Goal: Transaction & Acquisition: Purchase product/service

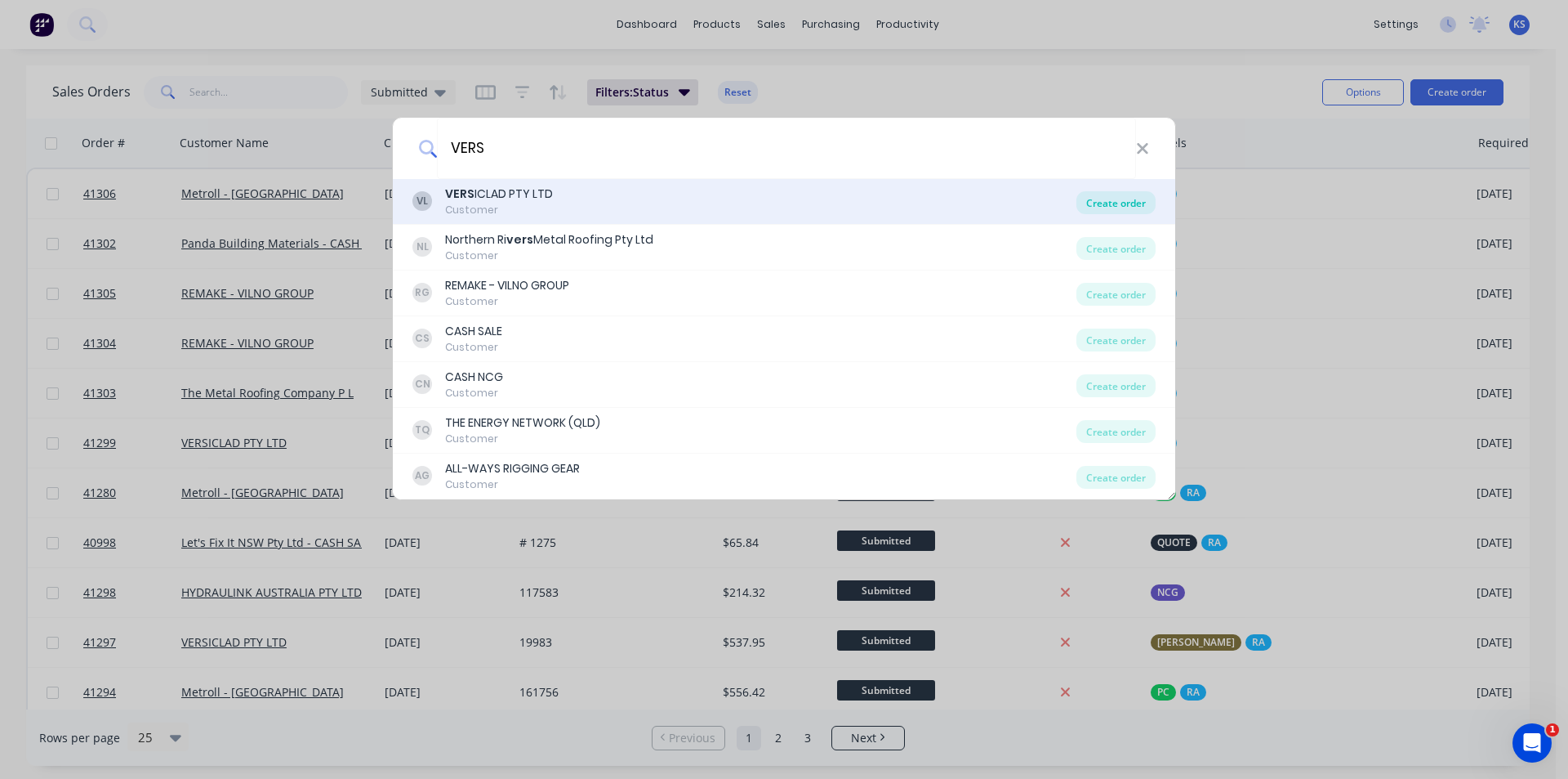
type input "VERS"
click at [1104, 201] on div "Create order" at bounding box center [1116, 203] width 80 height 23
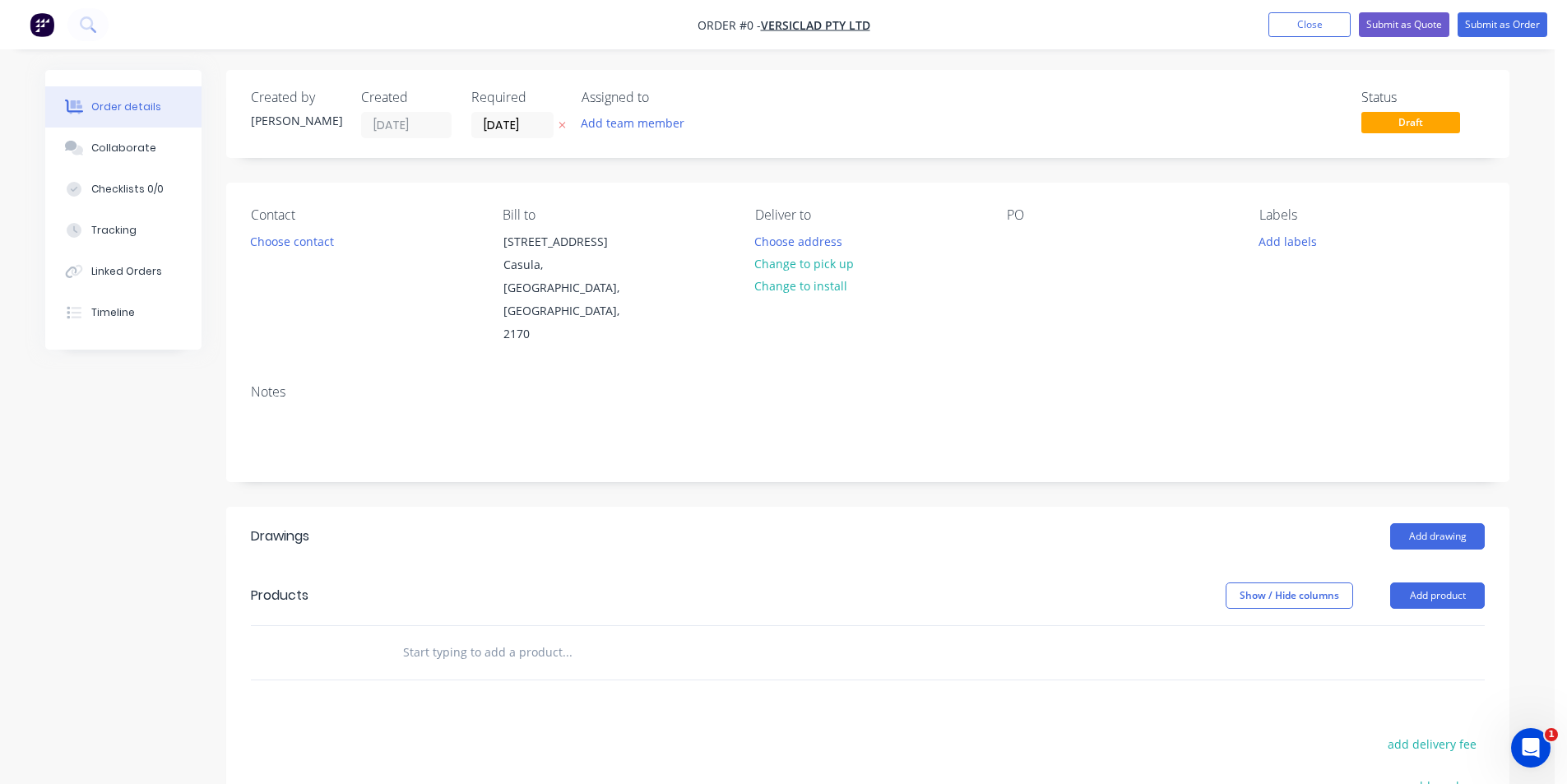
click at [947, 116] on div "Status Draft" at bounding box center [1116, 114] width 739 height 49
click at [1065, 65] on div "Order details Collaborate Checklists 0/0 Tracking Linked Orders Timeline Order …" at bounding box center [778, 550] width 1555 height 1099
click at [494, 129] on input "[DATE]" at bounding box center [512, 124] width 81 height 24
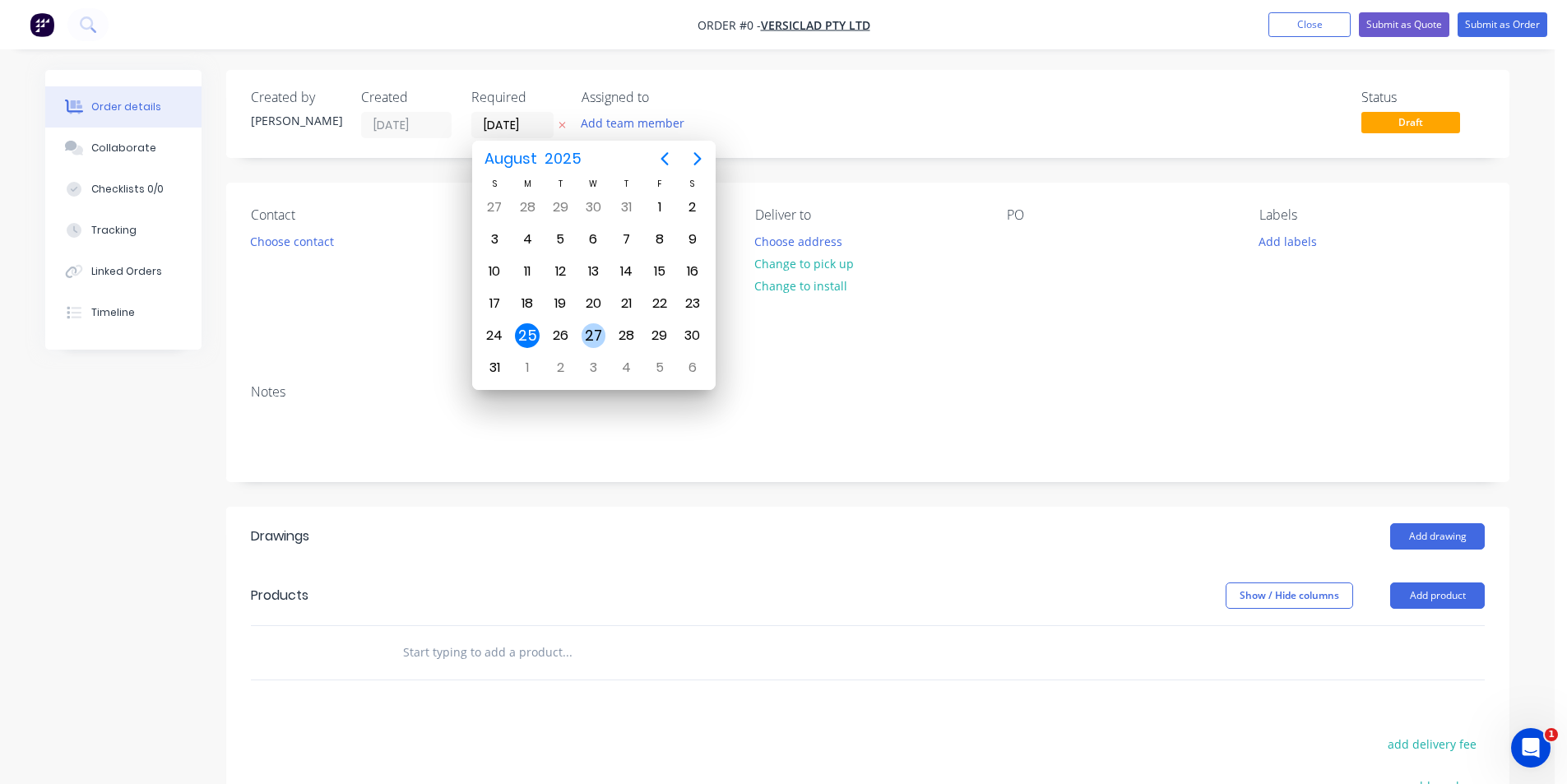
click at [598, 336] on div "27" at bounding box center [593, 335] width 24 height 24
type input "[DATE]"
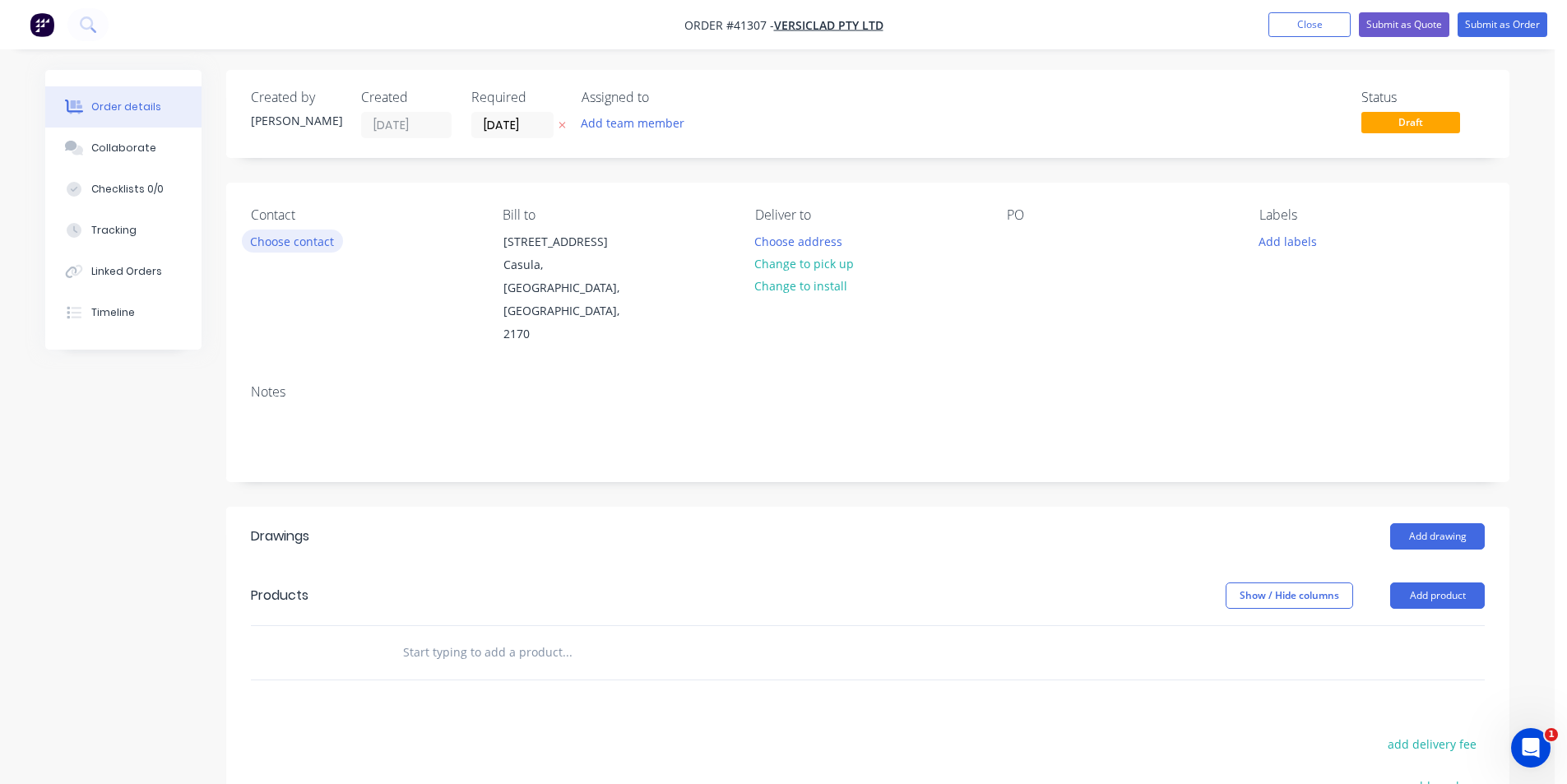
click at [320, 242] on button "Choose contact" at bounding box center [293, 240] width 102 height 22
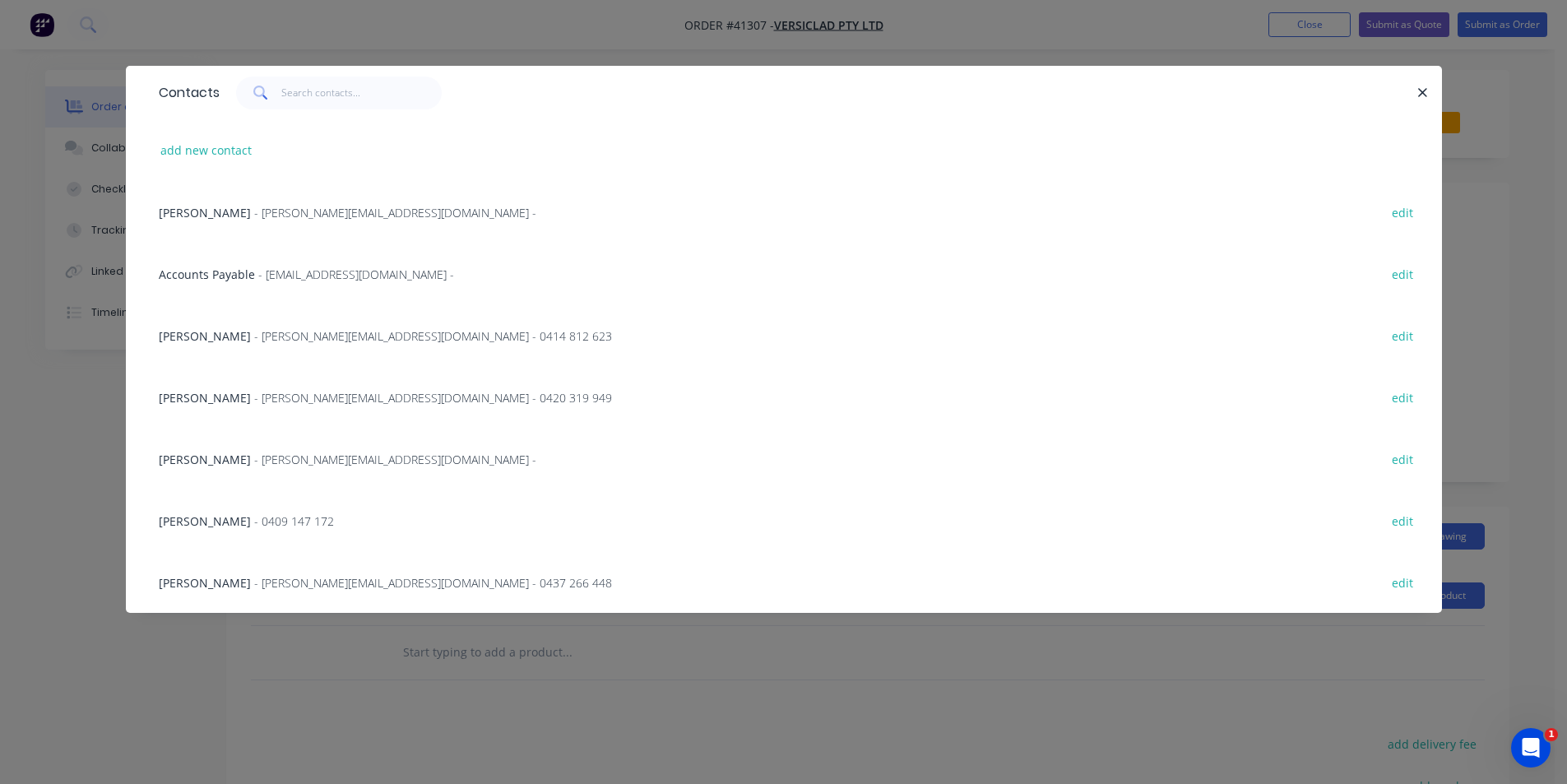
click at [278, 216] on span "- [PERSON_NAME][EMAIL_ADDRESS][DOMAIN_NAME] -" at bounding box center [395, 213] width 282 height 16
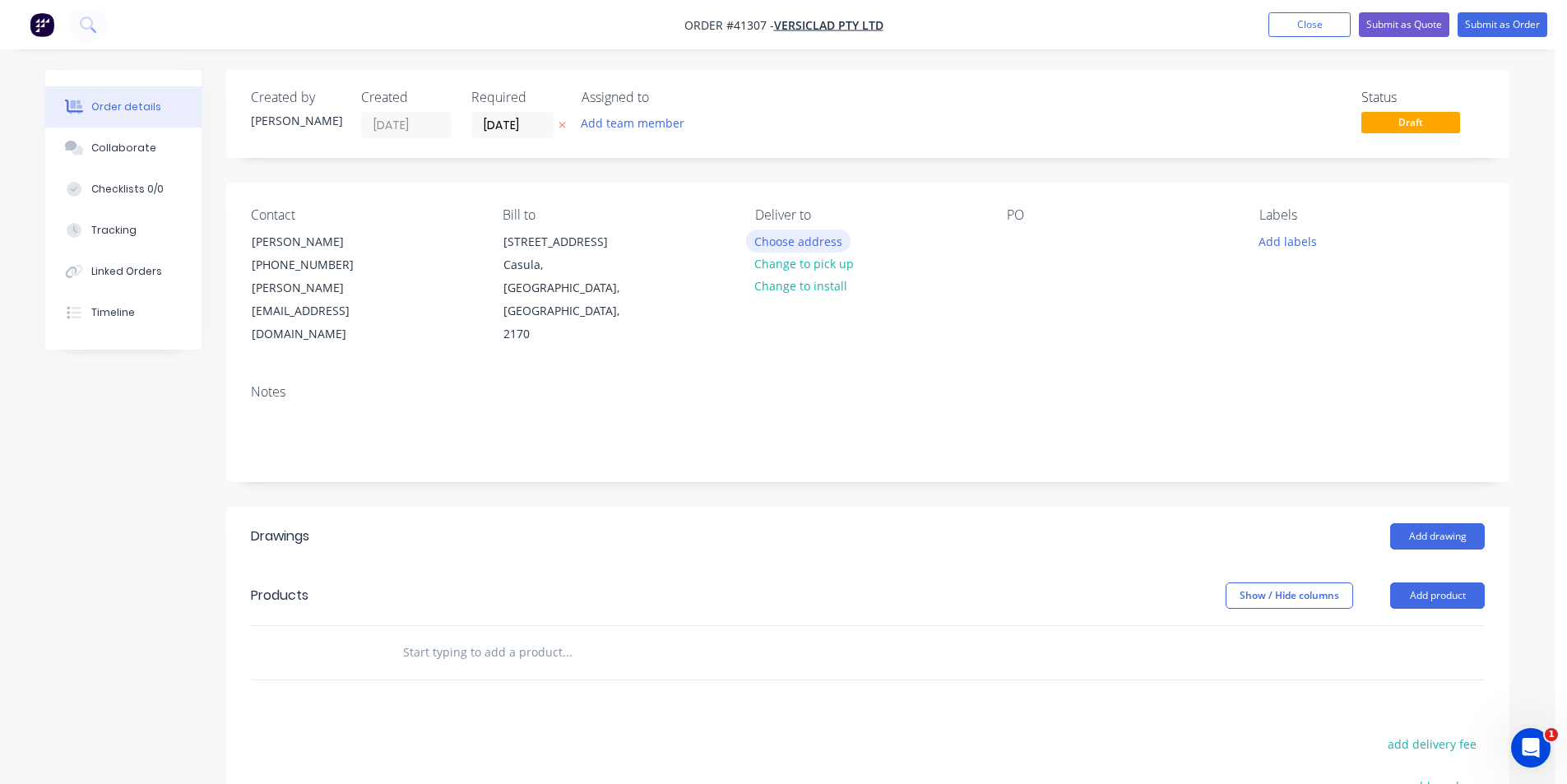
click at [775, 235] on button "Choose address" at bounding box center [799, 240] width 106 height 22
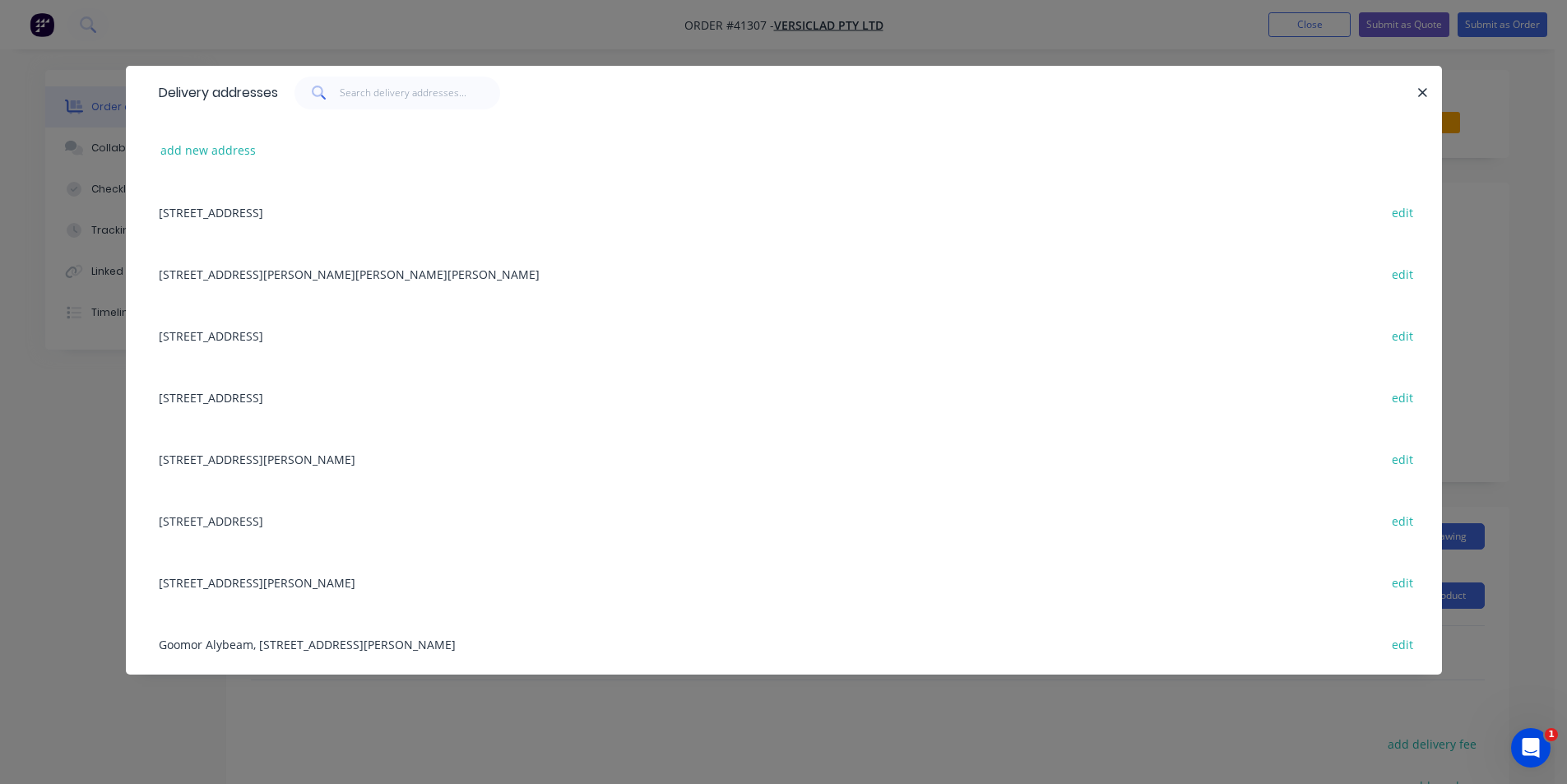
click at [287, 226] on div "[STREET_ADDRESS] edit" at bounding box center [784, 211] width 1267 height 62
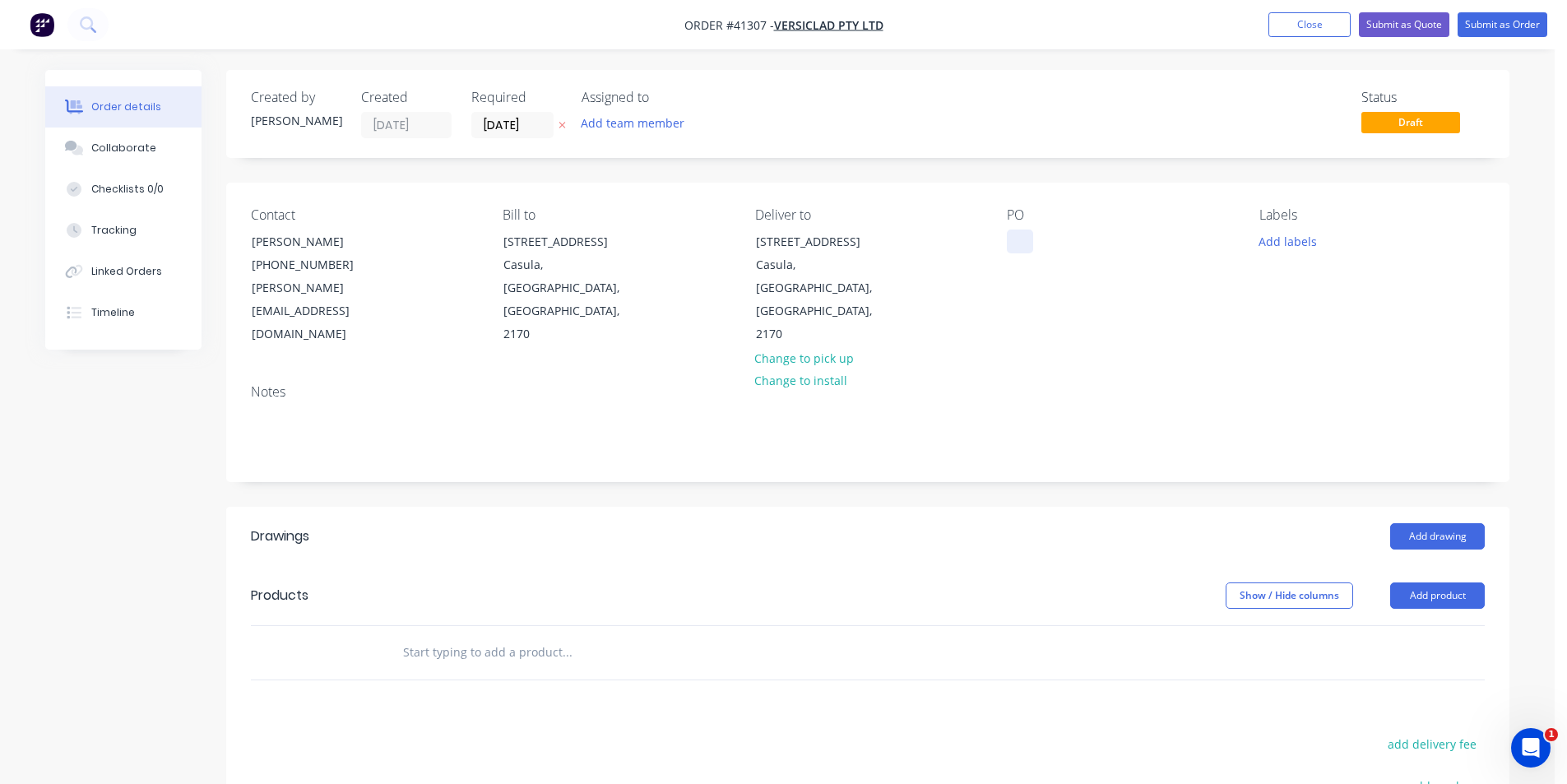
click at [1018, 239] on div at bounding box center [1020, 241] width 26 height 23
click at [1301, 242] on button "Add labels" at bounding box center [1287, 240] width 75 height 22
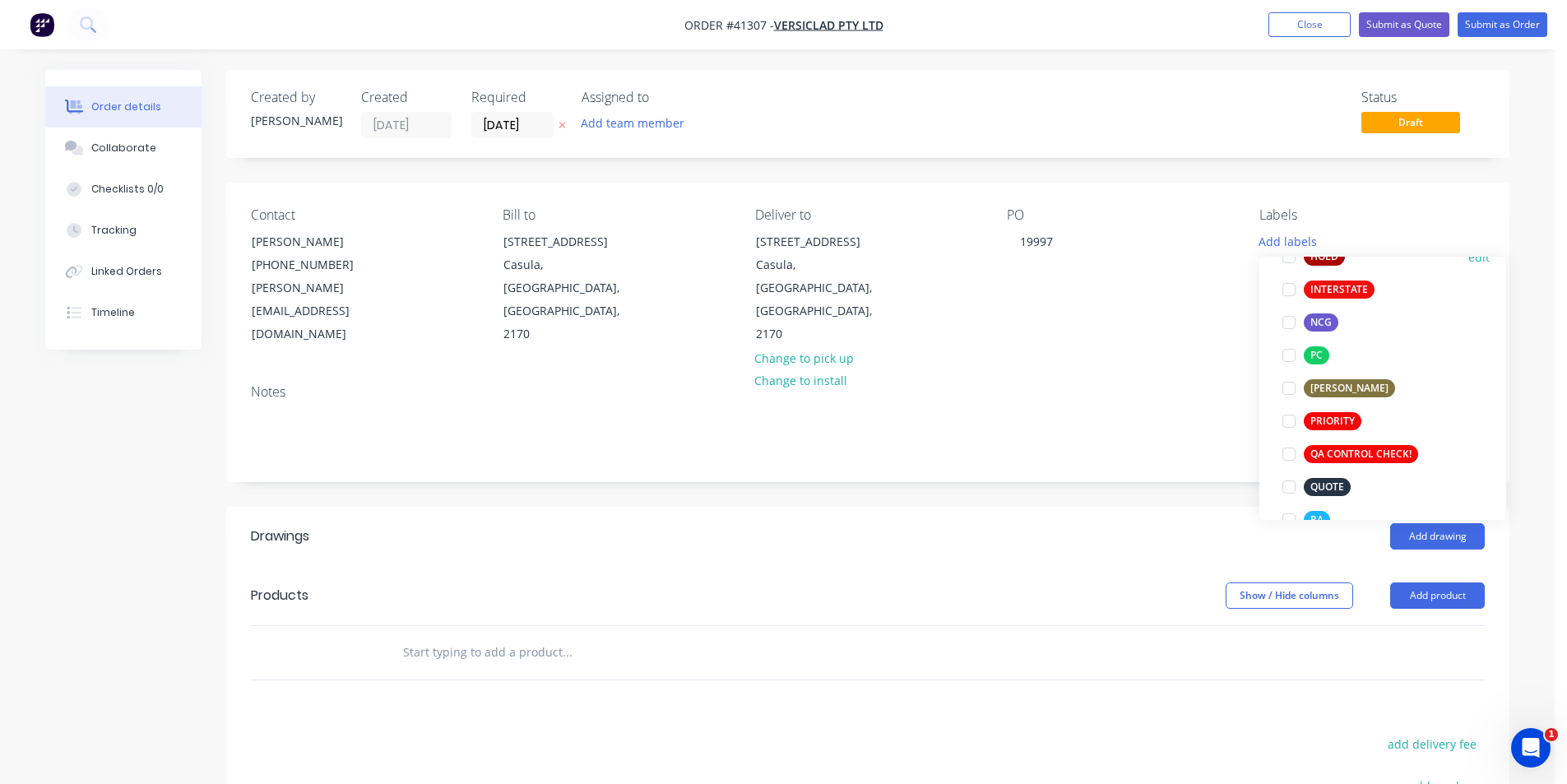
scroll to position [493, 0]
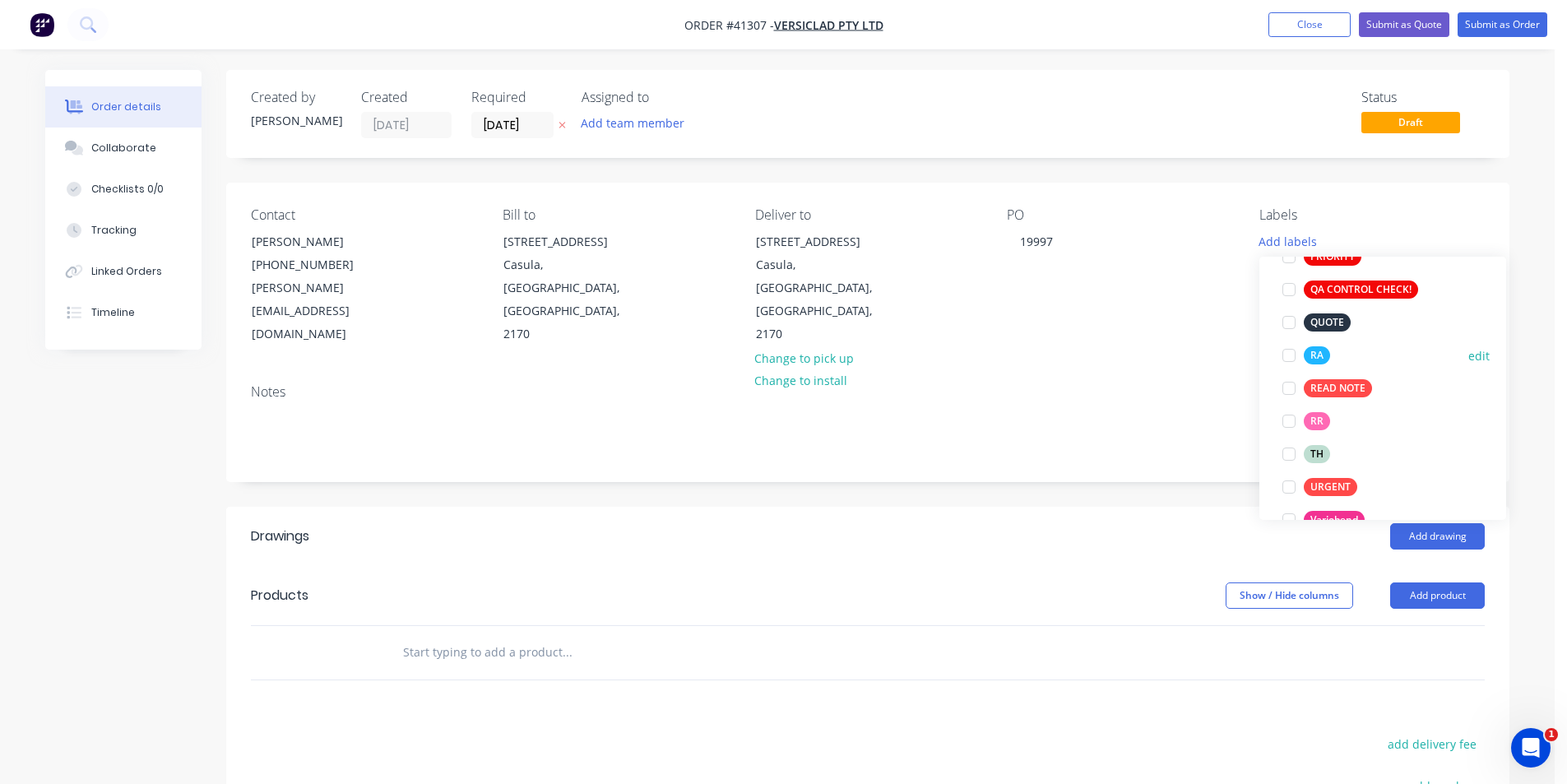
click at [1290, 355] on div at bounding box center [1290, 355] width 33 height 33
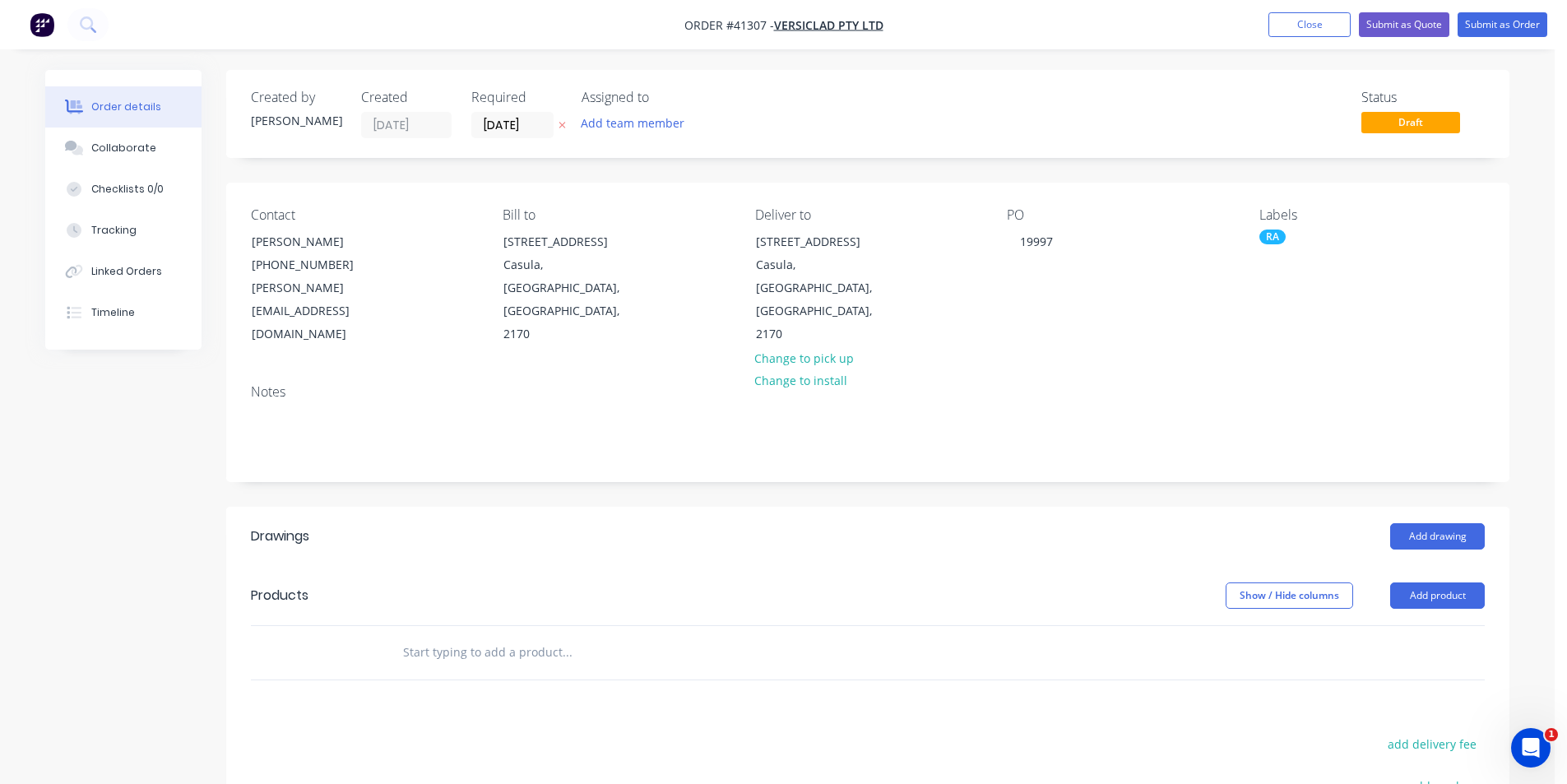
click at [1166, 455] on div "Created by [PERSON_NAME] Created [DATE] Required [DATE] Assigned to Add team me…" at bounding box center [868, 572] width 1284 height 1005
click at [1439, 523] on button "Add drawing" at bounding box center [1437, 536] width 95 height 26
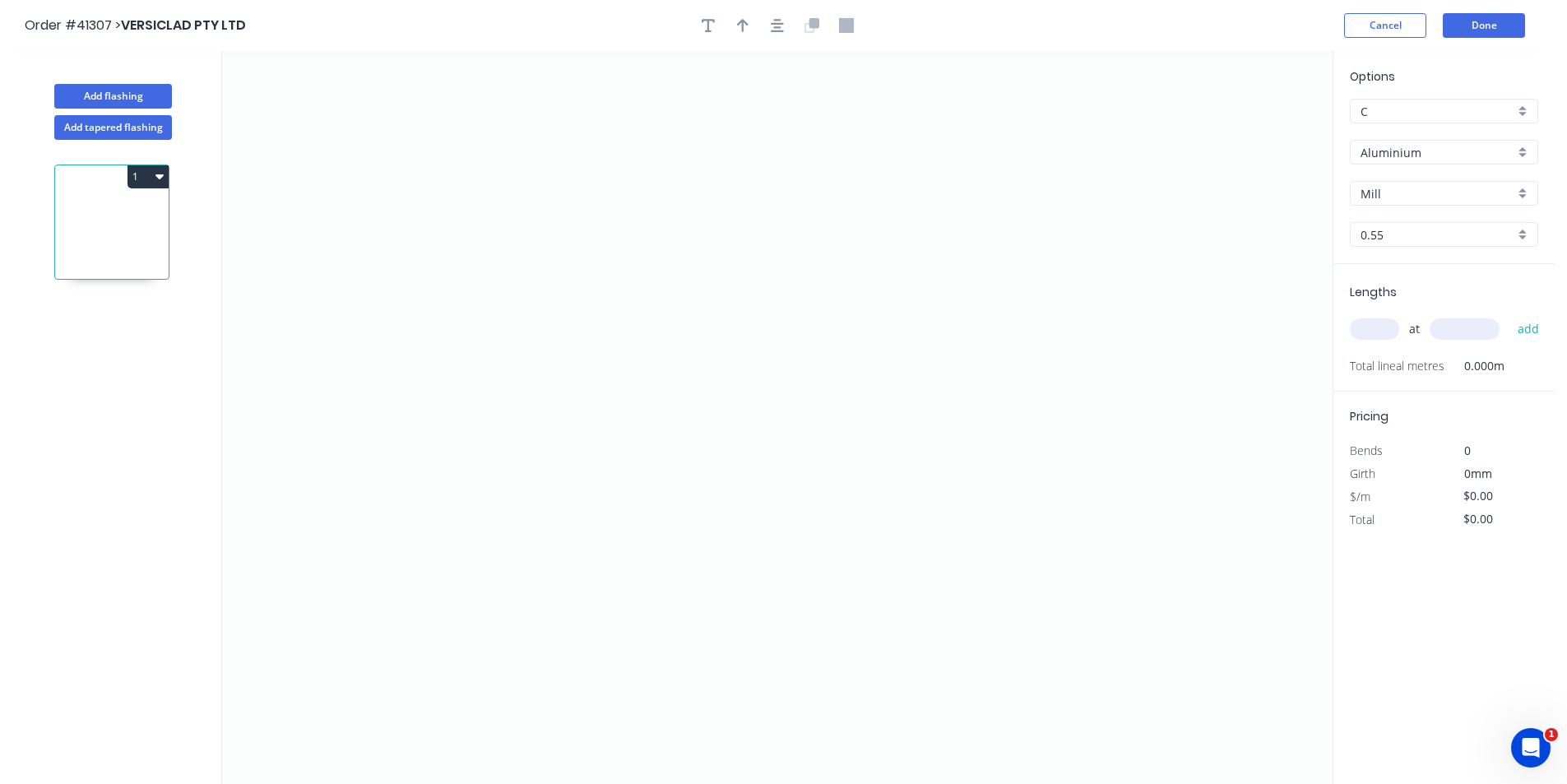
click at [1419, 150] on input "Aluminium" at bounding box center [1437, 152] width 153 height 18
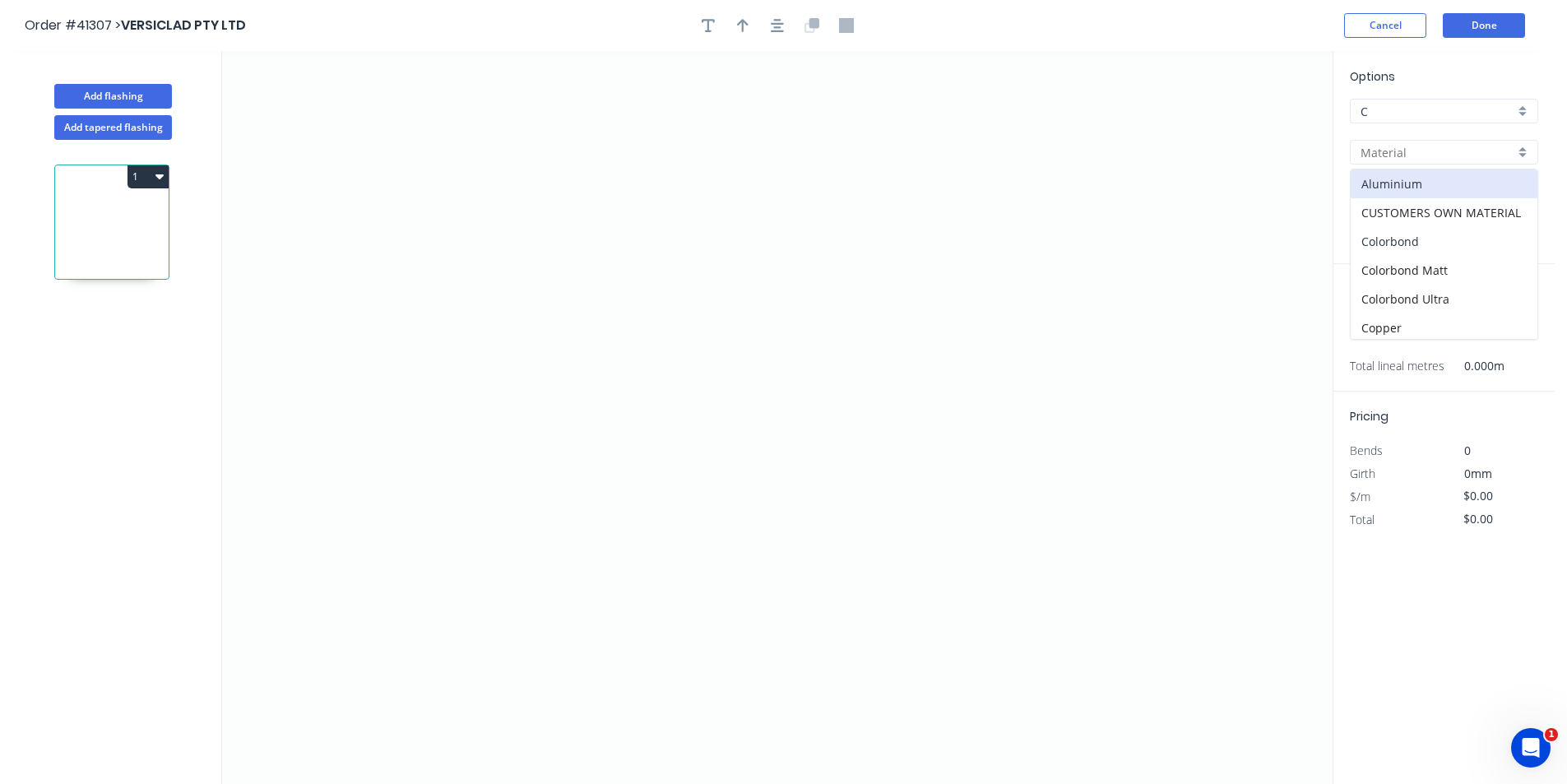
click at [1441, 247] on div "Colorbond" at bounding box center [1444, 240] width 187 height 28
type input "Colorbond"
type input "Basalt"
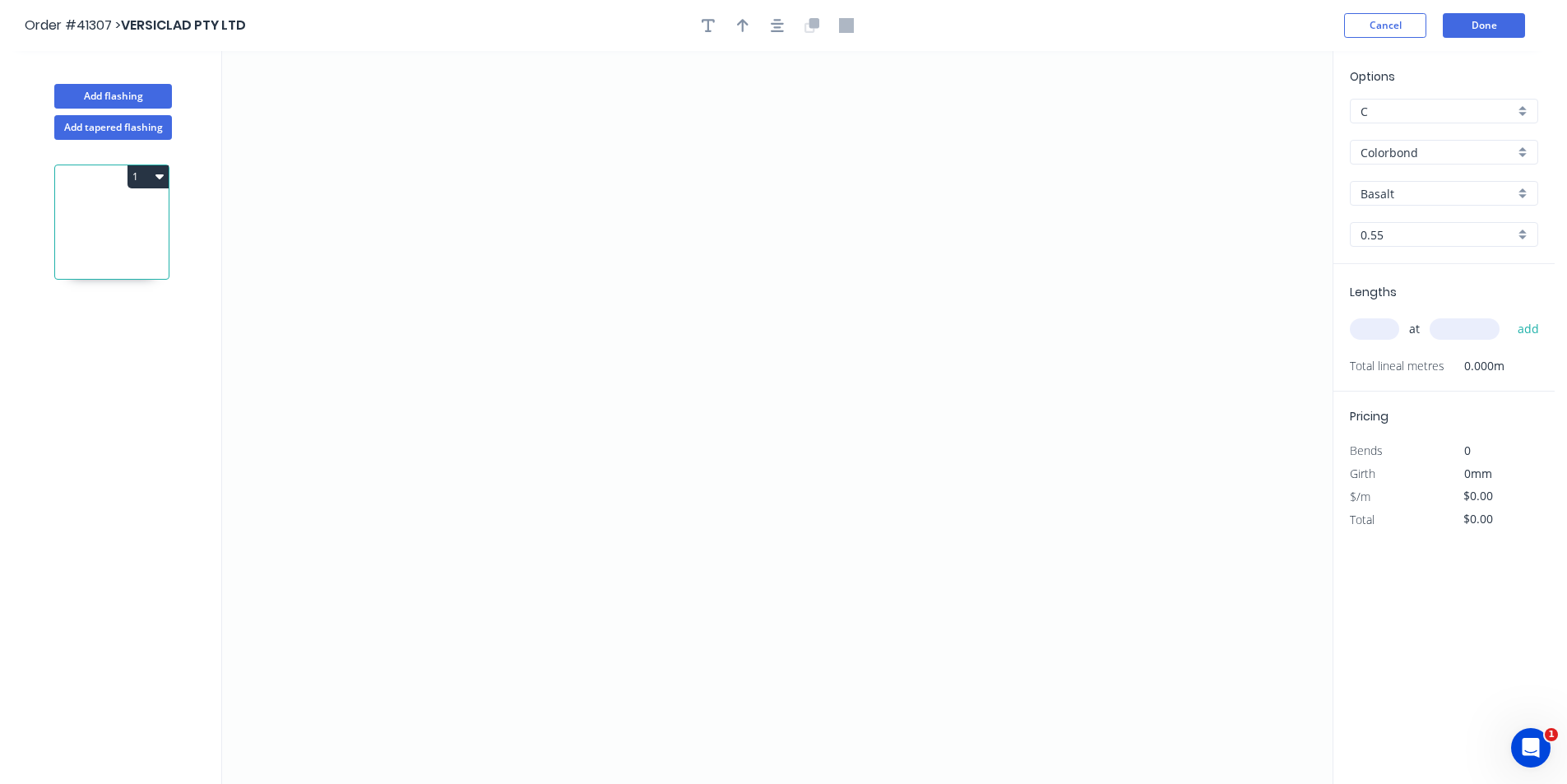
click at [1437, 190] on input "Basalt" at bounding box center [1437, 193] width 153 height 18
click at [1423, 227] on div "Basalt" at bounding box center [1444, 225] width 187 height 28
type input "Basalt"
click at [1387, 325] on input "text" at bounding box center [1375, 329] width 50 height 21
type input "2"
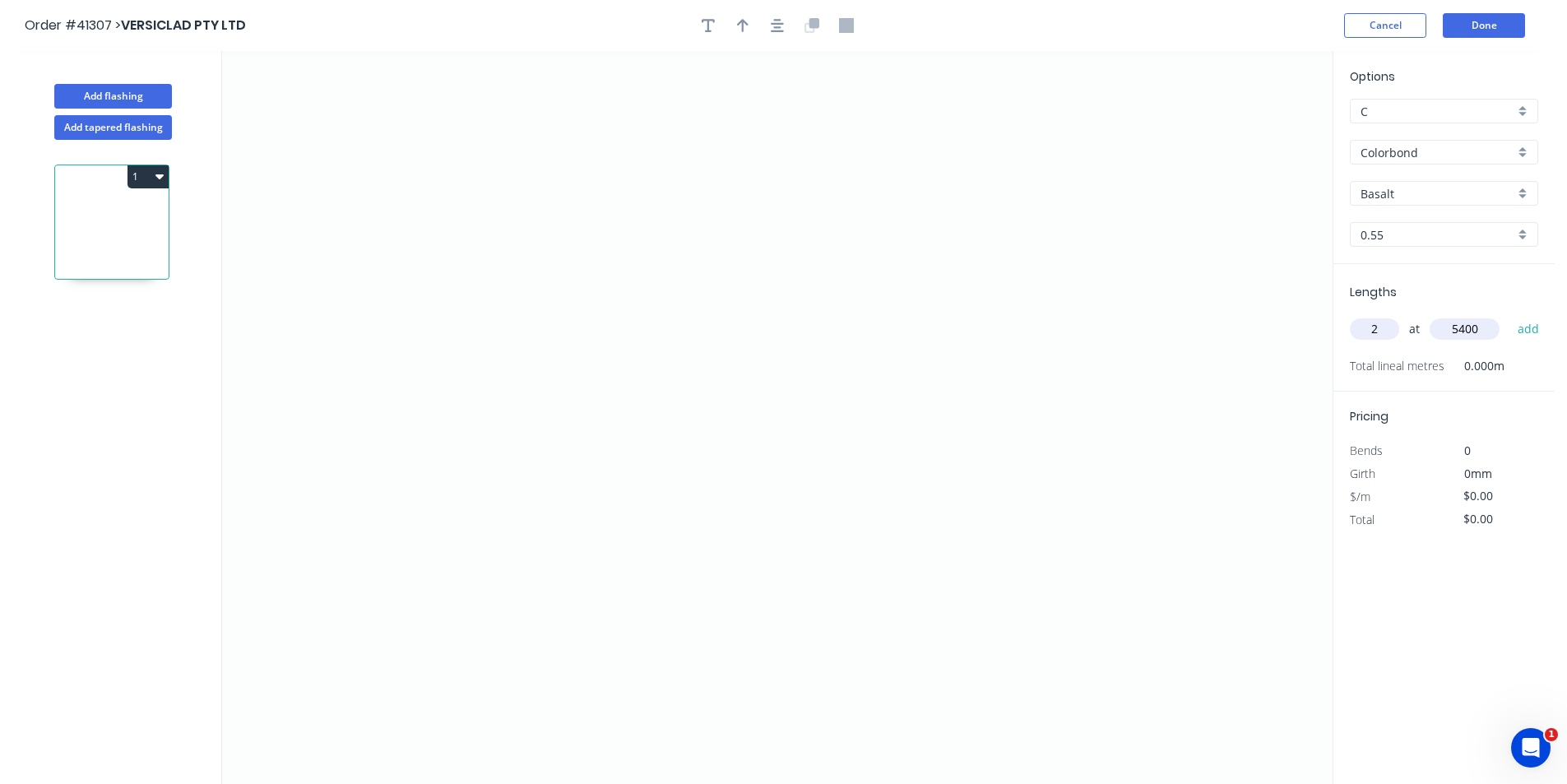
type input "5400"
click at [1509, 315] on button "add" at bounding box center [1529, 329] width 39 height 28
click at [1042, 282] on icon "0" at bounding box center [777, 417] width 1111 height 732
click at [961, 244] on icon at bounding box center [1001, 263] width 81 height 38
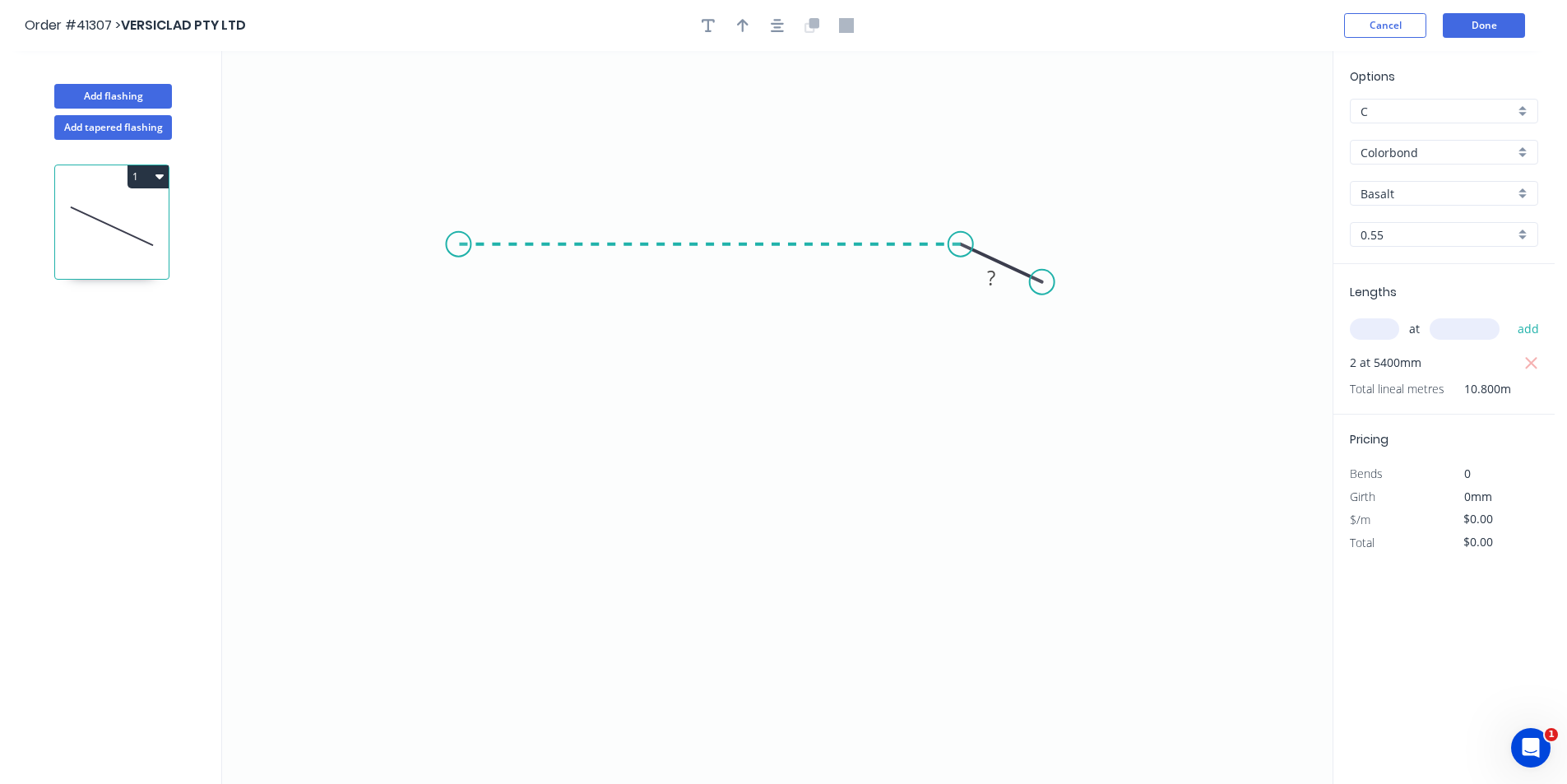
click at [442, 240] on icon "0 ?" at bounding box center [777, 417] width 1111 height 732
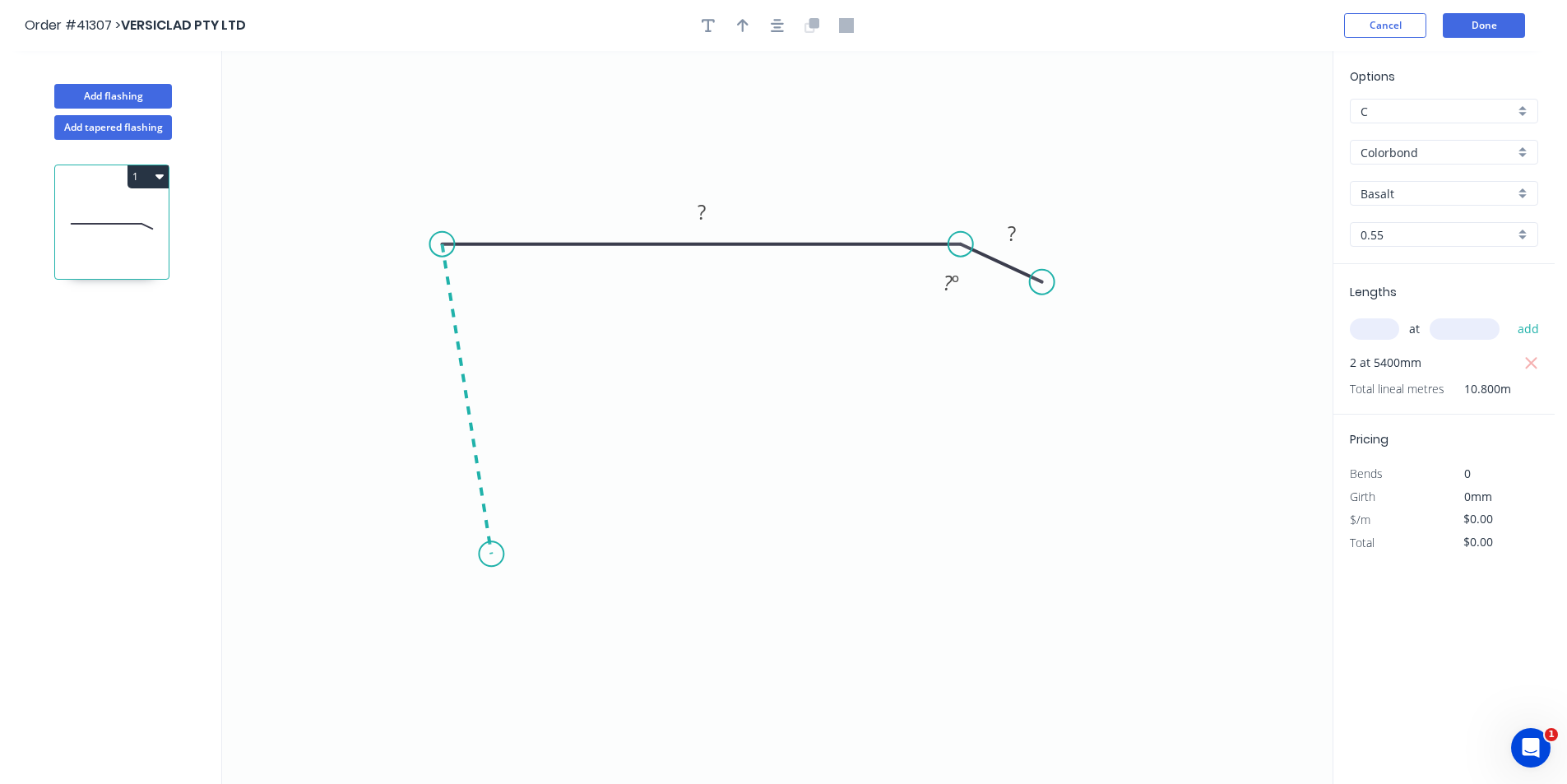
click at [491, 555] on icon "0 ? ? ? º" at bounding box center [777, 417] width 1111 height 732
click at [654, 555] on icon "0 ? ? ? ? º ? º" at bounding box center [777, 417] width 1111 height 732
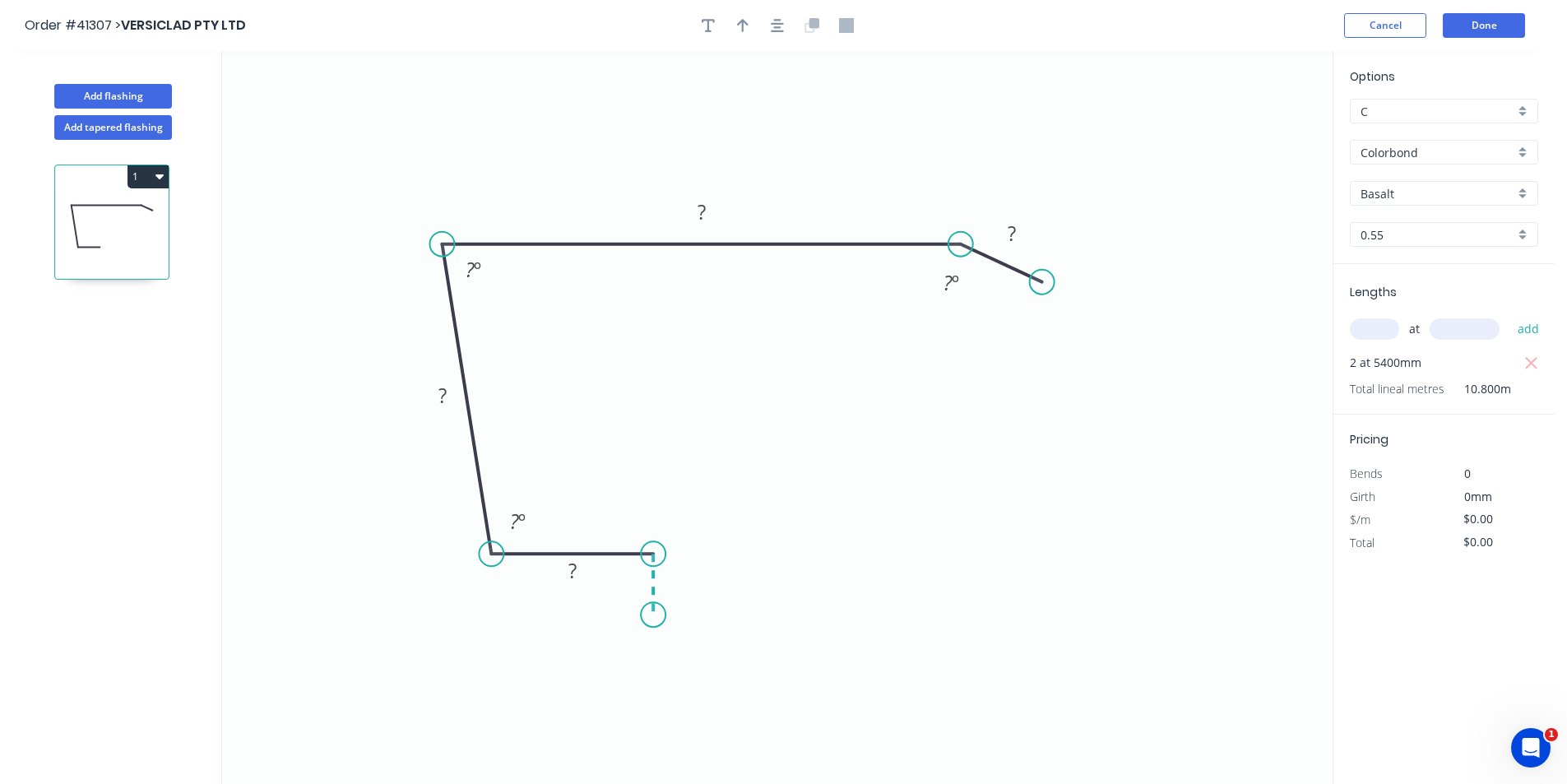
click at [652, 615] on icon "0 ? ? ? ? ? º ? º ? º" at bounding box center [777, 417] width 1111 height 732
click at [675, 614] on icon at bounding box center [664, 614] width 22 height 0
click at [675, 534] on icon "0 ? ? ? ? ? ? ? º ? º ? º" at bounding box center [777, 417] width 1111 height 732
click at [631, 537] on icon "0 ? ? ? ? ? ? ? ? º ? º ? º" at bounding box center [777, 417] width 1111 height 732
click at [631, 537] on circle at bounding box center [630, 533] width 24 height 24
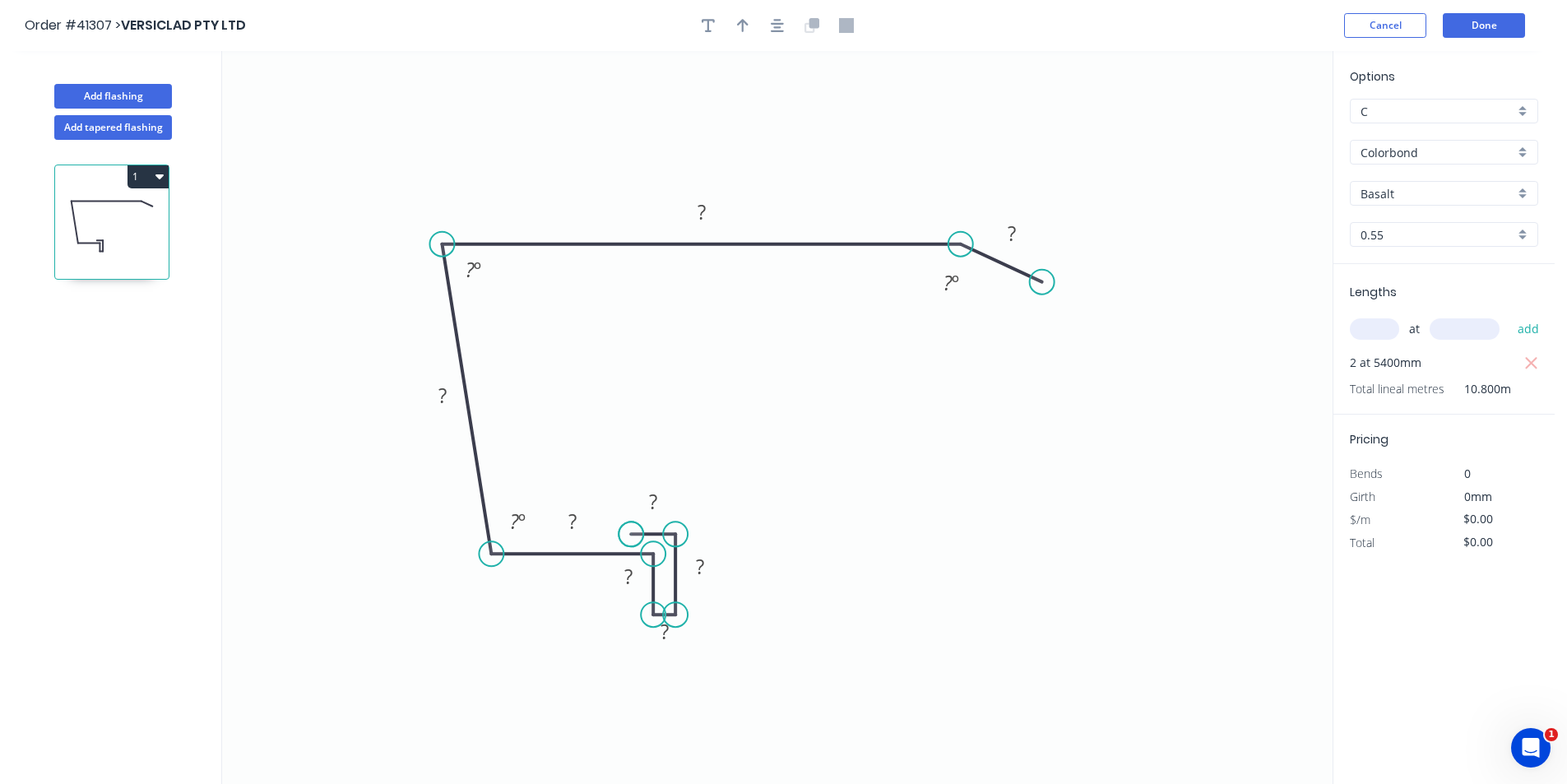
click at [631, 537] on circle at bounding box center [630, 533] width 24 height 24
click at [776, 27] on icon "button" at bounding box center [777, 24] width 13 height 13
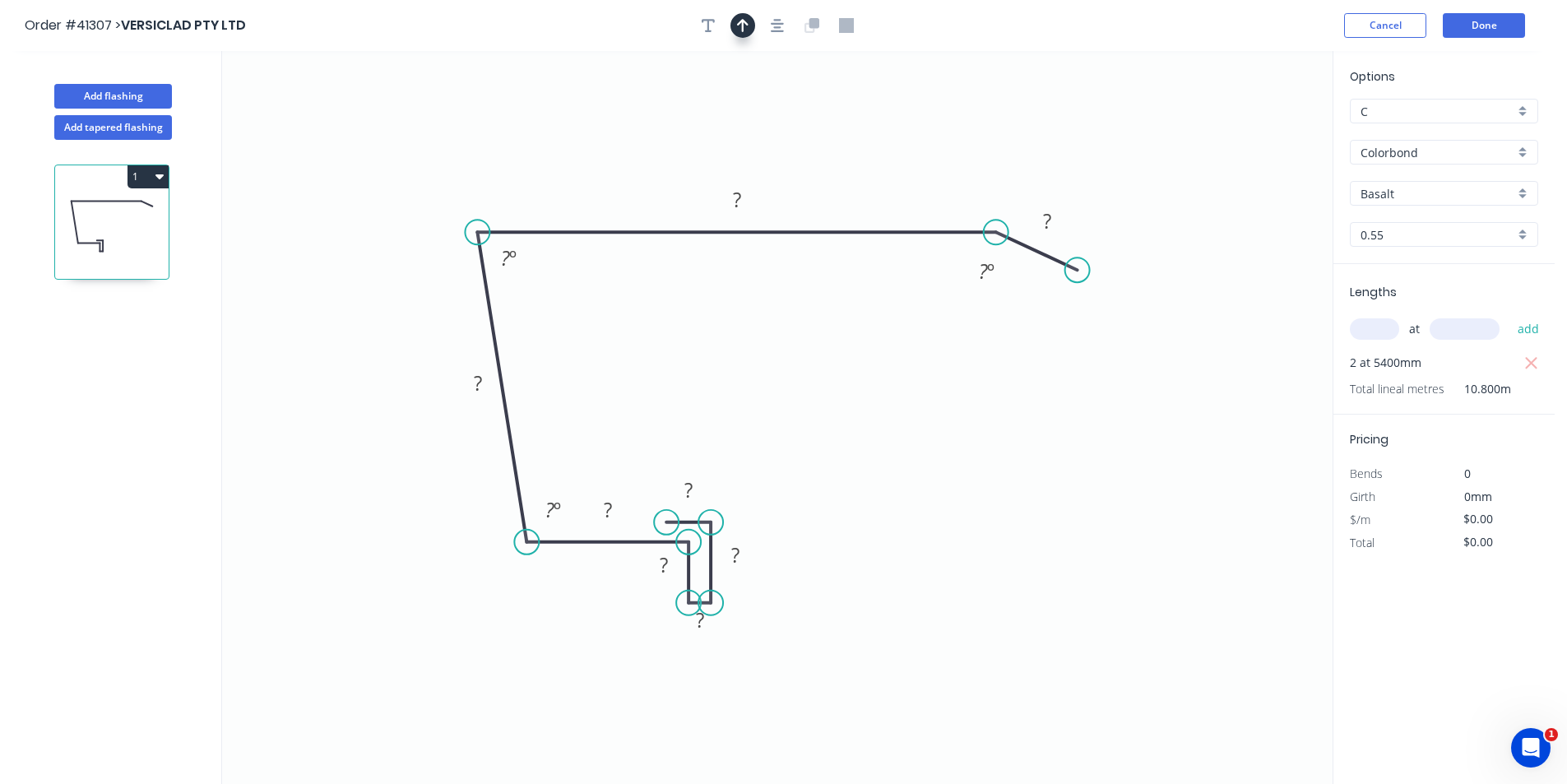
click at [746, 27] on icon "button" at bounding box center [743, 25] width 12 height 15
drag, startPoint x: 931, startPoint y: 144, endPoint x: 584, endPoint y: 128, distance: 347.4
click at [626, 128] on icon at bounding box center [633, 112] width 15 height 53
click at [692, 495] on tspan "?" at bounding box center [689, 490] width 8 height 27
click at [692, 493] on tspan "15" at bounding box center [689, 490] width 23 height 27
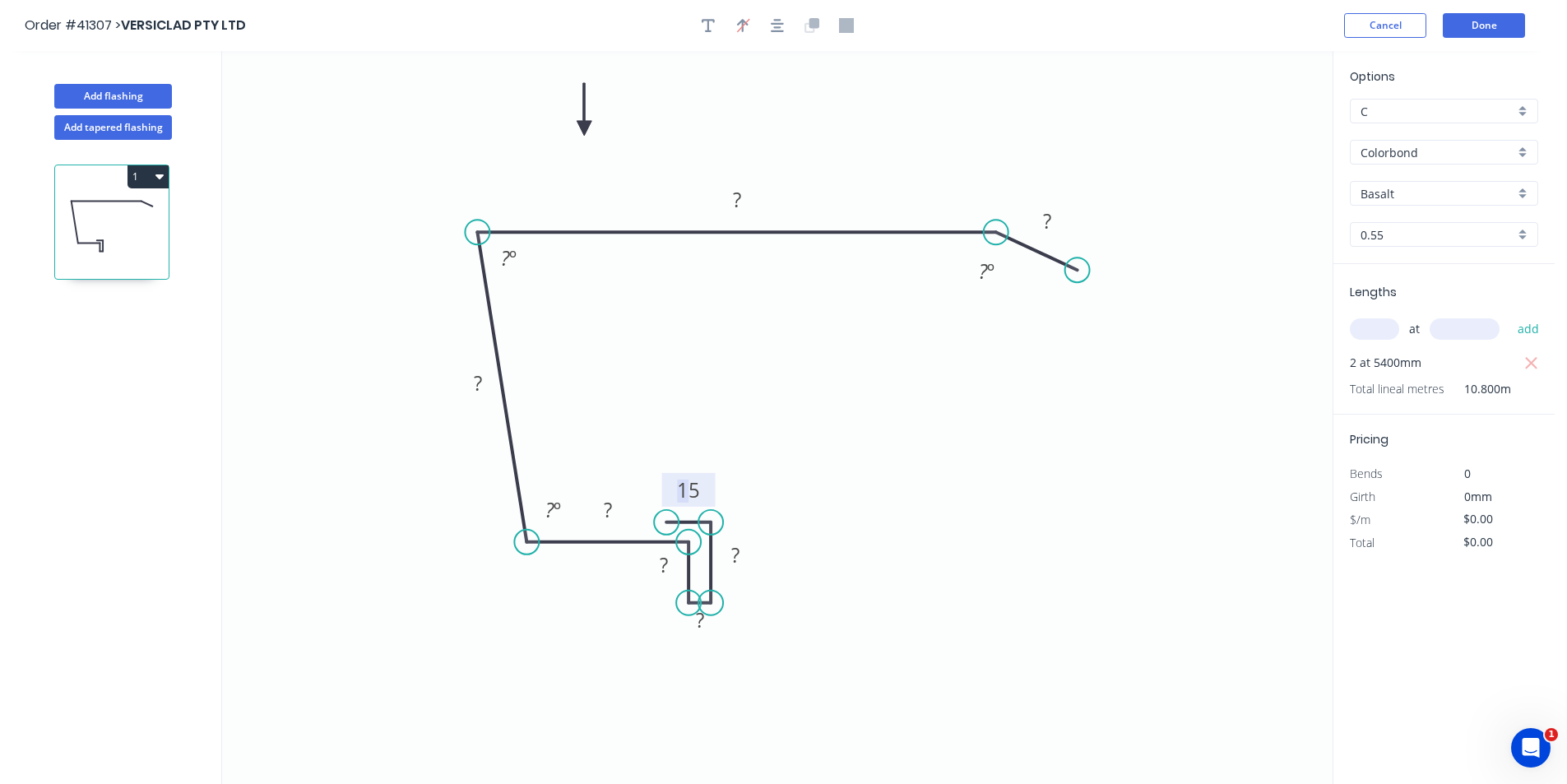
click at [701, 487] on rect at bounding box center [689, 491] width 33 height 23
type input "$12.58"
type input "$135.86"
click at [705, 26] on icon "button" at bounding box center [707, 25] width 13 height 15
click at [359, 106] on textarea at bounding box center [328, 116] width 133 height 61
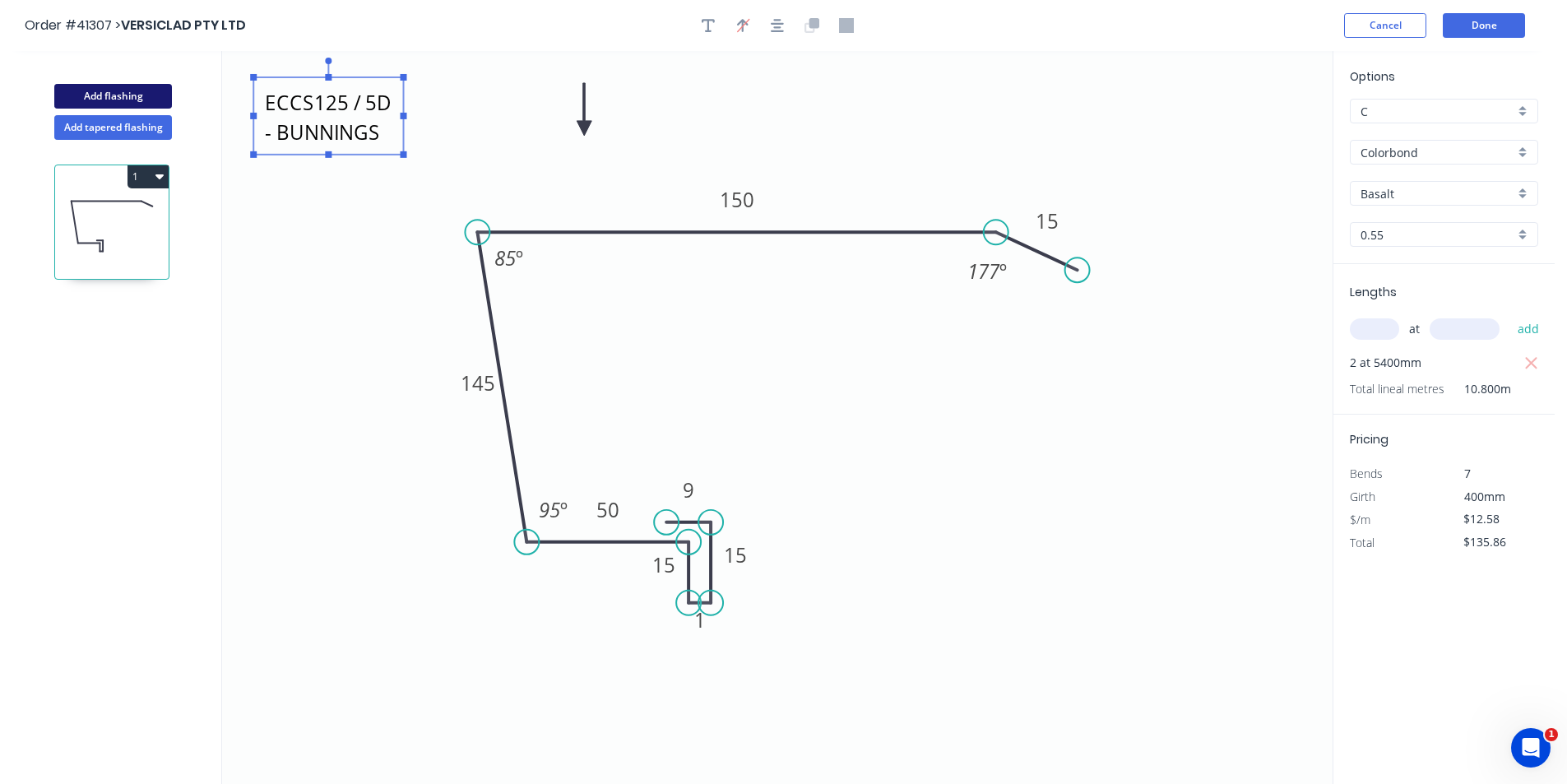
type textarea "ECCS125 / 5D - BUNNINGS"
click at [108, 87] on button "Add flashing" at bounding box center [113, 96] width 117 height 24
type input "$0.00"
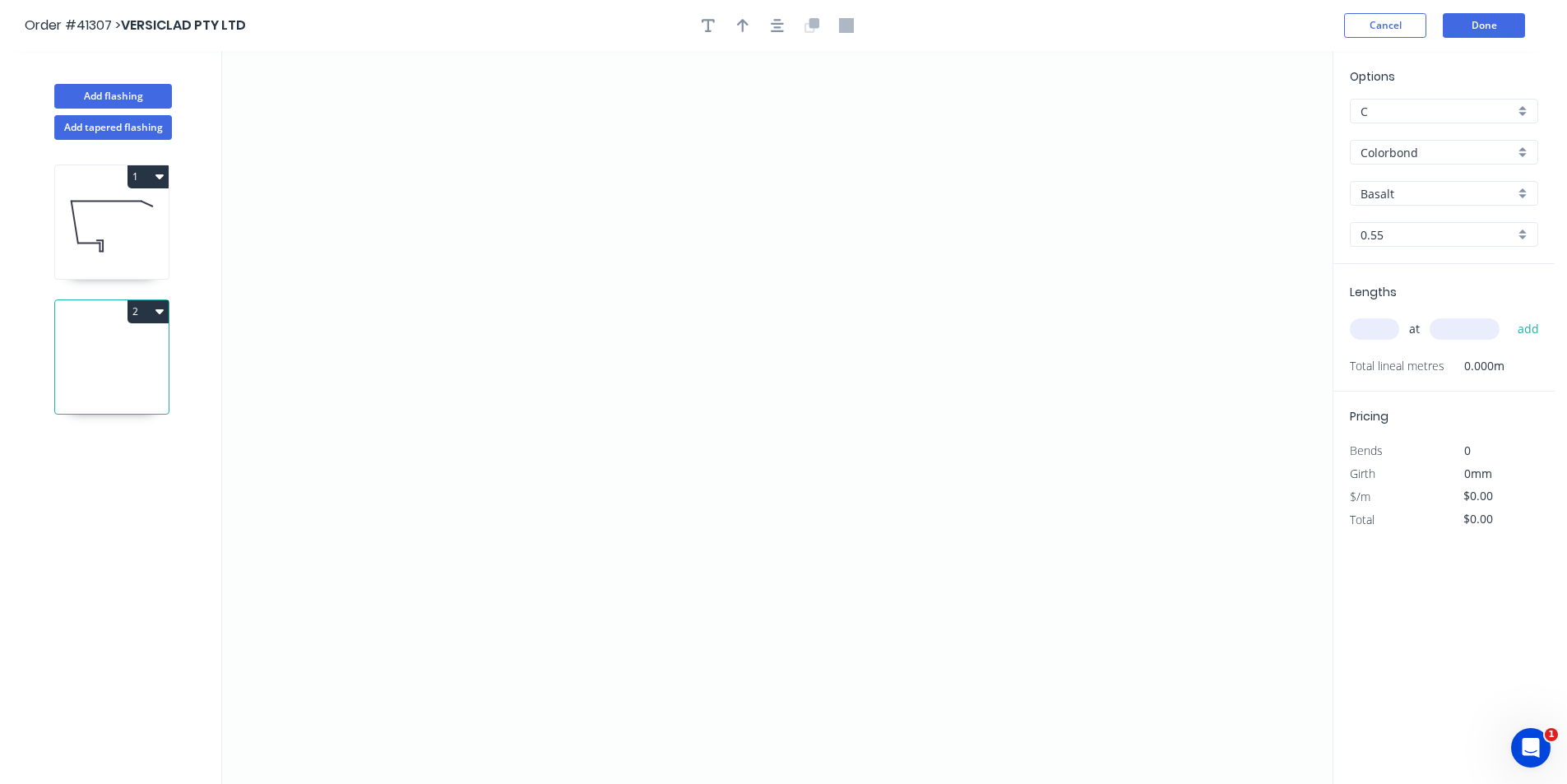
click at [1379, 321] on input "text" at bounding box center [1375, 329] width 50 height 21
type input "2"
type input "8000"
click at [1509, 315] on button "add" at bounding box center [1529, 329] width 39 height 28
click at [1039, 292] on icon "0" at bounding box center [777, 417] width 1111 height 732
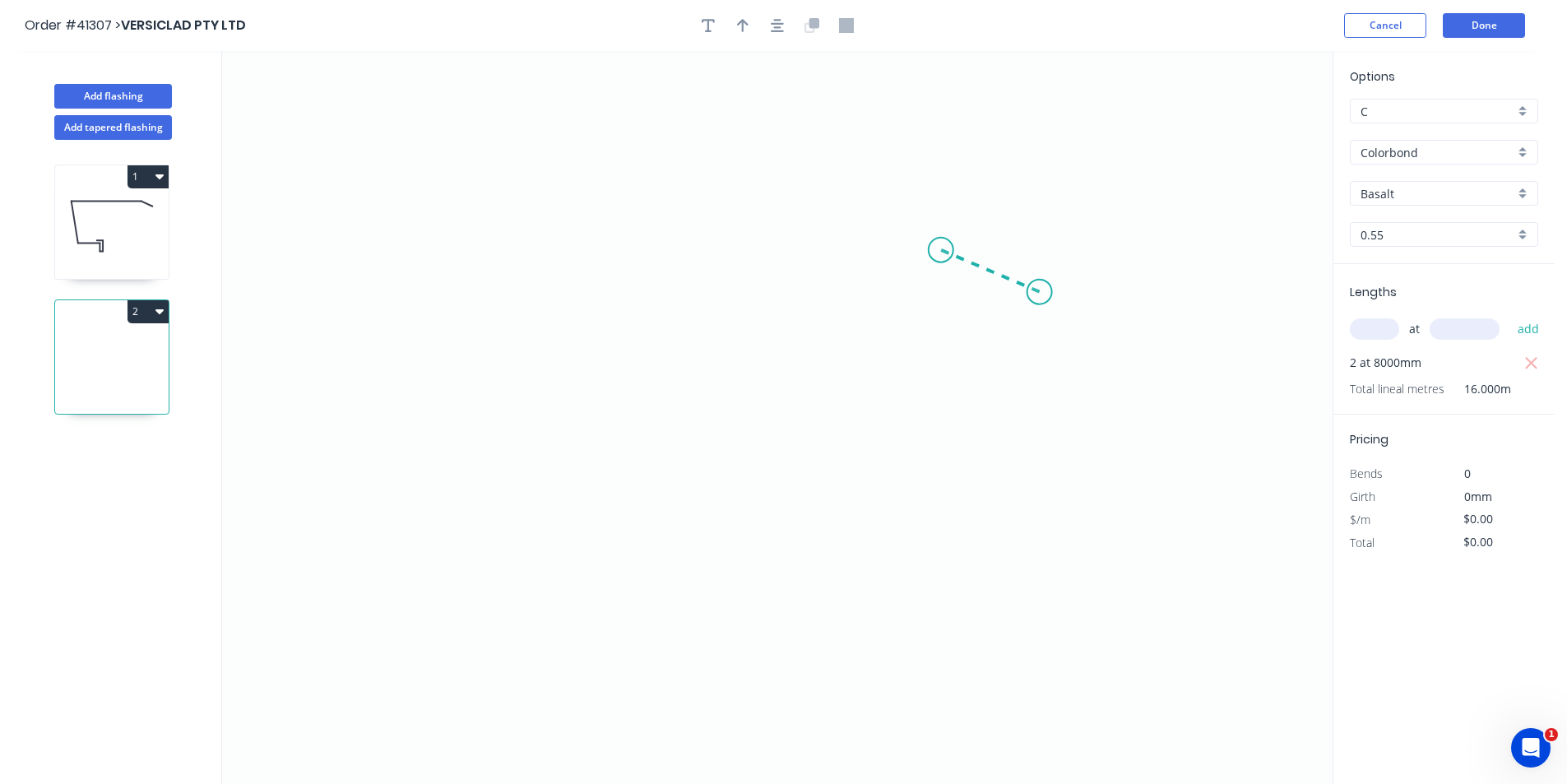
click at [941, 250] on icon "0" at bounding box center [777, 417] width 1111 height 732
click at [416, 263] on icon "0 ?" at bounding box center [777, 417] width 1111 height 732
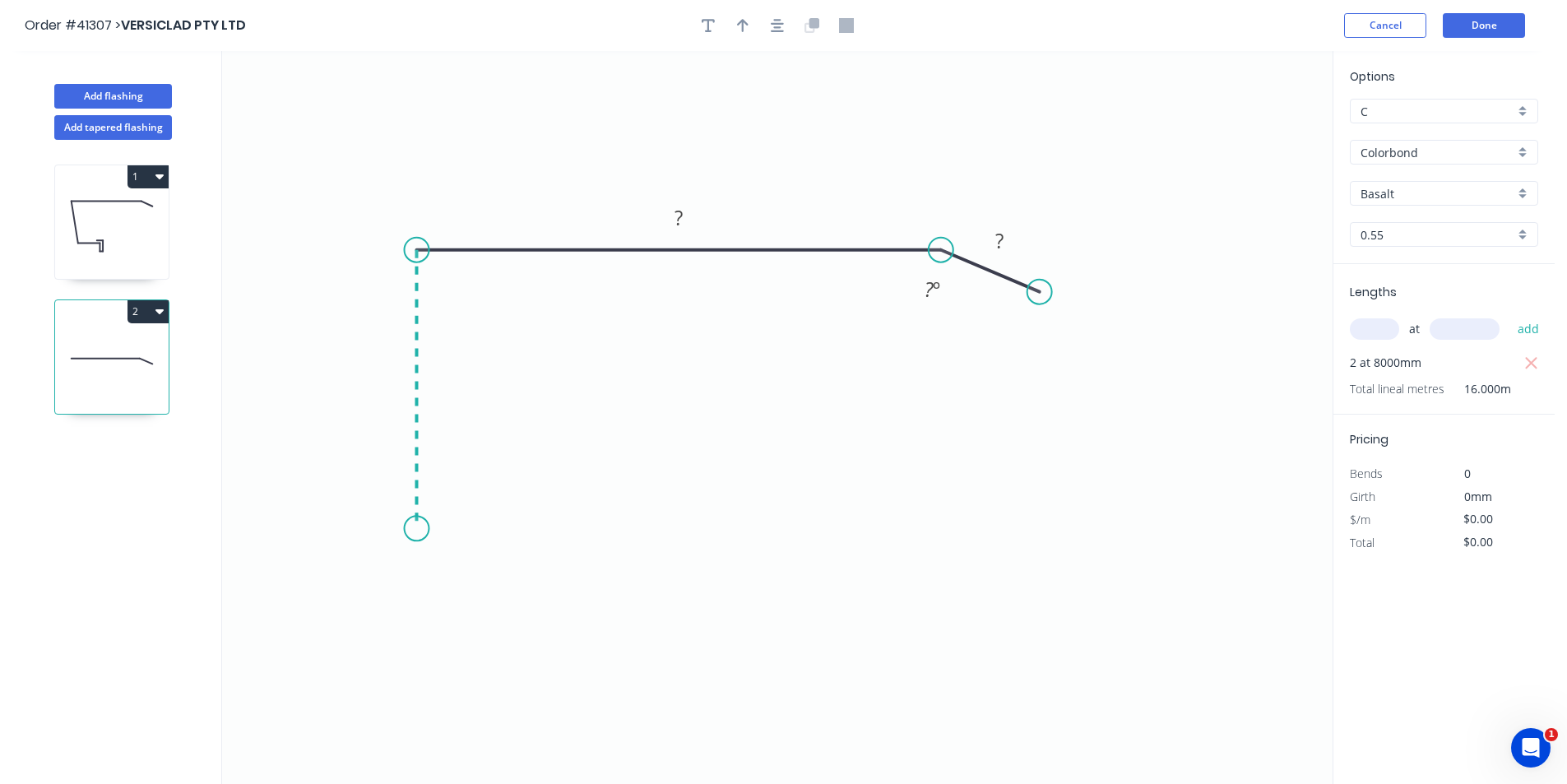
click at [407, 528] on icon "0 ? ? ? º" at bounding box center [777, 417] width 1111 height 732
click at [593, 531] on icon "0 ? ? ? ? º" at bounding box center [777, 417] width 1111 height 732
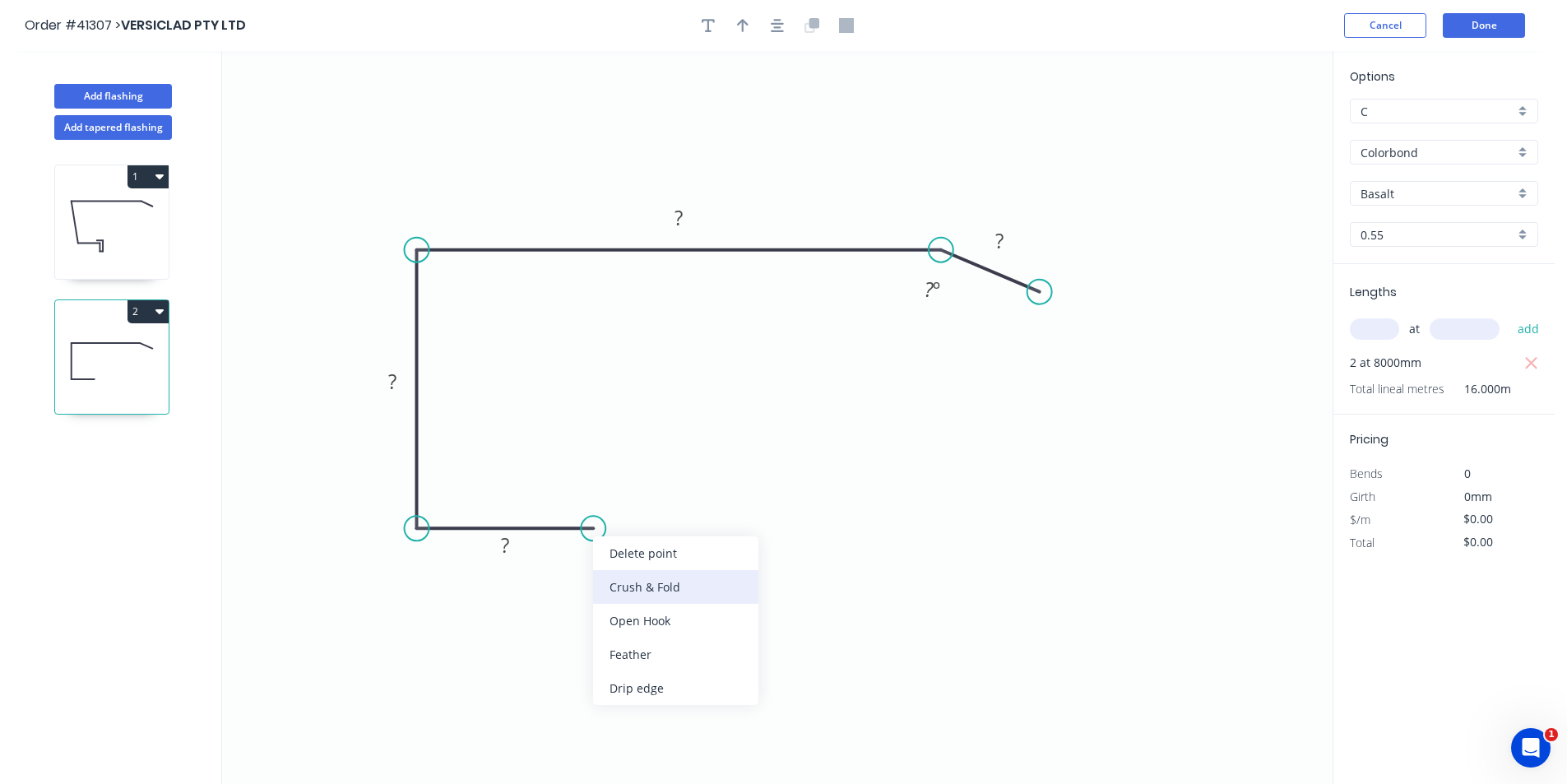
click at [633, 586] on div "Crush & Fold" at bounding box center [675, 587] width 165 height 34
click at [776, 28] on icon "button" at bounding box center [777, 24] width 13 height 13
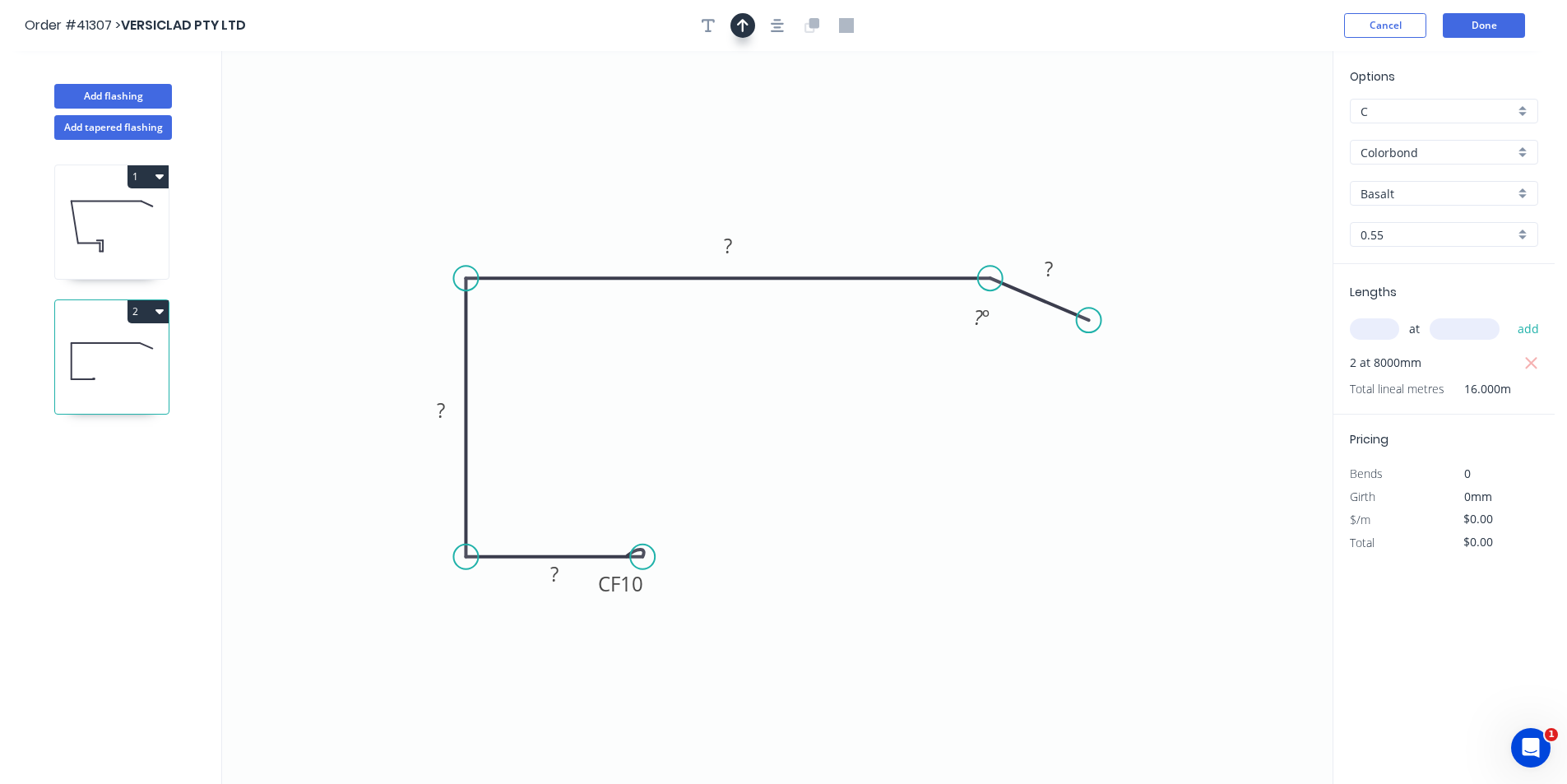
click at [743, 29] on icon "button" at bounding box center [743, 24] width 12 height 13
drag, startPoint x: 1251, startPoint y: 128, endPoint x: 589, endPoint y: 185, distance: 664.4
click at [589, 185] on icon at bounding box center [588, 166] width 15 height 53
click at [645, 587] on rect at bounding box center [620, 583] width 65 height 34
click at [637, 589] on tspan "10" at bounding box center [632, 584] width 23 height 27
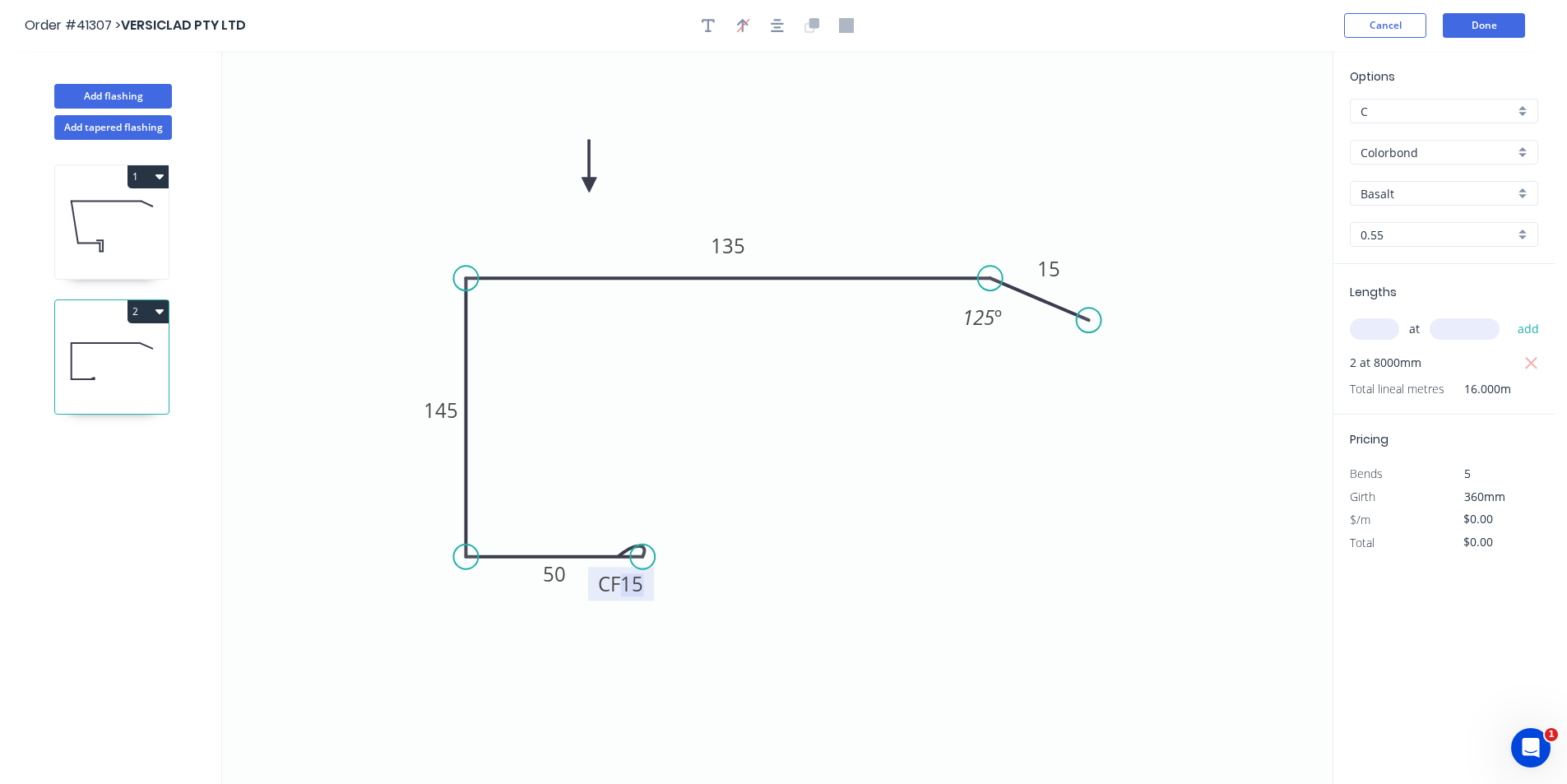
type input "$12.05"
type input "$192.80"
click at [703, 28] on icon "button" at bounding box center [707, 25] width 13 height 15
click at [276, 116] on textarea at bounding box center [328, 116] width 133 height 61
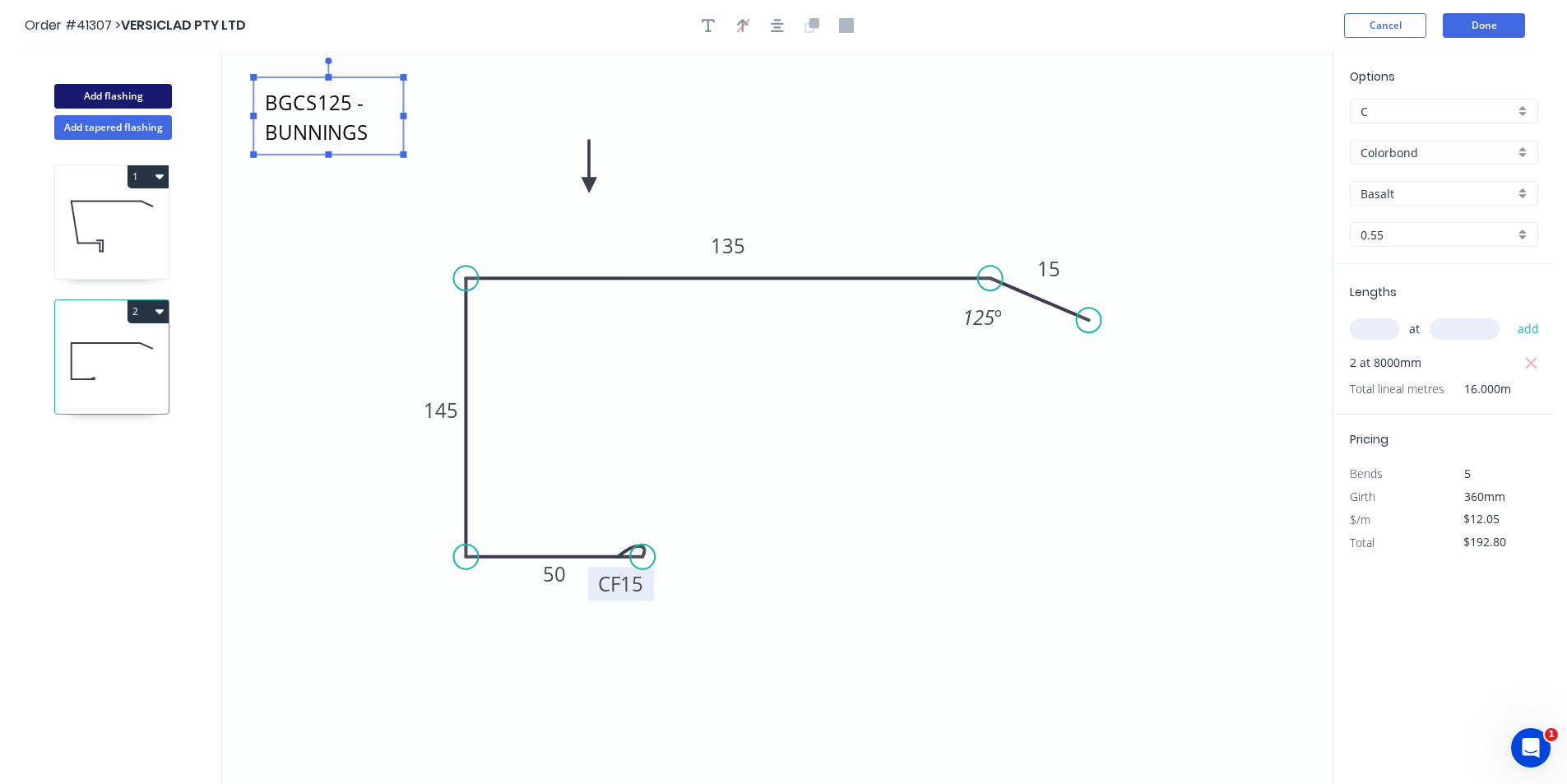
type textarea "BGCS125 - BUNNINGS"
click at [133, 94] on button "Add flashing" at bounding box center [113, 96] width 117 height 24
type input "$0.00"
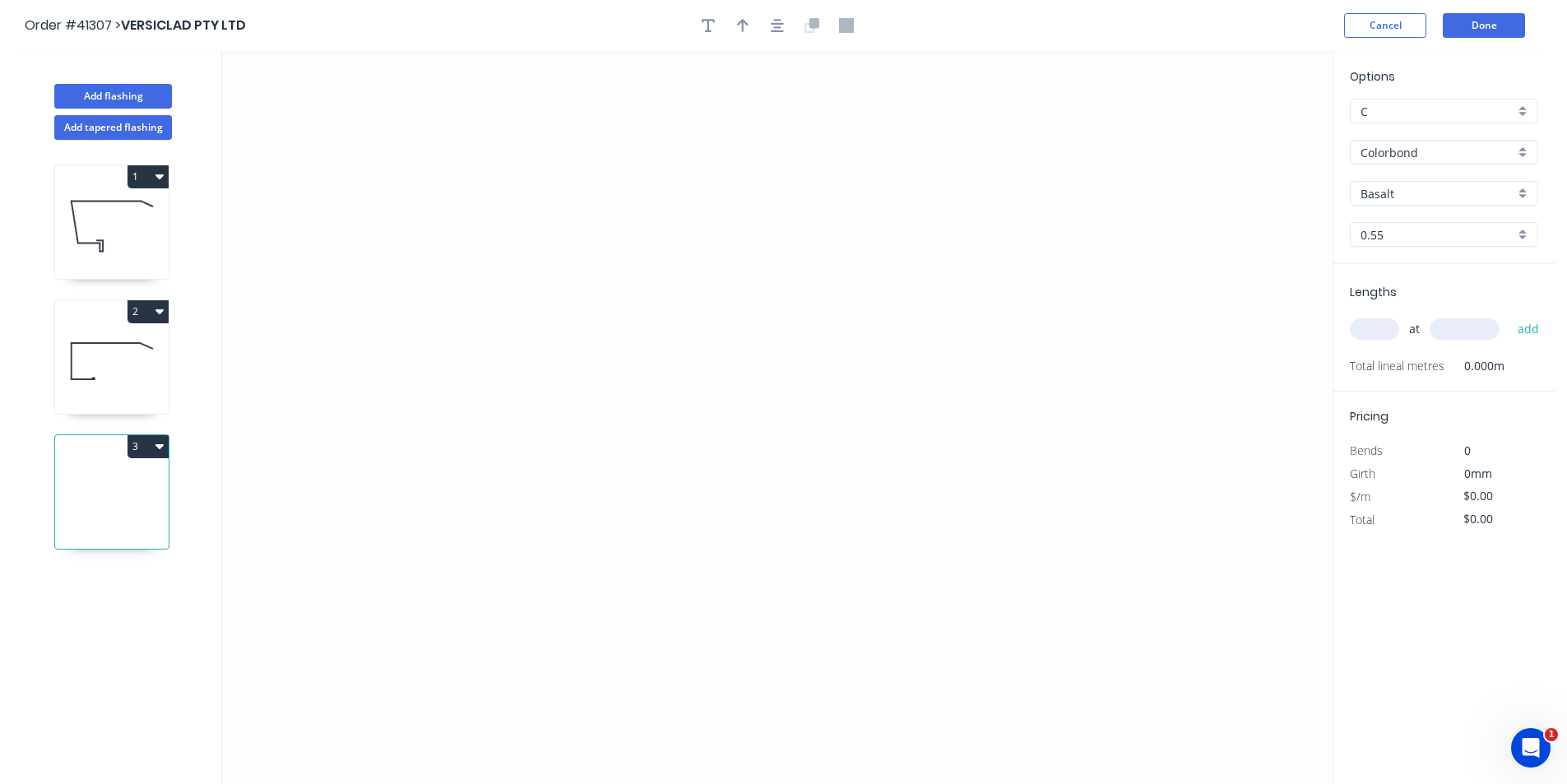
click at [1370, 331] on input "text" at bounding box center [1375, 329] width 50 height 21
type input "2"
type input "5400"
click at [1509, 315] on button "add" at bounding box center [1529, 329] width 39 height 28
click at [806, 234] on icon "0" at bounding box center [777, 417] width 1111 height 732
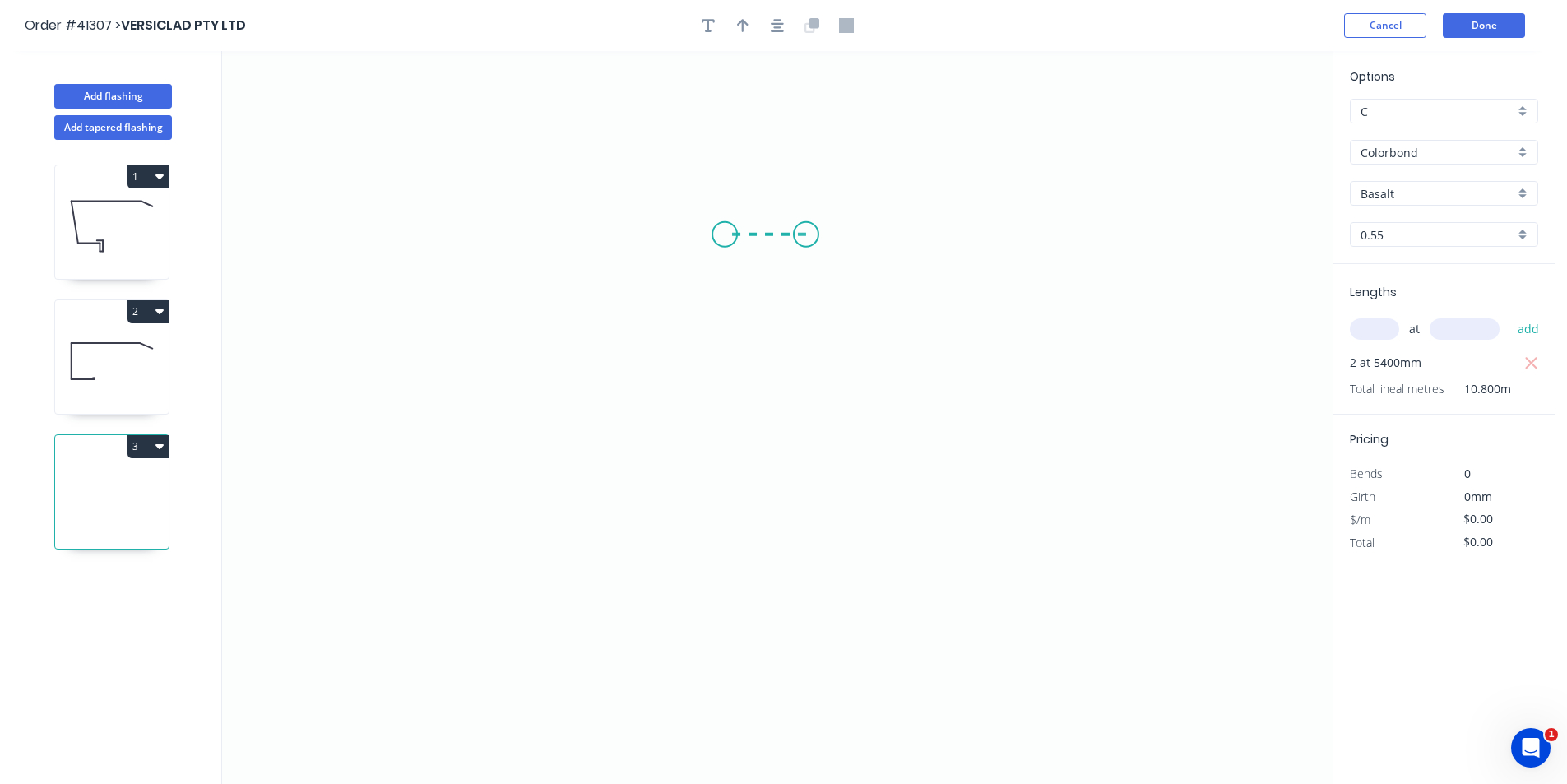
click at [722, 232] on icon "0" at bounding box center [777, 417] width 1111 height 732
click at [767, 556] on icon "0 ?" at bounding box center [777, 417] width 1111 height 732
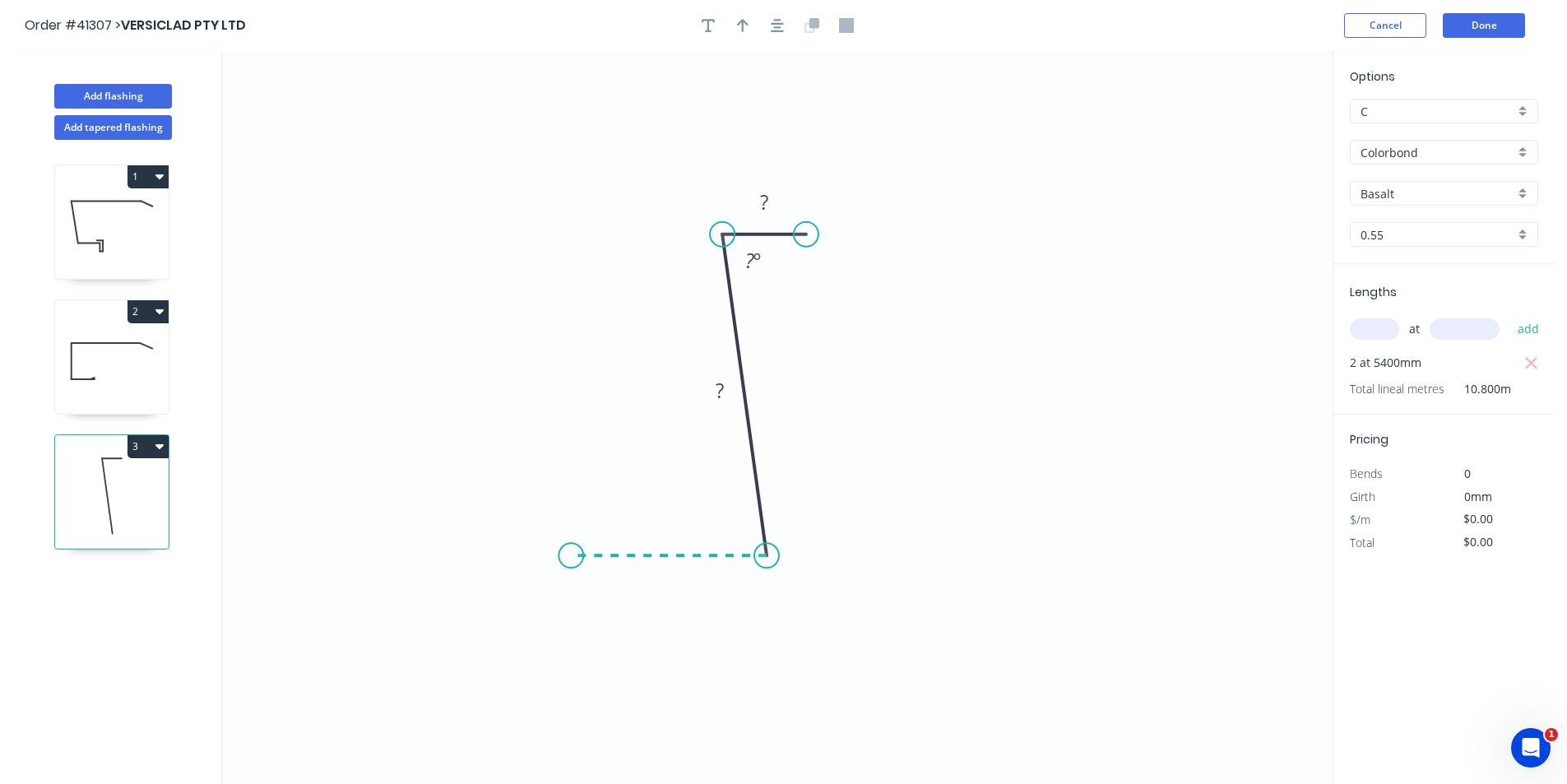
click at [571, 557] on icon "0 ? ? ? º" at bounding box center [777, 417] width 1111 height 732
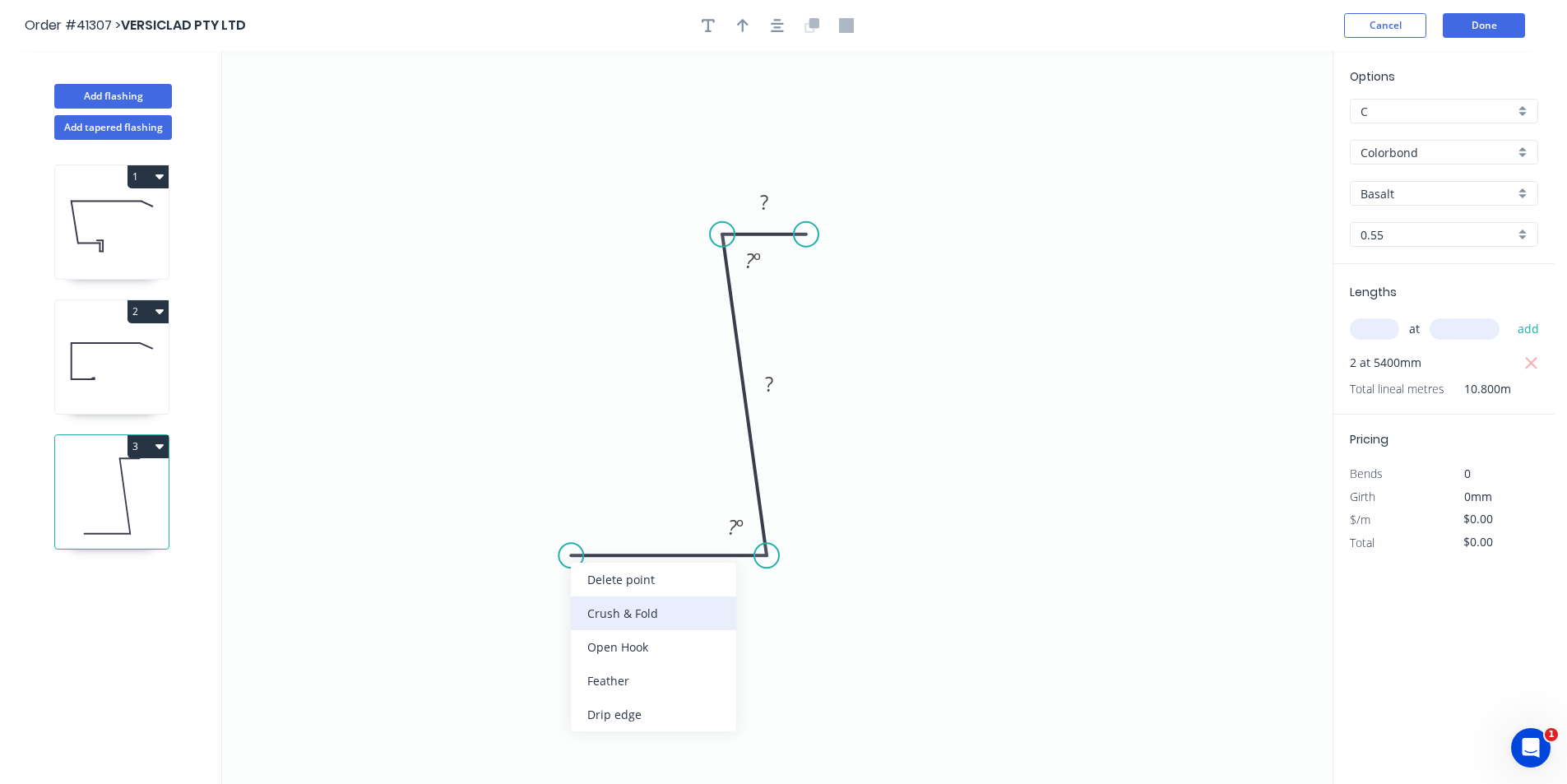
click at [602, 613] on div "Crush & Fold" at bounding box center [653, 613] width 165 height 34
click at [615, 606] on div "Flip bend" at bounding box center [656, 604] width 165 height 34
click at [778, 26] on icon "button" at bounding box center [777, 24] width 13 height 13
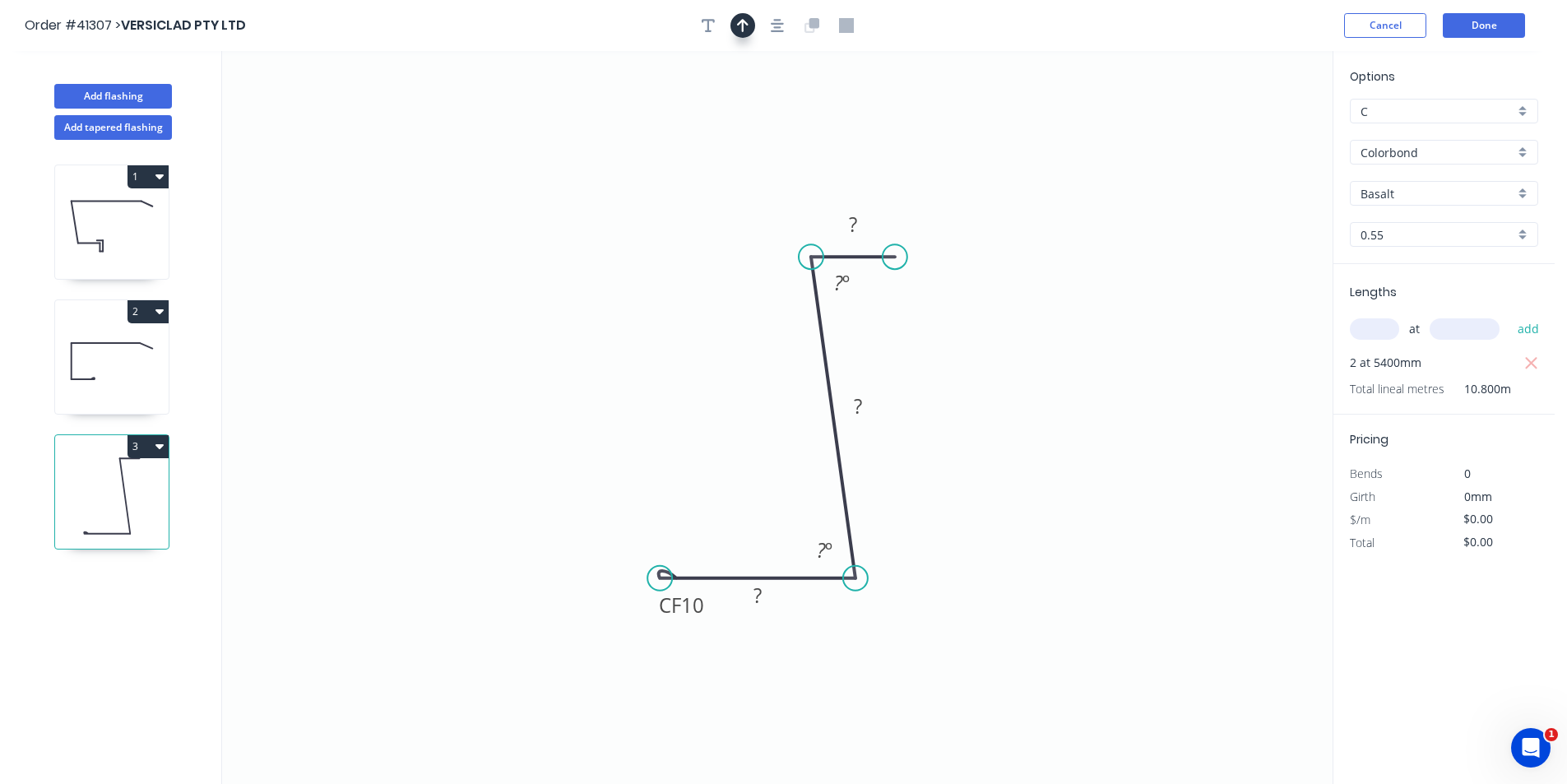
click at [752, 26] on button "button" at bounding box center [742, 24] width 24 height 24
drag, startPoint x: 1252, startPoint y: 128, endPoint x: 984, endPoint y: 444, distance: 414.3
click at [1059, 405] on icon at bounding box center [1066, 379] width 15 height 53
click at [984, 444] on icon at bounding box center [984, 425] width 15 height 53
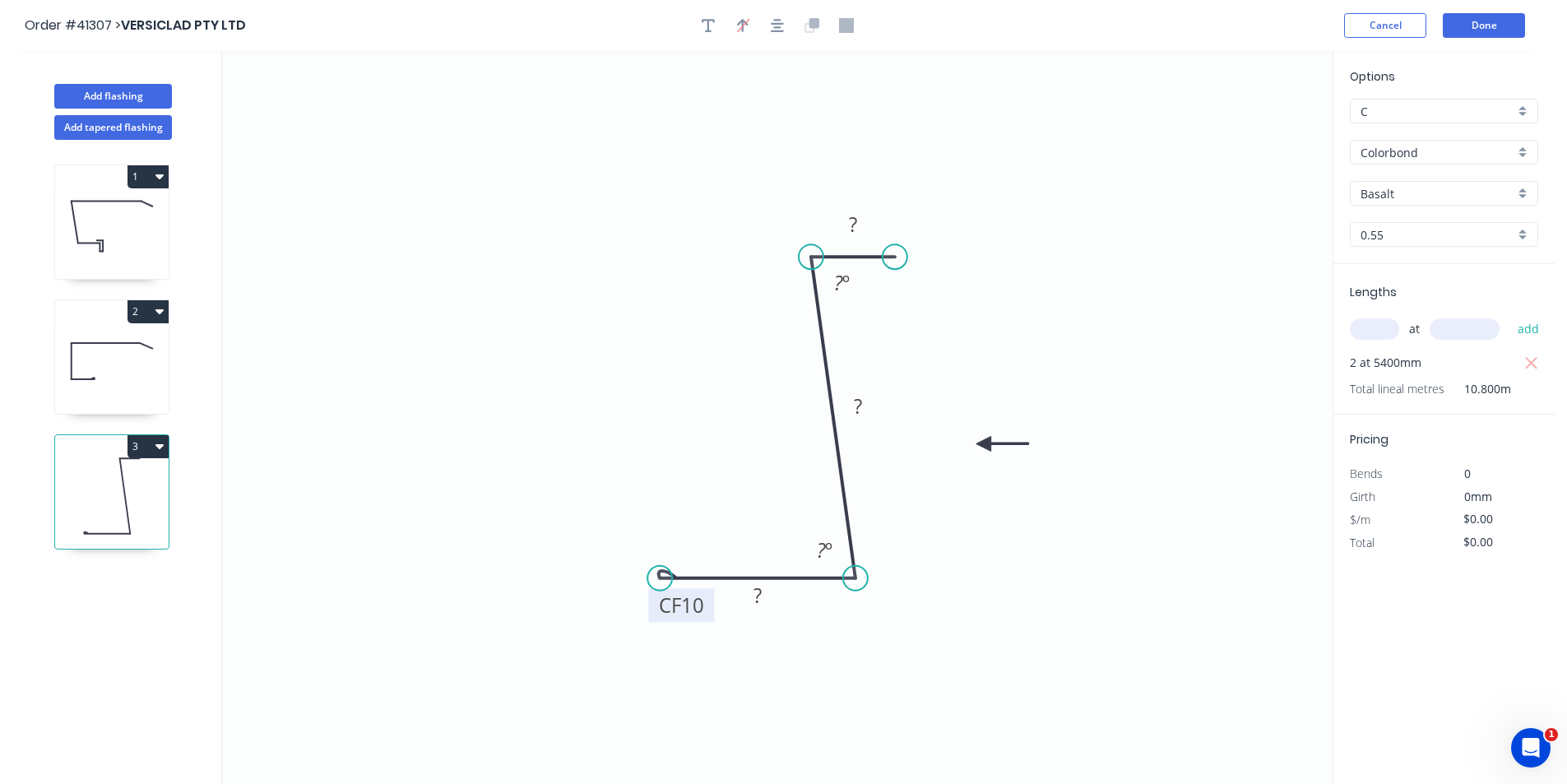
click at [701, 604] on tspan "10" at bounding box center [693, 604] width 23 height 27
type input "$9.01"
type input "$97.31"
click at [708, 26] on icon "button" at bounding box center [707, 24] width 13 height 13
click at [331, 107] on textarea at bounding box center [328, 116] width 133 height 61
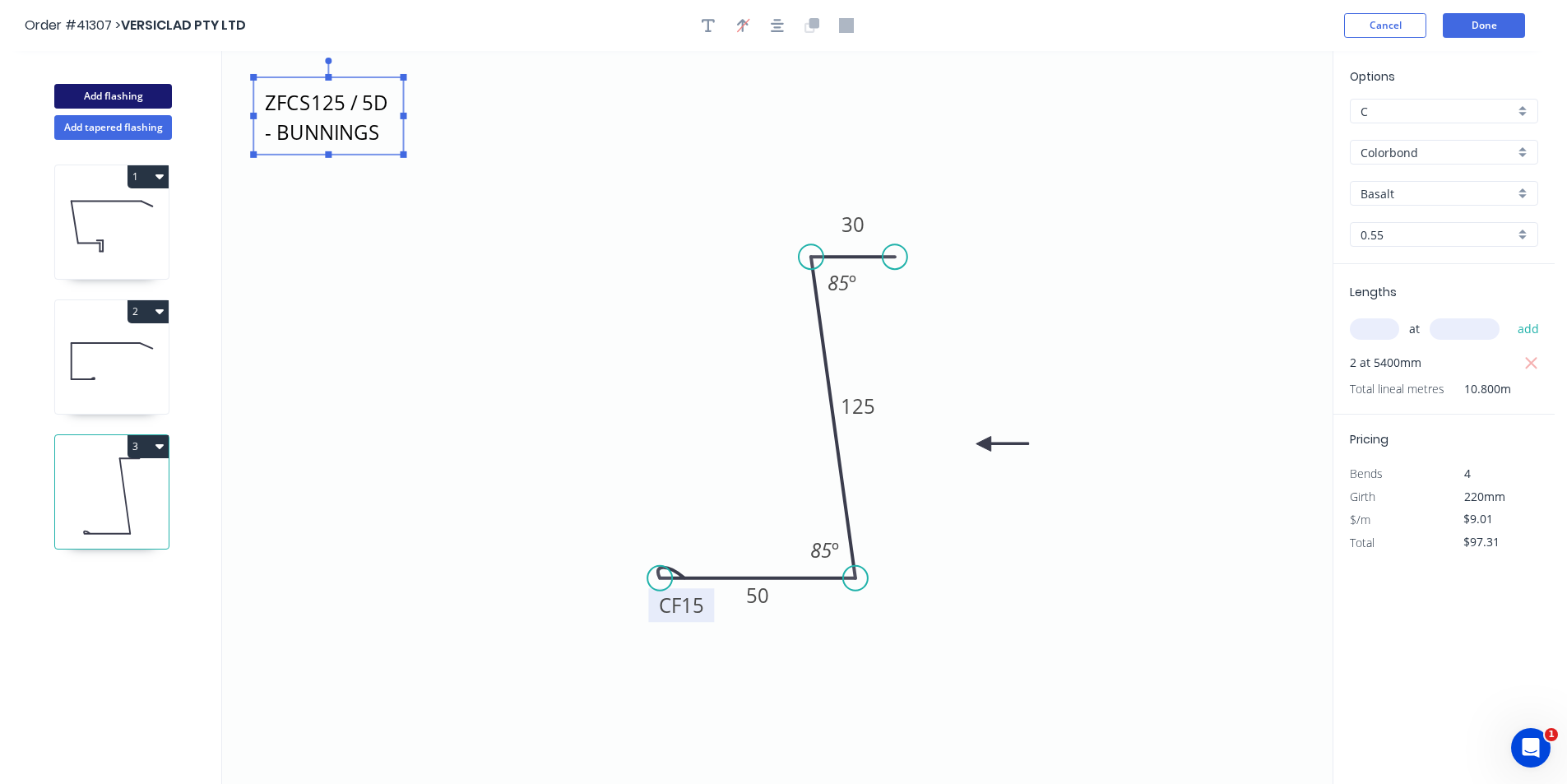
type textarea "ZFCS125 / 5D - BUNNINGS"
click at [141, 97] on button "Add flashing" at bounding box center [113, 96] width 117 height 24
click at [141, 96] on button "Add flashing" at bounding box center [113, 96] width 117 height 24
type input "$0.00"
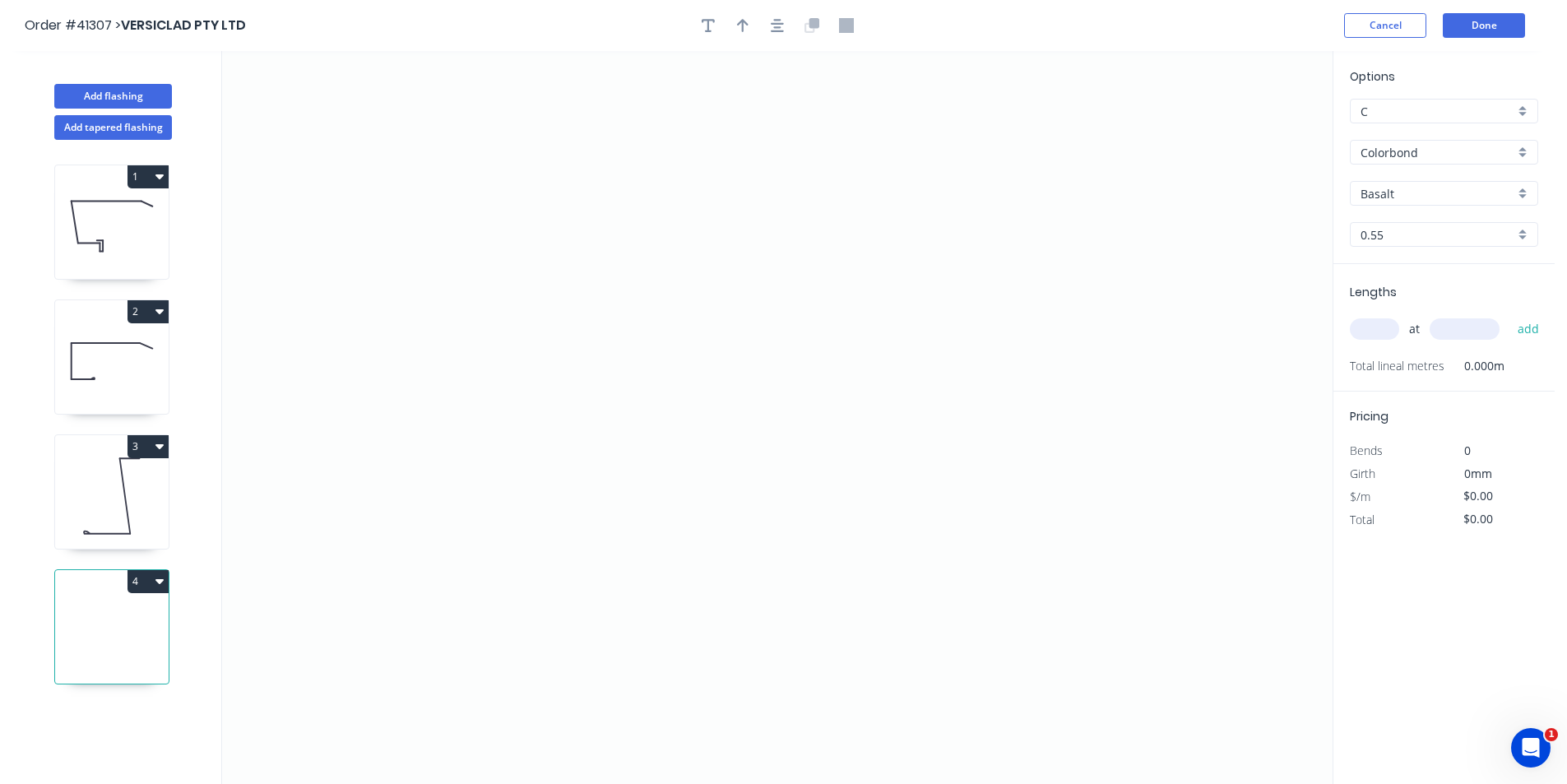
click at [1406, 188] on input "Basalt" at bounding box center [1437, 193] width 153 height 18
click at [1427, 278] on div "[PERSON_NAME]" at bounding box center [1444, 273] width 187 height 28
type input "[PERSON_NAME]"
click at [1386, 329] on input "text" at bounding box center [1375, 329] width 50 height 21
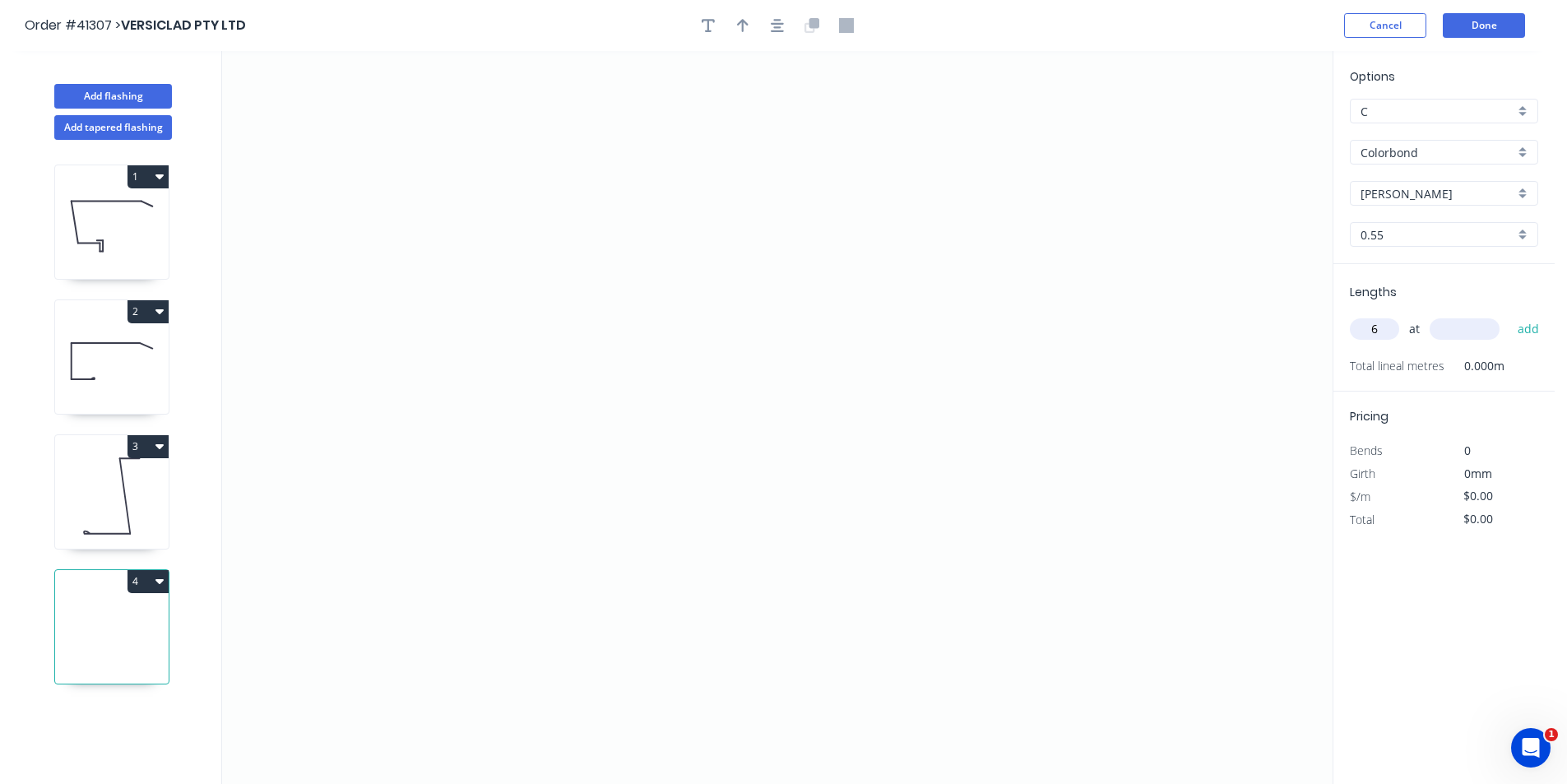
type input "6"
type input "2850"
click at [1509, 315] on button "add" at bounding box center [1529, 329] width 39 height 28
click at [440, 423] on icon "0" at bounding box center [777, 417] width 1111 height 732
click at [495, 366] on icon "0" at bounding box center [777, 417] width 1111 height 732
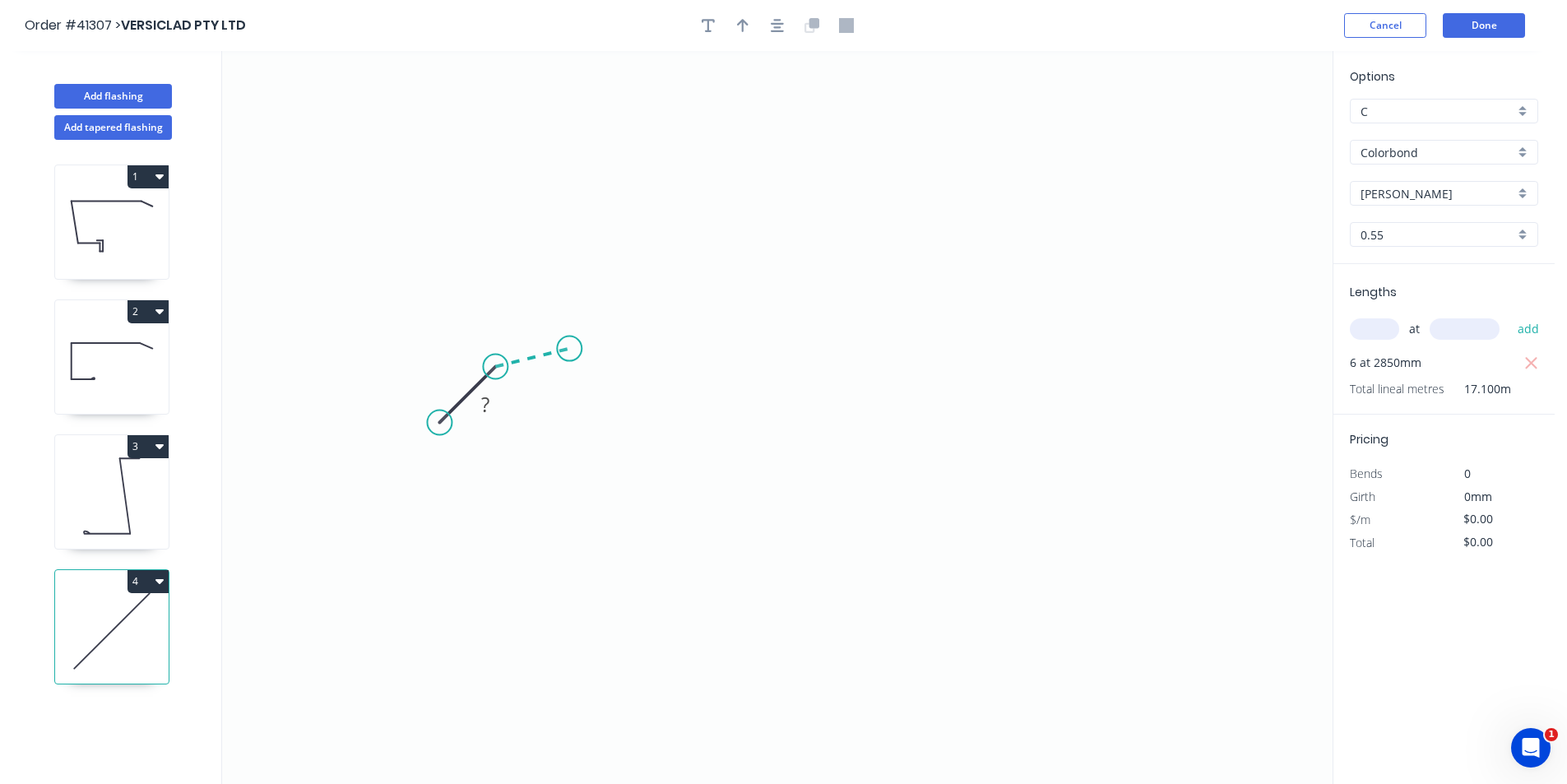
click at [570, 349] on icon "0 ?" at bounding box center [777, 417] width 1111 height 732
click at [1064, 362] on icon "0 ? ? ? º" at bounding box center [777, 417] width 1111 height 732
click at [1119, 389] on icon "0 ? ? ? ? º ? º" at bounding box center [777, 417] width 1111 height 732
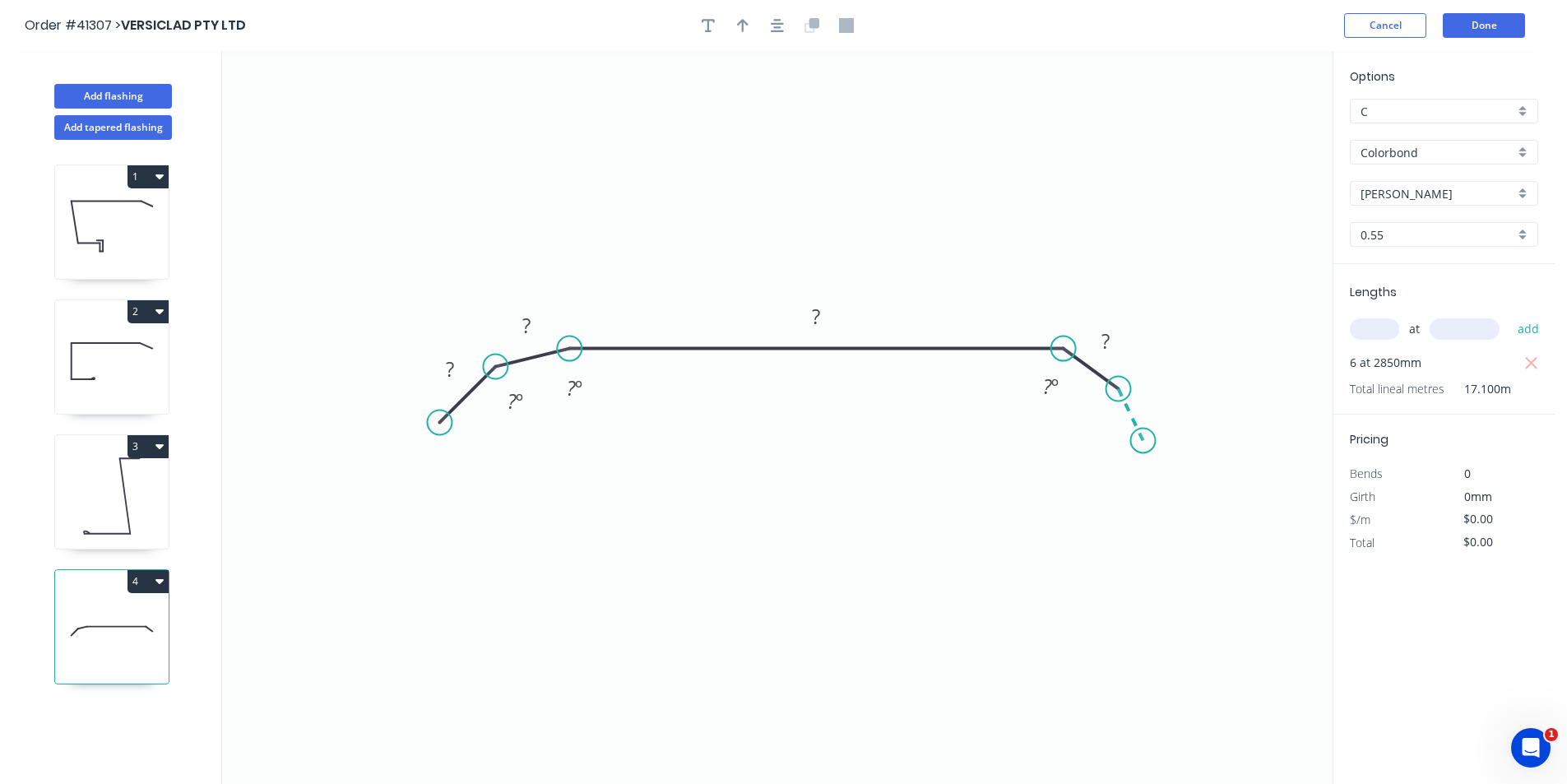
click at [1144, 440] on icon "0 ? ? ? ? ? º ? º ? º" at bounding box center [777, 417] width 1111 height 732
click at [1144, 440] on circle at bounding box center [1143, 439] width 24 height 24
click at [776, 33] on button "button" at bounding box center [777, 24] width 24 height 24
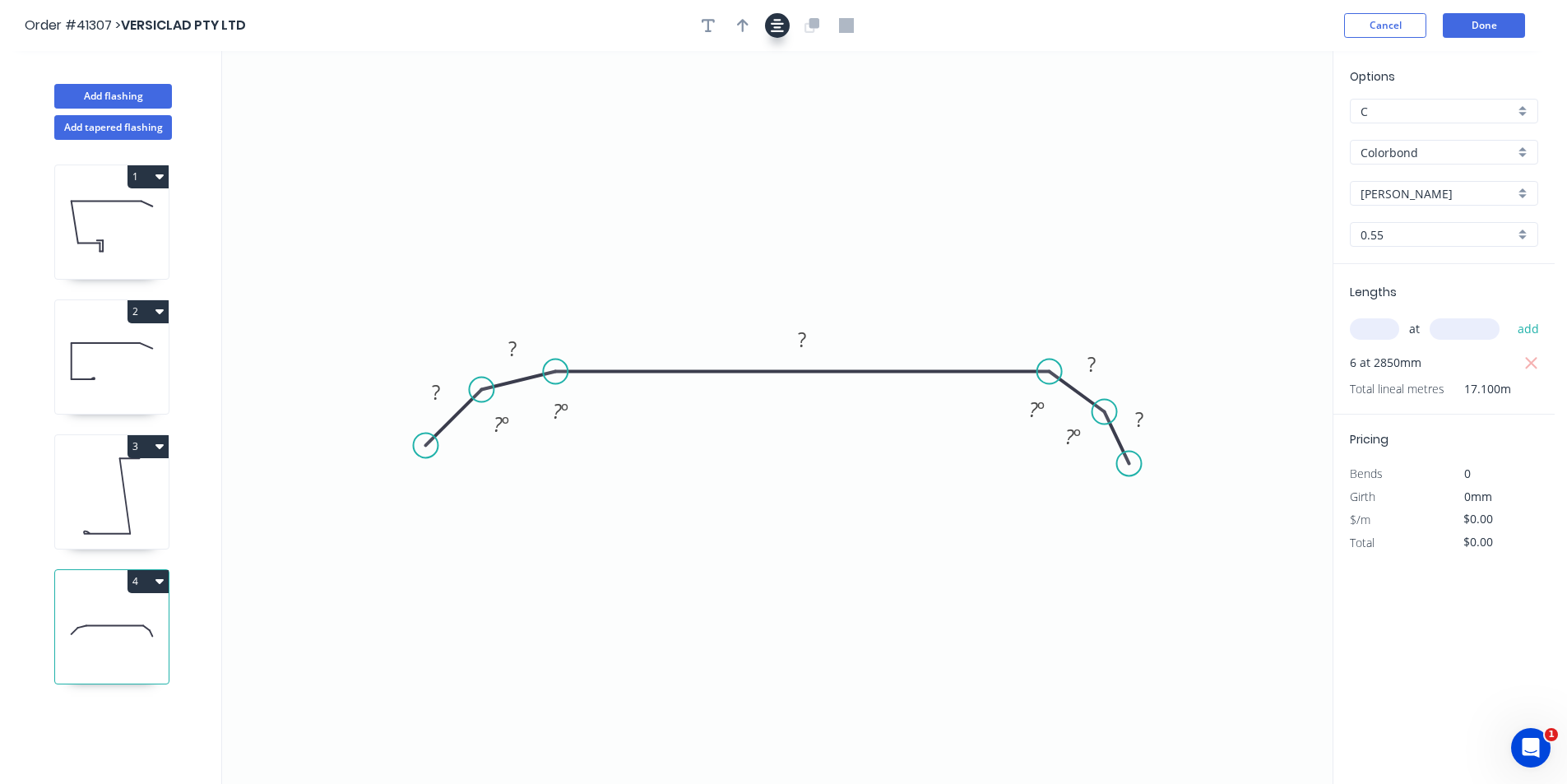
click at [743, 28] on icon "button" at bounding box center [743, 24] width 12 height 13
drag, startPoint x: 1249, startPoint y: 132, endPoint x: 983, endPoint y: 188, distance: 271.8
click at [983, 188] on icon at bounding box center [983, 170] width 15 height 53
click at [443, 388] on rect at bounding box center [436, 393] width 33 height 23
type input "$7.06"
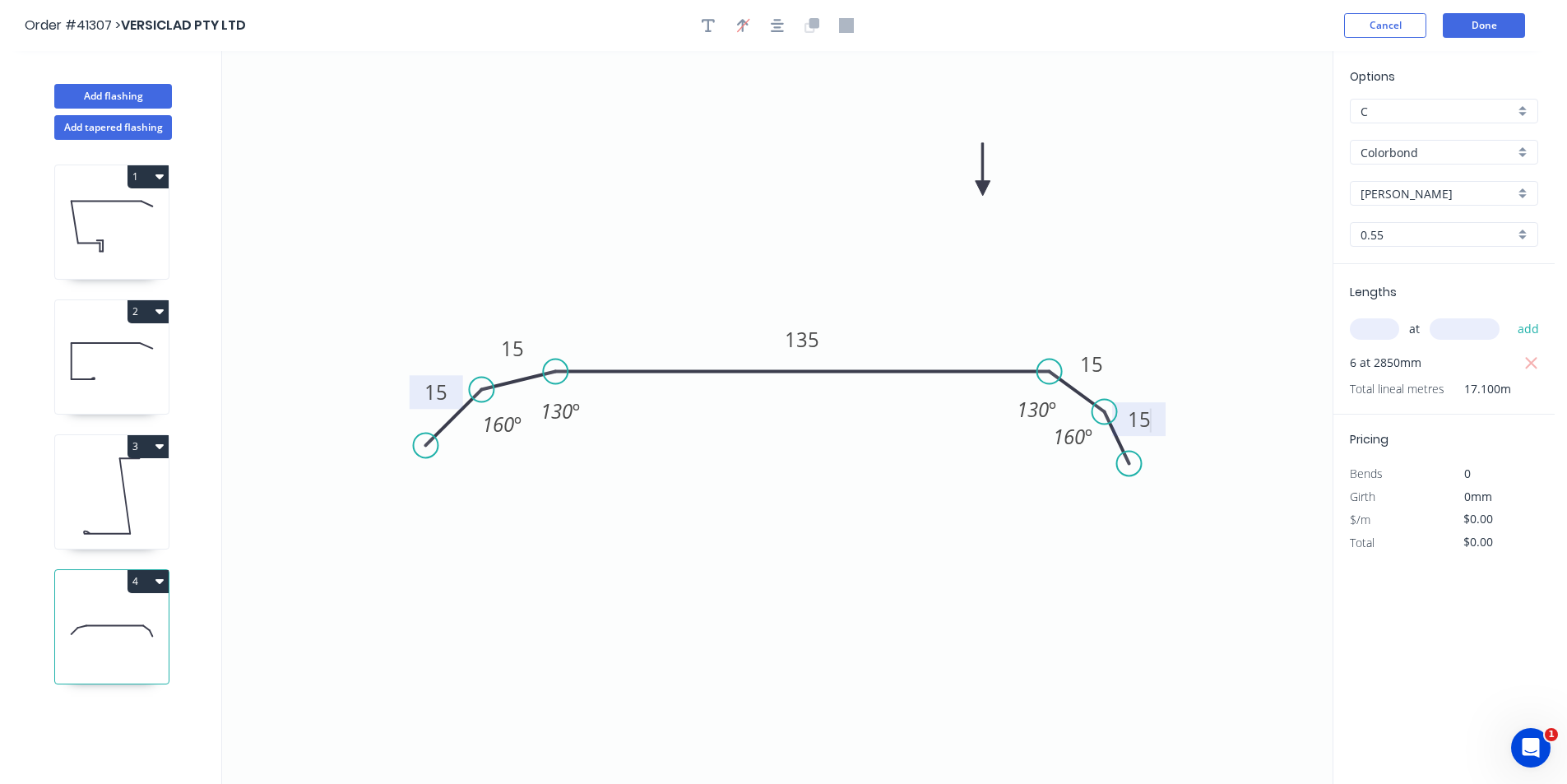
type input "$120.73"
click at [702, 26] on button "button" at bounding box center [707, 24] width 24 height 24
click at [356, 103] on textarea at bounding box center [328, 116] width 133 height 61
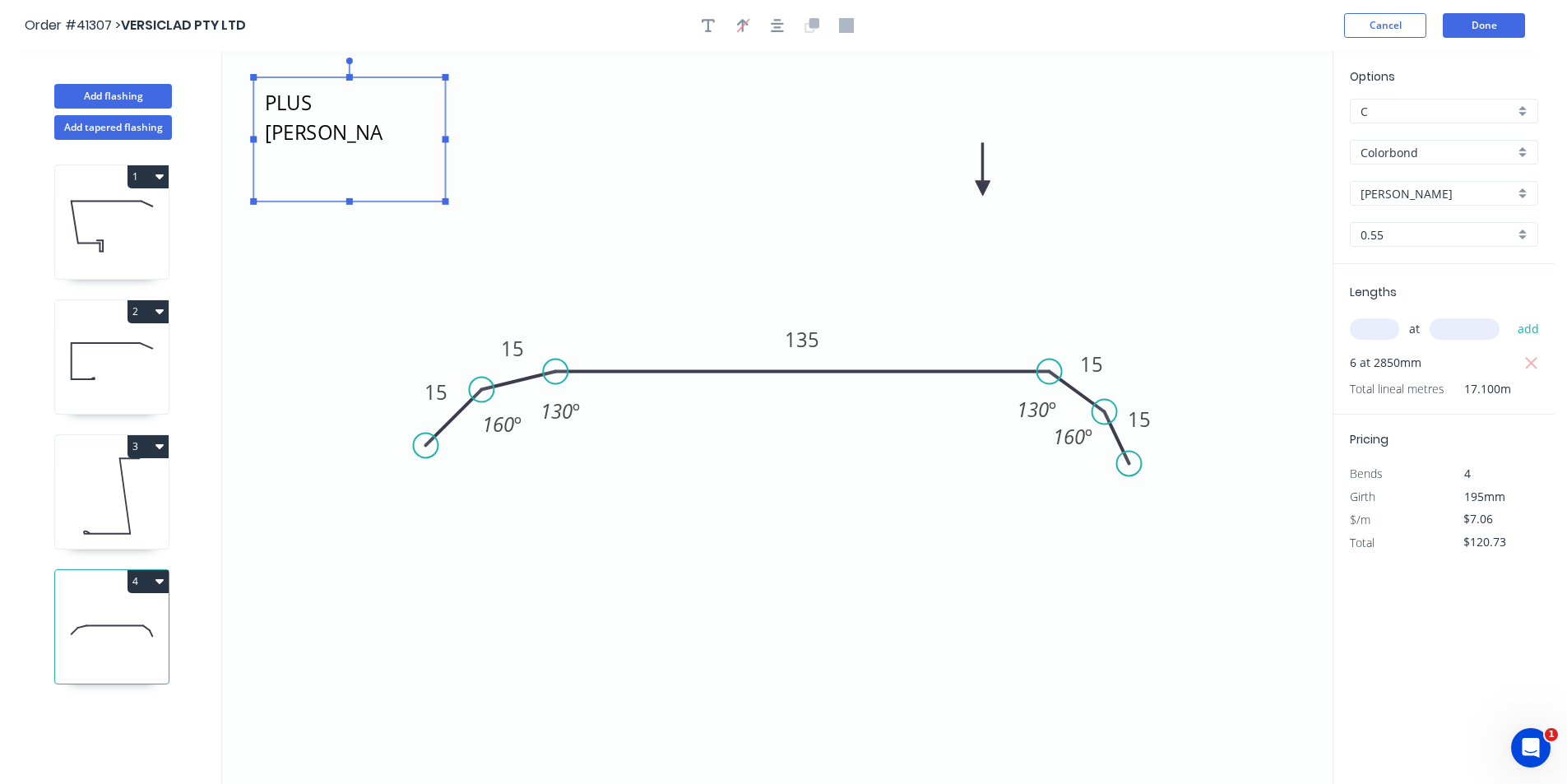
drag, startPoint x: 402, startPoint y: 152, endPoint x: 446, endPoint y: 200, distance: 65.1
click at [446, 200] on rect at bounding box center [445, 201] width 7 height 7
type textarea "VERSALINK PLUS [PERSON_NAME]"
click at [126, 86] on button "Add flashing" at bounding box center [113, 96] width 117 height 24
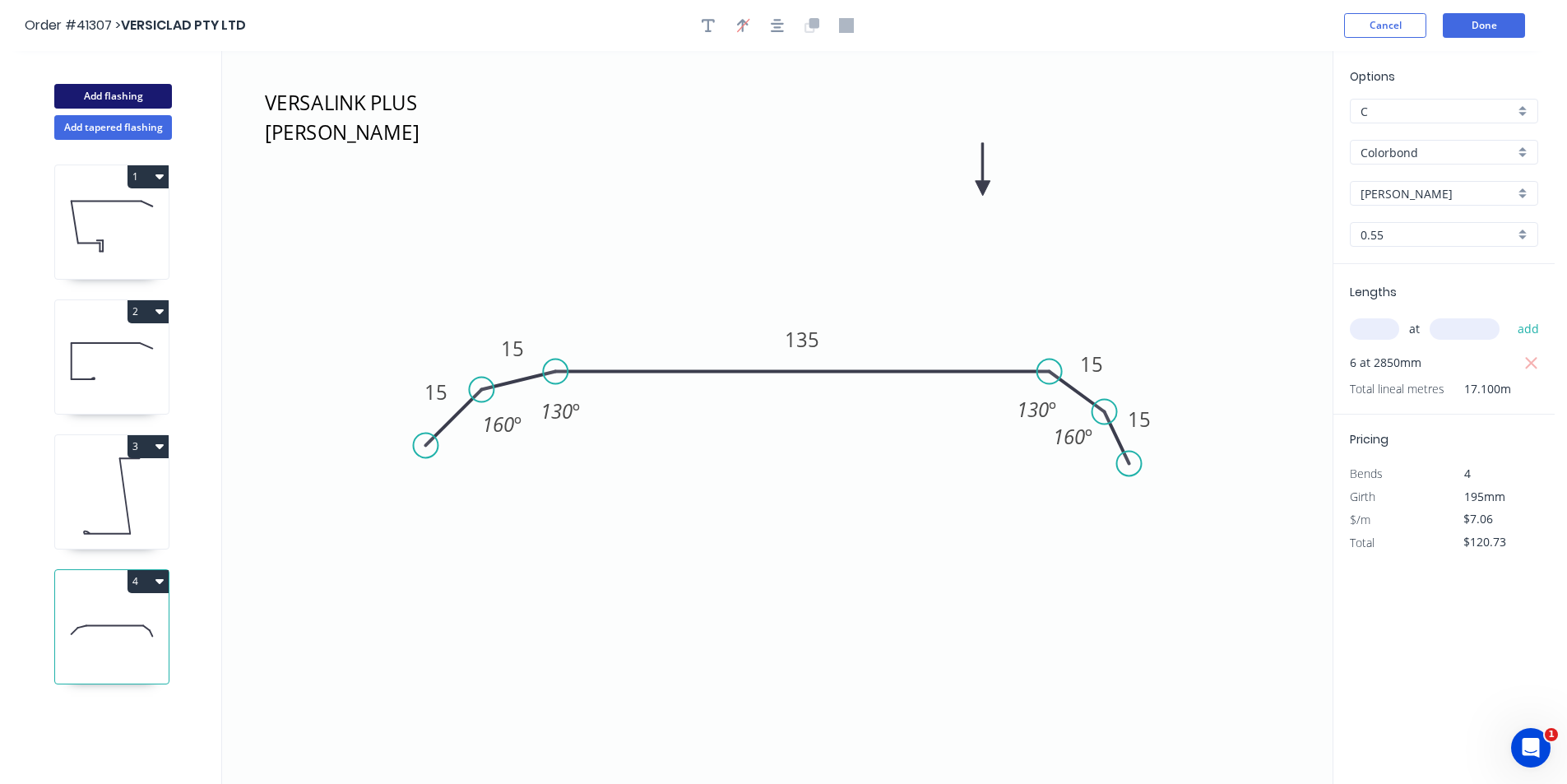
click at [126, 86] on button "Add flashing" at bounding box center [113, 96] width 117 height 24
type input "$0.00"
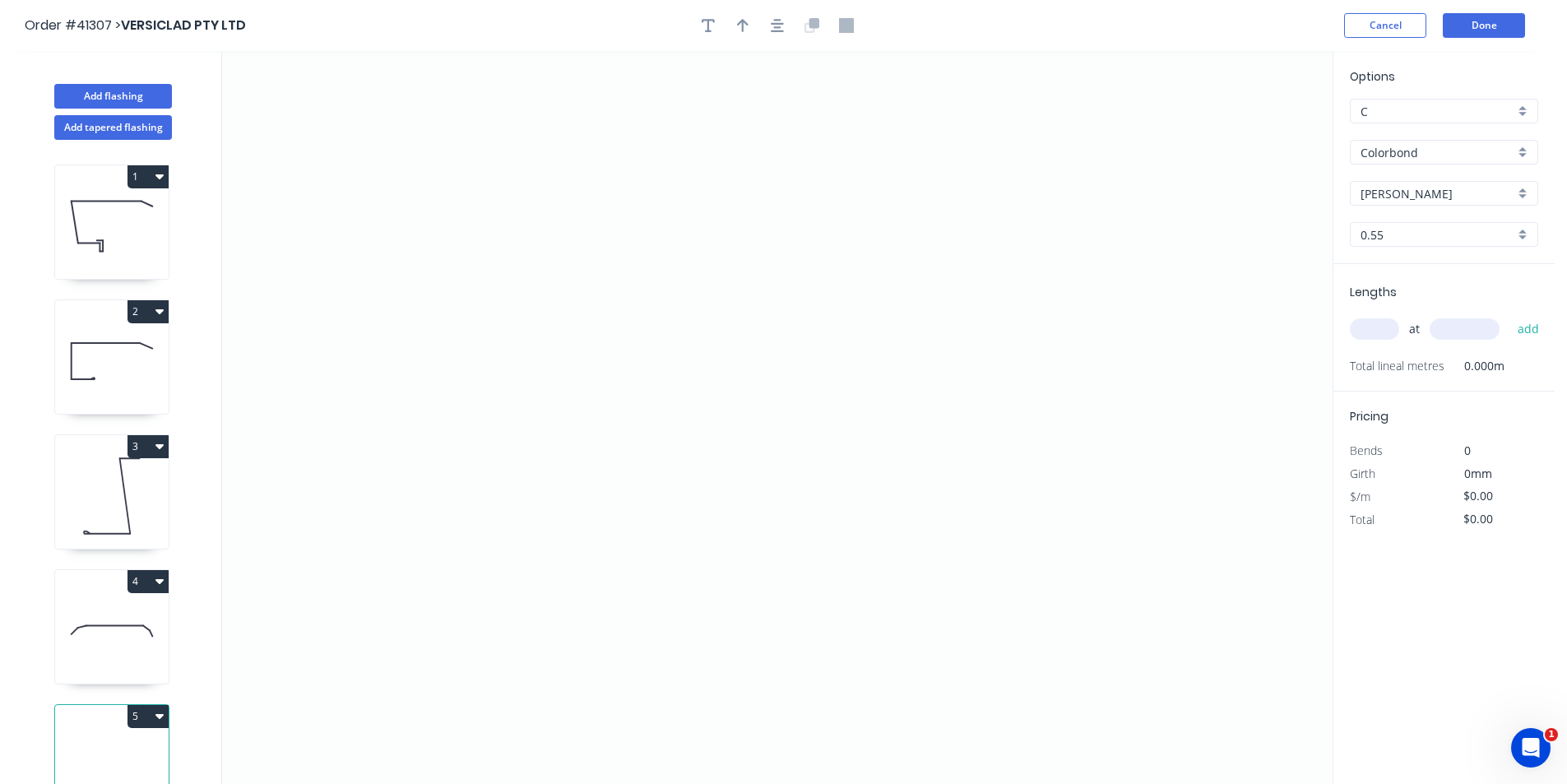
click at [1363, 332] on input "text" at bounding box center [1375, 329] width 50 height 21
type input "4"
type input "3800"
click at [1509, 315] on button "add" at bounding box center [1529, 329] width 39 height 28
click at [1079, 430] on icon "0" at bounding box center [777, 417] width 1111 height 732
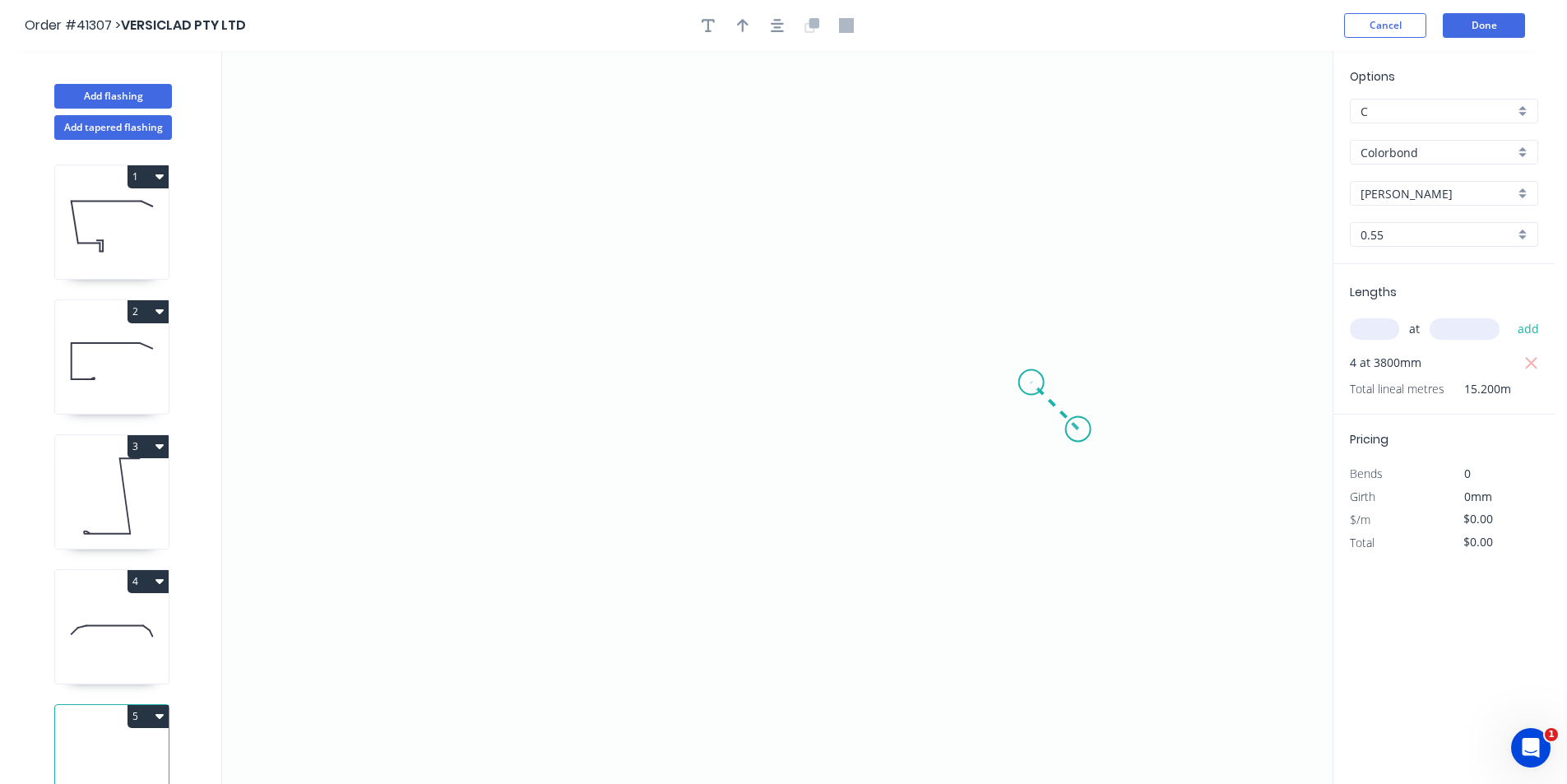
click at [1032, 388] on icon "0" at bounding box center [777, 417] width 1111 height 732
click at [627, 374] on icon "0 ?" at bounding box center [777, 417] width 1111 height 732
click at [398, 226] on icon "0 ? ?" at bounding box center [777, 417] width 1111 height 732
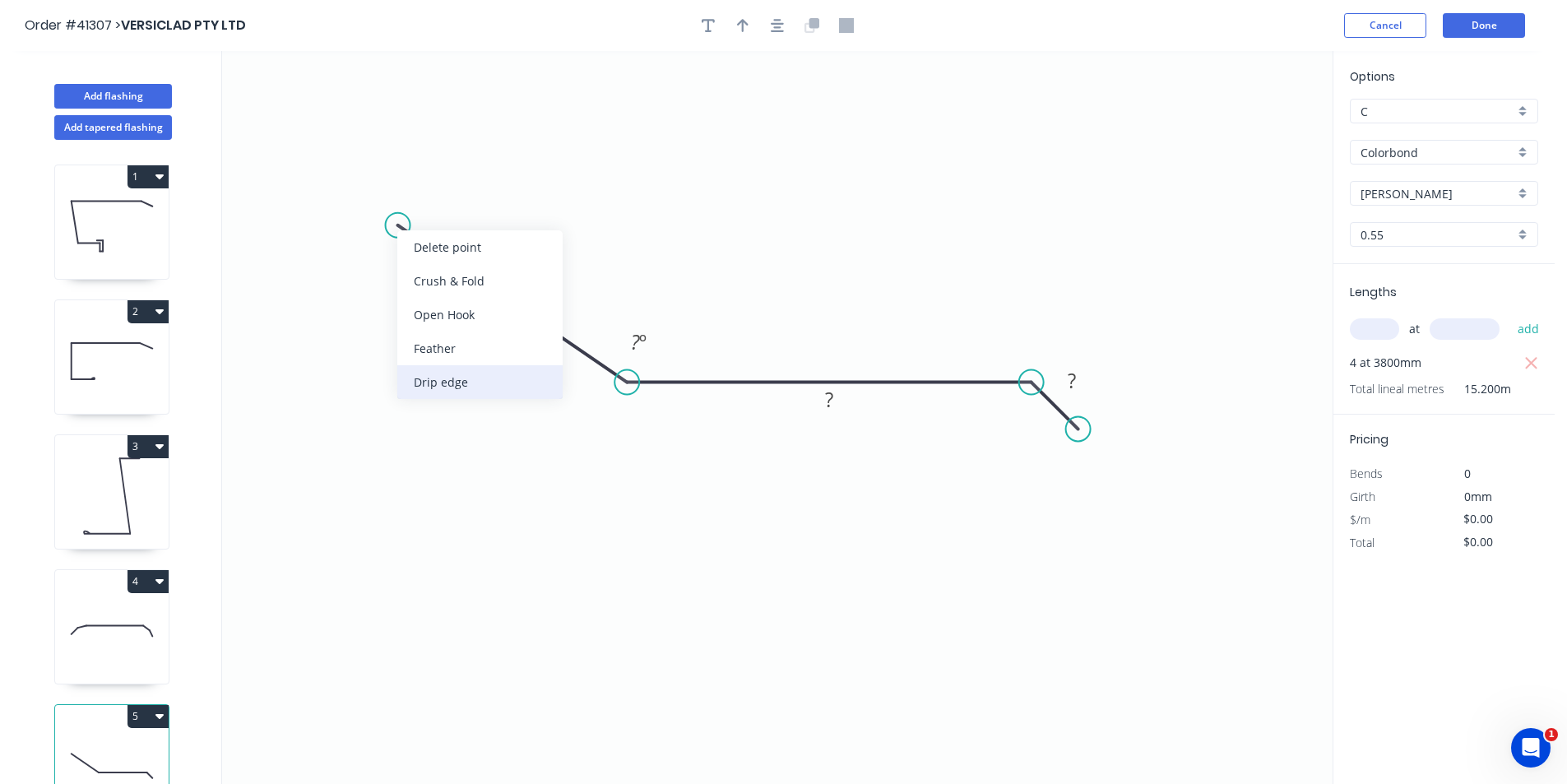
click at [515, 374] on div "Drip edge" at bounding box center [480, 382] width 165 height 34
click at [474, 272] on div "Flip bend" at bounding box center [486, 278] width 165 height 34
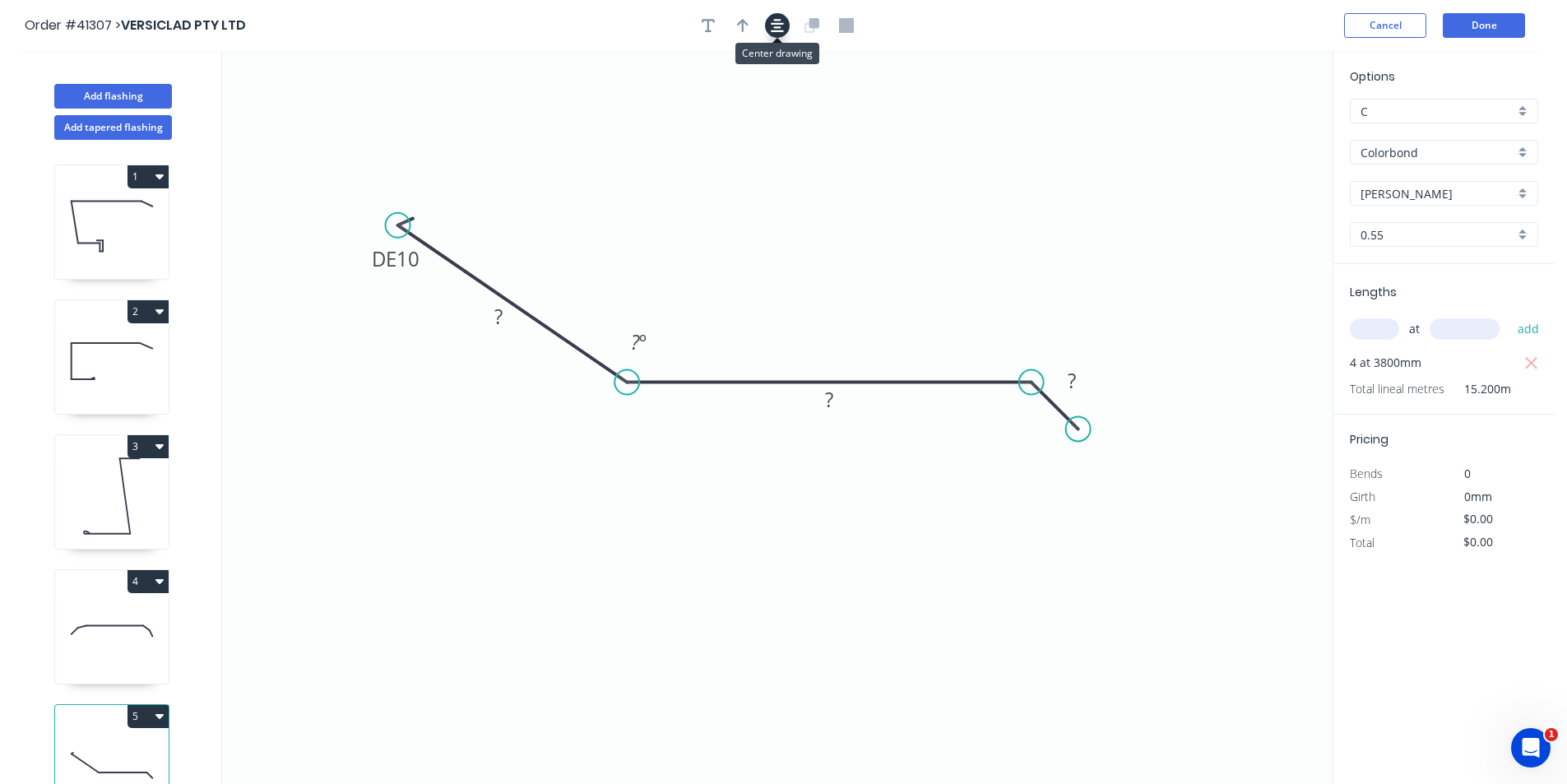
click at [782, 26] on icon "button" at bounding box center [777, 25] width 13 height 15
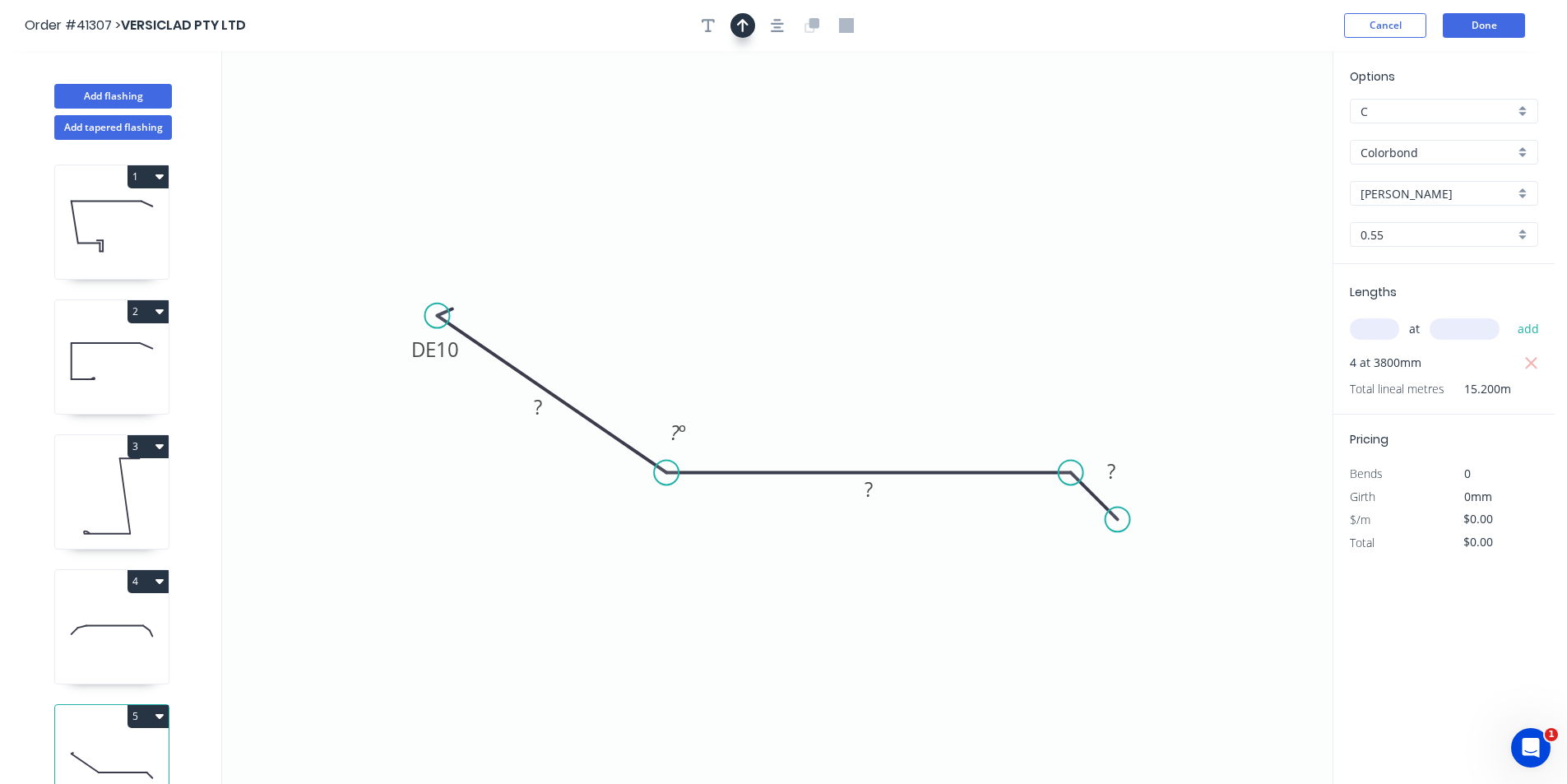
click at [735, 23] on button "button" at bounding box center [742, 24] width 24 height 24
drag, startPoint x: 1249, startPoint y: 128, endPoint x: 900, endPoint y: 261, distance: 373.5
click at [900, 261] on icon at bounding box center [906, 237] width 15 height 53
click at [457, 347] on tspan "10" at bounding box center [447, 350] width 23 height 27
click at [515, 403] on div "Delete bend" at bounding box center [516, 405] width 165 height 34
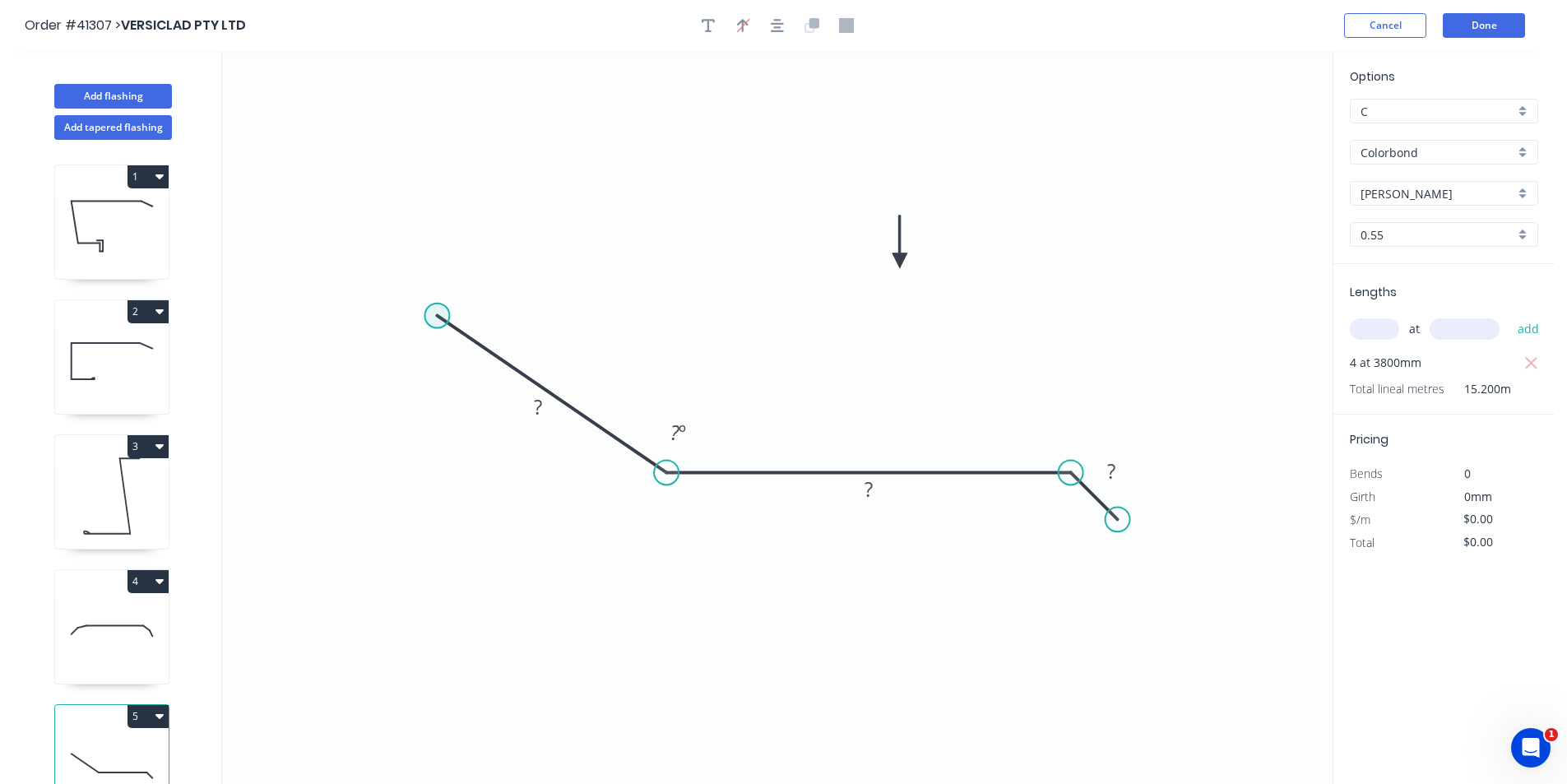
click at [439, 310] on circle at bounding box center [437, 315] width 24 height 24
click at [498, 285] on icon at bounding box center [467, 300] width 62 height 30
click at [498, 285] on circle at bounding box center [498, 285] width 24 height 24
click at [456, 267] on tspan "?" at bounding box center [457, 270] width 8 height 27
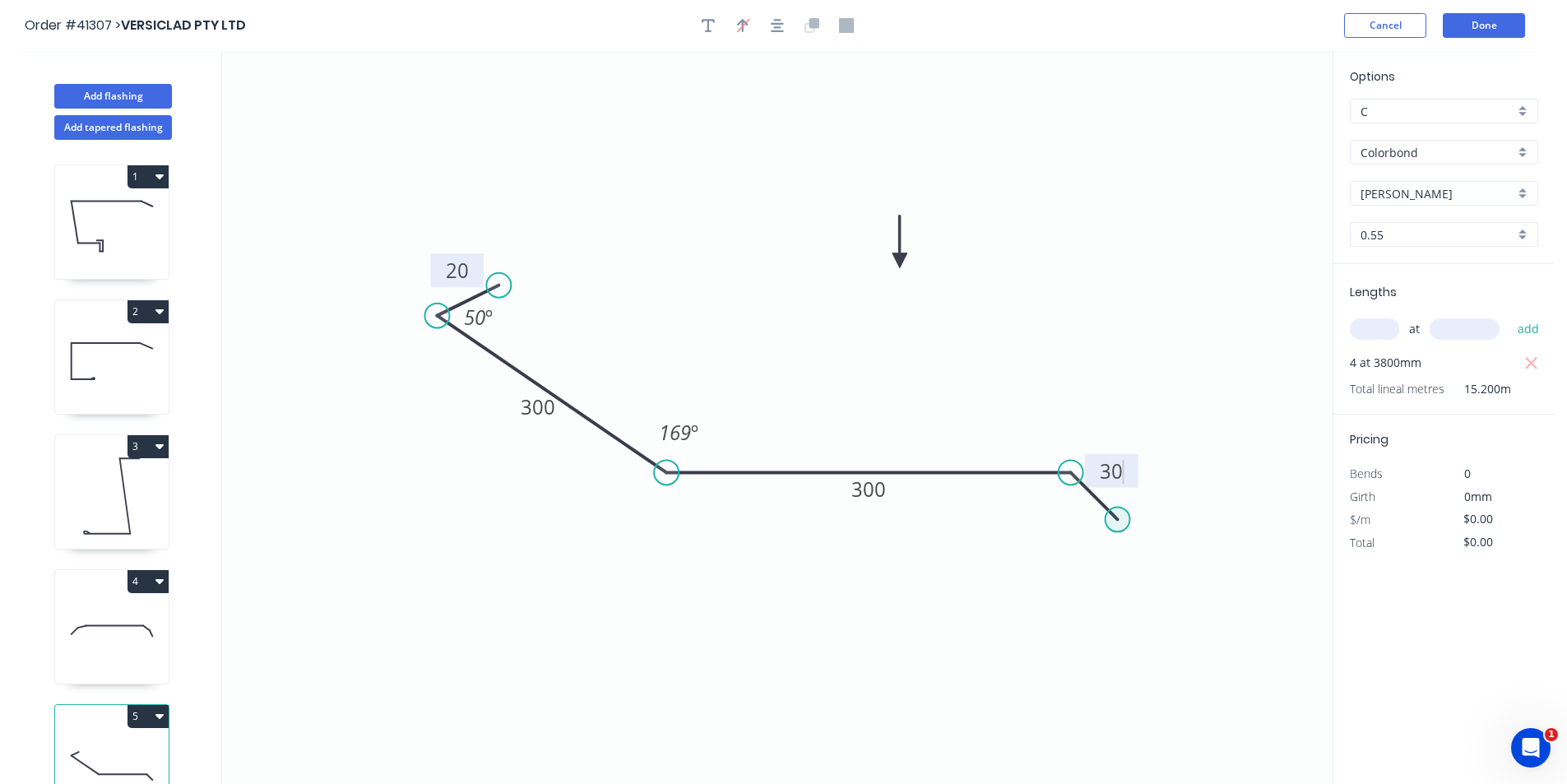
type input "$17.60"
type input "$267.52"
click at [1128, 519] on circle at bounding box center [1126, 519] width 24 height 24
click at [1060, 512] on tspan "º" at bounding box center [1061, 510] width 8 height 27
click at [710, 25] on icon "button" at bounding box center [707, 25] width 13 height 15
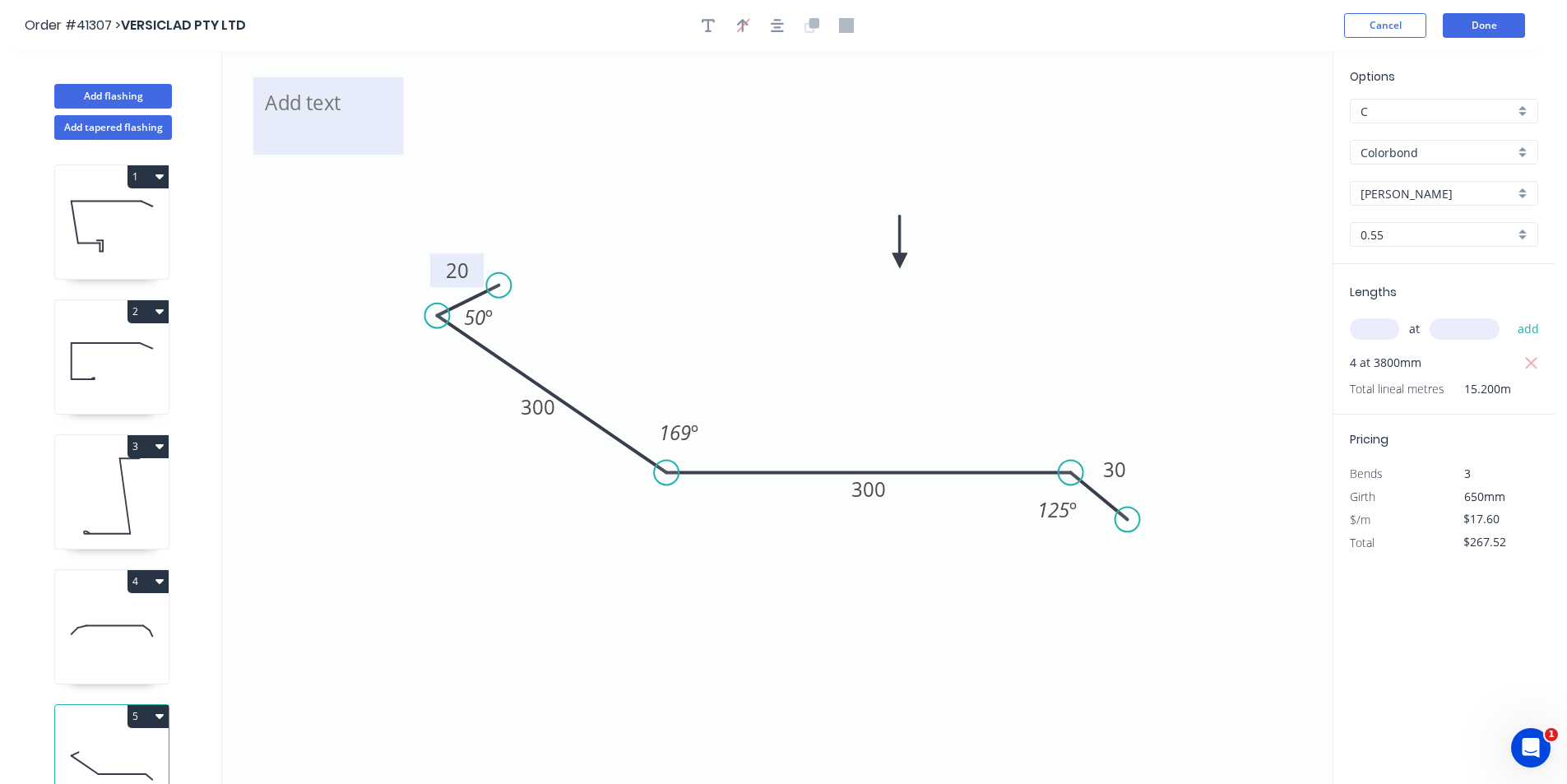
click at [331, 104] on textarea at bounding box center [328, 116] width 133 height 61
type textarea "CUSTOM - [PERSON_NAME]"
click at [78, 92] on button "Add flashing" at bounding box center [113, 96] width 117 height 24
type input "$0.00"
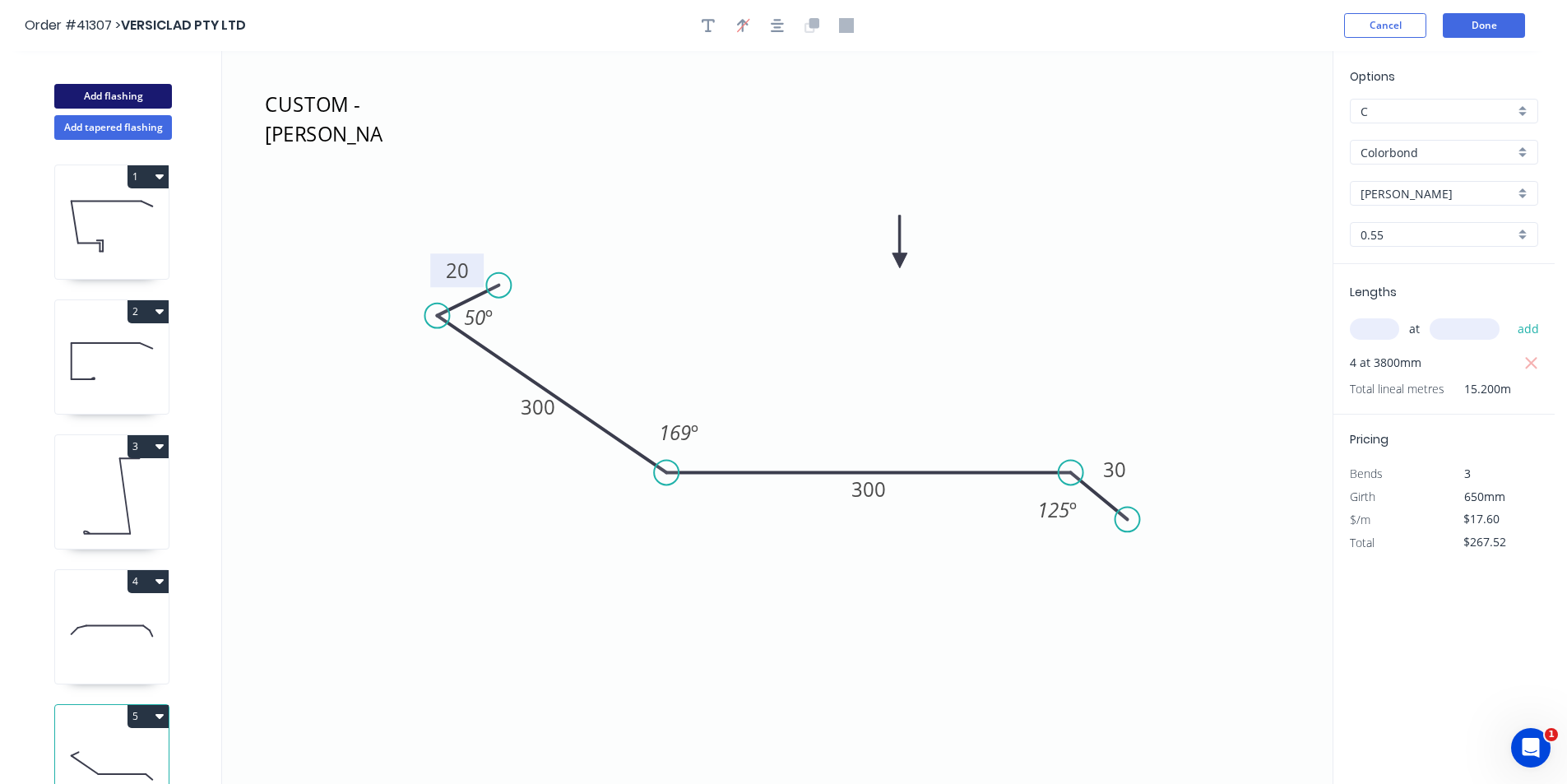
type input "$0.00"
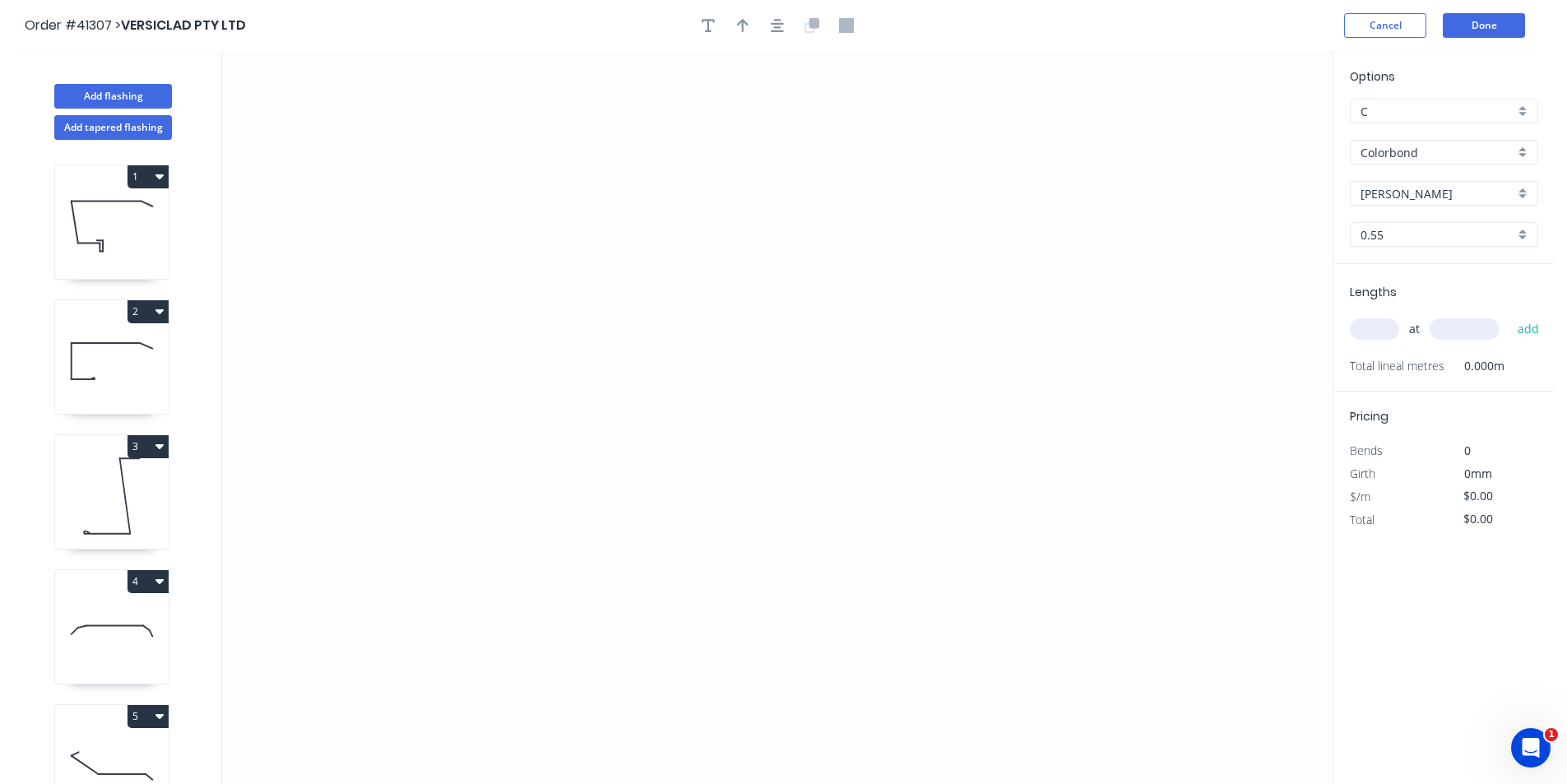
click at [1413, 190] on input "[PERSON_NAME]" at bounding box center [1437, 193] width 153 height 18
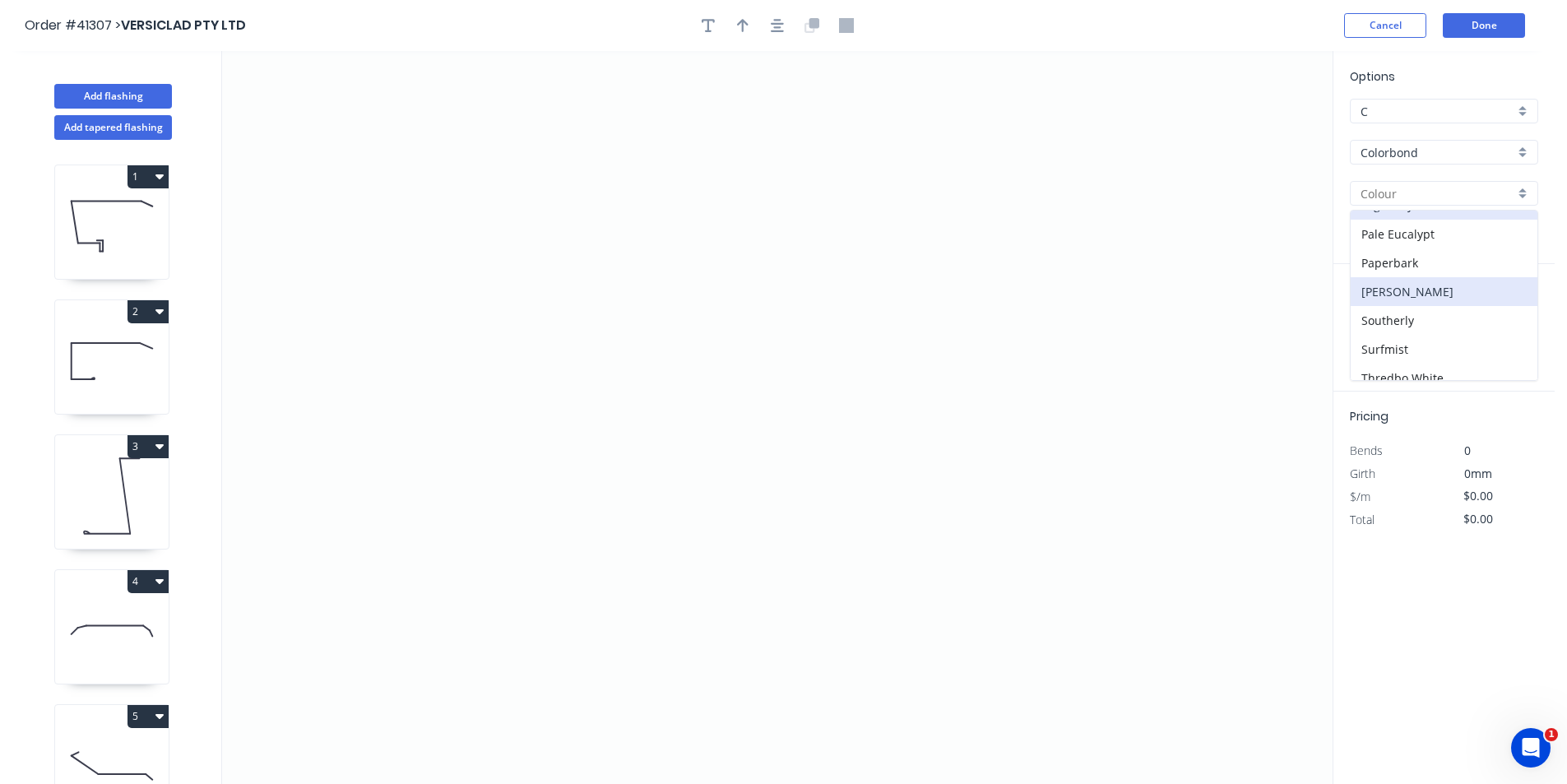
scroll to position [493, 0]
click at [1444, 356] on div "Woodland Grey" at bounding box center [1444, 364] width 187 height 28
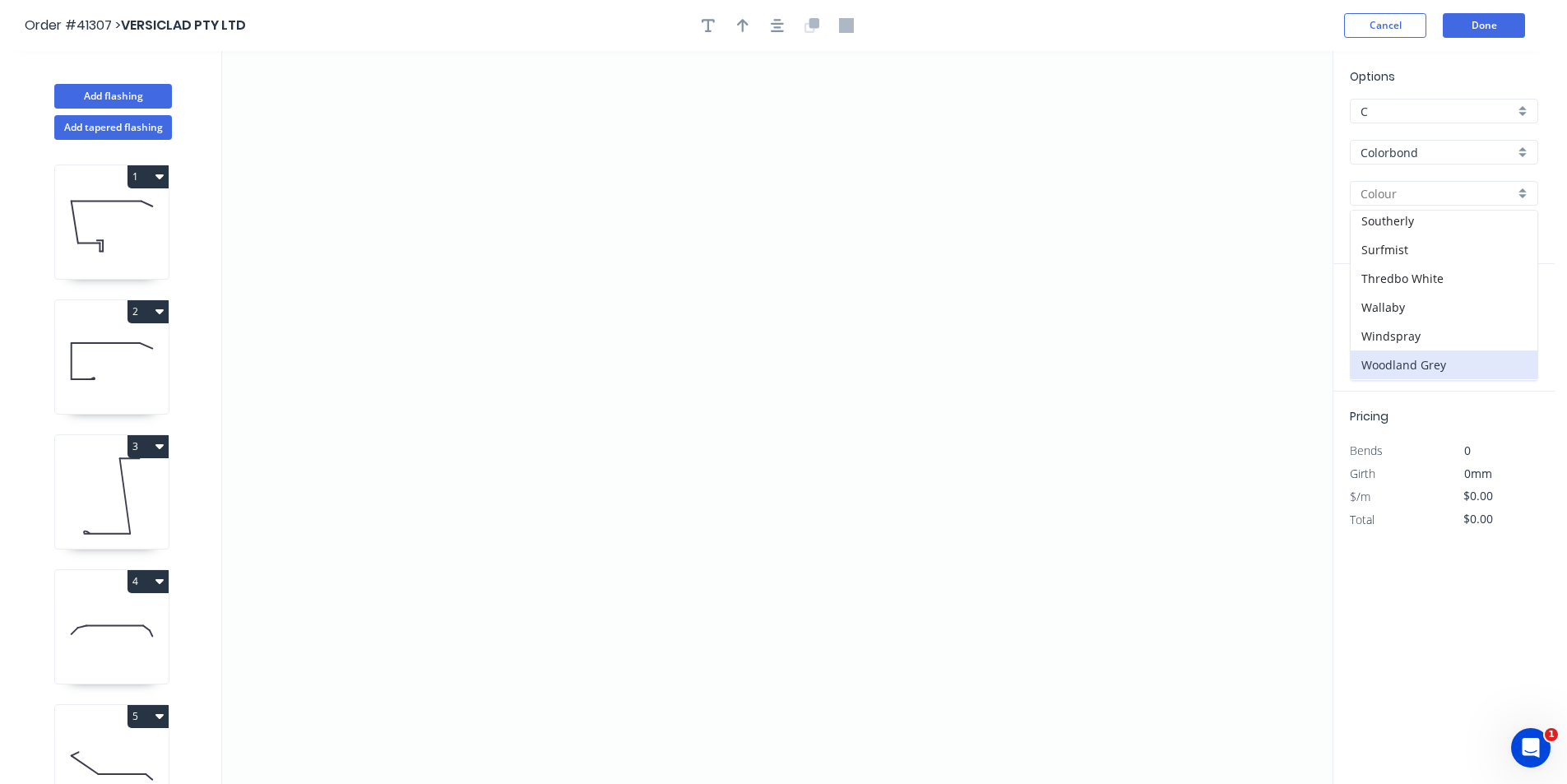
type input "Woodland Grey"
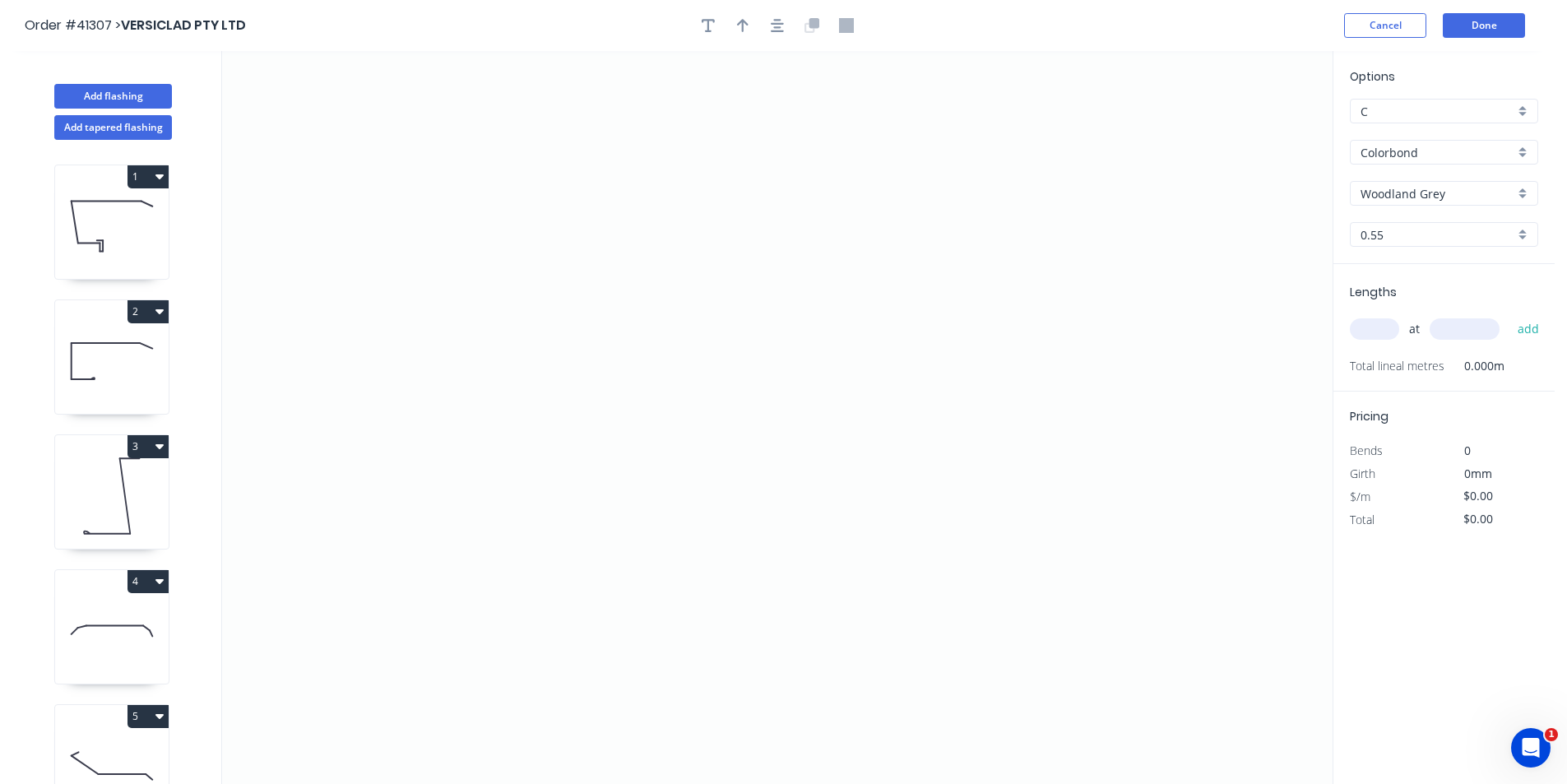
click at [1364, 332] on input "text" at bounding box center [1375, 329] width 50 height 21
type input "2"
type input "3300"
click at [1509, 315] on button "add" at bounding box center [1529, 329] width 39 height 28
click at [1006, 281] on icon "0" at bounding box center [777, 417] width 1111 height 732
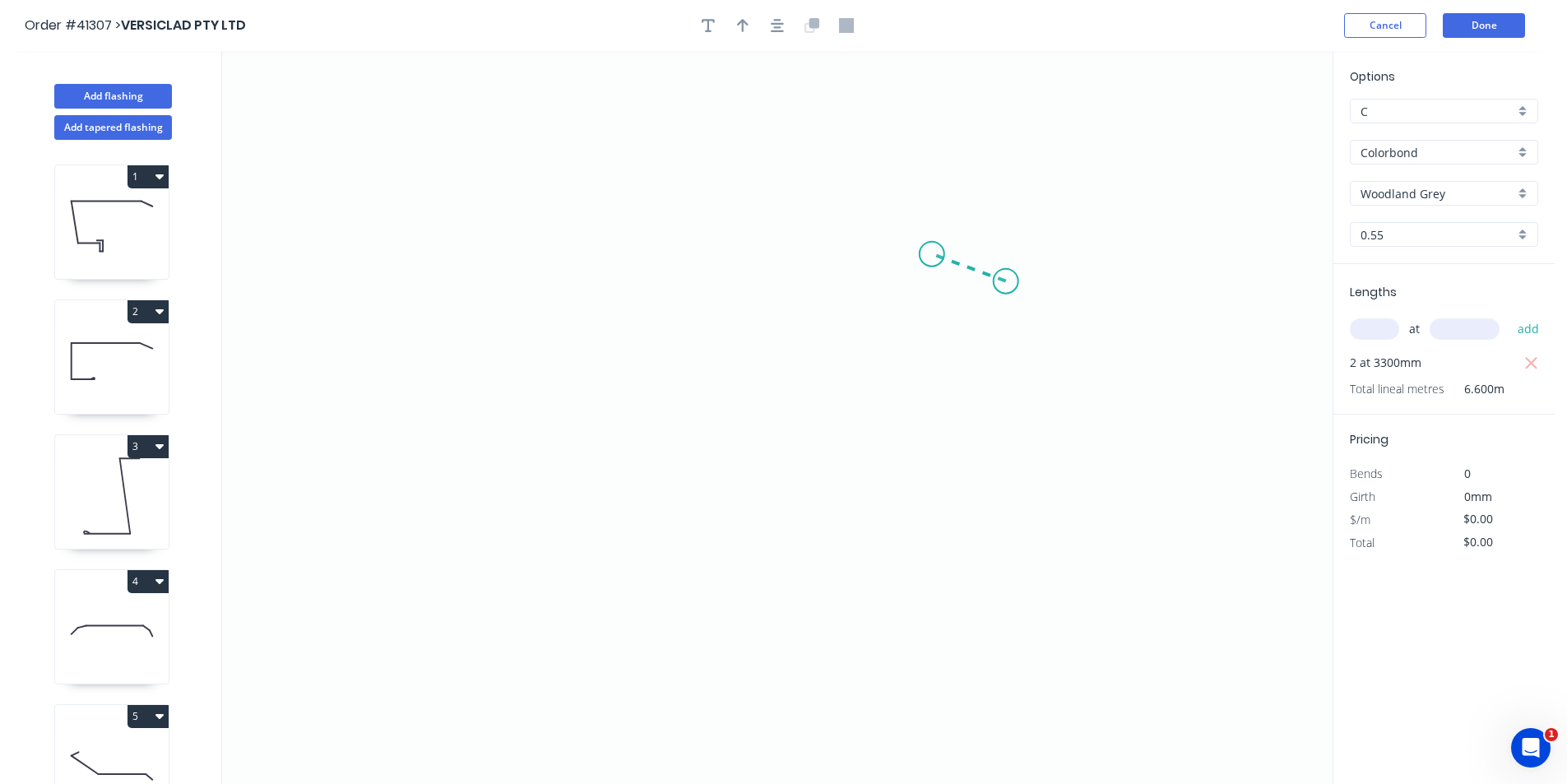
click at [932, 254] on icon at bounding box center [969, 268] width 74 height 27
click at [452, 249] on icon "0 ?" at bounding box center [777, 417] width 1111 height 732
click at [448, 541] on icon "0 ? ? ? º" at bounding box center [777, 417] width 1111 height 732
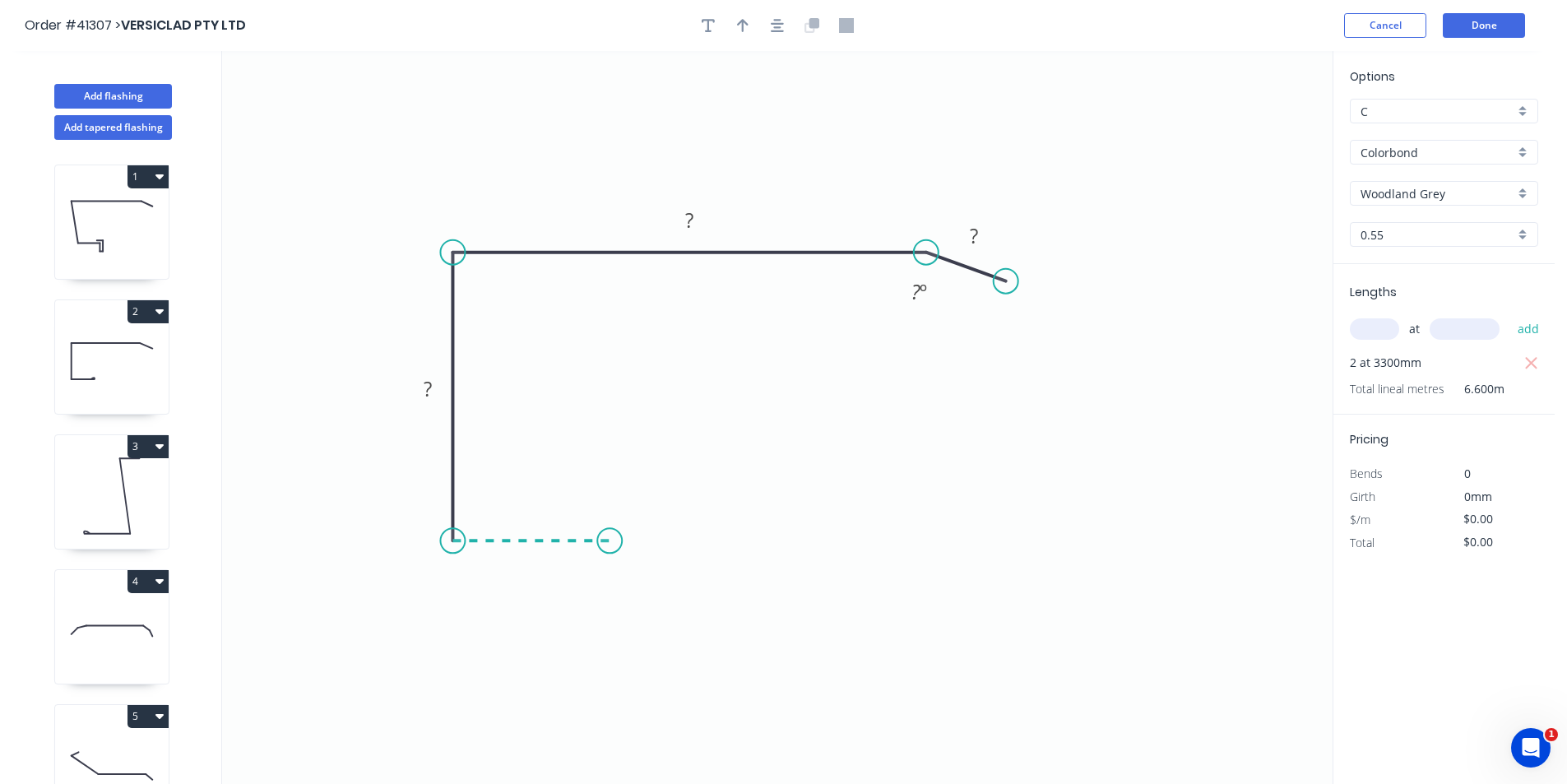
click at [610, 542] on icon "0 ? ? ? ? º" at bounding box center [777, 417] width 1111 height 732
click at [656, 591] on div "Crush & Fold" at bounding box center [689, 598] width 165 height 34
click at [775, 22] on icon "button" at bounding box center [777, 25] width 13 height 15
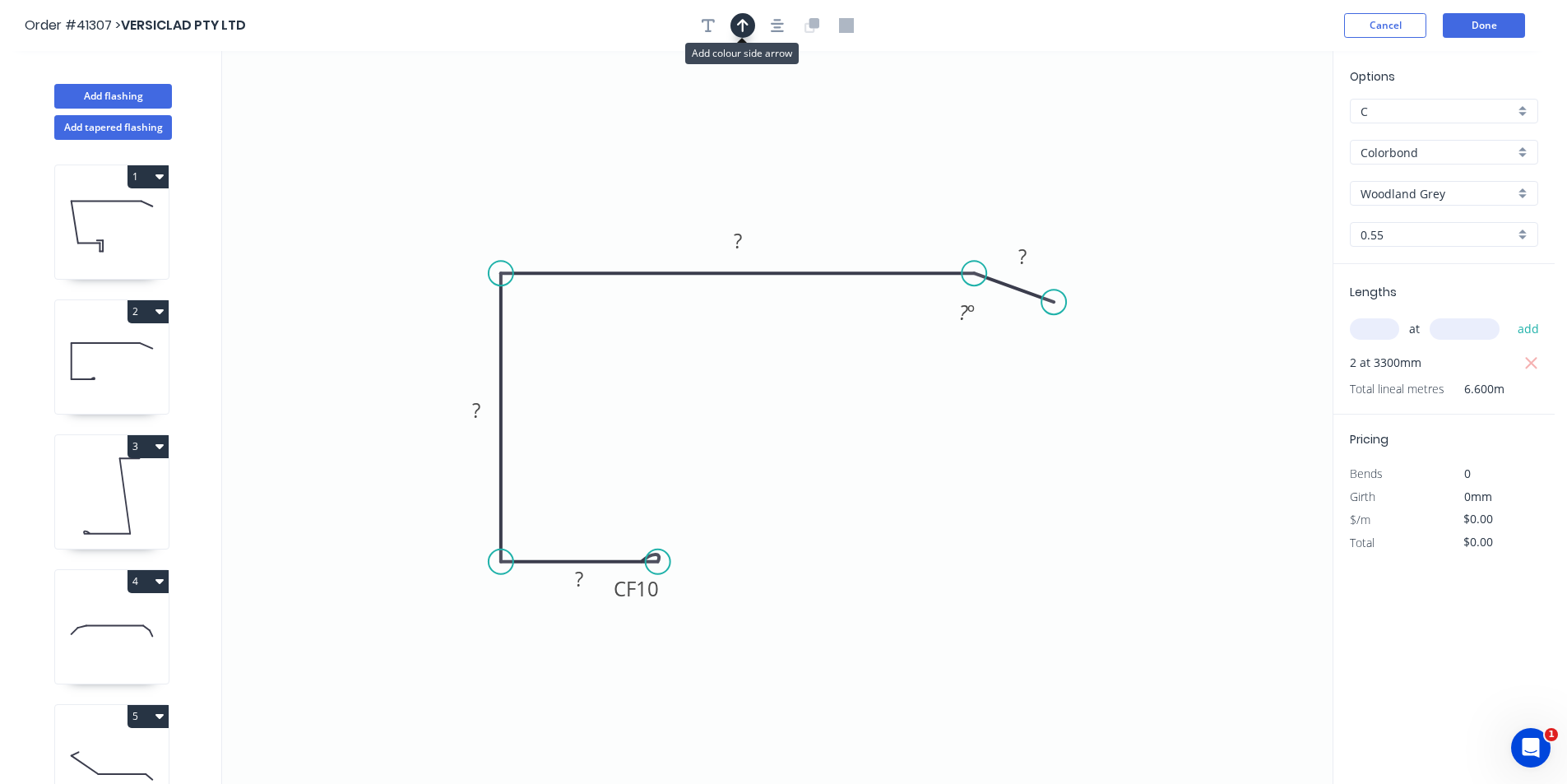
click at [747, 27] on icon "button" at bounding box center [743, 25] width 12 height 15
drag, startPoint x: 1248, startPoint y: 132, endPoint x: 591, endPoint y: 157, distance: 657.5
click at [656, 156] on icon at bounding box center [662, 130] width 15 height 53
click at [656, 588] on tspan "10" at bounding box center [648, 589] width 23 height 27
type input "$9.27"
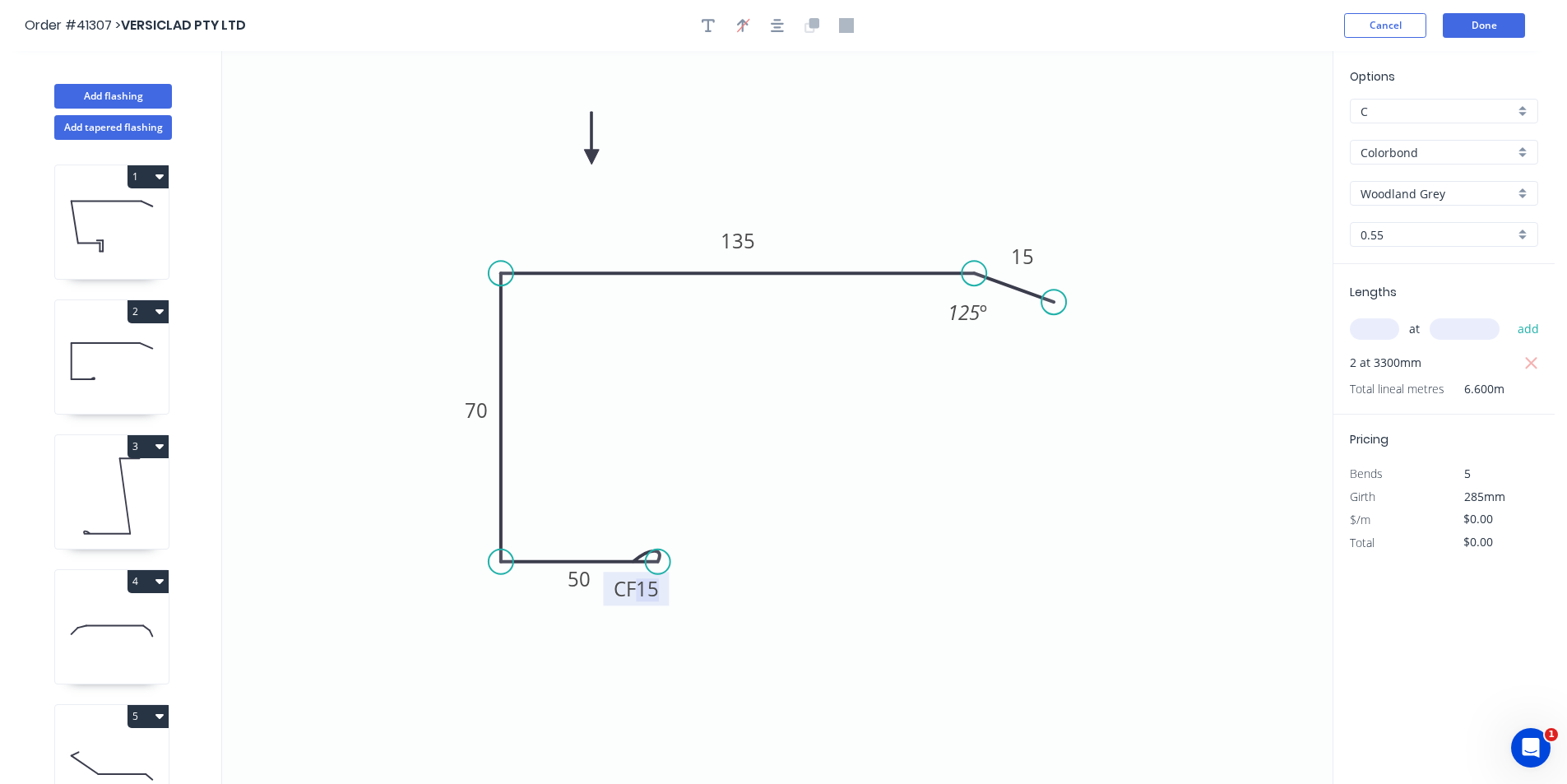
type input "$61.18"
drag, startPoint x: 702, startPoint y: 25, endPoint x: 608, endPoint y: 57, distance: 99.3
click at [703, 25] on icon "button" at bounding box center [707, 25] width 13 height 15
click at [330, 111] on textarea at bounding box center [328, 116] width 133 height 61
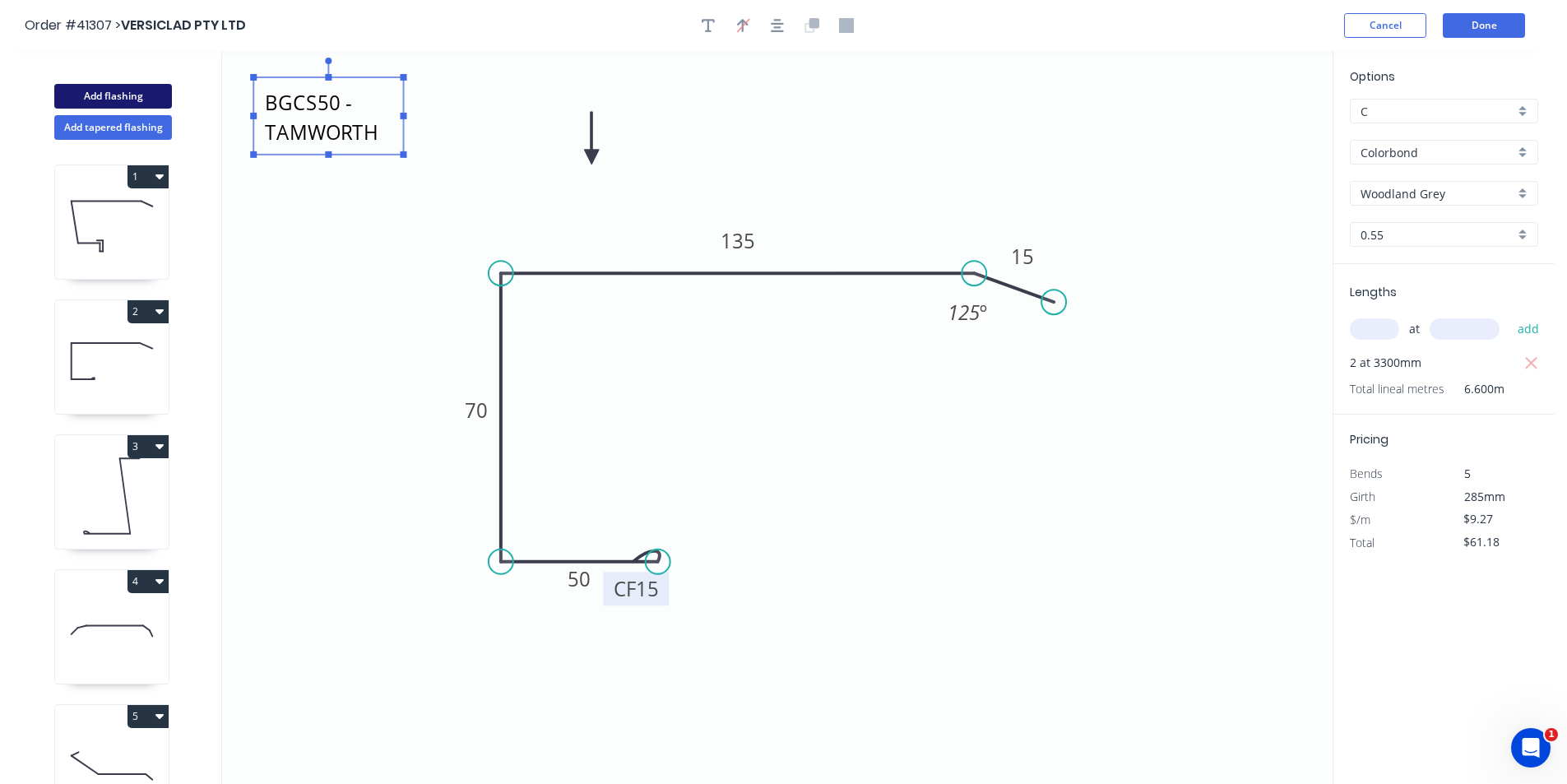
type textarea "BGCS50 - TAMWORTH"
click at [125, 101] on button "Add flashing" at bounding box center [113, 96] width 117 height 24
type input "$0.00"
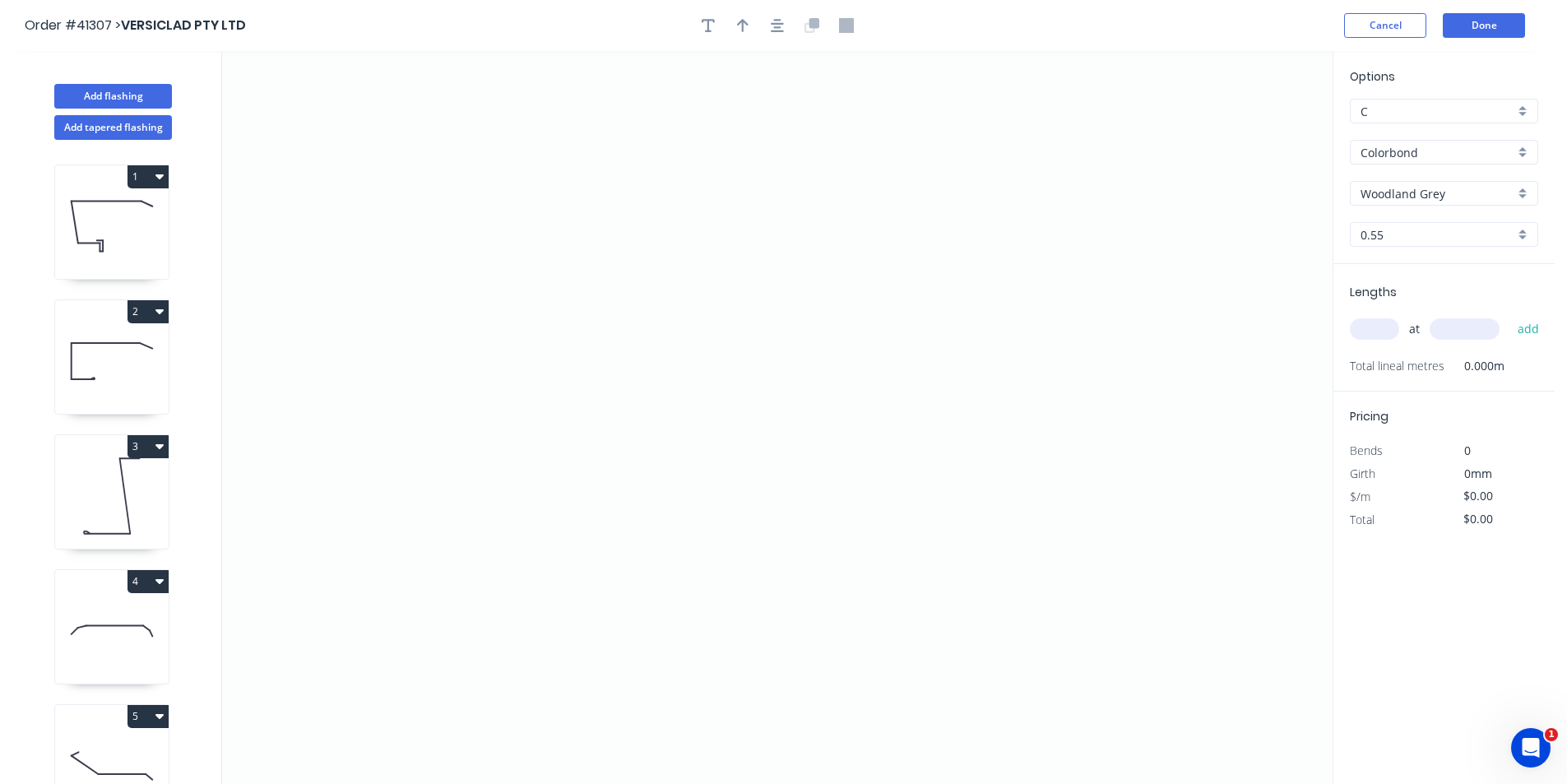
click at [1388, 332] on input "text" at bounding box center [1375, 329] width 50 height 21
type input "1"
type input "5000"
click at [1509, 315] on button "add" at bounding box center [1529, 329] width 39 height 28
click at [811, 203] on icon "0" at bounding box center [777, 417] width 1111 height 732
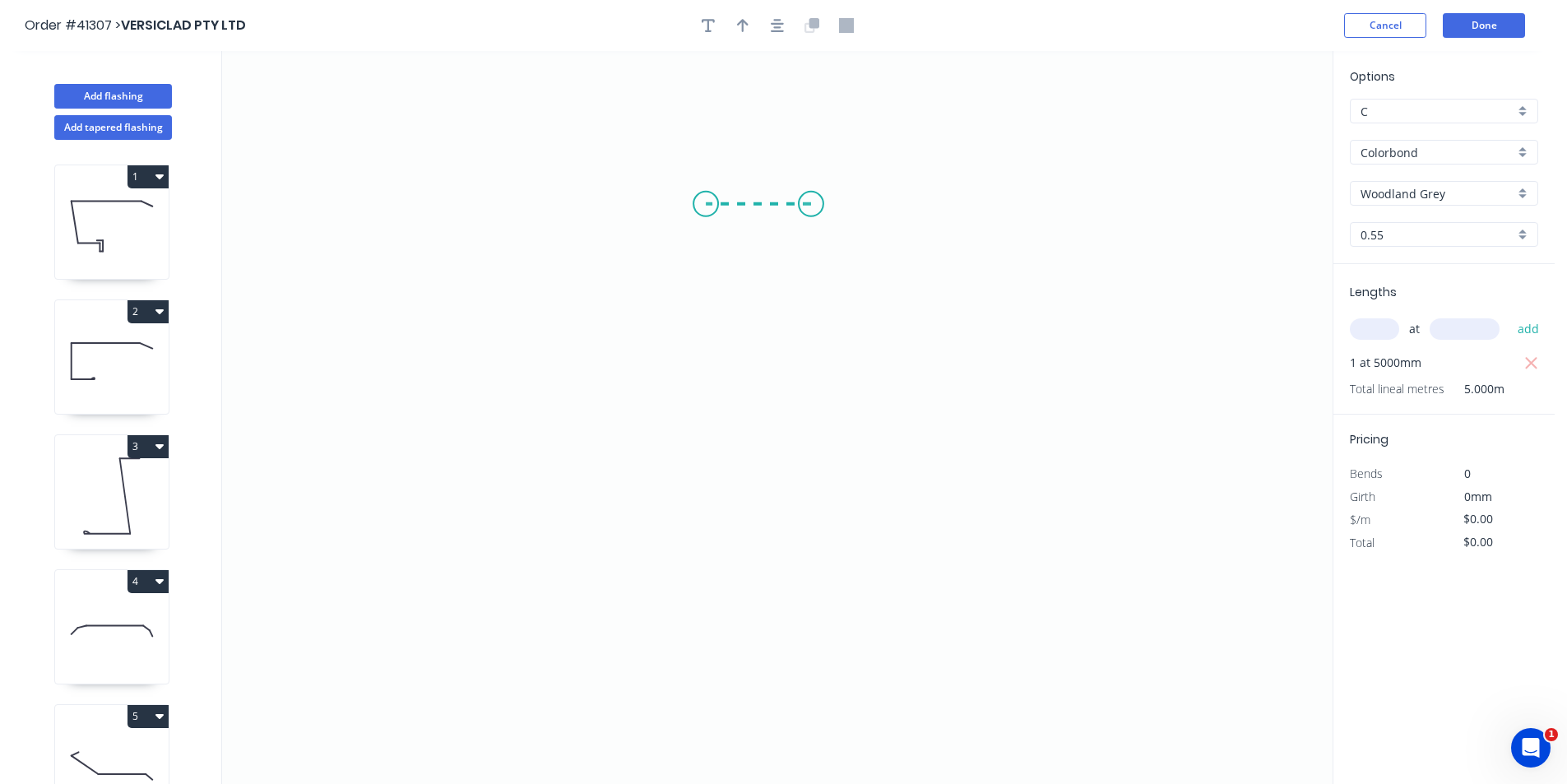
click at [706, 200] on icon "0" at bounding box center [777, 417] width 1111 height 732
click at [752, 500] on icon "0 ?" at bounding box center [777, 417] width 1111 height 732
click at [536, 487] on icon "0 ? ? ? º" at bounding box center [777, 417] width 1111 height 732
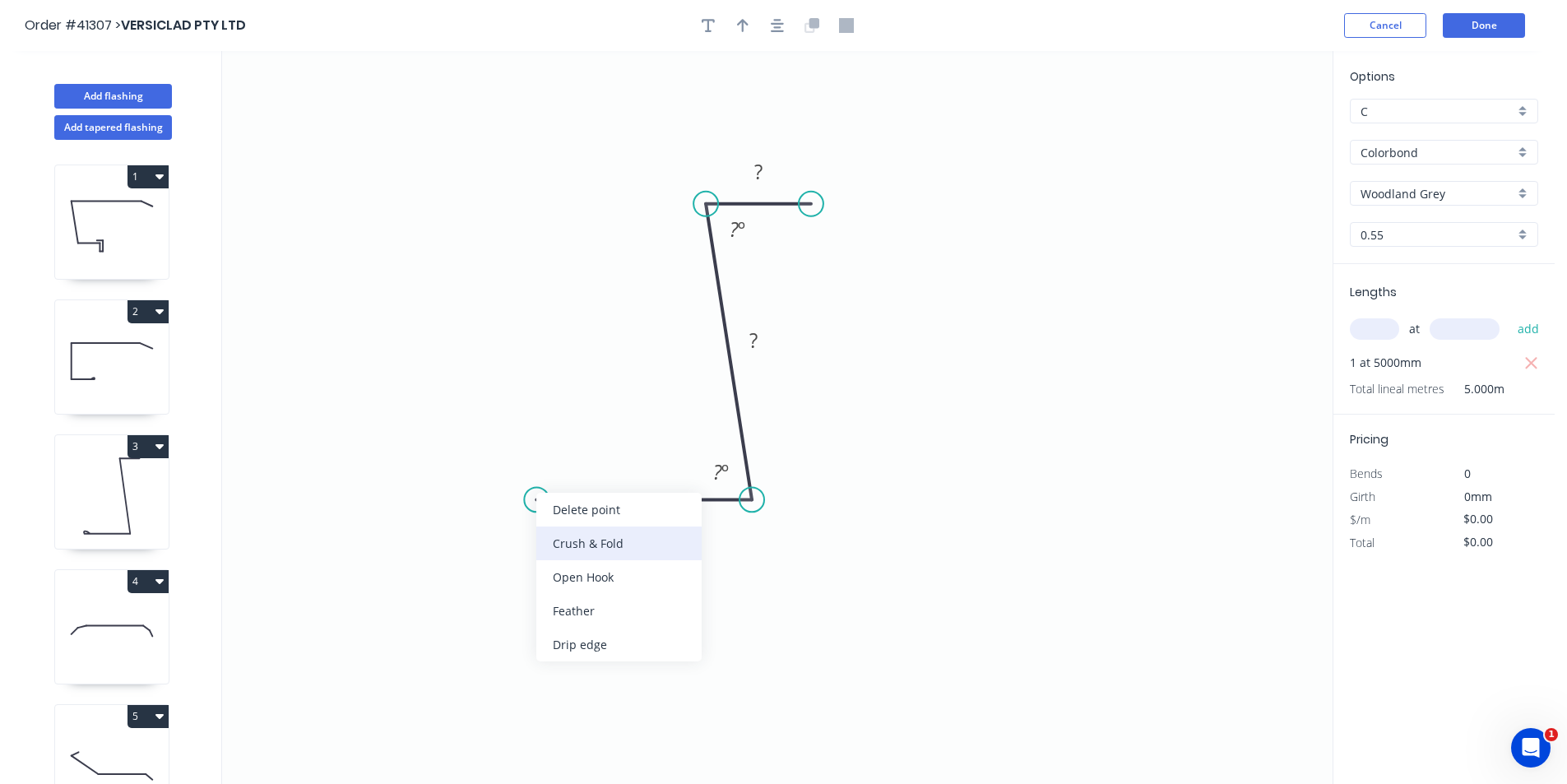
click at [571, 549] on div "Crush & Fold" at bounding box center [618, 543] width 165 height 34
click at [596, 556] on div "Flip bend" at bounding box center [624, 553] width 165 height 34
click at [781, 22] on icon "button" at bounding box center [777, 25] width 13 height 15
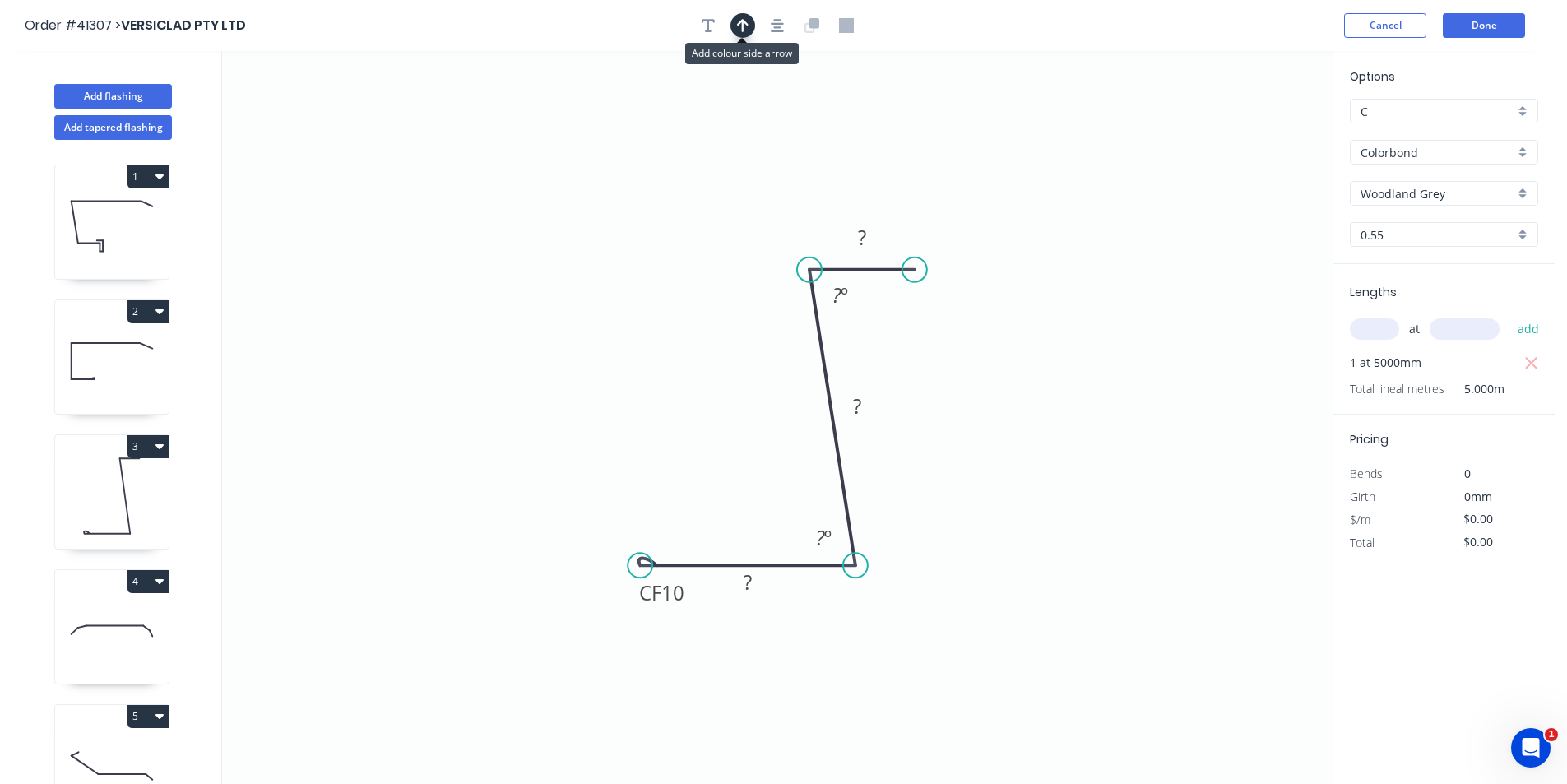
click at [750, 24] on button "button" at bounding box center [742, 24] width 24 height 24
drag, startPoint x: 1252, startPoint y: 128, endPoint x: 1030, endPoint y: 401, distance: 351.9
click at [1047, 401] on icon at bounding box center [1054, 378] width 15 height 53
click at [1030, 401] on icon at bounding box center [1030, 383] width 15 height 53
click at [1030, 401] on icon at bounding box center [1042, 387] width 48 height 48
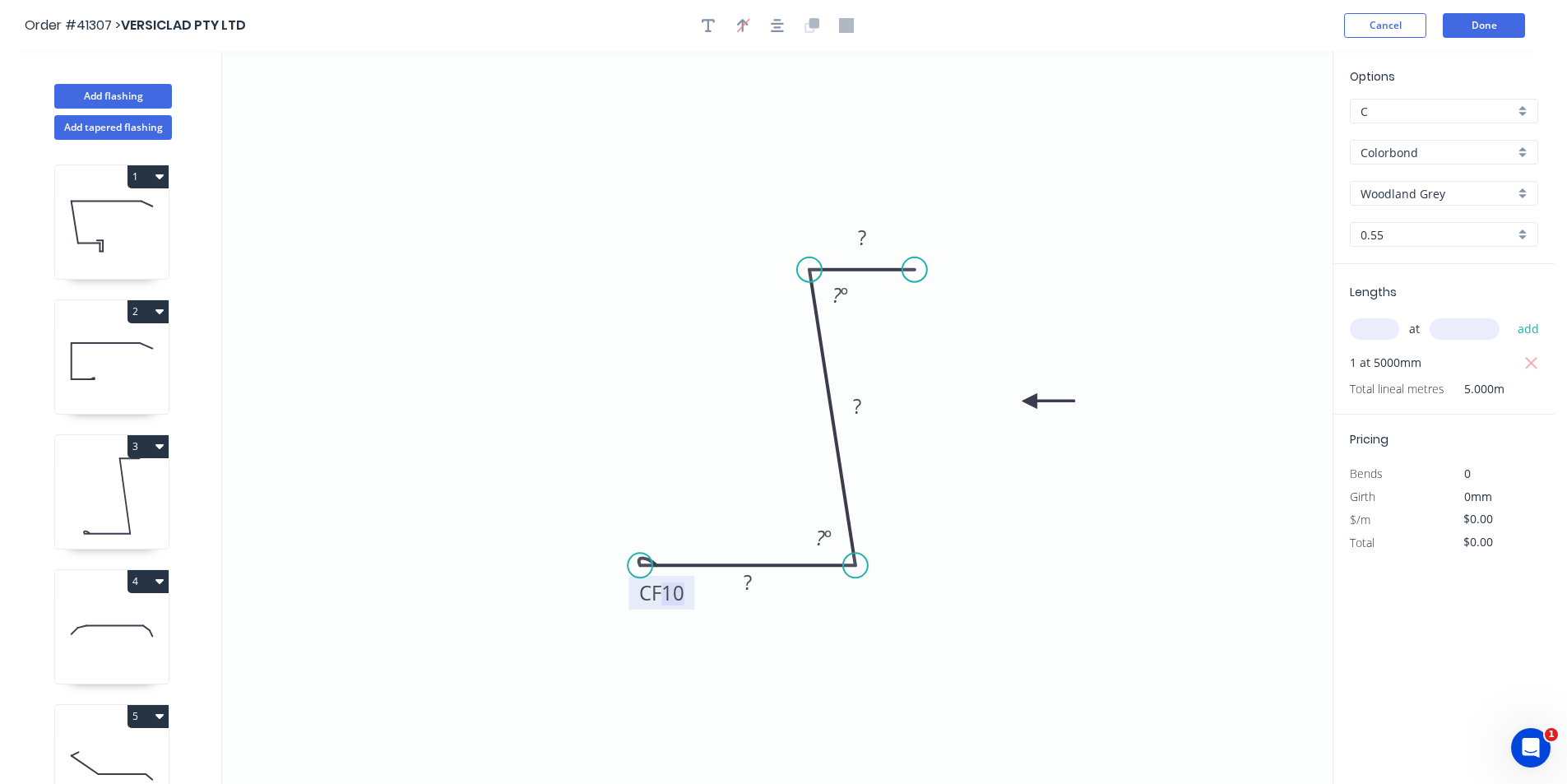
click at [676, 592] on tspan "10" at bounding box center [673, 593] width 23 height 27
click at [715, 24] on button "button" at bounding box center [707, 24] width 24 height 24
type input "$7.06"
type input "$35.30"
click at [298, 105] on textarea at bounding box center [328, 116] width 133 height 61
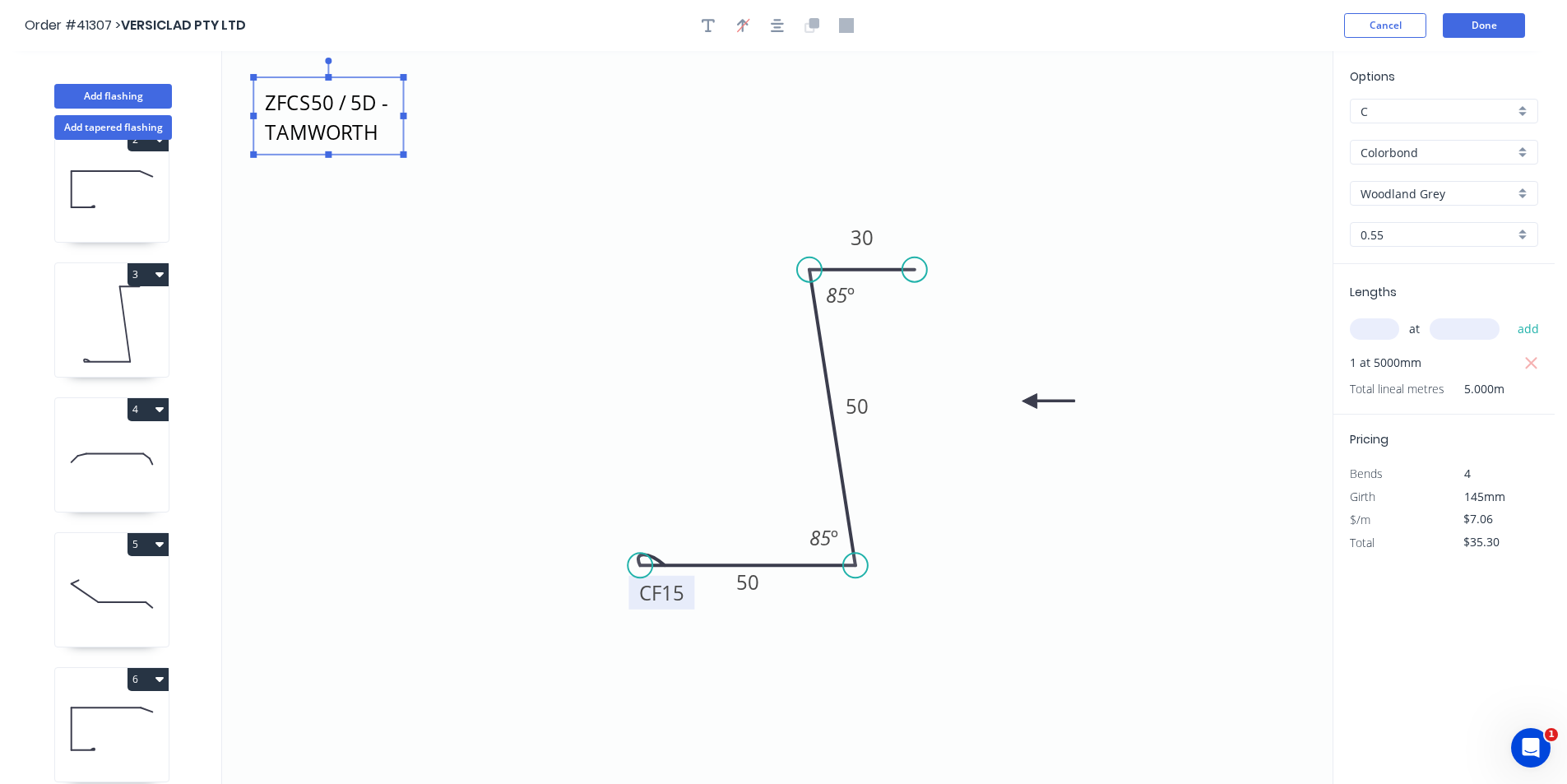
scroll to position [307, 0]
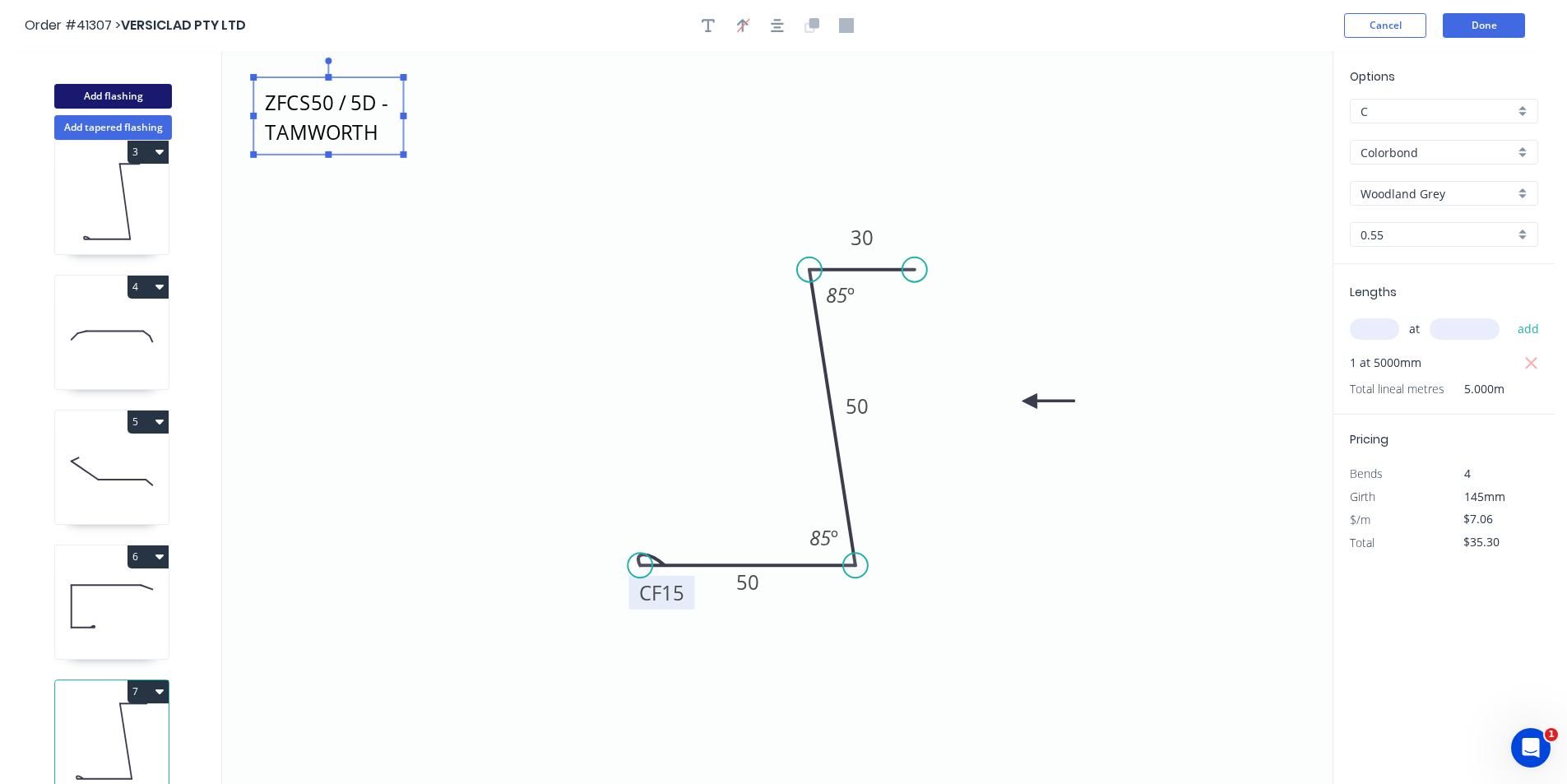
type textarea "ZFCS50 / 5D - TAMWORTH"
click at [112, 97] on button "Add flashing" at bounding box center [113, 96] width 117 height 24
type input "$0.00"
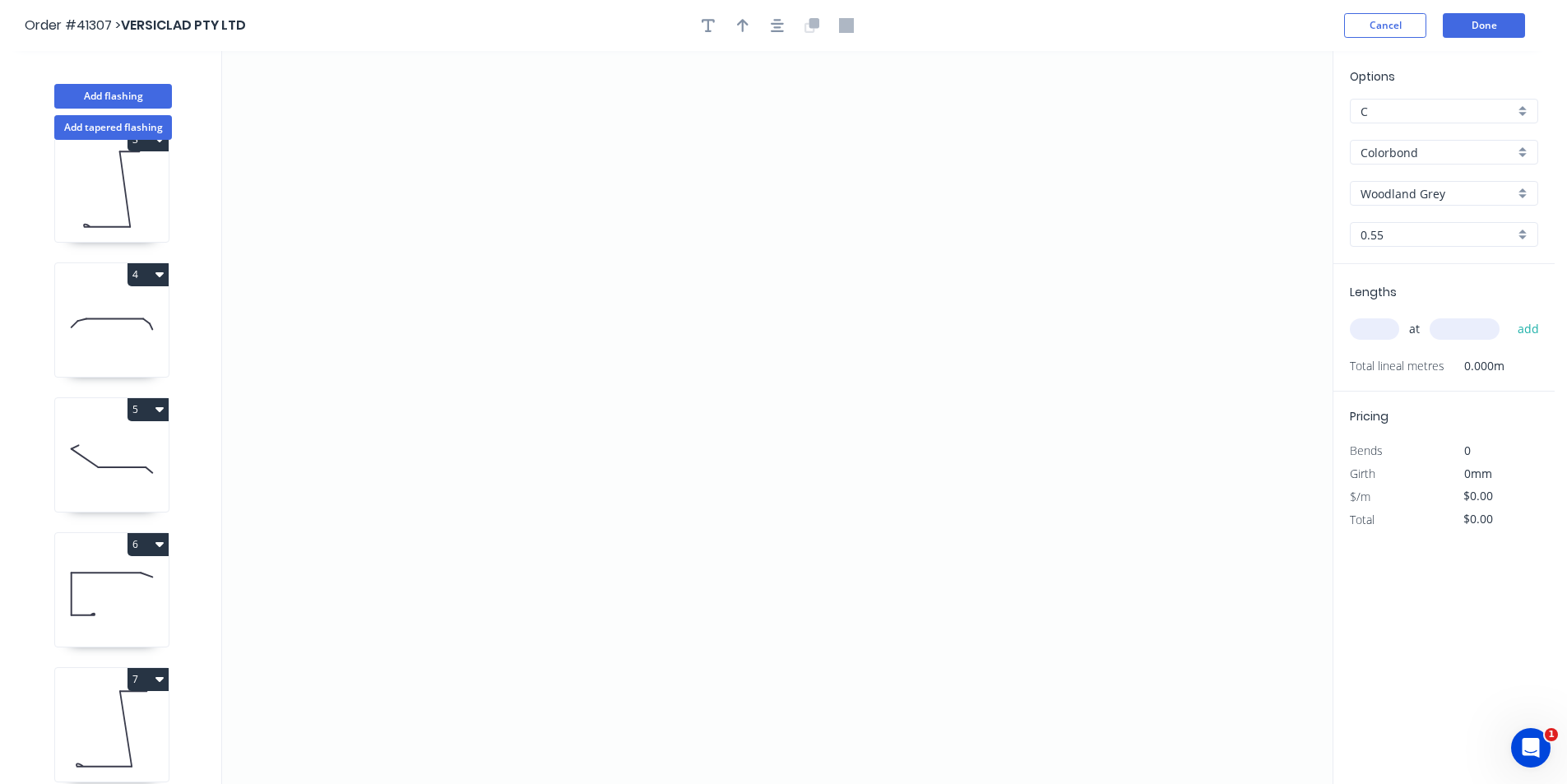
click at [1373, 332] on input "text" at bounding box center [1375, 329] width 50 height 21
type input "1"
type input "5000"
click at [1509, 315] on button "add" at bounding box center [1529, 329] width 39 height 28
click at [1003, 261] on icon "0" at bounding box center [777, 417] width 1111 height 732
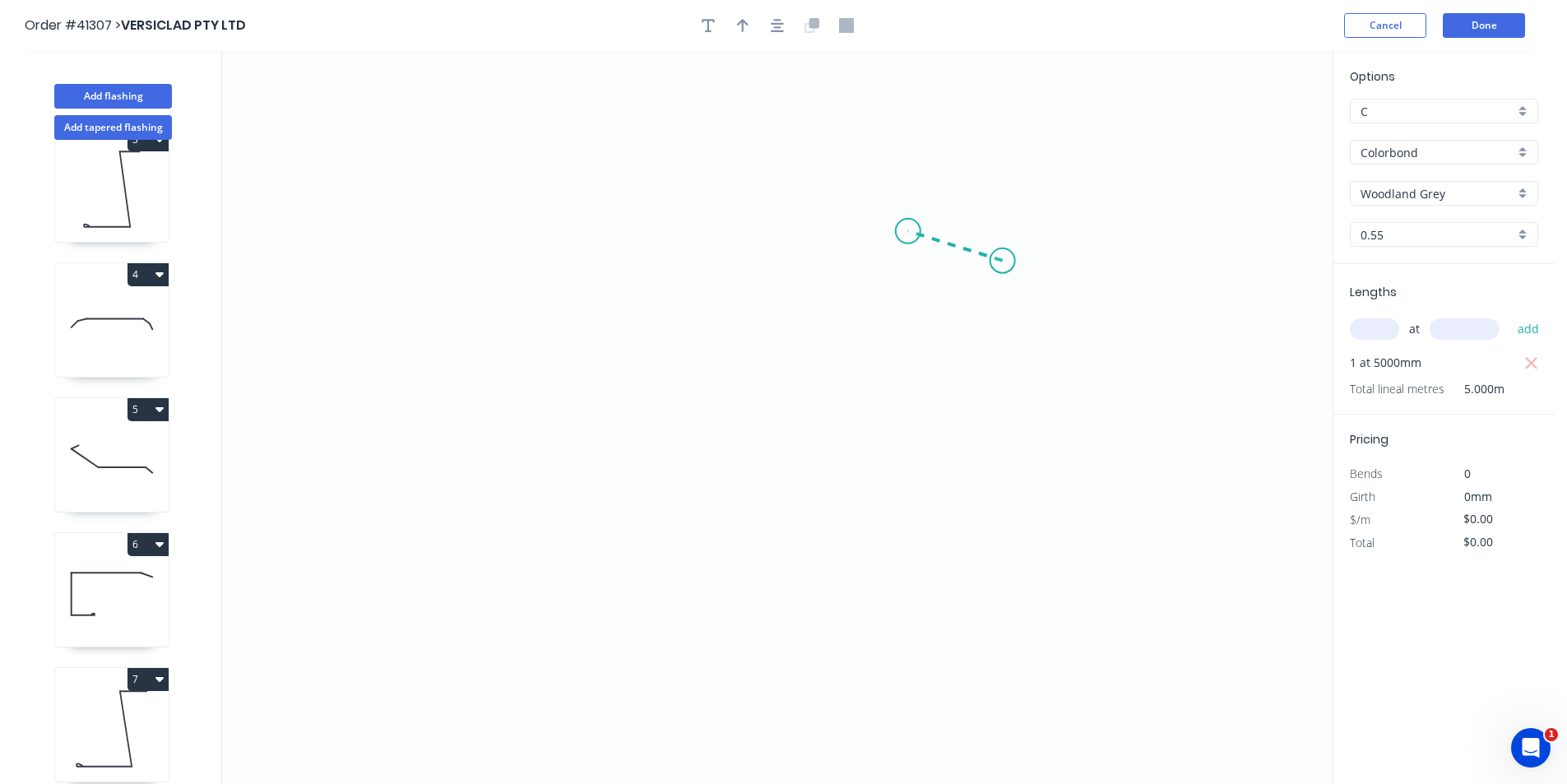
click at [909, 231] on icon at bounding box center [955, 246] width 95 height 29
click at [398, 235] on icon "0 ?" at bounding box center [777, 417] width 1111 height 732
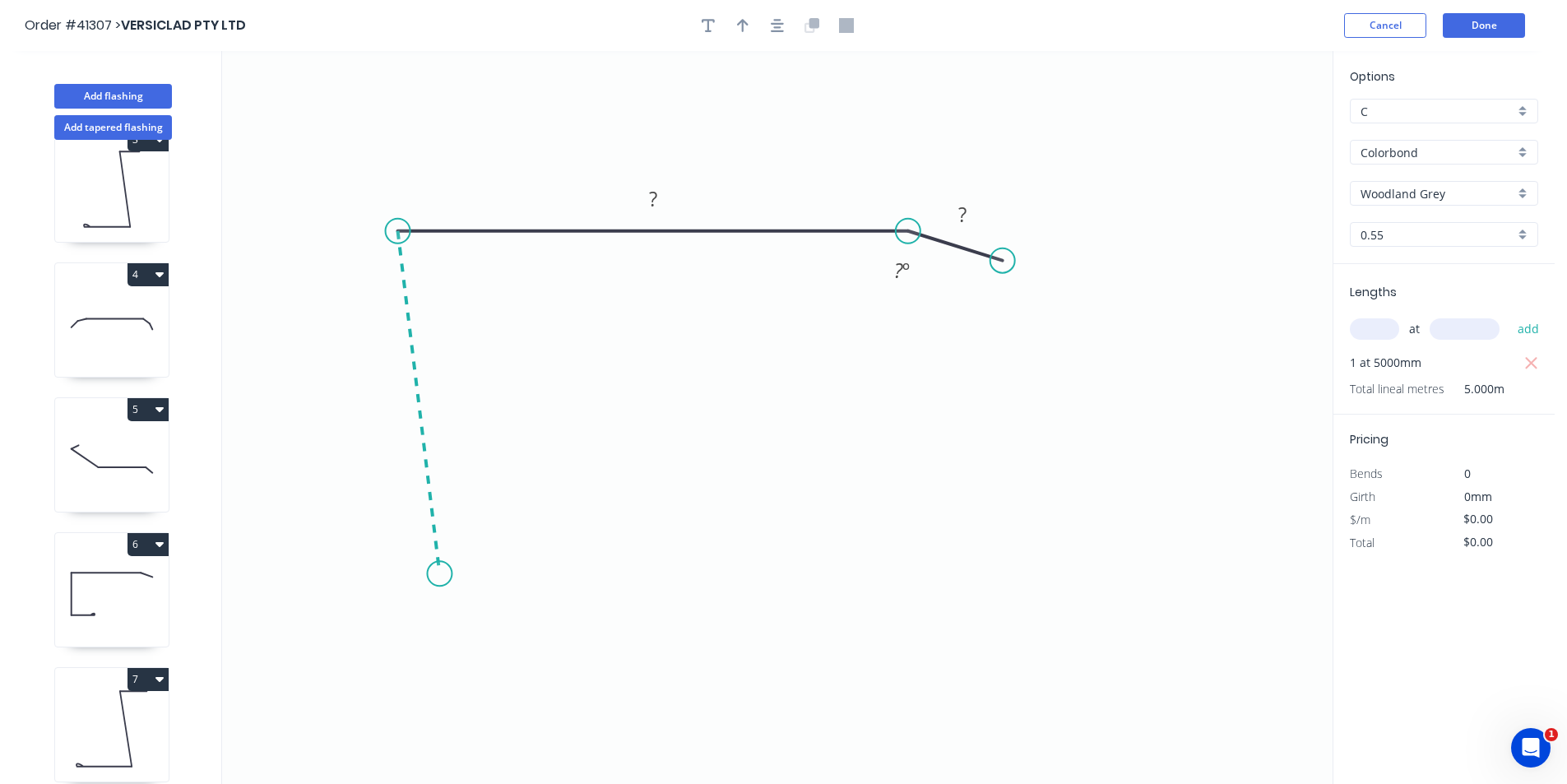
click at [440, 574] on icon "0 ? ? ? º" at bounding box center [777, 417] width 1111 height 732
click at [618, 576] on icon "0 ? ? ? ? º ? º" at bounding box center [777, 417] width 1111 height 732
click at [614, 638] on icon "0 ? ? ? ? ? º ? º ? º" at bounding box center [777, 417] width 1111 height 732
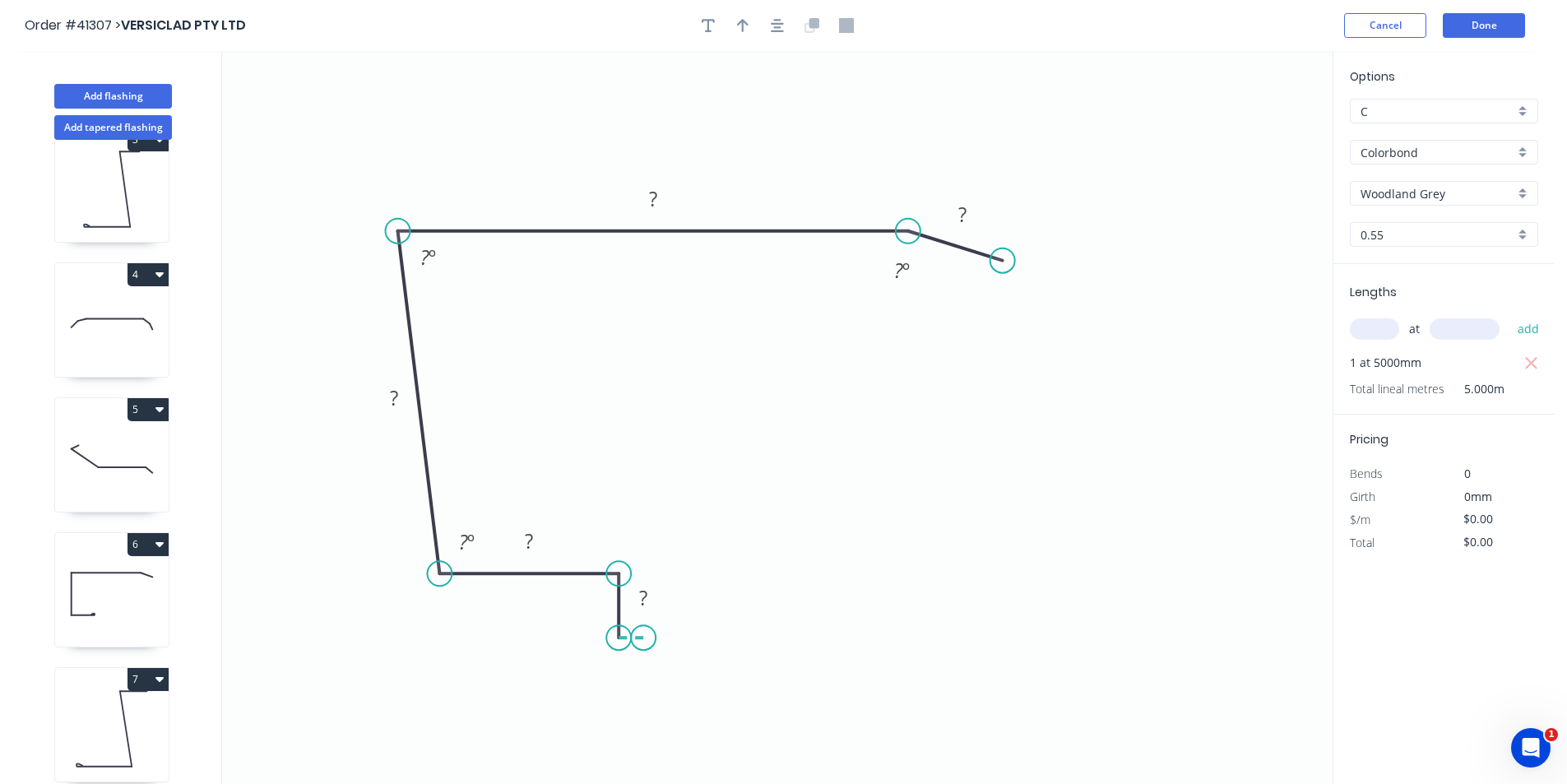
click at [644, 638] on icon at bounding box center [630, 638] width 24 height 0
click at [640, 546] on icon "0 ? ? ? ? ? ? ? º ? º ? º" at bounding box center [777, 417] width 1111 height 732
click at [579, 544] on icon "0 ? ? ? ? ? ? ? ? º ? º ? º" at bounding box center [777, 417] width 1111 height 732
click at [579, 544] on circle at bounding box center [578, 545] width 24 height 24
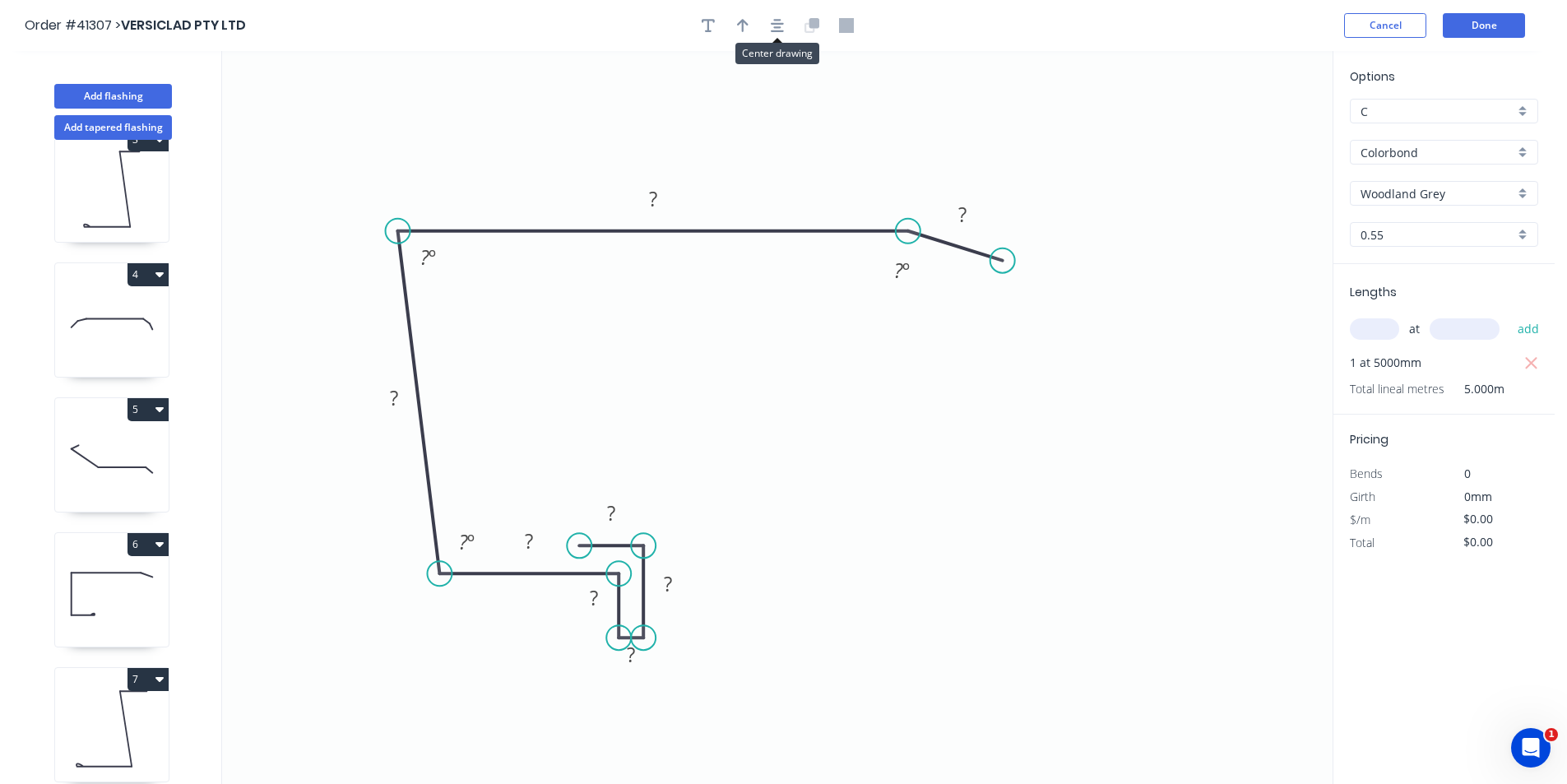
drag, startPoint x: 774, startPoint y: 25, endPoint x: 762, endPoint y: 28, distance: 12.4
click at [774, 25] on icon "button" at bounding box center [777, 25] width 13 height 15
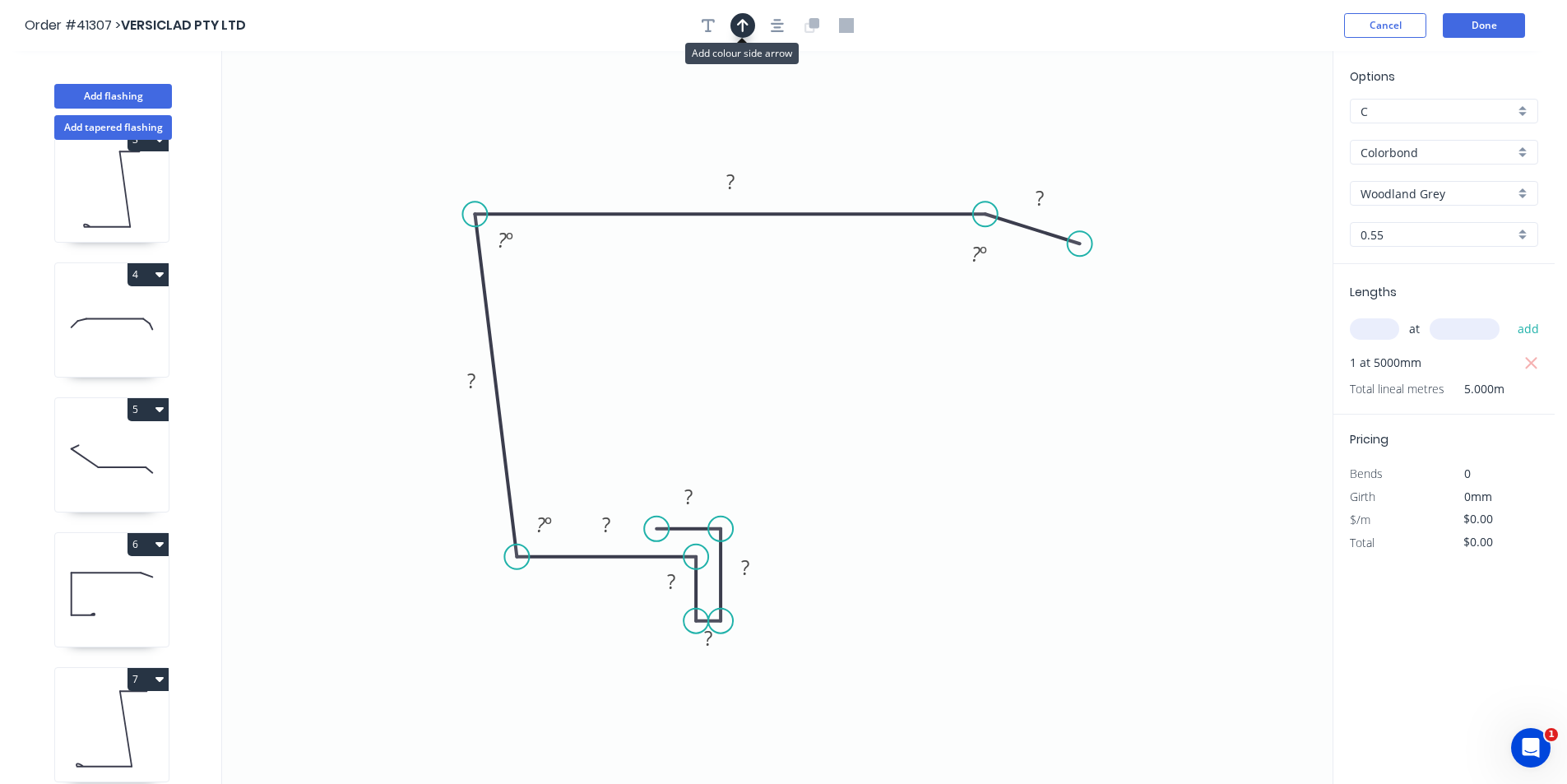
click at [749, 28] on button "button" at bounding box center [742, 24] width 24 height 24
drag, startPoint x: 1251, startPoint y: 128, endPoint x: 588, endPoint y: 142, distance: 663.1
click at [588, 142] on icon at bounding box center [588, 123] width 15 height 53
click at [694, 505] on rect at bounding box center [689, 498] width 33 height 23
type input "$12.58"
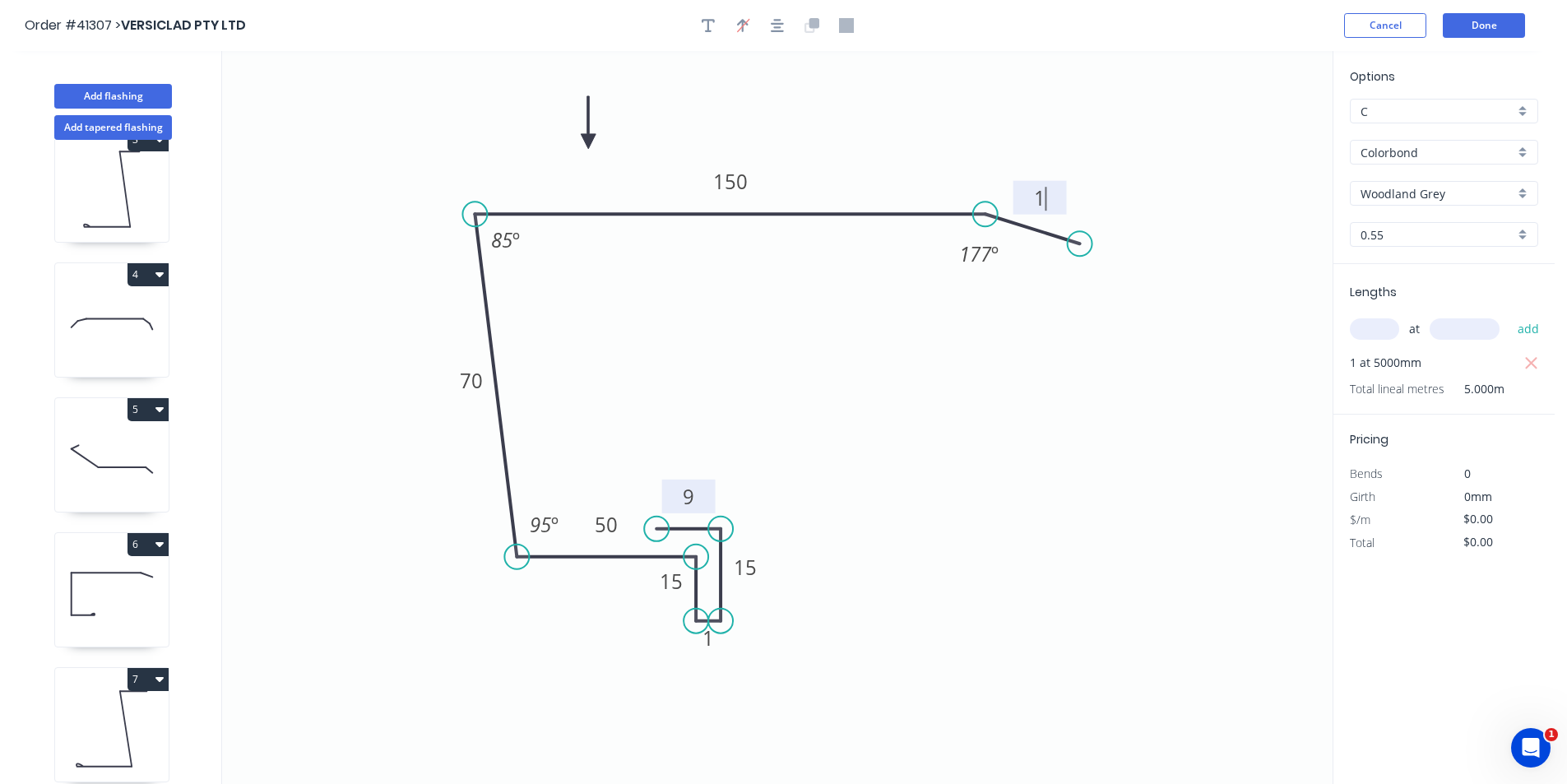
type input "$62.90"
click at [707, 31] on icon "button" at bounding box center [707, 24] width 13 height 13
click at [340, 100] on textarea at bounding box center [328, 116] width 133 height 61
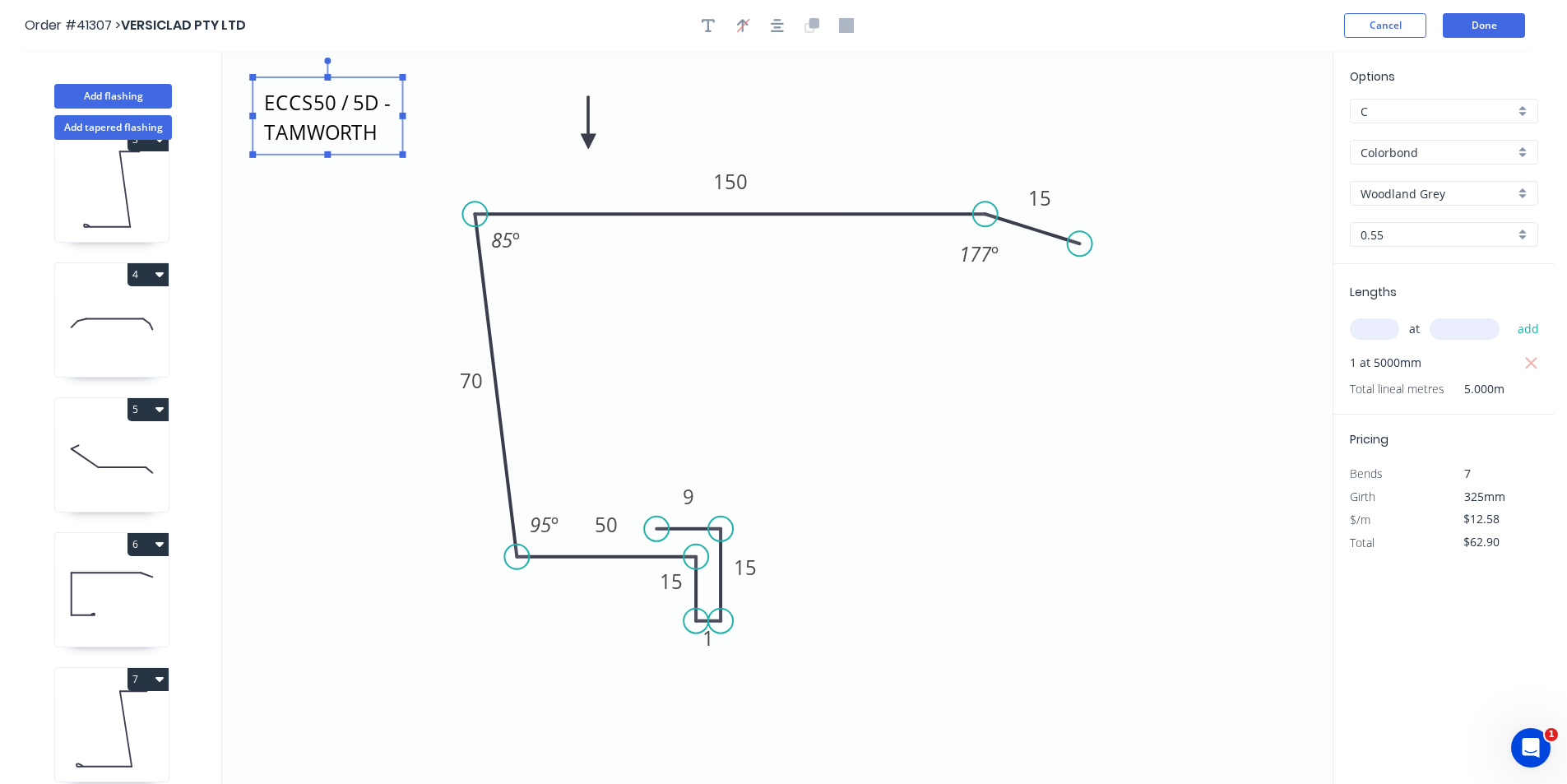
type textarea "ECCS50 / 5D - TAMWORTH"
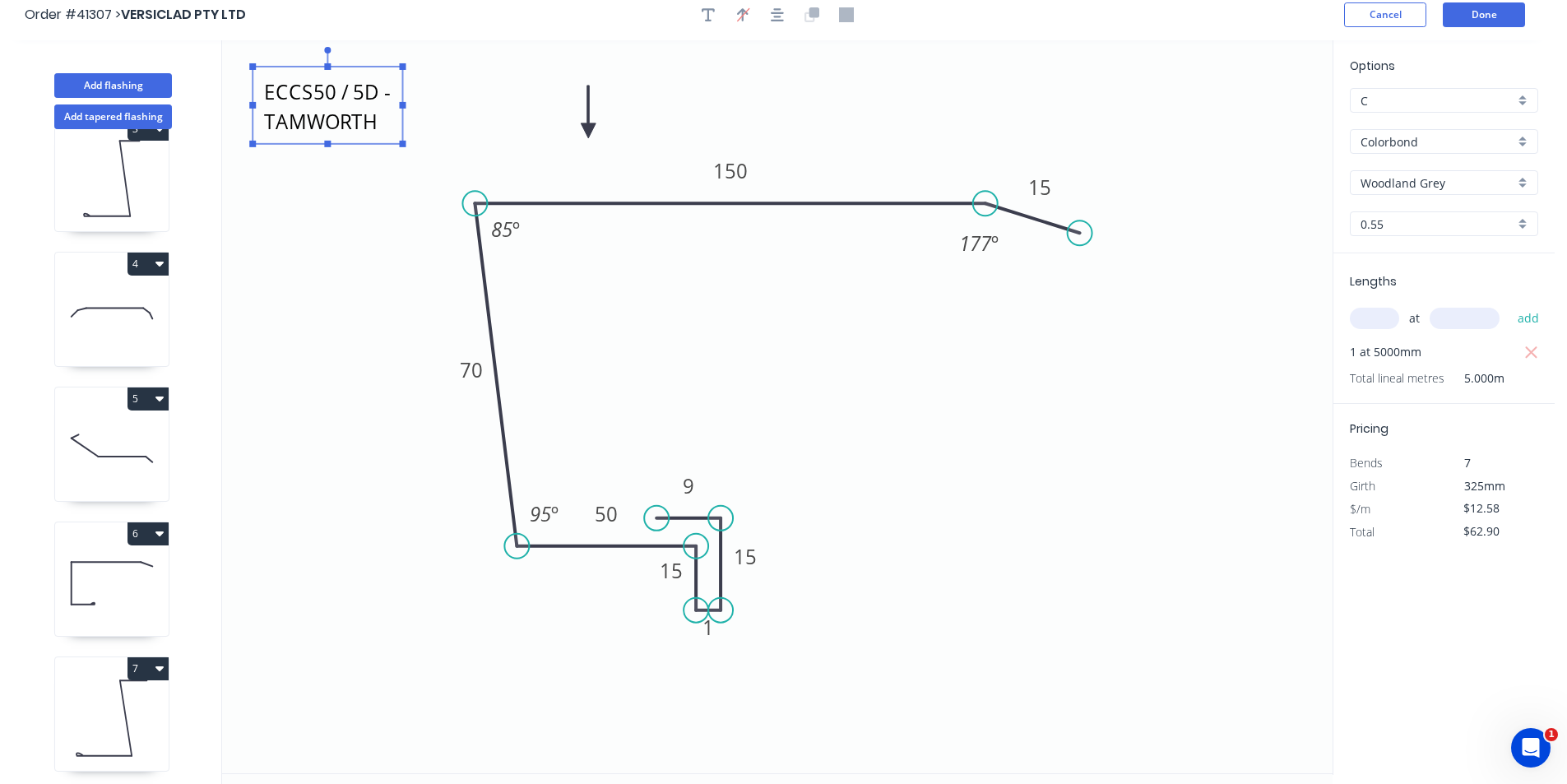
scroll to position [0, 0]
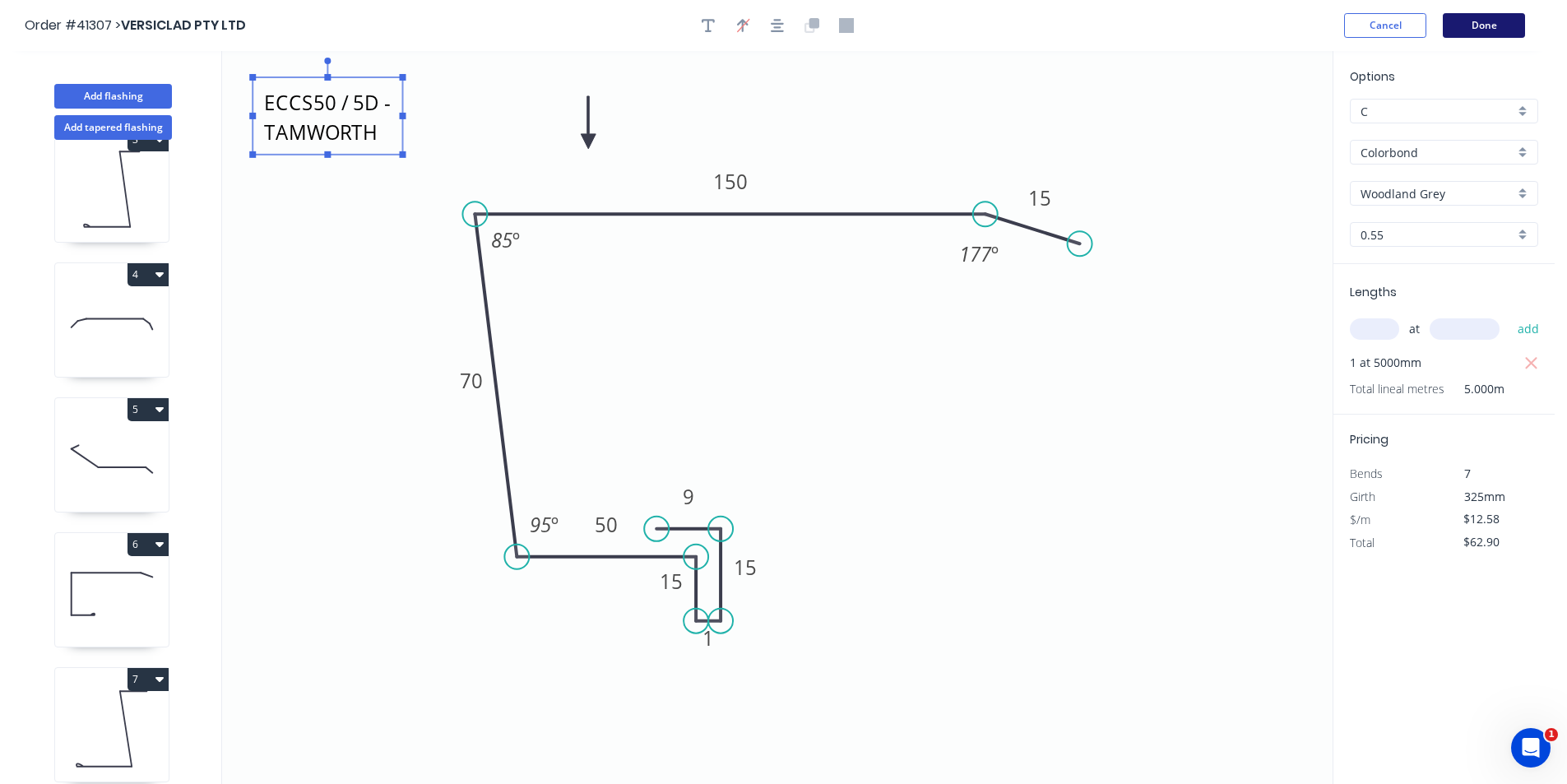
click at [1499, 21] on button "Done" at bounding box center [1484, 24] width 82 height 24
click at [1488, 30] on button "Done" at bounding box center [1484, 24] width 82 height 24
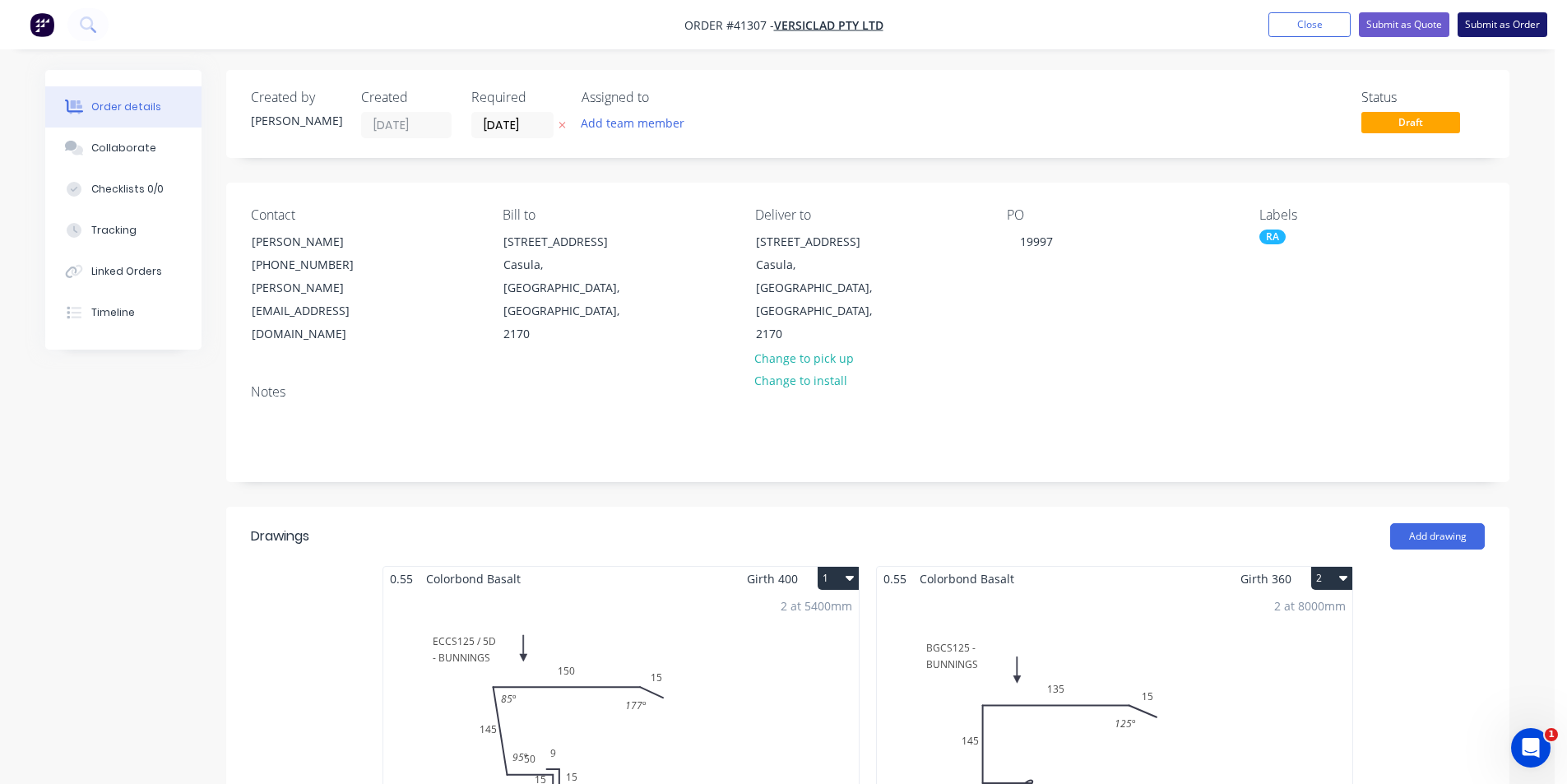
click at [1499, 14] on button "Submit as Order" at bounding box center [1503, 24] width 90 height 24
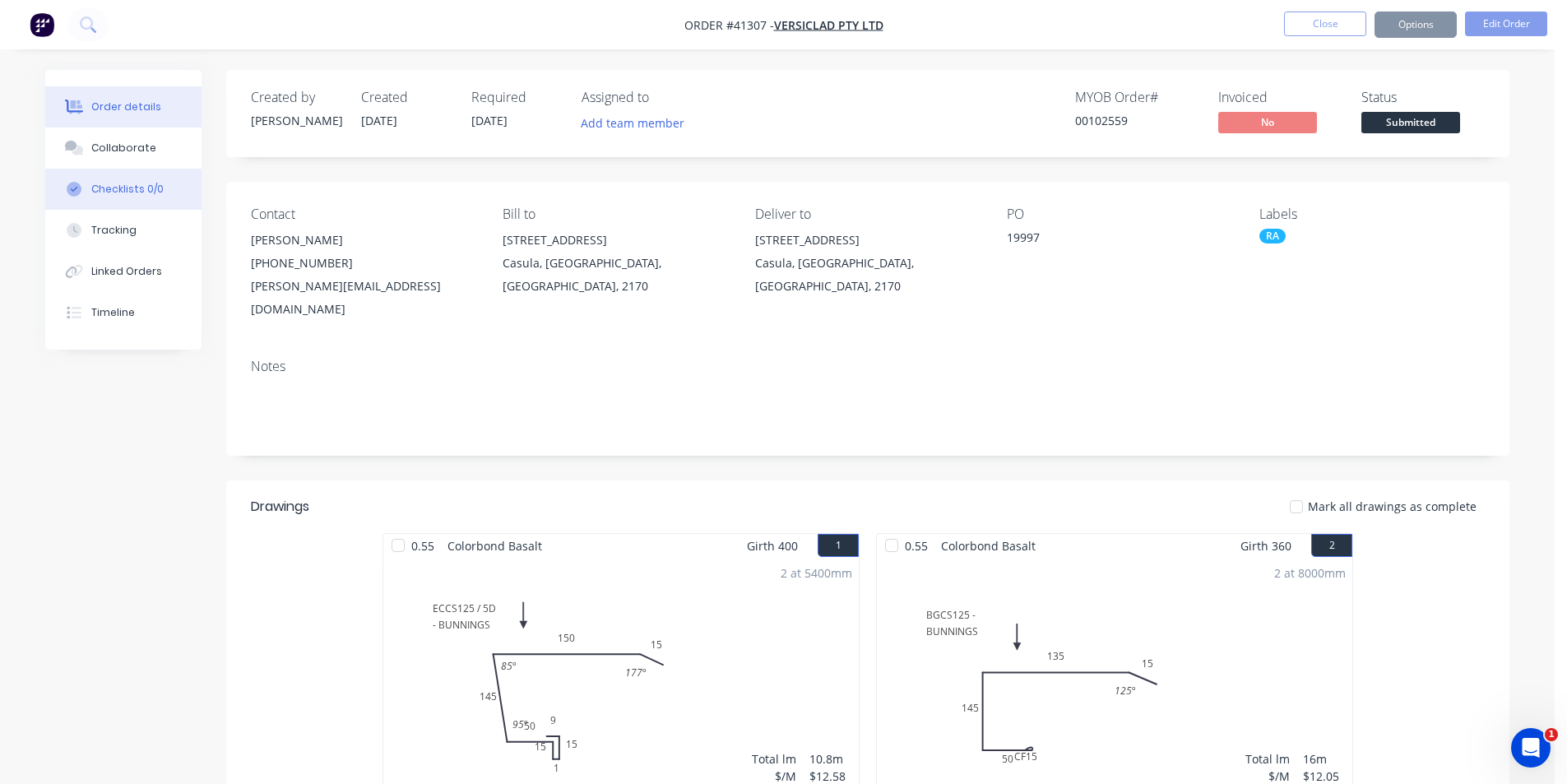
click at [153, 189] on div "Checklists 0/0" at bounding box center [127, 188] width 72 height 15
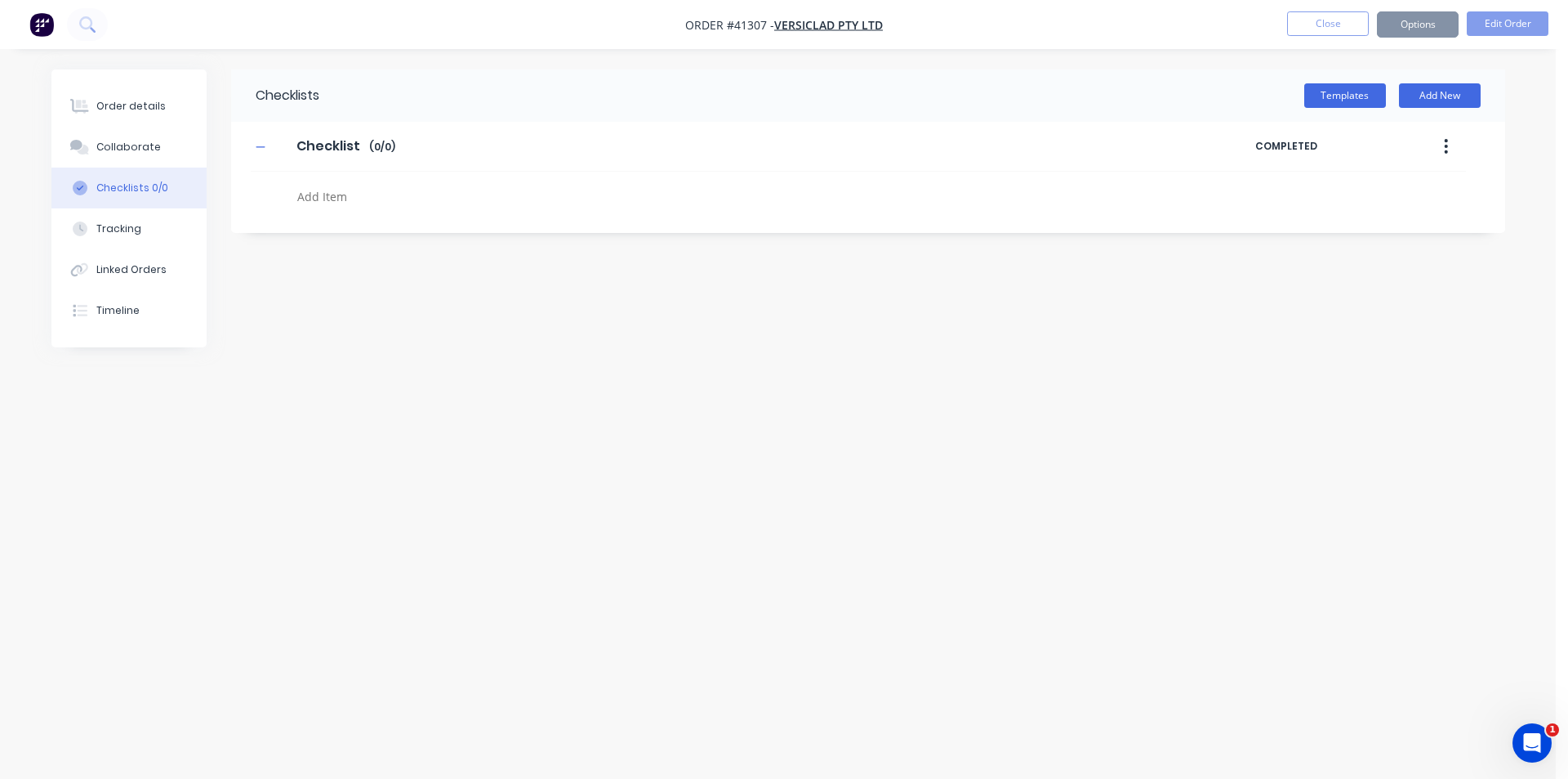
type textarea "x"
click at [166, 144] on button "Collaborate" at bounding box center [129, 147] width 155 height 41
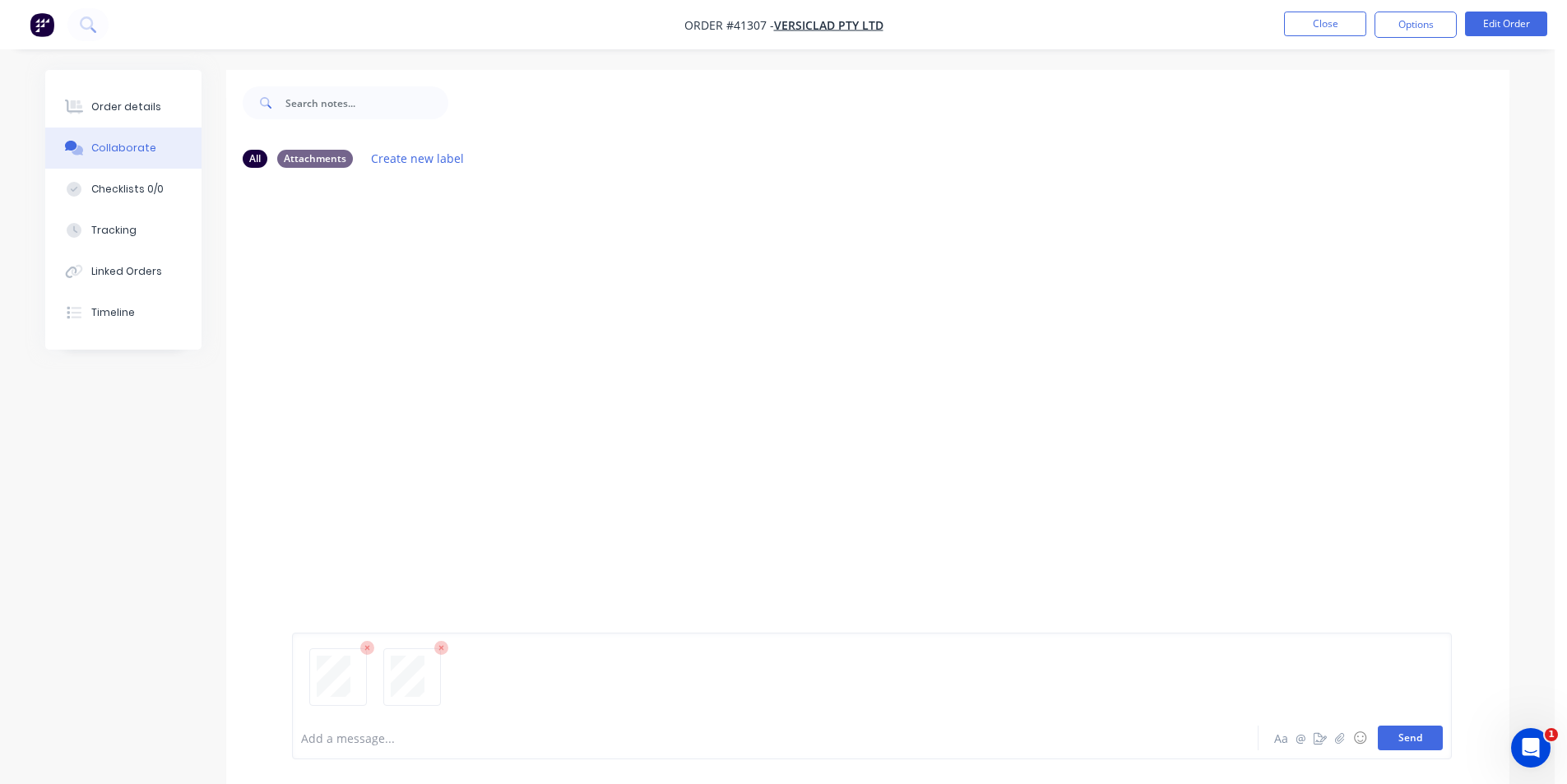
click at [1409, 745] on button "Send" at bounding box center [1411, 737] width 65 height 24
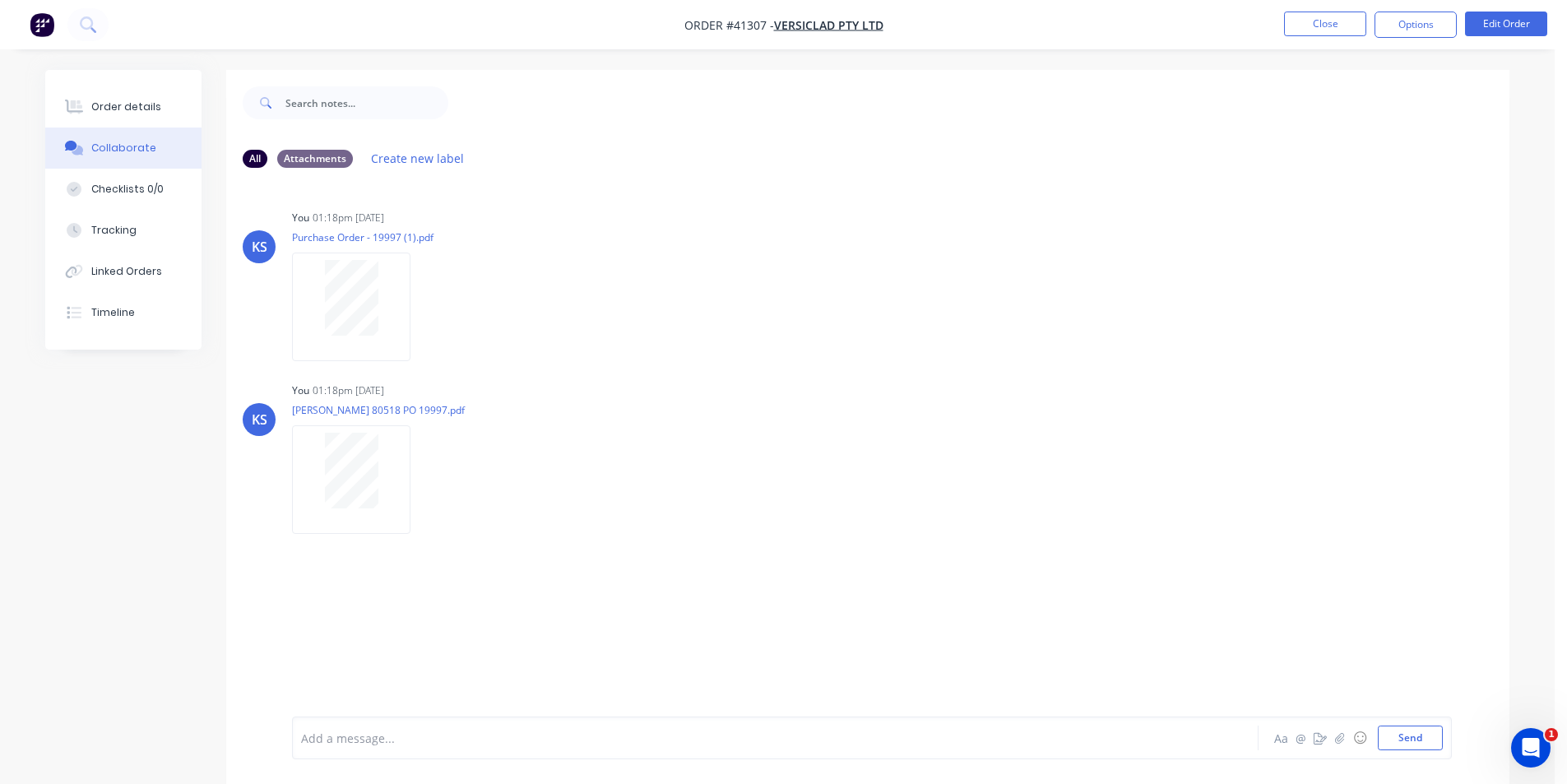
click at [124, 105] on div "Order details" at bounding box center [126, 106] width 70 height 15
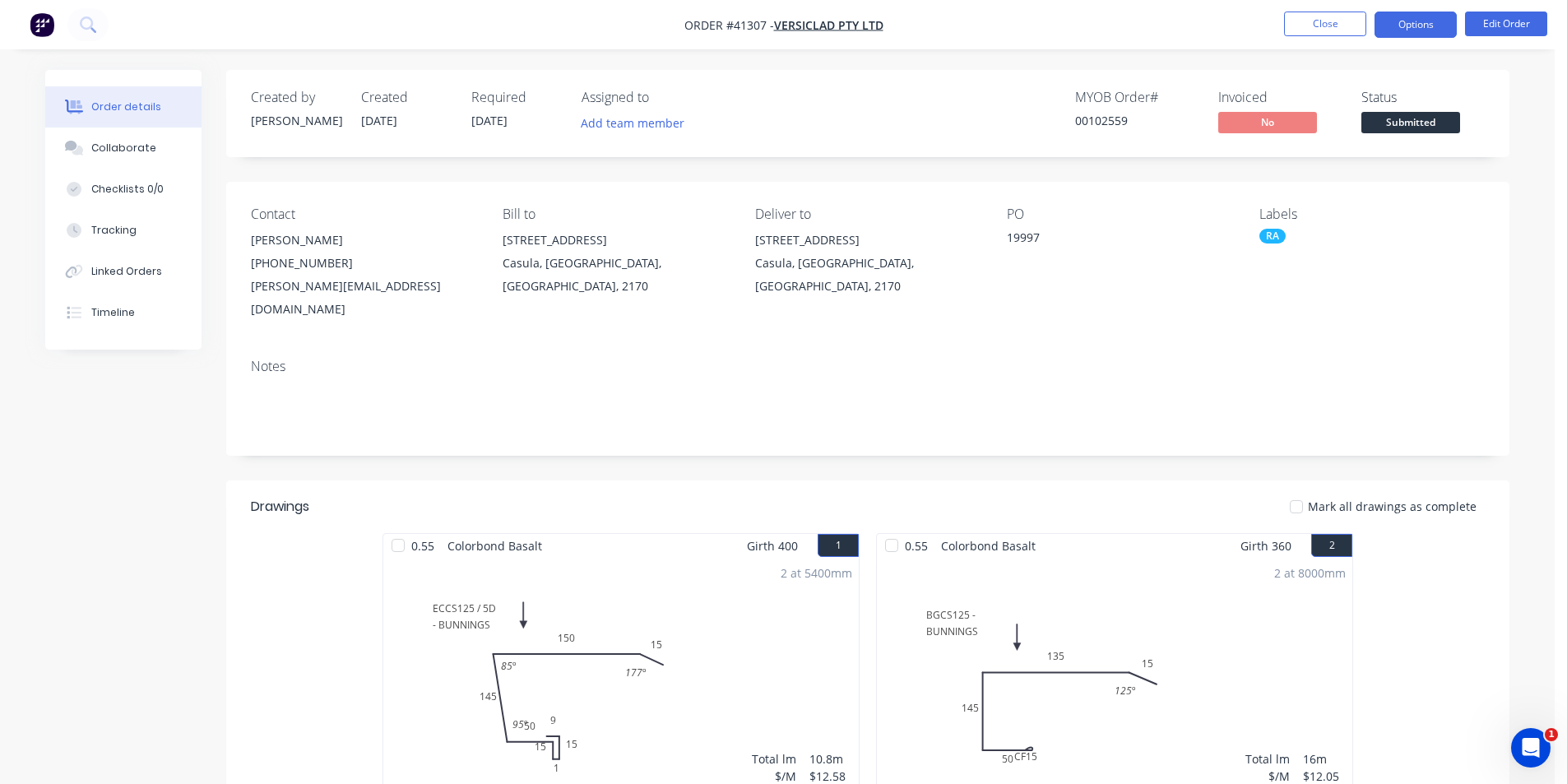
click at [1421, 23] on button "Options" at bounding box center [1416, 24] width 82 height 26
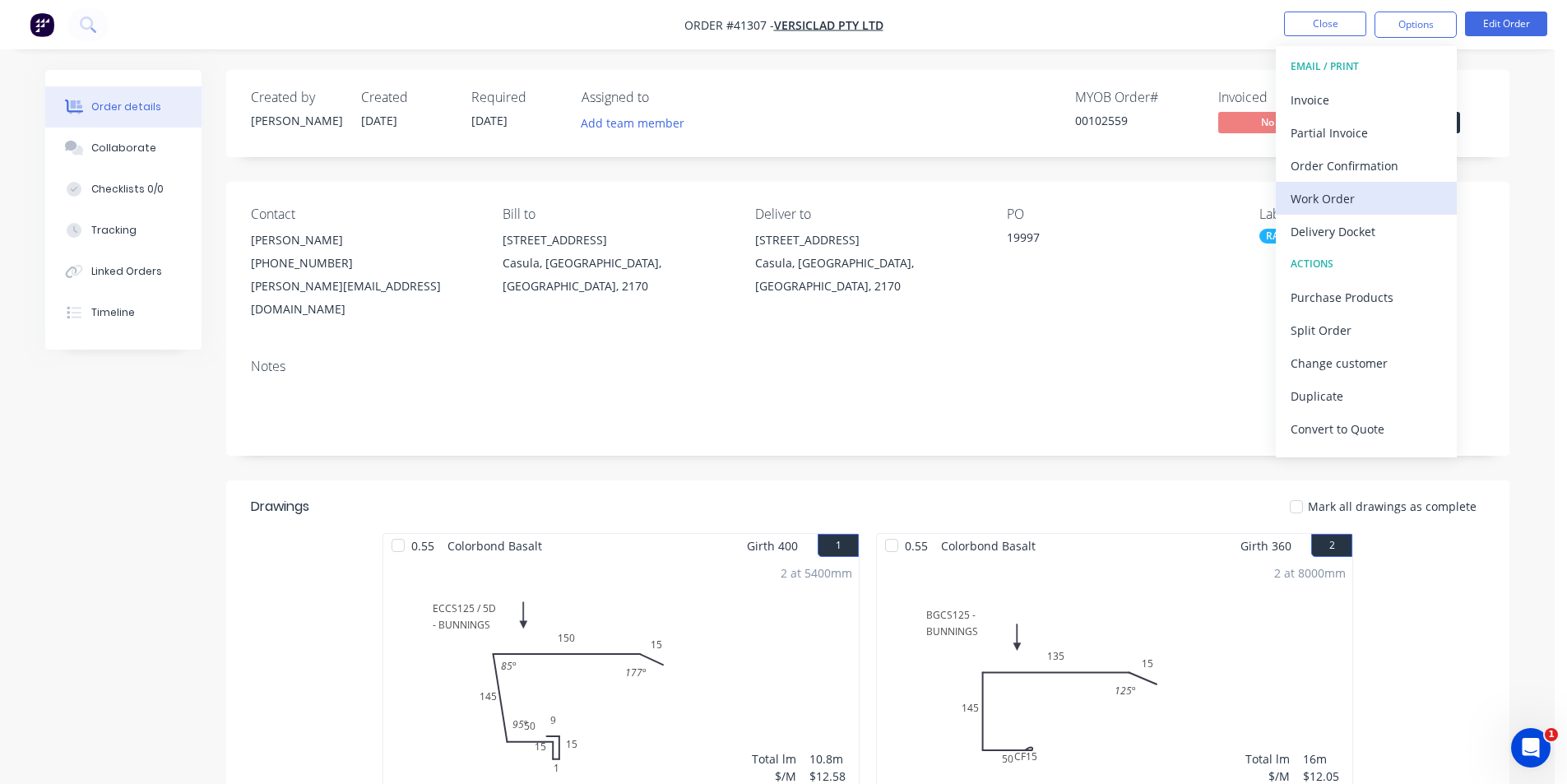
click at [1373, 194] on div "Work Order" at bounding box center [1366, 198] width 151 height 23
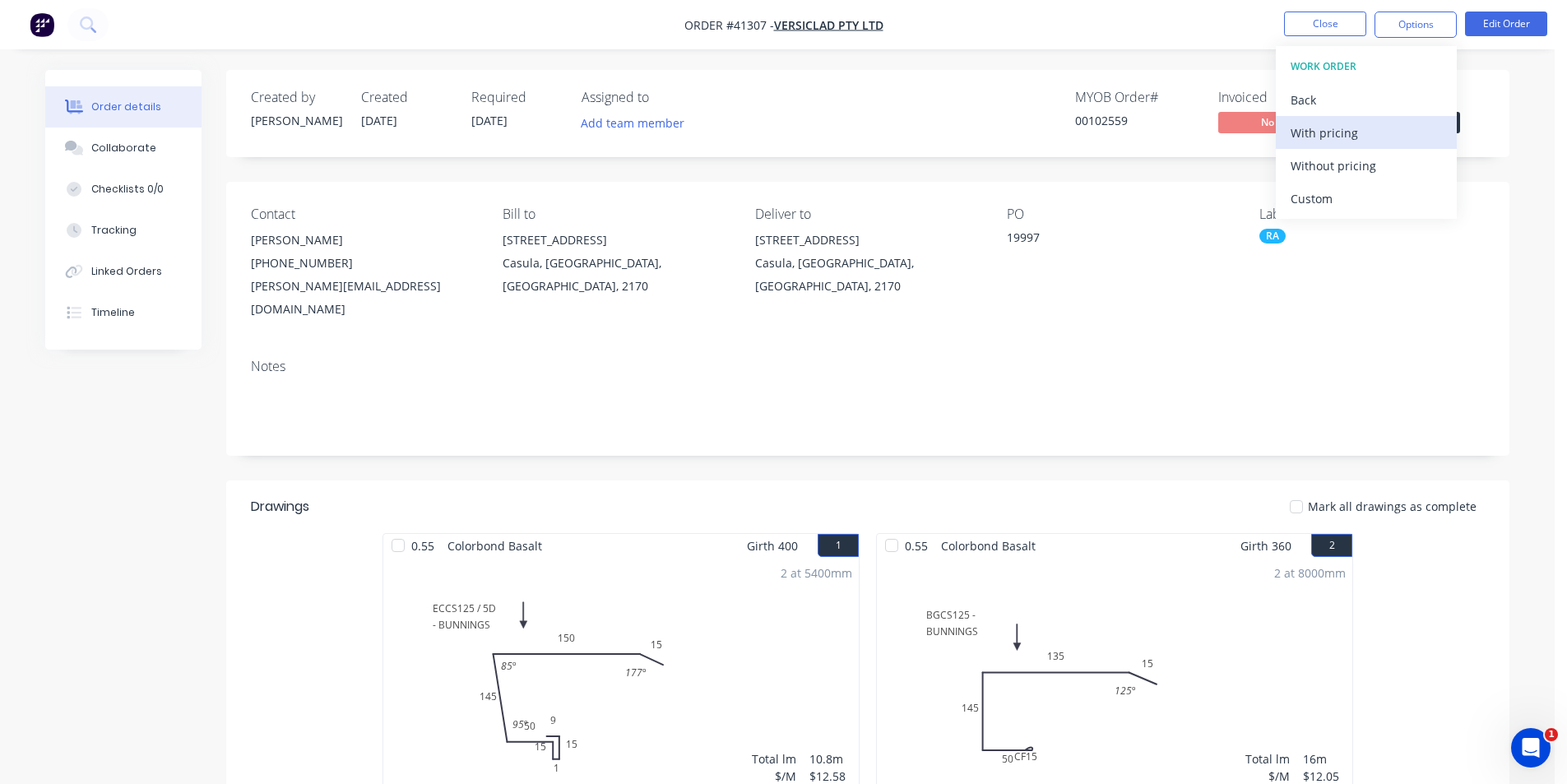
click at [1373, 139] on div "With pricing" at bounding box center [1366, 133] width 151 height 23
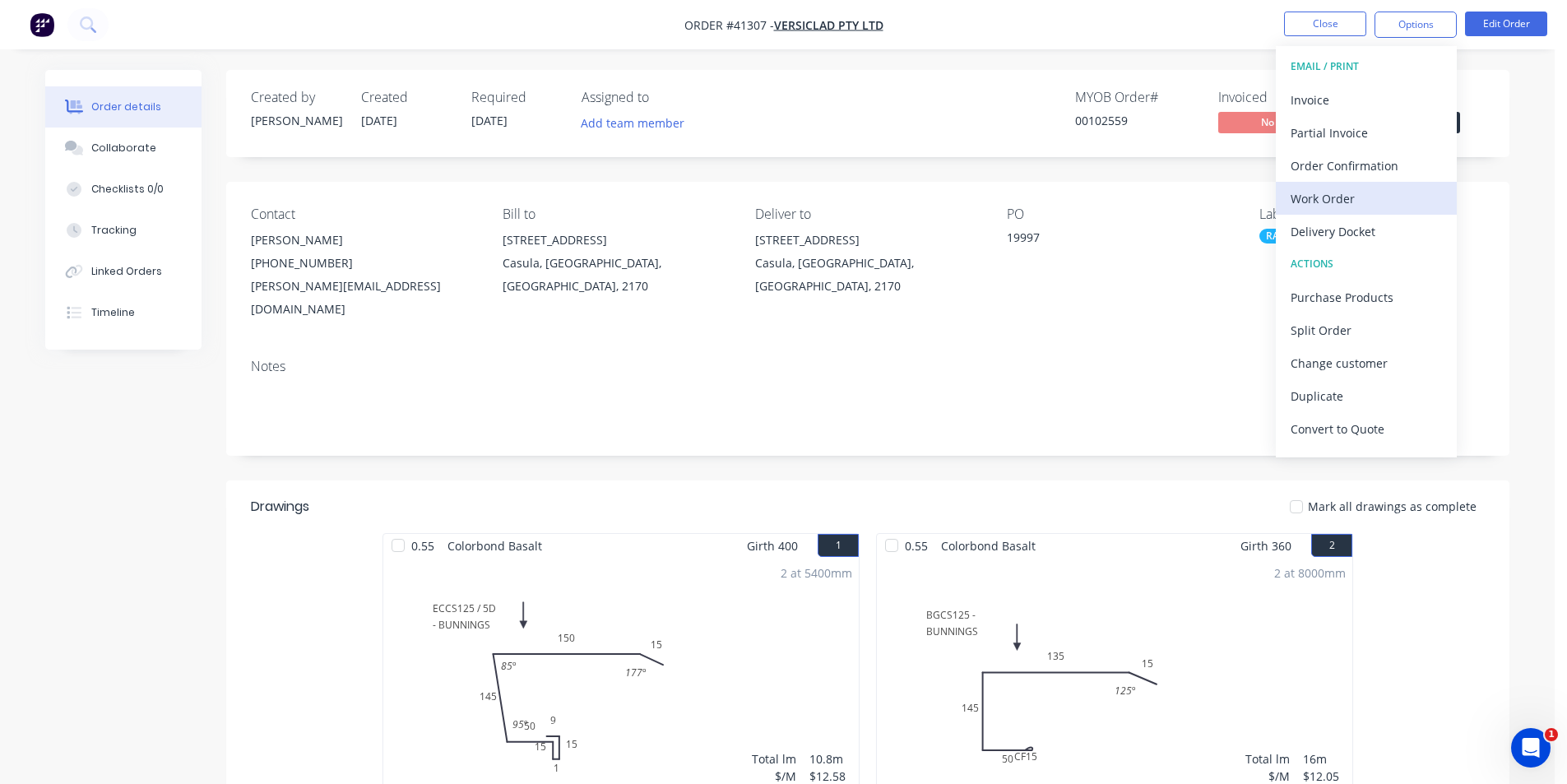
click at [1357, 182] on button "Work Order" at bounding box center [1366, 198] width 181 height 33
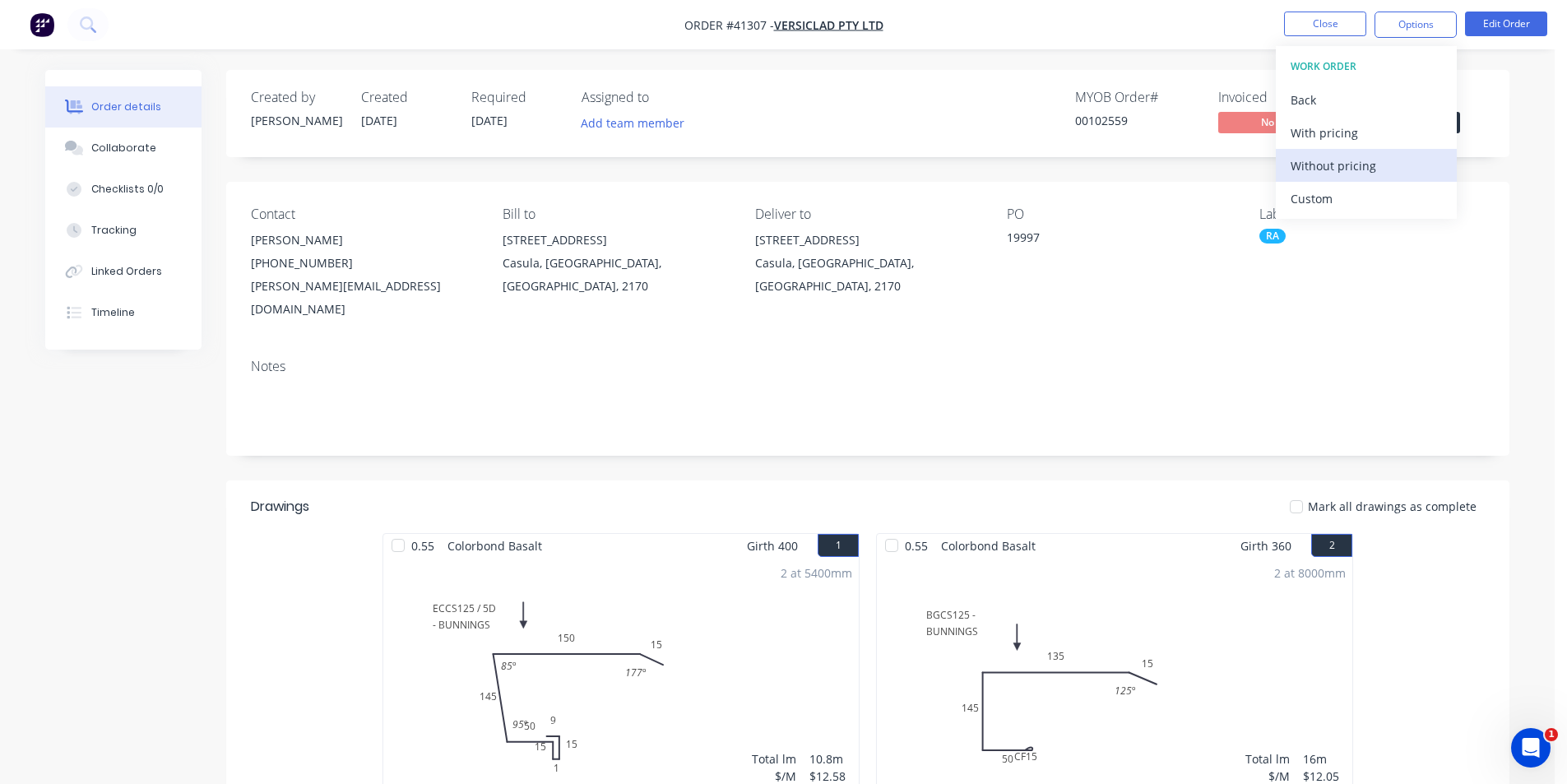
click at [1373, 162] on div "Without pricing" at bounding box center [1366, 165] width 151 height 23
click at [1393, 164] on div "Order Confirmation" at bounding box center [1366, 165] width 151 height 23
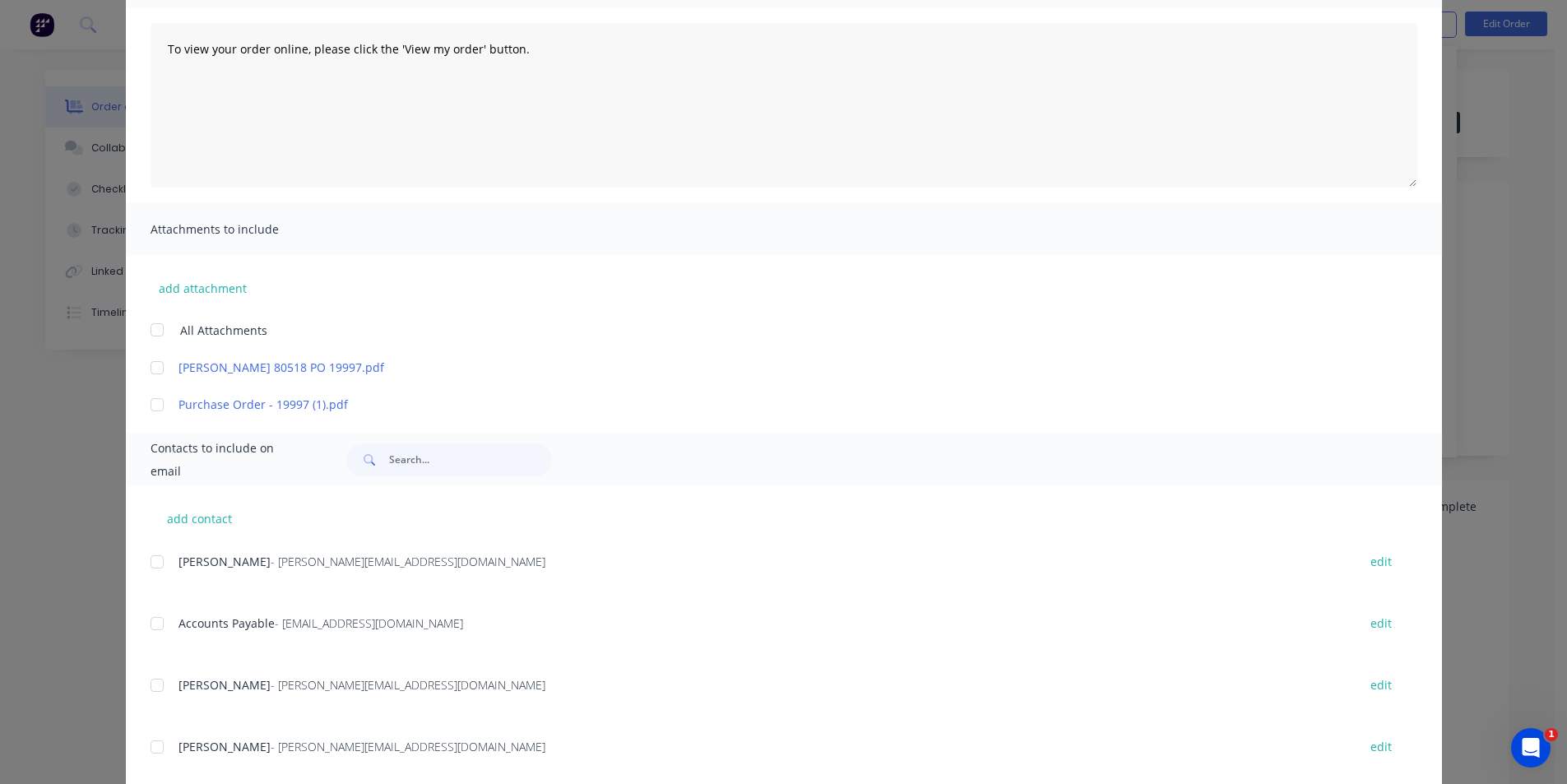
click at [151, 559] on div at bounding box center [157, 561] width 33 height 33
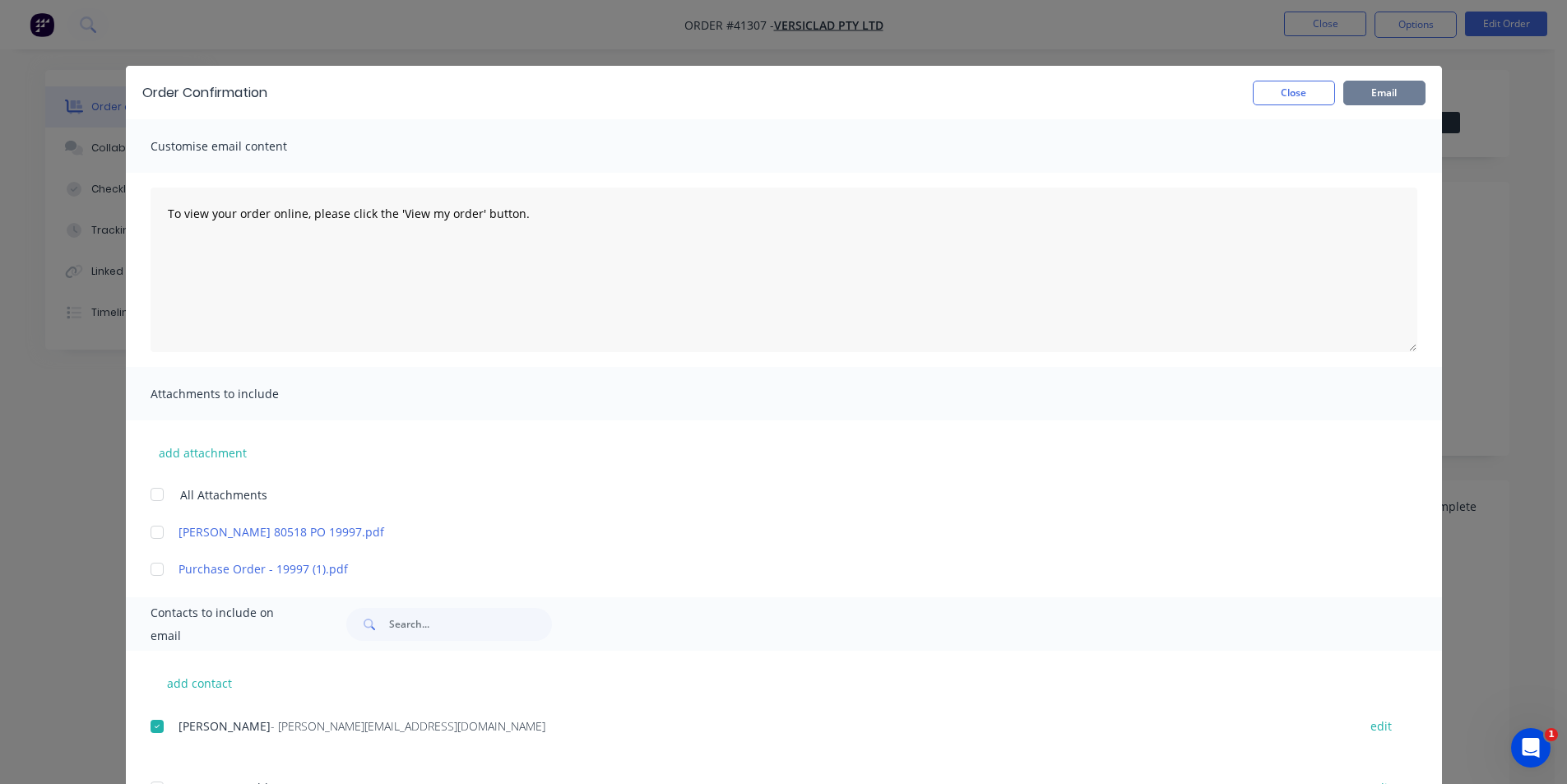
click at [1373, 86] on button "Email" at bounding box center [1384, 93] width 82 height 24
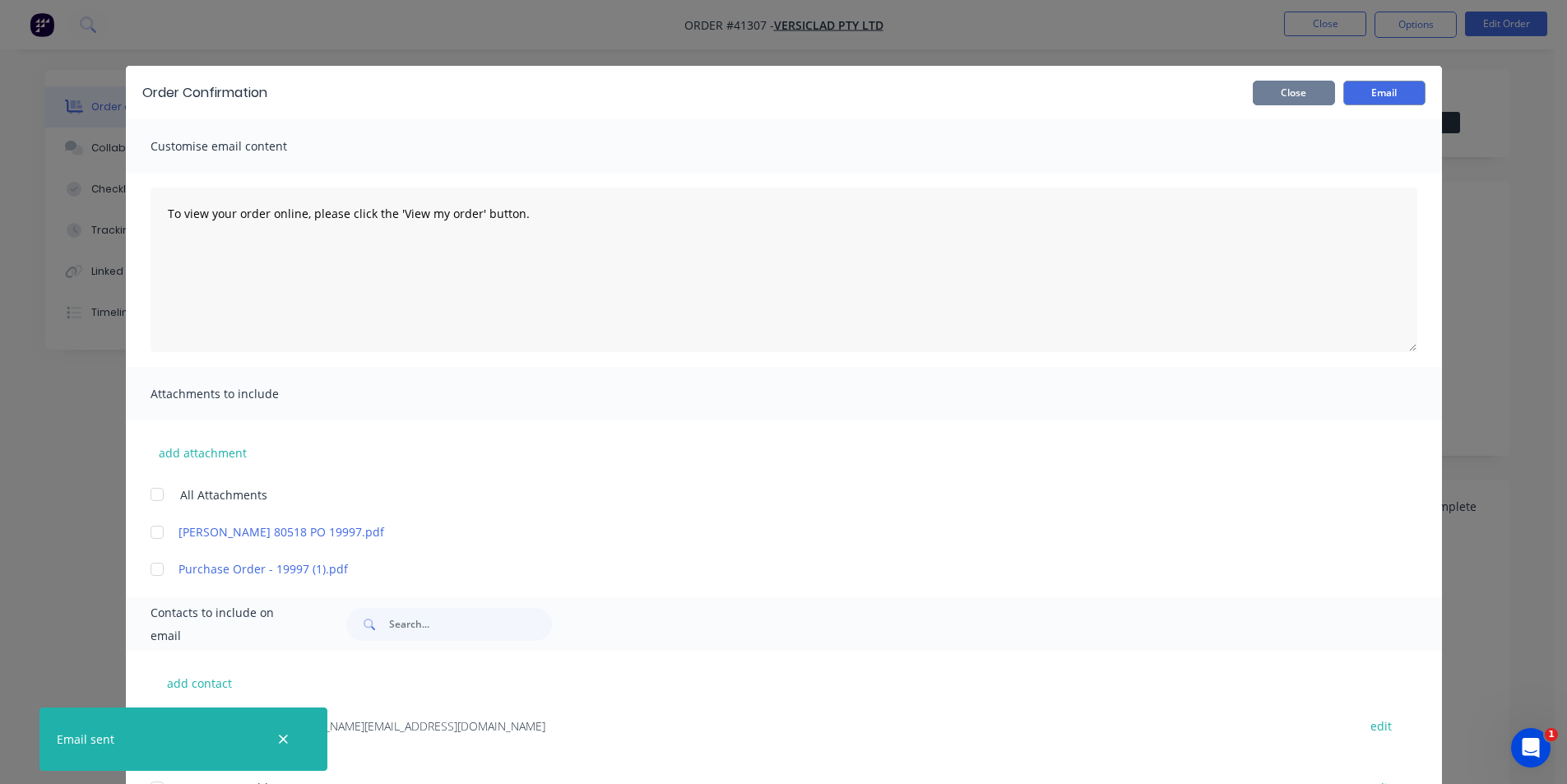
click at [1287, 88] on button "Close" at bounding box center [1294, 93] width 82 height 24
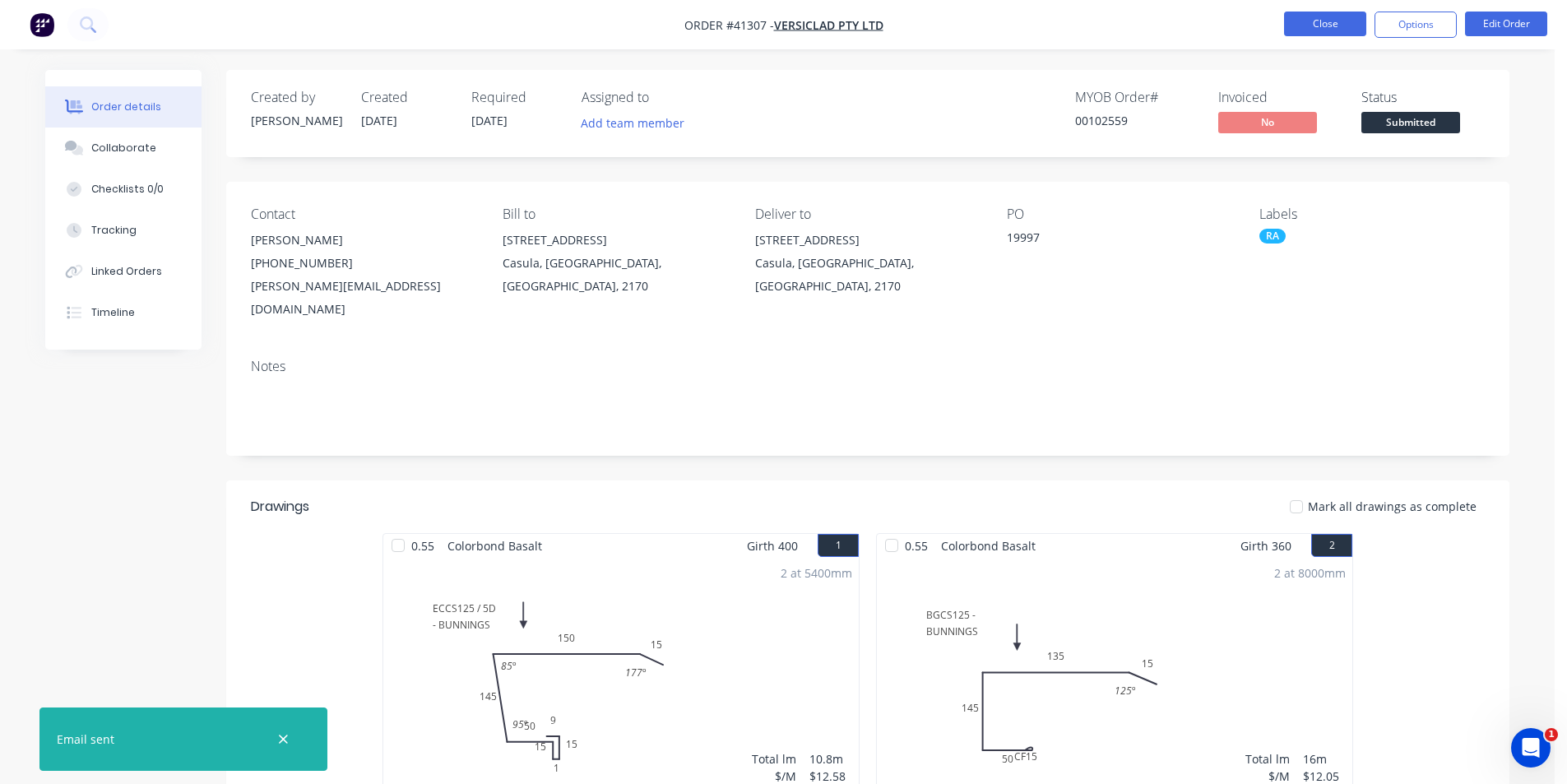
click at [1334, 19] on button "Close" at bounding box center [1326, 23] width 82 height 24
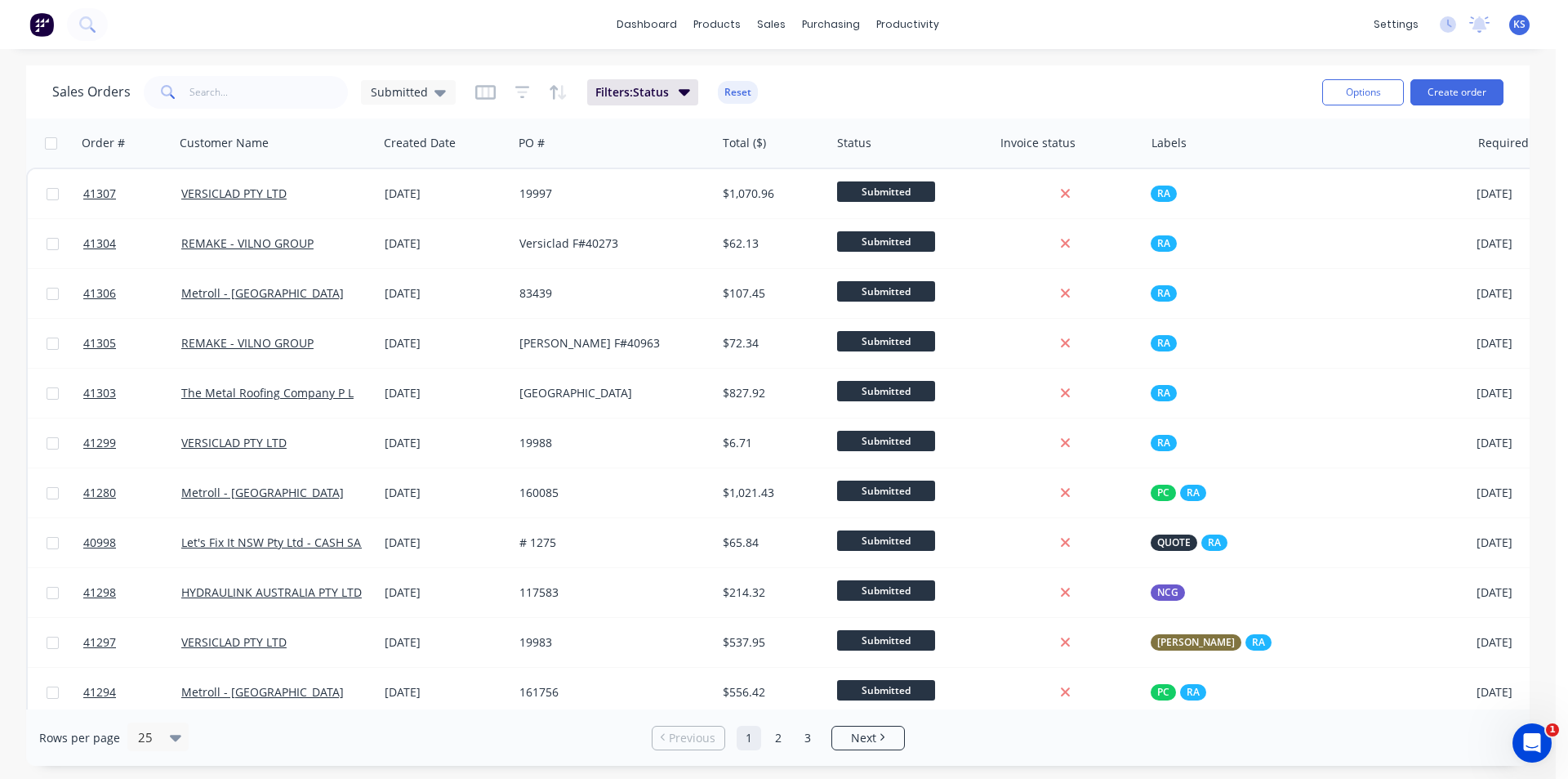
click at [1077, 83] on div "Sales Orders Submitted Filters: Status Reset" at bounding box center [681, 91] width 1257 height 40
click at [1487, 83] on button "Create order" at bounding box center [1456, 92] width 93 height 26
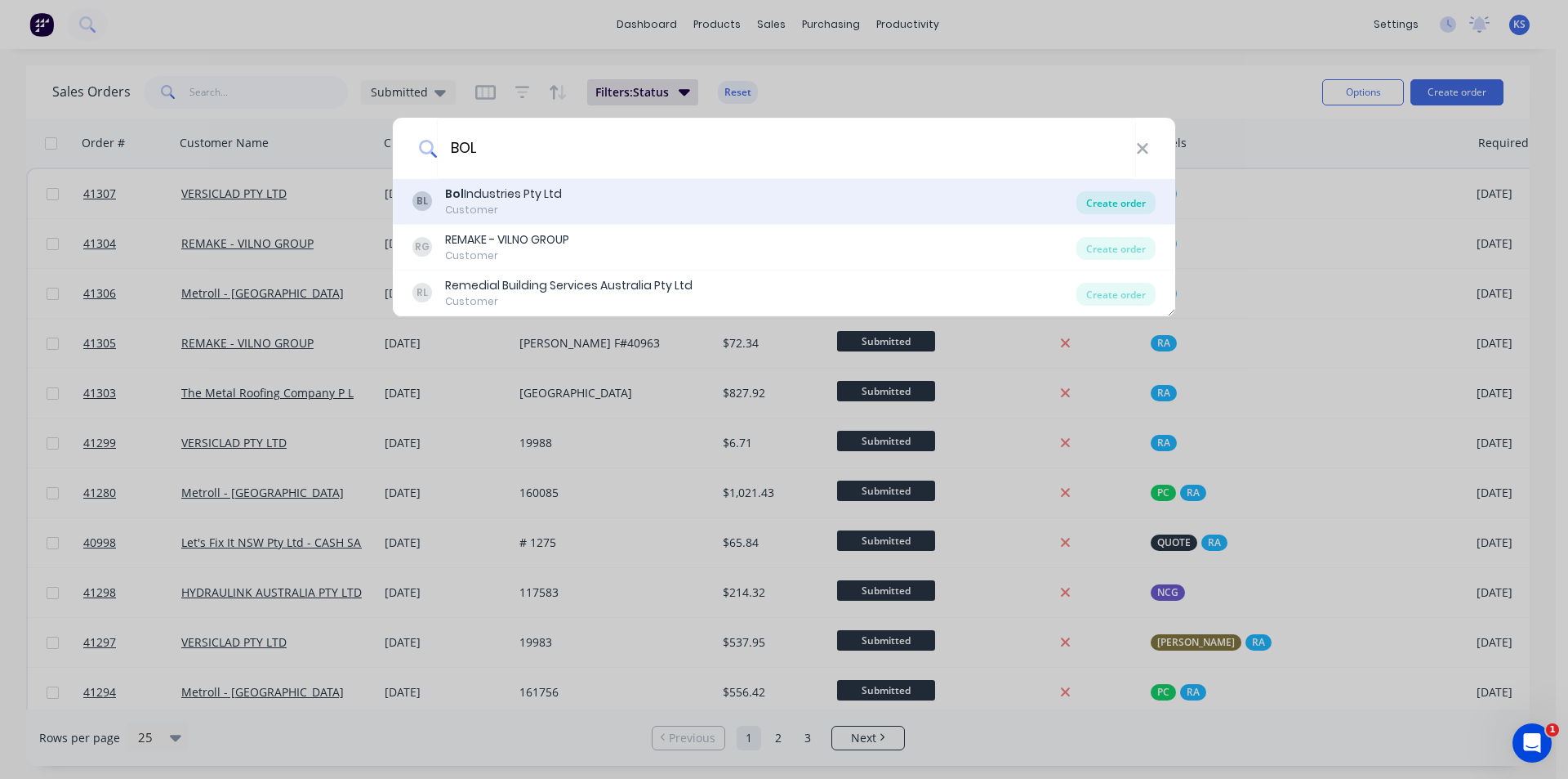
type input "BOL"
click at [1136, 207] on div "Create order" at bounding box center [1116, 203] width 80 height 23
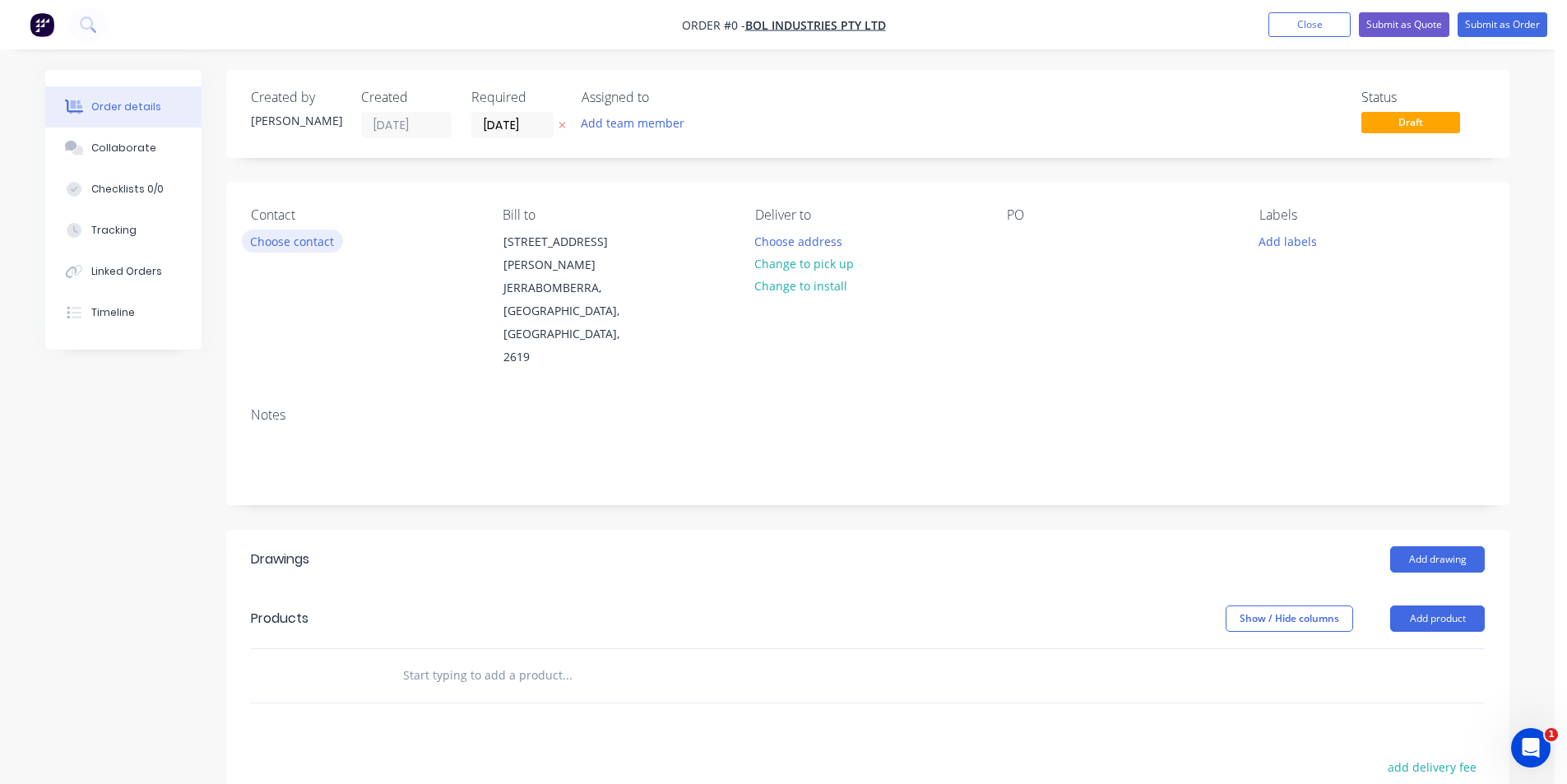
click at [306, 237] on button "Choose contact" at bounding box center [293, 240] width 102 height 22
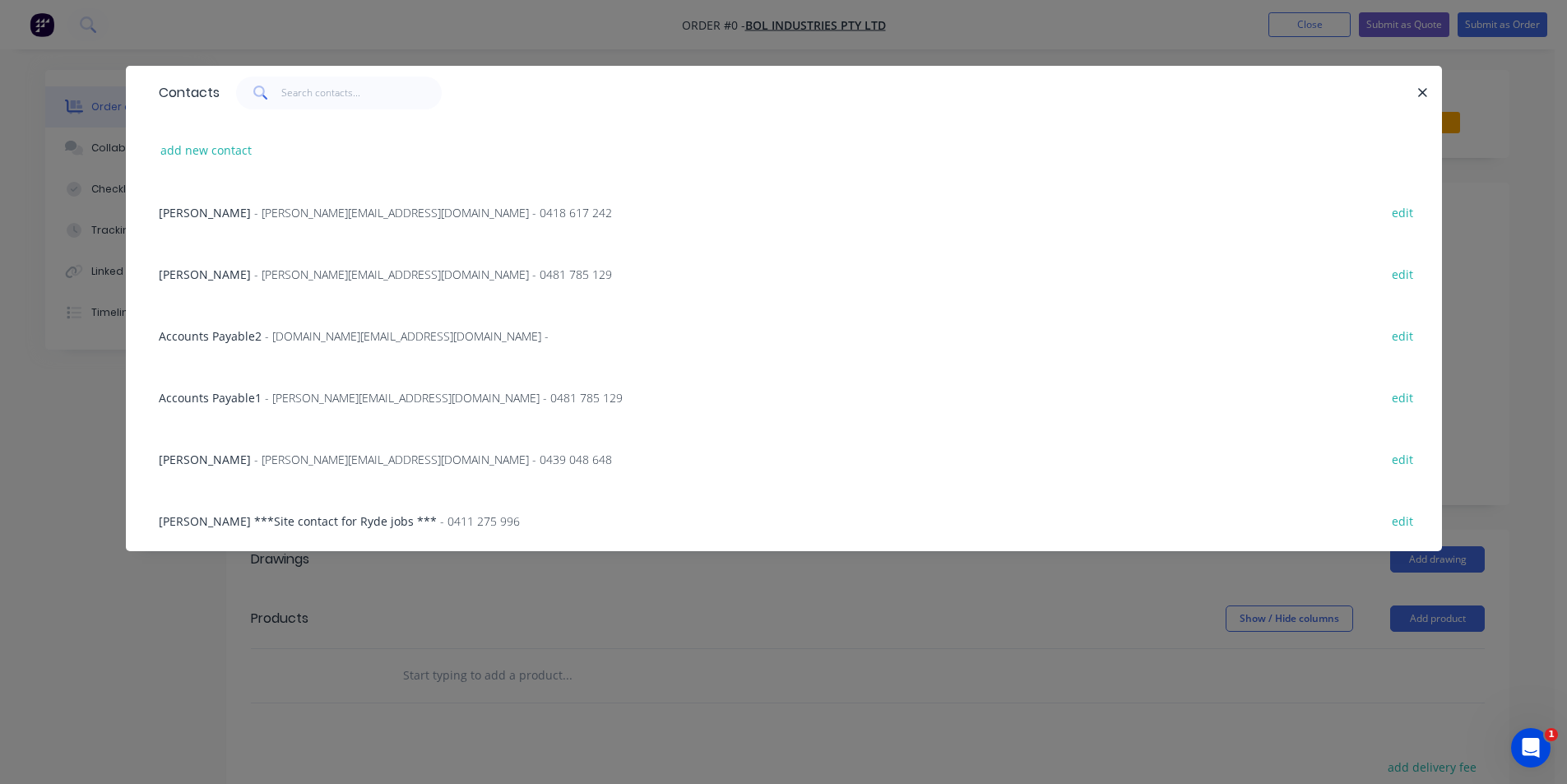
click at [301, 214] on span "- [PERSON_NAME][EMAIL_ADDRESS][DOMAIN_NAME] - 0418 617 242" at bounding box center [433, 213] width 358 height 16
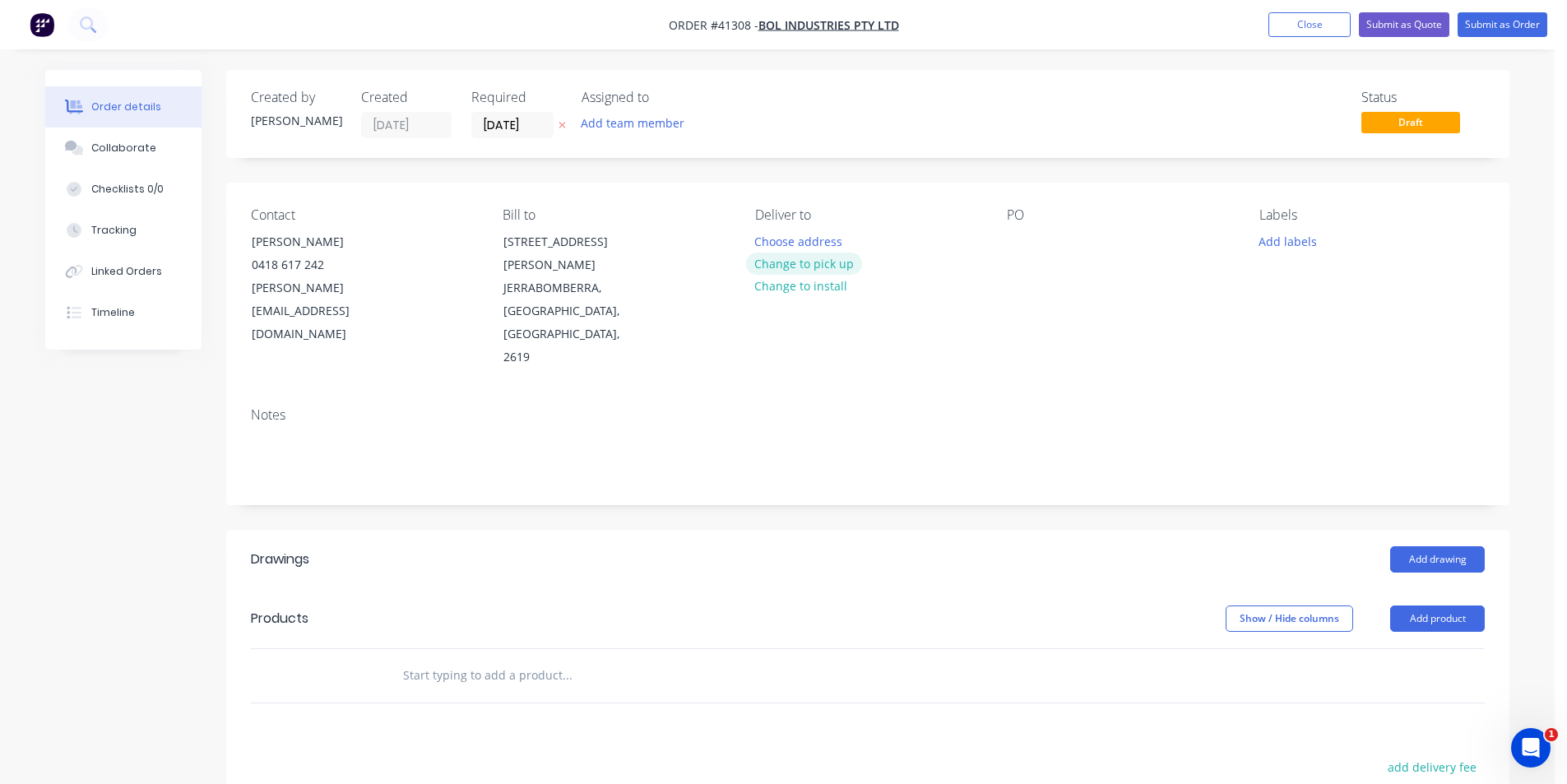
click at [807, 266] on button "Change to pick up" at bounding box center [805, 264] width 117 height 22
click at [1030, 245] on div at bounding box center [1020, 241] width 26 height 23
click at [1076, 244] on div "Auburn Aigust #2" at bounding box center [1069, 241] width 123 height 23
click at [1277, 236] on button "Add labels" at bounding box center [1287, 240] width 75 height 22
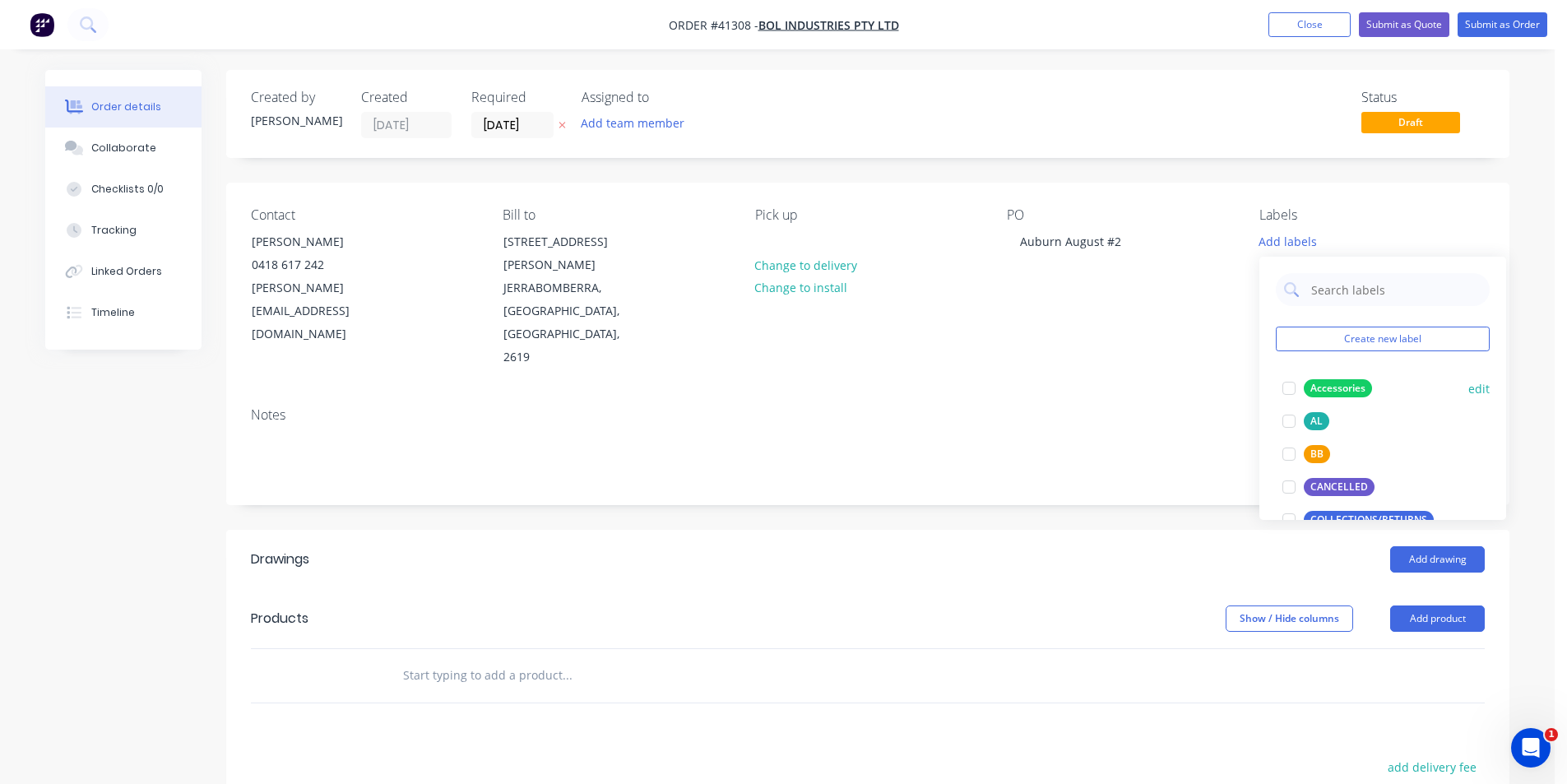
click at [1290, 423] on div at bounding box center [1290, 421] width 33 height 33
click at [872, 529] on header "Drawings Add drawing" at bounding box center [868, 558] width 1284 height 60
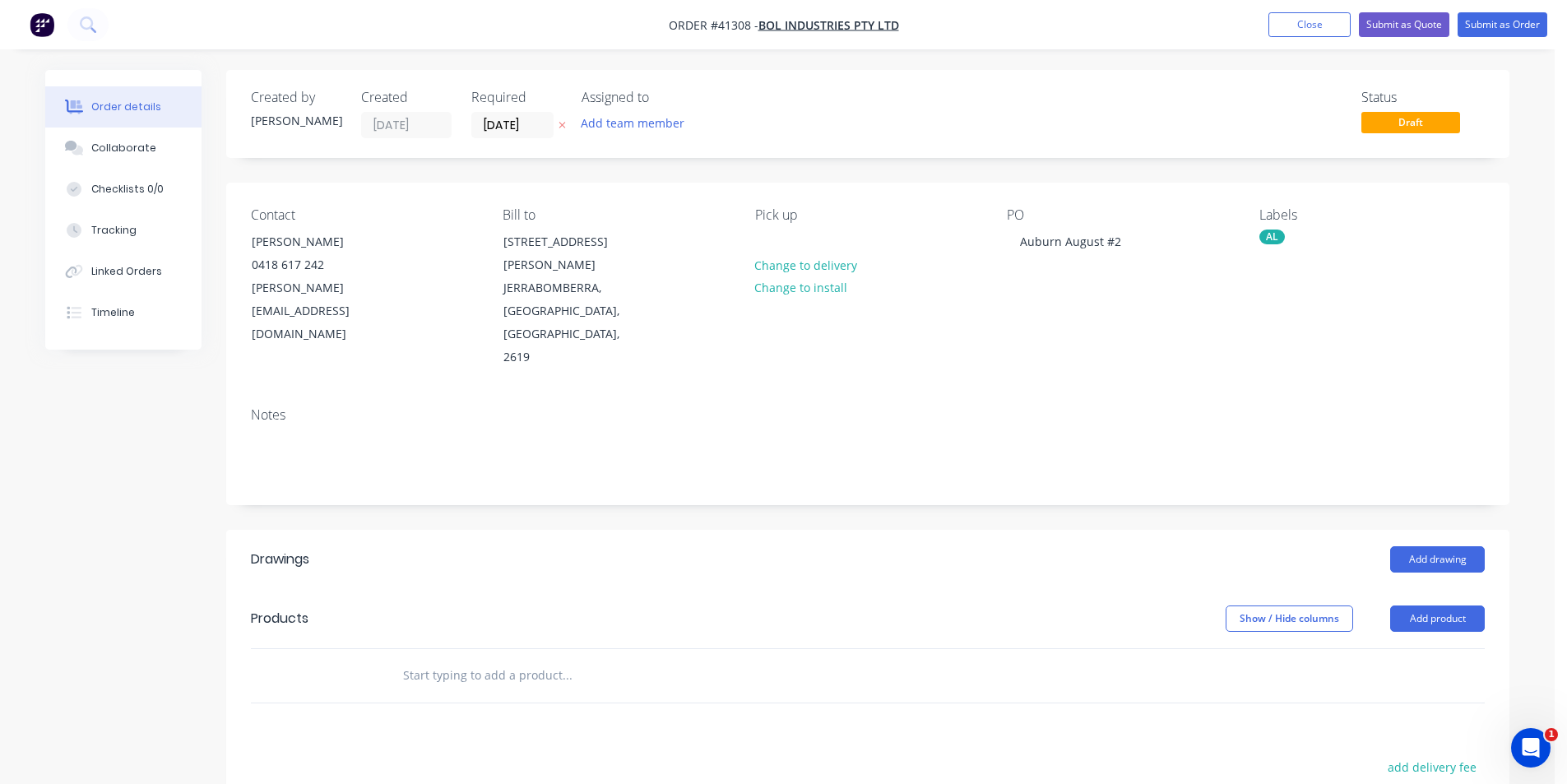
scroll to position [247, 0]
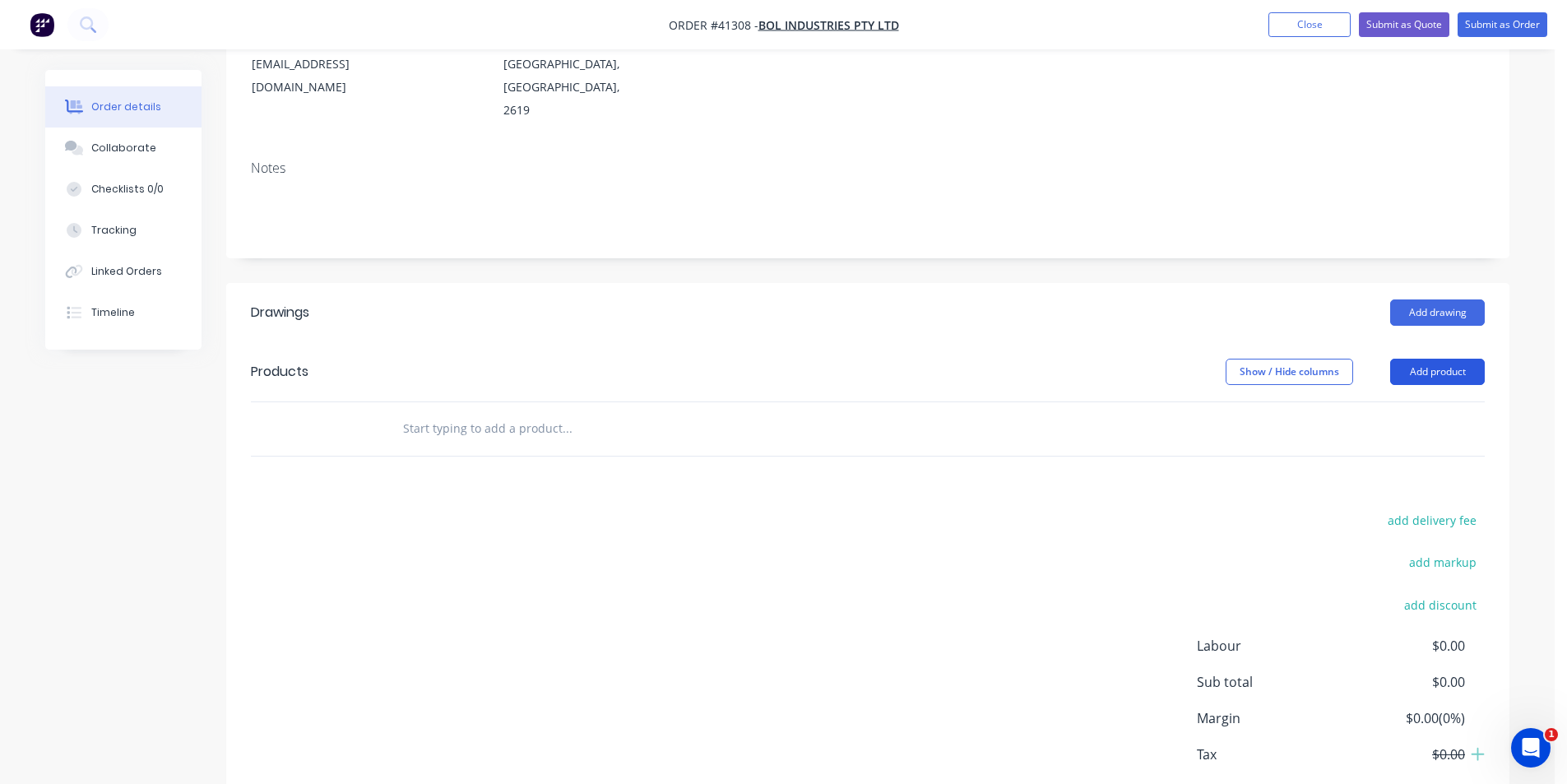
click at [1430, 358] on button "Add product" at bounding box center [1437, 371] width 95 height 26
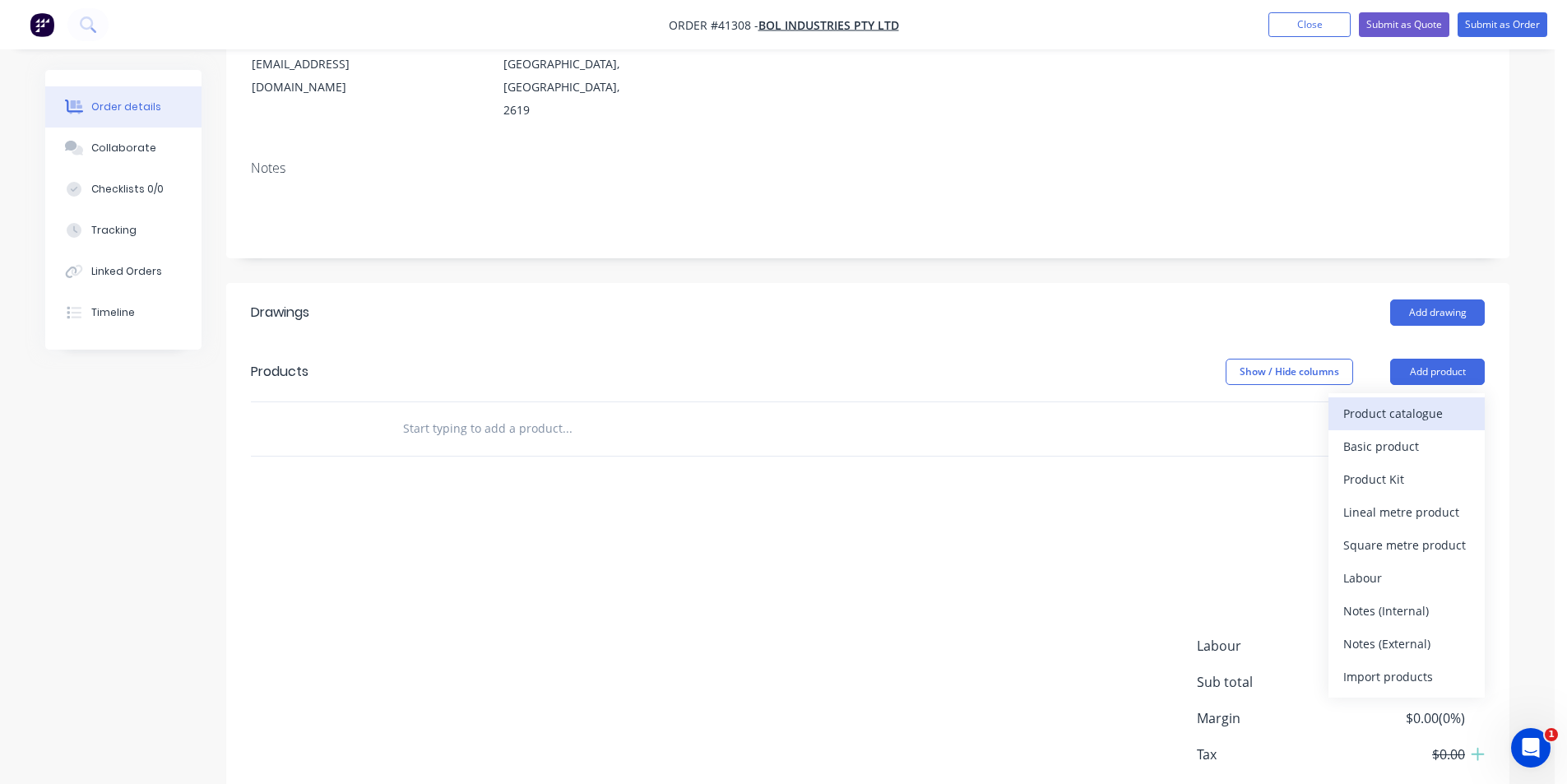
click at [1415, 401] on div "Product catalogue" at bounding box center [1407, 413] width 127 height 23
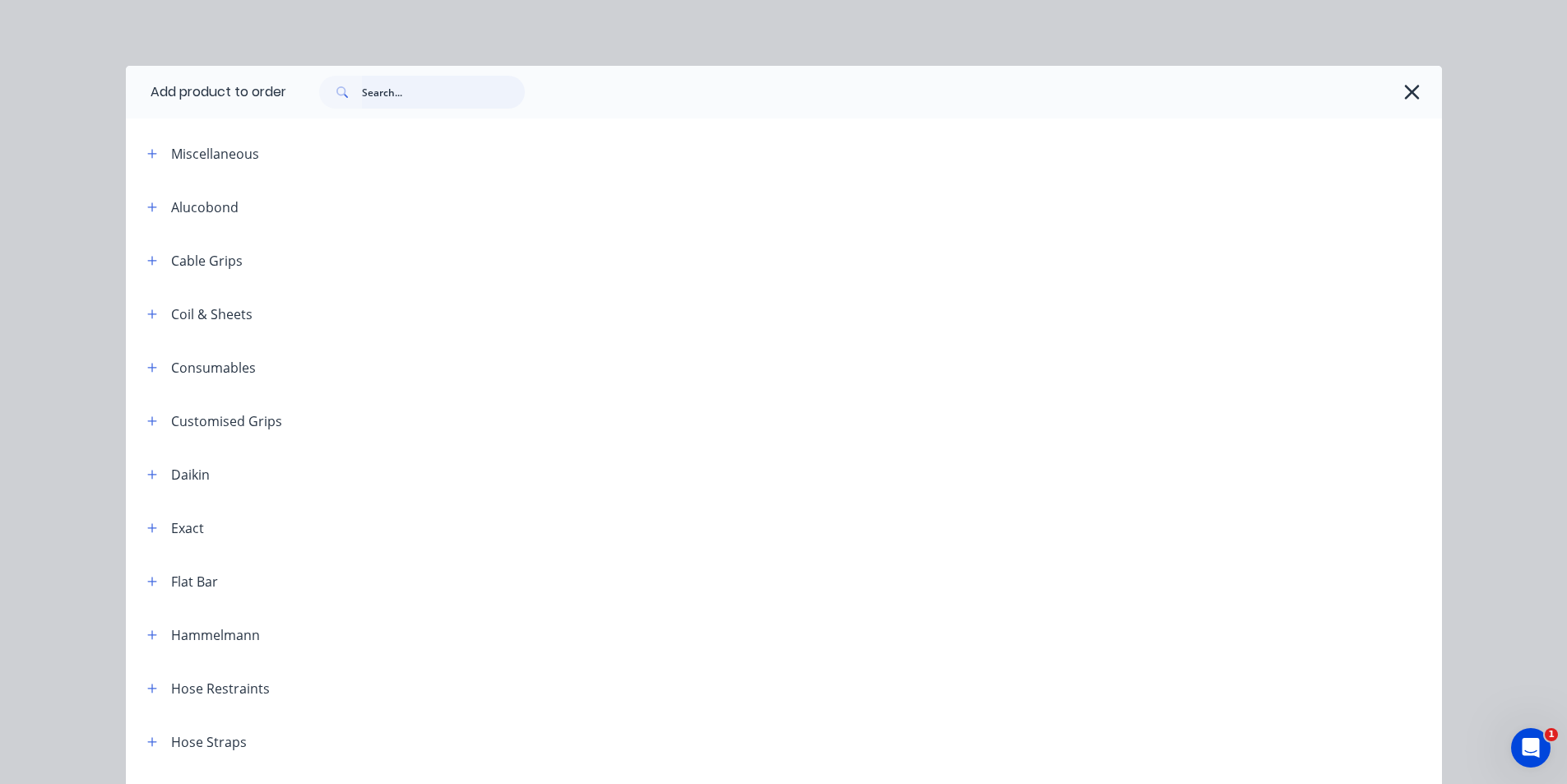
click at [456, 89] on input "text" at bounding box center [444, 92] width 163 height 33
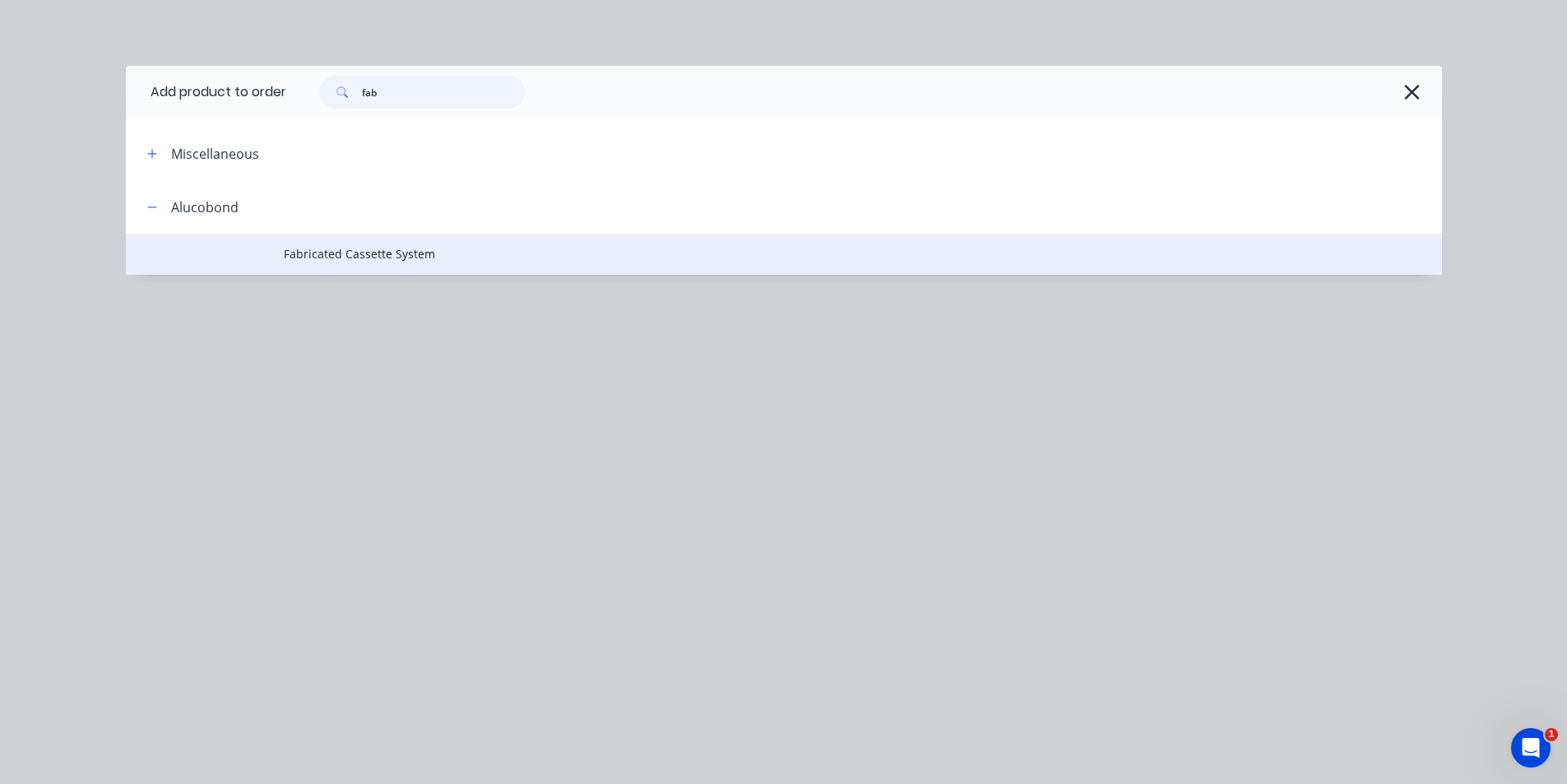
type input "fab"
click at [348, 247] on span "Fabricated Cassette System" at bounding box center [747, 254] width 926 height 18
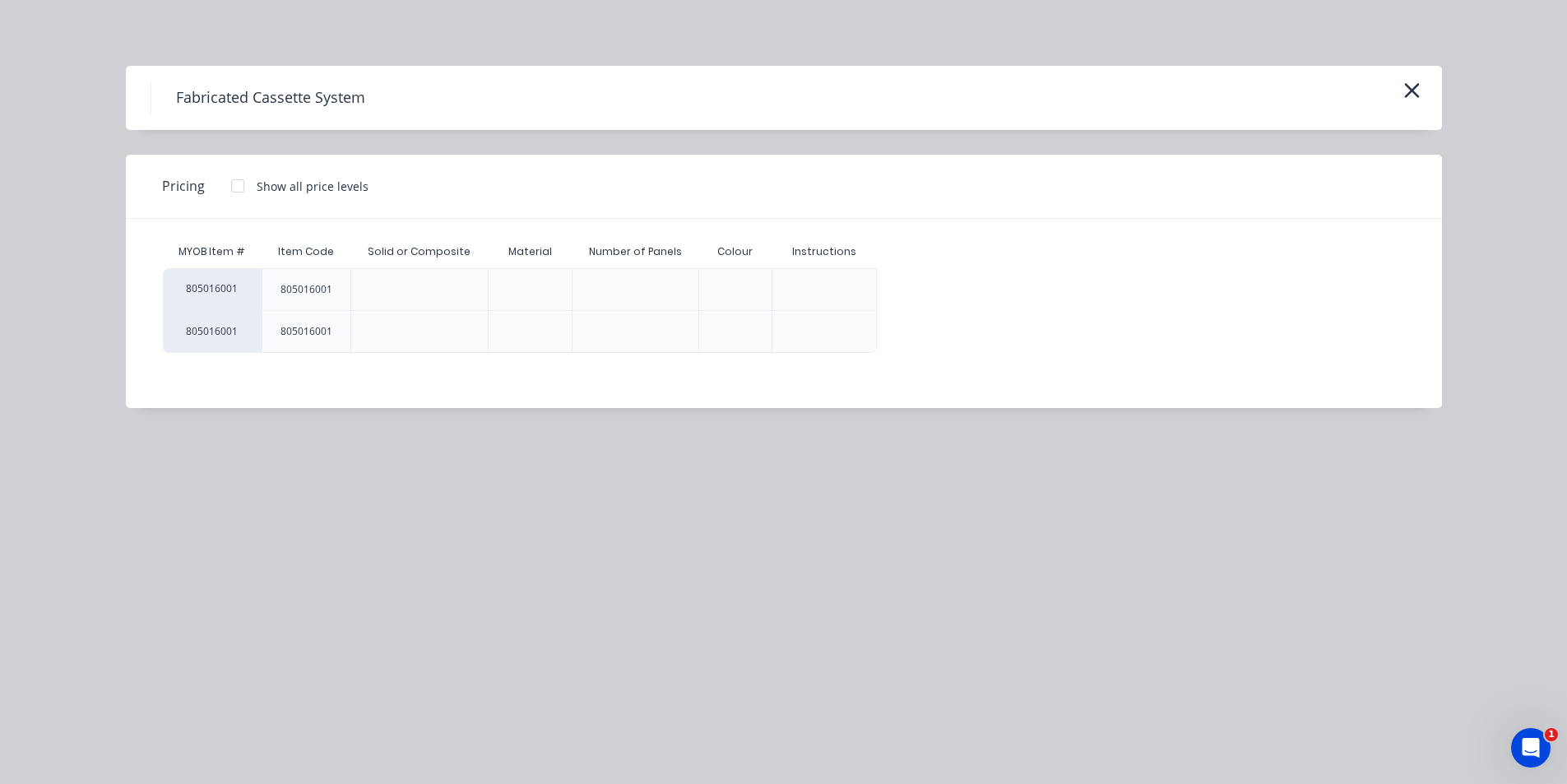
click at [237, 186] on div at bounding box center [238, 186] width 33 height 33
click at [945, 285] on div "$0.00" at bounding box center [922, 289] width 88 height 41
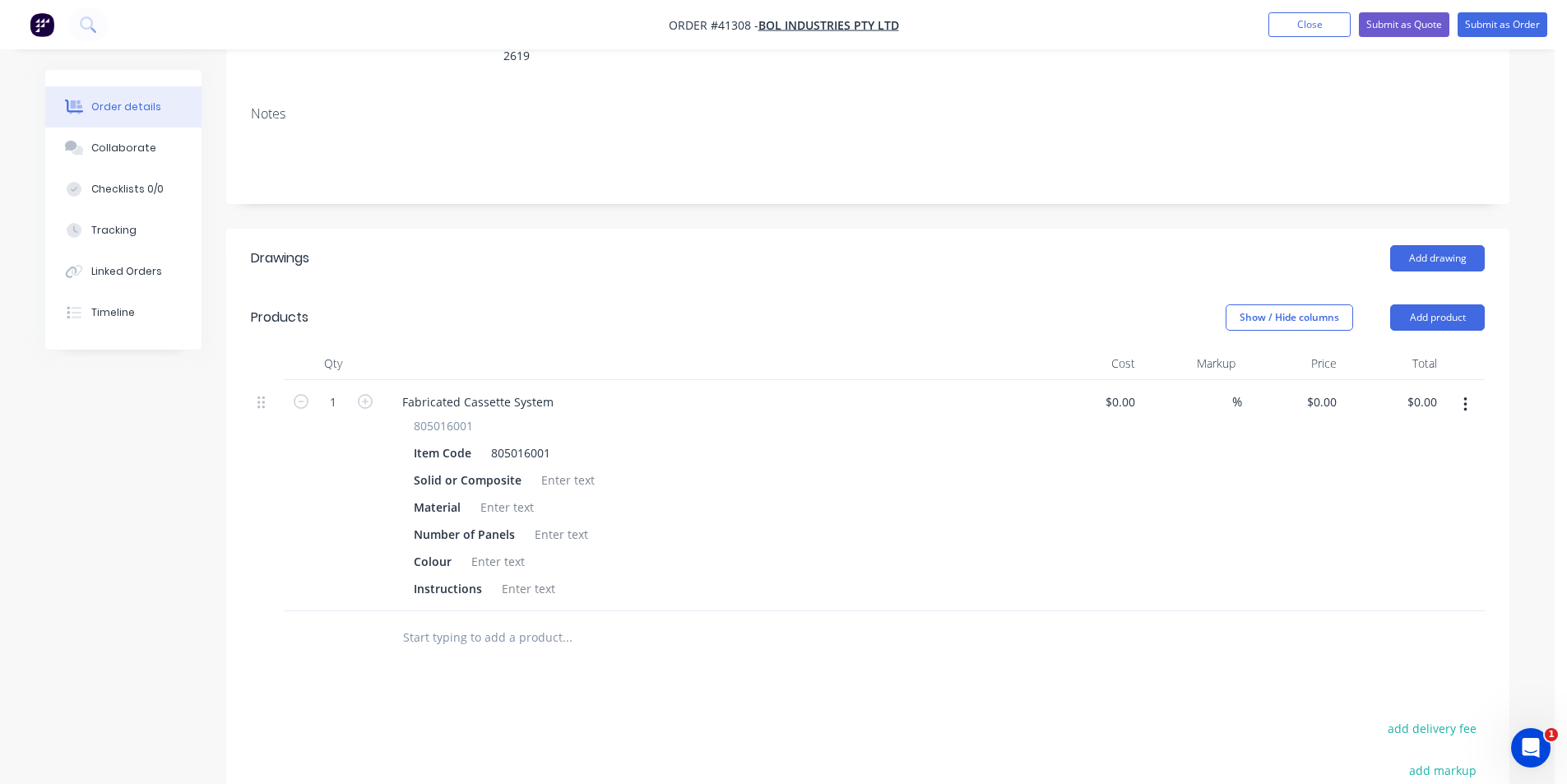
scroll to position [411, 0]
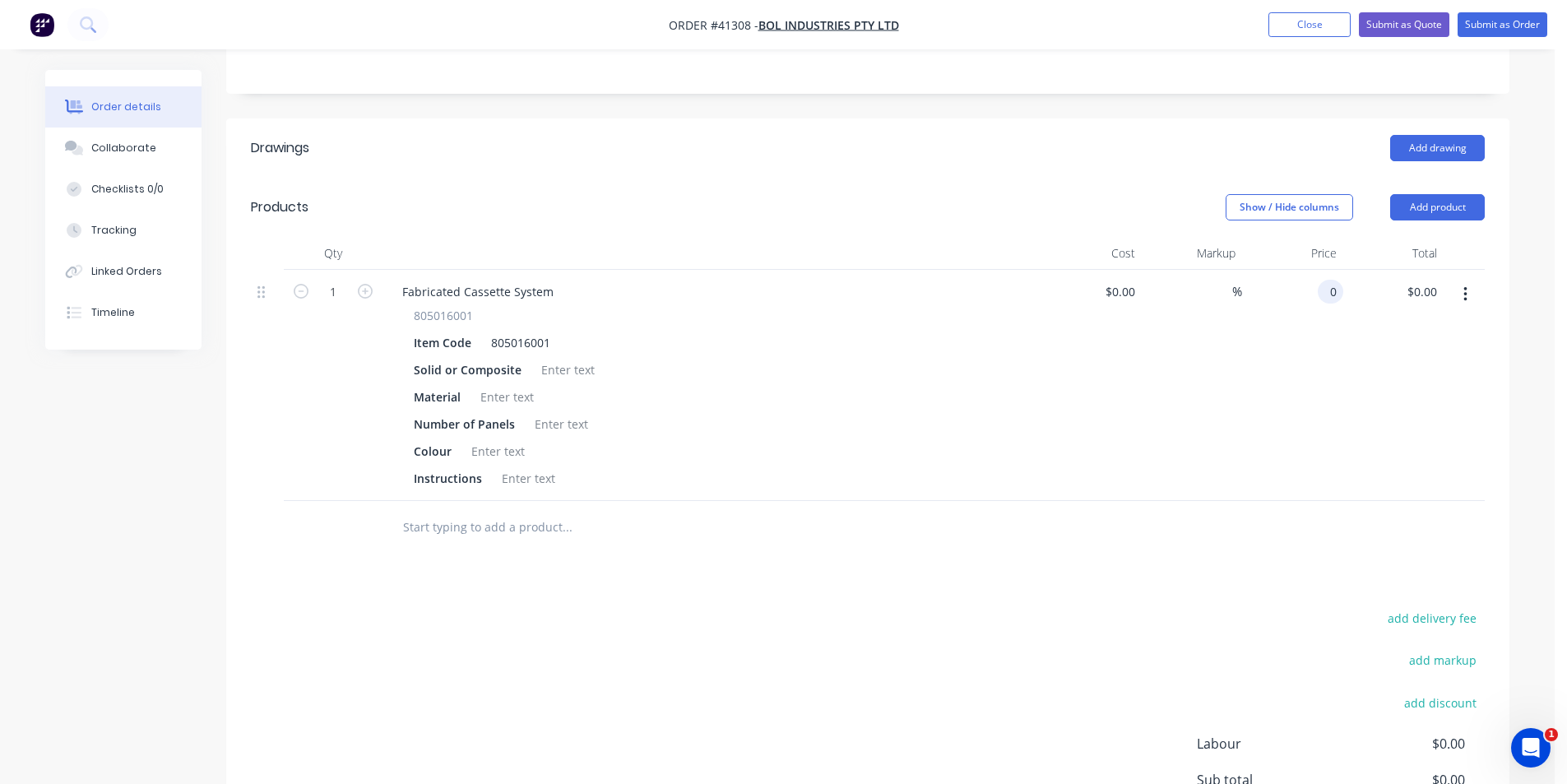
click at [1329, 279] on input "0" at bounding box center [1334, 291] width 19 height 23
type input "$96.00"
click at [158, 157] on button "Collaborate" at bounding box center [123, 148] width 156 height 41
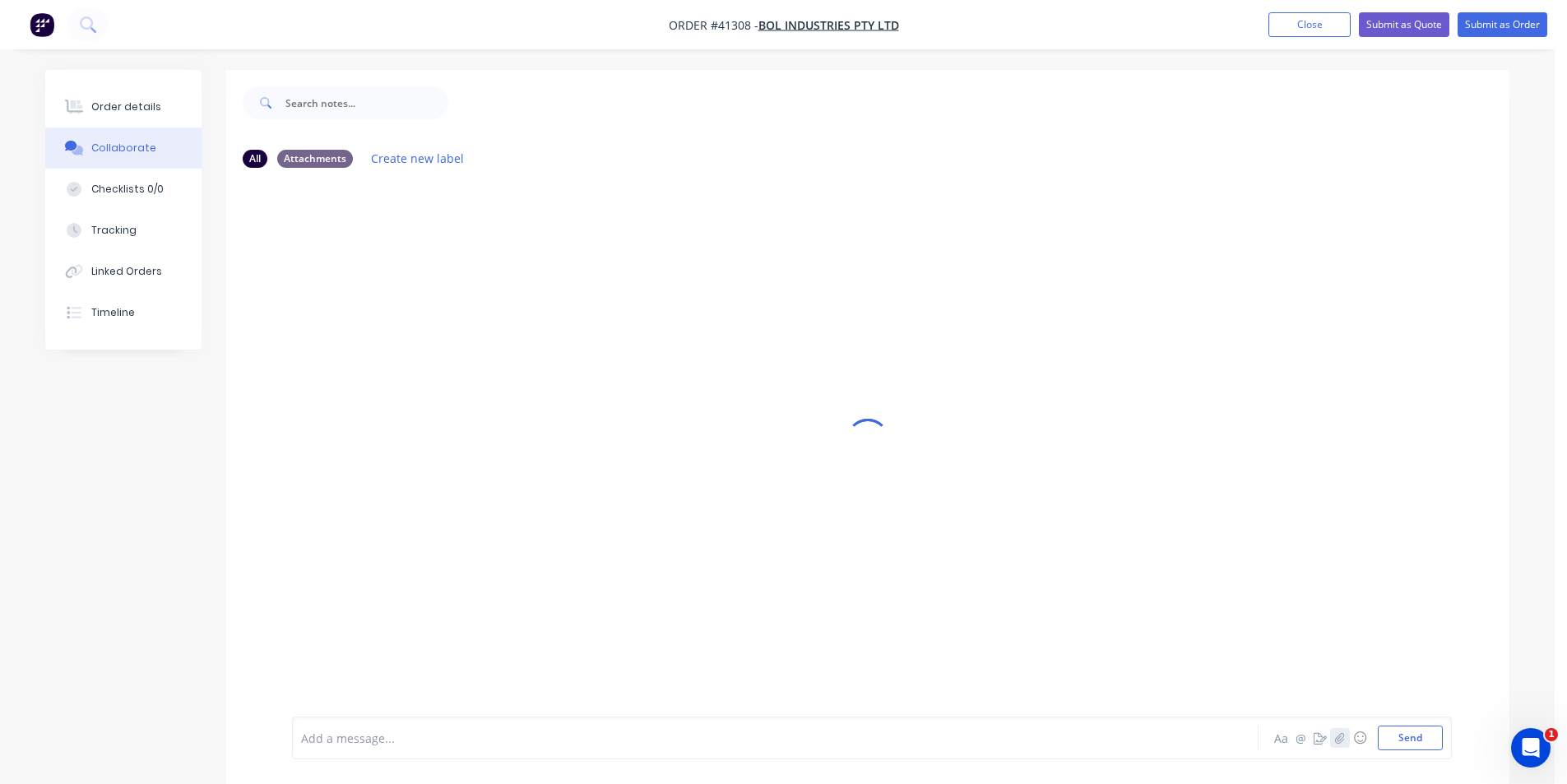
click at [1346, 735] on button "button" at bounding box center [1340, 737] width 20 height 20
click at [1424, 739] on button "Send" at bounding box center [1411, 737] width 65 height 24
click at [1337, 738] on icon "button" at bounding box center [1340, 737] width 10 height 12
click at [1409, 726] on button "Send" at bounding box center [1411, 737] width 65 height 24
click at [451, 722] on div "Add a message... Aa @ ☺ Send" at bounding box center [871, 737] width 1160 height 43
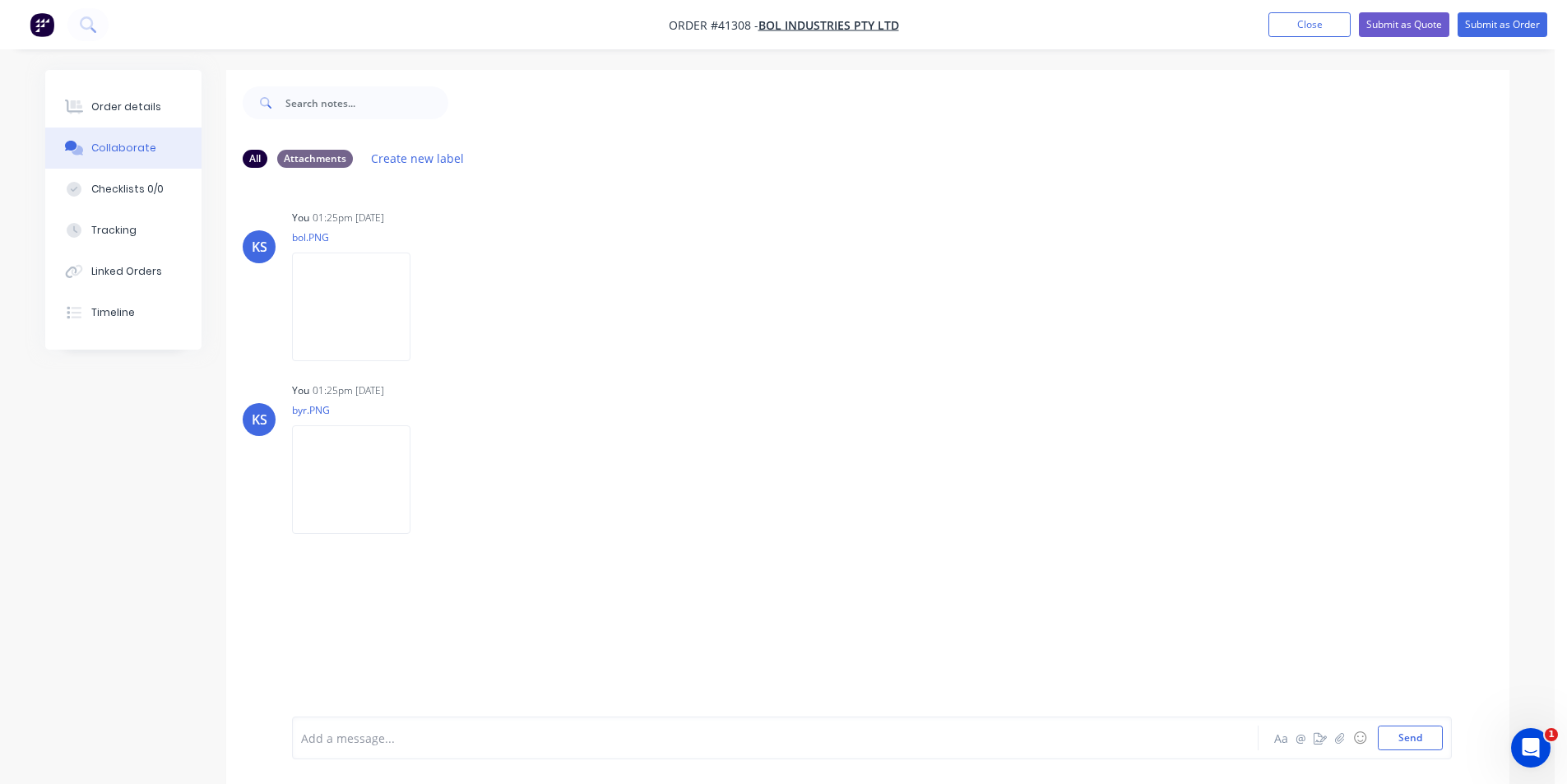
click at [394, 732] on div at bounding box center [730, 738] width 856 height 18
drag, startPoint x: 149, startPoint y: 110, endPoint x: 180, endPoint y: 105, distance: 31.4
click at [149, 110] on div "Order details" at bounding box center [126, 106] width 70 height 15
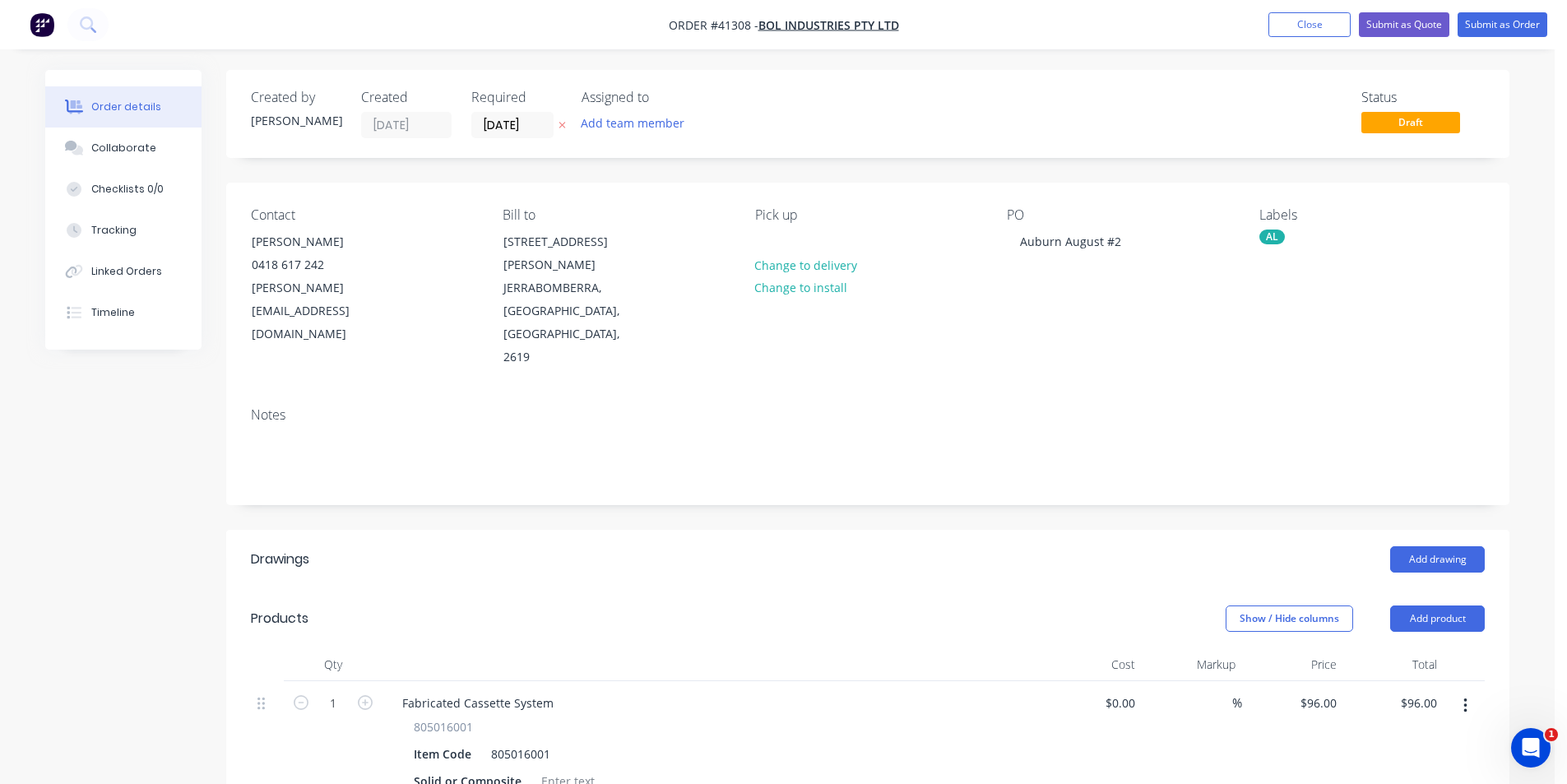
click at [917, 546] on div "Add drawing" at bounding box center [998, 558] width 972 height 26
click at [1073, 238] on div "Auburn August #2" at bounding box center [1071, 241] width 128 height 23
copy div "Auburn August #2"
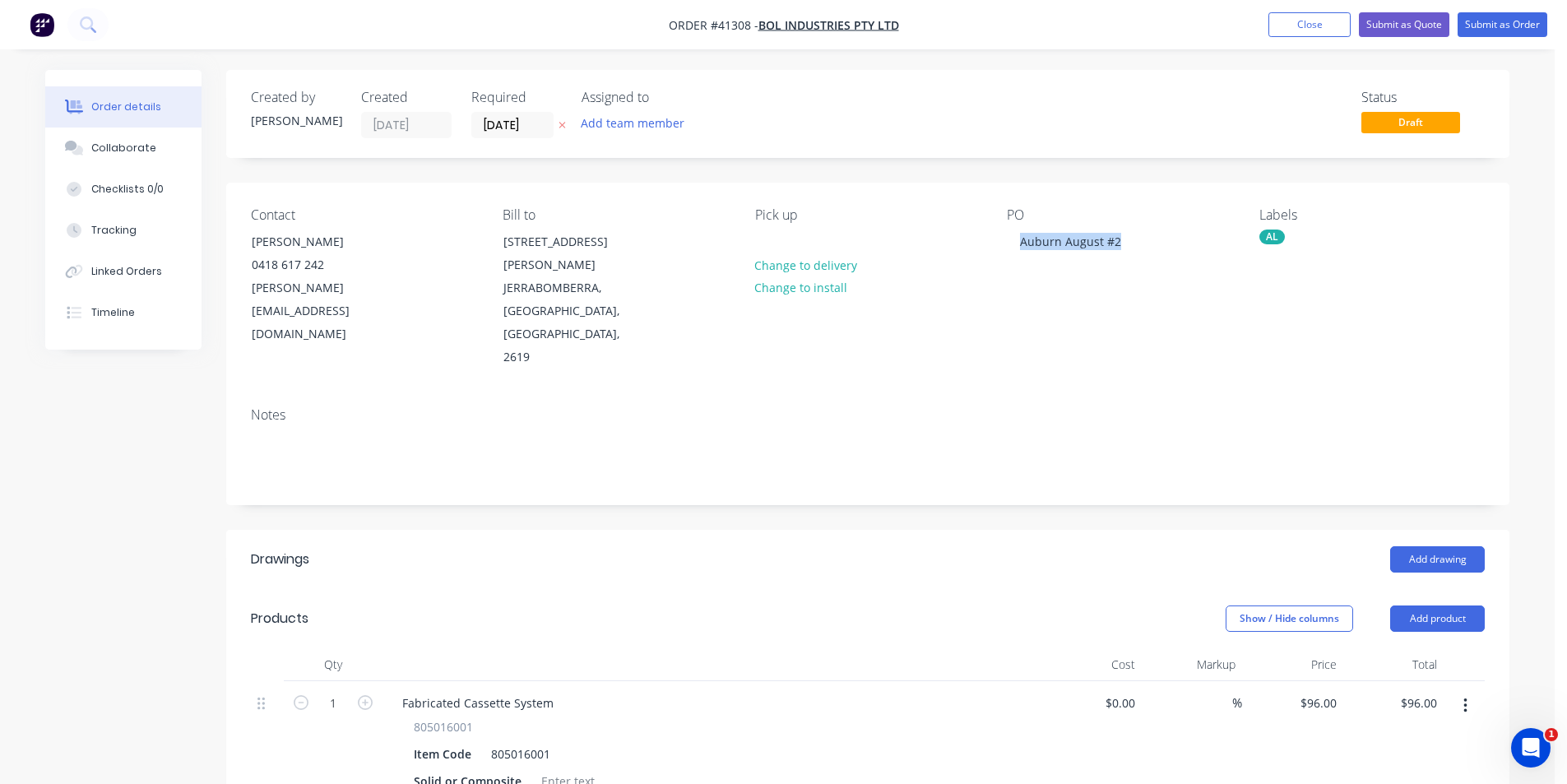
click at [1205, 55] on div "Order details Collaborate Checklists 0/0 Tracking Linked Orders Timeline Order …" at bounding box center [778, 692] width 1555 height 1384
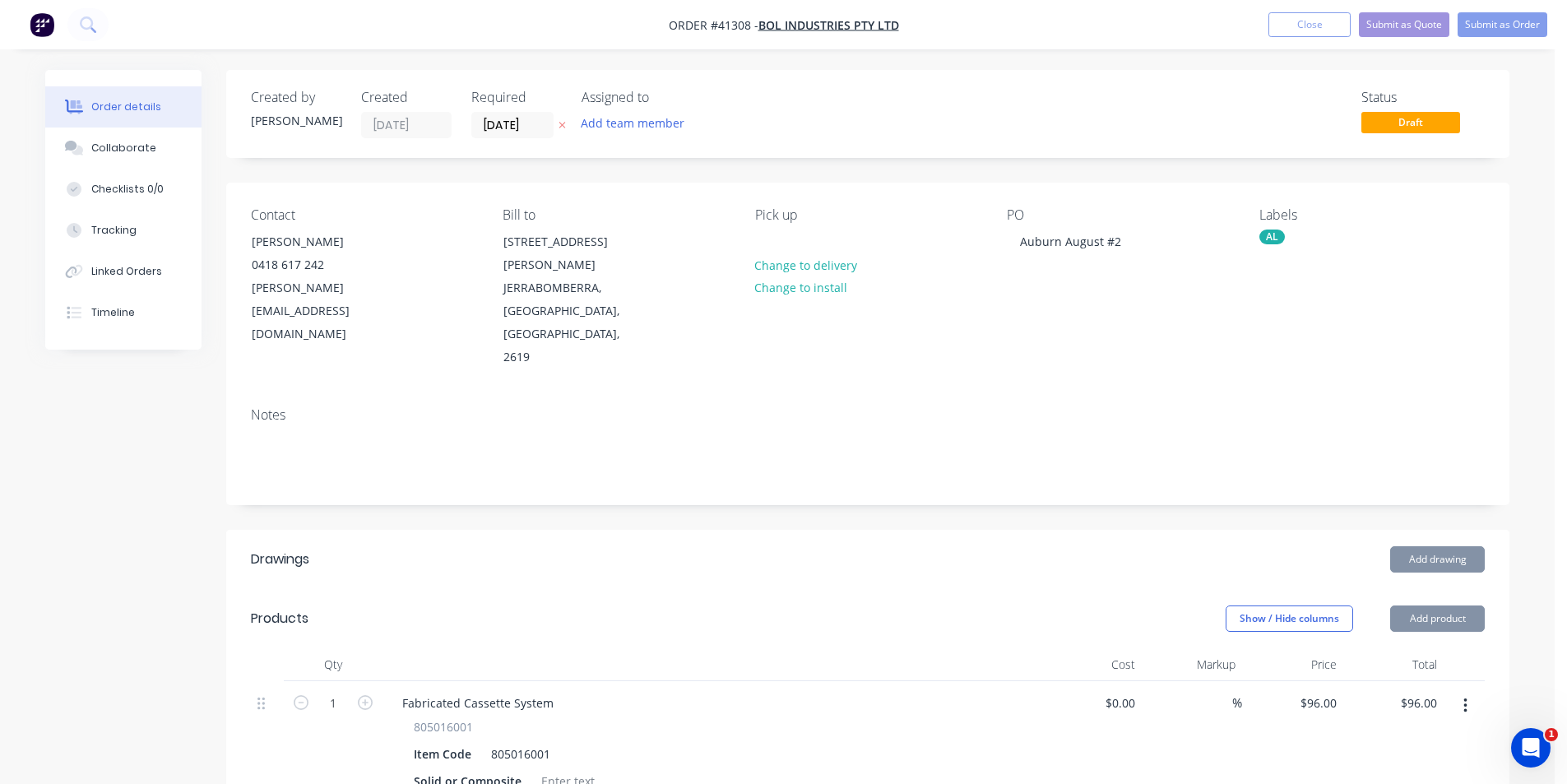
click at [1269, 23] on button "Close" at bounding box center [1310, 24] width 82 height 24
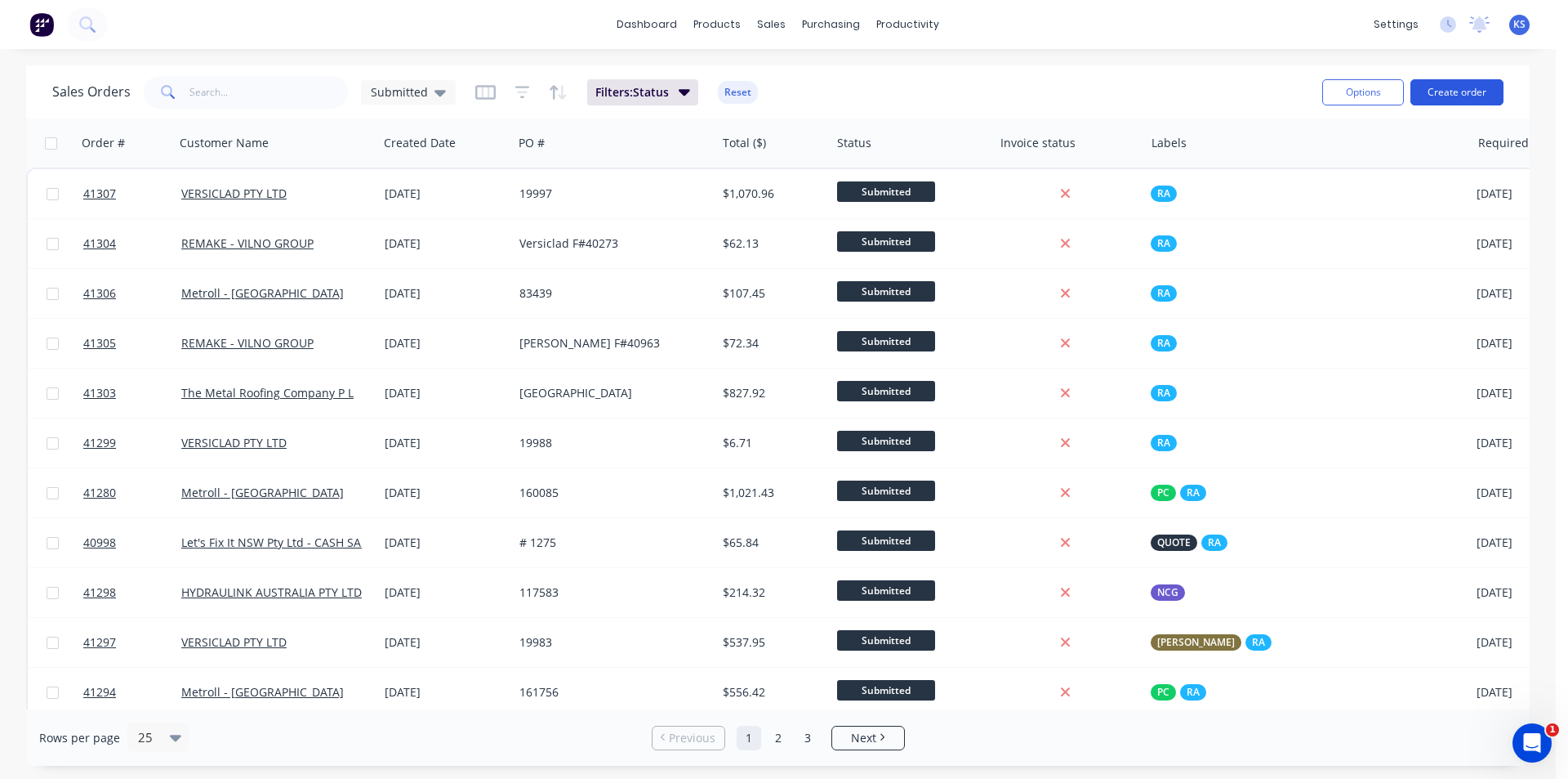
click at [1447, 90] on button "Create order" at bounding box center [1456, 92] width 93 height 26
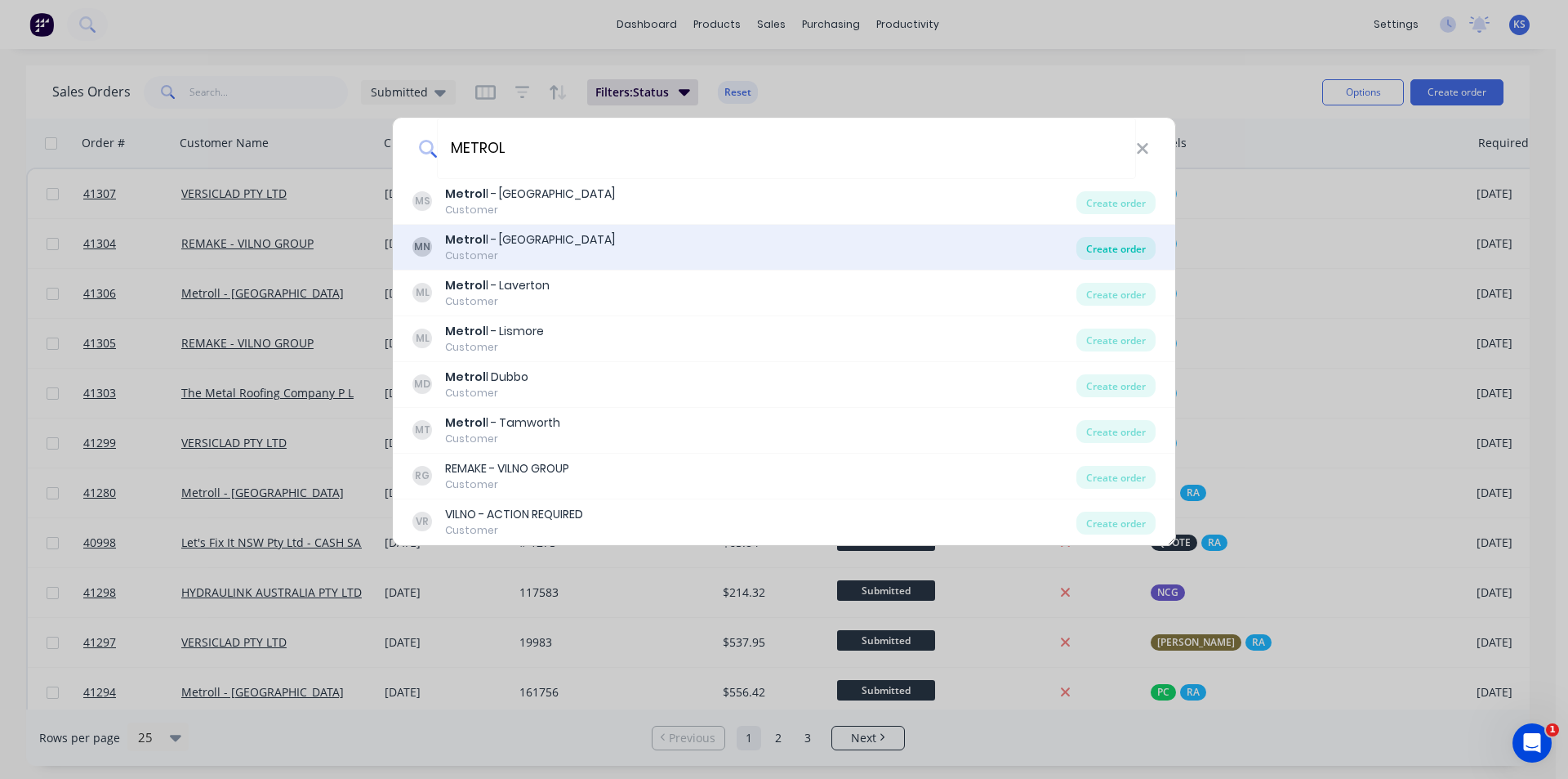
type input "METROL"
click at [1108, 247] on div "Create order" at bounding box center [1116, 248] width 80 height 23
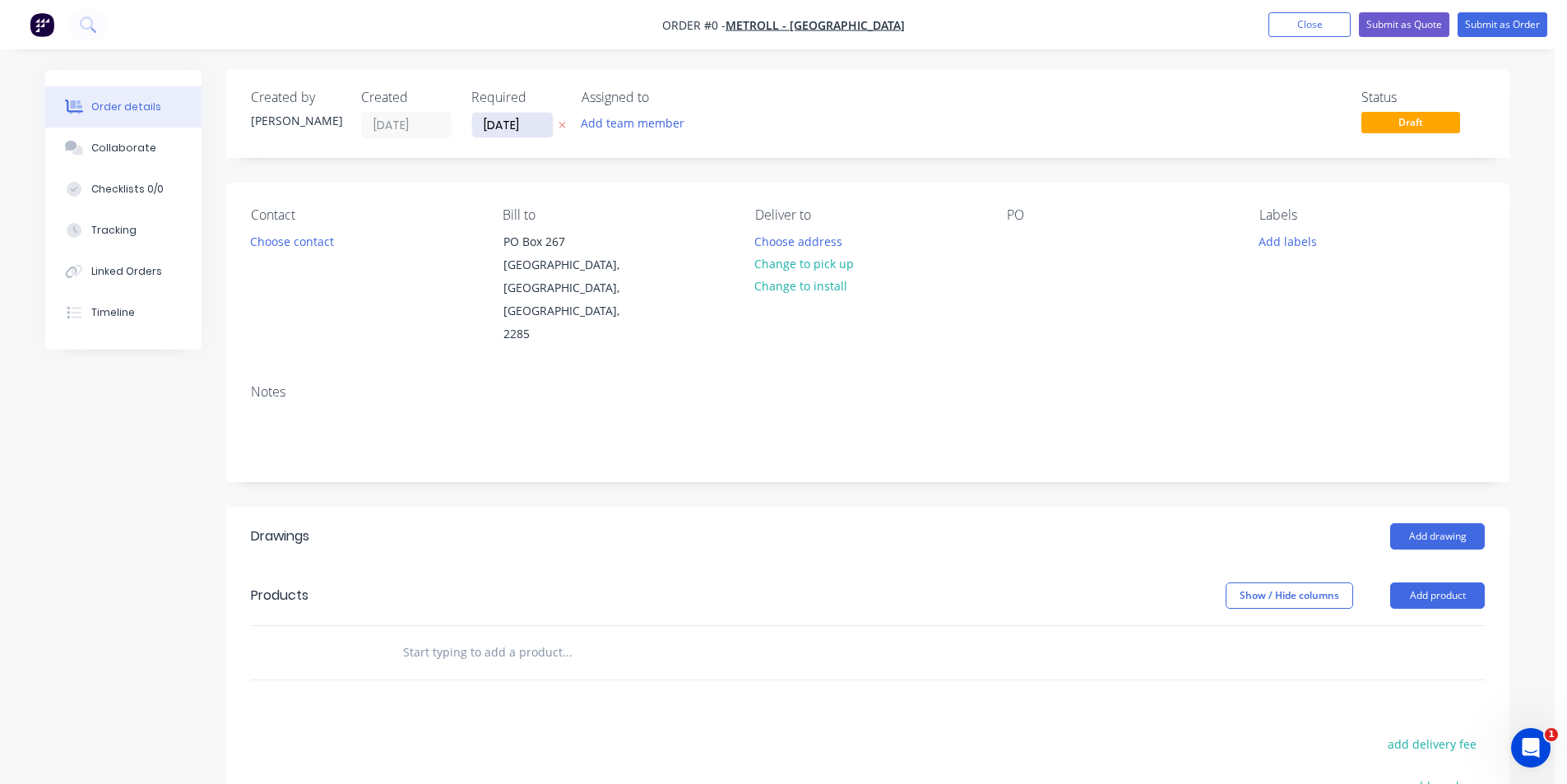
click at [486, 120] on input "[DATE]" at bounding box center [512, 124] width 81 height 24
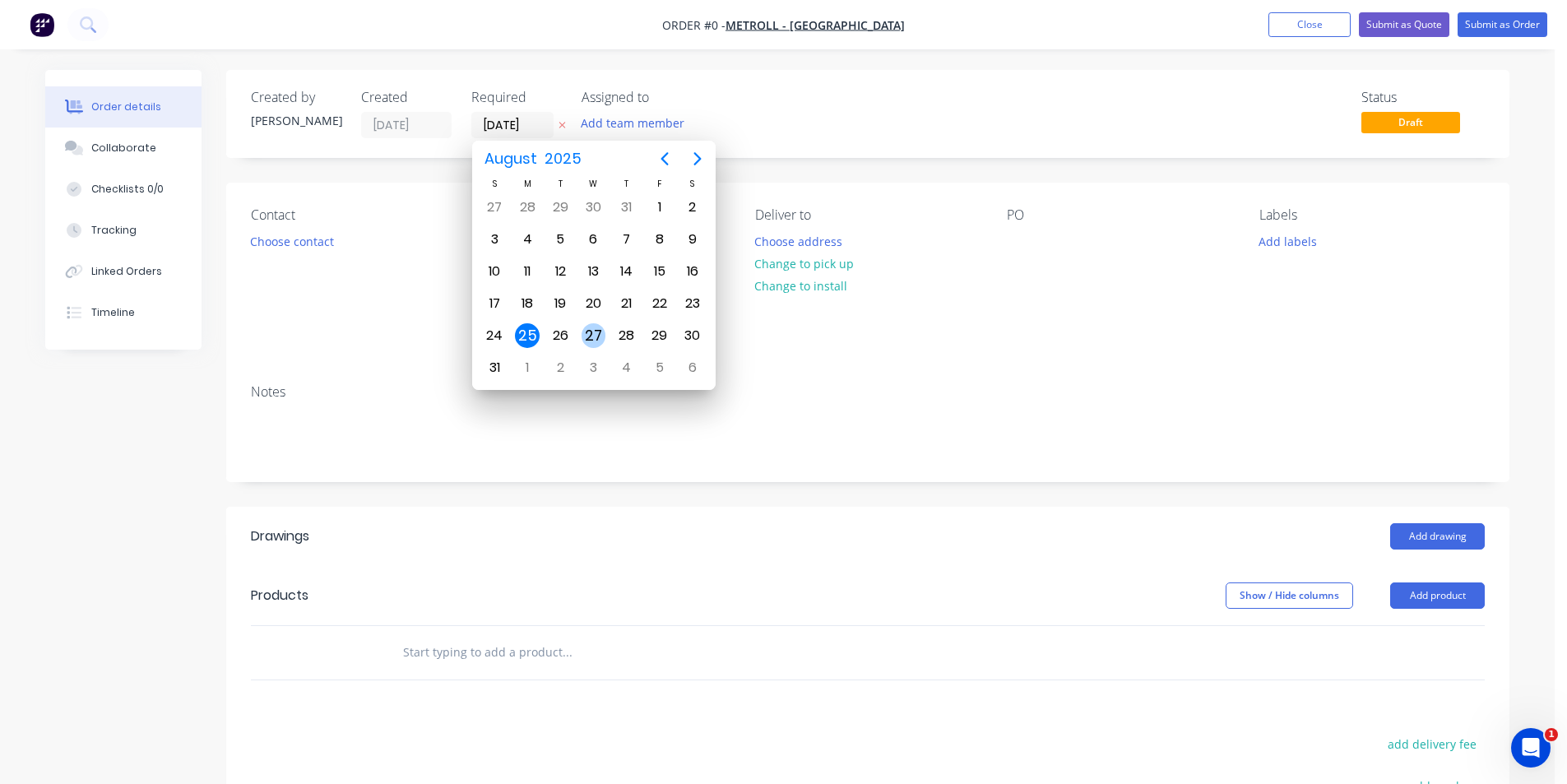
click at [597, 328] on div "27" at bounding box center [593, 335] width 24 height 24
type input "[DATE]"
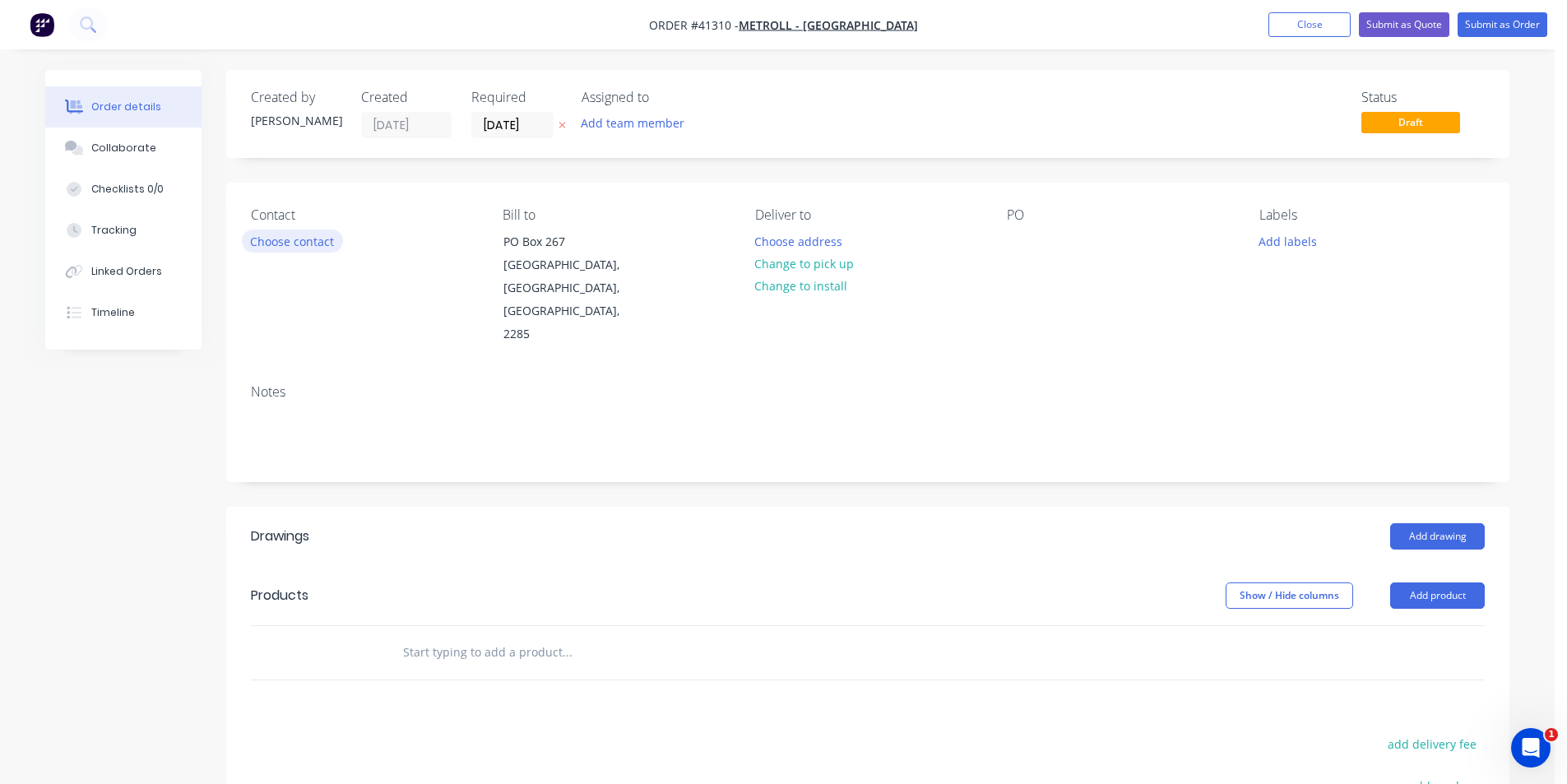
click at [266, 243] on button "Choose contact" at bounding box center [293, 240] width 102 height 22
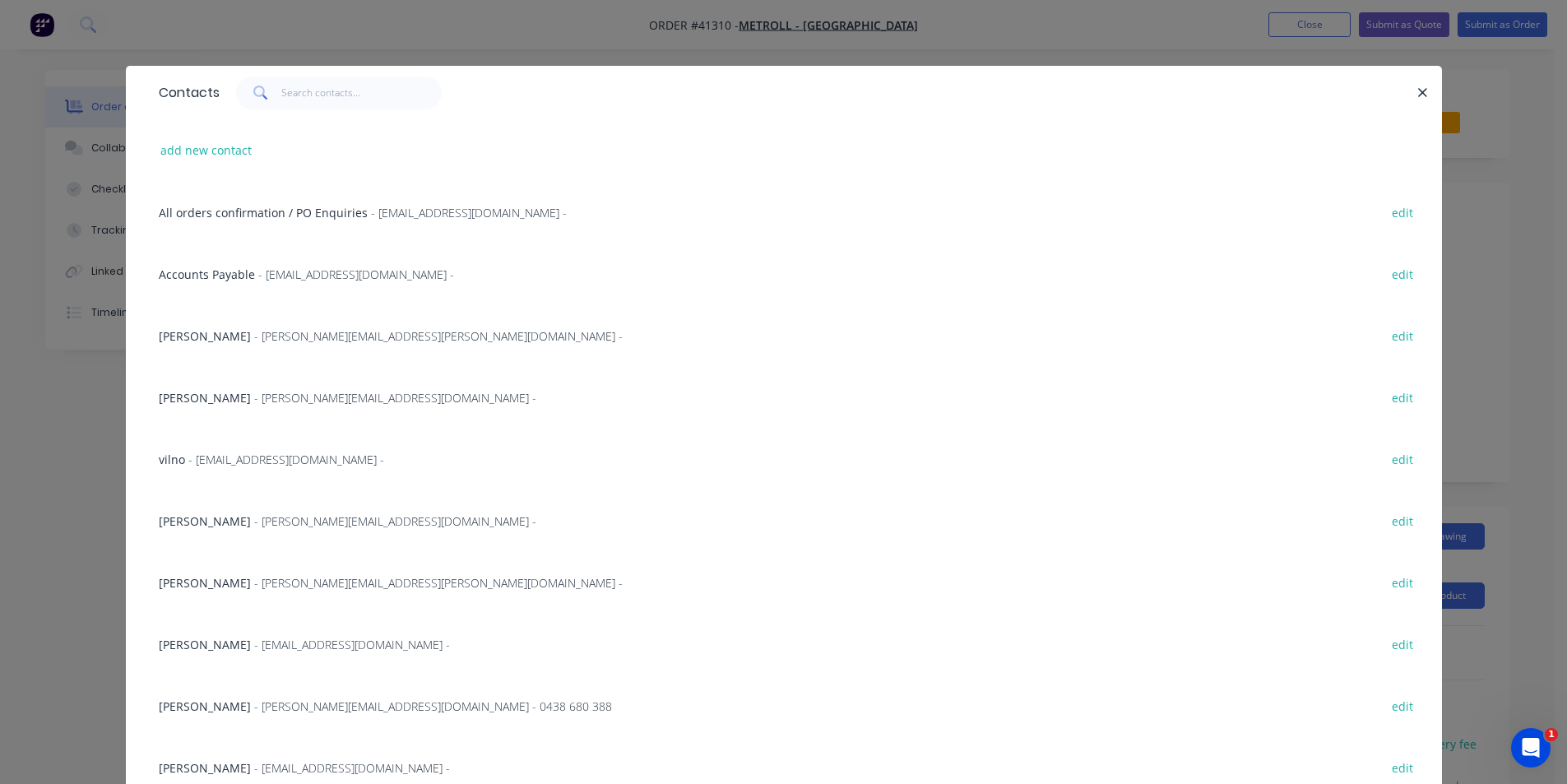
scroll to position [62, 0]
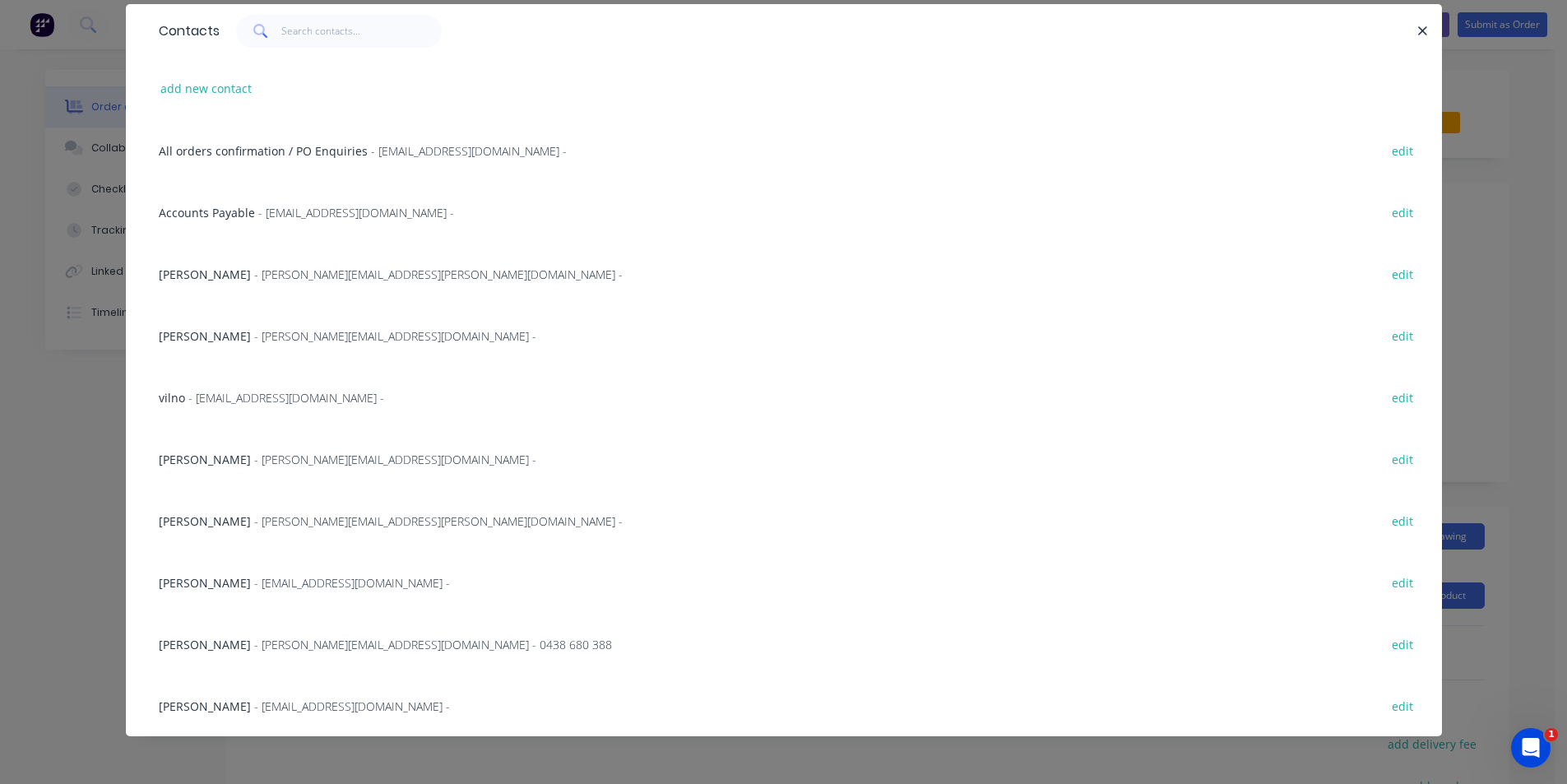
click at [287, 582] on span "- [EMAIL_ADDRESS][DOMAIN_NAME] -" at bounding box center [352, 583] width 195 height 16
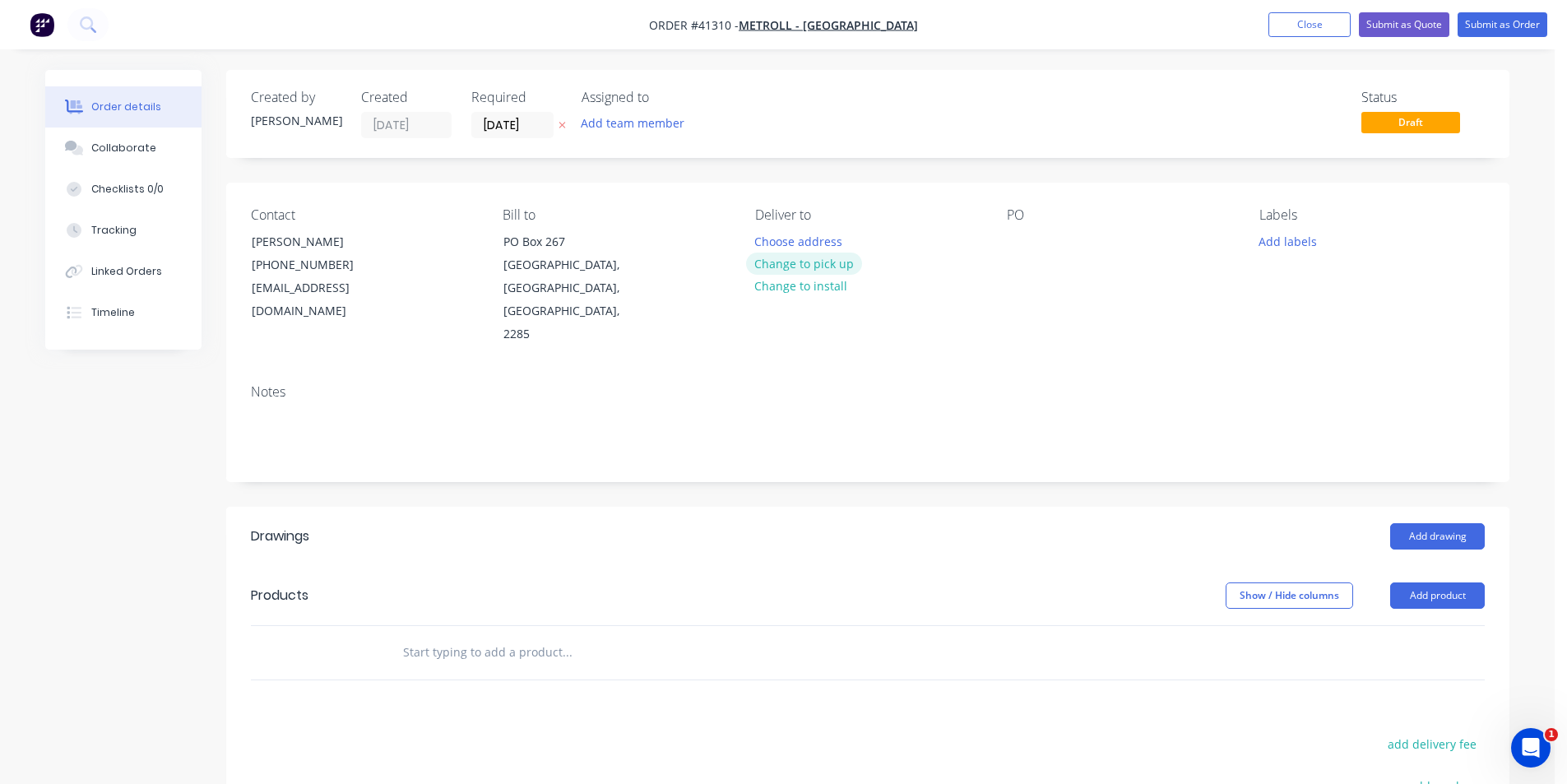
click at [814, 263] on button "Change to pick up" at bounding box center [805, 264] width 117 height 22
click at [1026, 242] on div at bounding box center [1020, 241] width 26 height 23
click at [1300, 235] on button "Add labels" at bounding box center [1287, 240] width 75 height 22
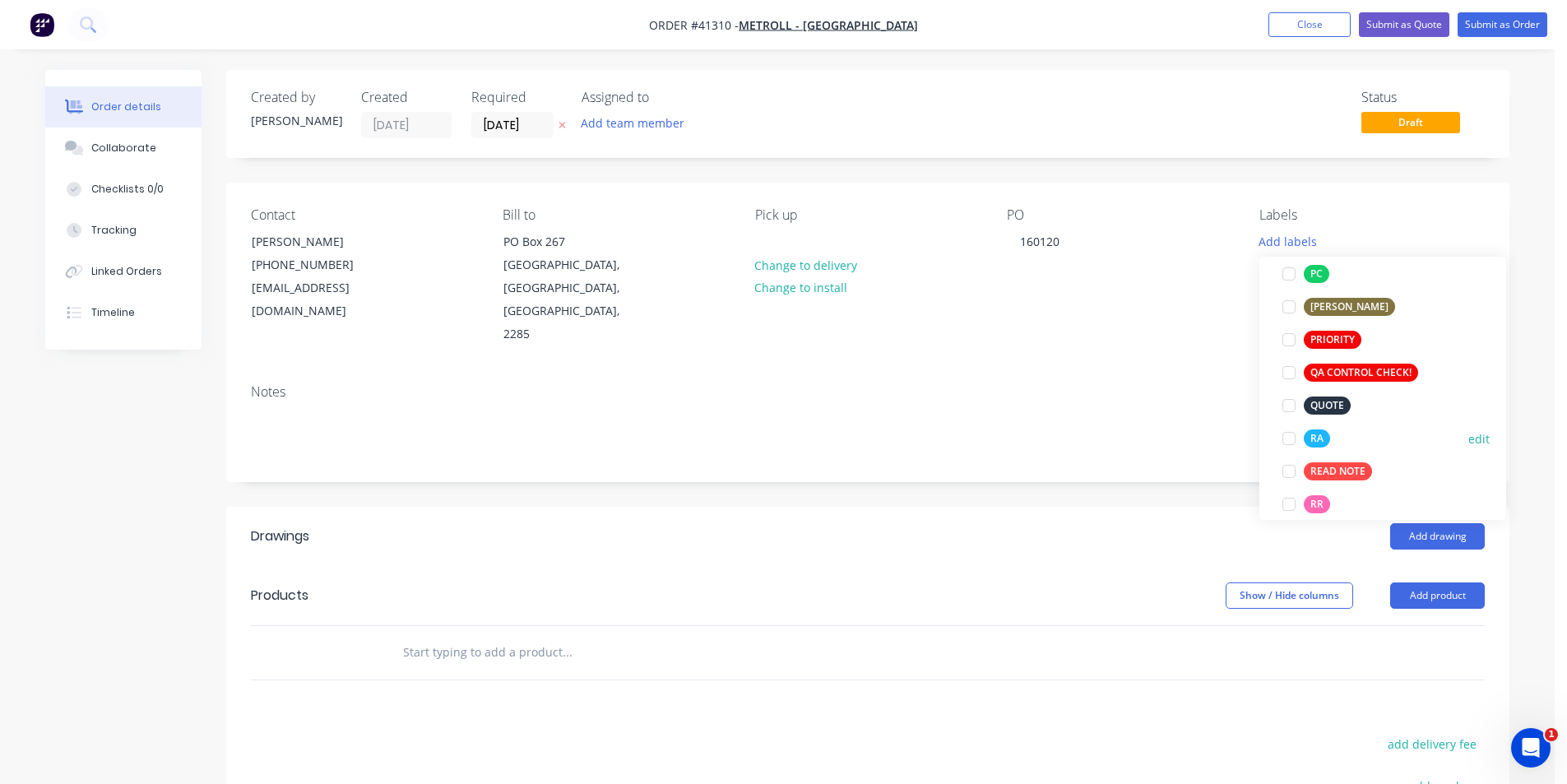
scroll to position [411, 0]
click at [1287, 438] on div at bounding box center [1290, 437] width 33 height 33
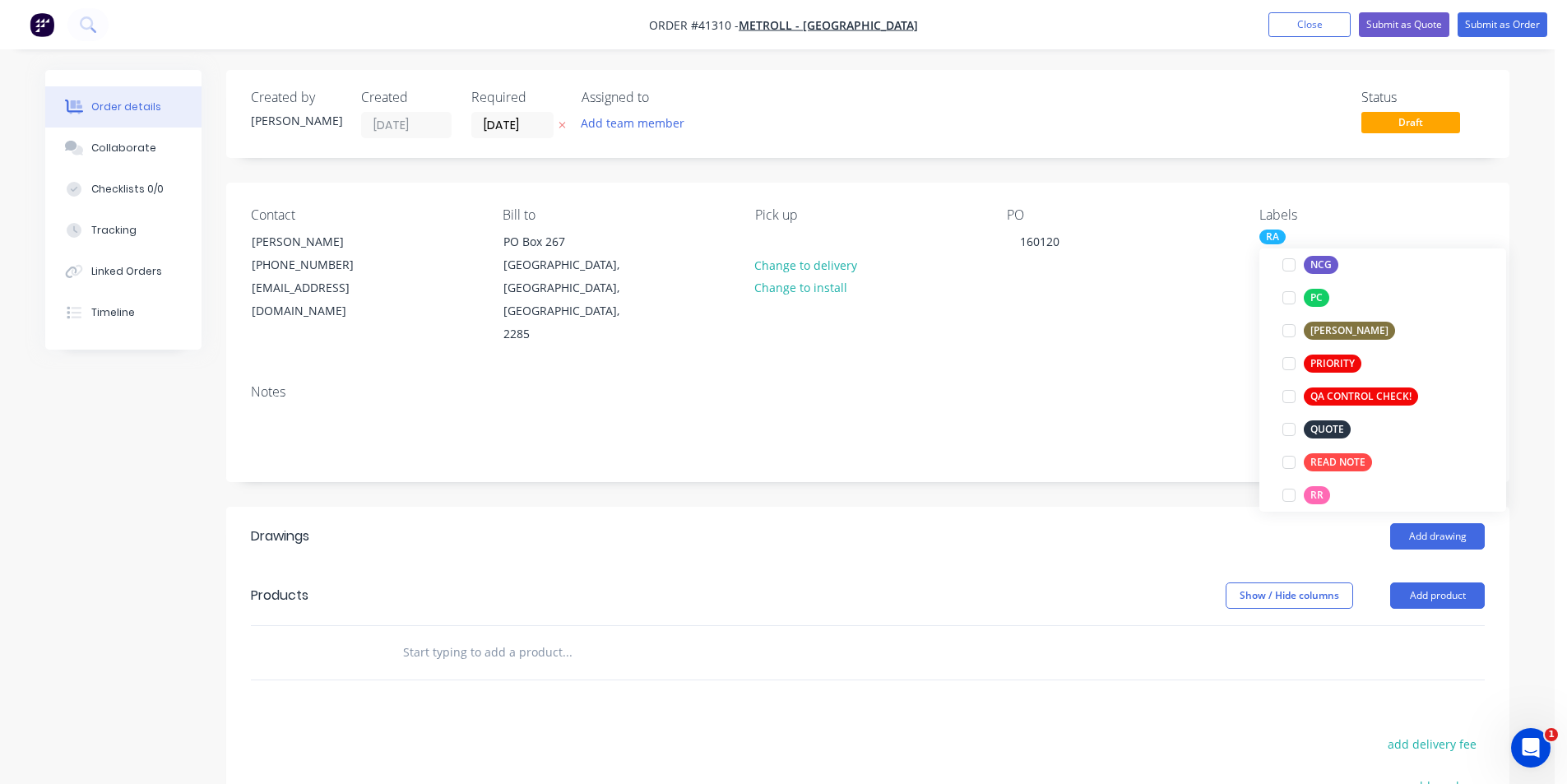
scroll to position [0, 0]
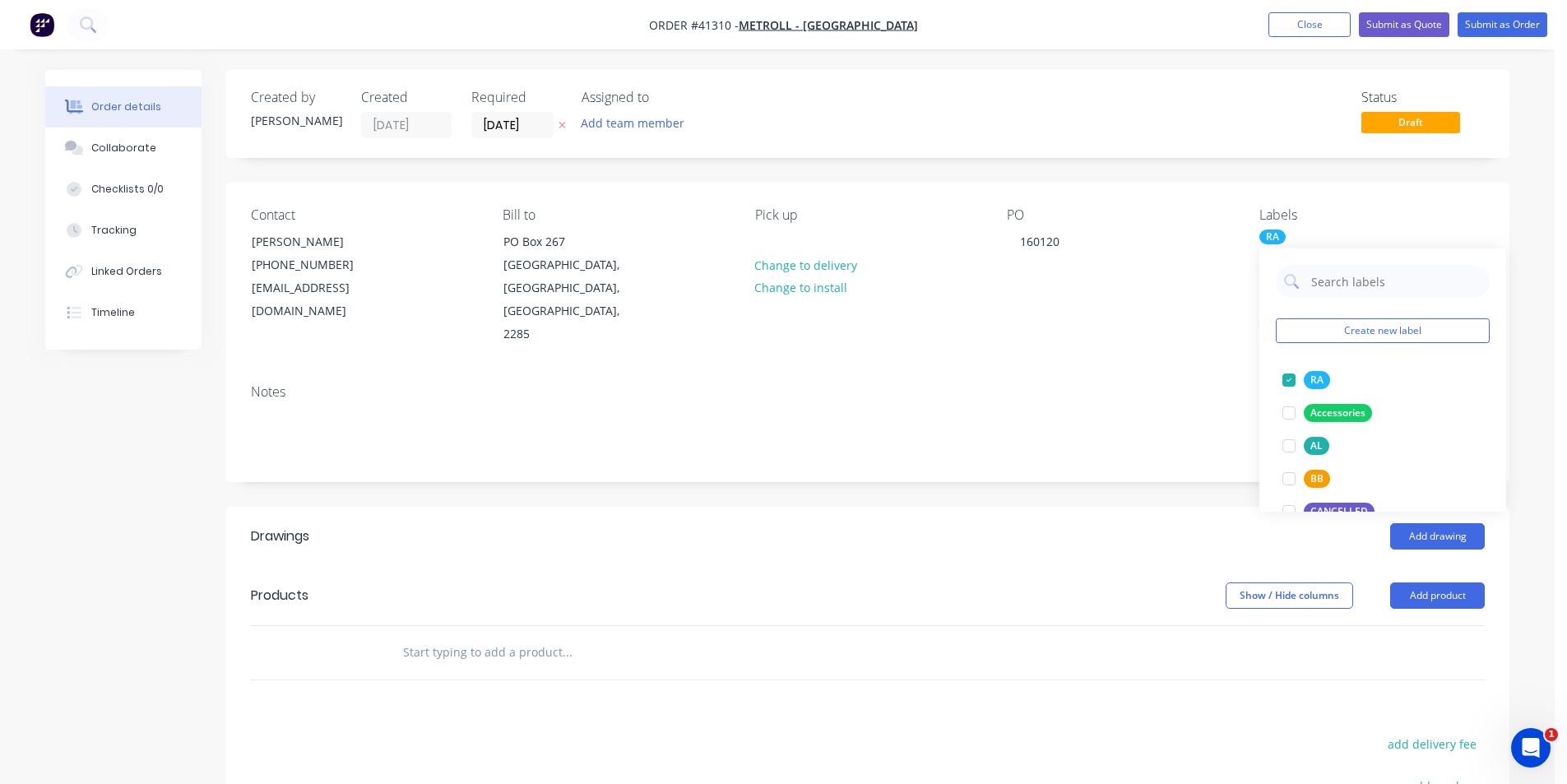
click at [1192, 523] on div "Add drawing" at bounding box center [998, 536] width 972 height 26
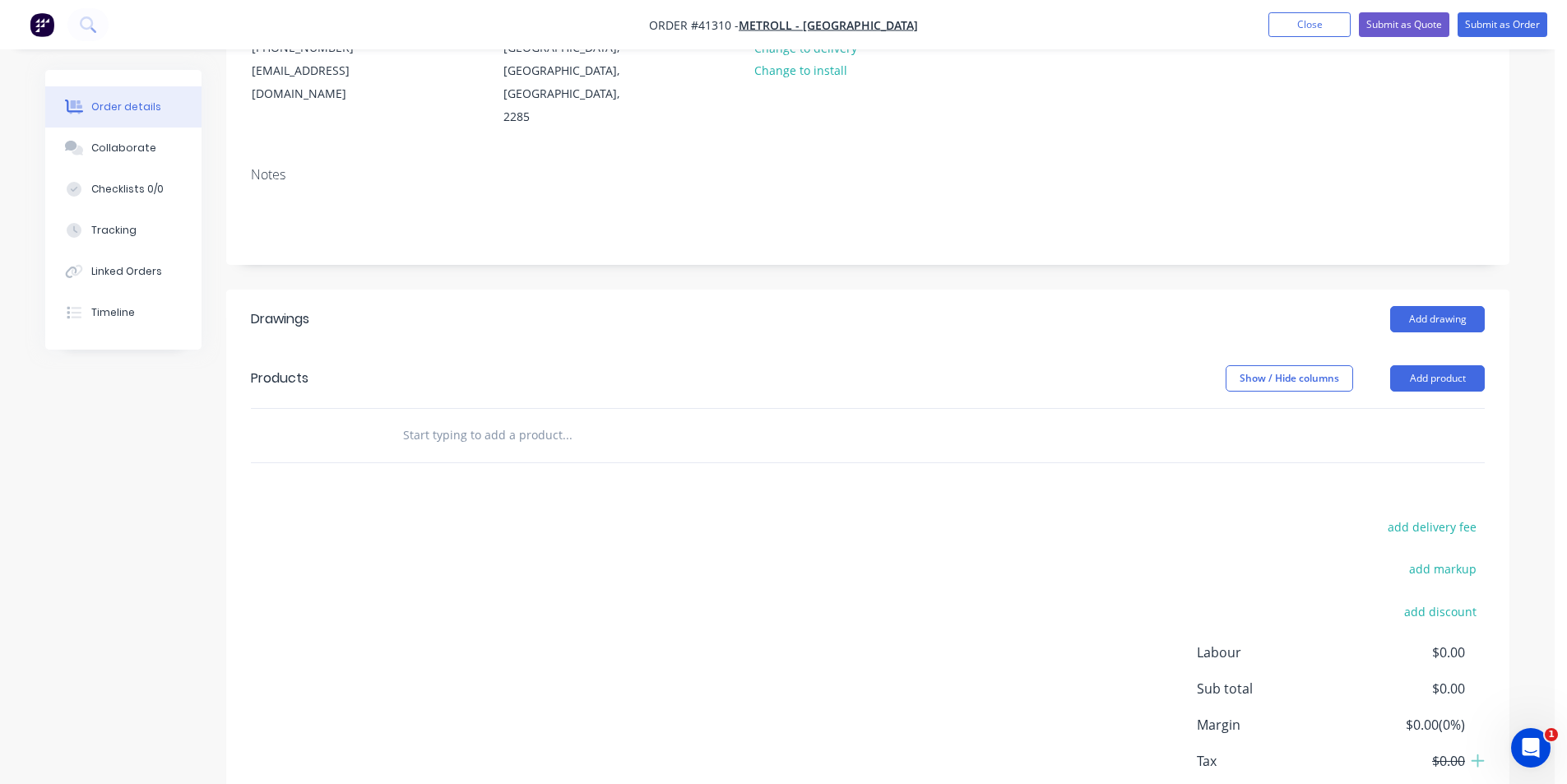
scroll to position [247, 0]
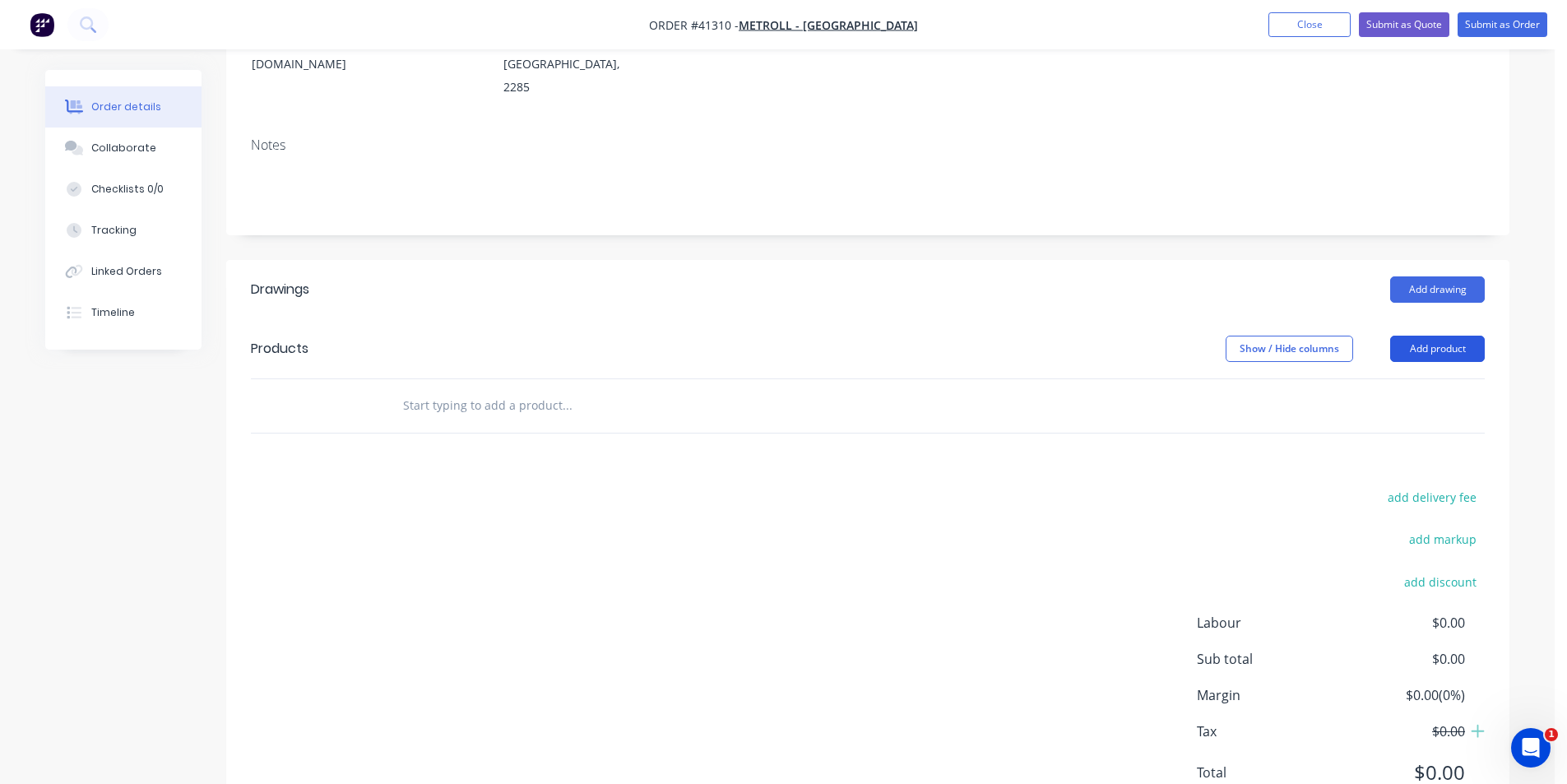
click at [1428, 336] on button "Add product" at bounding box center [1437, 349] width 95 height 26
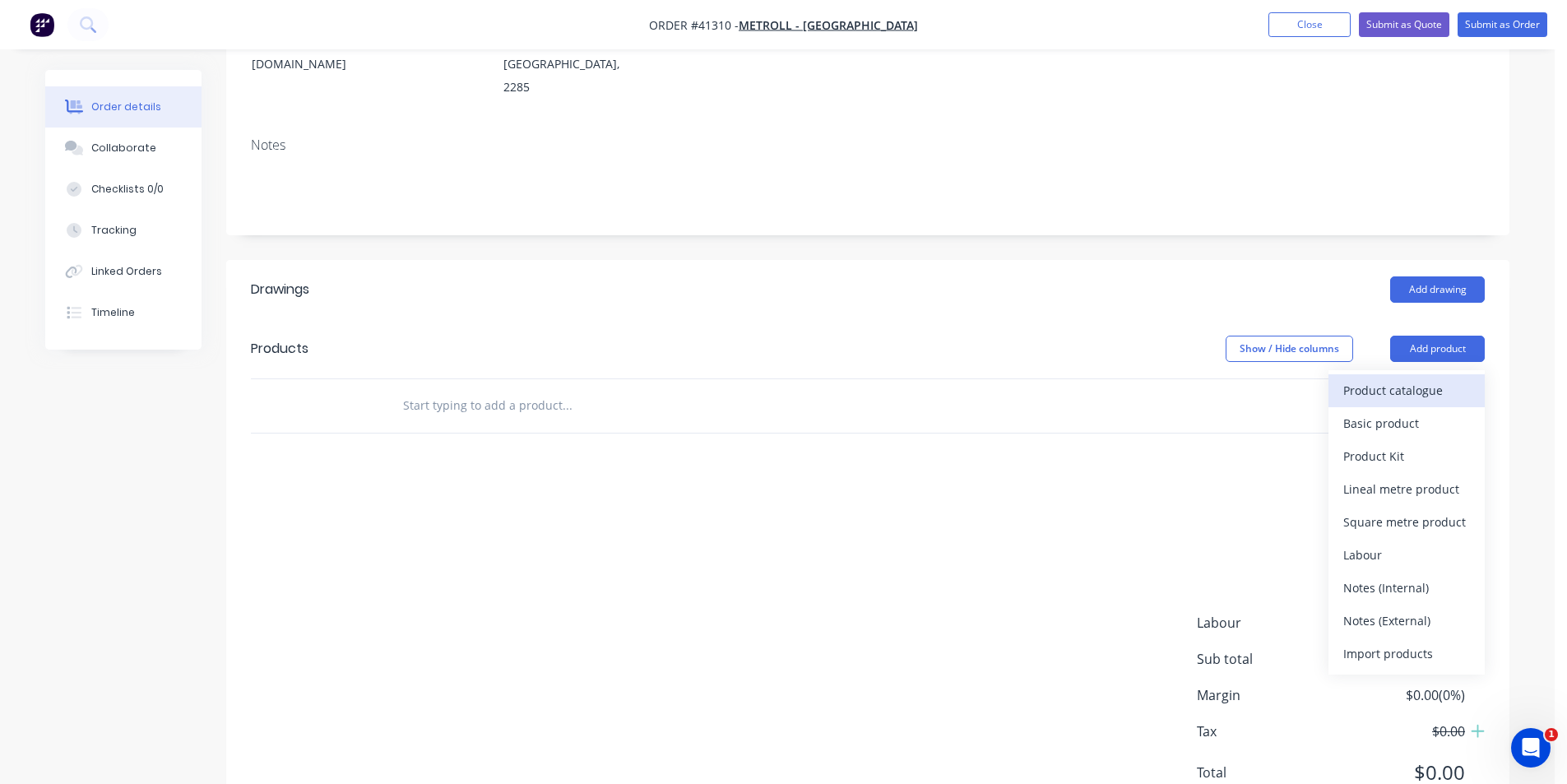
click at [1440, 378] on div "Product catalogue" at bounding box center [1407, 390] width 127 height 23
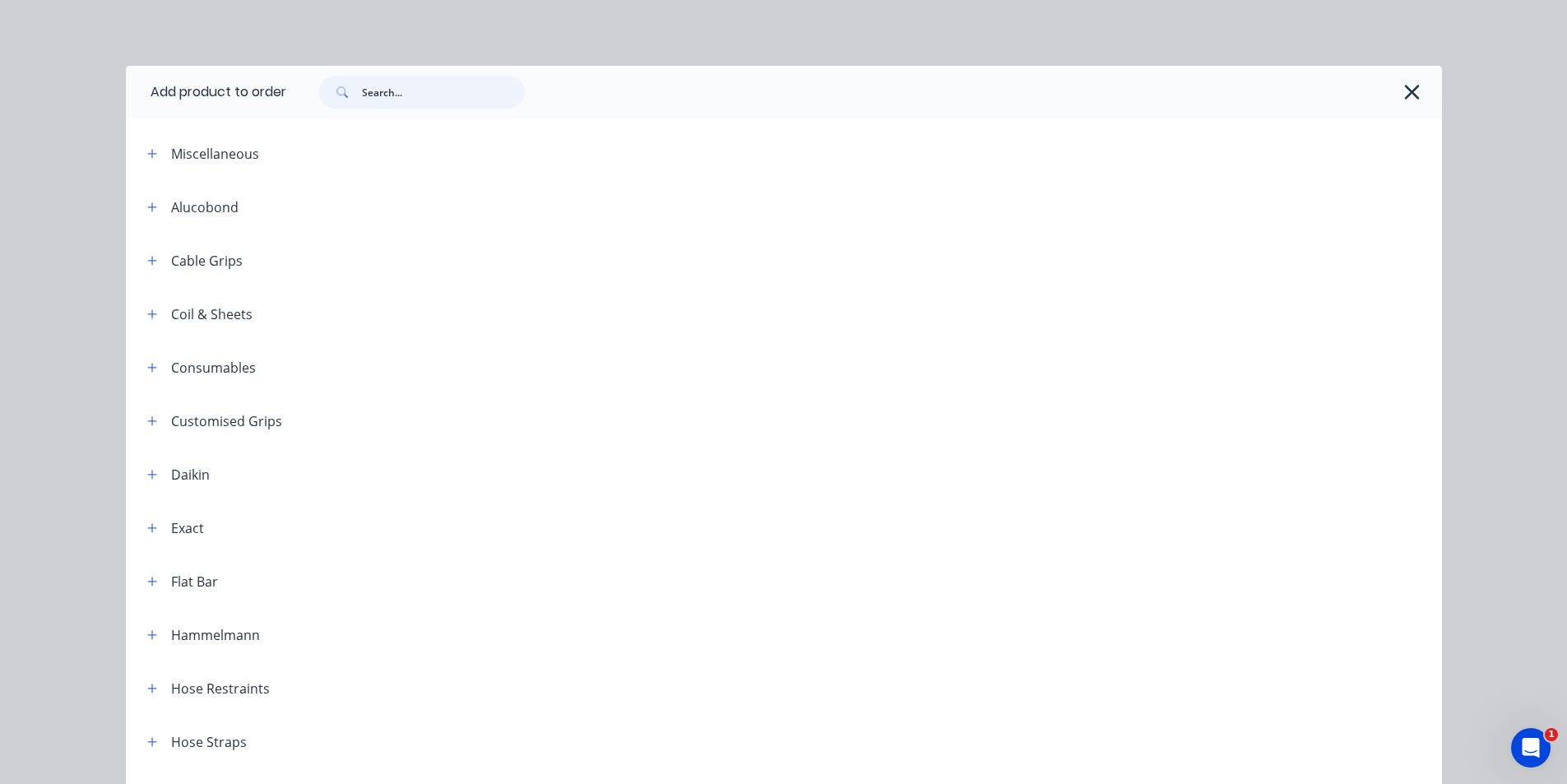
click at [462, 92] on input "text" at bounding box center [444, 92] width 163 height 33
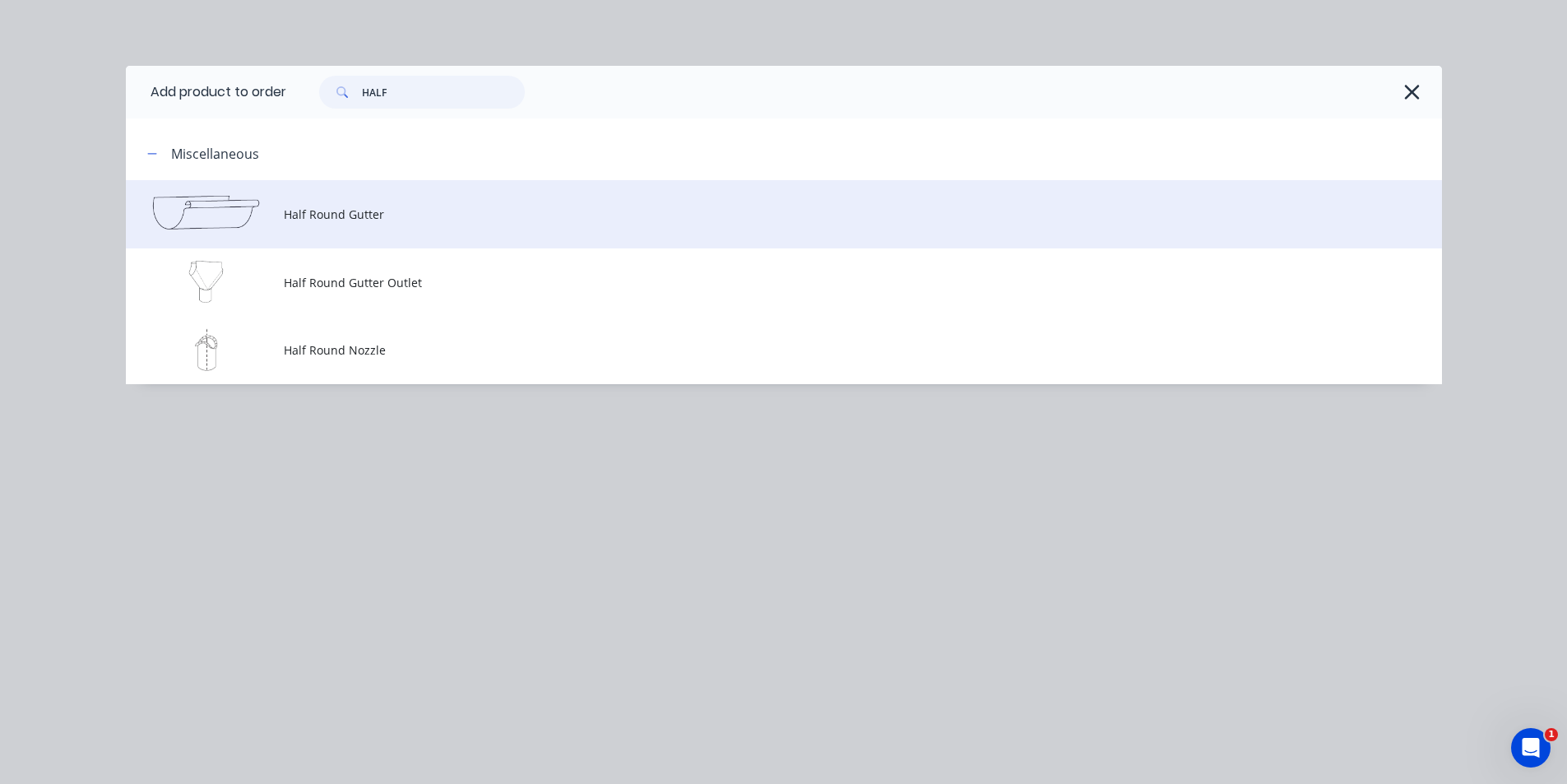
type input "HALF"
click at [372, 222] on span "Half Round Gutter" at bounding box center [747, 215] width 926 height 18
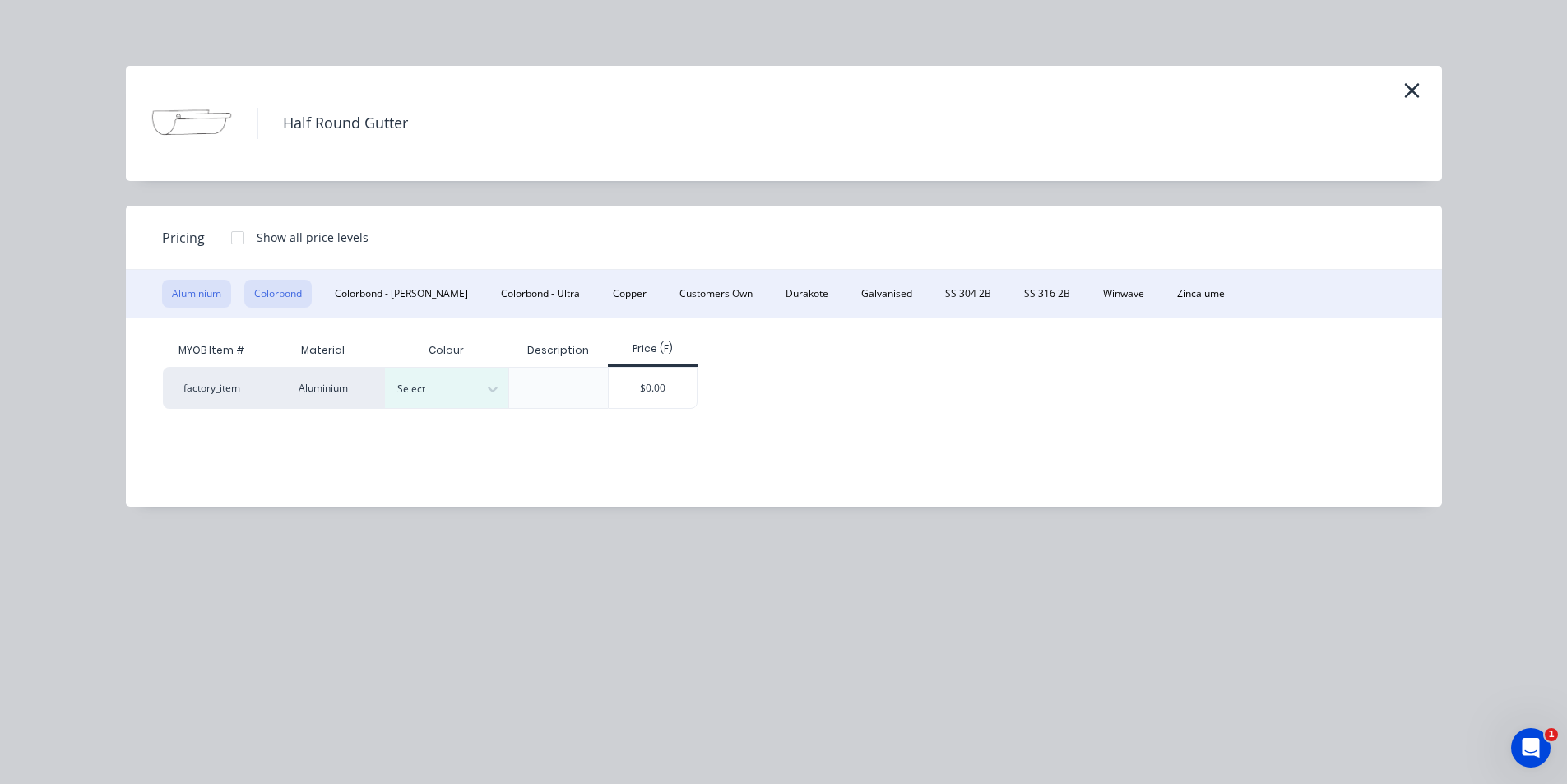
click at [281, 292] on button "Colorbond" at bounding box center [277, 293] width 67 height 28
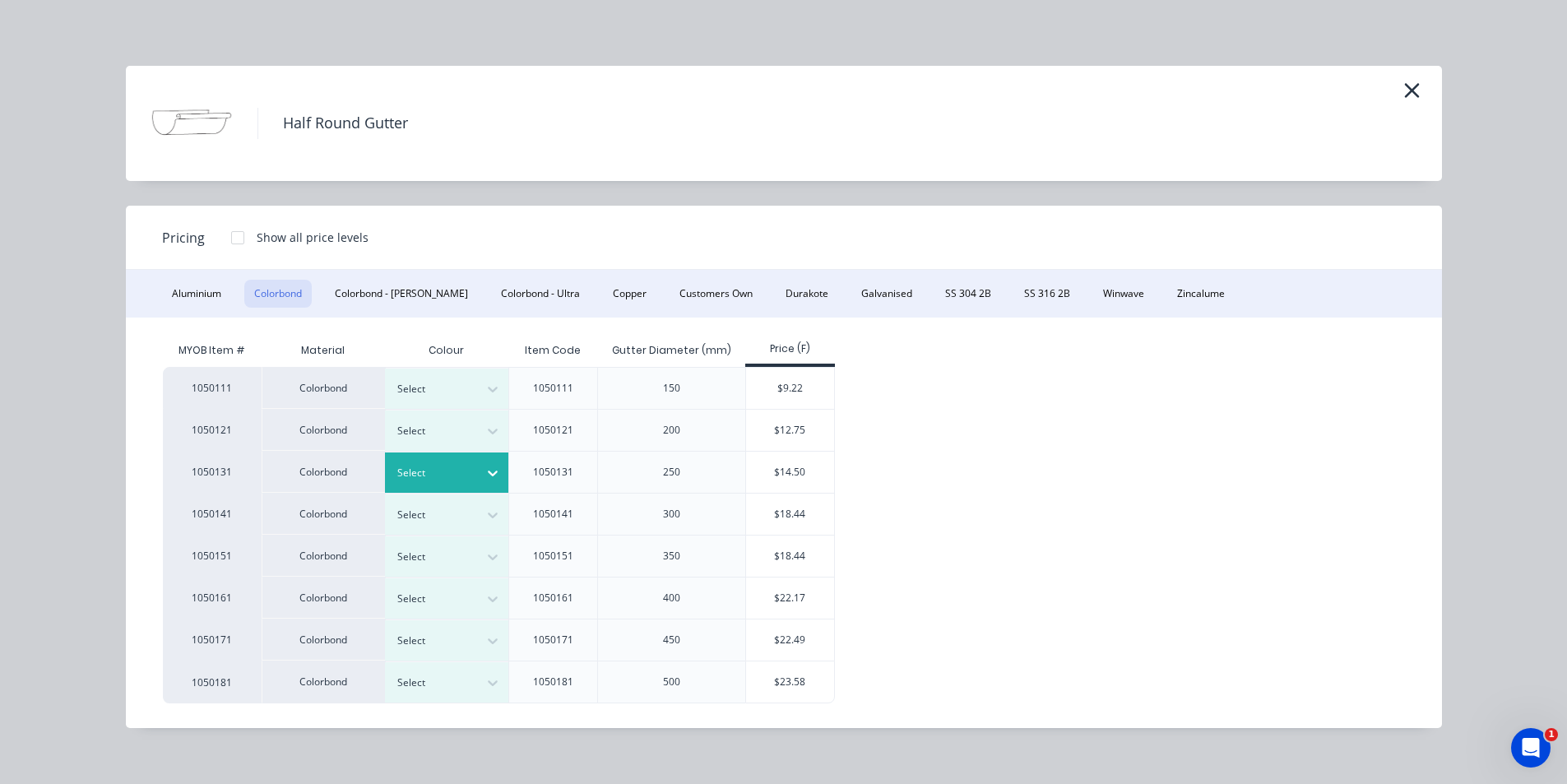
click at [464, 472] on div at bounding box center [435, 473] width 74 height 19
click at [810, 478] on div "$14.50" at bounding box center [790, 472] width 88 height 41
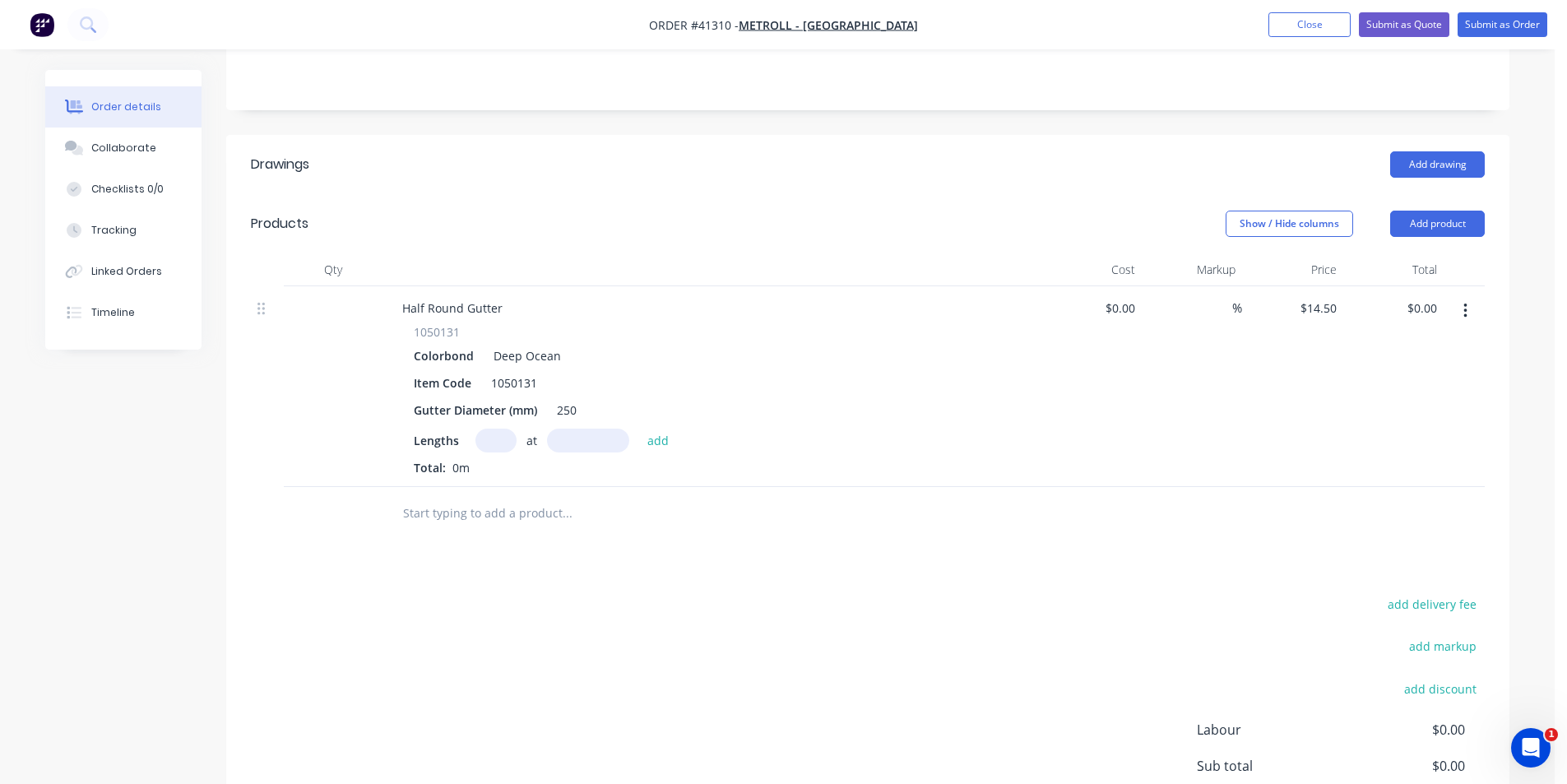
scroll to position [411, 0]
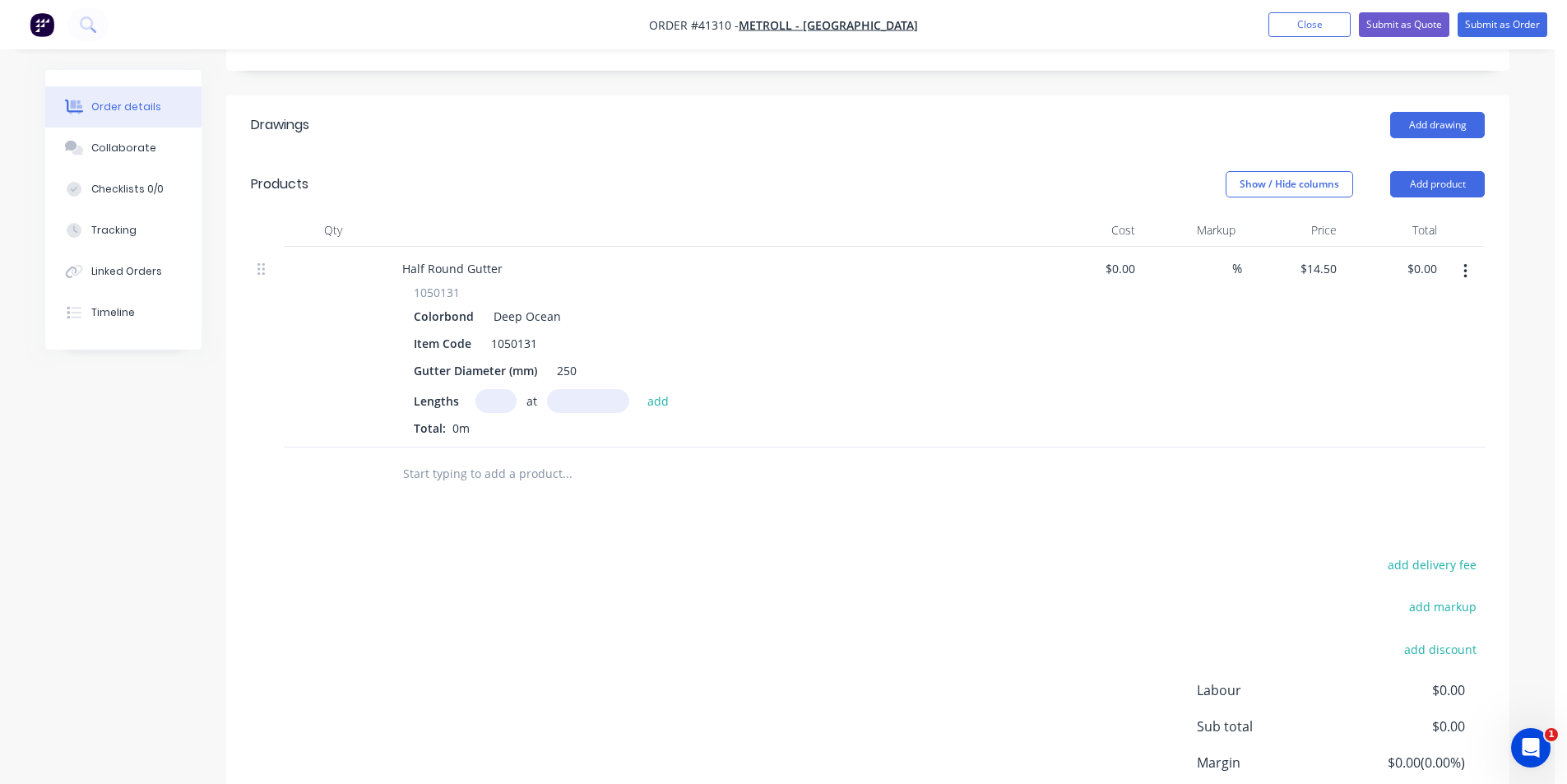
click at [494, 389] on input "text" at bounding box center [496, 400] width 41 height 23
type input "3"
type input "6500"
click at [639, 389] on button "add" at bounding box center [658, 399] width 39 height 22
type input "$282.75"
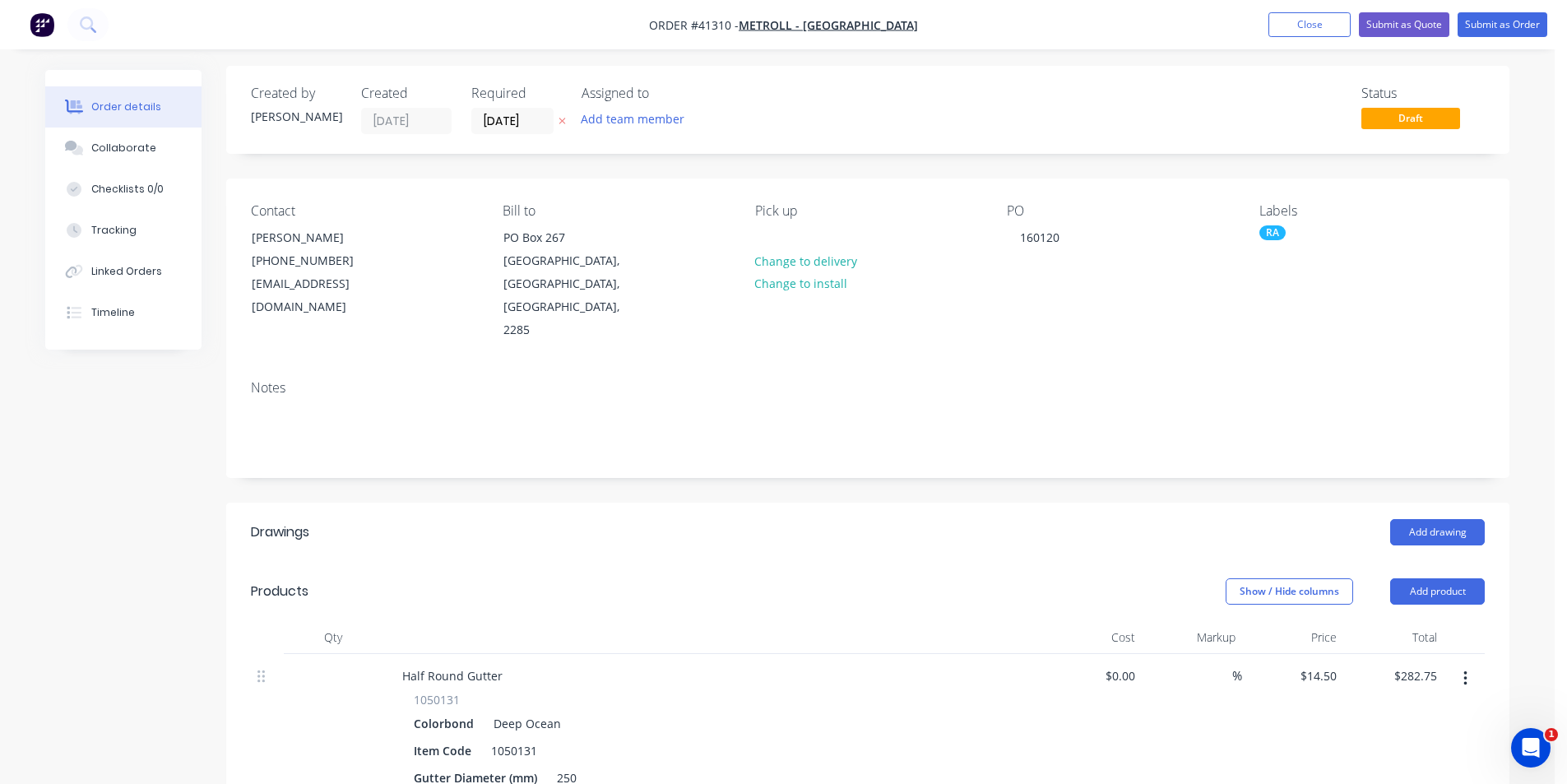
scroll to position [0, 0]
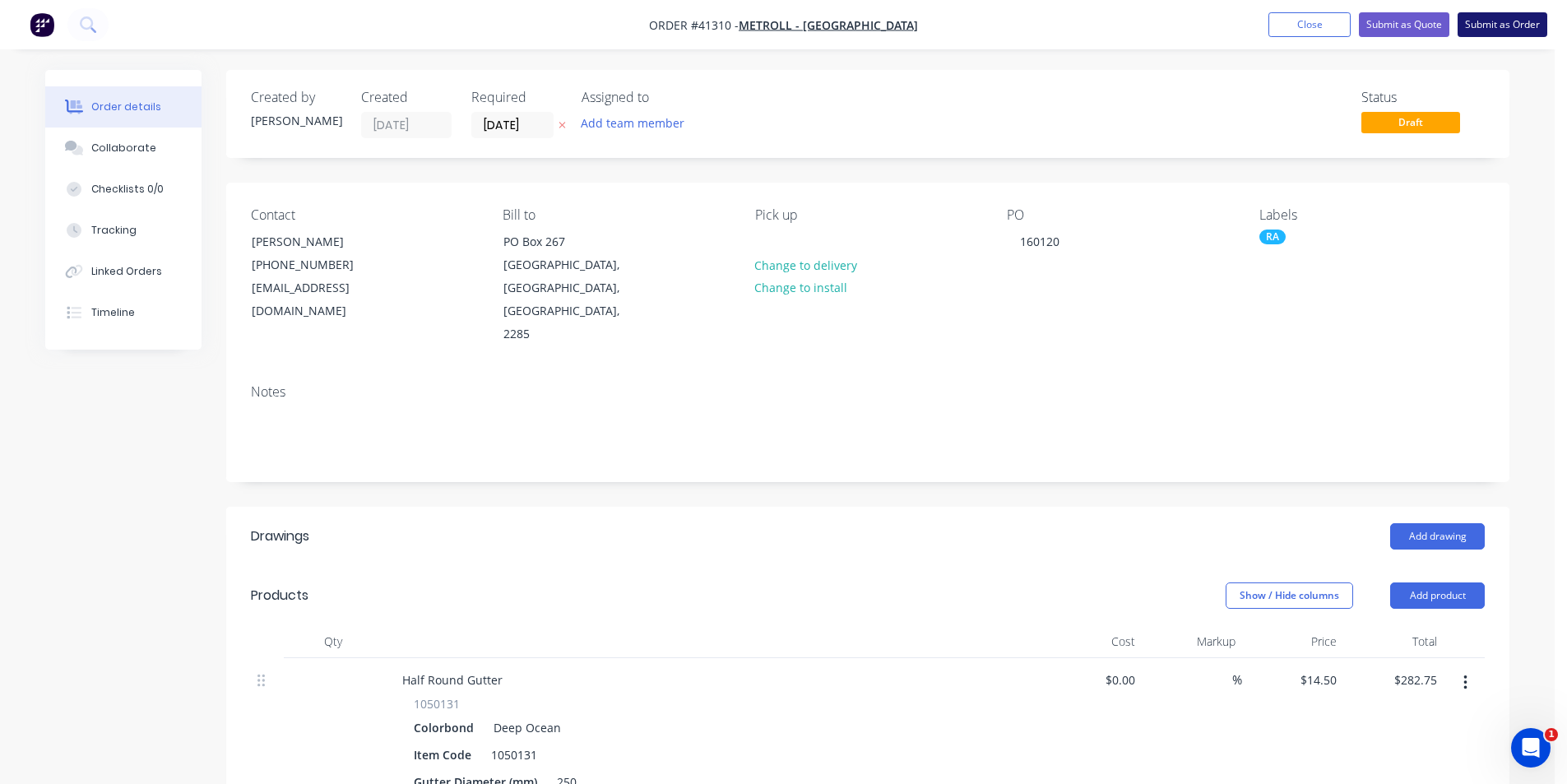
click at [1510, 26] on button "Submit as Order" at bounding box center [1503, 24] width 90 height 24
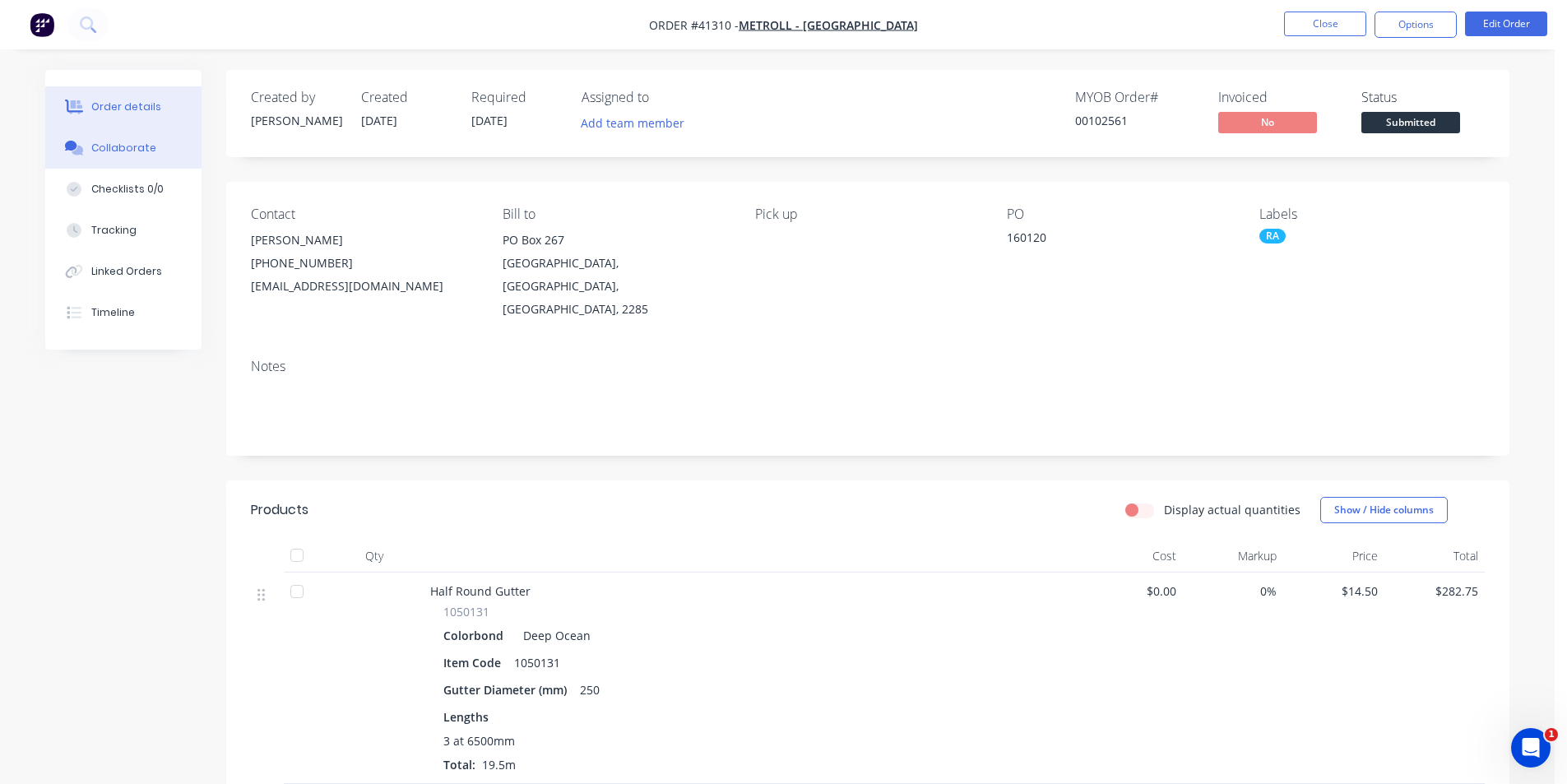
click at [113, 163] on button "Collaborate" at bounding box center [123, 148] width 156 height 41
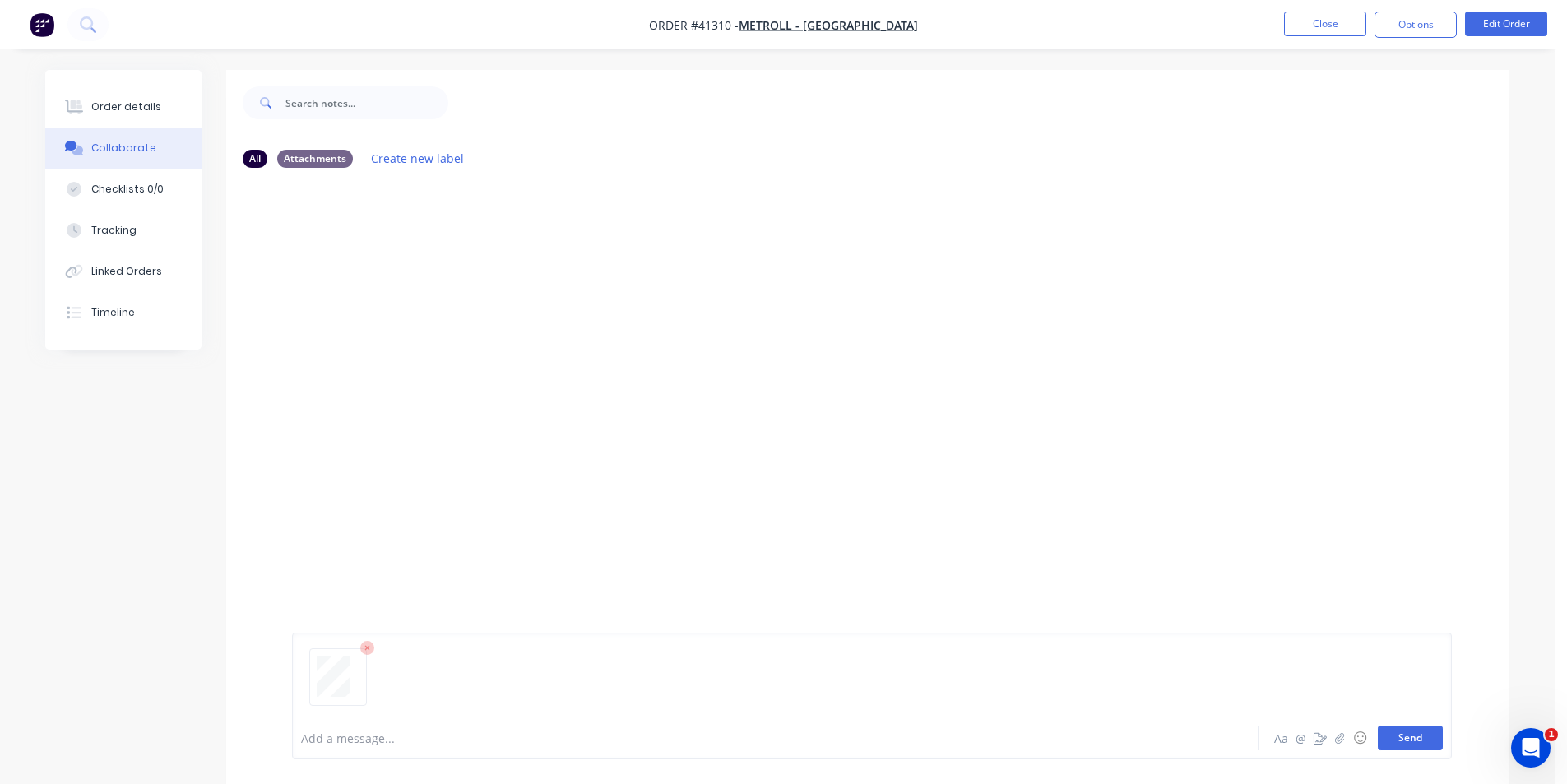
click at [1419, 735] on button "Send" at bounding box center [1411, 737] width 65 height 24
click at [124, 109] on div "Order details" at bounding box center [126, 106] width 70 height 15
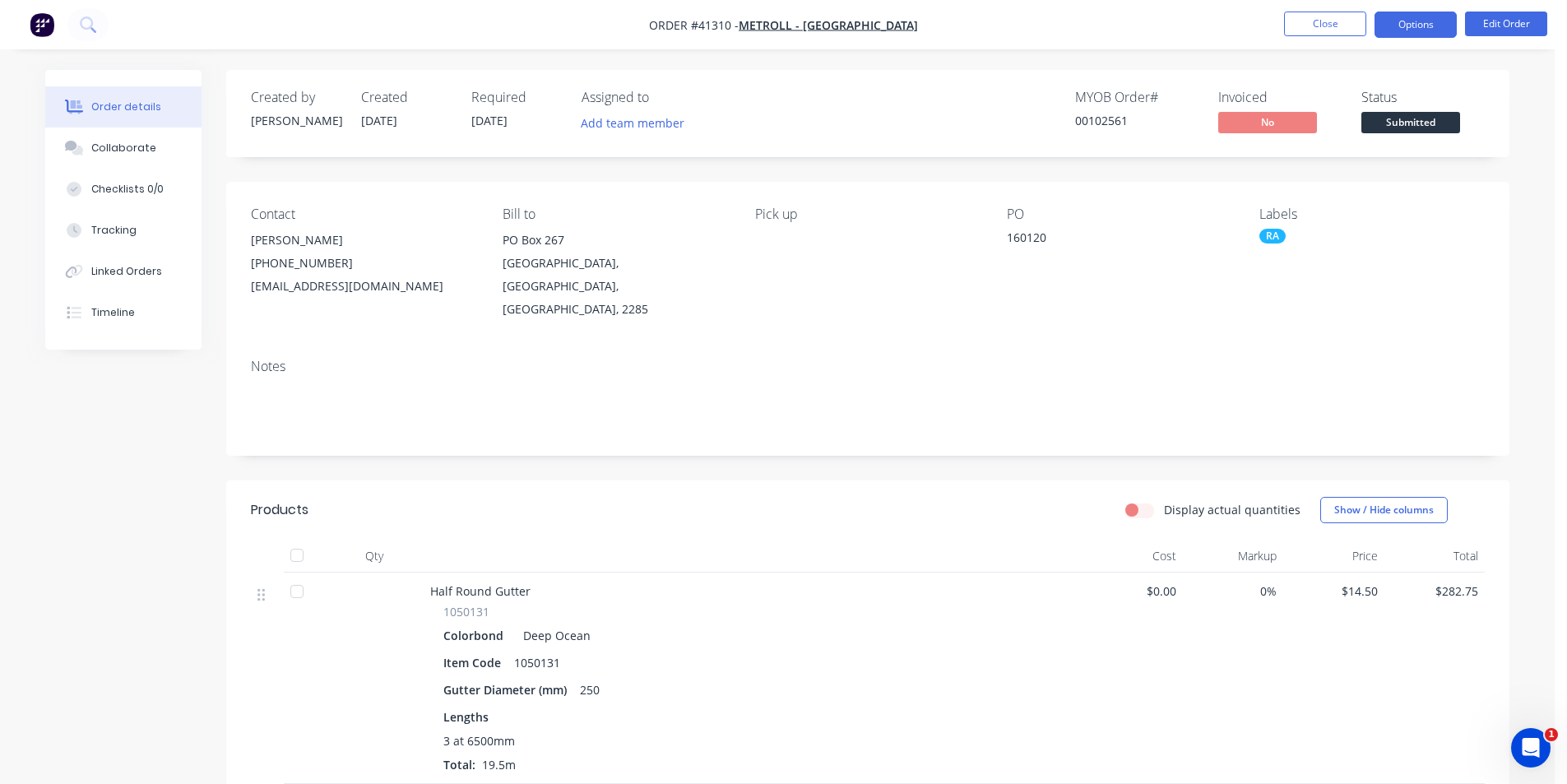
click at [1402, 26] on button "Options" at bounding box center [1416, 24] width 82 height 26
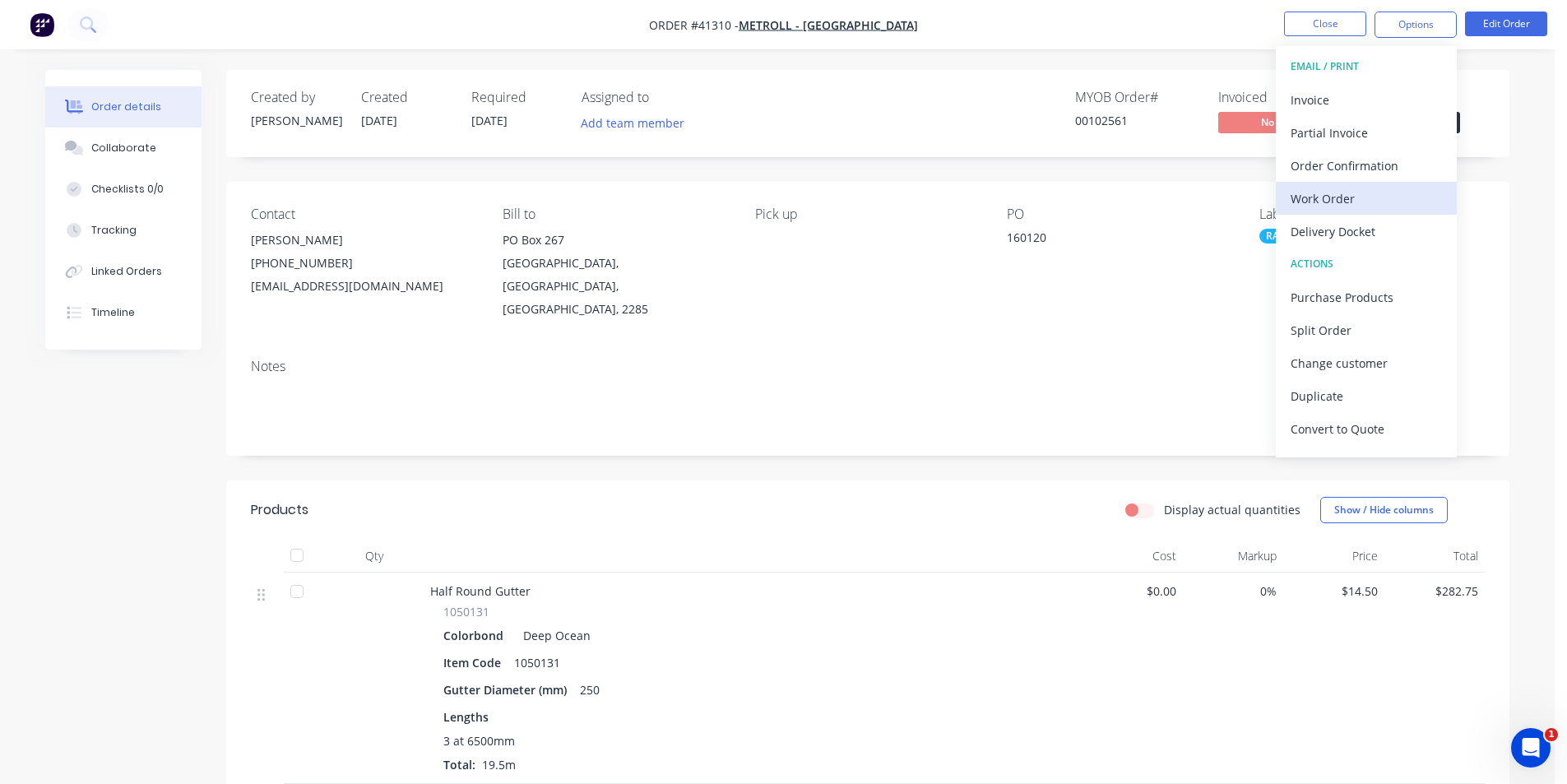
click at [1356, 192] on div "Work Order" at bounding box center [1366, 198] width 151 height 23
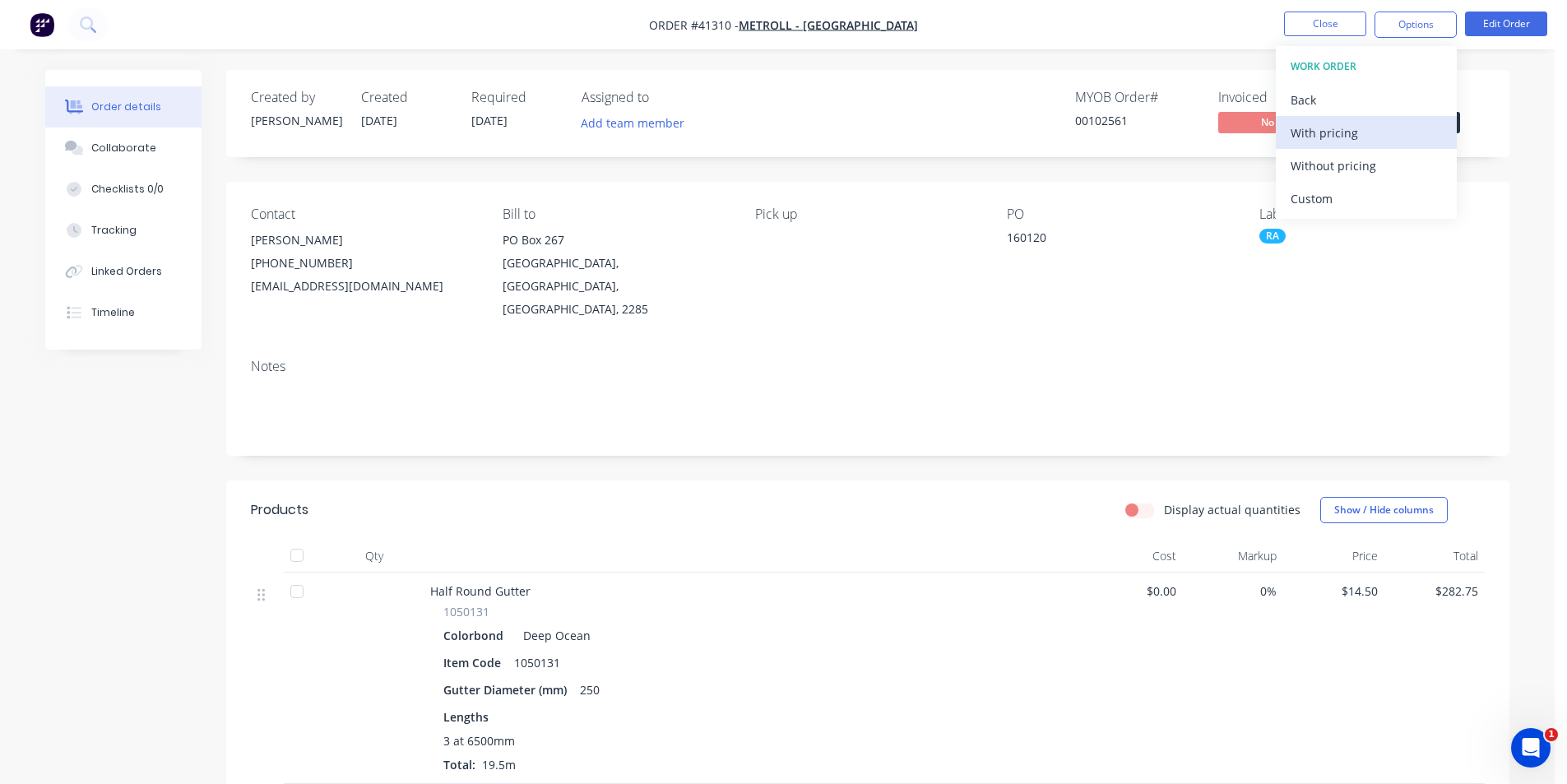
click at [1336, 126] on div "With pricing" at bounding box center [1366, 133] width 151 height 23
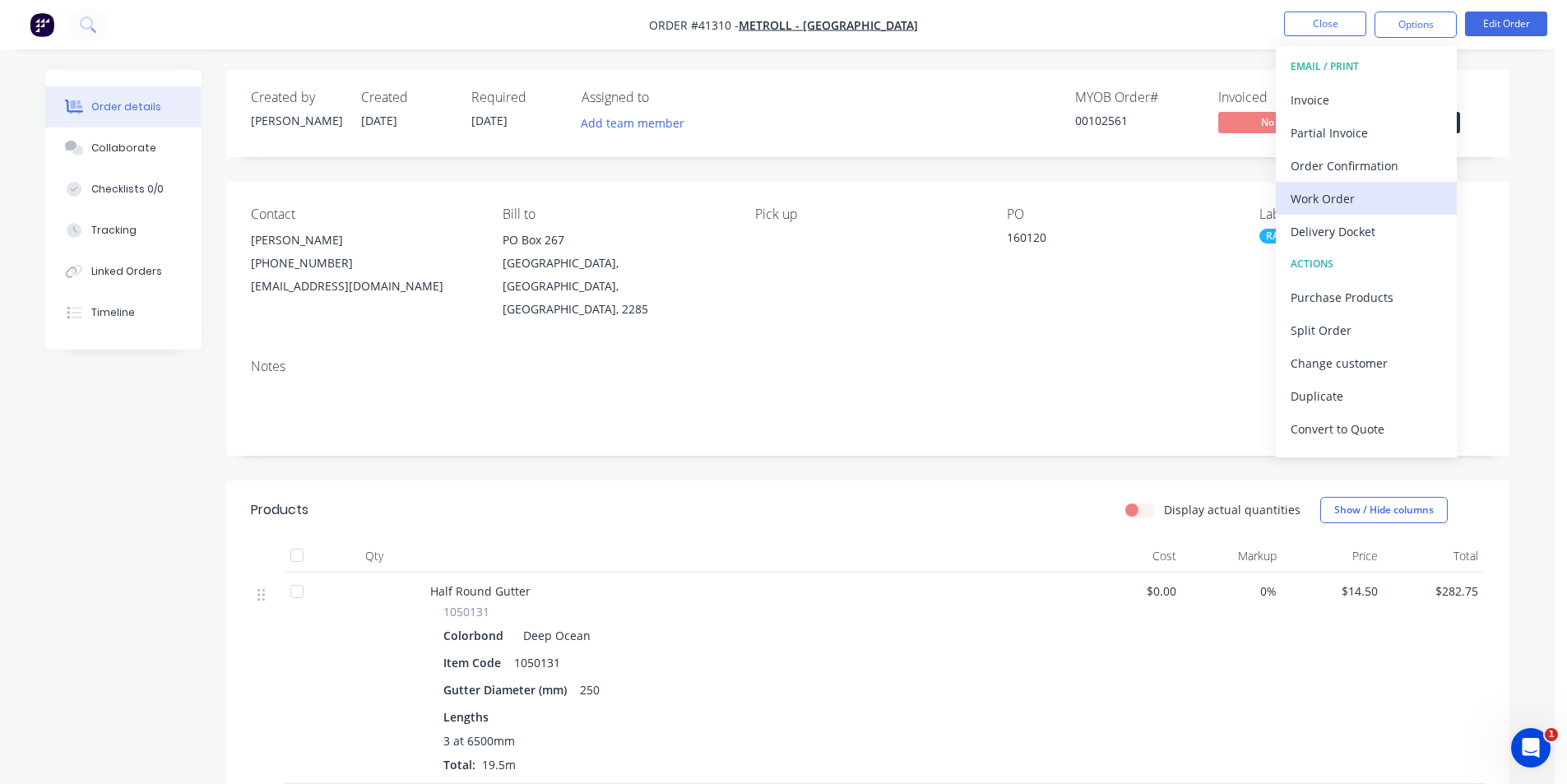
click at [1341, 200] on div "Work Order" at bounding box center [1366, 198] width 151 height 23
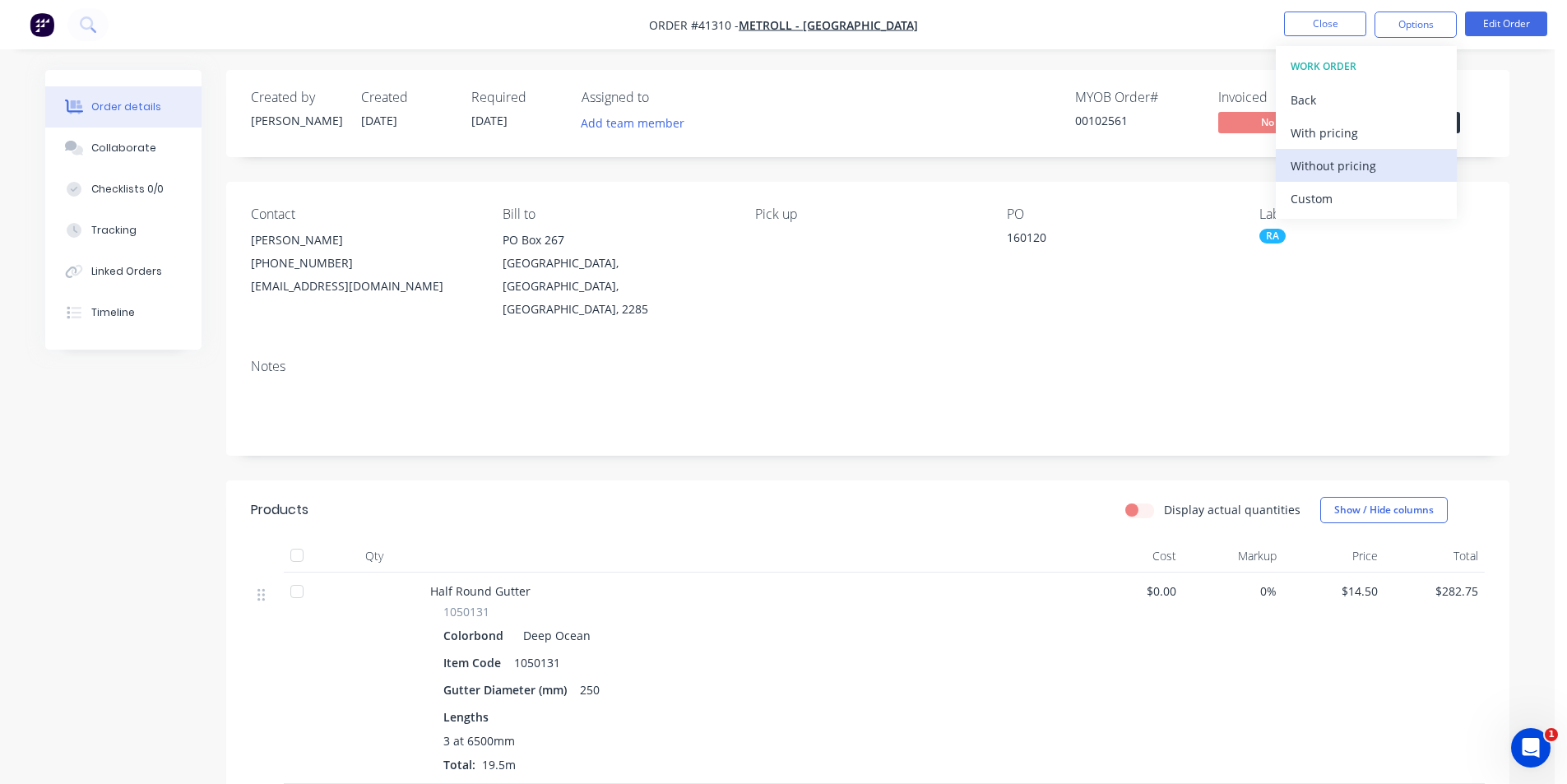
click at [1349, 178] on button "Without pricing" at bounding box center [1366, 165] width 181 height 33
click at [1347, 173] on div "Order Confirmation" at bounding box center [1366, 165] width 151 height 23
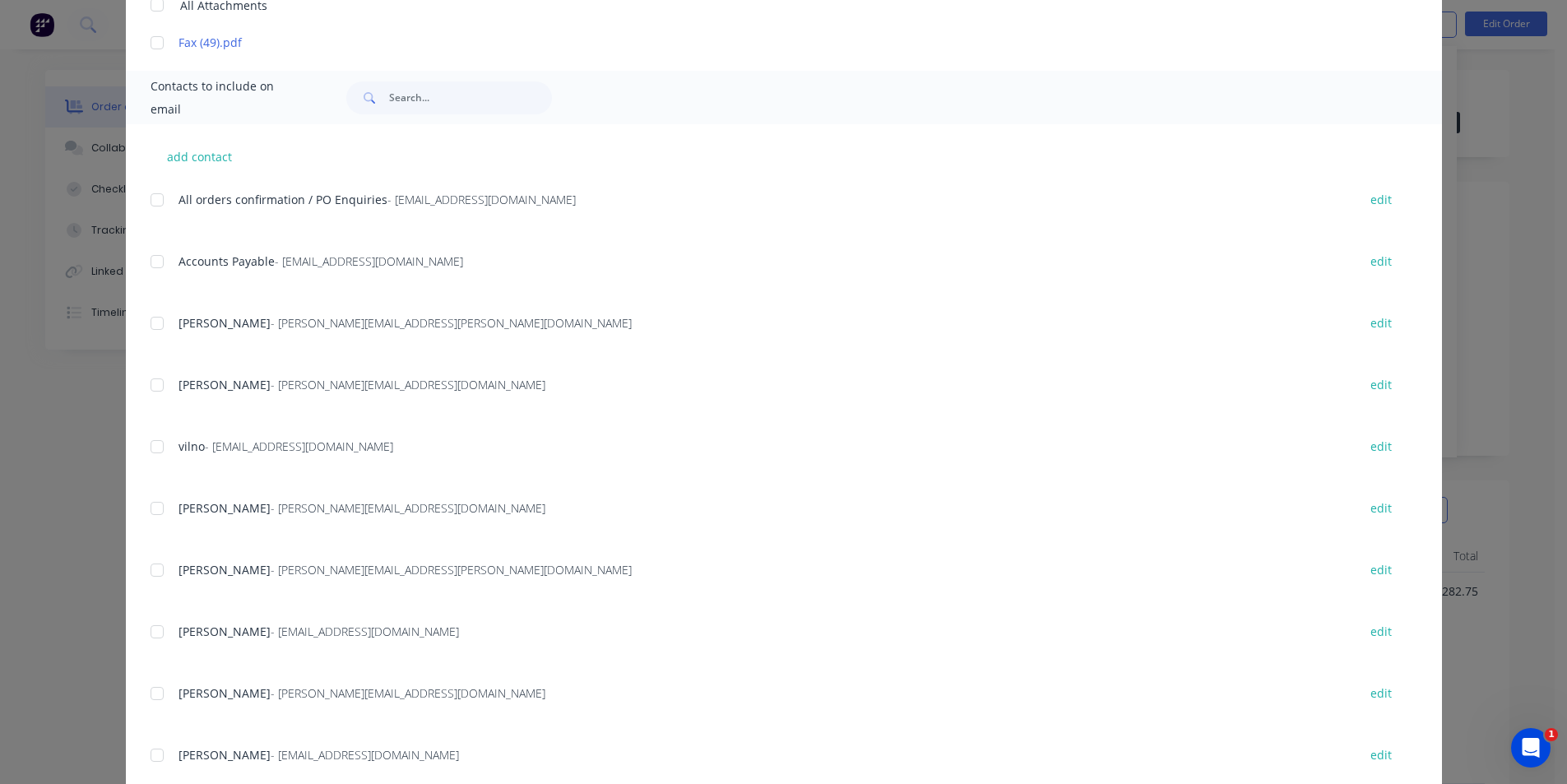
scroll to position [493, 0]
click at [148, 623] on div at bounding box center [157, 628] width 33 height 33
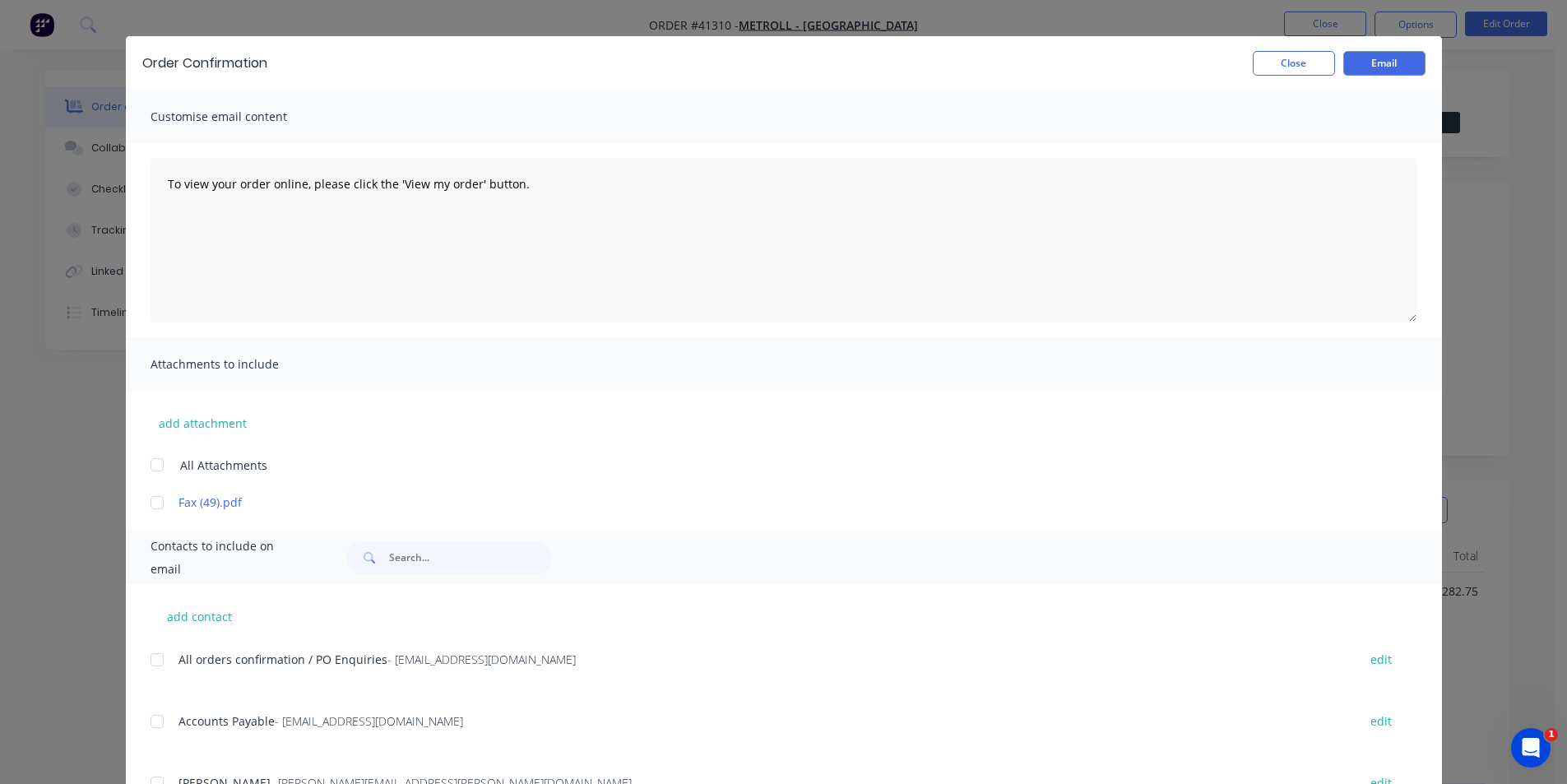
scroll to position [0, 0]
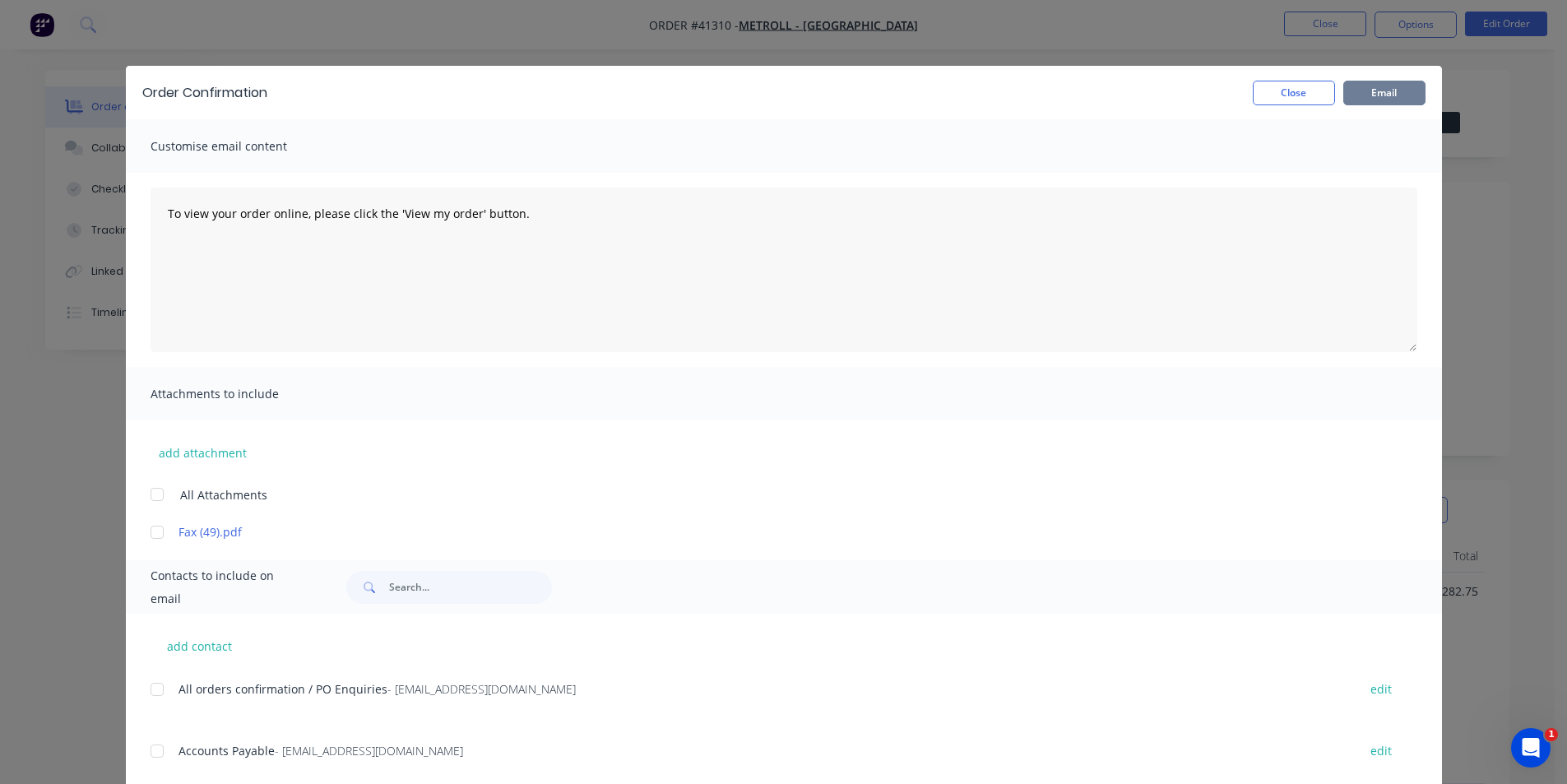
click at [1392, 97] on button "Email" at bounding box center [1384, 93] width 82 height 24
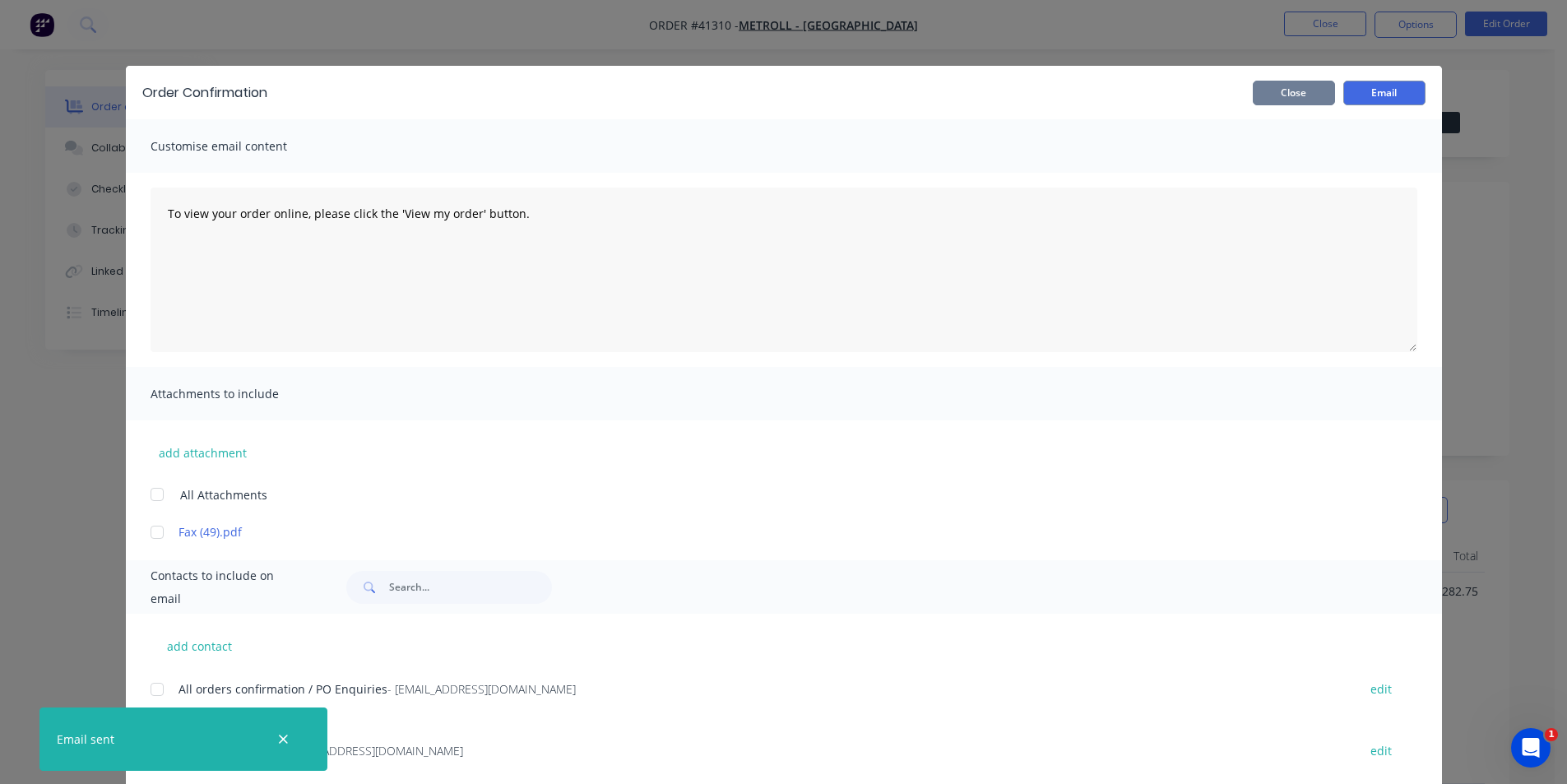
click at [1304, 96] on button "Close" at bounding box center [1294, 93] width 82 height 24
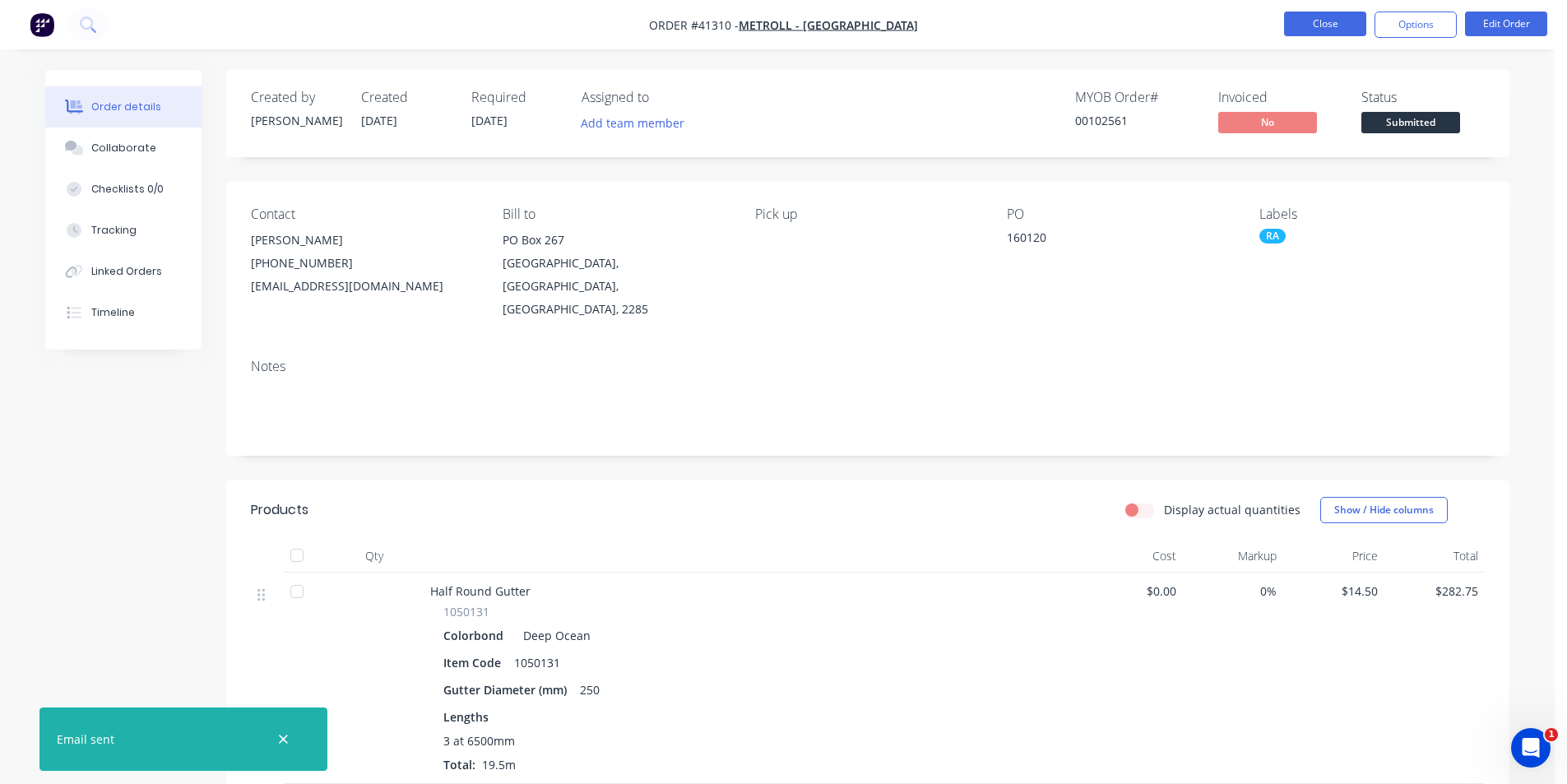
click at [1336, 21] on button "Close" at bounding box center [1326, 23] width 82 height 24
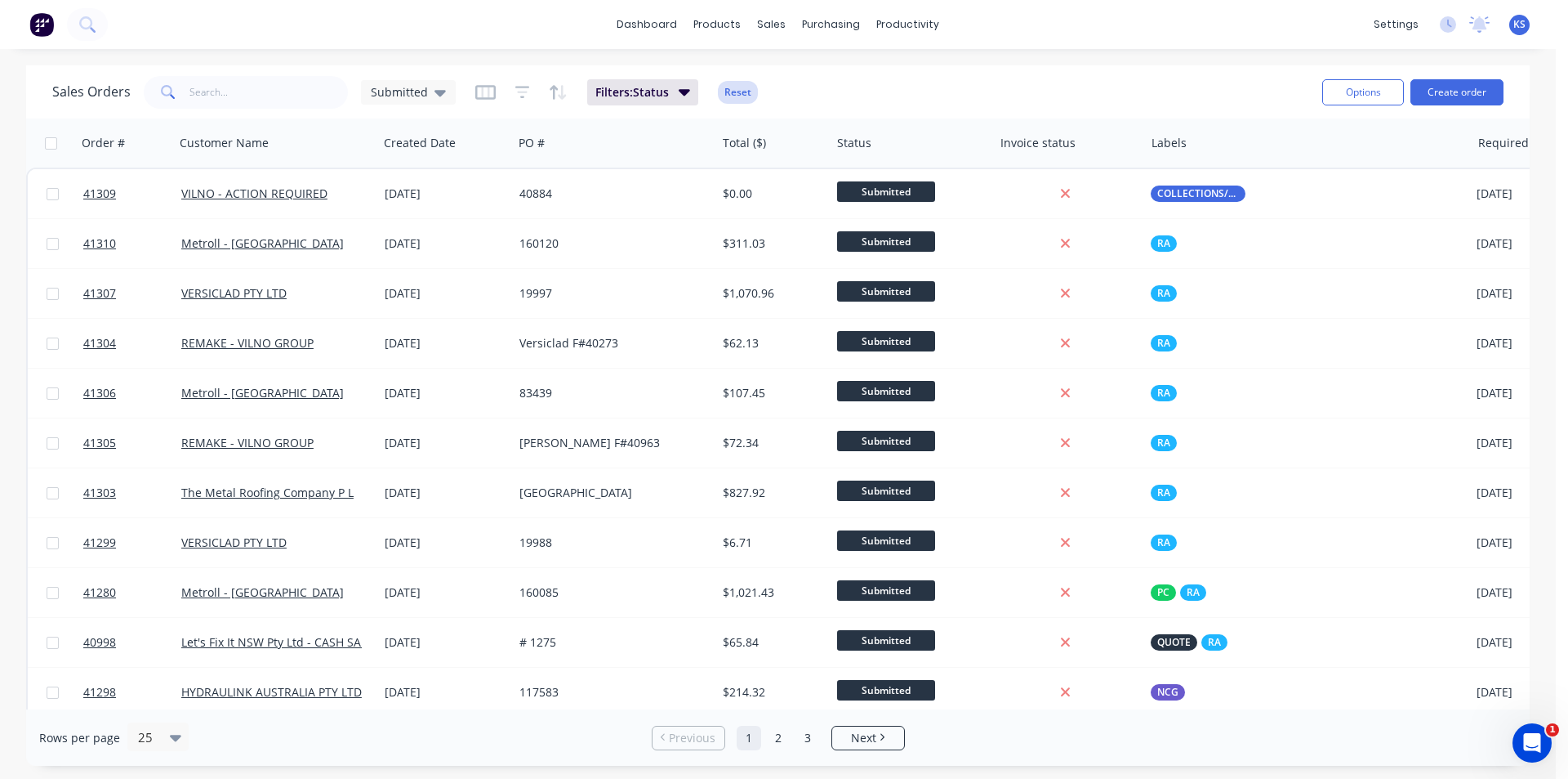
click at [737, 94] on button "Reset" at bounding box center [737, 92] width 40 height 23
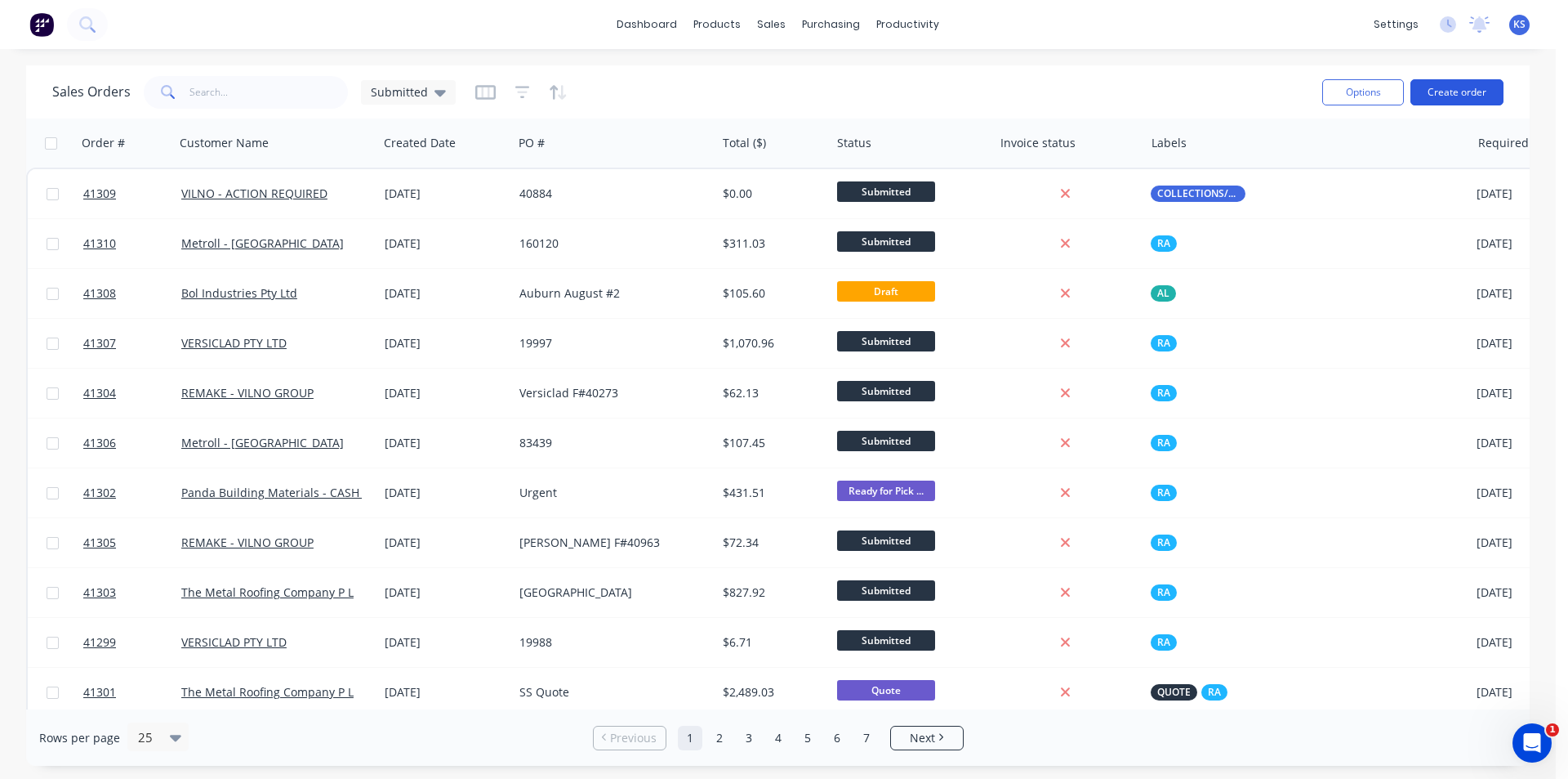
click at [1440, 86] on button "Create order" at bounding box center [1456, 92] width 93 height 26
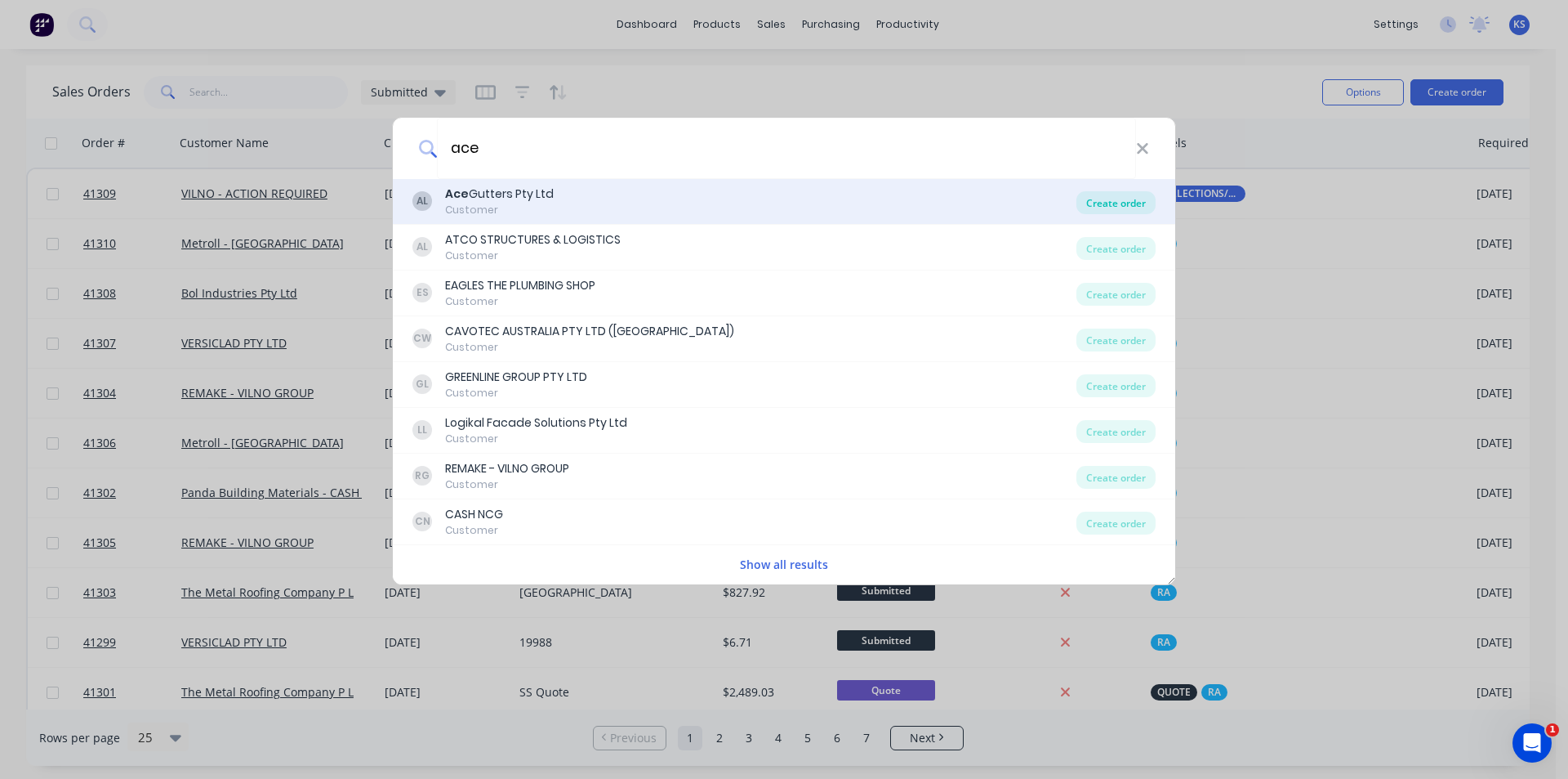
type input "ace"
click at [1110, 202] on div "Create order" at bounding box center [1116, 203] width 80 height 23
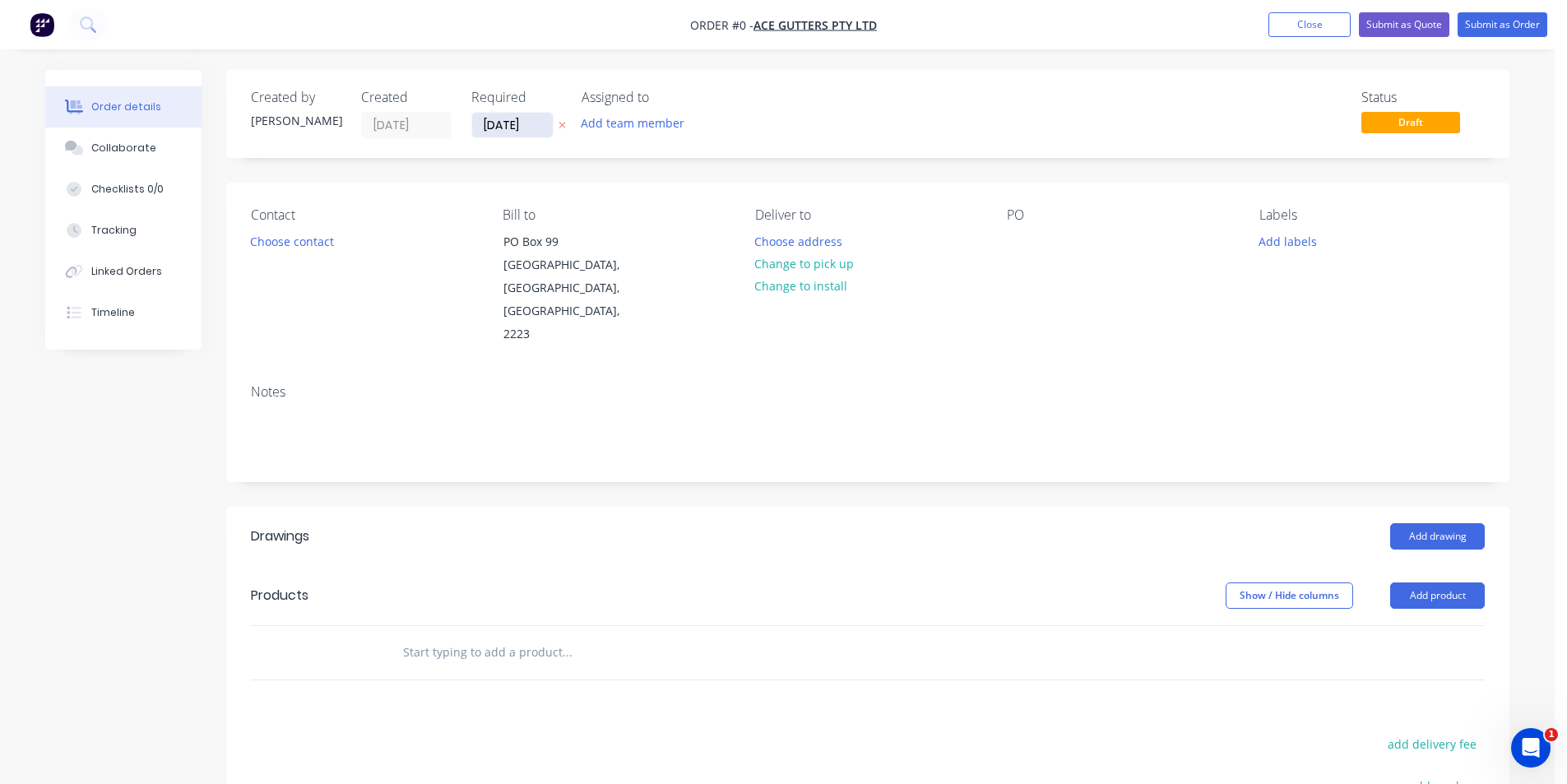
click at [513, 121] on input "[DATE]" at bounding box center [512, 124] width 81 height 24
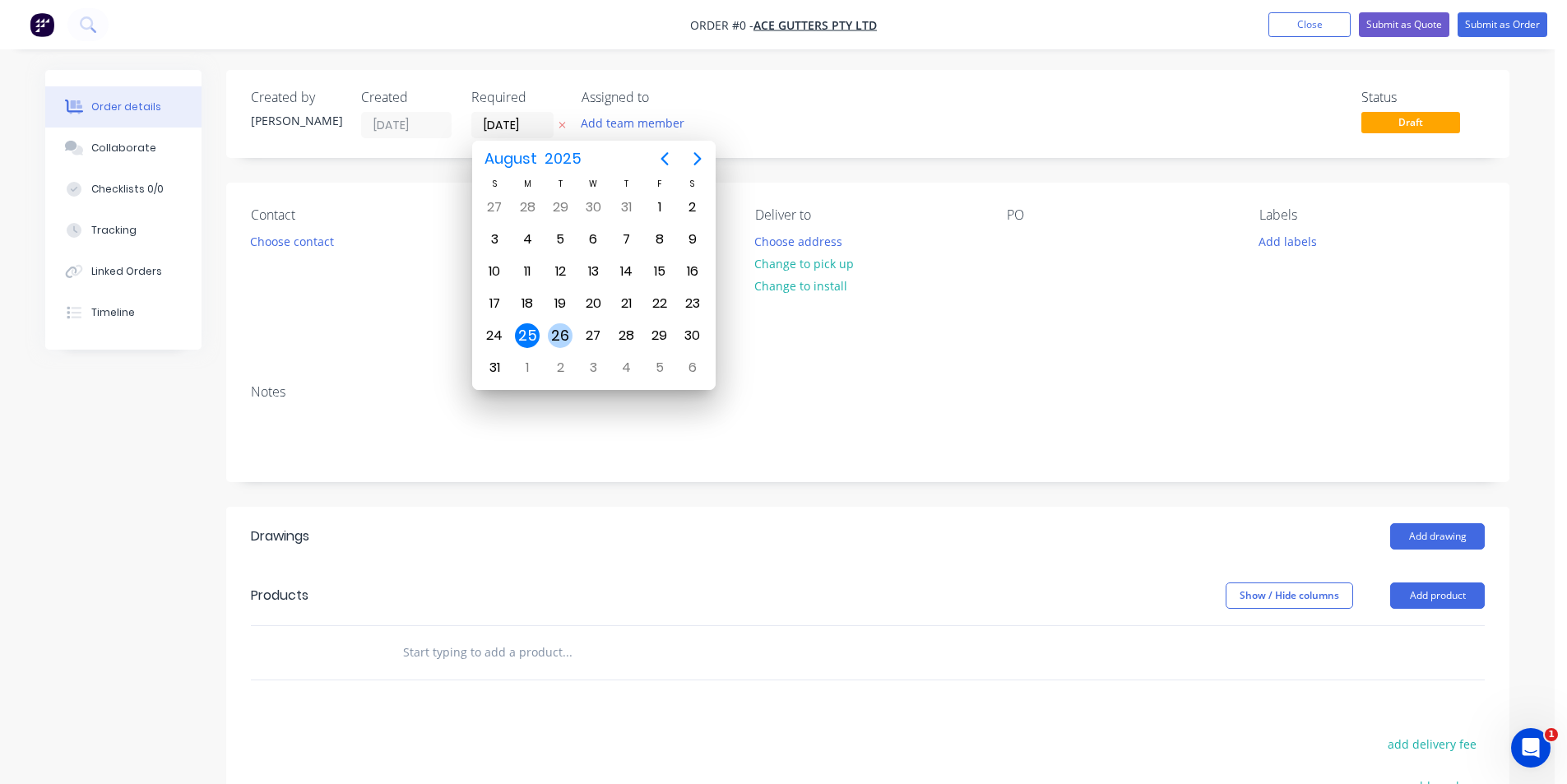
click at [556, 335] on div "26" at bounding box center [560, 335] width 24 height 24
type input "[DATE]"
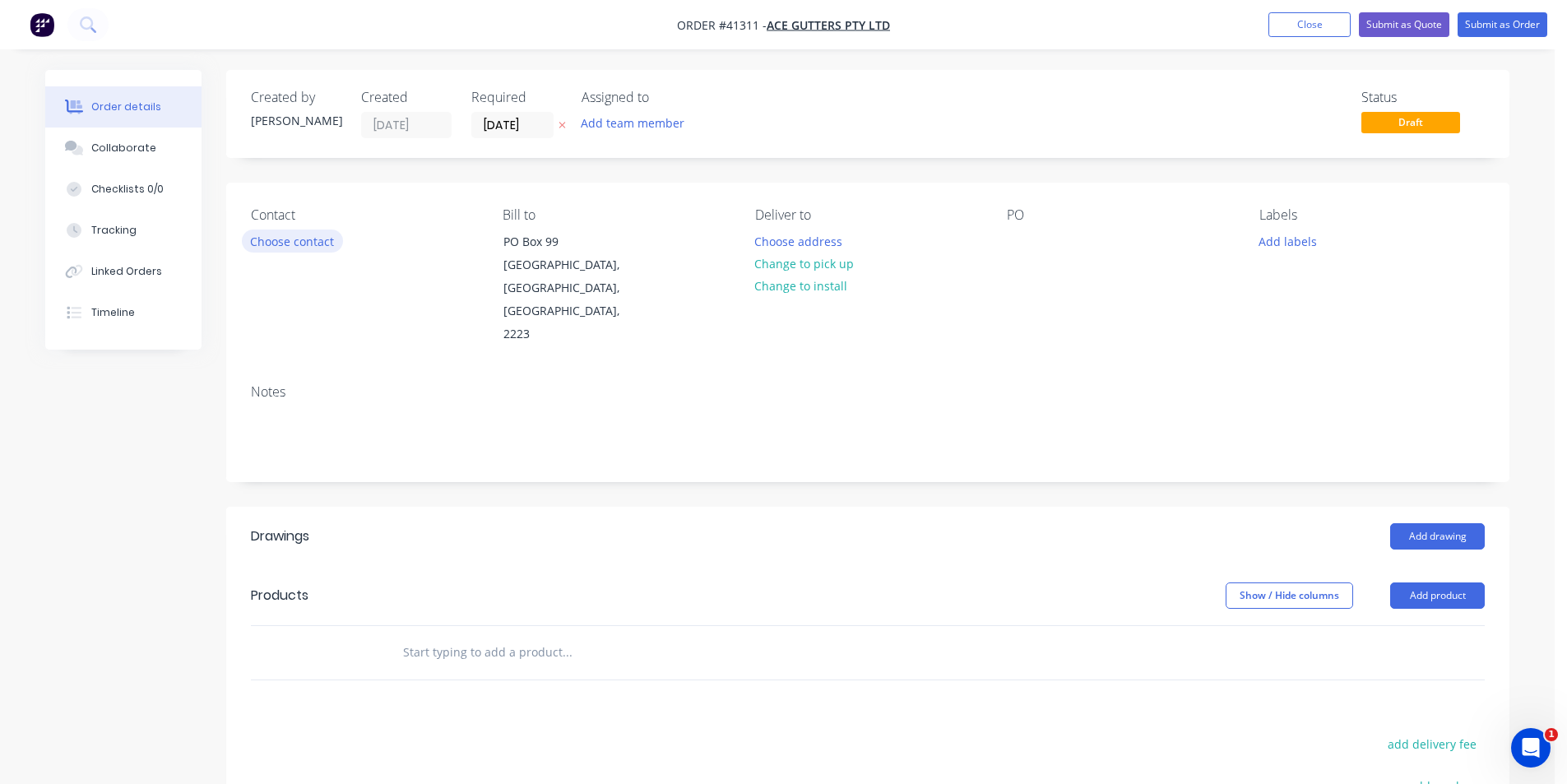
click at [280, 245] on button "Choose contact" at bounding box center [293, 240] width 102 height 22
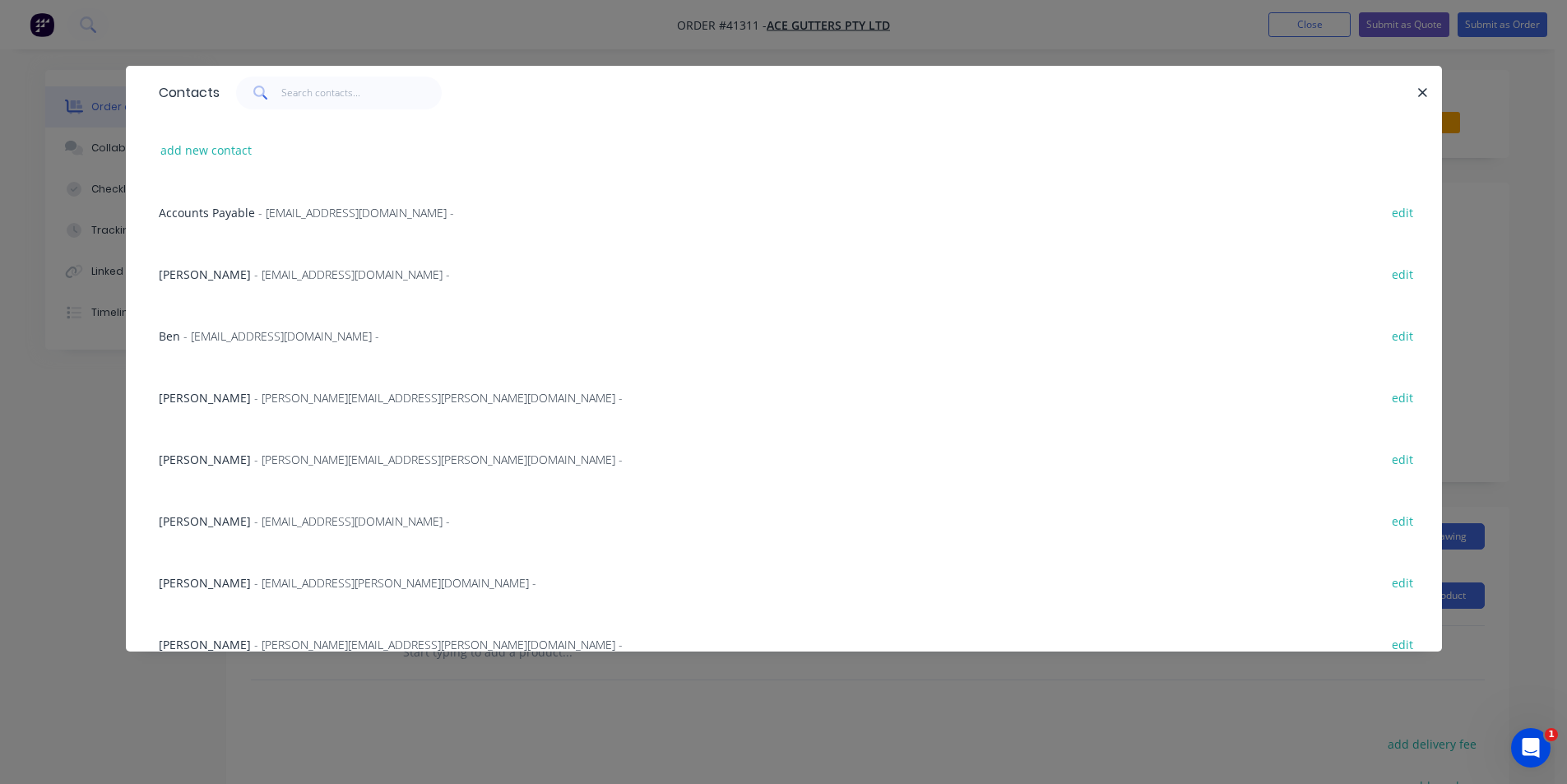
click at [227, 336] on span "- [EMAIL_ADDRESS][DOMAIN_NAME] -" at bounding box center [281, 336] width 195 height 16
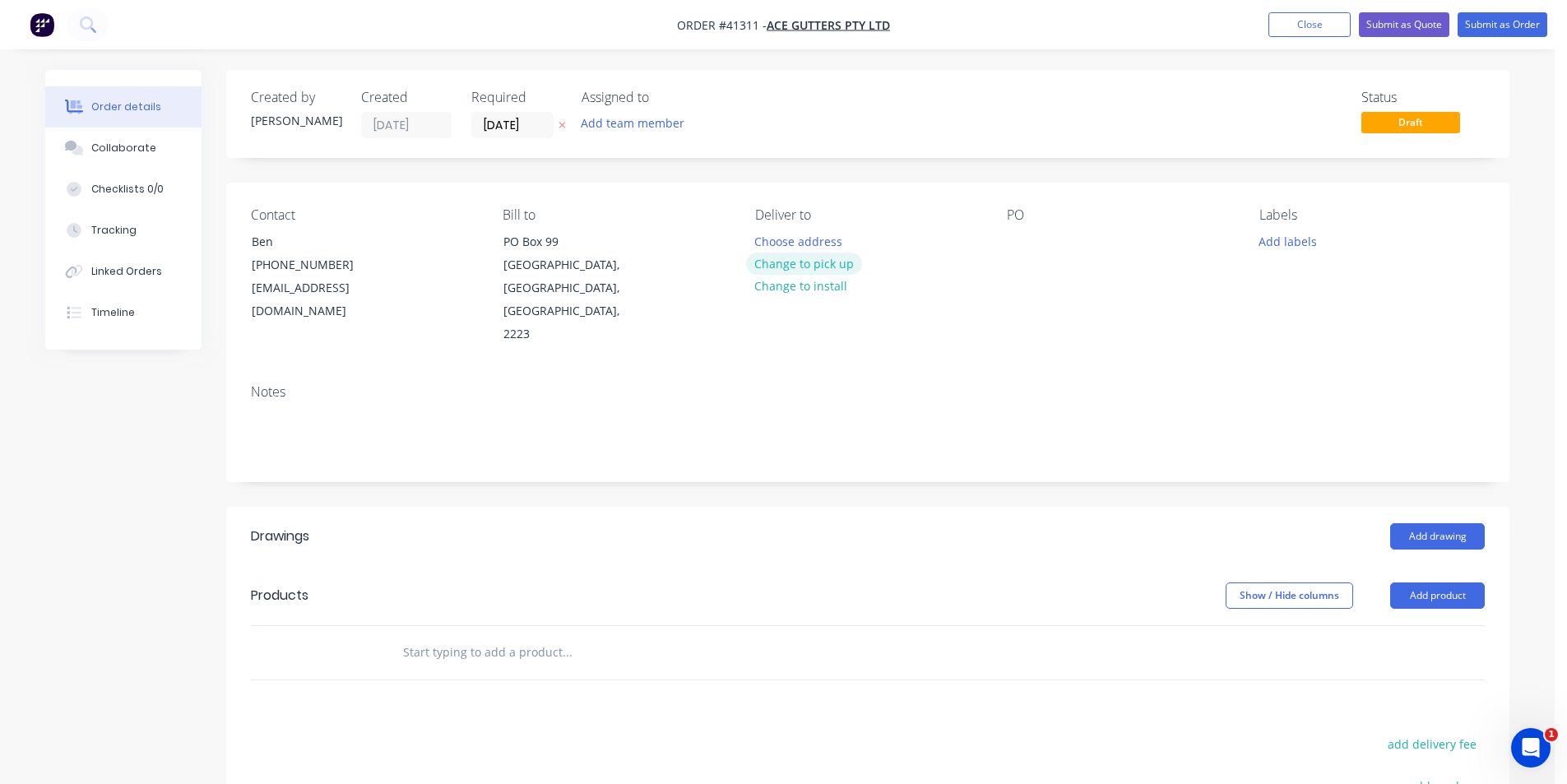
click at [790, 266] on button "Change to pick up" at bounding box center [805, 264] width 117 height 22
click at [770, 242] on div at bounding box center [768, 241] width 26 height 23
click at [1039, 247] on div "PO" at bounding box center [1120, 276] width 226 height 139
click at [1025, 246] on div at bounding box center [1020, 241] width 26 height 23
click at [1279, 230] on button "Add labels" at bounding box center [1287, 240] width 75 height 22
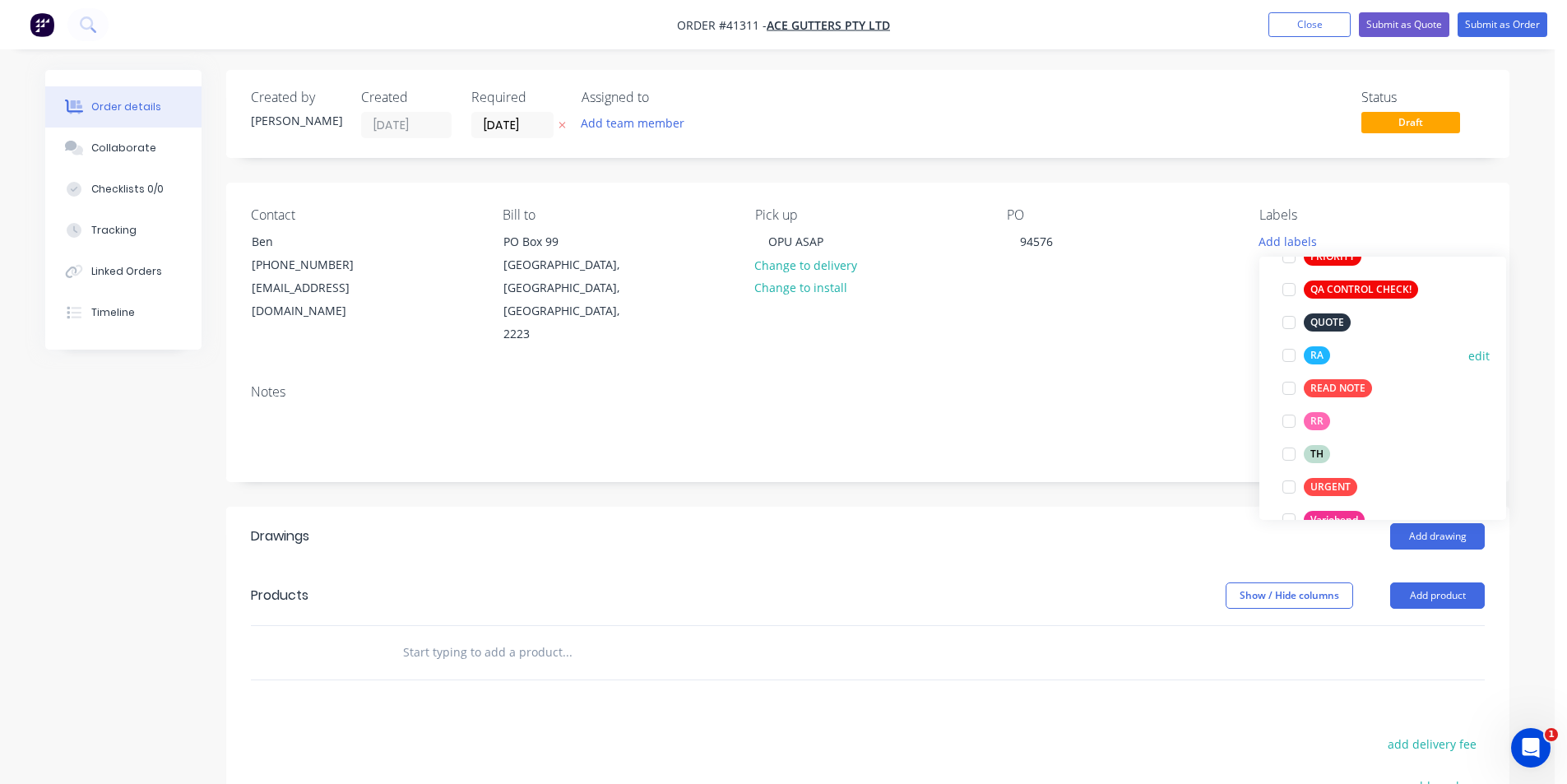
click at [1289, 357] on div at bounding box center [1290, 355] width 33 height 33
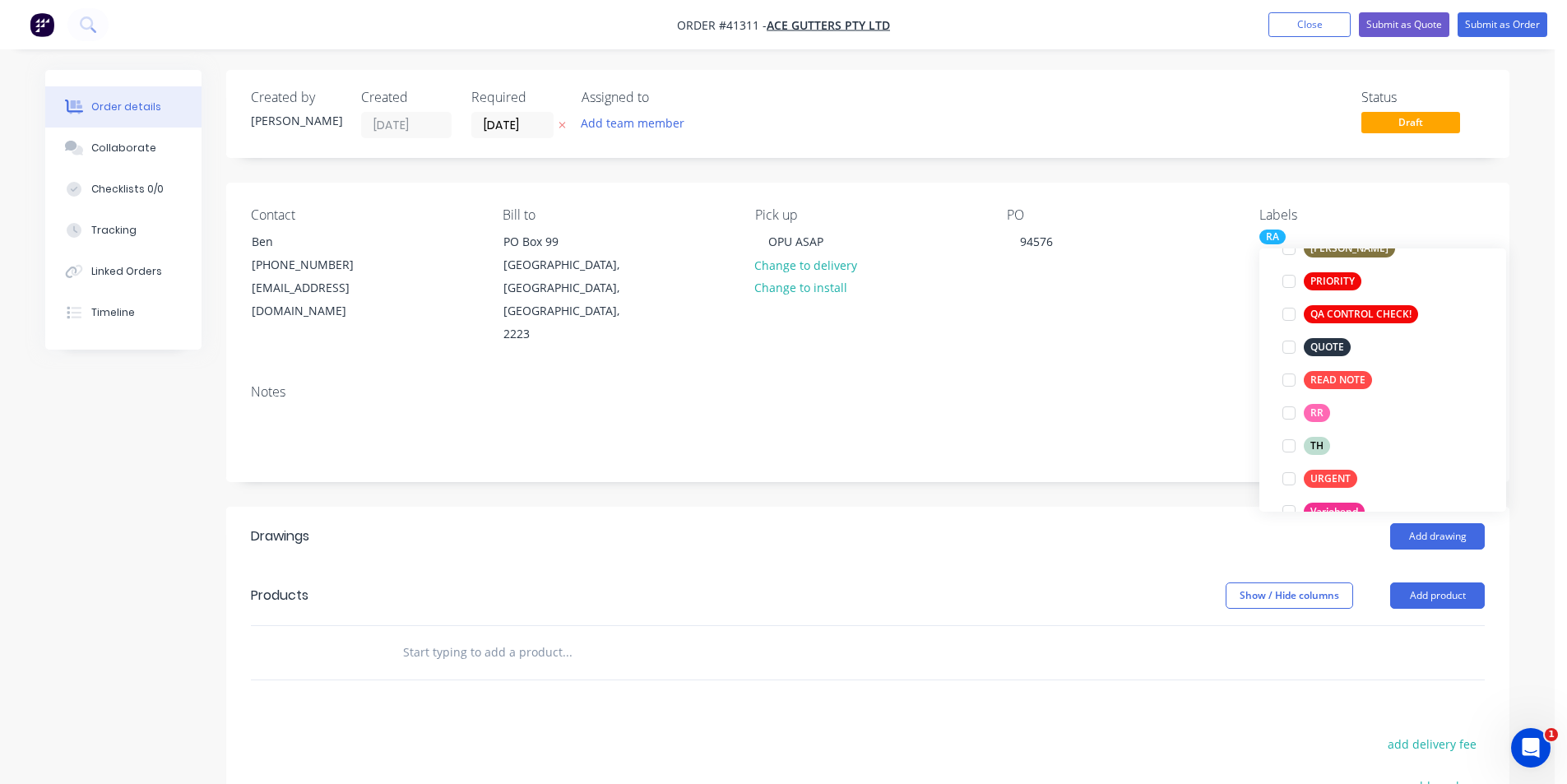
scroll to position [33, 0]
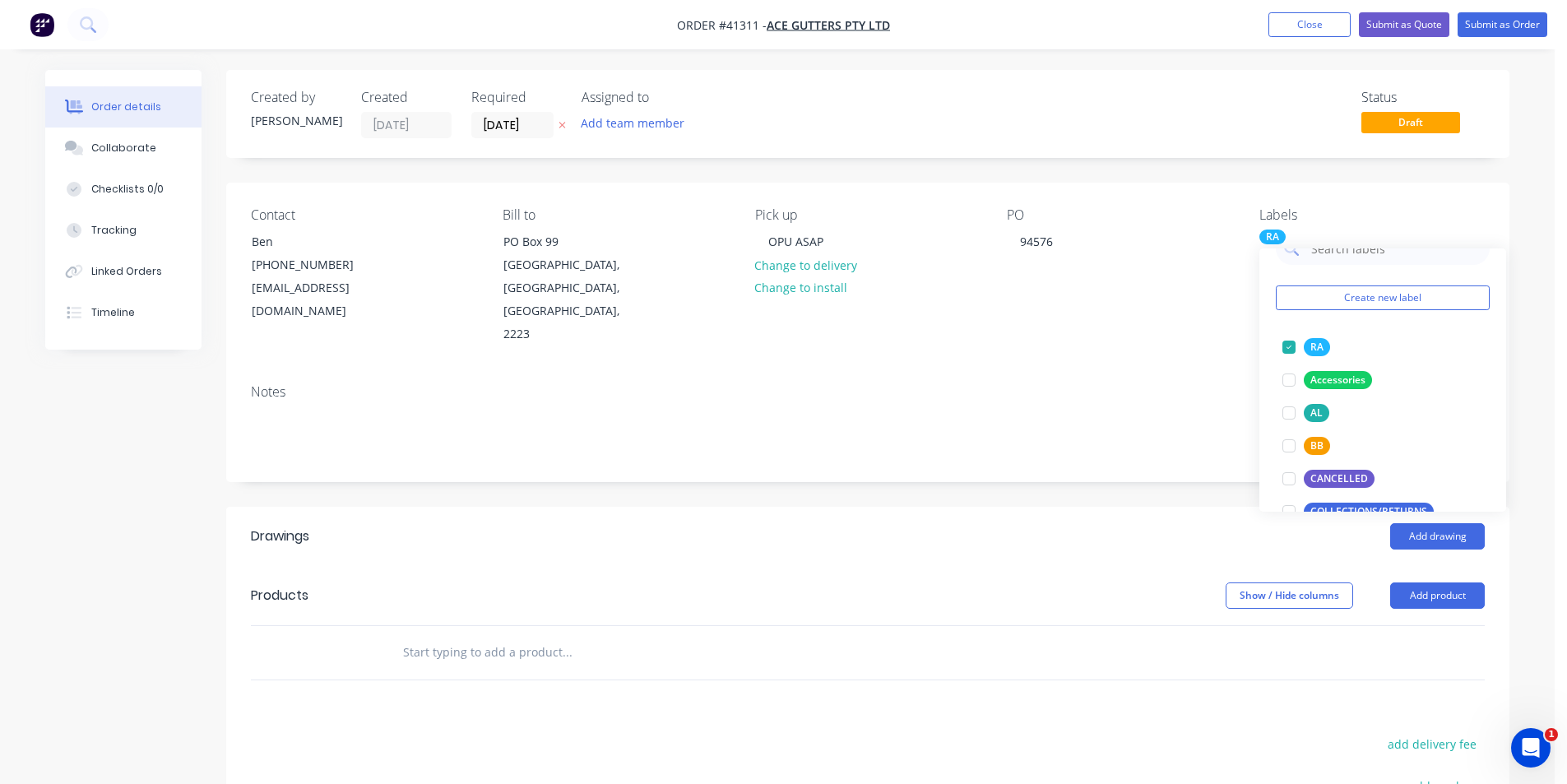
drag, startPoint x: 1134, startPoint y: 479, endPoint x: 1139, endPoint y: 487, distance: 9.4
click at [1134, 523] on div "Add drawing" at bounding box center [998, 536] width 972 height 26
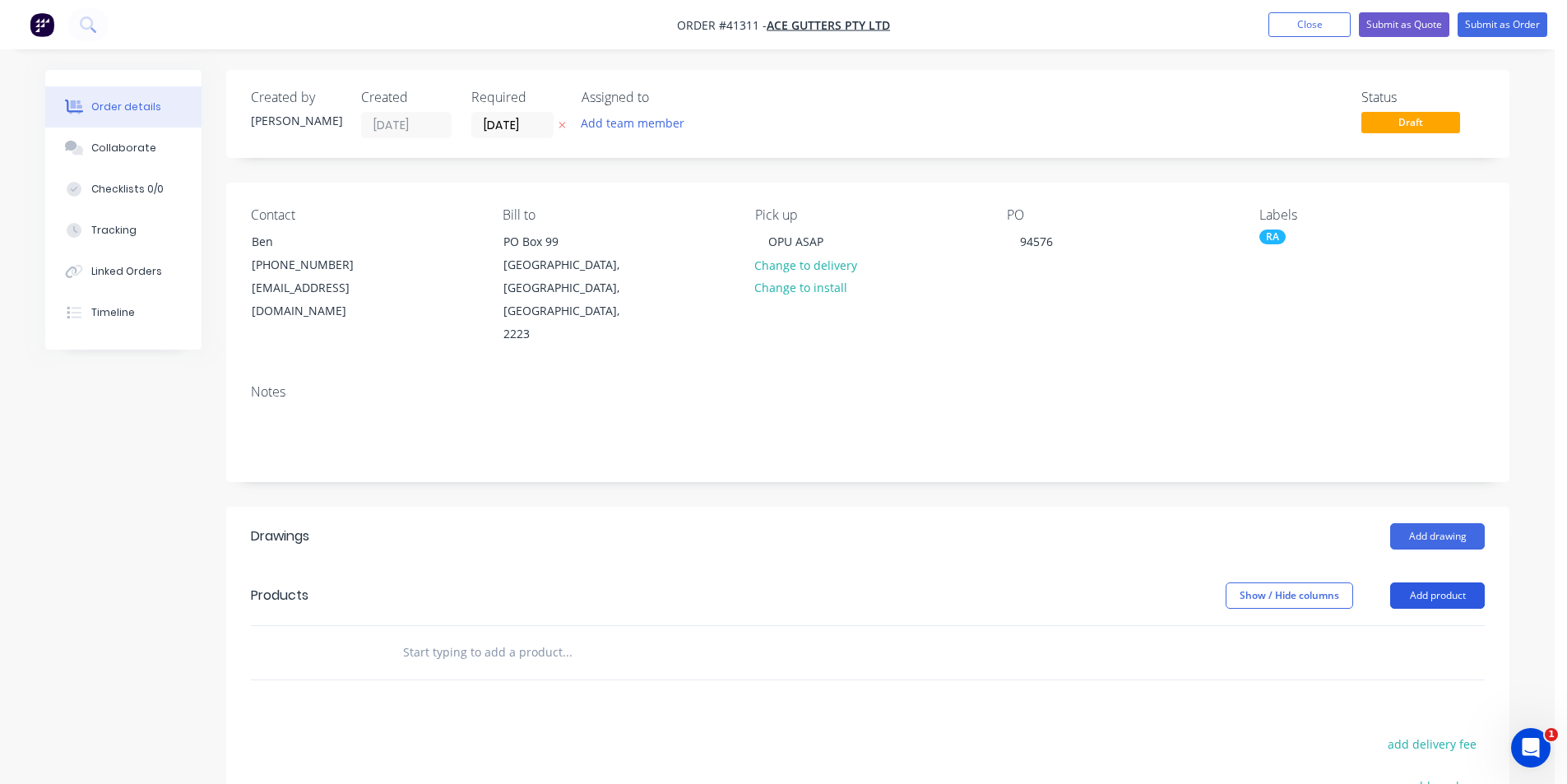
click at [1415, 582] on button "Add product" at bounding box center [1437, 595] width 95 height 26
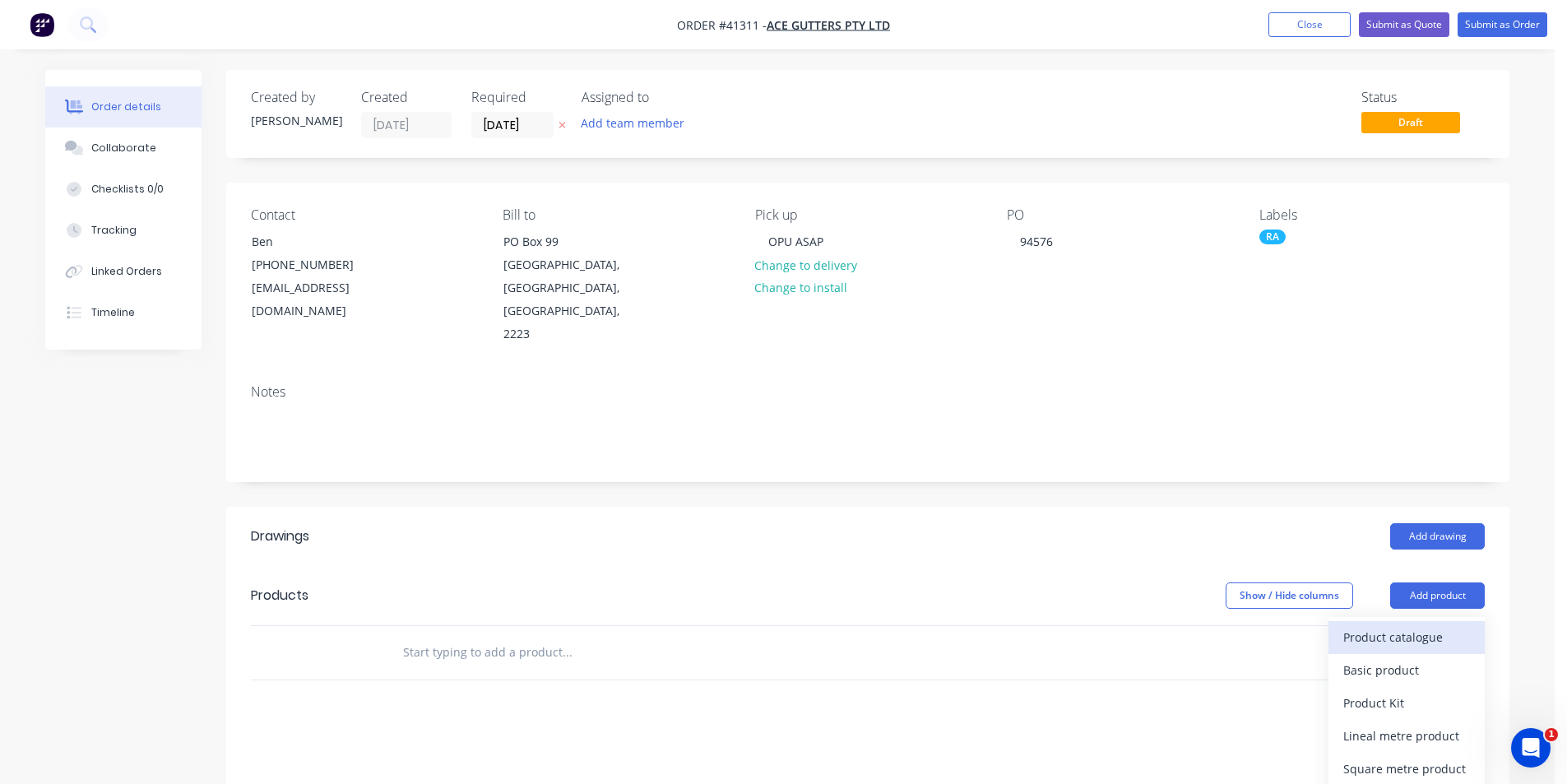
click at [1419, 625] on div "Product catalogue" at bounding box center [1407, 637] width 127 height 23
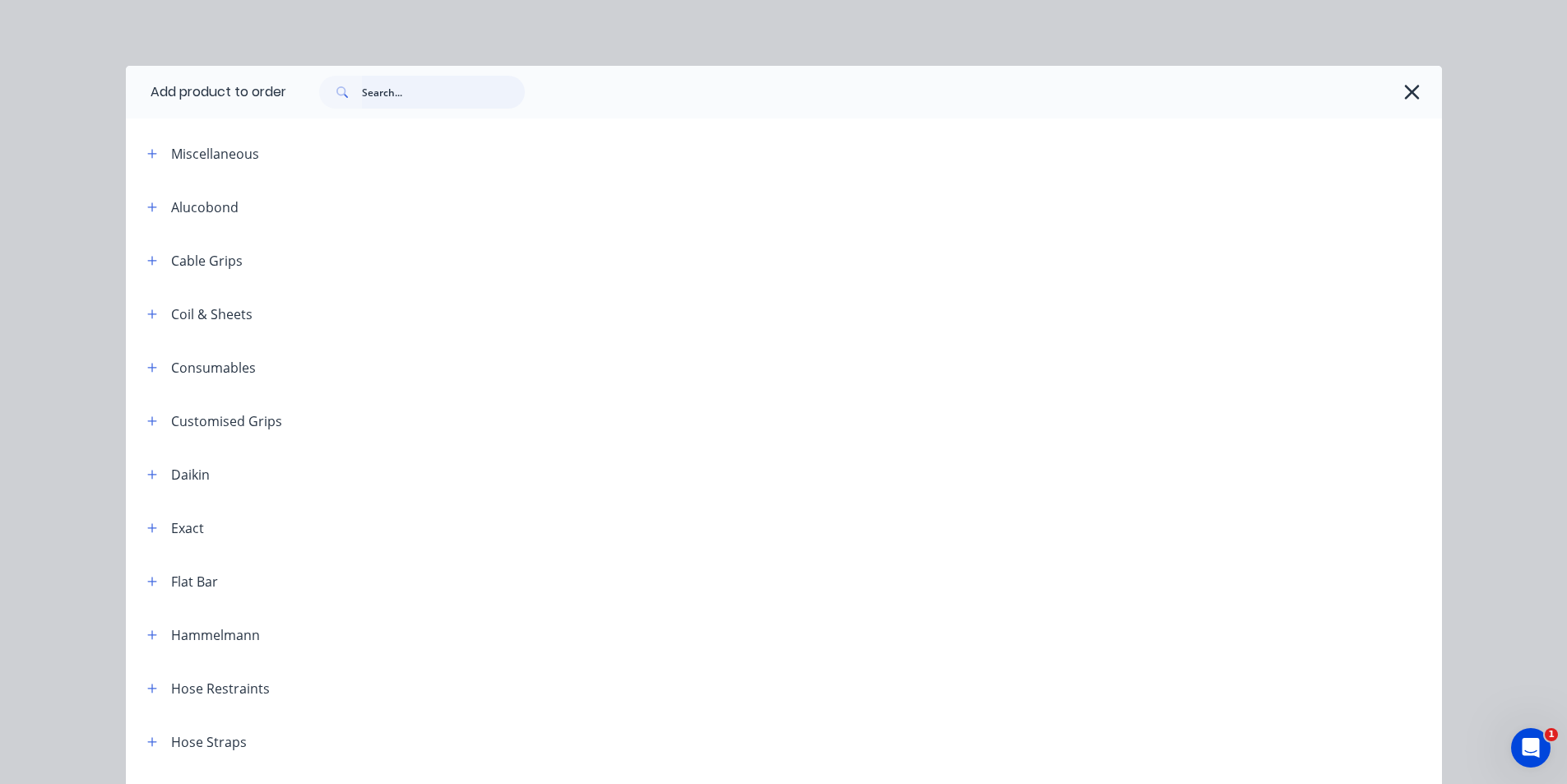
click at [403, 91] on input "text" at bounding box center [444, 92] width 163 height 33
type input "NOZZ"
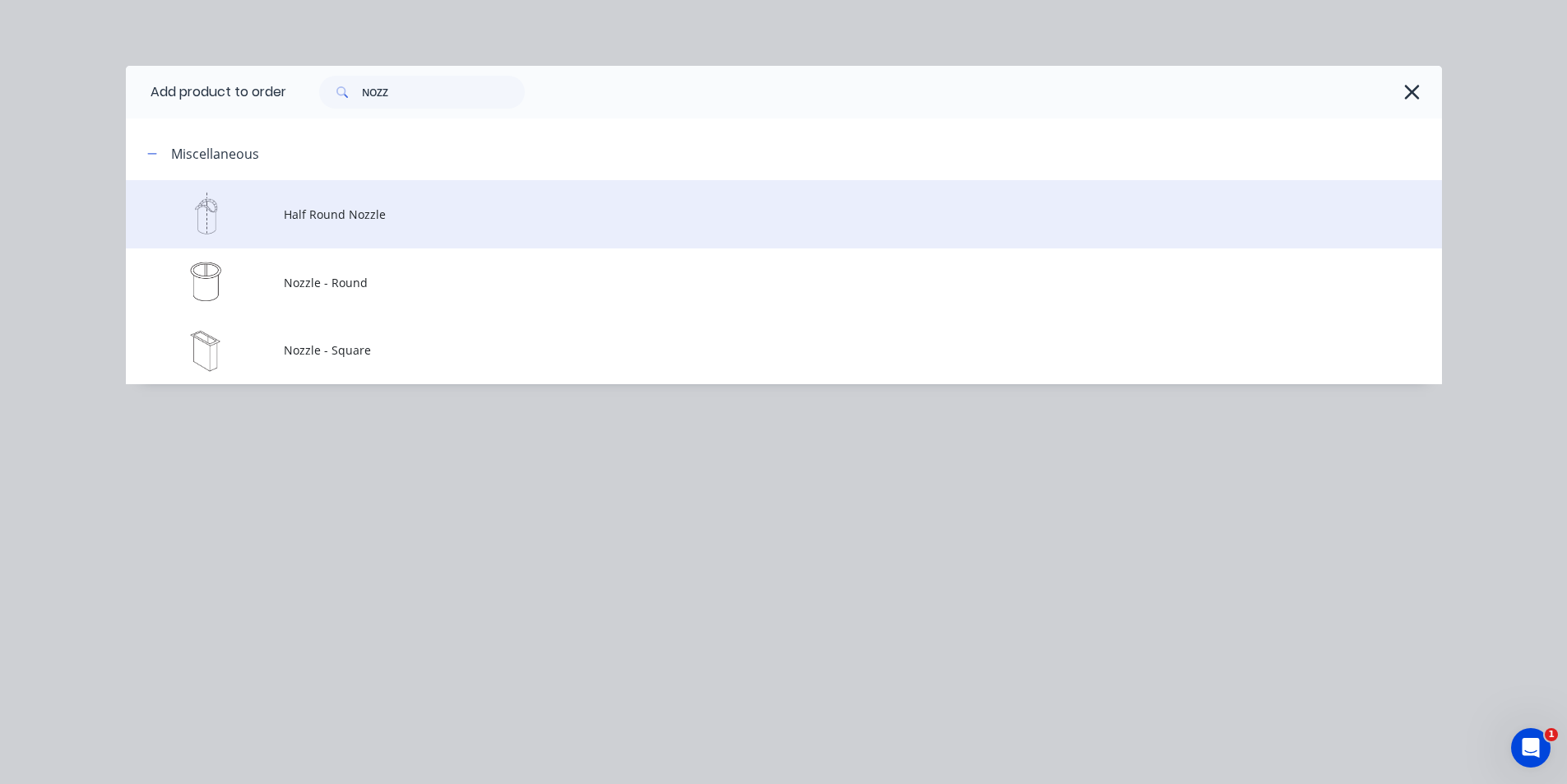
click at [369, 217] on span "Half Round Nozzle" at bounding box center [747, 215] width 926 height 18
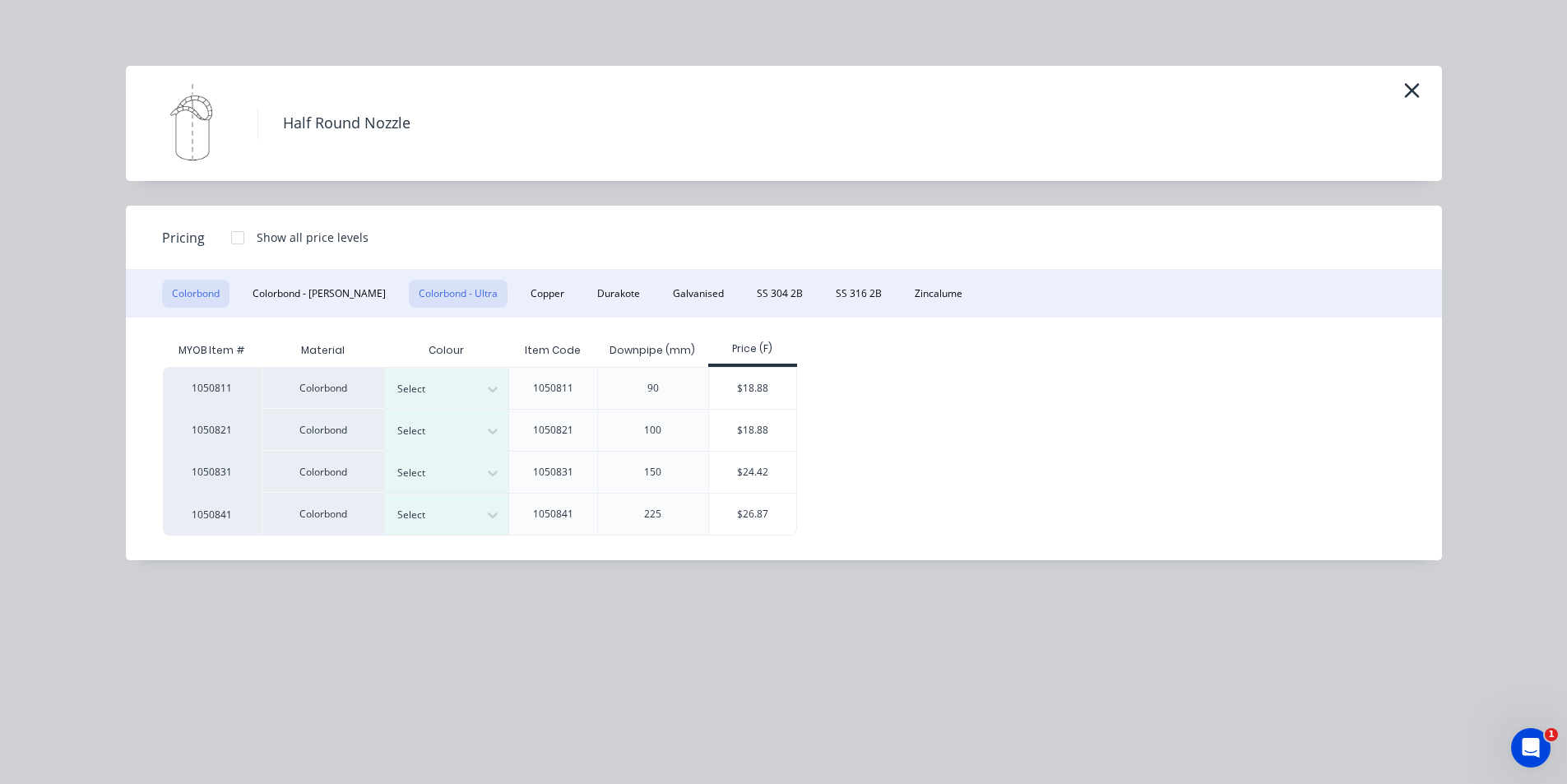
click at [431, 300] on button "Colorbond - Ultra" at bounding box center [458, 293] width 99 height 28
click at [750, 393] on div "$20.26" at bounding box center [753, 388] width 88 height 41
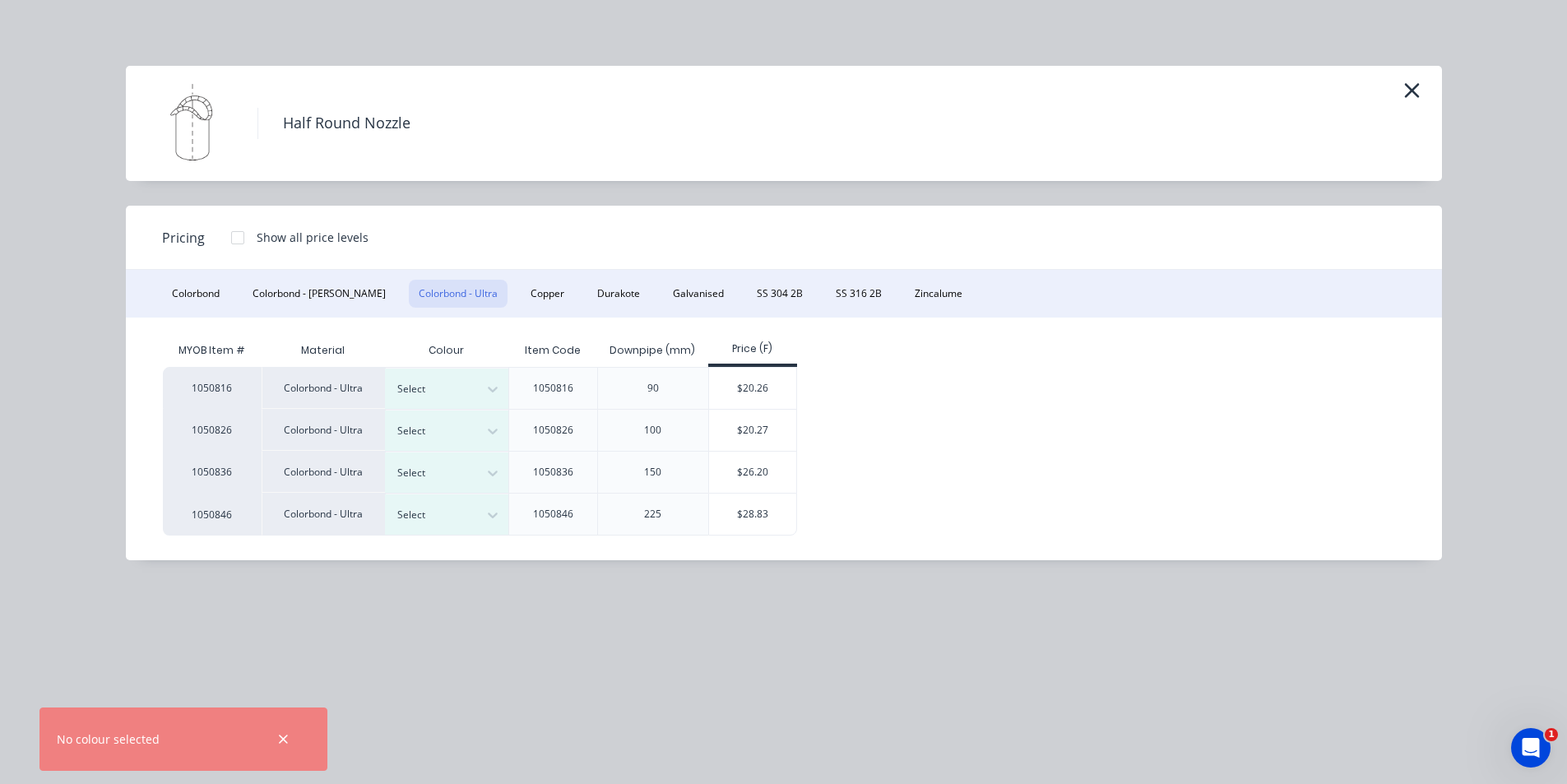
scroll to position [164, 0]
click at [445, 393] on div at bounding box center [435, 389] width 74 height 19
click at [206, 659] on div "Monument" at bounding box center [103, 674] width 206 height 30
click at [731, 385] on div "$20.26" at bounding box center [753, 388] width 88 height 41
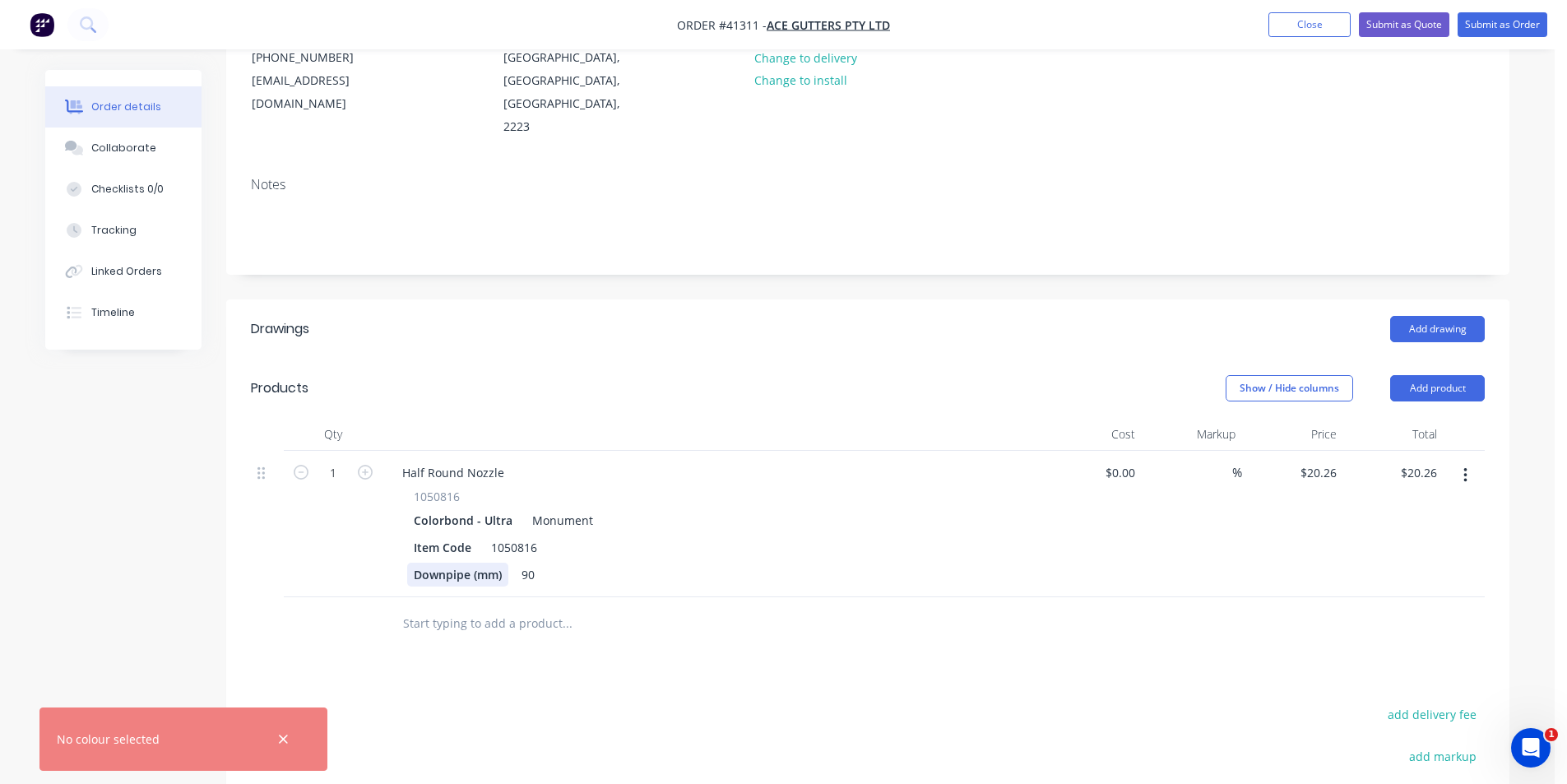
scroll to position [247, 0]
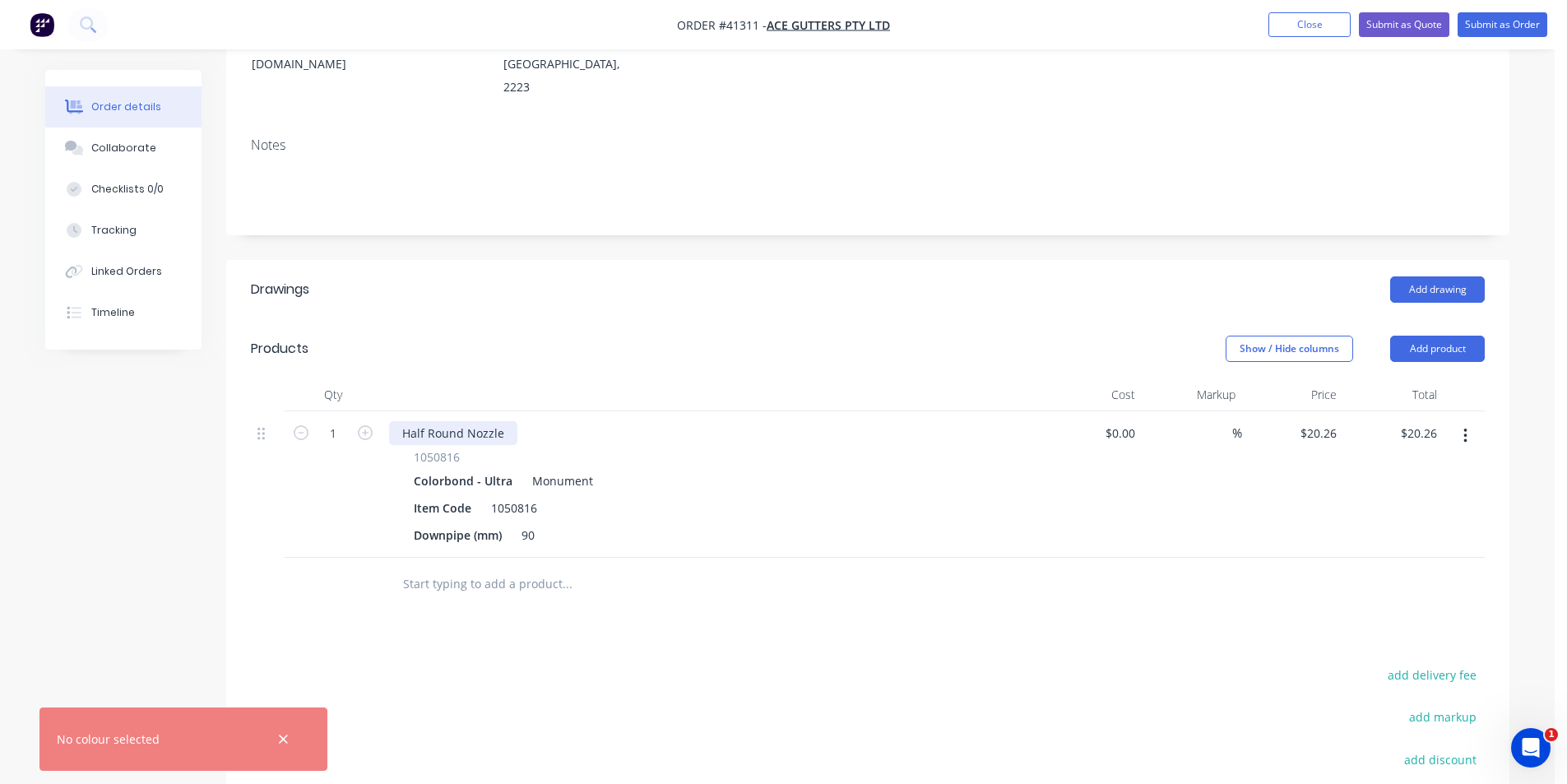
click at [505, 421] on div "Half Round Nozzle" at bounding box center [452, 433] width 128 height 23
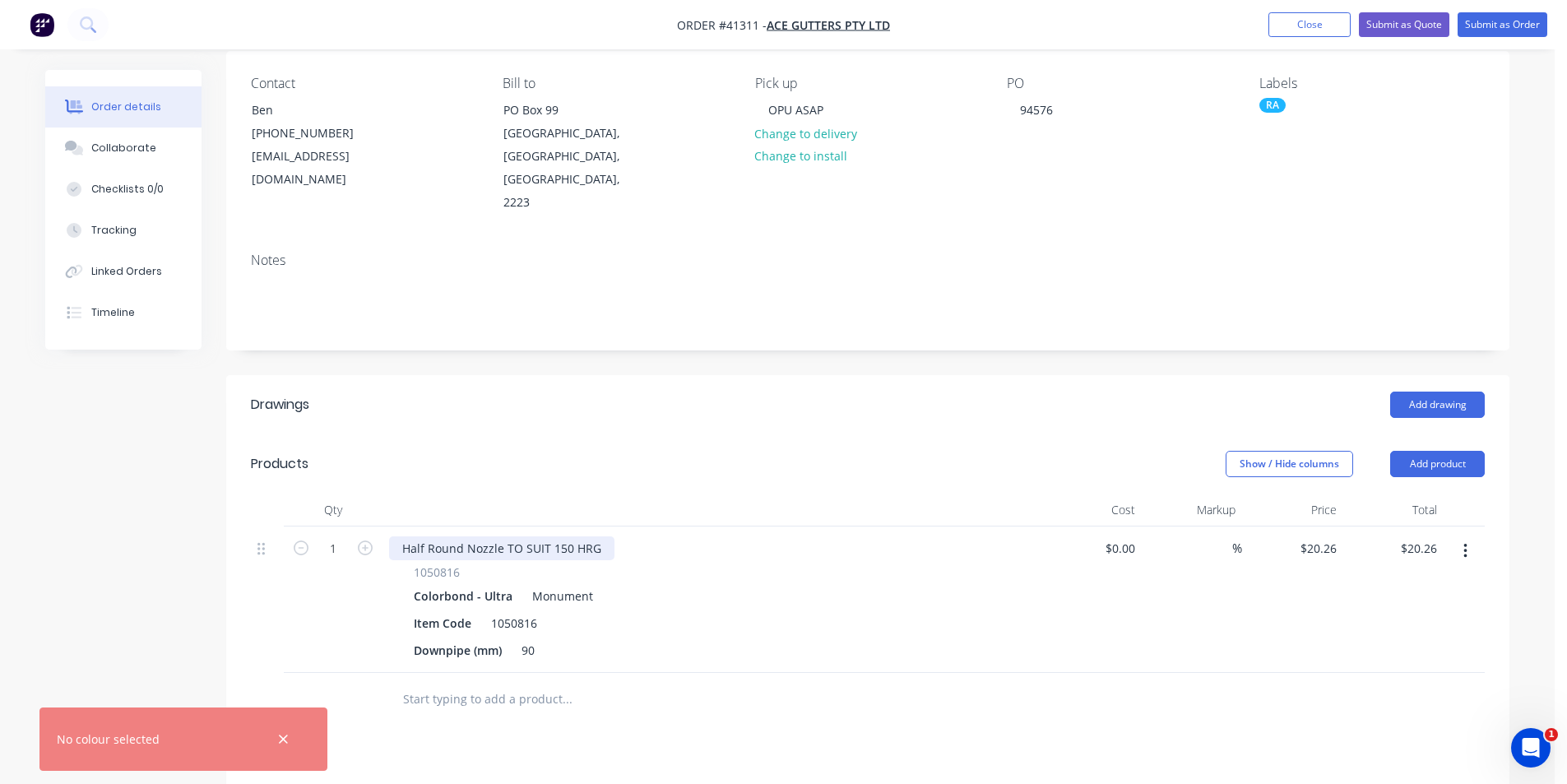
scroll to position [0, 0]
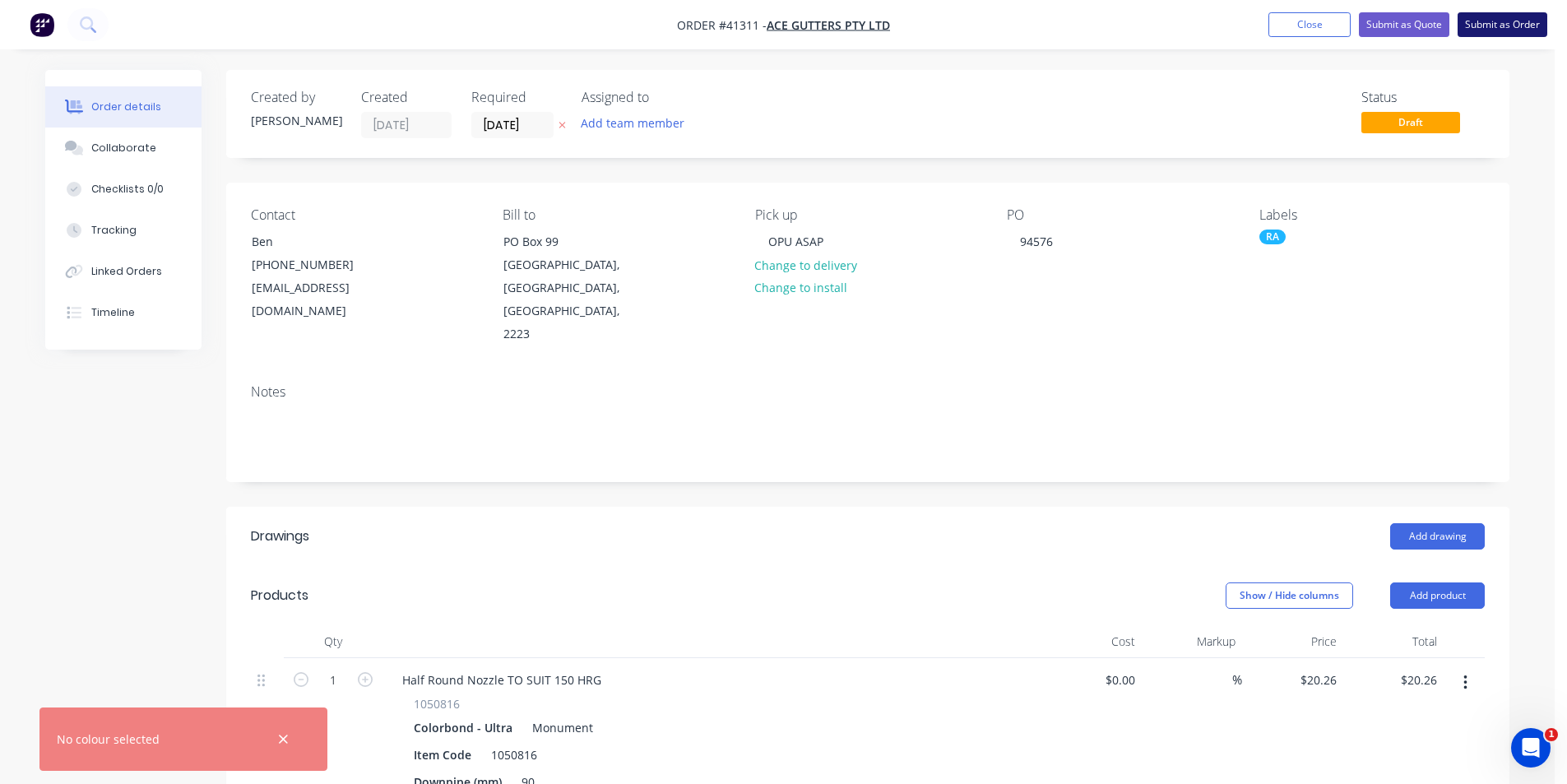
click at [1513, 21] on button "Submit as Order" at bounding box center [1503, 24] width 90 height 24
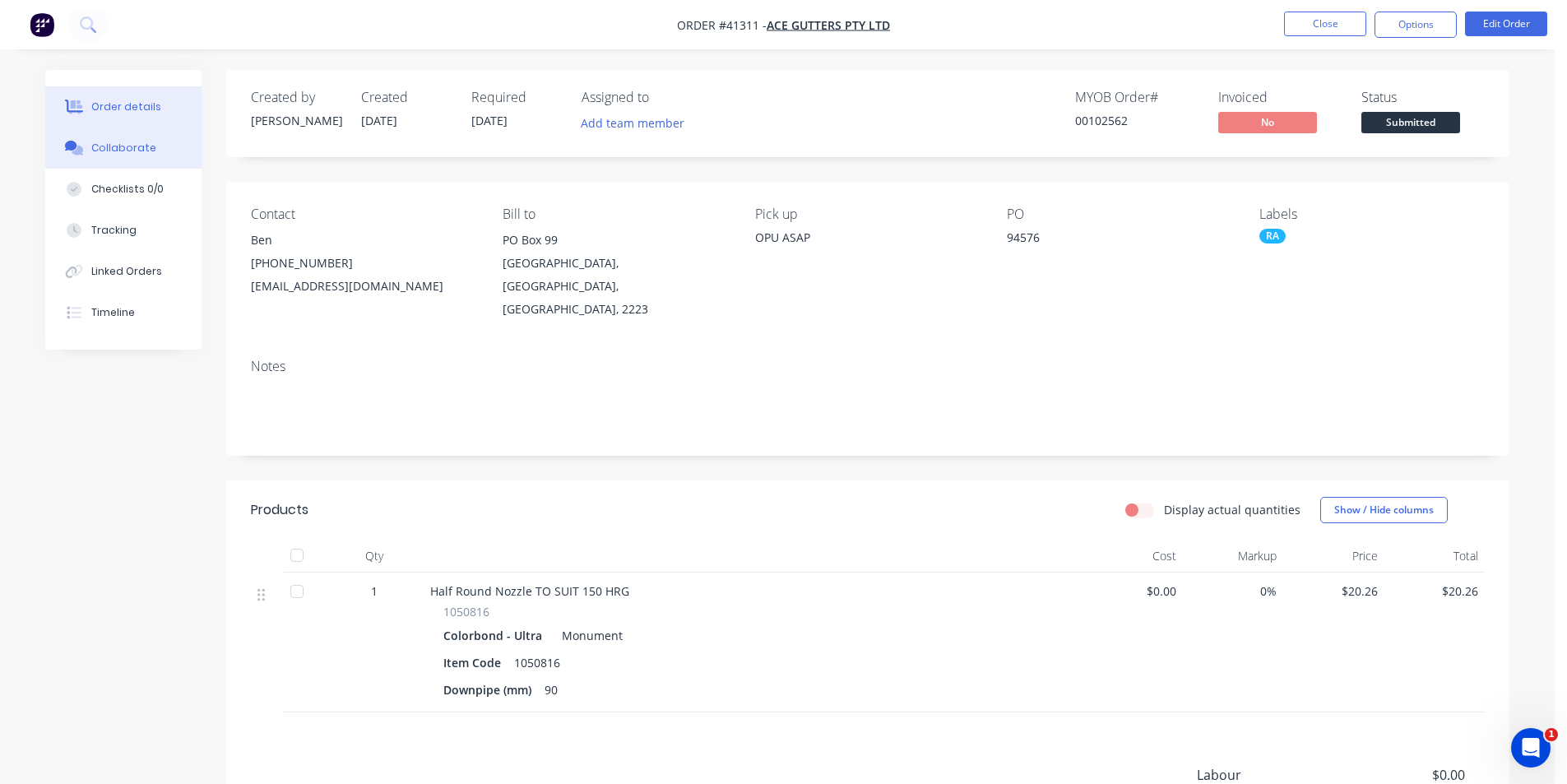
click at [142, 142] on div "Collaborate" at bounding box center [123, 147] width 65 height 15
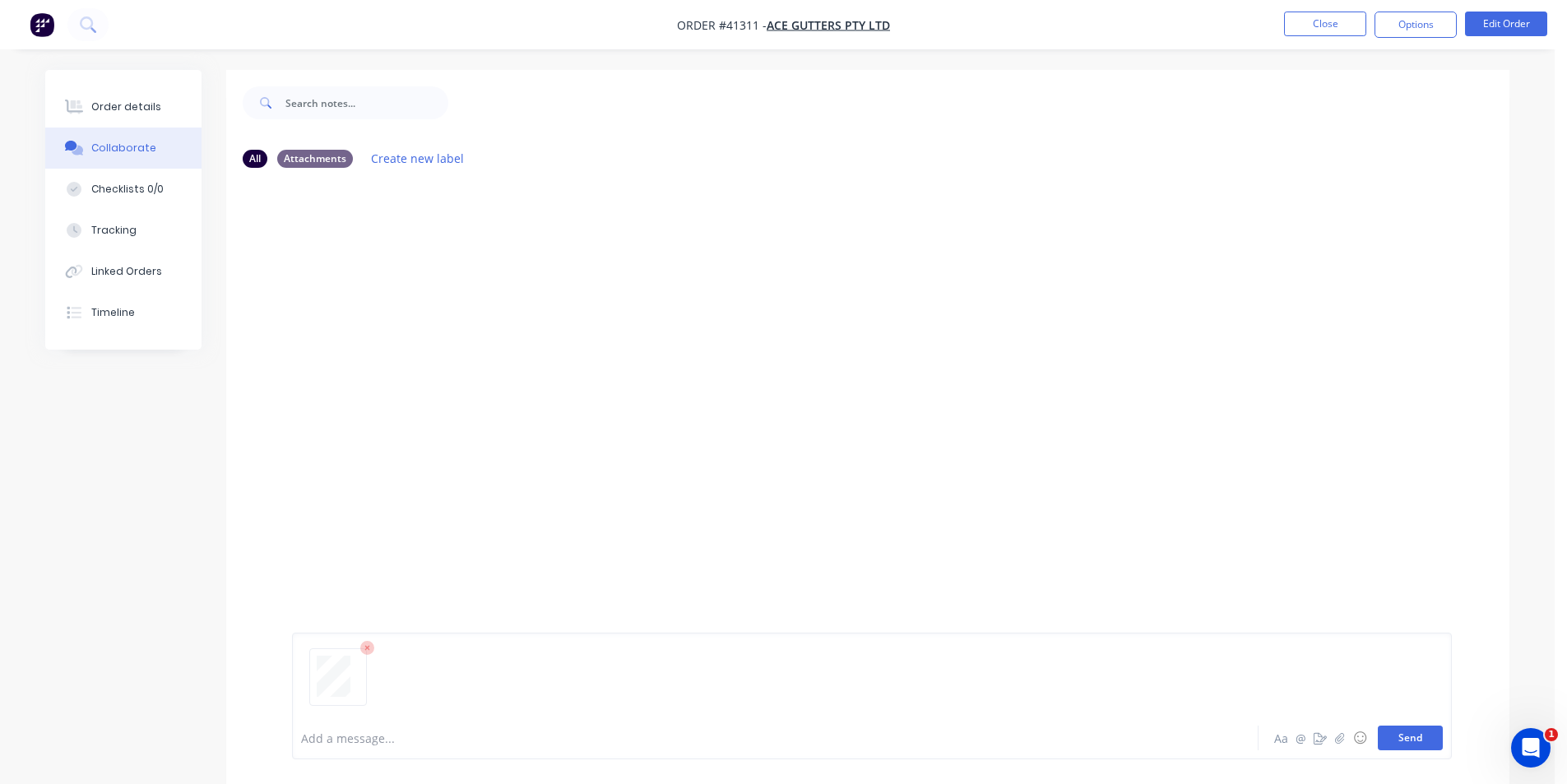
click at [1420, 732] on button "Send" at bounding box center [1411, 737] width 65 height 24
click at [171, 117] on button "Order details" at bounding box center [123, 106] width 156 height 41
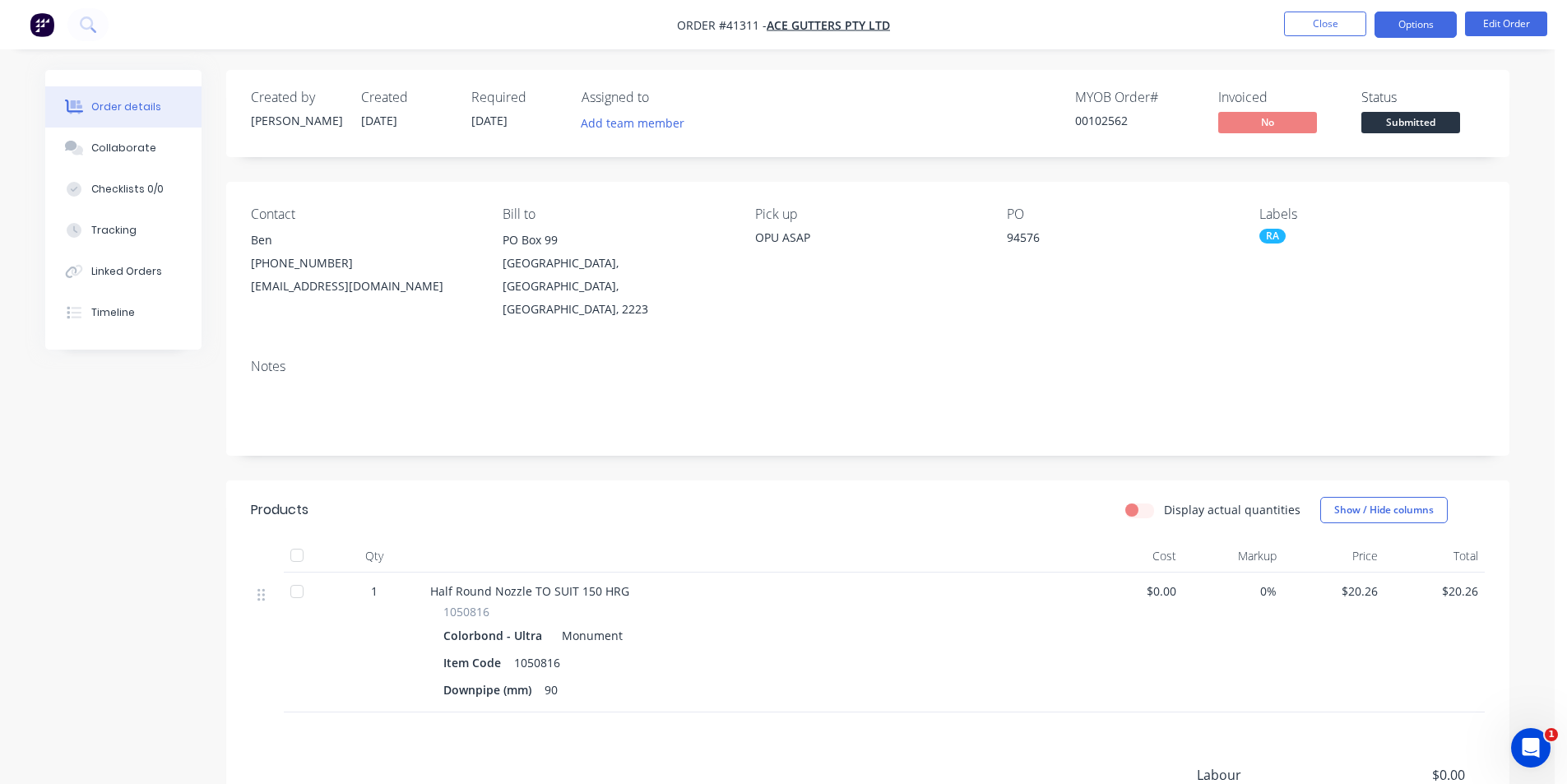
click at [1409, 21] on button "Options" at bounding box center [1416, 24] width 82 height 26
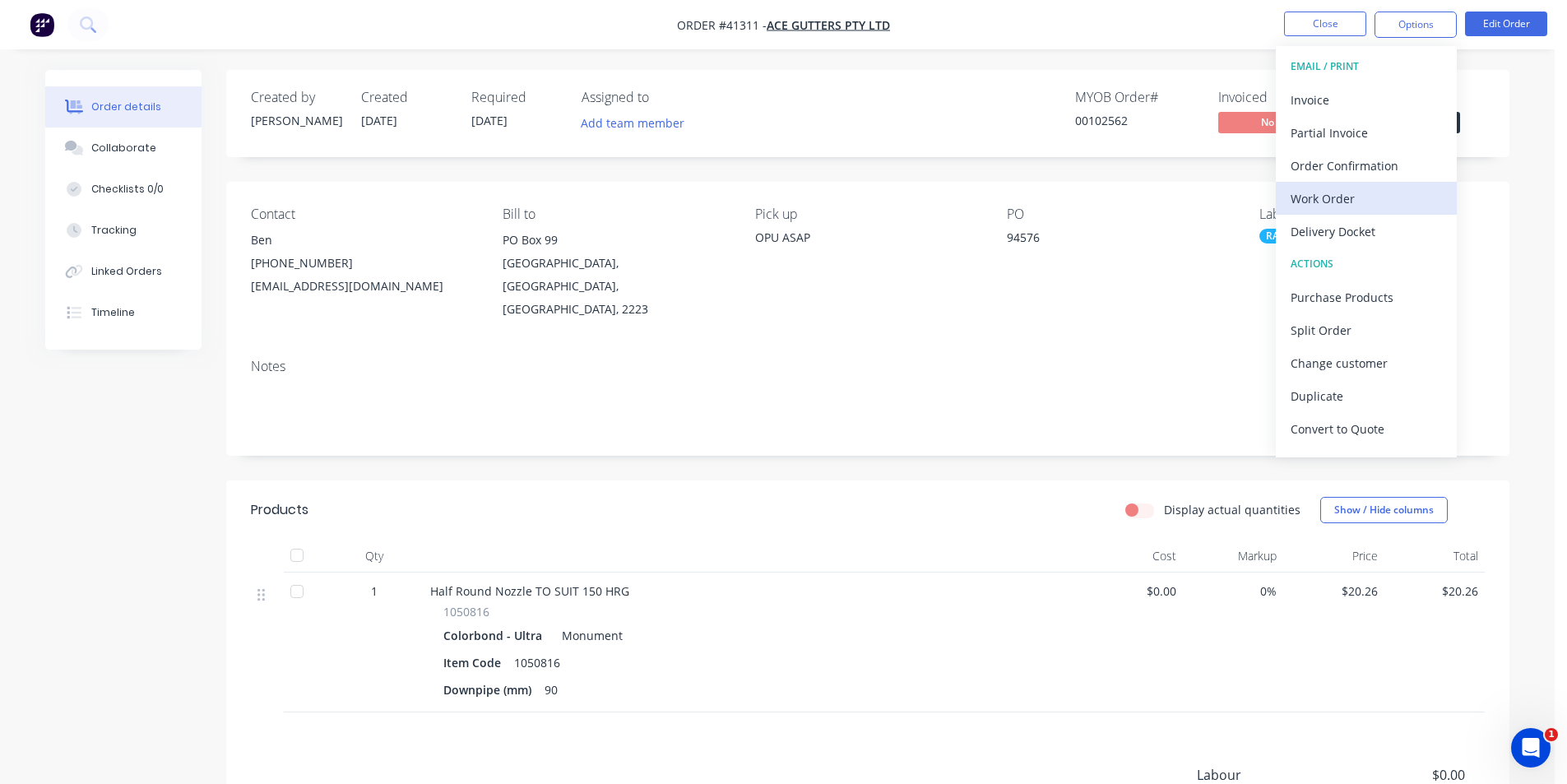
click at [1324, 196] on div "Work Order" at bounding box center [1366, 198] width 151 height 23
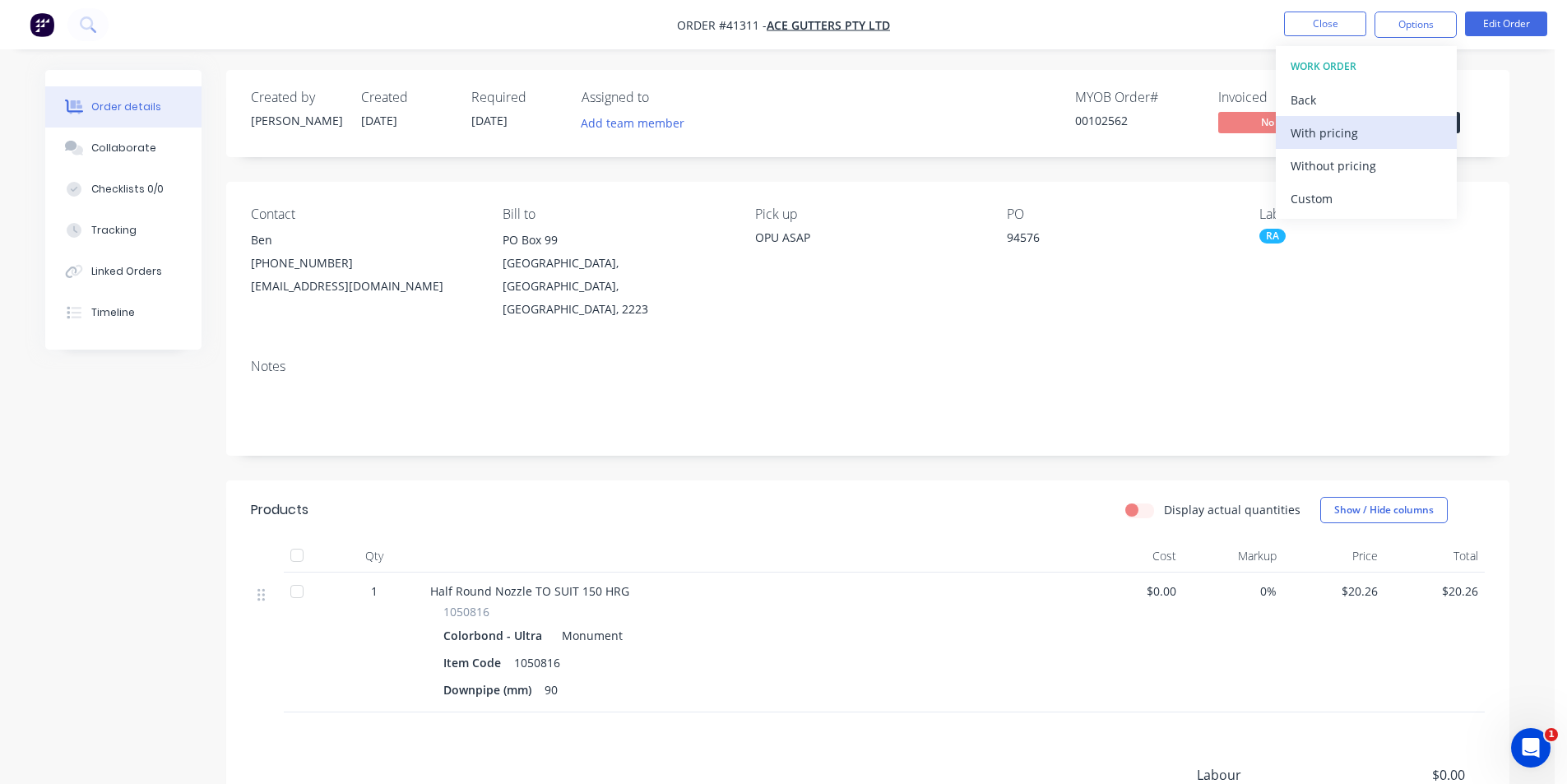
click at [1336, 139] on div "With pricing" at bounding box center [1366, 133] width 151 height 23
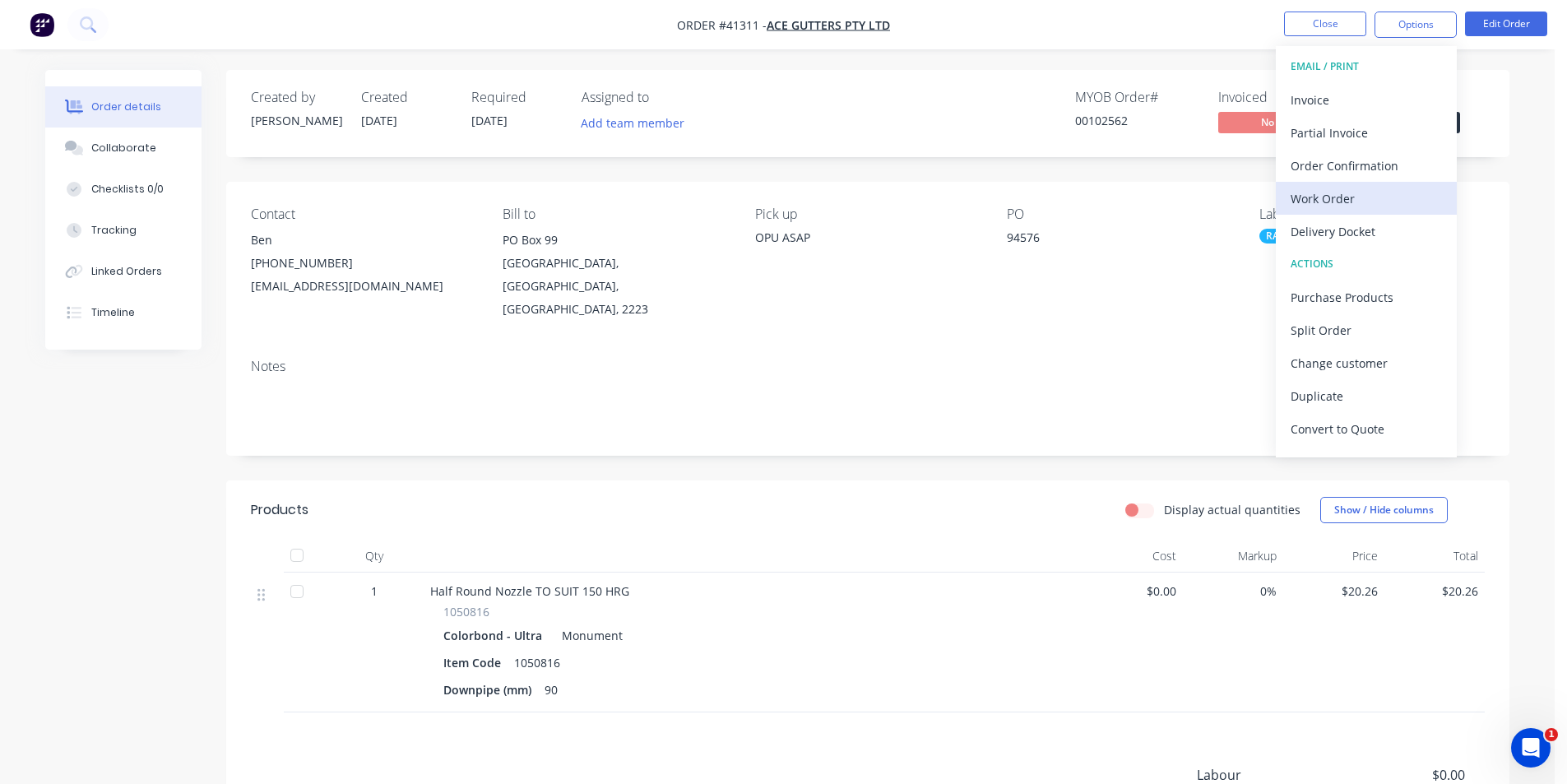
click at [1320, 198] on div "Work Order" at bounding box center [1366, 198] width 151 height 23
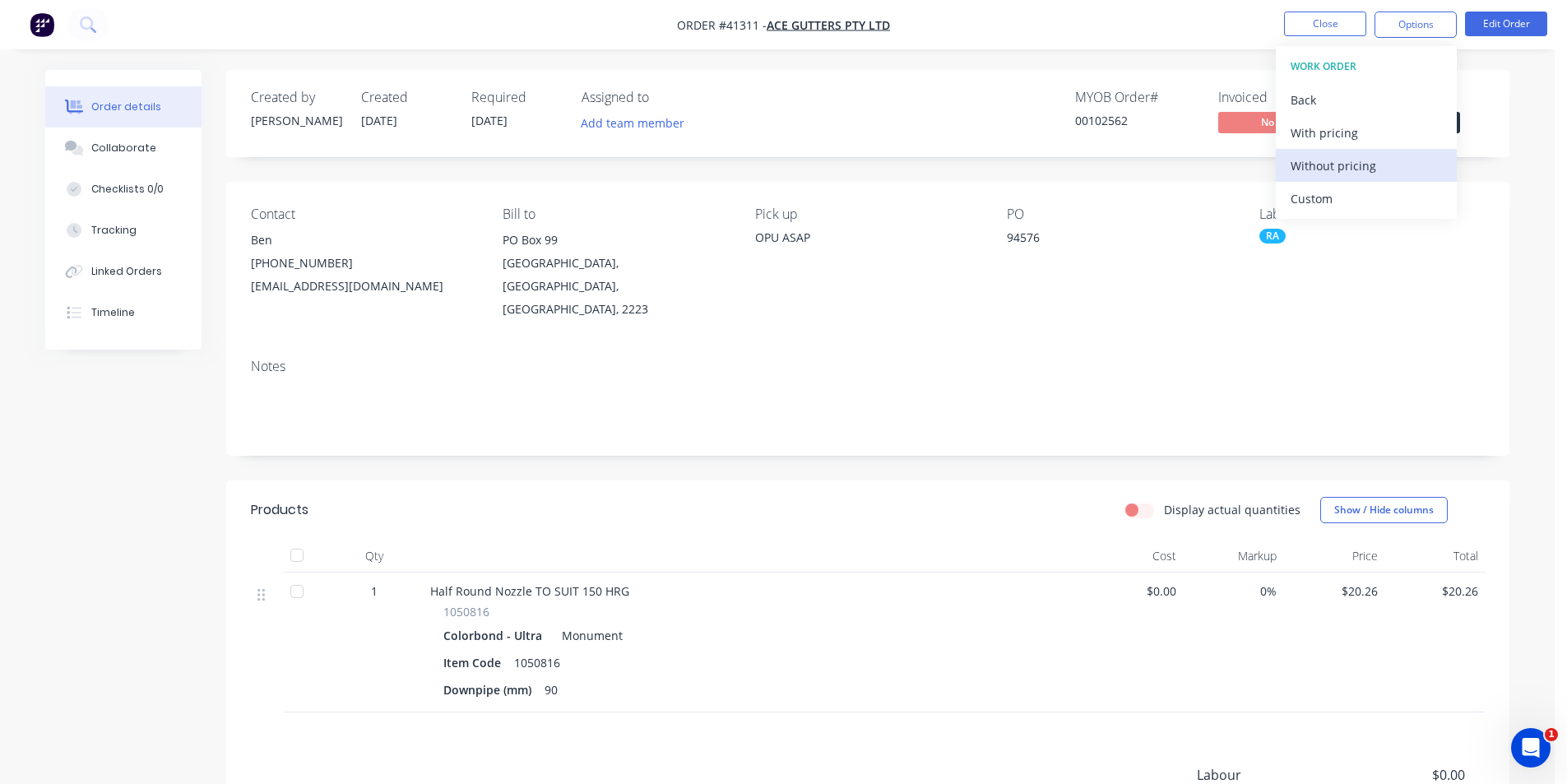
click at [1313, 166] on div "Without pricing" at bounding box center [1366, 165] width 151 height 23
click at [1316, 165] on div "Order Confirmation" at bounding box center [1366, 165] width 151 height 23
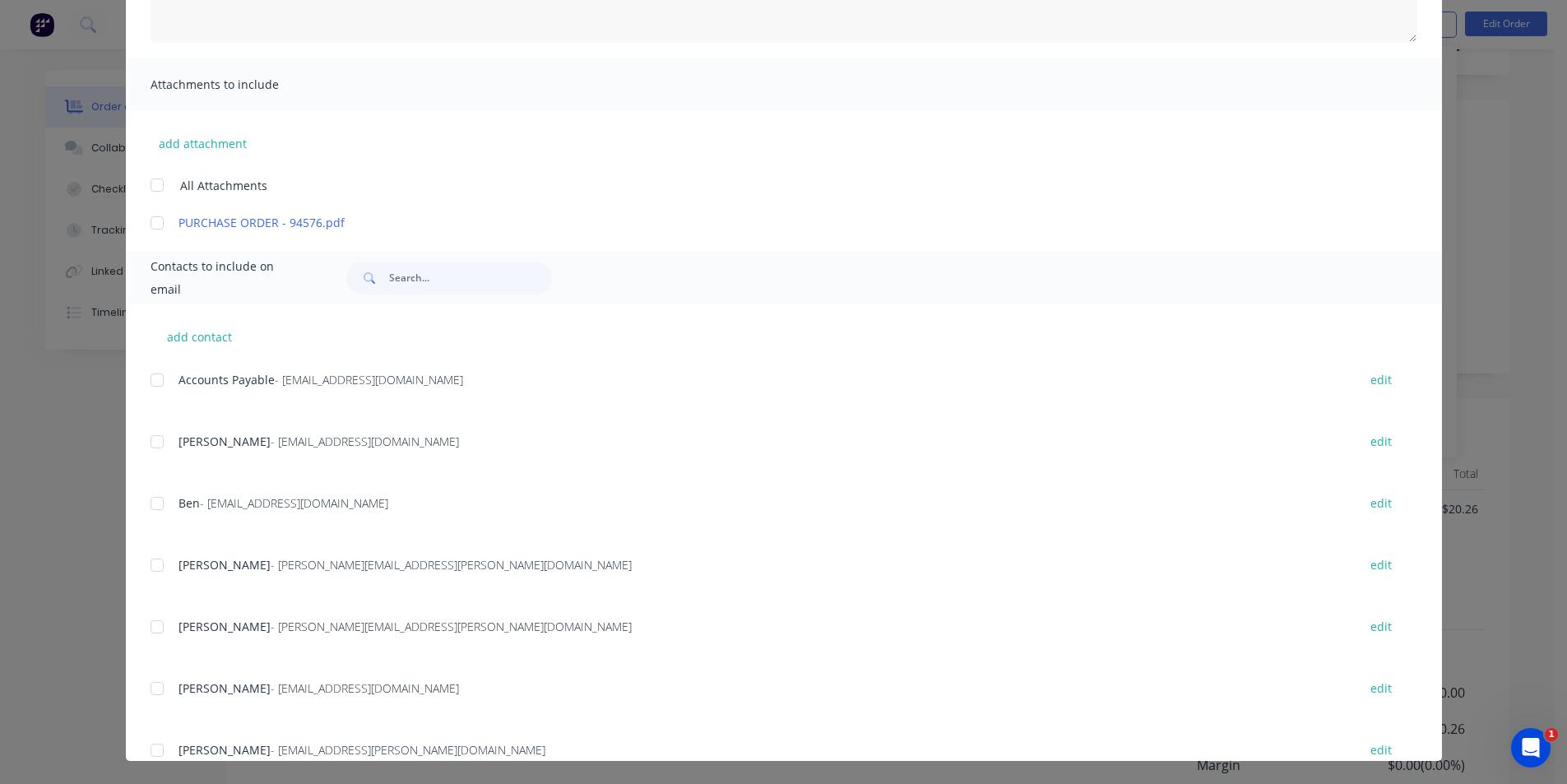
click at [153, 503] on div at bounding box center [157, 504] width 33 height 33
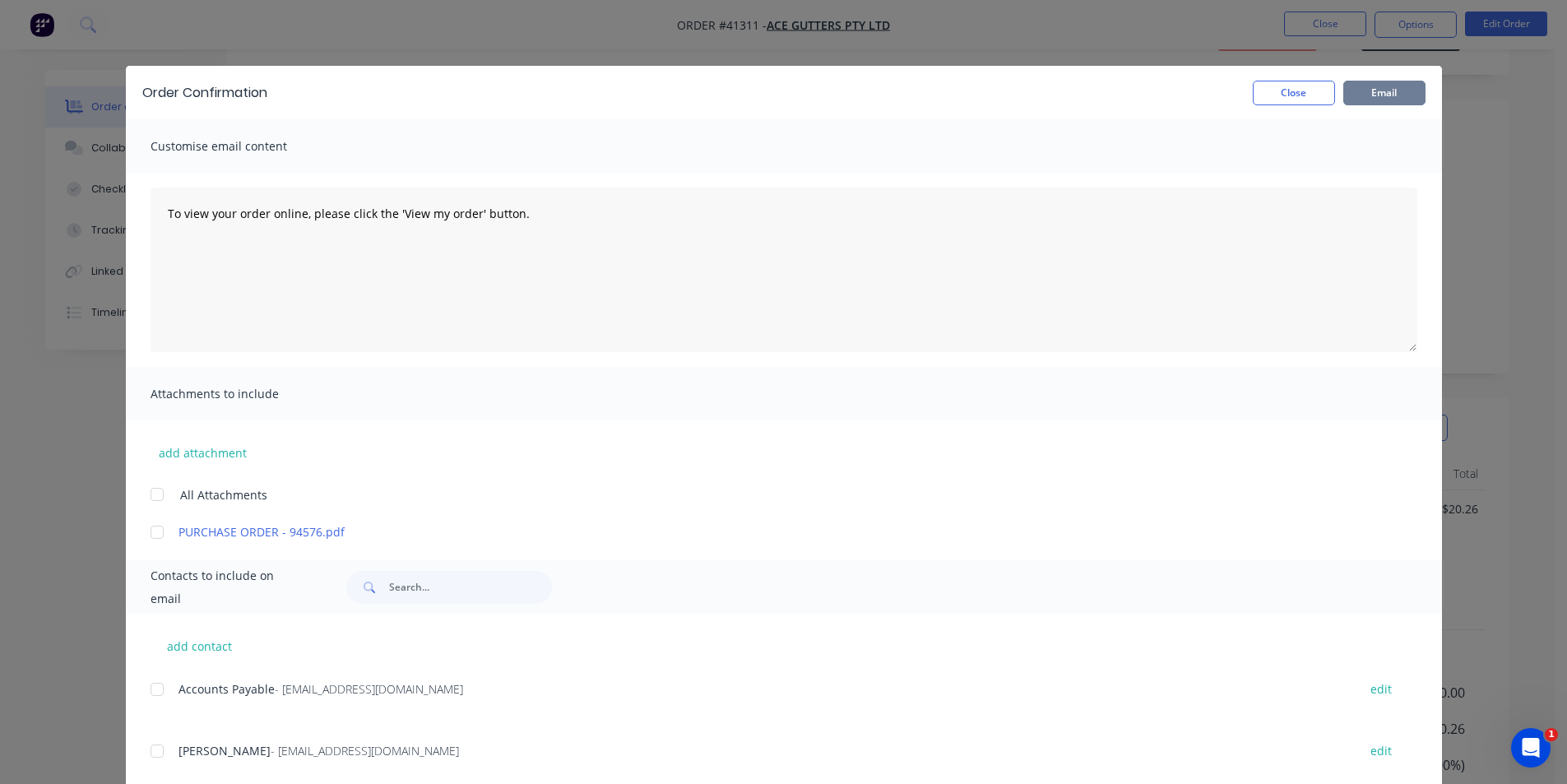
click at [1374, 87] on button "Email" at bounding box center [1384, 93] width 82 height 24
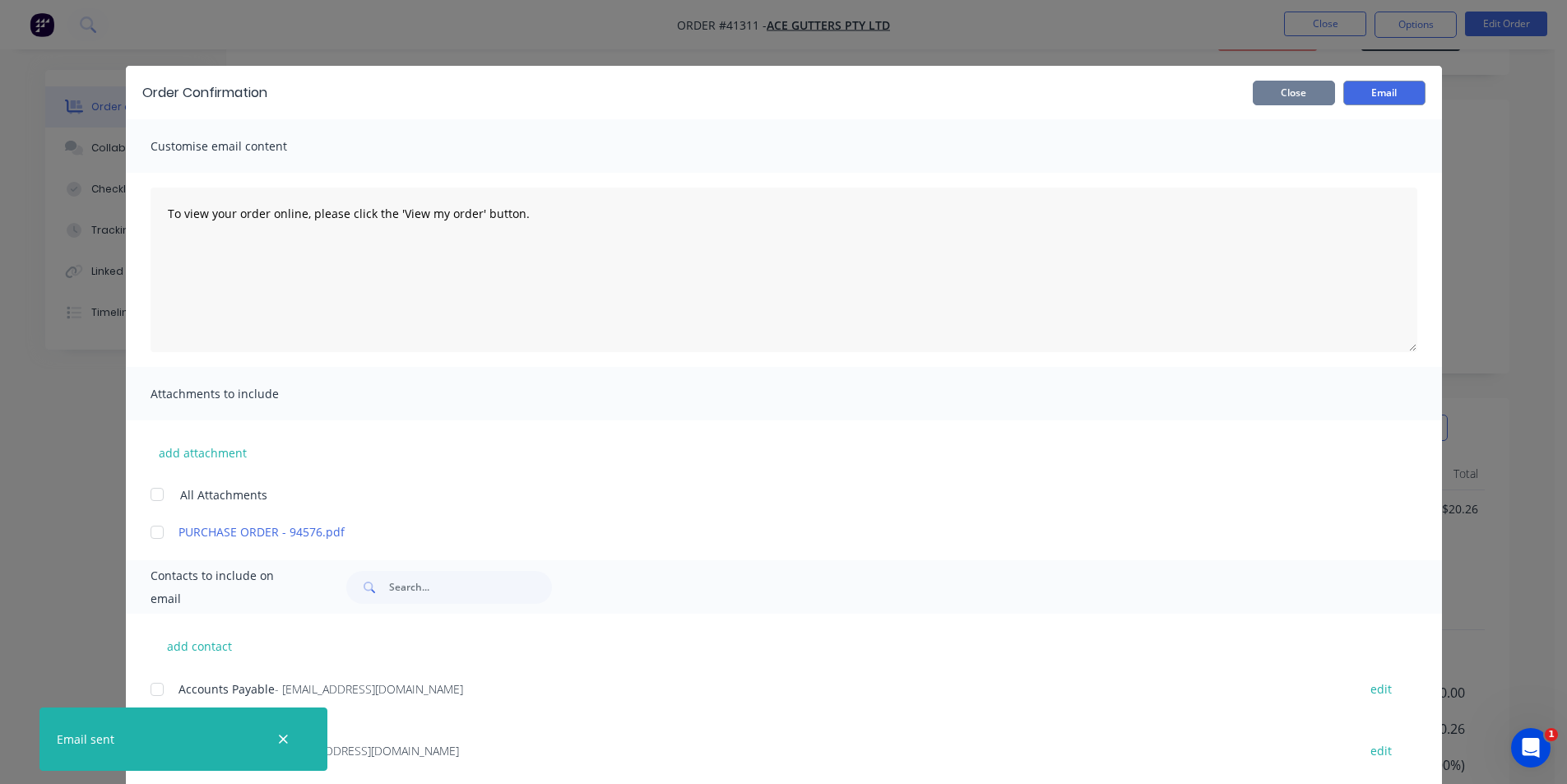
click at [1269, 94] on button "Close" at bounding box center [1294, 93] width 82 height 24
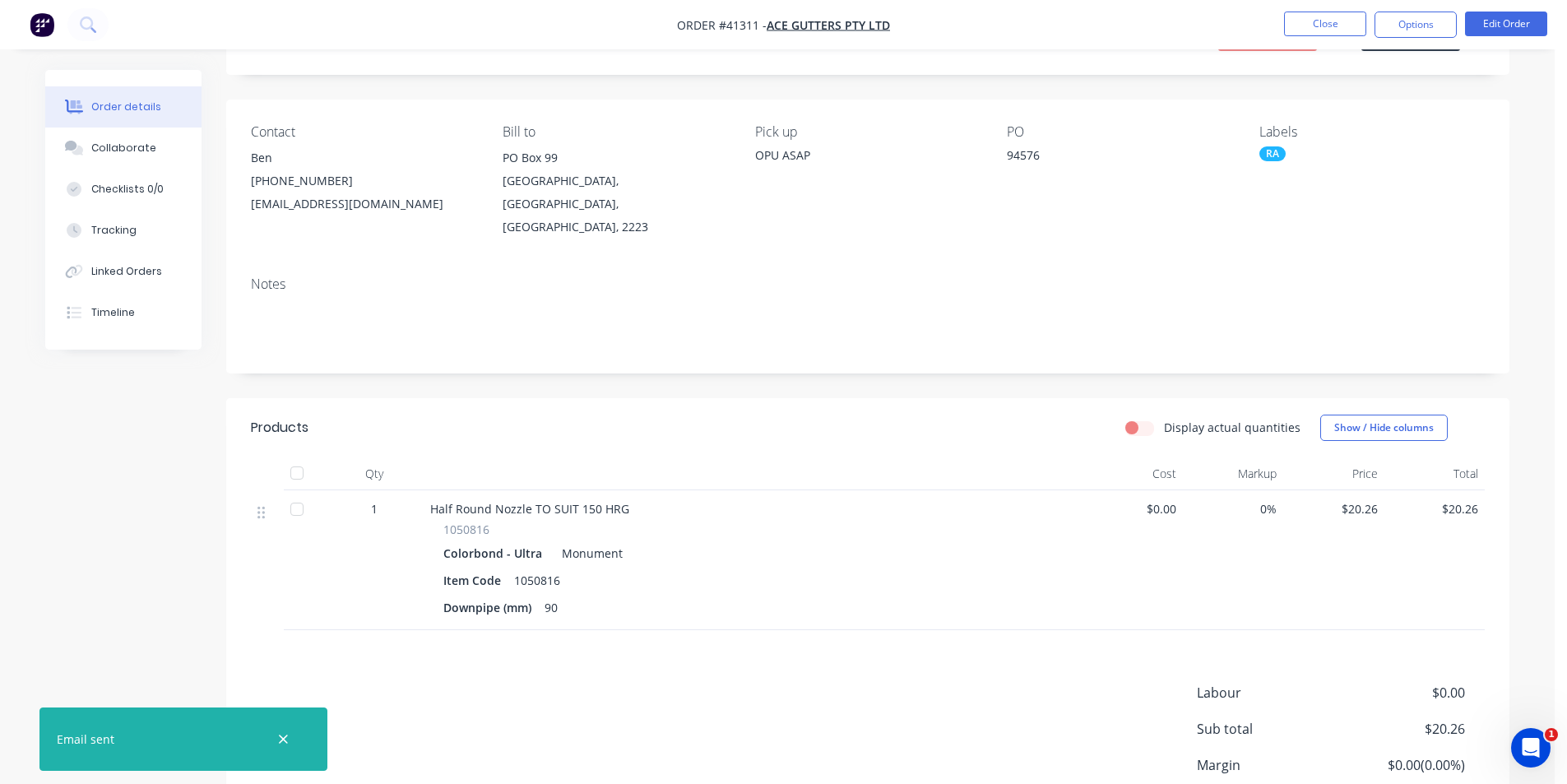
click at [1233, 29] on nav "Order #41311 - Ace Gutters Pty Ltd Close Options Edit Order" at bounding box center [784, 24] width 1567 height 50
click at [1300, 19] on button "Close" at bounding box center [1326, 23] width 82 height 24
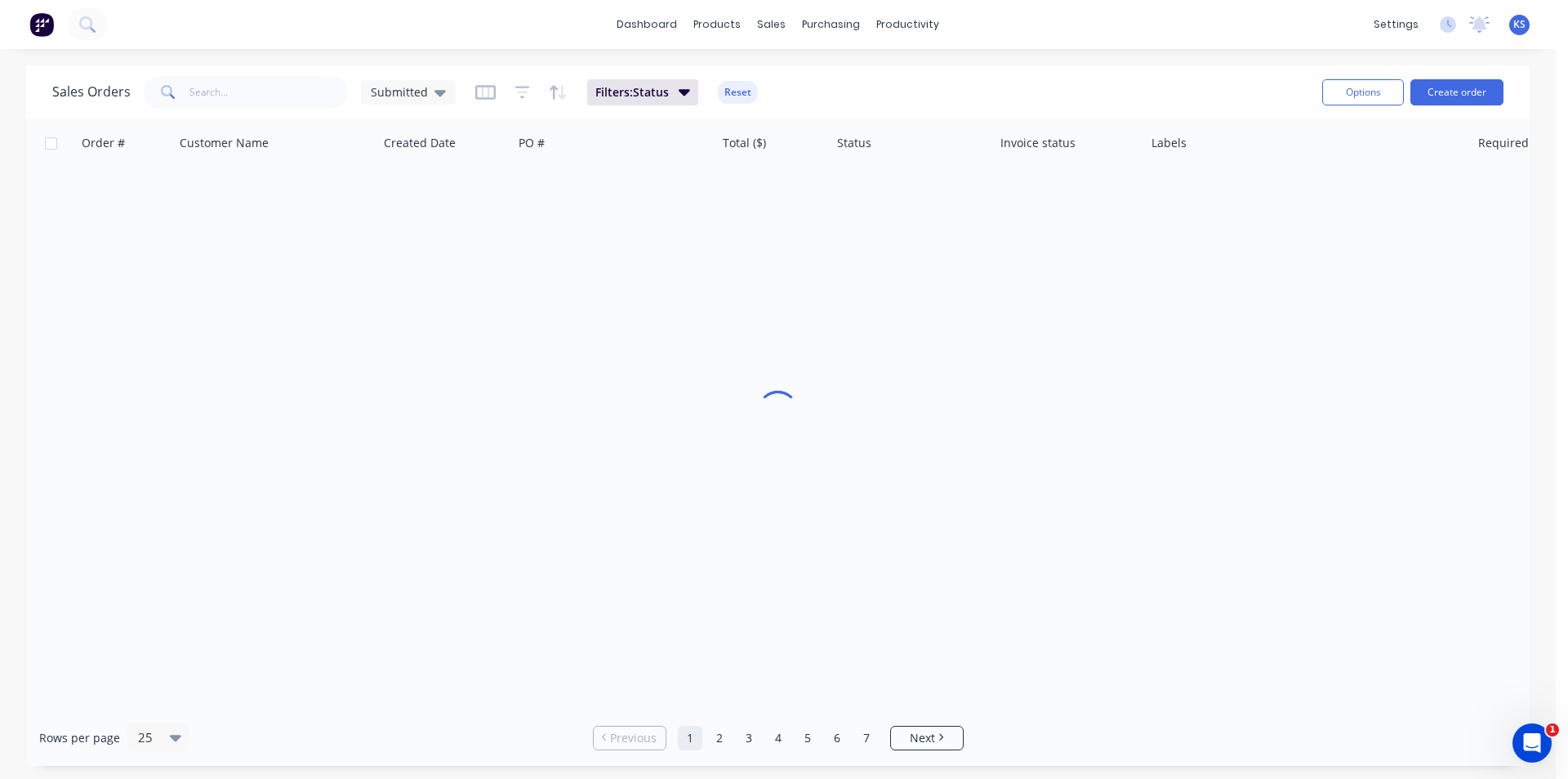
click at [730, 91] on button "Reset" at bounding box center [737, 92] width 40 height 23
click at [977, 79] on div "Sales Orders Submitted" at bounding box center [681, 91] width 1257 height 40
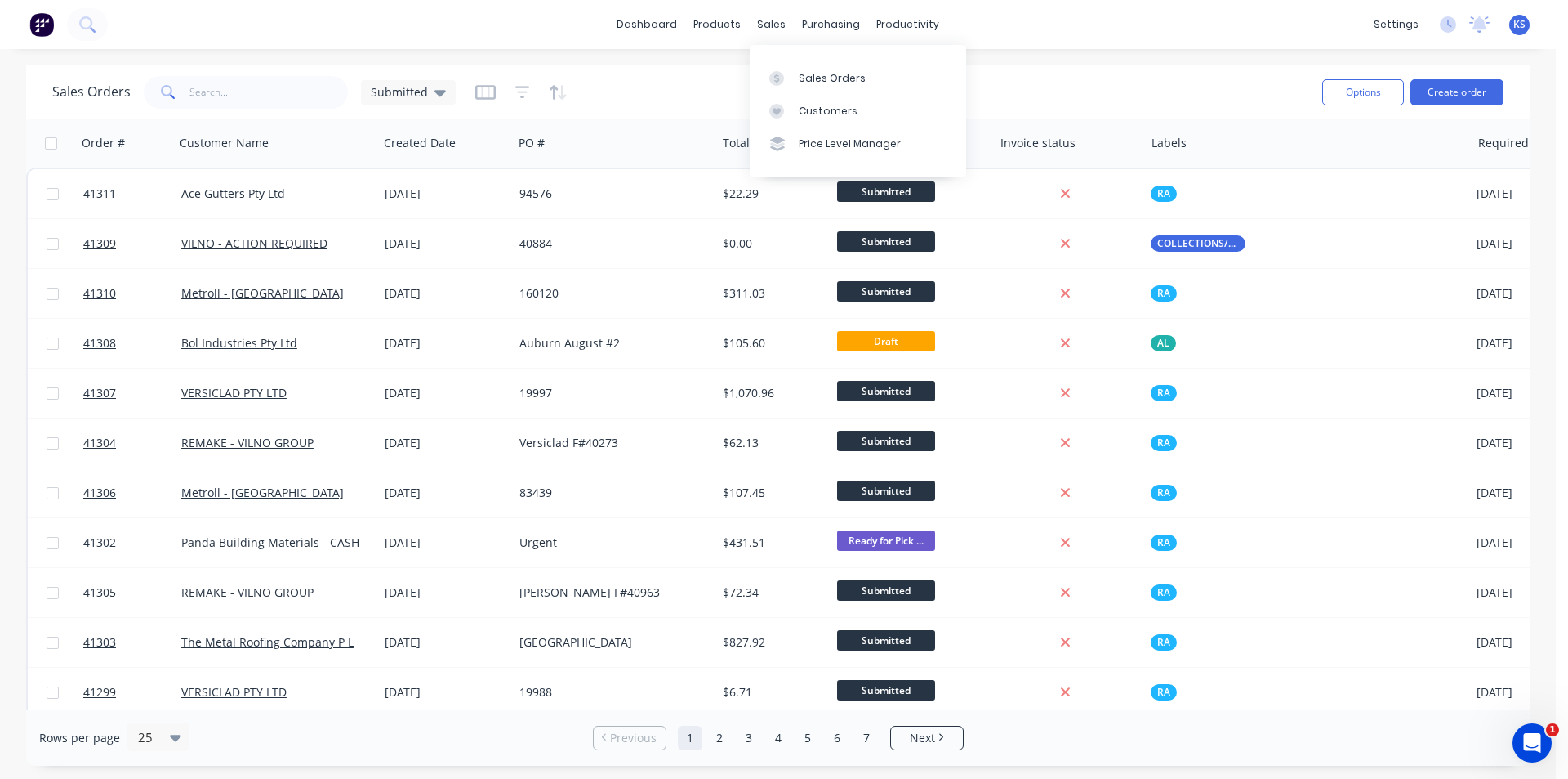
drag, startPoint x: 833, startPoint y: 69, endPoint x: 278, endPoint y: 84, distance: 555.2
click at [833, 69] on link "Sales Orders" at bounding box center [857, 78] width 216 height 33
click at [264, 89] on input "text" at bounding box center [269, 92] width 159 height 33
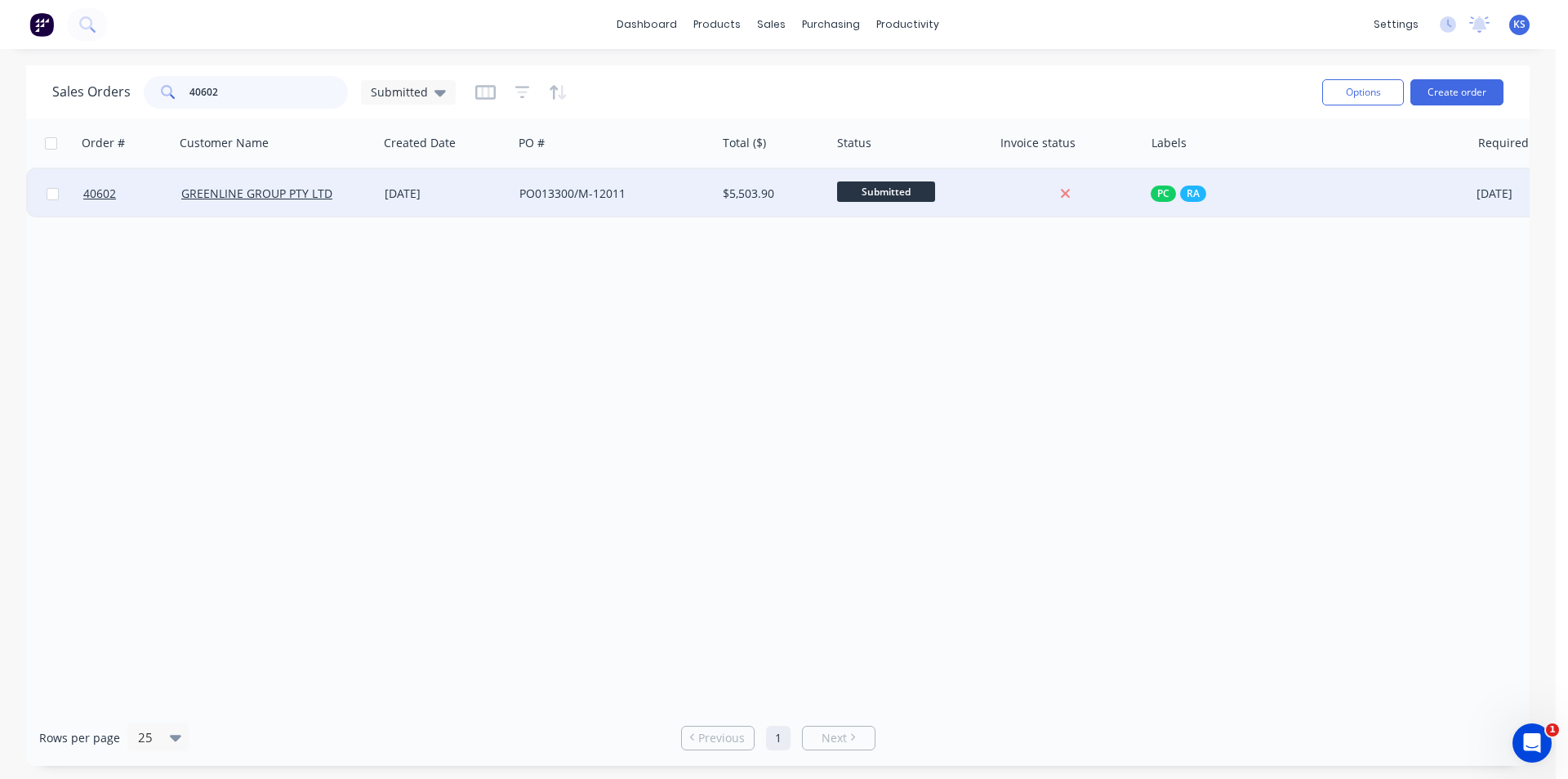
type input "40602"
click at [469, 195] on div "[DATE]" at bounding box center [445, 193] width 121 height 16
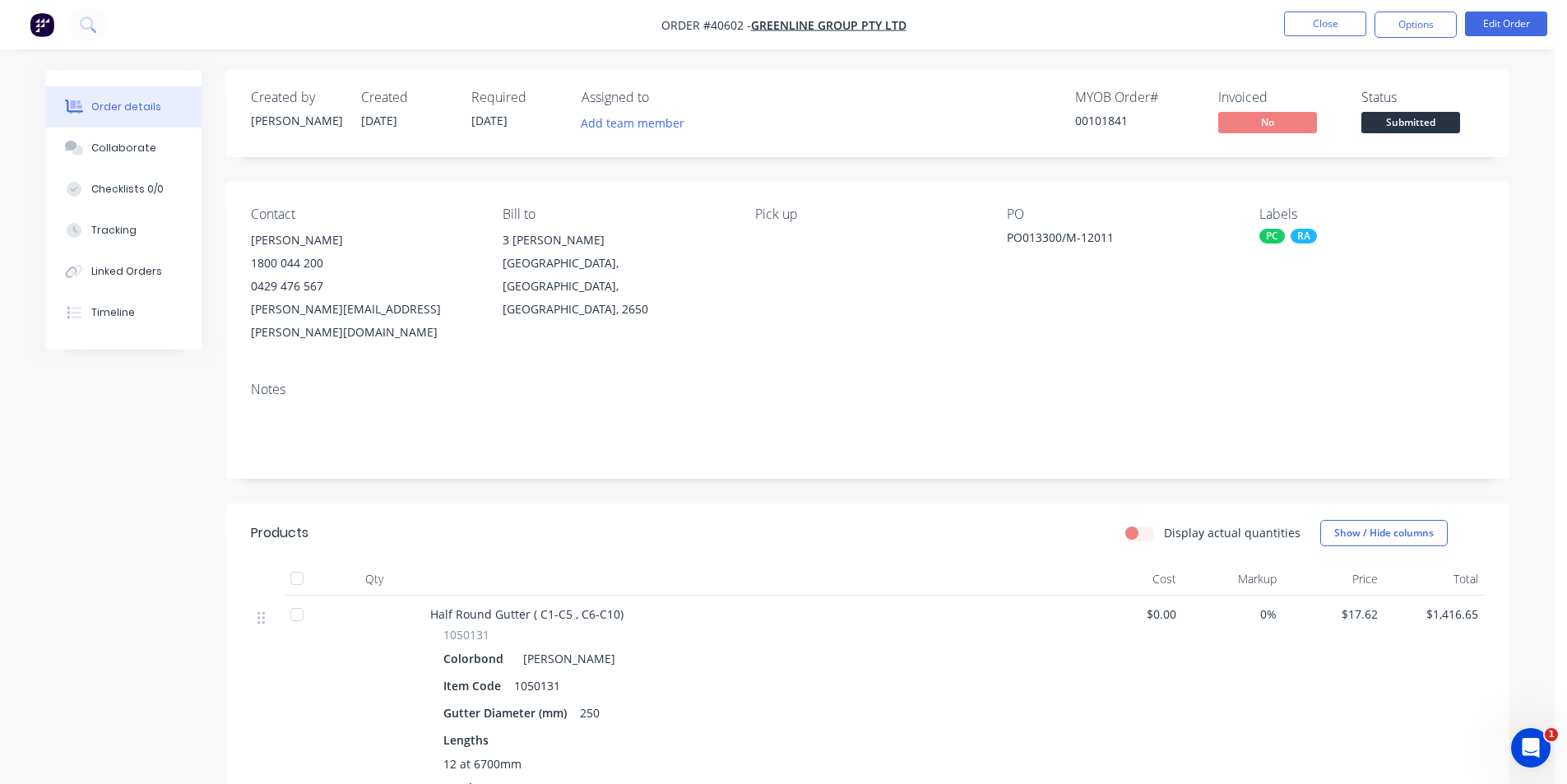
click at [930, 120] on div "MYOB Order # 00101841 Invoiced No Status Submitted" at bounding box center [1116, 113] width 739 height 48
click at [1019, 26] on nav "Order #40602 - GREENLINE GROUP PTY LTD Close Options Edit Order" at bounding box center [784, 24] width 1567 height 50
click at [847, 531] on header "Products Display actual quantities Show / Hide columns" at bounding box center [868, 532] width 1284 height 60
click at [844, 519] on div "Display actual quantities Show / Hide columns" at bounding box center [998, 532] width 972 height 26
click at [841, 523] on header "Products Display actual quantities Show / Hide columns" at bounding box center [868, 532] width 1284 height 60
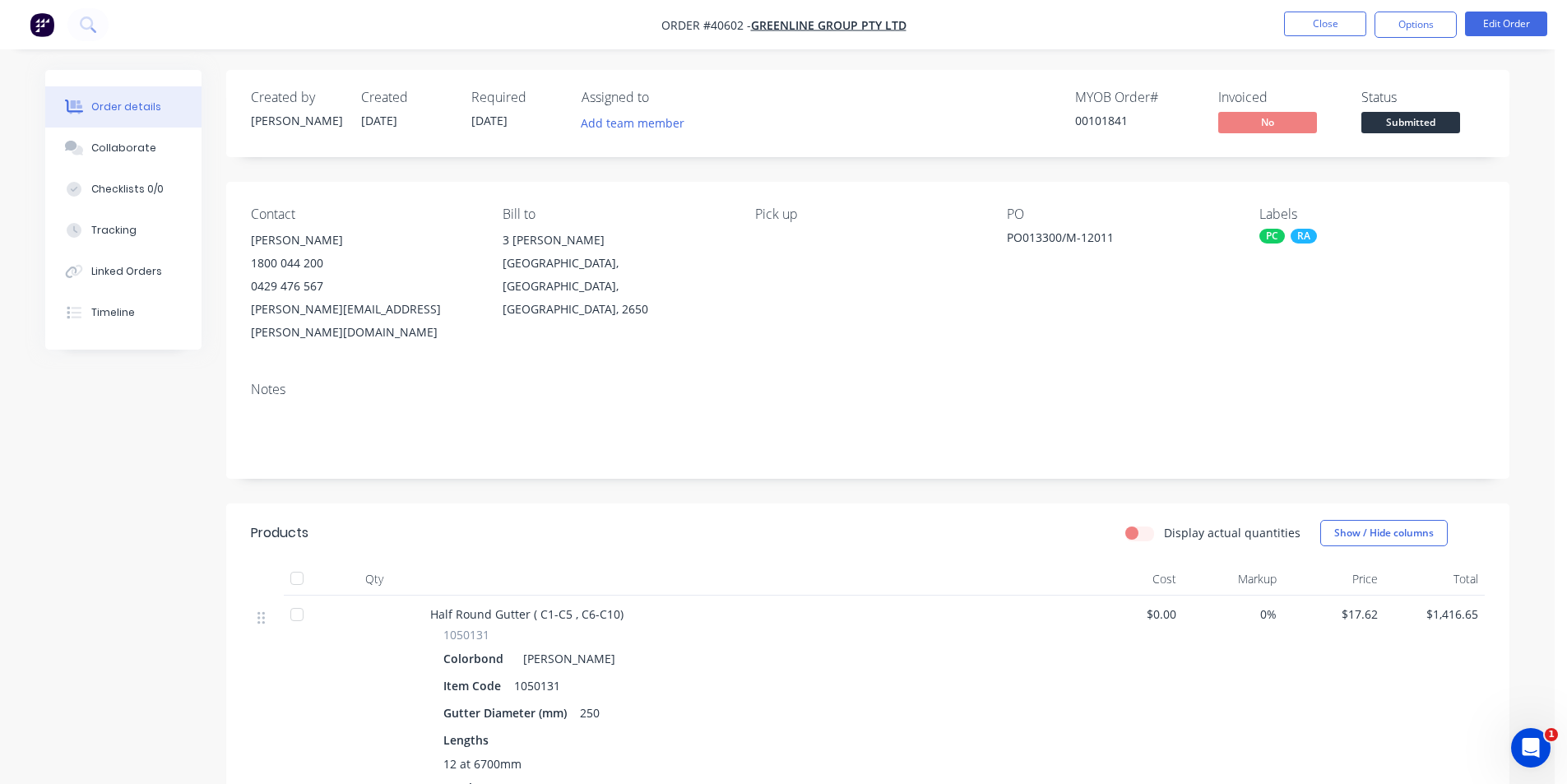
click at [868, 562] on div at bounding box center [753, 579] width 658 height 33
click at [823, 523] on header "Products Display actual quantities Show / Hide columns" at bounding box center [868, 532] width 1284 height 60
click at [1299, 29] on button "Close" at bounding box center [1326, 23] width 82 height 24
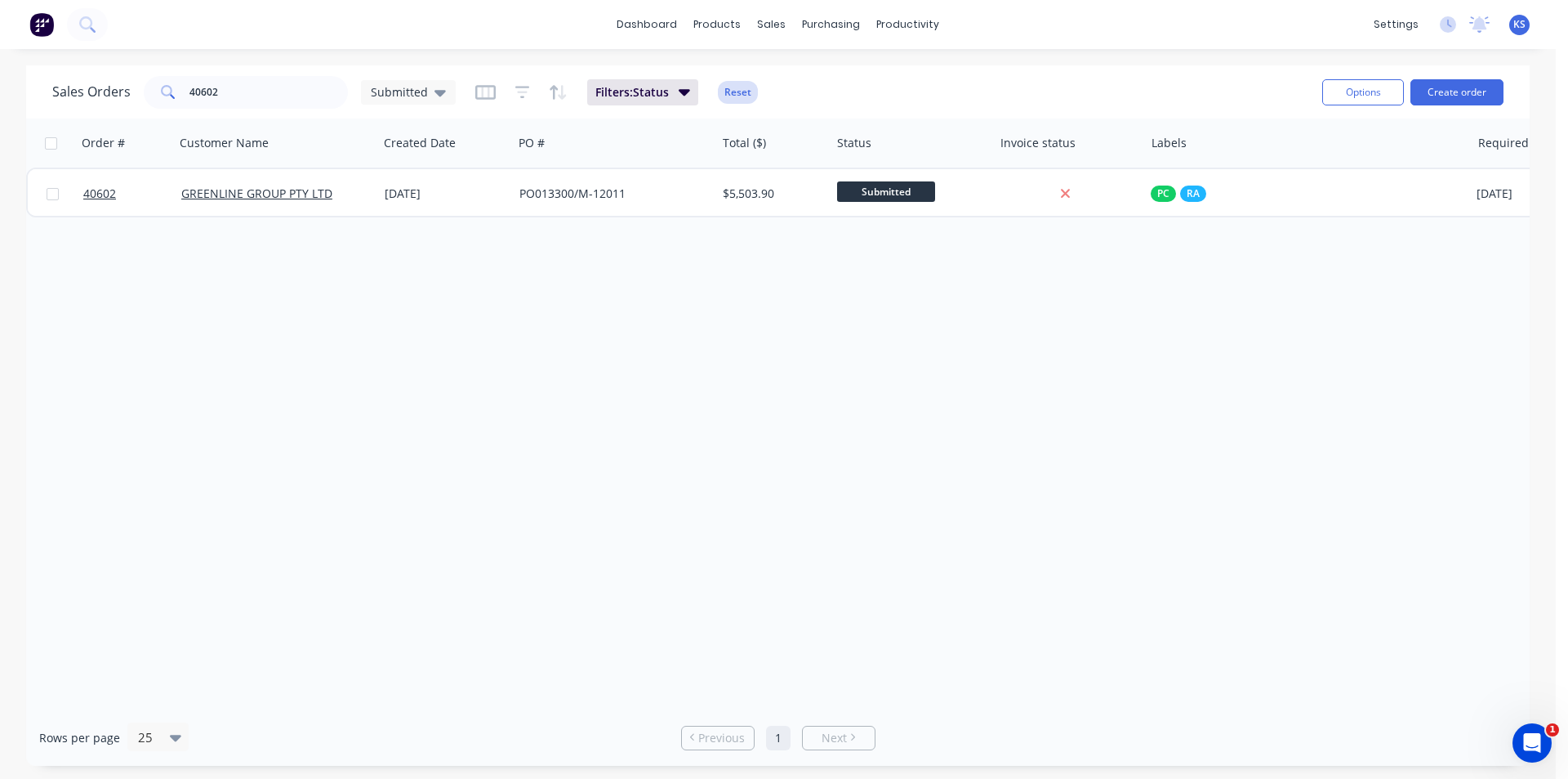
click at [725, 87] on button "Reset" at bounding box center [737, 92] width 40 height 23
click at [1459, 83] on button "Create order" at bounding box center [1456, 92] width 93 height 26
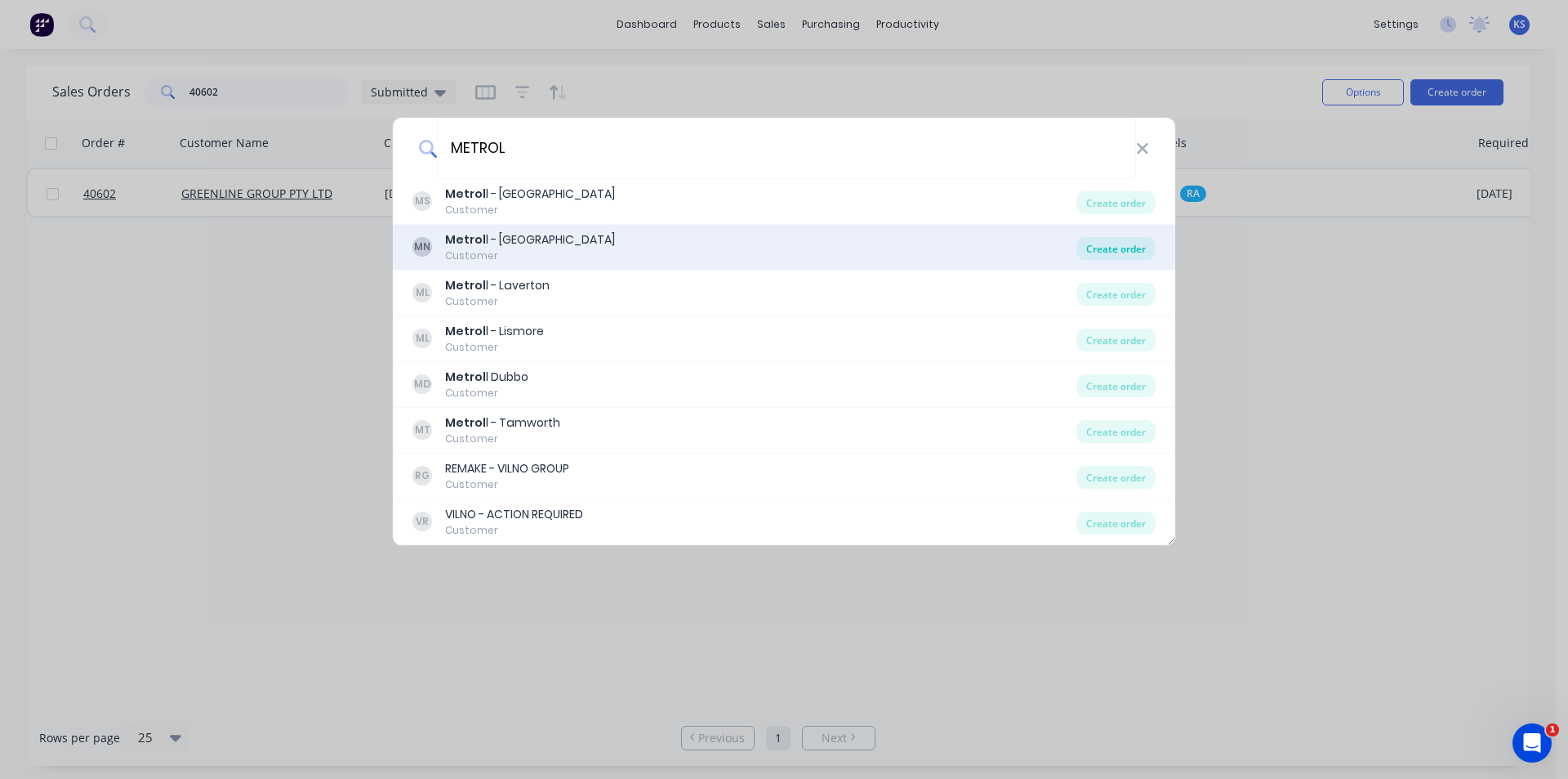
type input "METROL"
click at [1119, 251] on div "Create order" at bounding box center [1116, 248] width 80 height 23
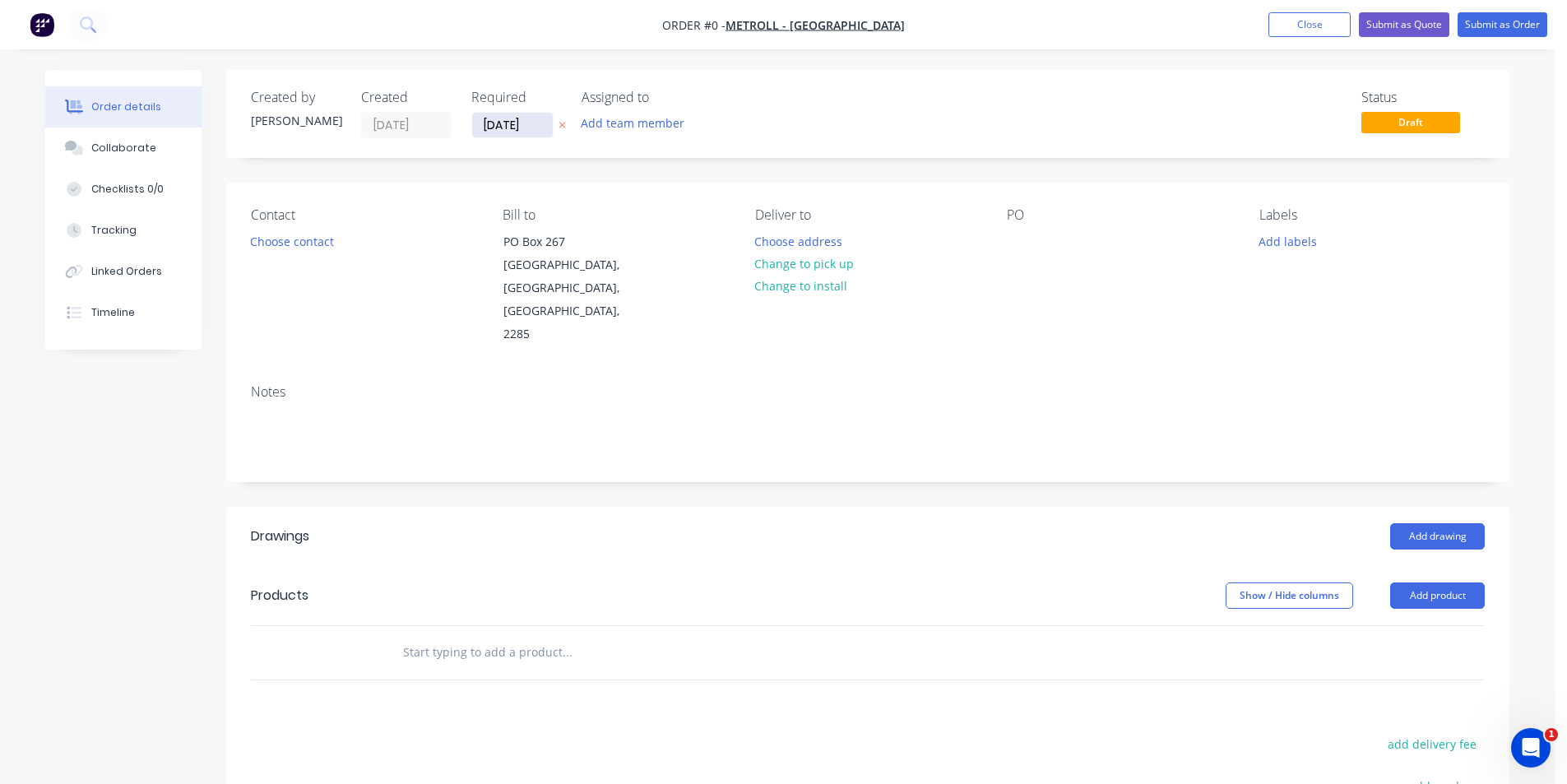
click at [503, 120] on input "[DATE]" at bounding box center [512, 124] width 81 height 24
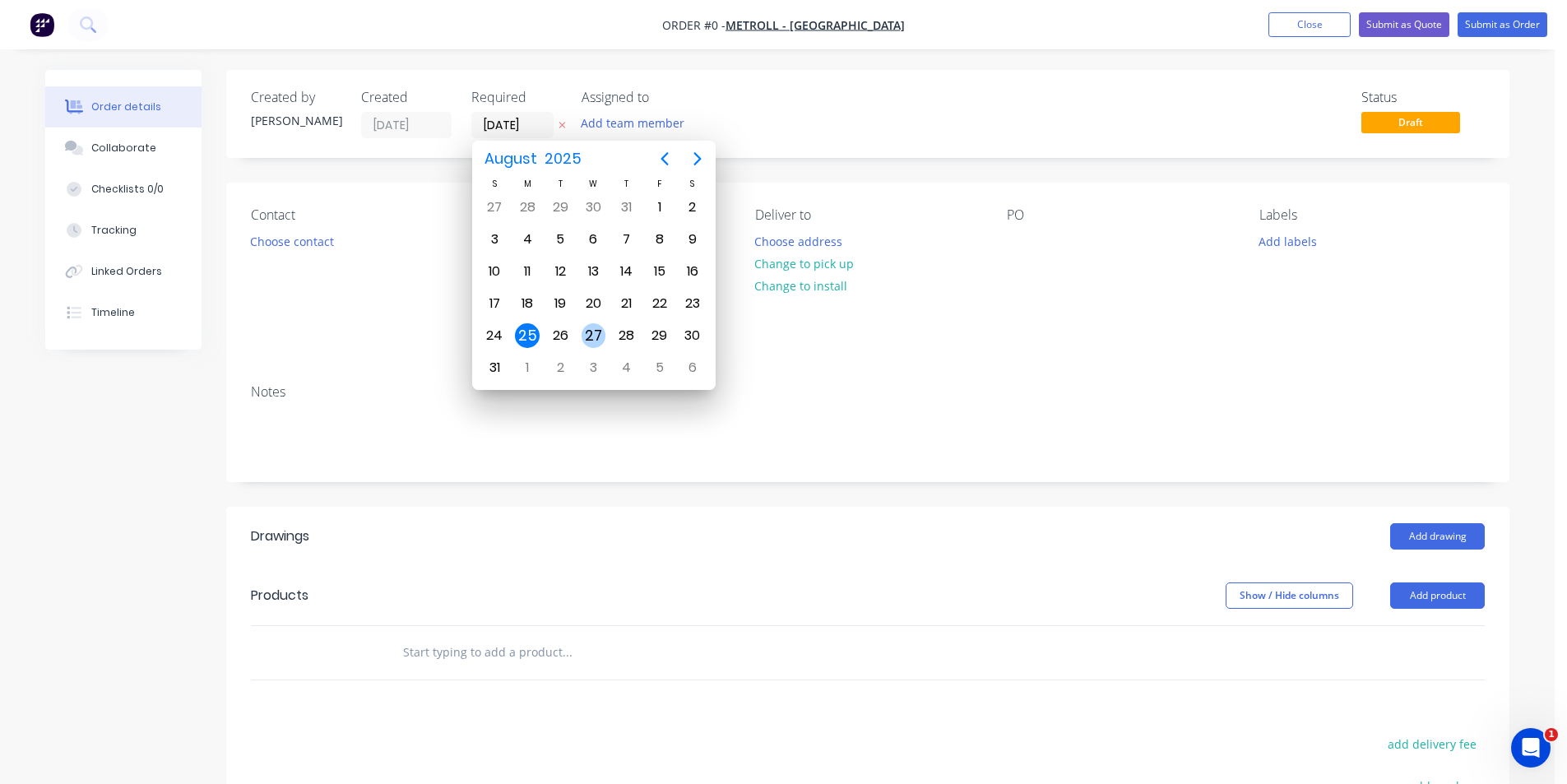
click at [596, 335] on div "27" at bounding box center [593, 335] width 24 height 24
type input "[DATE]"
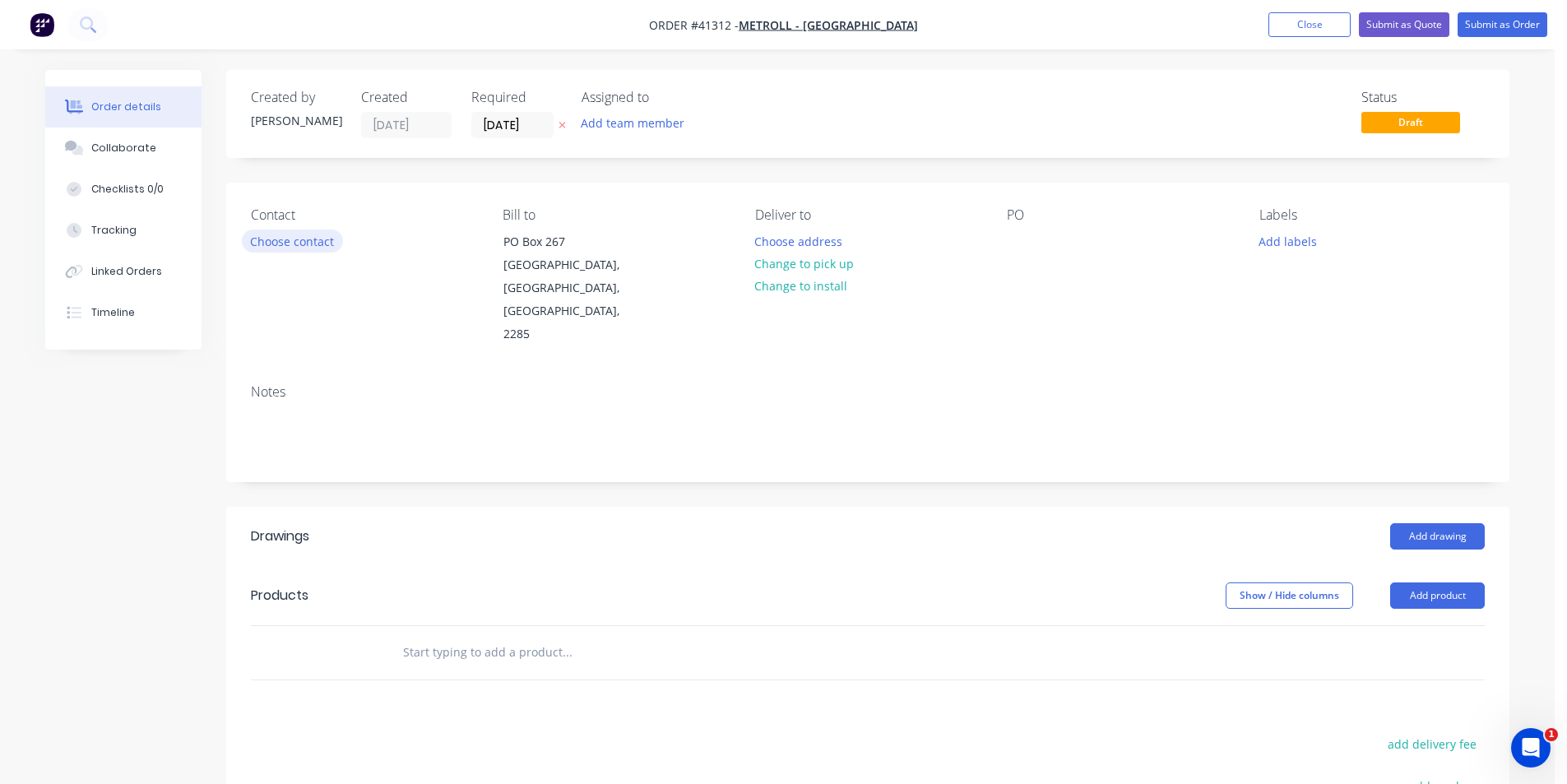
click at [310, 247] on button "Choose contact" at bounding box center [293, 240] width 102 height 22
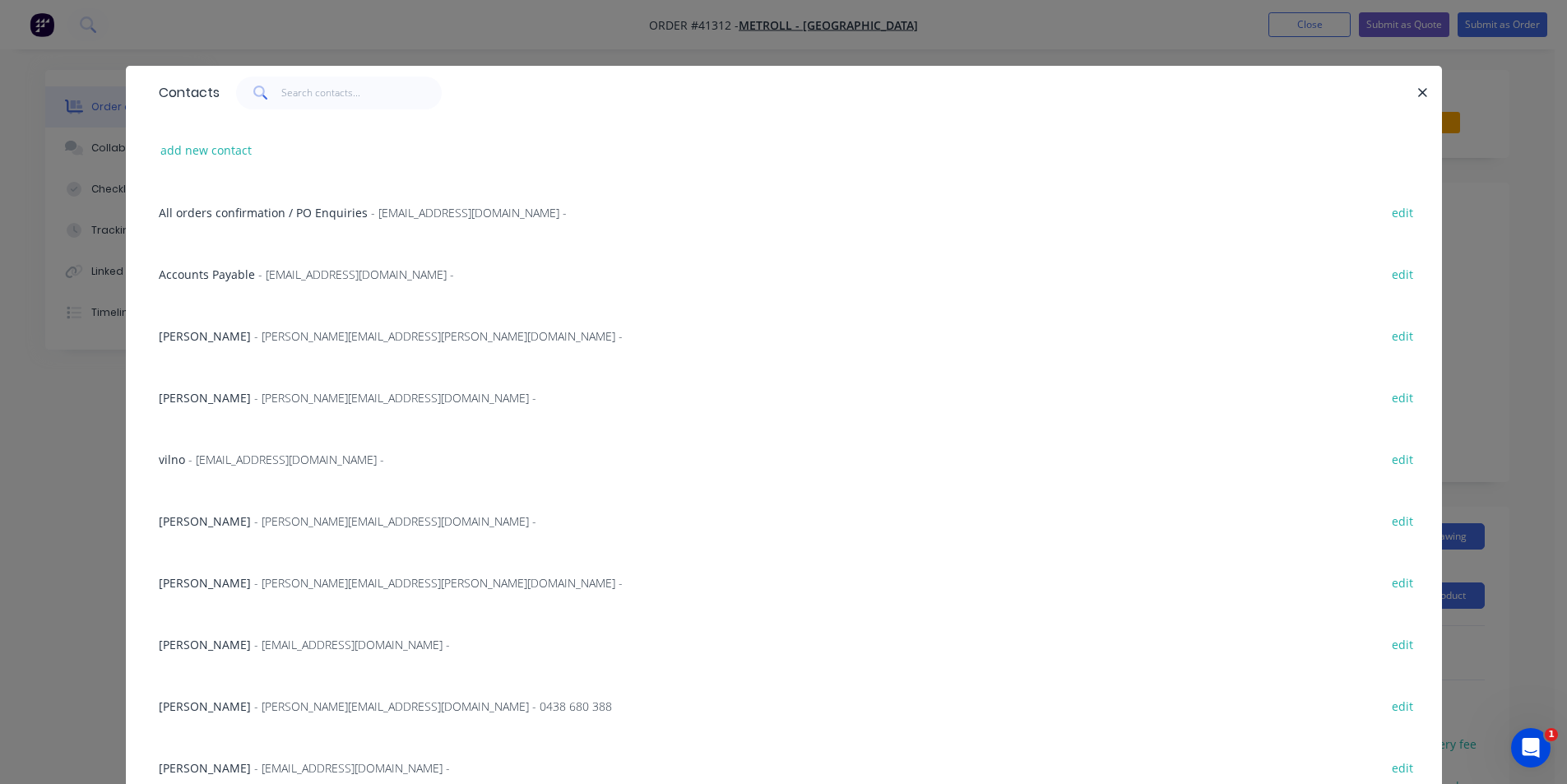
click at [254, 525] on span "- [PERSON_NAME][EMAIL_ADDRESS][DOMAIN_NAME] -" at bounding box center [395, 520] width 282 height 16
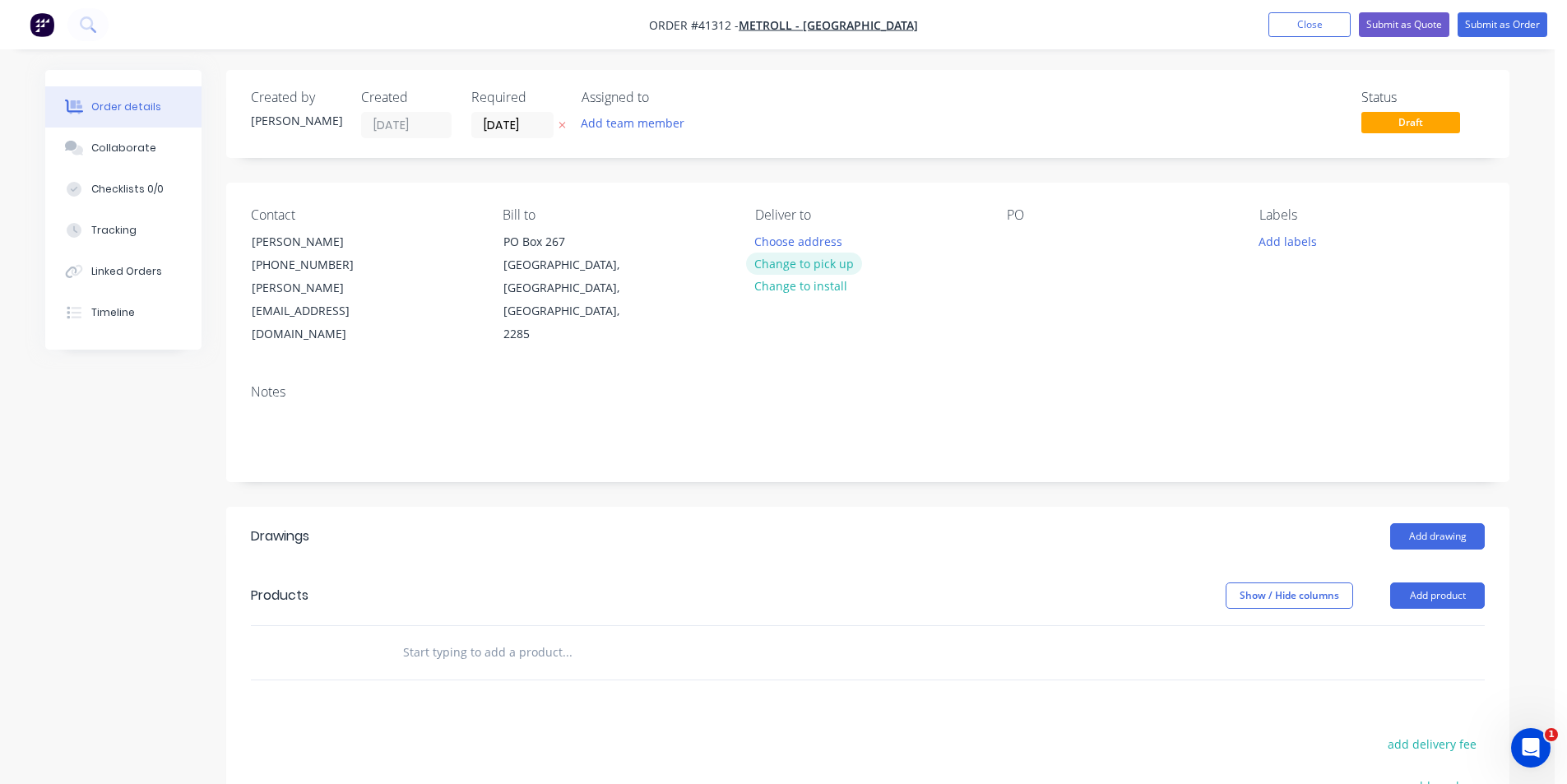
click at [800, 266] on button "Change to pick up" at bounding box center [805, 264] width 117 height 22
click at [772, 242] on div at bounding box center [768, 241] width 26 height 23
click at [1014, 246] on div at bounding box center [1020, 241] width 26 height 23
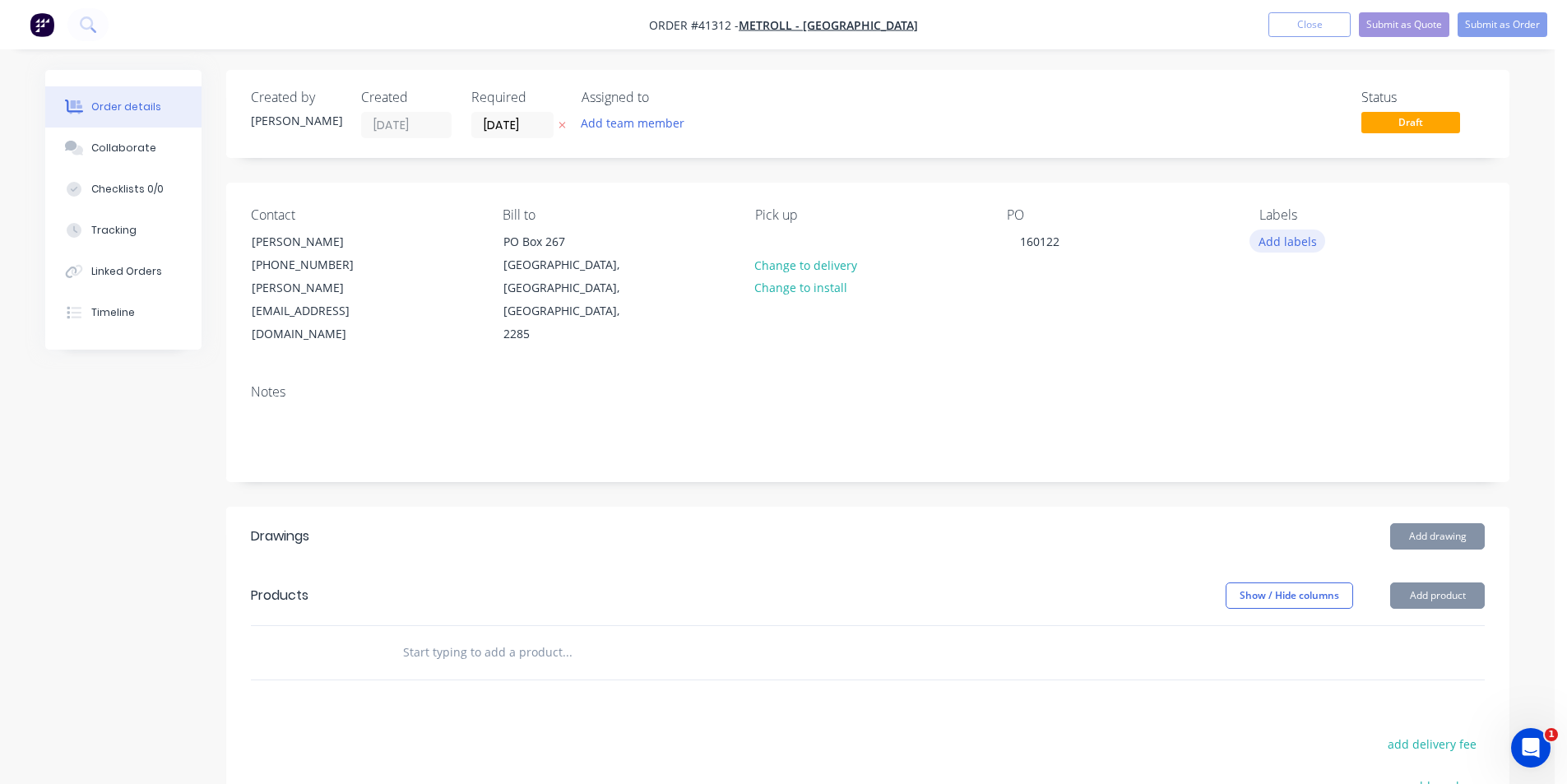
click at [1279, 249] on button "Add labels" at bounding box center [1287, 240] width 75 height 22
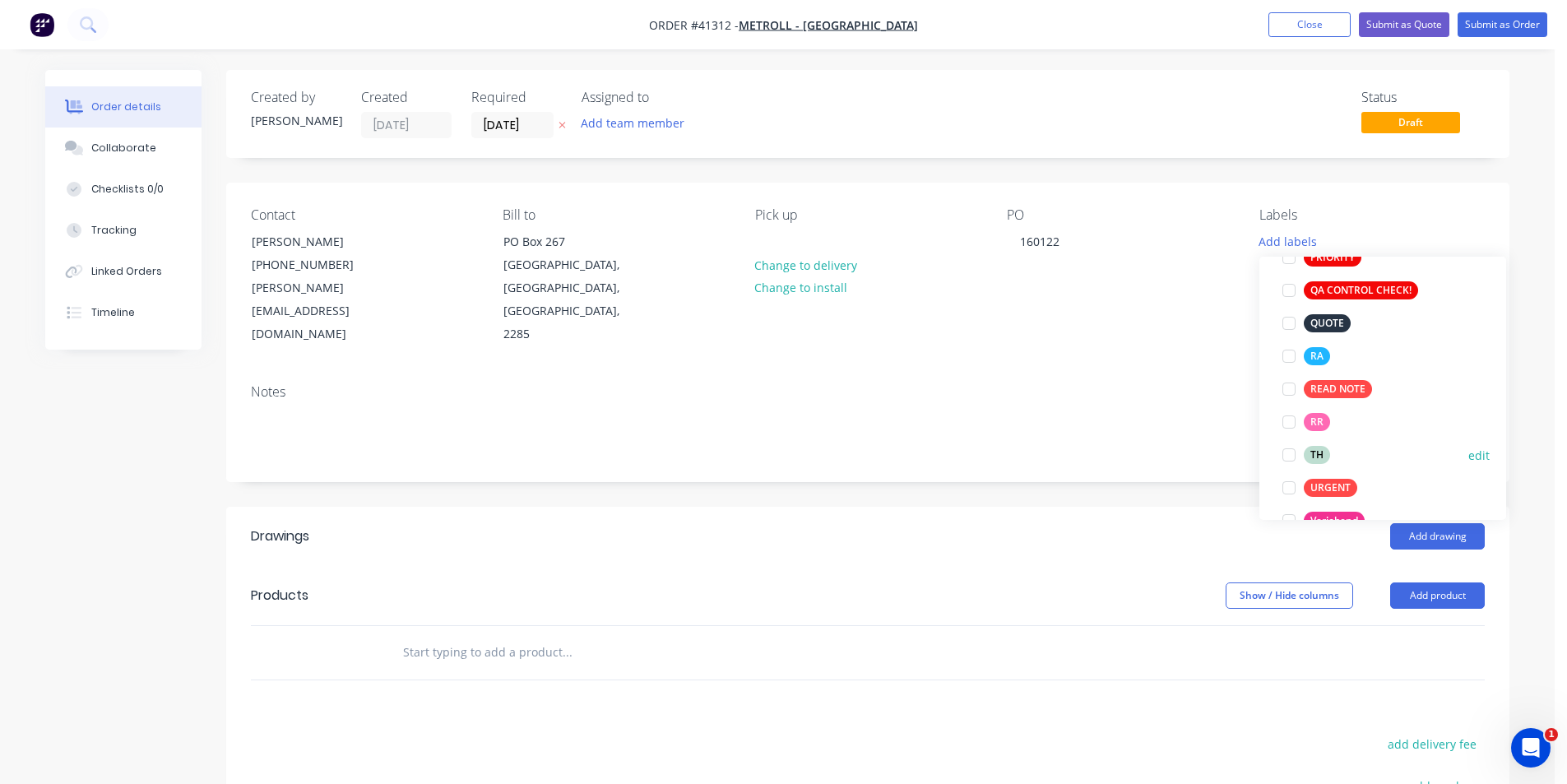
scroll to position [493, 0]
click at [1290, 355] on div at bounding box center [1290, 355] width 33 height 33
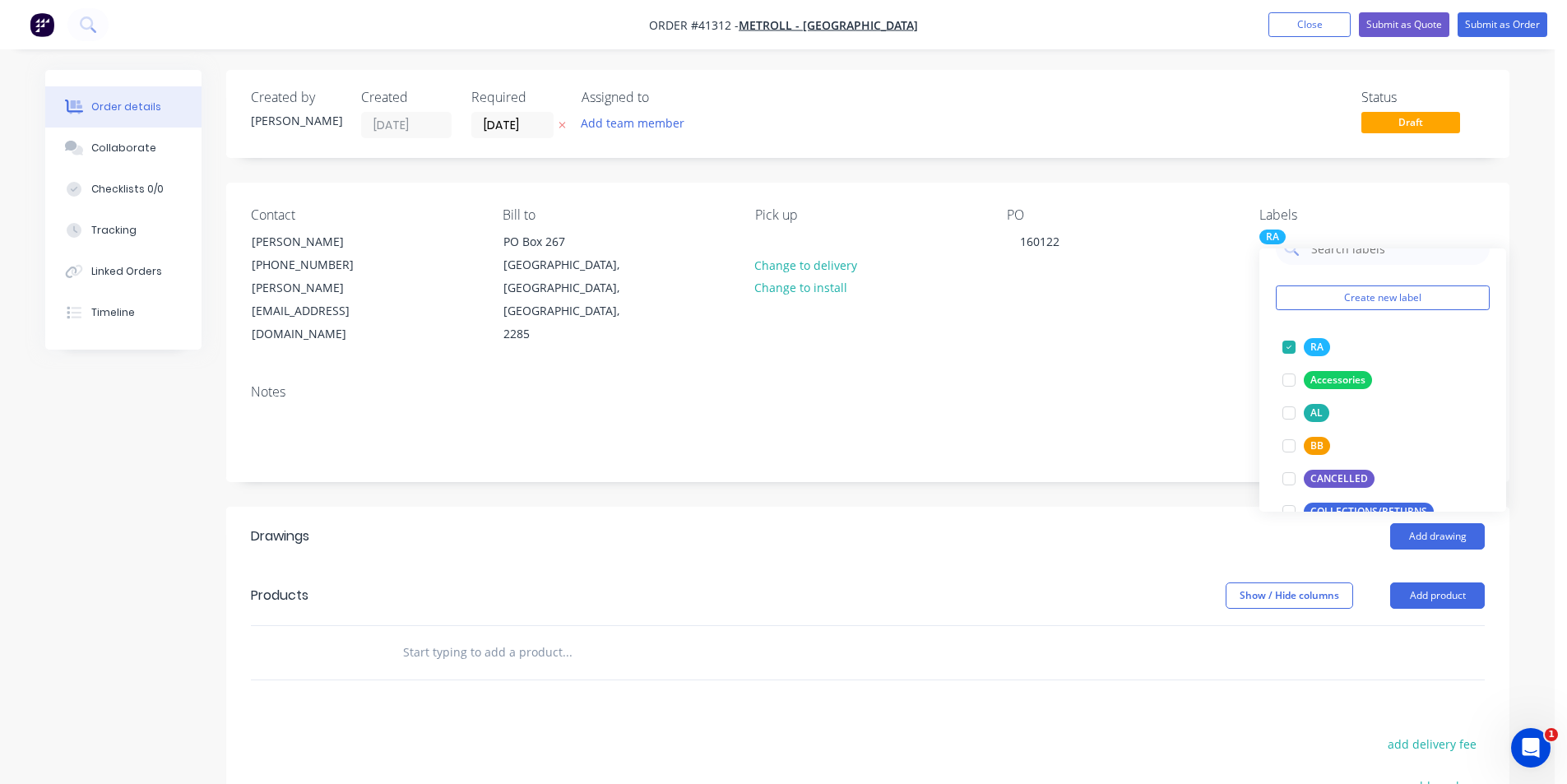
click at [1109, 516] on header "Drawings Add drawing" at bounding box center [868, 536] width 1284 height 60
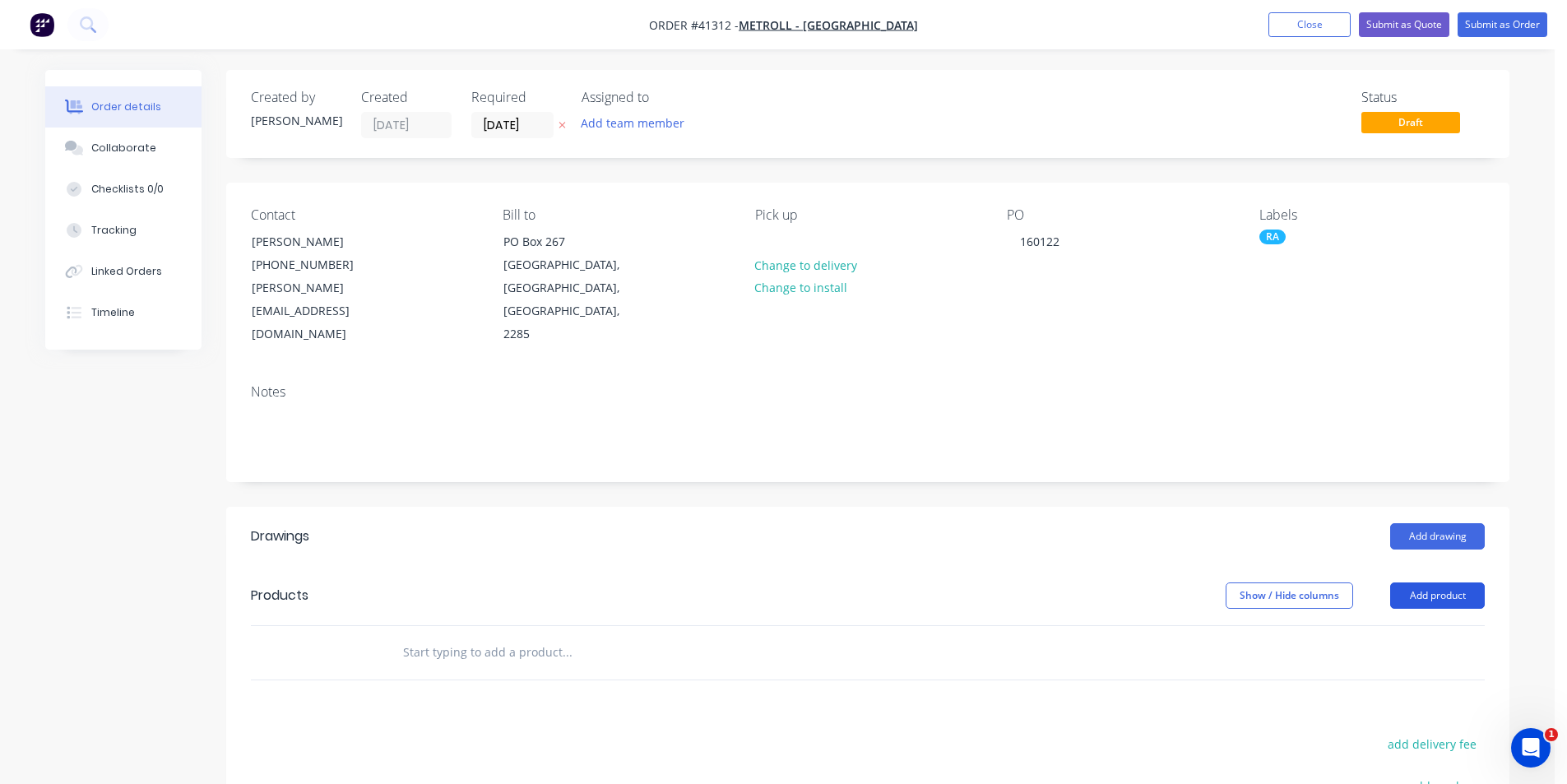
click at [1453, 582] on button "Add product" at bounding box center [1437, 595] width 95 height 26
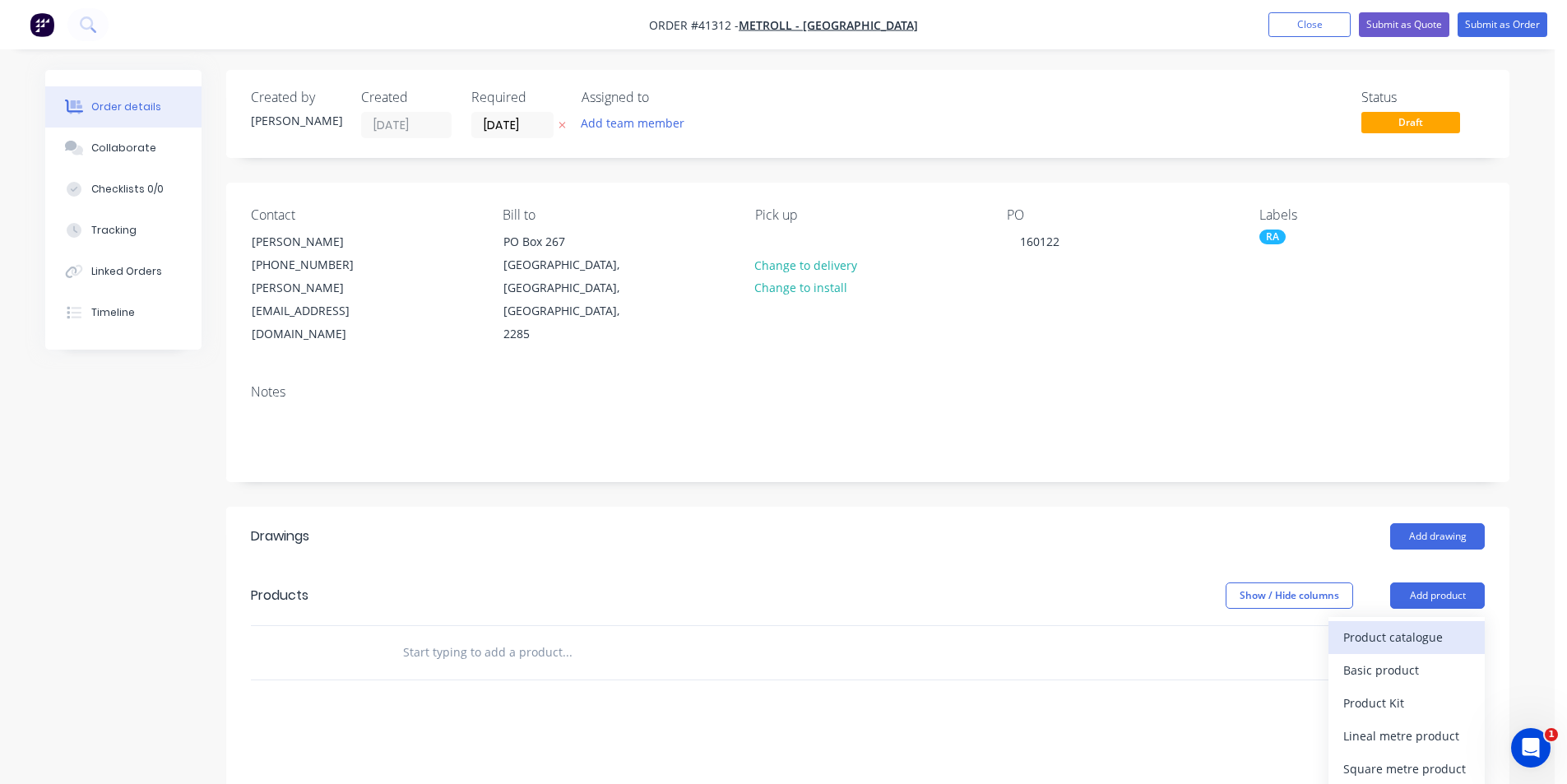
click at [1416, 625] on div "Product catalogue" at bounding box center [1407, 637] width 127 height 23
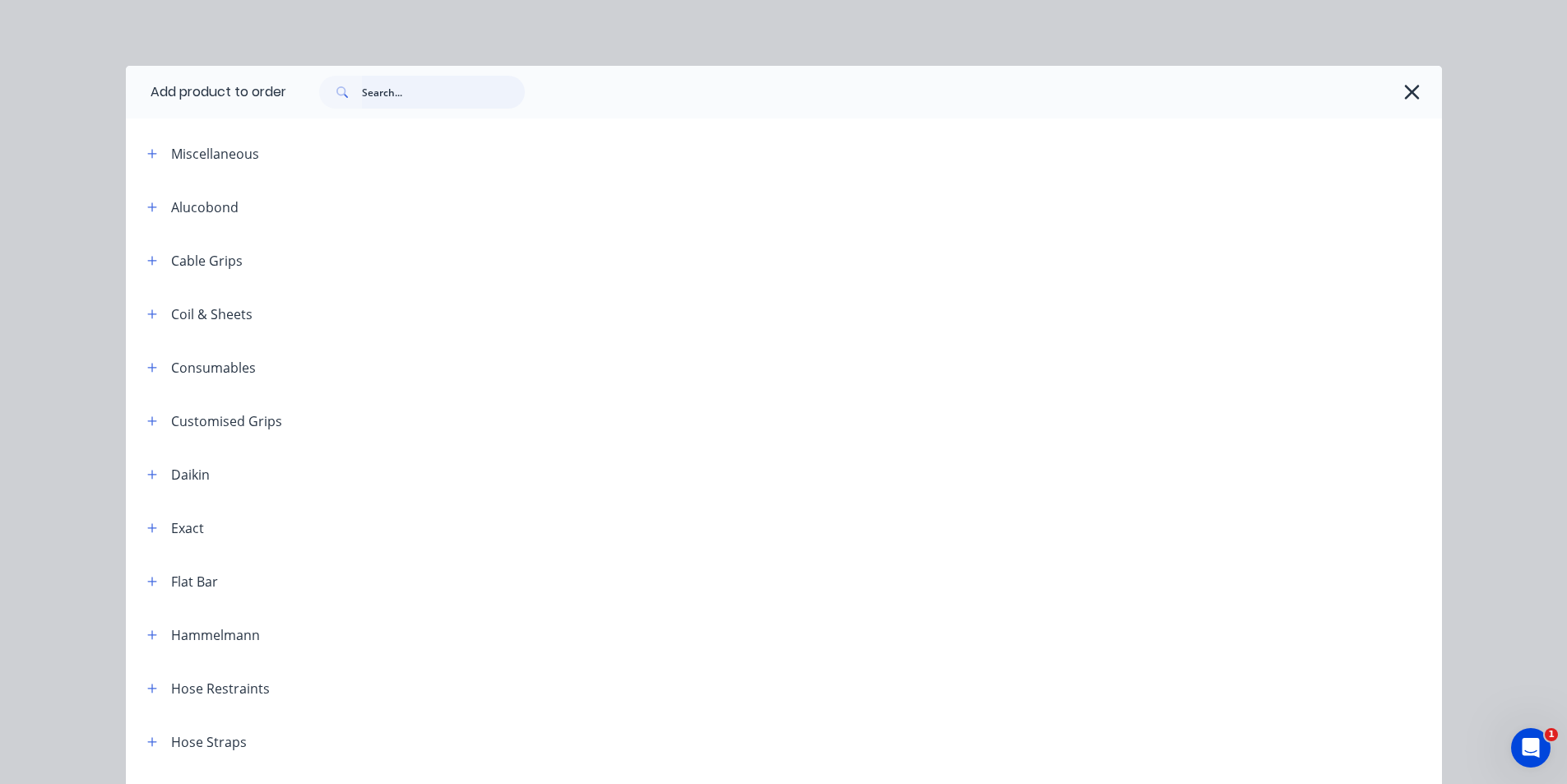
click at [422, 94] on input "text" at bounding box center [444, 92] width 163 height 33
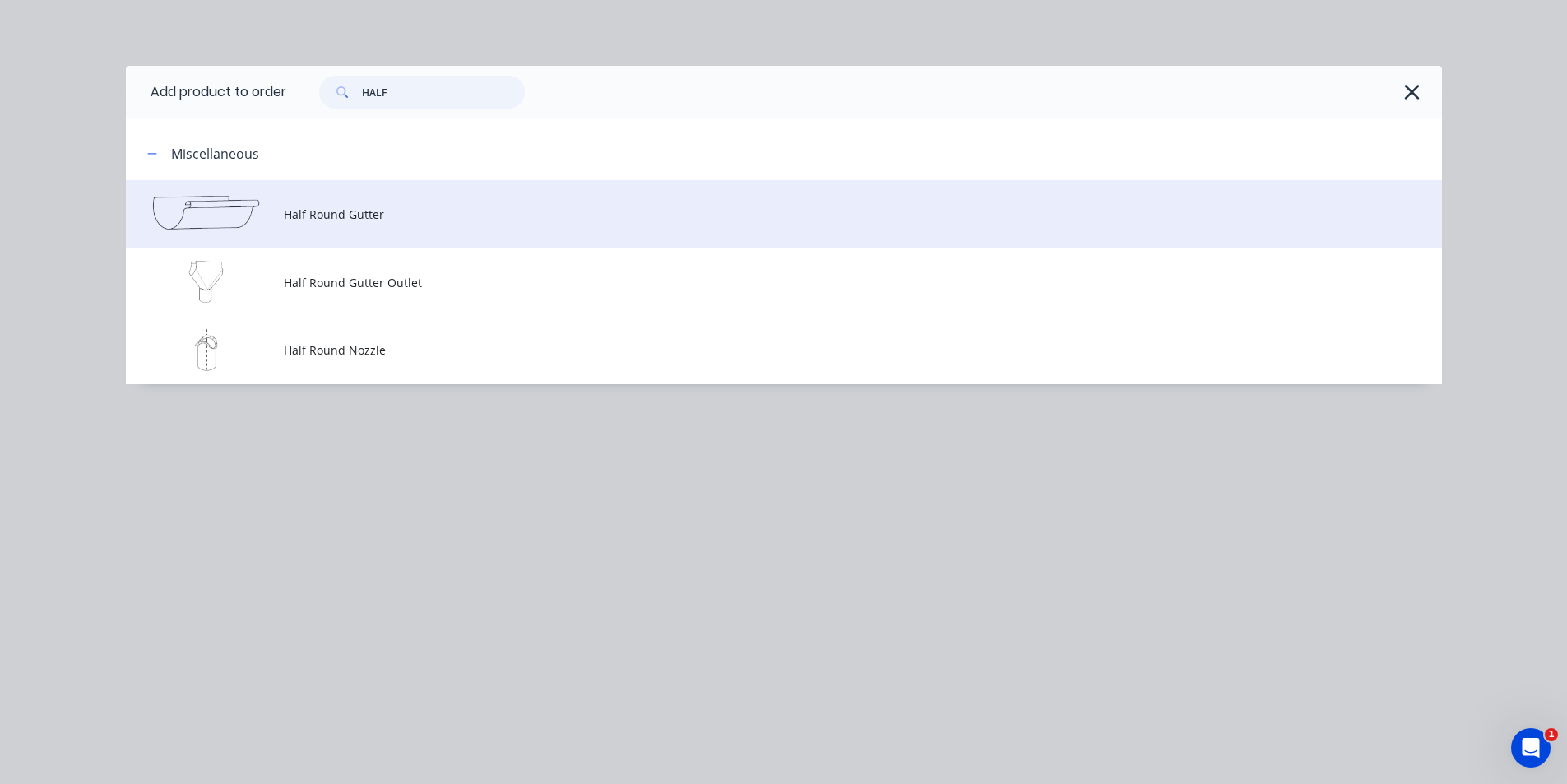
type input "HALF"
click at [367, 227] on td "Half Round Gutter" at bounding box center [864, 214] width 1159 height 68
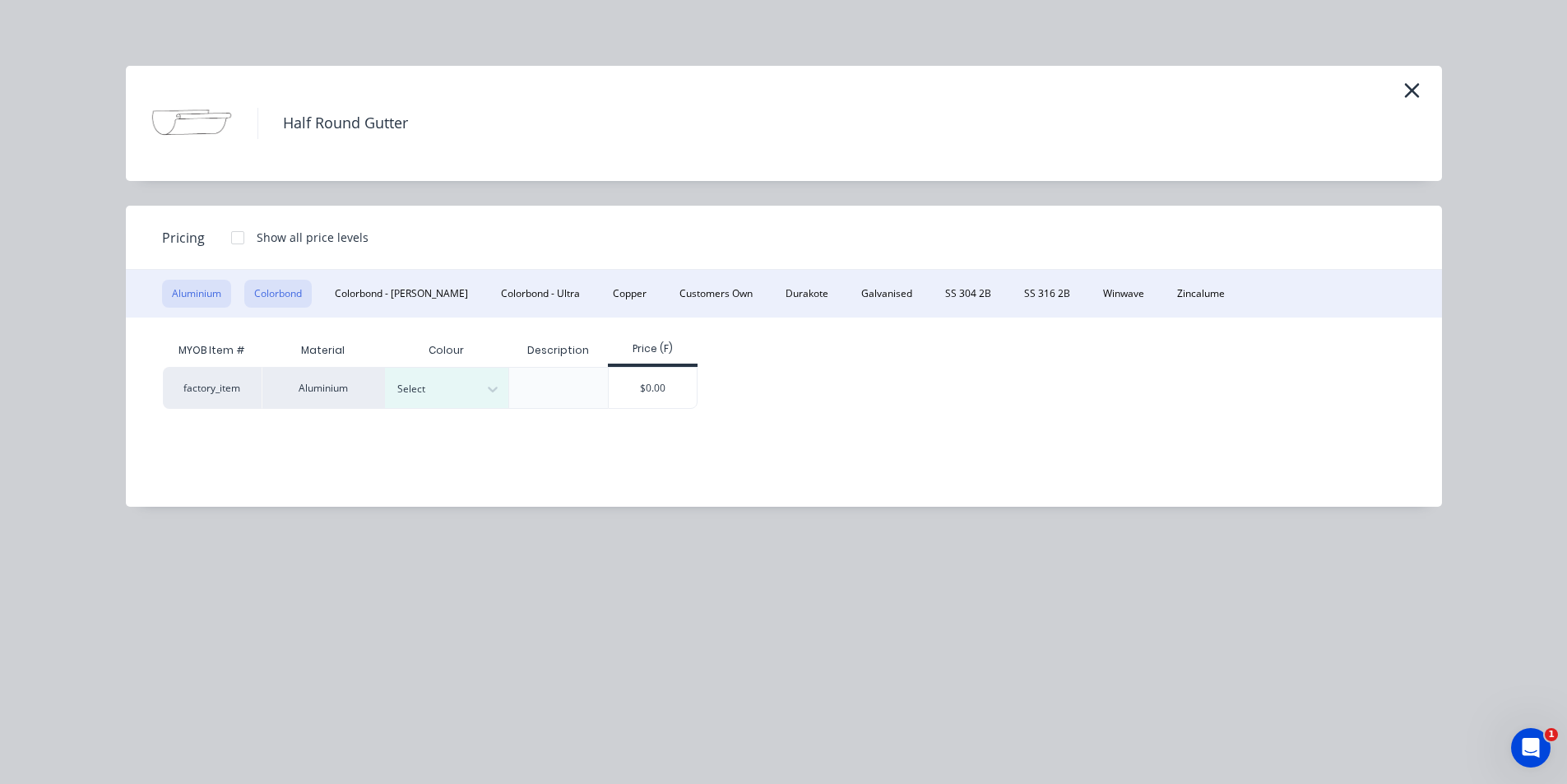
click at [273, 290] on button "Colorbond" at bounding box center [277, 293] width 67 height 28
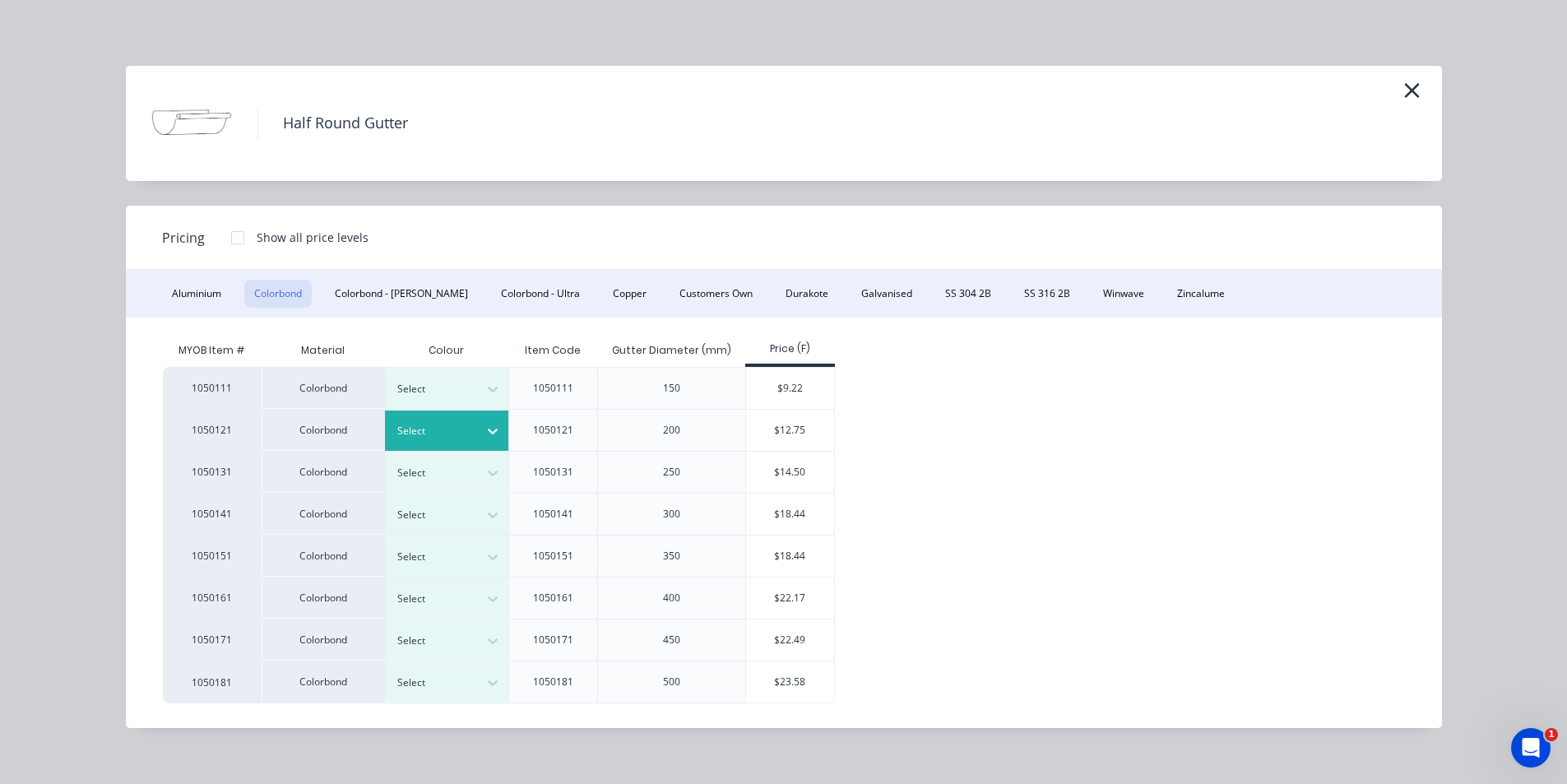
click at [445, 433] on div at bounding box center [435, 431] width 74 height 19
click at [802, 426] on div "$12.75" at bounding box center [790, 430] width 88 height 41
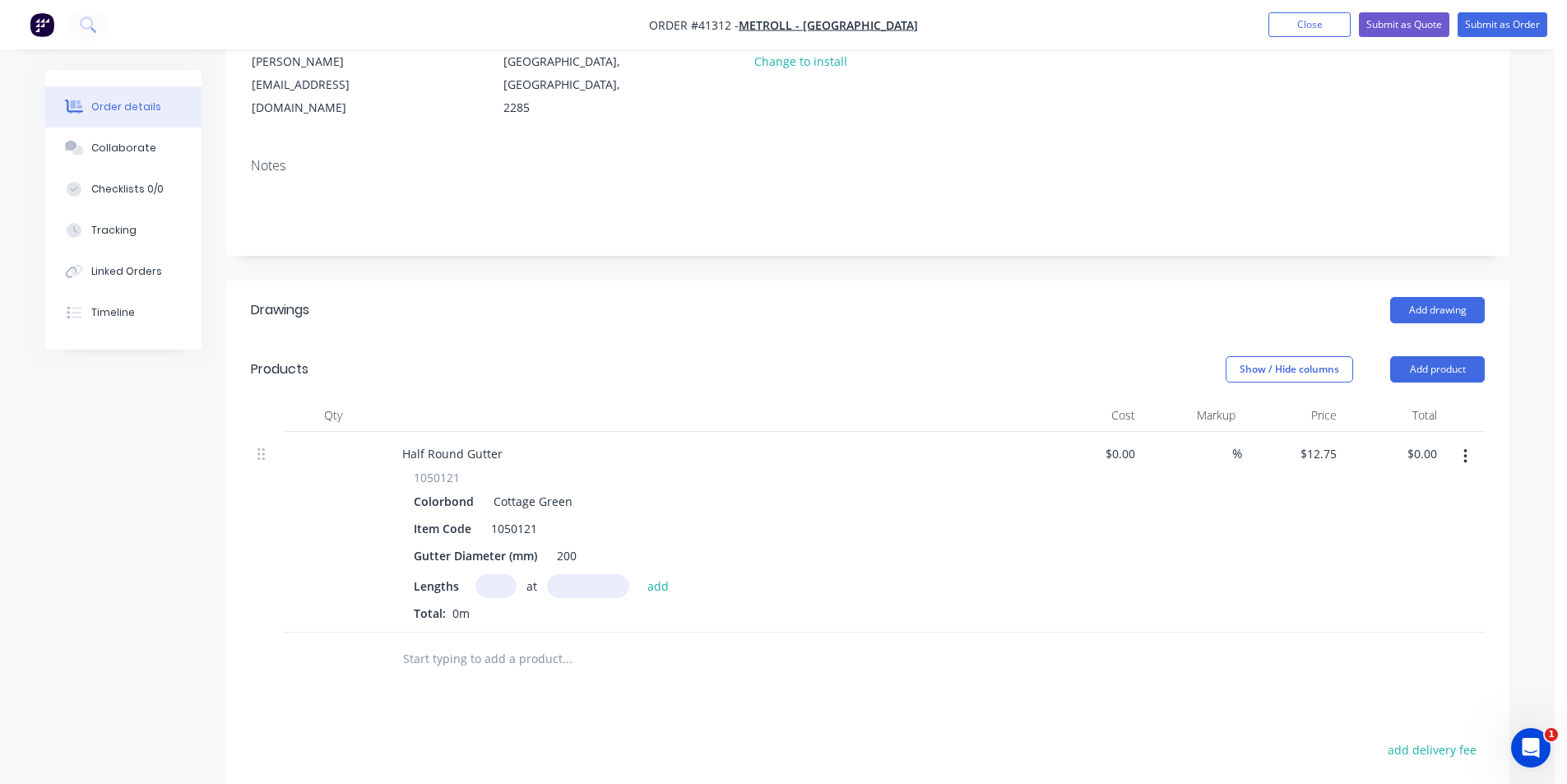
scroll to position [502, 0]
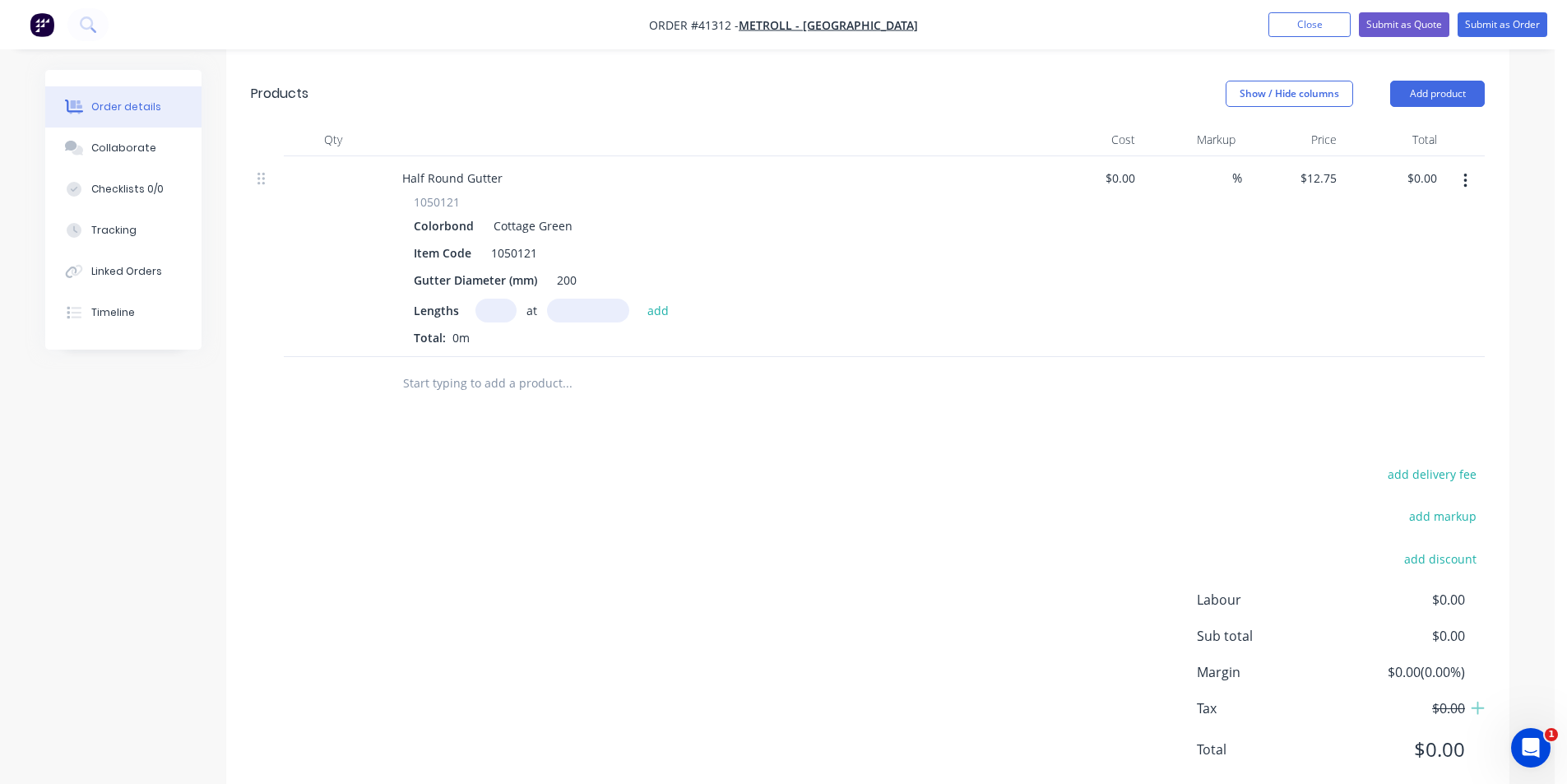
click at [493, 299] on input "text" at bounding box center [496, 310] width 41 height 23
type input "3"
type input "6000"
click at [639, 299] on button "add" at bounding box center [658, 309] width 39 height 22
type input "$229.50"
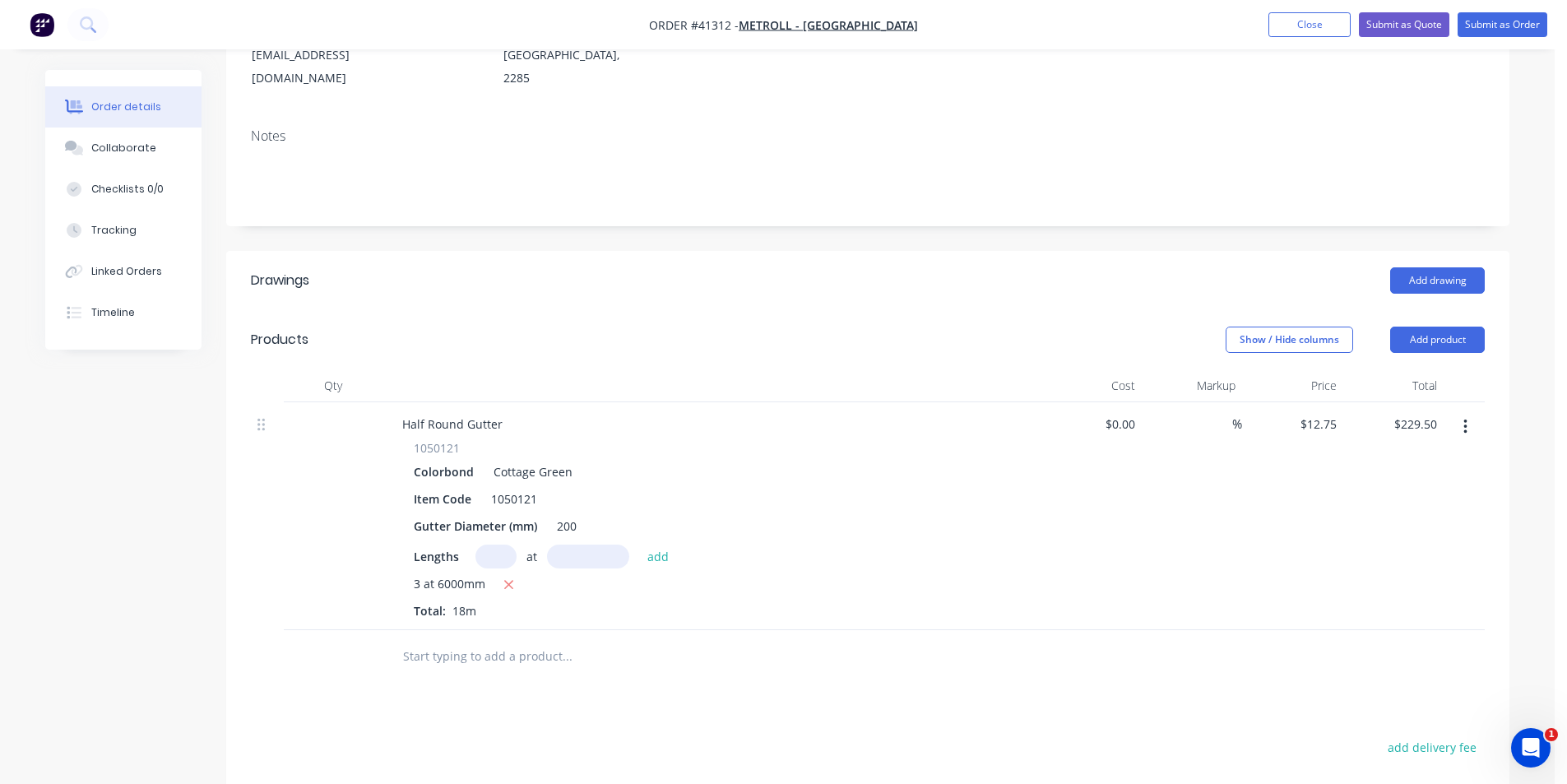
scroll to position [255, 0]
click at [1438, 327] on button "Add product" at bounding box center [1437, 340] width 95 height 26
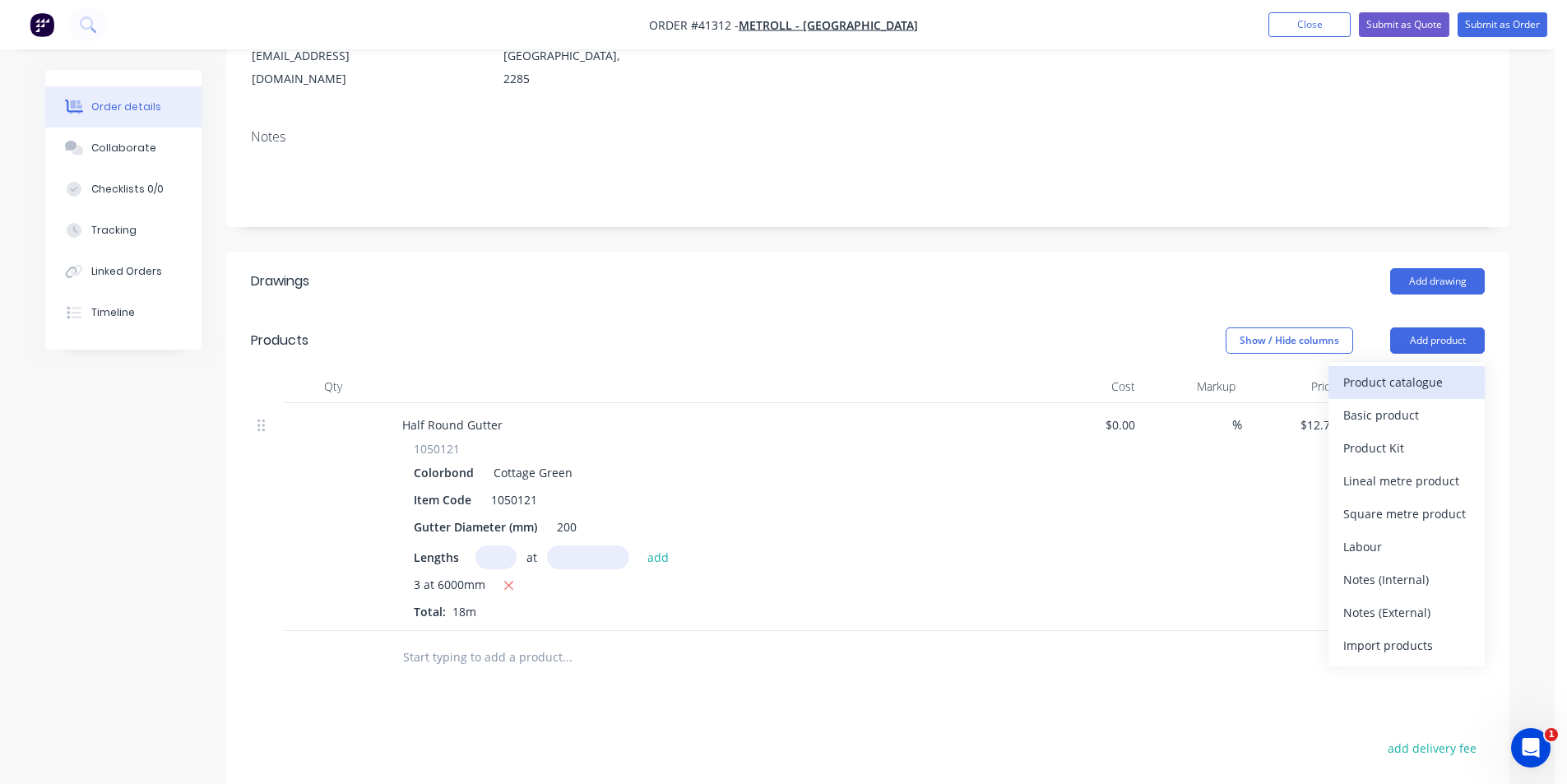
click at [1409, 366] on button "Product catalogue" at bounding box center [1407, 383] width 156 height 33
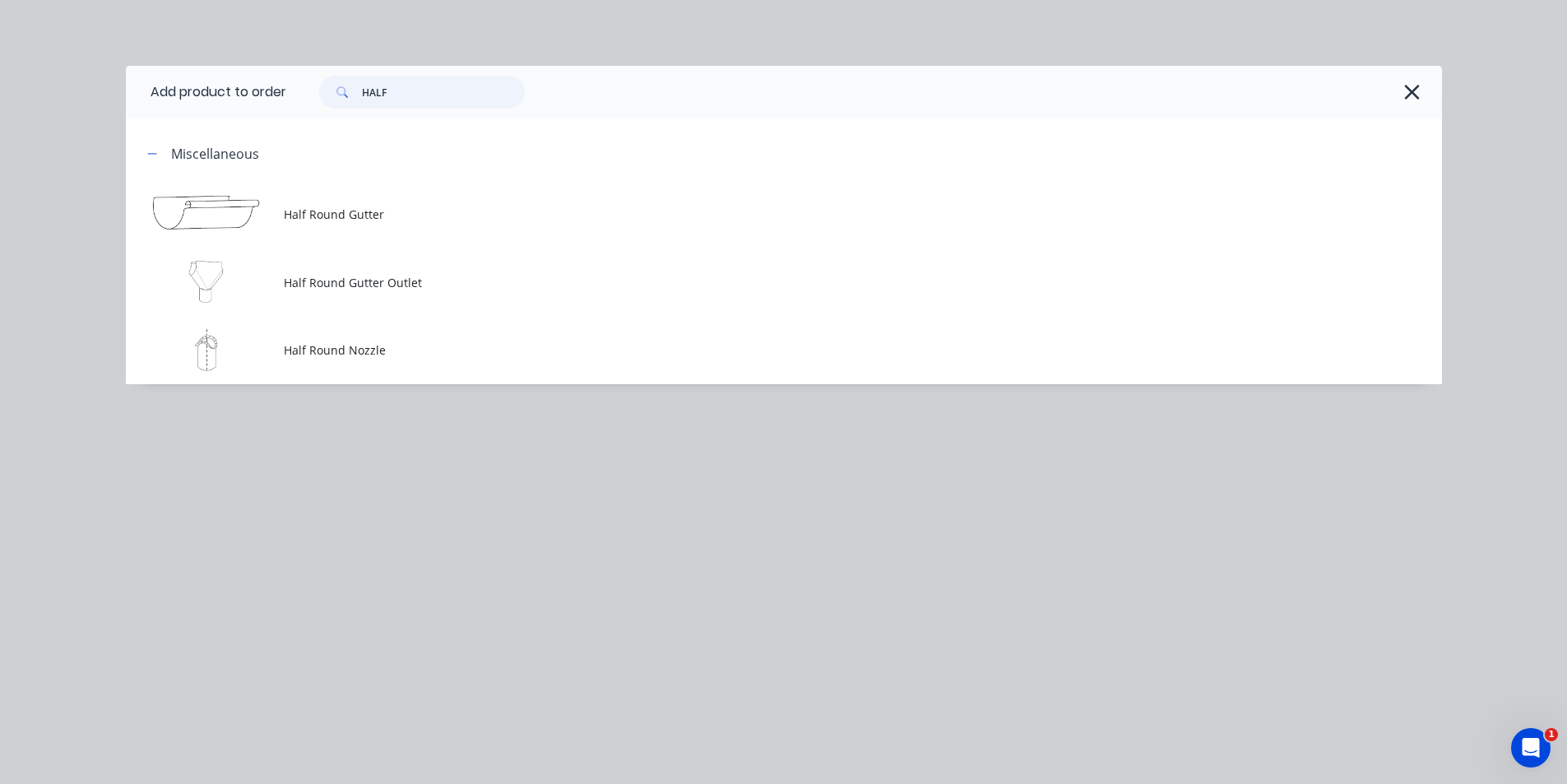
drag, startPoint x: 420, startPoint y: 95, endPoint x: 258, endPoint y: 91, distance: 162.0
click at [258, 91] on header "Add product to order HALF" at bounding box center [784, 92] width 1316 height 53
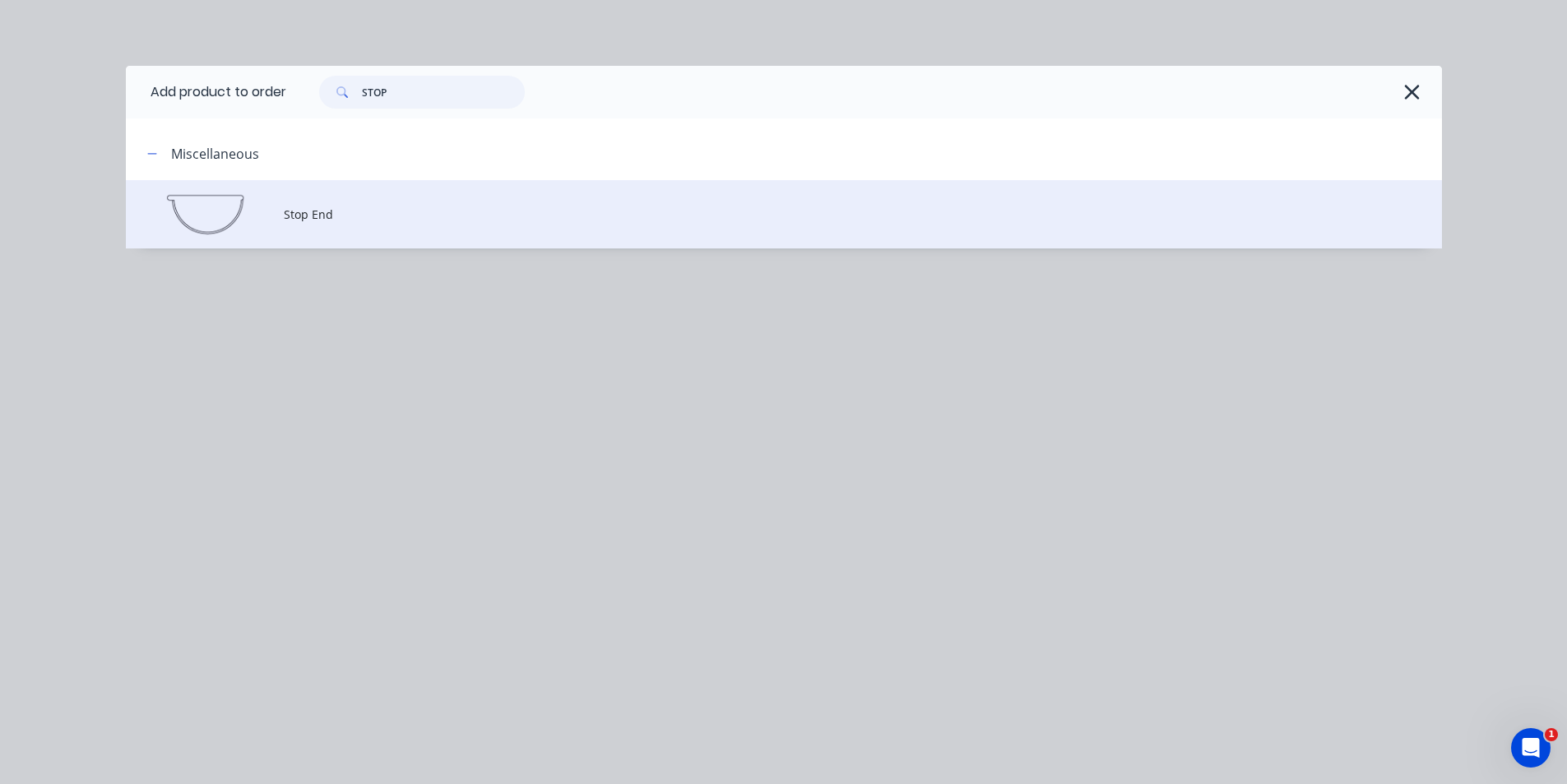
type input "STOP"
click at [372, 217] on span "Stop End" at bounding box center [747, 215] width 926 height 18
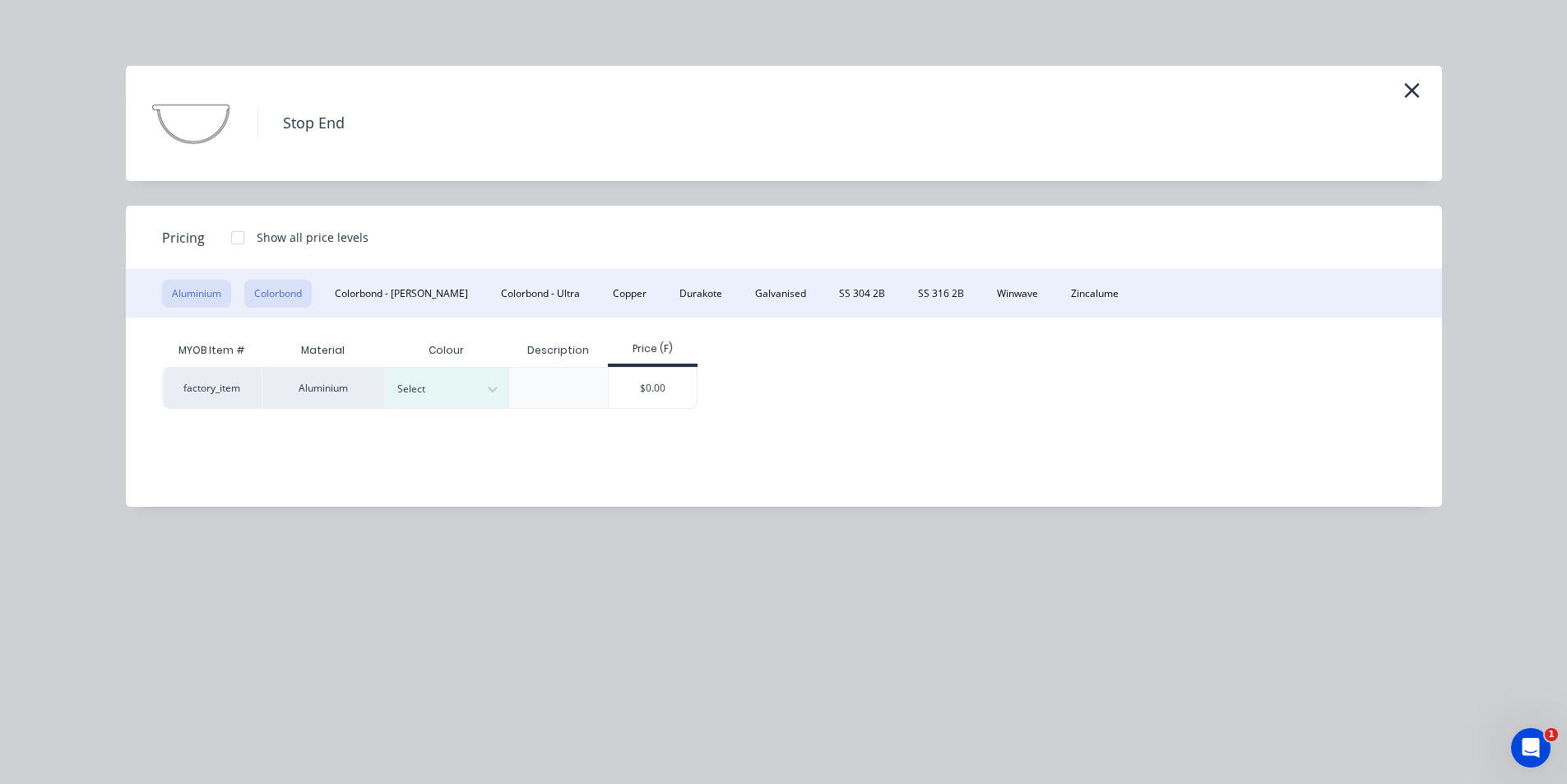
click at [275, 303] on button "Colorbond" at bounding box center [277, 293] width 67 height 28
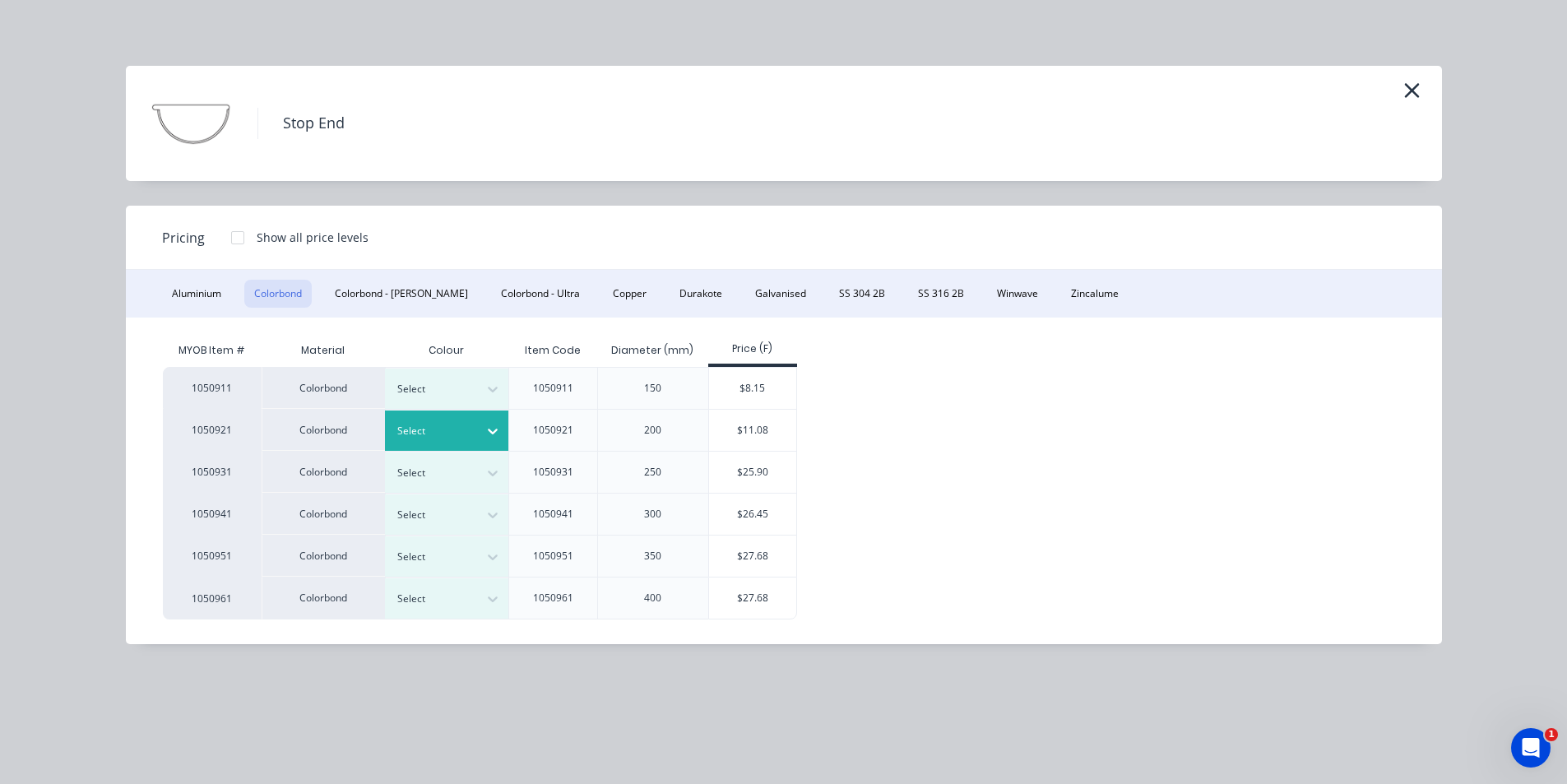
click at [415, 426] on div at bounding box center [435, 431] width 74 height 19
click at [206, 630] on div "Cottage Green" at bounding box center [103, 644] width 206 height 30
click at [758, 427] on div "$11.08" at bounding box center [753, 430] width 88 height 41
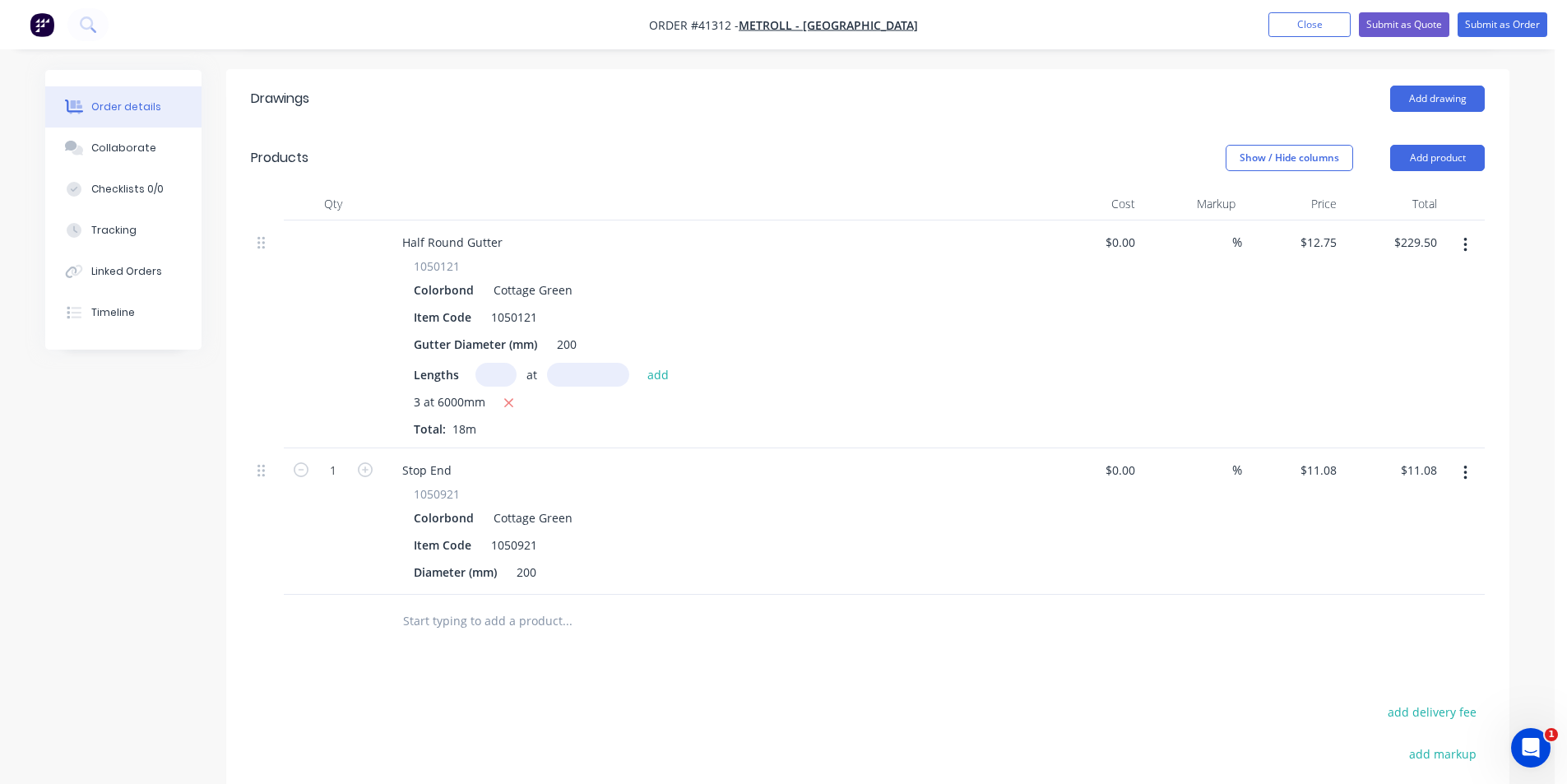
scroll to position [502, 0]
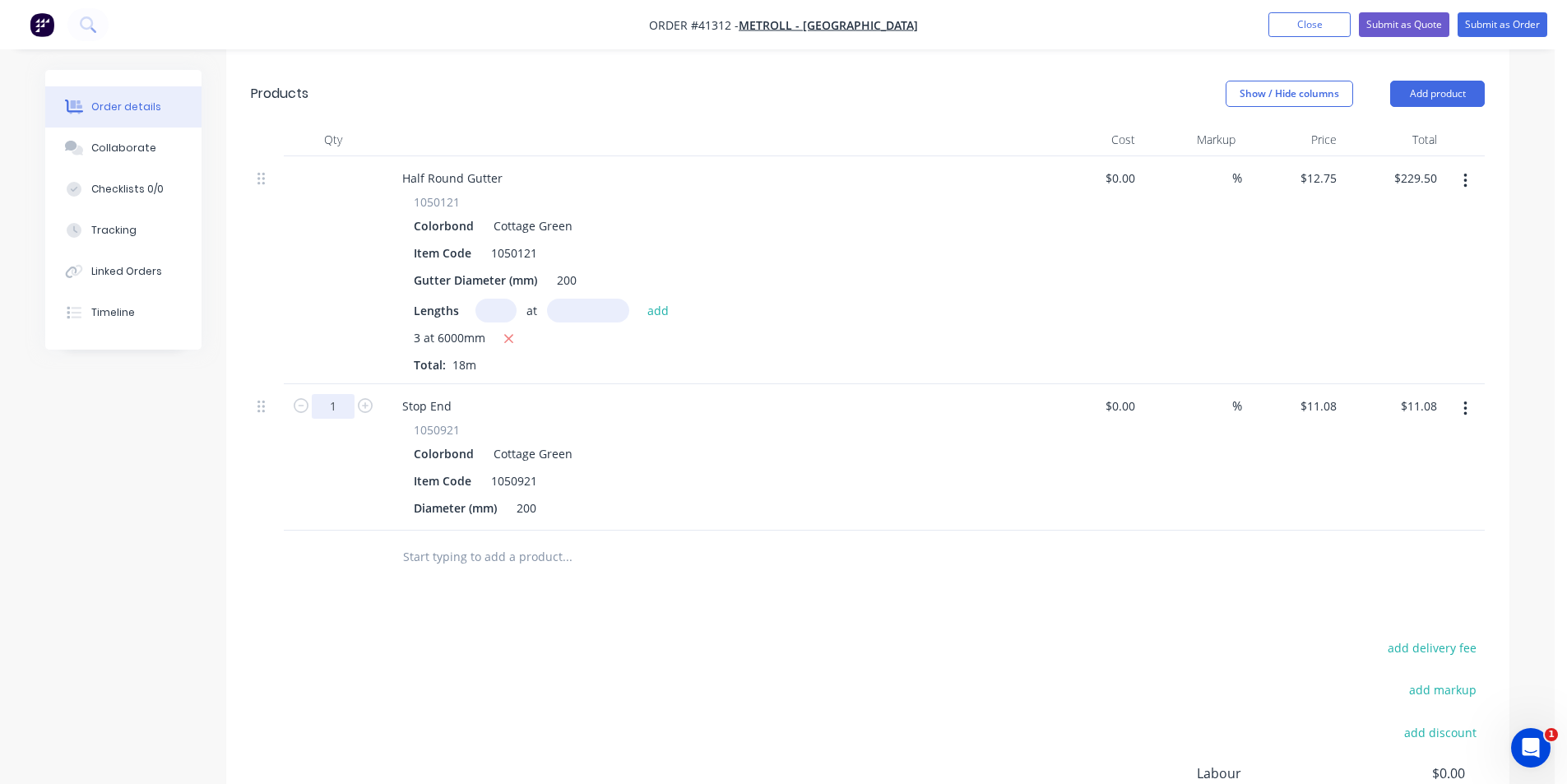
click at [327, 393] on input "1" at bounding box center [333, 405] width 43 height 24
type input "2"
type input "$22.16"
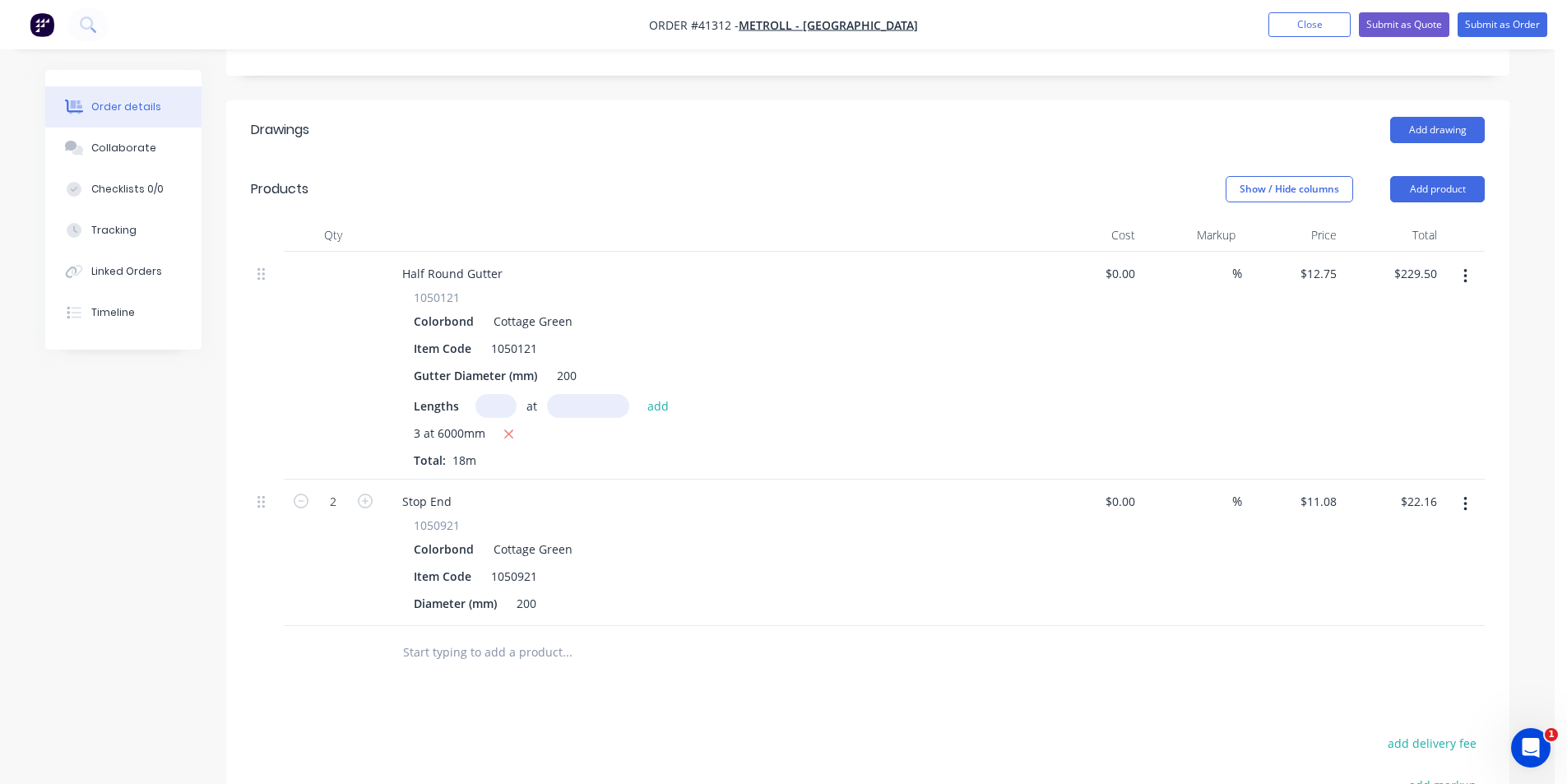
scroll to position [255, 0]
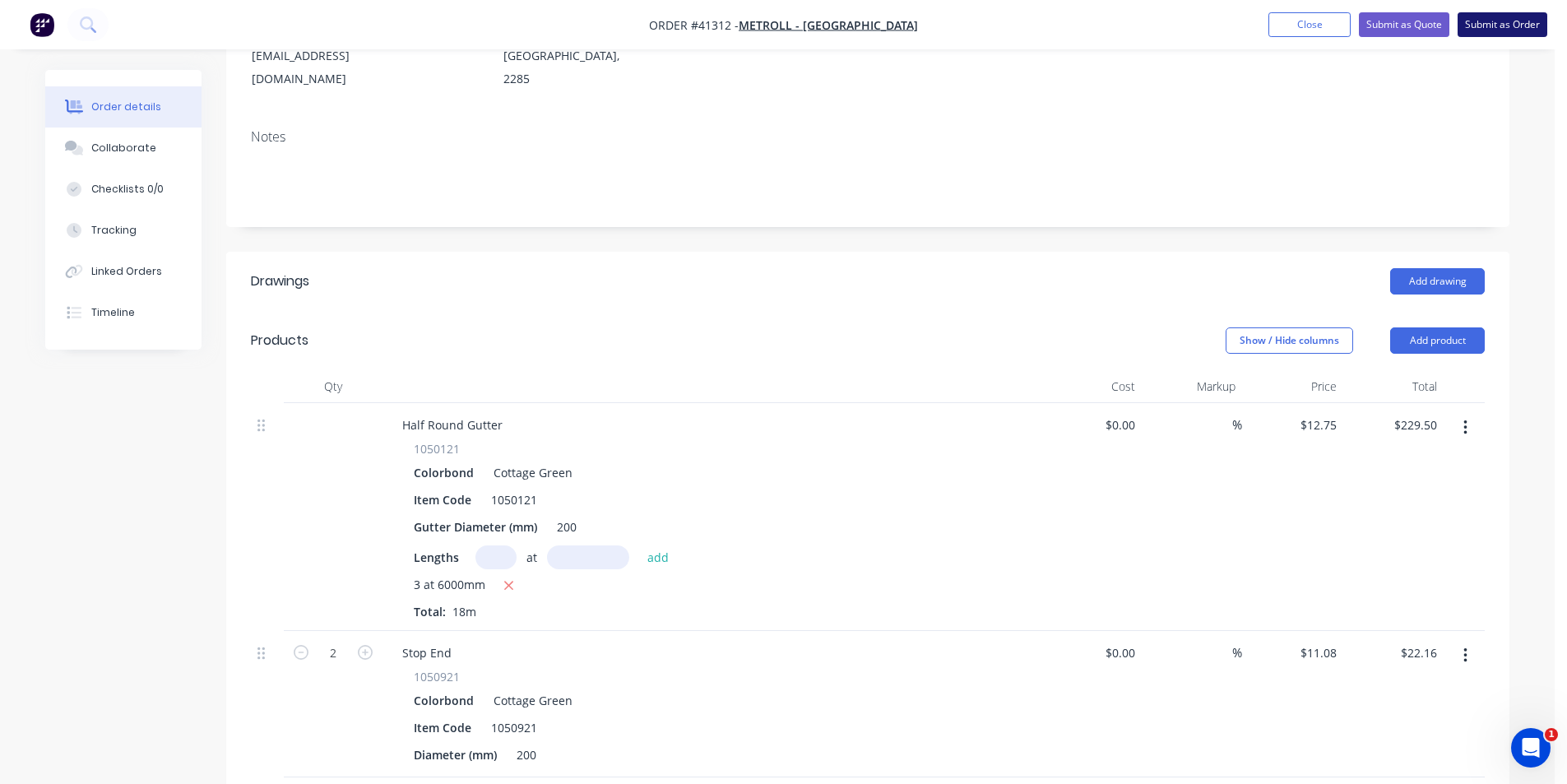
click at [1495, 22] on button "Submit as Order" at bounding box center [1503, 24] width 90 height 24
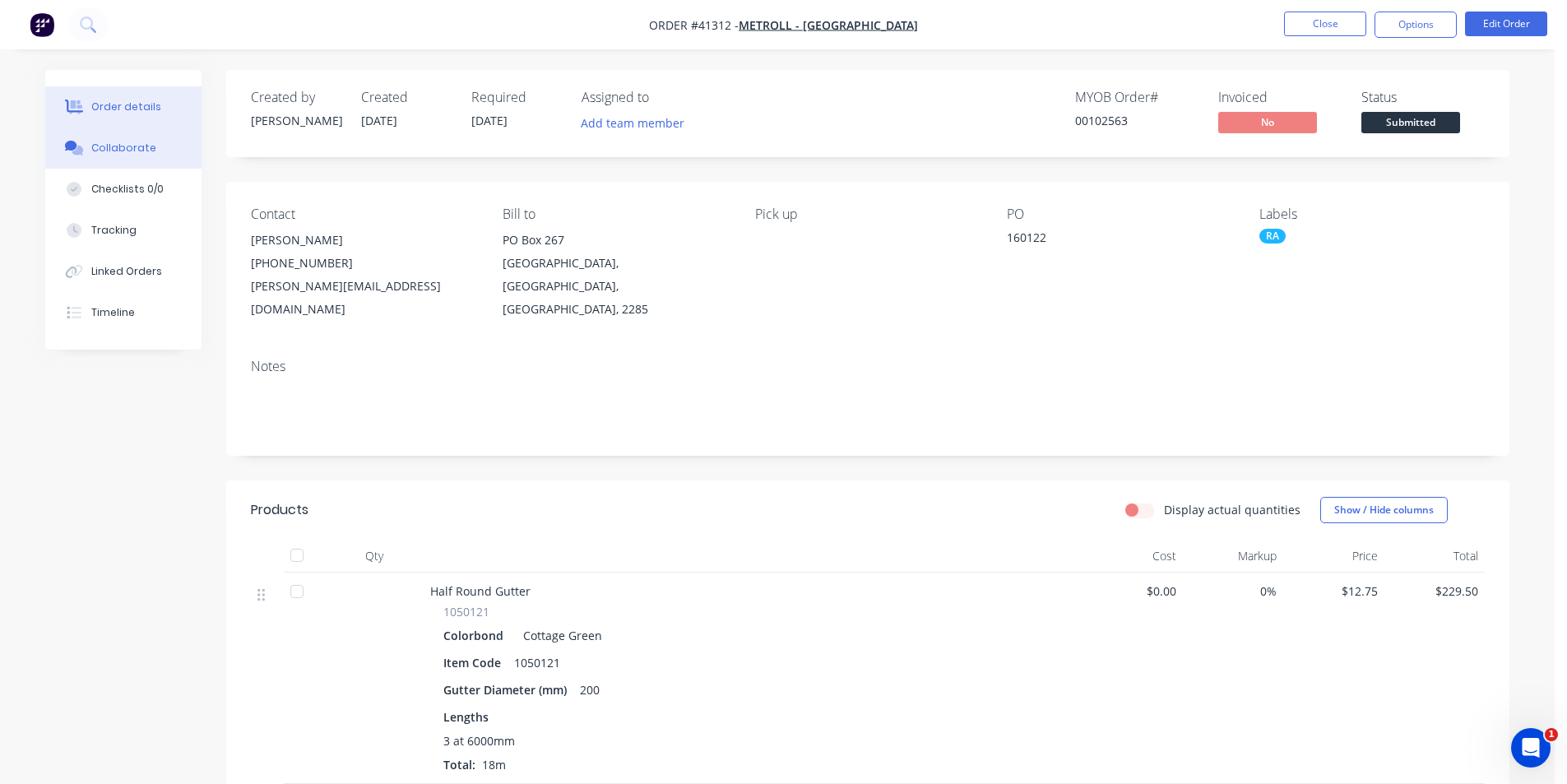
click at [122, 145] on div "Collaborate" at bounding box center [123, 147] width 65 height 15
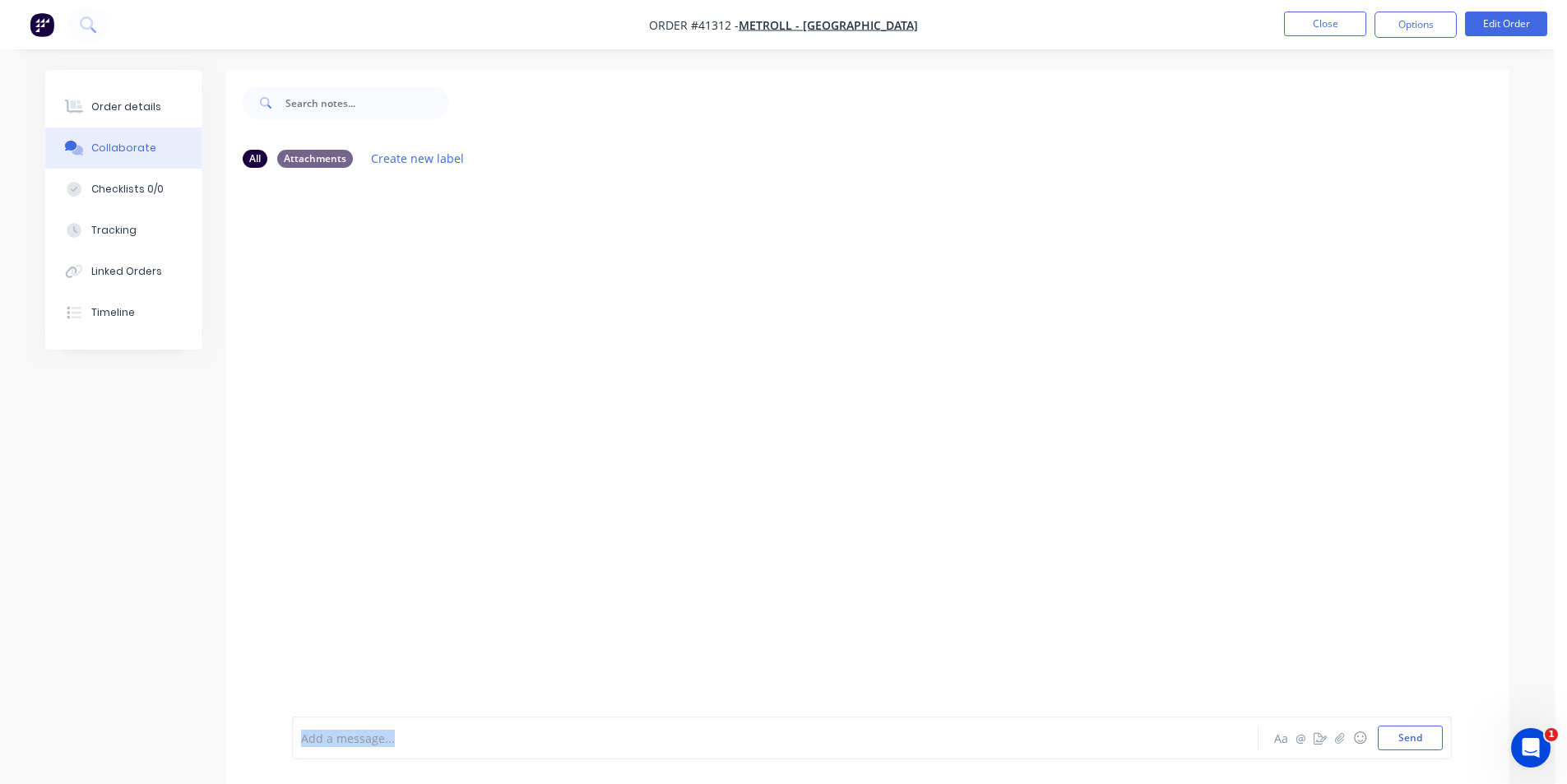
drag, startPoint x: 1167, startPoint y: 396, endPoint x: 930, endPoint y: 734, distance: 412.8
click at [930, 734] on div "All Attachments Create new label Add a message... Aa @ ☺ Send" at bounding box center [868, 472] width 1284 height 673
click at [1420, 738] on button "Send" at bounding box center [1411, 737] width 65 height 24
click at [133, 111] on div "Order details" at bounding box center [126, 106] width 70 height 15
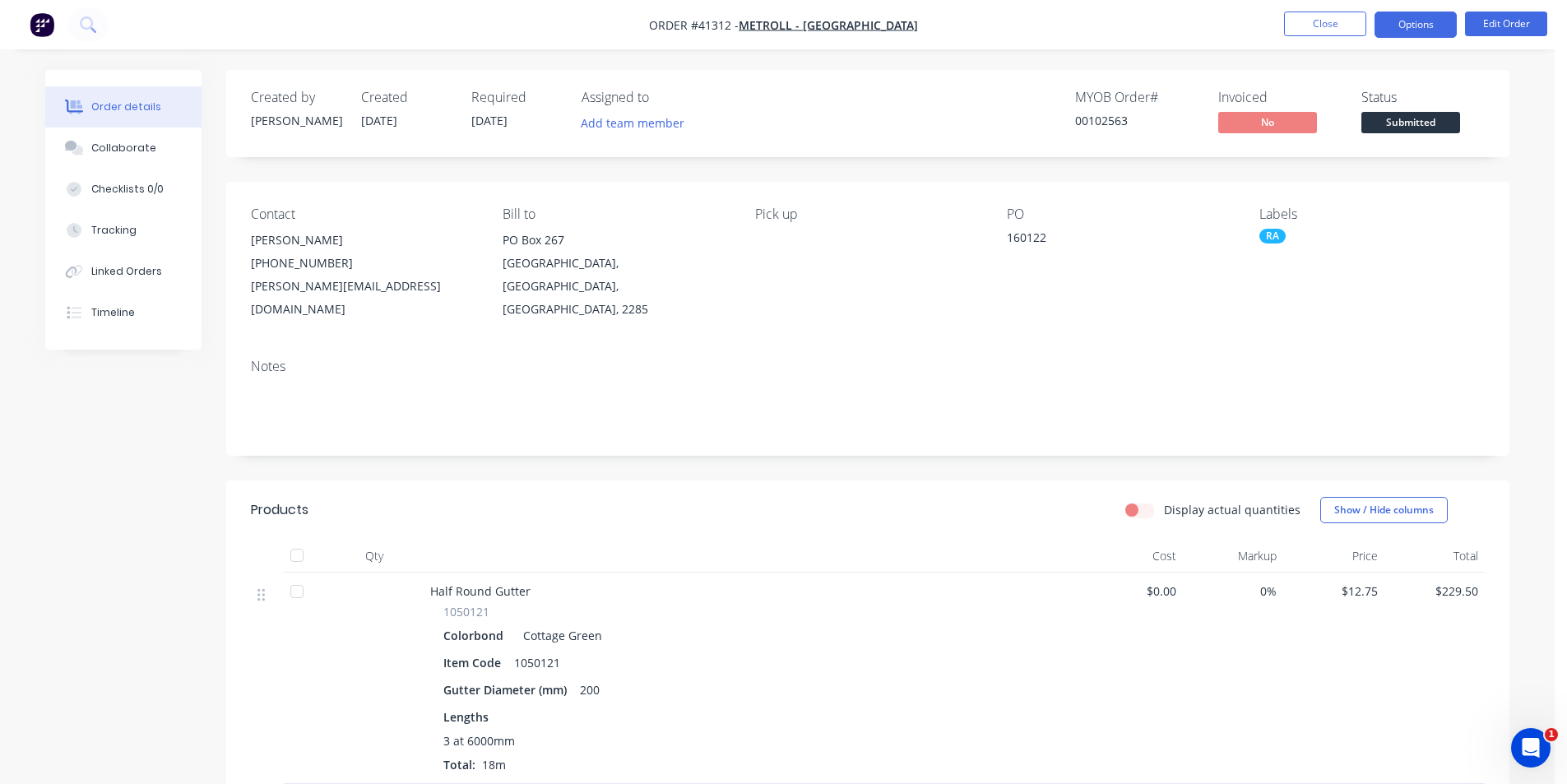
click at [1409, 16] on button "Options" at bounding box center [1416, 24] width 82 height 26
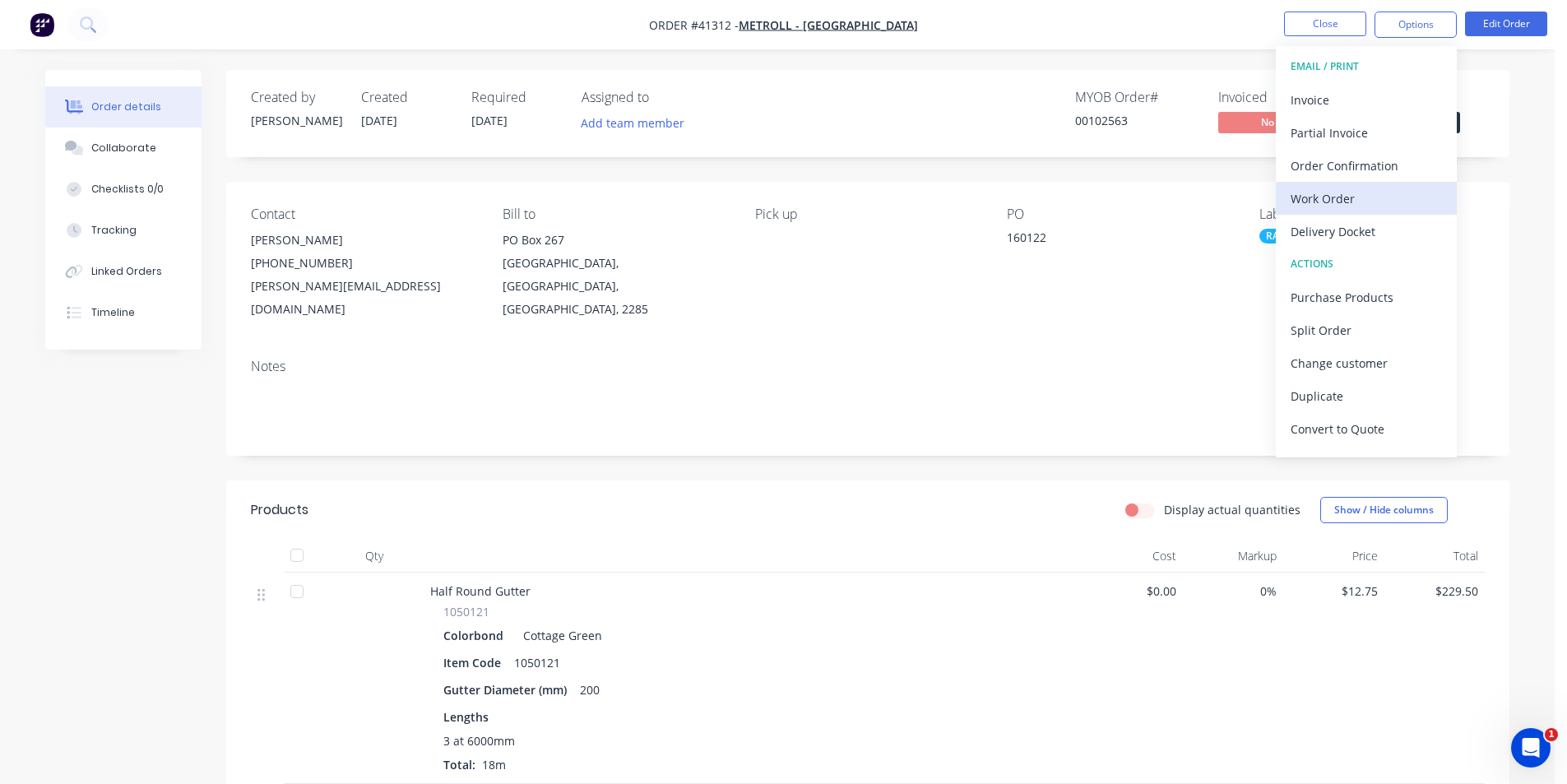
click at [1352, 188] on div "Work Order" at bounding box center [1366, 198] width 151 height 23
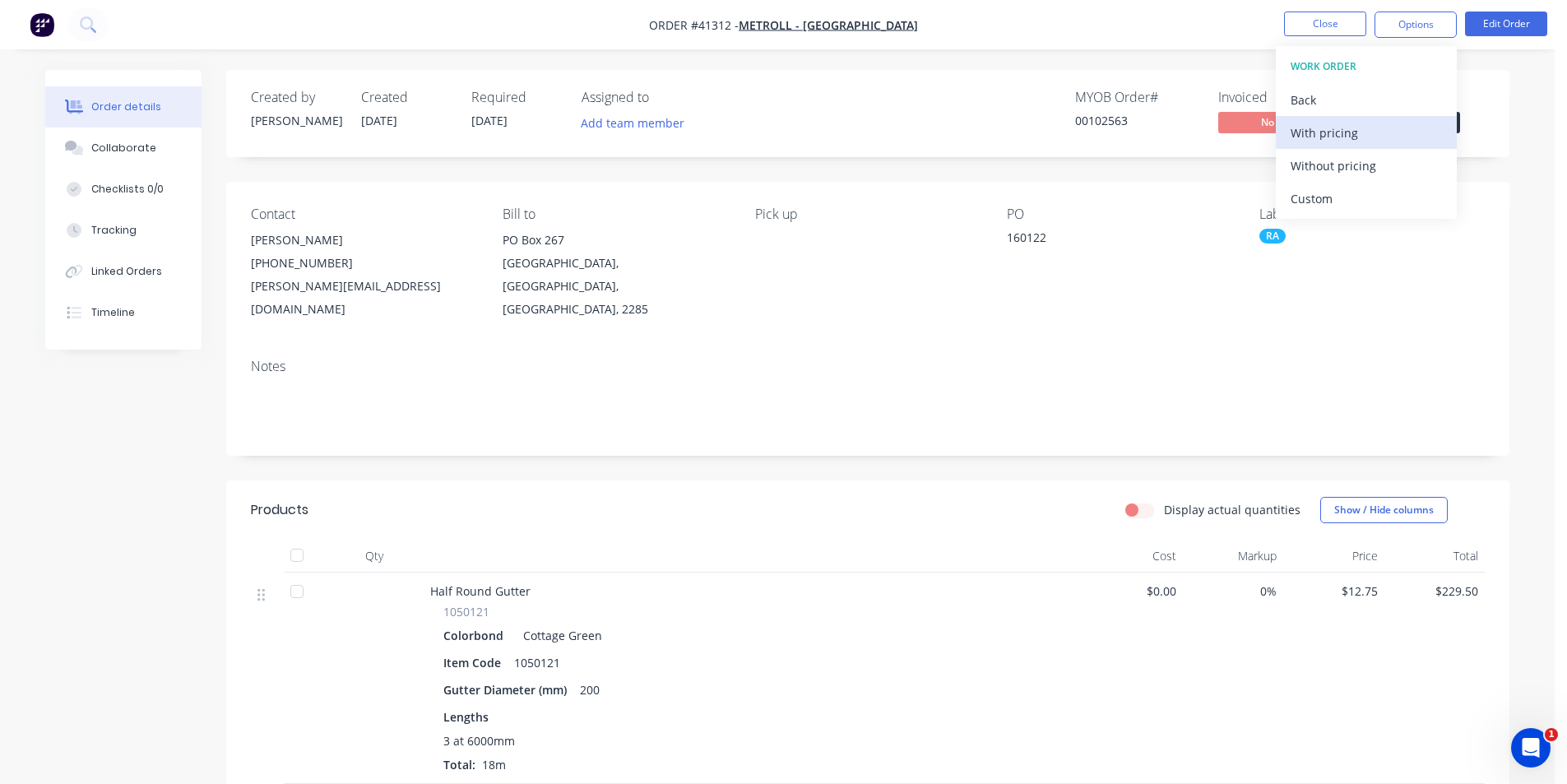
click at [1336, 134] on div "With pricing" at bounding box center [1366, 133] width 151 height 23
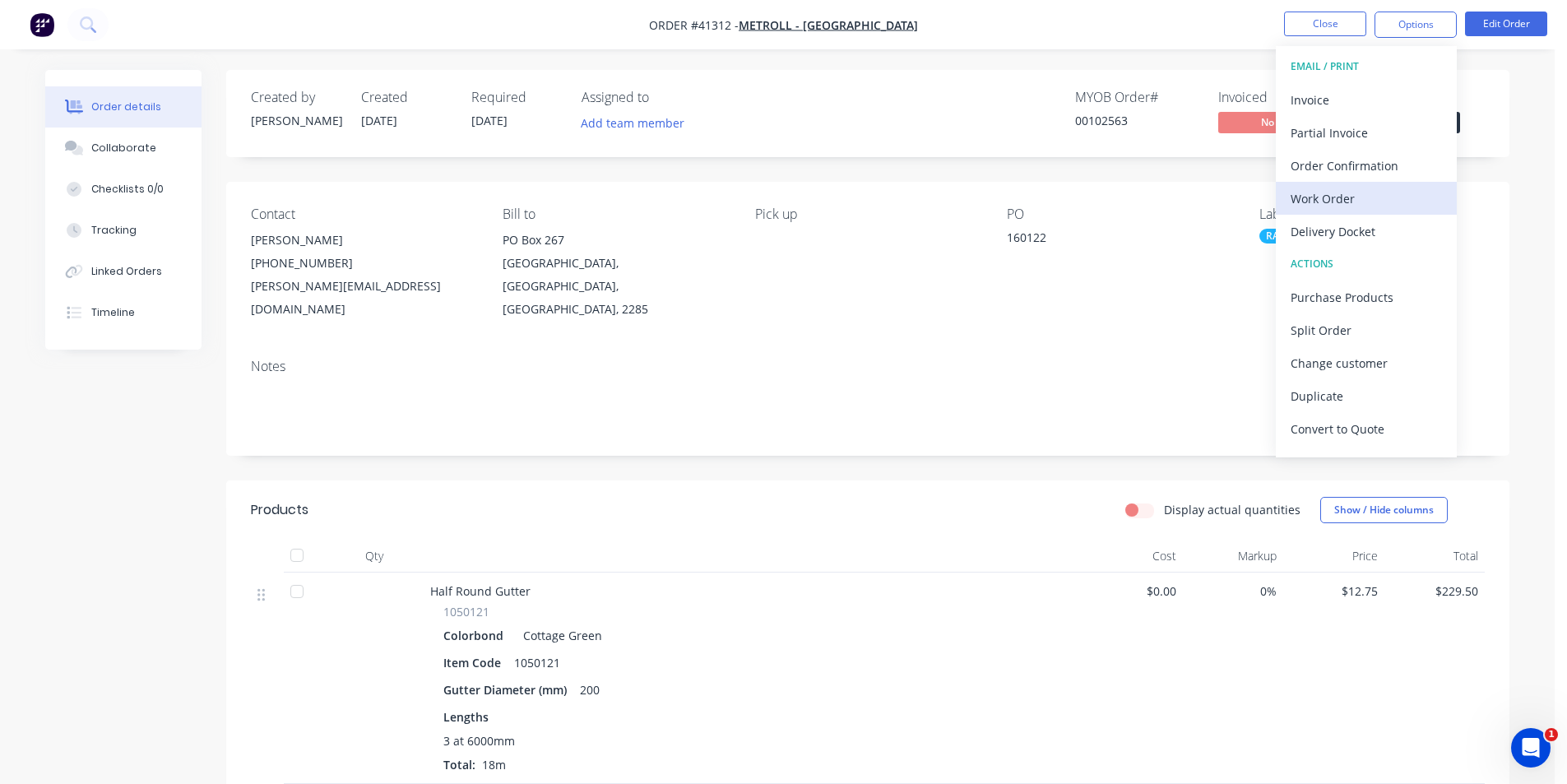
click at [1319, 189] on div "Work Order" at bounding box center [1366, 198] width 151 height 23
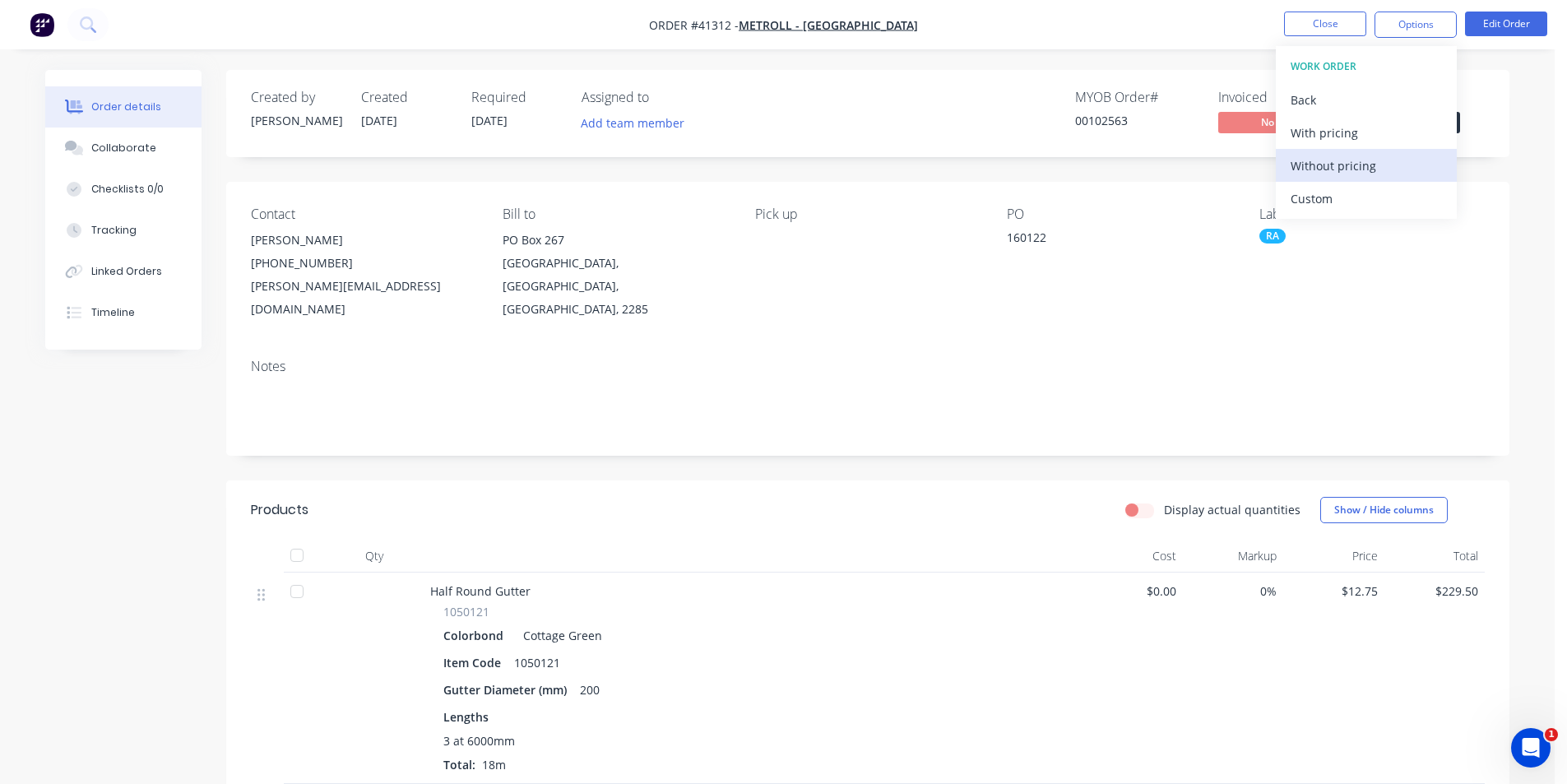
click at [1321, 156] on div "Without pricing" at bounding box center [1366, 165] width 151 height 23
click at [1393, 170] on div "Order Confirmation" at bounding box center [1366, 165] width 151 height 23
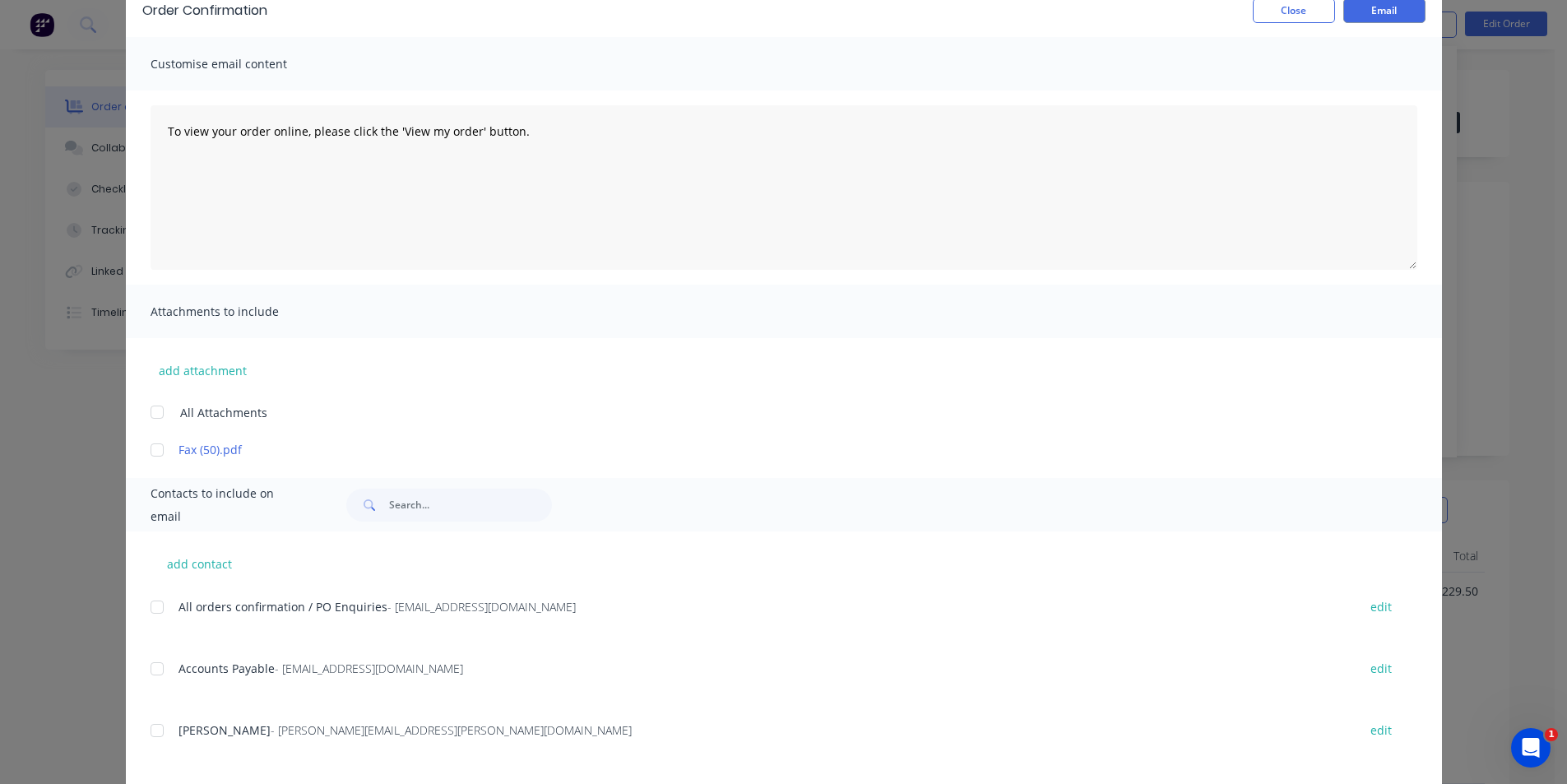
click at [150, 605] on div at bounding box center [157, 607] width 33 height 33
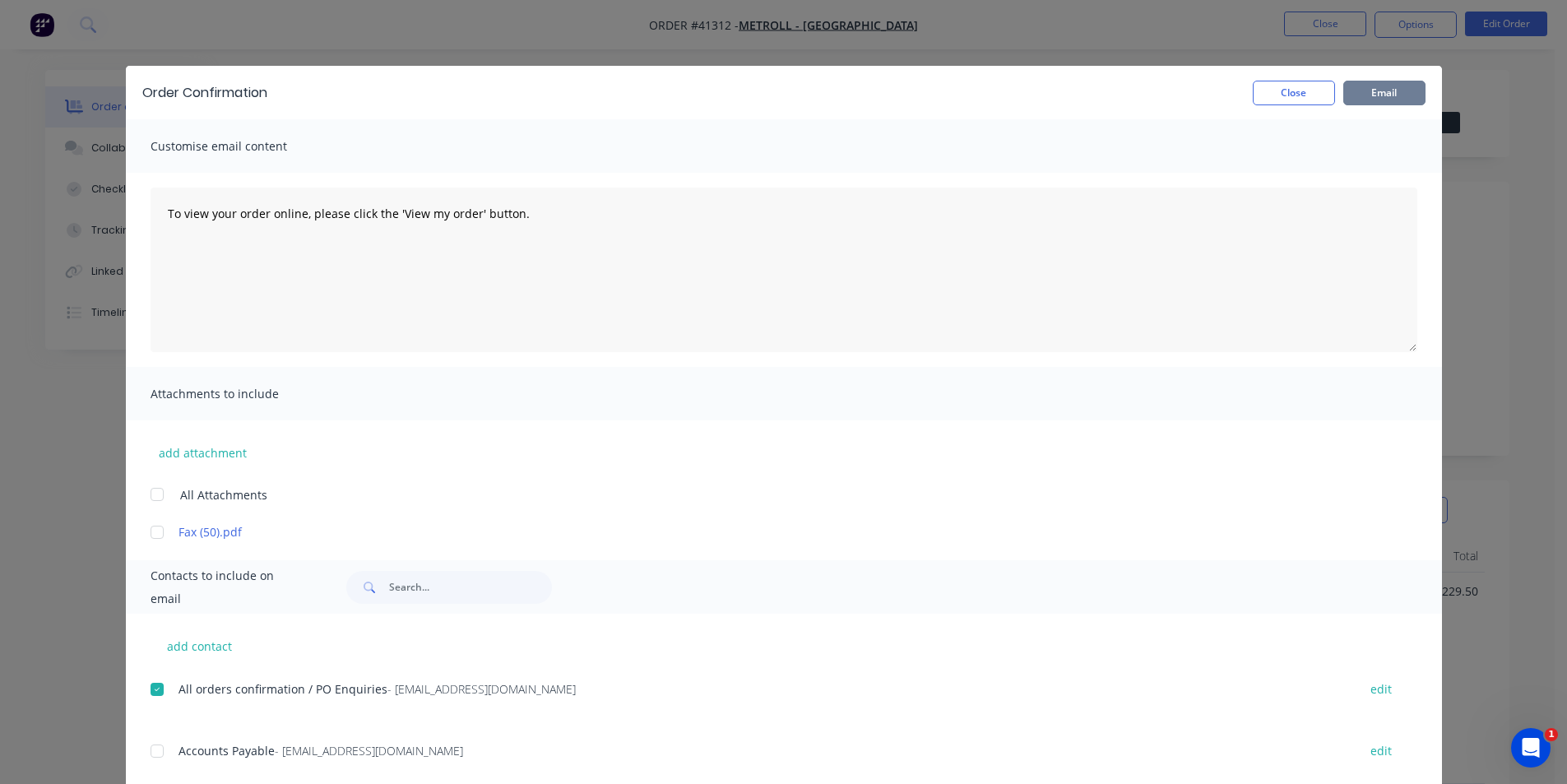
click at [1360, 90] on button "Email" at bounding box center [1384, 93] width 82 height 24
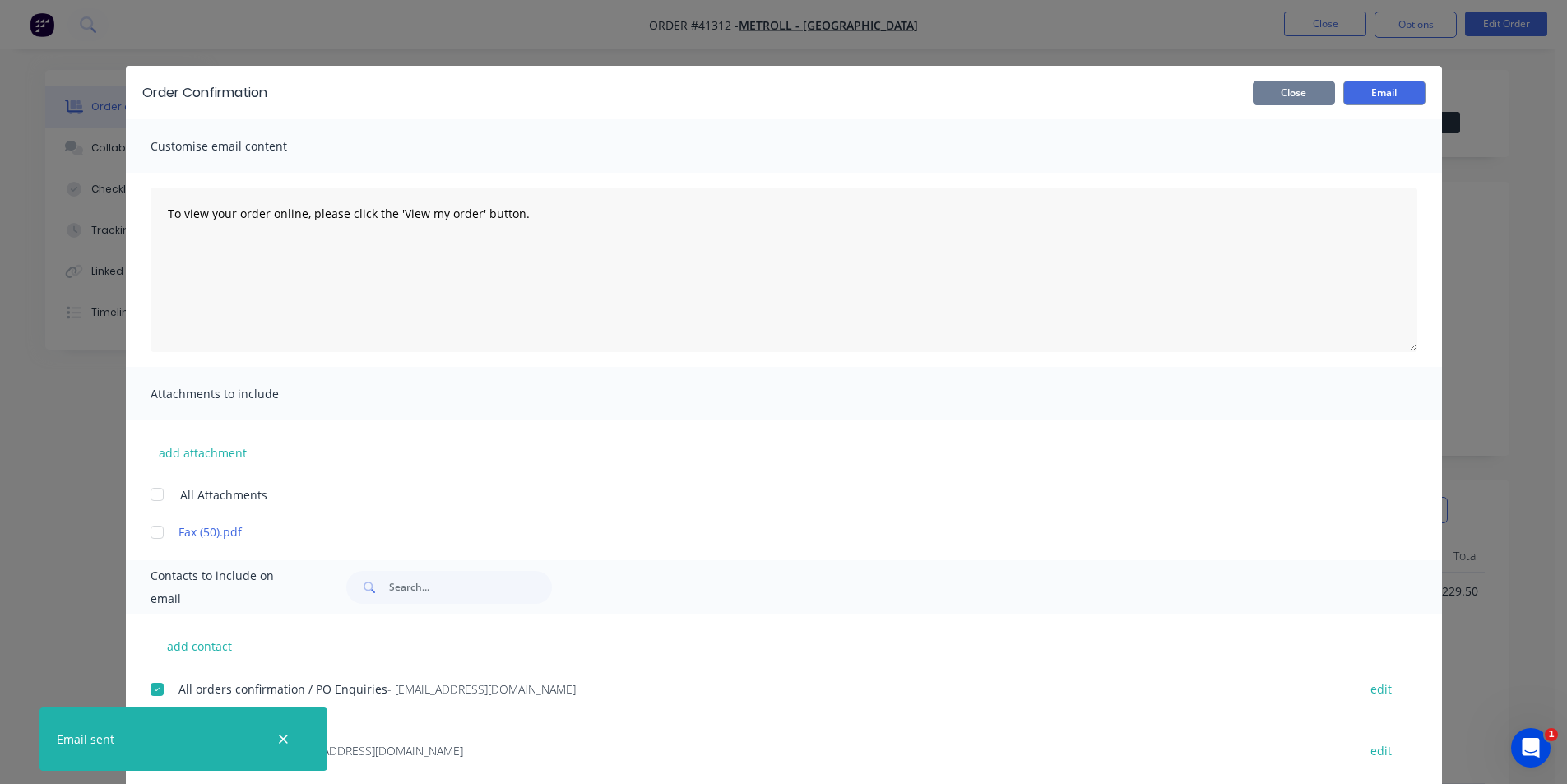
click at [1293, 91] on button "Close" at bounding box center [1294, 93] width 82 height 24
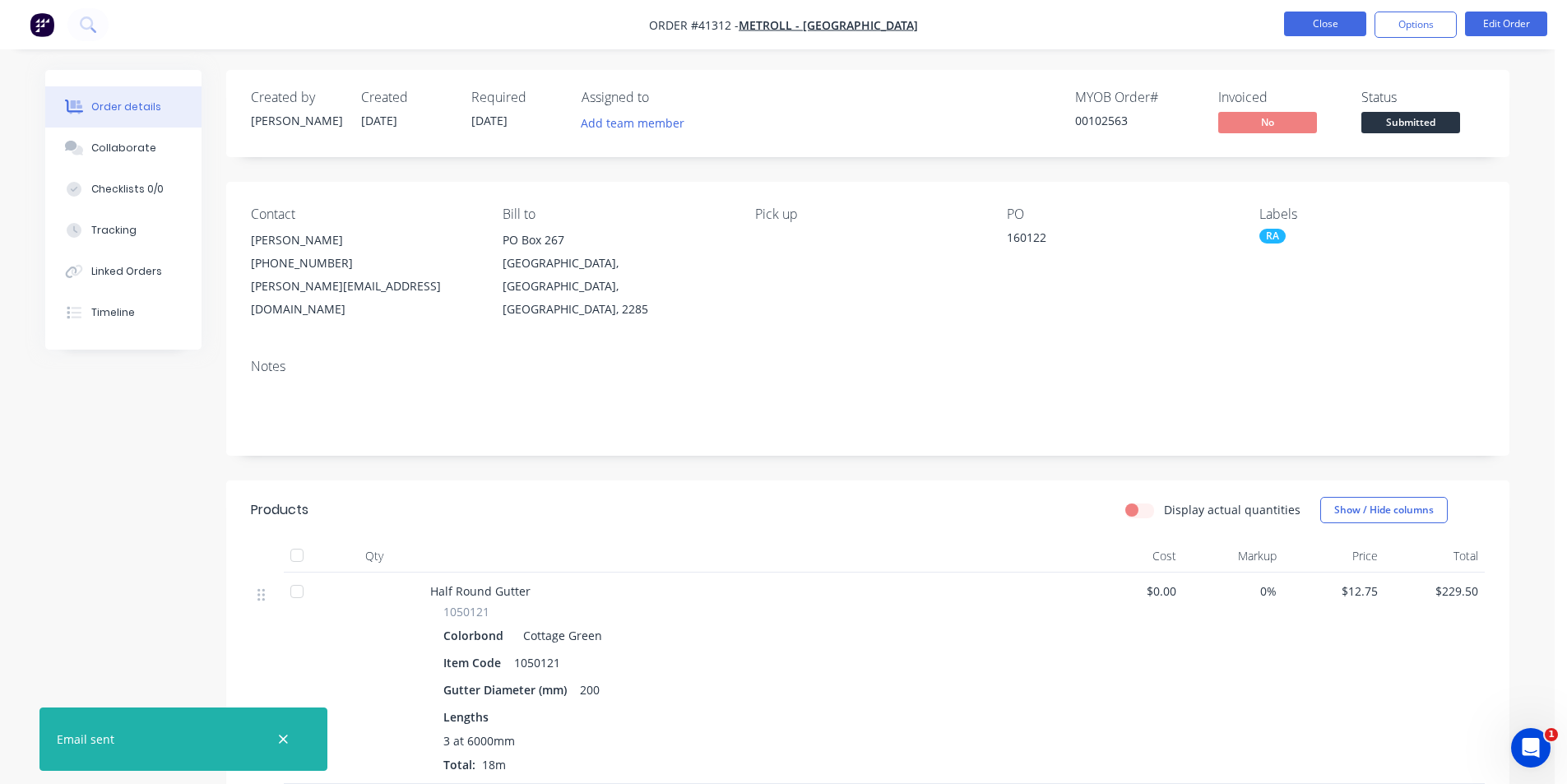
click at [1315, 22] on button "Close" at bounding box center [1326, 23] width 82 height 24
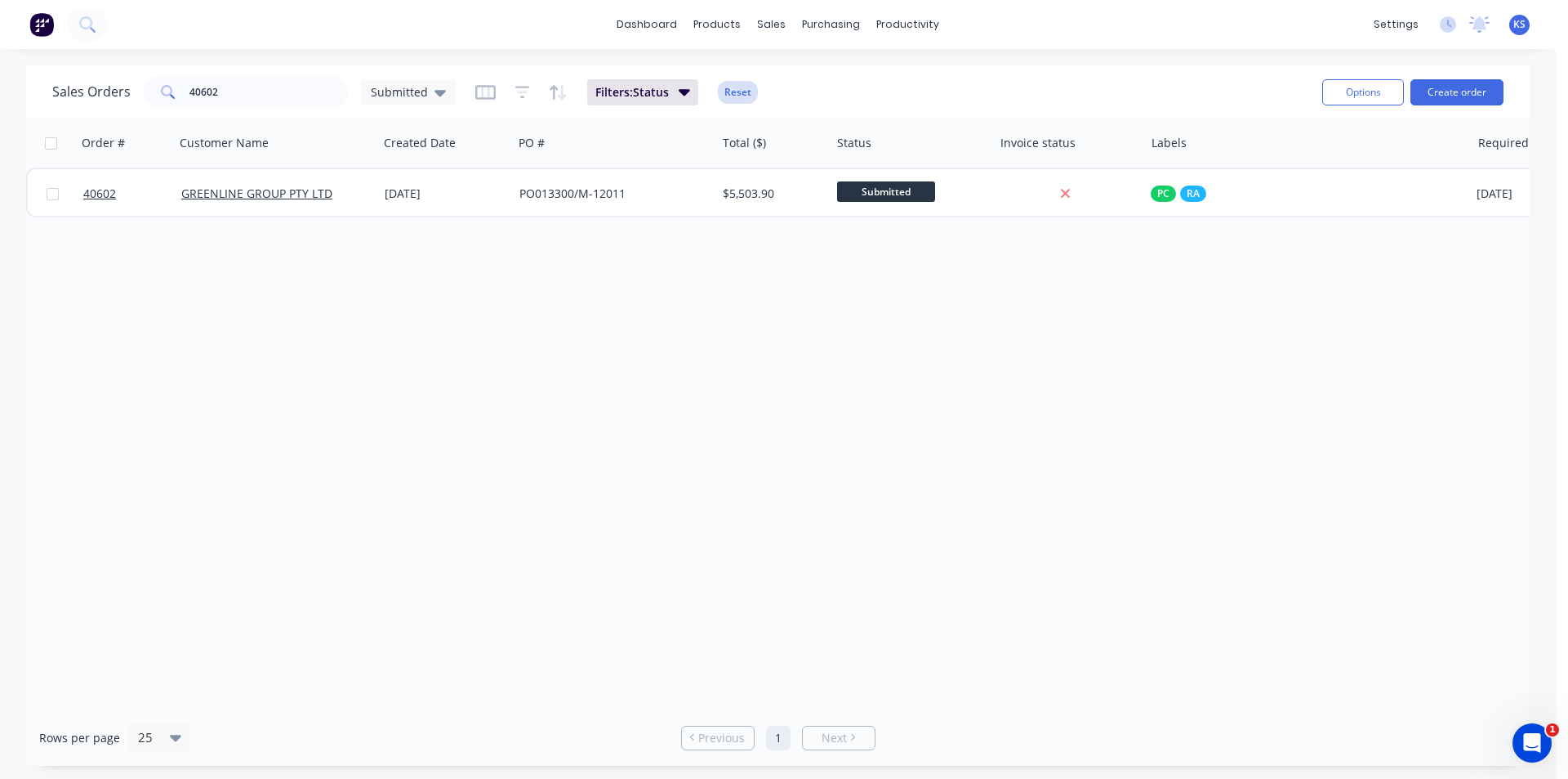
click at [750, 92] on button "Reset" at bounding box center [737, 92] width 40 height 23
click at [791, 81] on div "Sales Orders 40602 Submitted" at bounding box center [681, 91] width 1257 height 40
drag, startPoint x: 261, startPoint y: 96, endPoint x: 0, endPoint y: 100, distance: 261.0
click at [0, 100] on div "Sales Orders 40602 Submitted Options Create order Order # Customer Name Created…" at bounding box center [778, 415] width 1555 height 700
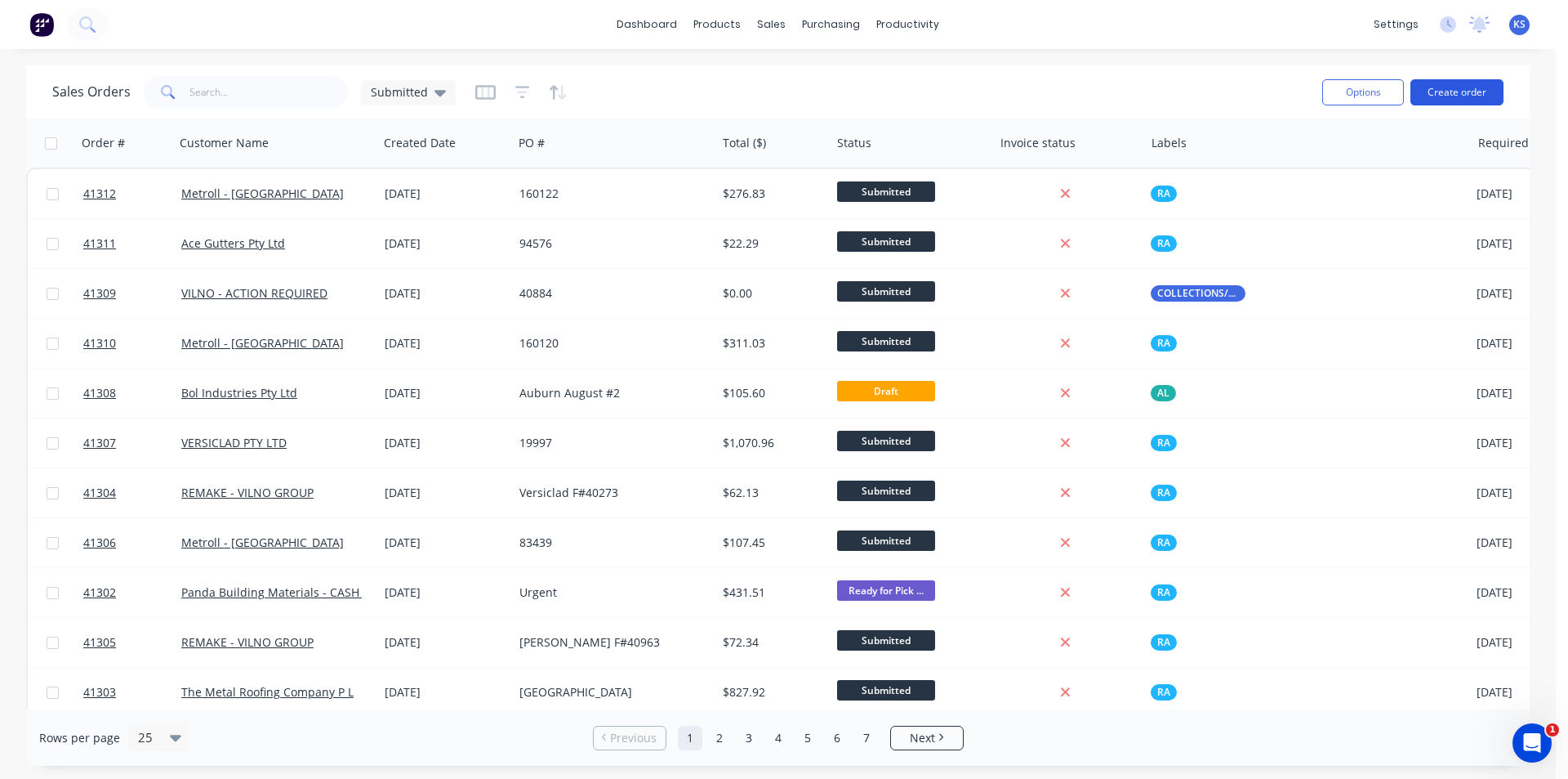
drag, startPoint x: 1438, startPoint y: 78, endPoint x: 1451, endPoint y: 104, distance: 29.1
click at [1438, 78] on div "Options Create order" at bounding box center [1410, 91] width 188 height 40
click at [1451, 104] on button "Create order" at bounding box center [1456, 92] width 93 height 26
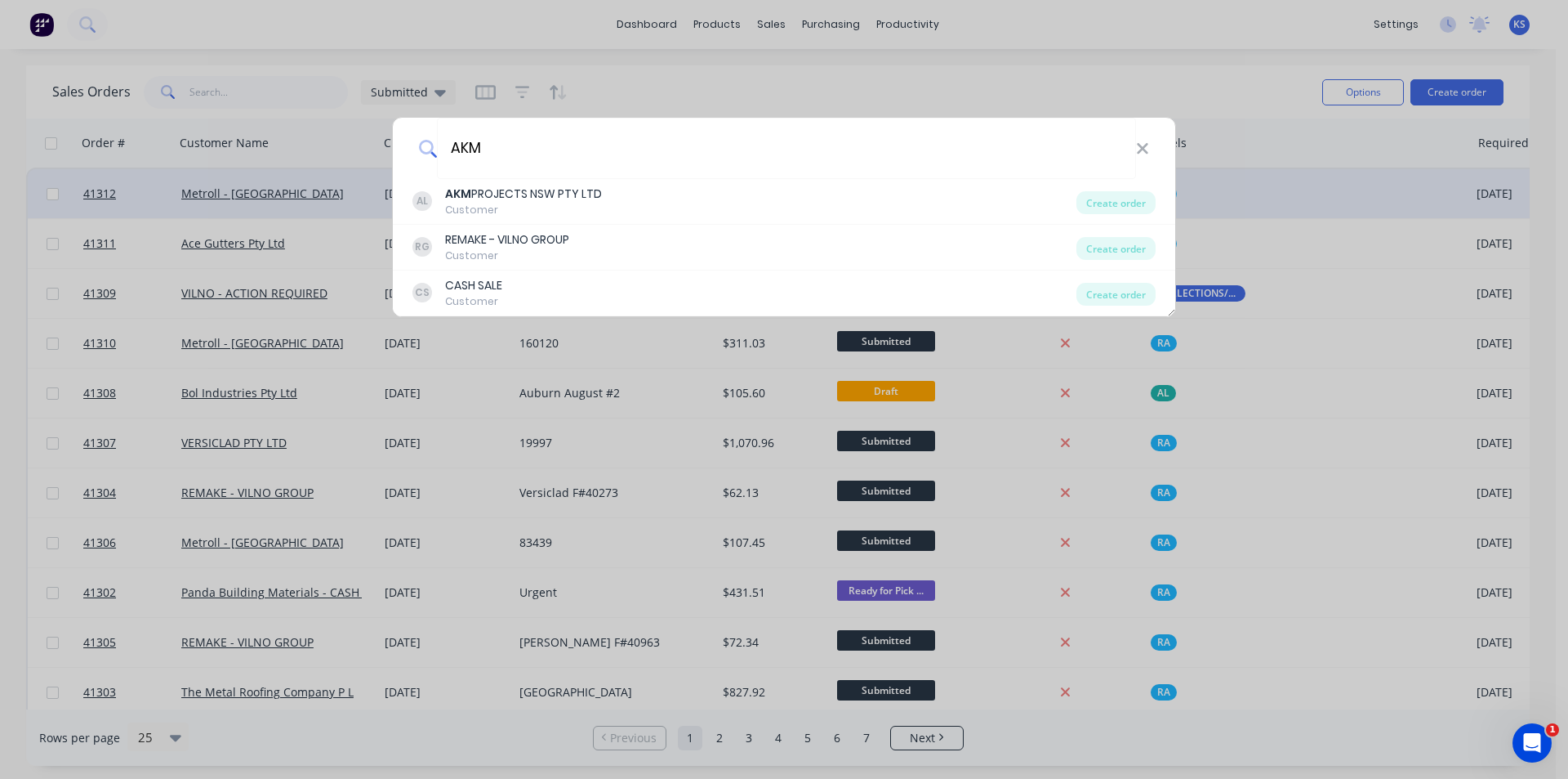
type input "AKM"
click at [1104, 200] on div "Create order" at bounding box center [1116, 203] width 80 height 23
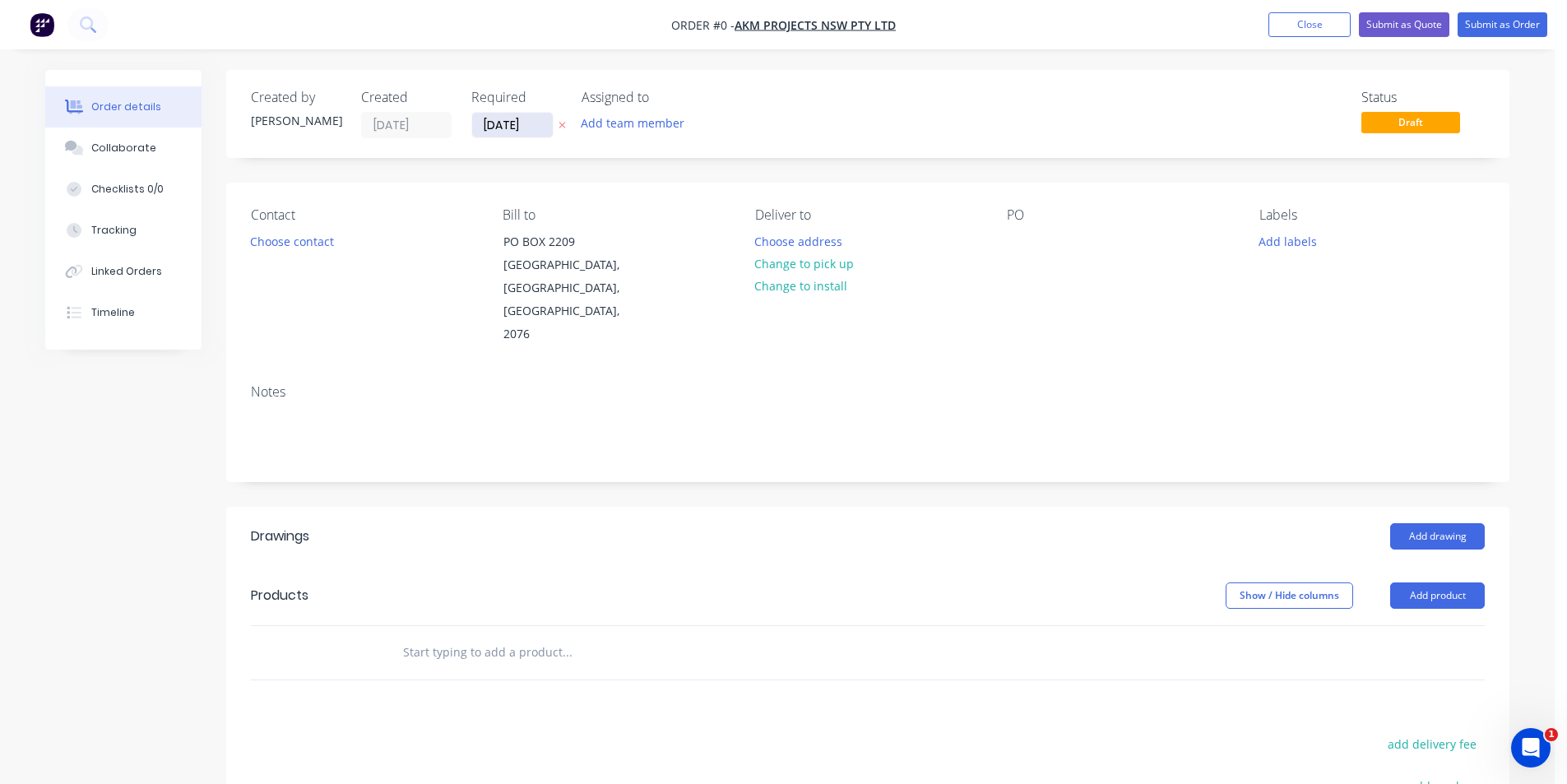
click at [512, 123] on input "[DATE]" at bounding box center [512, 124] width 81 height 24
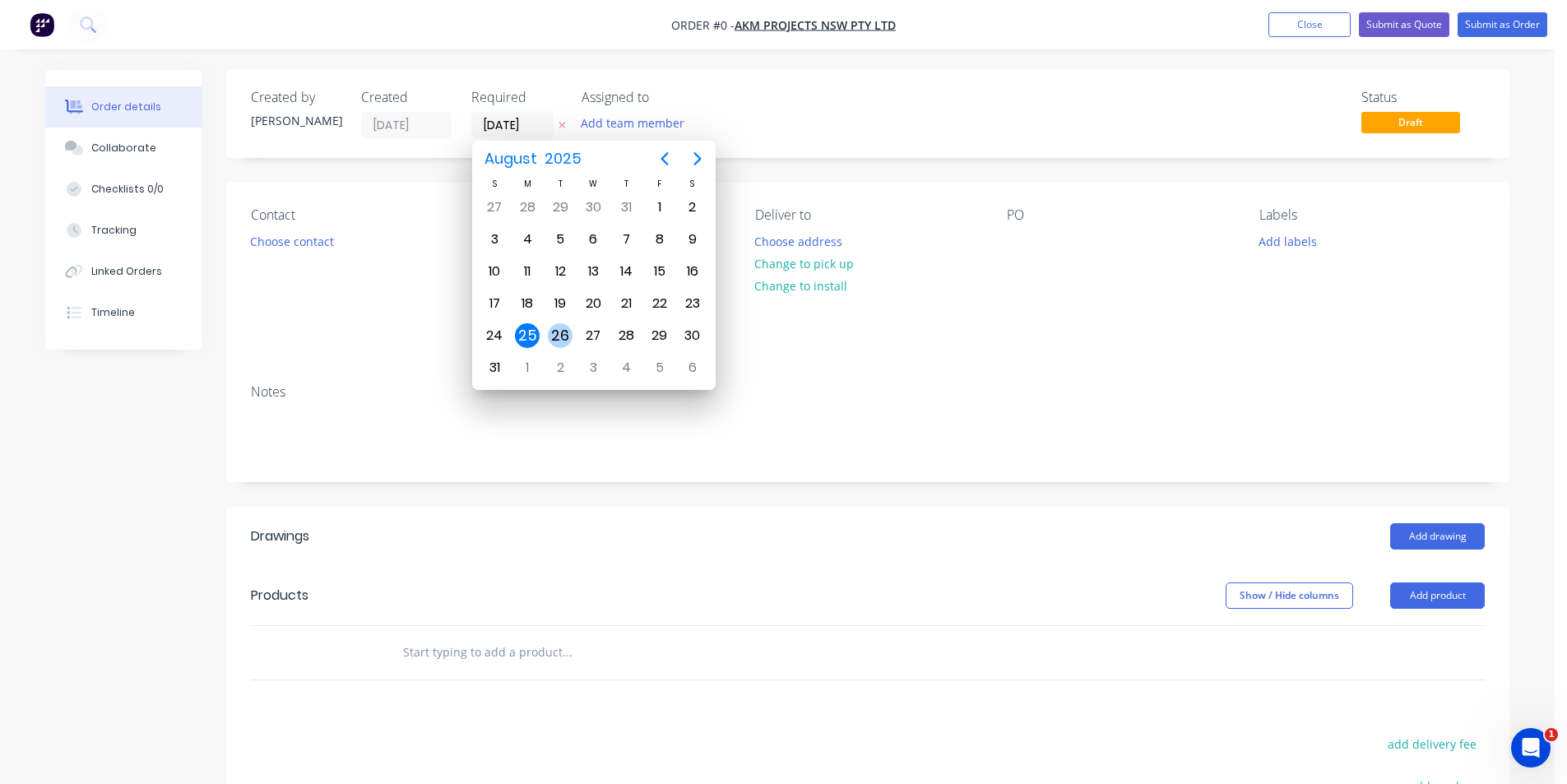
click at [566, 340] on div "26" at bounding box center [560, 335] width 24 height 24
type input "[DATE]"
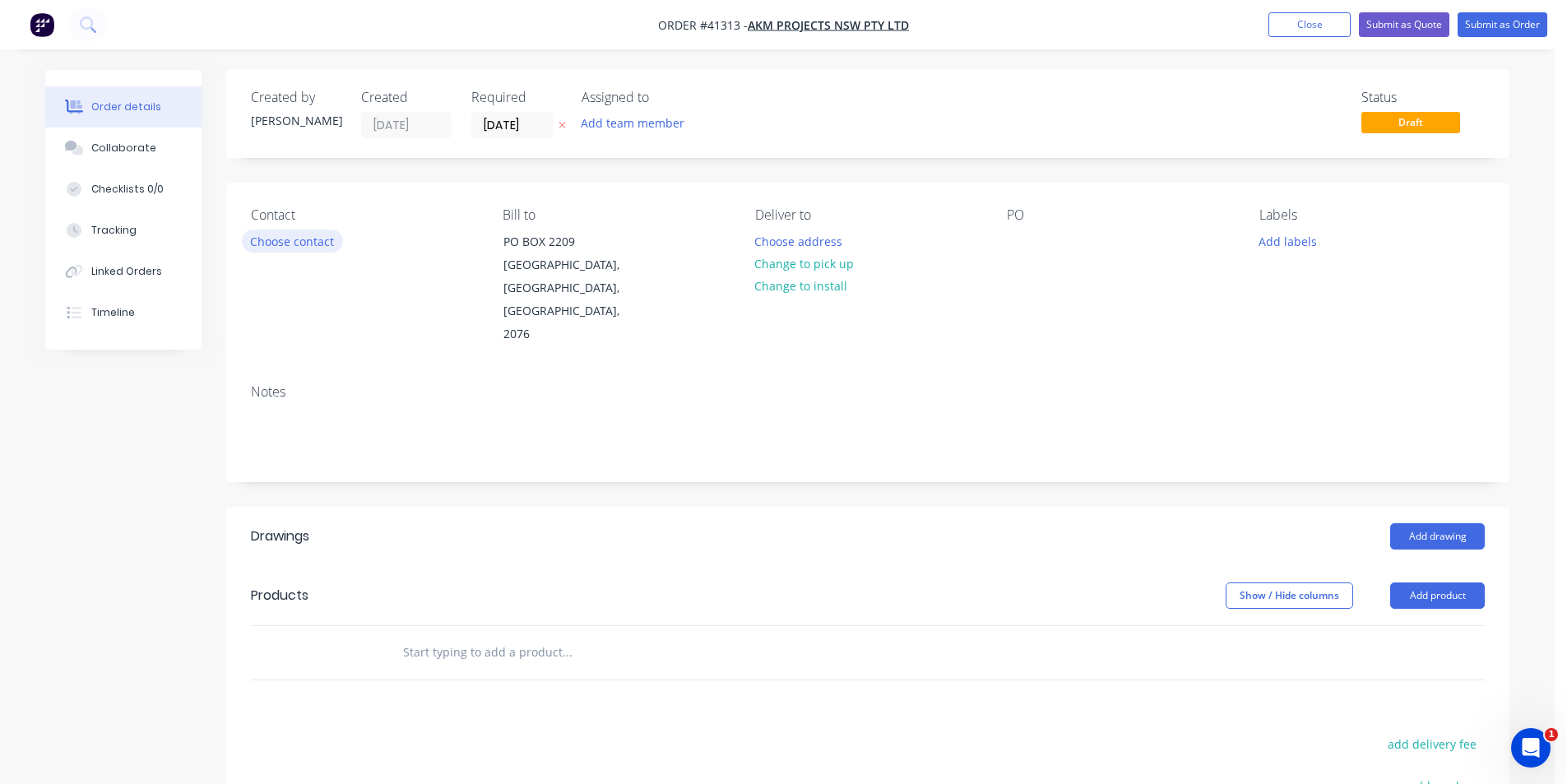
click at [297, 250] on button "Choose contact" at bounding box center [293, 240] width 102 height 22
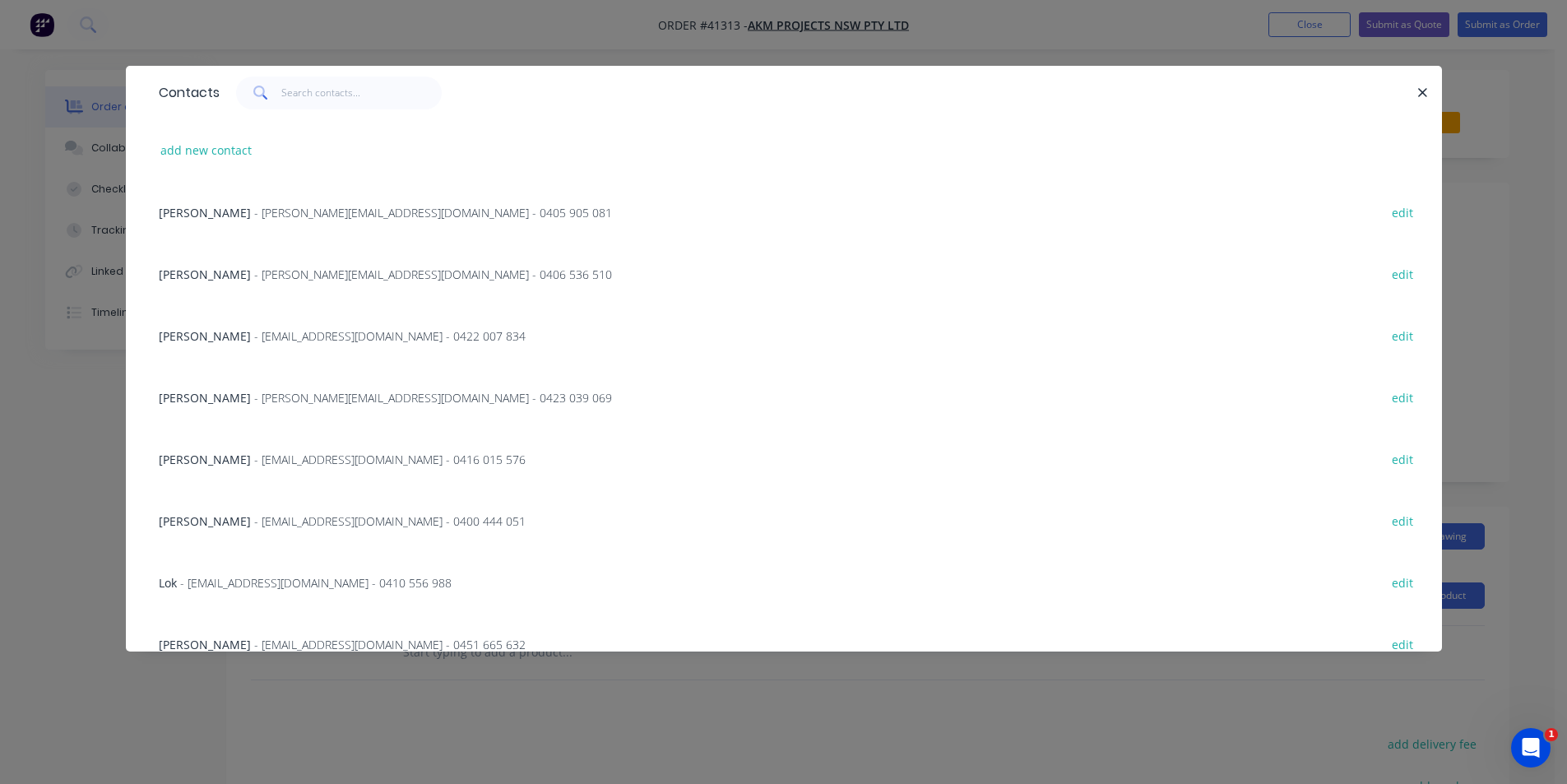
scroll to position [331, 0]
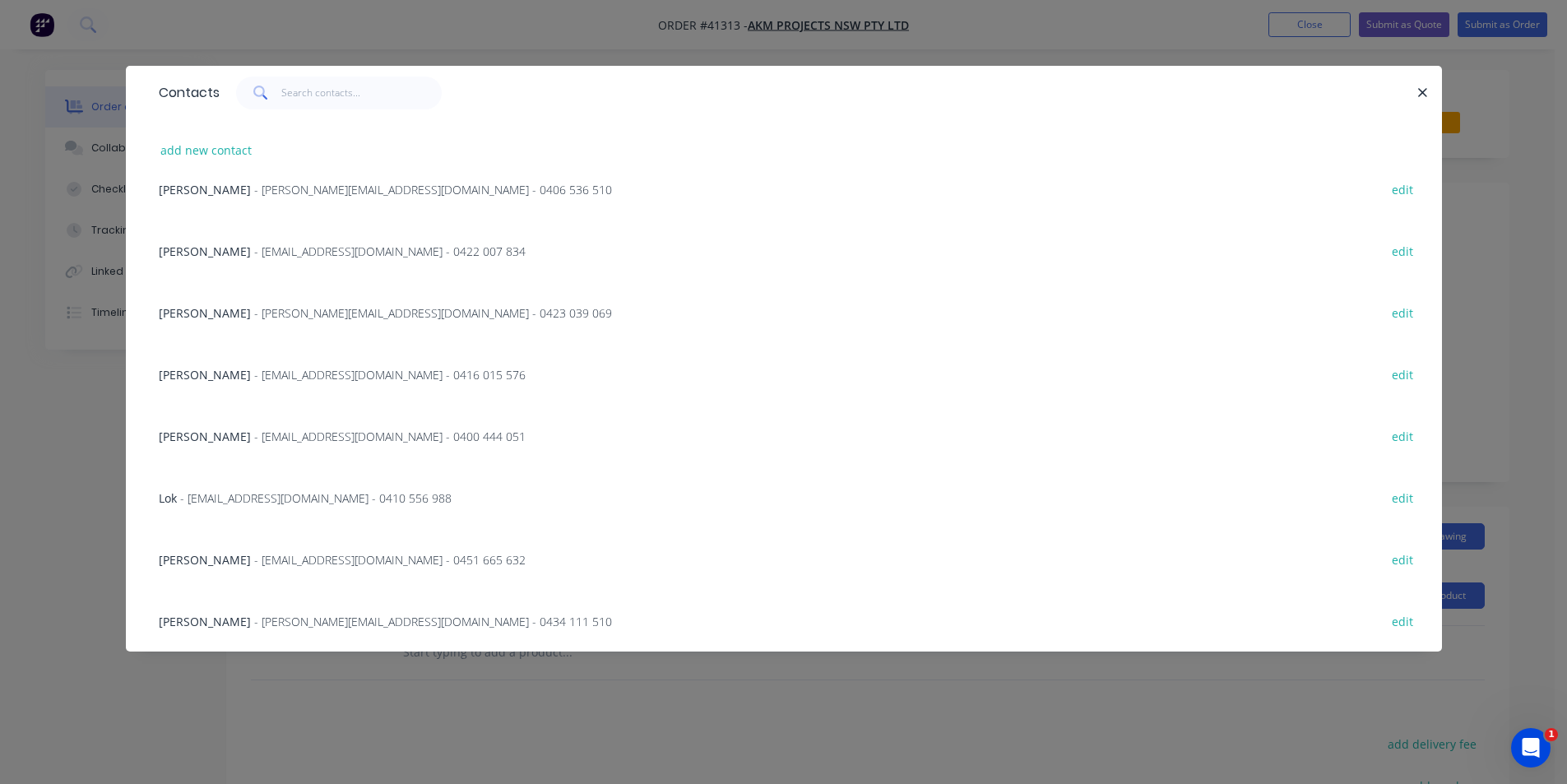
click at [260, 611] on div "[PERSON_NAME] - [PERSON_NAME][EMAIL_ADDRESS][DOMAIN_NAME] - 0434 111 510 edit" at bounding box center [784, 620] width 1267 height 62
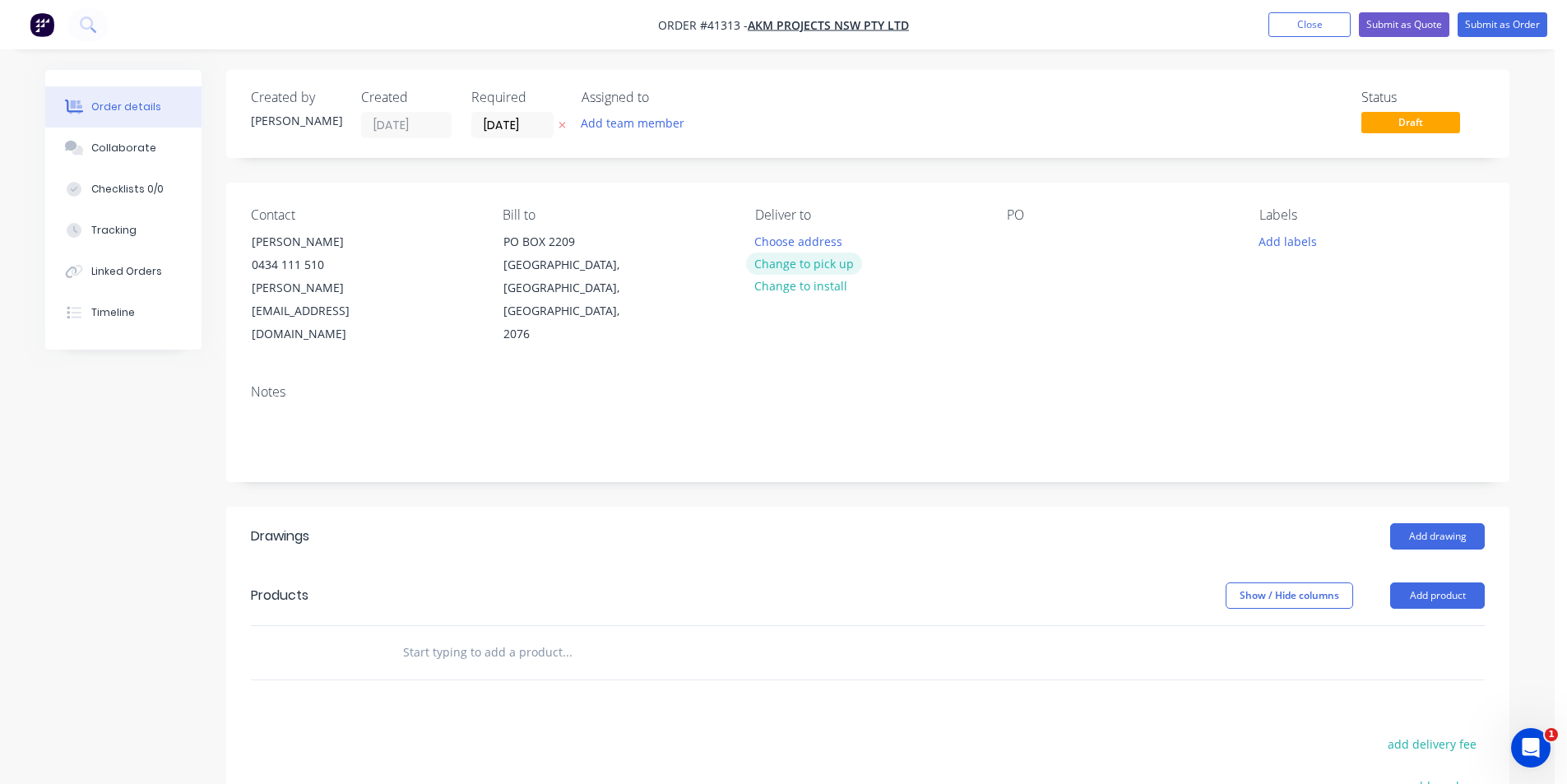
click at [793, 258] on button "Change to pick up" at bounding box center [805, 264] width 117 height 22
click at [769, 247] on div at bounding box center [768, 241] width 26 height 23
click at [1026, 239] on div at bounding box center [1020, 241] width 26 height 23
click at [1295, 239] on button "Add labels" at bounding box center [1287, 240] width 75 height 22
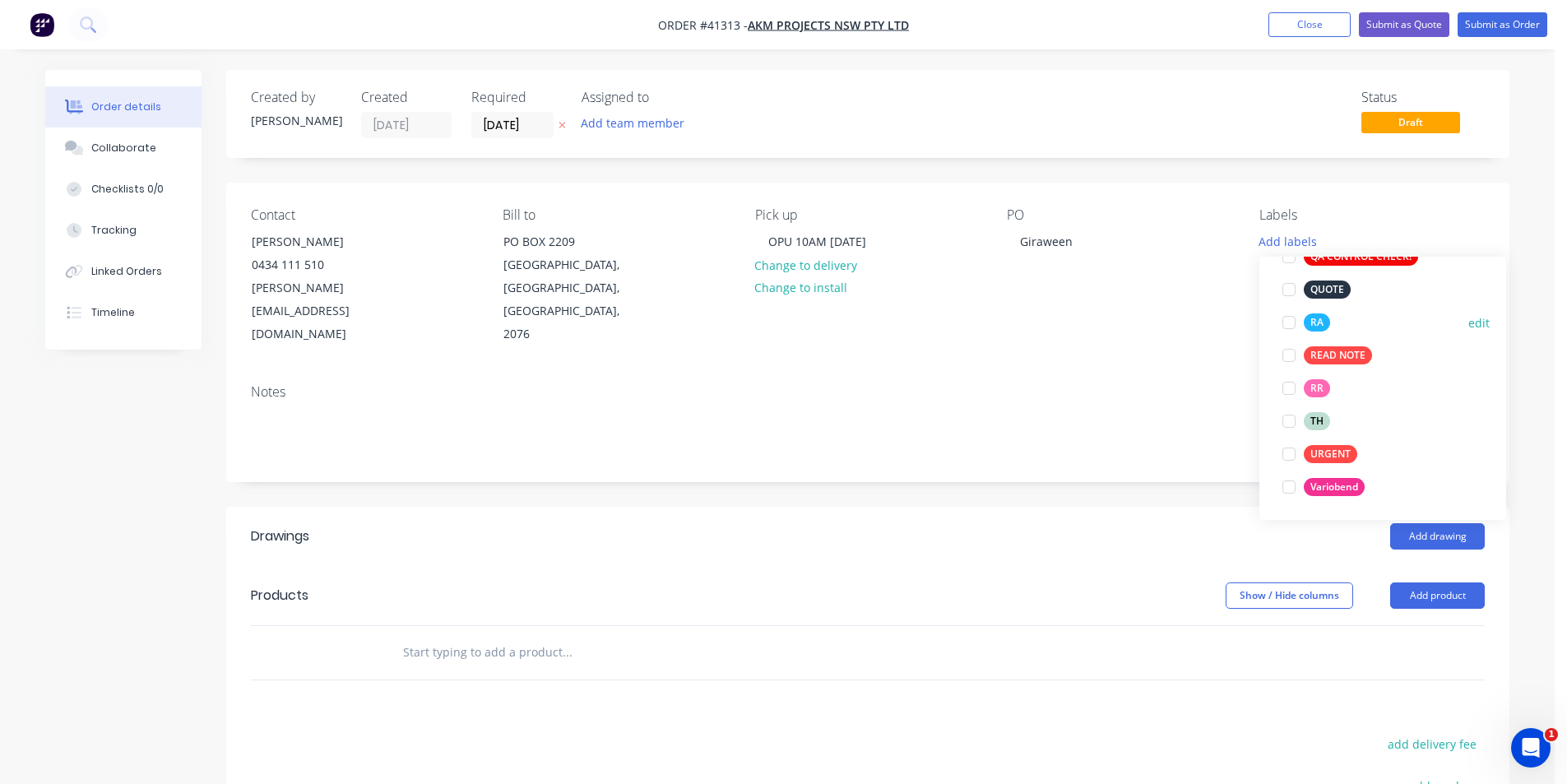
click at [1293, 322] on div at bounding box center [1290, 322] width 33 height 33
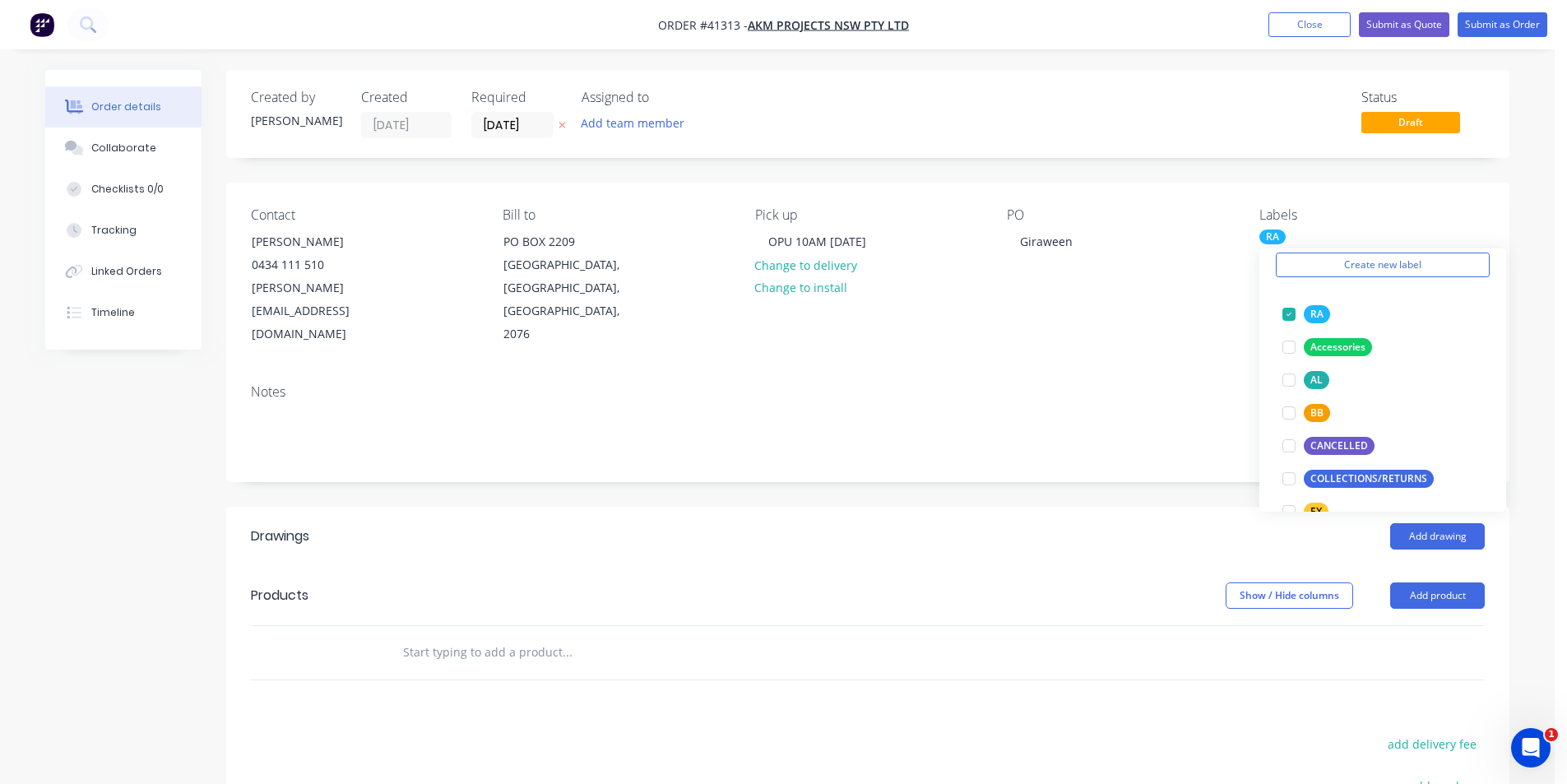
click at [1118, 523] on div "Add drawing" at bounding box center [998, 536] width 972 height 26
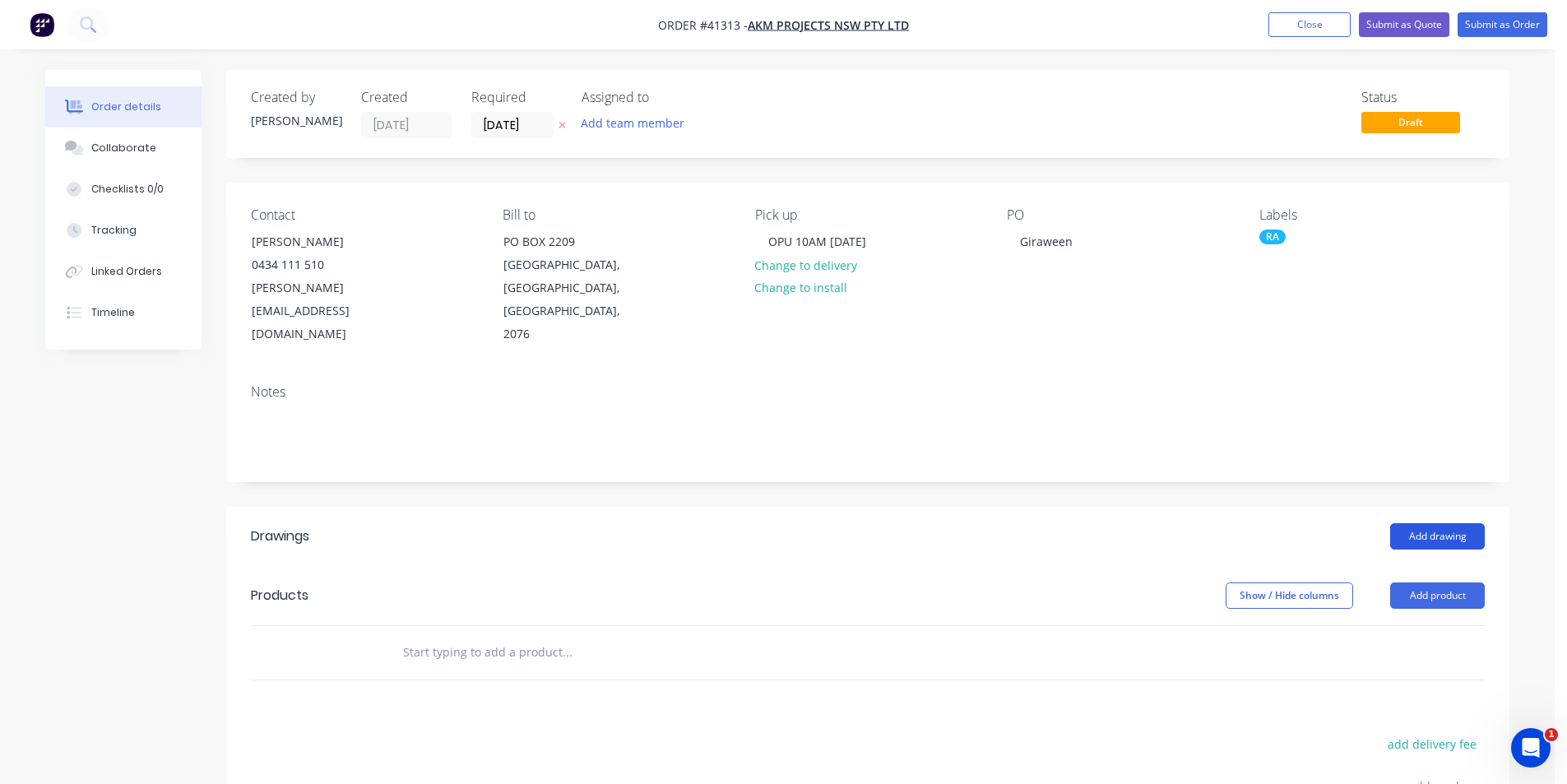
click at [1434, 523] on button "Add drawing" at bounding box center [1437, 536] width 95 height 26
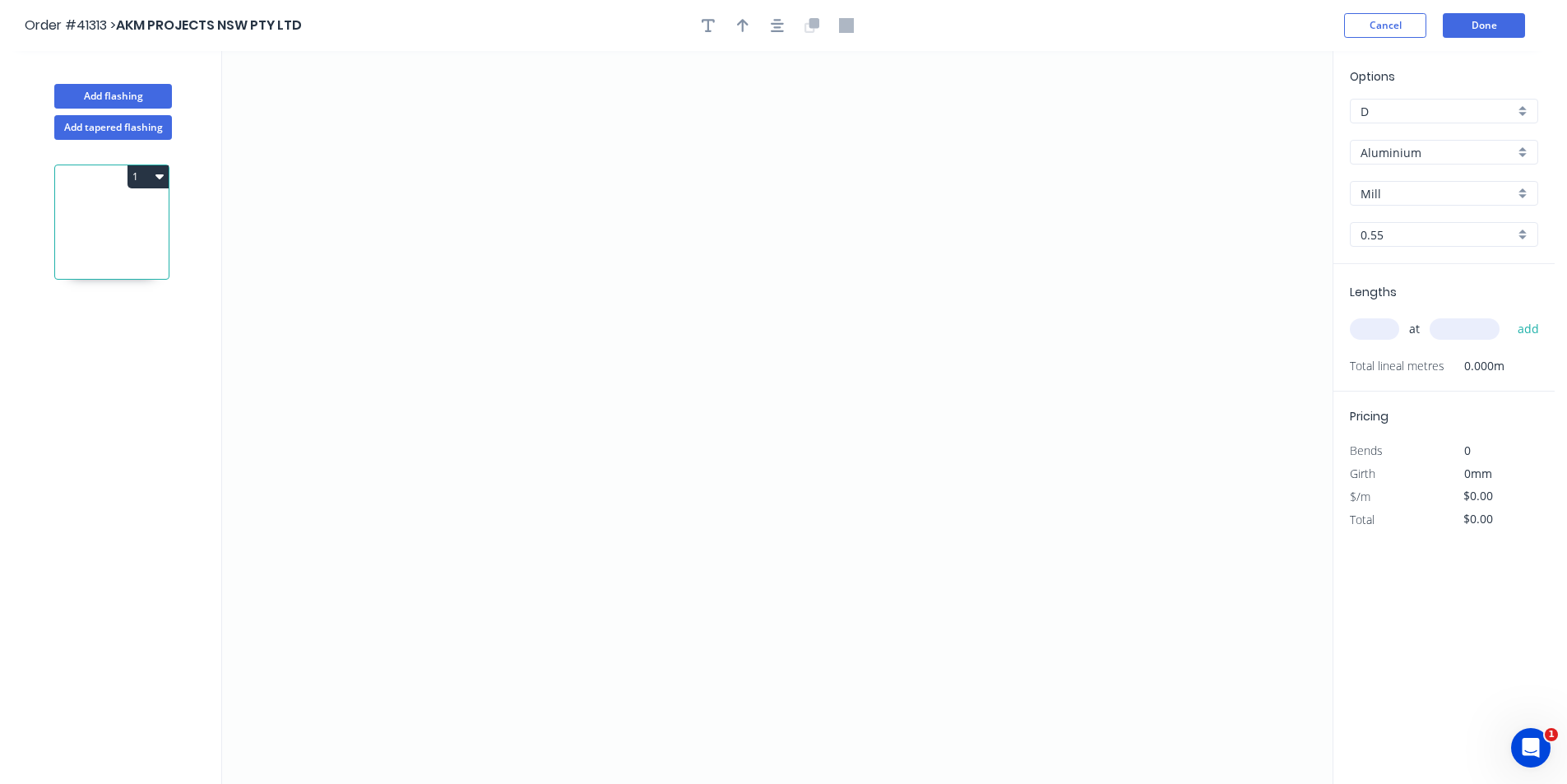
click at [1419, 160] on input "Aluminium" at bounding box center [1437, 152] width 153 height 18
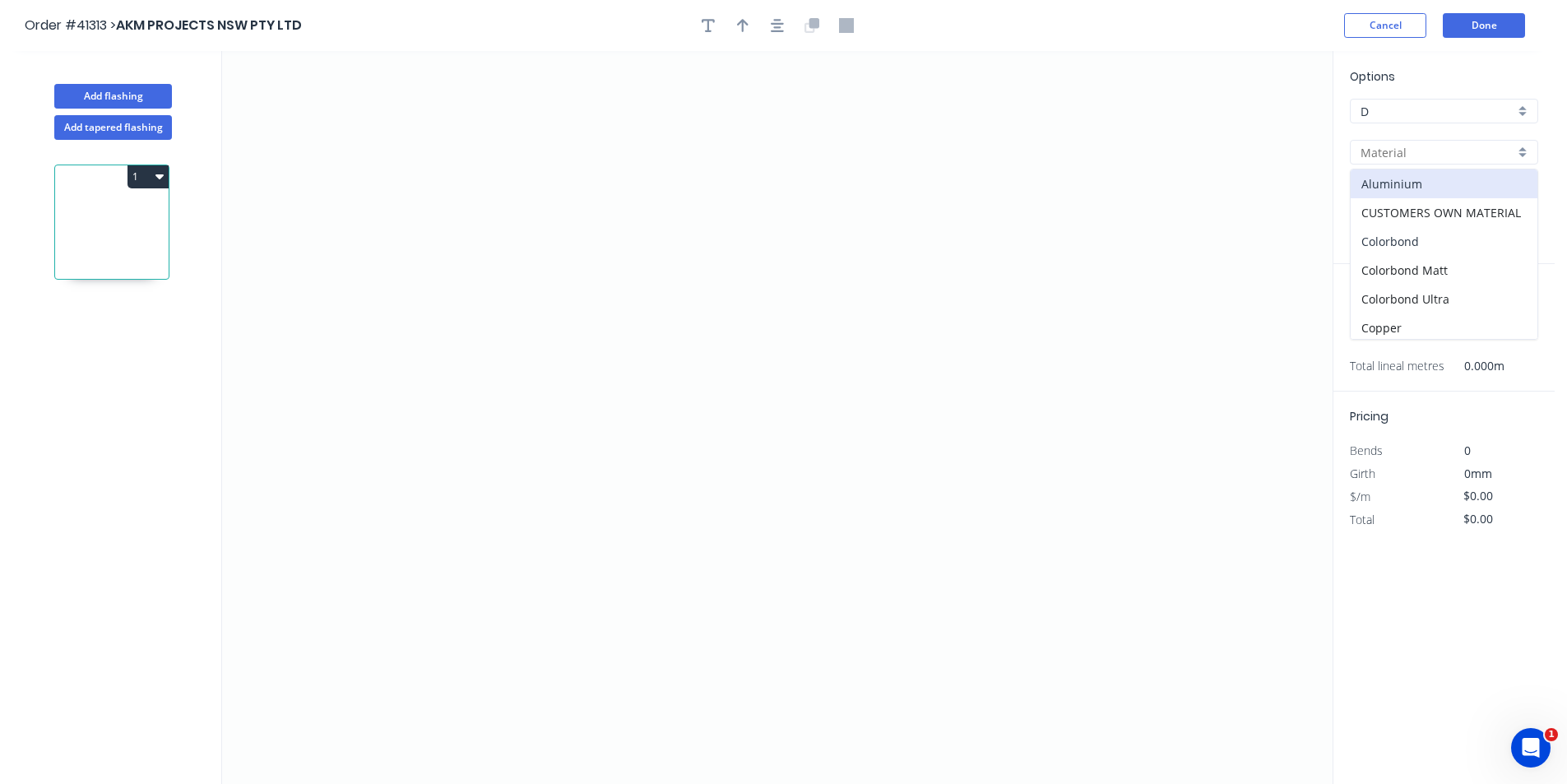
click at [1412, 237] on div "Colorbond" at bounding box center [1444, 240] width 187 height 28
type input "Colorbond"
type input "Basalt"
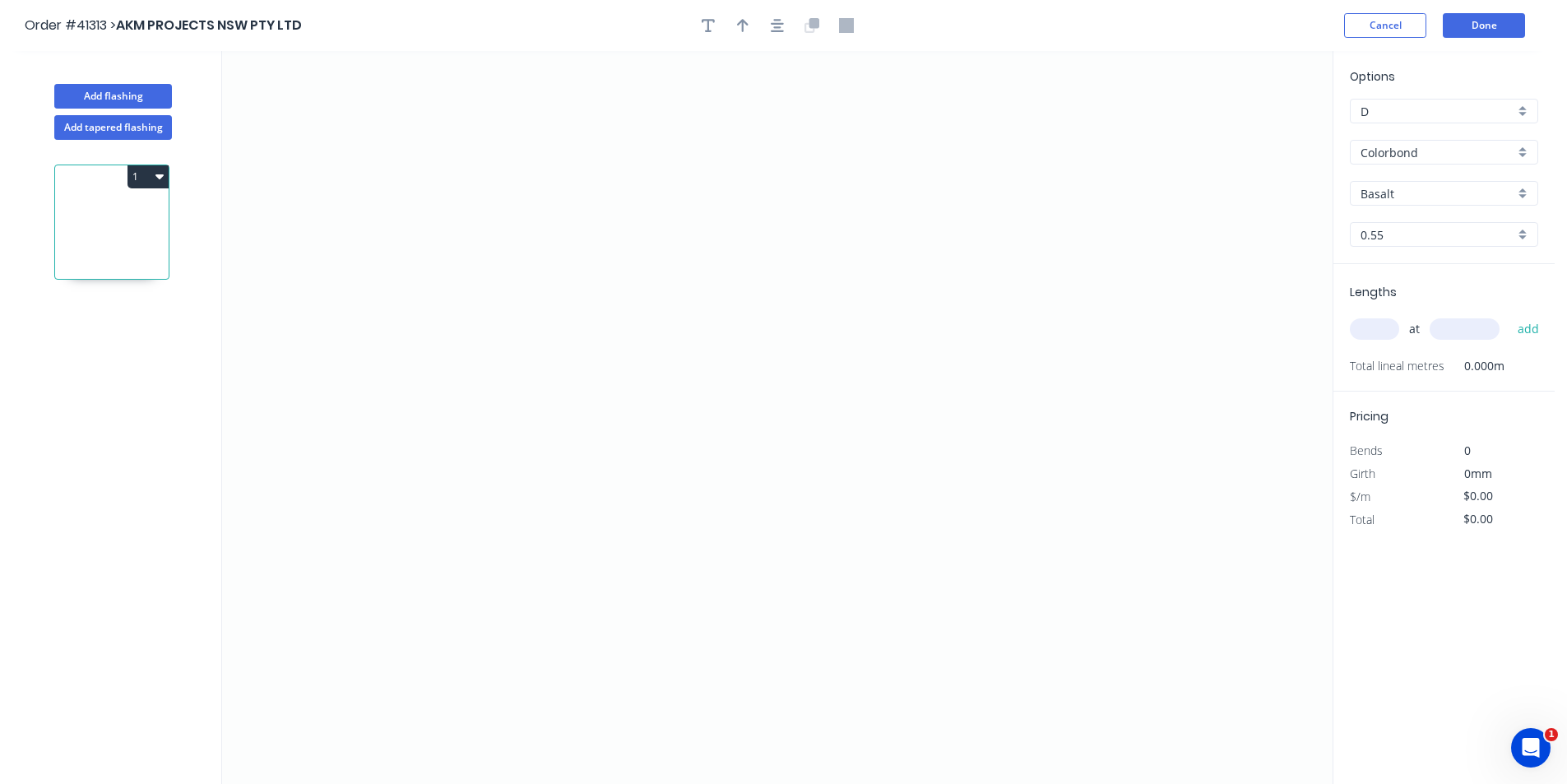
click at [1406, 197] on input "Basalt" at bounding box center [1437, 193] width 153 height 18
click at [1426, 346] on div "Night Sky" at bounding box center [1444, 351] width 187 height 28
type input "Night Sky"
click at [1370, 326] on input "text" at bounding box center [1375, 329] width 50 height 21
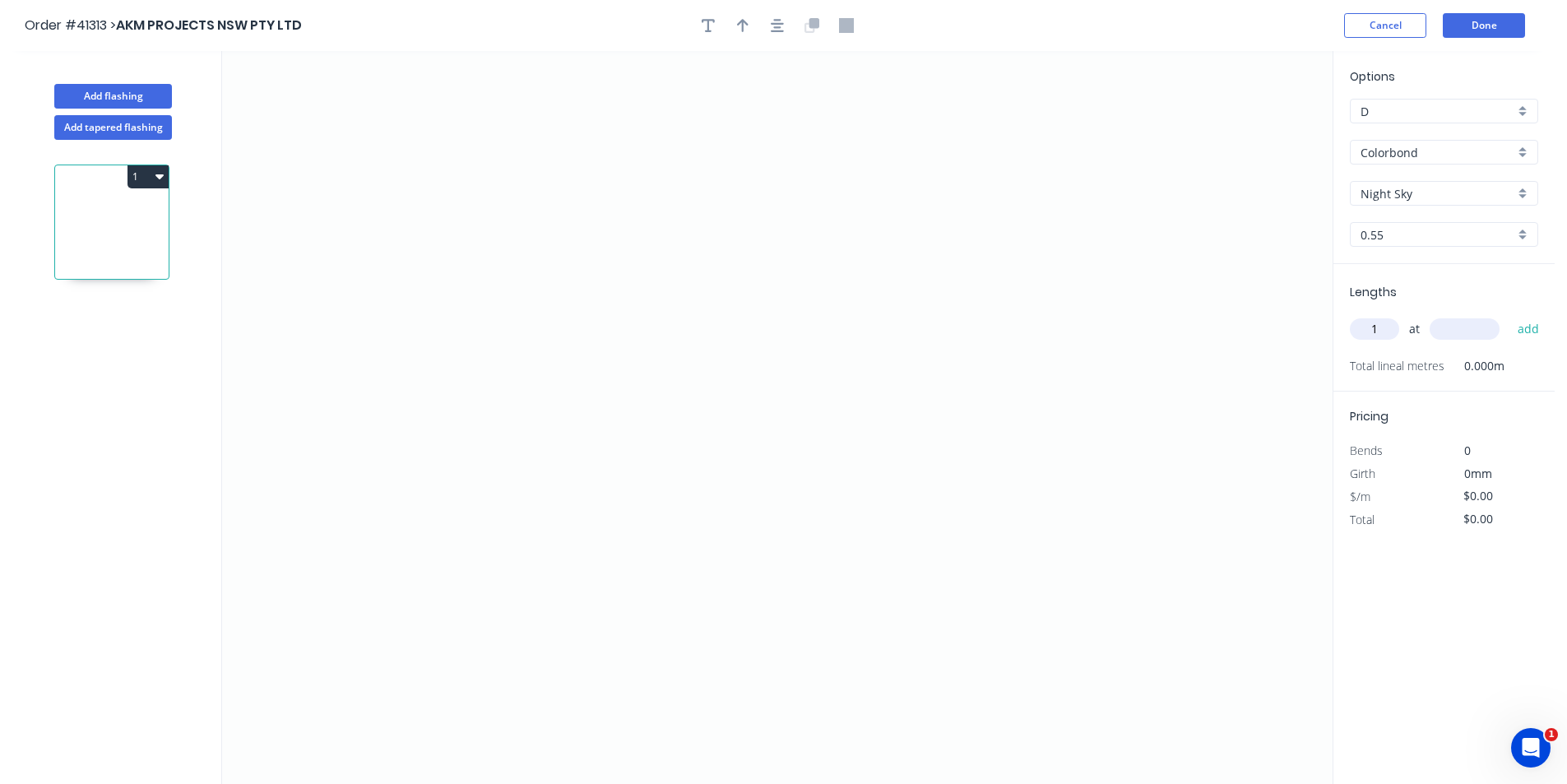
type input "1"
type input "3000"
click at [1509, 315] on button "add" at bounding box center [1529, 329] width 39 height 28
click at [477, 303] on icon "0" at bounding box center [777, 417] width 1111 height 732
click at [693, 305] on icon "0" at bounding box center [777, 417] width 1111 height 732
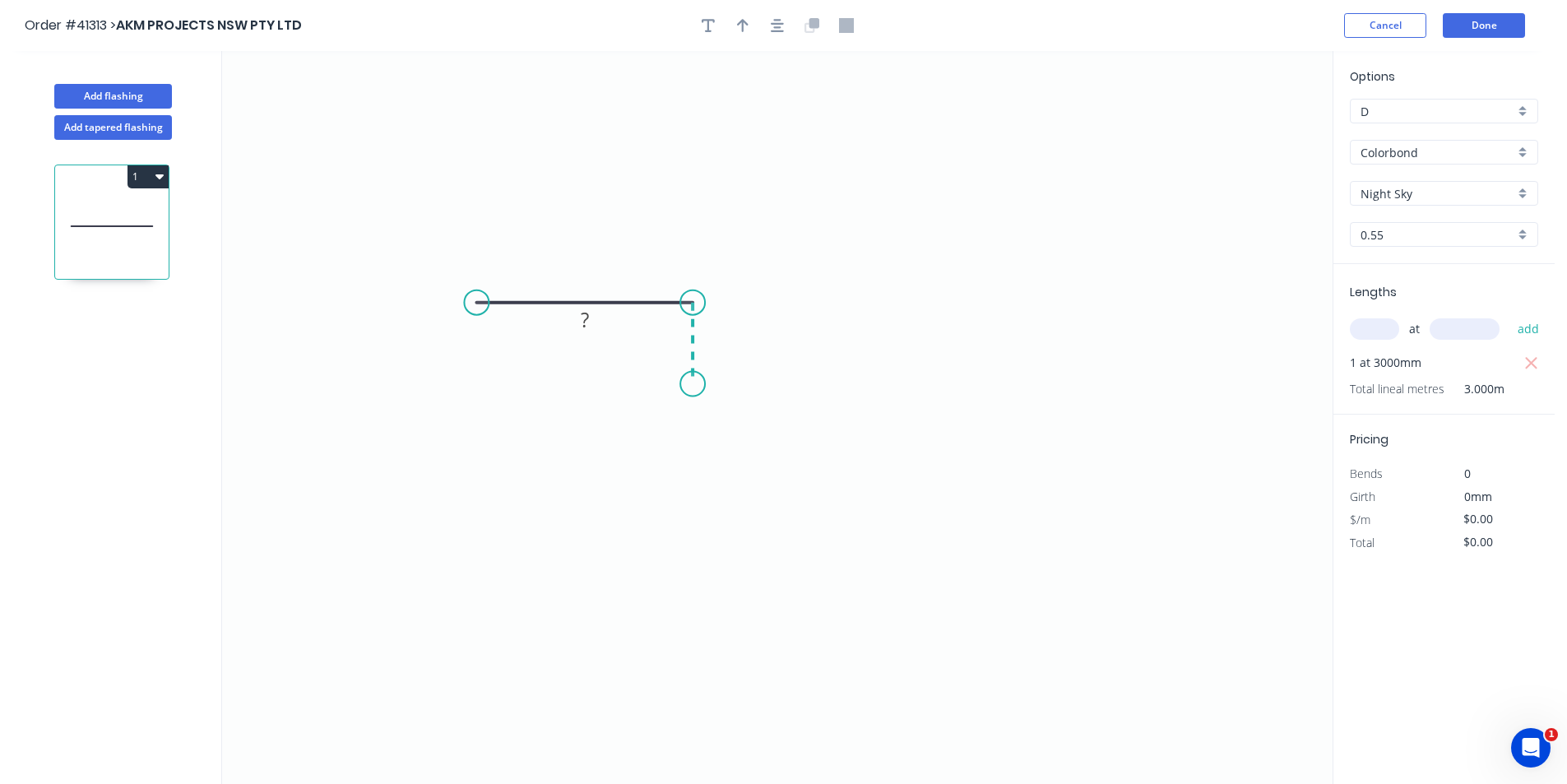
click at [692, 384] on icon "0 ?" at bounding box center [777, 417] width 1111 height 732
click at [996, 394] on icon "0 ? ?" at bounding box center [777, 417] width 1111 height 732
click at [996, 459] on icon "0 ? ? ?" at bounding box center [777, 417] width 1111 height 732
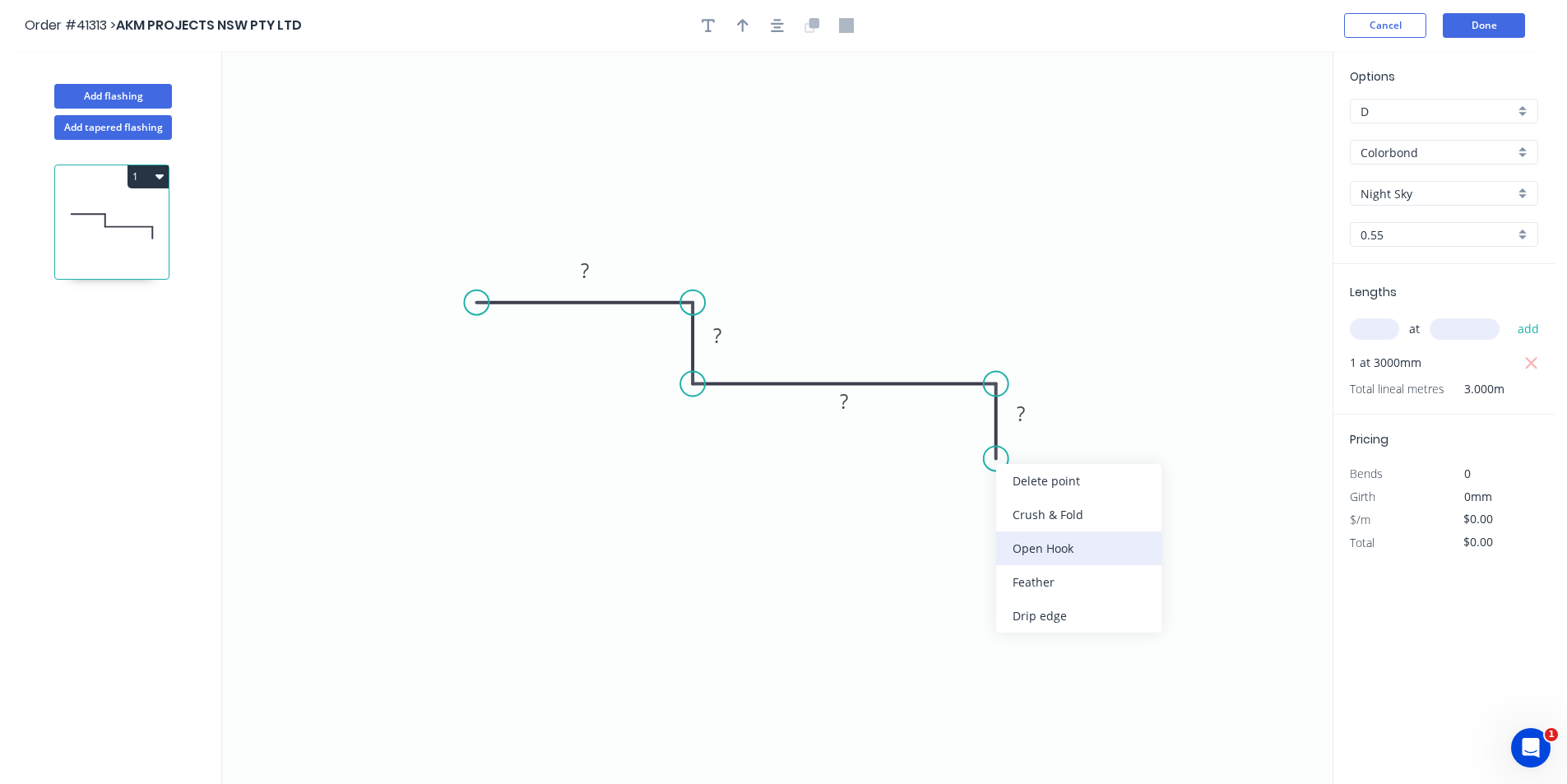
click at [1067, 546] on div "Open Hook" at bounding box center [1079, 548] width 165 height 34
click at [1080, 534] on div "Flip bend" at bounding box center [1082, 521] width 165 height 34
drag, startPoint x: 1065, startPoint y: 434, endPoint x: 956, endPoint y: 475, distance: 116.5
click at [956, 475] on rect at bounding box center [922, 470] width 73 height 34
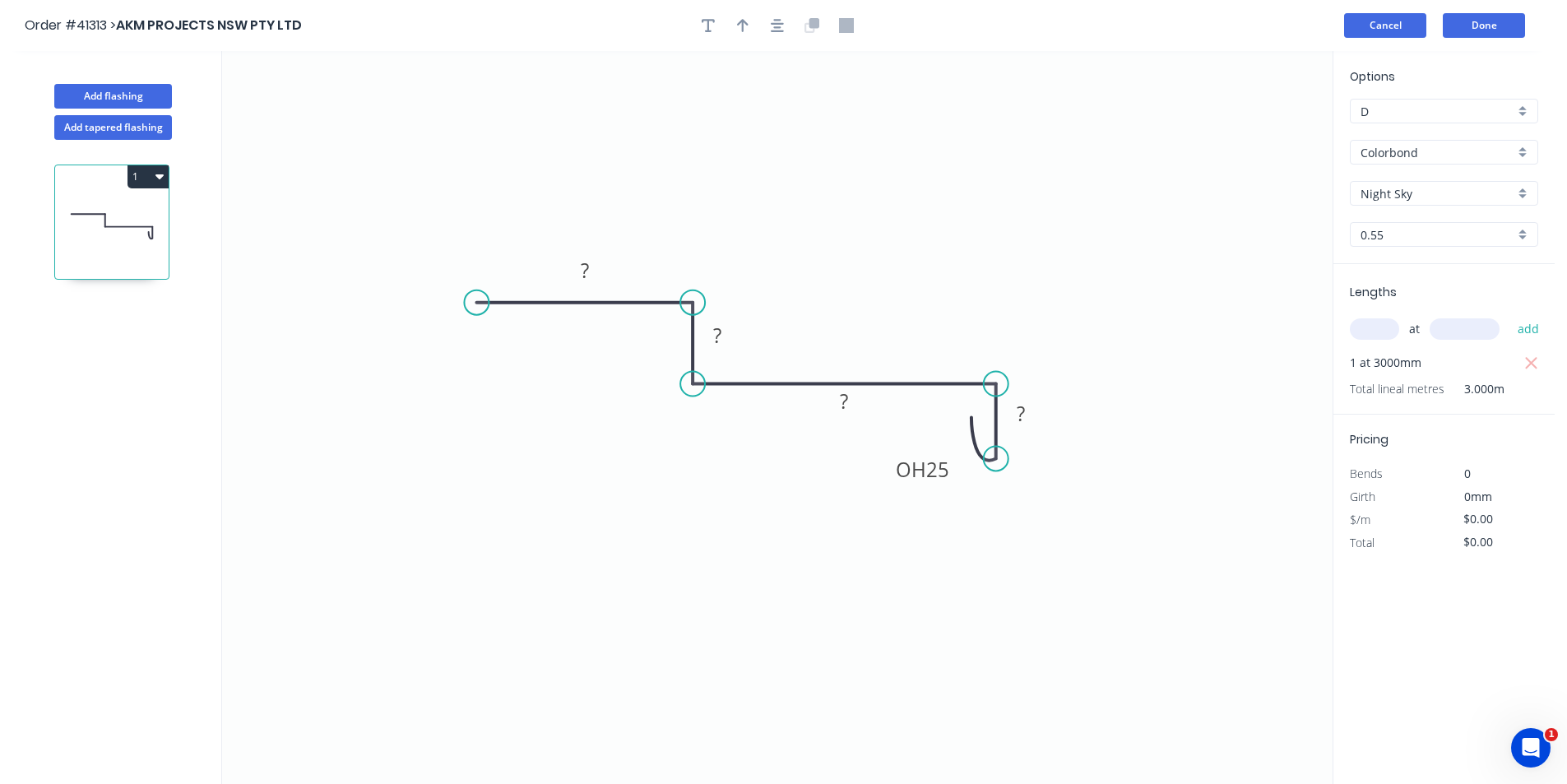
click at [1383, 15] on button "Cancel" at bounding box center [1385, 24] width 82 height 24
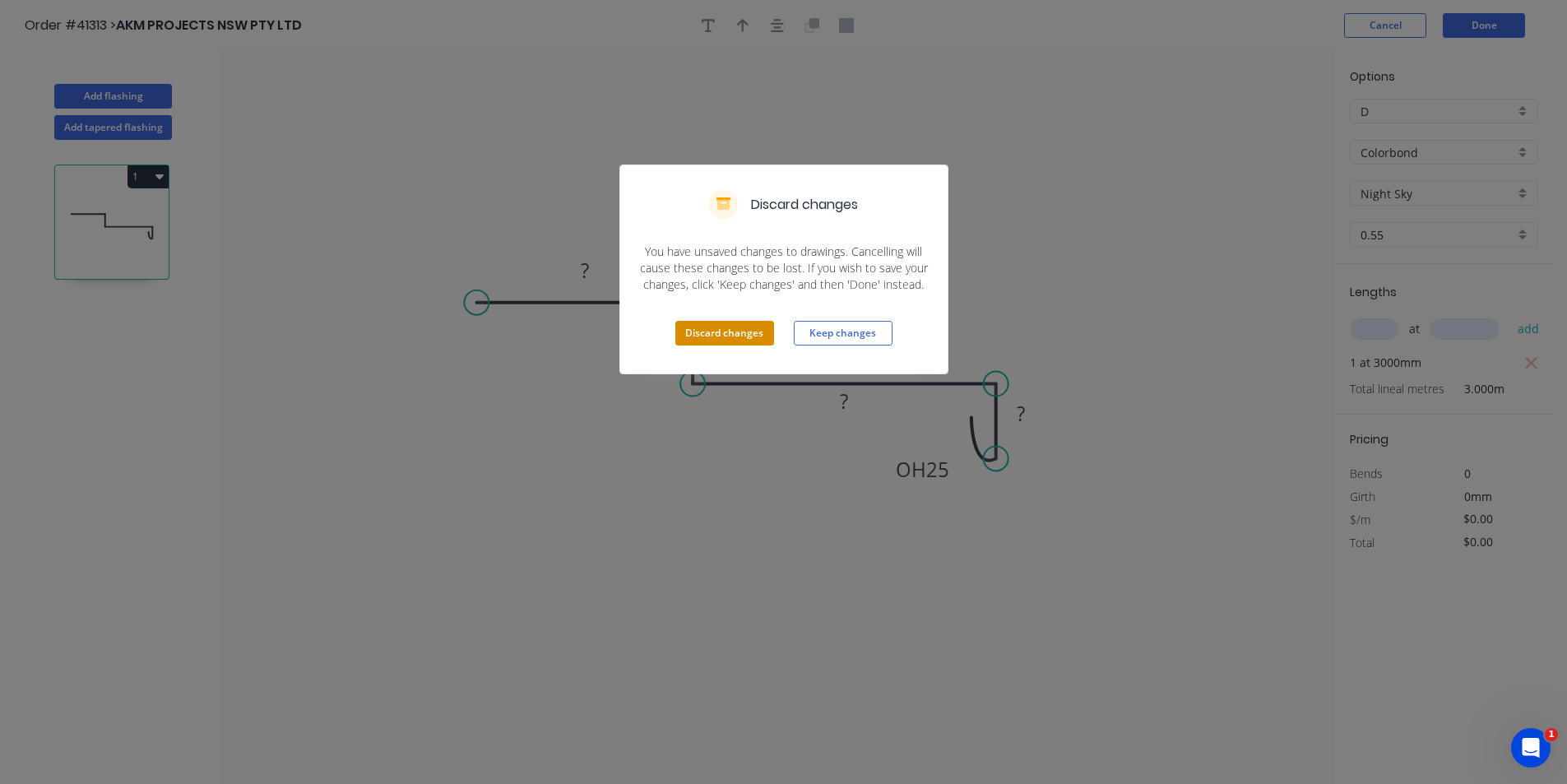
click at [722, 339] on button "Discard changes" at bounding box center [724, 332] width 99 height 24
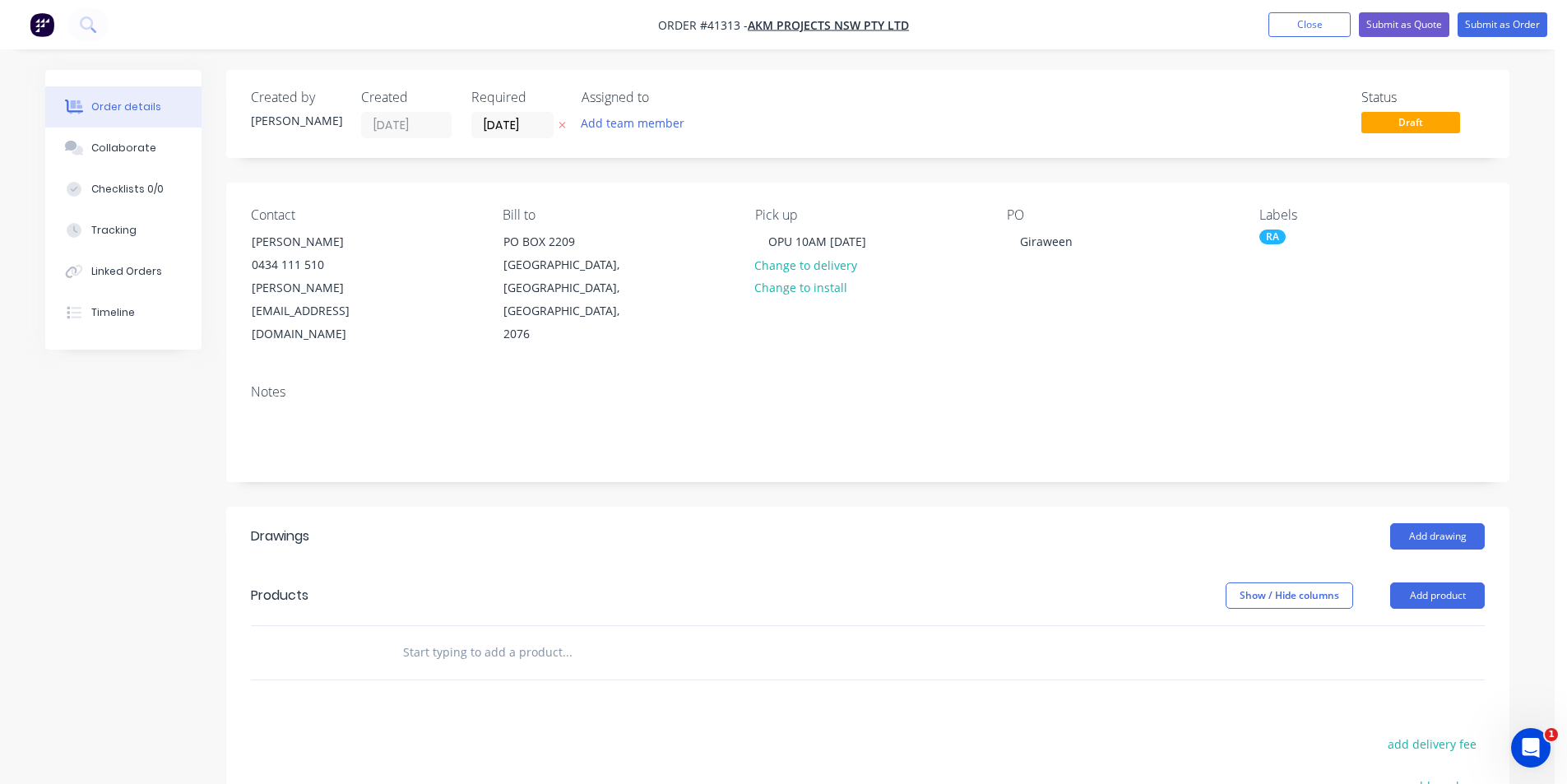
click at [988, 117] on div "Status Draft" at bounding box center [1116, 114] width 739 height 49
click at [1316, 23] on button "Close" at bounding box center [1310, 24] width 82 height 24
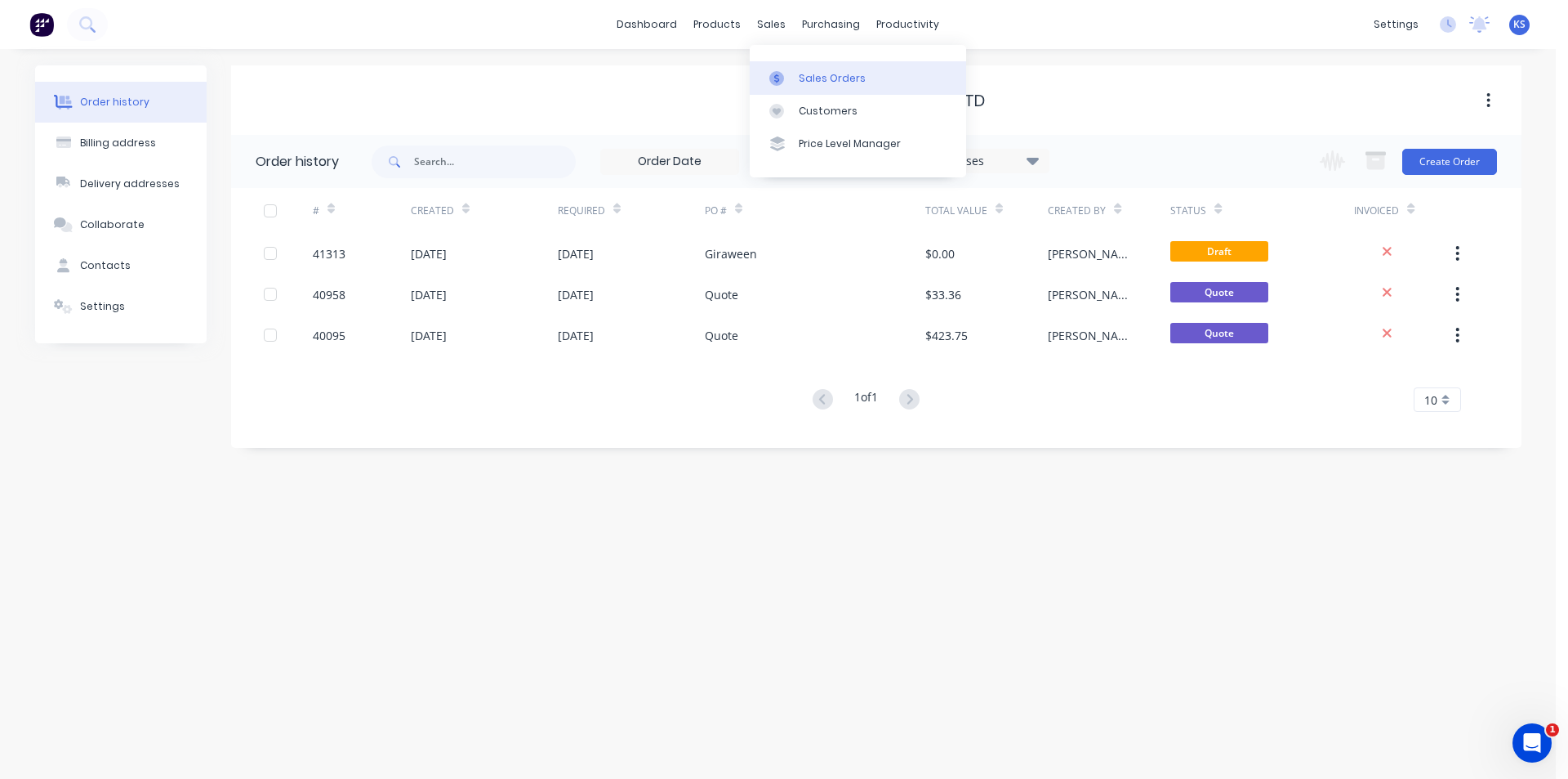
click at [834, 88] on link "Sales Orders" at bounding box center [857, 78] width 216 height 33
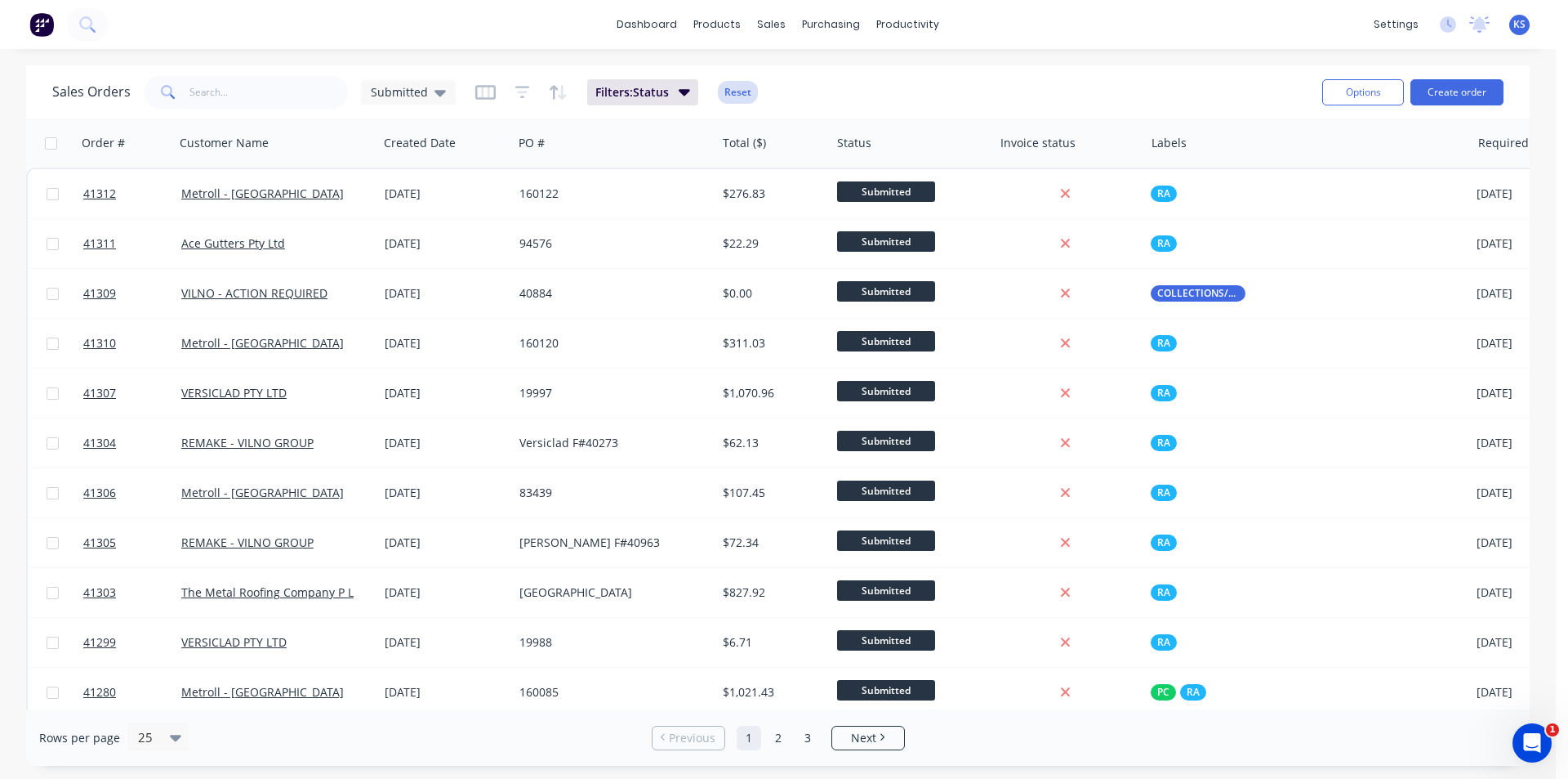
click at [733, 87] on button "Reset" at bounding box center [737, 92] width 40 height 23
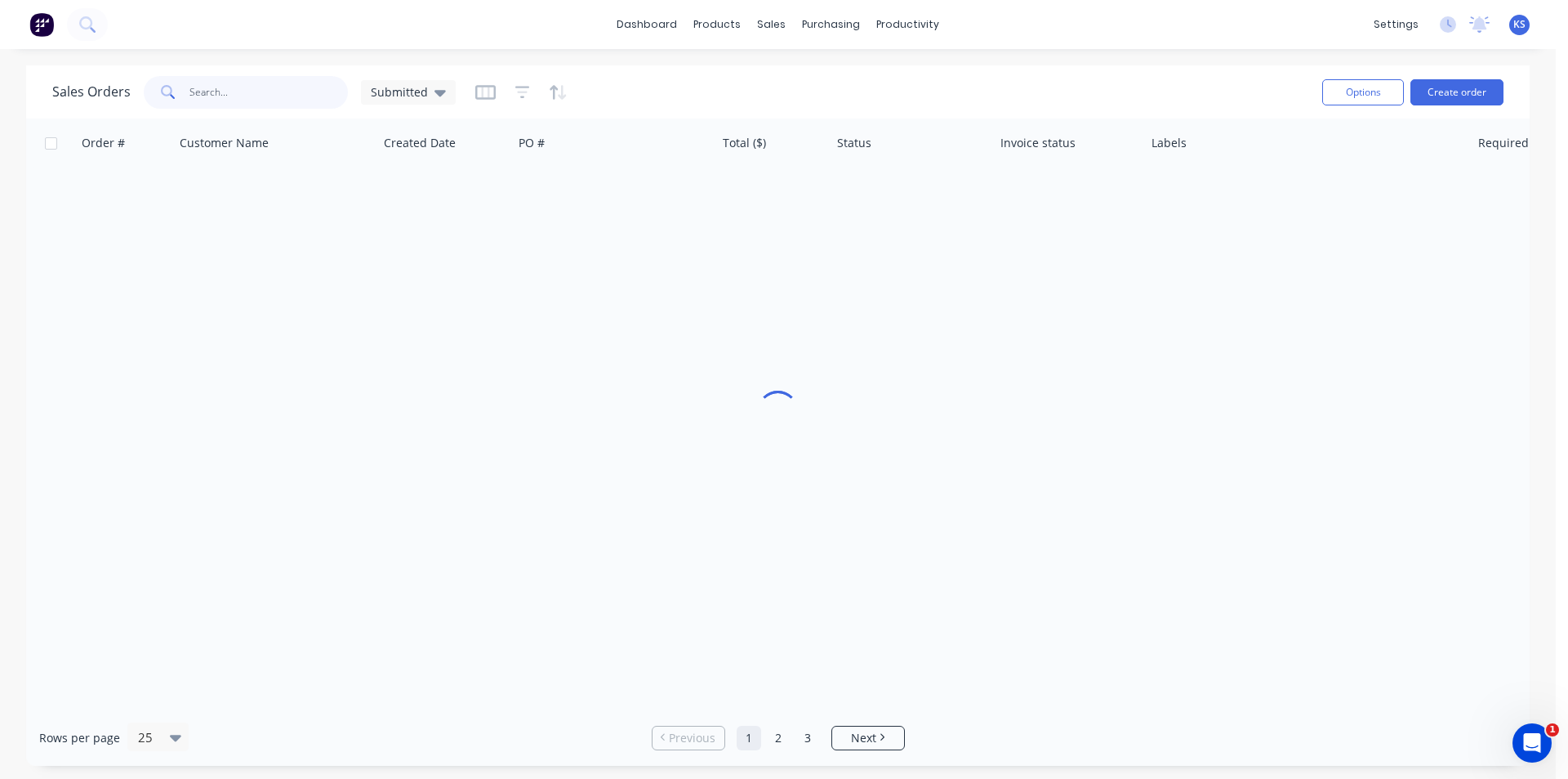
click at [284, 102] on input "text" at bounding box center [269, 92] width 159 height 33
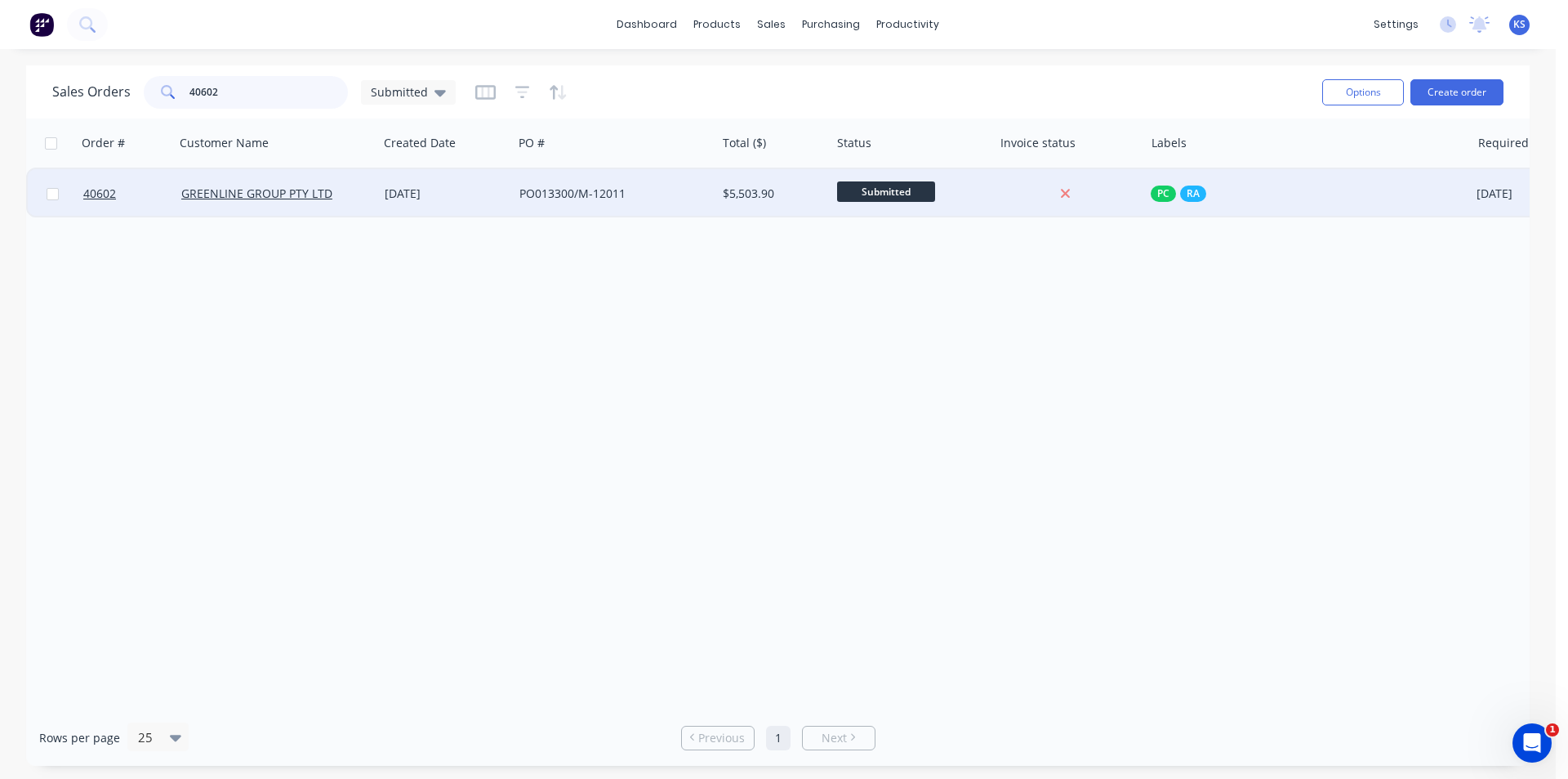
type input "40602"
click at [416, 195] on div "[DATE]" at bounding box center [445, 193] width 121 height 16
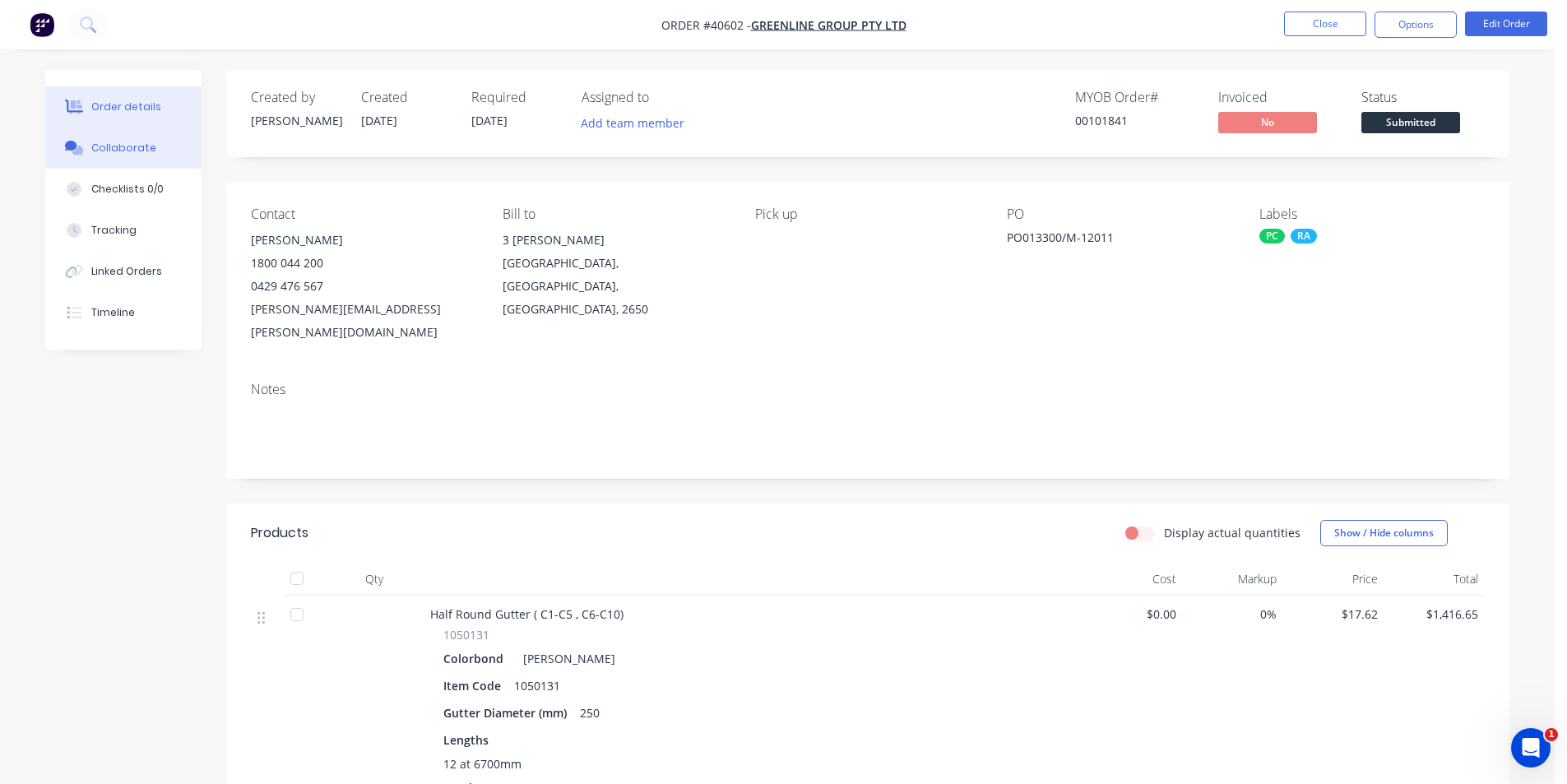
click at [164, 154] on button "Collaborate" at bounding box center [123, 148] width 156 height 41
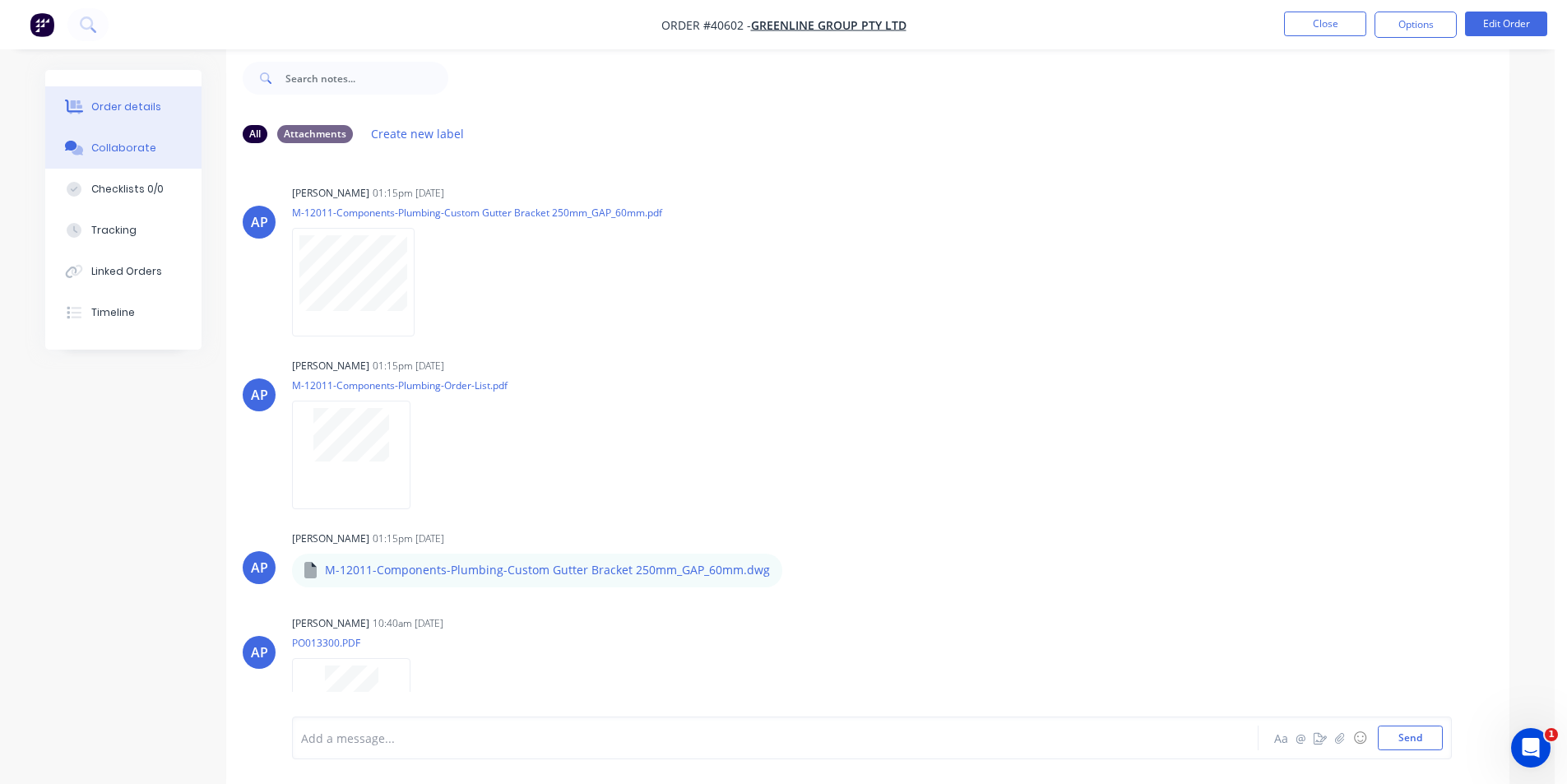
click at [121, 106] on div "Order details" at bounding box center [126, 106] width 70 height 15
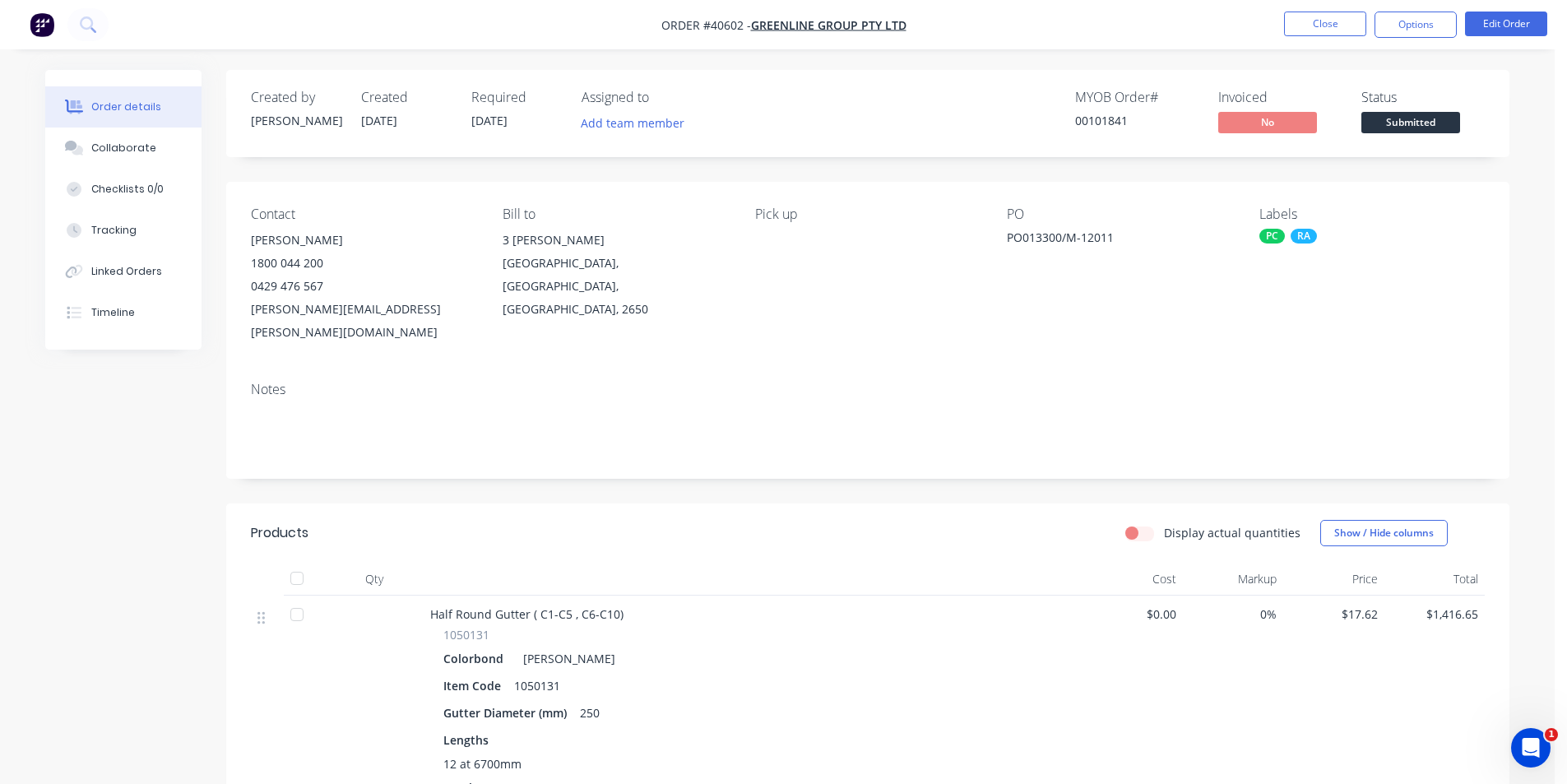
click at [786, 519] on div "Display actual quantities Show / Hide columns" at bounding box center [998, 532] width 972 height 26
click at [758, 519] on div "Display actual quantities Show / Hide columns" at bounding box center [998, 532] width 972 height 26
click at [152, 319] on button "Timeline" at bounding box center [123, 312] width 156 height 41
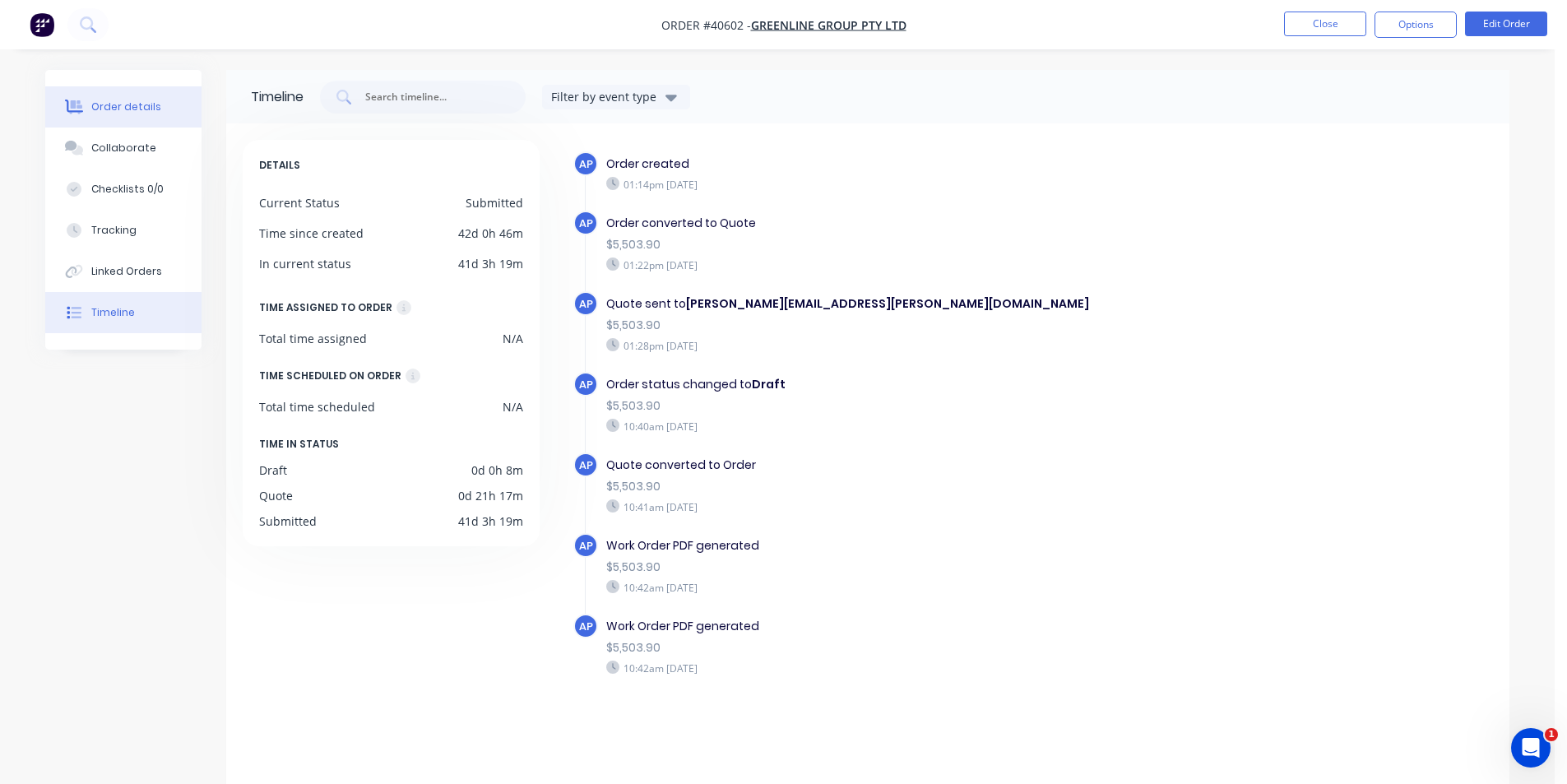
click at [168, 112] on button "Order details" at bounding box center [123, 106] width 156 height 41
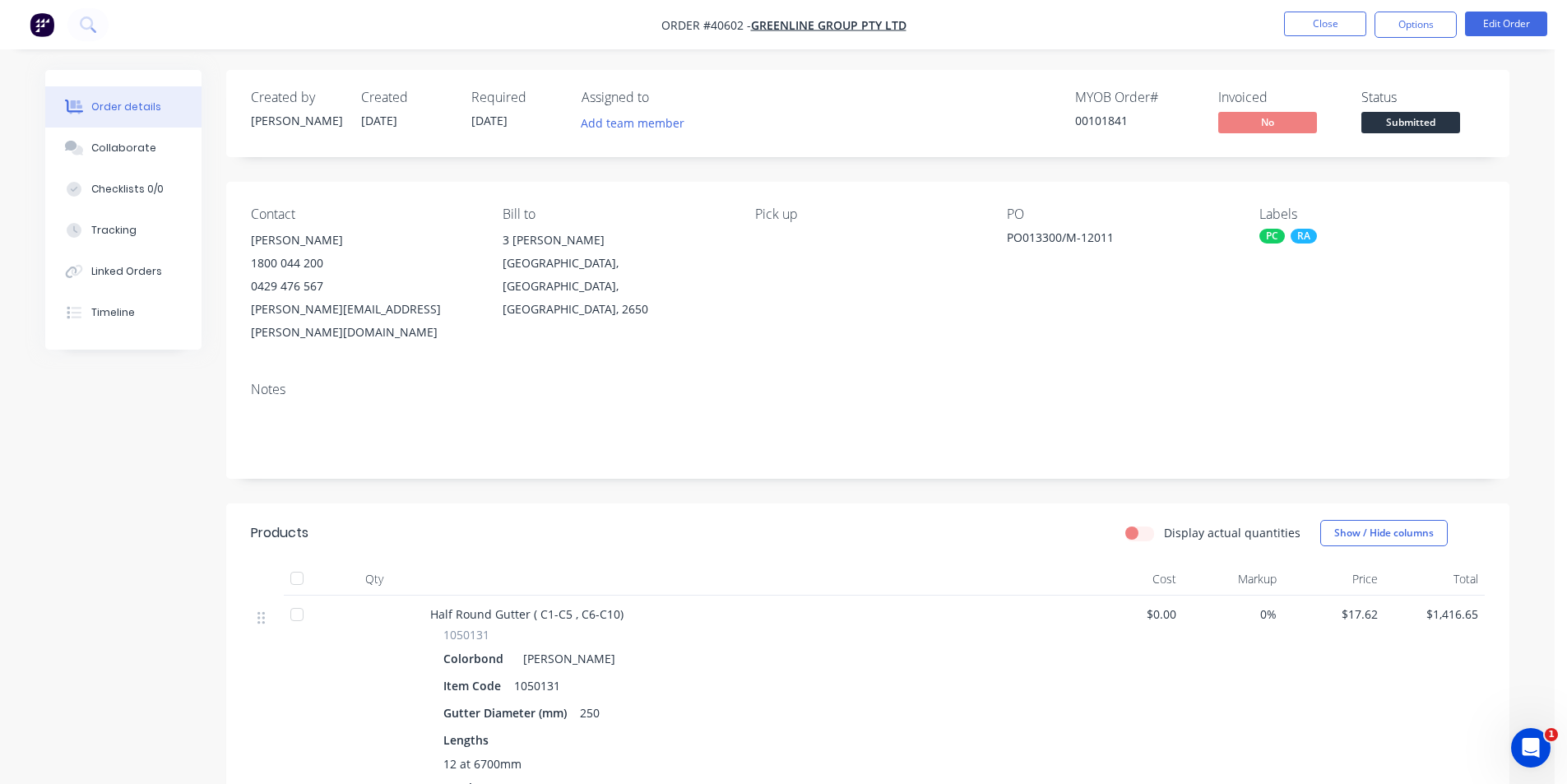
click at [914, 131] on div "MYOB Order # 00101841 Invoiced No Status Submitted" at bounding box center [1116, 113] width 739 height 48
click at [880, 523] on header "Products Display actual quantities Show / Hide columns" at bounding box center [868, 532] width 1284 height 60
click at [1334, 20] on button "Close" at bounding box center [1326, 23] width 82 height 24
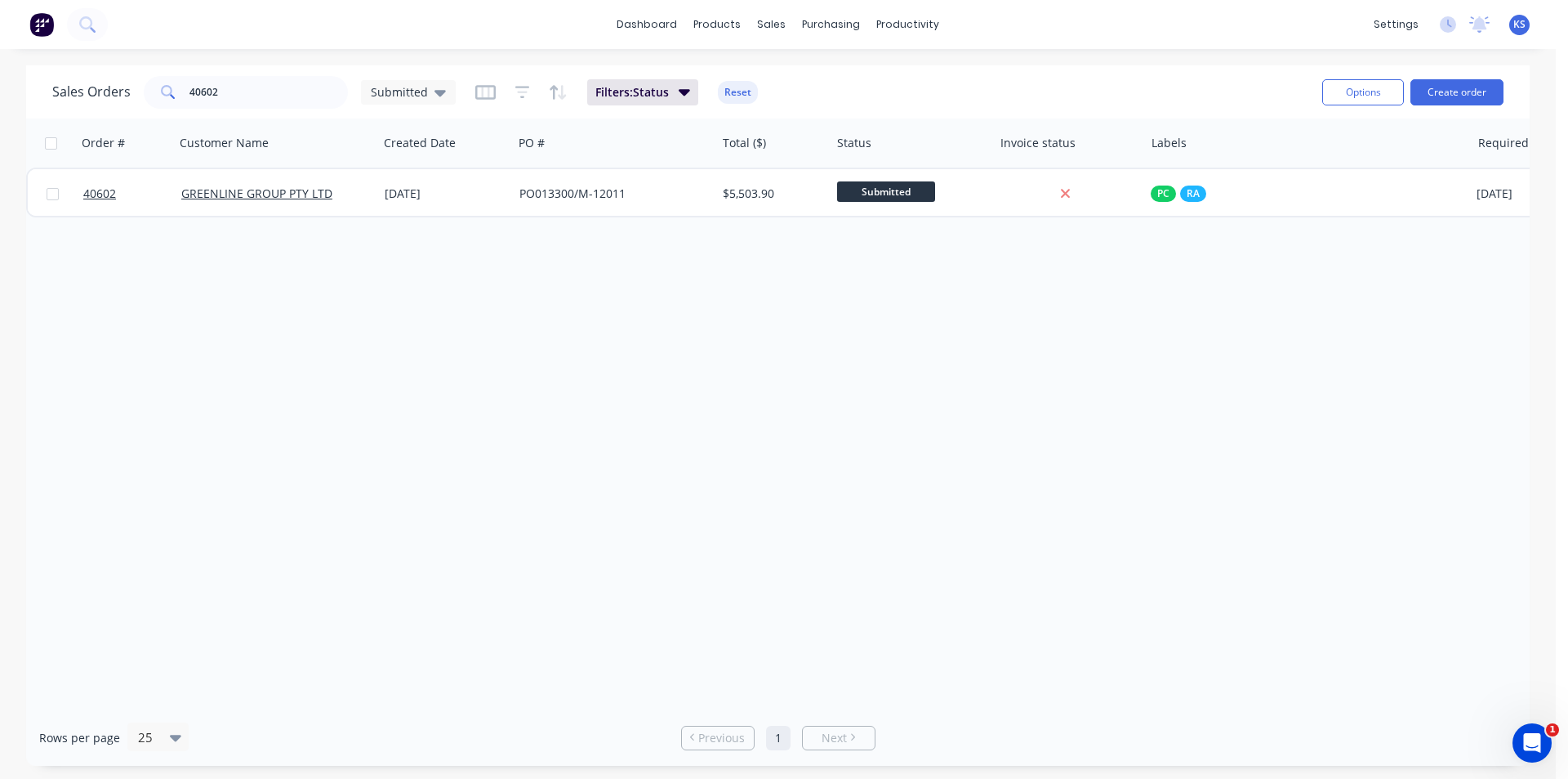
click at [953, 83] on div "Sales Orders 40602 Submitted Filters: Status Reset" at bounding box center [681, 91] width 1257 height 40
click at [706, 98] on div "Filters: Status Reset" at bounding box center [616, 92] width 282 height 26
click at [724, 93] on button "Reset" at bounding box center [737, 92] width 40 height 23
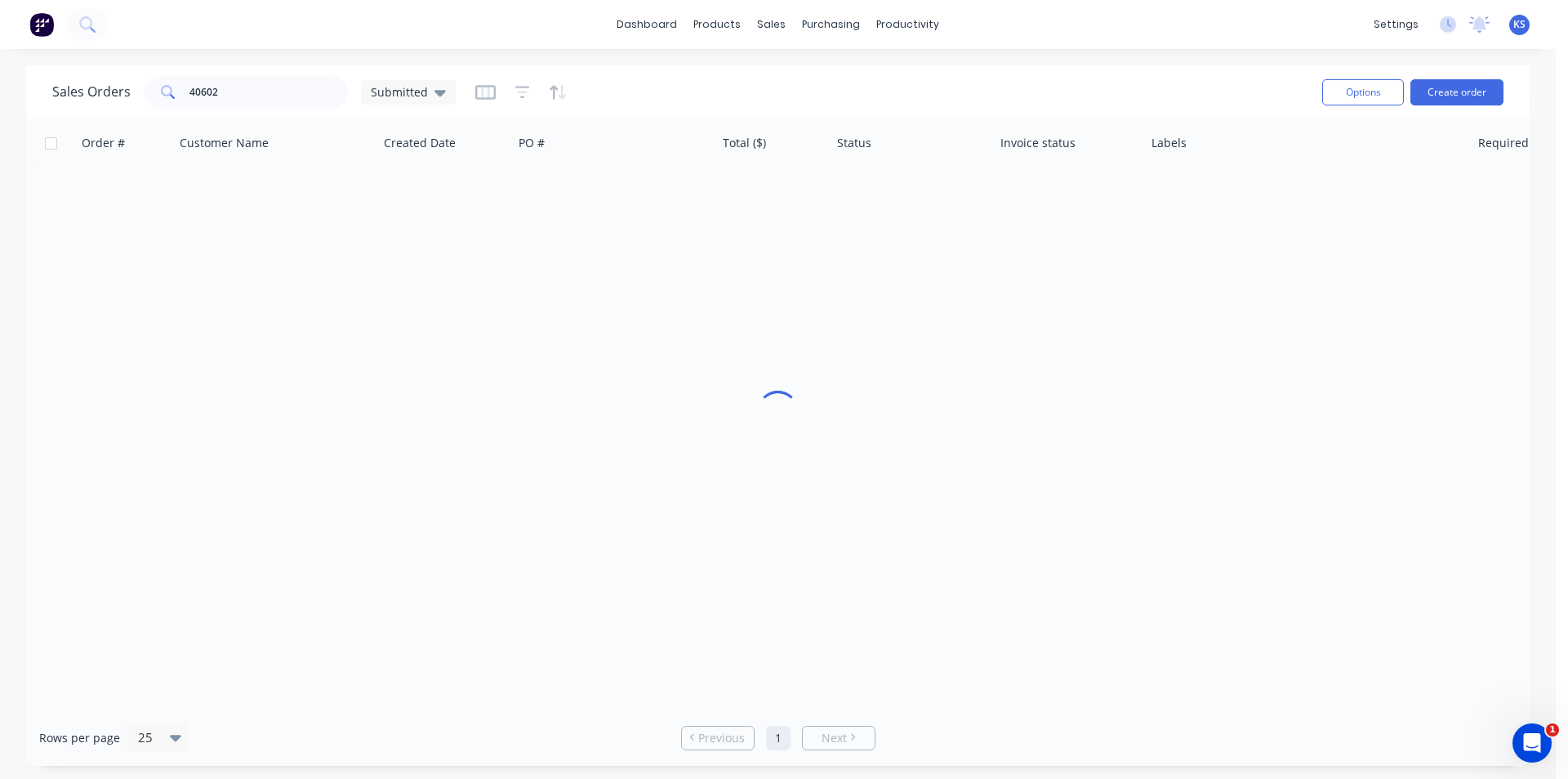
click at [1104, 56] on div "dashboard products sales purchasing productivity dashboard products Product Cat…" at bounding box center [778, 389] width 1555 height 779
click at [1205, 87] on div "Sales Orders 40602 Submitted" at bounding box center [681, 91] width 1257 height 40
drag, startPoint x: 259, startPoint y: 102, endPoint x: 110, endPoint y: 106, distance: 149.1
click at [110, 106] on div "Sales Orders 40602 Submitted" at bounding box center [254, 92] width 403 height 33
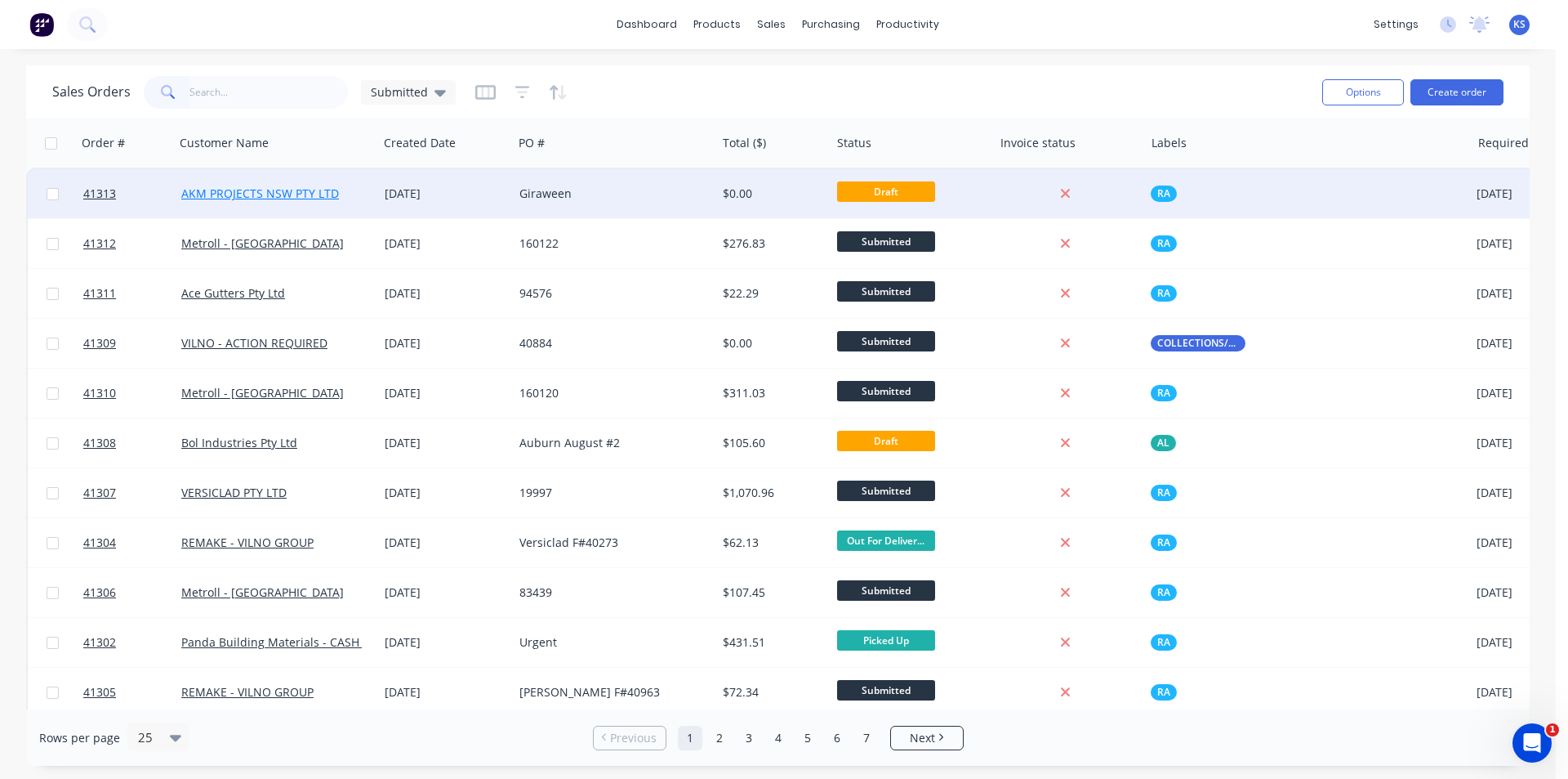
click at [322, 195] on link "AKM PROJECTS NSW PTY LTD" at bounding box center [260, 193] width 158 height 16
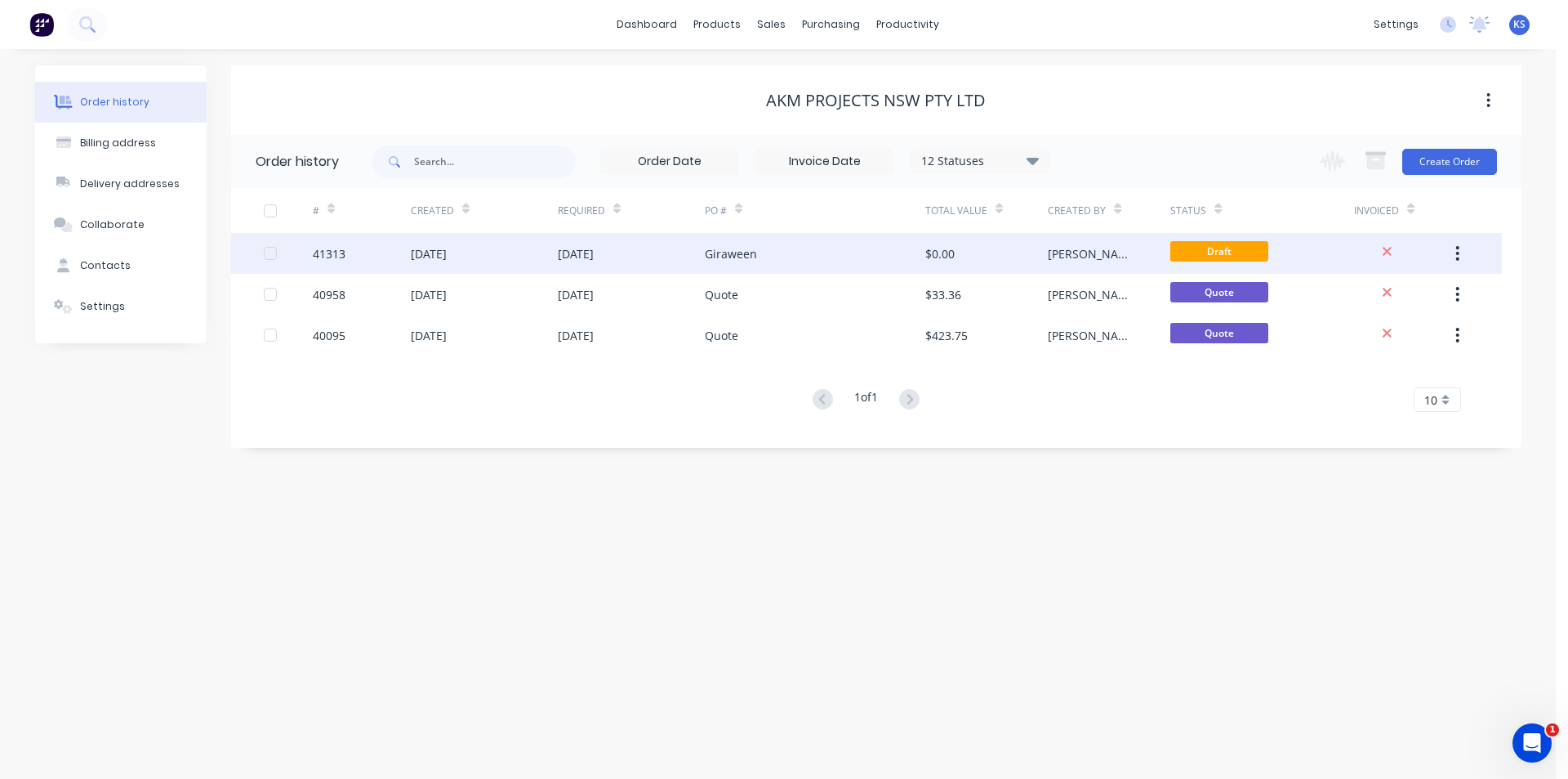
click at [775, 264] on div "Giraween" at bounding box center [815, 253] width 220 height 41
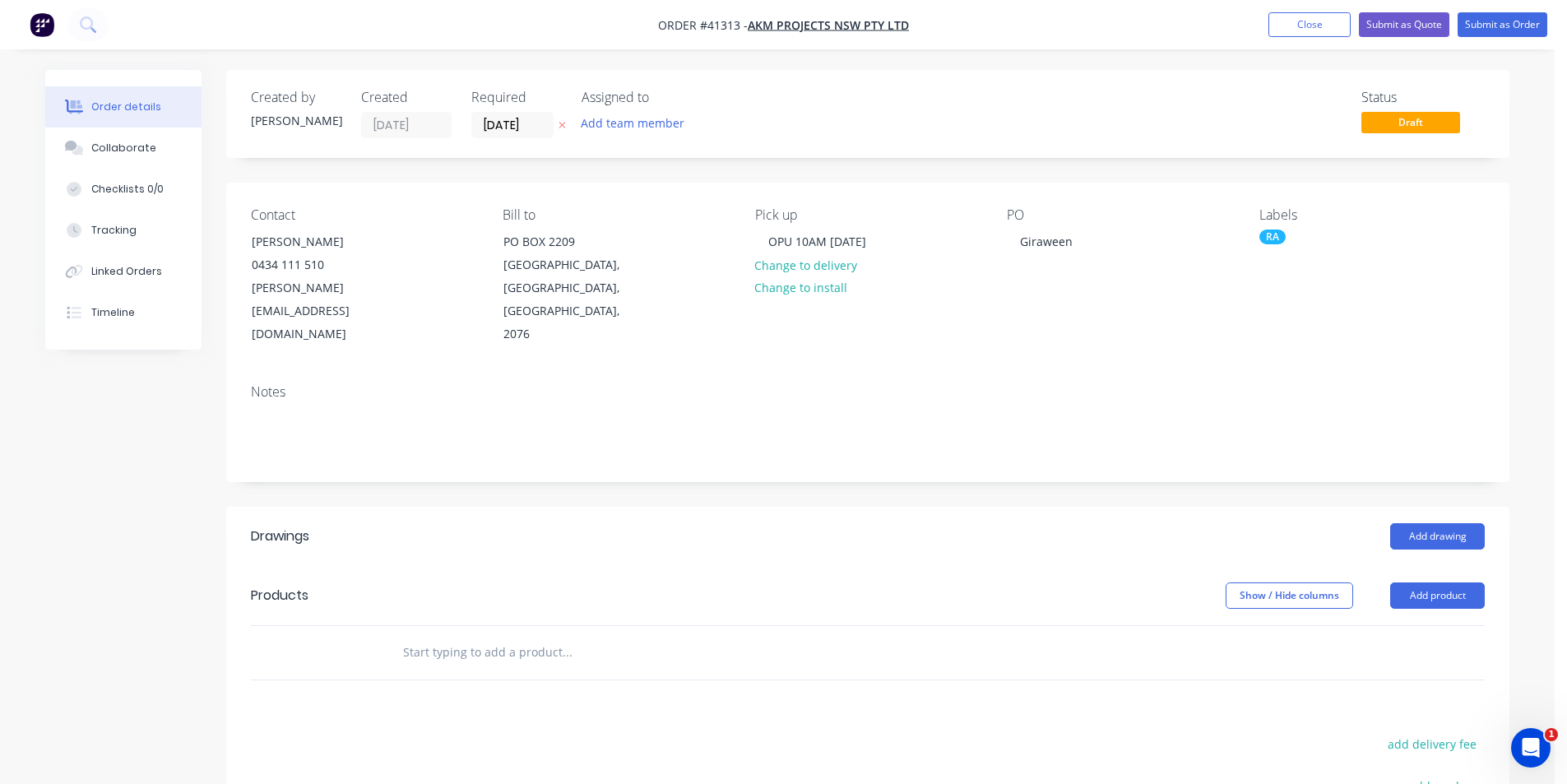
click at [801, 523] on div "Add drawing" at bounding box center [998, 536] width 972 height 26
click at [962, 507] on header "Drawings Add drawing" at bounding box center [868, 536] width 1284 height 60
click at [1435, 523] on button "Add drawing" at bounding box center [1437, 536] width 95 height 26
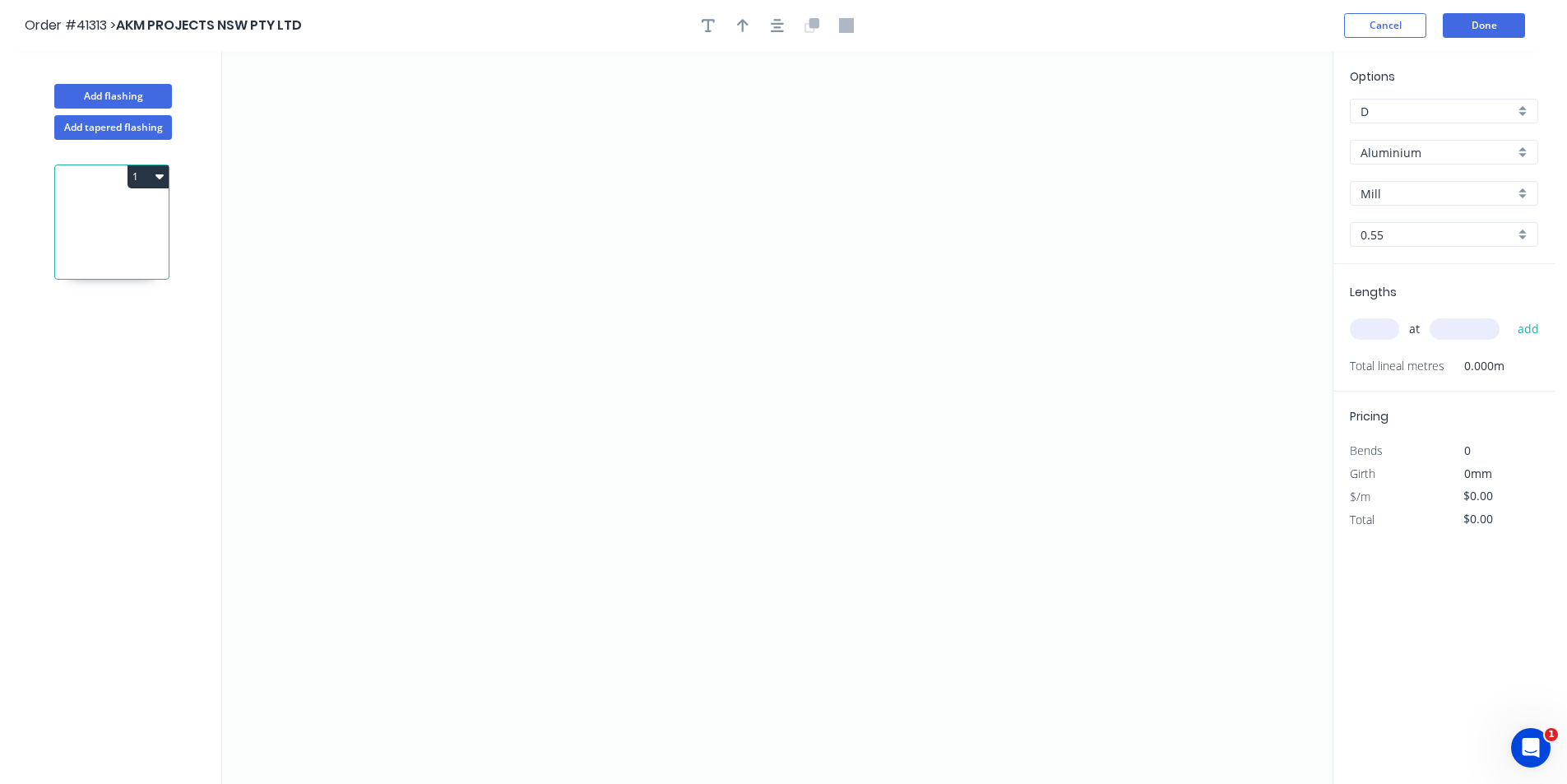
click at [1443, 147] on input "Aluminium" at bounding box center [1437, 152] width 153 height 18
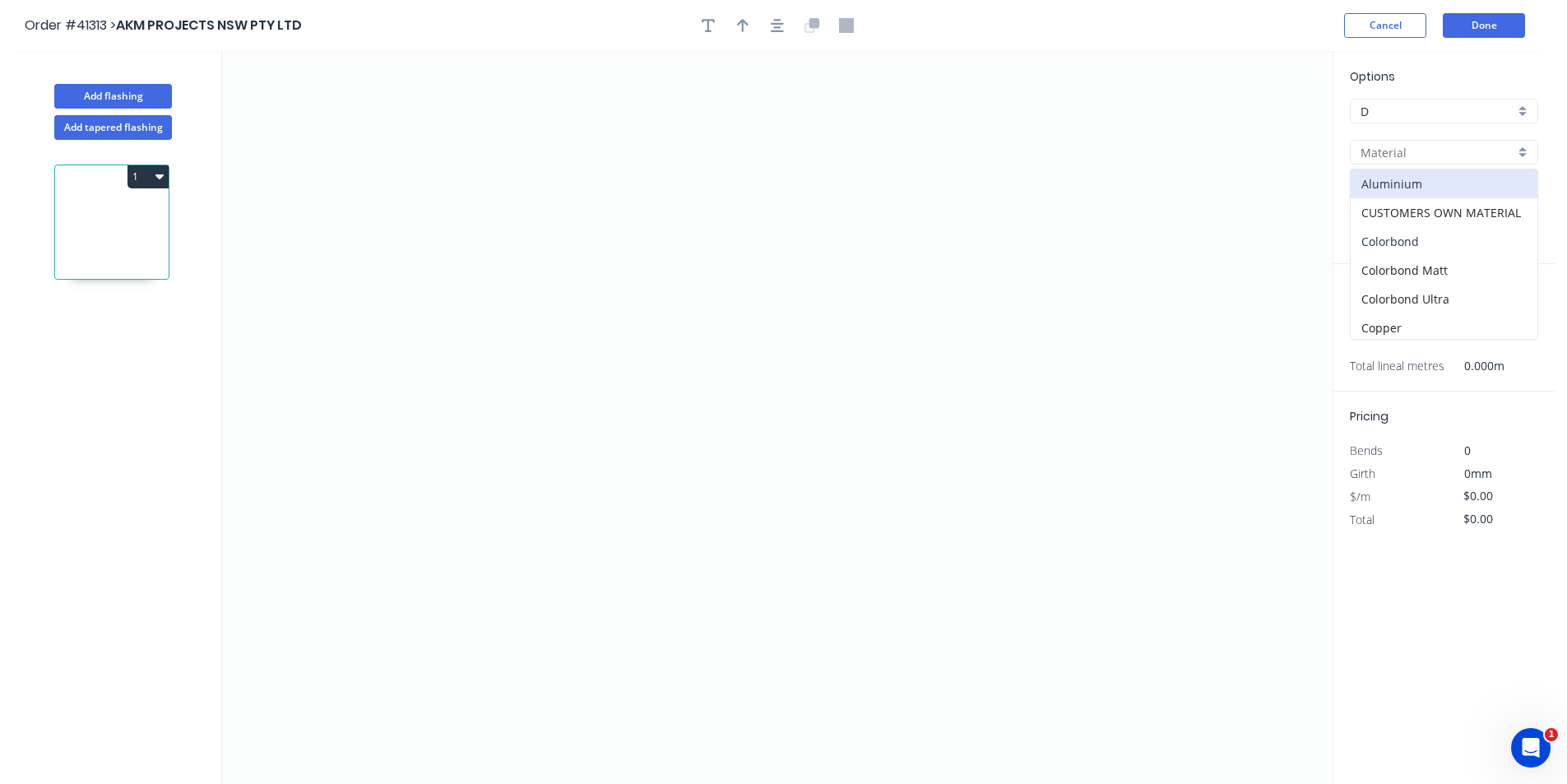
click at [1436, 242] on div "Colorbond" at bounding box center [1444, 240] width 187 height 28
type input "Colorbond"
type input "Basalt"
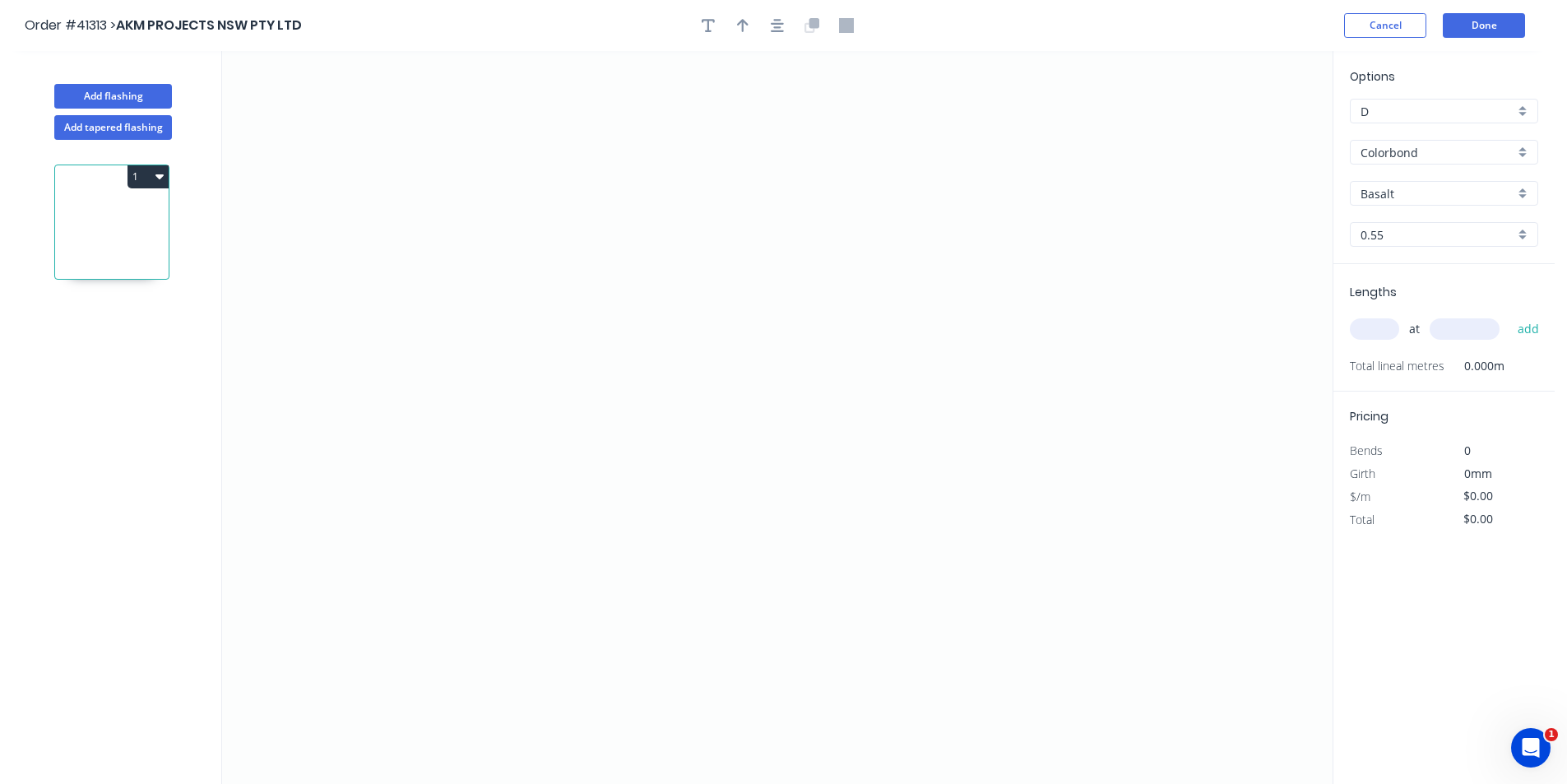
click at [1426, 188] on input "Basalt" at bounding box center [1437, 193] width 153 height 18
click at [1432, 259] on div "Night Sky" at bounding box center [1444, 269] width 187 height 28
type input "Night Sky"
click at [1387, 320] on input "text" at bounding box center [1375, 329] width 50 height 21
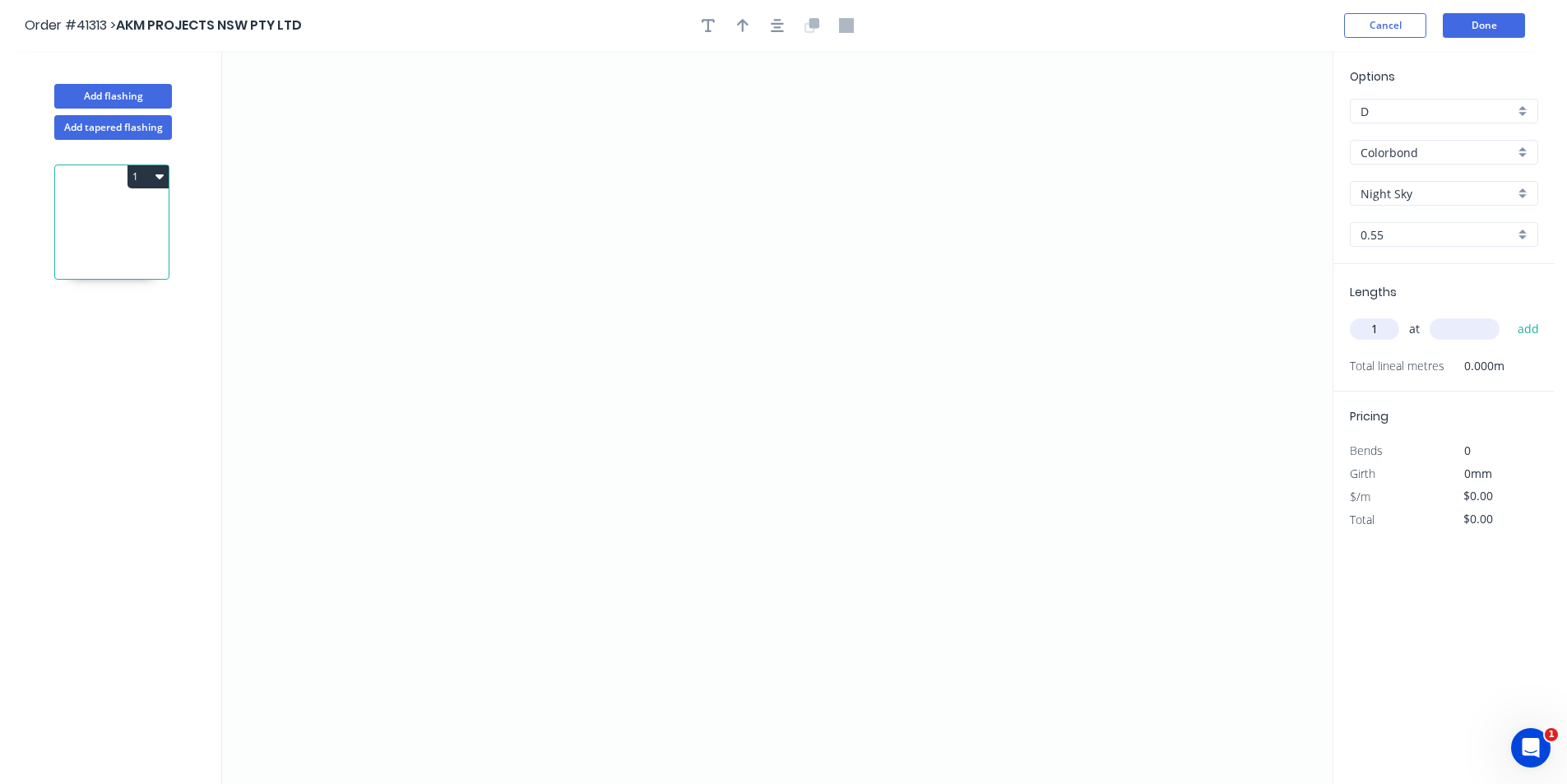
type input "1"
type input "3000"
click at [1509, 315] on button "add" at bounding box center [1529, 329] width 39 height 28
click at [498, 307] on icon "0" at bounding box center [777, 417] width 1111 height 732
click at [671, 300] on icon "0" at bounding box center [777, 417] width 1111 height 732
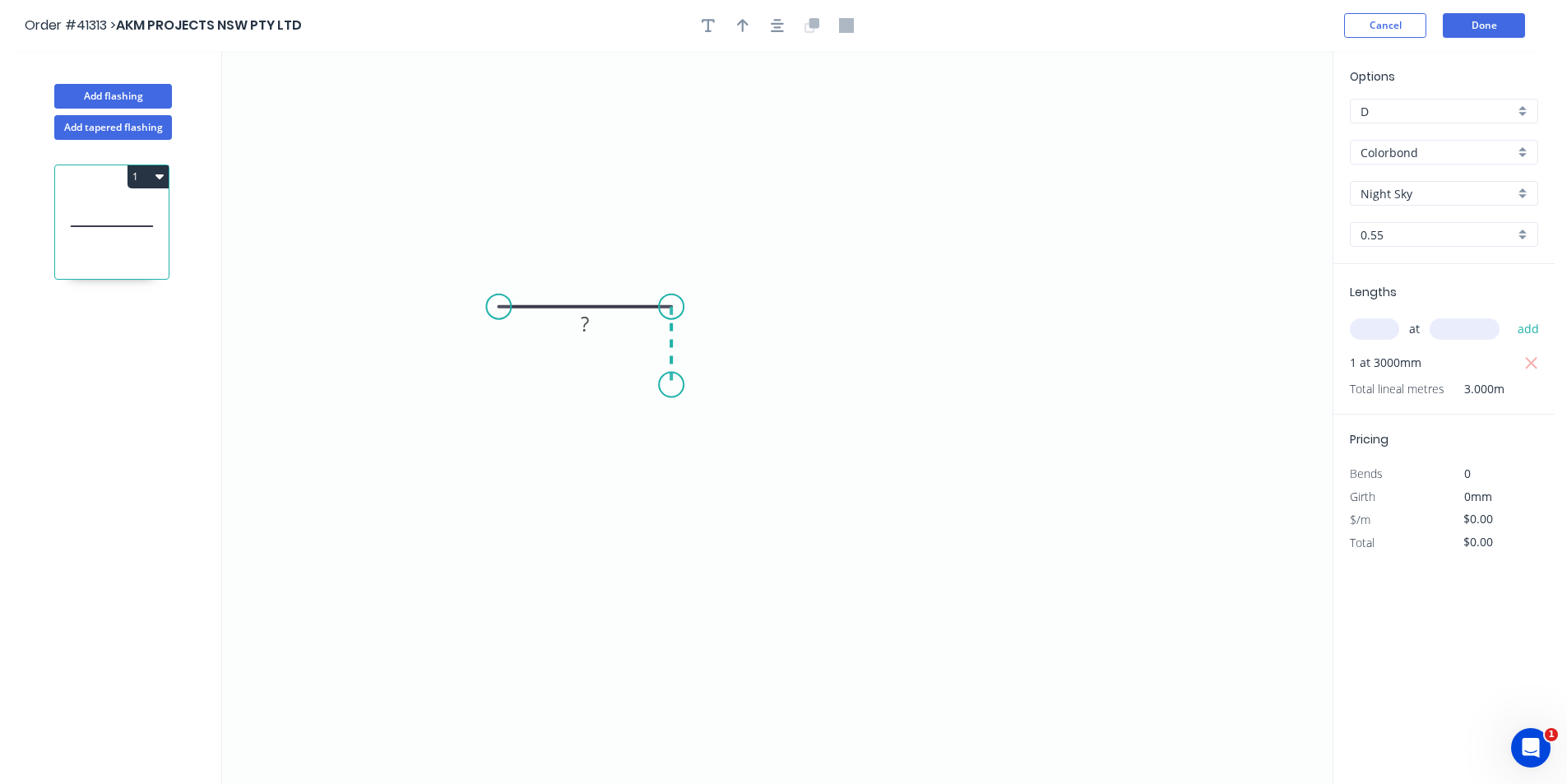
click at [670, 385] on icon "0 ?" at bounding box center [777, 417] width 1111 height 732
click at [926, 387] on icon "0 ? ?" at bounding box center [777, 417] width 1111 height 732
click at [926, 475] on icon "0 ? ? ?" at bounding box center [777, 417] width 1111 height 732
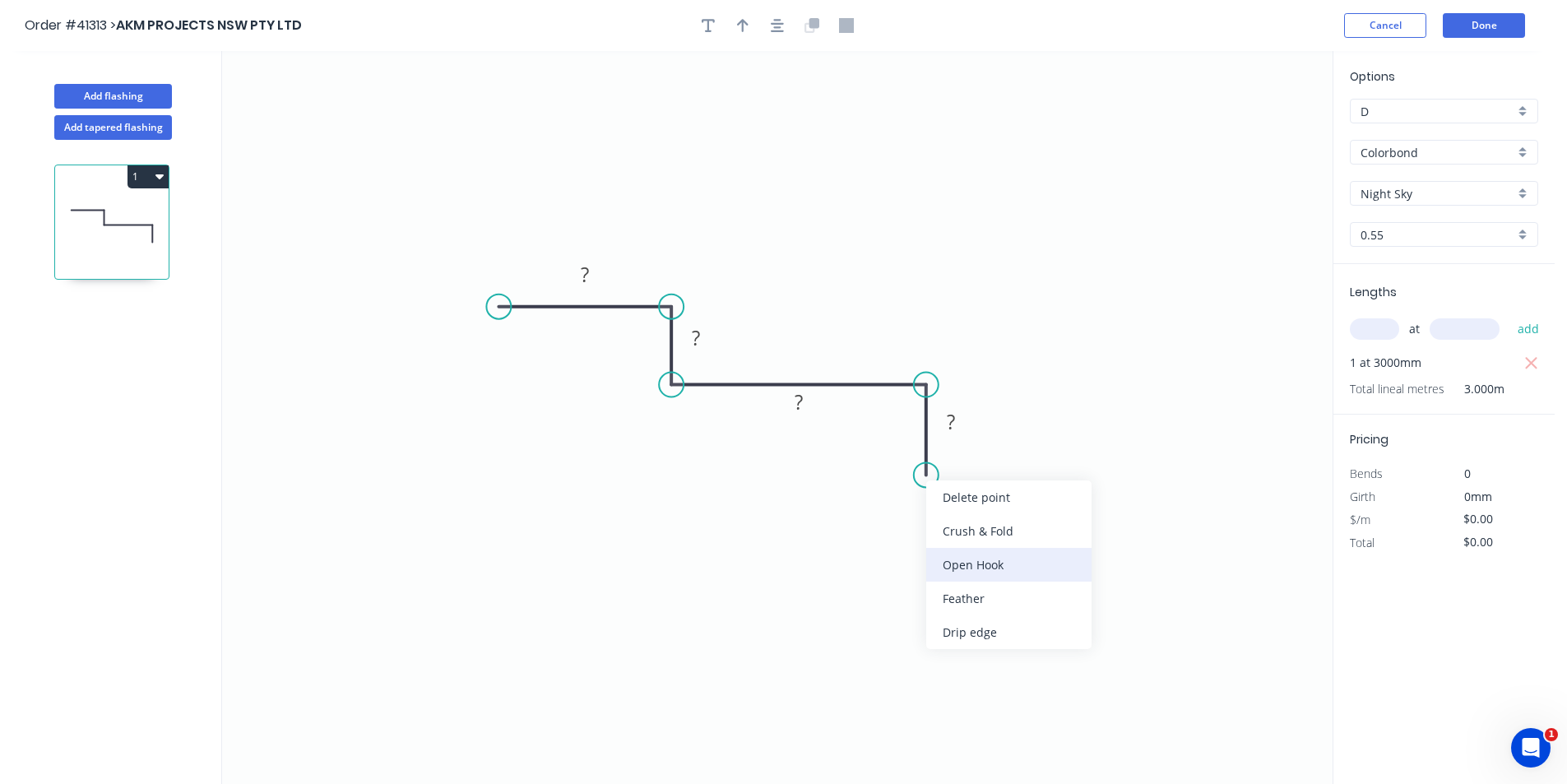
click at [956, 559] on div "Open Hook" at bounding box center [1008, 564] width 165 height 34
click at [966, 532] on div "Flip bend" at bounding box center [1005, 530] width 165 height 34
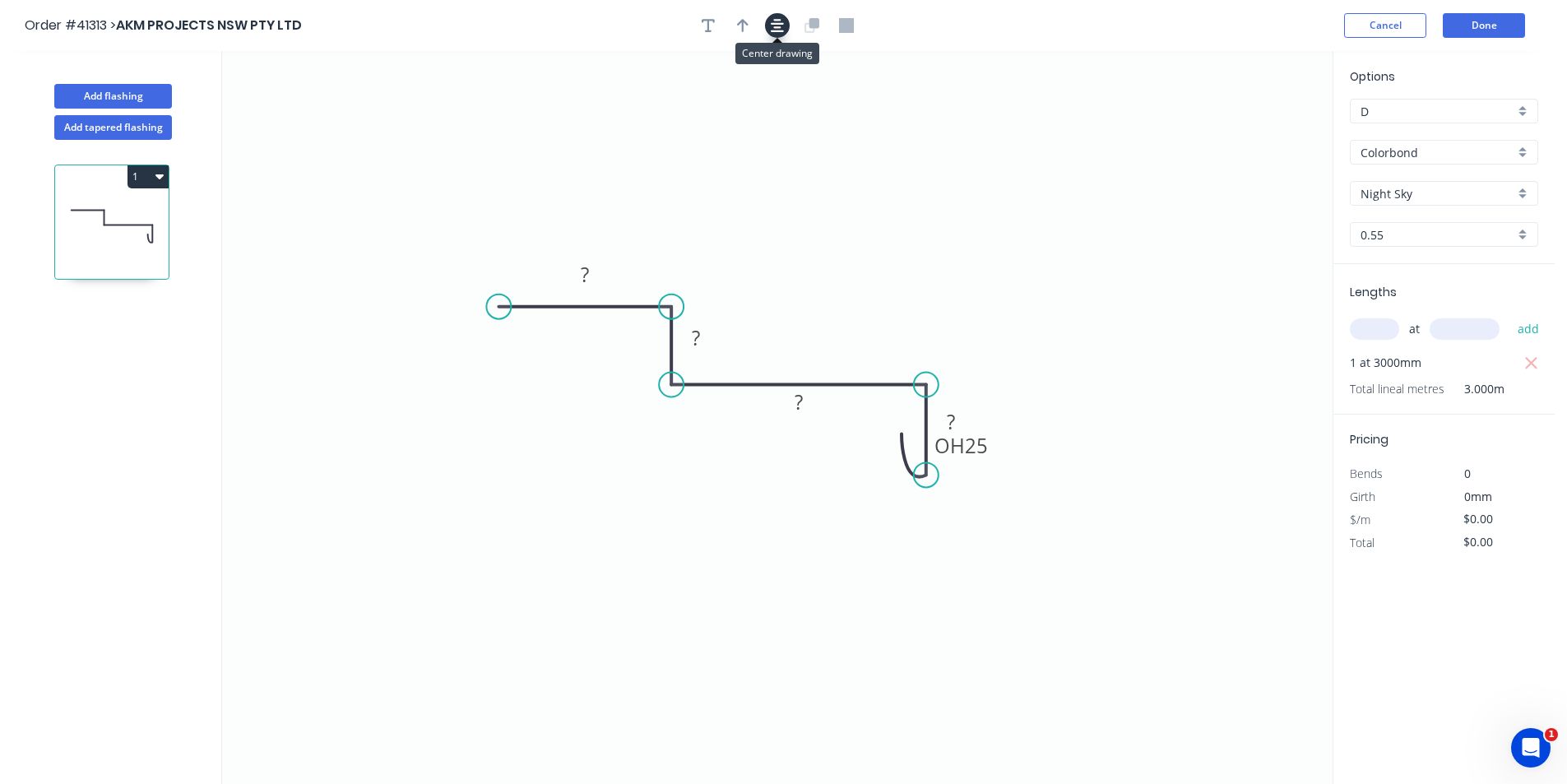
click at [782, 31] on icon "button" at bounding box center [777, 24] width 13 height 13
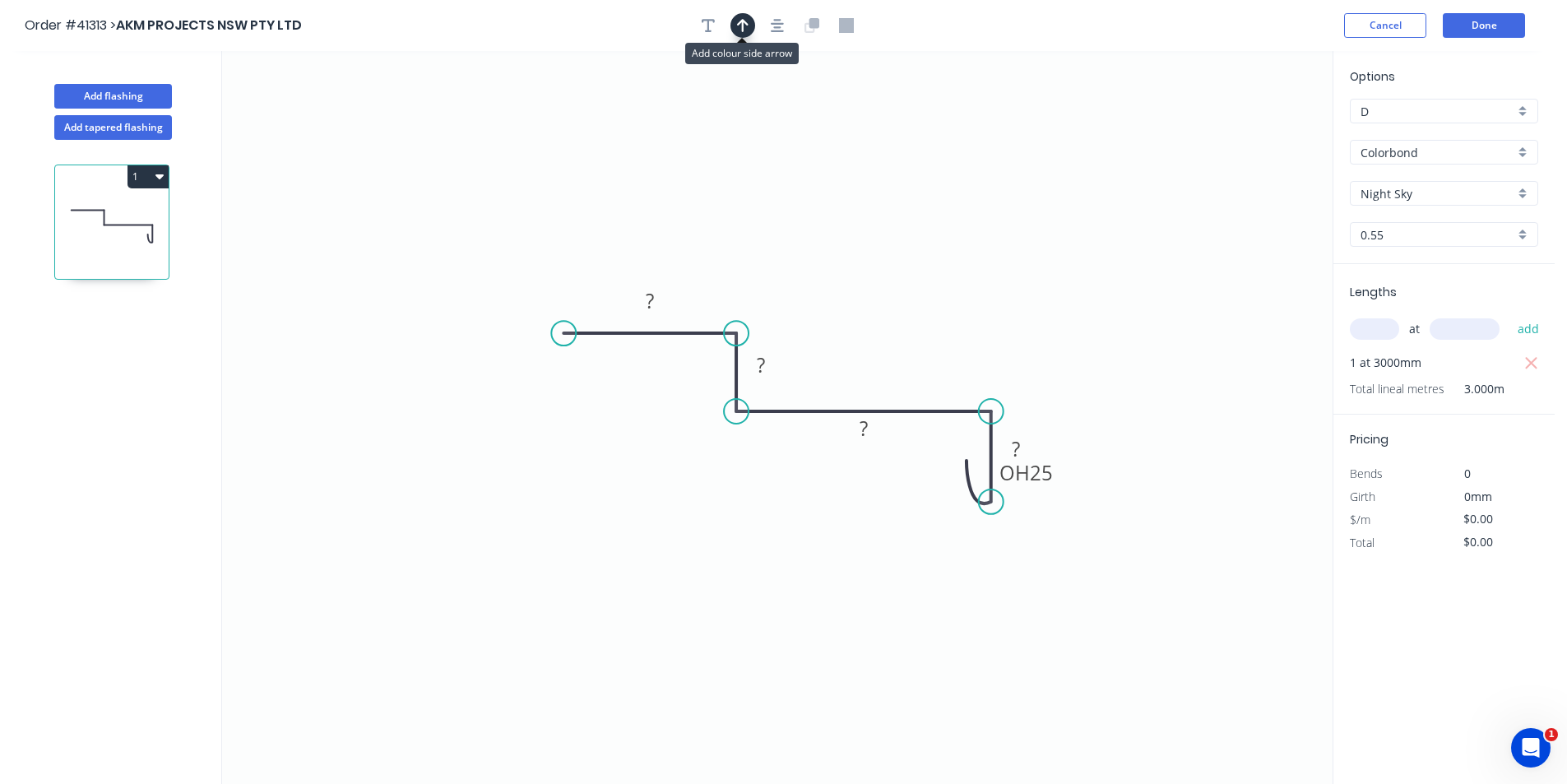
click at [742, 29] on icon "button" at bounding box center [743, 24] width 12 height 13
drag, startPoint x: 1249, startPoint y: 128, endPoint x: 762, endPoint y: 516, distance: 622.7
click at [762, 516] on icon at bounding box center [761, 496] width 15 height 53
click at [762, 516] on icon at bounding box center [775, 501] width 48 height 48
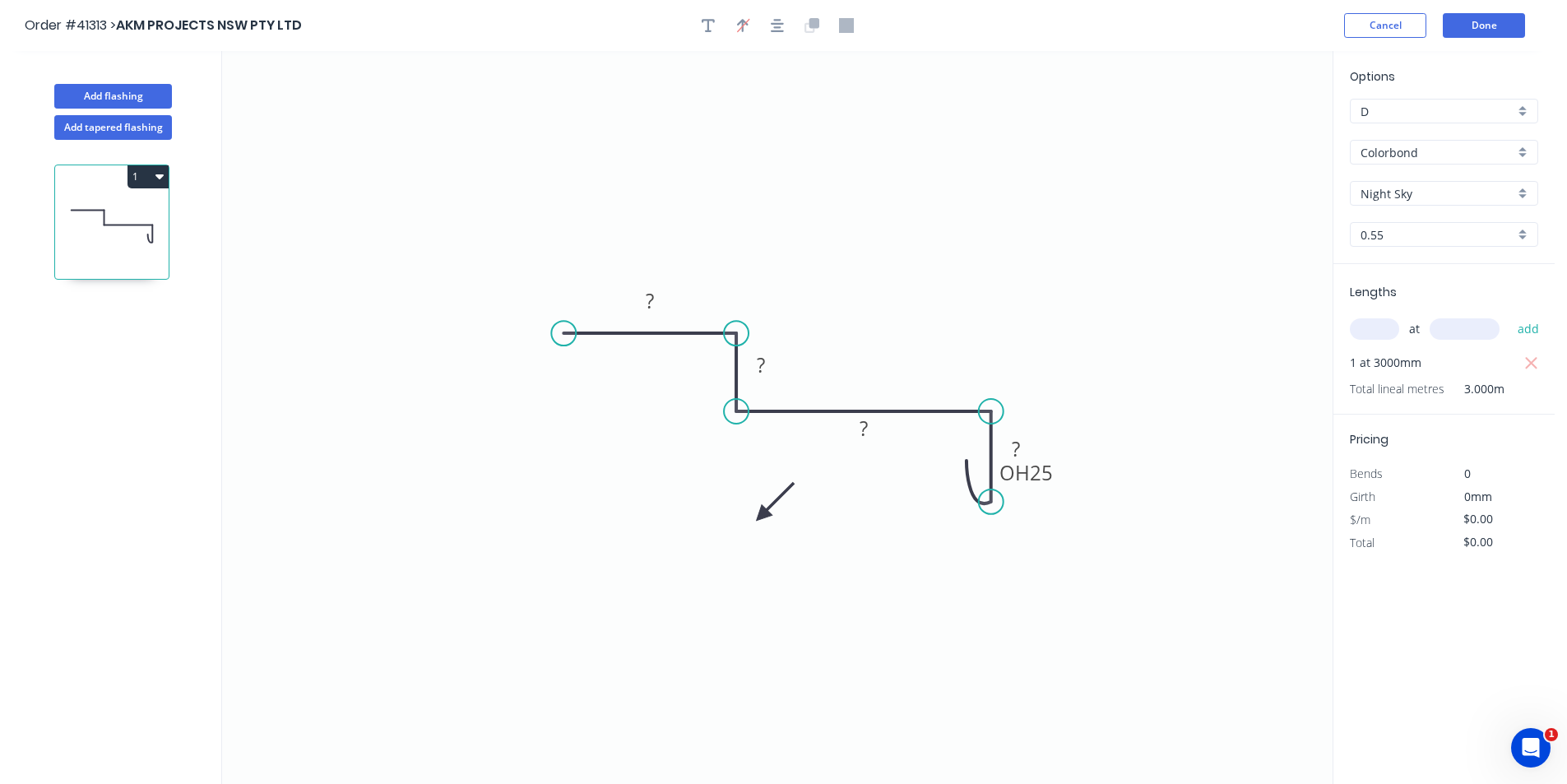
click at [762, 516] on icon at bounding box center [775, 501] width 48 height 48
click at [762, 516] on icon at bounding box center [775, 528] width 48 height 48
click at [762, 516] on icon at bounding box center [761, 534] width 15 height 53
drag, startPoint x: 762, startPoint y: 516, endPoint x: 736, endPoint y: 497, distance: 32.2
click at [736, 497] on icon at bounding box center [722, 510] width 48 height 48
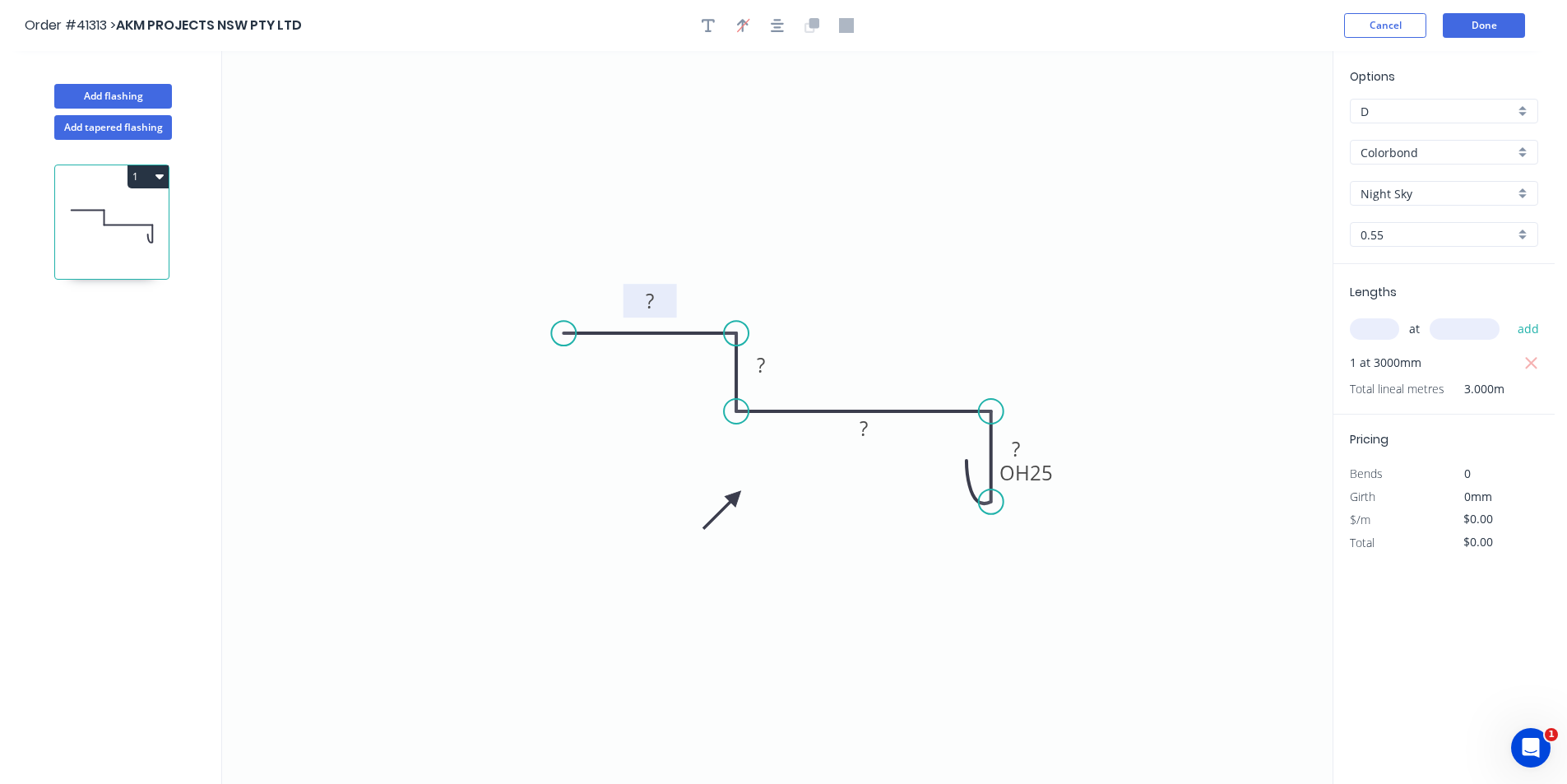
click at [657, 303] on rect at bounding box center [650, 302] width 33 height 23
type input "$8.52"
type input "$25.56"
drag, startPoint x: 1061, startPoint y: 479, endPoint x: 944, endPoint y: 498, distance: 118.5
click at [944, 498] on rect at bounding box center [909, 491] width 73 height 34
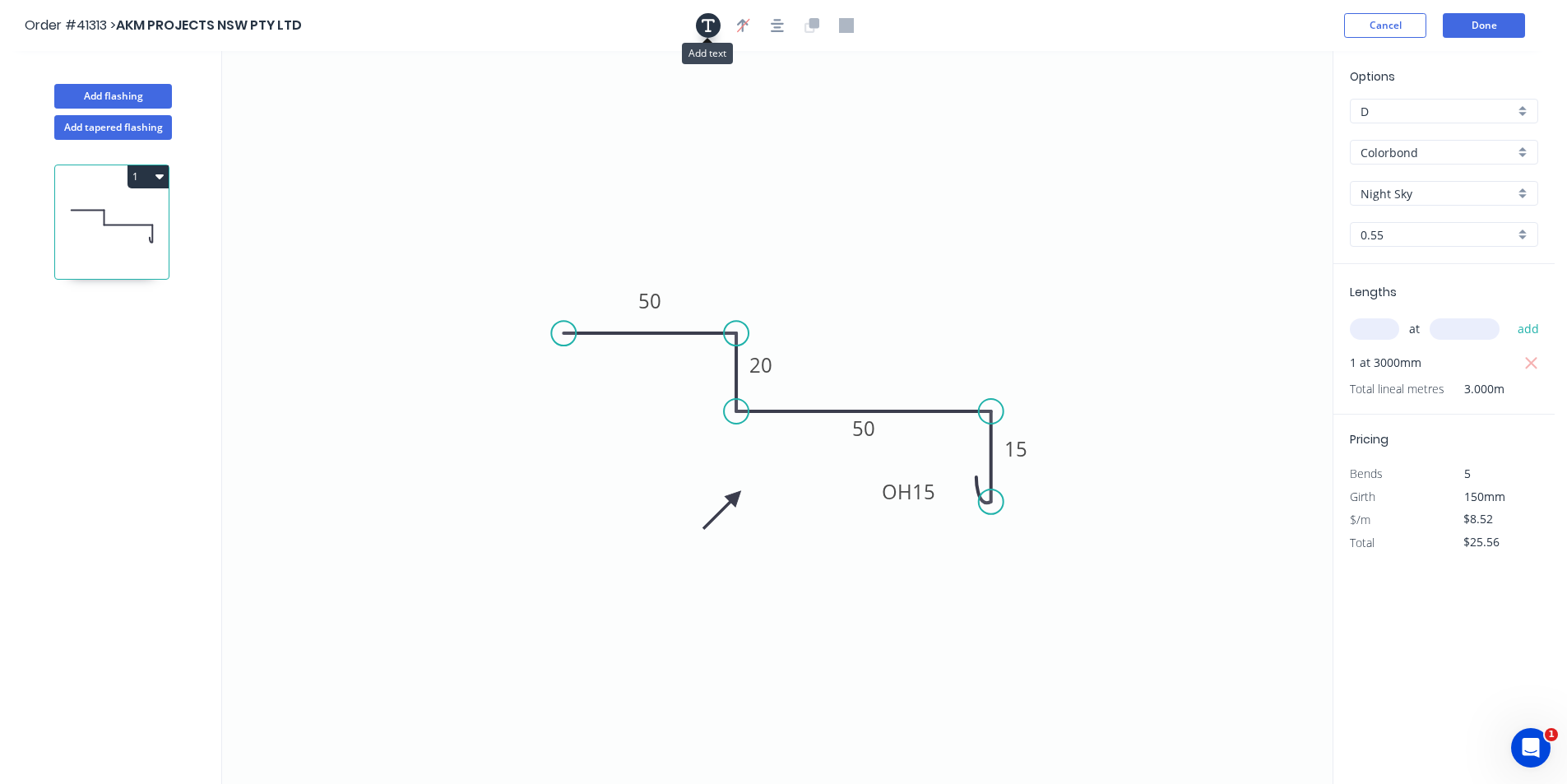
click at [709, 23] on icon "button" at bounding box center [707, 24] width 13 height 13
click at [290, 102] on textarea at bounding box center [328, 116] width 133 height 61
type textarea "s"
type textarea "SAMPLE"
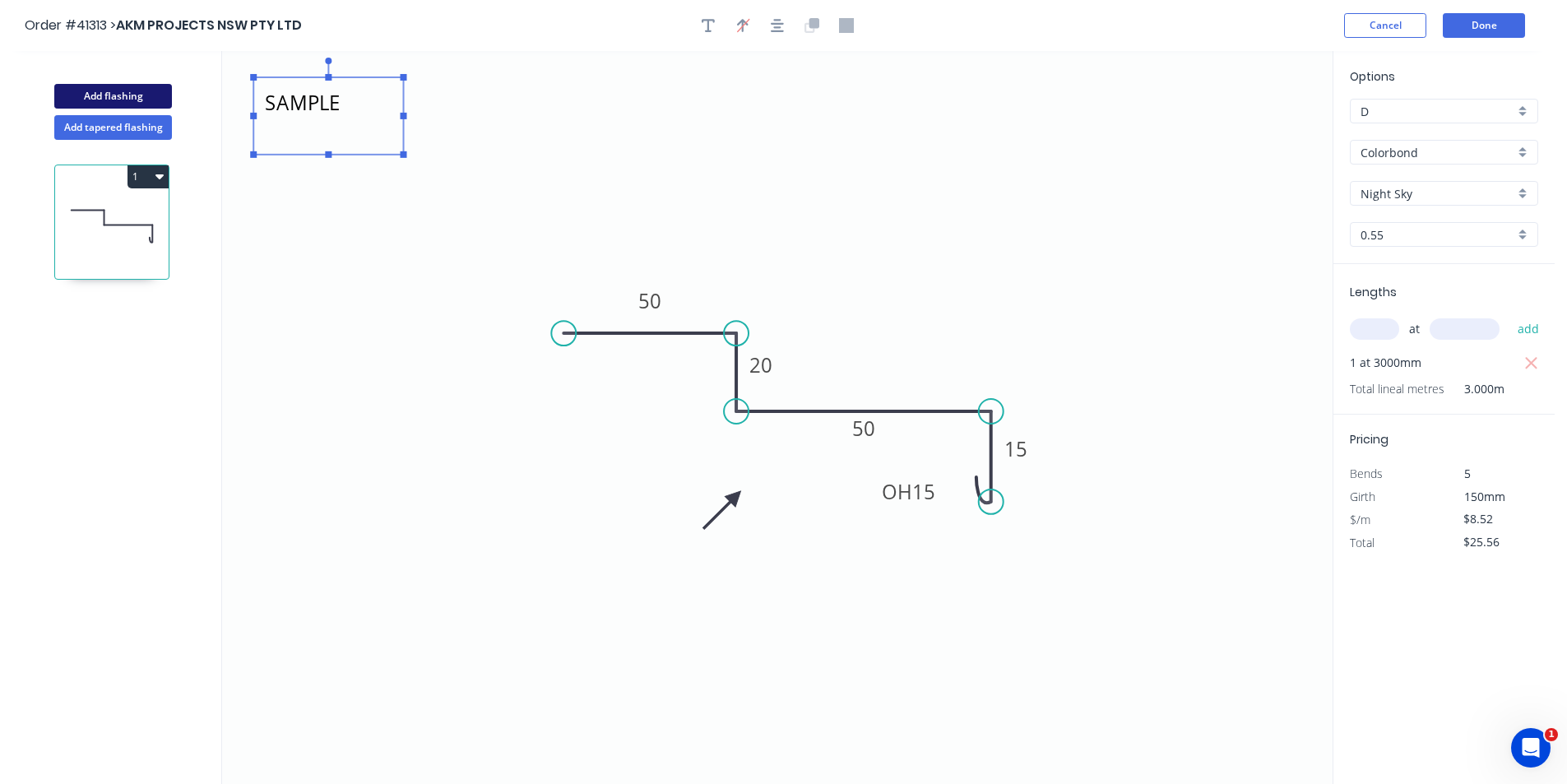
click at [116, 95] on button "Add flashing" at bounding box center [113, 96] width 117 height 24
type input "$0.00"
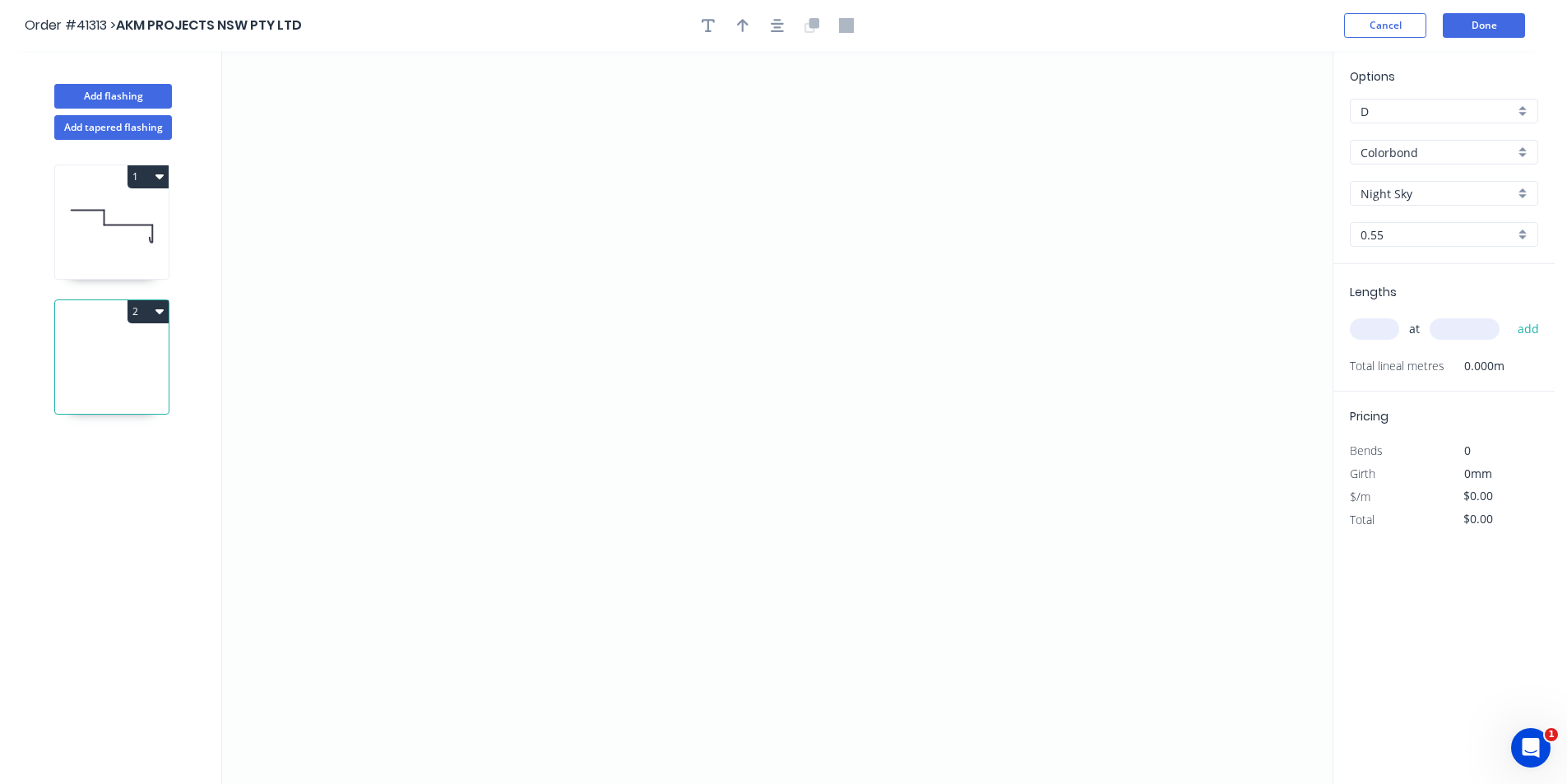
click at [1387, 328] on input "text" at bounding box center [1375, 329] width 50 height 21
type input "2"
type input "3600"
click at [1509, 315] on button "add" at bounding box center [1529, 329] width 39 height 28
click at [606, 230] on icon "0" at bounding box center [777, 417] width 1111 height 732
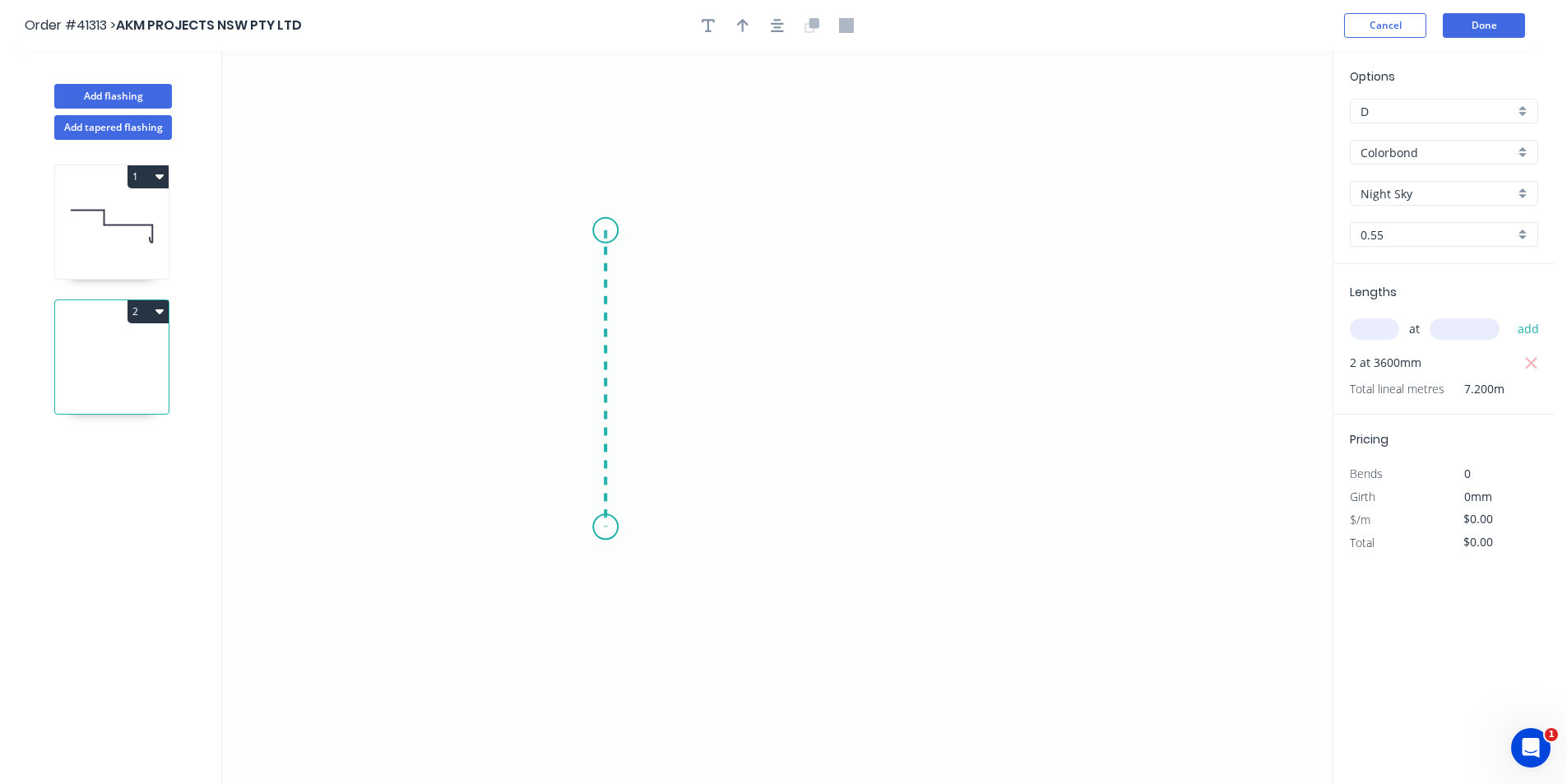
click at [595, 527] on icon "0" at bounding box center [777, 417] width 1111 height 732
click at [874, 535] on icon "0 ?" at bounding box center [777, 417] width 1111 height 732
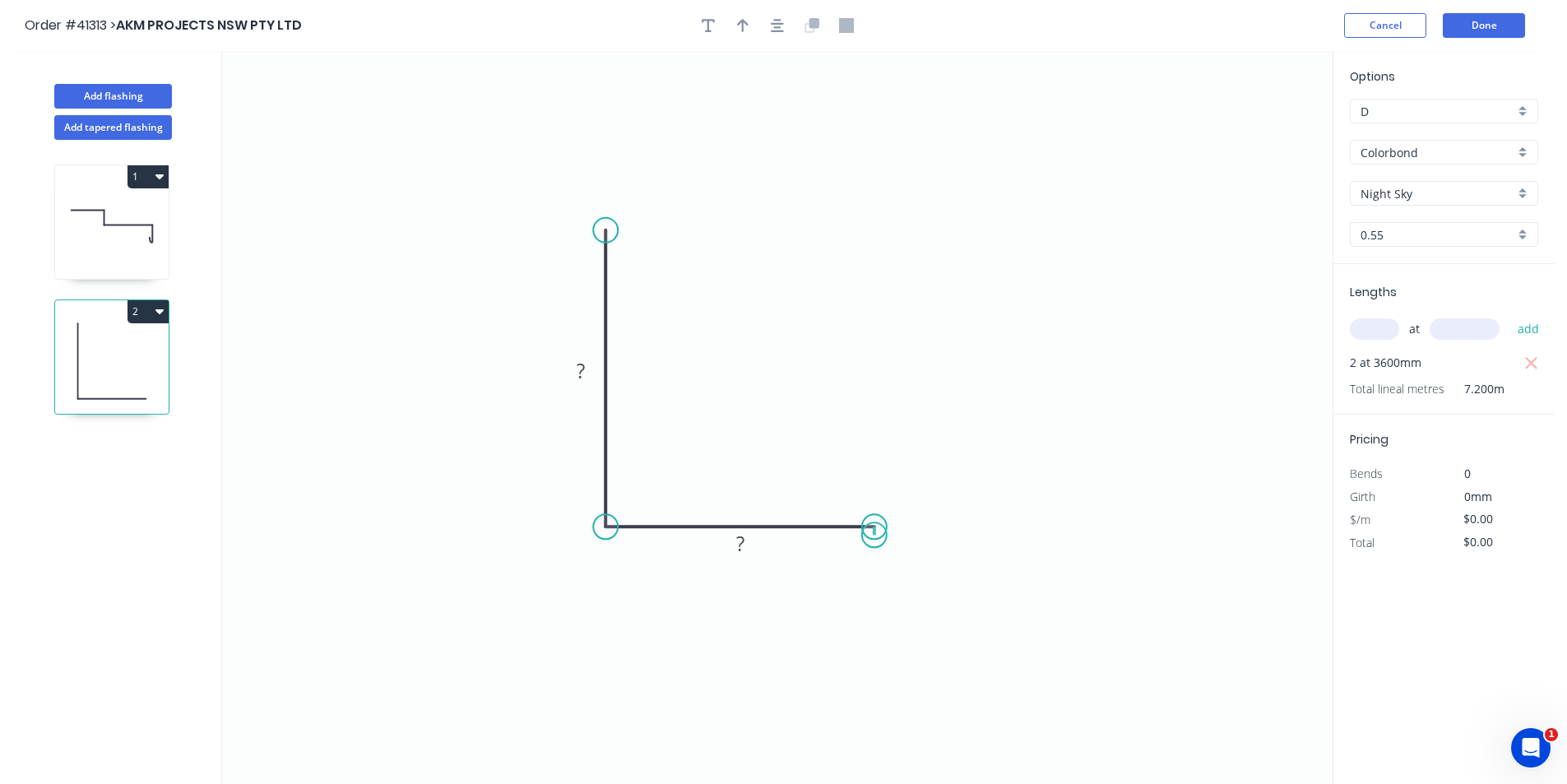
click at [874, 535] on circle at bounding box center [874, 525] width 24 height 24
click at [784, 19] on button "button" at bounding box center [777, 24] width 24 height 24
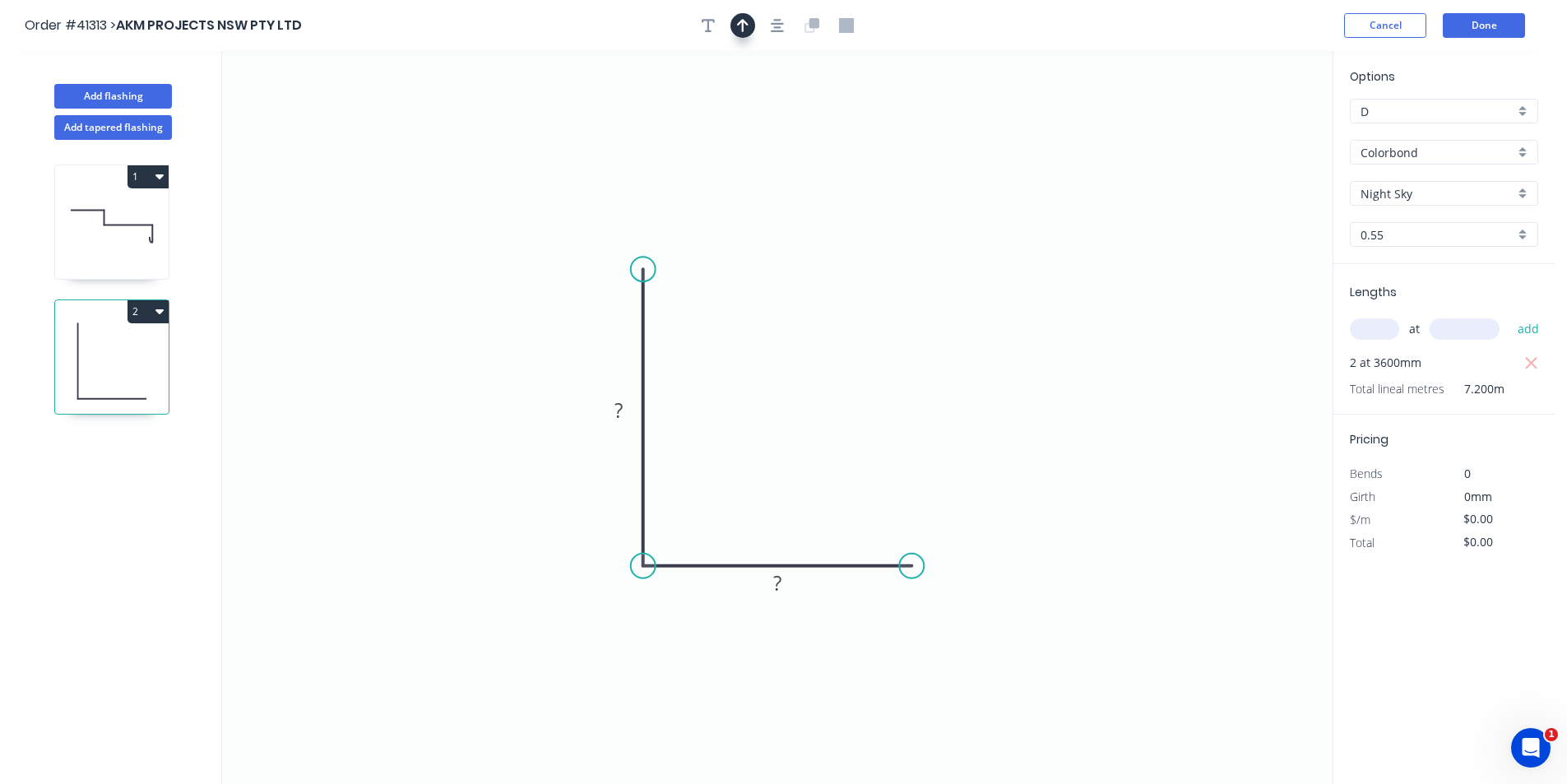
click at [742, 29] on icon "button" at bounding box center [743, 24] width 12 height 13
drag, startPoint x: 1249, startPoint y: 133, endPoint x: 868, endPoint y: 347, distance: 437.0
click at [881, 347] on icon at bounding box center [888, 323] width 15 height 53
click at [867, 347] on icon at bounding box center [867, 328] width 15 height 53
click at [626, 418] on rect at bounding box center [618, 411] width 33 height 23
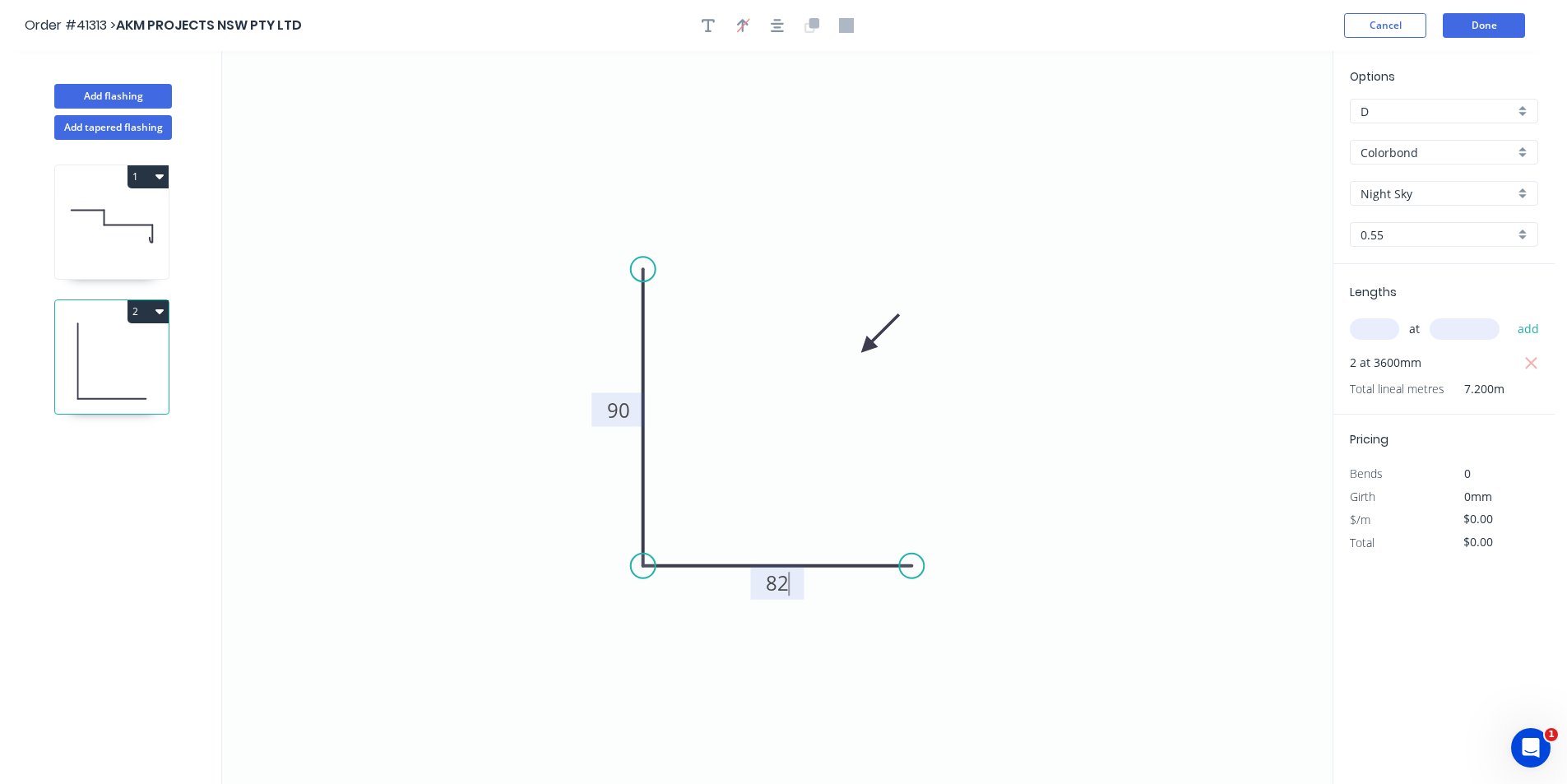
type input "$7.59"
click at [160, 316] on icon "button" at bounding box center [159, 310] width 8 height 13
click at [123, 353] on div "Duplicate" at bounding box center [91, 352] width 127 height 23
type input "$0.00"
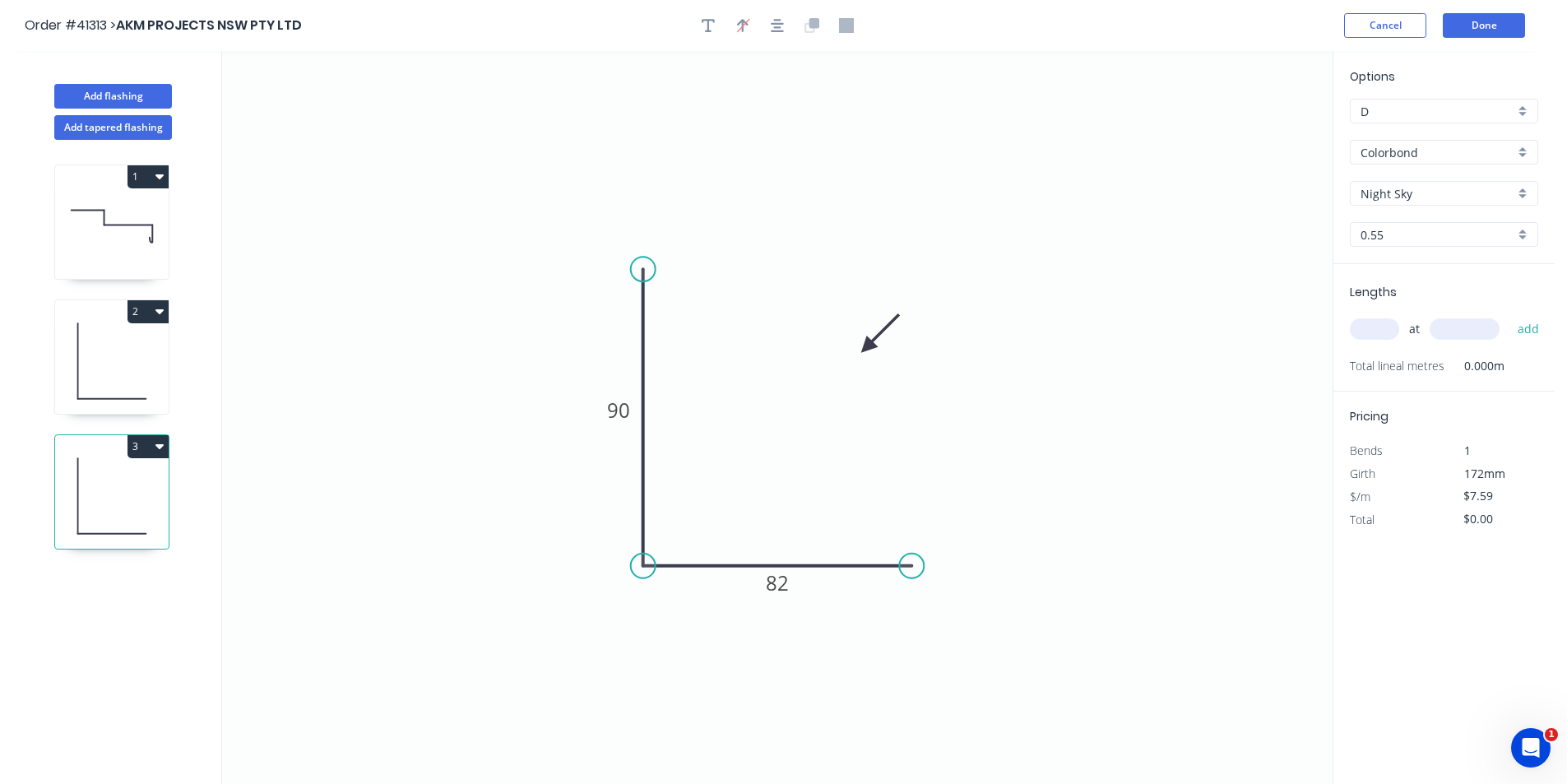
click at [1363, 335] on input "text" at bounding box center [1375, 329] width 50 height 21
type input "2"
type input "3600"
click at [1509, 315] on button "add" at bounding box center [1529, 329] width 39 height 28
type input "$54.65"
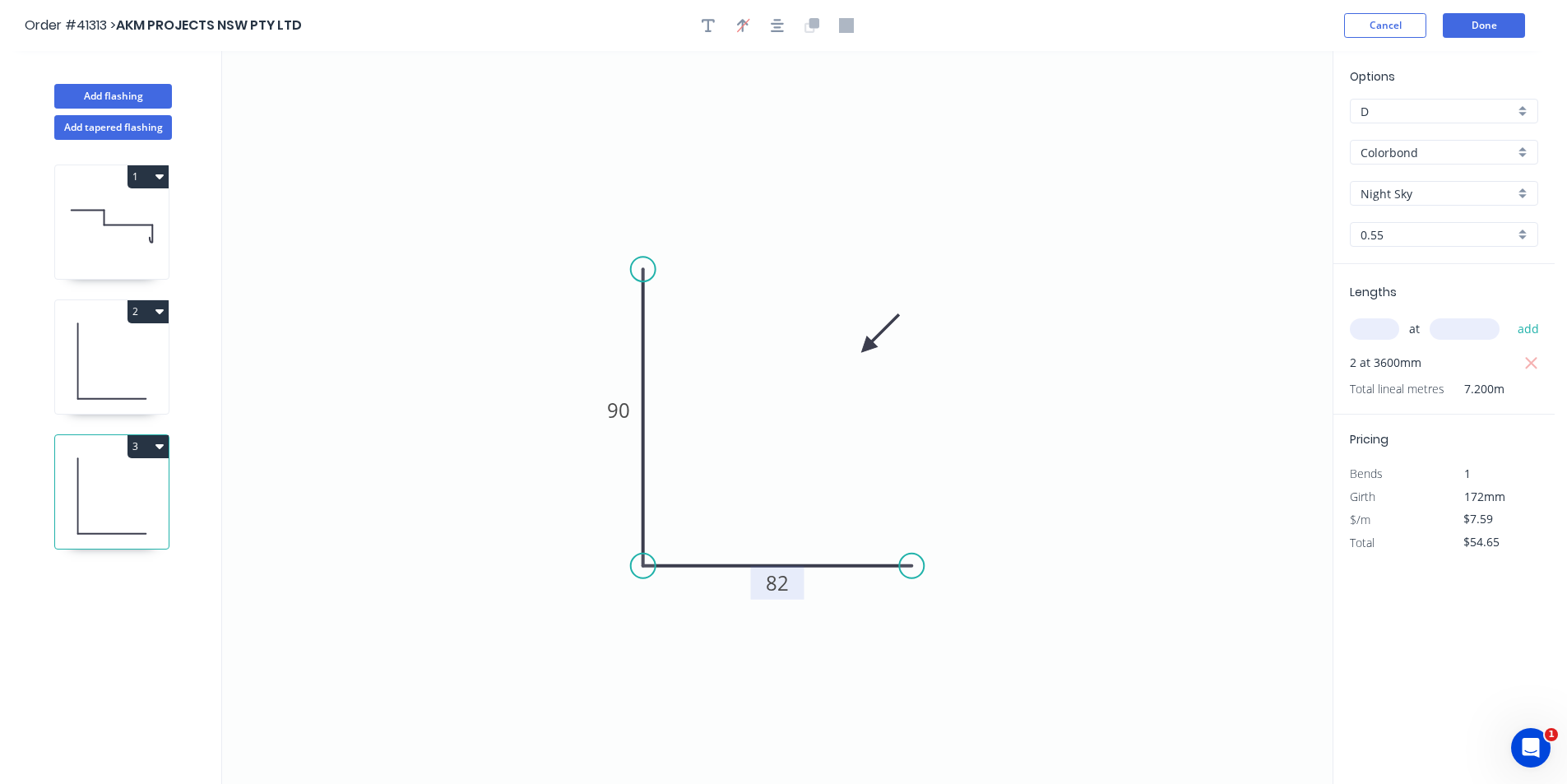
click at [774, 596] on tspan "82" at bounding box center [778, 583] width 23 height 27
click at [1489, 22] on button "Done" at bounding box center [1484, 24] width 82 height 24
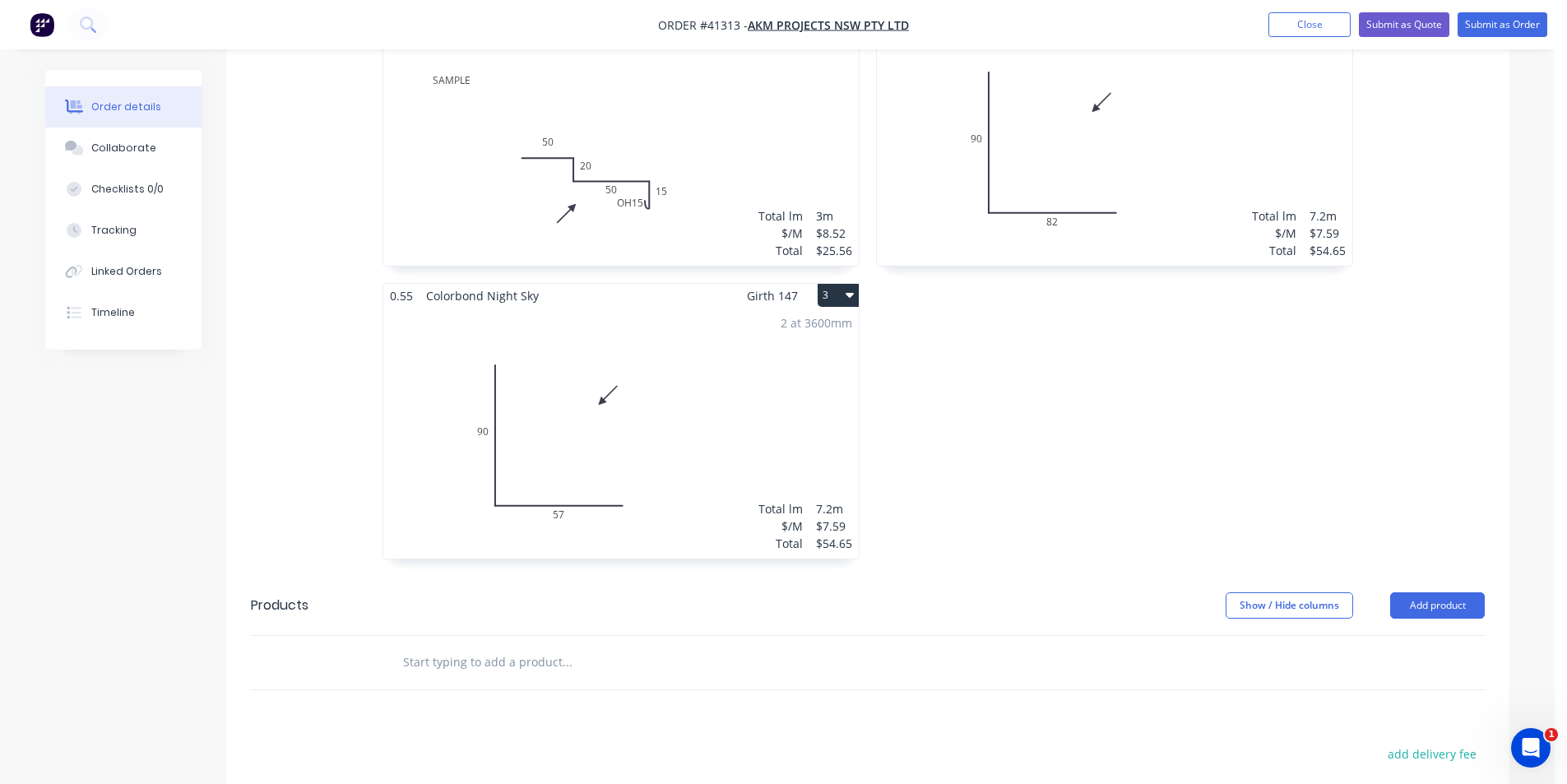
scroll to position [740, 0]
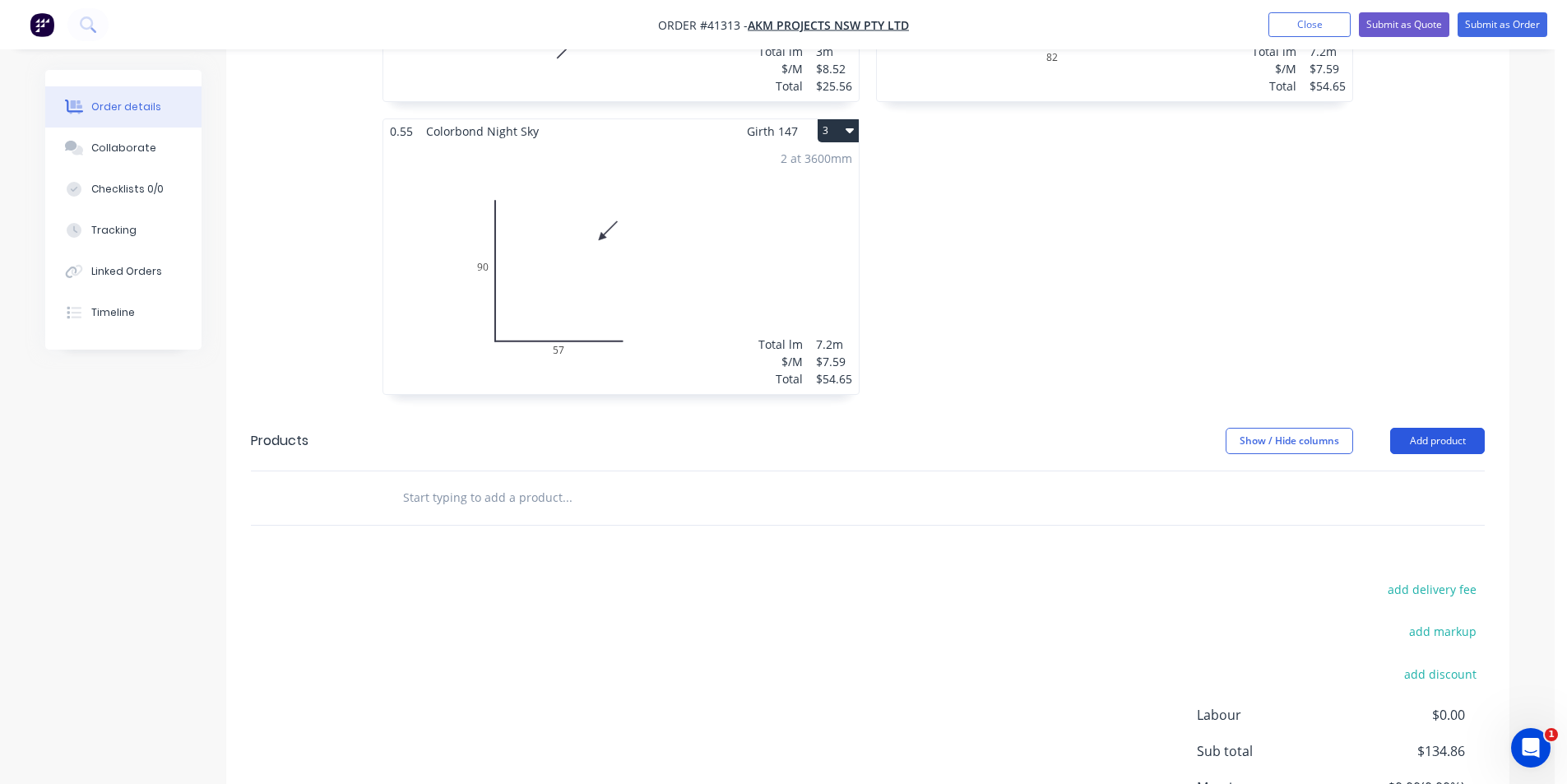
click at [1458, 428] on button "Add product" at bounding box center [1437, 440] width 95 height 26
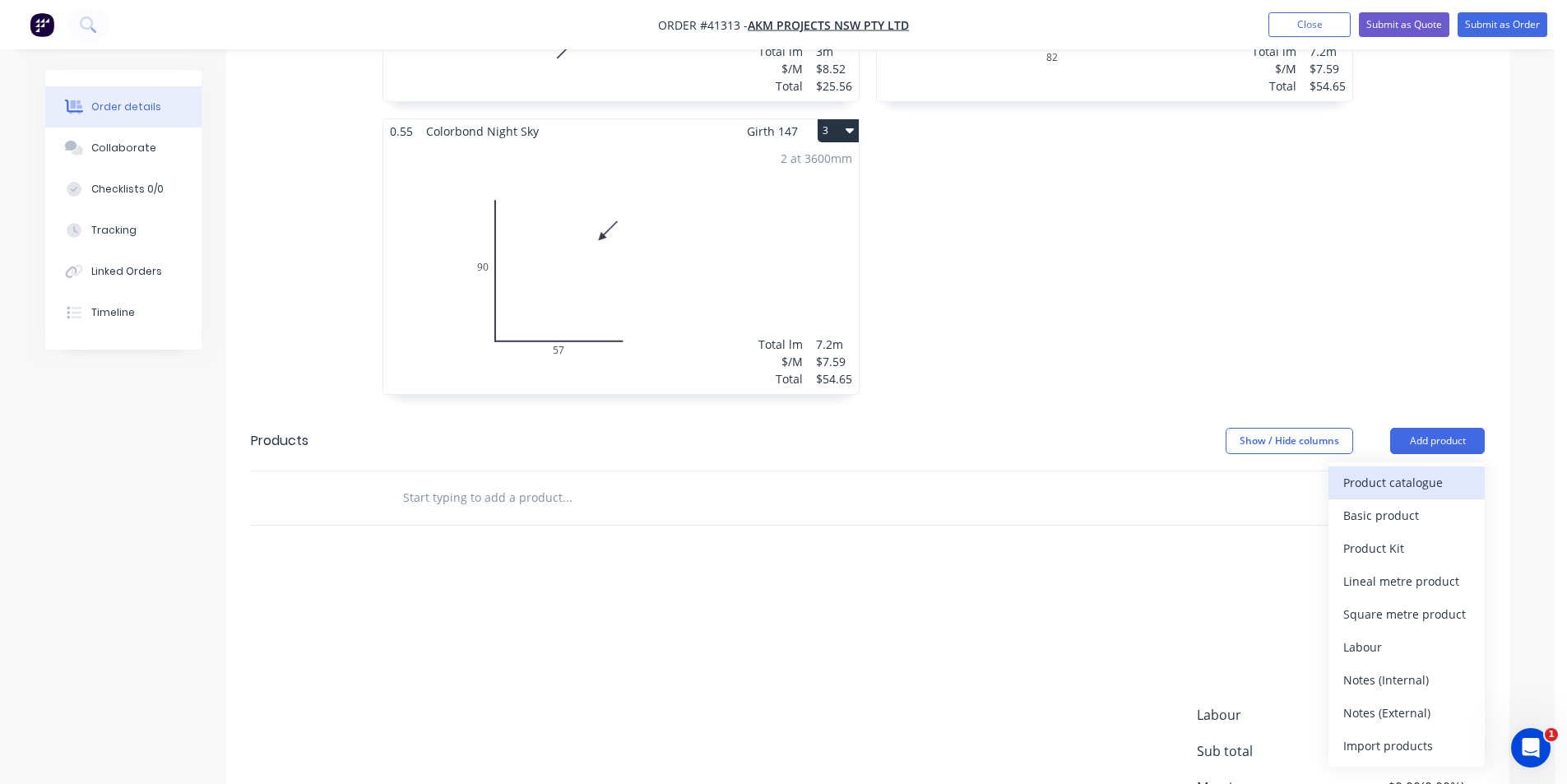
click at [1430, 471] on div "Product catalogue" at bounding box center [1407, 482] width 127 height 23
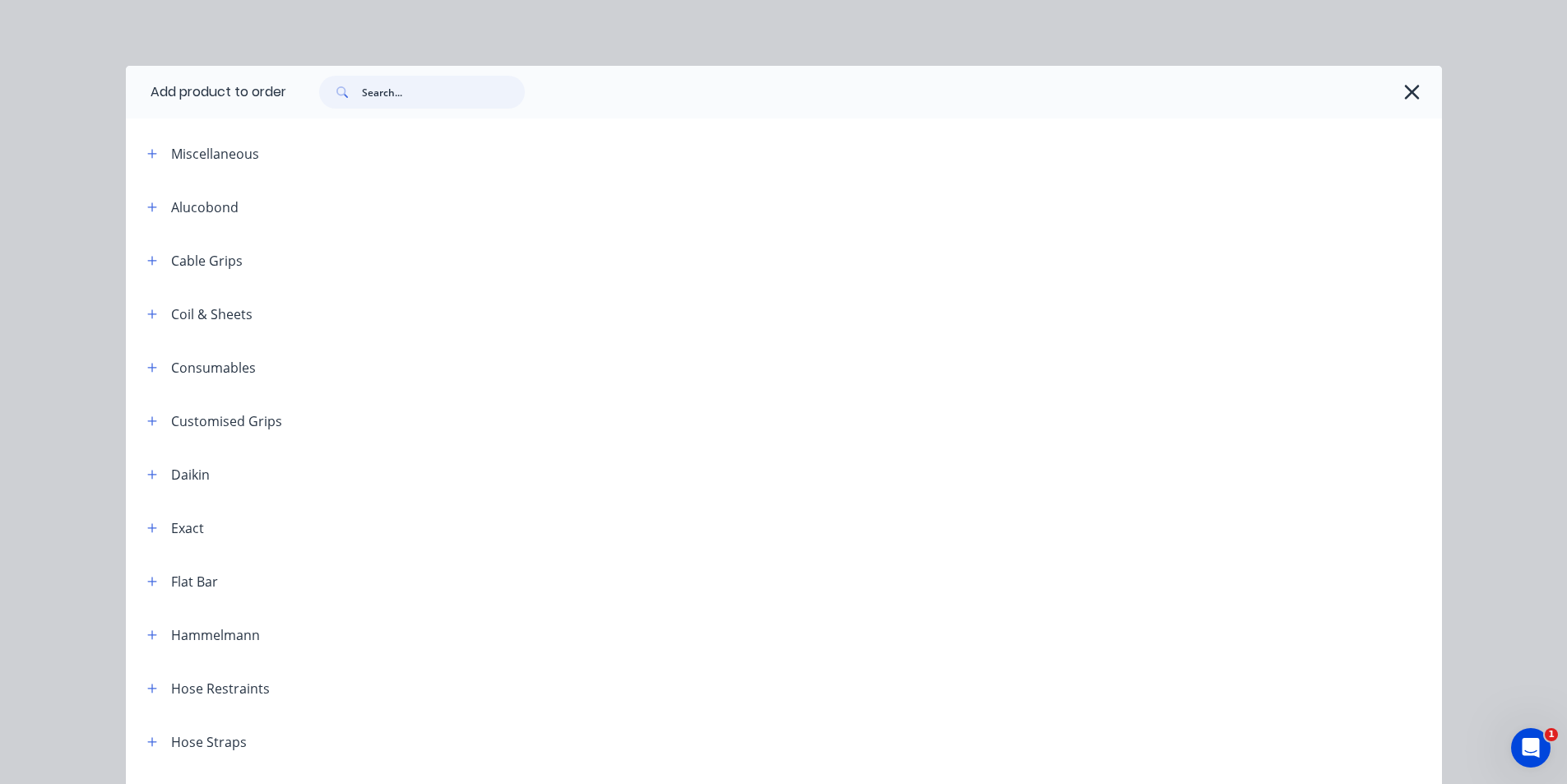
click at [444, 105] on input "text" at bounding box center [444, 92] width 163 height 33
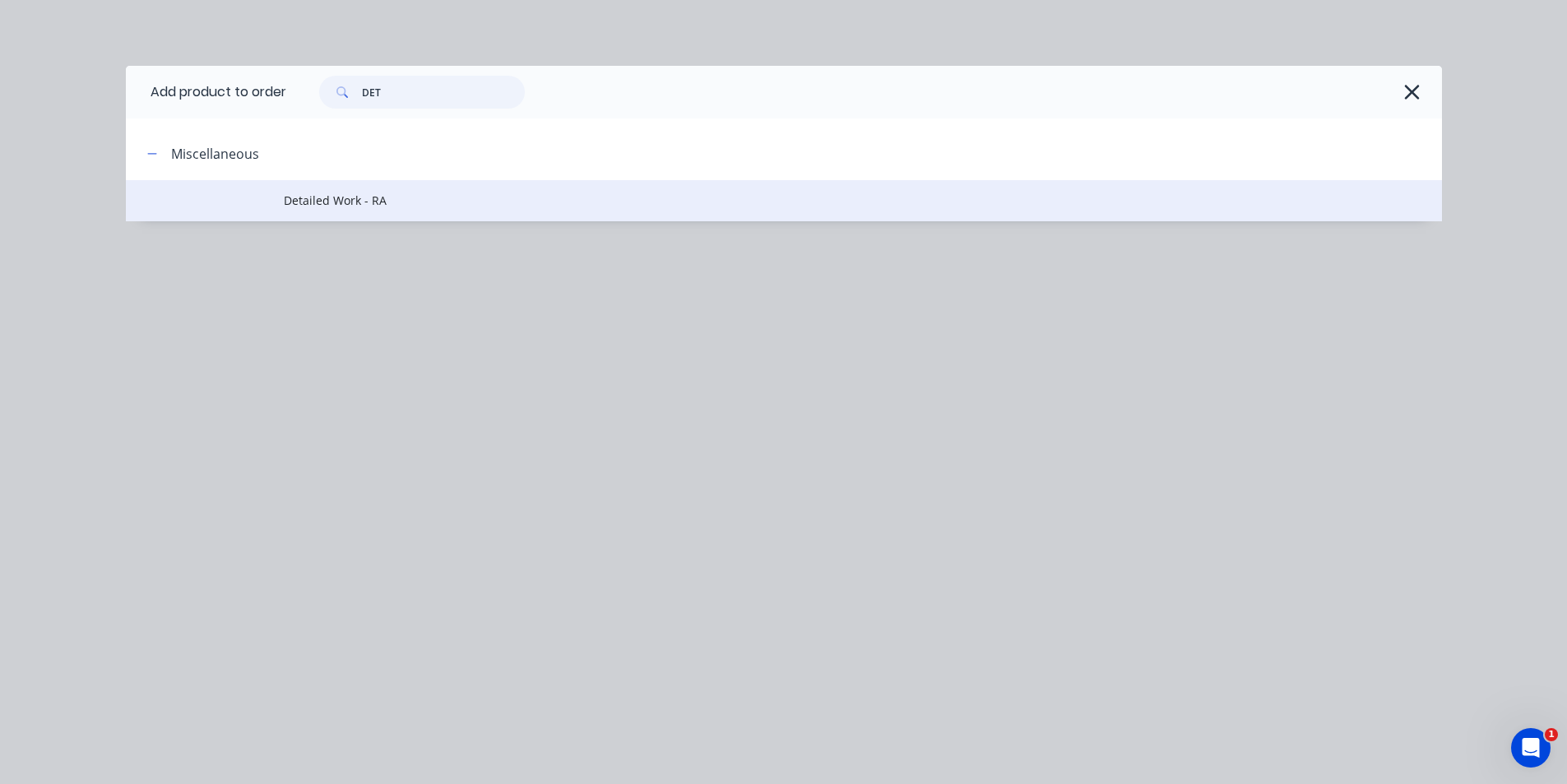
type input "DET"
click at [368, 204] on span "Detailed Work - RA" at bounding box center [747, 200] width 926 height 18
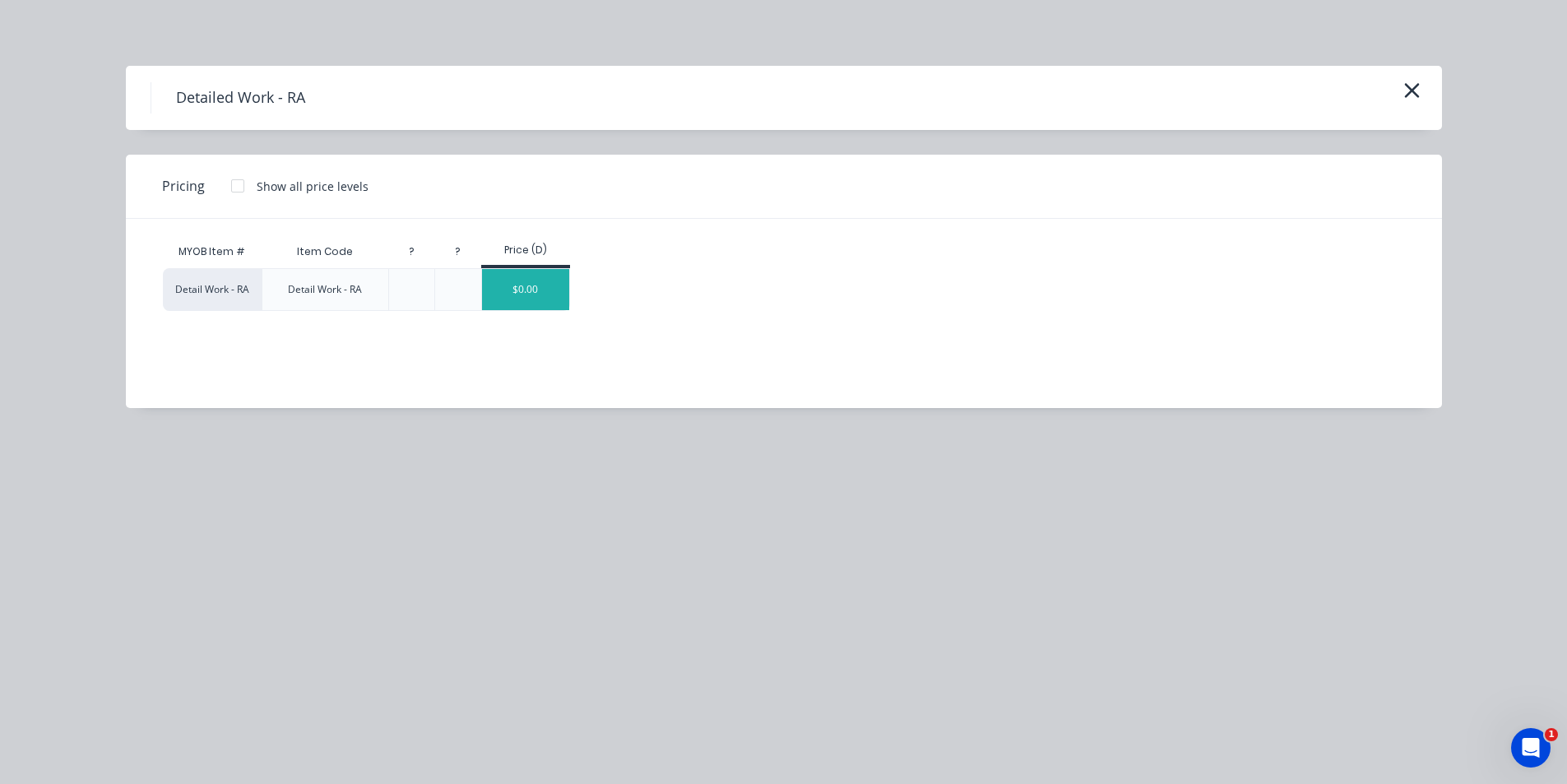
click at [490, 292] on div "$0.00" at bounding box center [526, 289] width 88 height 41
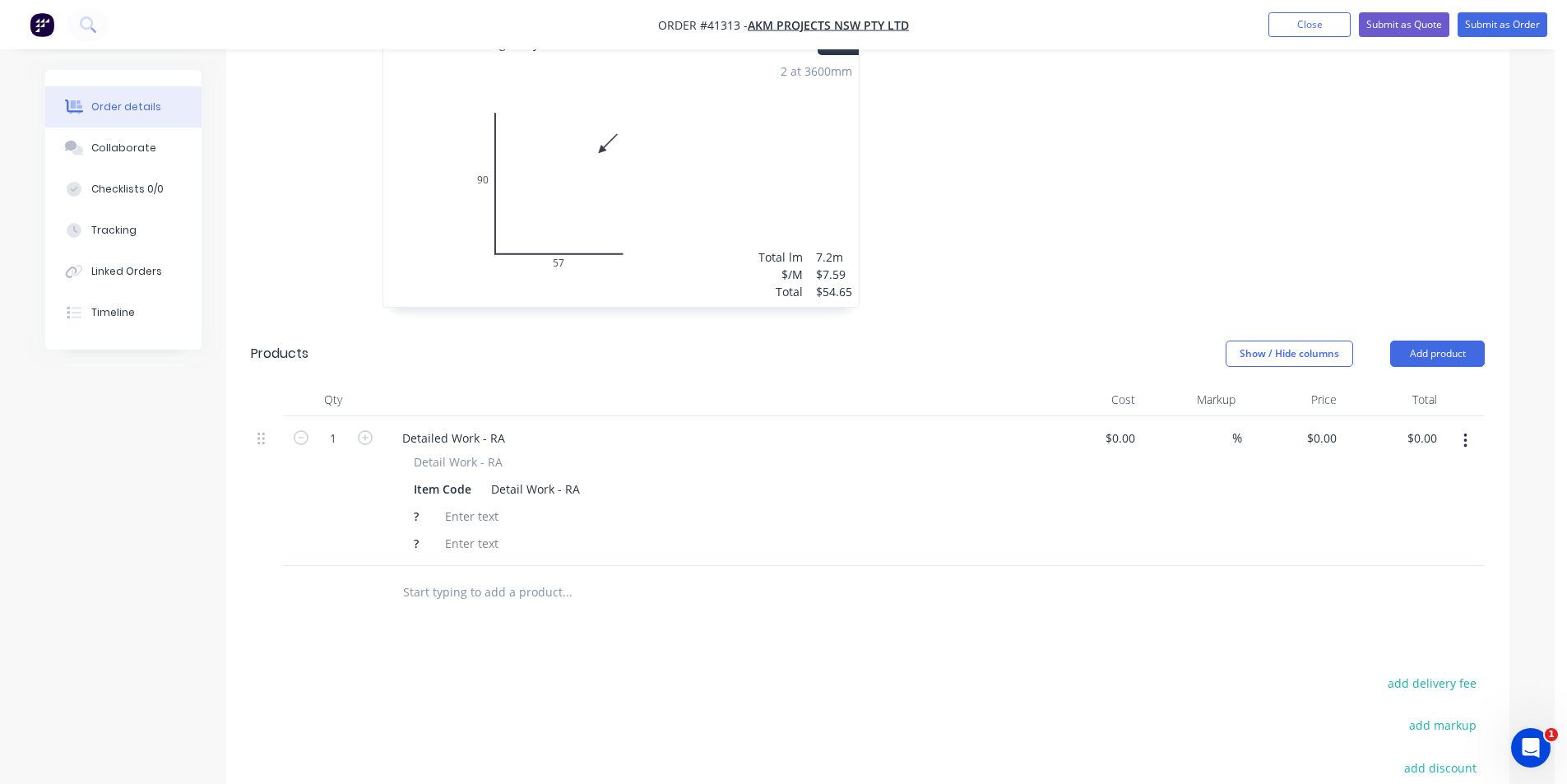
scroll to position [904, 0]
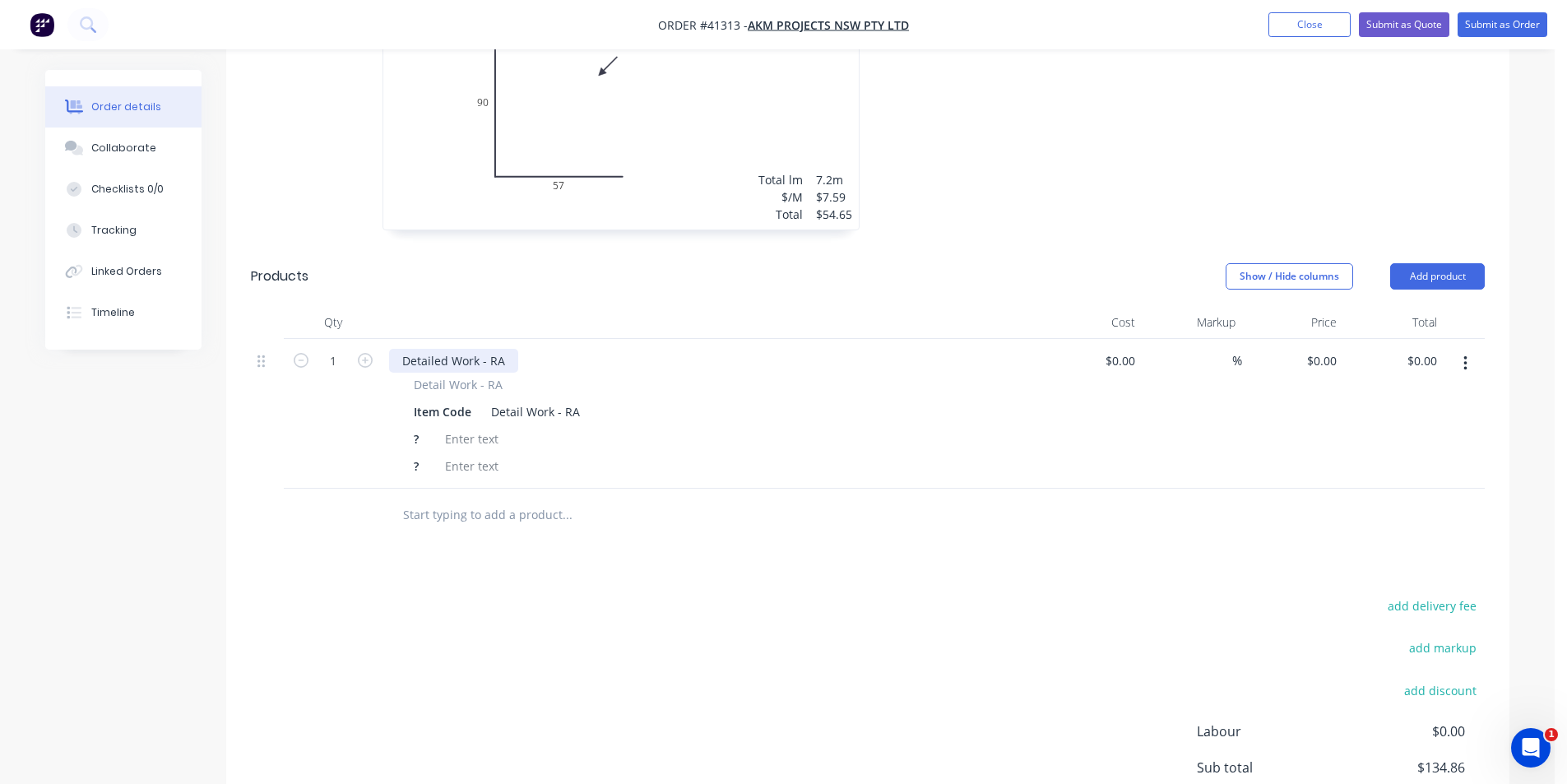
click at [457, 349] on div "Detailed Work - RA" at bounding box center [453, 360] width 129 height 23
click at [421, 427] on div "?" at bounding box center [419, 438] width 24 height 23
click at [423, 427] on div "?" at bounding box center [419, 438] width 24 height 23
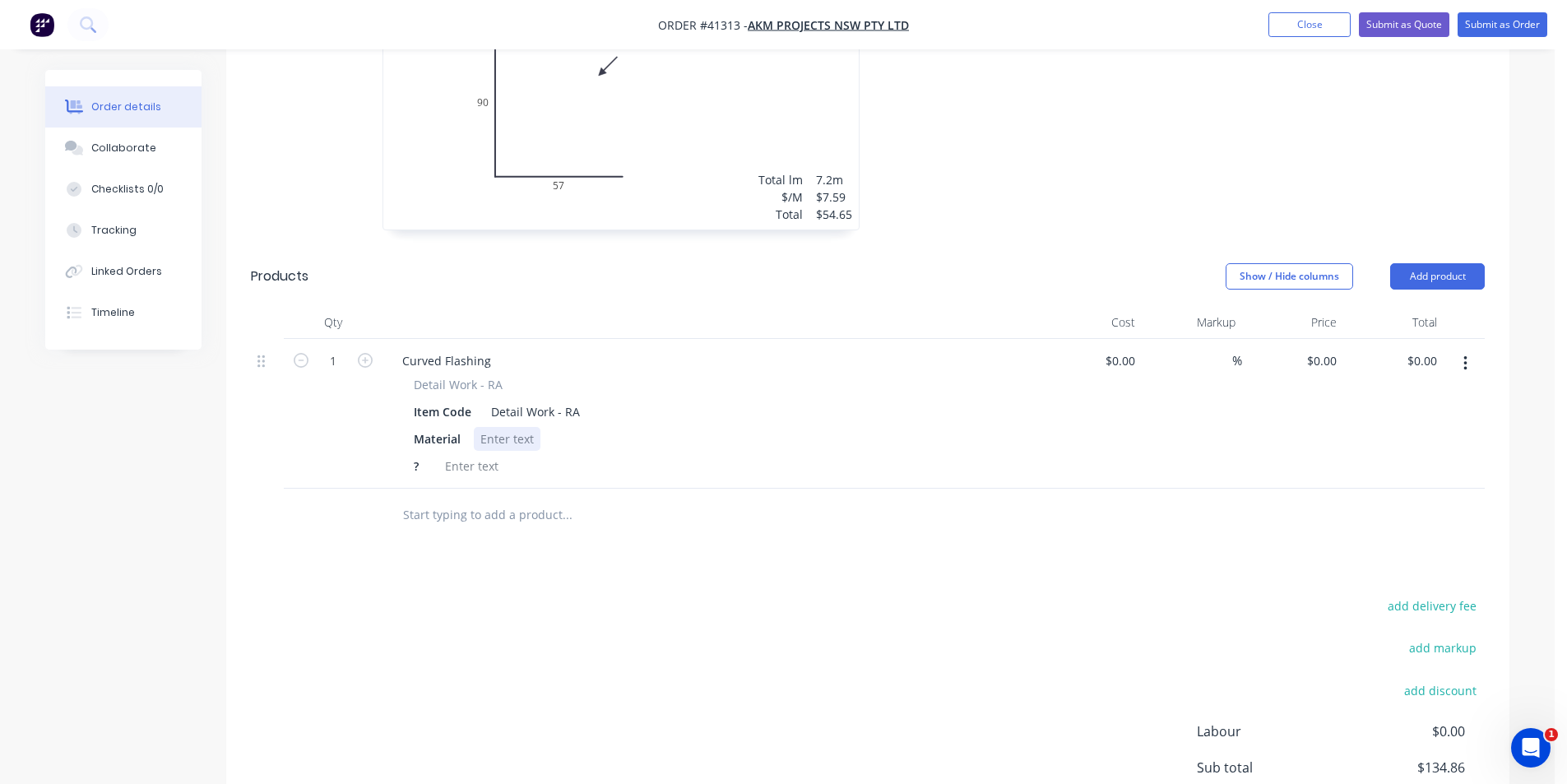
click at [503, 427] on div at bounding box center [507, 438] width 66 height 23
click at [420, 454] on div "?" at bounding box center [419, 466] width 24 height 23
click at [513, 454] on div at bounding box center [526, 466] width 66 height 23
click at [1503, 24] on button "Submit as Order" at bounding box center [1503, 24] width 90 height 24
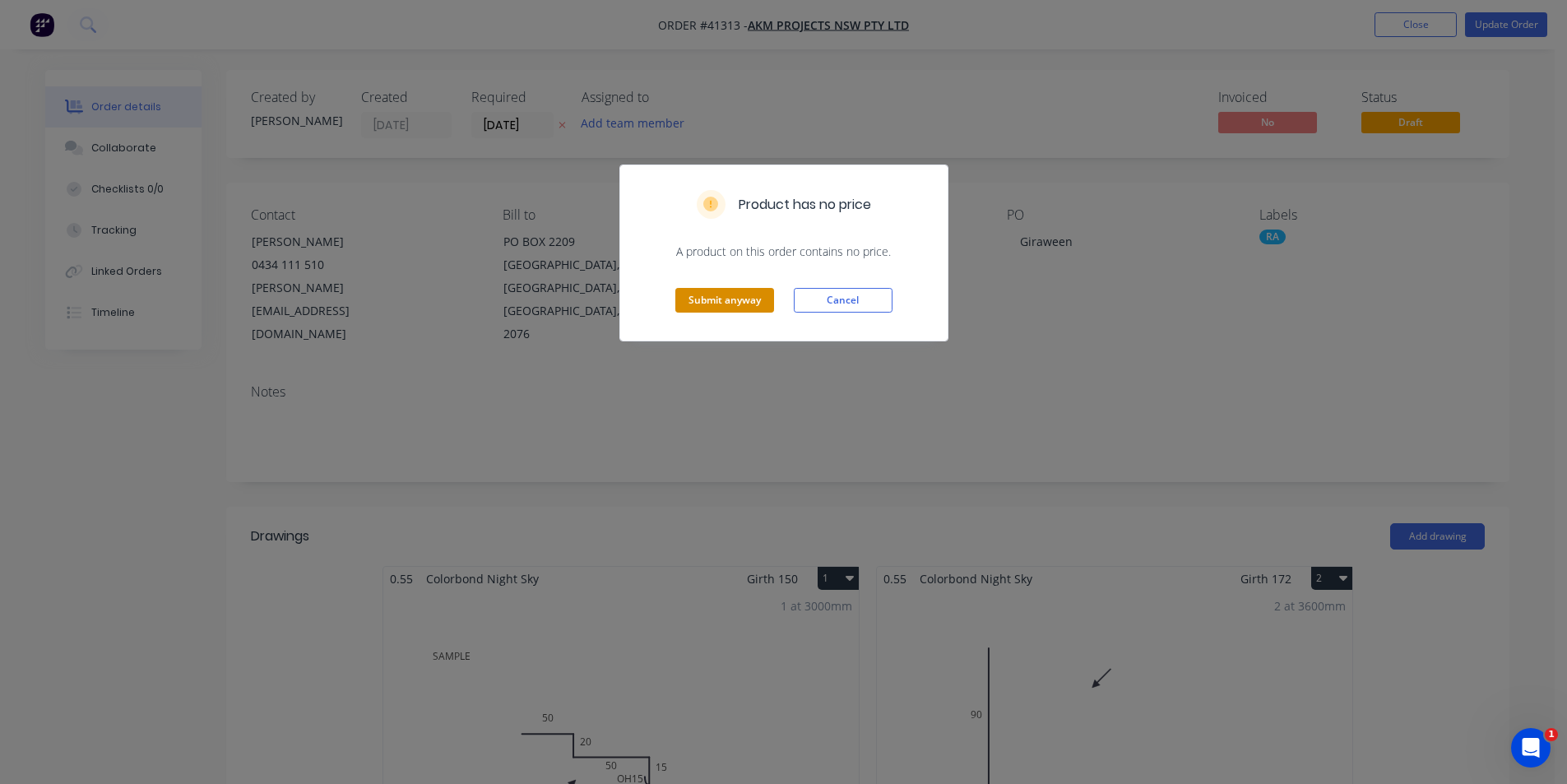
click at [716, 305] on button "Submit anyway" at bounding box center [724, 300] width 99 height 24
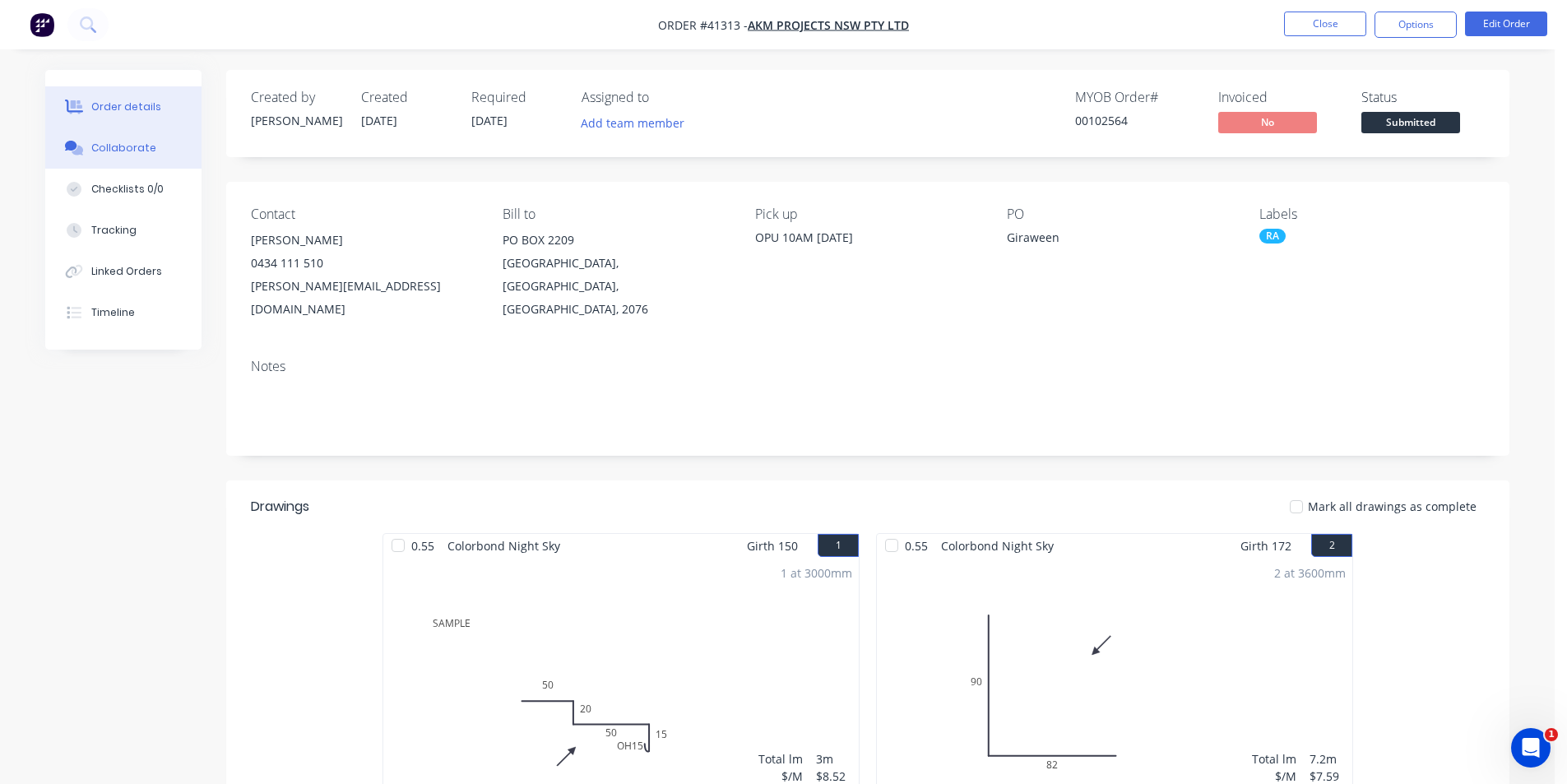
click at [153, 144] on button "Collaborate" at bounding box center [123, 148] width 156 height 41
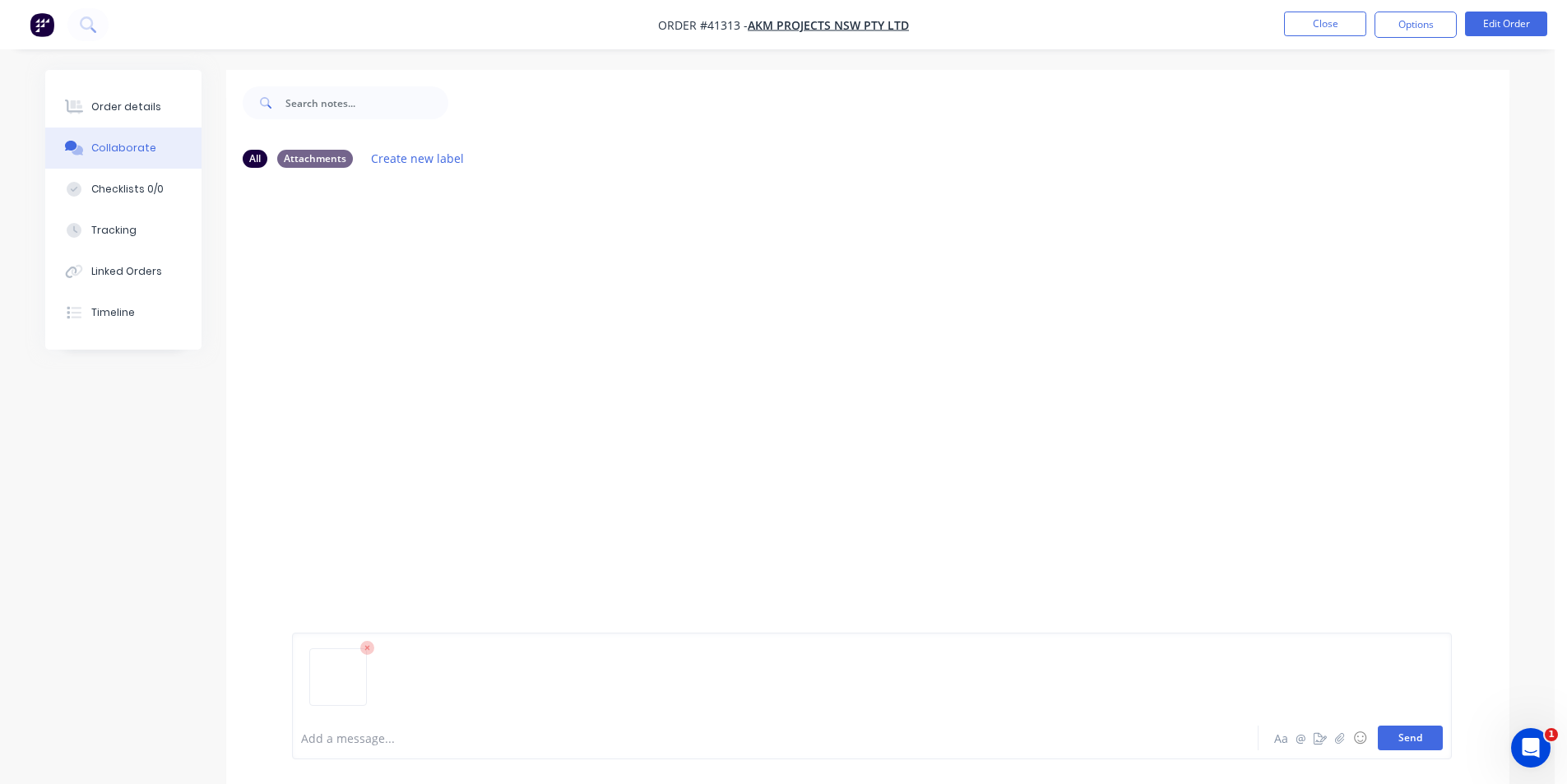
click at [1425, 731] on button "Send" at bounding box center [1411, 737] width 65 height 24
click at [105, 105] on div "Order details" at bounding box center [126, 106] width 70 height 15
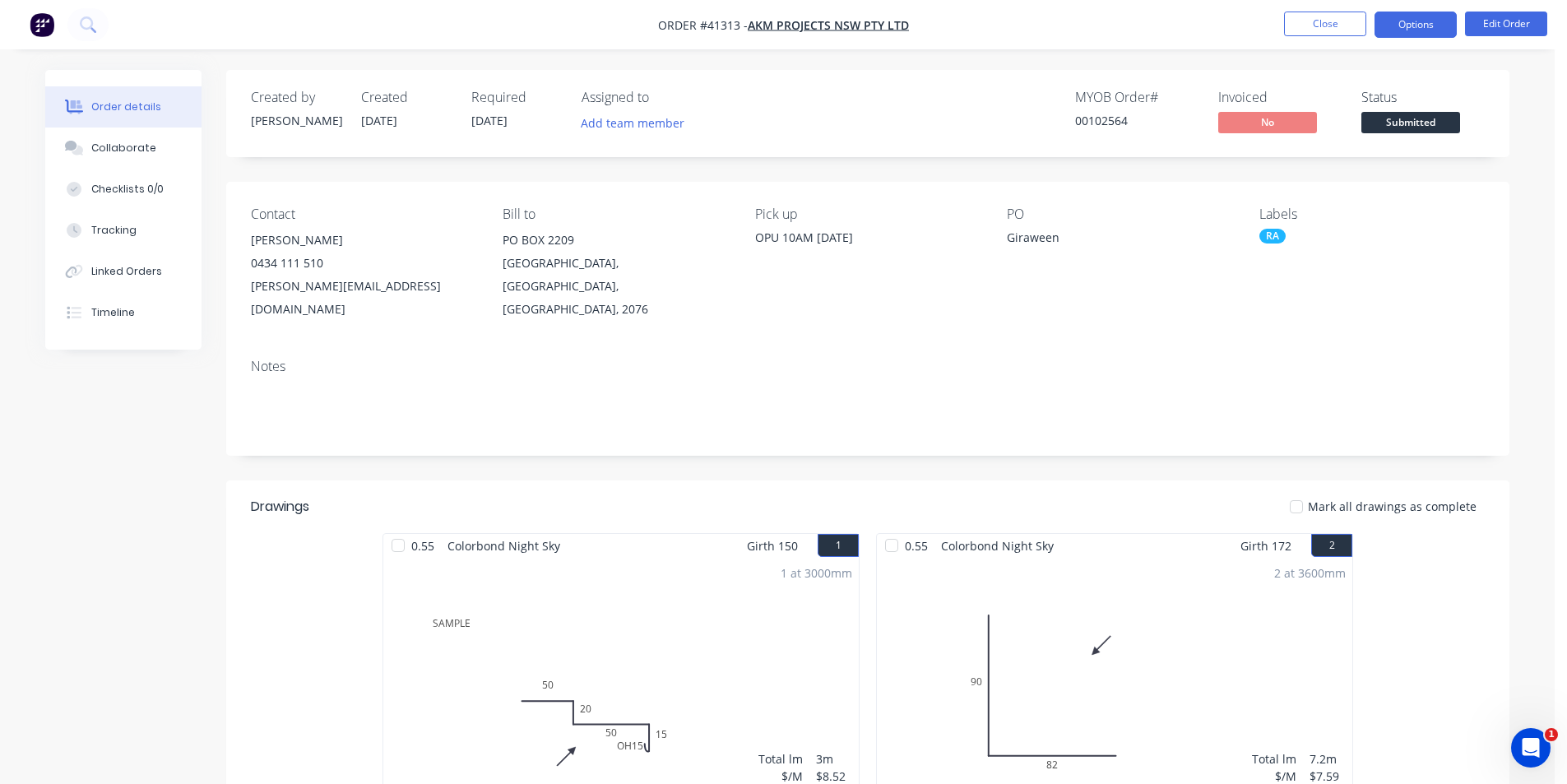
click at [1419, 31] on button "Options" at bounding box center [1416, 24] width 82 height 26
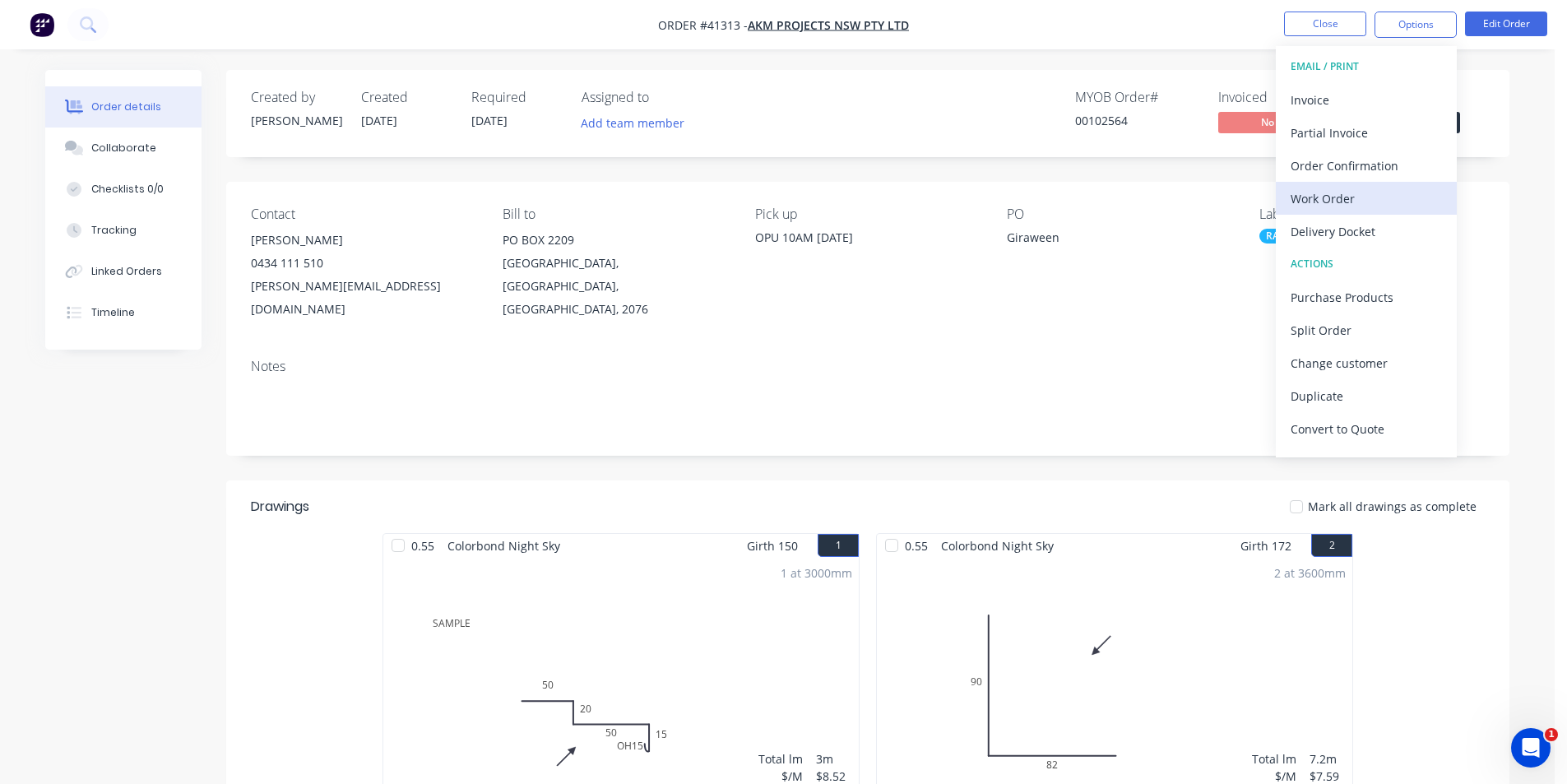
click at [1368, 191] on div "Work Order" at bounding box center [1366, 198] width 151 height 23
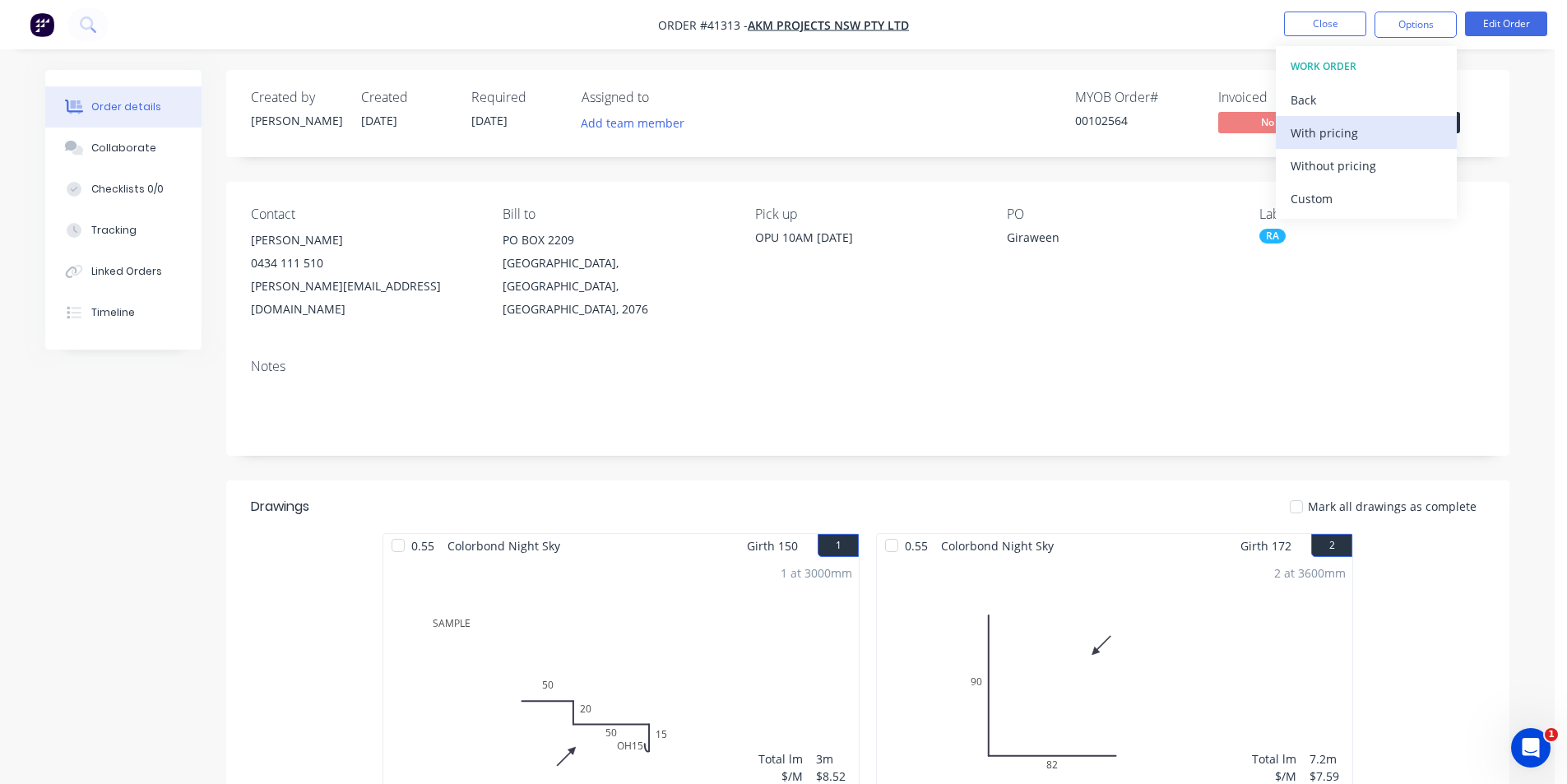
click at [1368, 122] on div "With pricing" at bounding box center [1366, 133] width 151 height 23
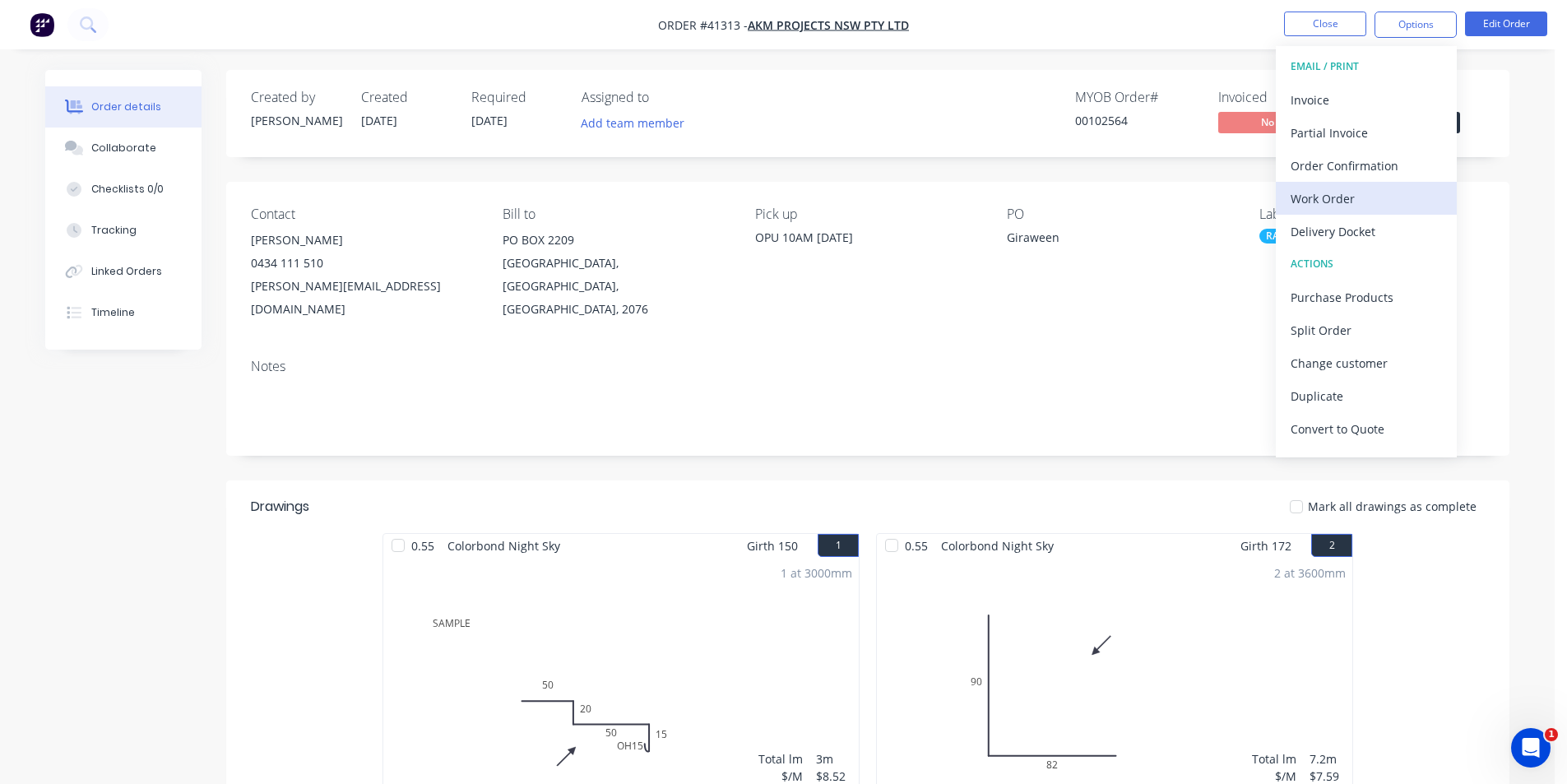
click at [1337, 201] on div "Work Order" at bounding box center [1366, 198] width 151 height 23
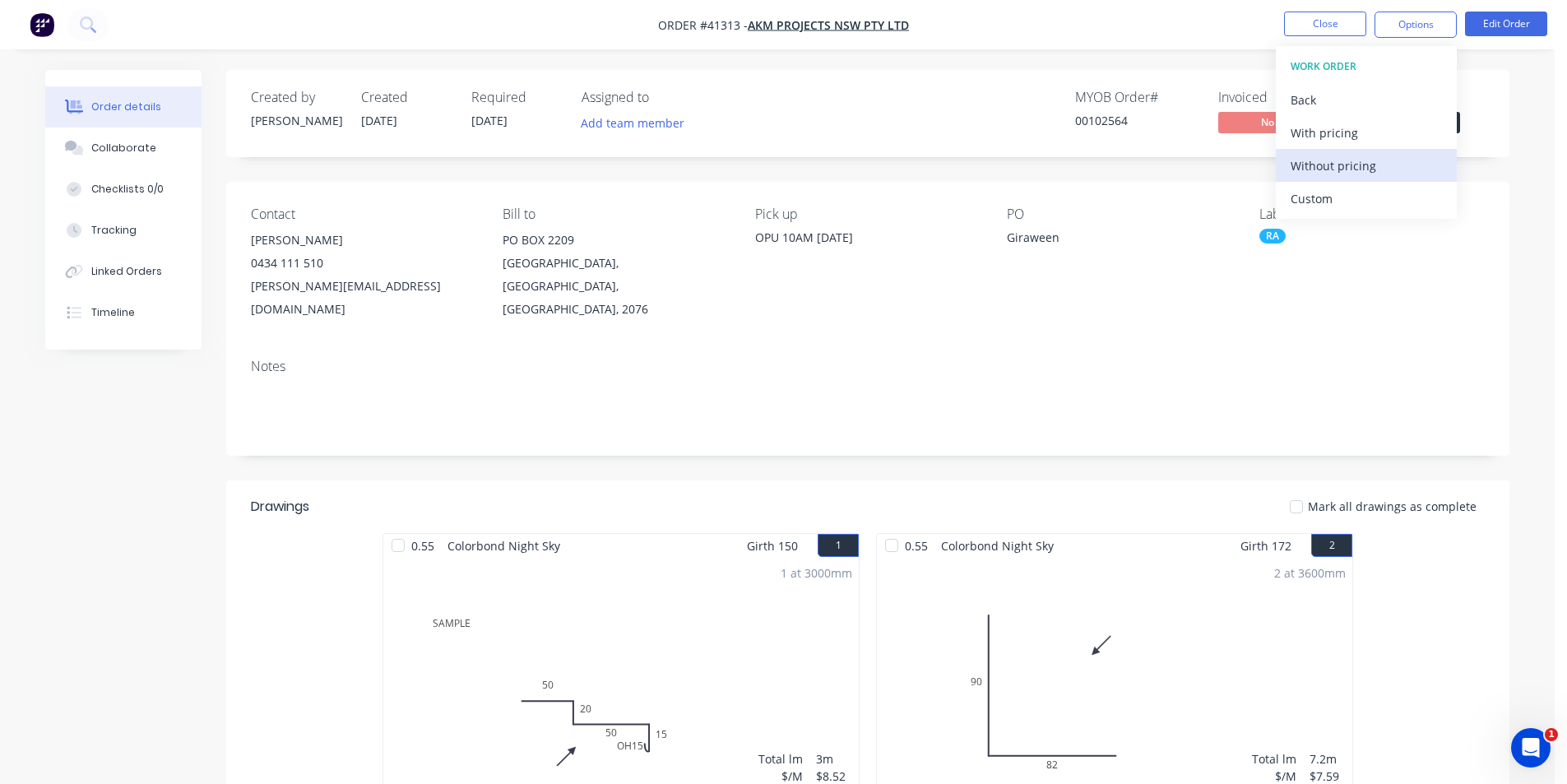
click at [1341, 175] on div "Without pricing" at bounding box center [1366, 165] width 151 height 23
click at [1158, 40] on nav "Order #41313 - AKM PROJECTS NSW PTY LTD Close Options EMAIL / PRINT Invoice Par…" at bounding box center [784, 24] width 1567 height 50
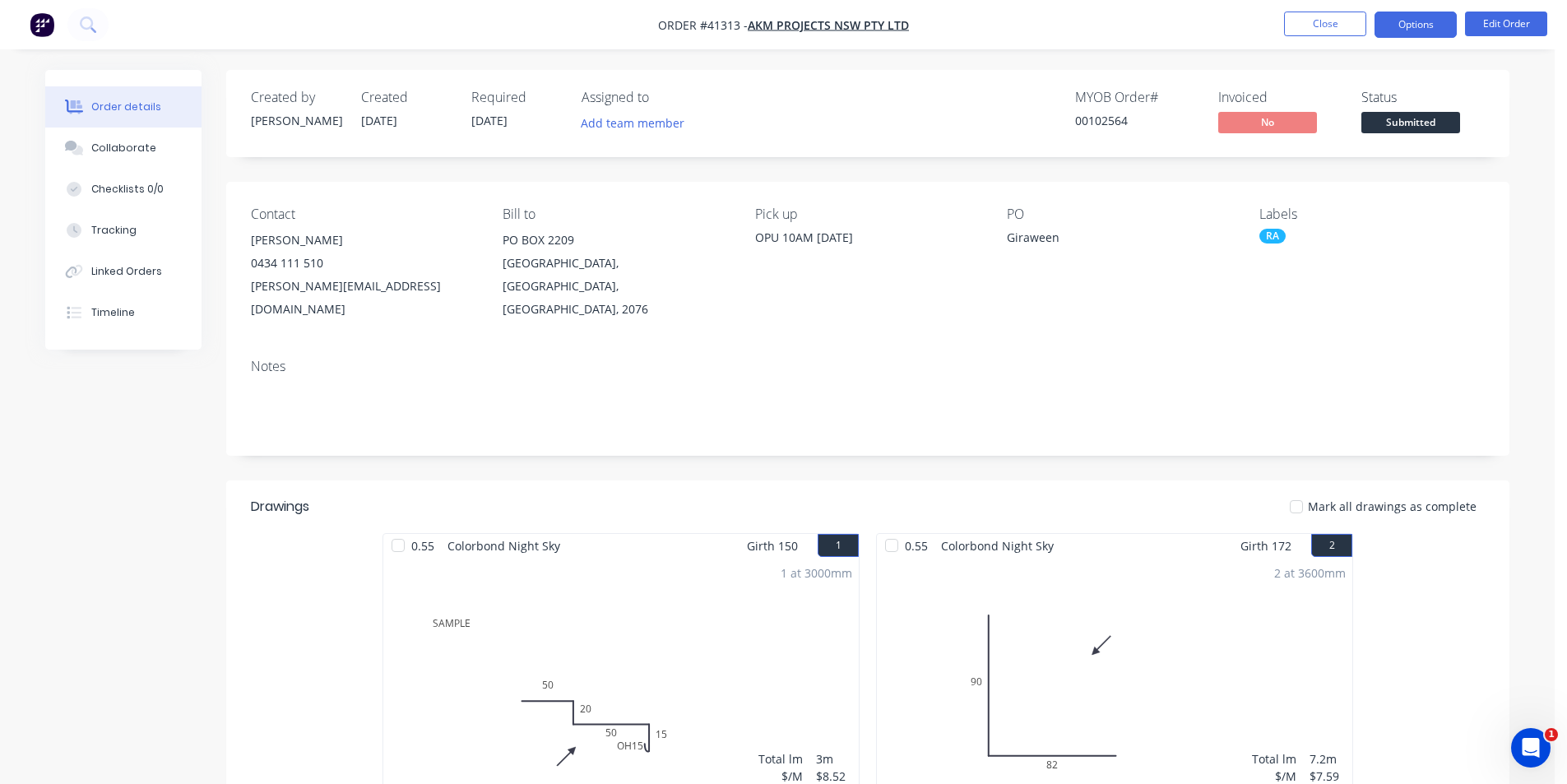
click at [1409, 34] on button "Options" at bounding box center [1416, 24] width 82 height 26
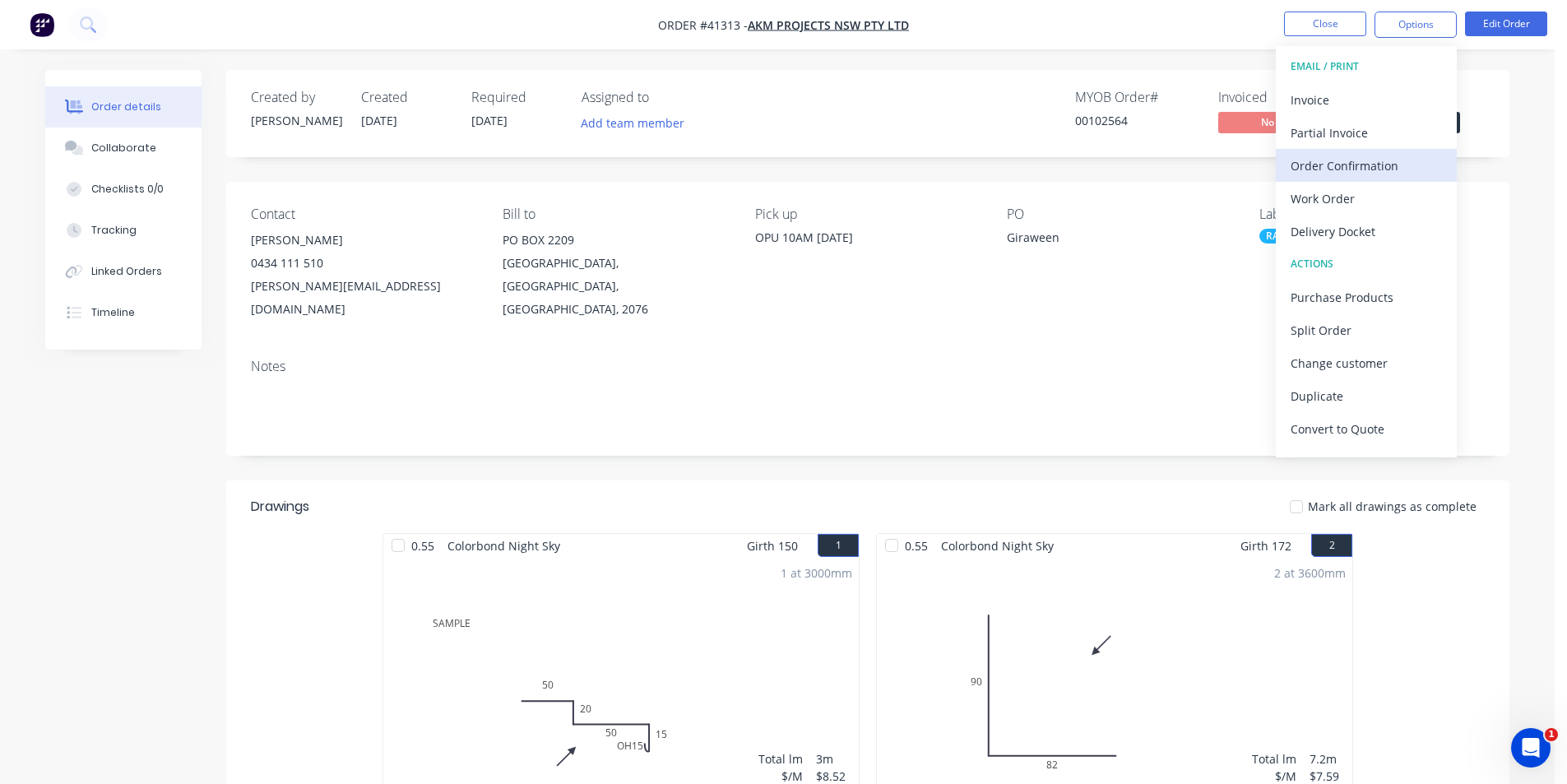
click at [1350, 166] on div "Order Confirmation" at bounding box center [1366, 165] width 151 height 23
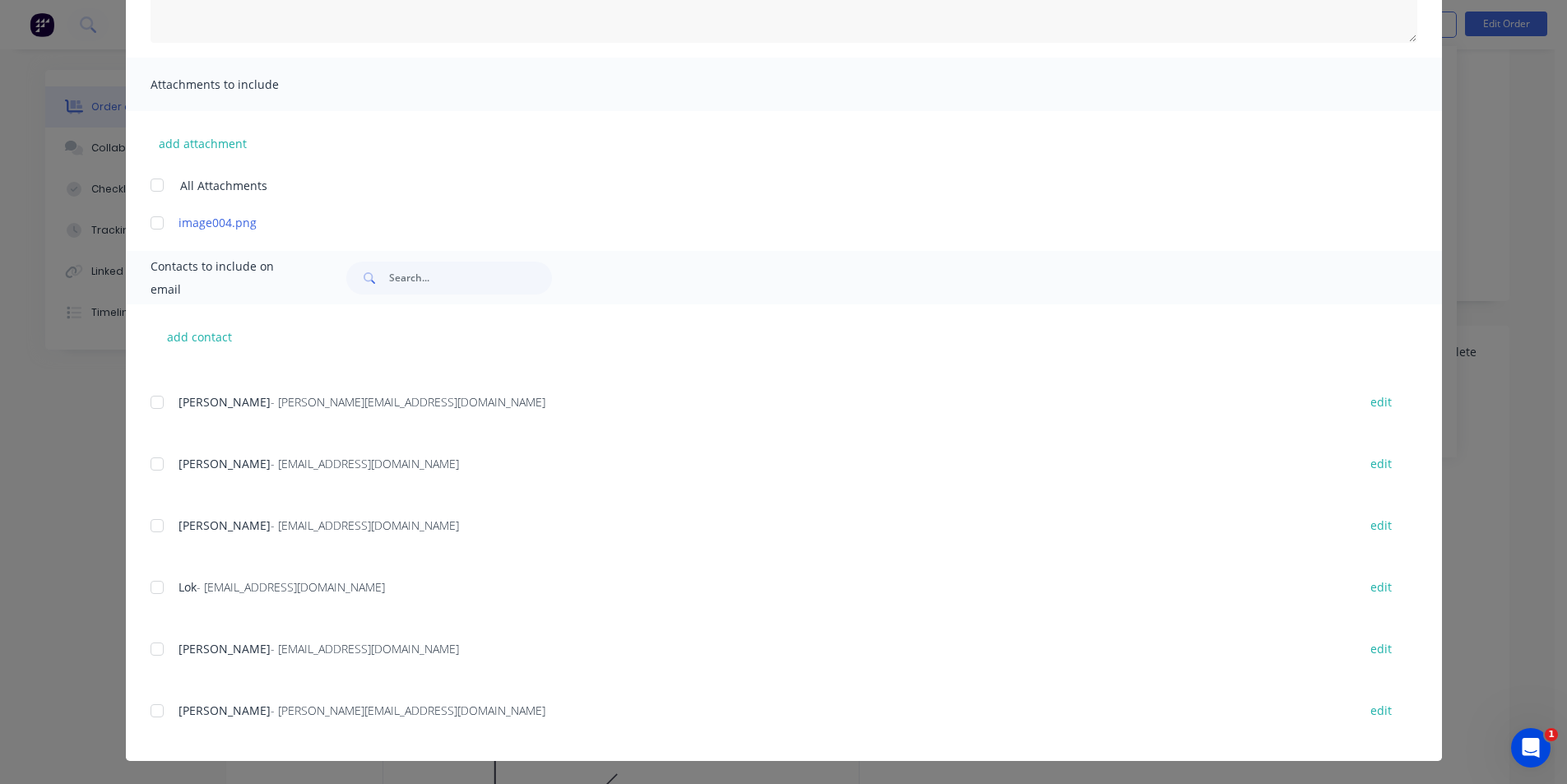
scroll to position [164, 0]
drag, startPoint x: 148, startPoint y: 711, endPoint x: 201, endPoint y: 703, distance: 53.6
click at [149, 711] on div at bounding box center [157, 711] width 33 height 33
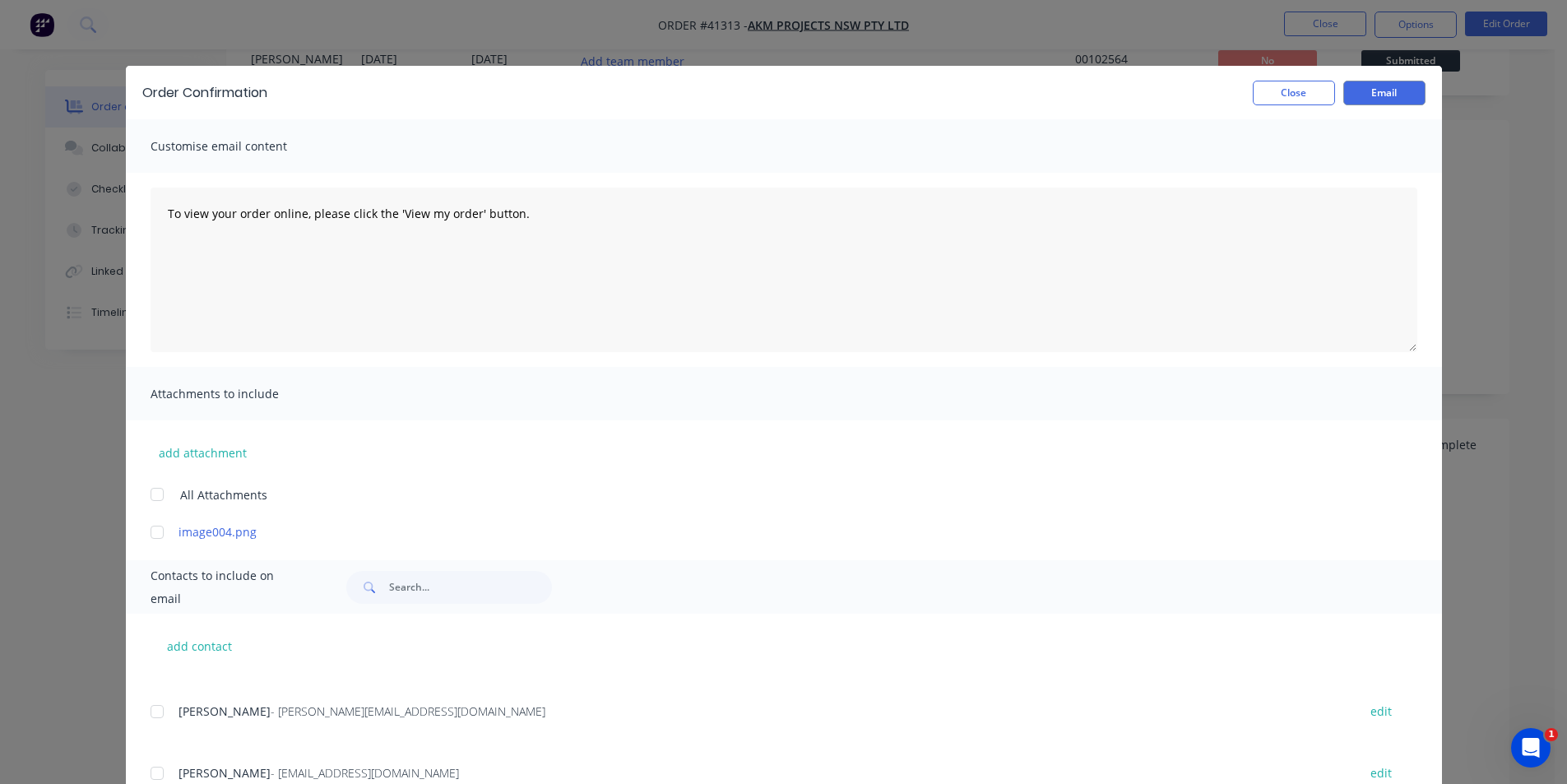
scroll to position [0, 0]
click at [1353, 86] on button "Email" at bounding box center [1384, 93] width 82 height 24
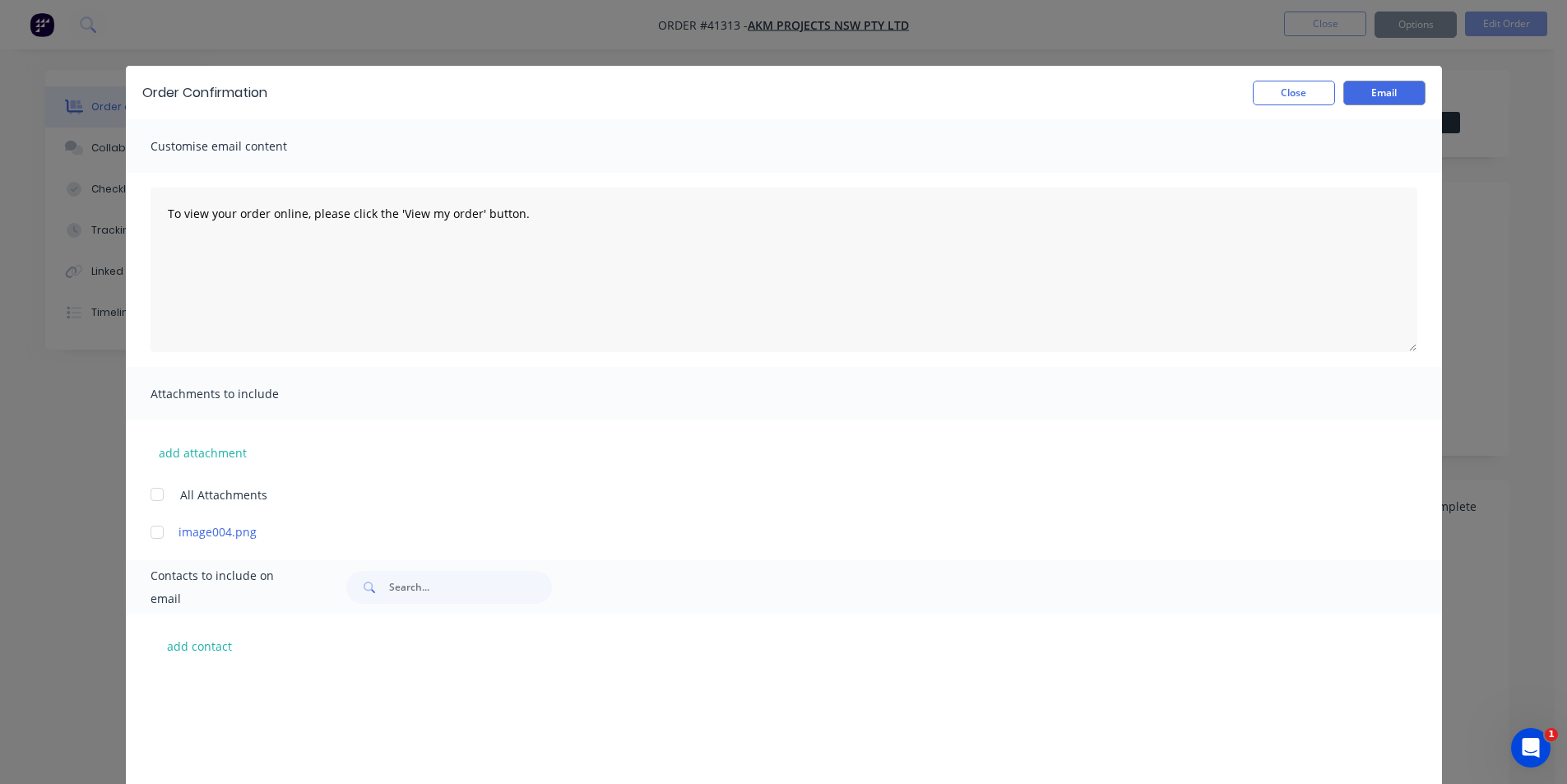
scroll to position [409, 0]
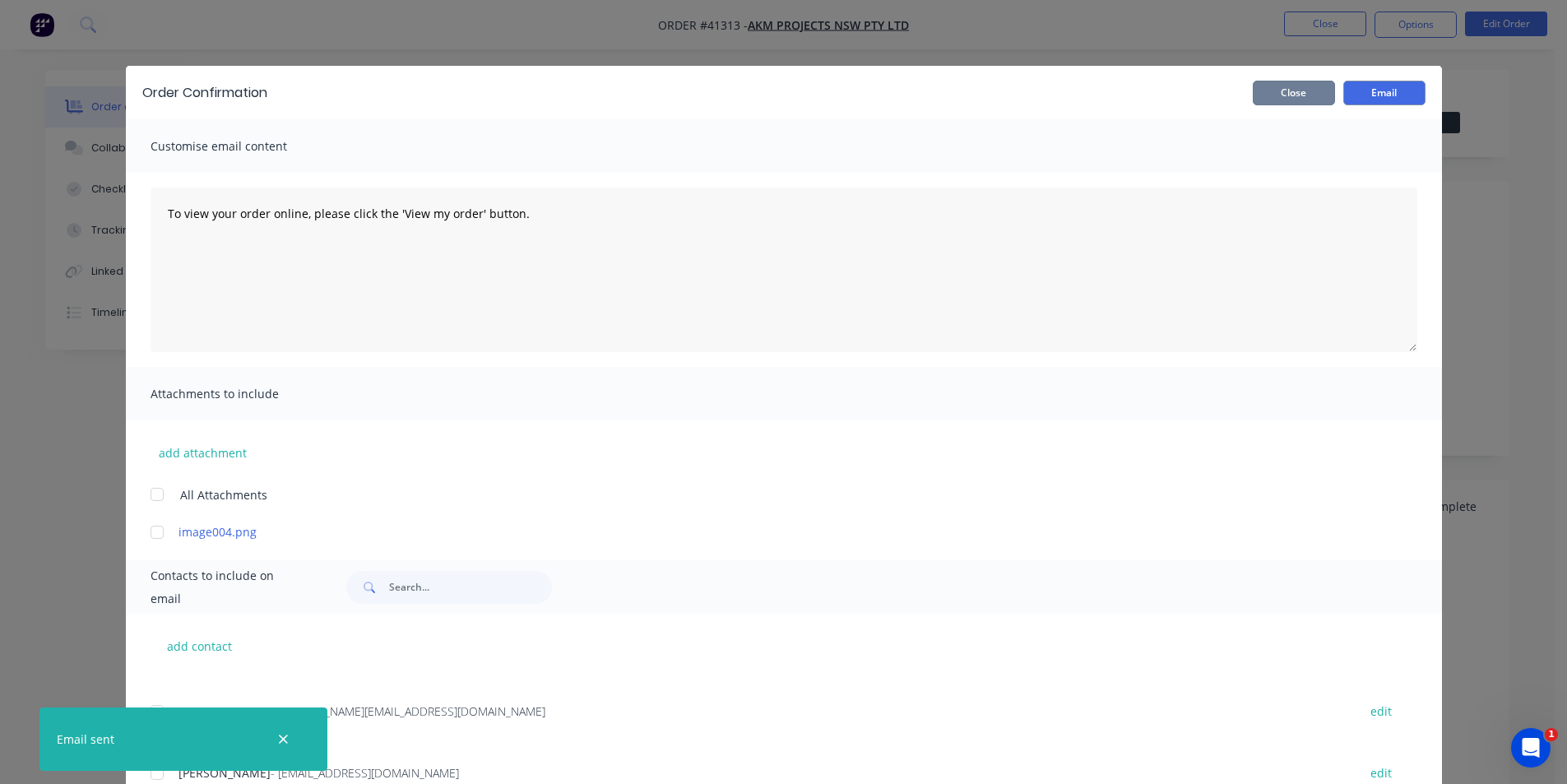
click at [1267, 91] on button "Close" at bounding box center [1294, 93] width 82 height 24
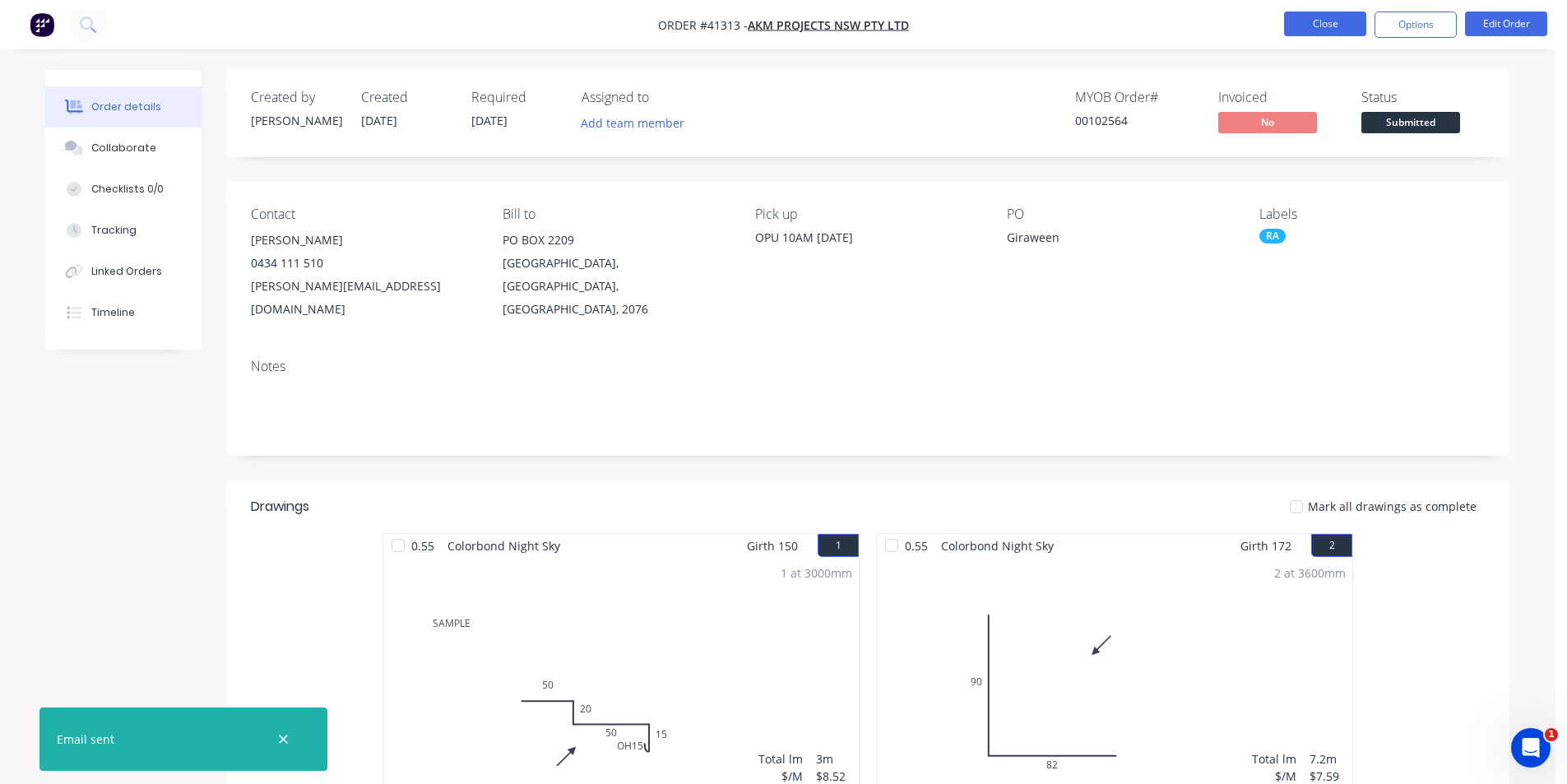
click at [1336, 24] on button "Close" at bounding box center [1326, 23] width 82 height 24
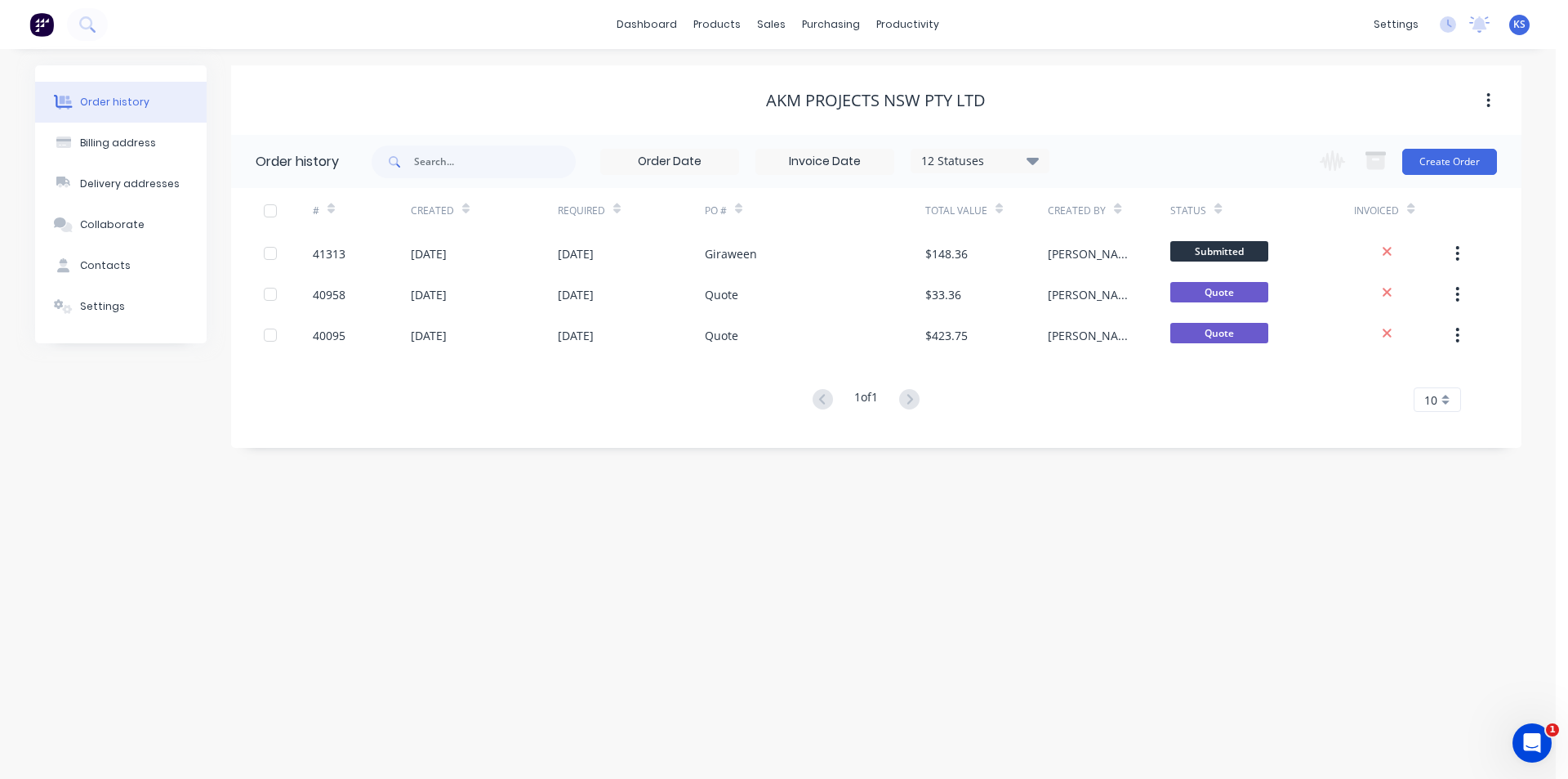
click at [1142, 39] on div "dashboard products sales purchasing productivity dashboard products Product Cat…" at bounding box center [778, 24] width 1555 height 49
click at [818, 79] on div "Sales Orders" at bounding box center [832, 78] width 67 height 15
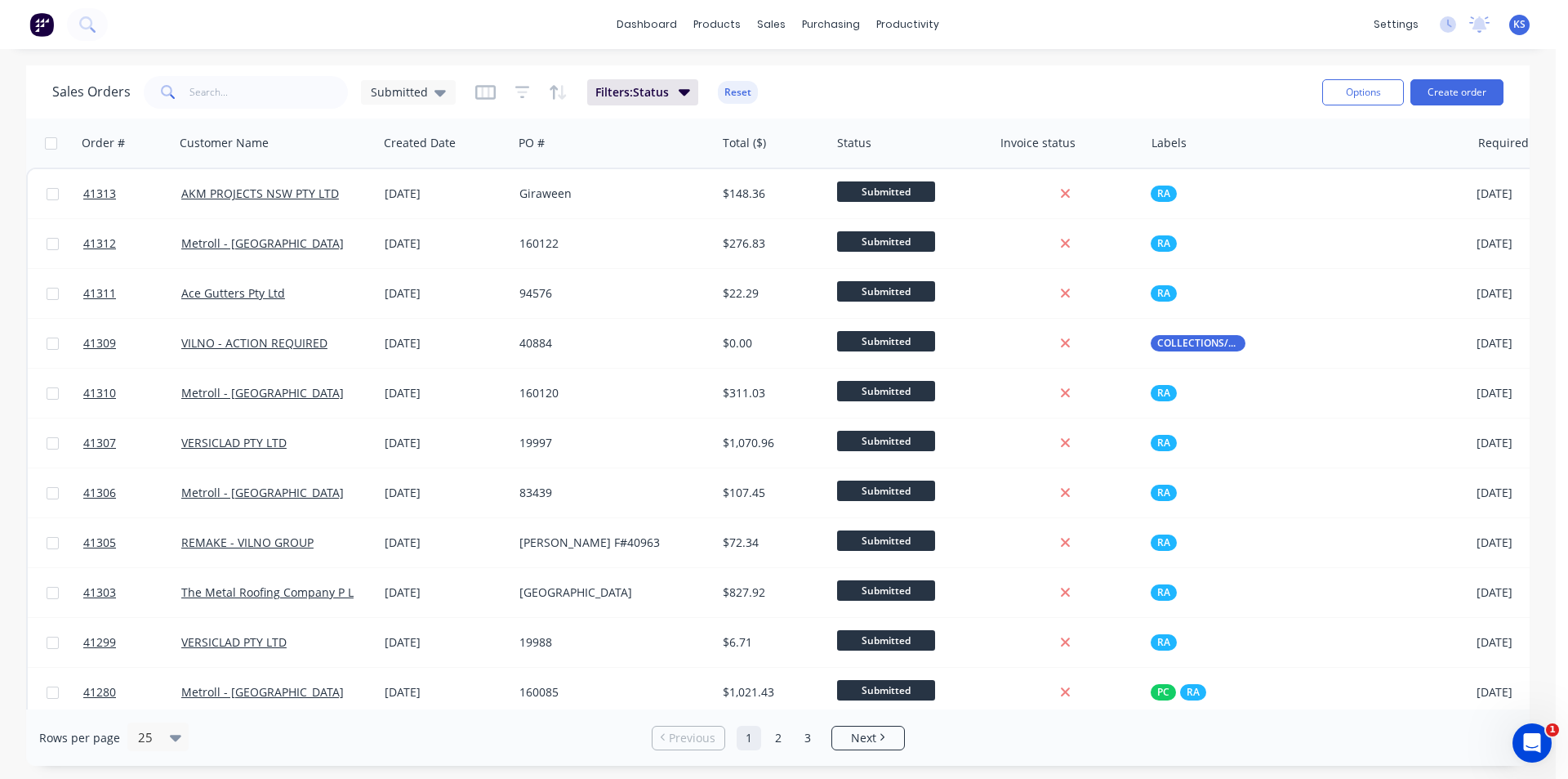
click at [1022, 80] on div "Sales Orders Submitted Filters: Status Reset" at bounding box center [681, 91] width 1257 height 40
click at [961, 99] on div "Sales Orders Submitted Filters: Status Reset" at bounding box center [681, 91] width 1257 height 40
click at [300, 100] on input "text" at bounding box center [269, 92] width 159 height 33
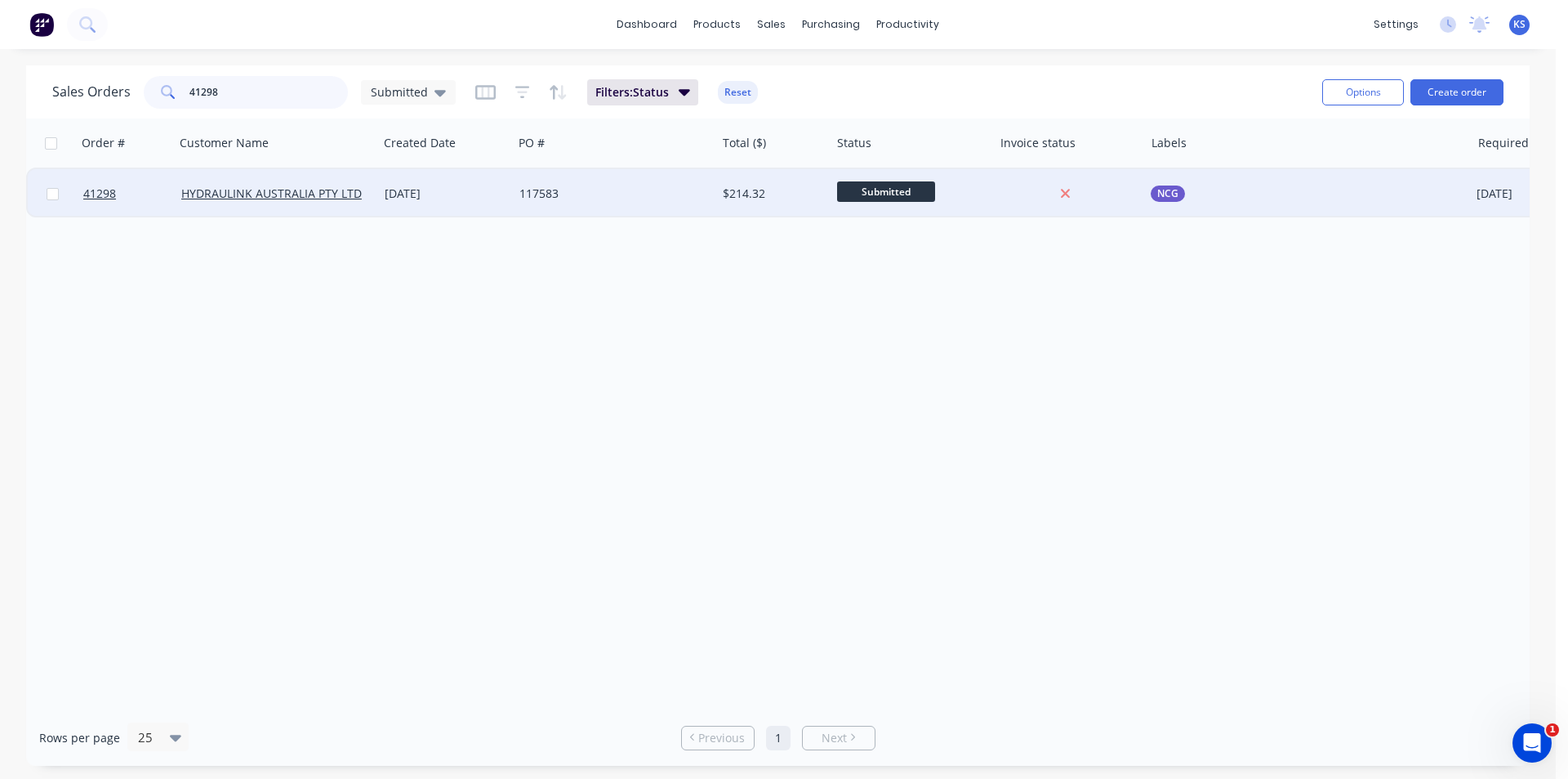
type input "41298"
click at [556, 202] on div "117583" at bounding box center [615, 193] width 204 height 49
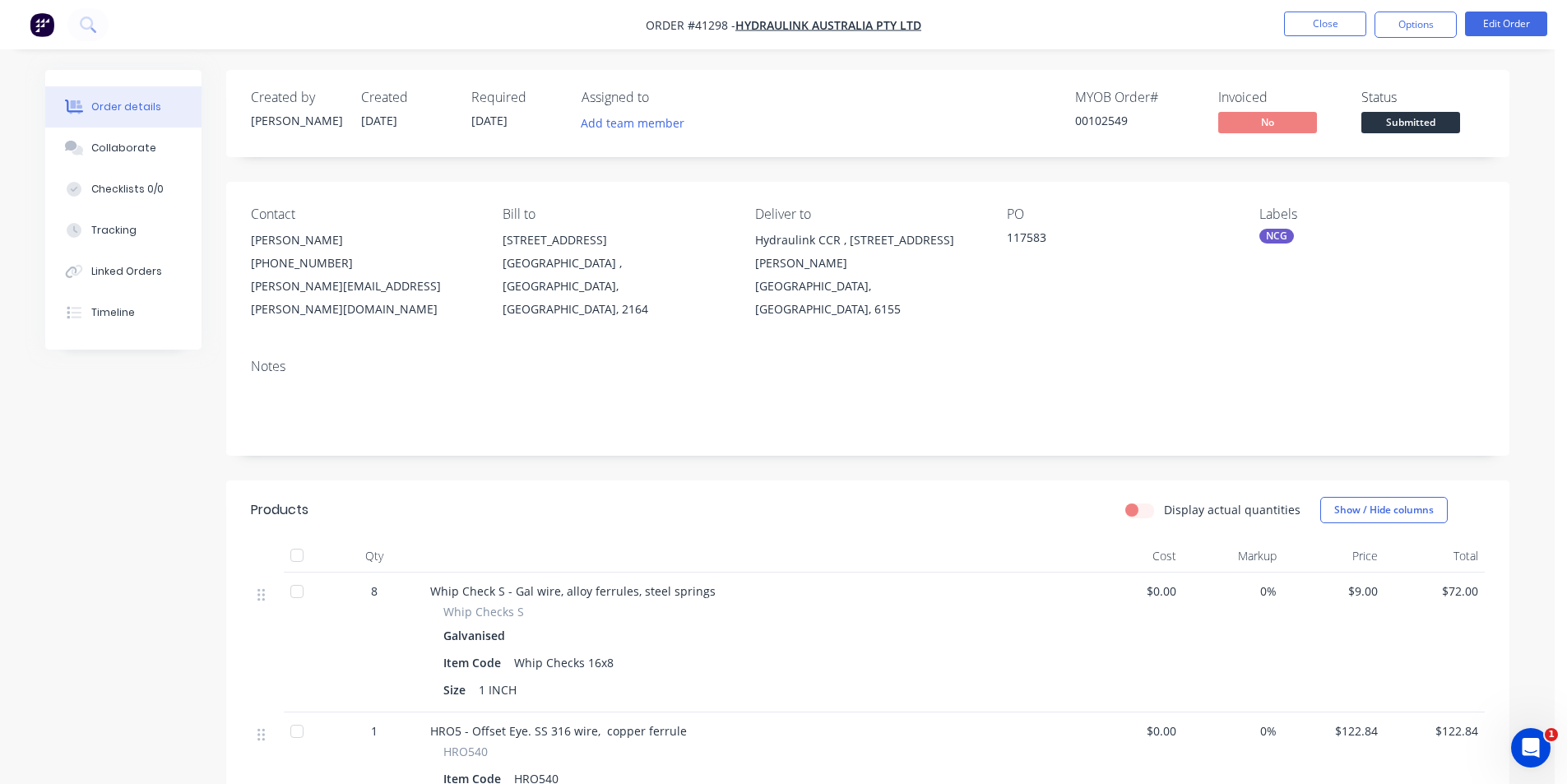
click at [1280, 233] on div "NCG" at bounding box center [1276, 235] width 34 height 15
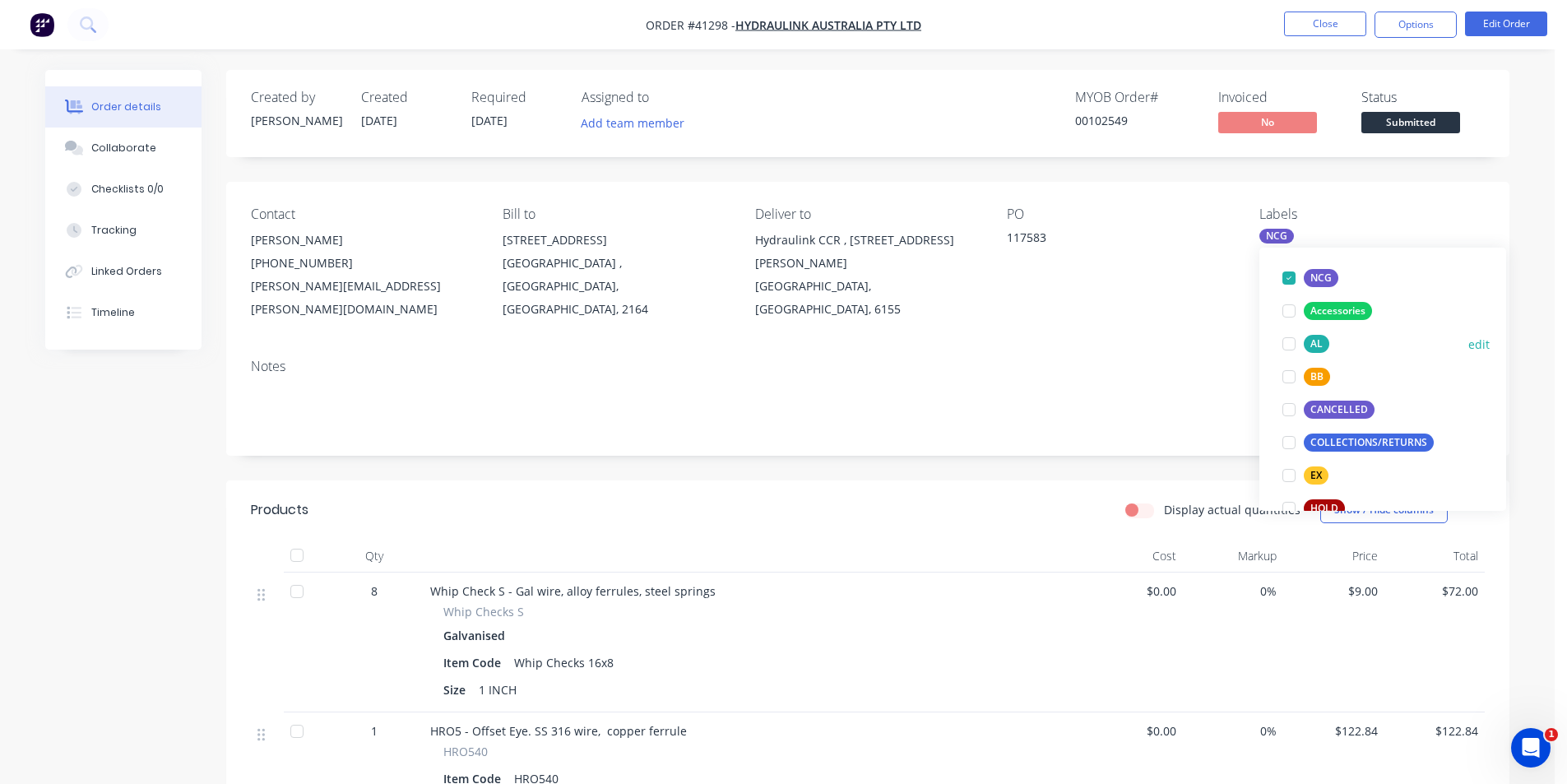
scroll to position [247, 0]
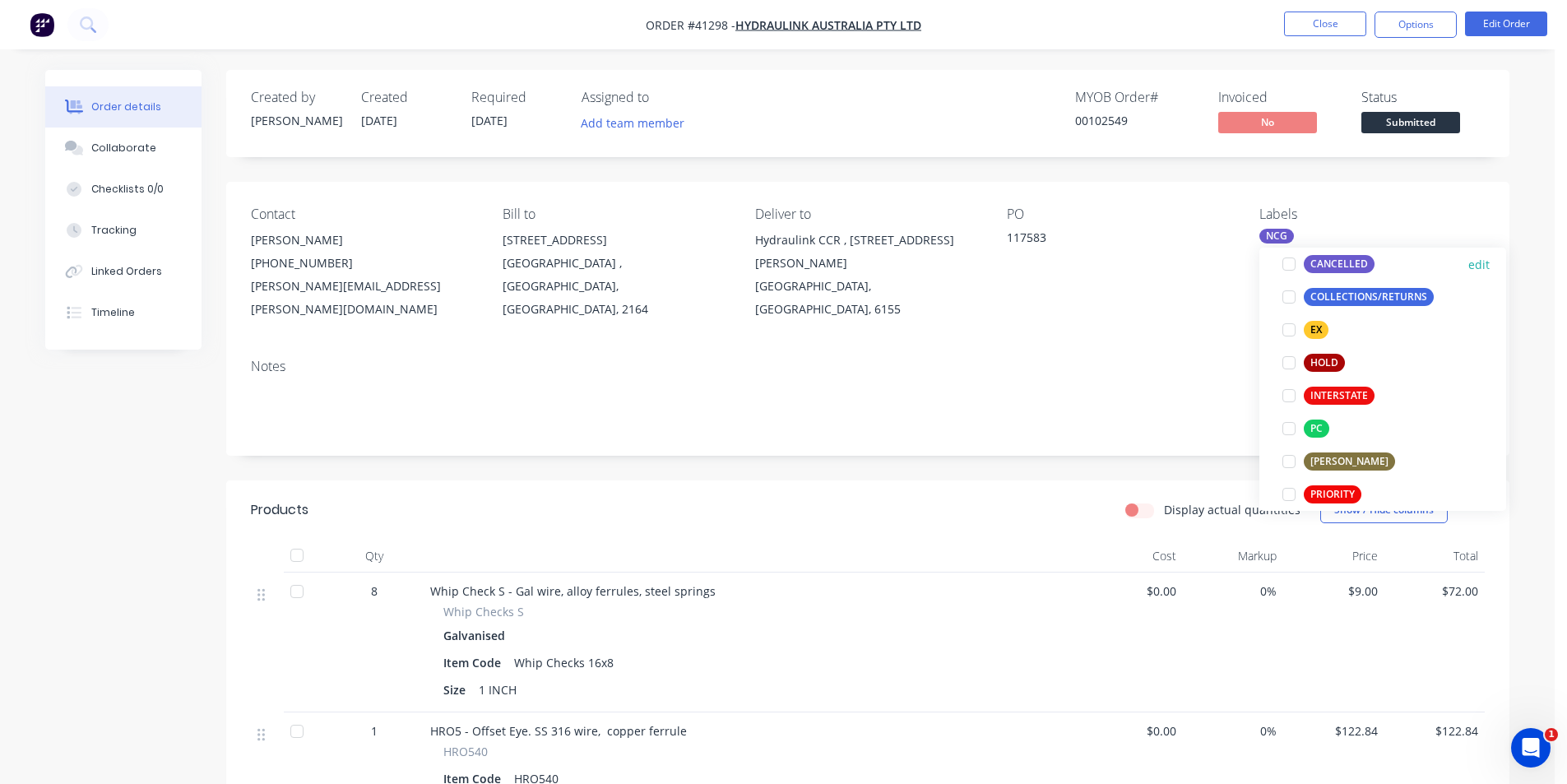
click at [1290, 268] on div at bounding box center [1290, 264] width 33 height 33
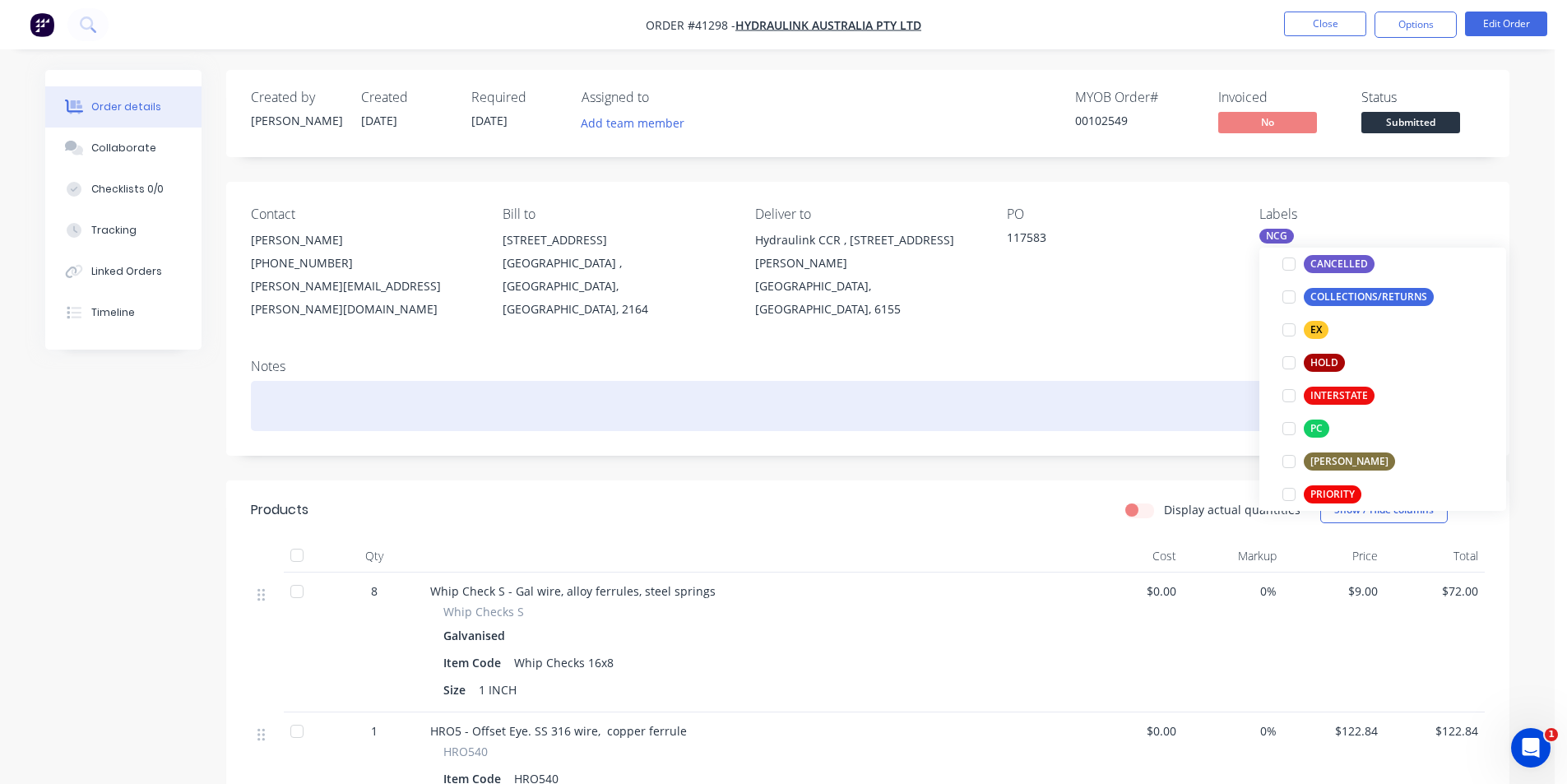
scroll to position [115, 0]
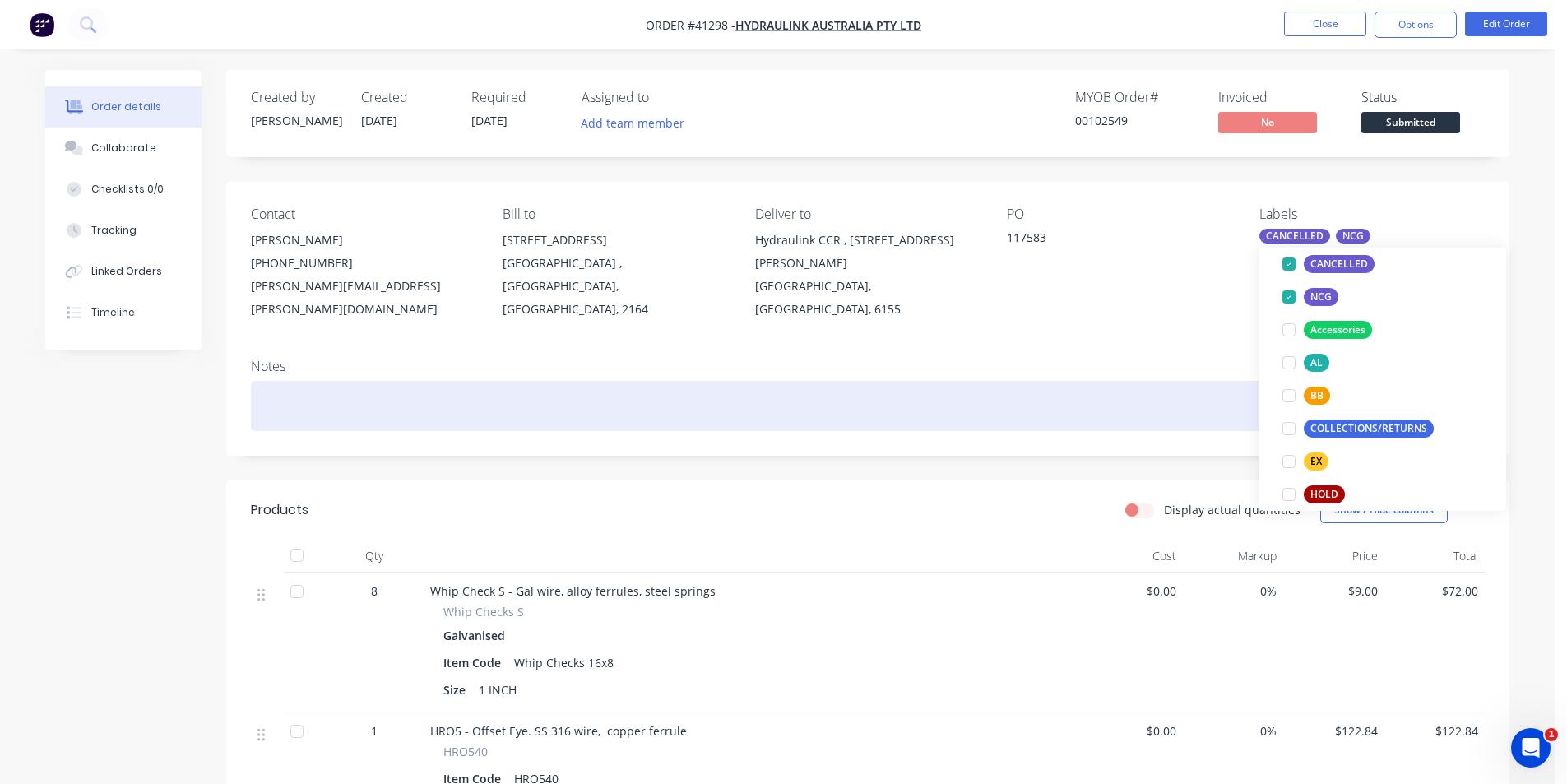
click at [1165, 381] on div at bounding box center [868, 405] width 1234 height 50
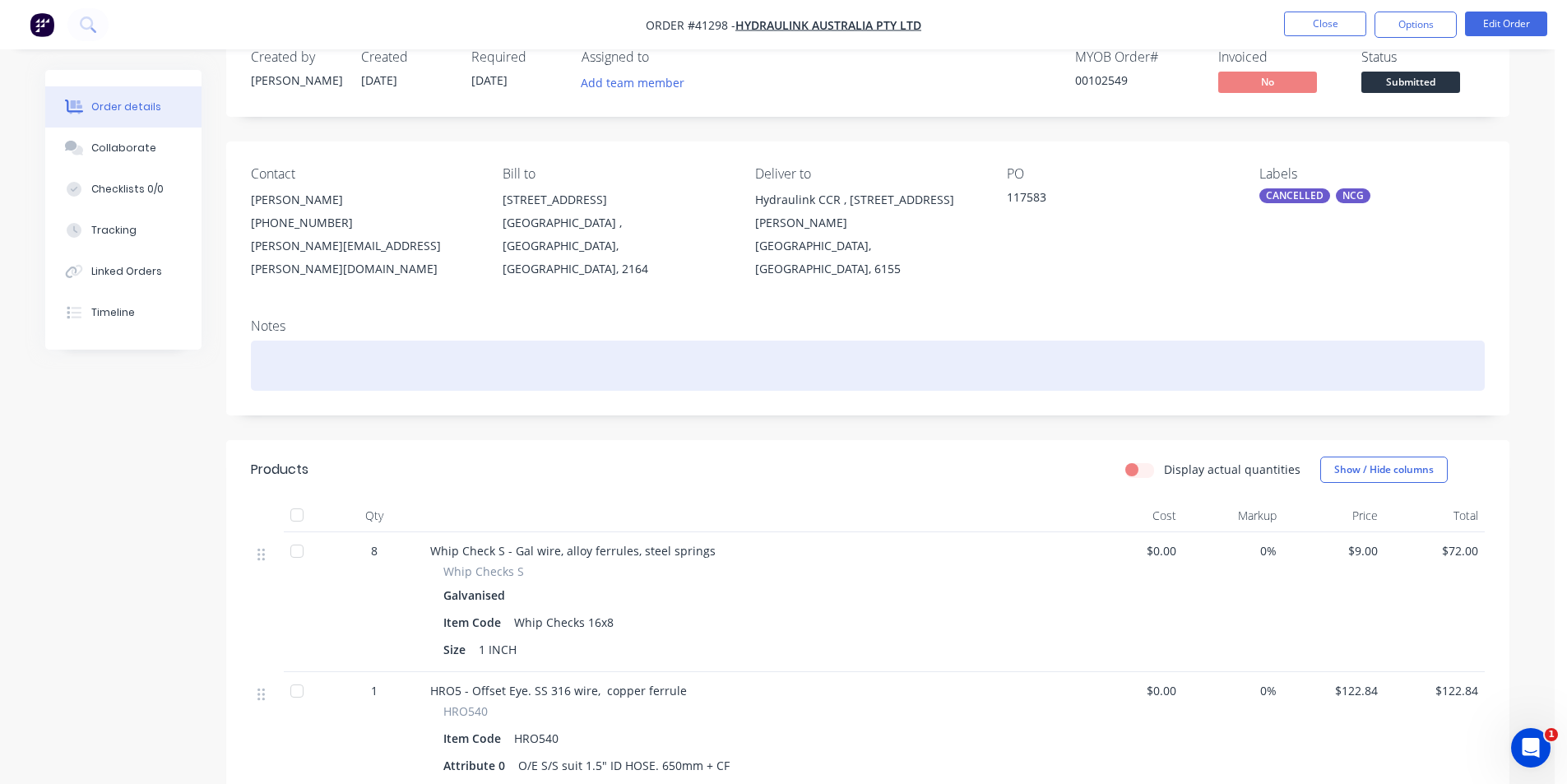
scroll to position [0, 0]
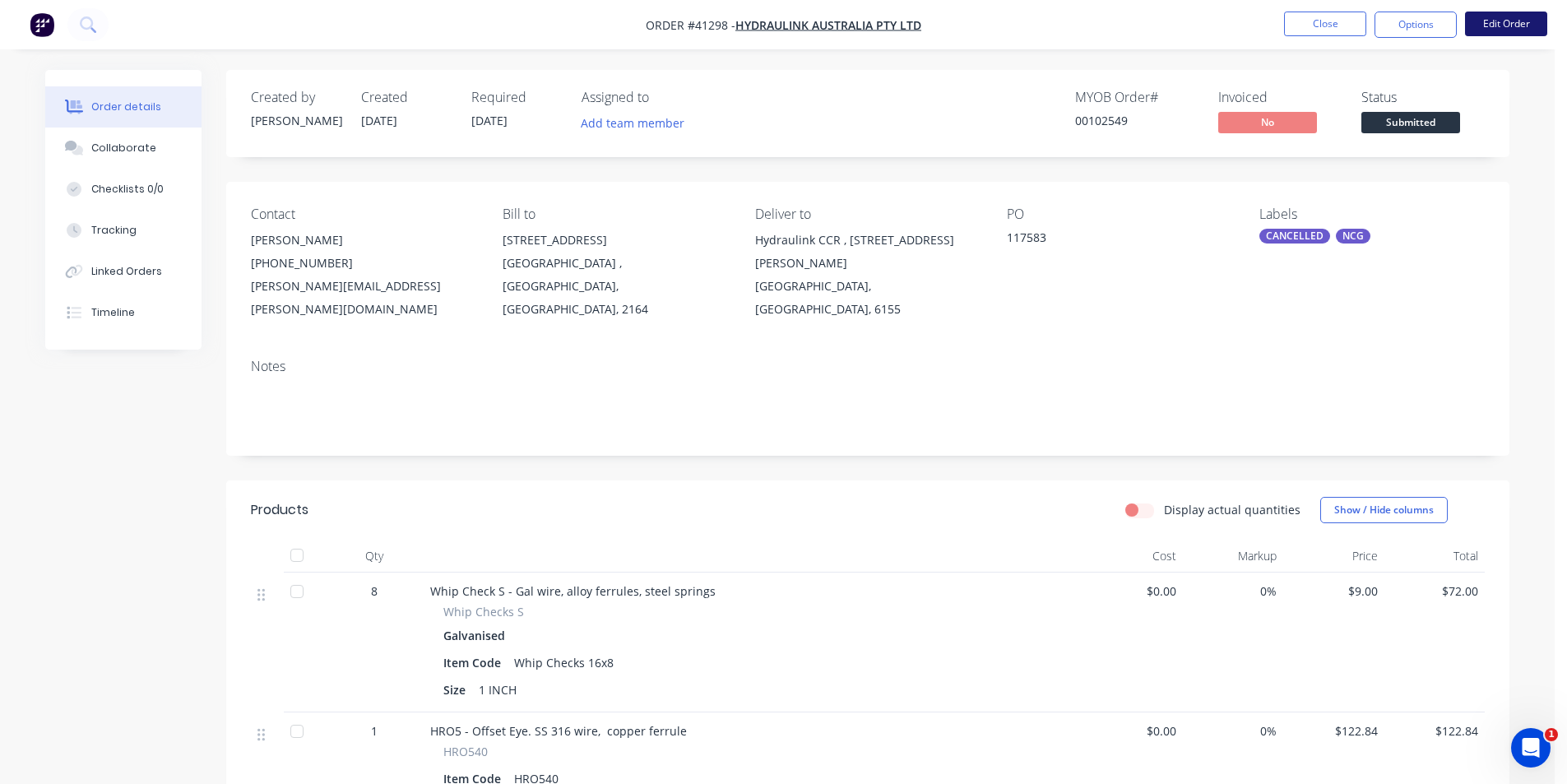
click at [1520, 21] on button "Edit Order" at bounding box center [1506, 23] width 82 height 24
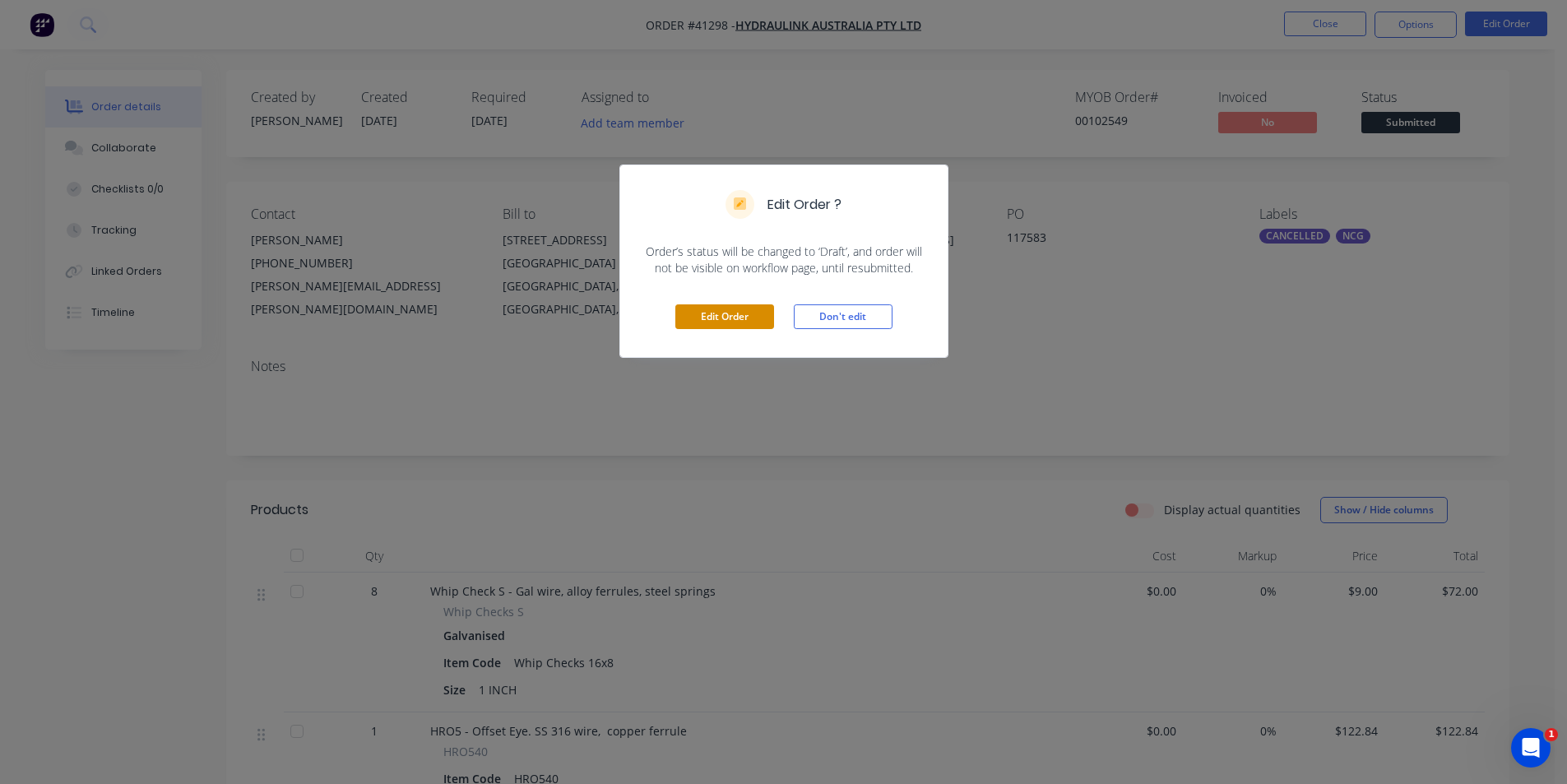
click at [734, 310] on button "Edit Order" at bounding box center [724, 316] width 99 height 24
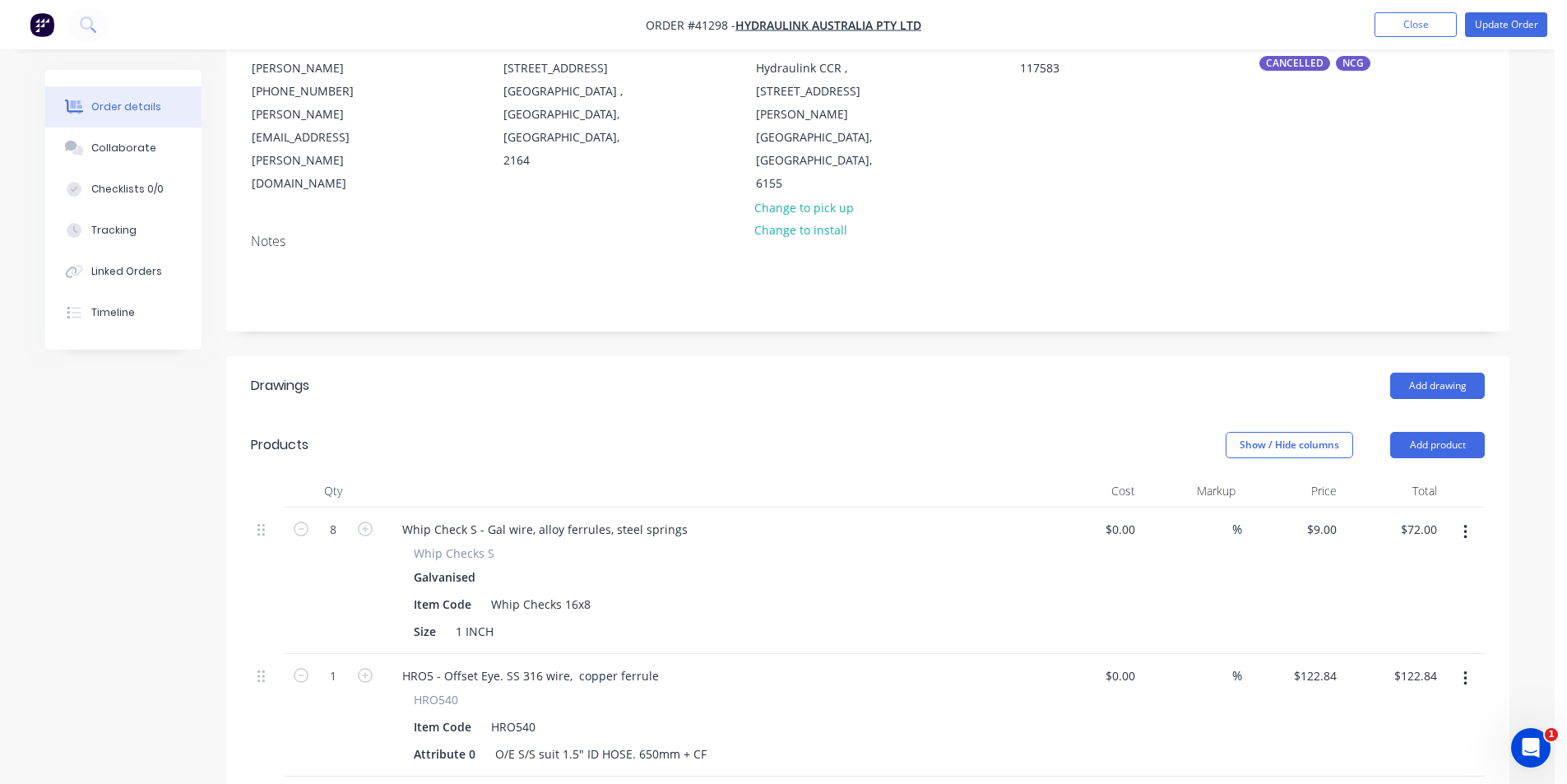
scroll to position [329, 0]
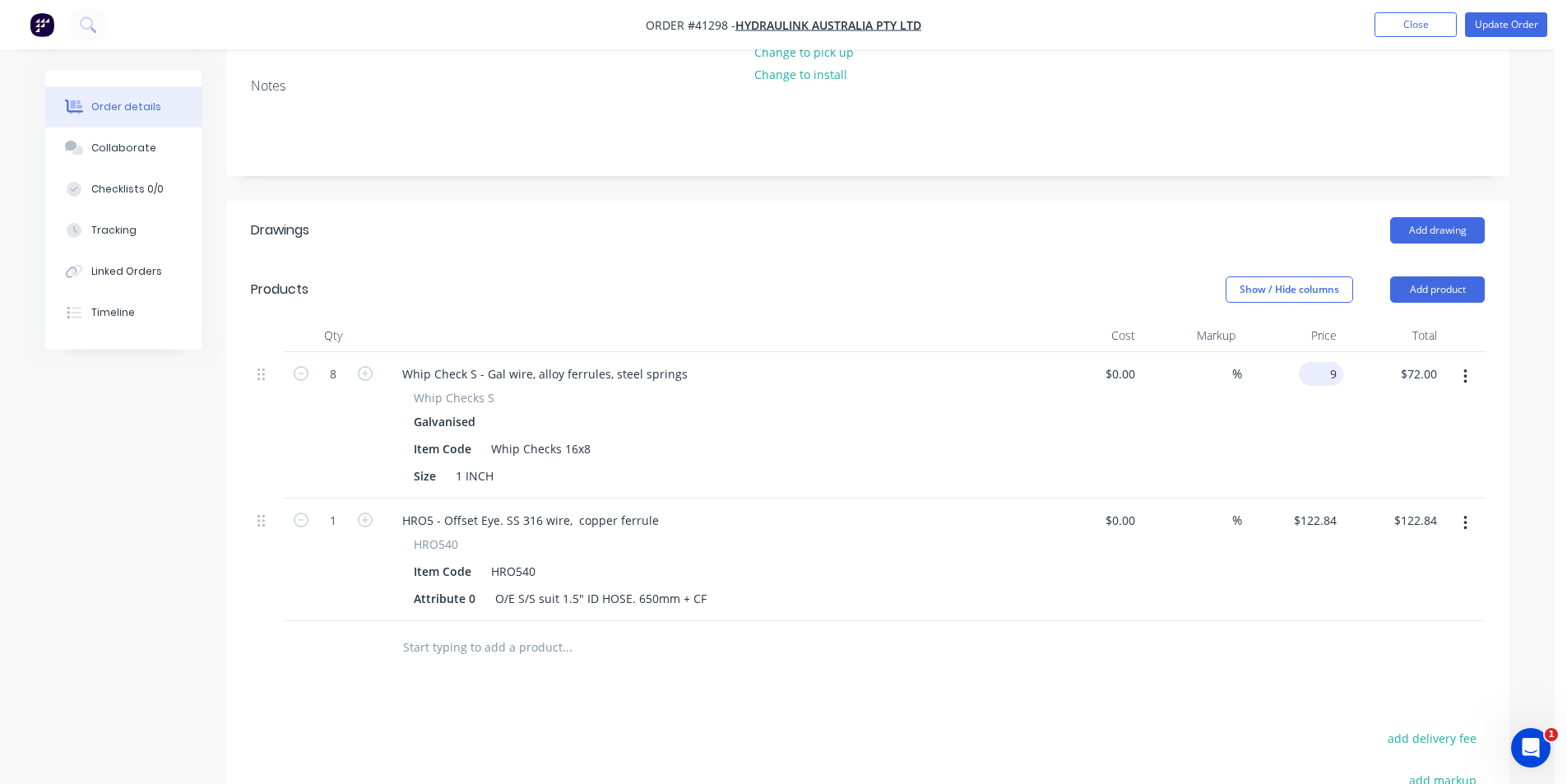
click at [1334, 362] on input "9" at bounding box center [1324, 374] width 38 height 23
type input "$0.00"
click at [1321, 508] on input "122.84" at bounding box center [1318, 519] width 51 height 23
type input "$0.00"
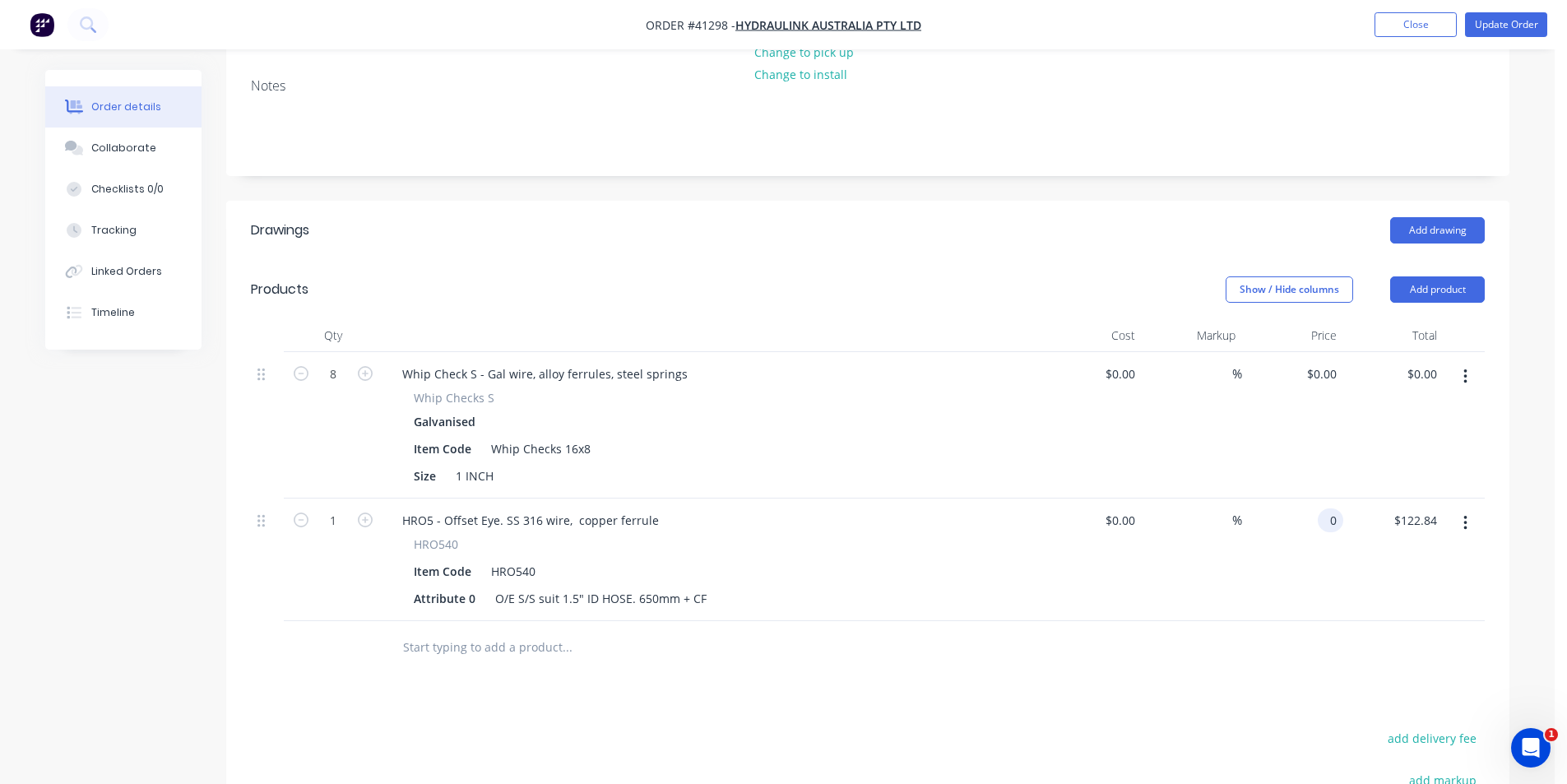
type input "$0.00"
click at [1284, 531] on div "$0.00 0" at bounding box center [1293, 558] width 102 height 122
click at [1111, 217] on div "Add drawing" at bounding box center [998, 229] width 972 height 26
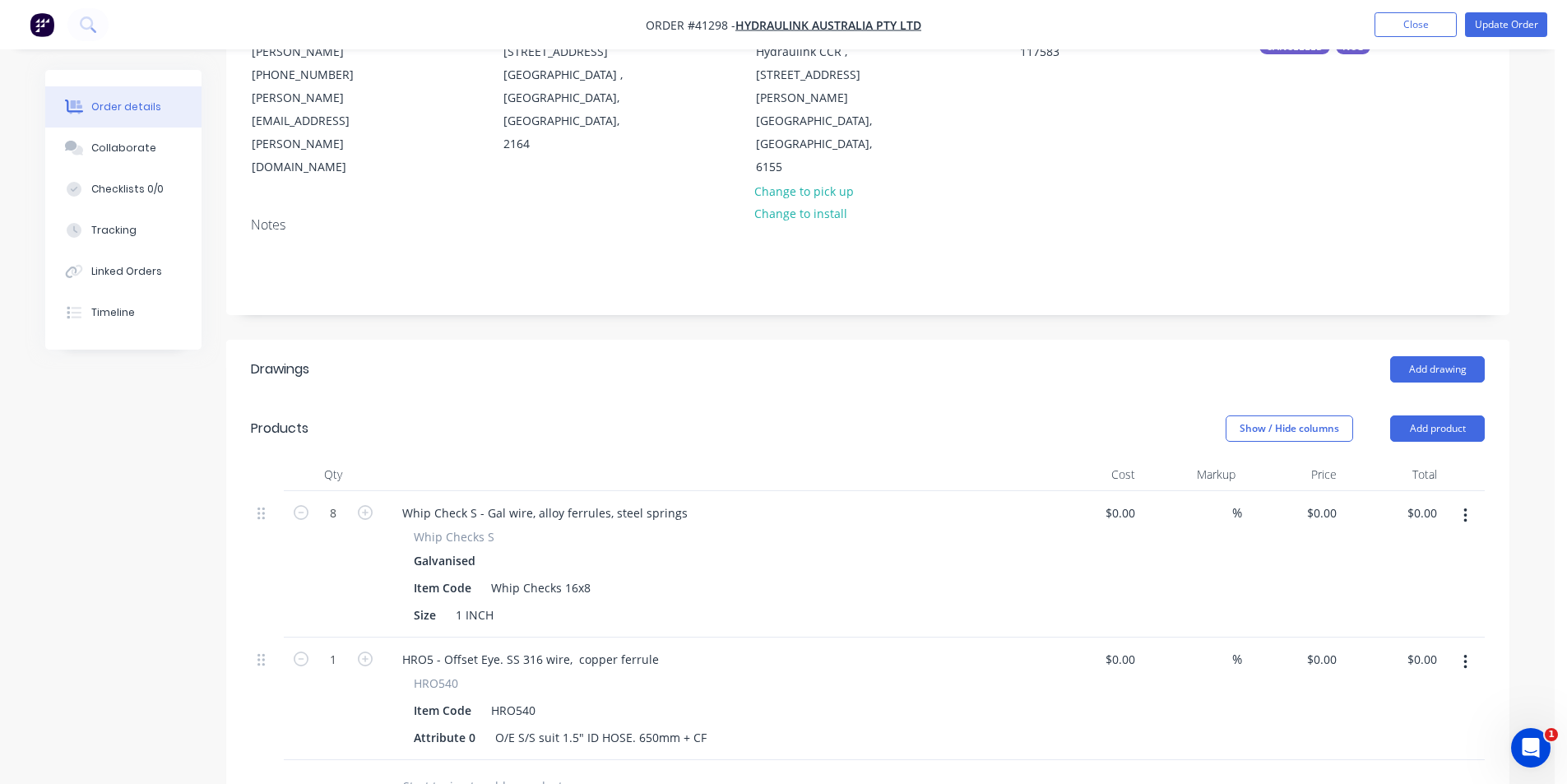
scroll to position [0, 0]
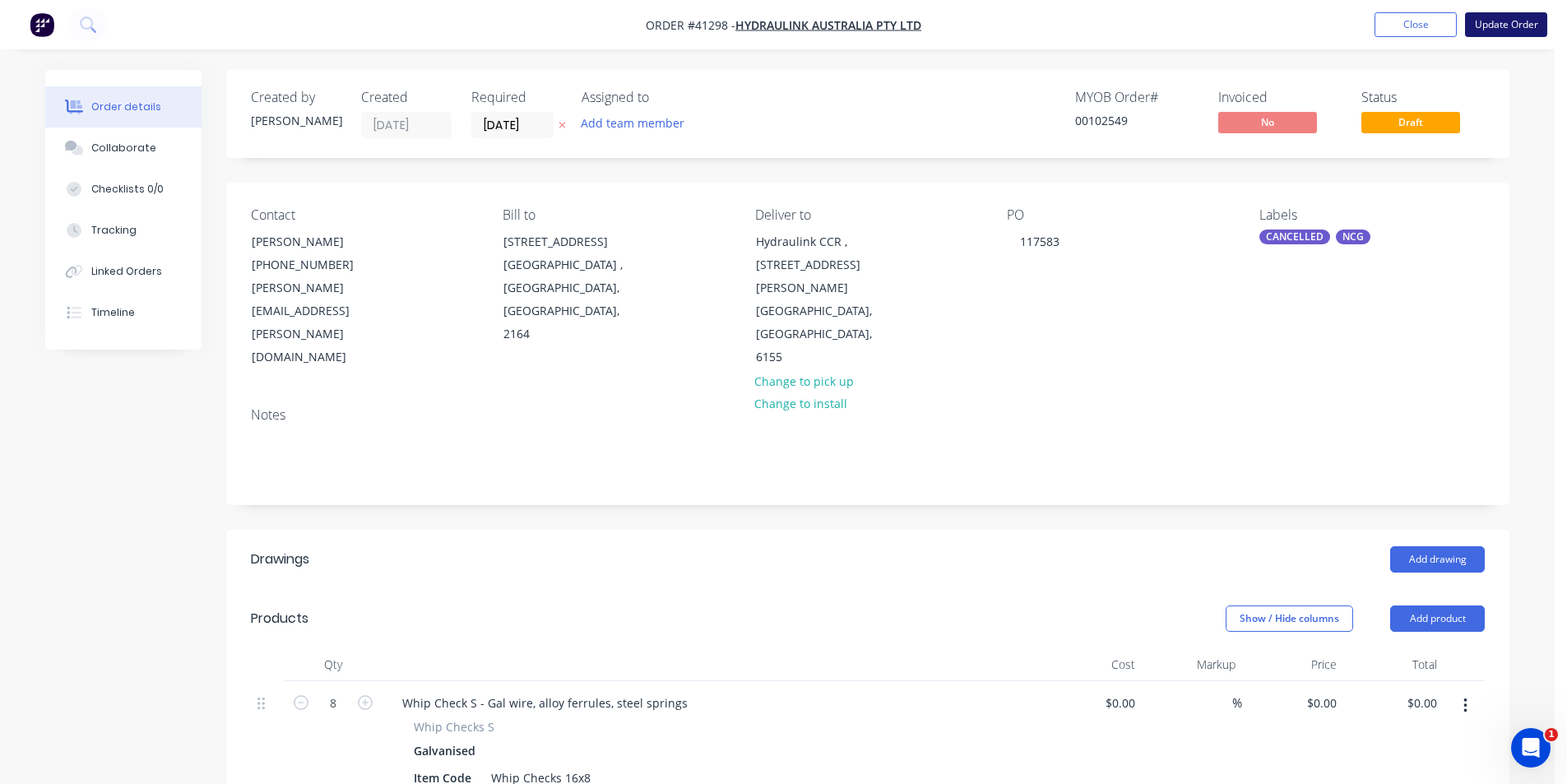
click at [1494, 34] on button "Update Order" at bounding box center [1506, 24] width 82 height 24
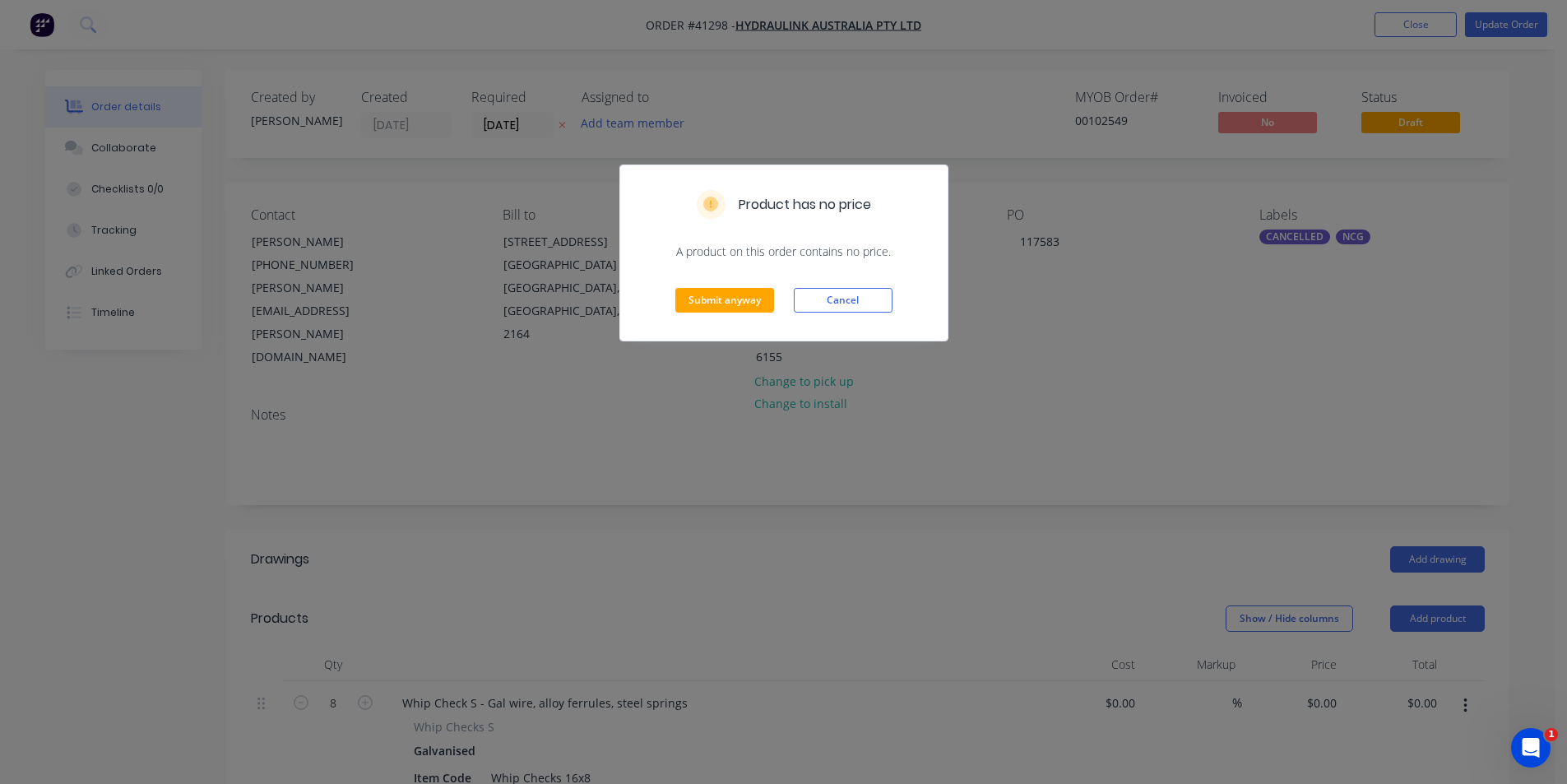
click at [702, 279] on div "Submit anyway Cancel" at bounding box center [784, 300] width 327 height 81
click at [704, 294] on button "Submit anyway" at bounding box center [724, 300] width 99 height 24
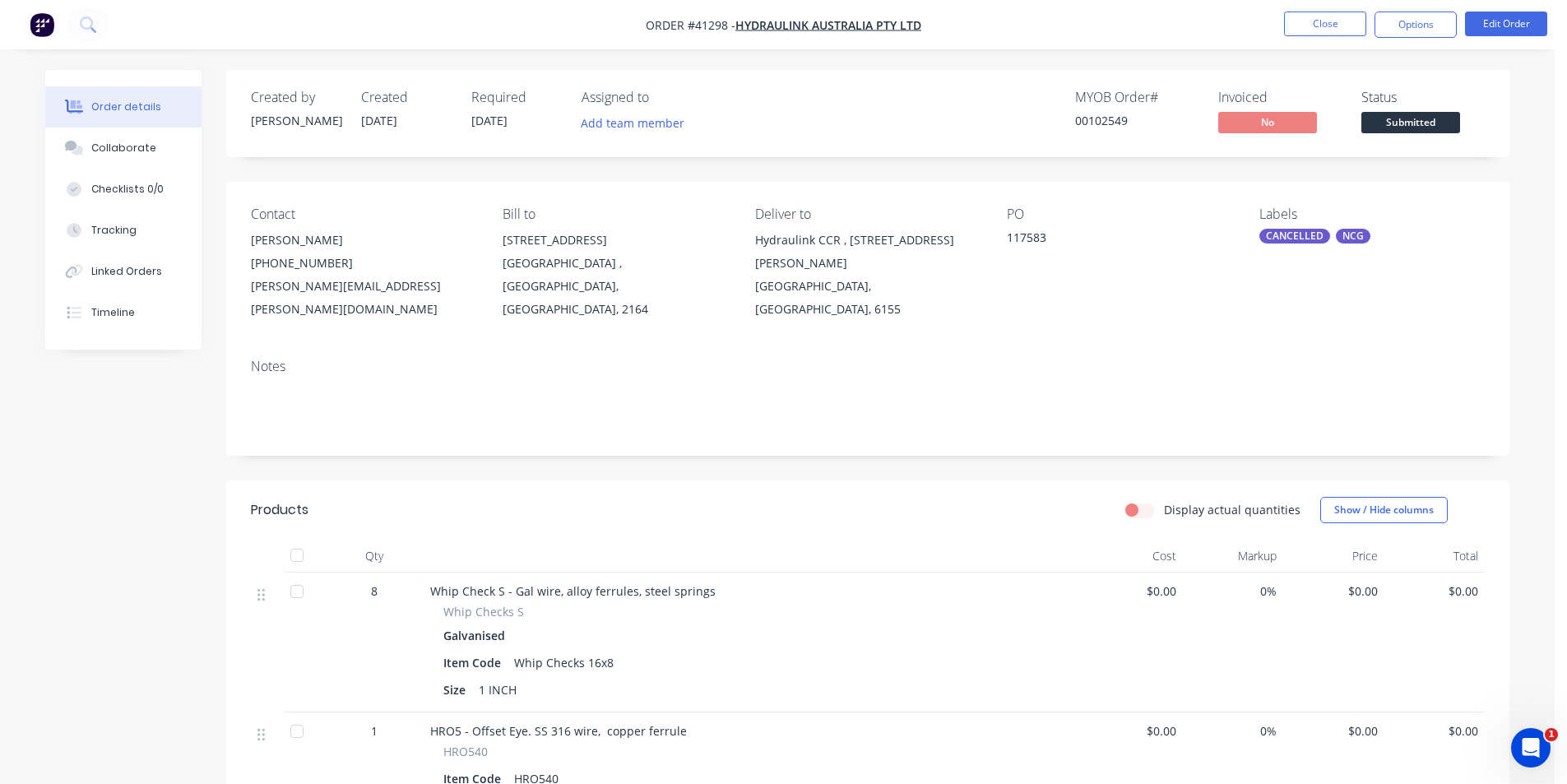
click at [124, 150] on div "Collaborate" at bounding box center [123, 147] width 65 height 15
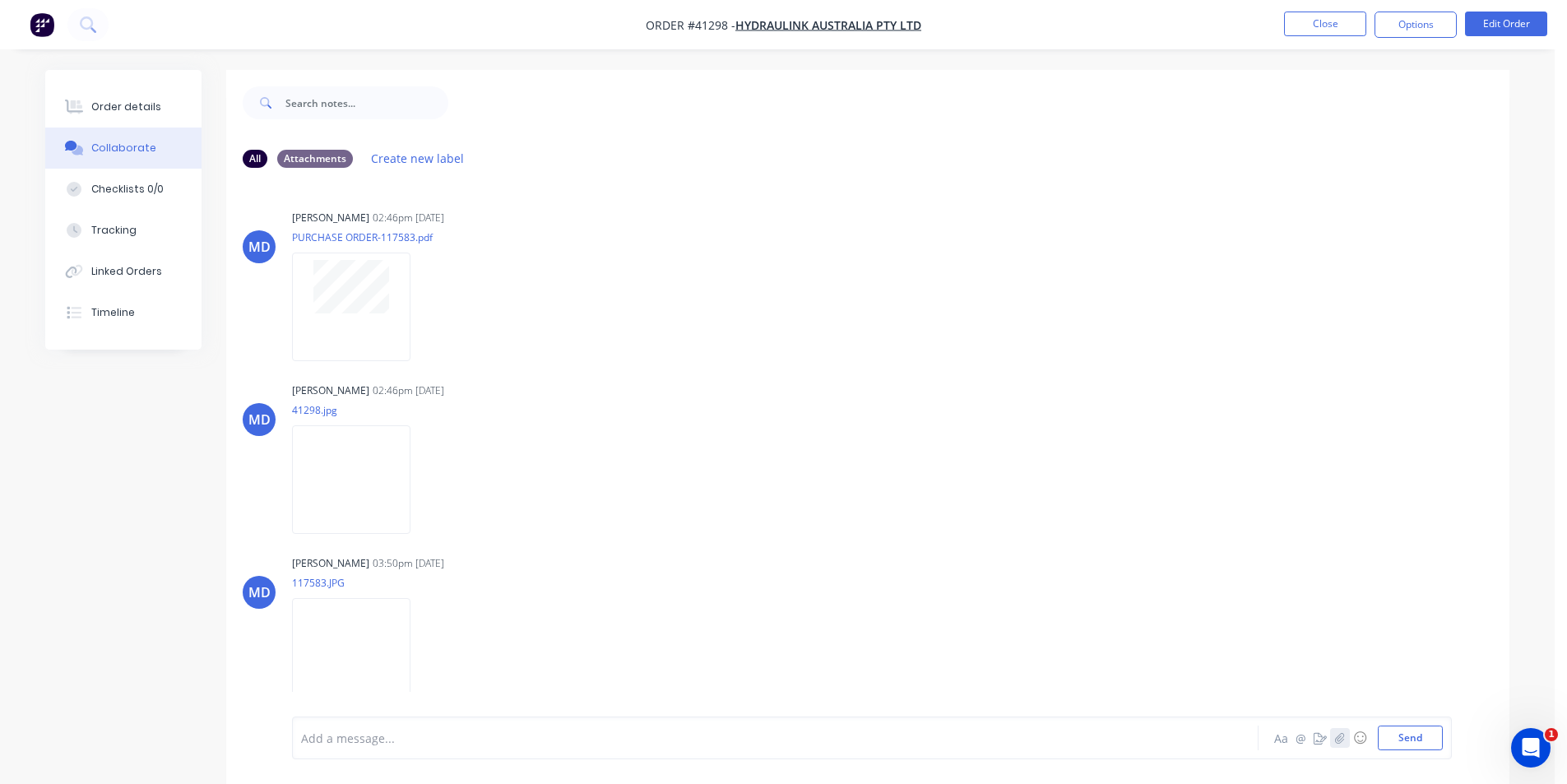
click at [1338, 737] on icon "button" at bounding box center [1340, 737] width 10 height 12
click at [1430, 739] on button "Send" at bounding box center [1411, 737] width 65 height 24
click at [164, 111] on button "Order details" at bounding box center [123, 106] width 156 height 41
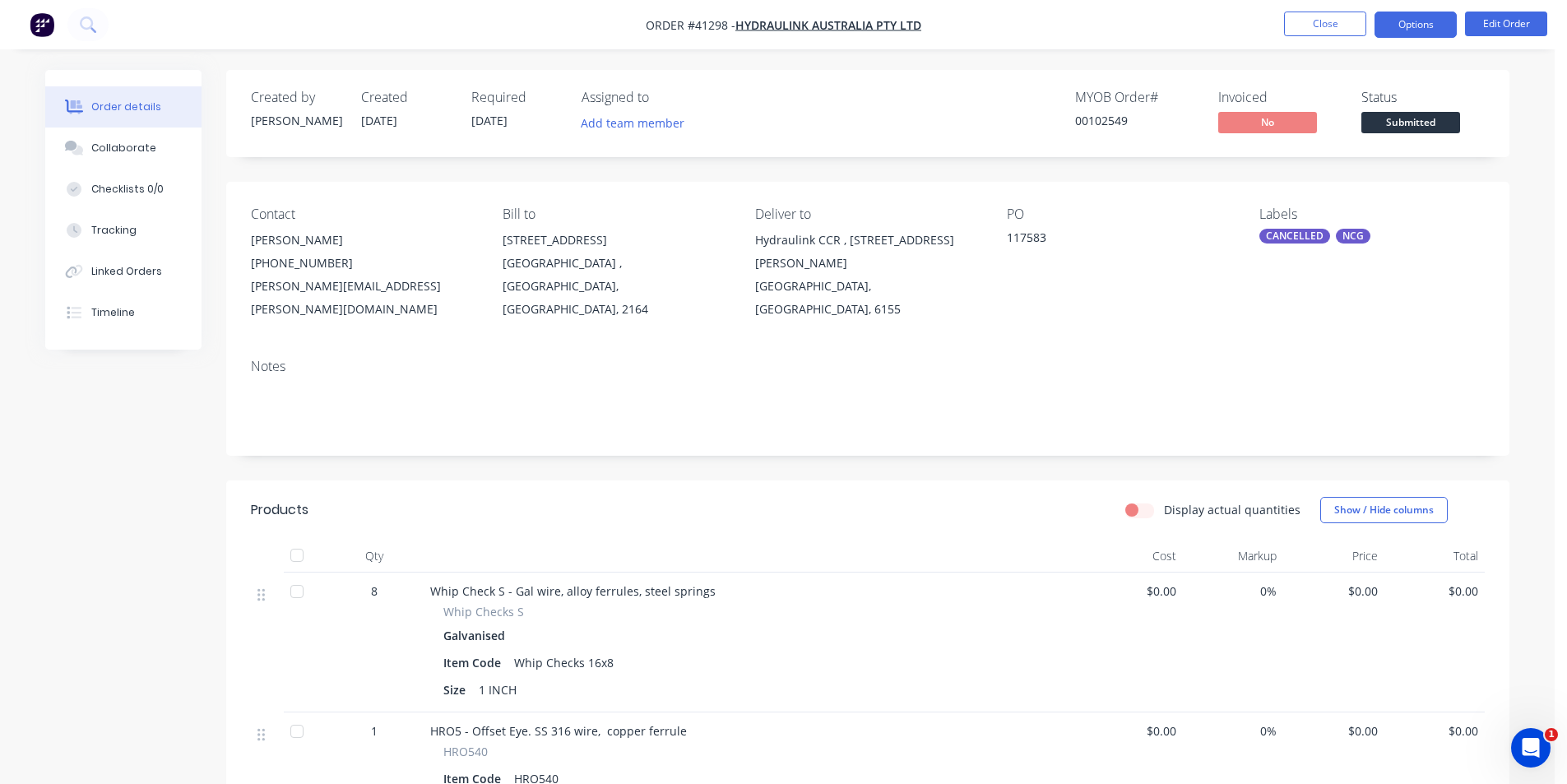
click at [1399, 26] on button "Options" at bounding box center [1416, 24] width 82 height 26
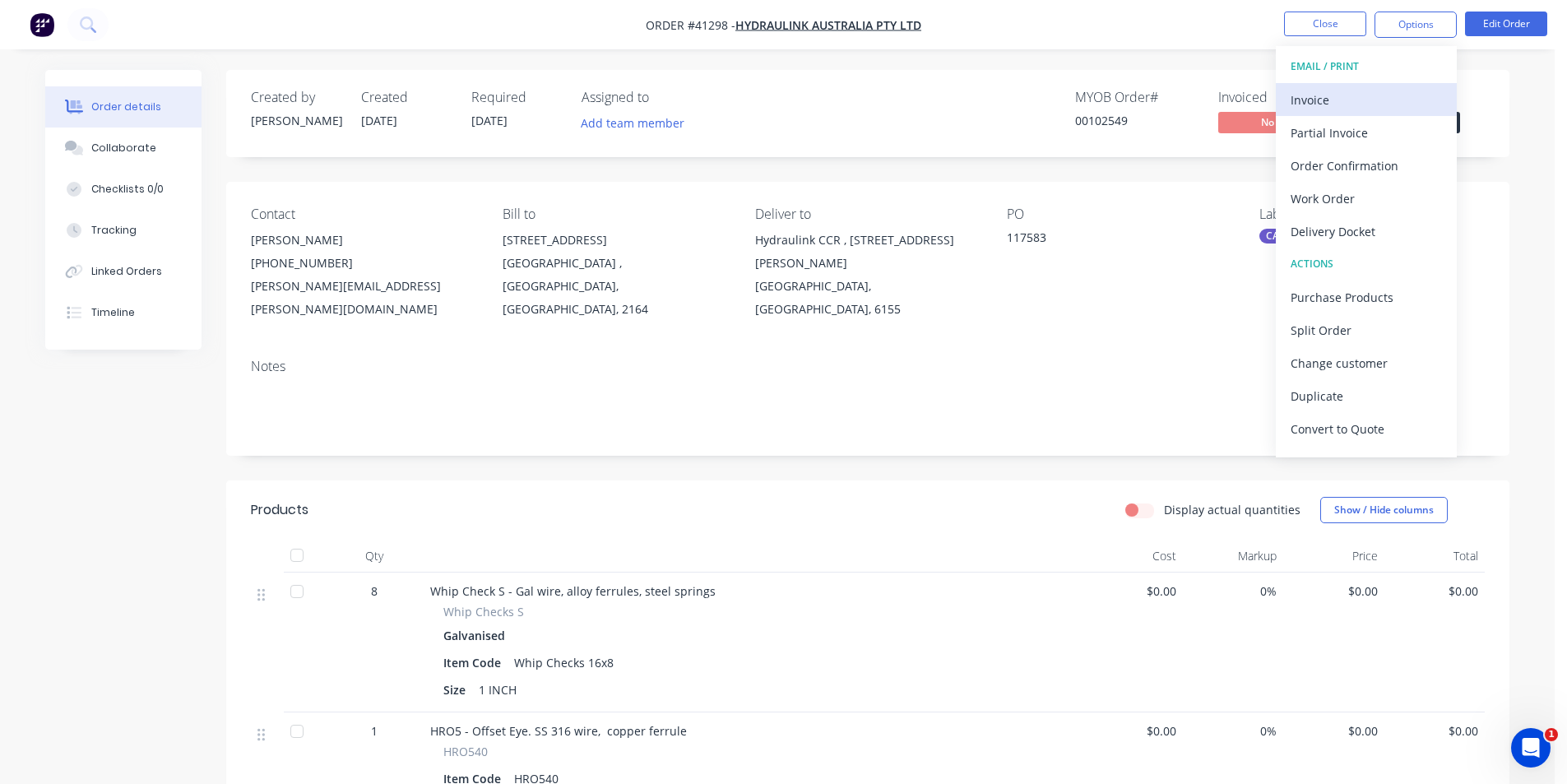
click at [1347, 95] on div "Invoice" at bounding box center [1366, 100] width 151 height 23
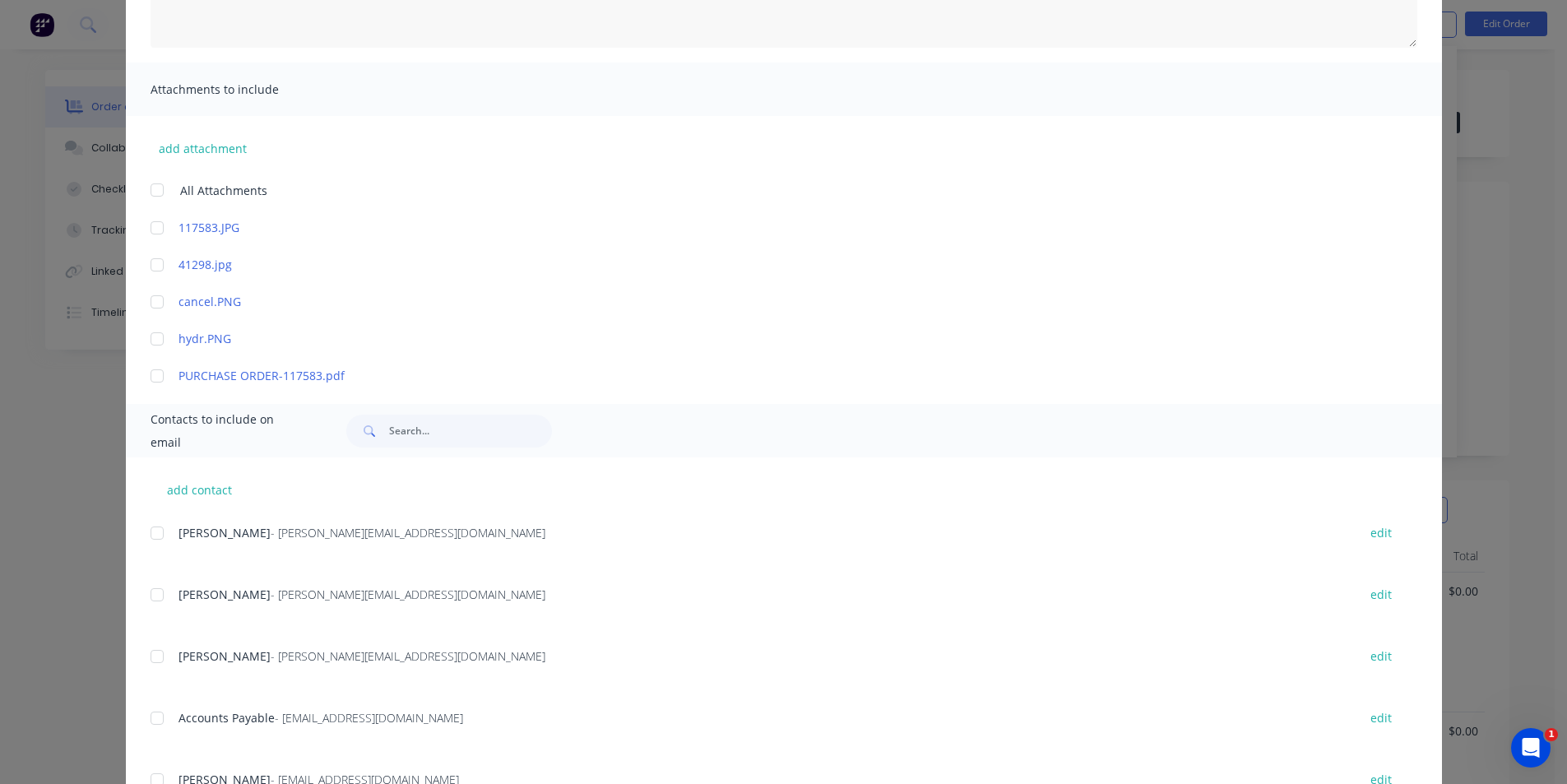
scroll to position [493, 0]
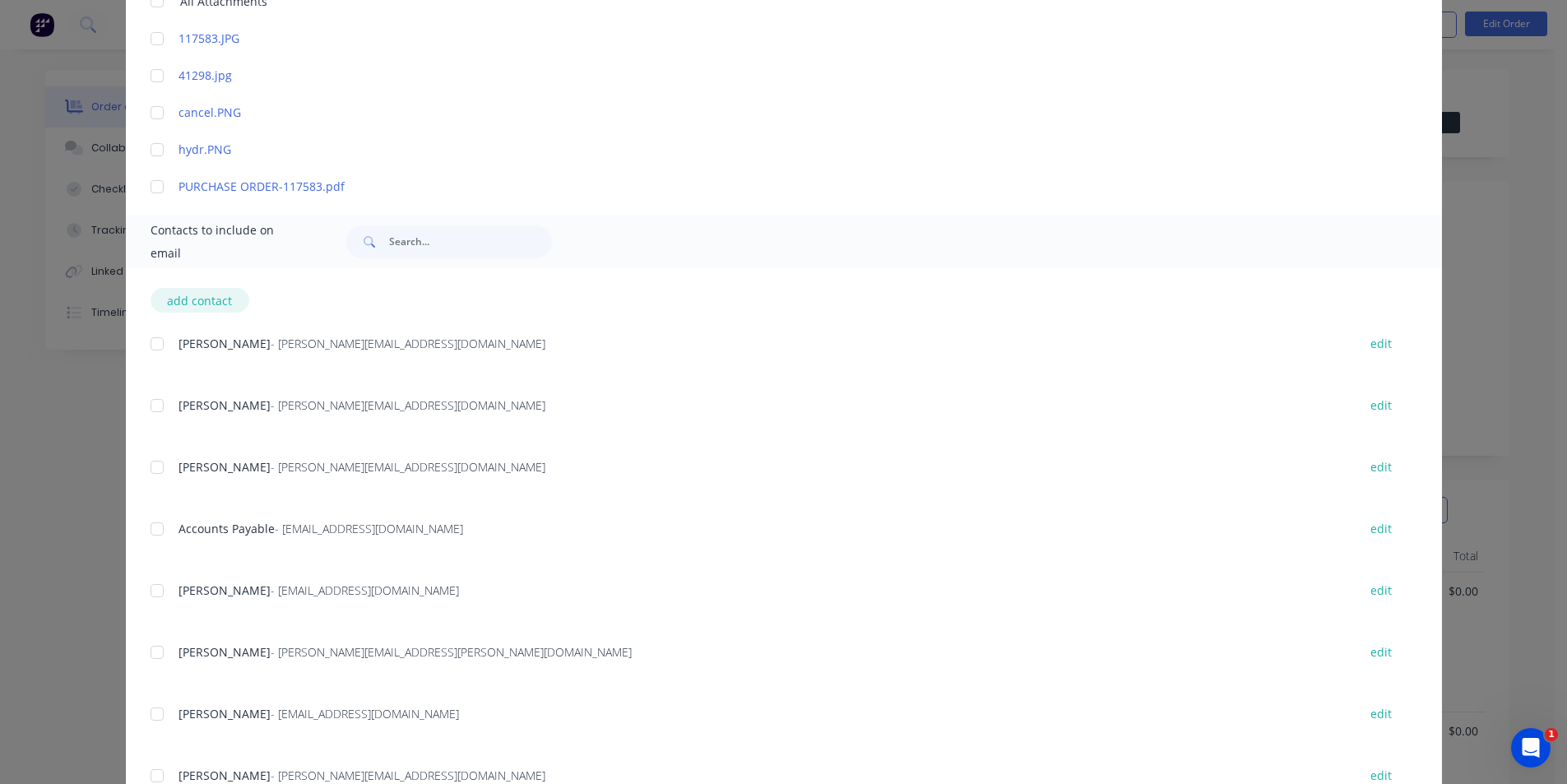
click at [164, 301] on button "add contact" at bounding box center [199, 300] width 99 height 24
select select "AU"
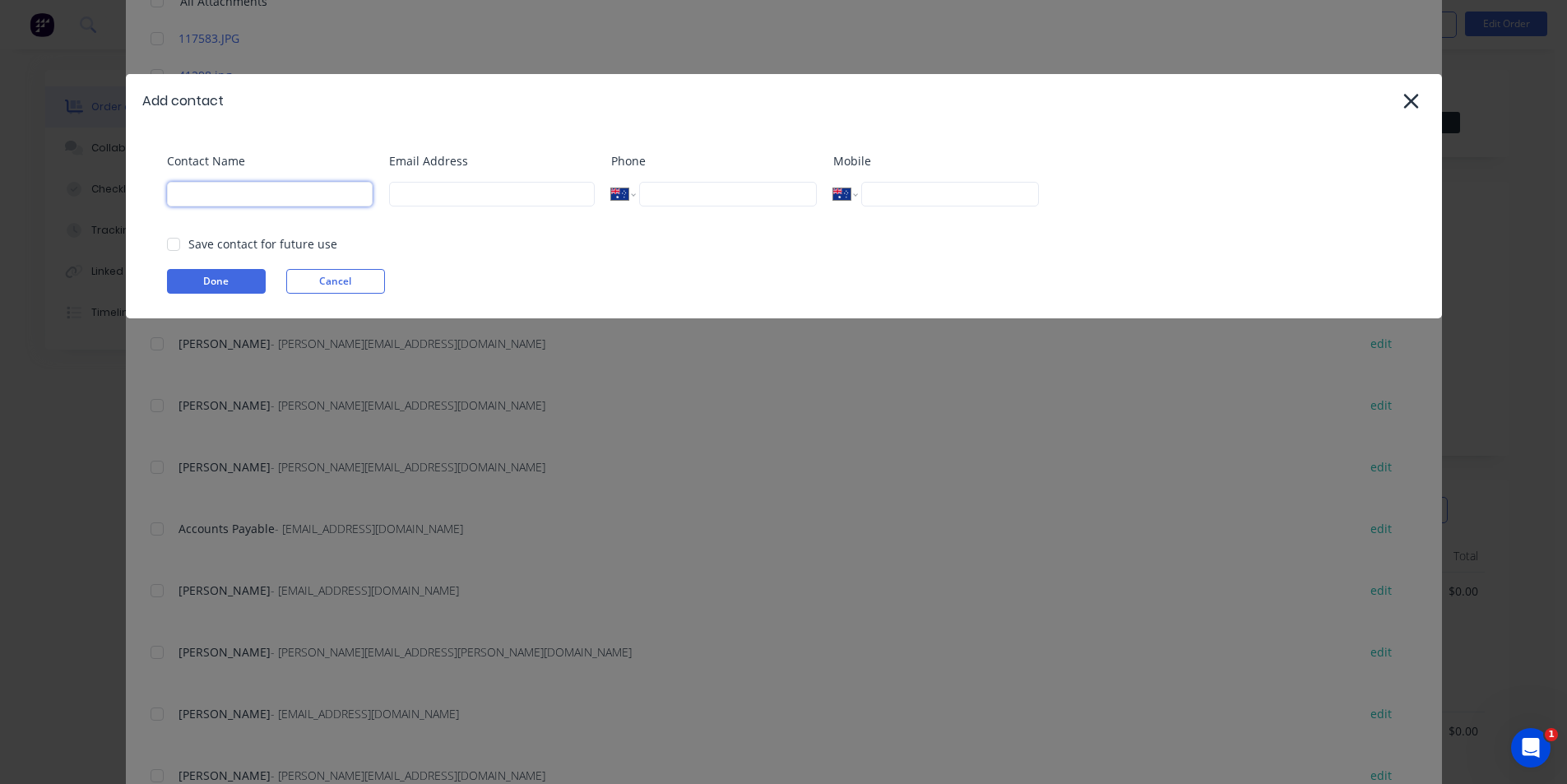
click at [287, 198] on input at bounding box center [270, 193] width 206 height 24
type input "vilno"
type input "[EMAIL_ADDRESS][DOMAIN_NAME]"
click at [182, 276] on button "Done" at bounding box center [216, 280] width 99 height 24
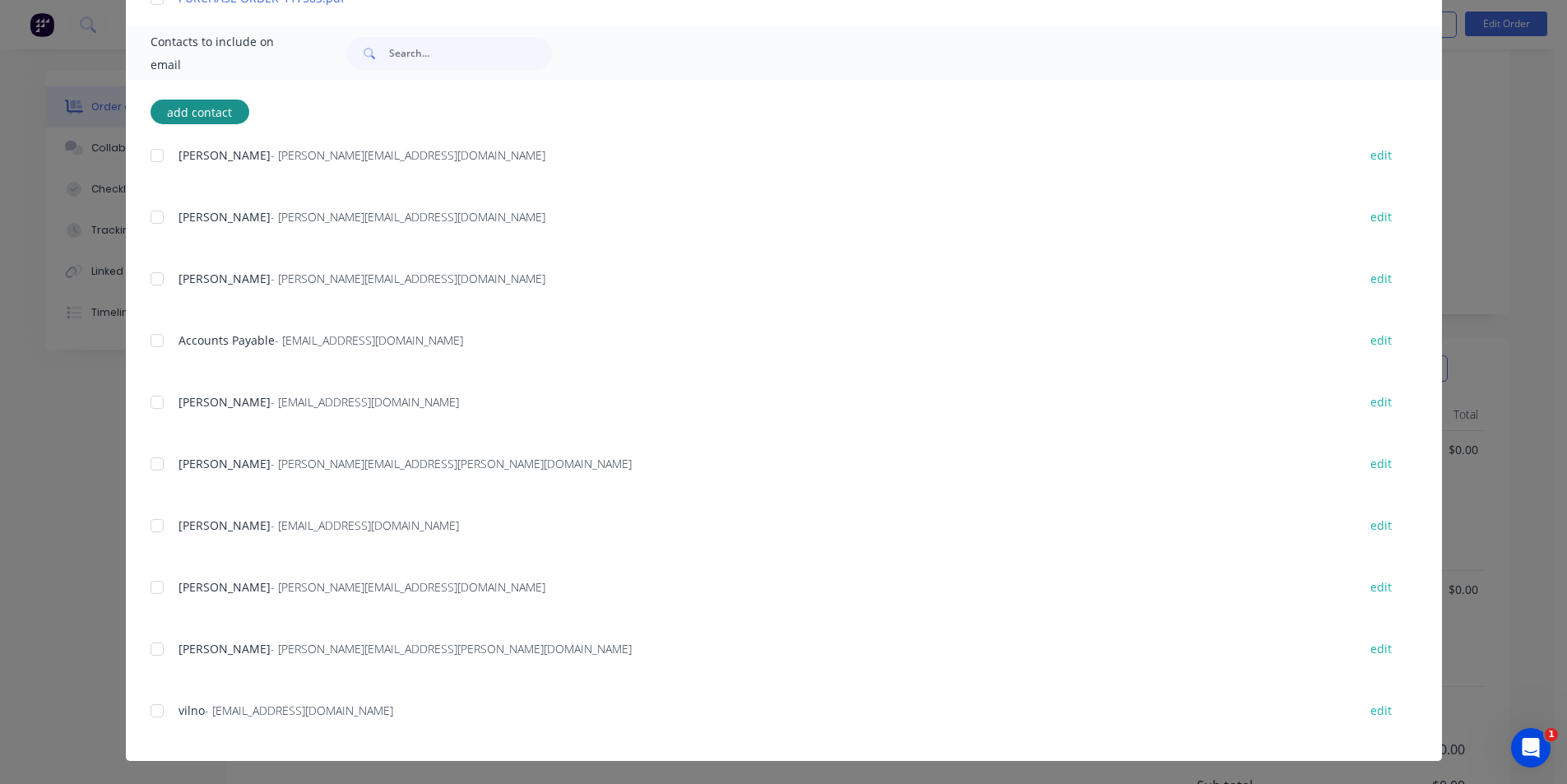
scroll to position [314, 0]
click at [147, 710] on div at bounding box center [157, 711] width 33 height 33
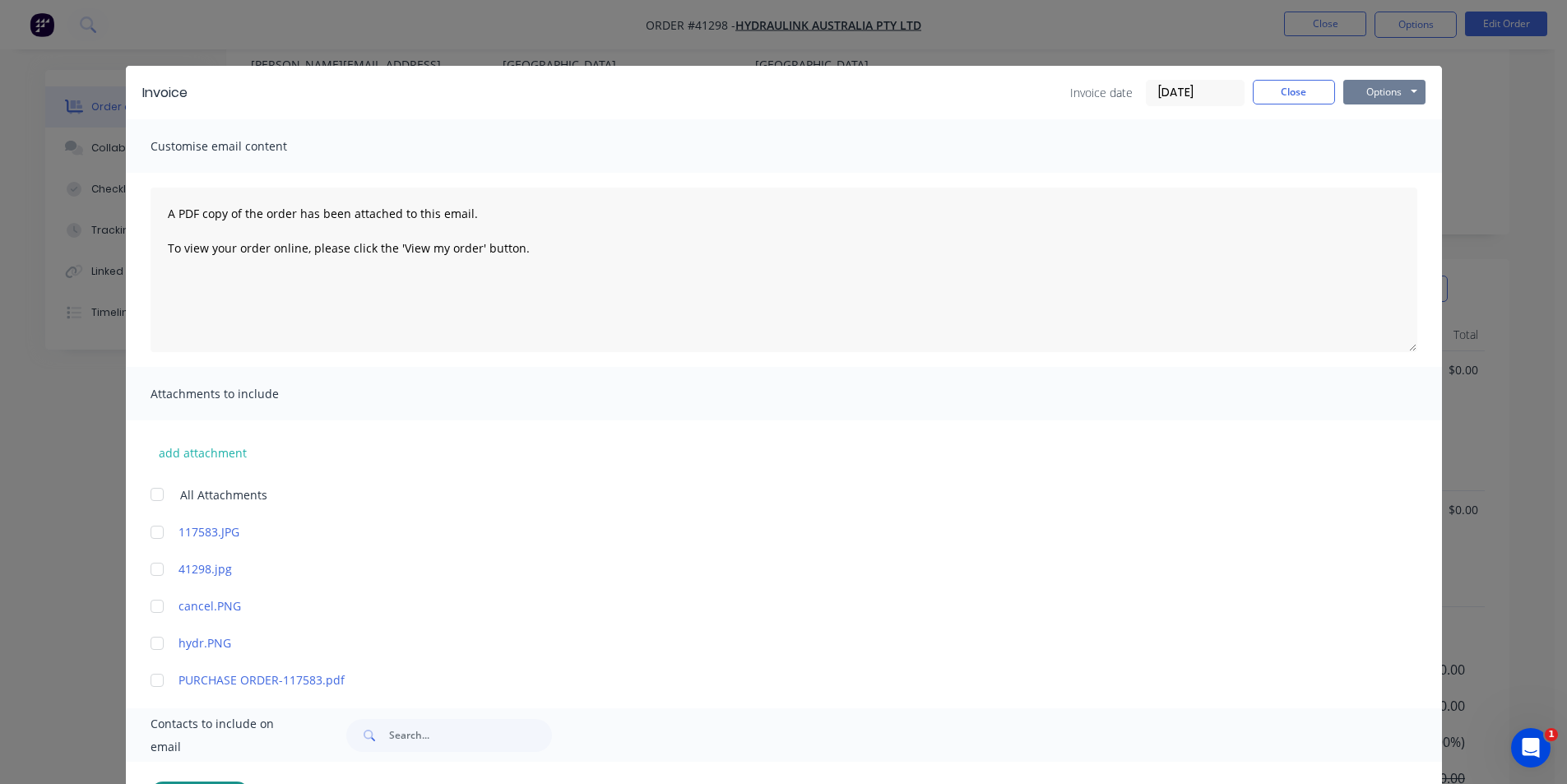
scroll to position [67, 0]
click at [1376, 95] on button "Options" at bounding box center [1384, 92] width 82 height 24
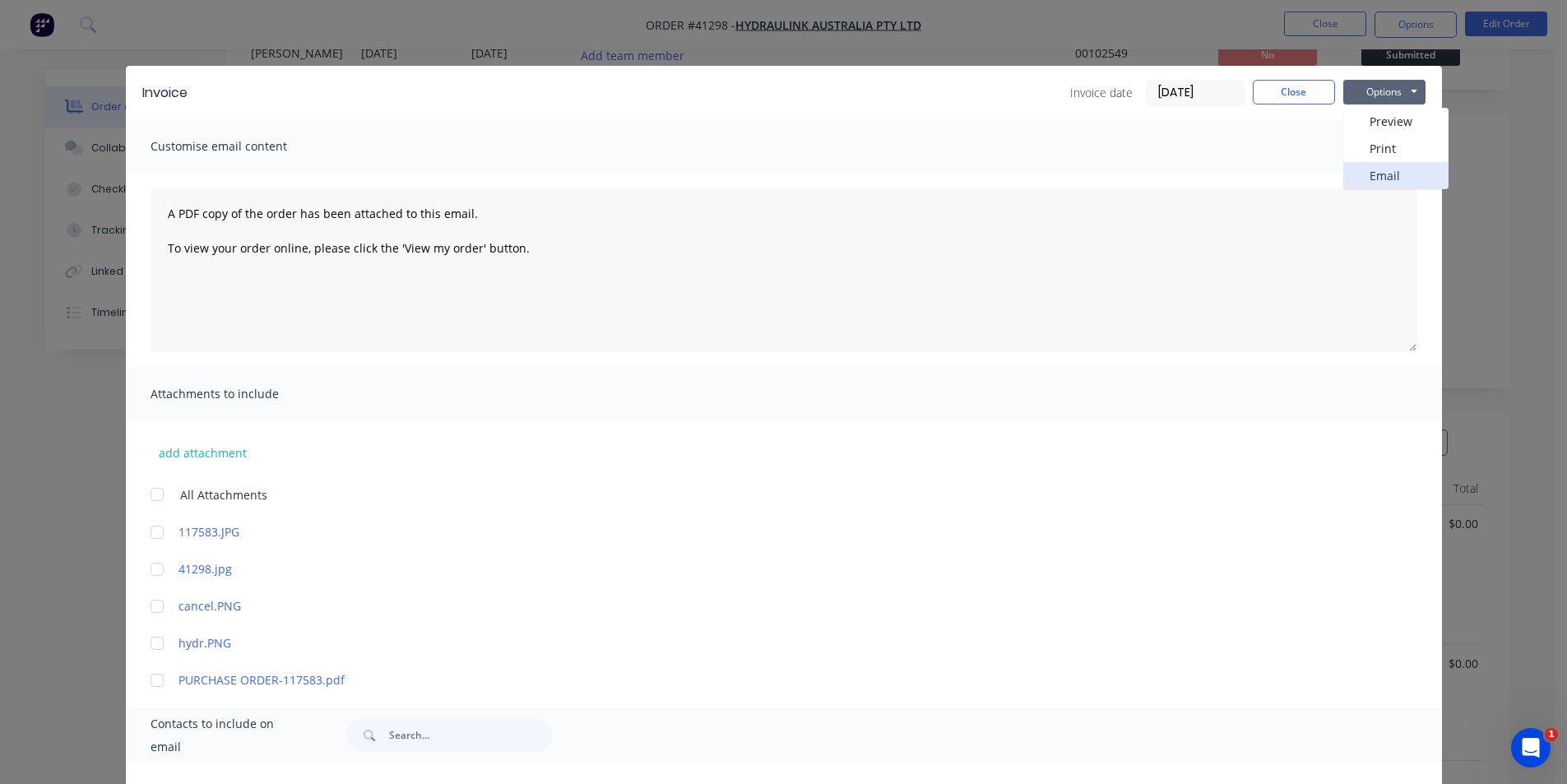
click at [1383, 171] on button "Email" at bounding box center [1396, 176] width 106 height 27
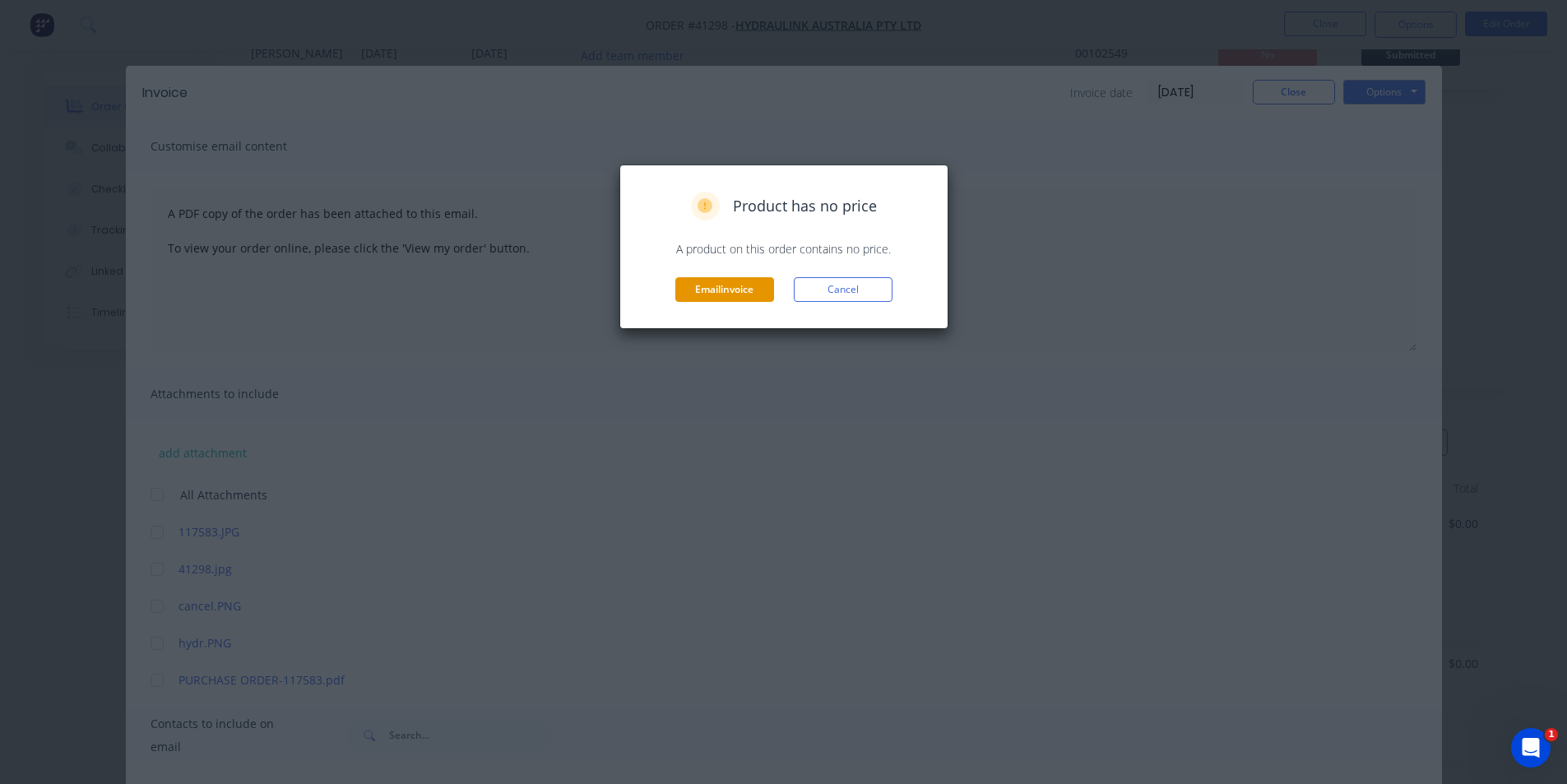
click at [725, 300] on button "Email invoice" at bounding box center [724, 289] width 99 height 24
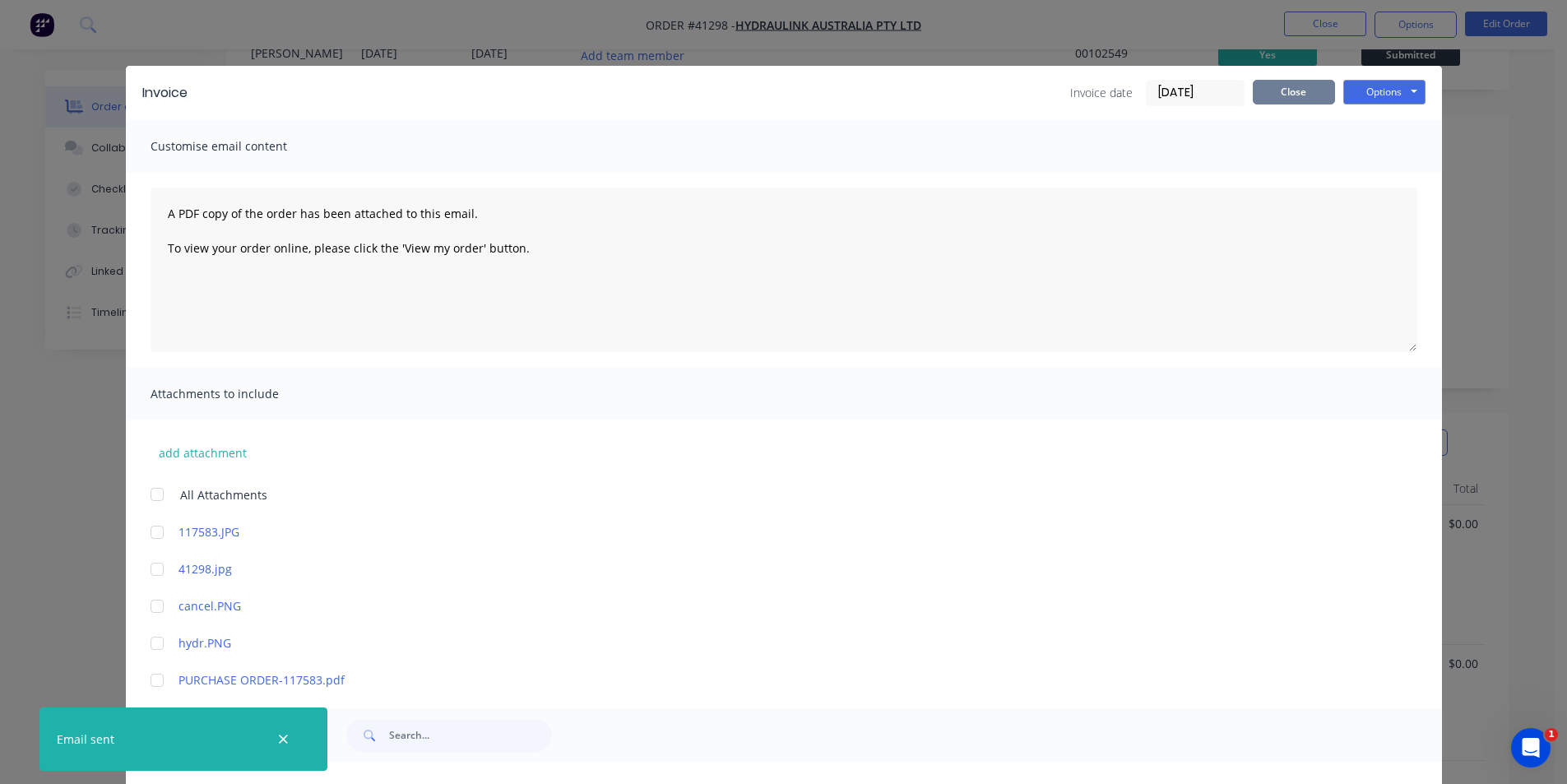
click at [1325, 99] on button "Close" at bounding box center [1294, 92] width 82 height 24
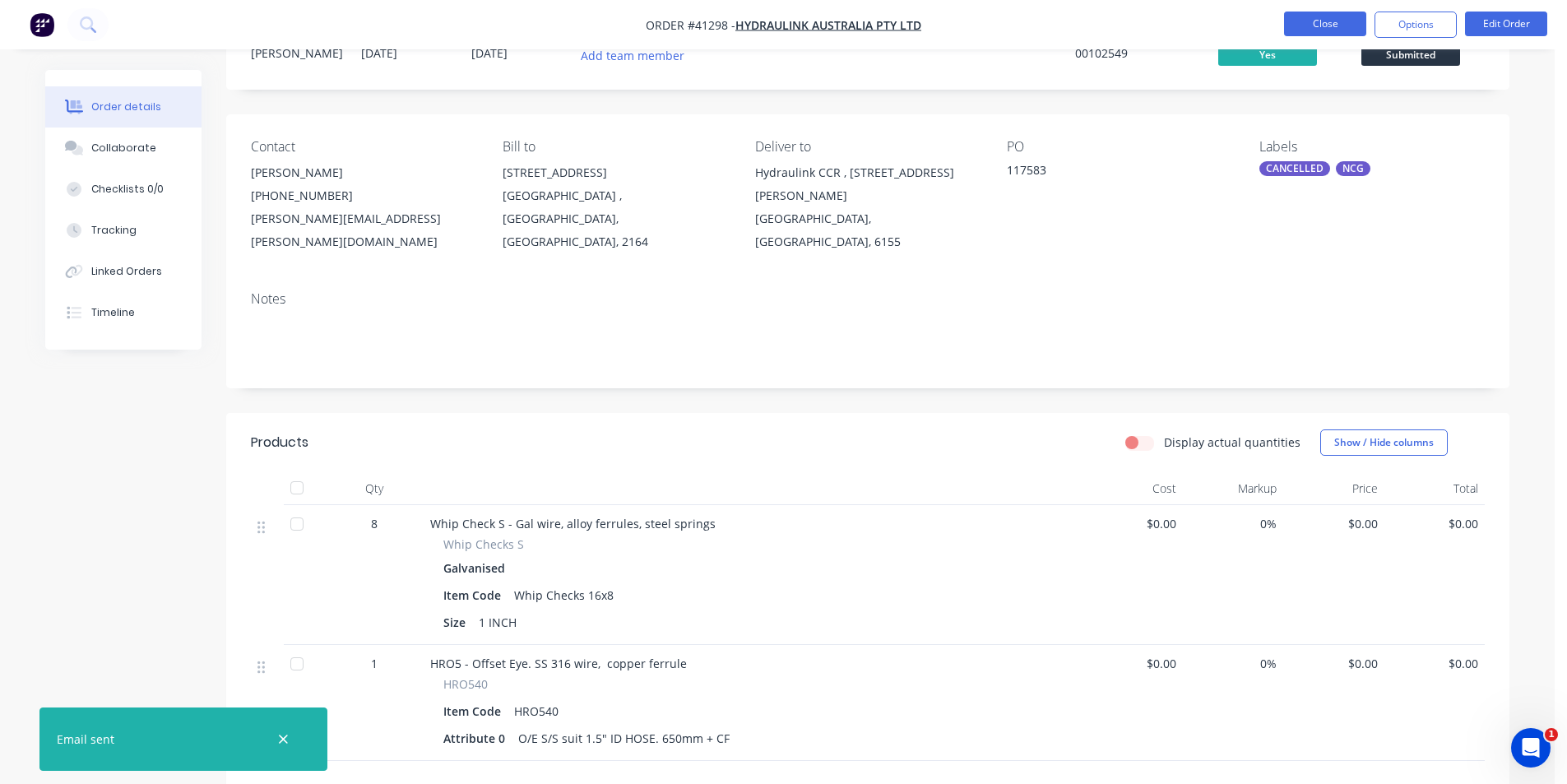
click at [1322, 20] on button "Close" at bounding box center [1326, 23] width 82 height 24
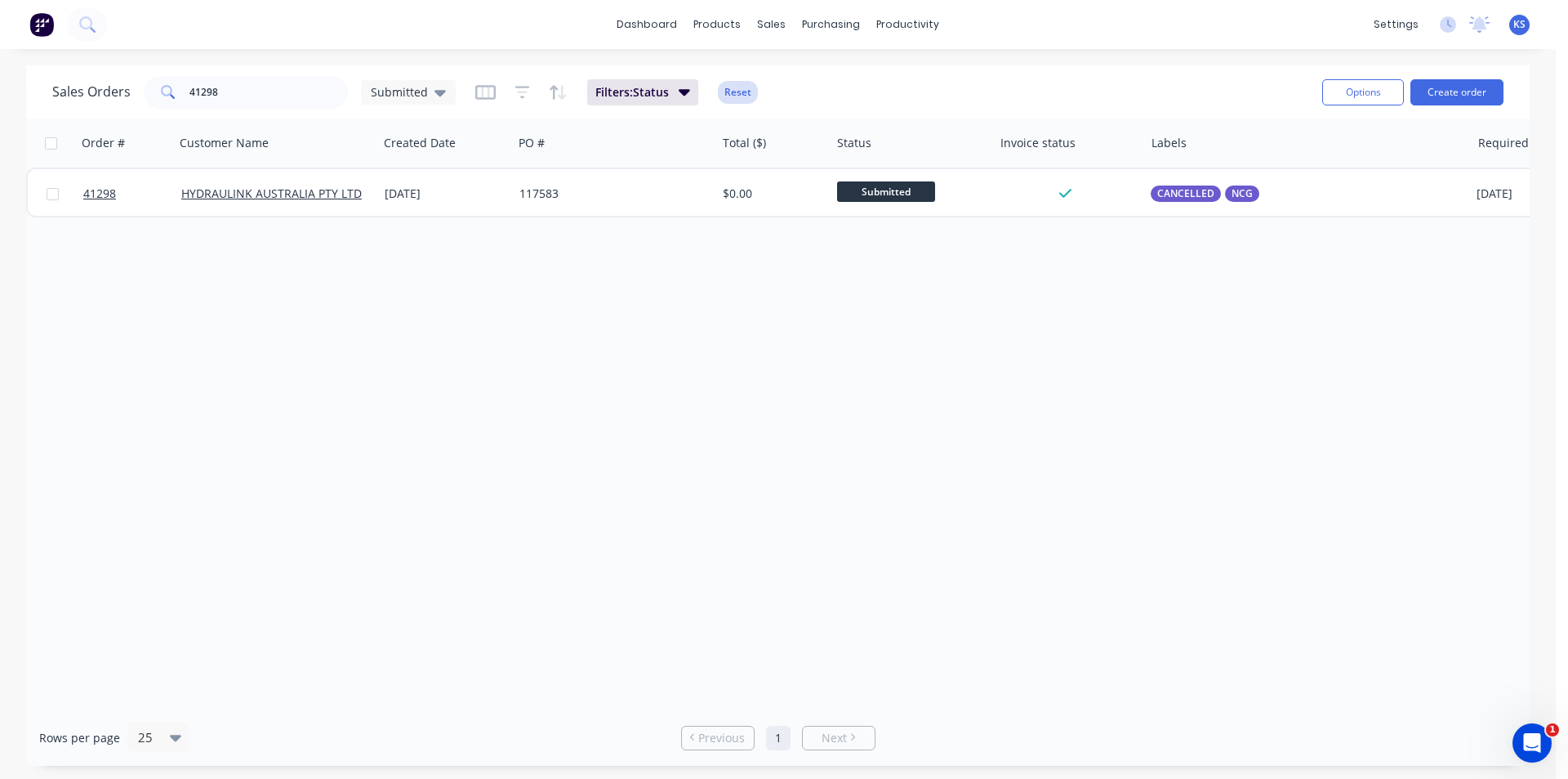
click at [722, 87] on button "Reset" at bounding box center [737, 92] width 40 height 23
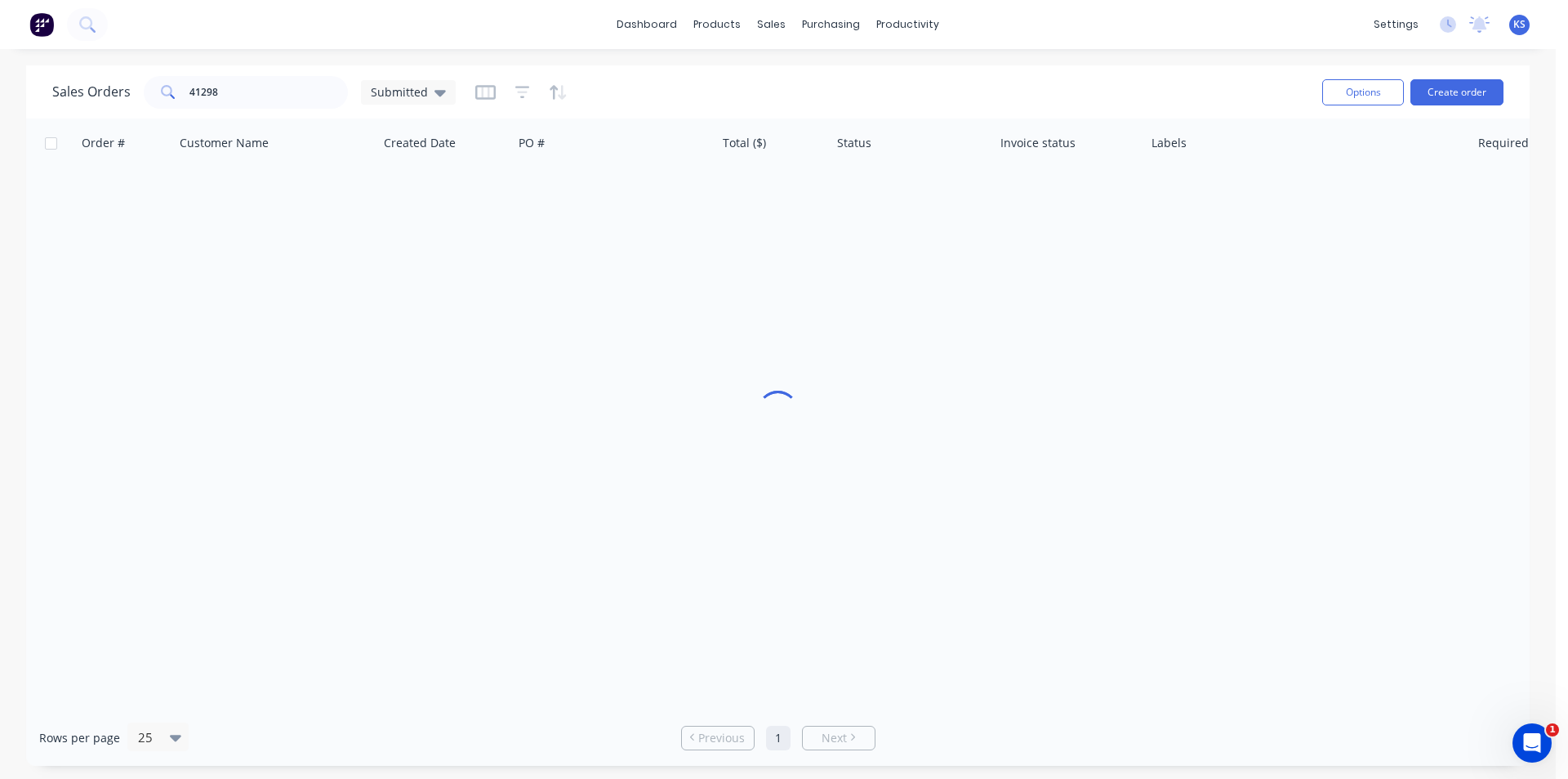
click at [903, 73] on div "Sales Orders 41298 Submitted" at bounding box center [681, 91] width 1257 height 40
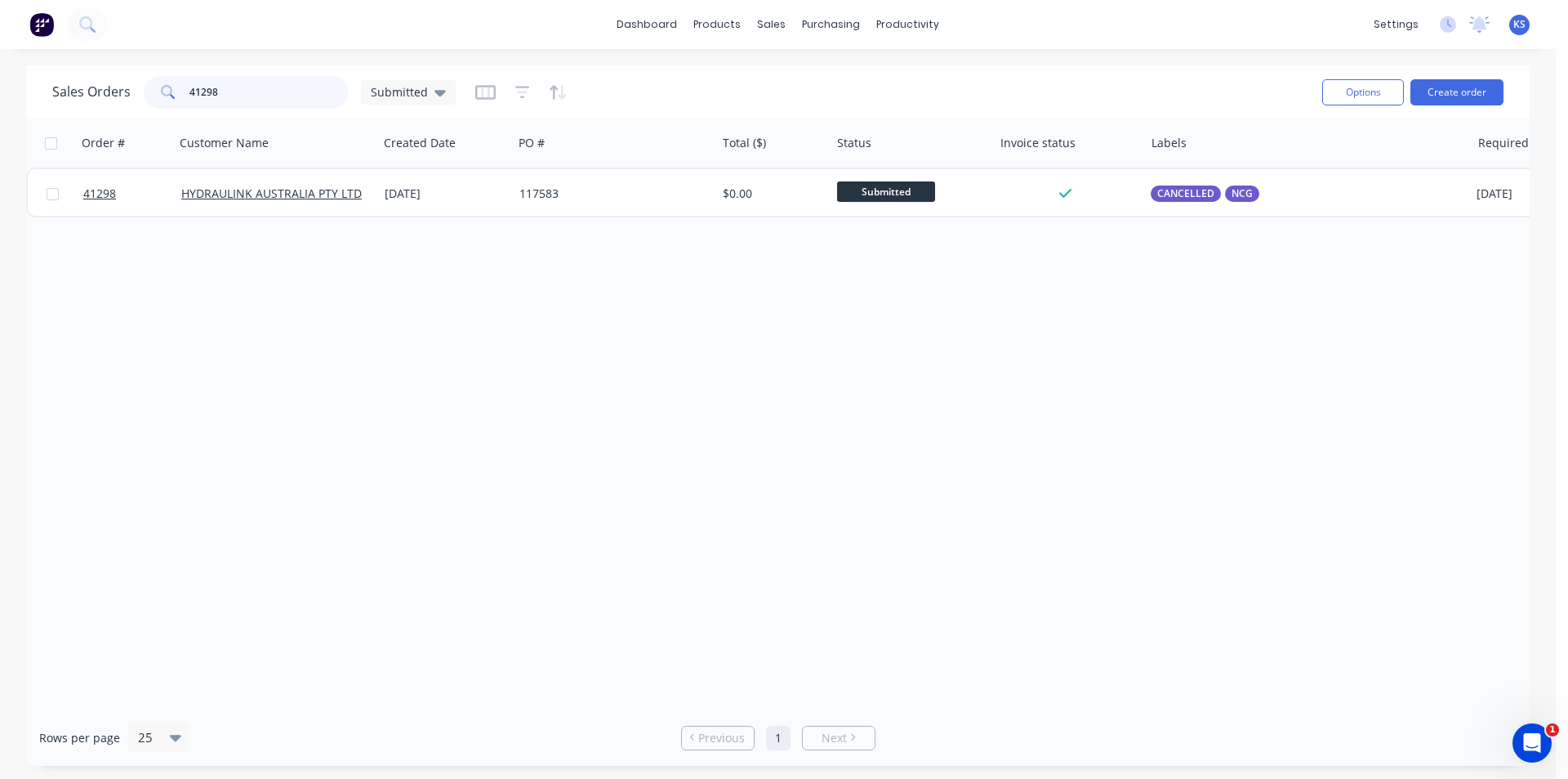
drag, startPoint x: 256, startPoint y: 100, endPoint x: 36, endPoint y: 75, distance: 221.4
click at [112, 85] on div "Sales Orders 41298 Submitted" at bounding box center [254, 92] width 403 height 33
click at [1021, 105] on div "Sales Orders Submitted" at bounding box center [681, 91] width 1257 height 40
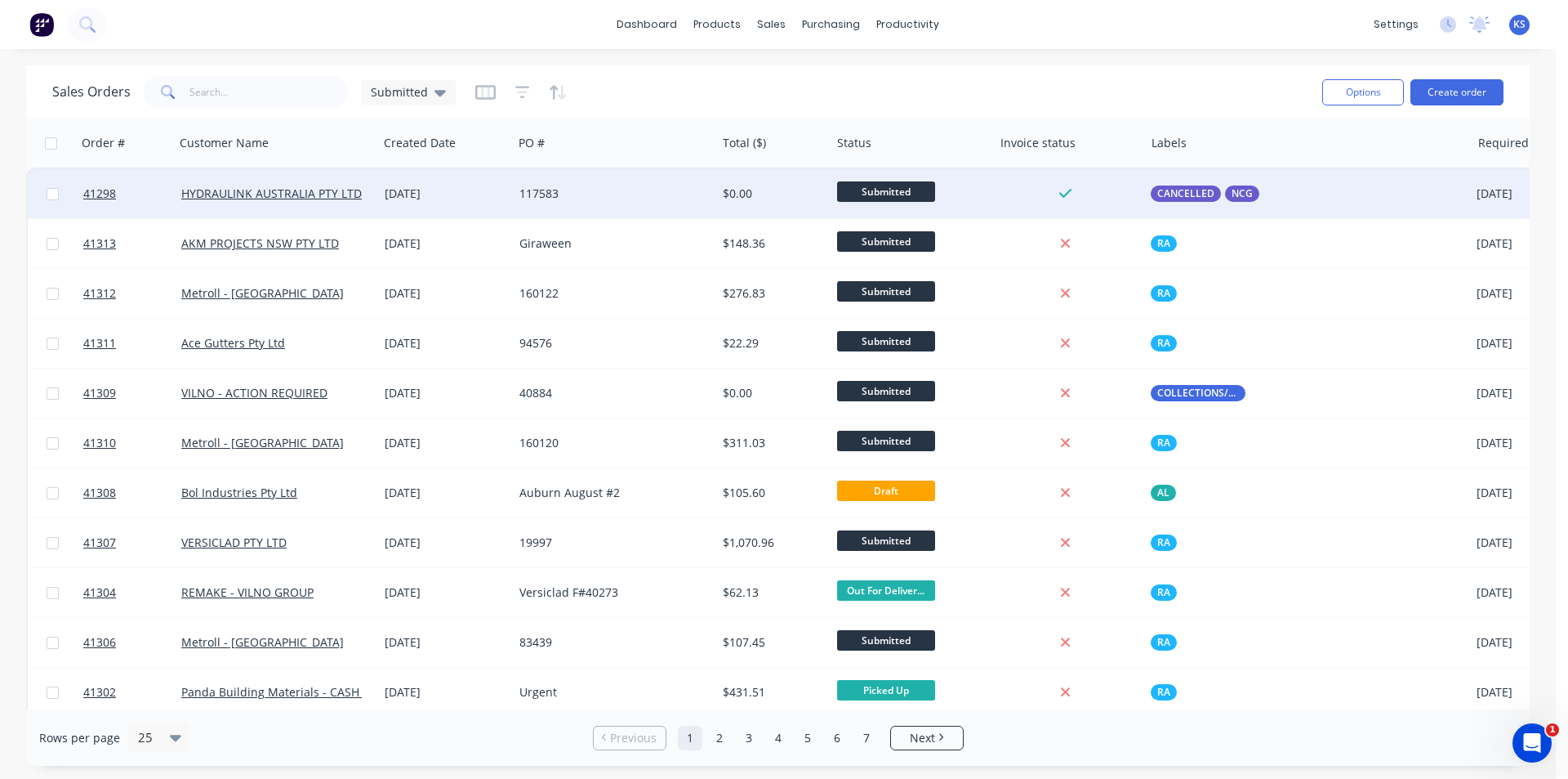
click at [621, 192] on div "117583" at bounding box center [610, 193] width 181 height 16
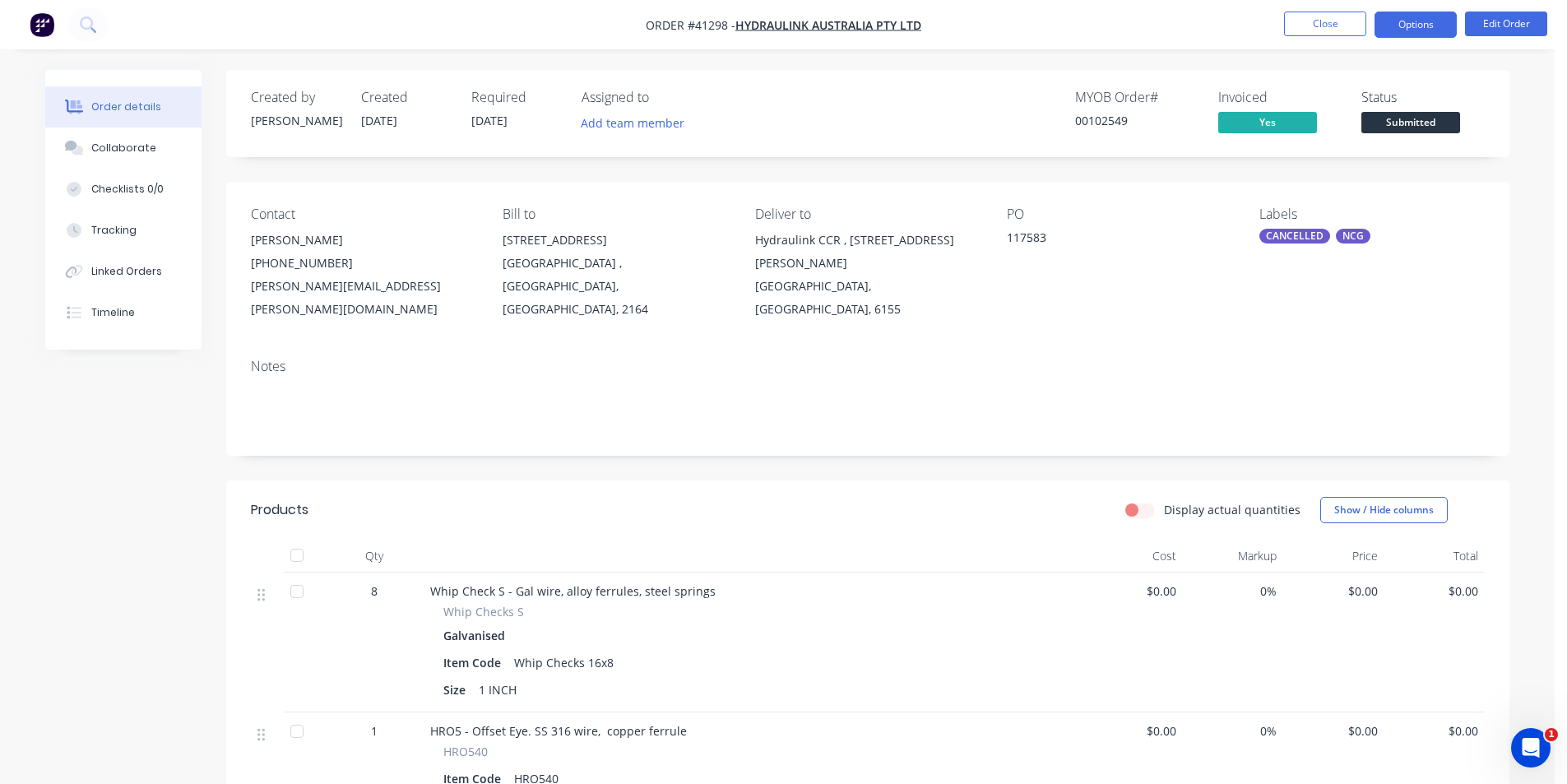
click at [1420, 35] on button "Options" at bounding box center [1416, 24] width 82 height 26
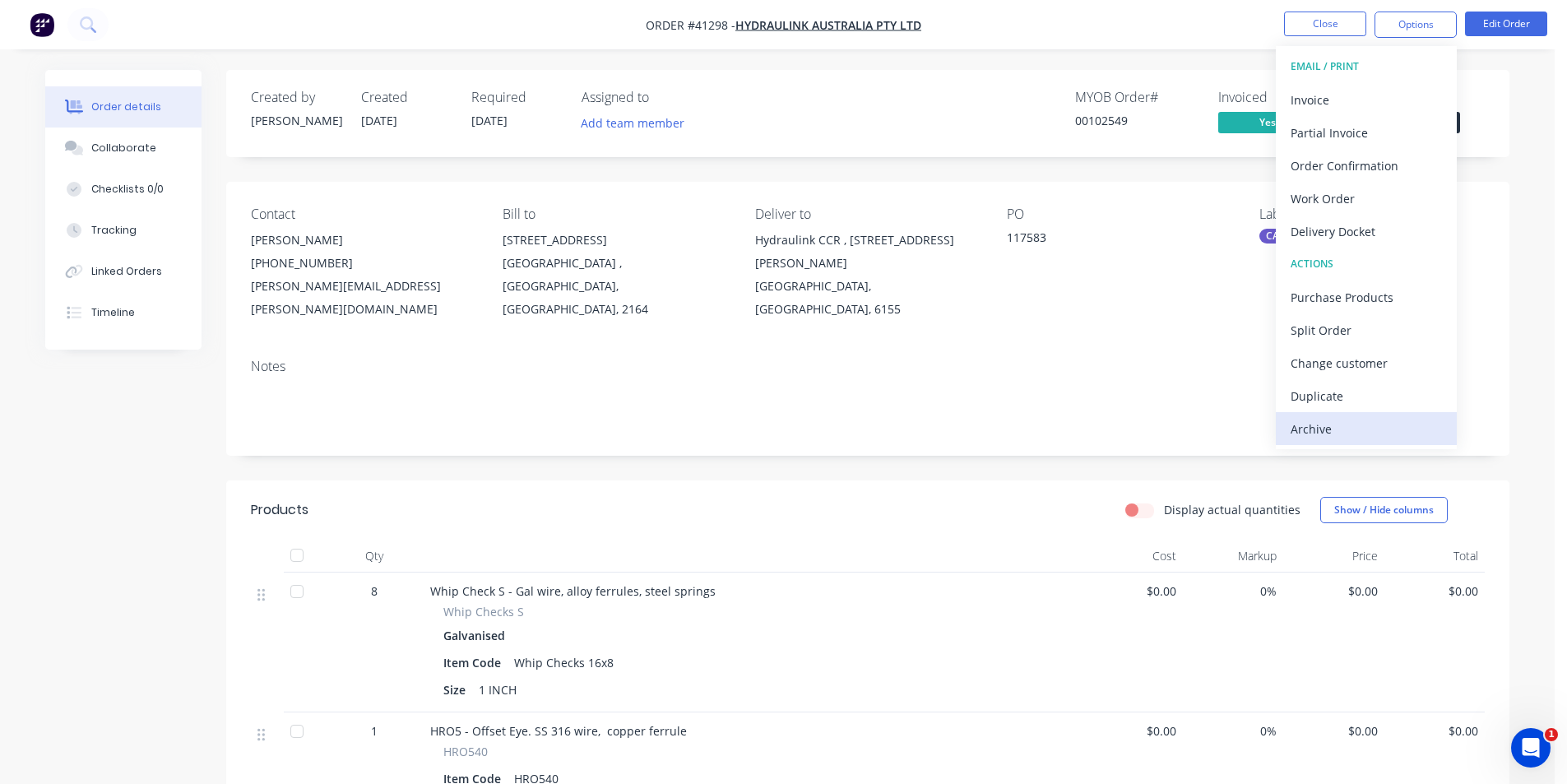
click at [1370, 428] on div "Archive" at bounding box center [1366, 429] width 151 height 23
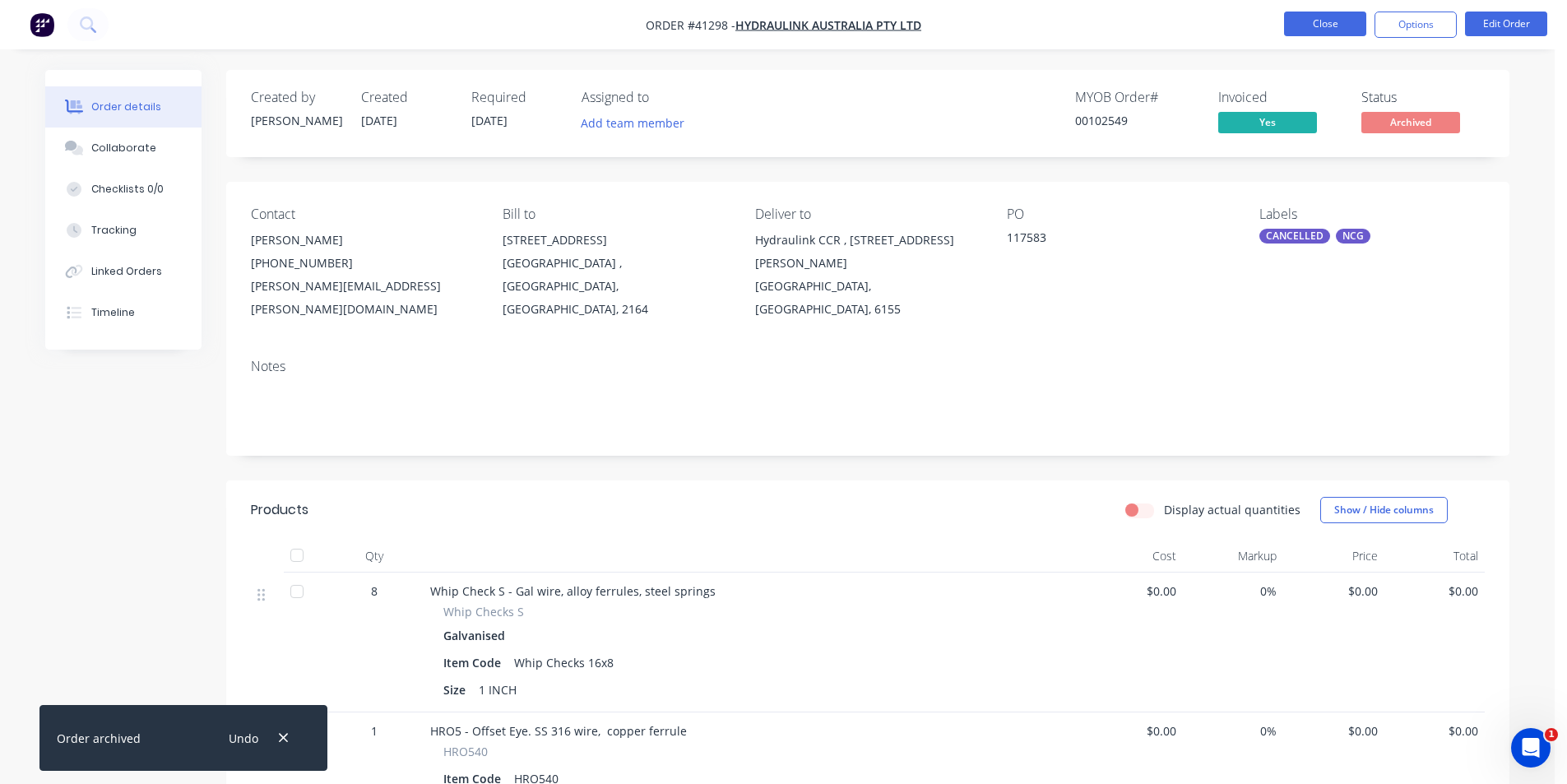
click at [1335, 21] on button "Close" at bounding box center [1326, 23] width 82 height 24
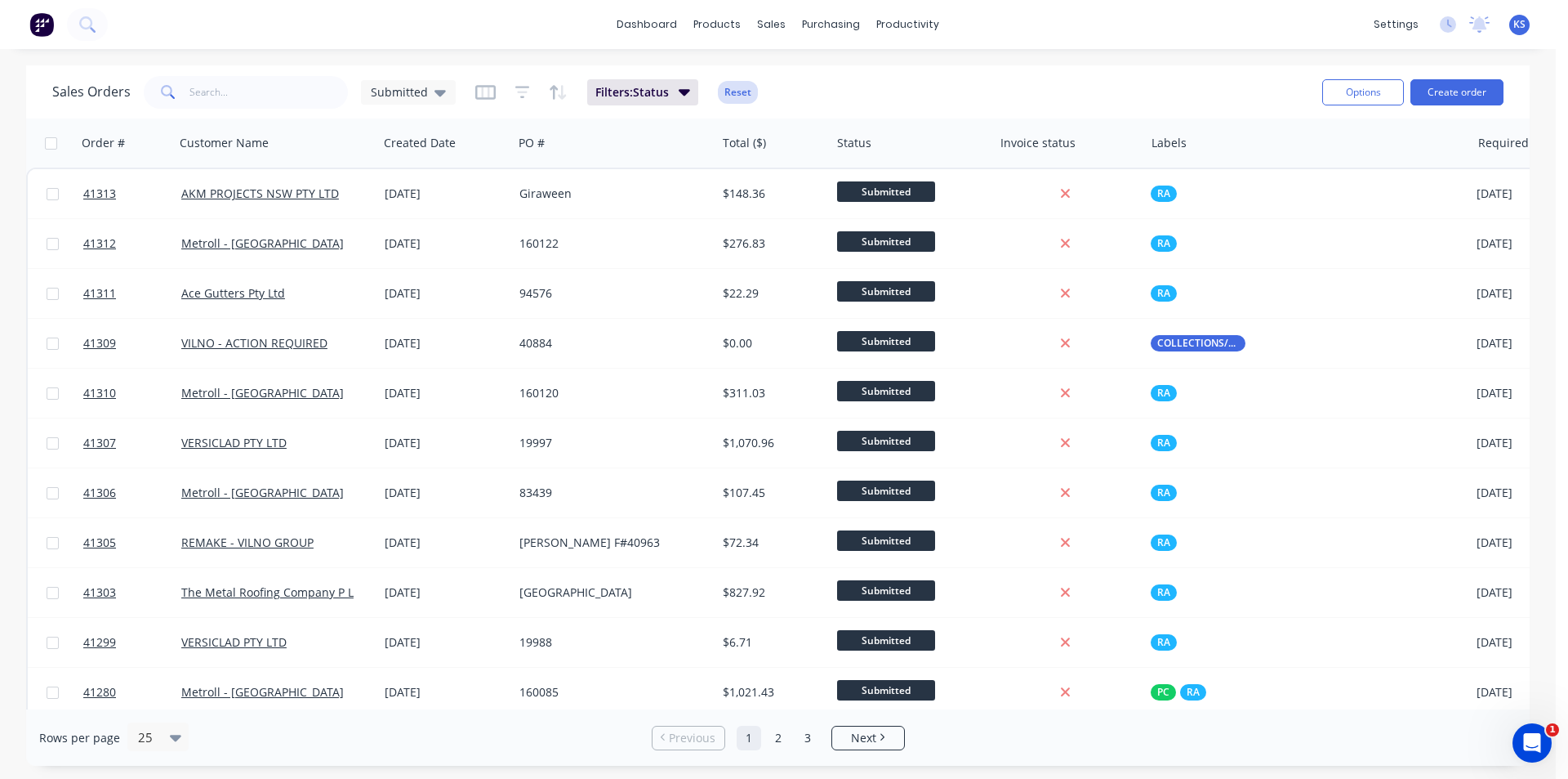
click at [733, 86] on button "Reset" at bounding box center [737, 92] width 40 height 23
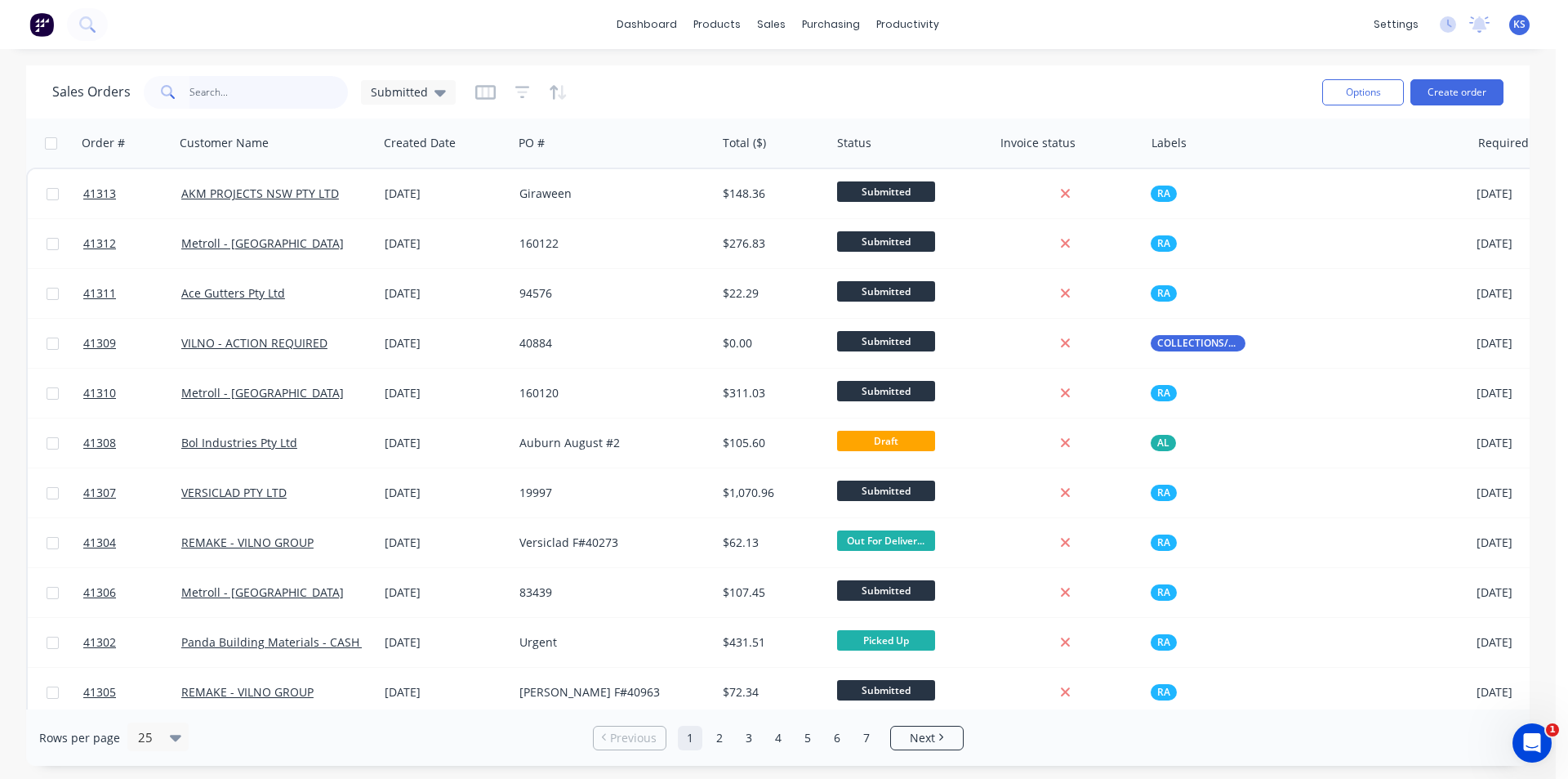
click at [247, 85] on input "text" at bounding box center [269, 92] width 159 height 33
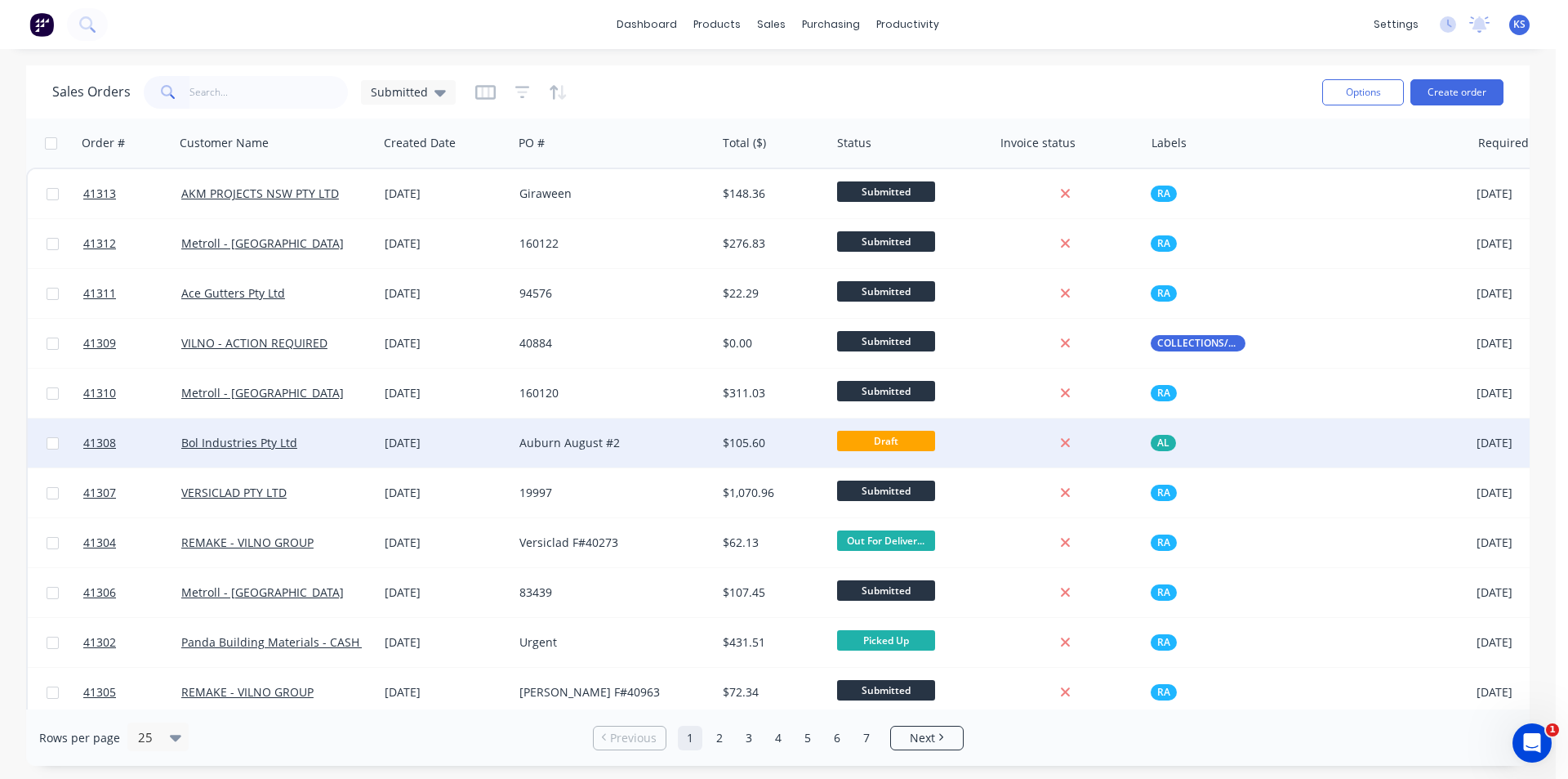
click at [628, 438] on div "Auburn August #2" at bounding box center [610, 442] width 181 height 16
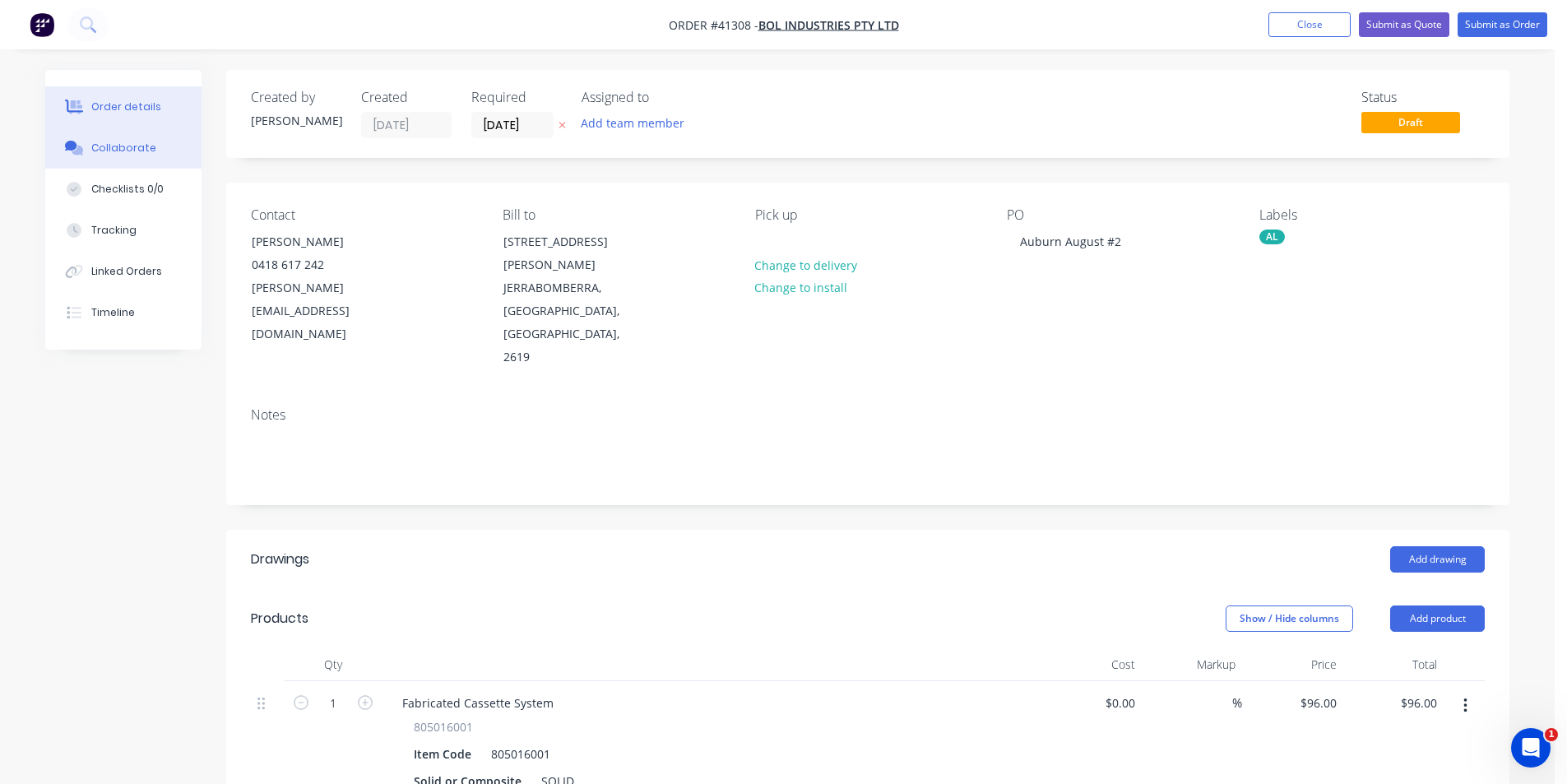
click at [110, 159] on button "Collaborate" at bounding box center [123, 148] width 156 height 41
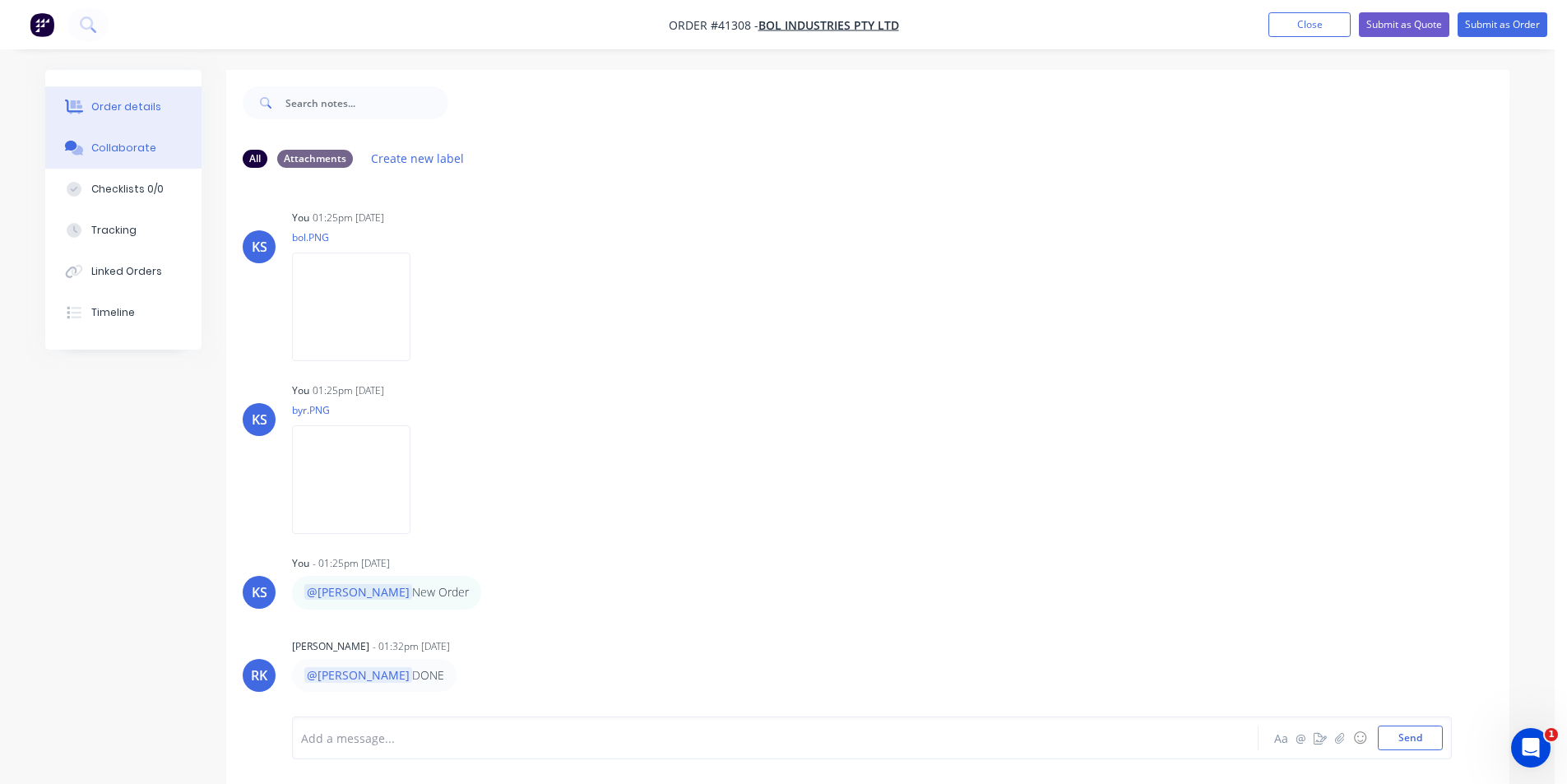
click at [89, 108] on button "Order details" at bounding box center [123, 106] width 156 height 41
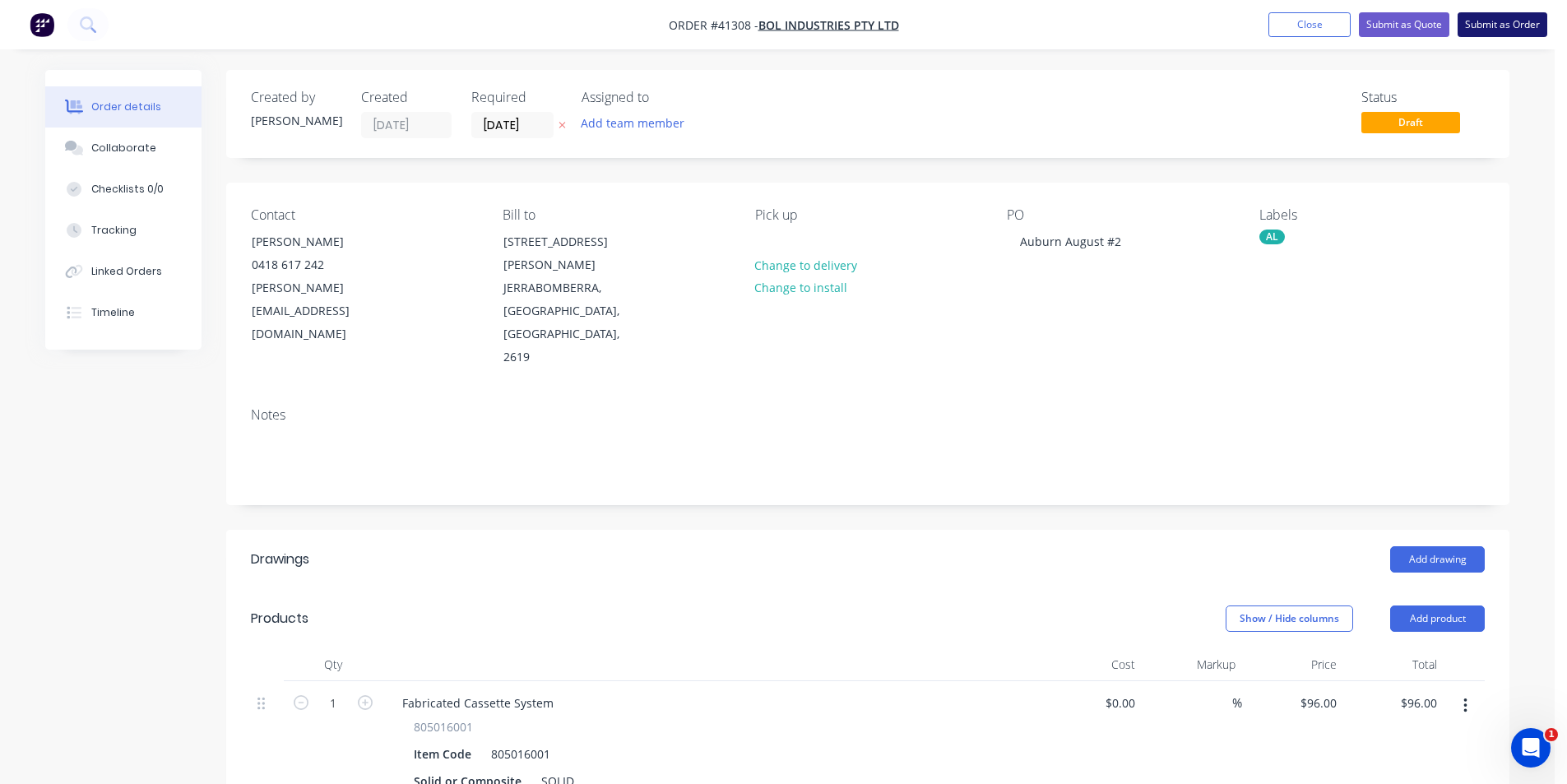
click at [1486, 24] on button "Submit as Order" at bounding box center [1503, 24] width 90 height 24
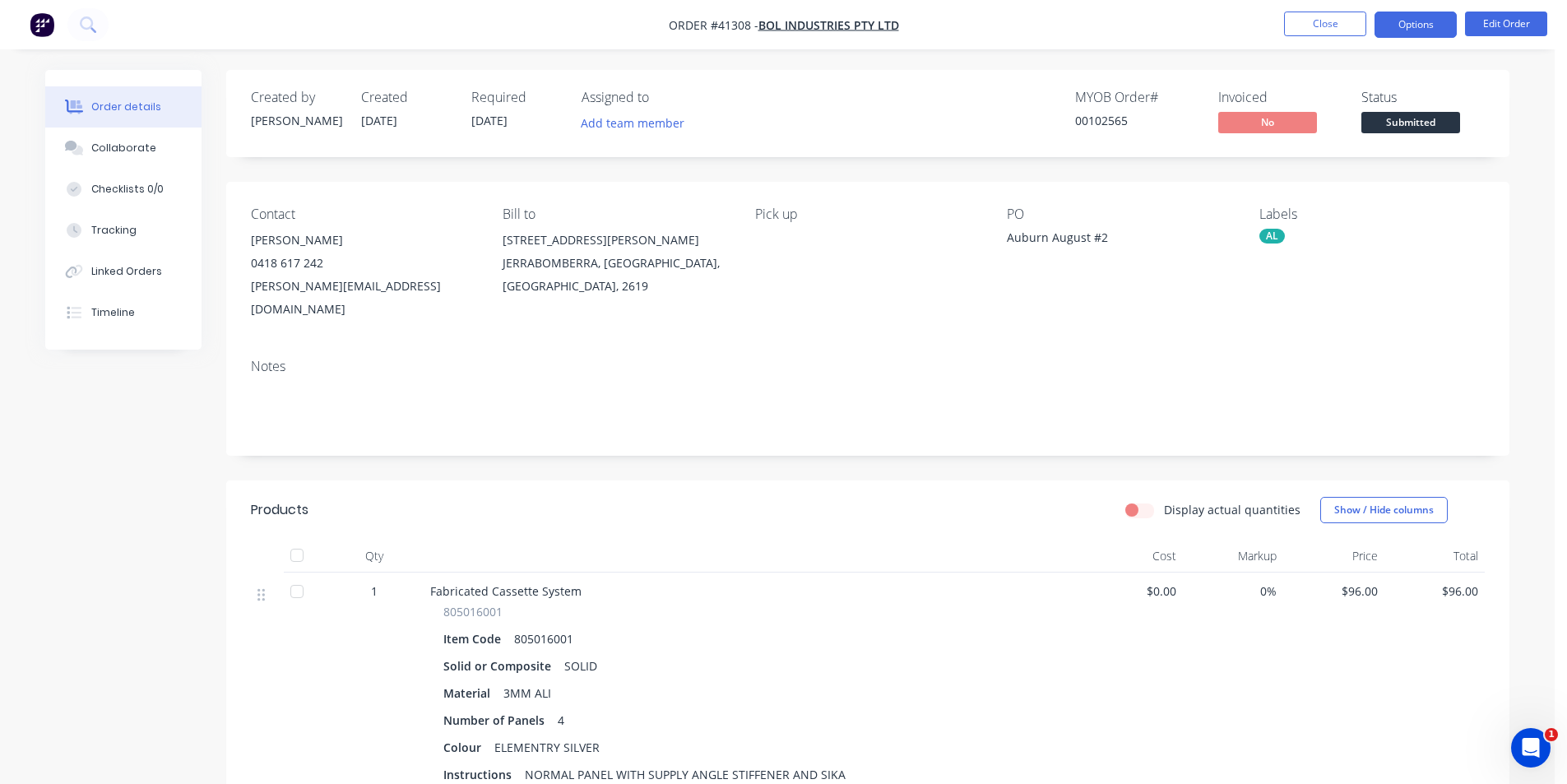
click at [1434, 23] on button "Options" at bounding box center [1416, 24] width 82 height 26
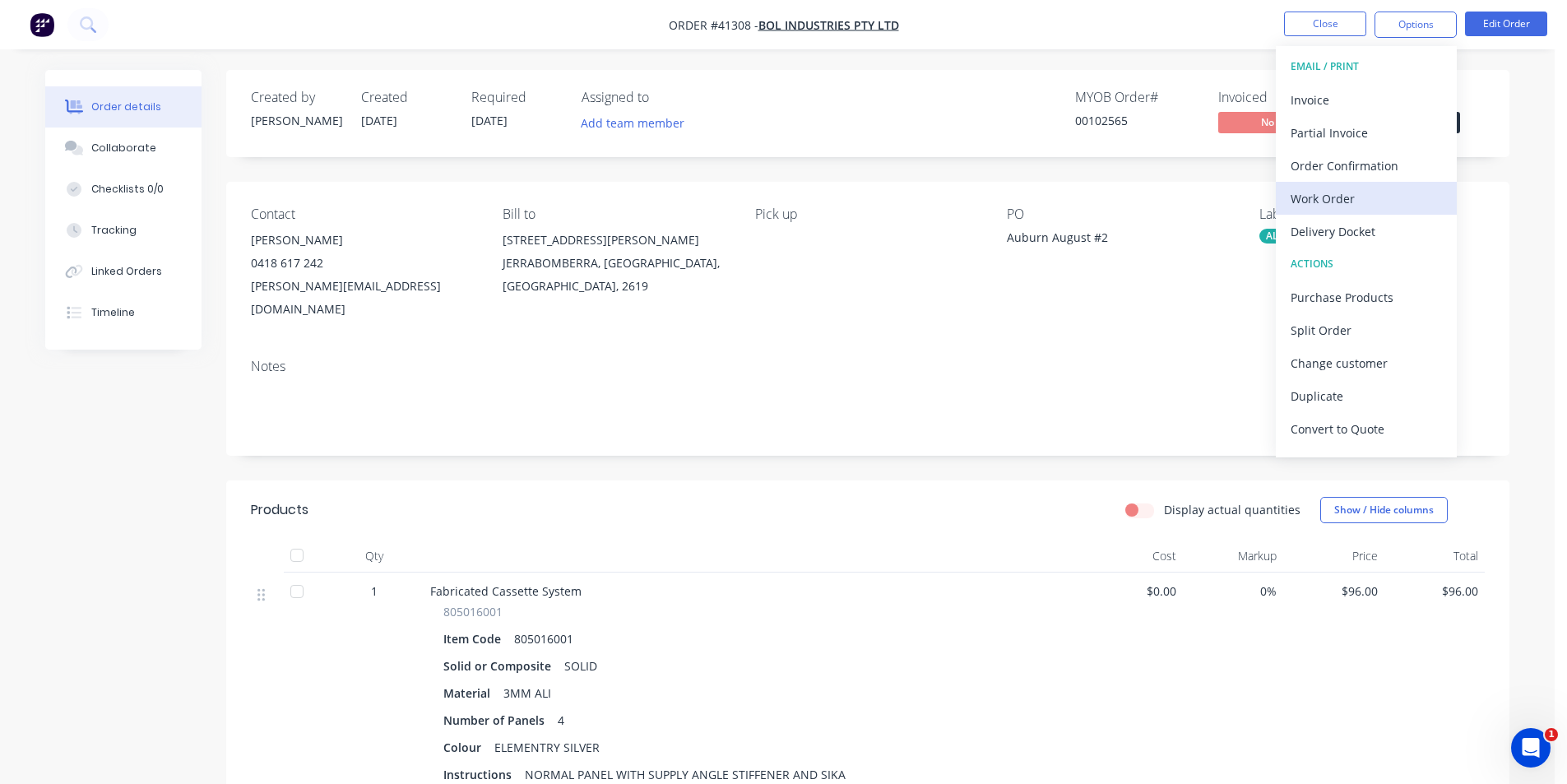
click at [1376, 194] on div "Work Order" at bounding box center [1366, 198] width 151 height 23
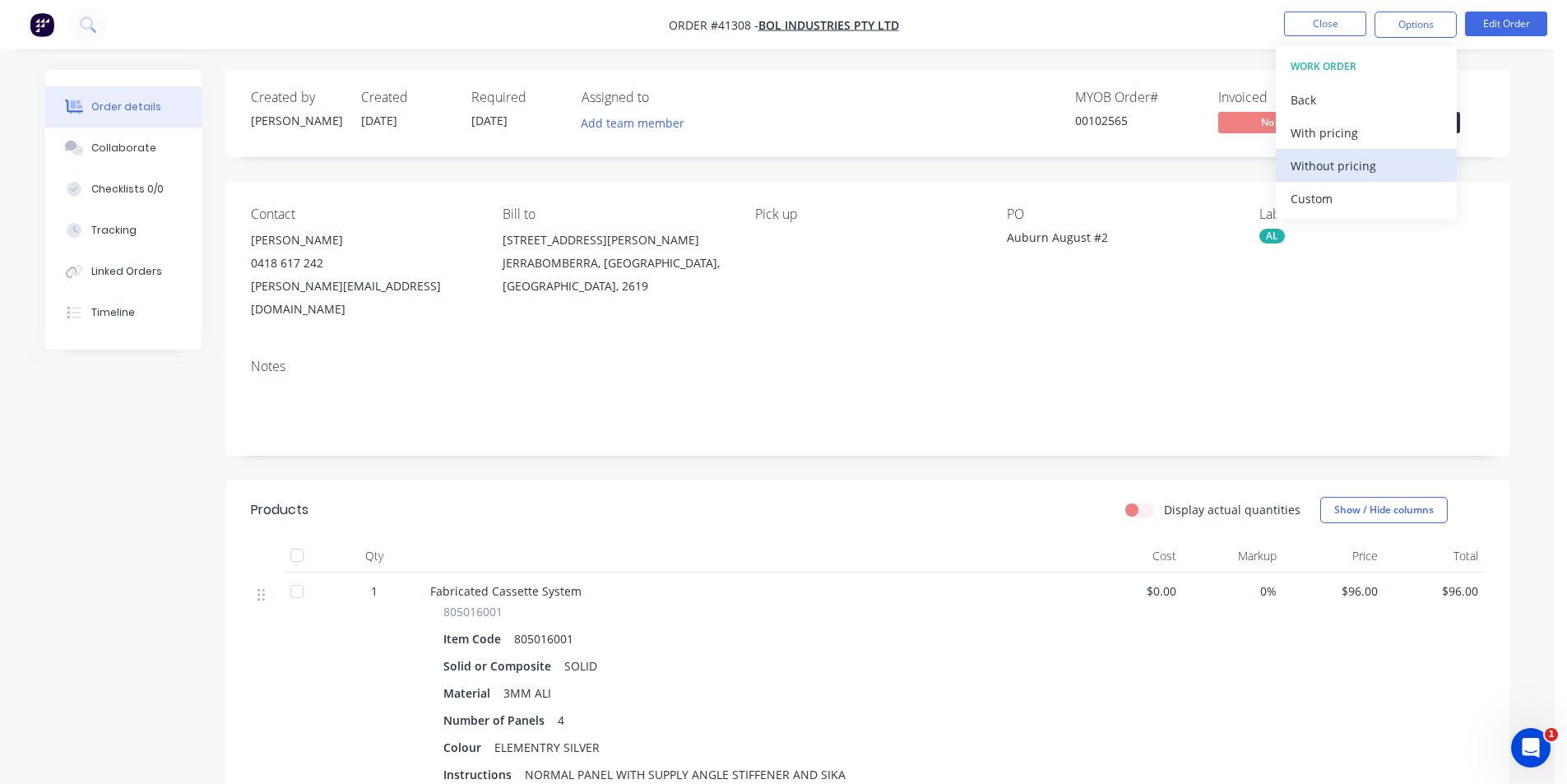
click at [1342, 164] on div "Without pricing" at bounding box center [1366, 165] width 151 height 23
click at [925, 438] on div "Created by [PERSON_NAME] Created [DATE] Required [DATE] Assigned to Add team me…" at bounding box center [868, 567] width 1284 height 995
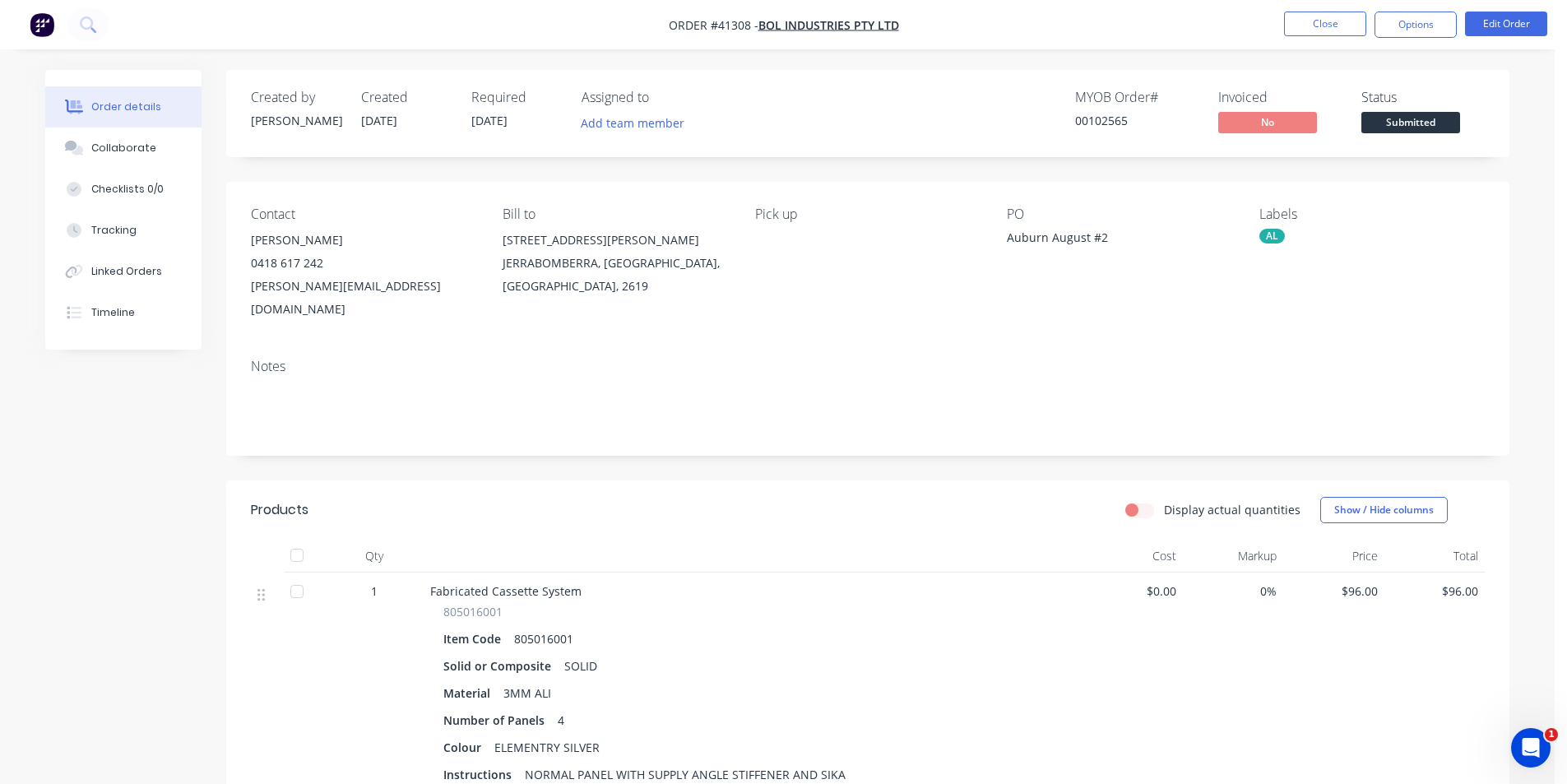
click at [956, 100] on div "MYOB Order # 00102565 Invoiced No Status Submitted" at bounding box center [1116, 113] width 739 height 48
click at [1170, 33] on nav "Order #41308 - Bol Industries Pty Ltd Close Options Edit Order" at bounding box center [784, 24] width 1567 height 50
click at [1309, 30] on button "Close" at bounding box center [1326, 23] width 82 height 24
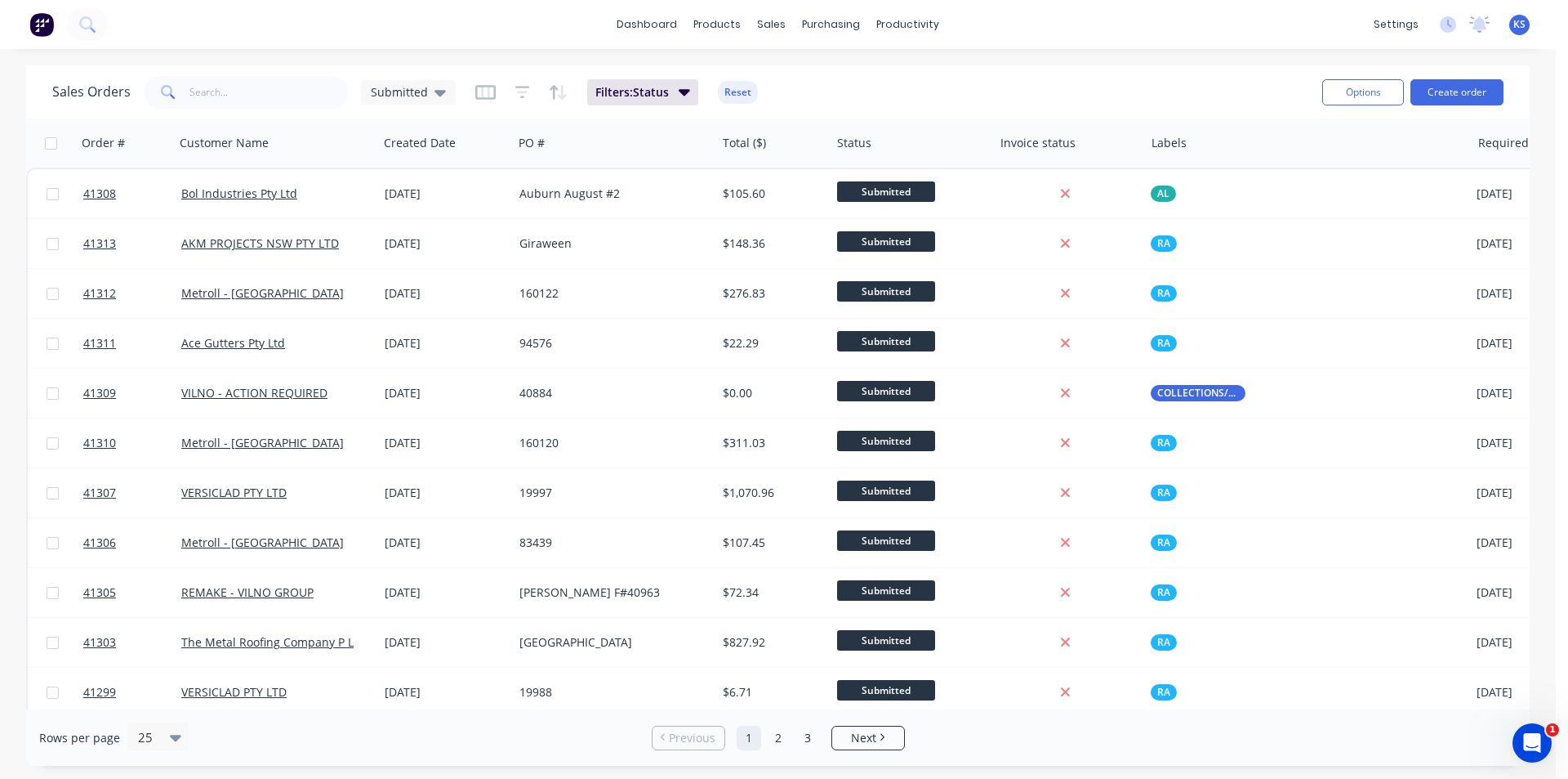
click at [1084, 75] on div "Sales Orders Submitted Filters: Status Reset" at bounding box center [681, 91] width 1257 height 40
click at [828, 68] on link "Sales Orders" at bounding box center [857, 78] width 216 height 33
click at [1485, 89] on button "Create order" at bounding box center [1456, 92] width 93 height 26
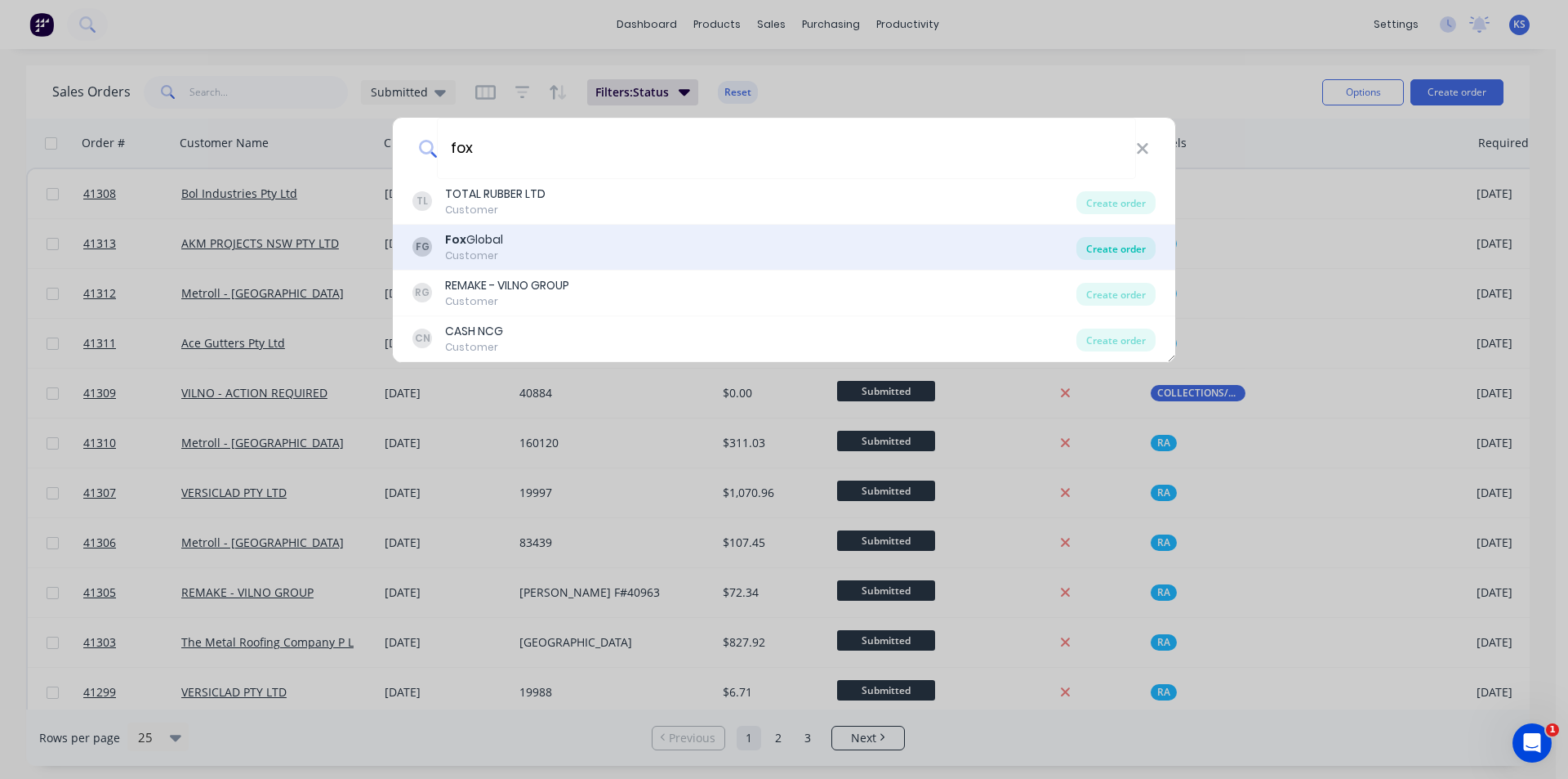
type input "fox"
click at [1102, 241] on div "Create order" at bounding box center [1116, 248] width 80 height 23
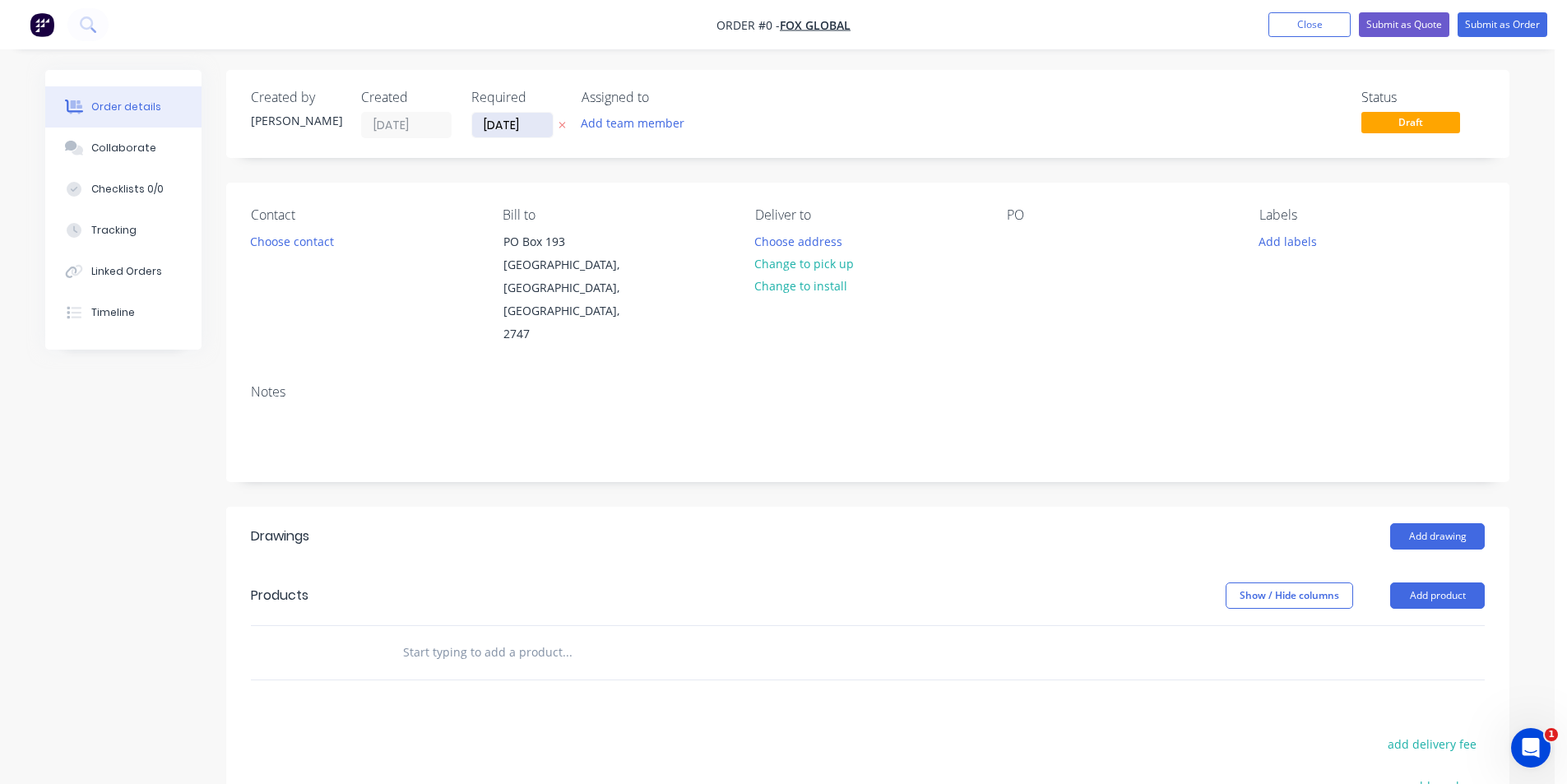
click at [499, 116] on input "[DATE]" at bounding box center [512, 124] width 81 height 24
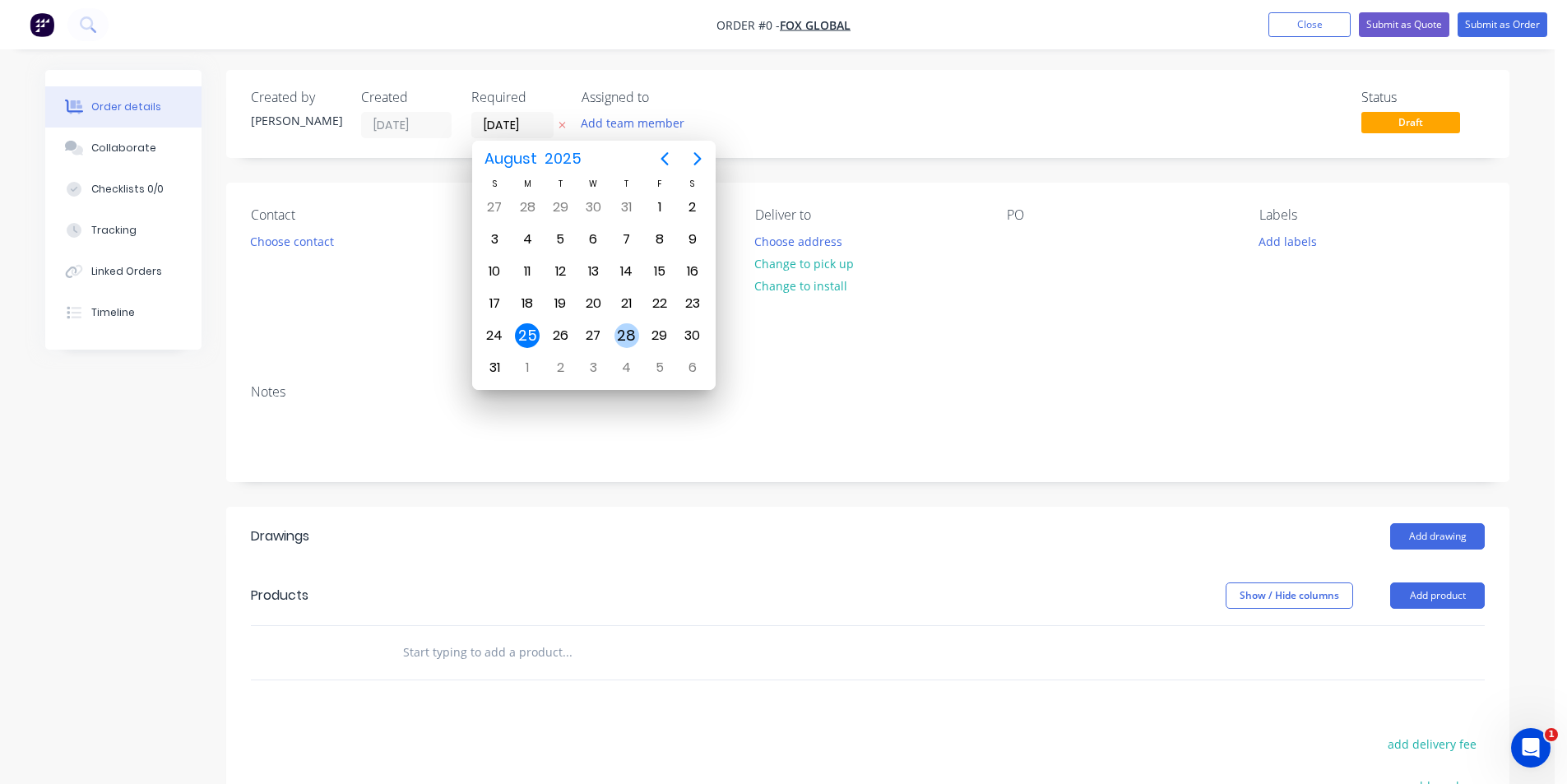
click at [631, 338] on div "28" at bounding box center [626, 335] width 24 height 24
type input "[DATE]"
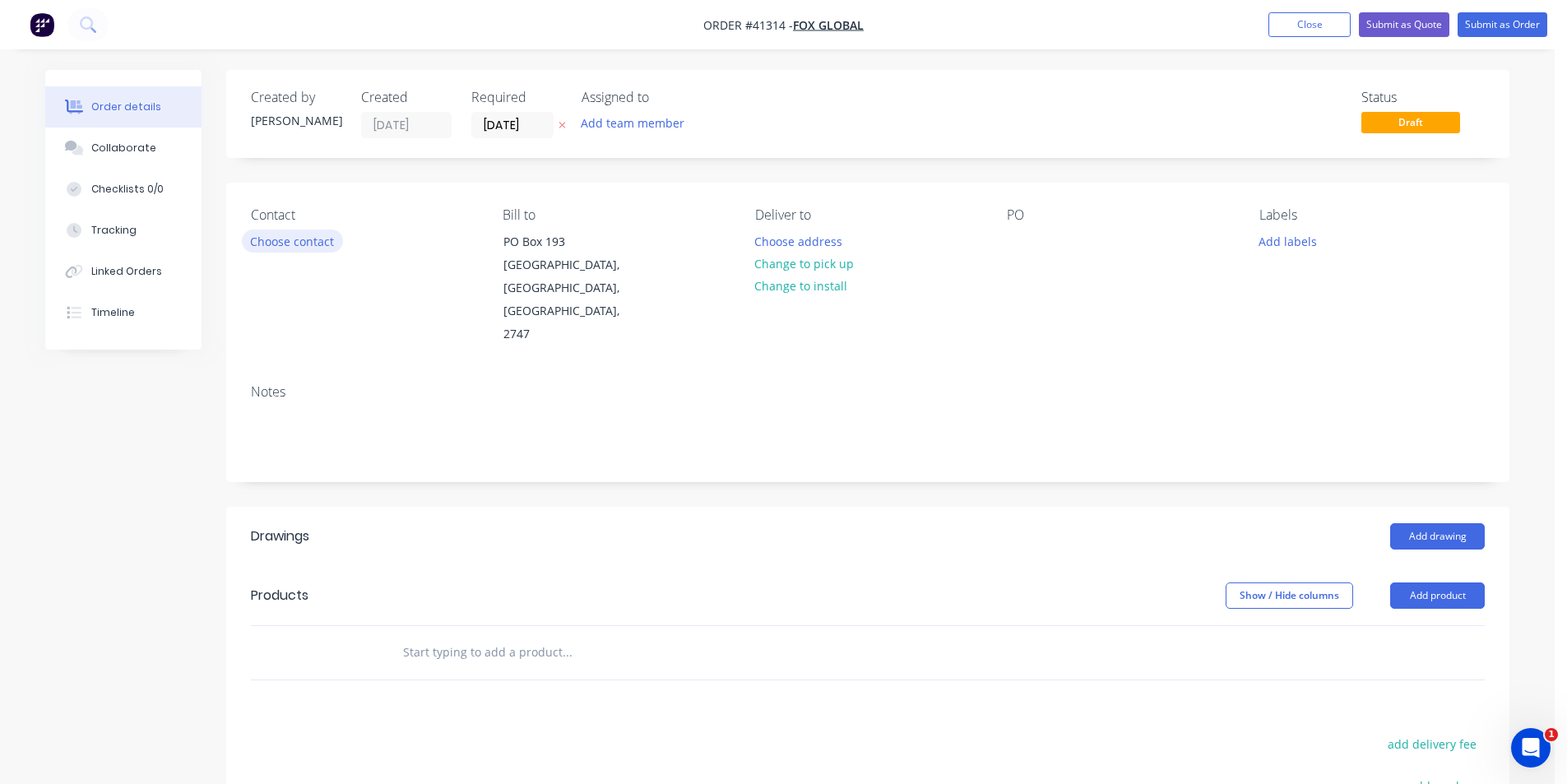
click at [310, 243] on button "Choose contact" at bounding box center [293, 240] width 102 height 22
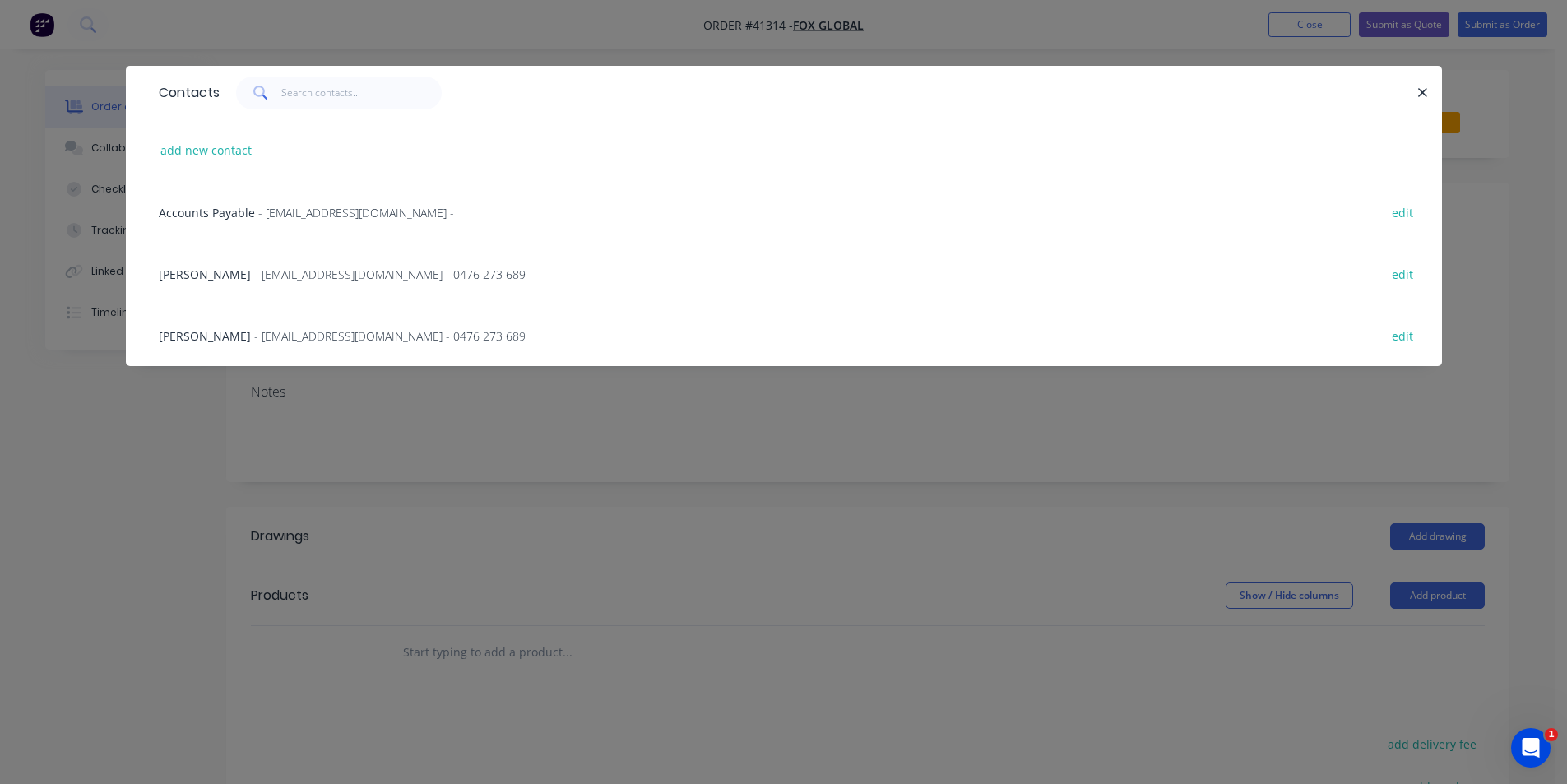
click at [281, 273] on span "- [EMAIL_ADDRESS][DOMAIN_NAME] - 0476 273 689" at bounding box center [390, 274] width 272 height 16
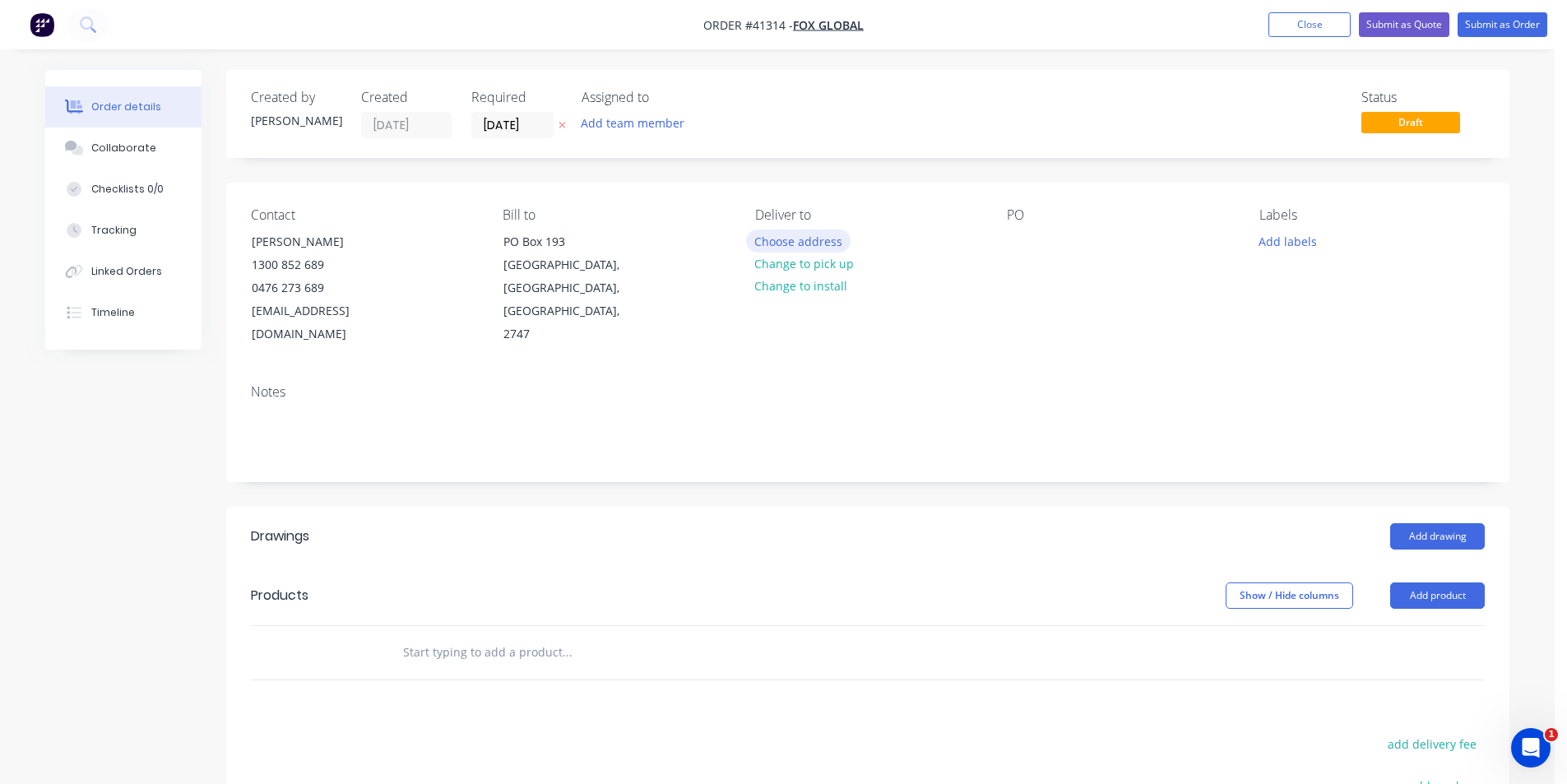
click at [782, 232] on button "Choose address" at bounding box center [799, 240] width 106 height 22
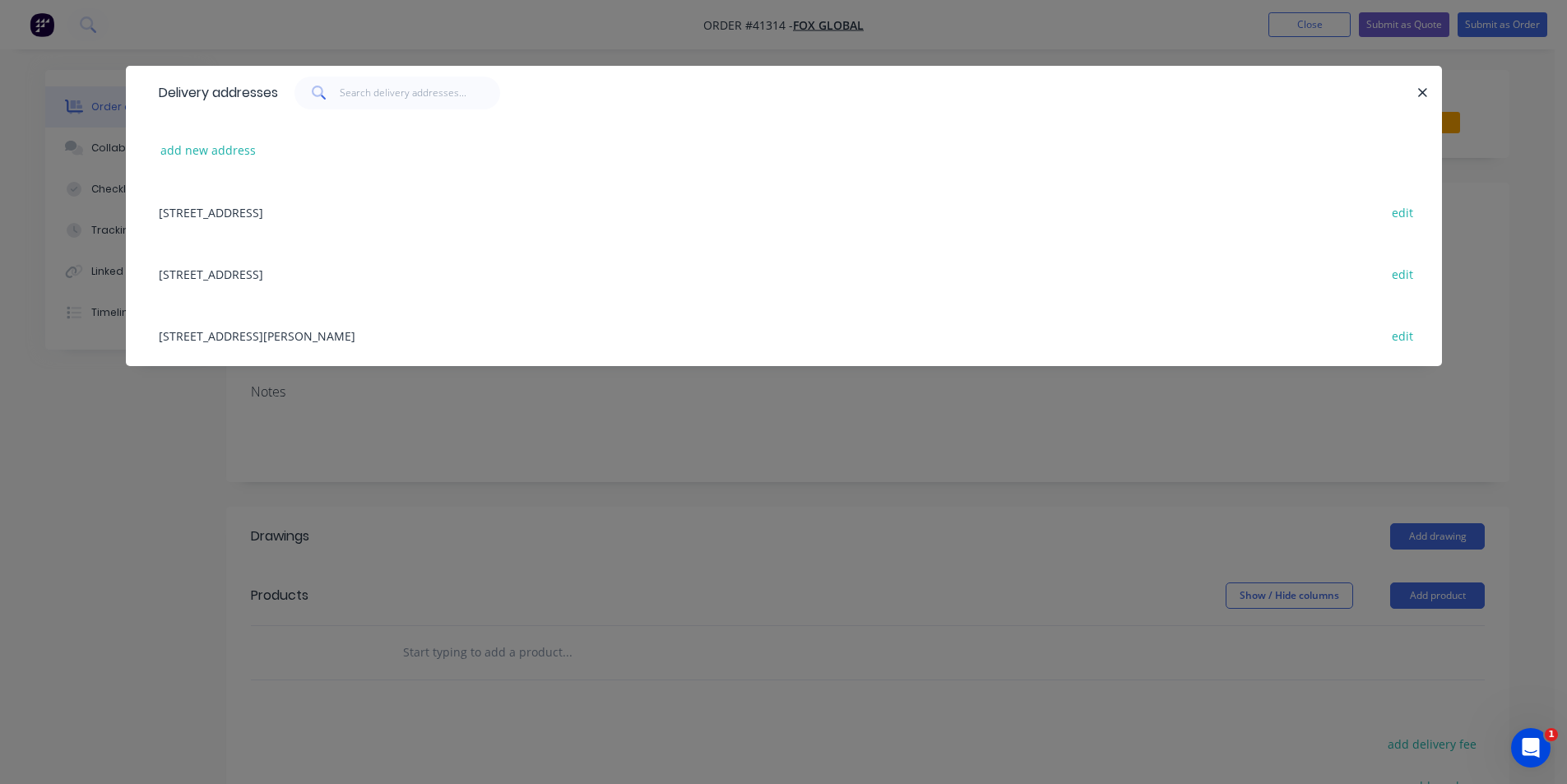
click at [312, 336] on div "[STREET_ADDRESS][PERSON_NAME] edit" at bounding box center [784, 335] width 1267 height 62
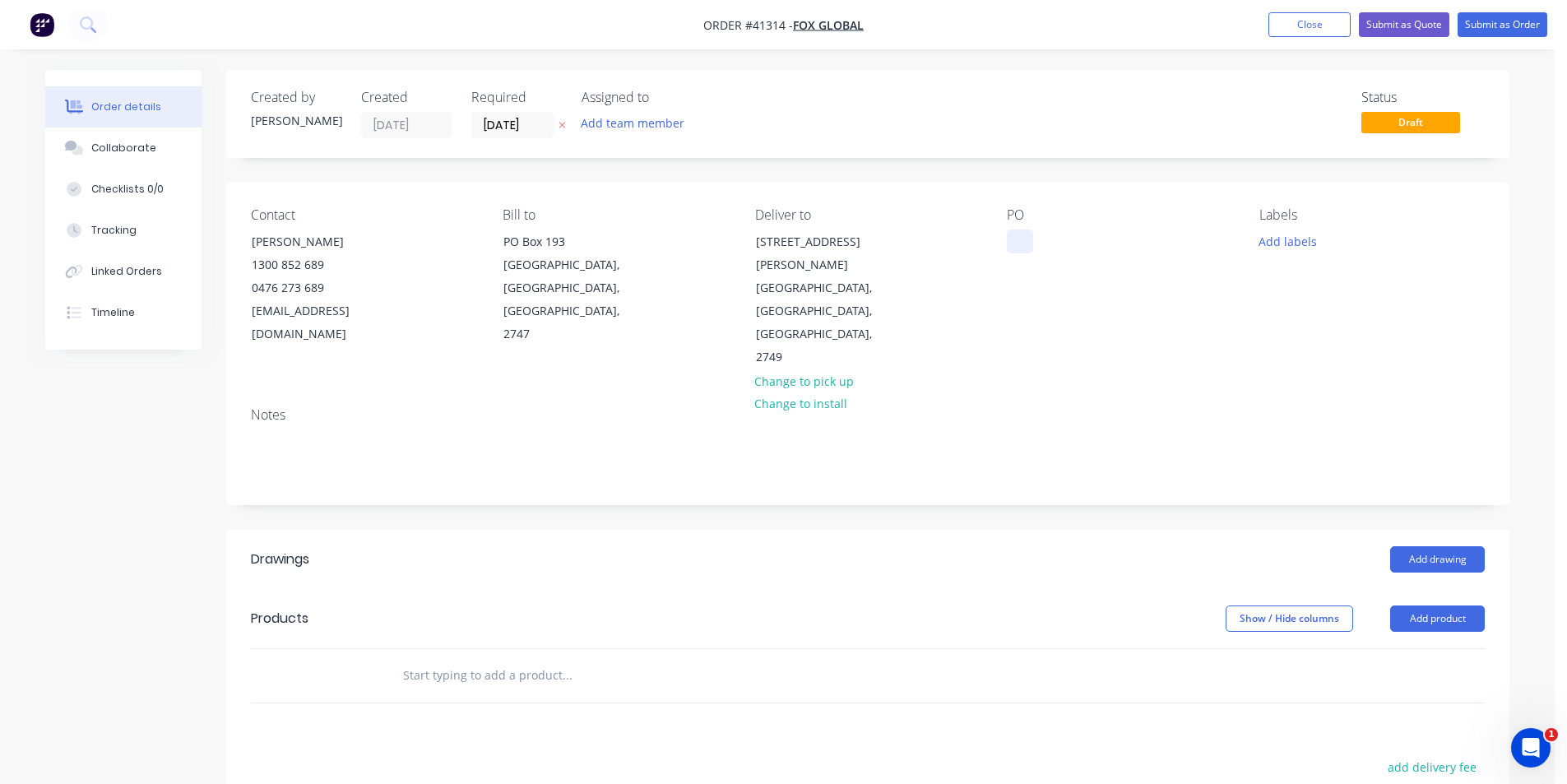
click at [1018, 243] on div at bounding box center [1020, 241] width 26 height 23
click at [1286, 245] on button "Add labels" at bounding box center [1287, 240] width 75 height 22
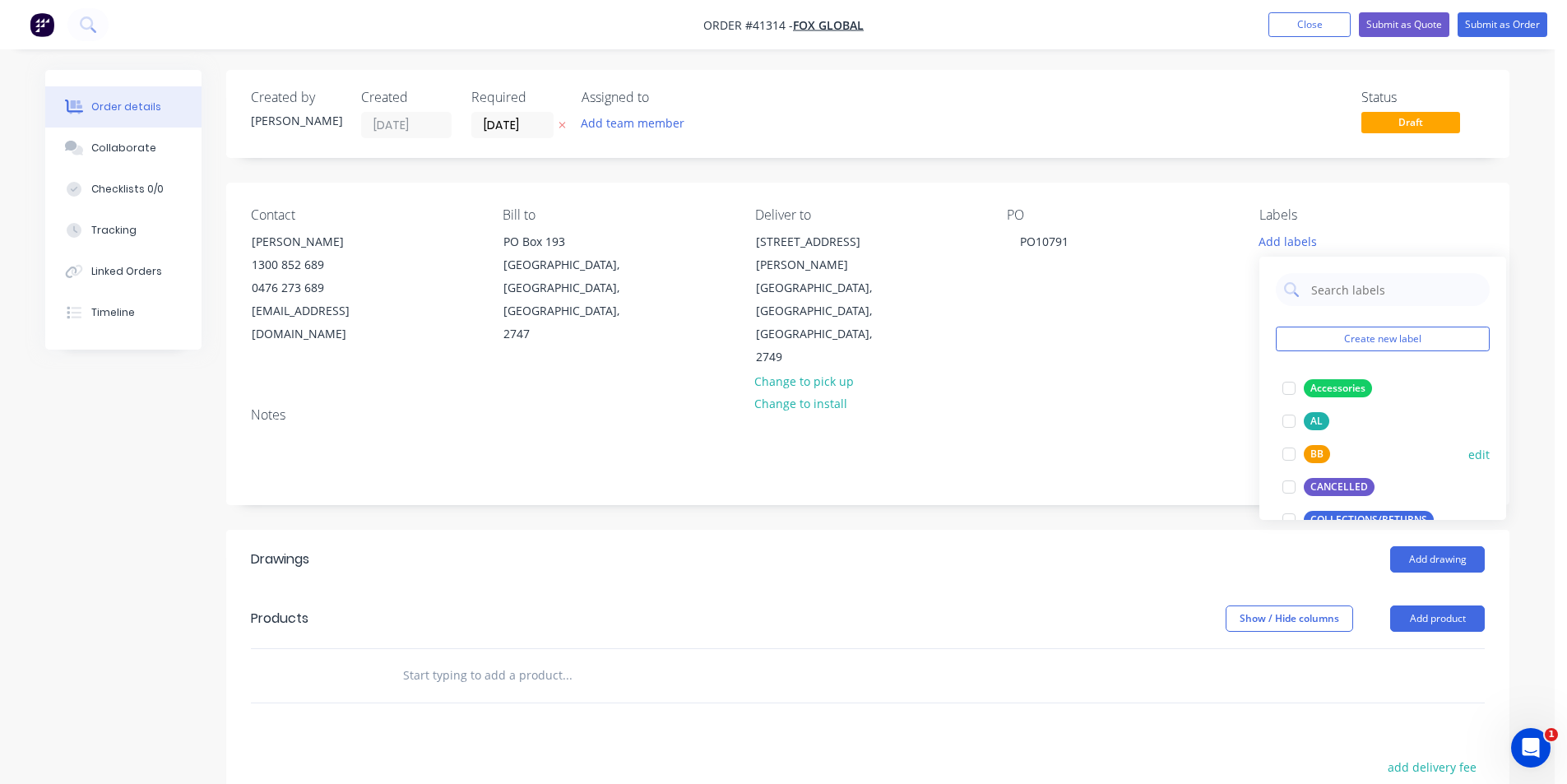
scroll to position [247, 0]
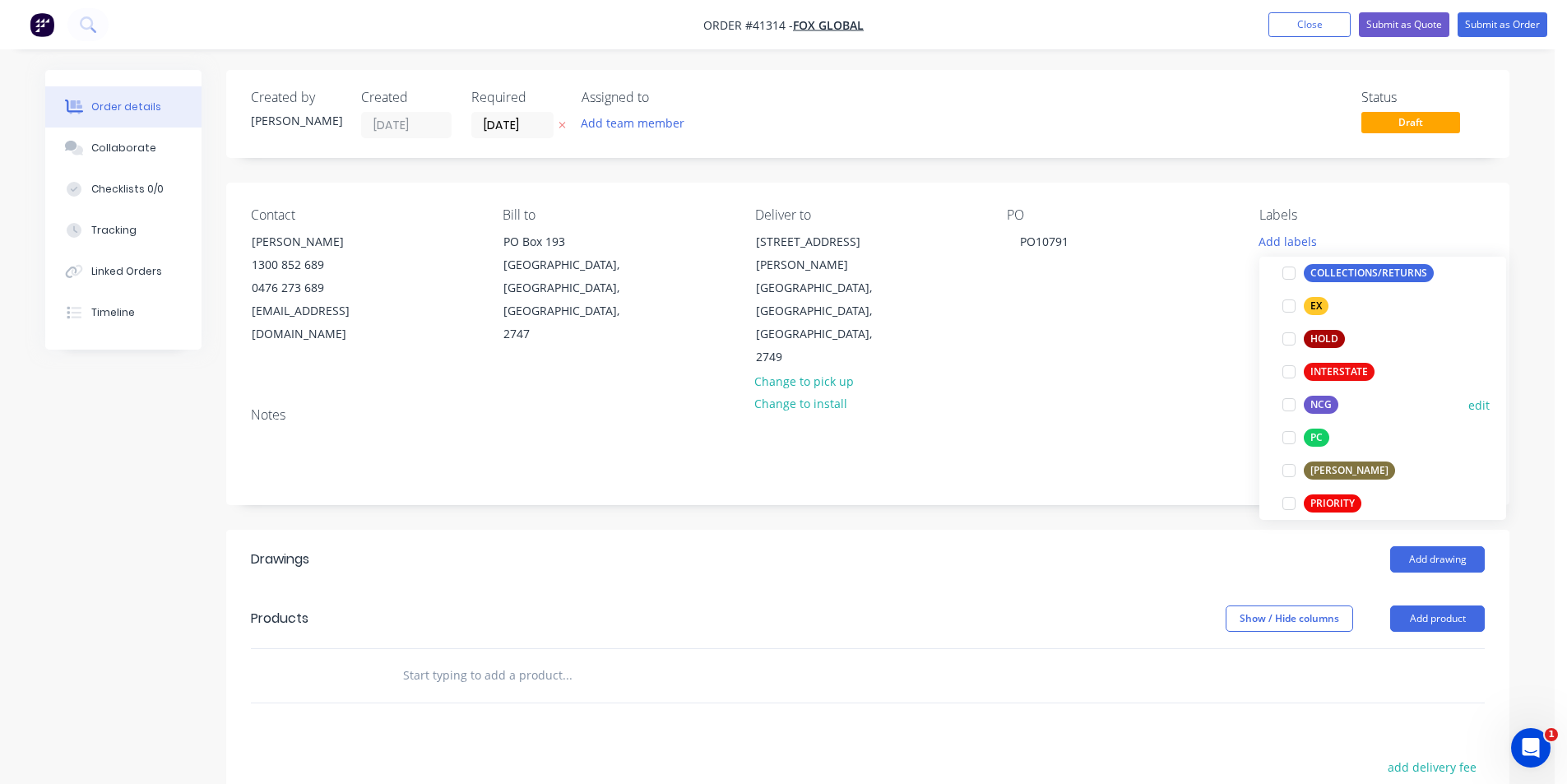
click at [1286, 404] on div at bounding box center [1290, 404] width 33 height 33
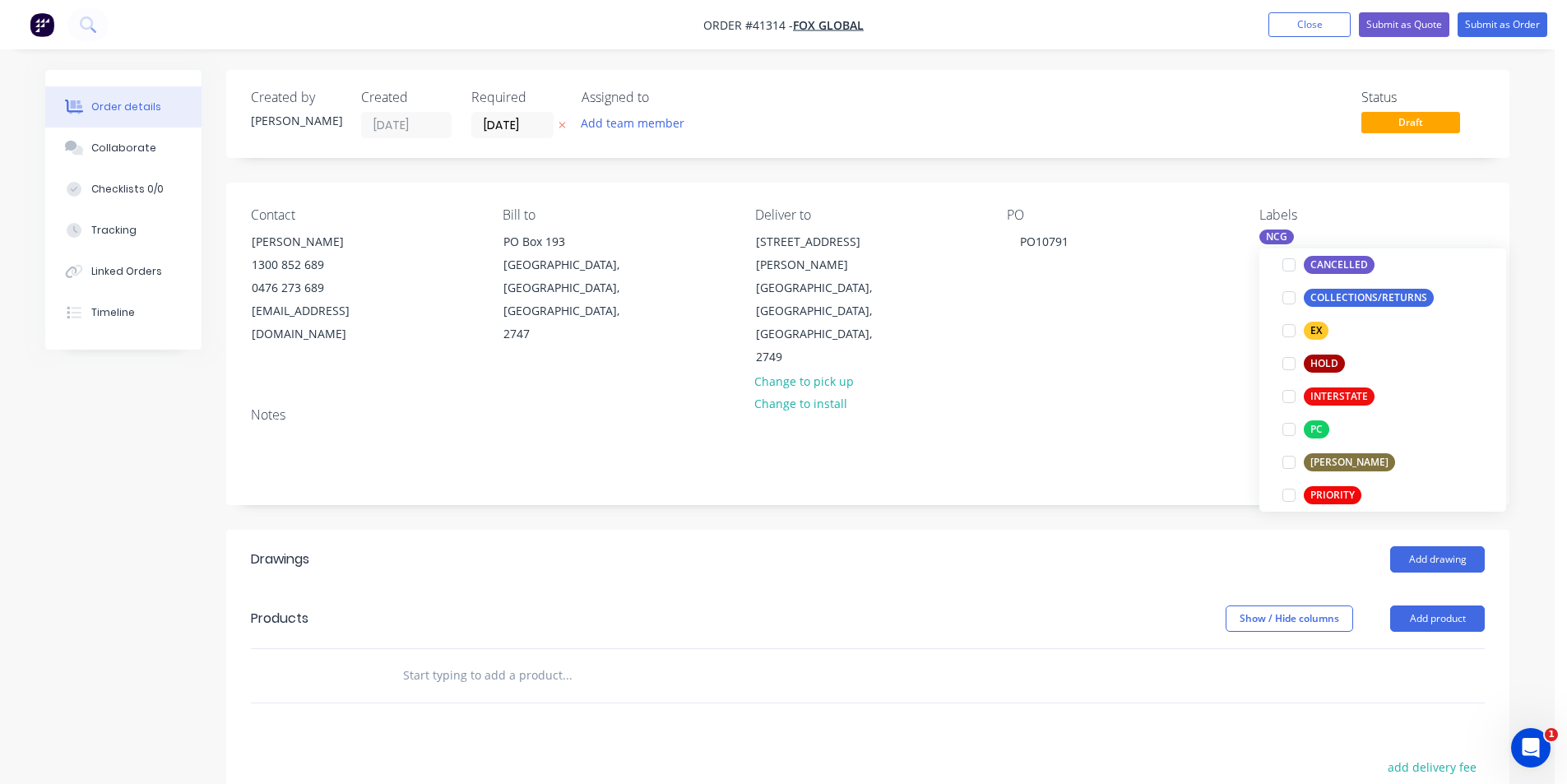
scroll to position [0, 0]
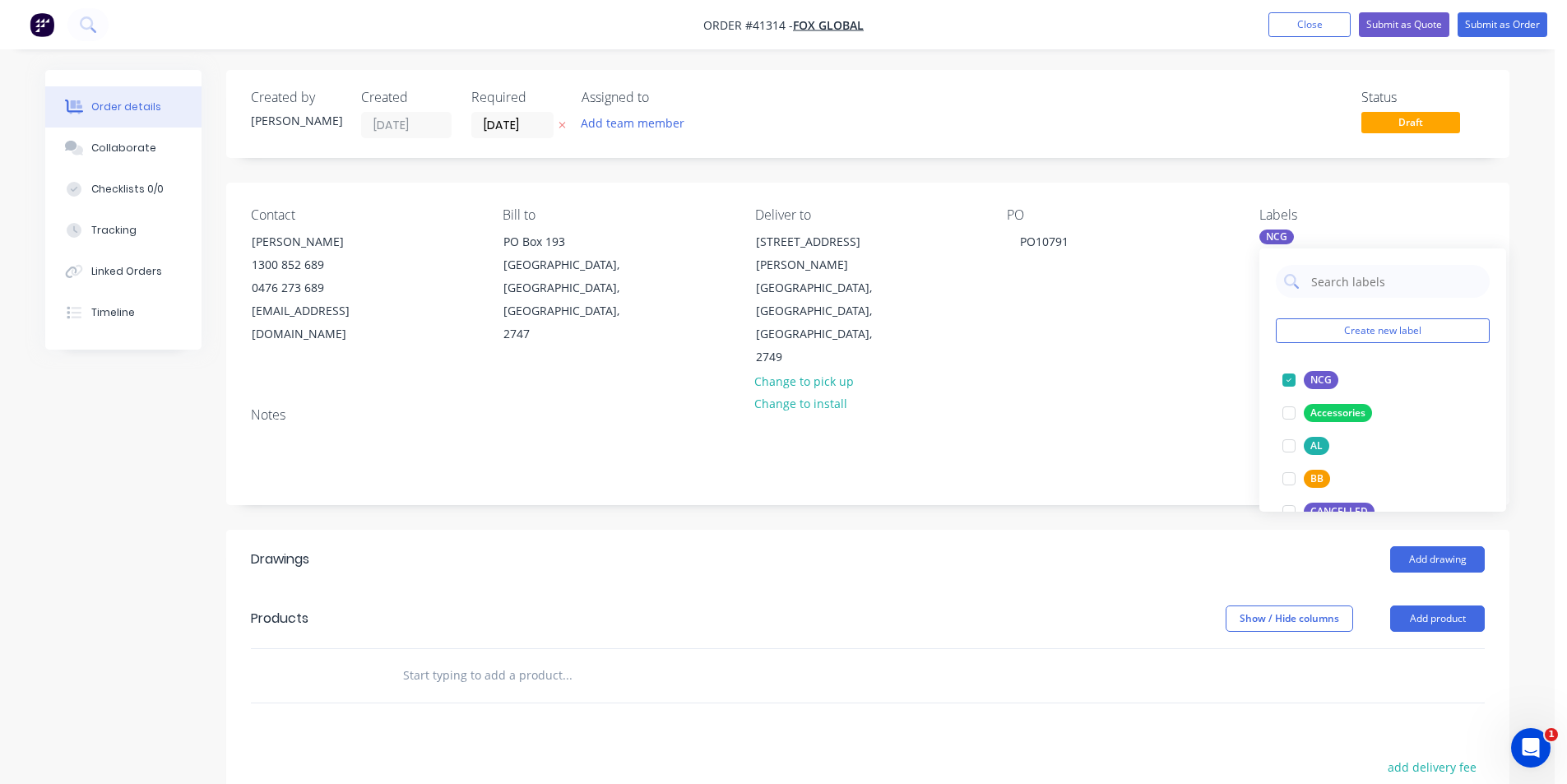
click at [1160, 481] on div "Created by [PERSON_NAME] Created [DATE] Required [DATE] Assigned to Add team me…" at bounding box center [868, 584] width 1284 height 1028
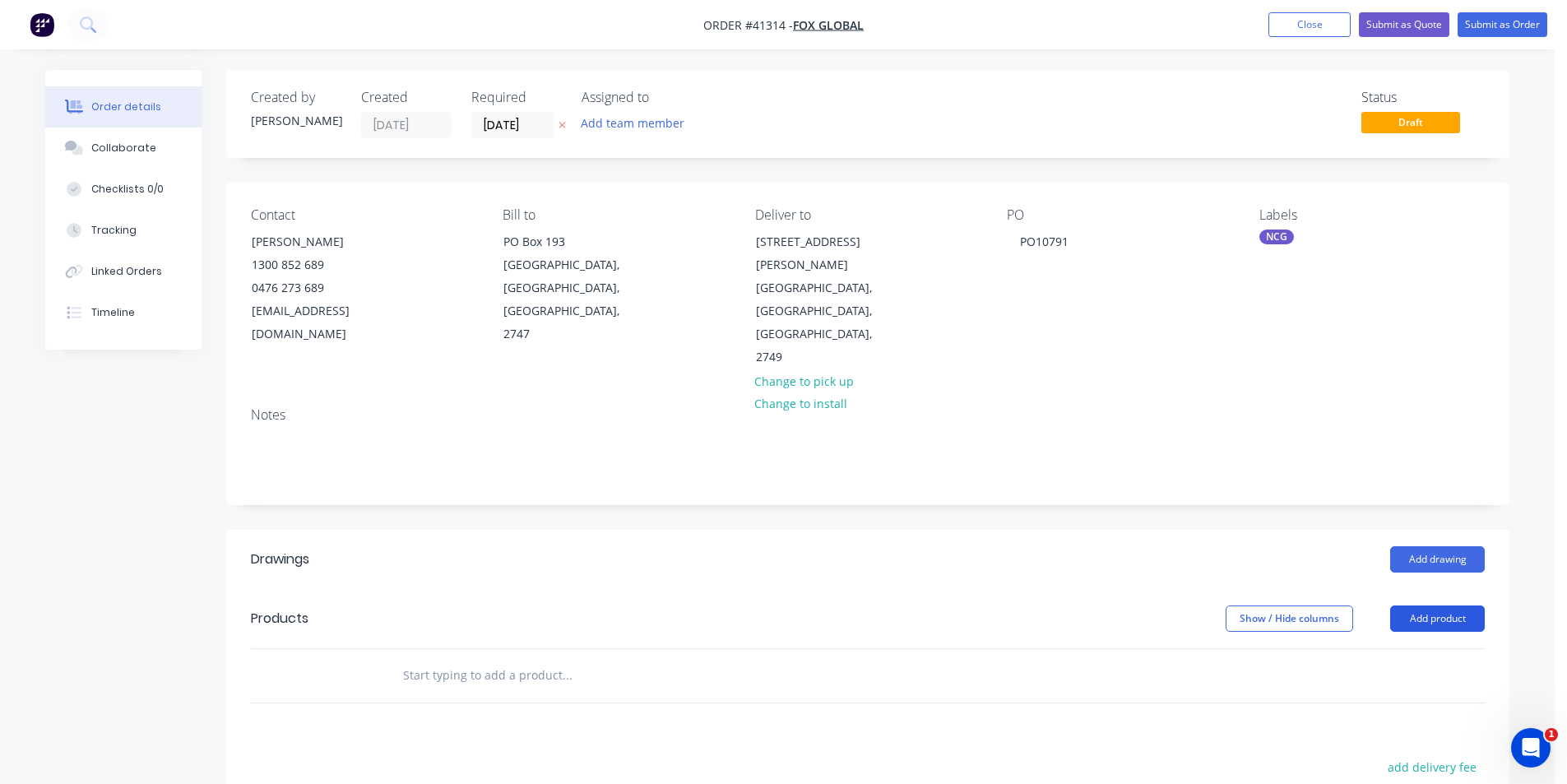
click at [1414, 605] on button "Add product" at bounding box center [1437, 618] width 95 height 26
click at [1409, 648] on div "Product catalogue" at bounding box center [1407, 660] width 127 height 23
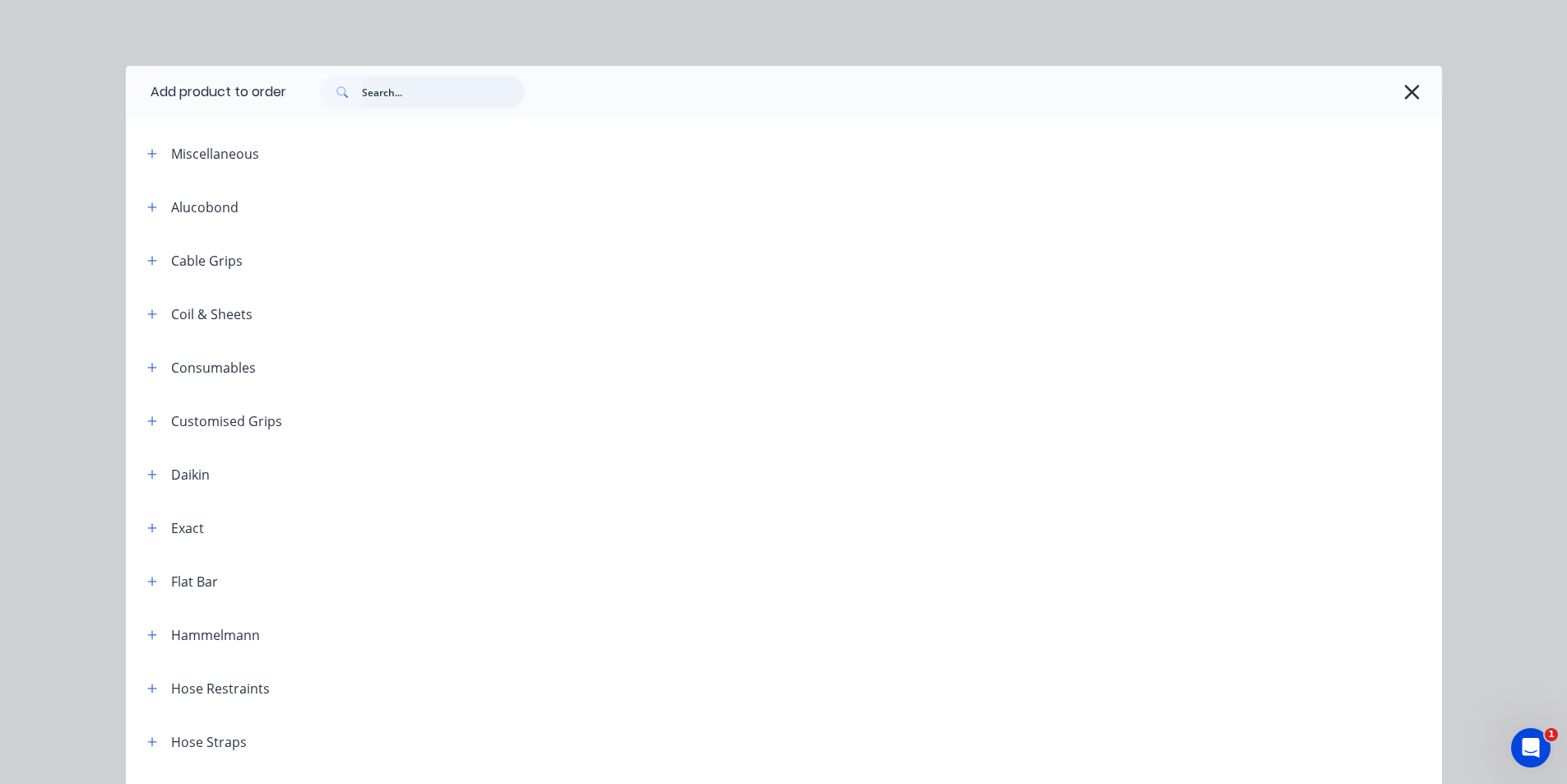
click at [390, 89] on input "text" at bounding box center [444, 92] width 163 height 33
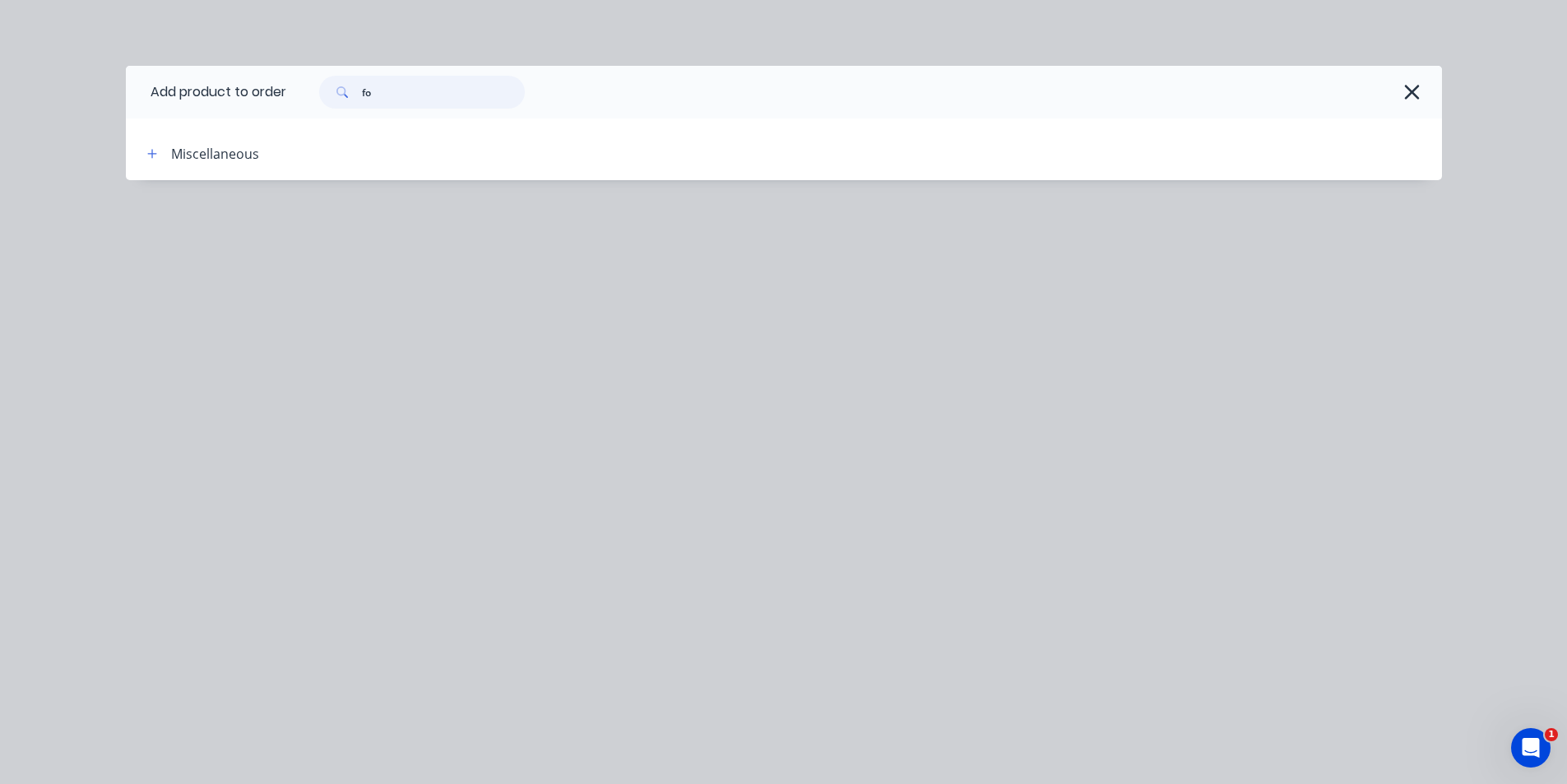
type input "f"
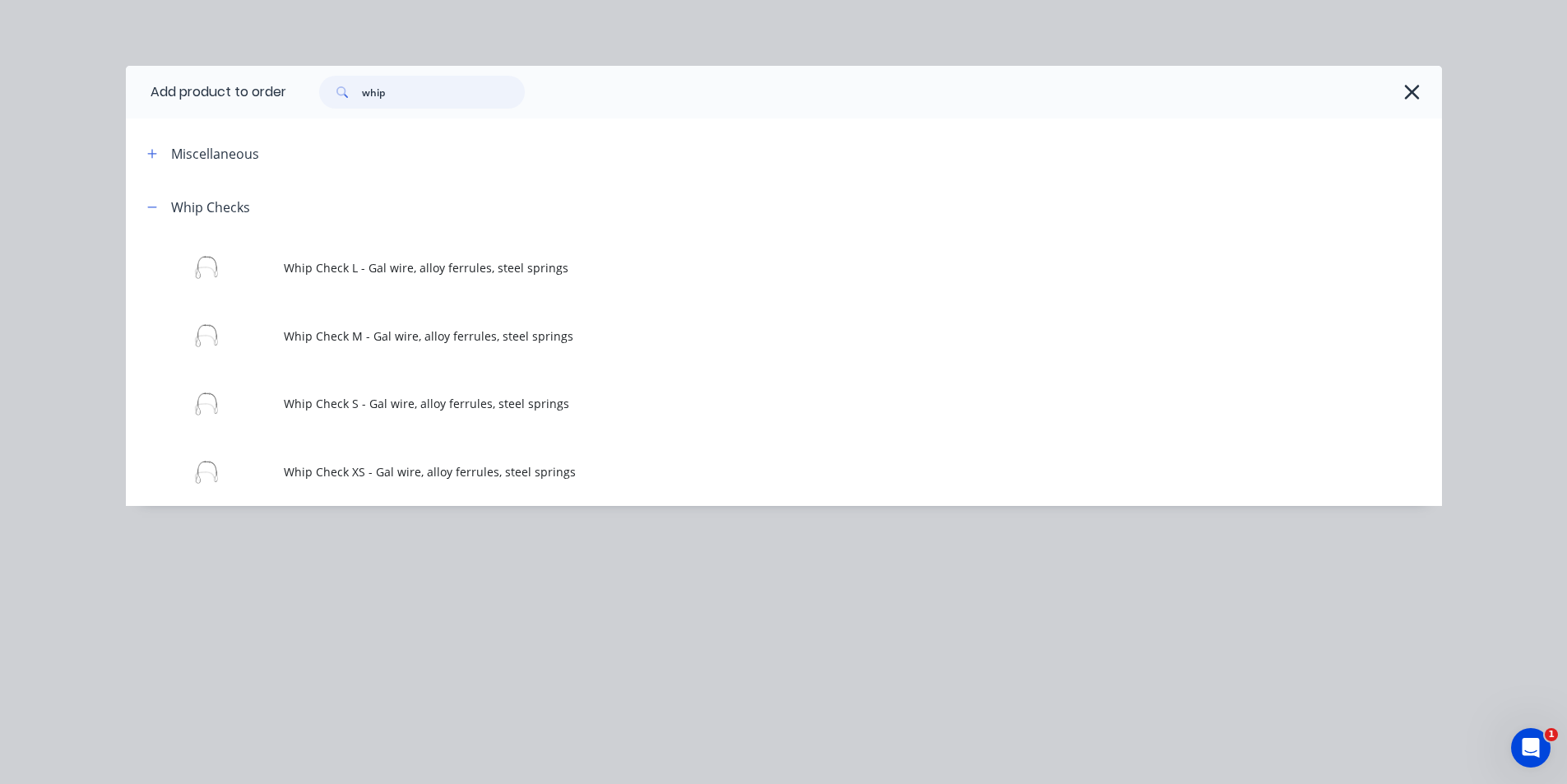
click at [413, 87] on input "whip" at bounding box center [444, 92] width 163 height 33
type input "w"
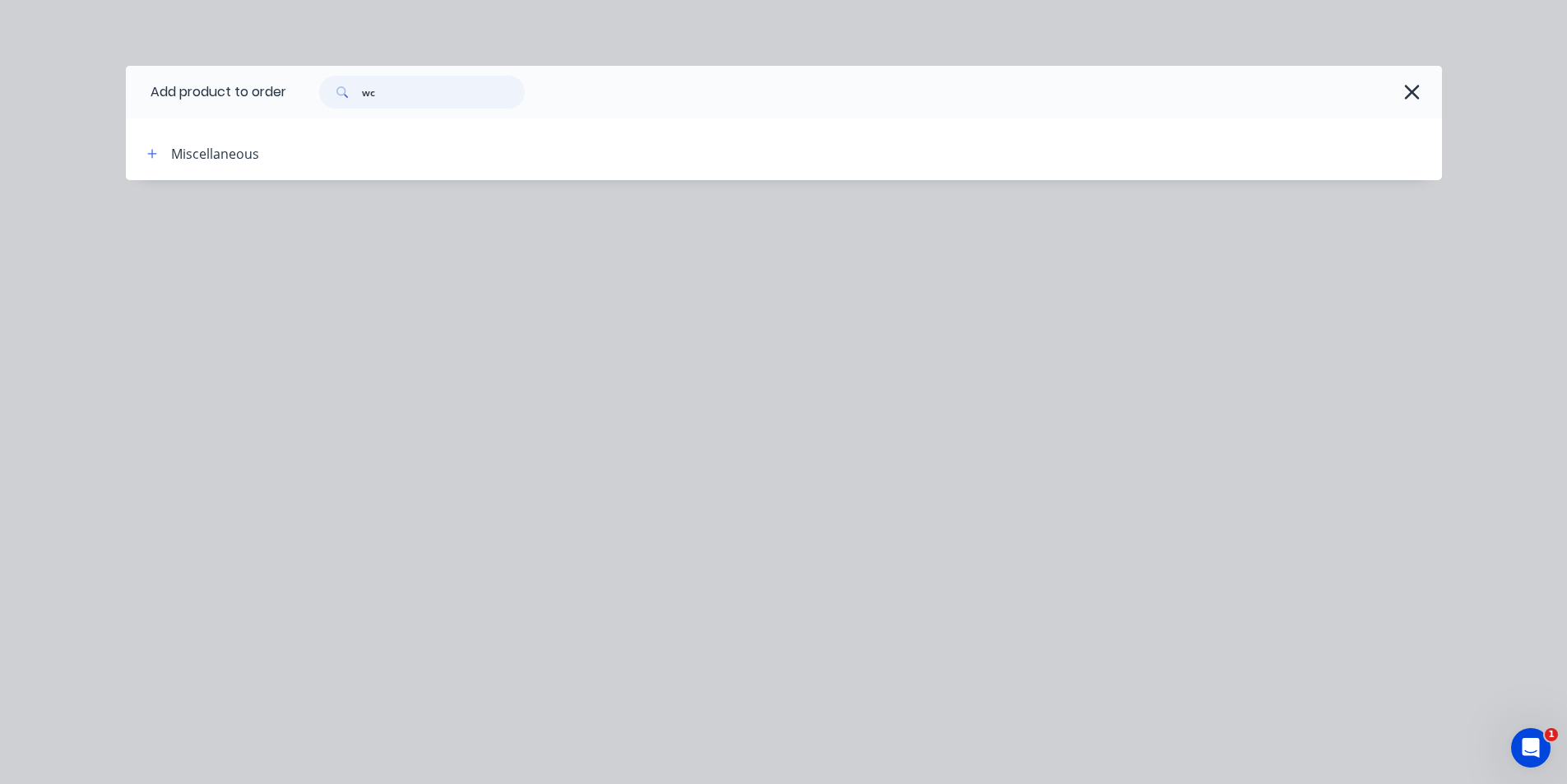
type input "w"
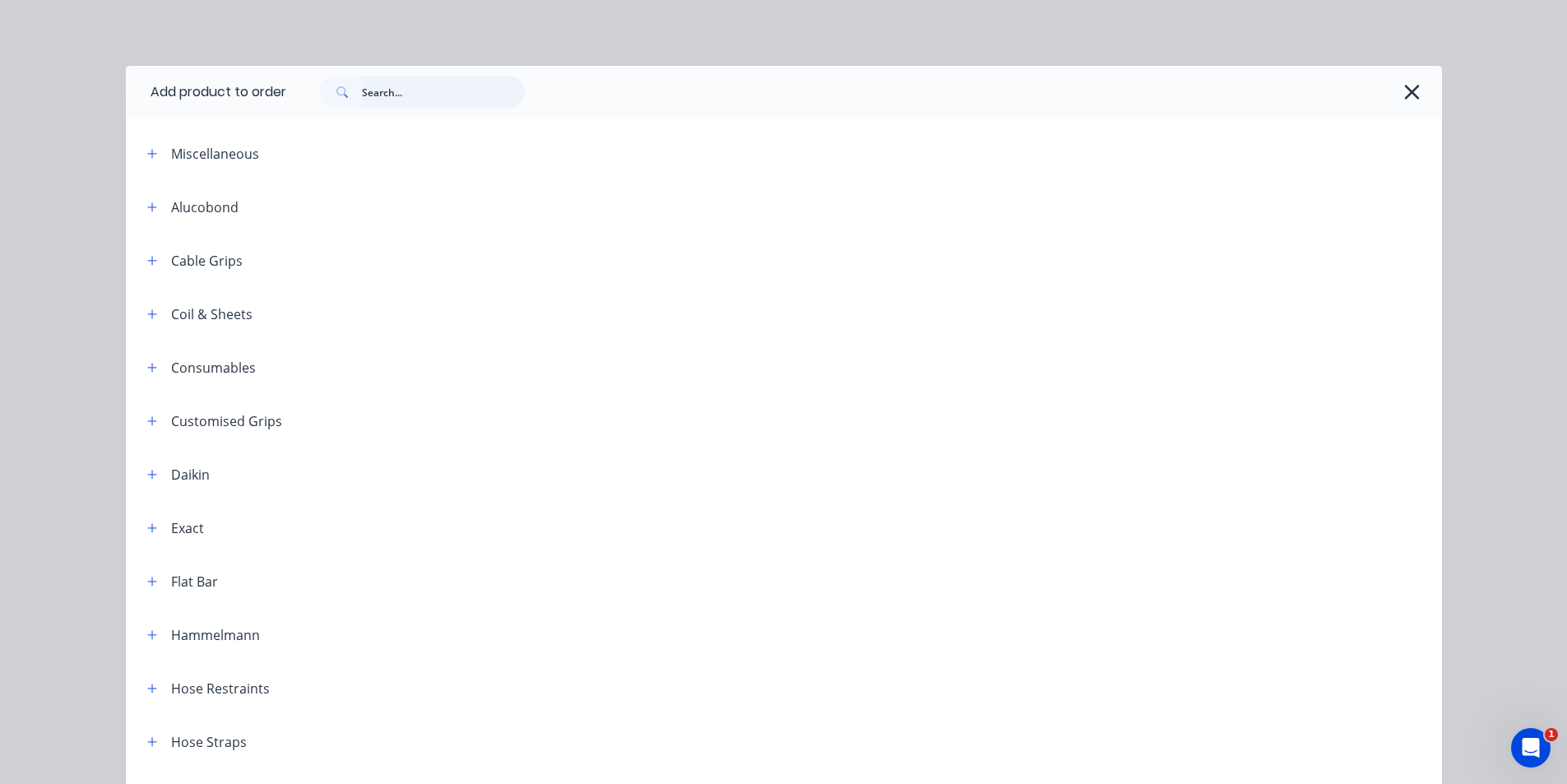
click at [403, 91] on input "text" at bounding box center [444, 92] width 163 height 33
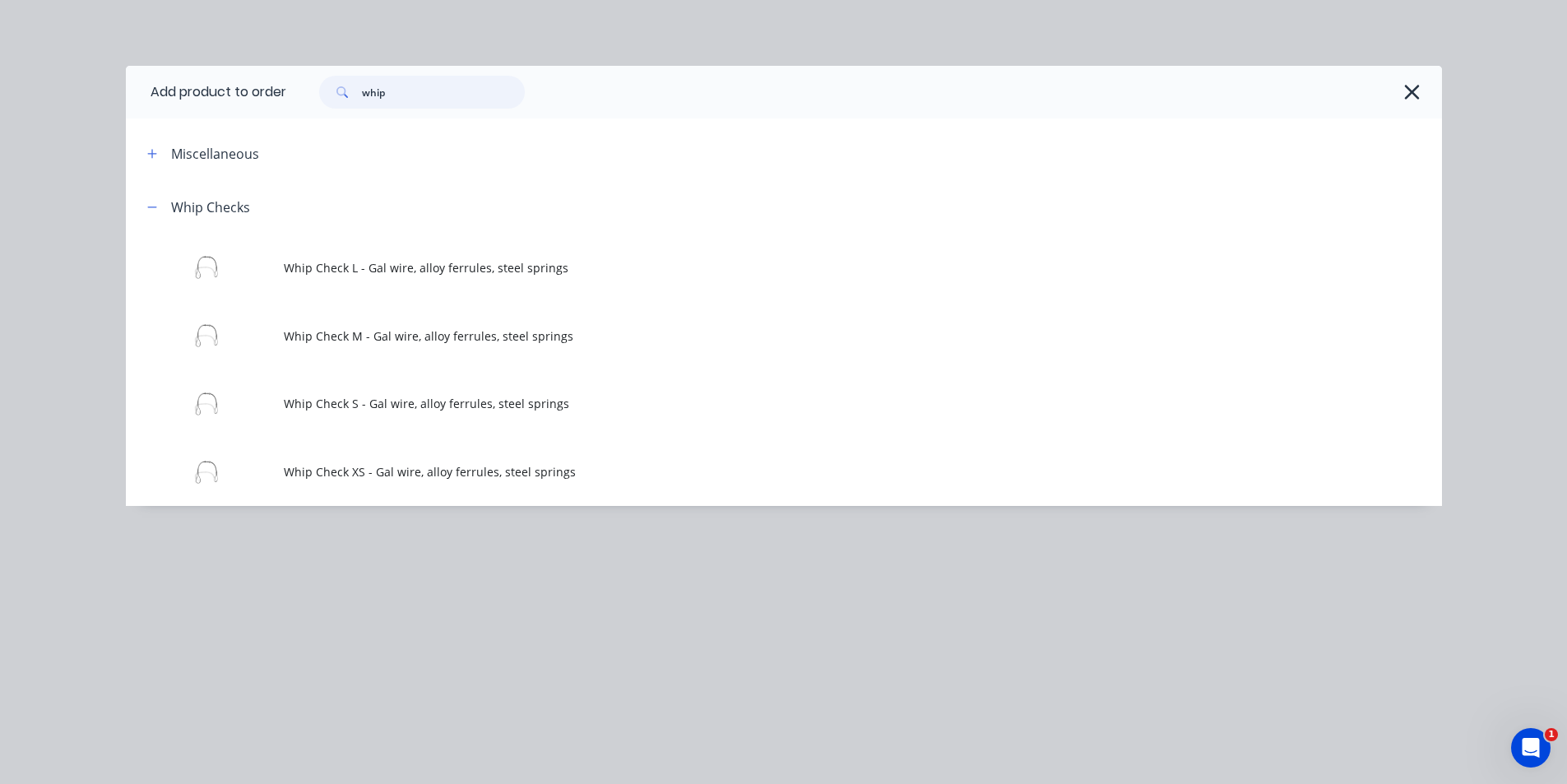
type input "whip"
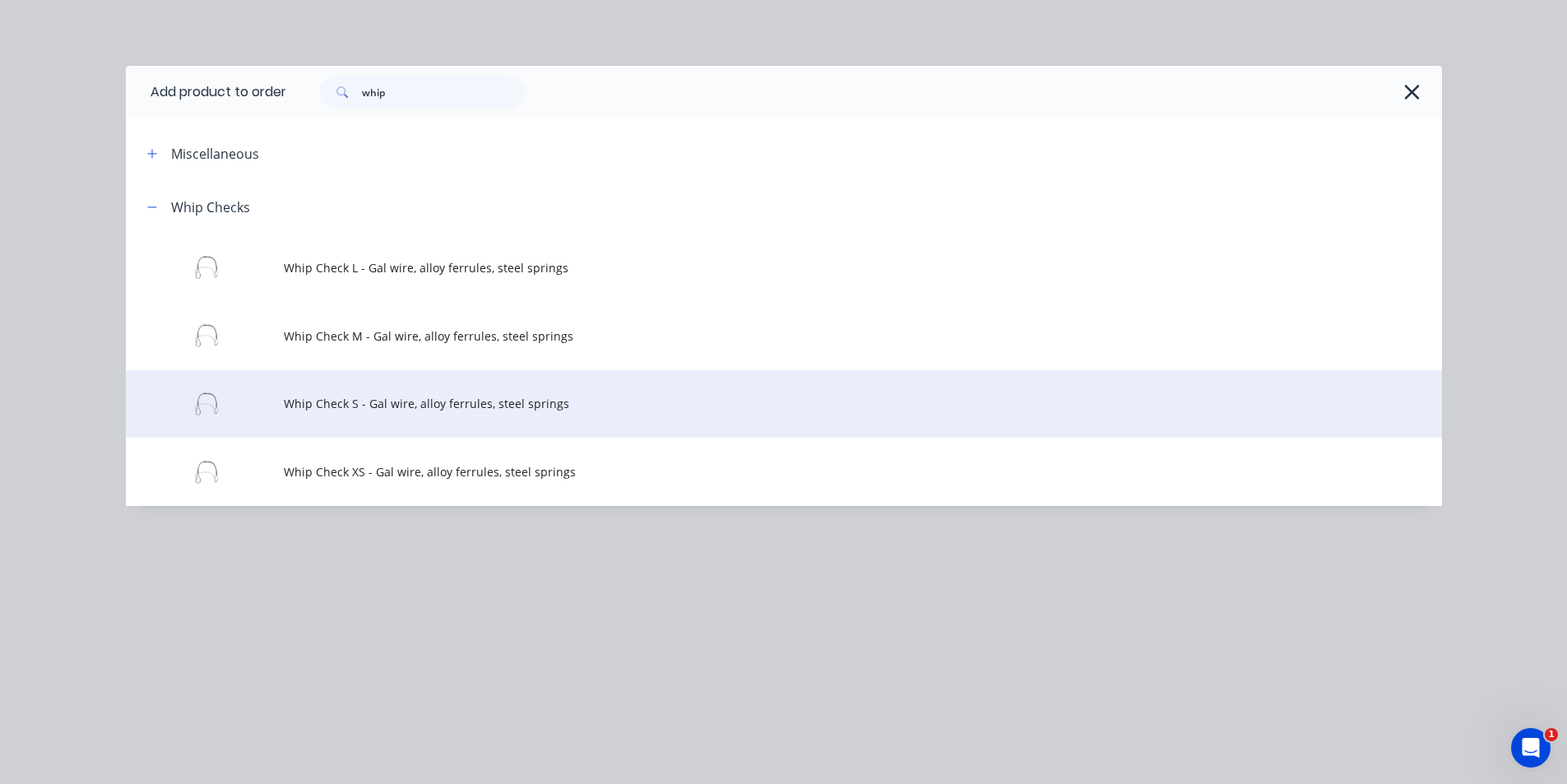
click at [454, 406] on span "Whip Check S - Gal wire, alloy ferrules, steel springs" at bounding box center [747, 403] width 926 height 18
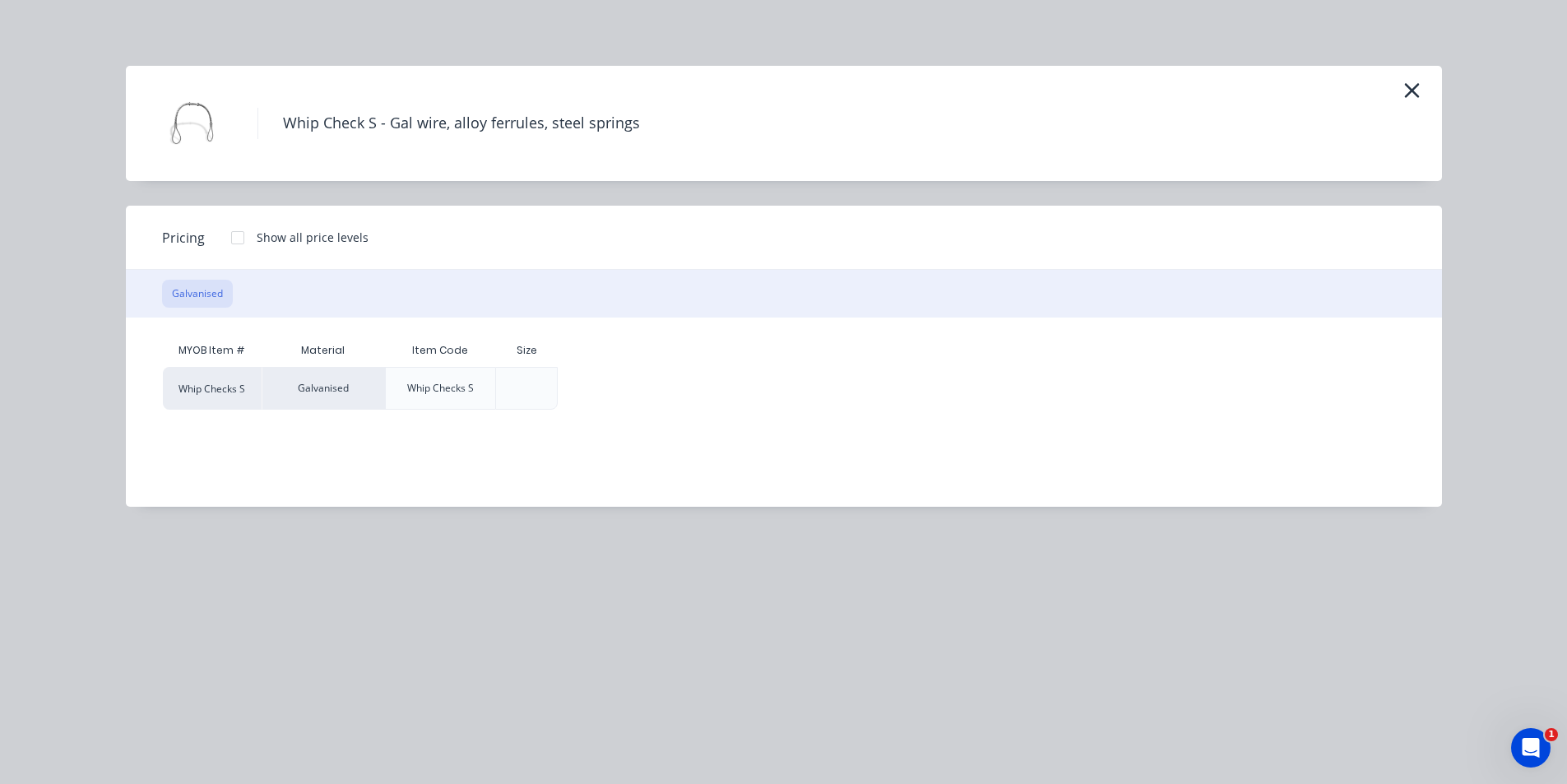
click at [238, 237] on div at bounding box center [238, 238] width 33 height 33
click at [605, 396] on div "$0.01" at bounding box center [603, 388] width 88 height 41
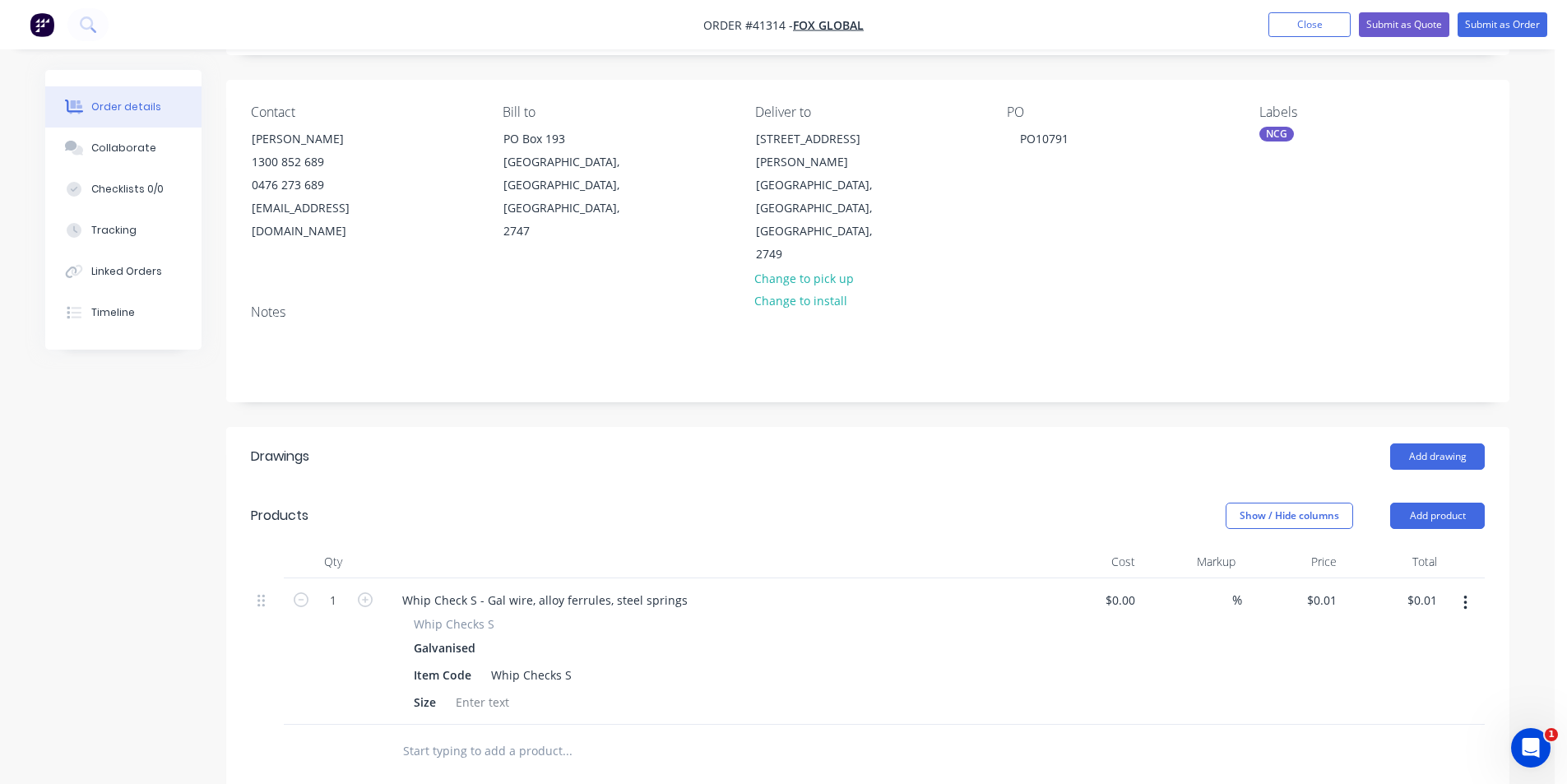
scroll to position [247, 0]
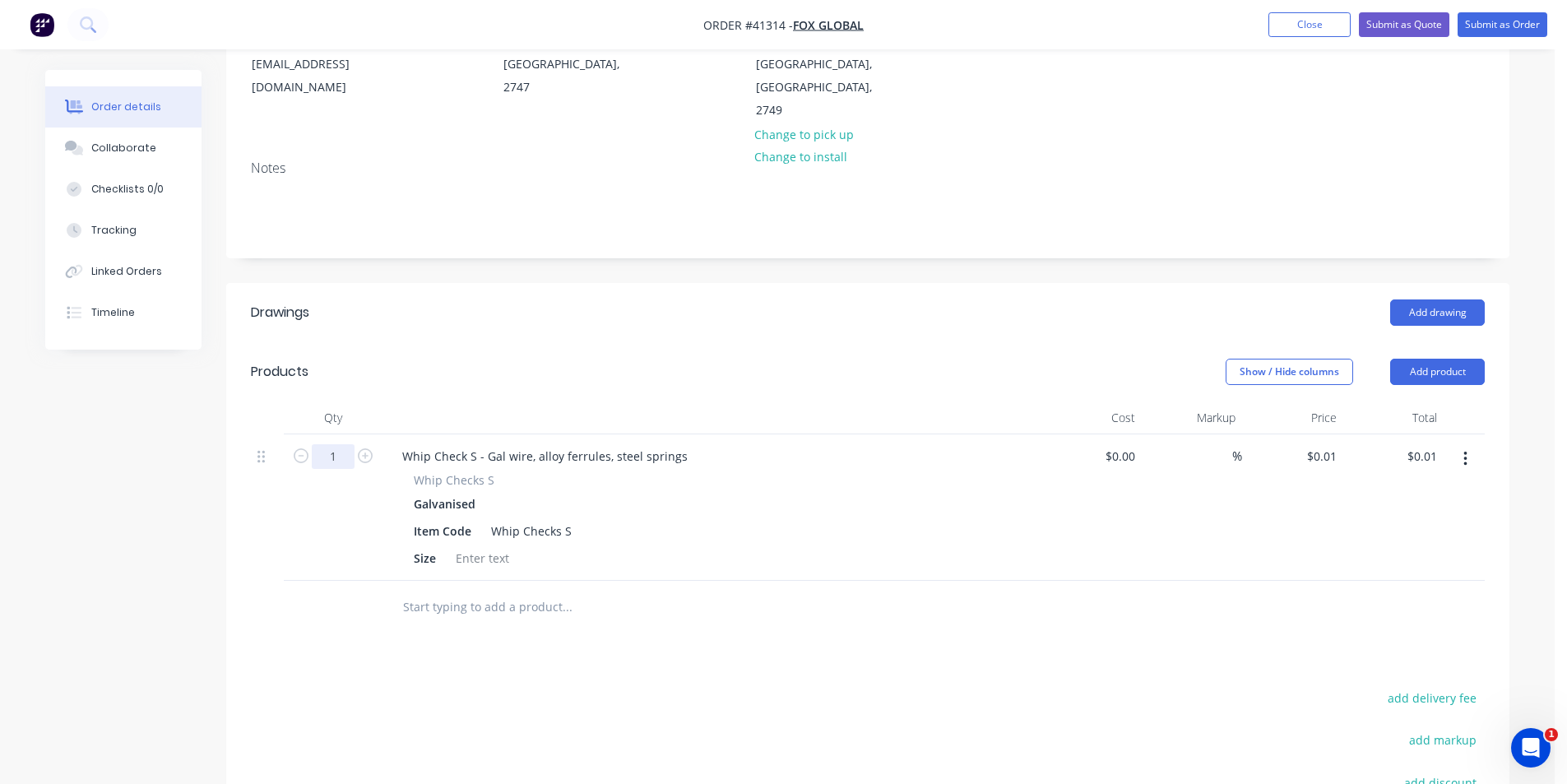
click at [343, 444] on input "1" at bounding box center [333, 456] width 43 height 24
type input "9"
type input "$0.09"
click at [491, 546] on div at bounding box center [483, 557] width 66 height 23
click at [466, 546] on div at bounding box center [483, 557] width 66 height 23
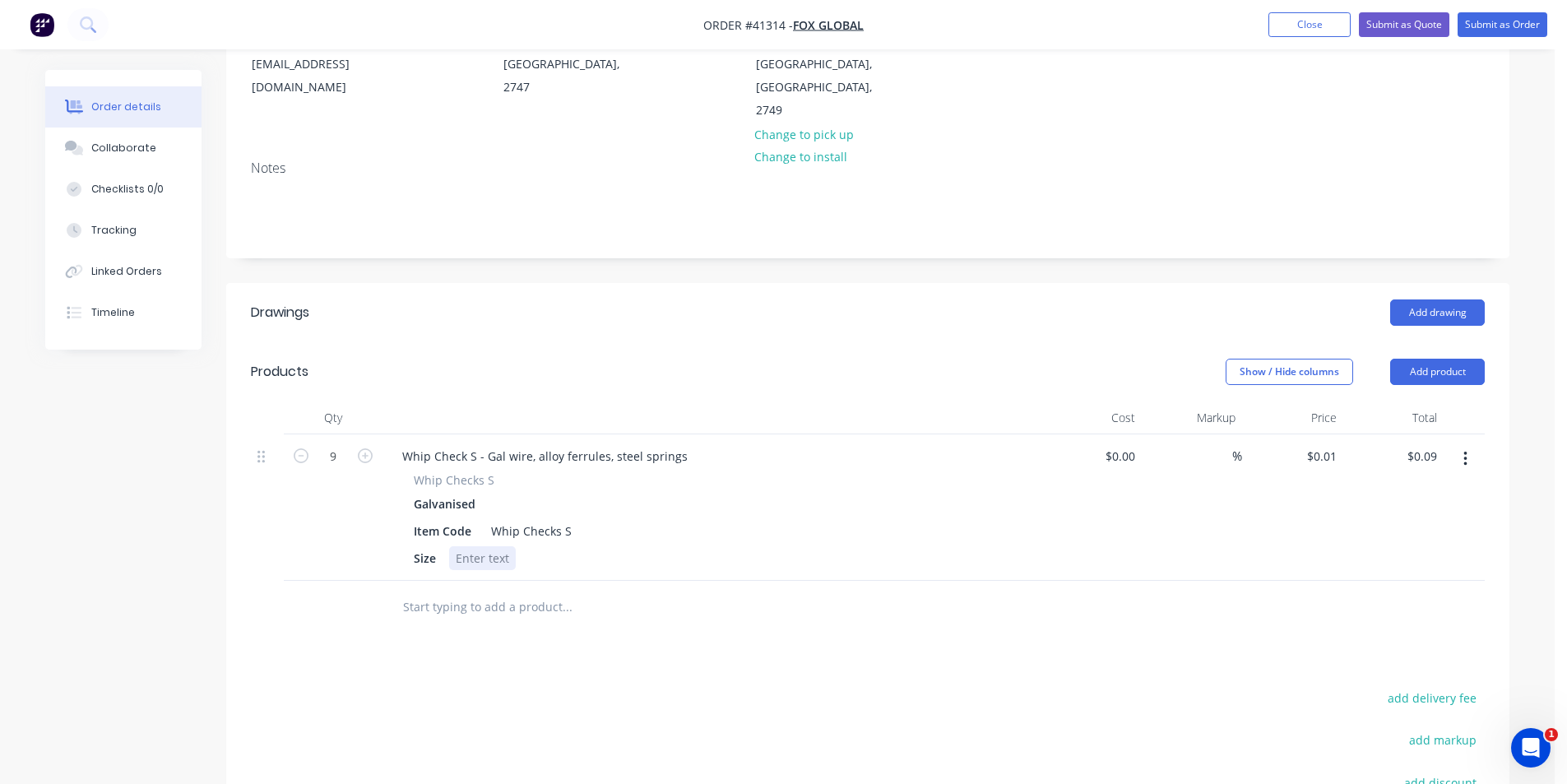
paste div
click at [1329, 444] on input "0.01" at bounding box center [1324, 456] width 38 height 23
type input "$9.20"
click at [352, 444] on input "9" at bounding box center [333, 456] width 43 height 24
type input "$82.80"
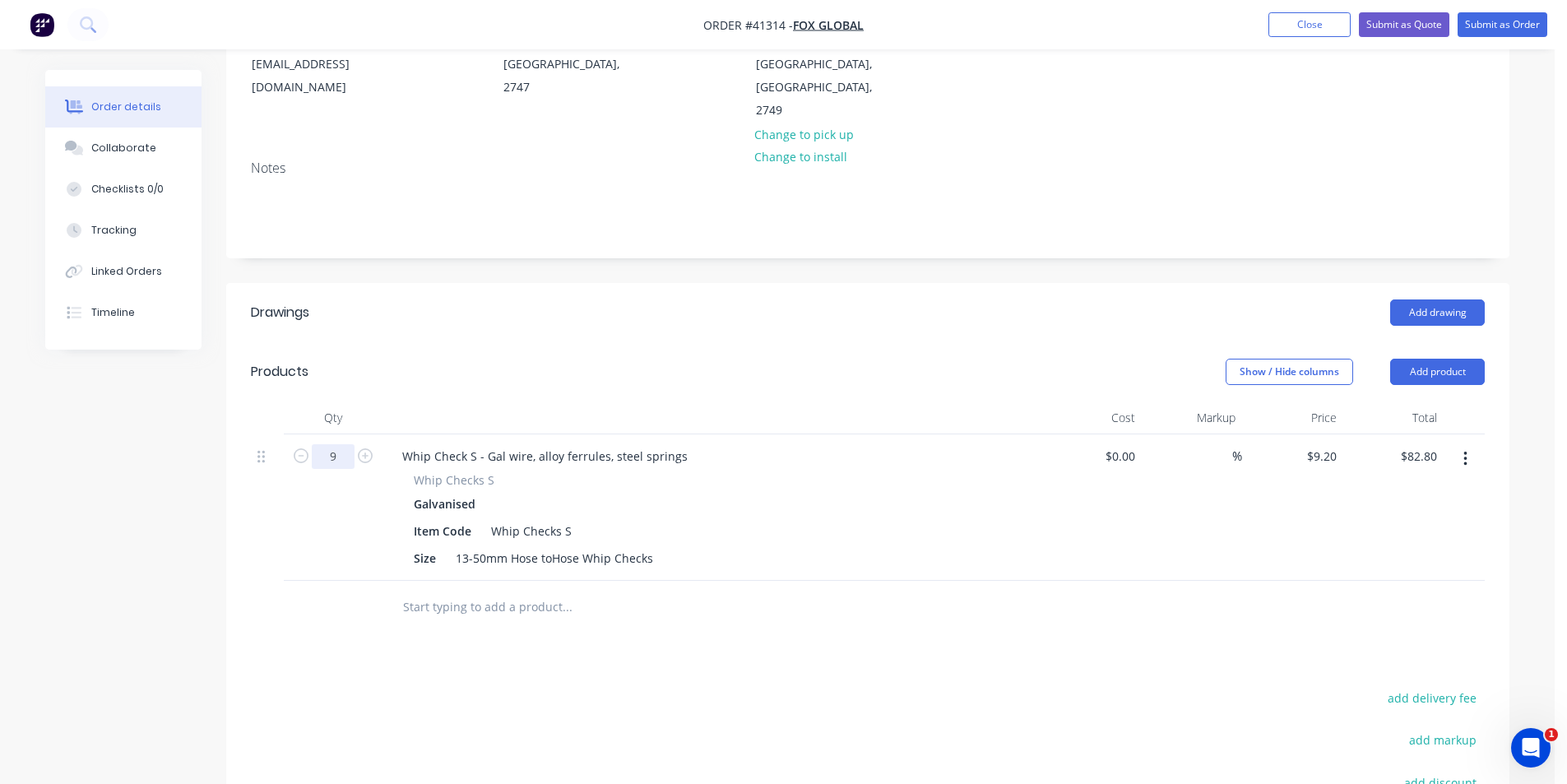
click at [340, 444] on input "9" at bounding box center [333, 456] width 43 height 24
type input "30"
type input "$276.00"
click at [1026, 581] on div at bounding box center [868, 607] width 1234 height 54
click at [1003, 342] on header "Products Show / Hide columns Add product" at bounding box center [868, 371] width 1284 height 60
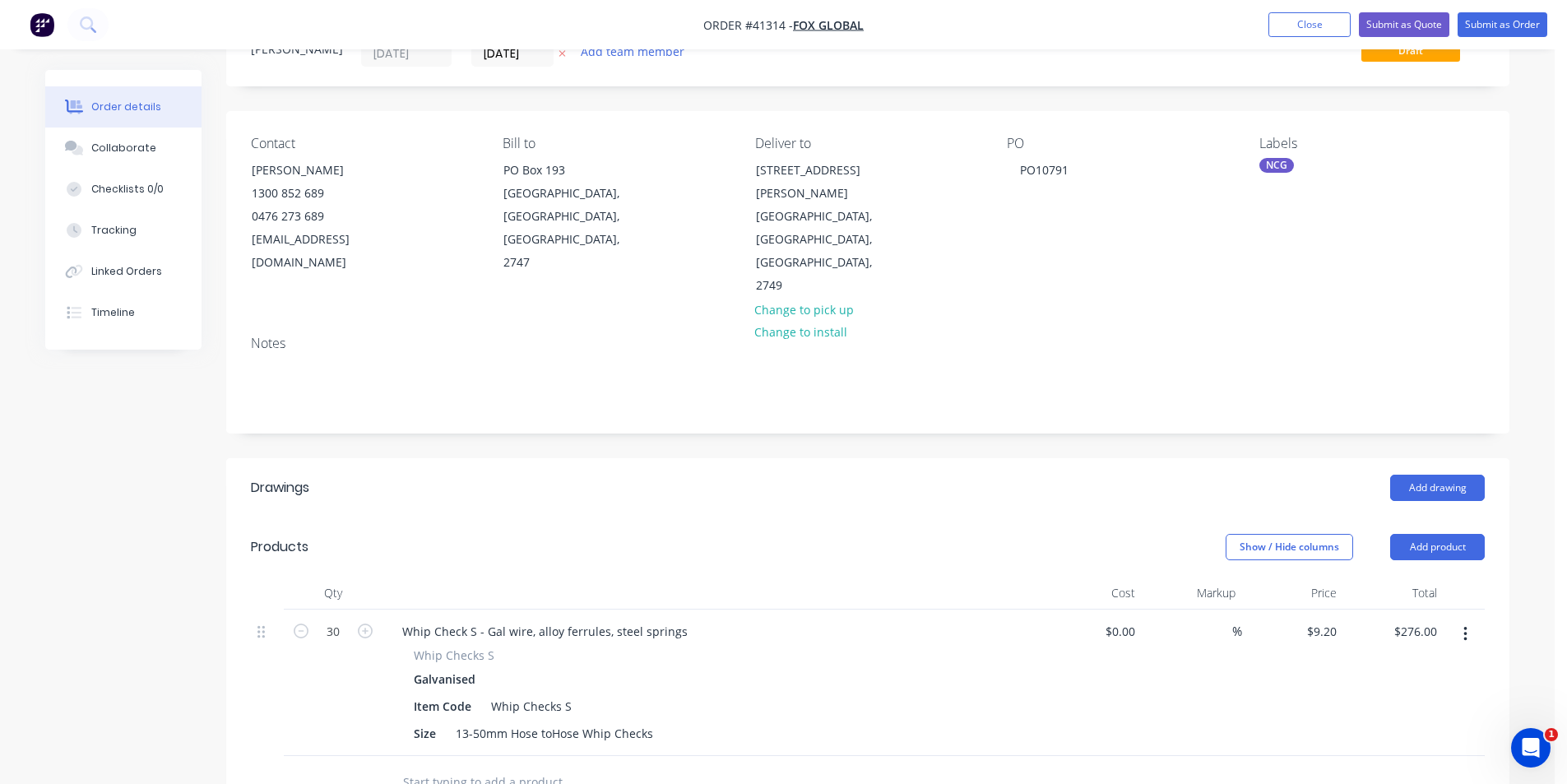
scroll to position [0, 0]
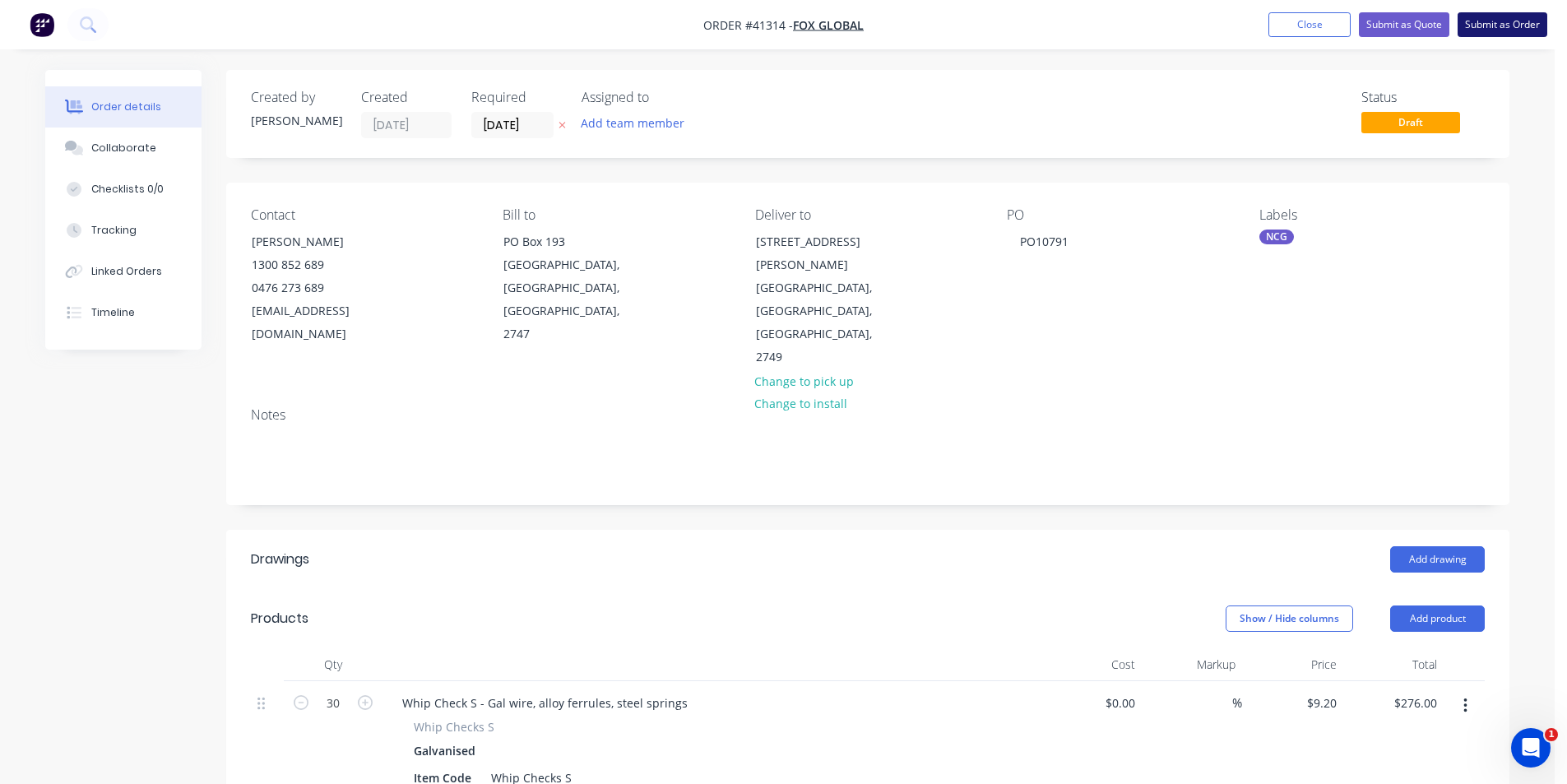
click at [1482, 21] on button "Submit as Order" at bounding box center [1503, 24] width 90 height 24
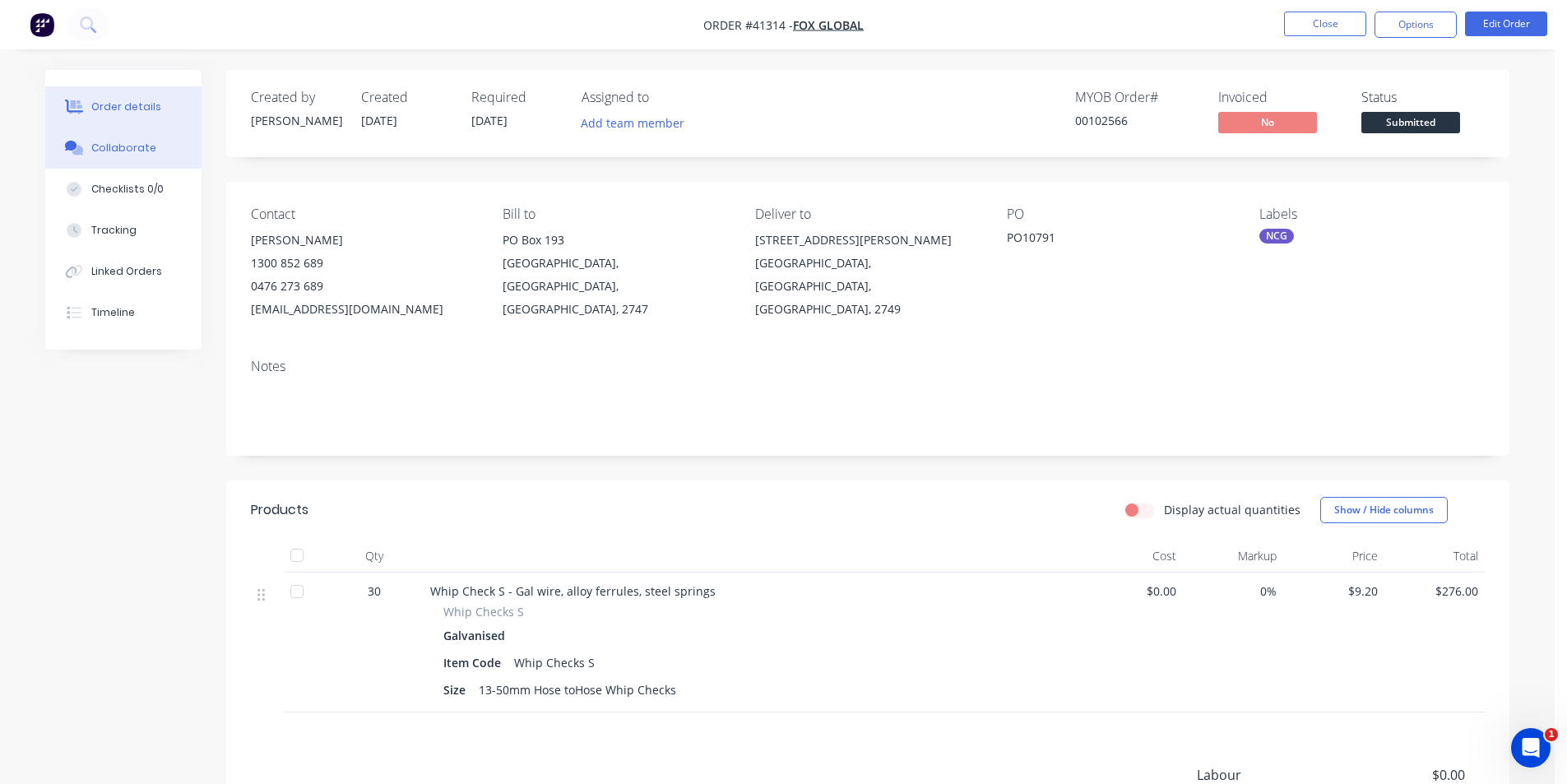
click at [150, 152] on button "Collaborate" at bounding box center [123, 148] width 156 height 41
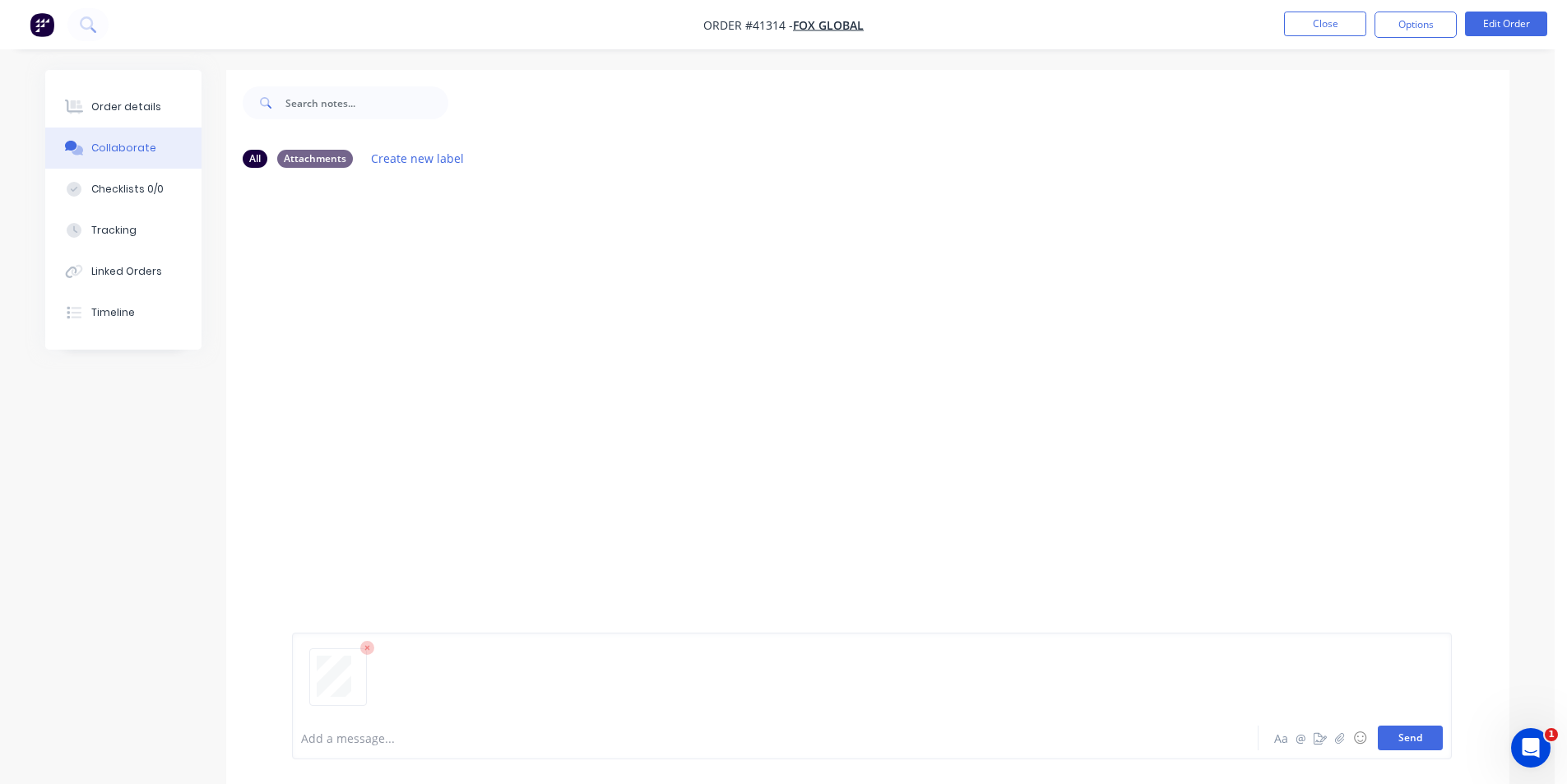
click at [1407, 735] on button "Send" at bounding box center [1411, 737] width 65 height 24
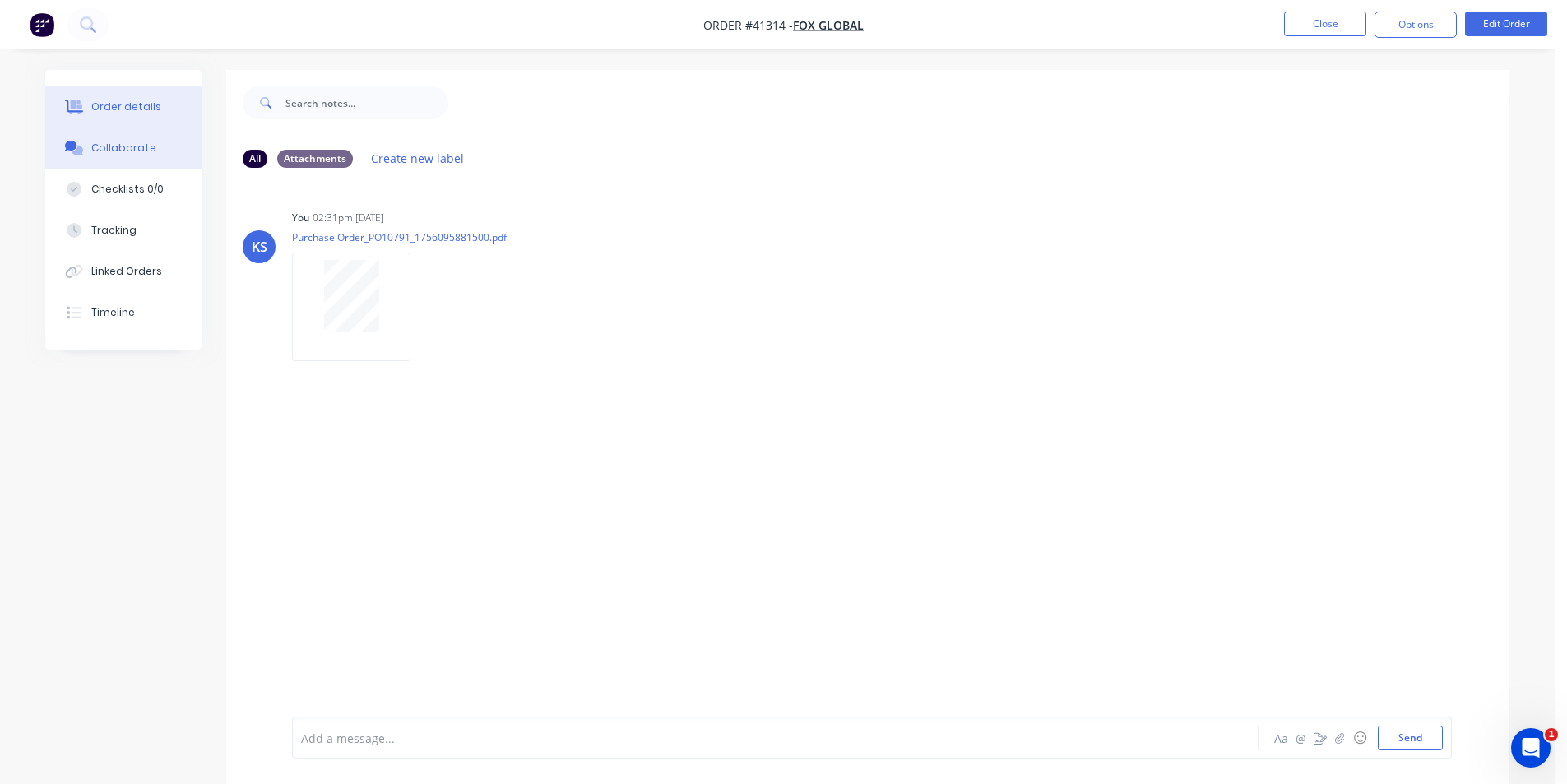
click at [96, 106] on div "Order details" at bounding box center [126, 106] width 70 height 15
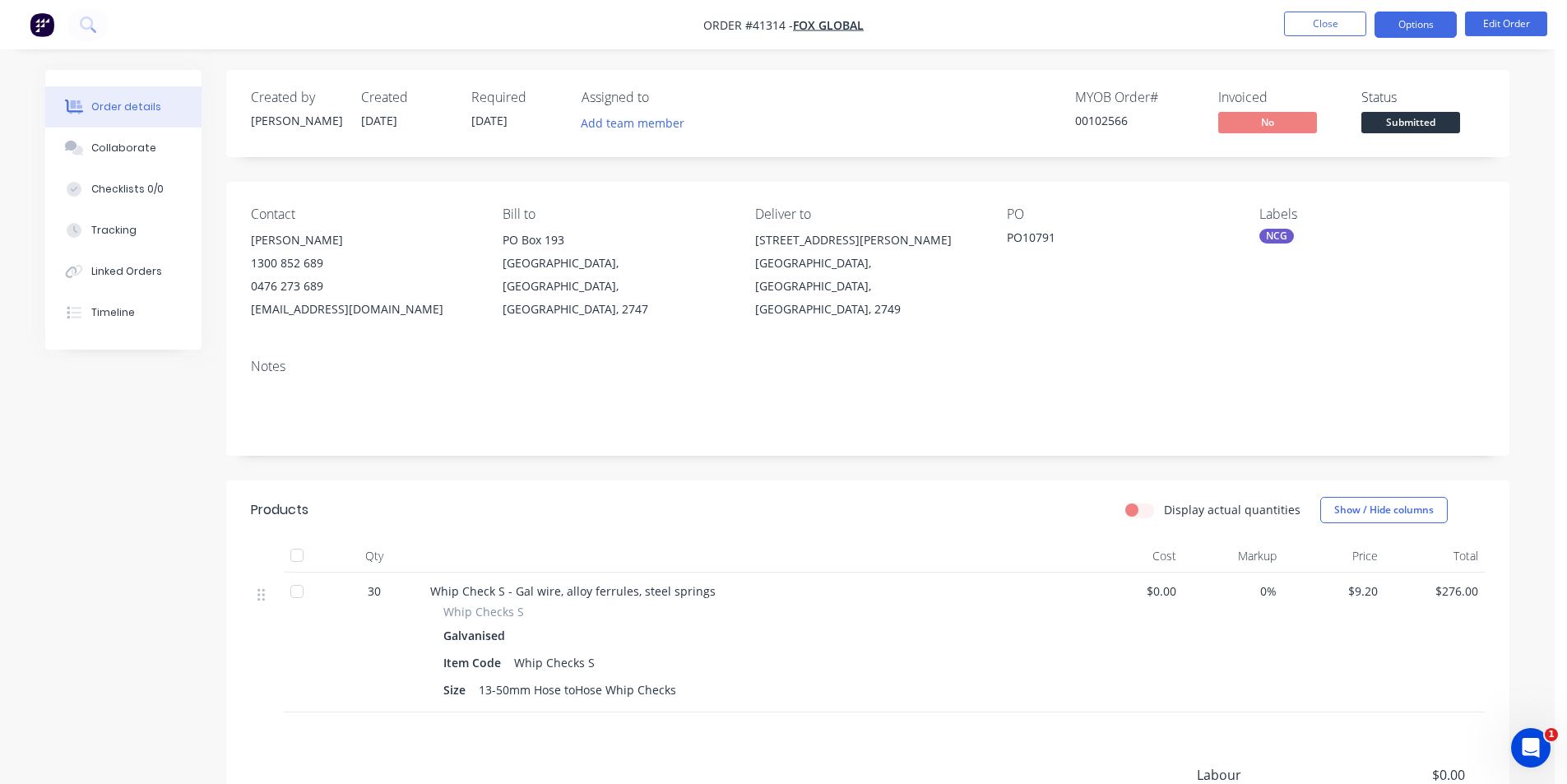
click at [1409, 31] on button "Options" at bounding box center [1416, 24] width 82 height 26
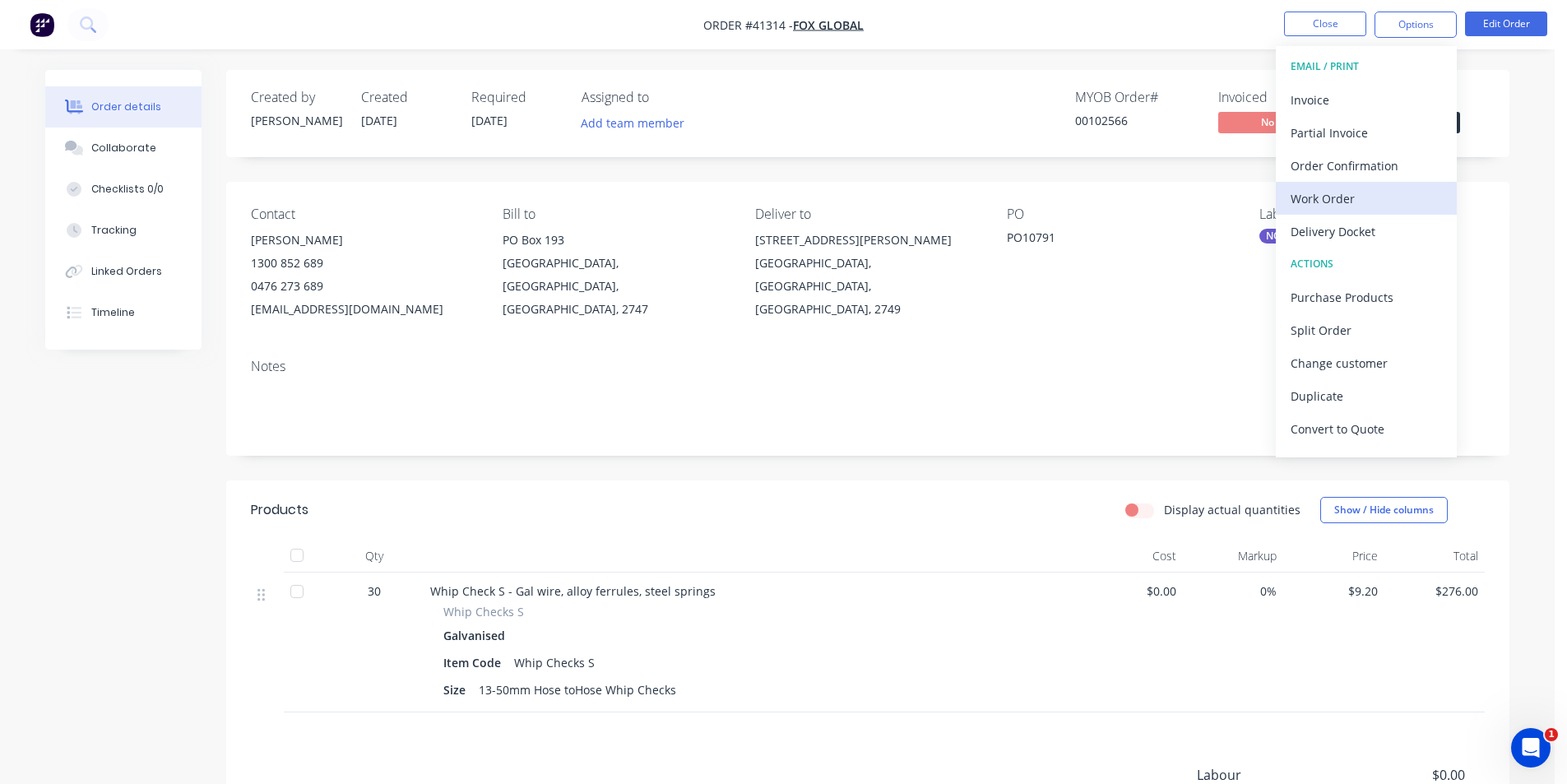
click at [1334, 190] on div "Work Order" at bounding box center [1366, 198] width 151 height 23
click at [1332, 128] on div "With pricing" at bounding box center [1366, 133] width 151 height 23
click at [1333, 188] on div "Work Order" at bounding box center [1366, 198] width 151 height 23
click at [1334, 160] on div "Without pricing" at bounding box center [1366, 165] width 151 height 23
click at [1361, 159] on div "Order Confirmation" at bounding box center [1366, 165] width 151 height 23
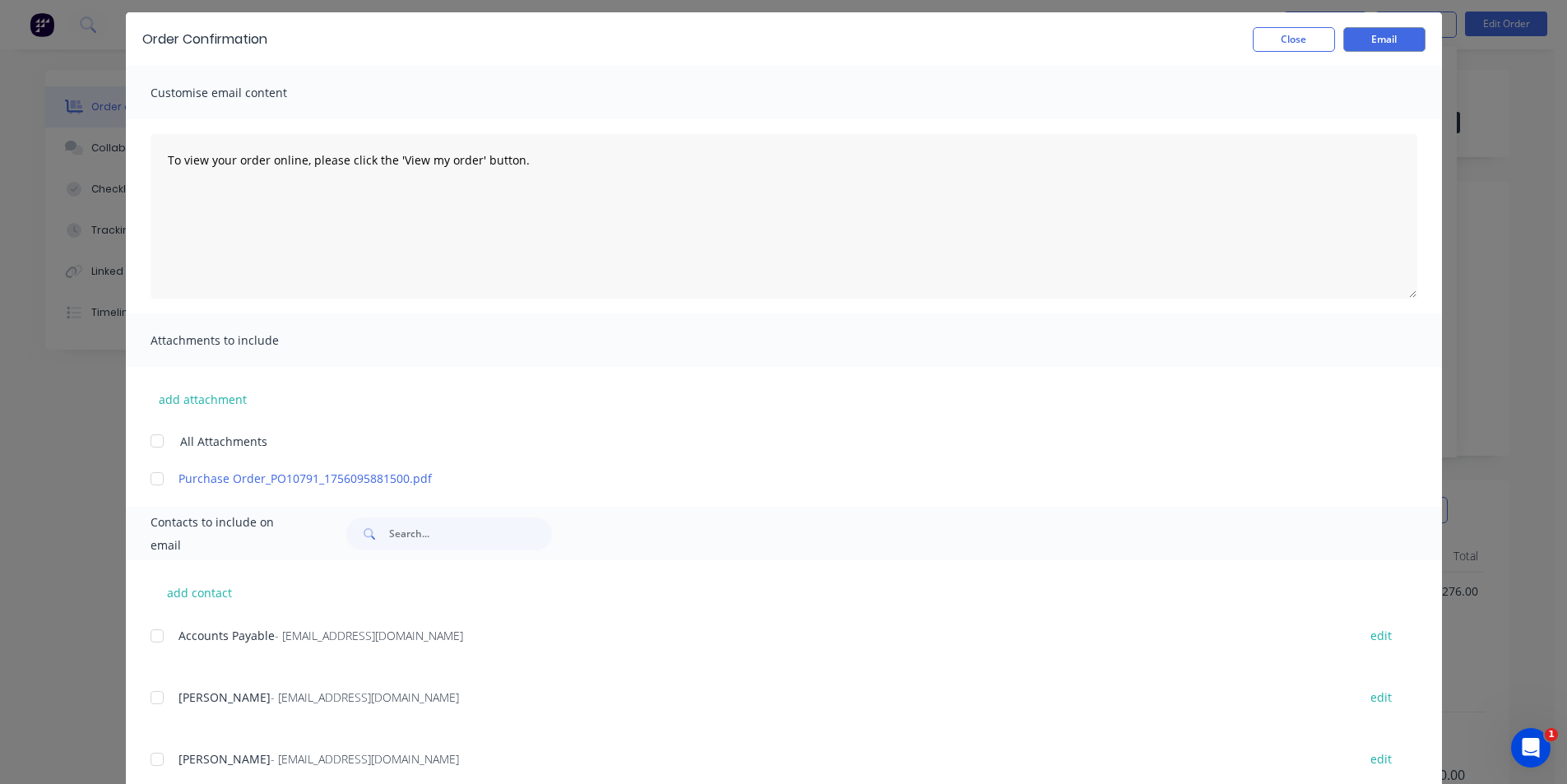
scroll to position [102, 0]
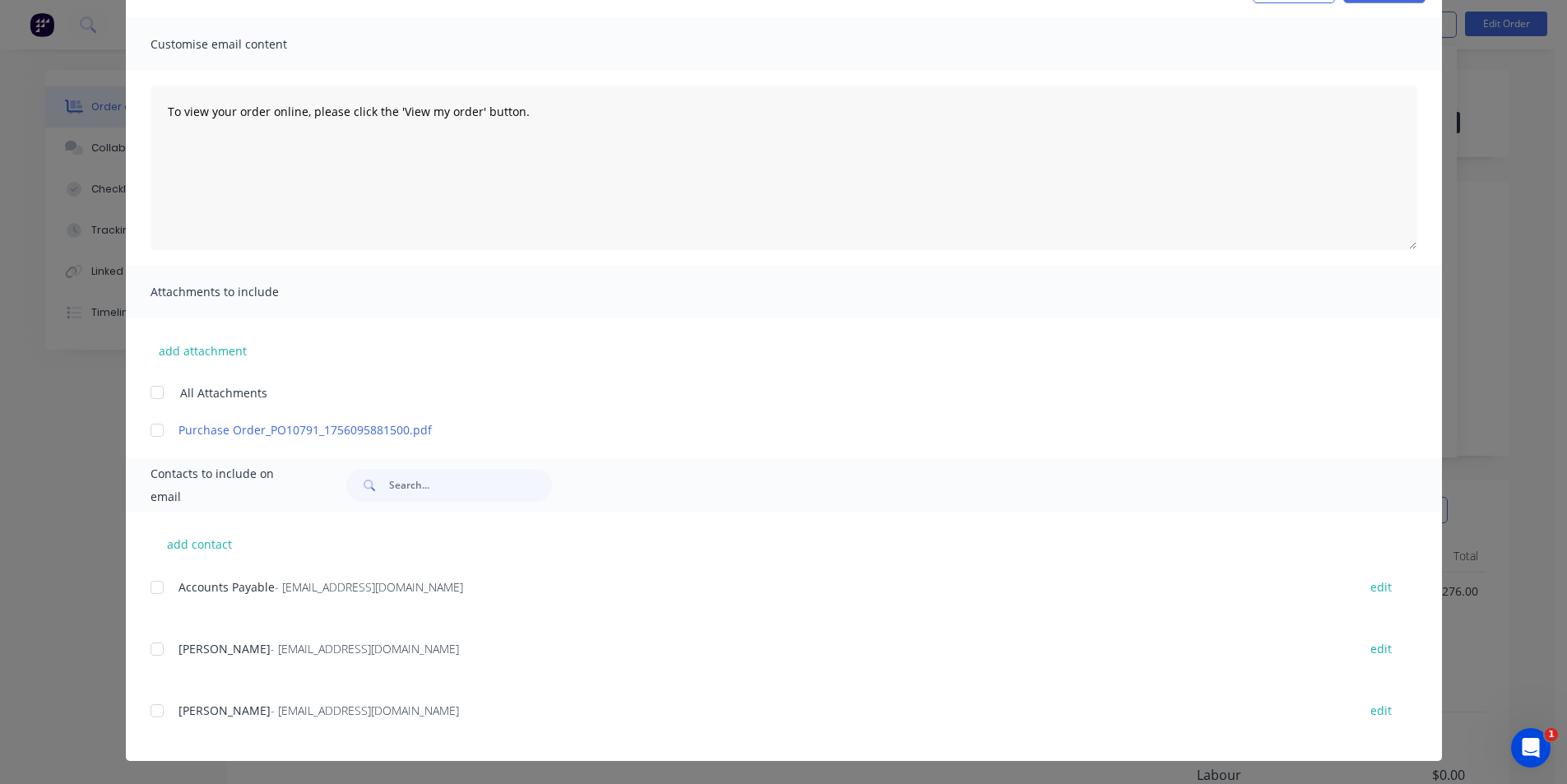
click at [149, 649] on div at bounding box center [157, 649] width 33 height 33
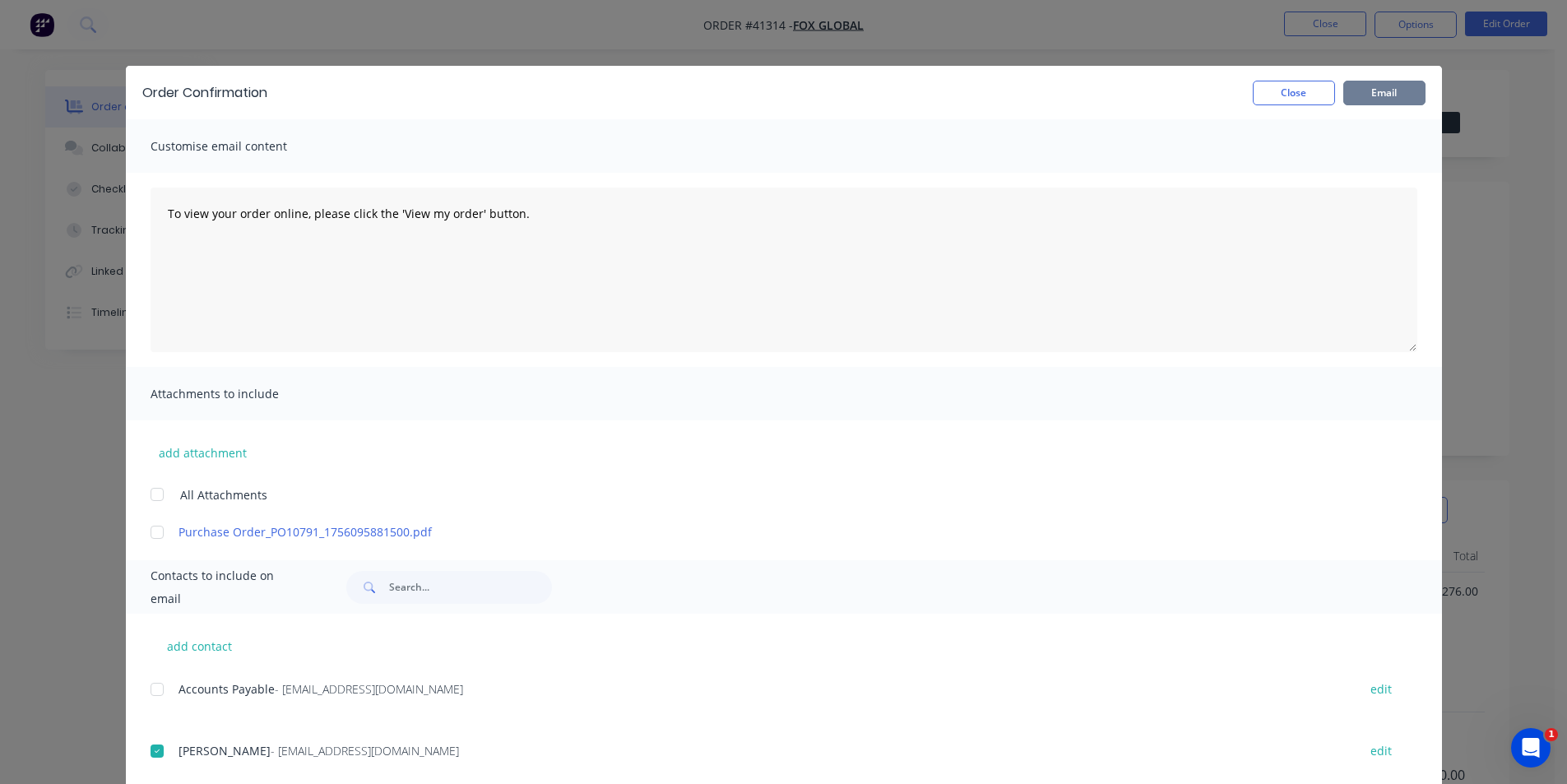
click at [1370, 83] on button "Email" at bounding box center [1384, 93] width 82 height 24
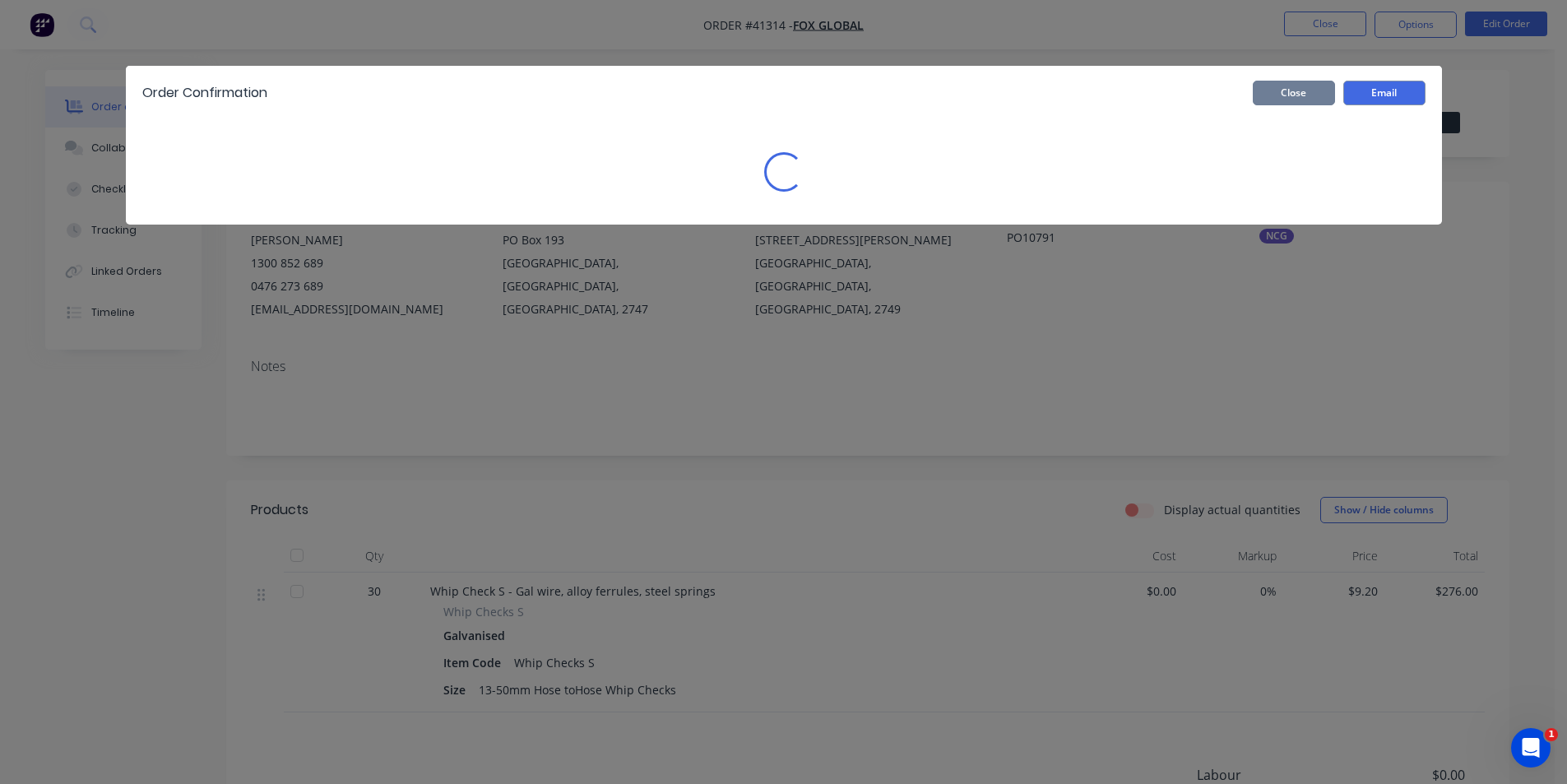
click at [1283, 89] on button "Close" at bounding box center [1294, 93] width 82 height 24
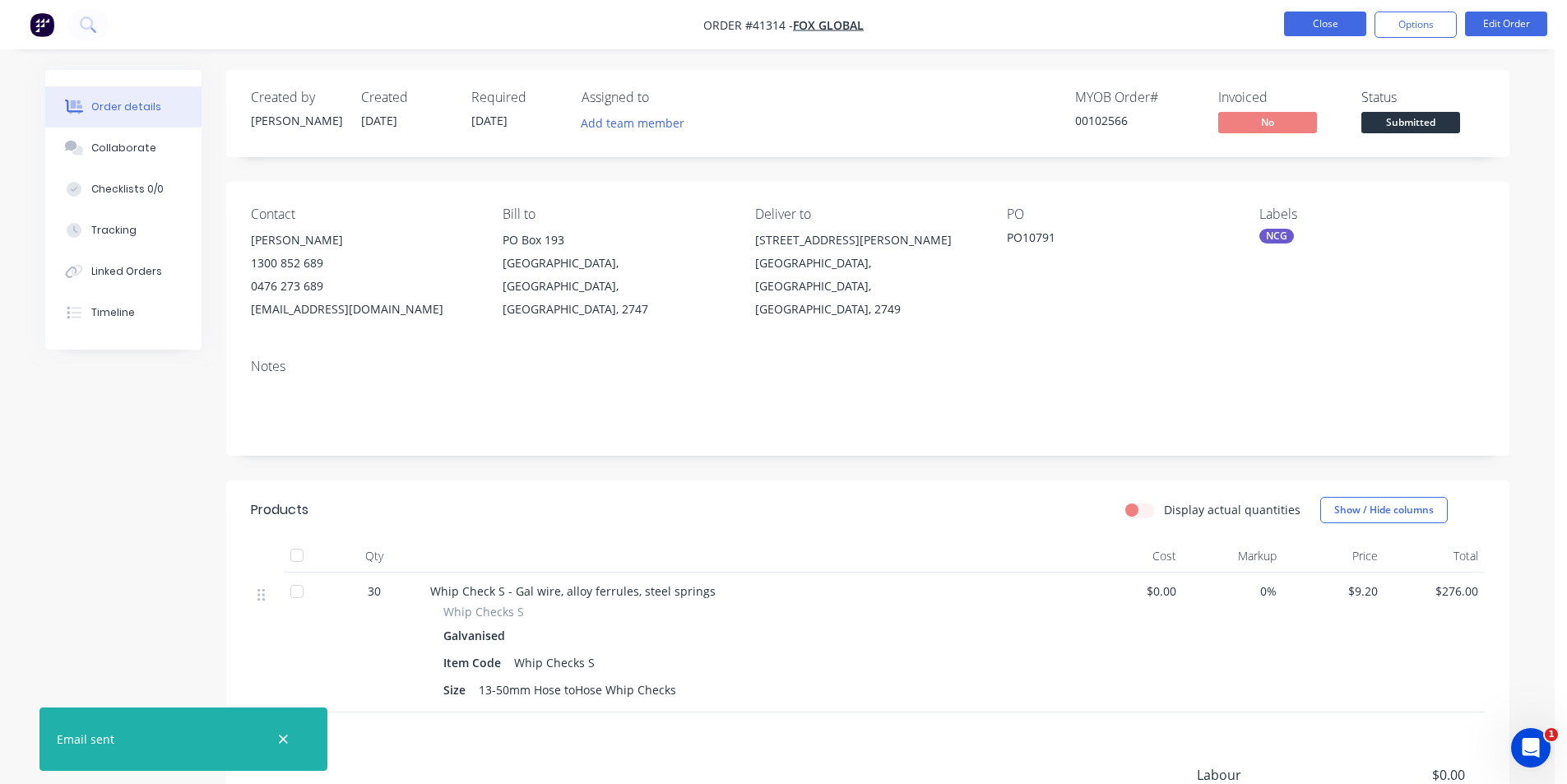
click at [1318, 27] on button "Close" at bounding box center [1326, 23] width 82 height 24
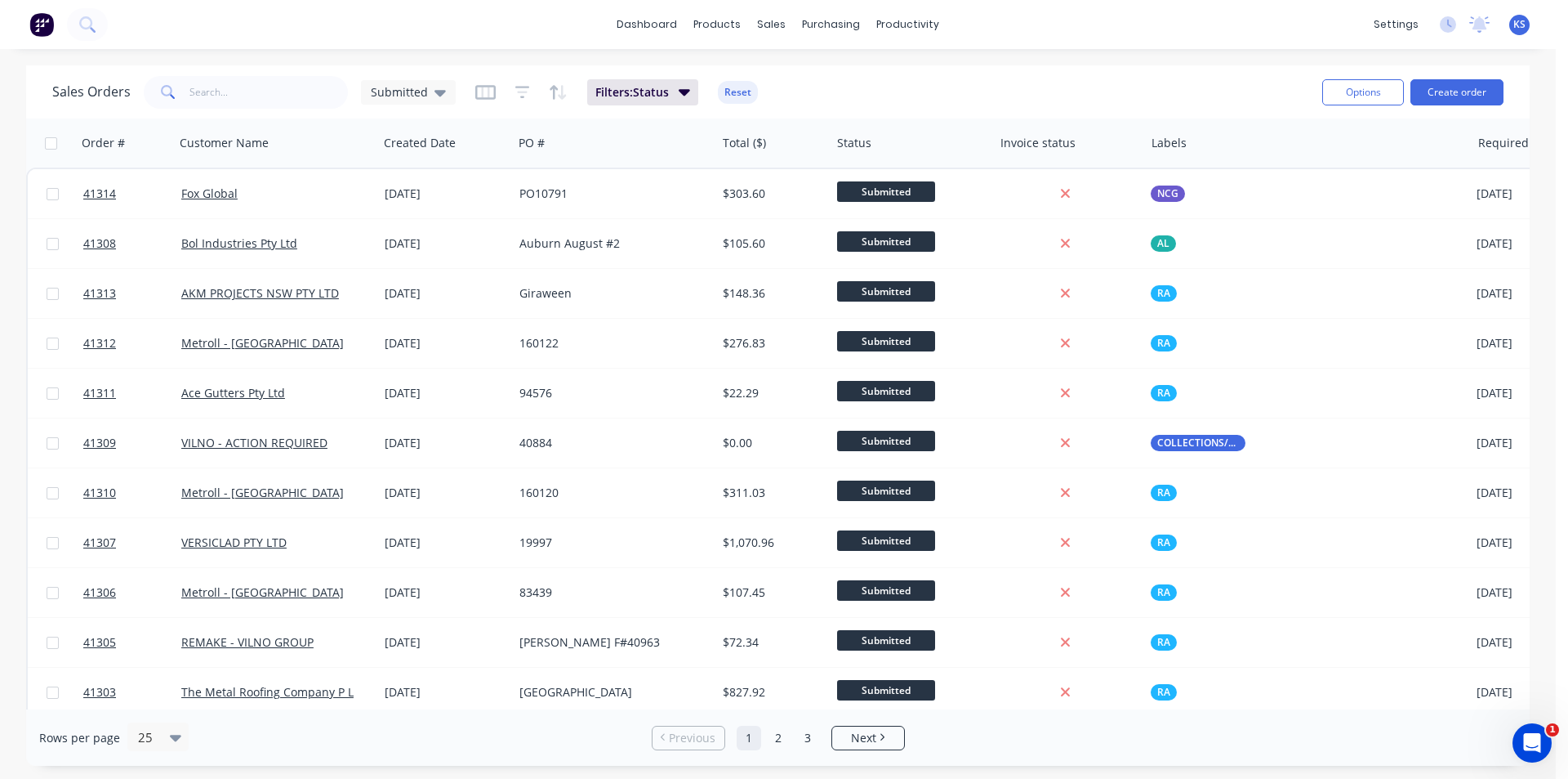
click at [725, 93] on button "Reset" at bounding box center [737, 92] width 40 height 23
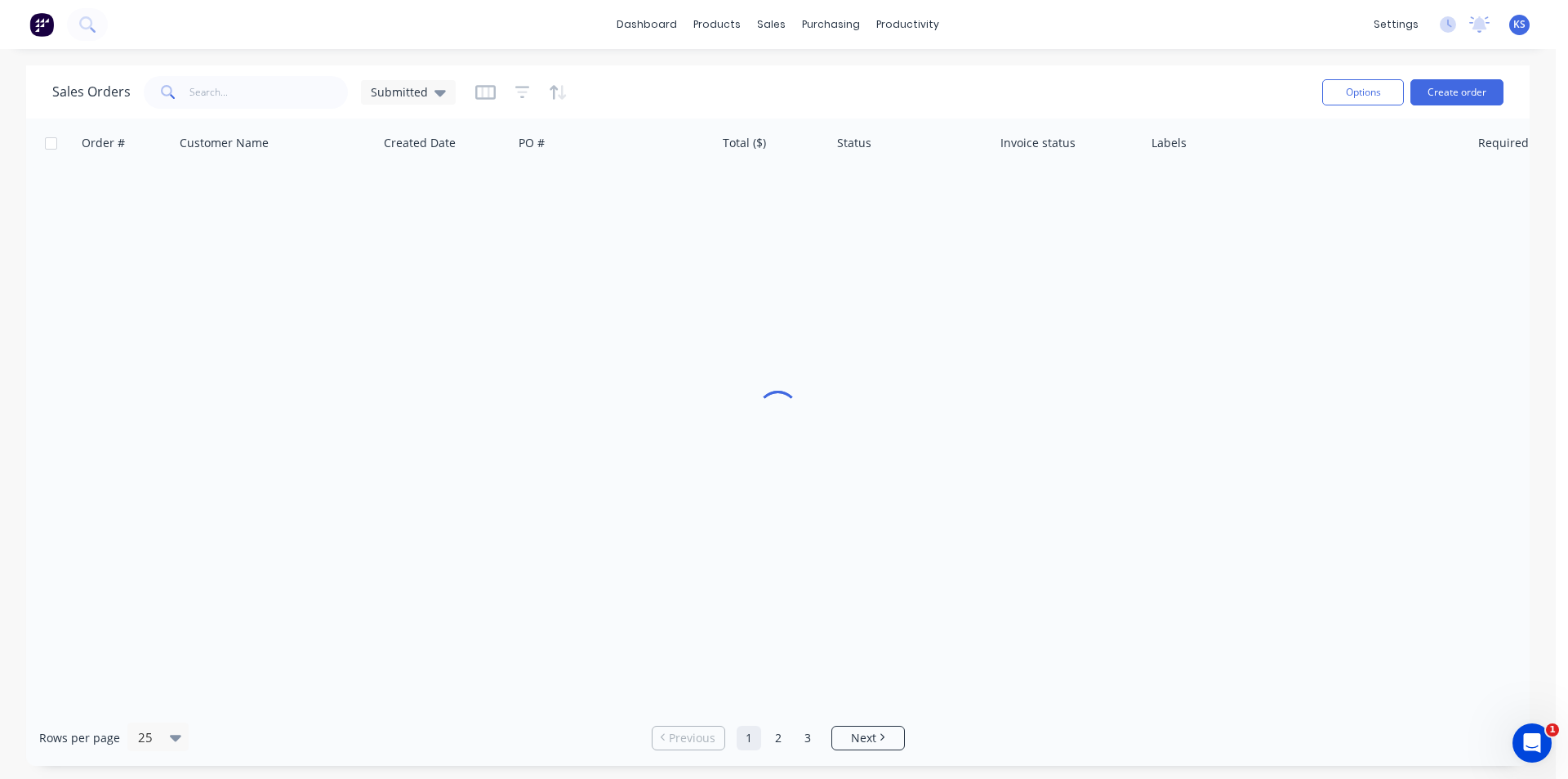
click at [992, 70] on div "Sales Orders Submitted Options Create order" at bounding box center [778, 91] width 1503 height 53
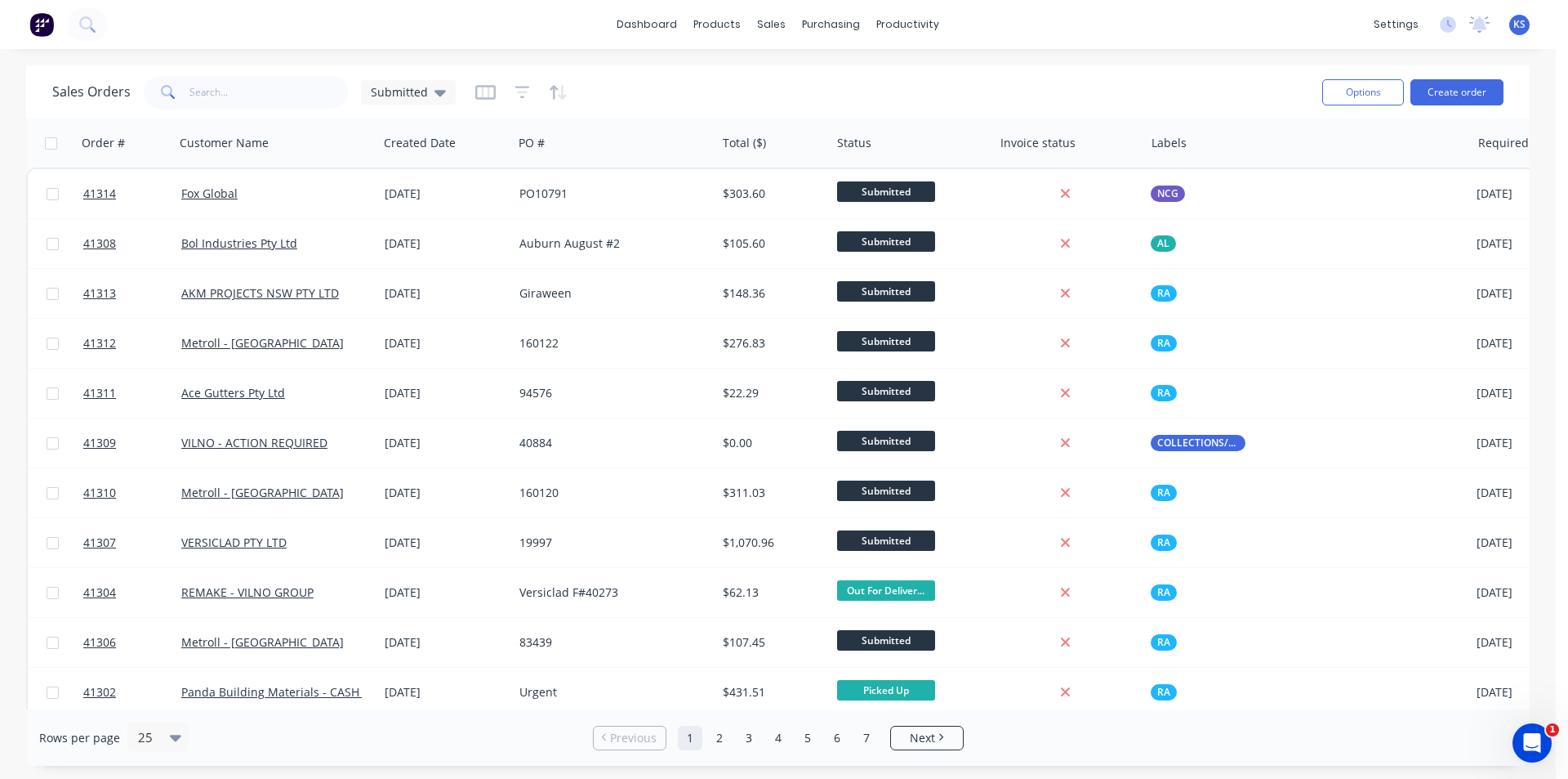
click at [975, 77] on div "Sales Orders Submitted" at bounding box center [681, 91] width 1257 height 40
click at [826, 116] on div "Customers" at bounding box center [828, 111] width 59 height 15
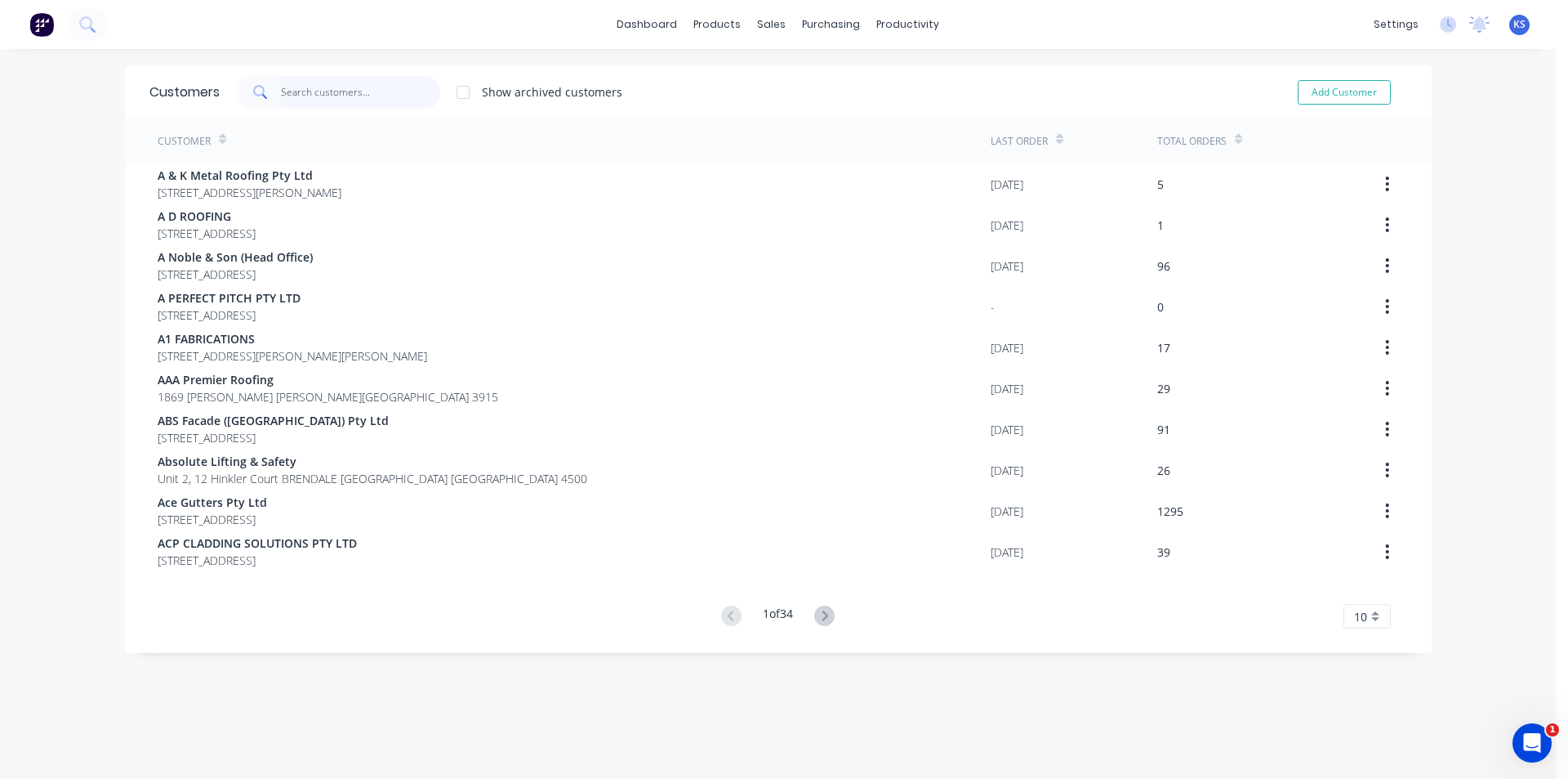
click at [331, 92] on input "text" at bounding box center [361, 92] width 159 height 33
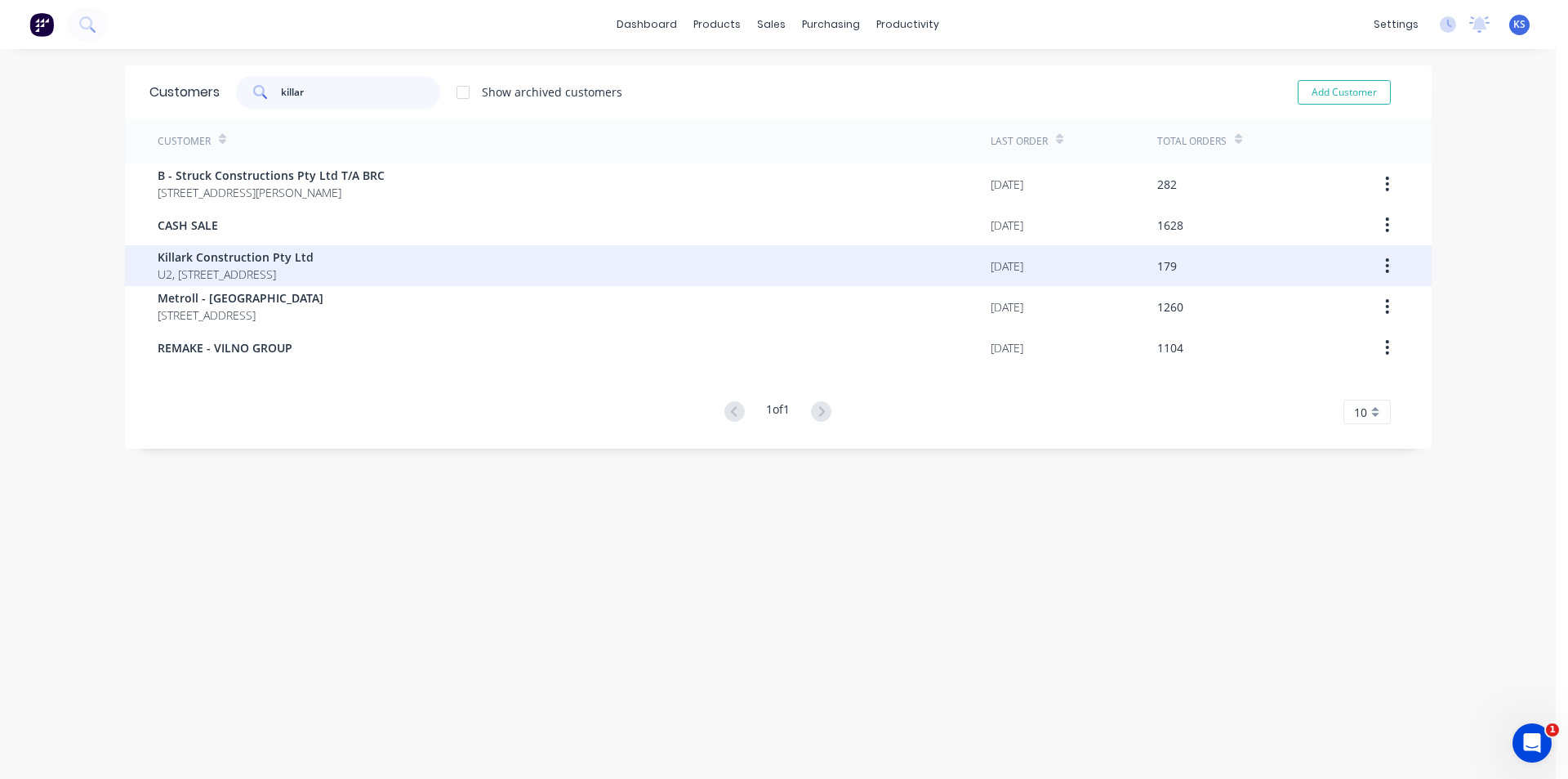
type input "killar"
click at [297, 262] on span "Killark Construction Pty Ltd" at bounding box center [236, 257] width 156 height 17
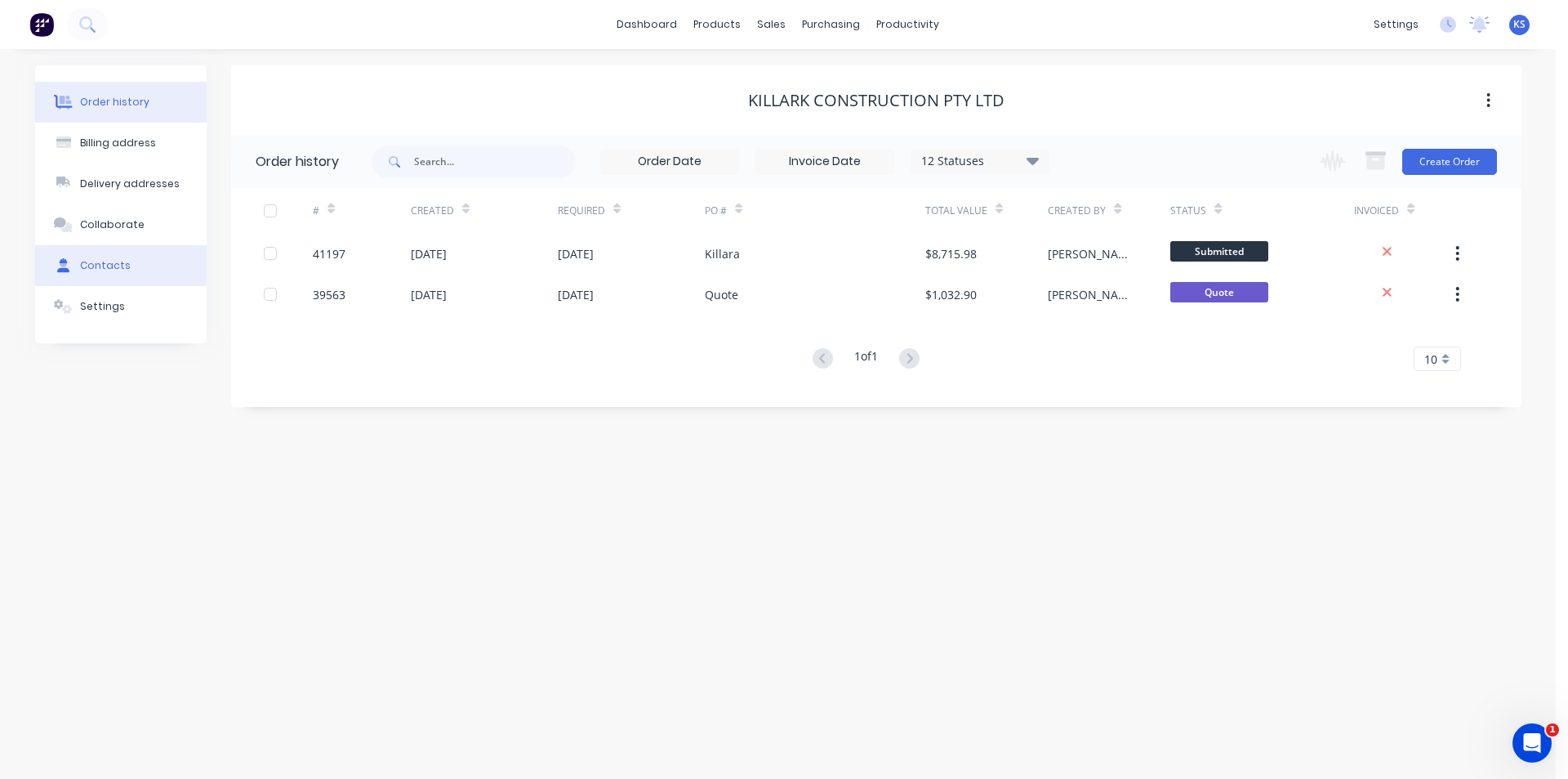
click at [128, 251] on button "Contacts" at bounding box center [120, 266] width 172 height 41
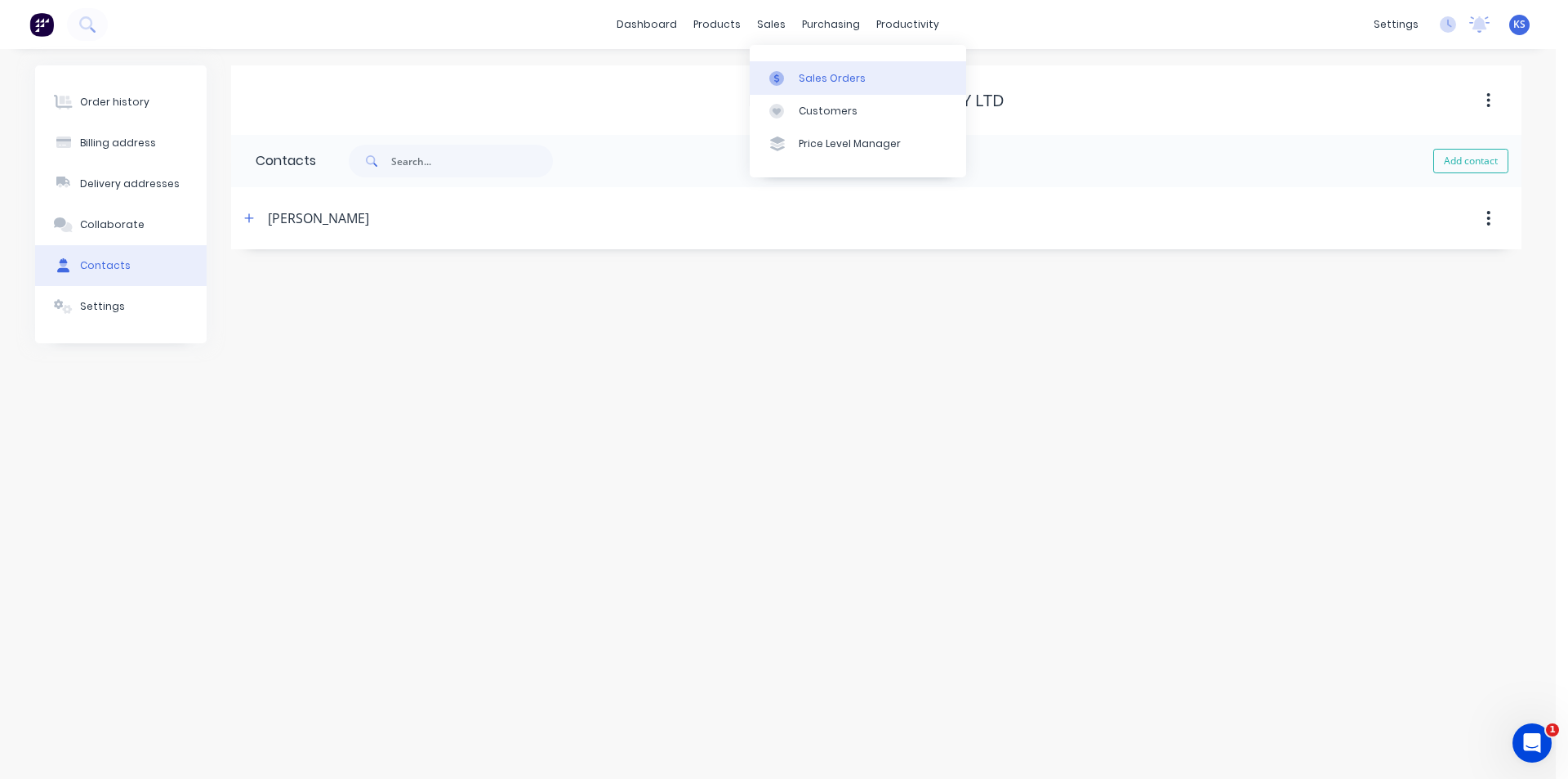
click at [828, 81] on div "Sales Orders" at bounding box center [832, 78] width 67 height 15
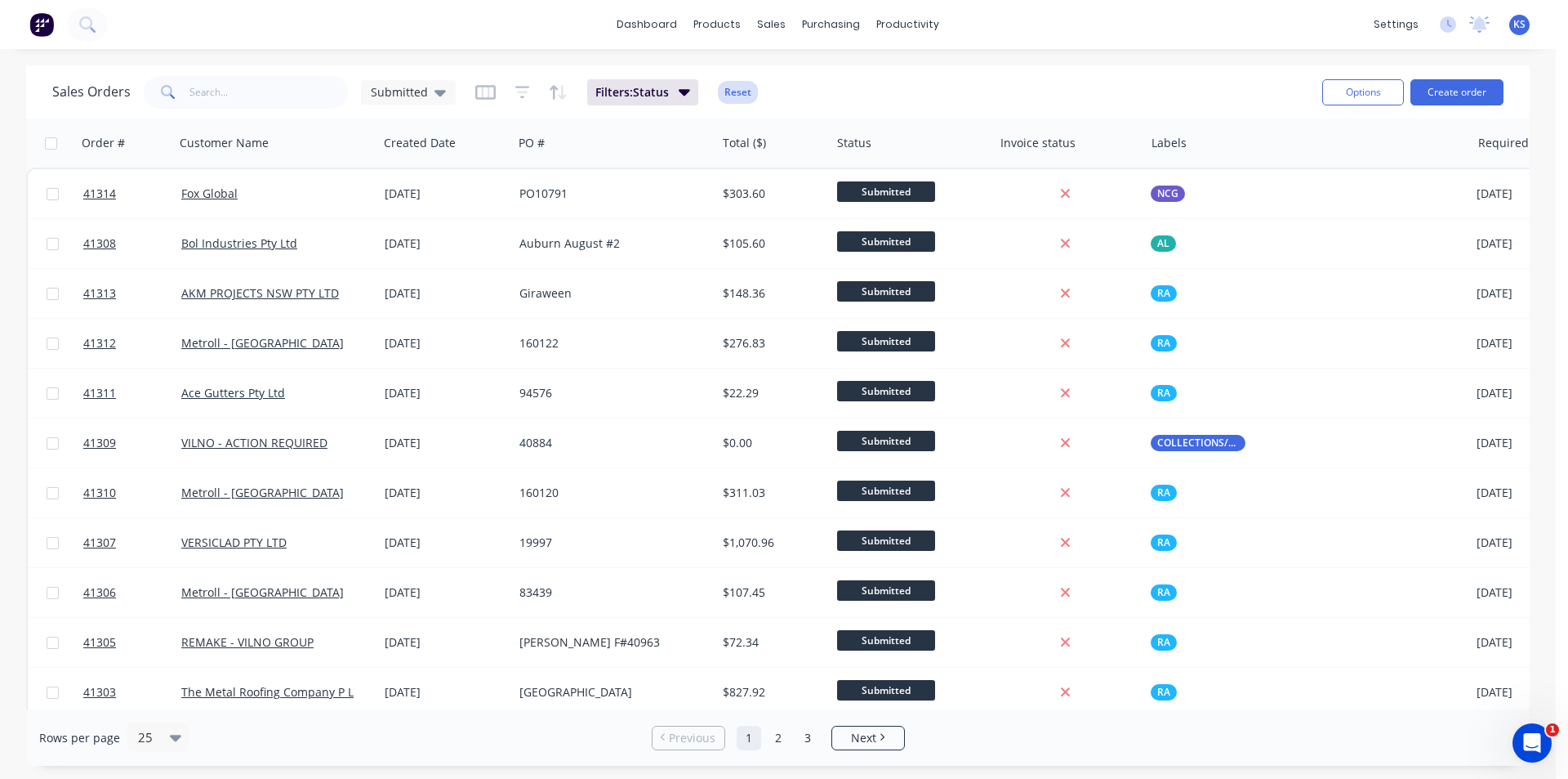
click at [733, 90] on button "Reset" at bounding box center [737, 92] width 40 height 23
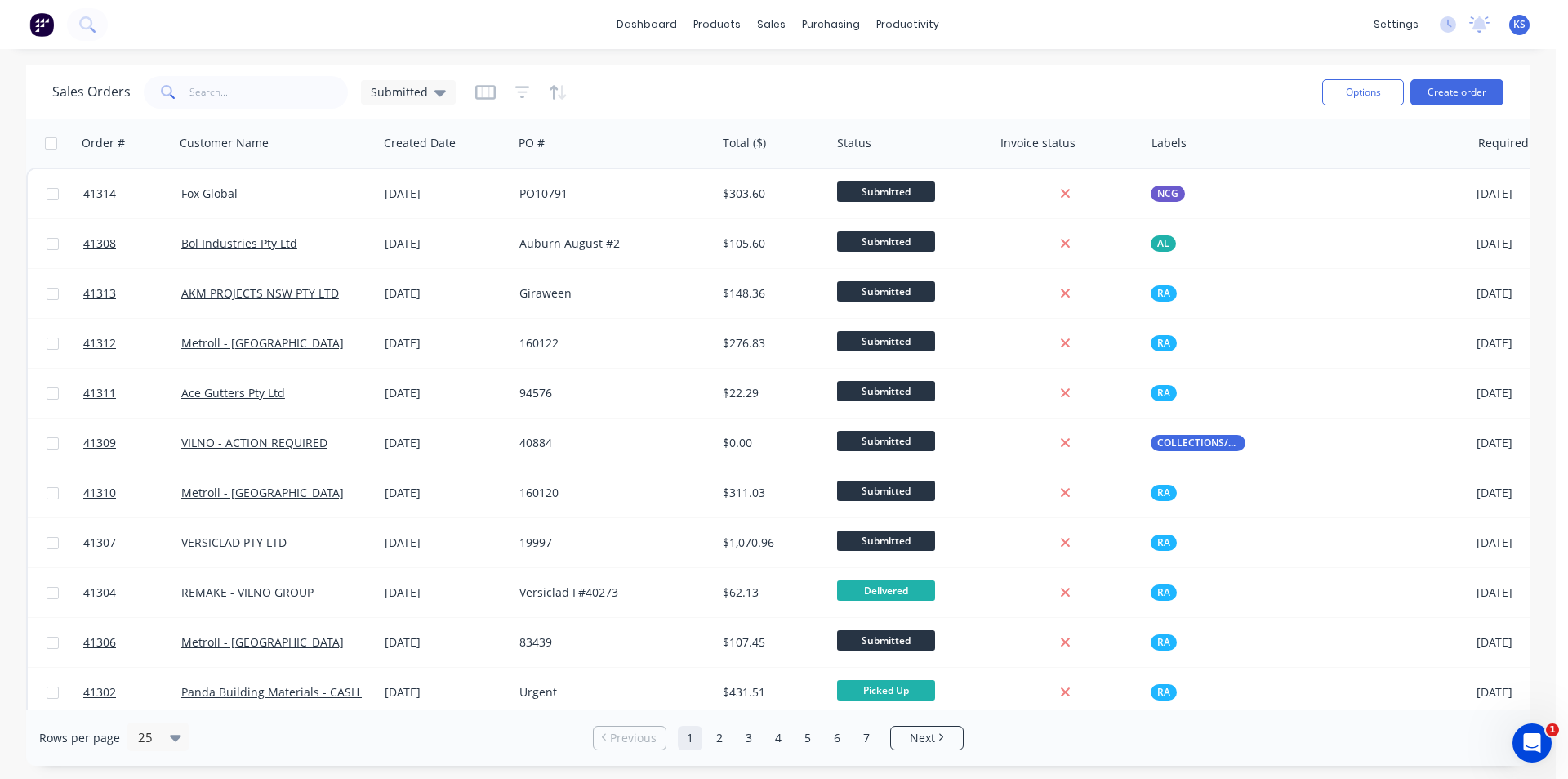
click at [897, 103] on div "Sales Orders Submitted" at bounding box center [681, 91] width 1257 height 40
click at [918, 96] on div "Sales Orders Submitted" at bounding box center [681, 91] width 1257 height 40
click at [923, 59] on div "dashboard products sales purchasing productivity dashboard products Product Cat…" at bounding box center [778, 389] width 1555 height 779
click at [257, 91] on input "text" at bounding box center [269, 92] width 159 height 33
type input "j"
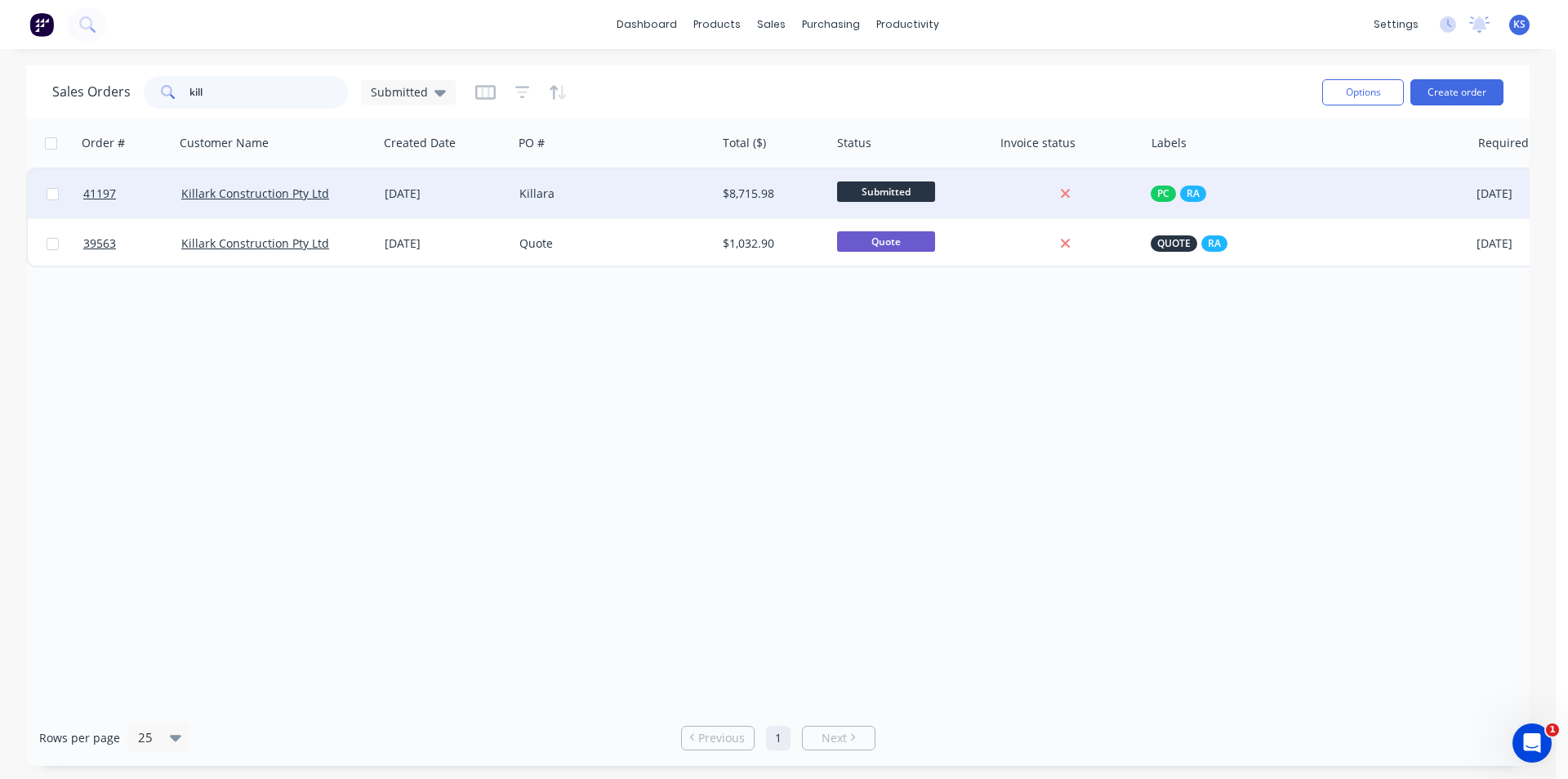
type input "kill"
click at [574, 200] on div "Killara" at bounding box center [610, 193] width 181 height 16
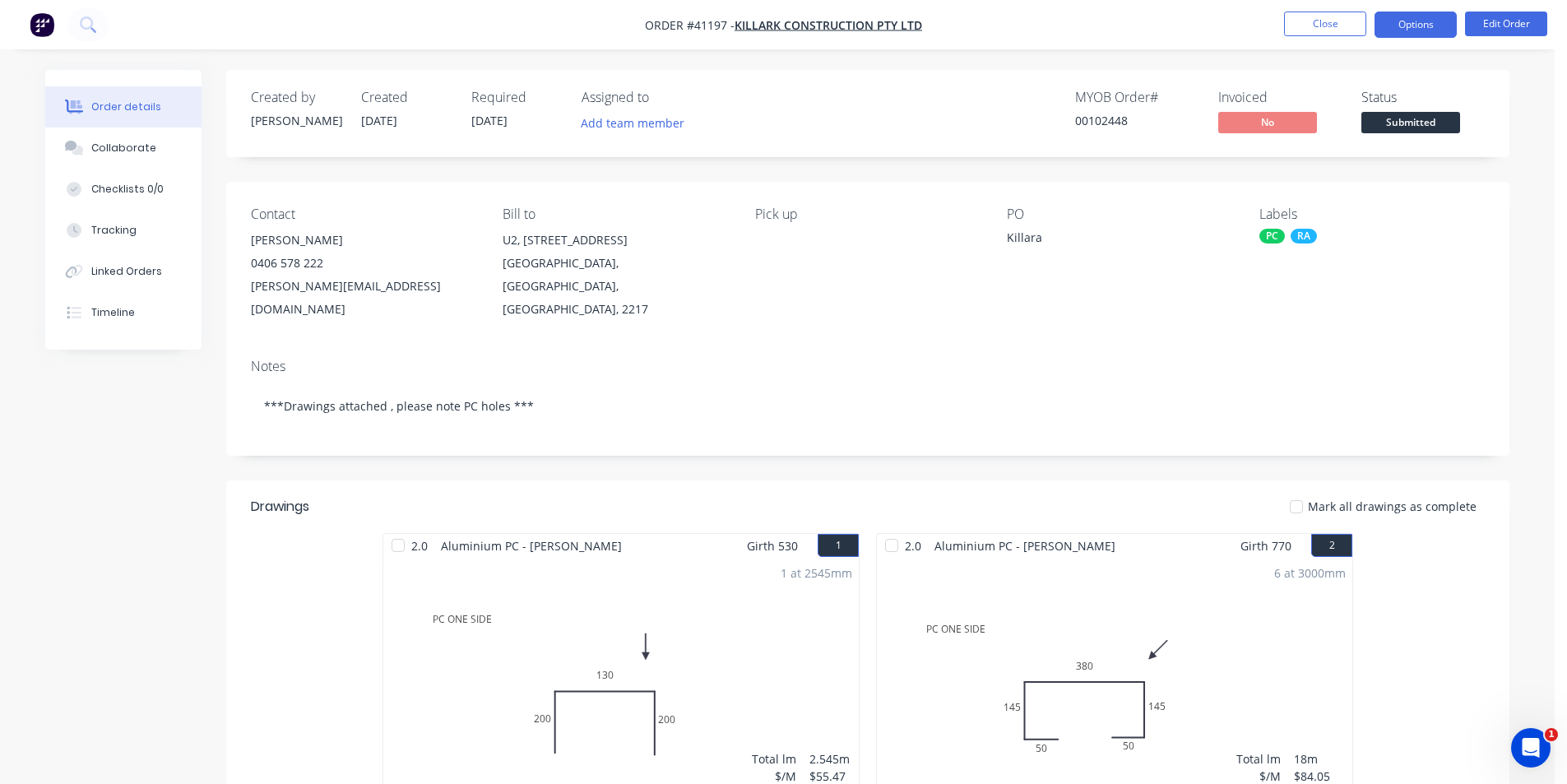
click at [1419, 24] on button "Options" at bounding box center [1416, 24] width 82 height 26
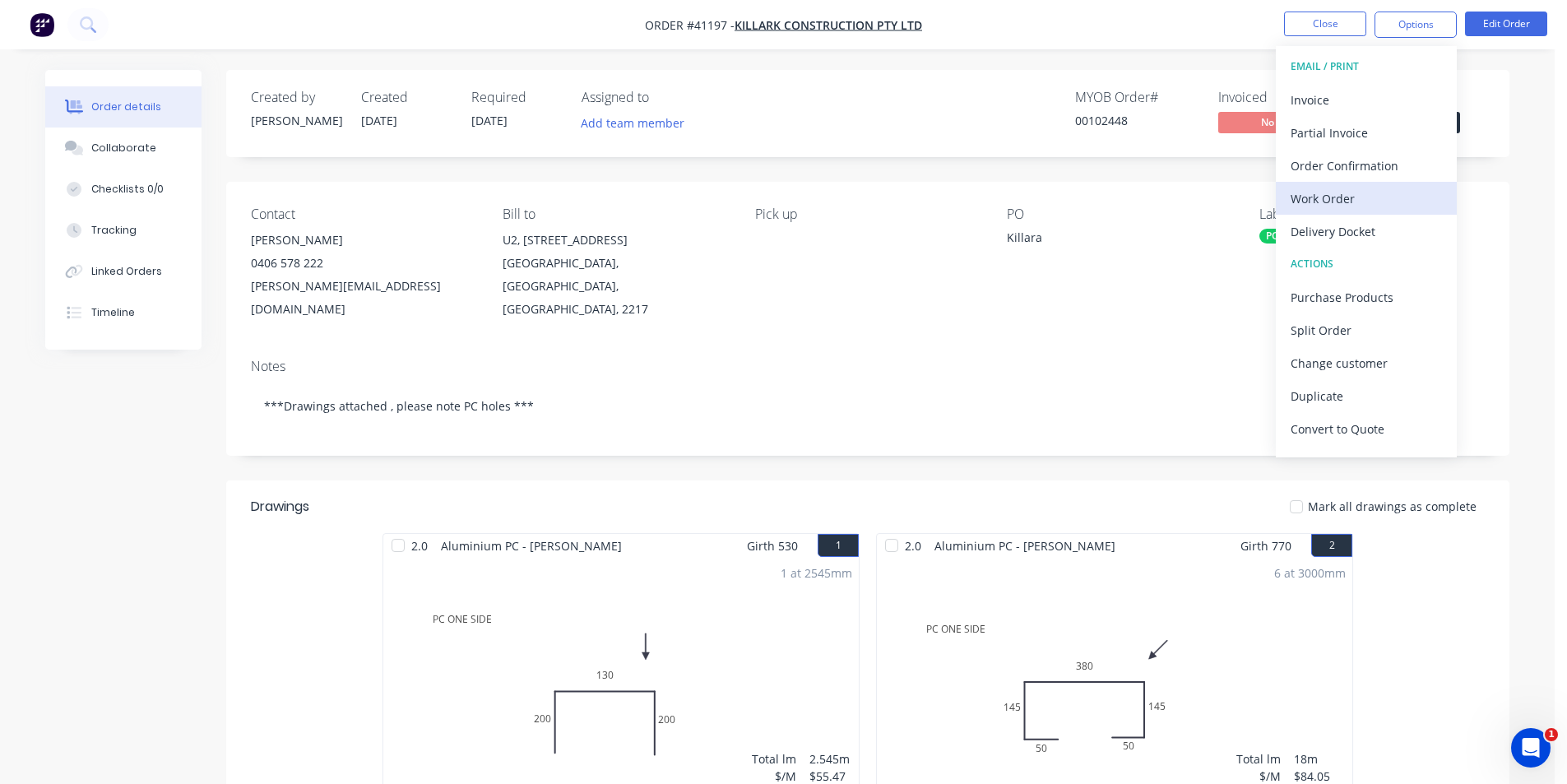
click at [1391, 200] on div "Work Order" at bounding box center [1366, 198] width 151 height 23
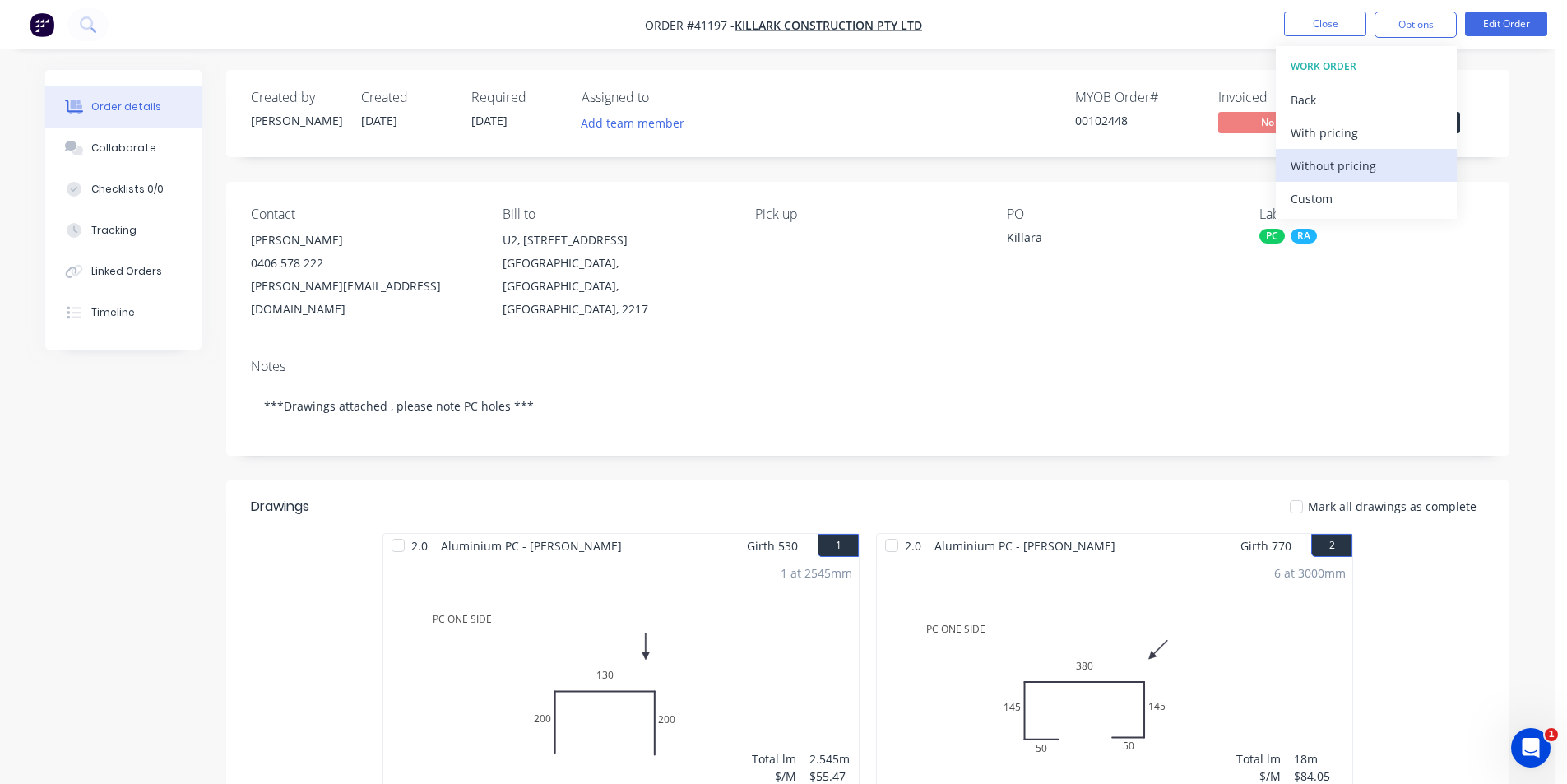
click at [1388, 174] on div "Without pricing" at bounding box center [1366, 165] width 151 height 23
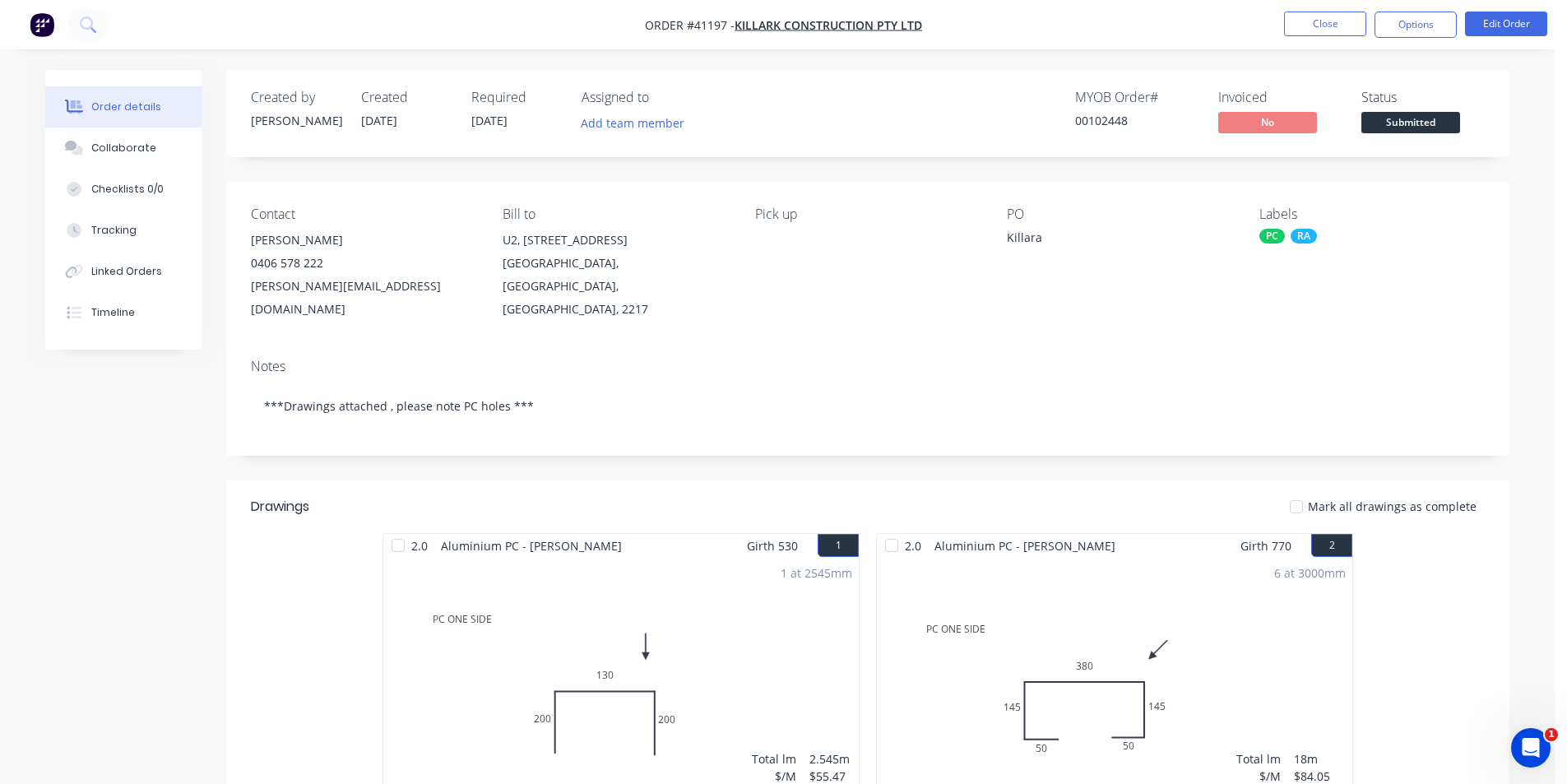
click at [871, 153] on div "Created by [PERSON_NAME] Created [DATE] Required [DATE] Assigned to Add team me…" at bounding box center [868, 113] width 1284 height 87
click at [1032, 29] on nav "Order #41197 - Killark Construction Pty Ltd Close Options Edit Order" at bounding box center [784, 24] width 1567 height 50
drag, startPoint x: 1086, startPoint y: 138, endPoint x: 1093, endPoint y: 129, distance: 11.4
click at [1086, 138] on div "Created by [PERSON_NAME] Created [DATE] Required [DATE] Assigned to Add team me…" at bounding box center [868, 113] width 1284 height 87
click at [1304, 16] on button "Close" at bounding box center [1326, 23] width 82 height 24
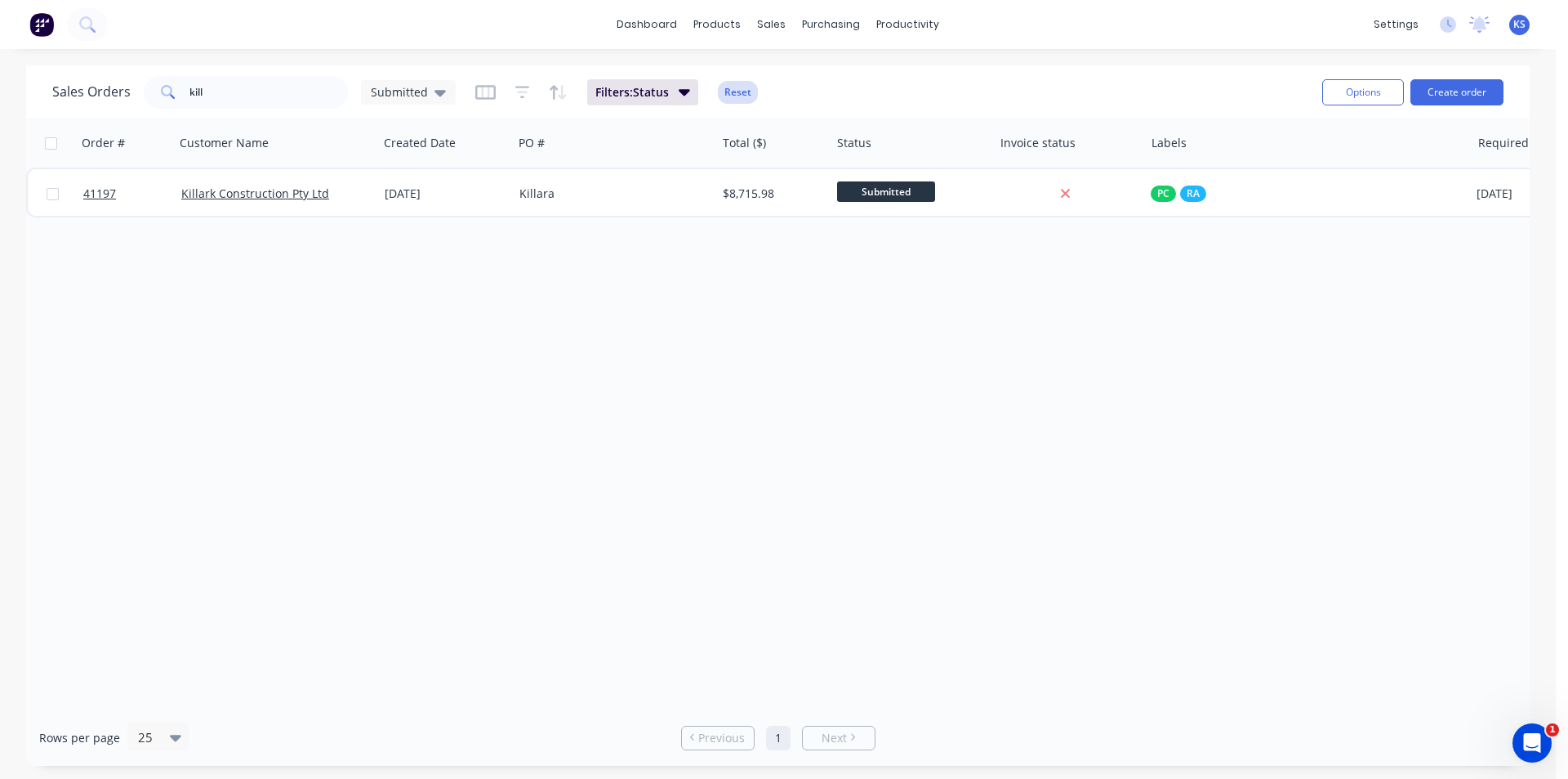
click at [726, 86] on button "Reset" at bounding box center [737, 92] width 40 height 23
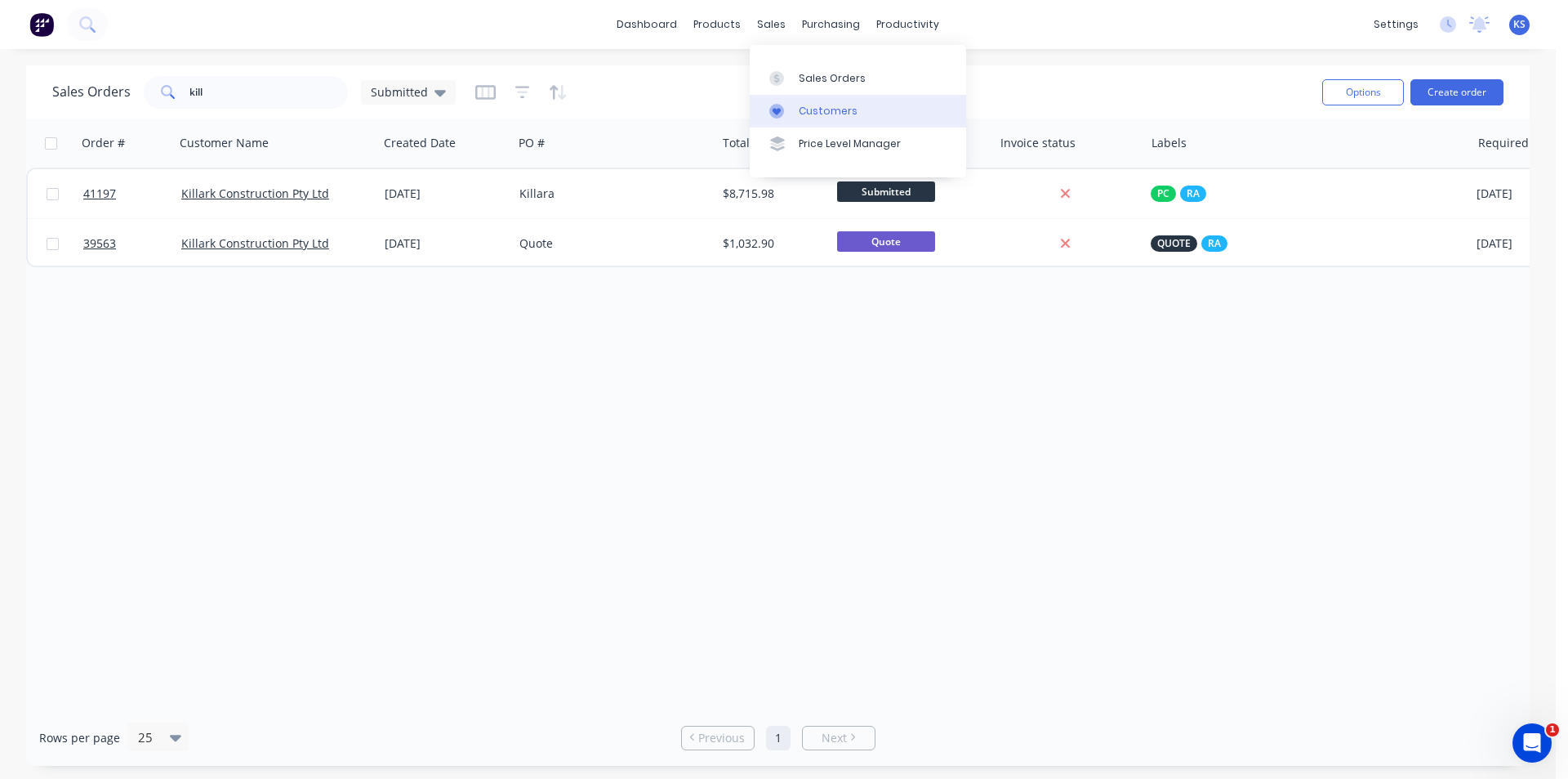
click at [830, 108] on div "Customers" at bounding box center [828, 111] width 59 height 15
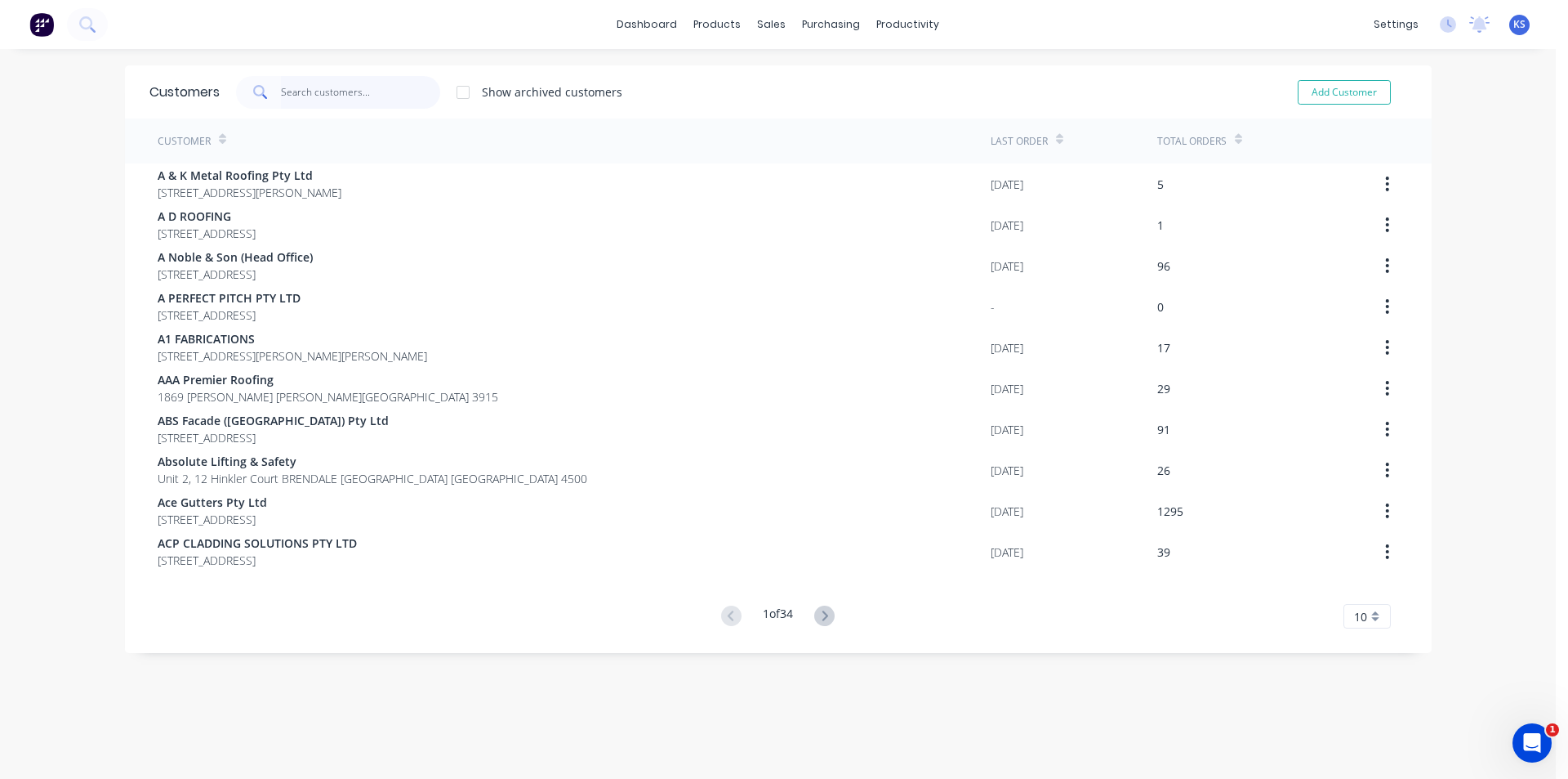
click at [323, 85] on input "text" at bounding box center [361, 92] width 159 height 33
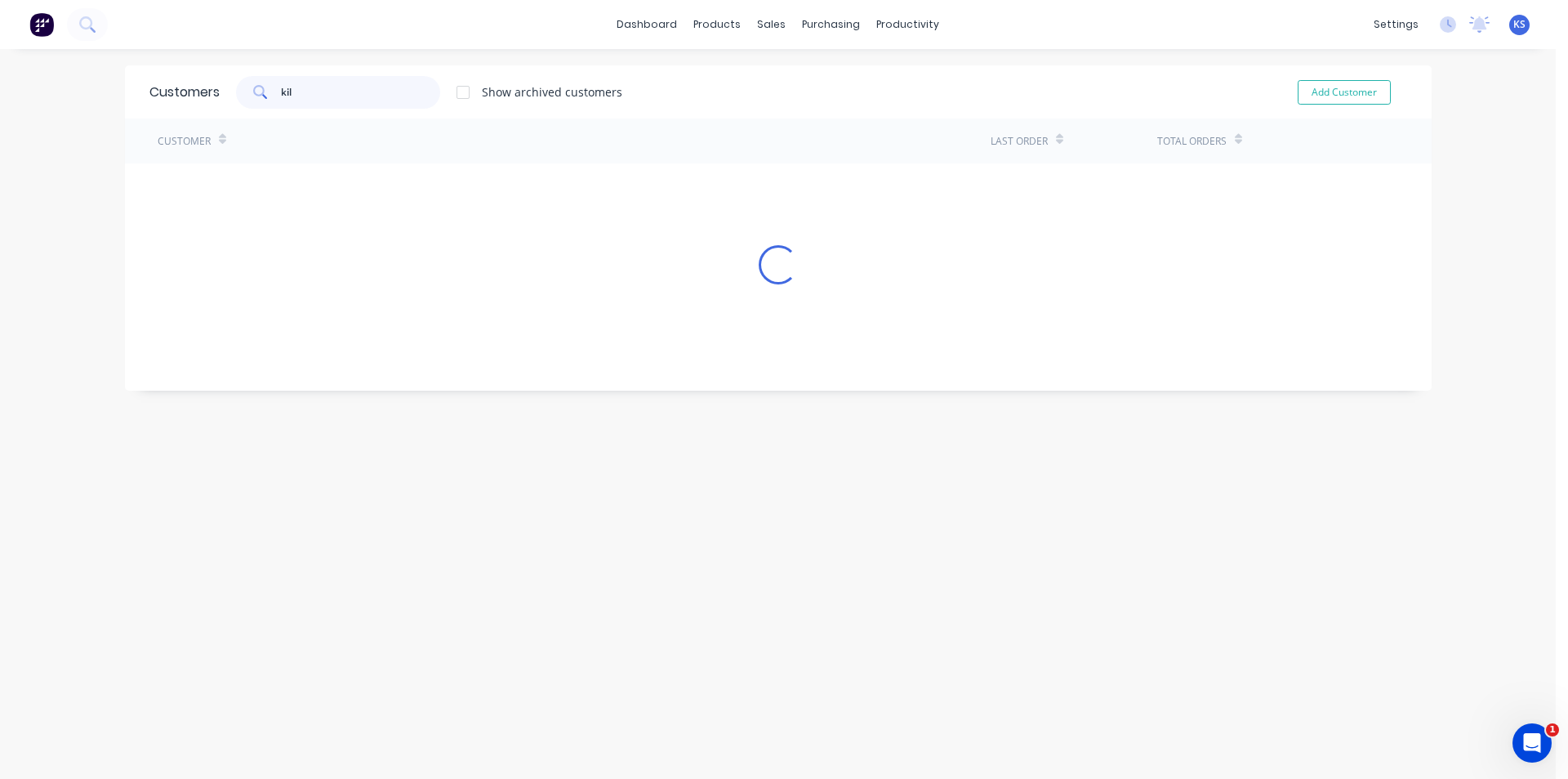
type input "kill"
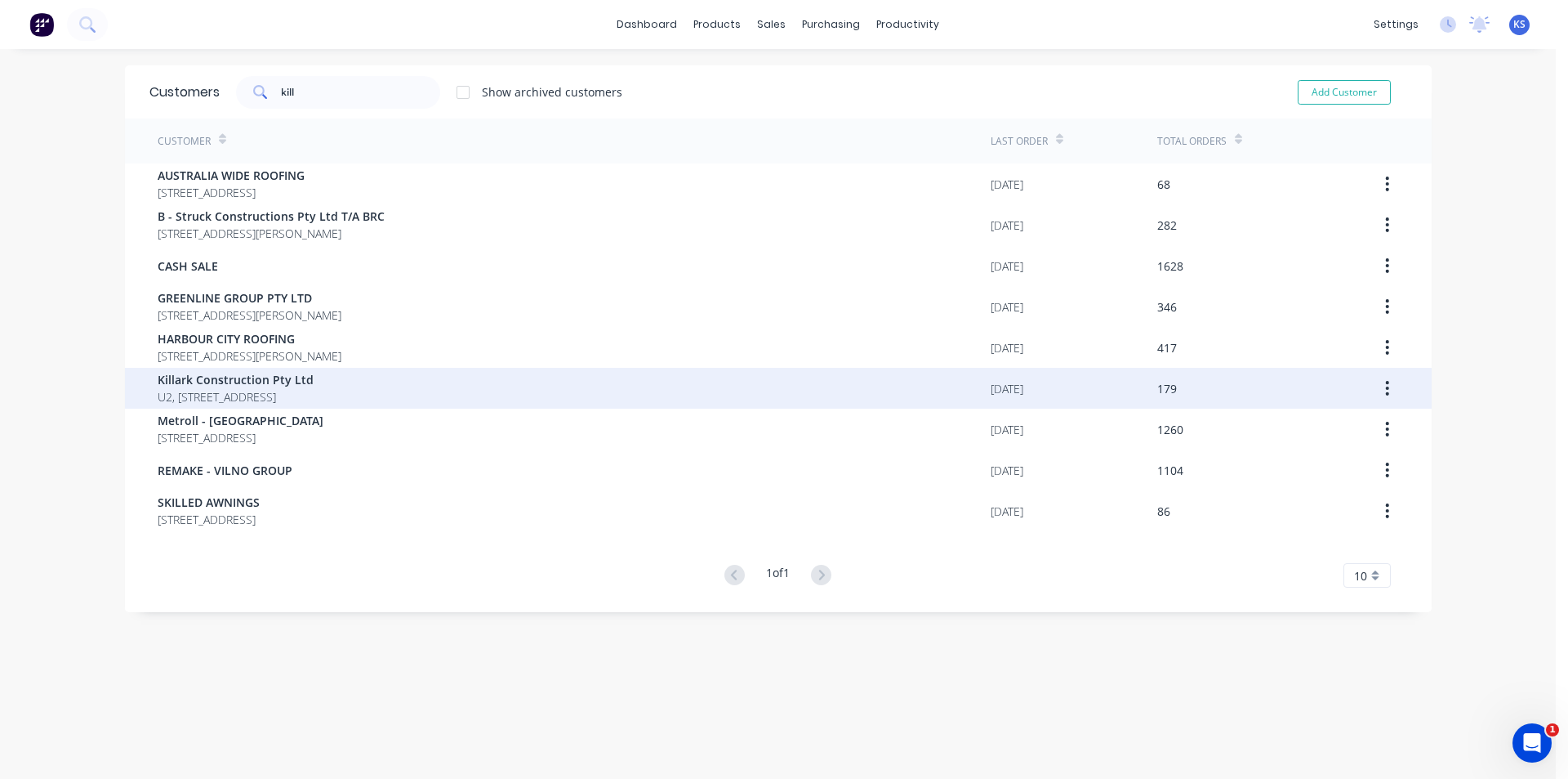
click at [253, 386] on span "Killark Construction Pty Ltd" at bounding box center [236, 379] width 156 height 17
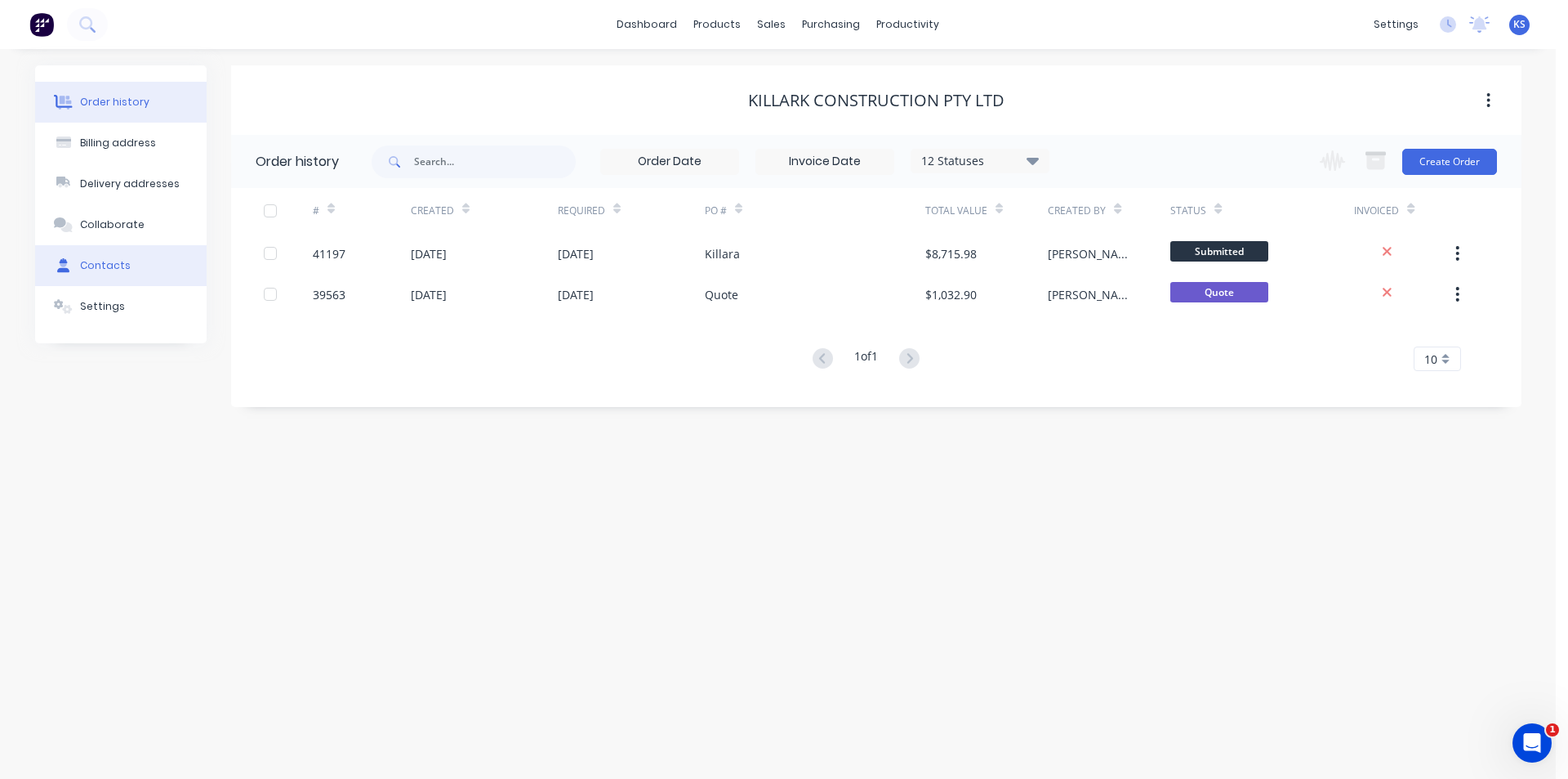
click at [110, 257] on button "Contacts" at bounding box center [120, 266] width 172 height 41
select select "AU"
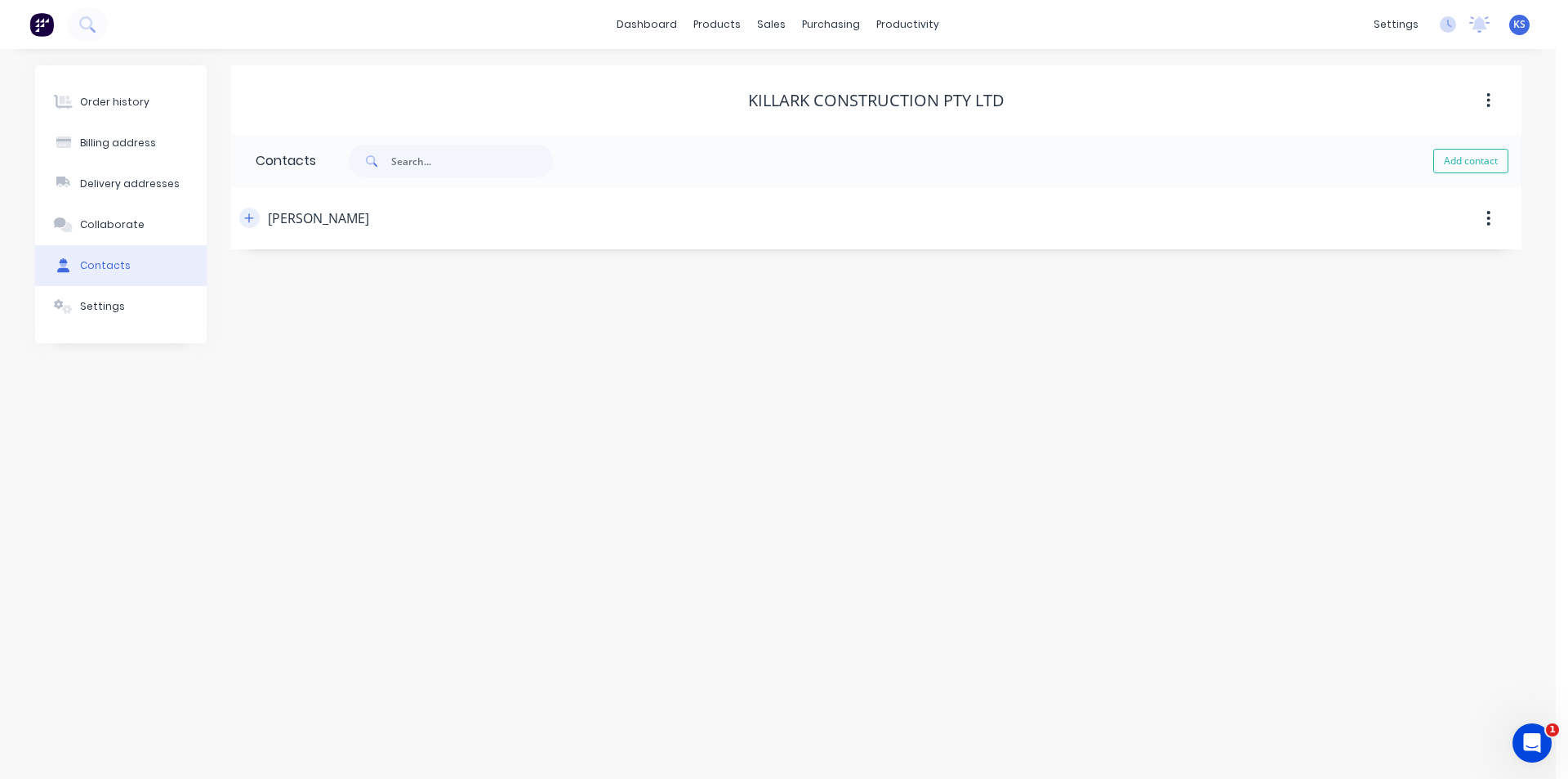
click at [252, 221] on icon "button" at bounding box center [249, 218] width 10 height 12
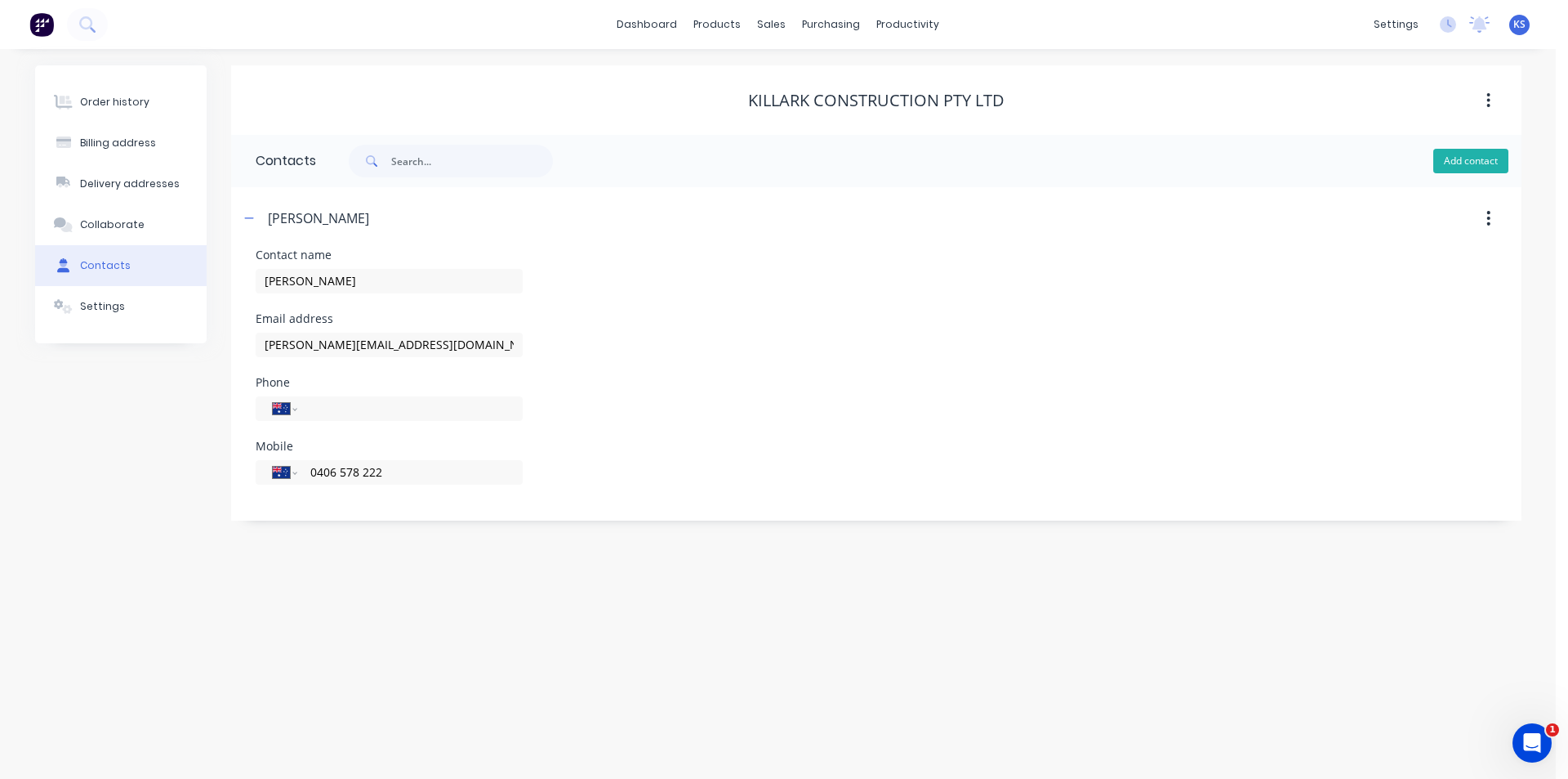
click at [1476, 158] on button "Add contact" at bounding box center [1470, 160] width 75 height 24
select select "AU"
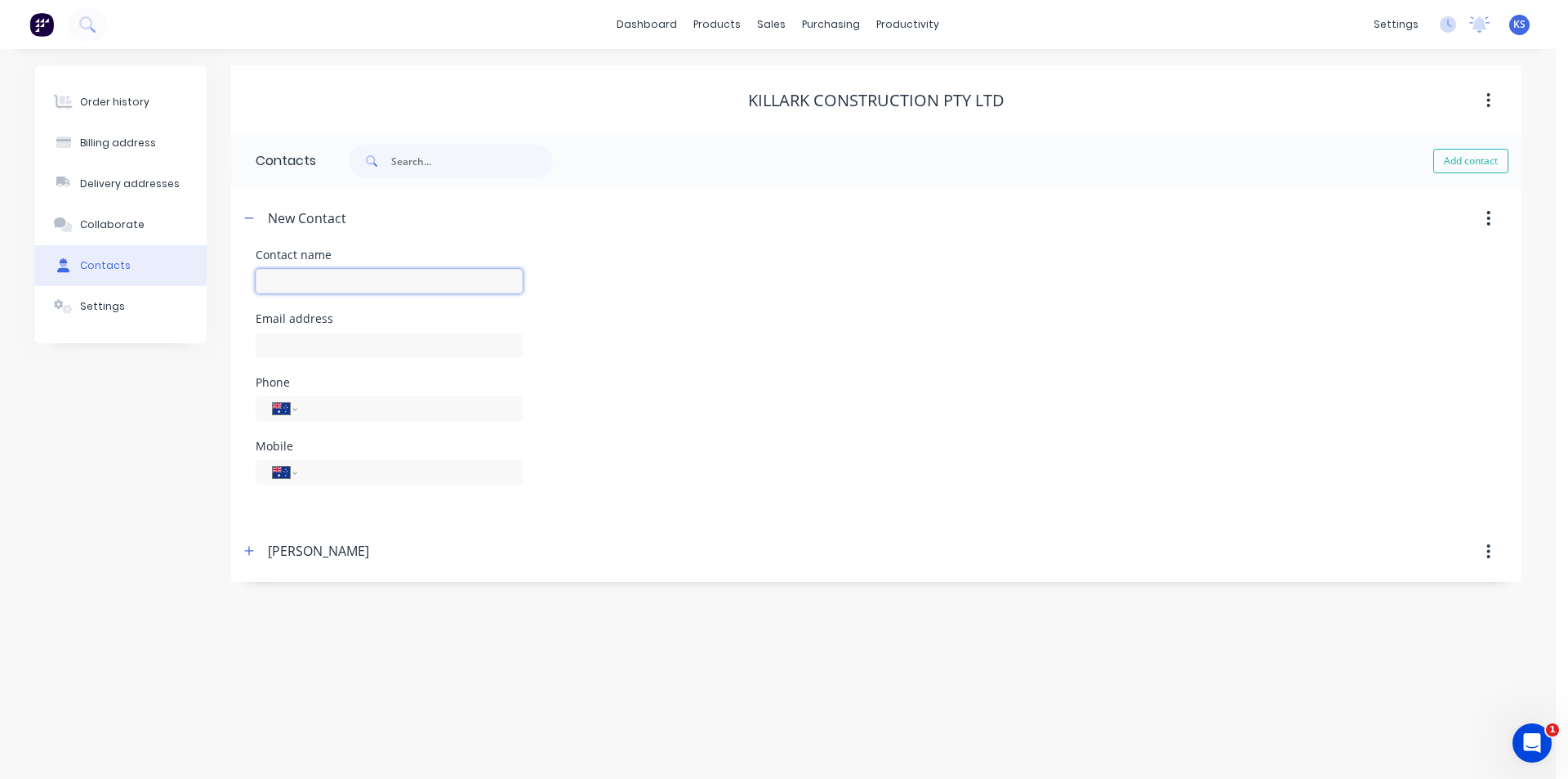
click at [362, 282] on input "text" at bounding box center [389, 280] width 267 height 24
type input "[PERSON_NAME]"
select select "AU"
click at [355, 276] on input "[PERSON_NAME]" at bounding box center [389, 280] width 267 height 24
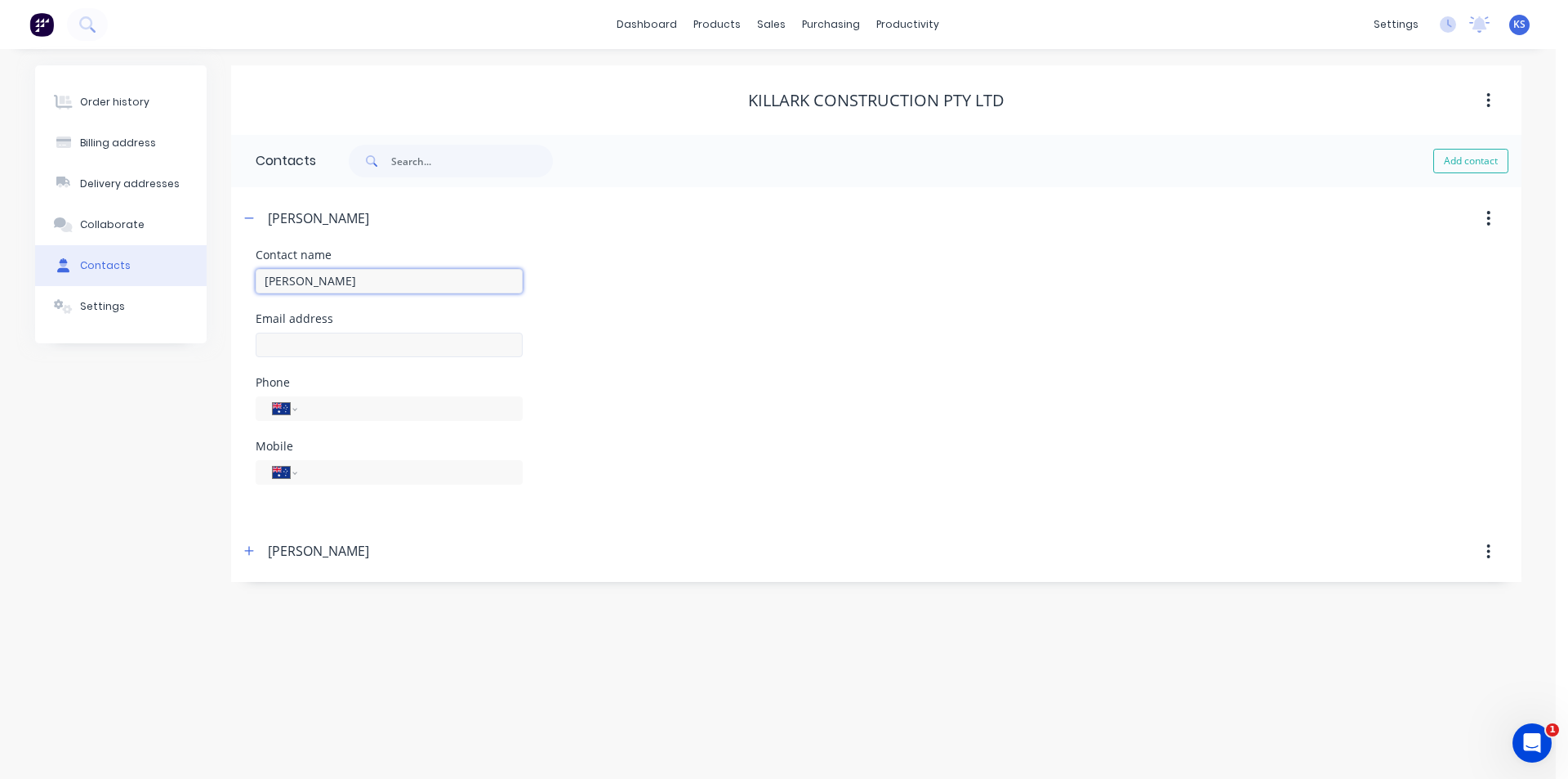
type input "[PERSON_NAME]"
drag, startPoint x: 360, startPoint y: 341, endPoint x: 1468, endPoint y: 407, distance: 1110.0
click at [360, 341] on input "text" at bounding box center [389, 344] width 267 height 24
click at [368, 347] on input "text" at bounding box center [389, 344] width 267 height 24
paste input "[EMAIL_ADDRESS][DOMAIN_NAME]"
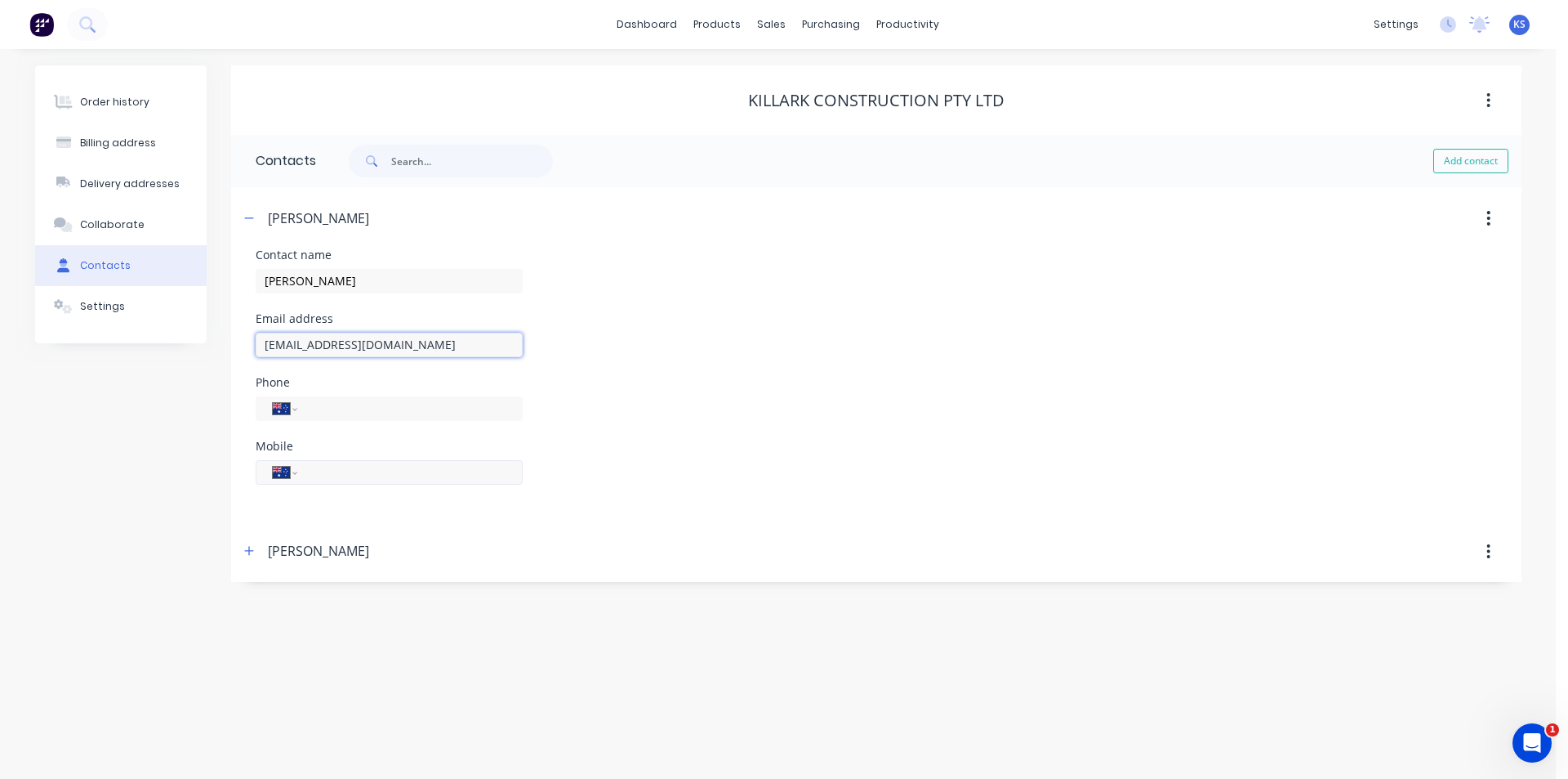
type input "[EMAIL_ADDRESS][DOMAIN_NAME]"
click at [340, 480] on input "tel" at bounding box center [406, 471] width 196 height 18
type input "0432 203 123"
click at [654, 678] on div "Order history Billing address Delivery addresses Collaborate Contacts Settings …" at bounding box center [778, 414] width 1555 height 730
click at [703, 99] on div "Killark Construction Pty Ltd" at bounding box center [876, 100] width 1291 height 19
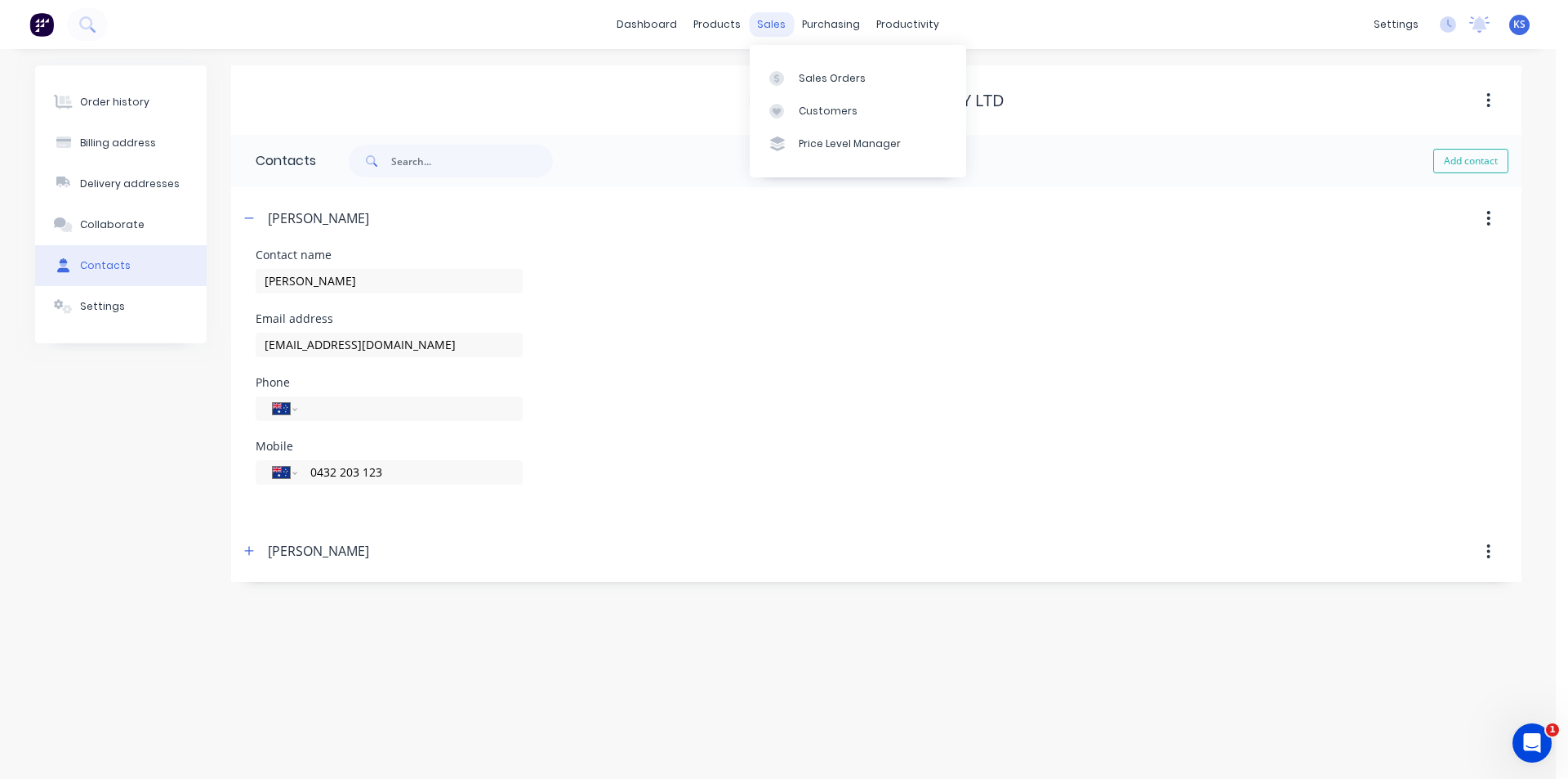
click at [772, 28] on div "sales" at bounding box center [771, 24] width 45 height 24
click at [835, 82] on div "Sales Orders" at bounding box center [832, 78] width 67 height 15
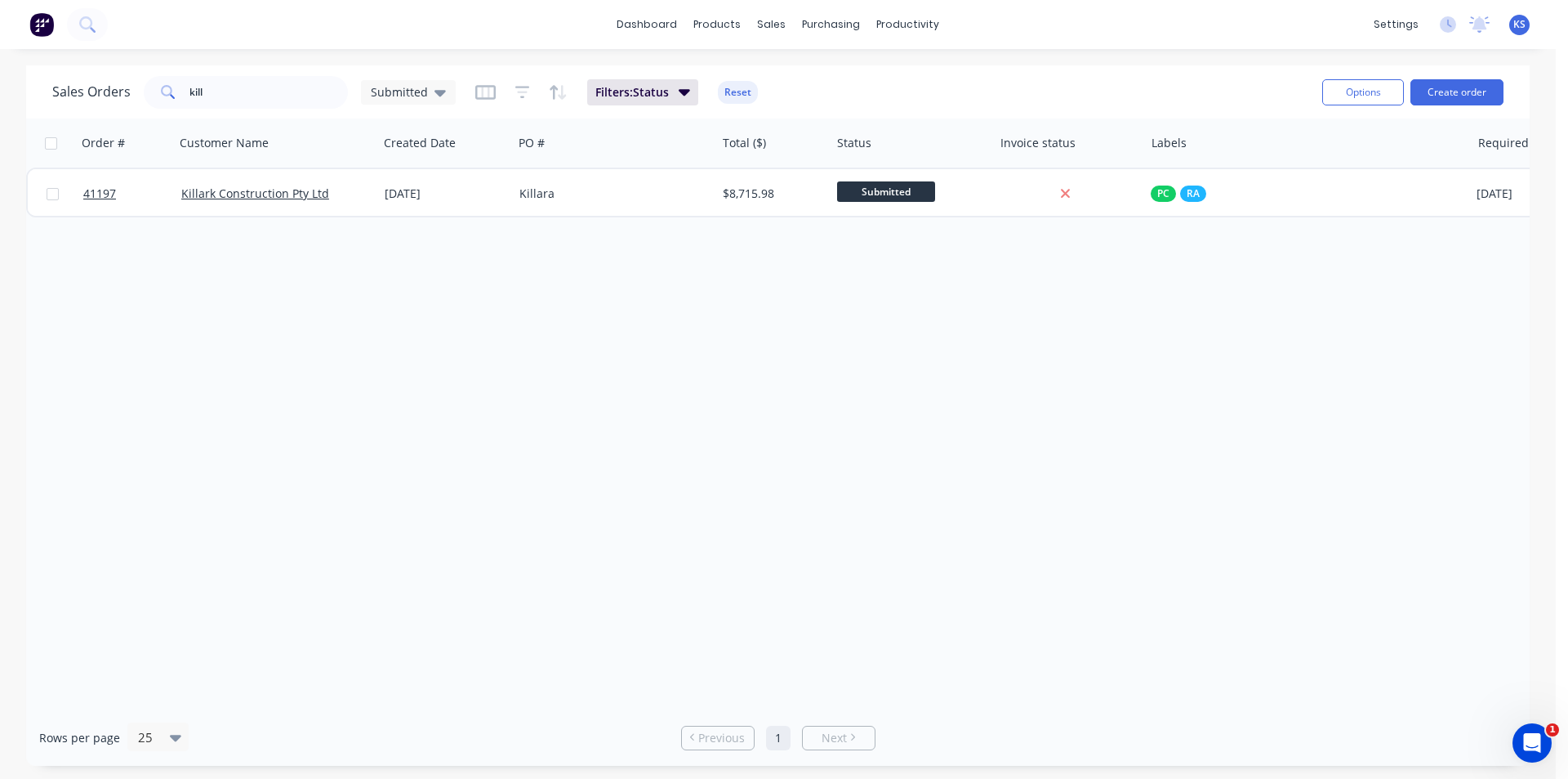
click at [835, 82] on div "Sales Orders kill Submitted Filters: Status Reset" at bounding box center [681, 91] width 1257 height 40
click at [729, 91] on button "Reset" at bounding box center [737, 92] width 40 height 23
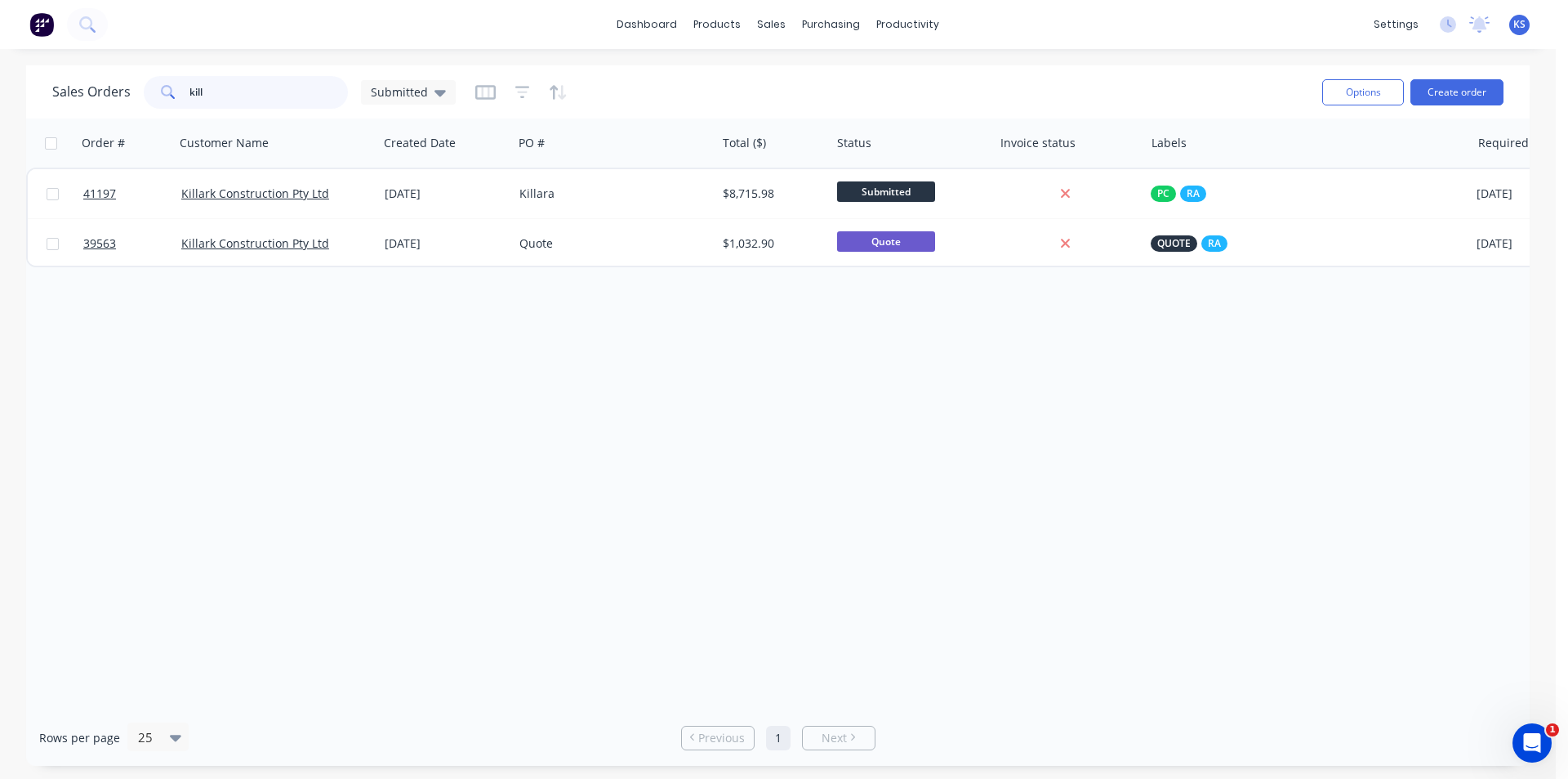
drag, startPoint x: 256, startPoint y: 96, endPoint x: 62, endPoint y: 88, distance: 194.2
click at [62, 88] on div "Sales Orders kill Submitted" at bounding box center [254, 92] width 403 height 33
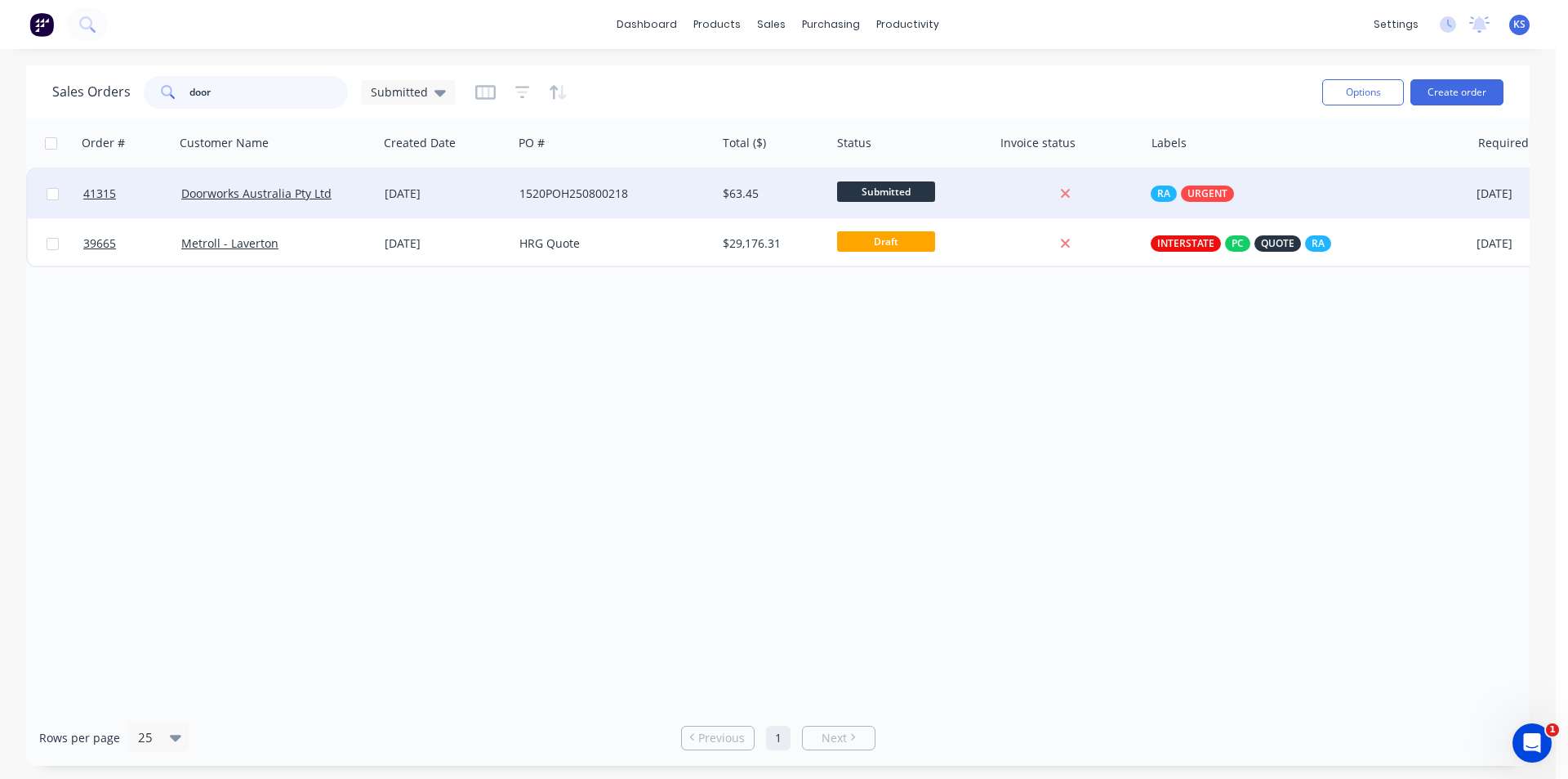
type input "door"
click at [649, 195] on div "1520POH250800218" at bounding box center [610, 193] width 181 height 16
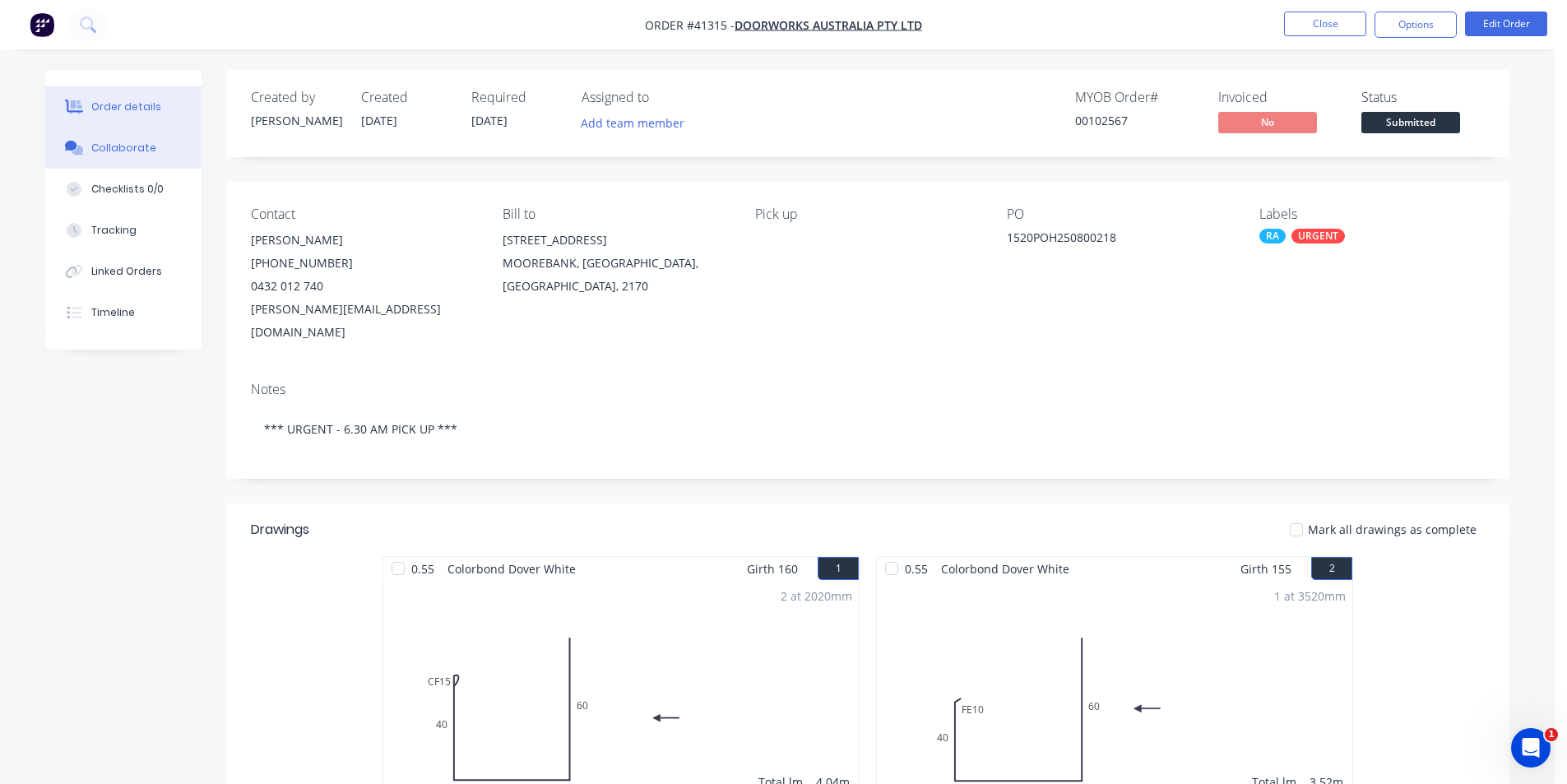
click at [128, 155] on button "Collaborate" at bounding box center [123, 148] width 156 height 41
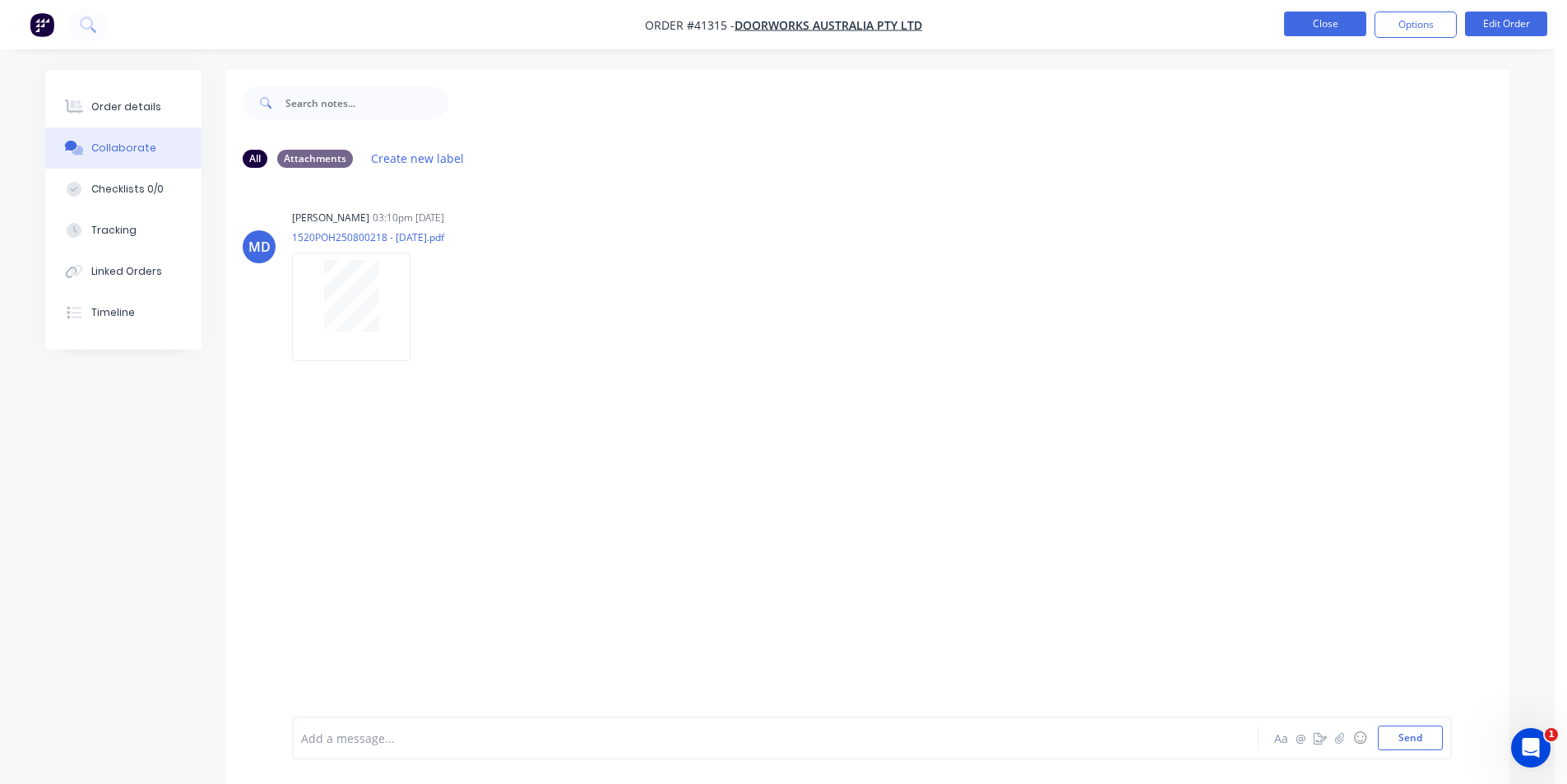
click at [1294, 22] on button "Close" at bounding box center [1326, 23] width 82 height 24
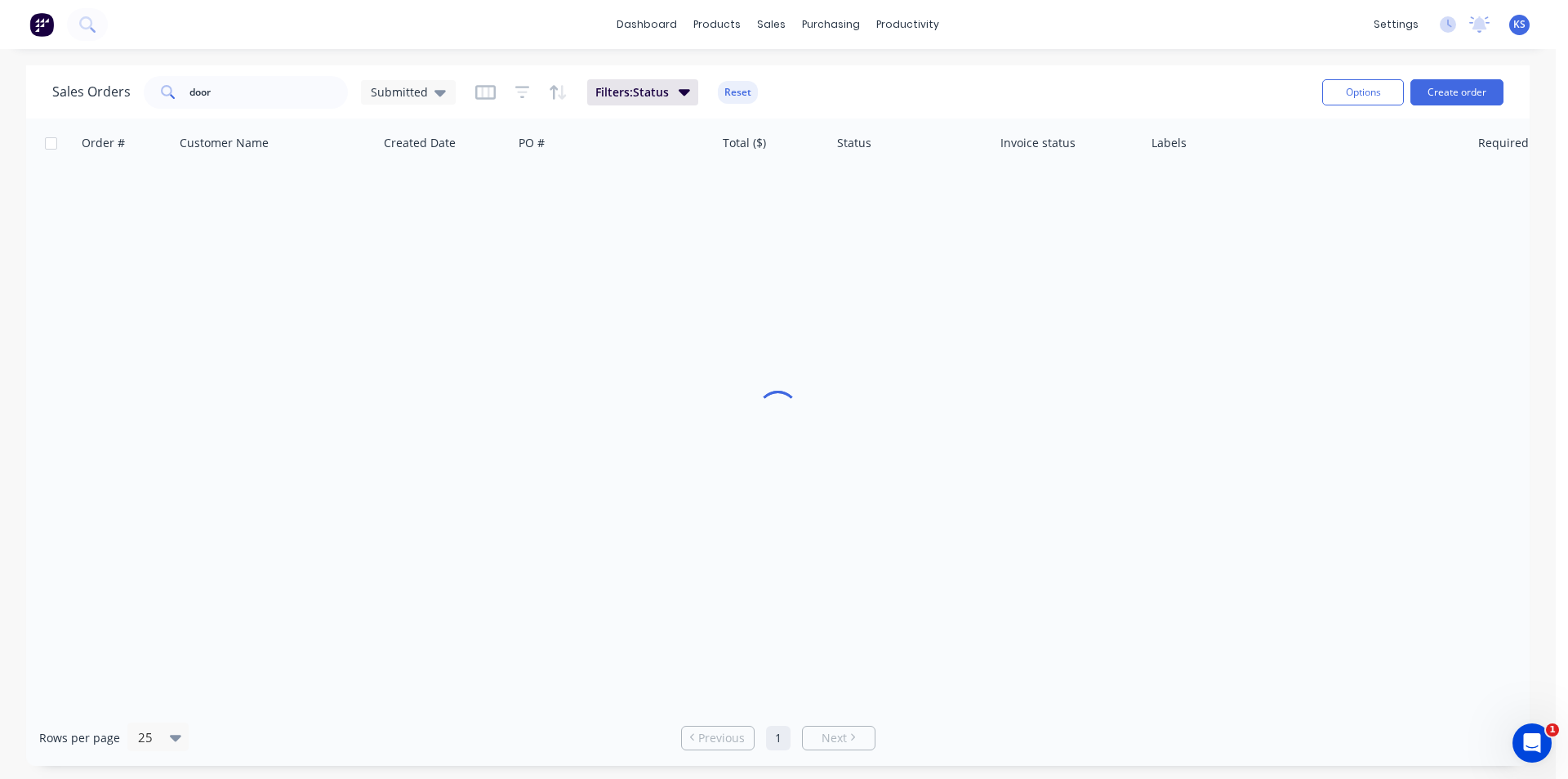
click at [1055, 40] on div "dashboard products sales purchasing productivity dashboard products Product Cat…" at bounding box center [778, 24] width 1555 height 49
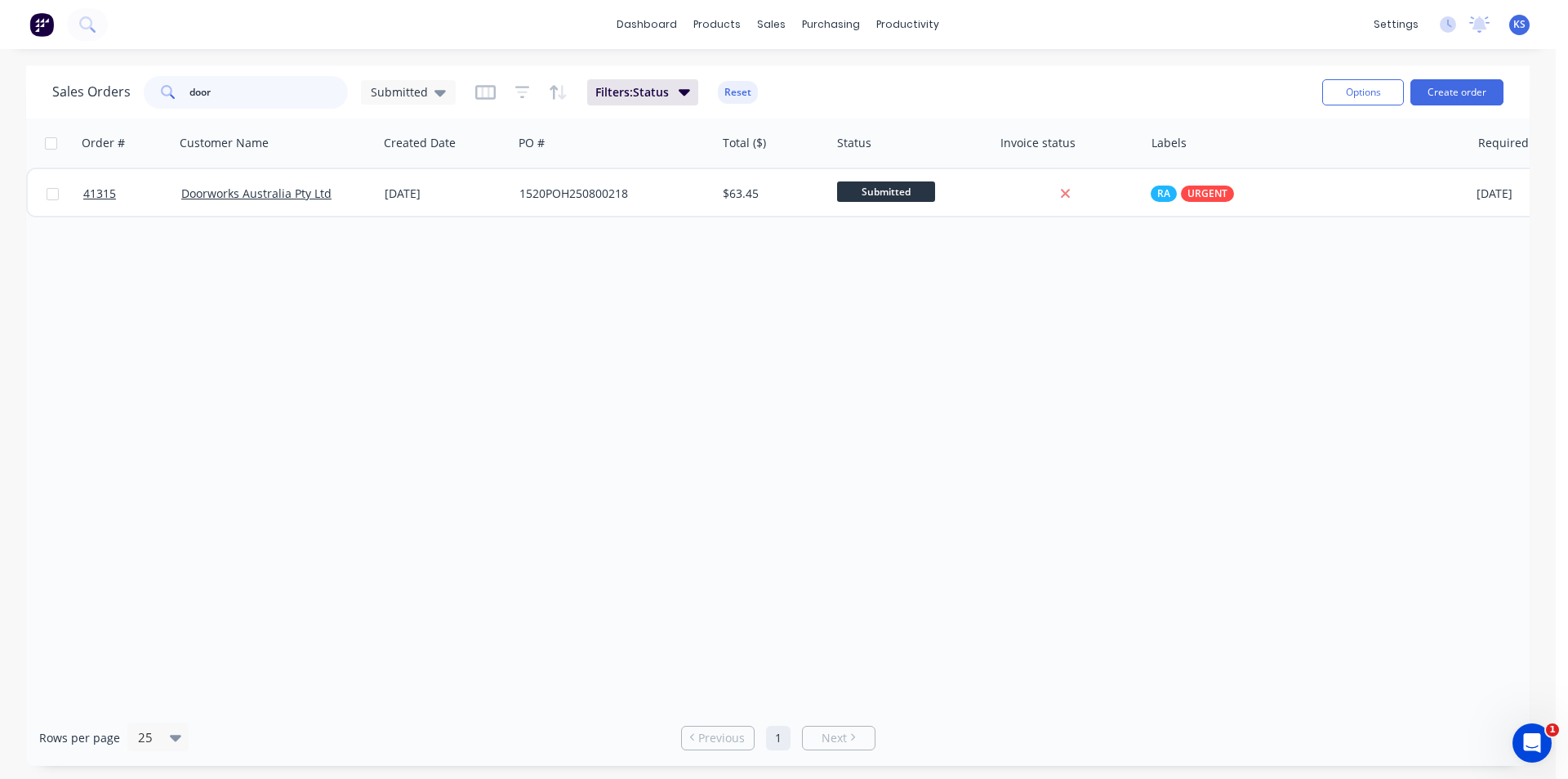
drag, startPoint x: 247, startPoint y: 105, endPoint x: 50, endPoint y: 89, distance: 197.6
click at [50, 89] on div "Sales Orders door Submitted Filters: Status Reset Options Create order" at bounding box center [778, 91] width 1503 height 53
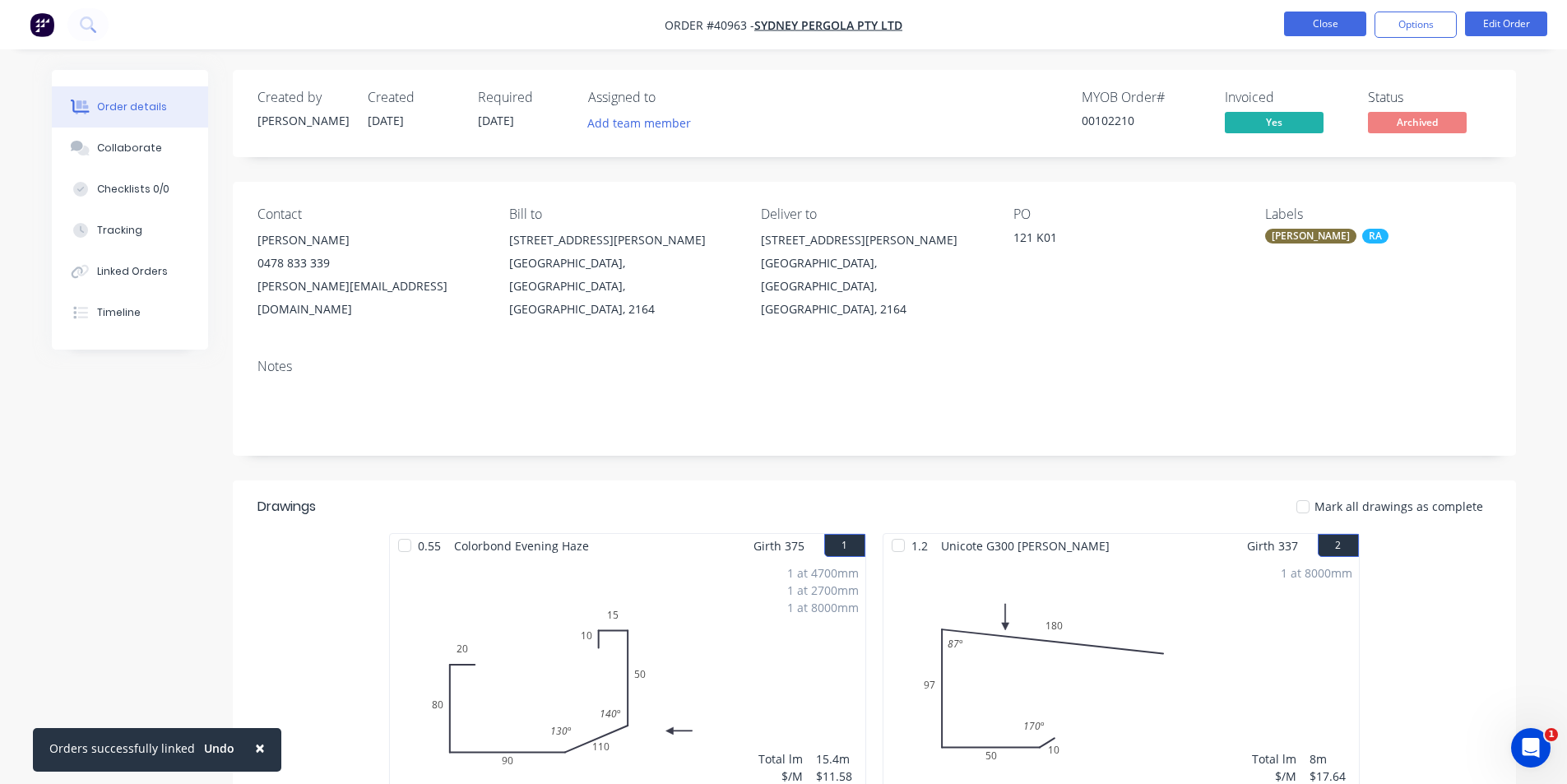
click at [1311, 24] on button "Close" at bounding box center [1326, 23] width 82 height 24
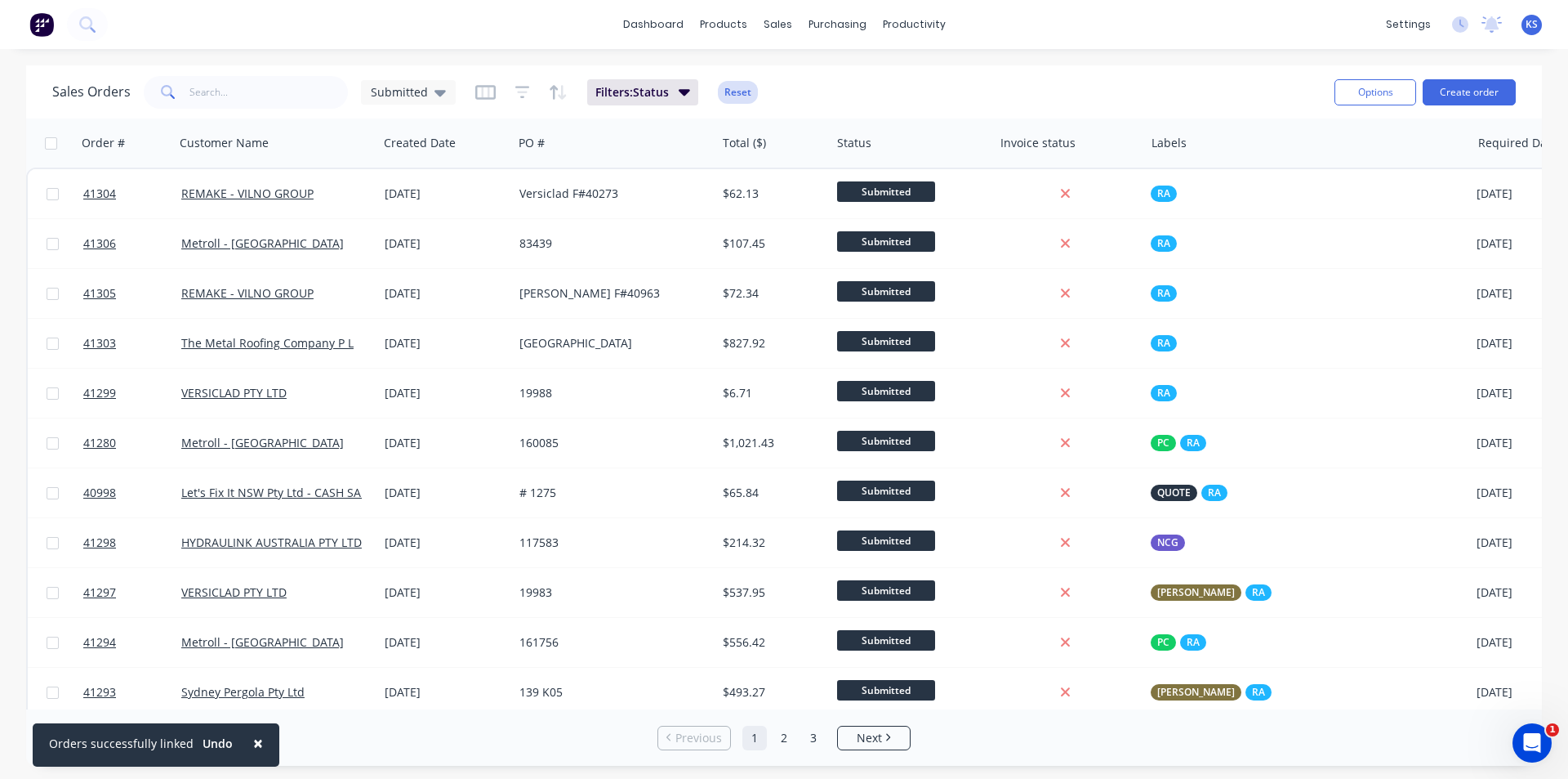
click at [743, 97] on button "Reset" at bounding box center [737, 92] width 40 height 23
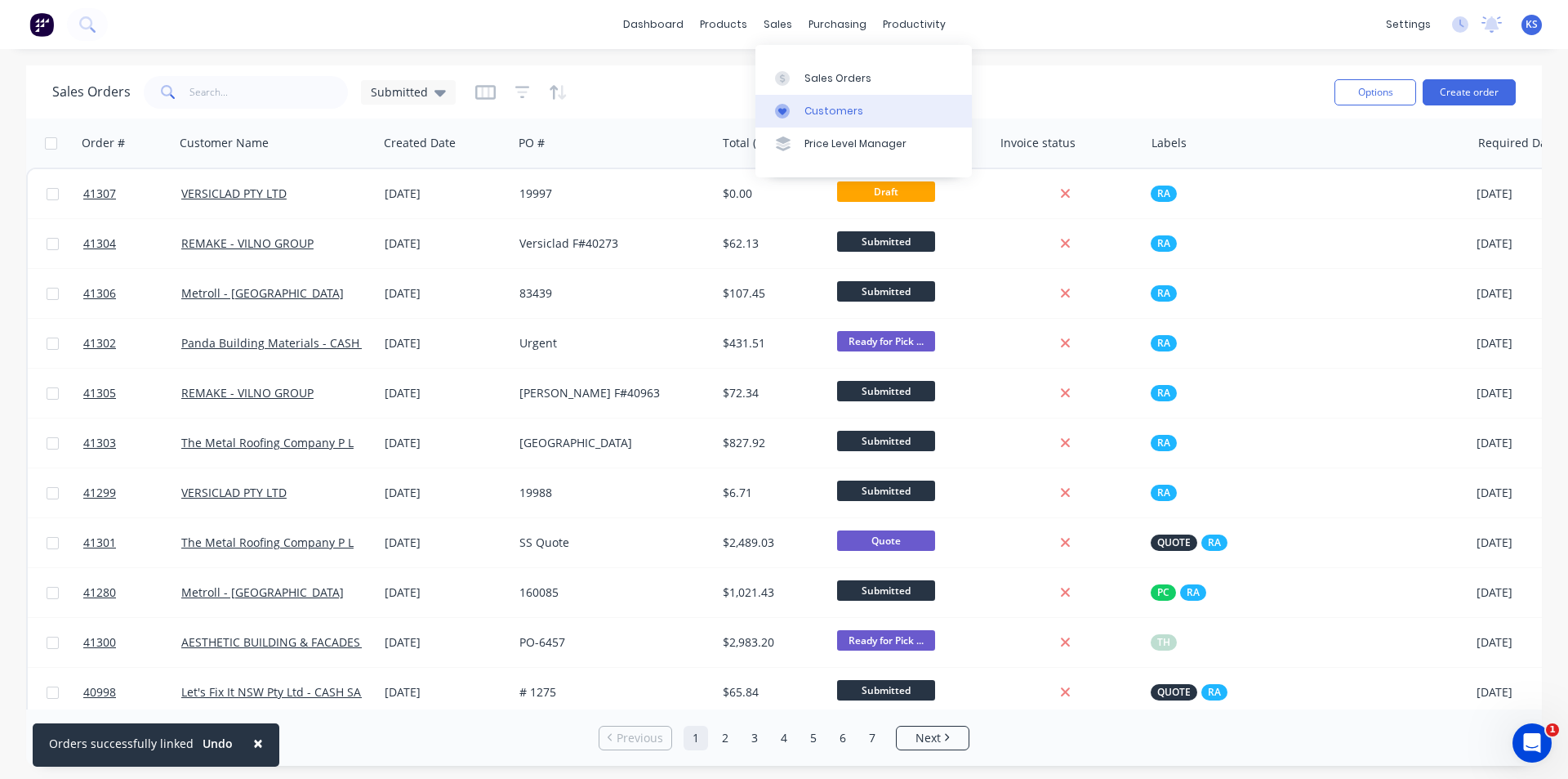
click at [835, 104] on div "Customers" at bounding box center [833, 111] width 59 height 15
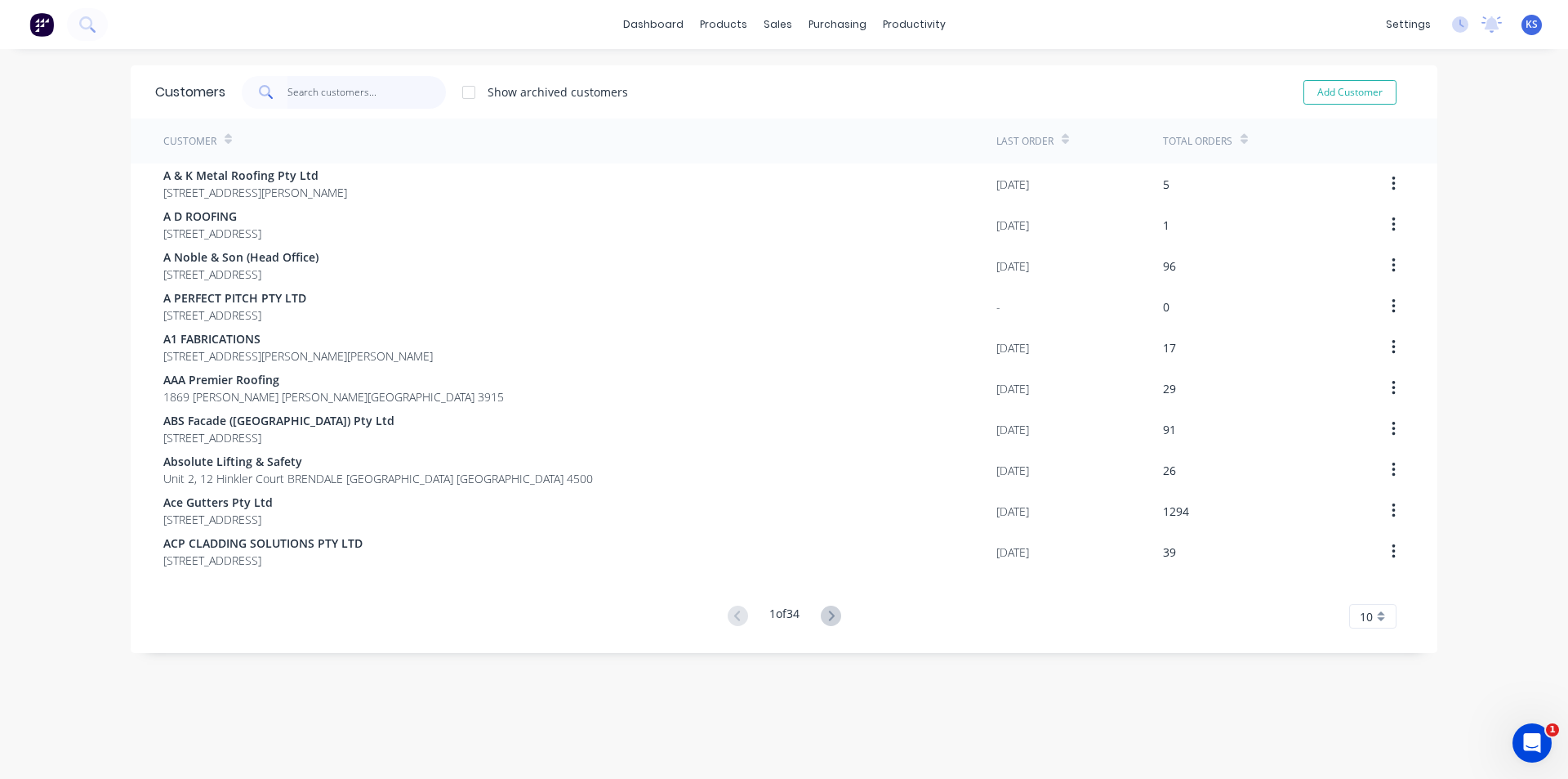
click at [375, 95] on input "text" at bounding box center [367, 92] width 159 height 33
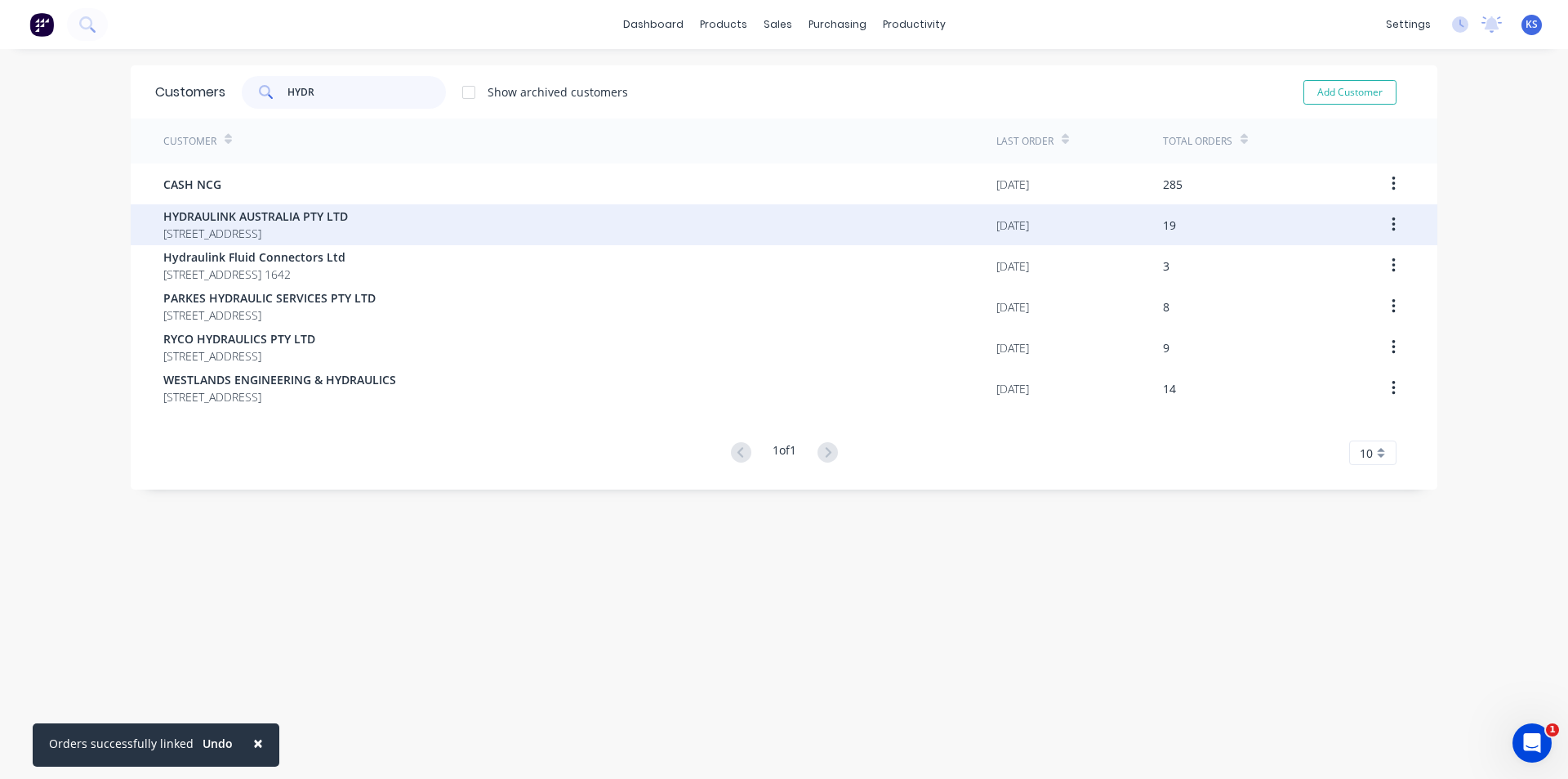
type input "HYDR"
click at [246, 223] on span "HYDRAULINK AUSTRALIA PTY LTD" at bounding box center [255, 216] width 184 height 17
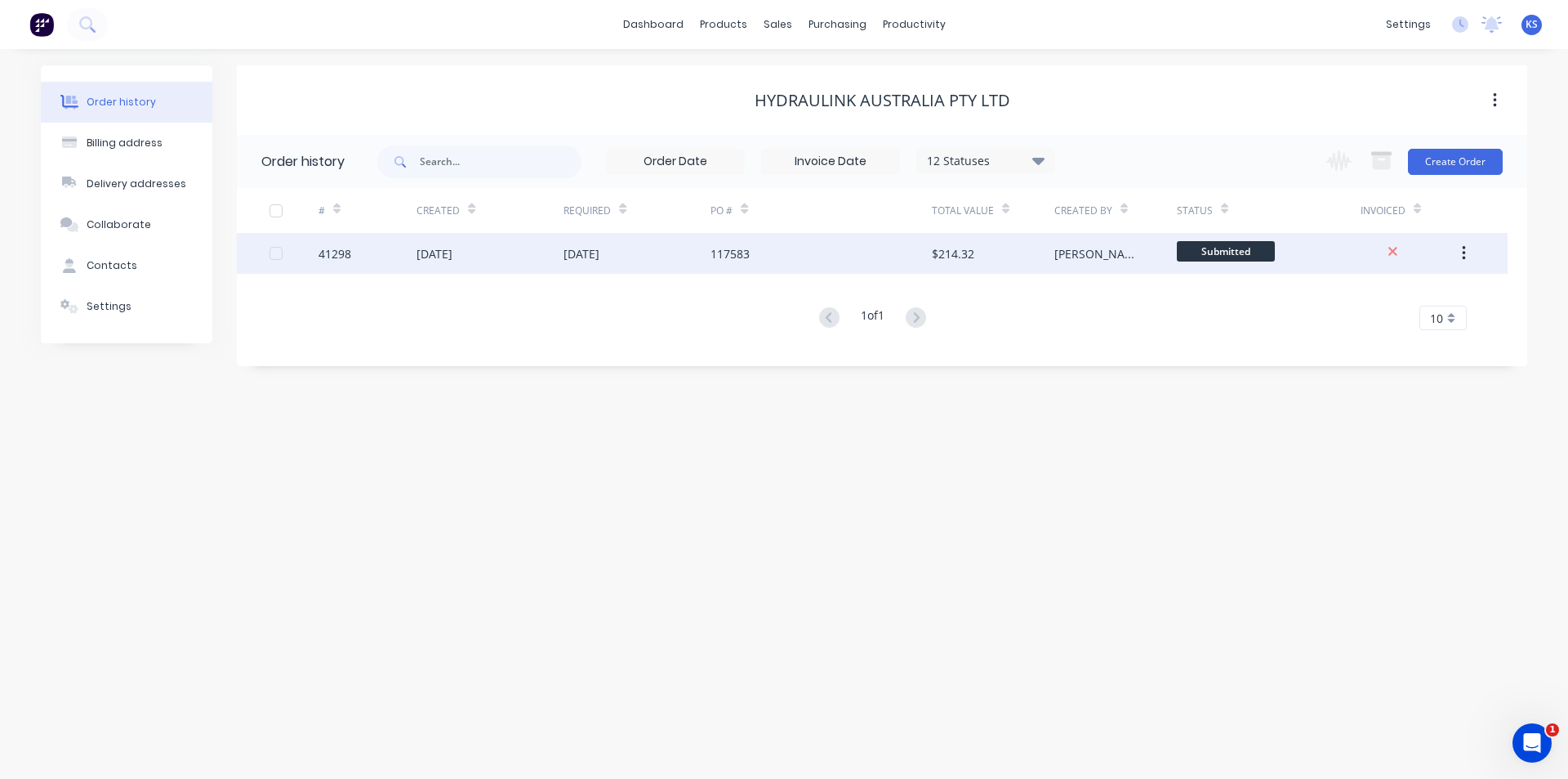
click at [576, 251] on div "[DATE]" at bounding box center [581, 254] width 36 height 17
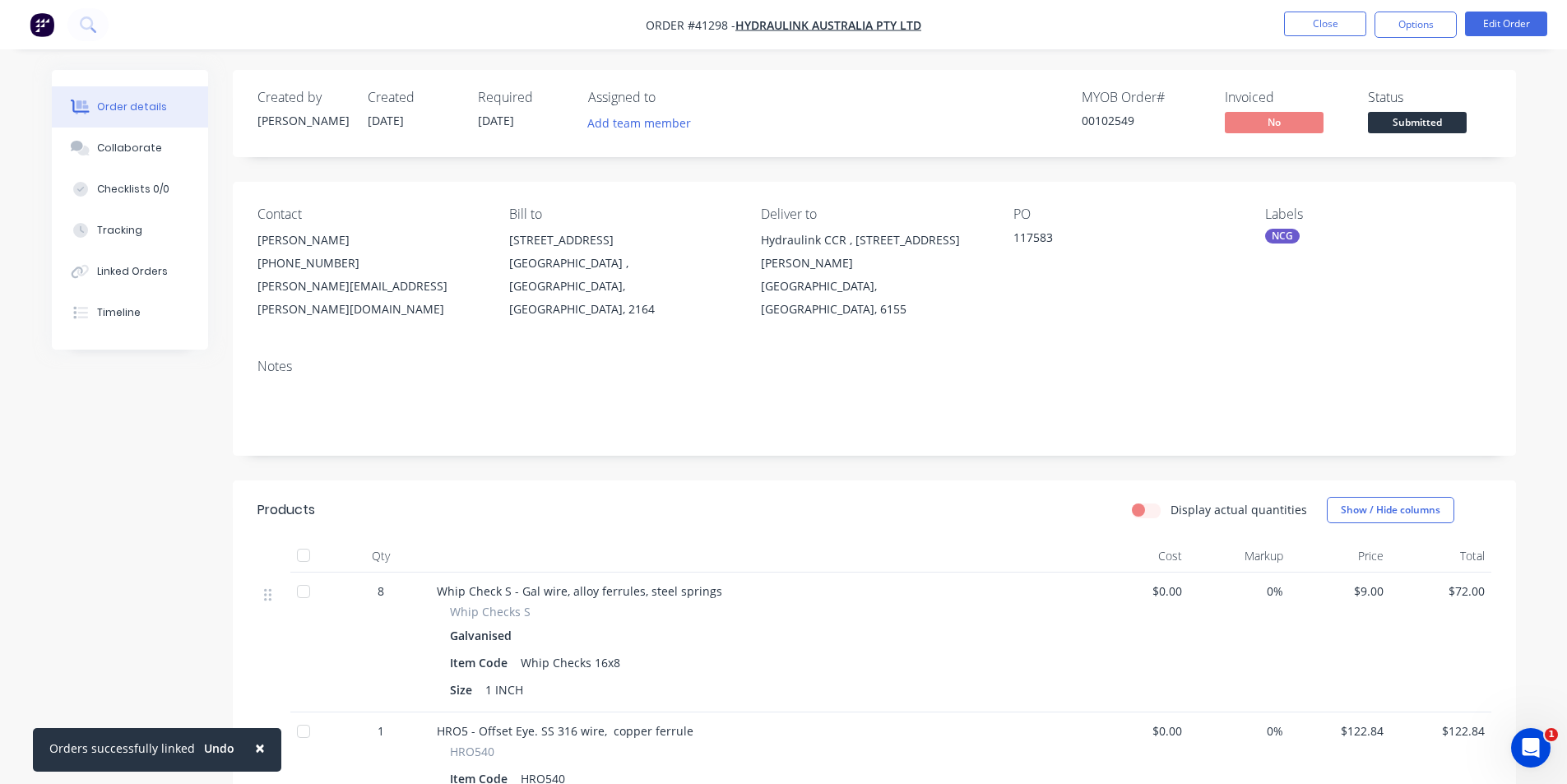
click at [867, 497] on div "Display actual quantities Show / Hide columns" at bounding box center [1004, 510] width 972 height 26
click at [255, 747] on span "×" at bounding box center [260, 748] width 10 height 23
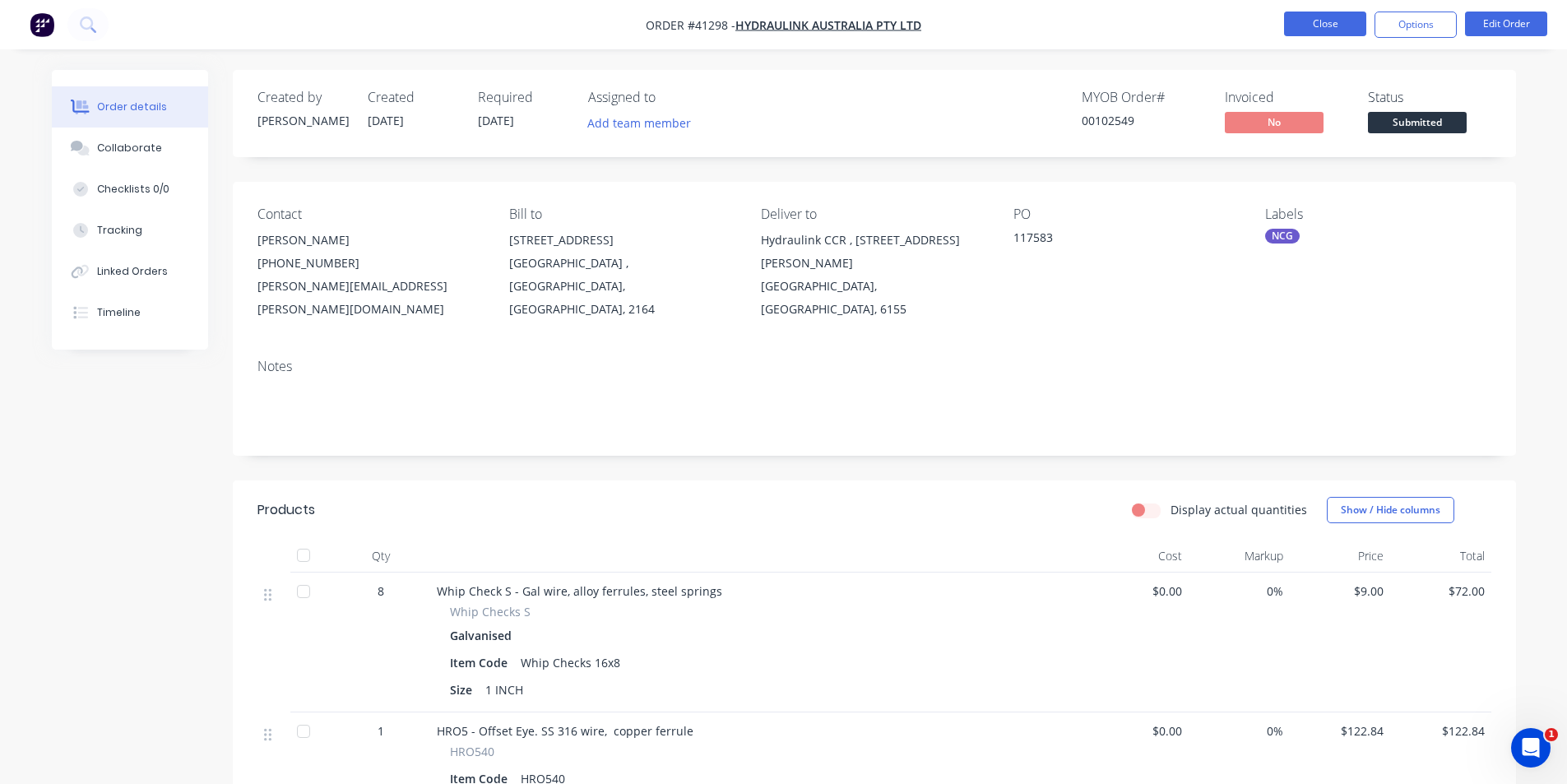
click at [1302, 21] on button "Close" at bounding box center [1326, 23] width 82 height 24
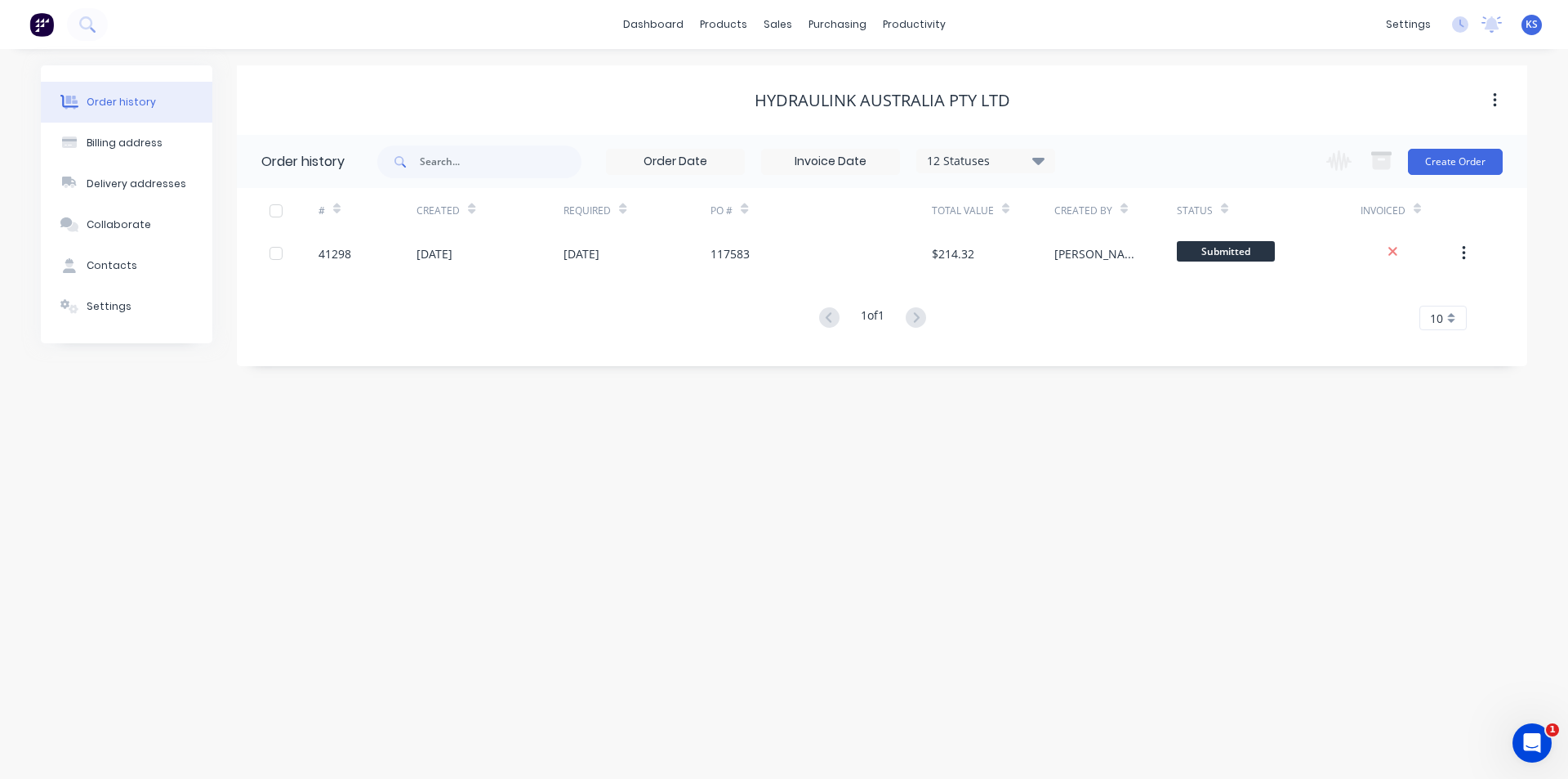
click at [552, 98] on div "HYDRAULINK AUSTRALIA PTY LTD" at bounding box center [881, 100] width 1291 height 19
click at [690, 84] on div "HYDRAULINK AUSTRALIA PTY LTD" at bounding box center [881, 100] width 1291 height 70
click at [831, 87] on link "Sales Orders" at bounding box center [863, 78] width 216 height 33
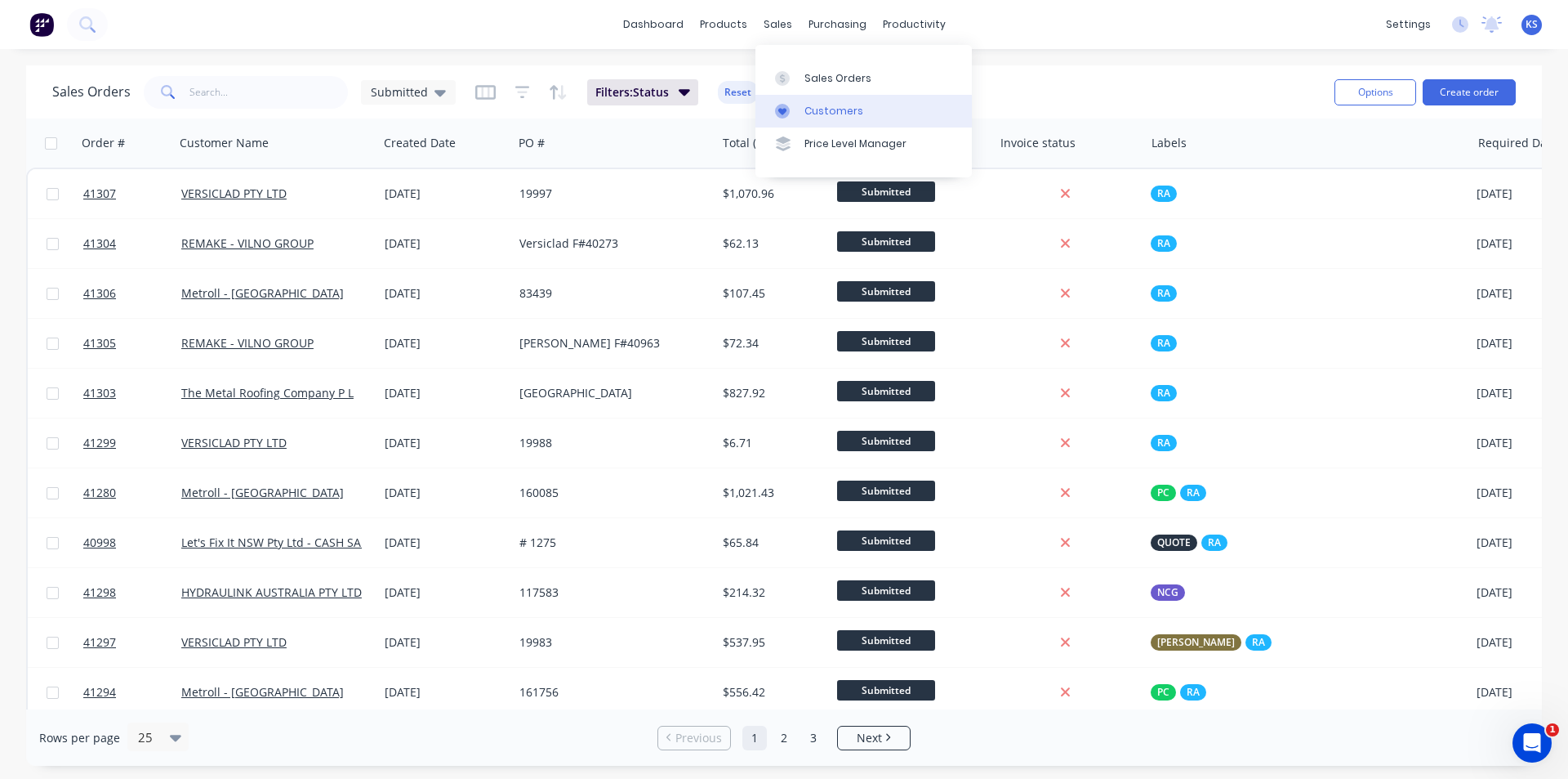
click at [828, 109] on div "Customers" at bounding box center [833, 111] width 59 height 15
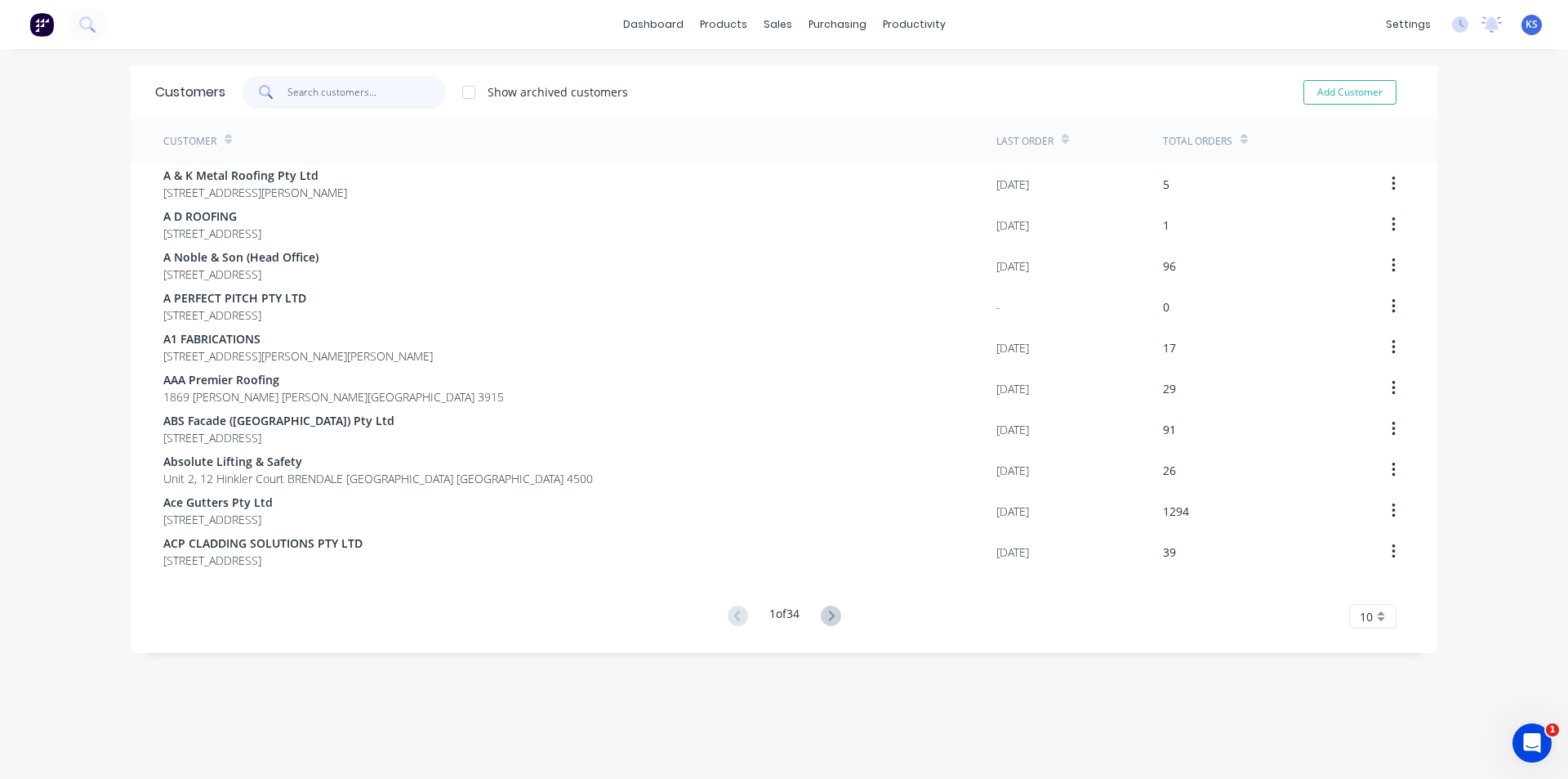
click at [349, 92] on input "text" at bounding box center [367, 92] width 159 height 33
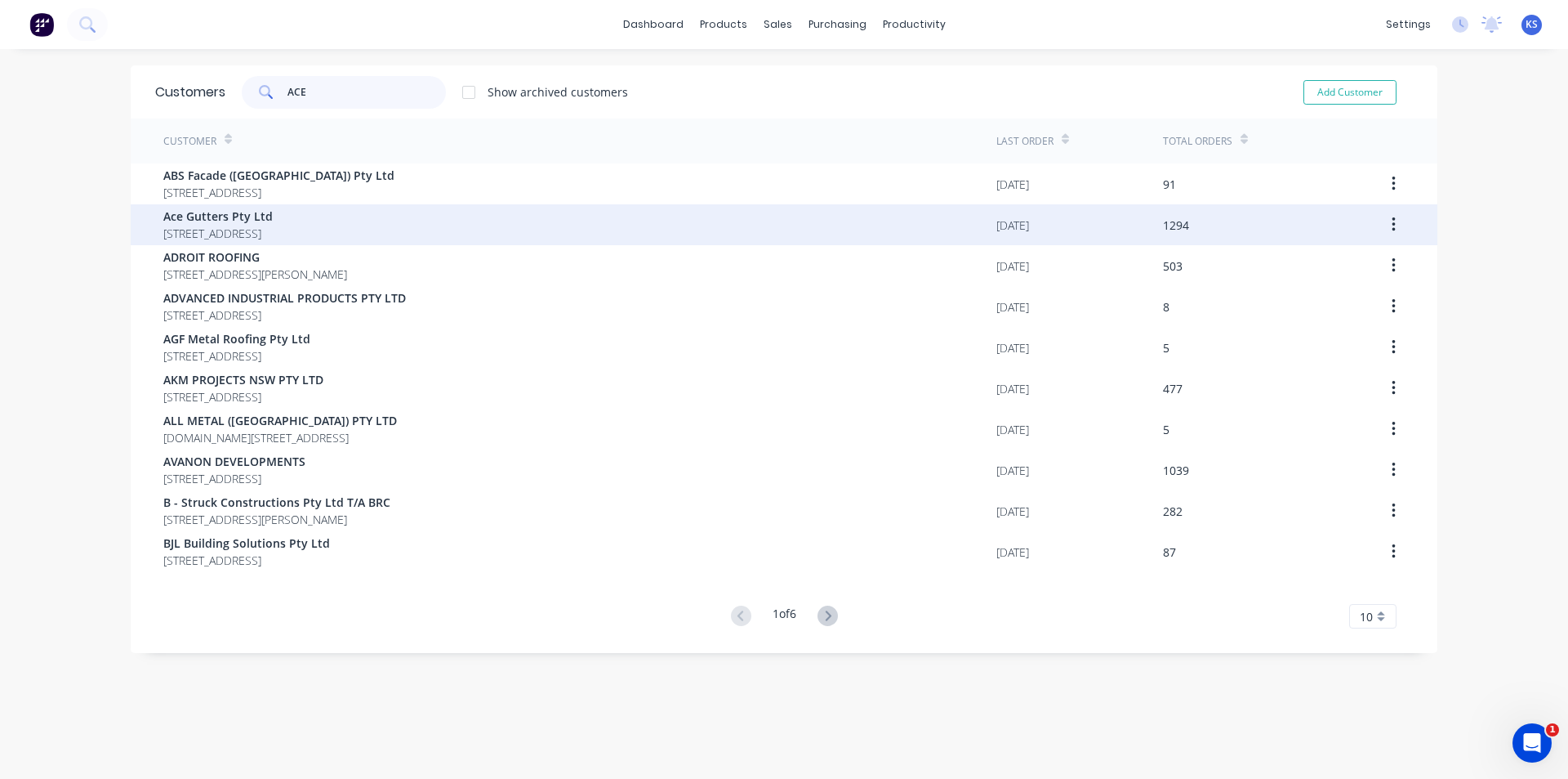
type input "ACE"
click at [272, 219] on span "Ace Gutters Pty Ltd" at bounding box center [217, 216] width 110 height 17
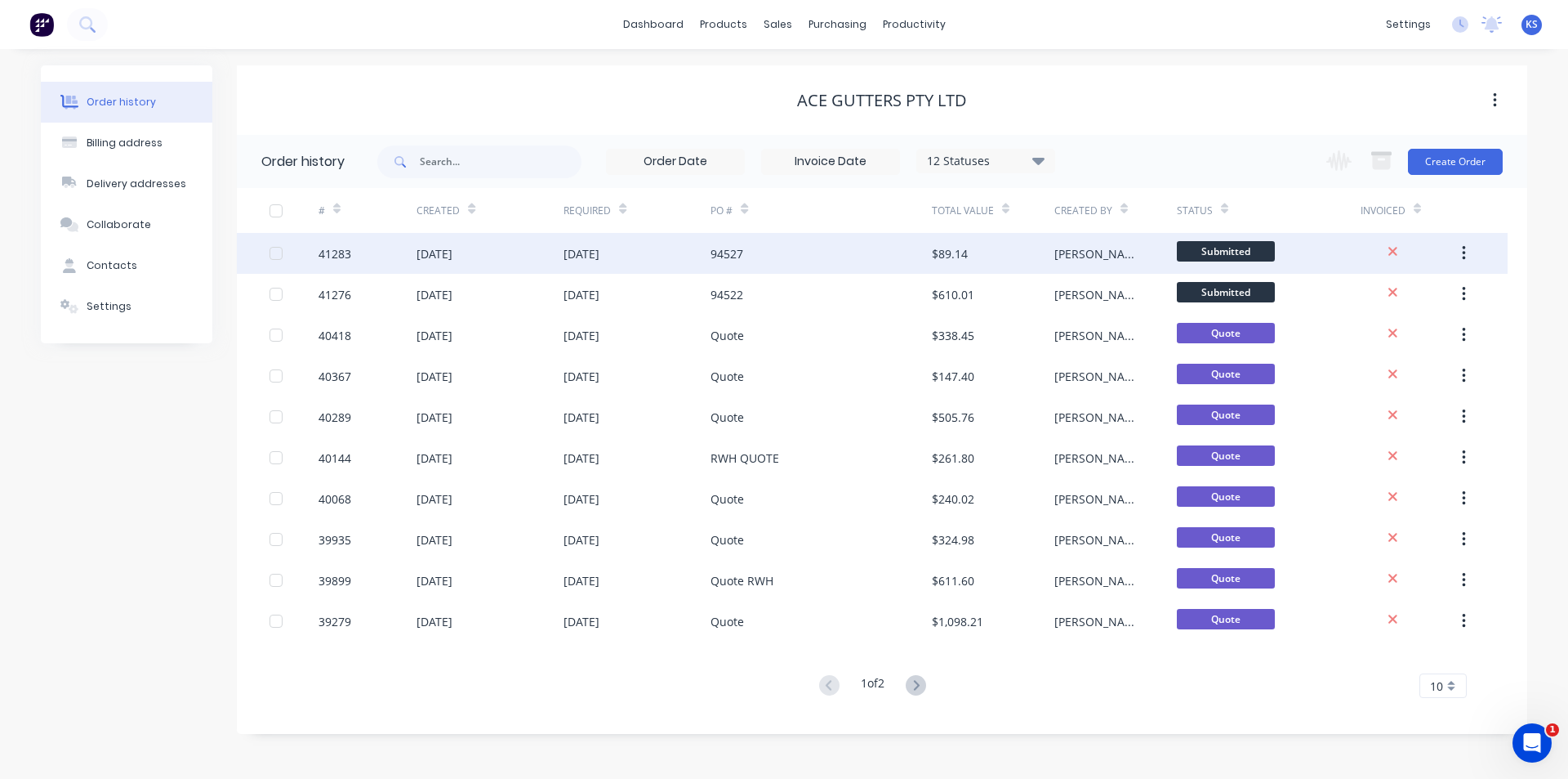
click at [511, 258] on div "[DATE]" at bounding box center [490, 253] width 147 height 41
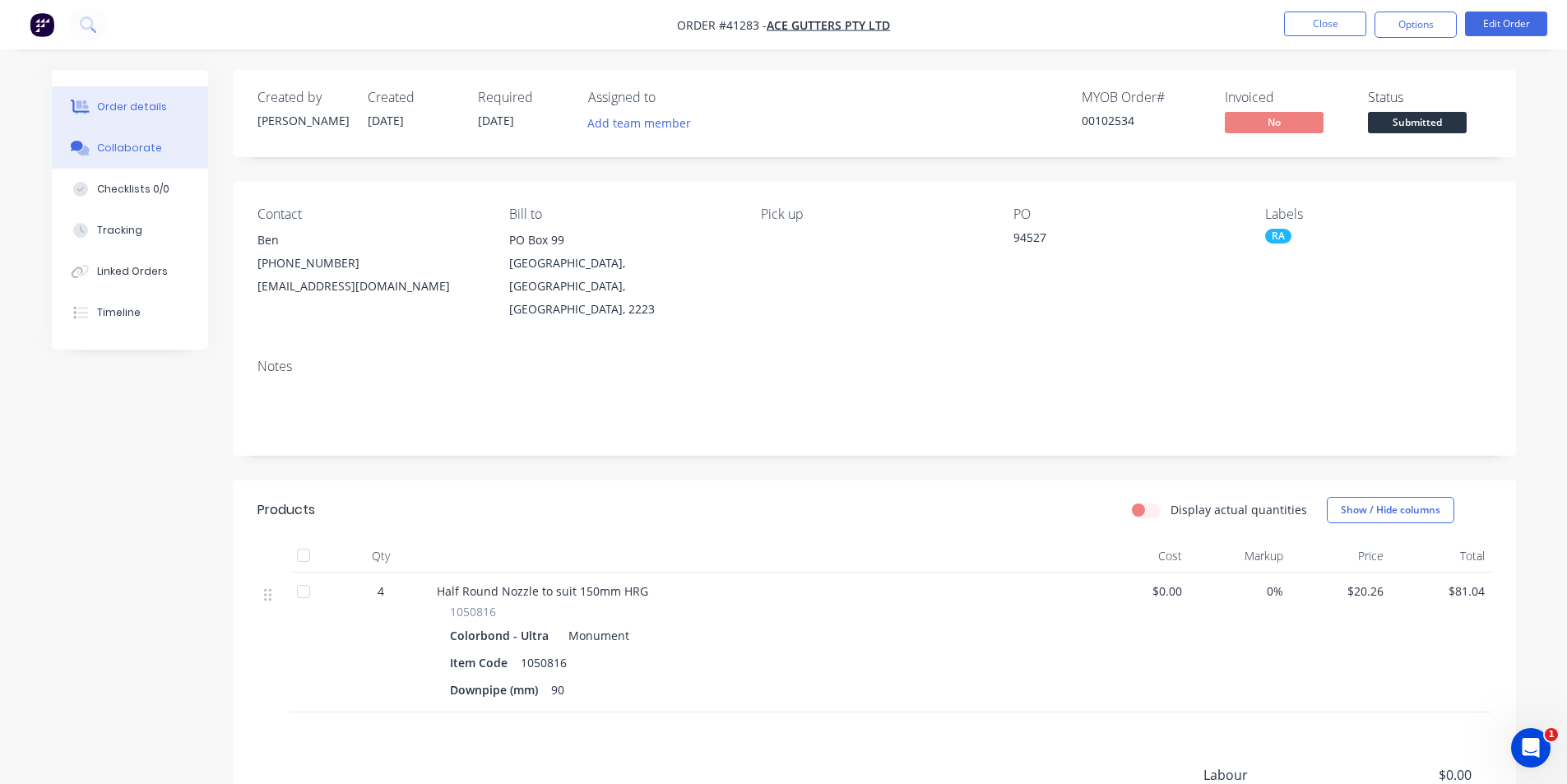
click at [148, 155] on button "Collaborate" at bounding box center [130, 148] width 156 height 41
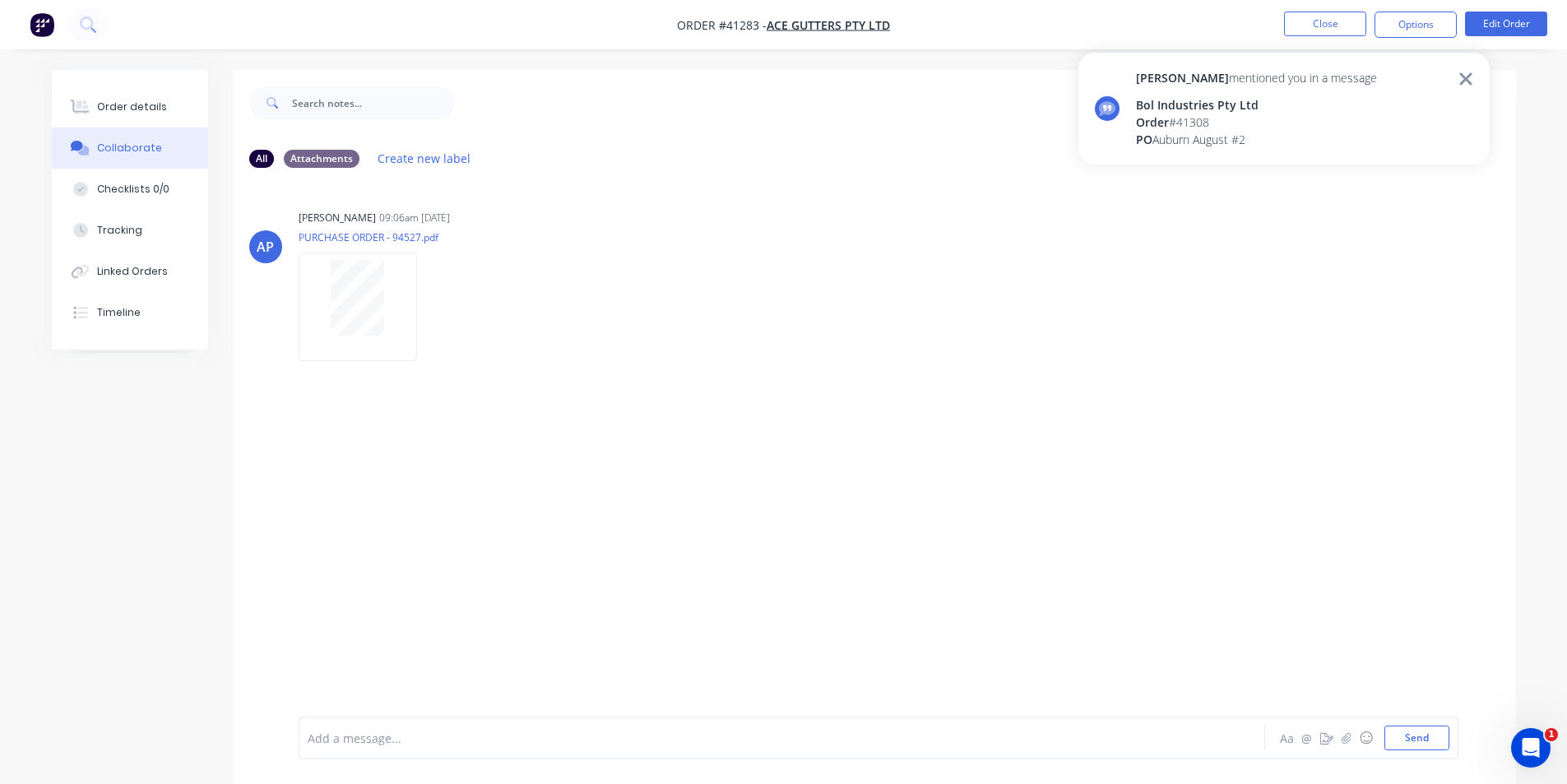
click at [856, 91] on div at bounding box center [986, 103] width 1061 height 65
click at [1134, 8] on nav "Order #41283 - Ace Gutters Pty Ltd Close Options Edit Order" at bounding box center [784, 24] width 1567 height 50
click at [1294, 25] on button "Close" at bounding box center [1326, 23] width 82 height 24
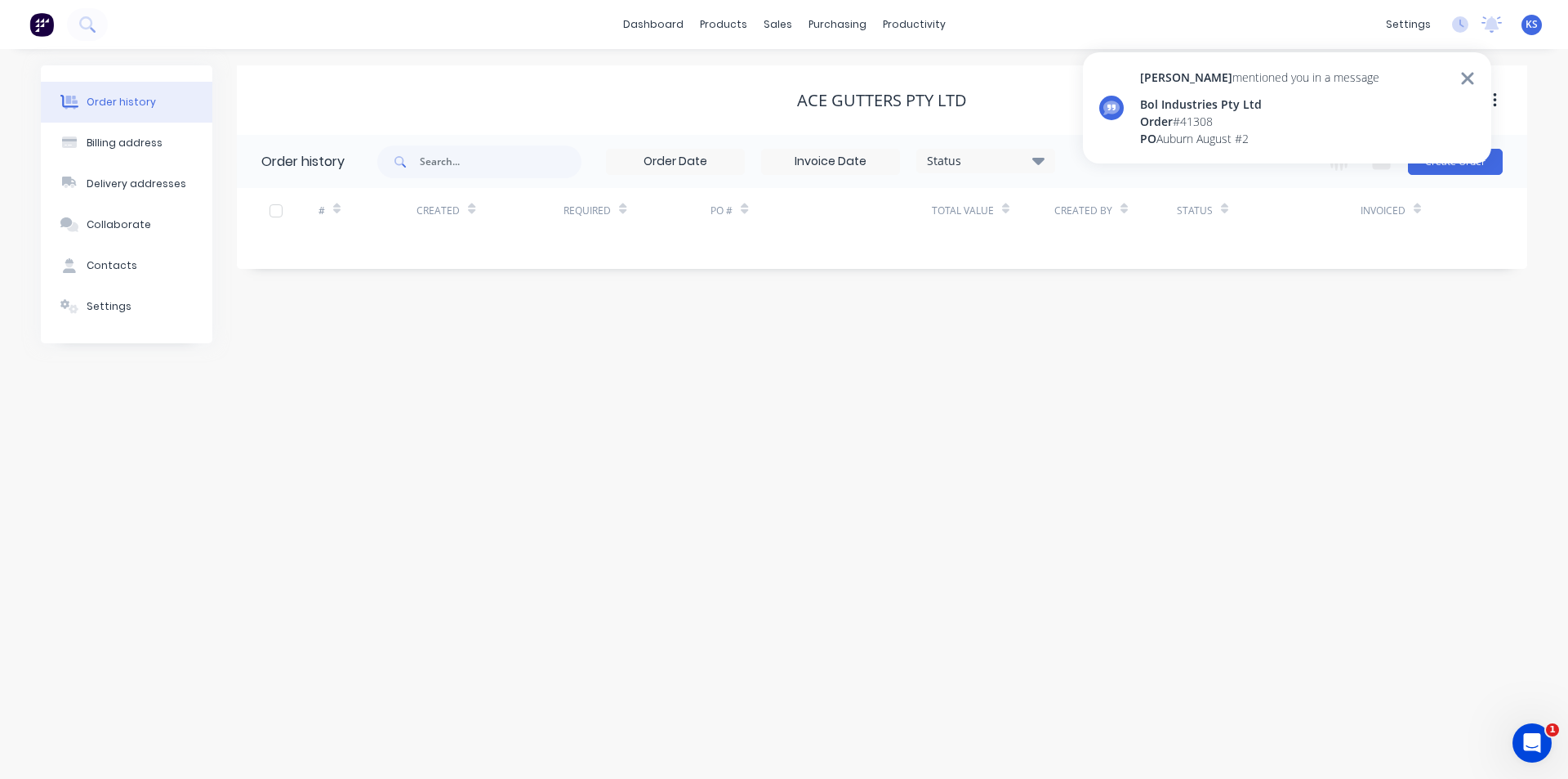
click at [861, 85] on div "Ace Gutters Pty Ltd" at bounding box center [881, 100] width 1291 height 29
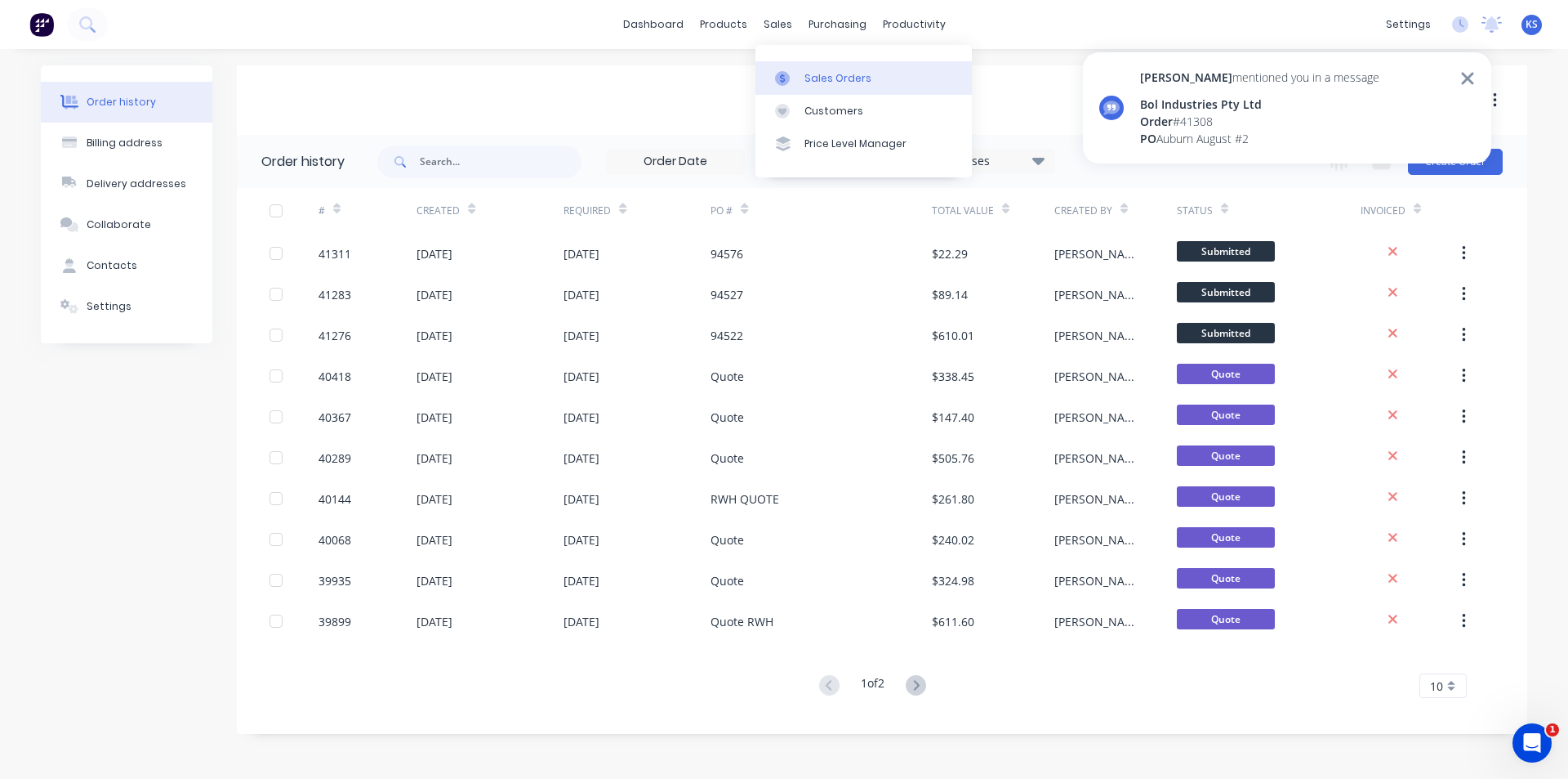
click at [818, 75] on div "Sales Orders" at bounding box center [837, 78] width 67 height 15
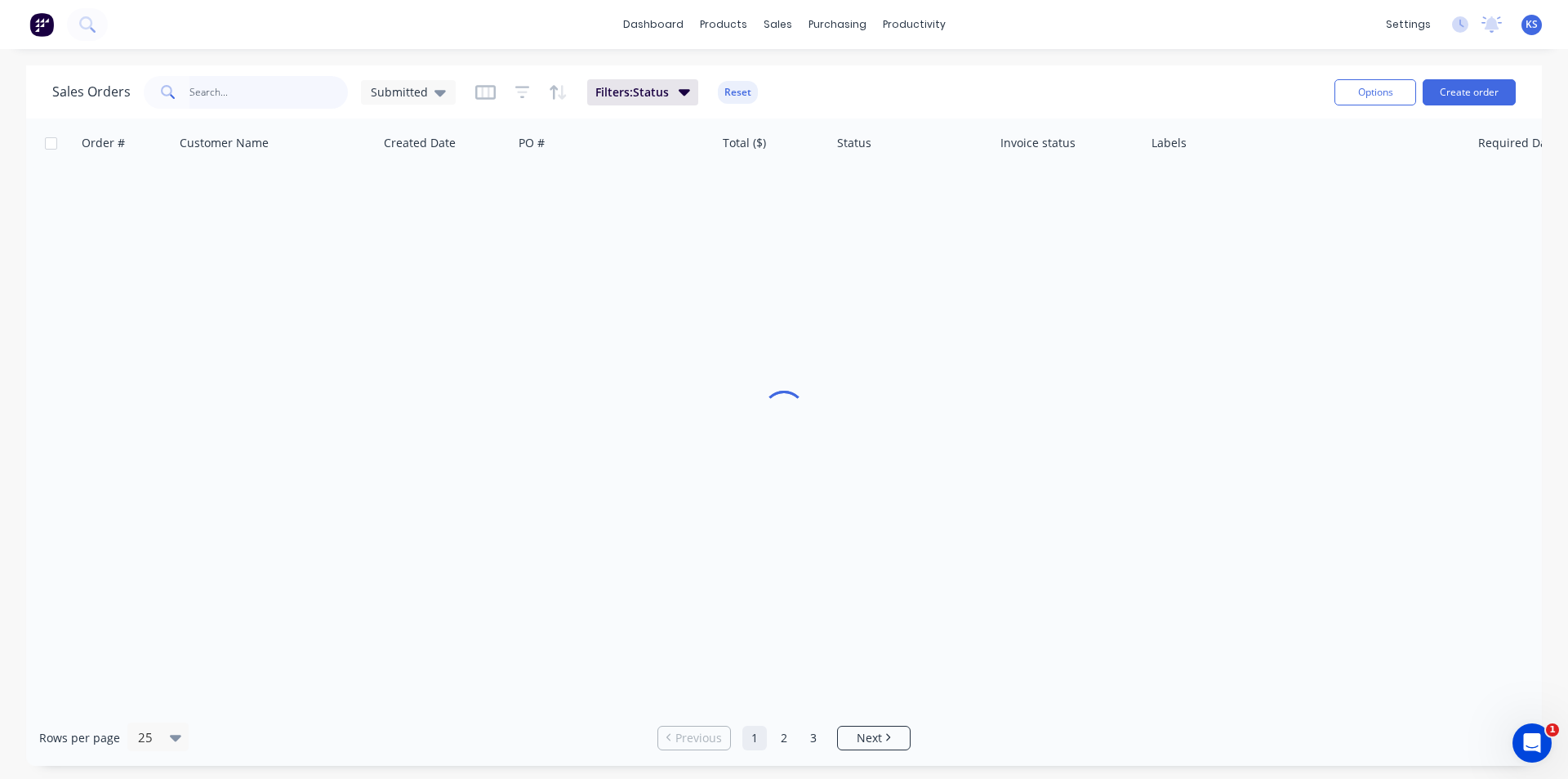
click at [274, 97] on input "text" at bounding box center [269, 92] width 159 height 33
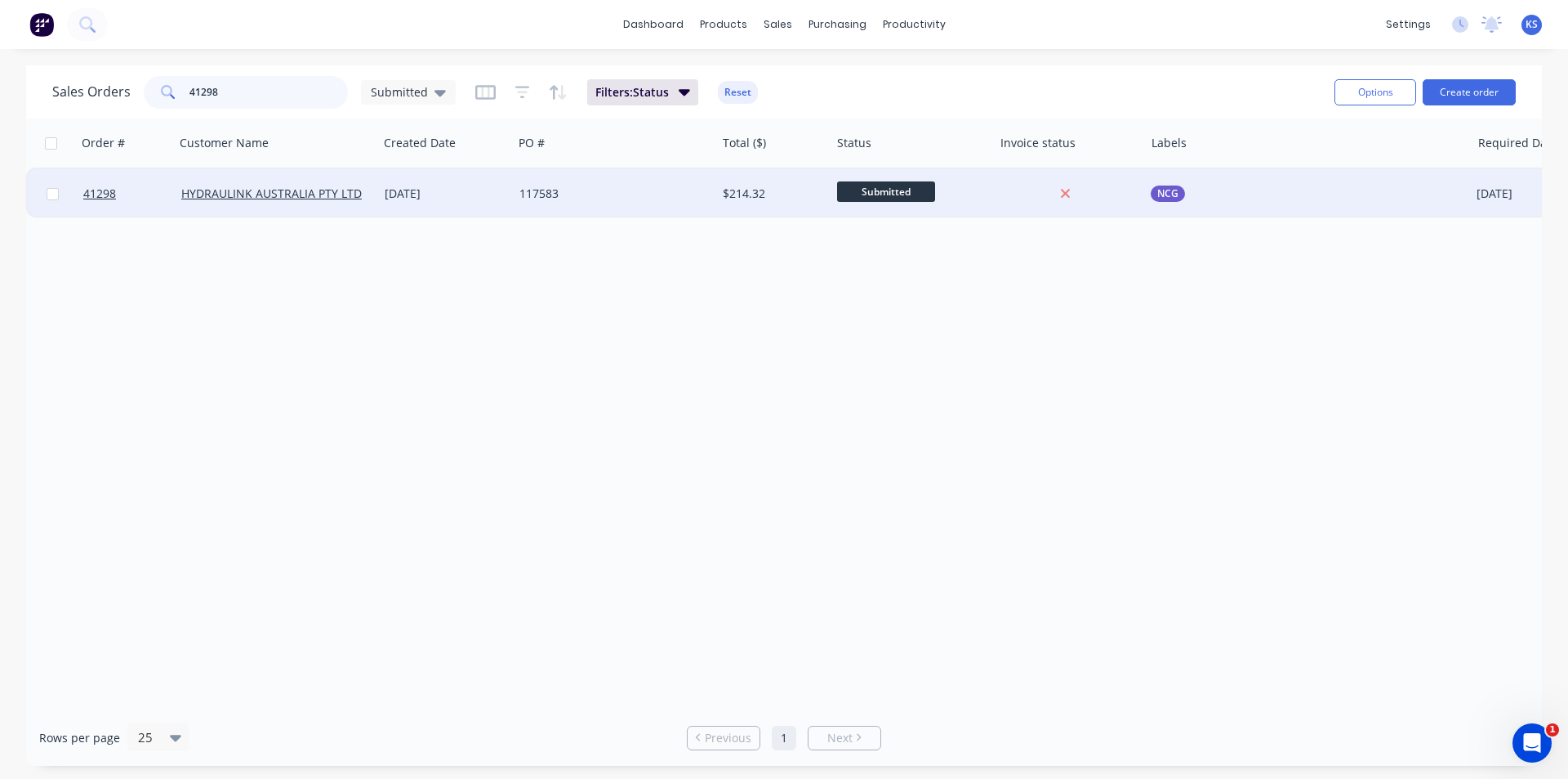
type input "41298"
click at [501, 194] on div "[DATE]" at bounding box center [445, 193] width 121 height 16
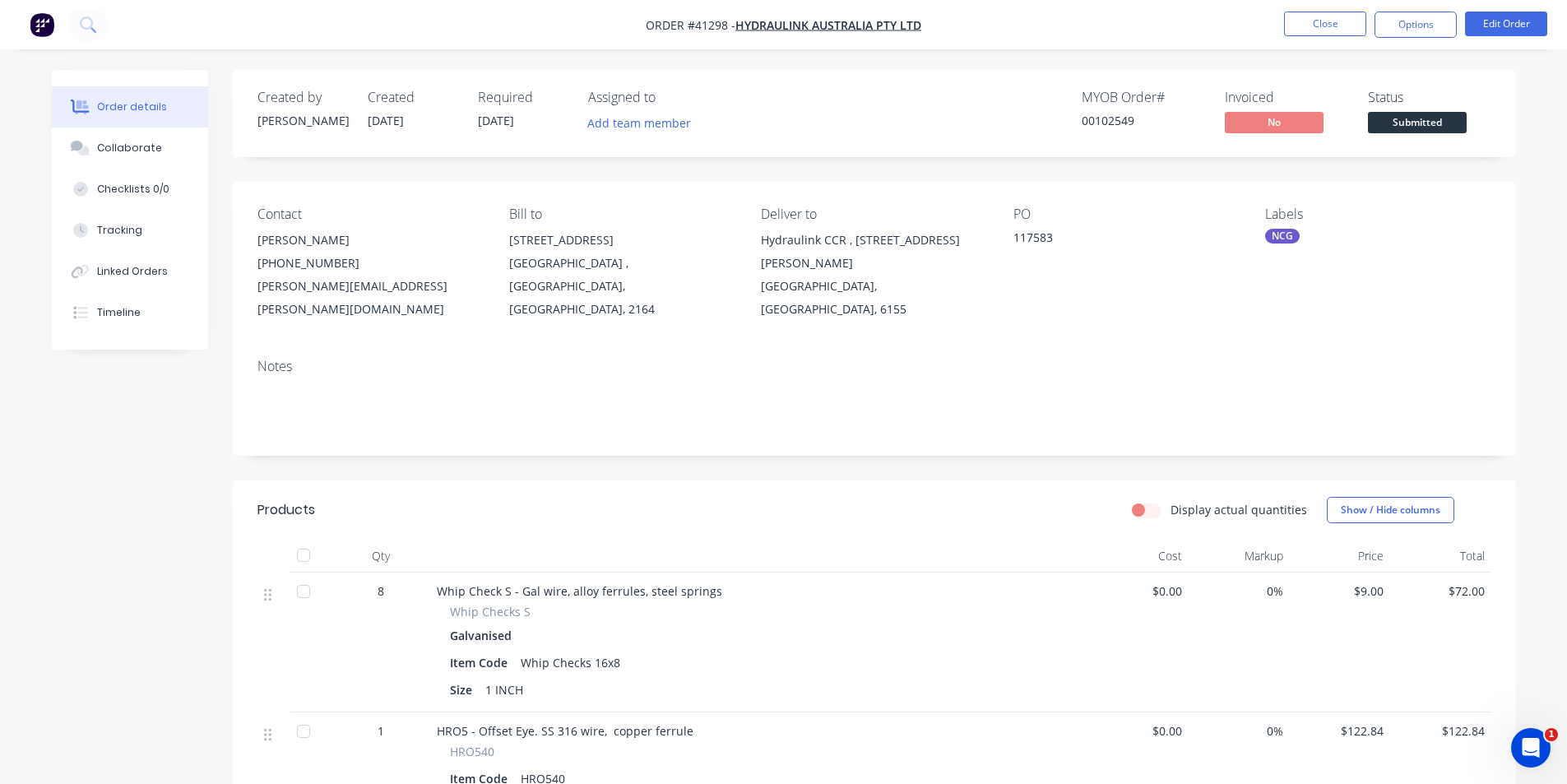
click at [874, 497] on div "Display actual quantities Show / Hide columns" at bounding box center [1004, 510] width 972 height 26
click at [857, 502] on header "Products Display actual quantities Show / Hide columns" at bounding box center [874, 510] width 1284 height 60
click at [122, 162] on button "Collaborate" at bounding box center [130, 148] width 156 height 41
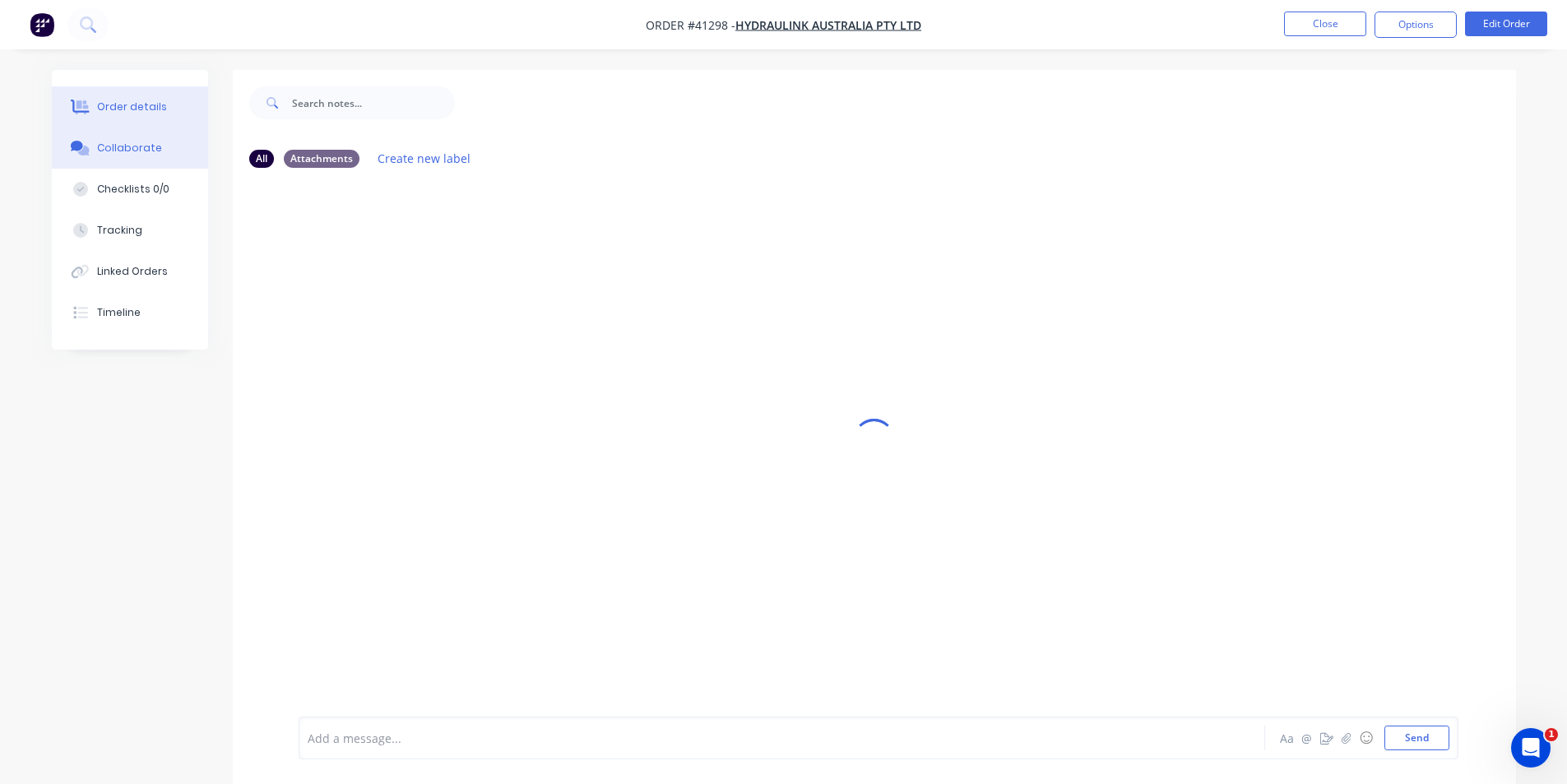
click at [126, 103] on div "Order details" at bounding box center [132, 106] width 70 height 15
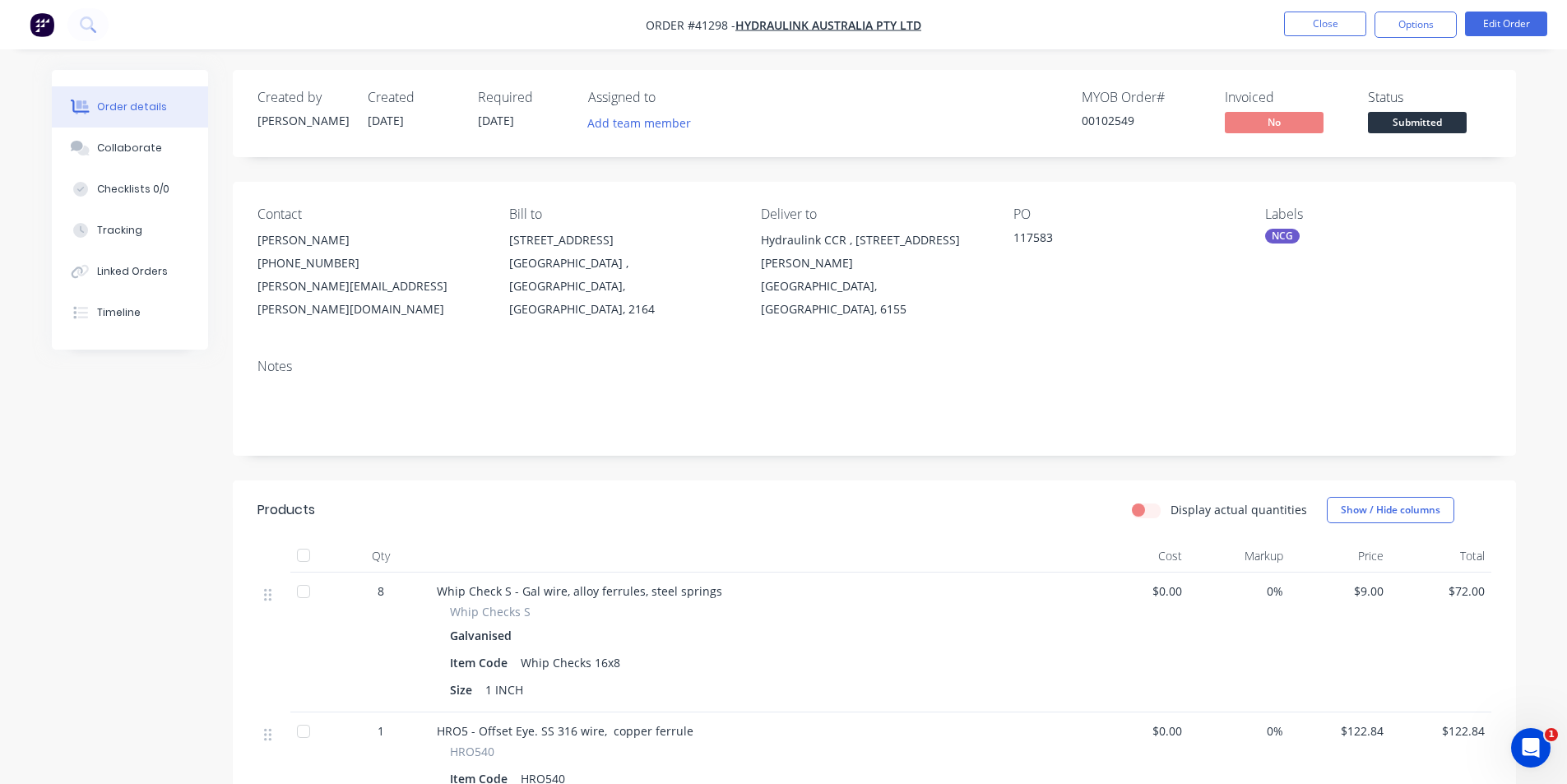
click at [793, 103] on div "MYOB Order # 00102549 Invoiced No Status Submitted" at bounding box center [1122, 113] width 739 height 48
click at [867, 96] on div "MYOB Order # 00102549 Invoiced No Status Submitted" at bounding box center [1122, 113] width 739 height 48
click at [834, 497] on div "Display actual quantities Show / Hide columns" at bounding box center [1004, 510] width 972 height 26
click at [846, 497] on div "Display actual quantities Show / Hide columns" at bounding box center [1004, 510] width 972 height 26
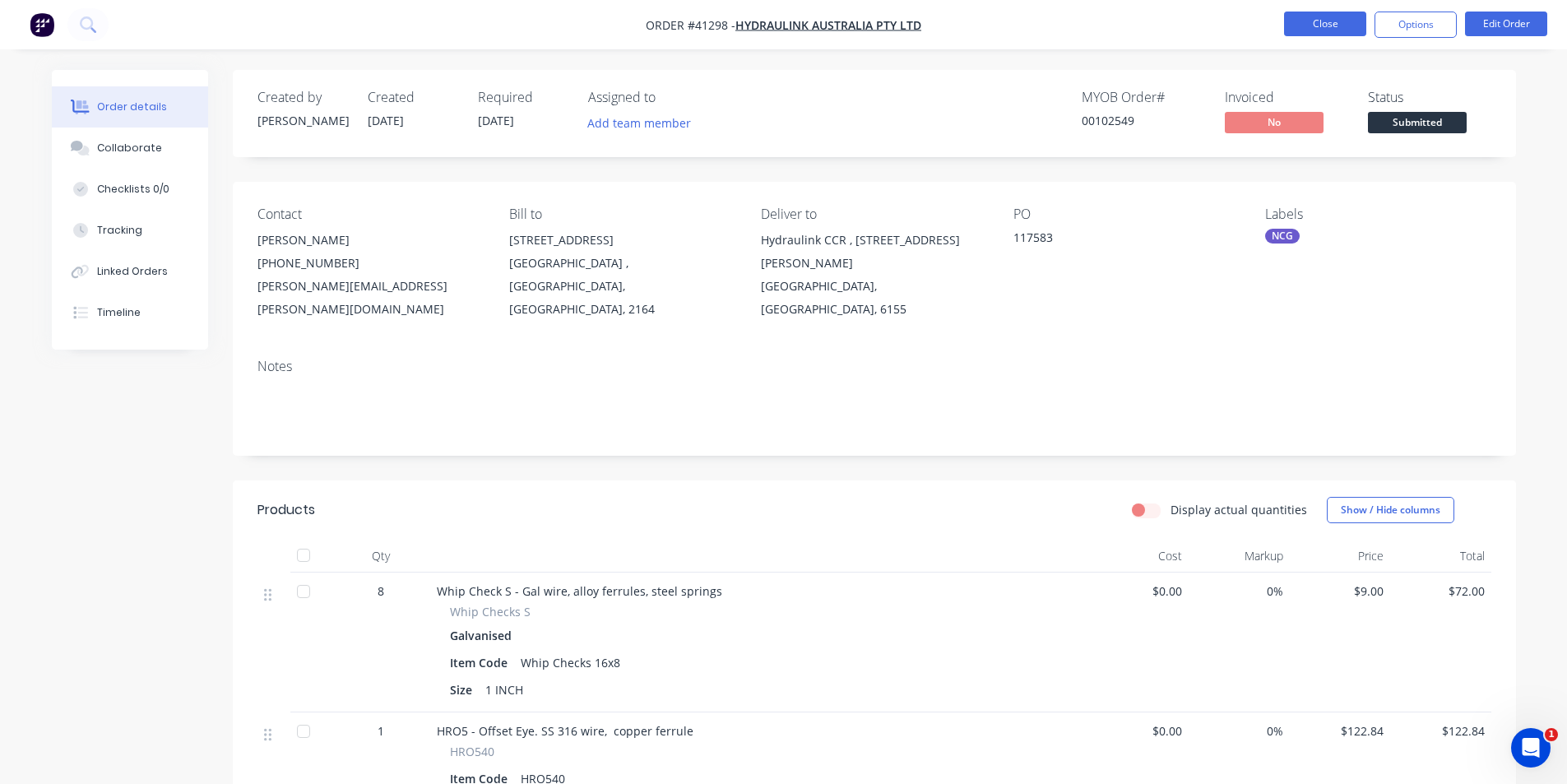
click at [1300, 22] on button "Close" at bounding box center [1326, 23] width 82 height 24
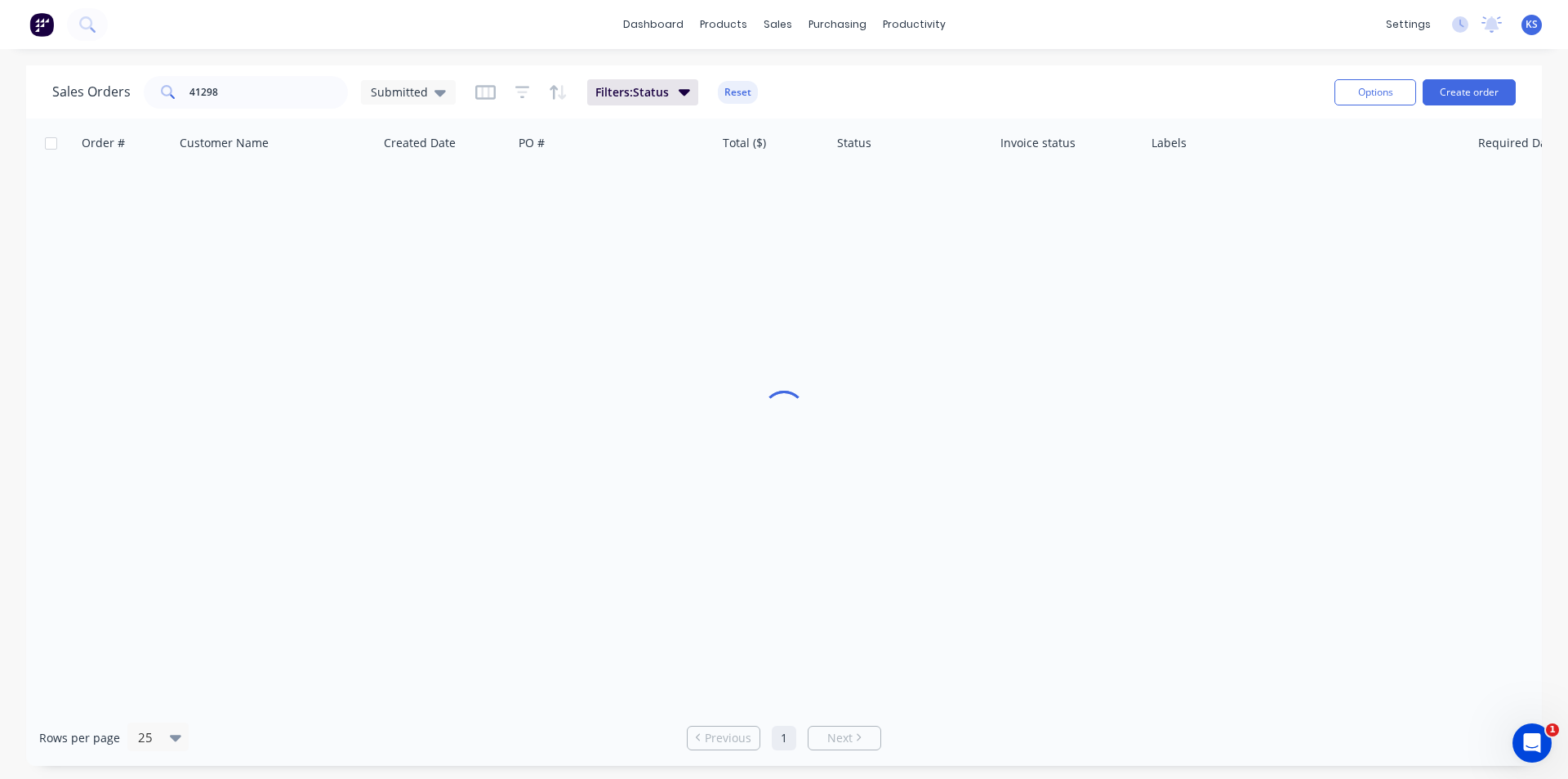
click at [918, 74] on div "Sales Orders 41298 Submitted Filters: Status Reset" at bounding box center [687, 91] width 1269 height 40
click at [732, 96] on button "Reset" at bounding box center [737, 92] width 40 height 23
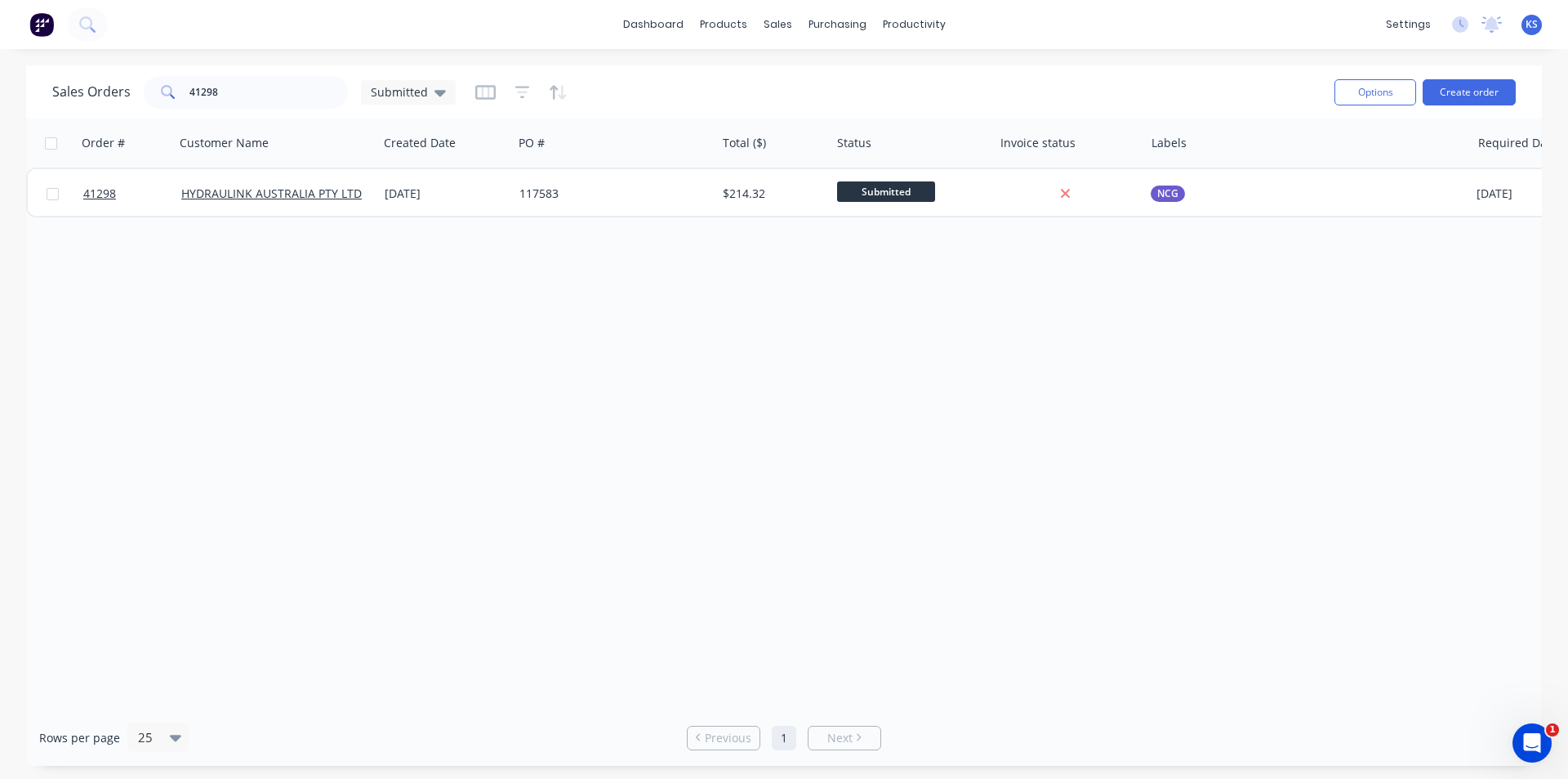
click at [1174, 93] on div "Sales Orders 41298 Submitted" at bounding box center [687, 91] width 1269 height 40
click at [298, 86] on input "41298" at bounding box center [269, 92] width 159 height 33
drag, startPoint x: 176, startPoint y: 94, endPoint x: 116, endPoint y: 92, distance: 60.0
click at [158, 92] on div "41298" at bounding box center [245, 92] width 205 height 33
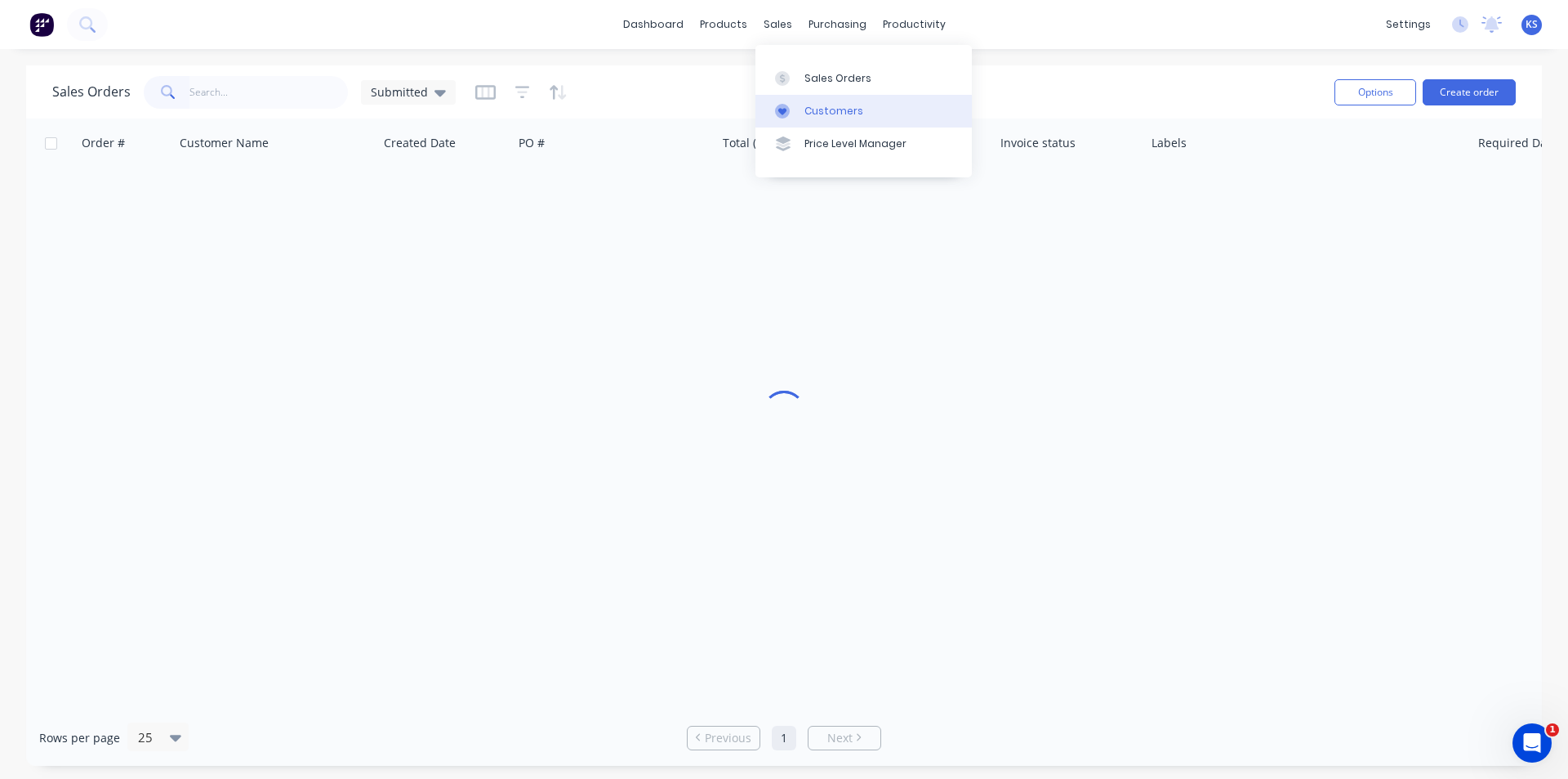
click at [812, 96] on link "Customers" at bounding box center [863, 112] width 216 height 33
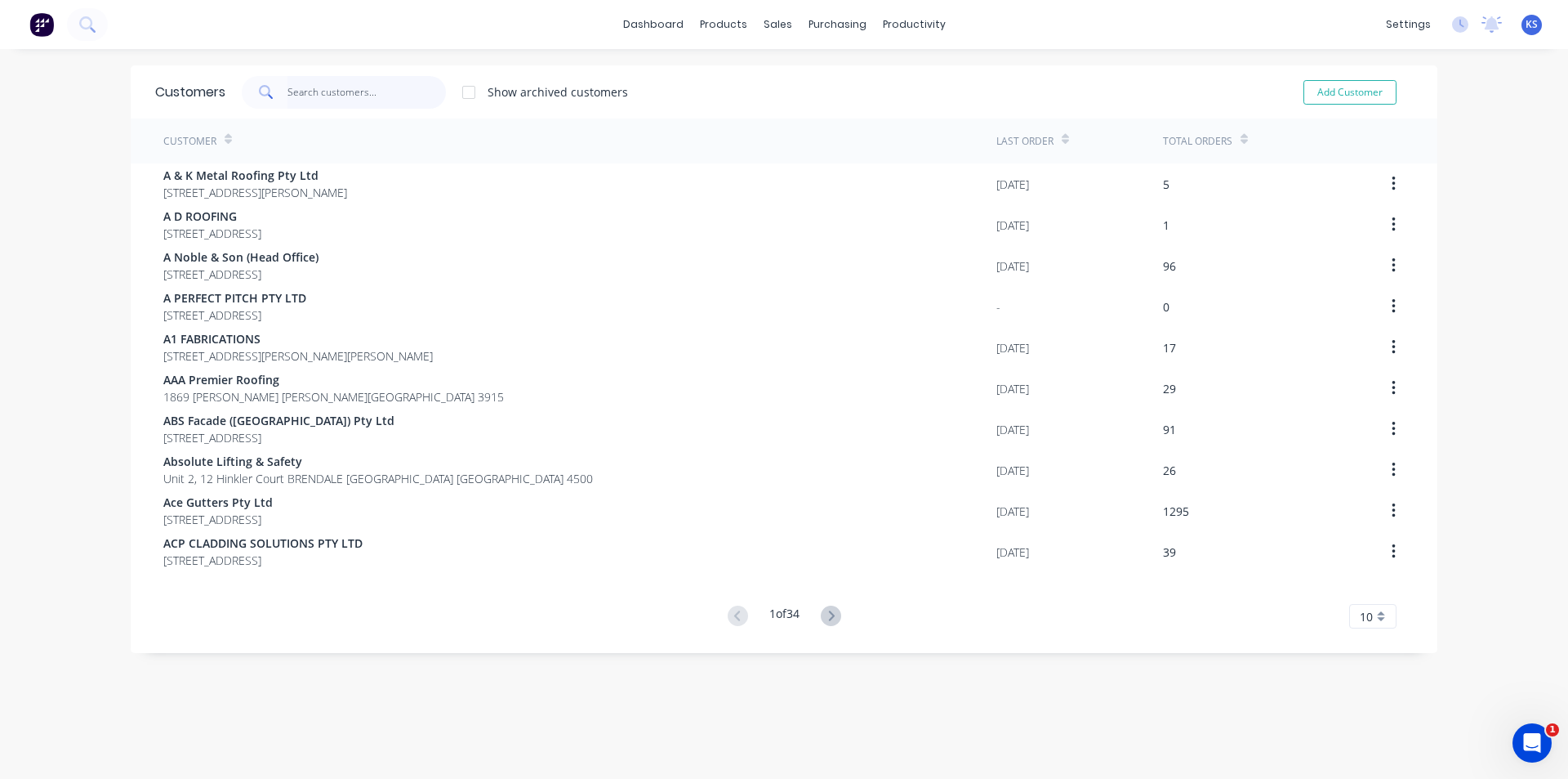
click at [348, 91] on input "text" at bounding box center [367, 92] width 159 height 33
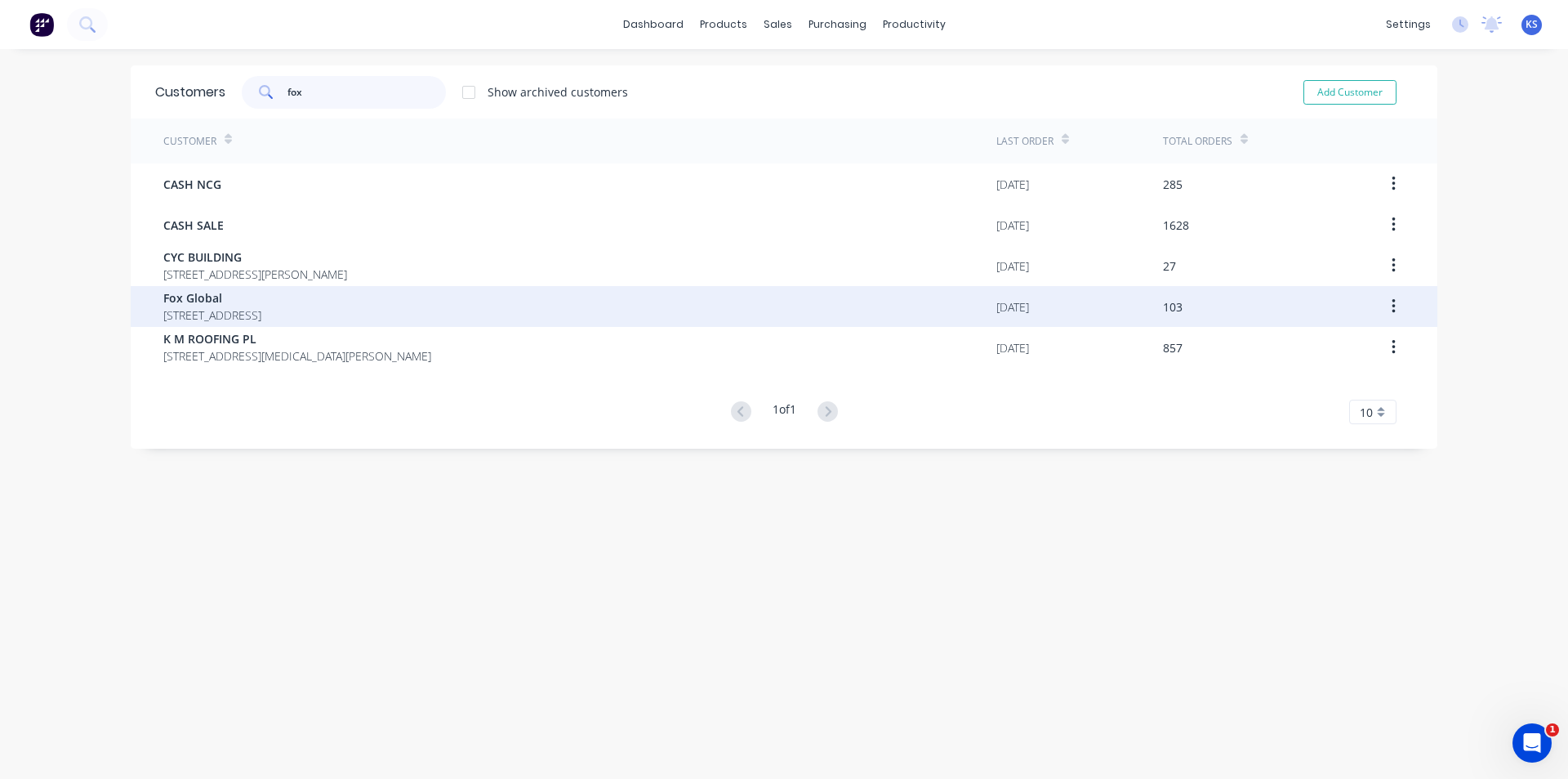
type input "fox"
click at [261, 300] on span "Fox Global" at bounding box center [211, 298] width 98 height 17
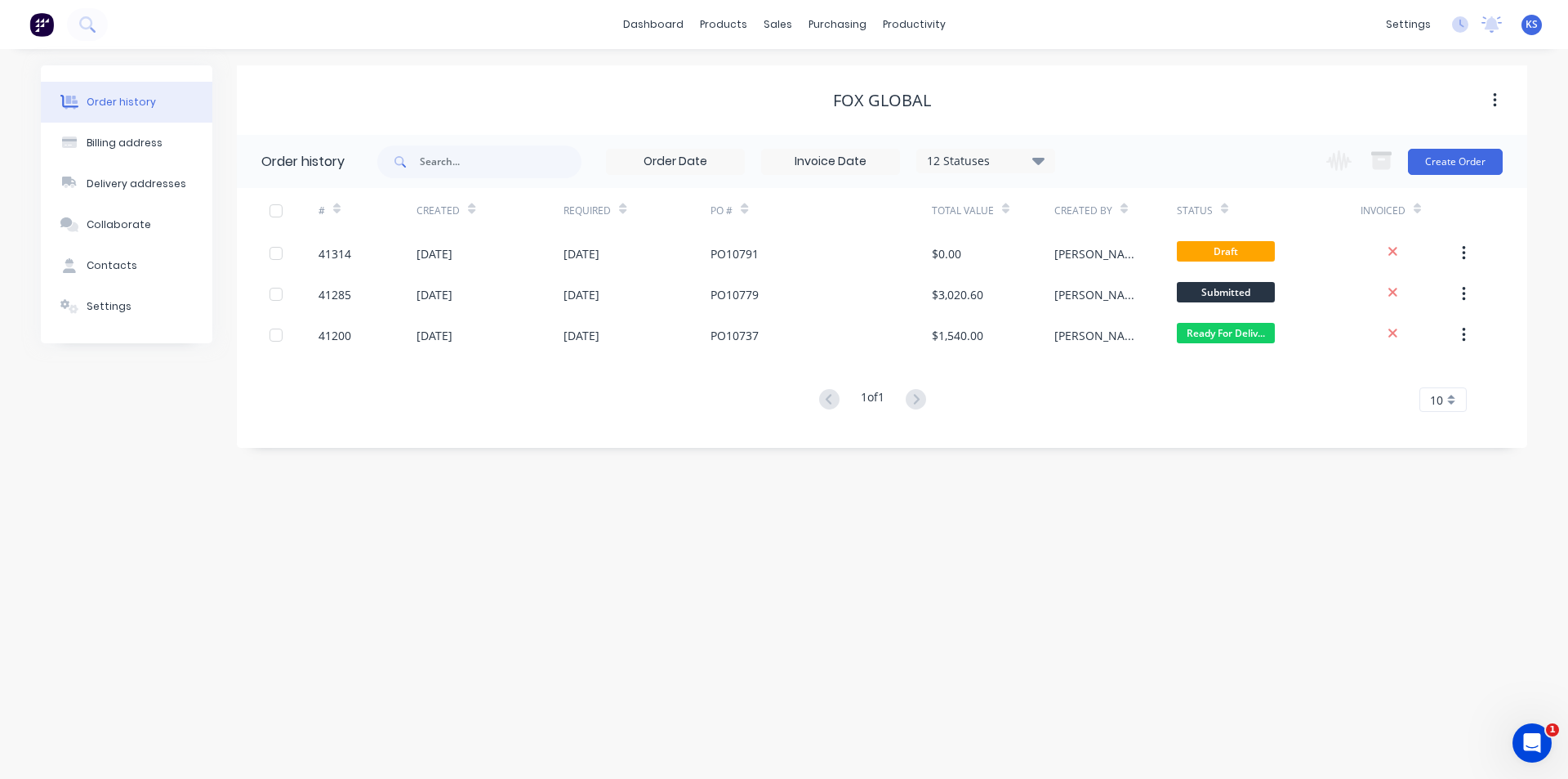
click at [1044, 161] on icon at bounding box center [1038, 160] width 13 height 19
click at [1120, 349] on label at bounding box center [1120, 349] width 0 height 0
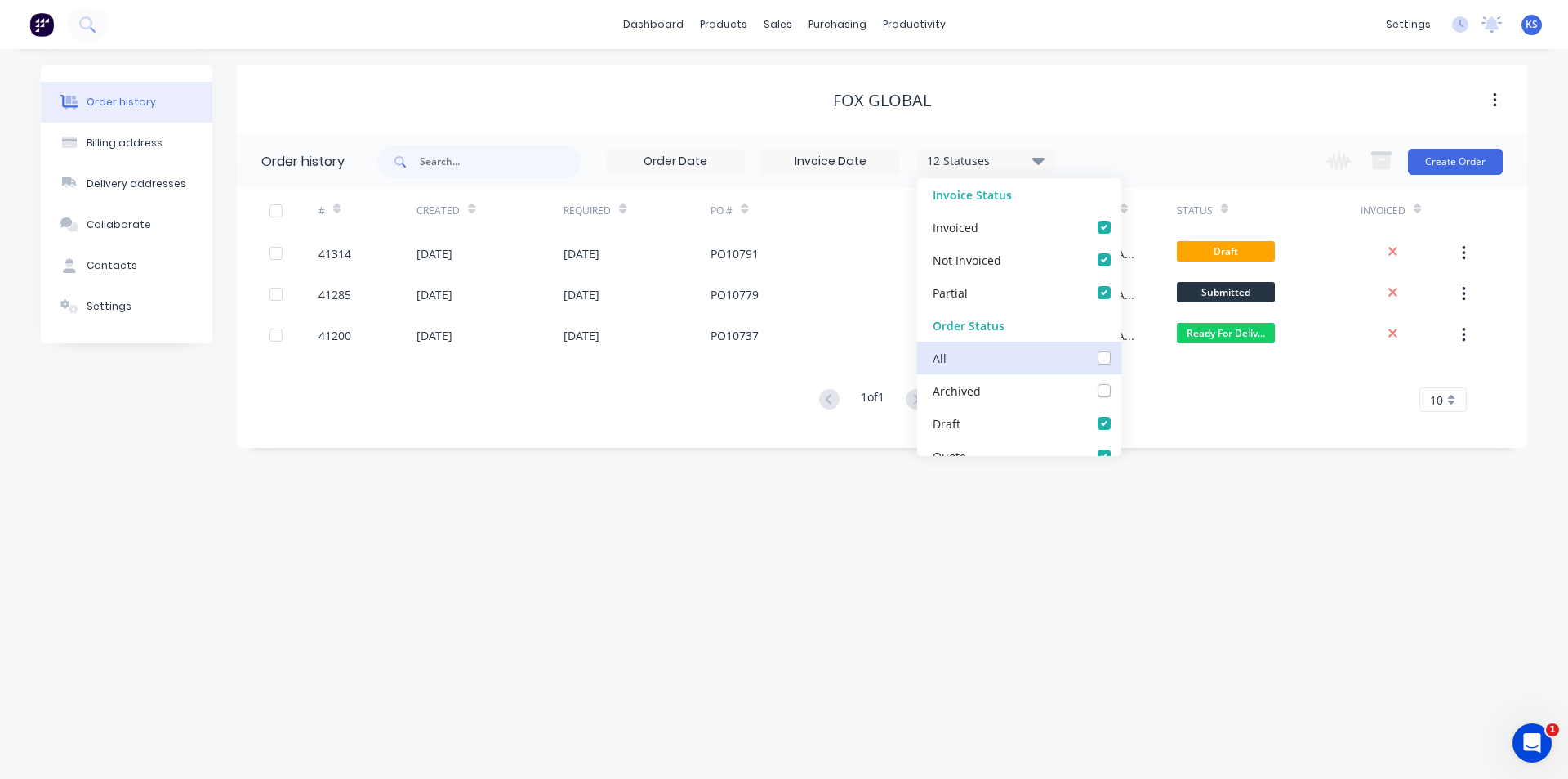
click at [1120, 357] on input "checkbox" at bounding box center [1126, 357] width 13 height 16
checkbox input "true"
click at [1169, 78] on div "Fox Global" at bounding box center [881, 100] width 1291 height 70
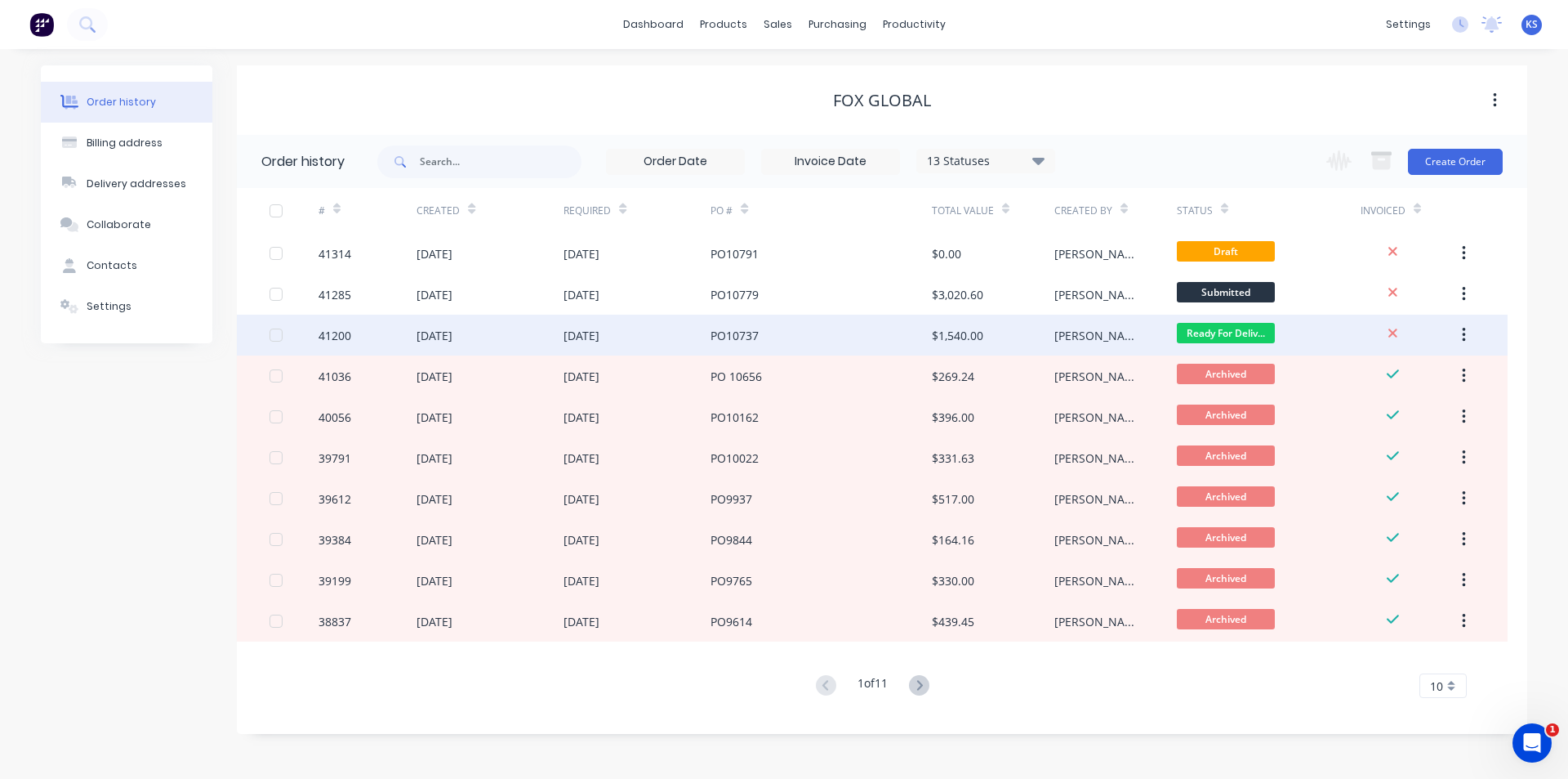
click at [701, 340] on div "[DATE]" at bounding box center [637, 335] width 147 height 41
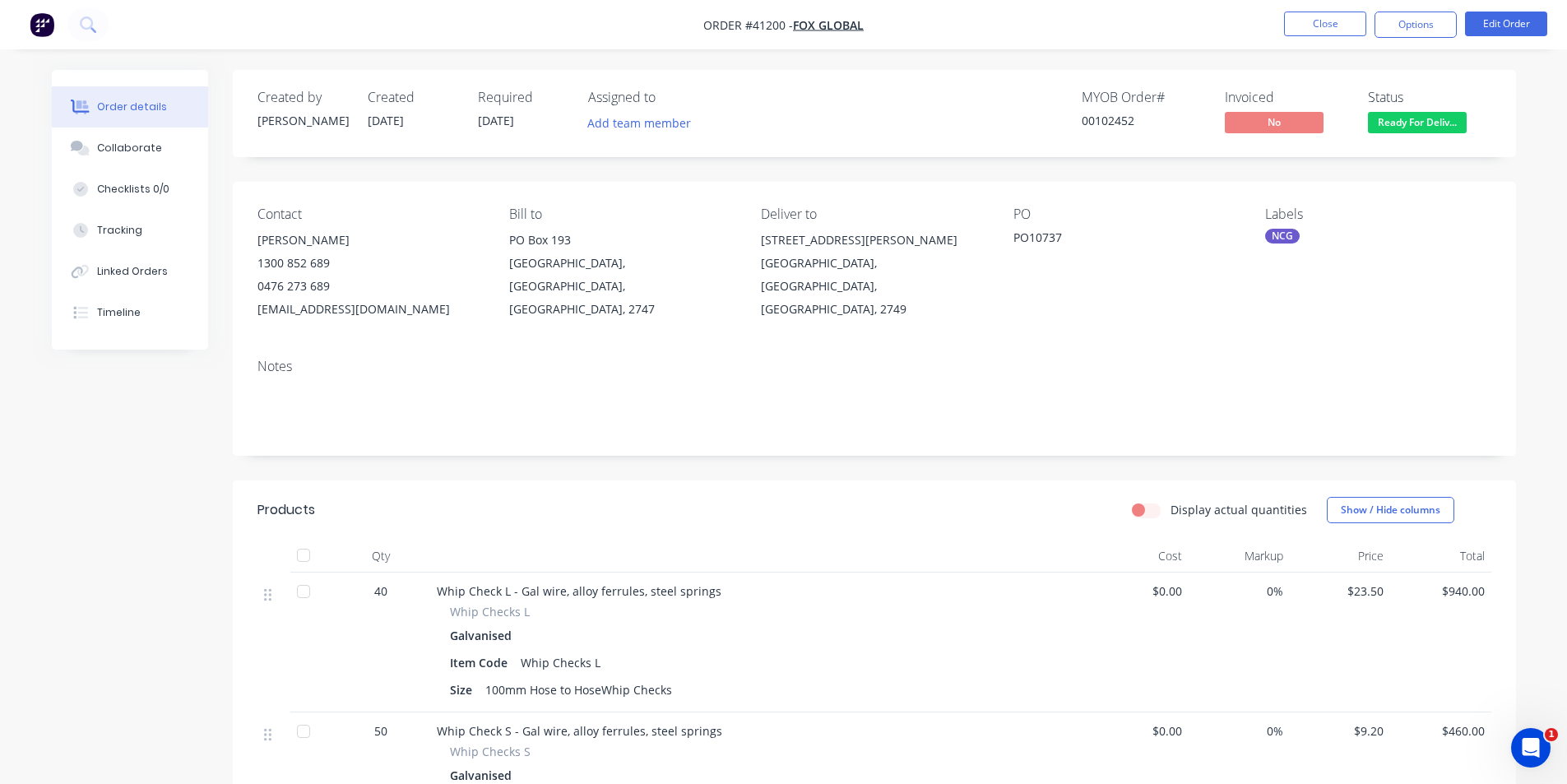
scroll to position [247, 0]
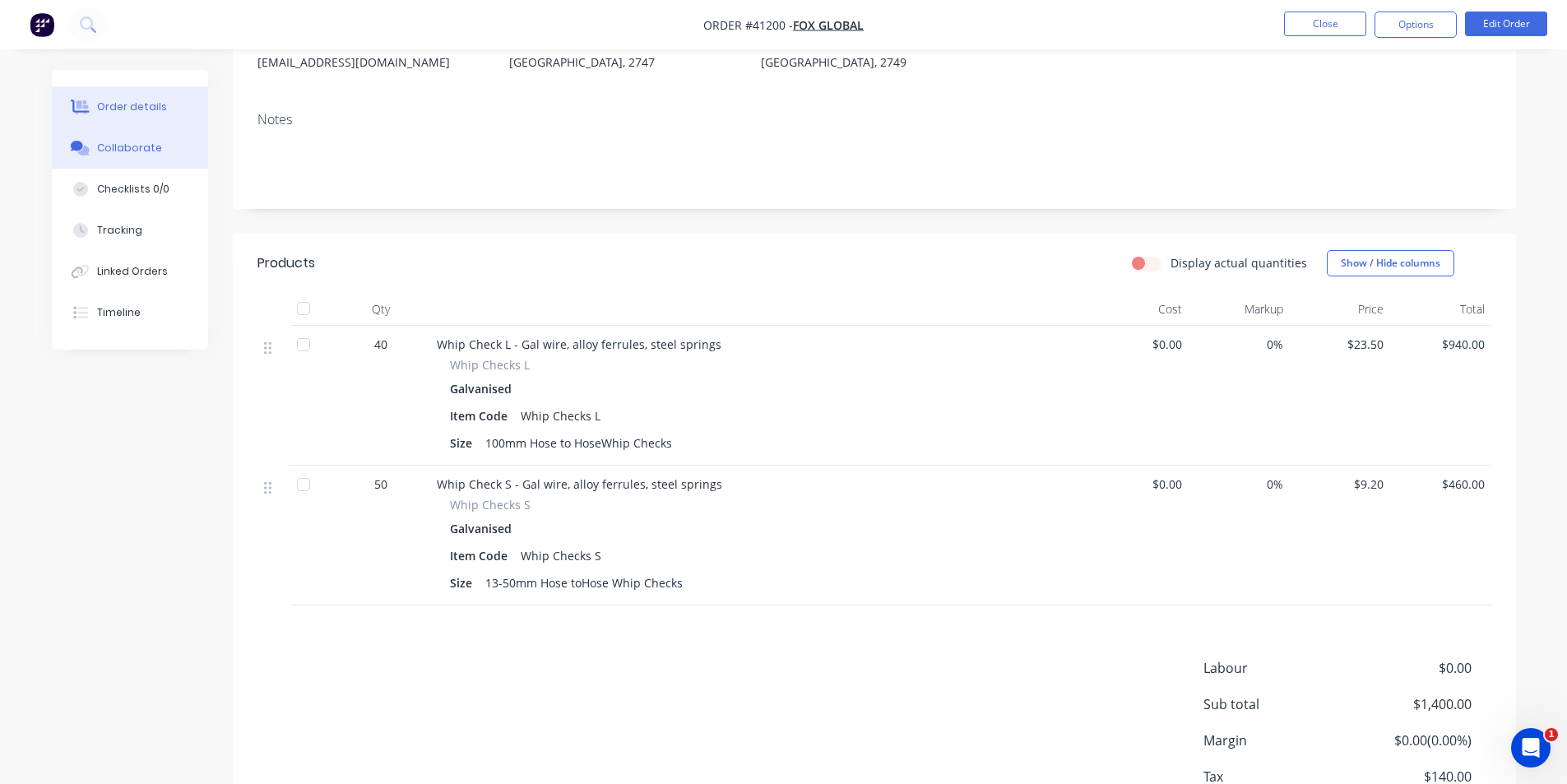
click at [174, 167] on button "Collaborate" at bounding box center [130, 148] width 156 height 41
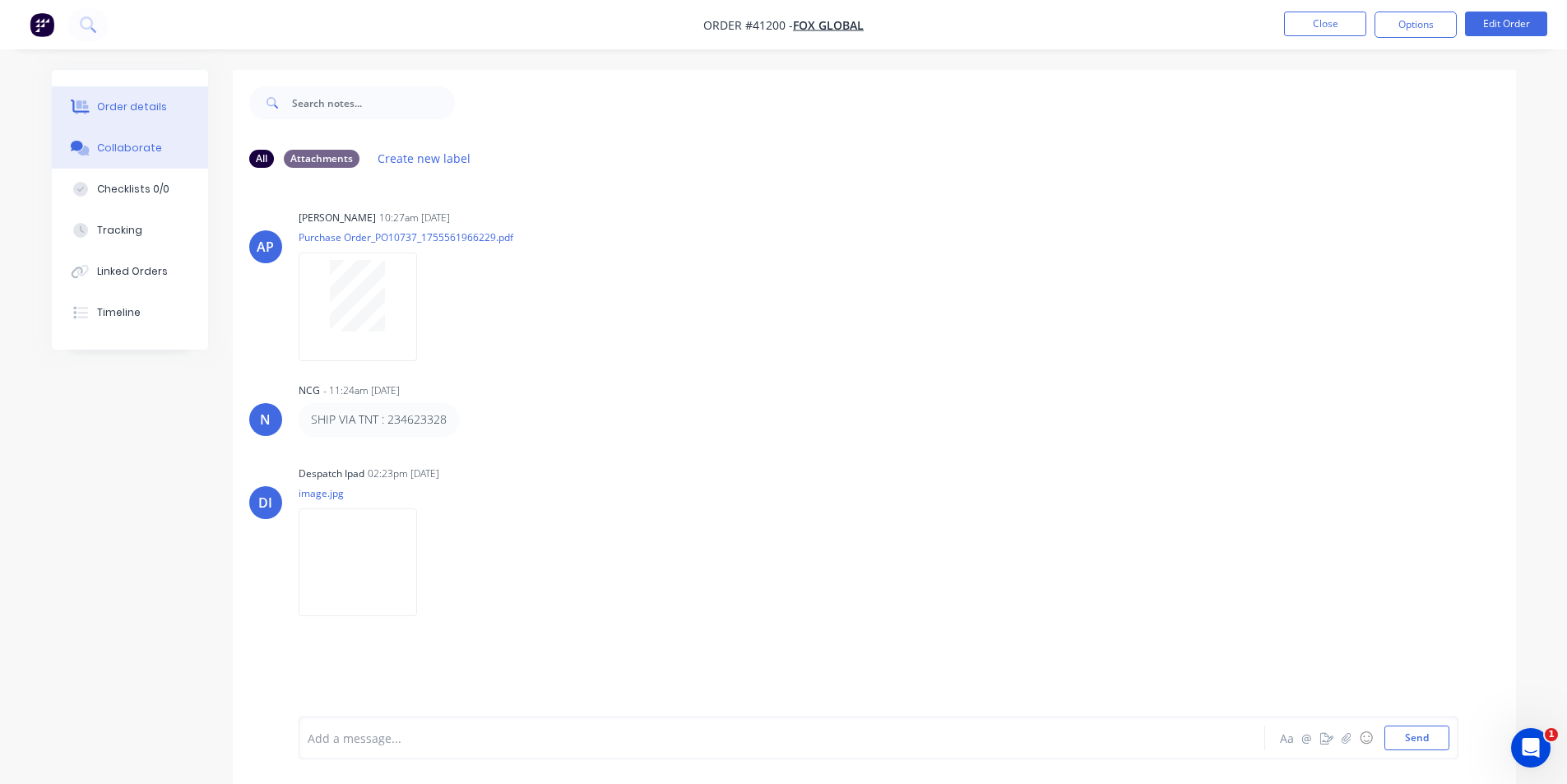
click at [139, 95] on button "Order details" at bounding box center [130, 106] width 156 height 41
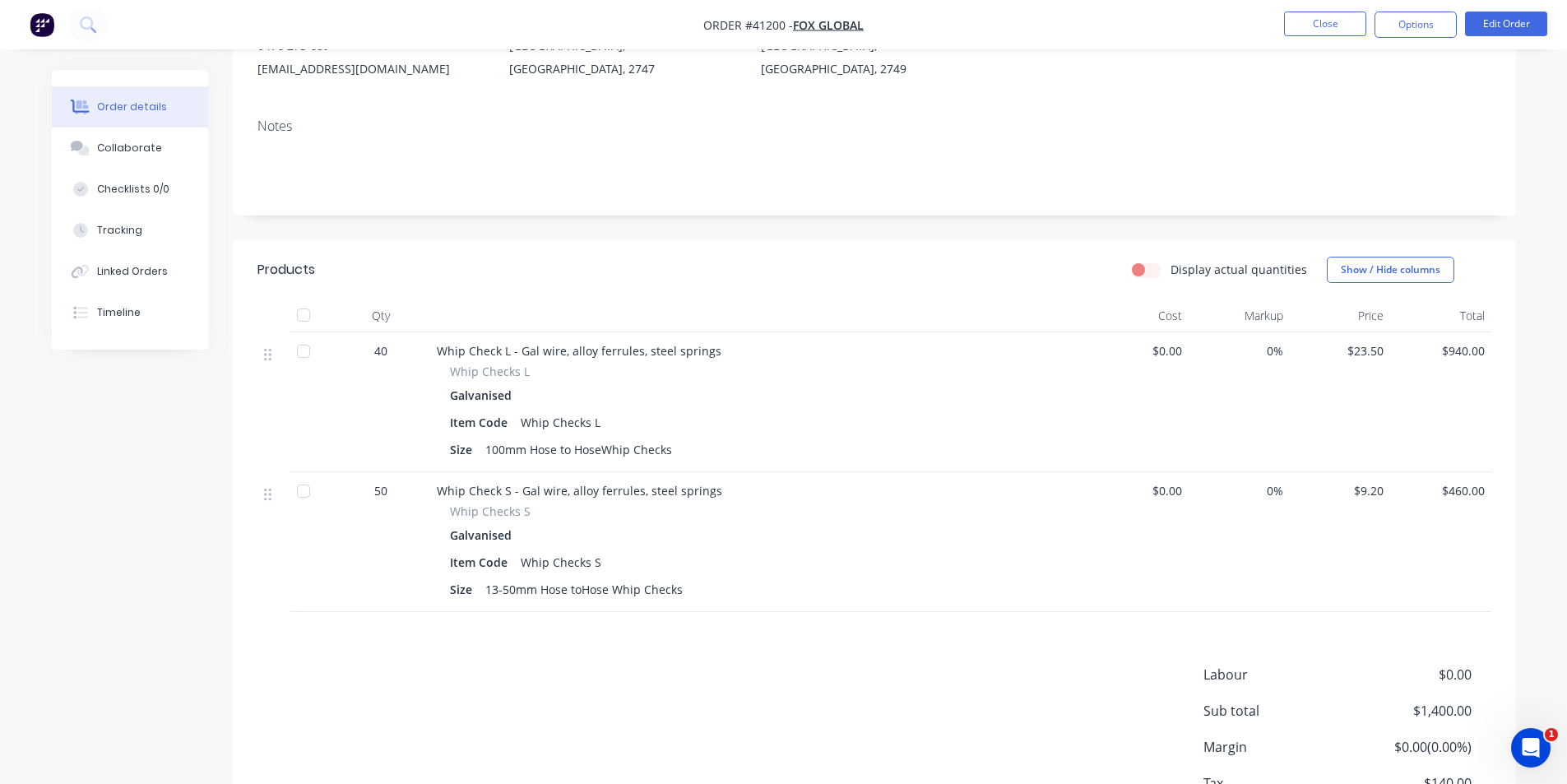
scroll to position [247, 0]
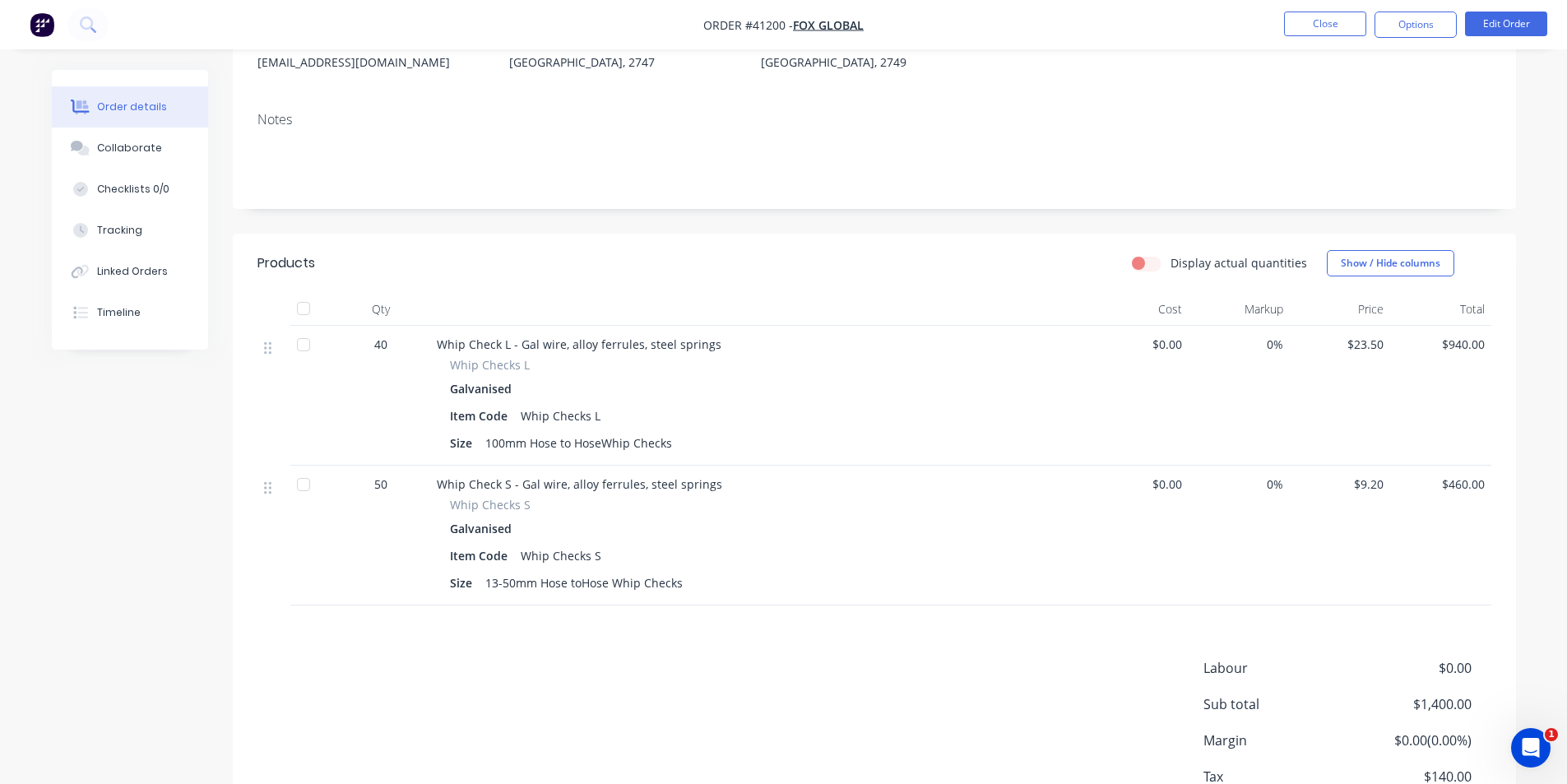
click at [597, 585] on div "13-50mm Hose toHose Whip Checks" at bounding box center [584, 582] width 211 height 23
click at [593, 585] on div "13-50mm Hose toHose Whip Checks" at bounding box center [584, 582] width 211 height 23
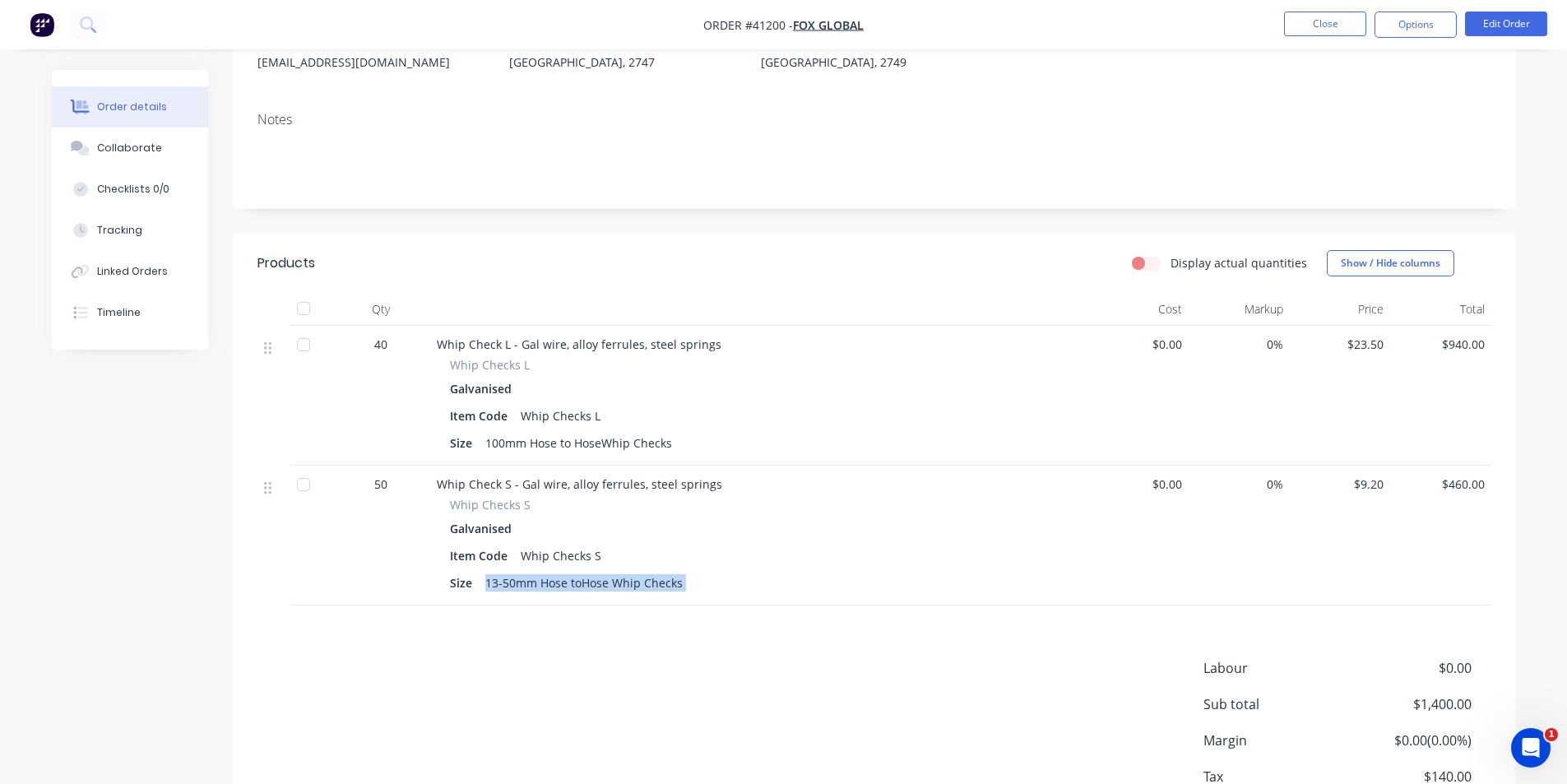
click at [593, 585] on div "13-50mm Hose toHose Whip Checks" at bounding box center [584, 582] width 211 height 23
click at [1334, 21] on button "Close" at bounding box center [1326, 23] width 82 height 24
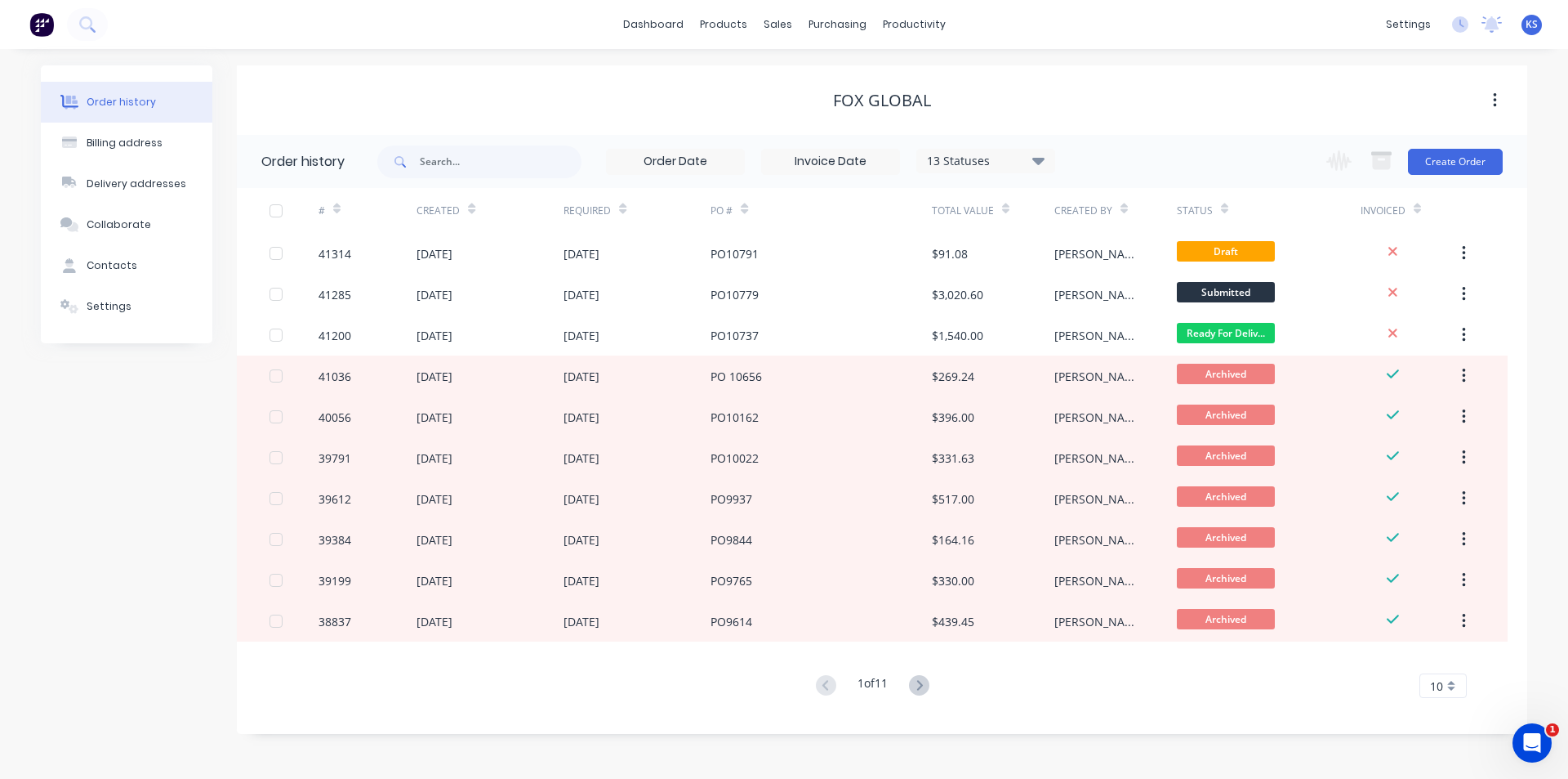
click at [980, 70] on div "Fox Global" at bounding box center [881, 100] width 1291 height 70
click at [827, 83] on div "Sales Orders" at bounding box center [837, 78] width 67 height 15
